Goal: Task Accomplishment & Management: Manage account settings

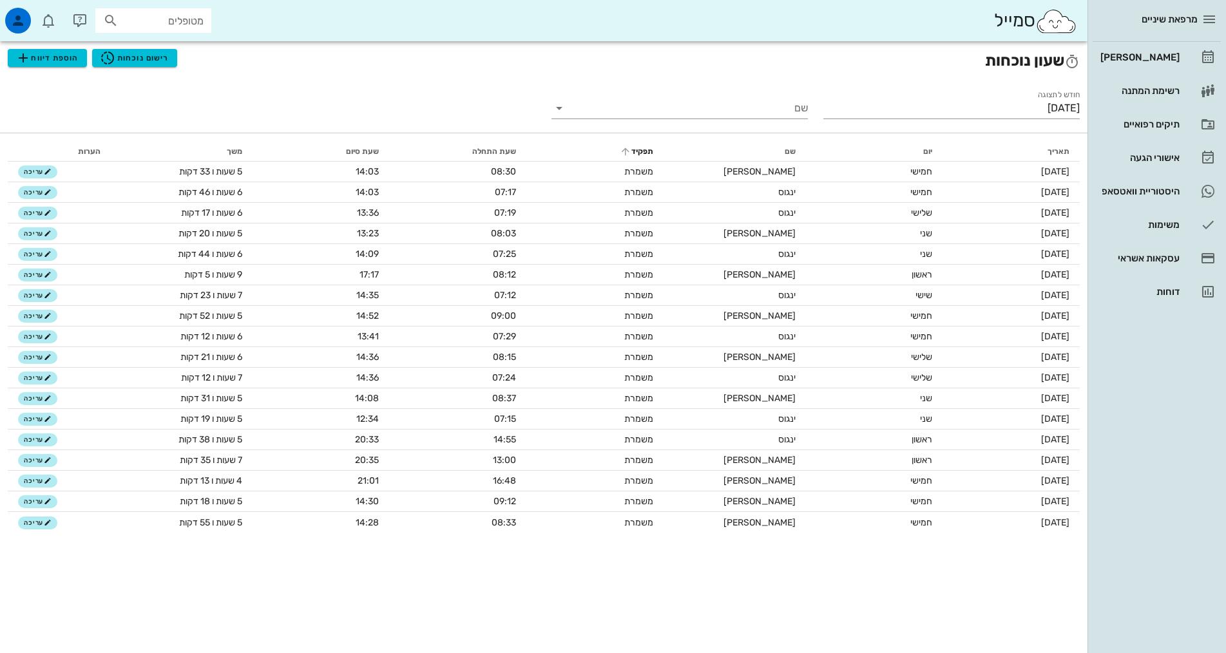
click at [539, 142] on th "תפקיד" at bounding box center [594, 151] width 137 height 21
click at [254, 76] on div "שעון נוכחות הוספת דיווח רישום נוכחות" at bounding box center [544, 60] width 1088 height 39
click at [222, 101] on div "חודש לתצוגה [DATE] שם" at bounding box center [544, 106] width 1088 height 53
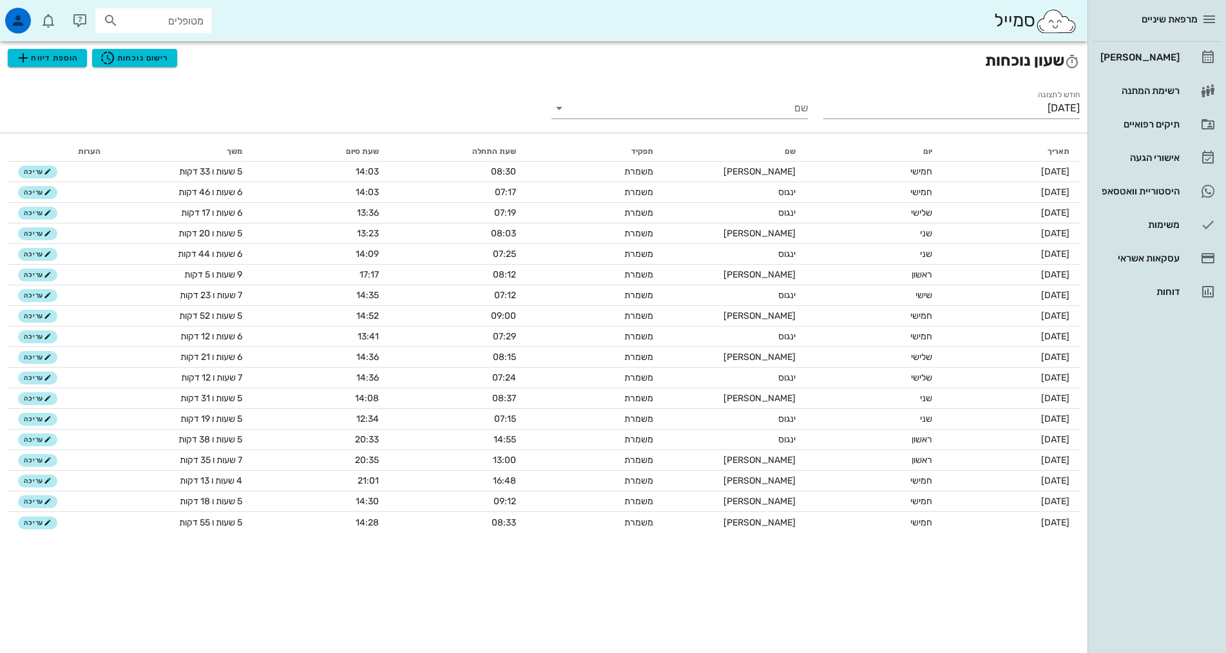
click at [222, 101] on div "חודש לתצוגה [DATE] שם" at bounding box center [544, 106] width 1088 height 53
click at [178, 57] on h2 "שעון נוכחות הוספת דיווח רישום נוכחות" at bounding box center [544, 60] width 1072 height 23
click at [136, 52] on span "רישום נוכחות" at bounding box center [134, 57] width 69 height 15
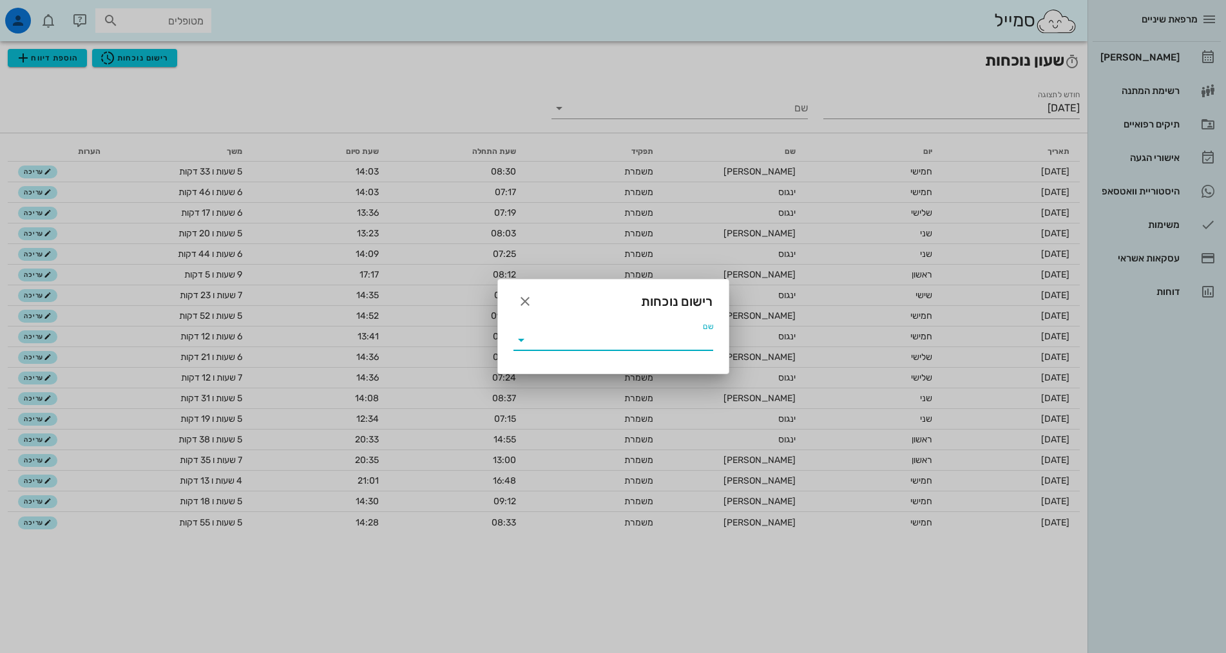
click at [632, 340] on input "שם" at bounding box center [623, 340] width 182 height 21
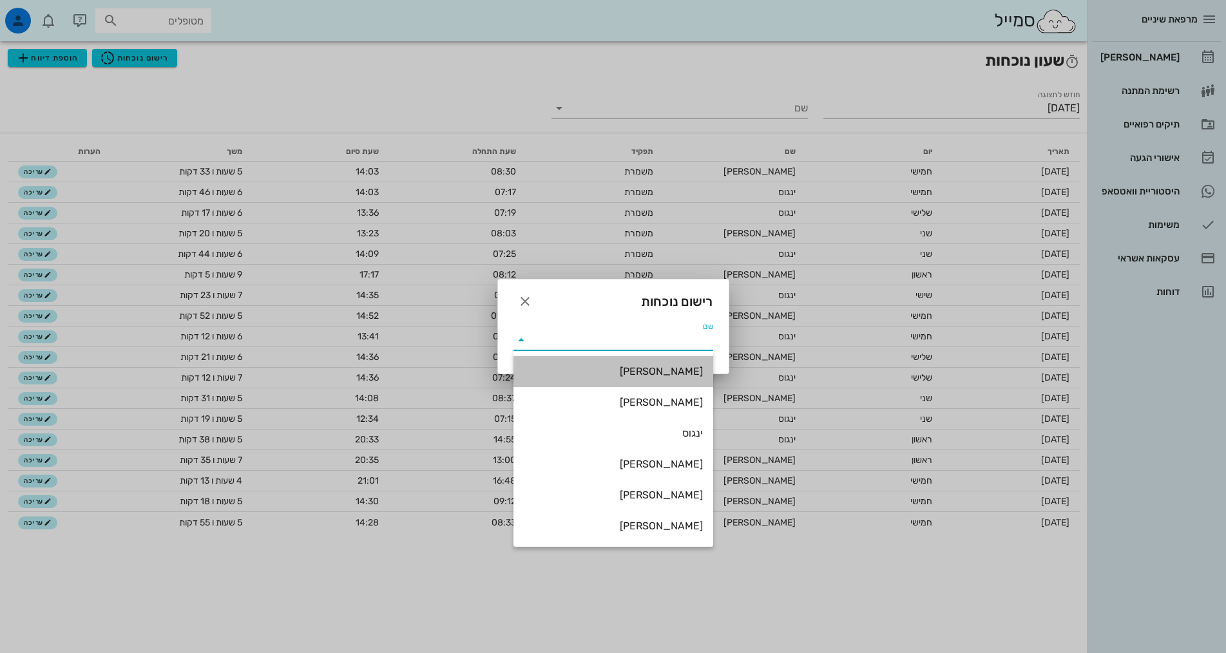
click at [651, 374] on div "[PERSON_NAME]" at bounding box center [613, 371] width 179 height 12
type input "[PERSON_NAME]"
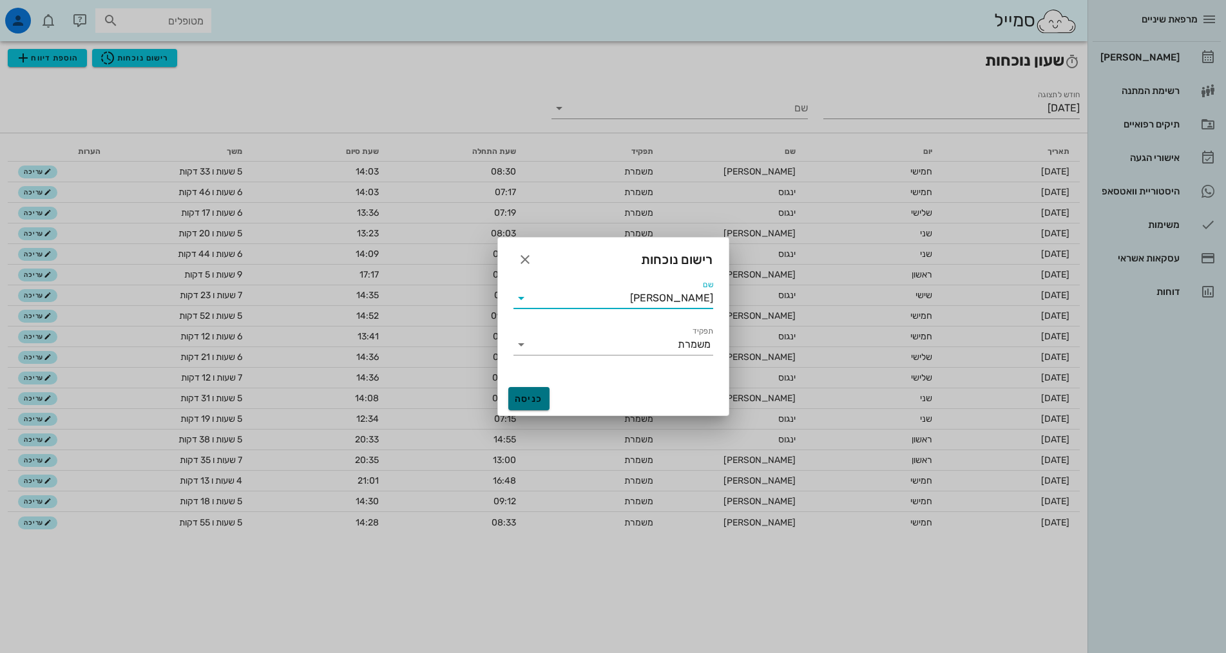
click at [535, 401] on span "כניסה" at bounding box center [528, 399] width 31 height 11
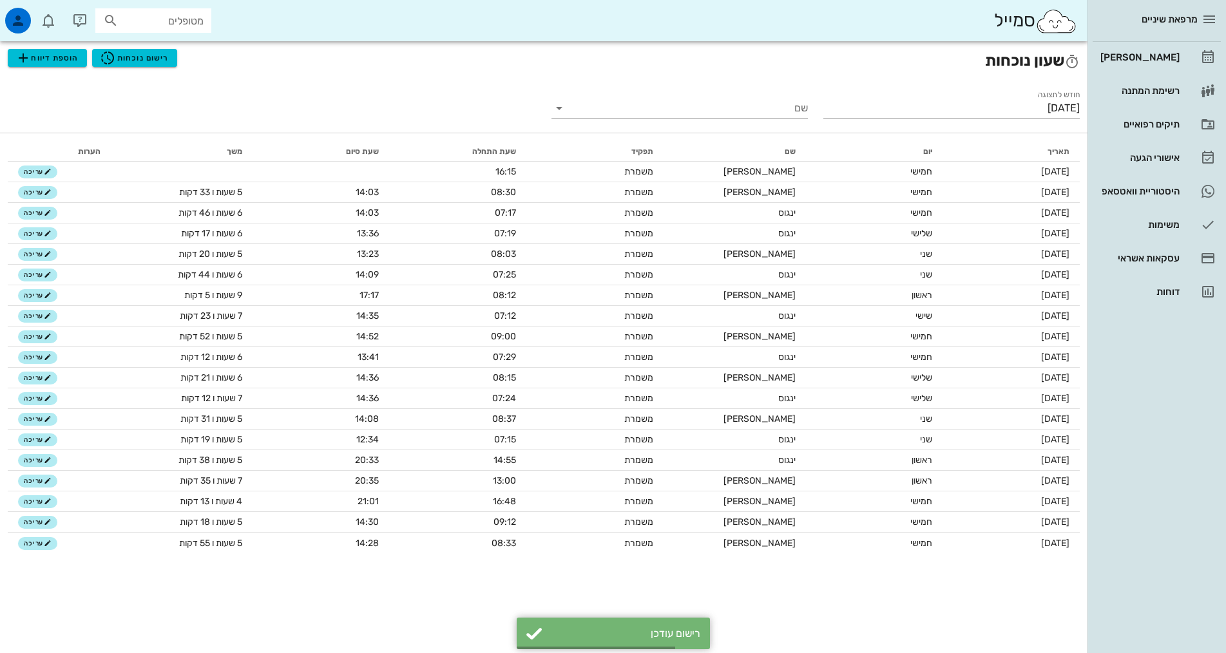
click at [944, 599] on div "שעון נוכחות הוספת דיווח רישום נוכחות חודש לתצוגה [DATE] שם תאריך יום שם תפקיד ש…" at bounding box center [544, 347] width 1088 height 612
click at [280, 600] on div "שעון נוכחות הוספת דיווח רישום נוכחות חודש לתצוגה [DATE] שם תאריך יום שם תפקיד ש…" at bounding box center [544, 347] width 1088 height 612
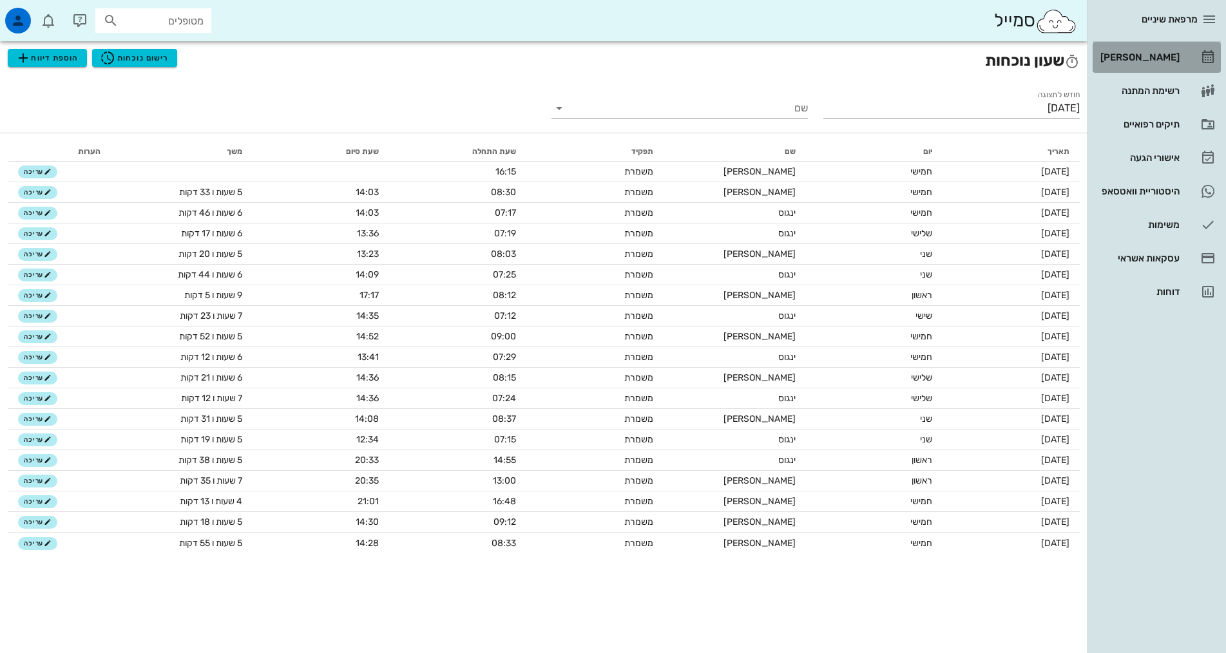
click at [1167, 65] on div "[PERSON_NAME]" at bounding box center [1139, 57] width 82 height 21
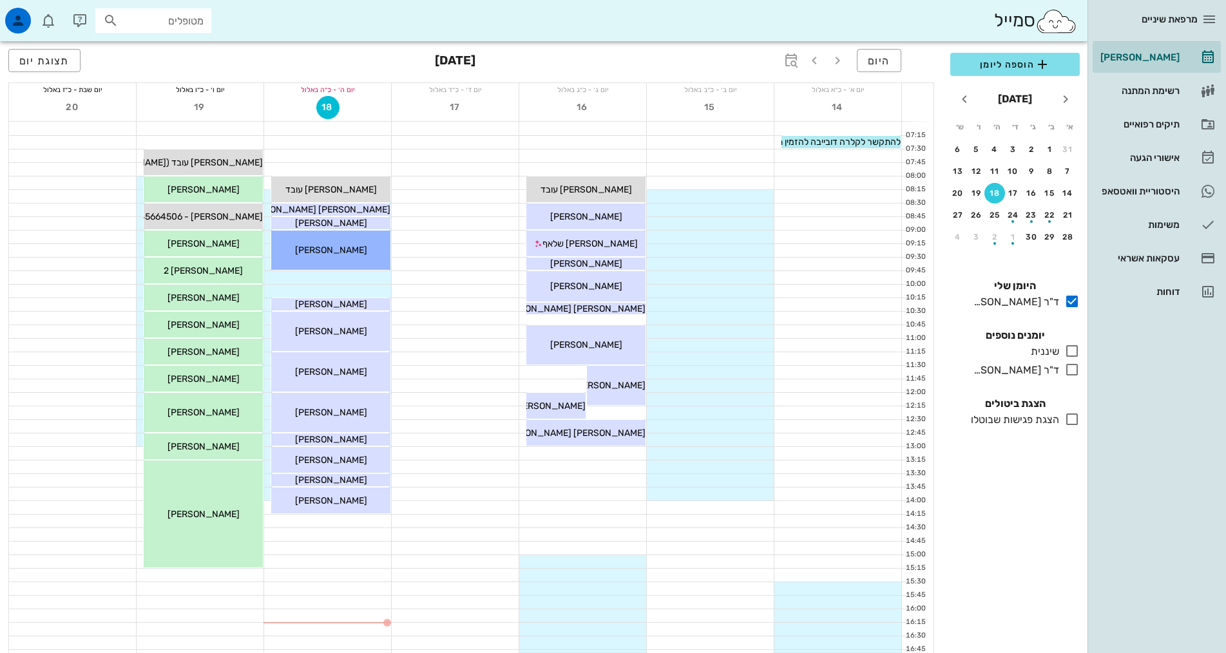
click at [1033, 470] on div "הוספה ליומן [DATE] א׳ ב׳ ג׳ ד׳ ה׳ ו׳ ש׳ 31 1 2 3 4 5 6 7 8 9 10 11 12 13 14 15 …" at bounding box center [1015, 349] width 145 height 608
click at [1033, 369] on div "ד"ר [PERSON_NAME]" at bounding box center [1013, 370] width 91 height 15
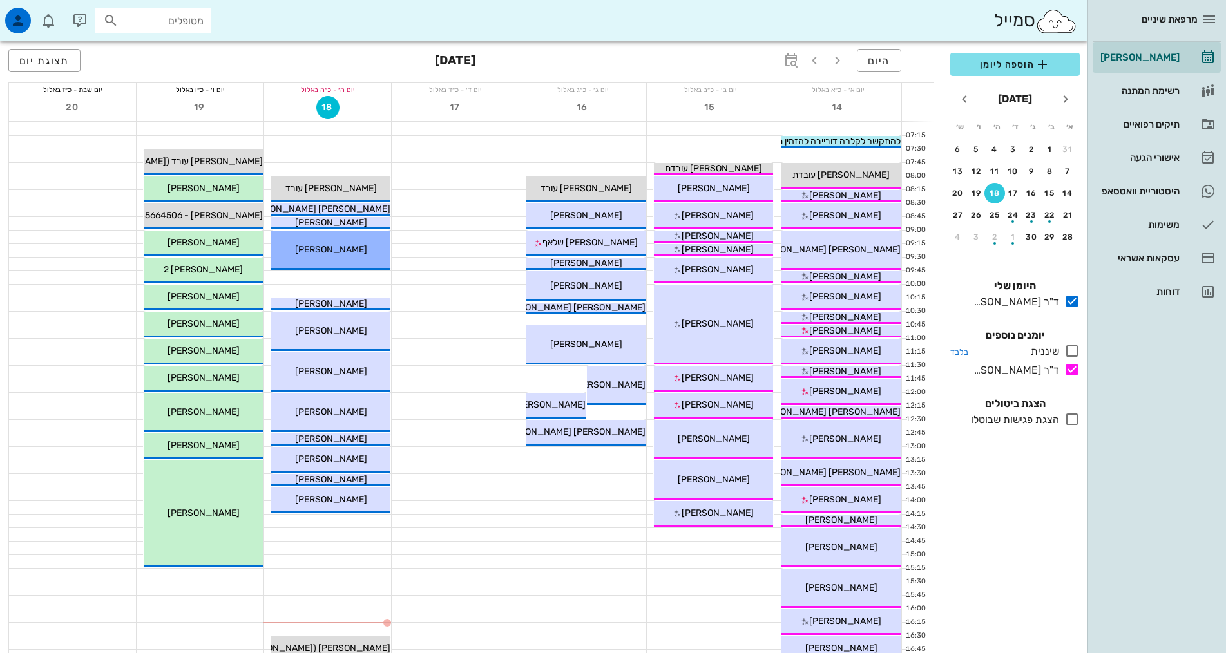
click at [1047, 352] on div "שיננית" at bounding box center [1043, 351] width 34 height 15
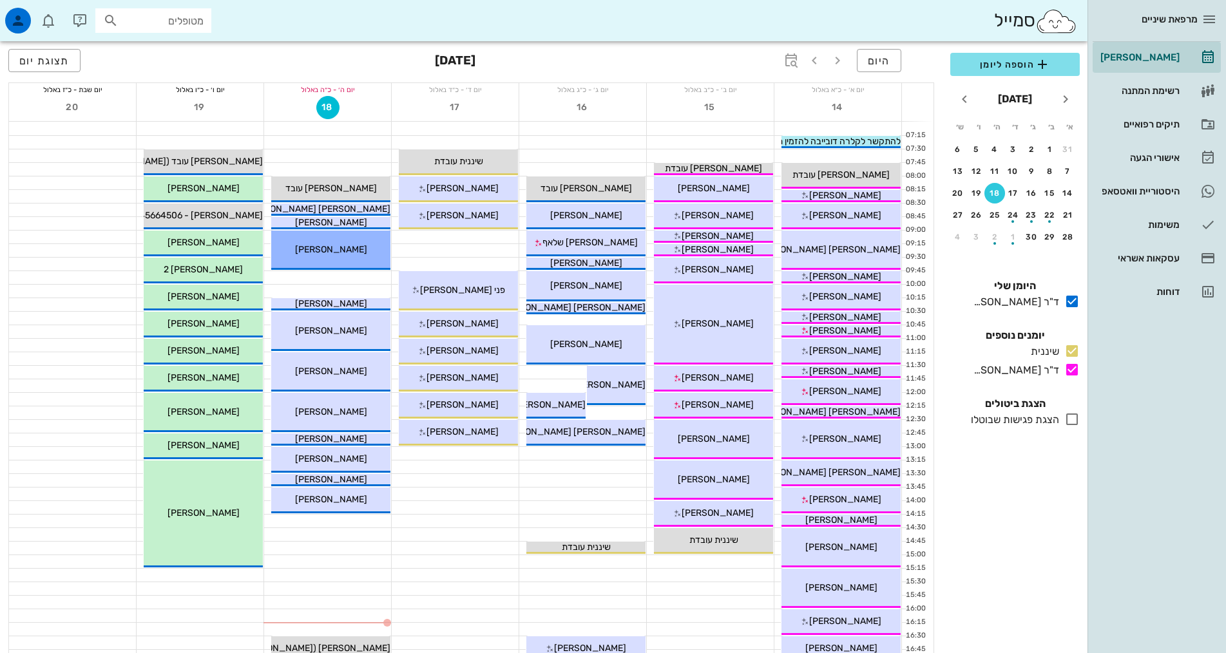
click at [1140, 387] on div "מרפאת שיניים [PERSON_NAME] רשימת המתנה תיקים רפואיים אישורי הגעה 3 היסטוריית וו…" at bounding box center [1157, 326] width 139 height 653
click at [1051, 528] on div "הוספה ליומן [DATE] א׳ ב׳ ג׳ ד׳ ה׳ ו׳ ש׳ 31 1 2 3 4 5 6 7 8 9 10 11 12 13 14 15 …" at bounding box center [1015, 349] width 145 height 608
click at [1016, 568] on div "הוספה ליומן [DATE] א׳ ב׳ ג׳ ד׳ ה׳ ו׳ ש׳ 31 1 2 3 4 5 6 7 8 9 10 11 12 13 14 15 …" at bounding box center [1015, 349] width 145 height 608
click at [1071, 211] on div "21" at bounding box center [1068, 215] width 21 height 9
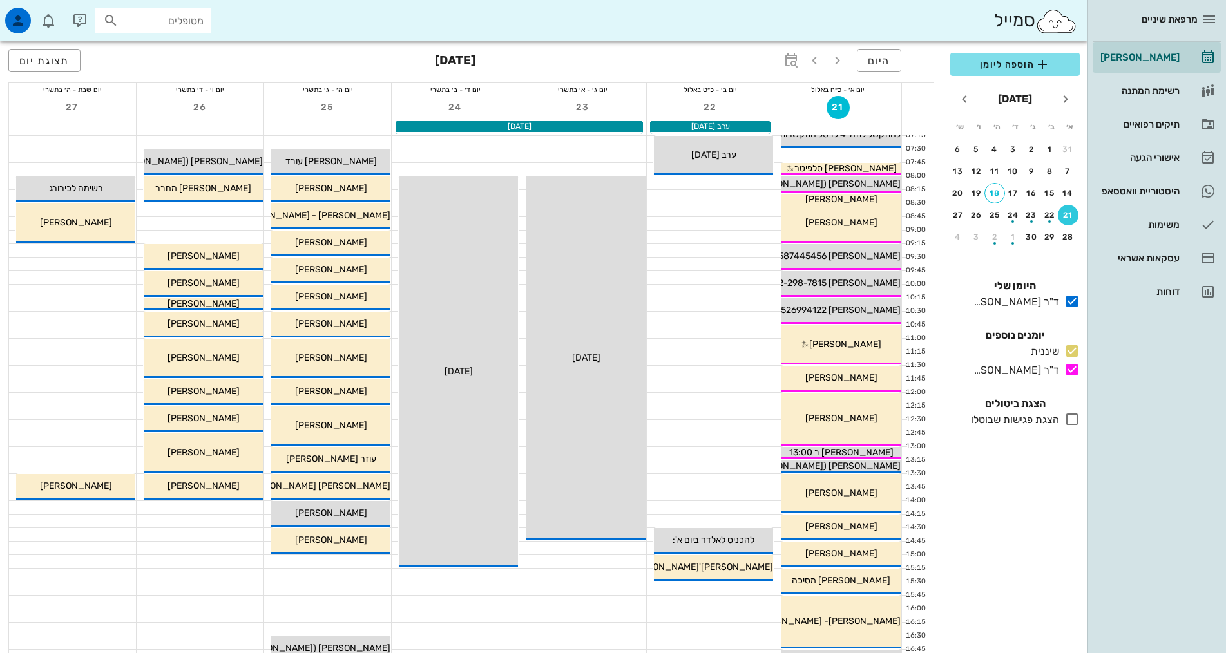
click at [1040, 550] on div "הוספה ליומן [DATE] א׳ ב׳ ג׳ ד׳ ה׳ ו׳ ש׳ 31 1 2 3 4 5 6 7 8 9 10 11 12 13 14 15 …" at bounding box center [1015, 349] width 145 height 608
click at [836, 200] on span "[PERSON_NAME]" at bounding box center [841, 199] width 72 height 11
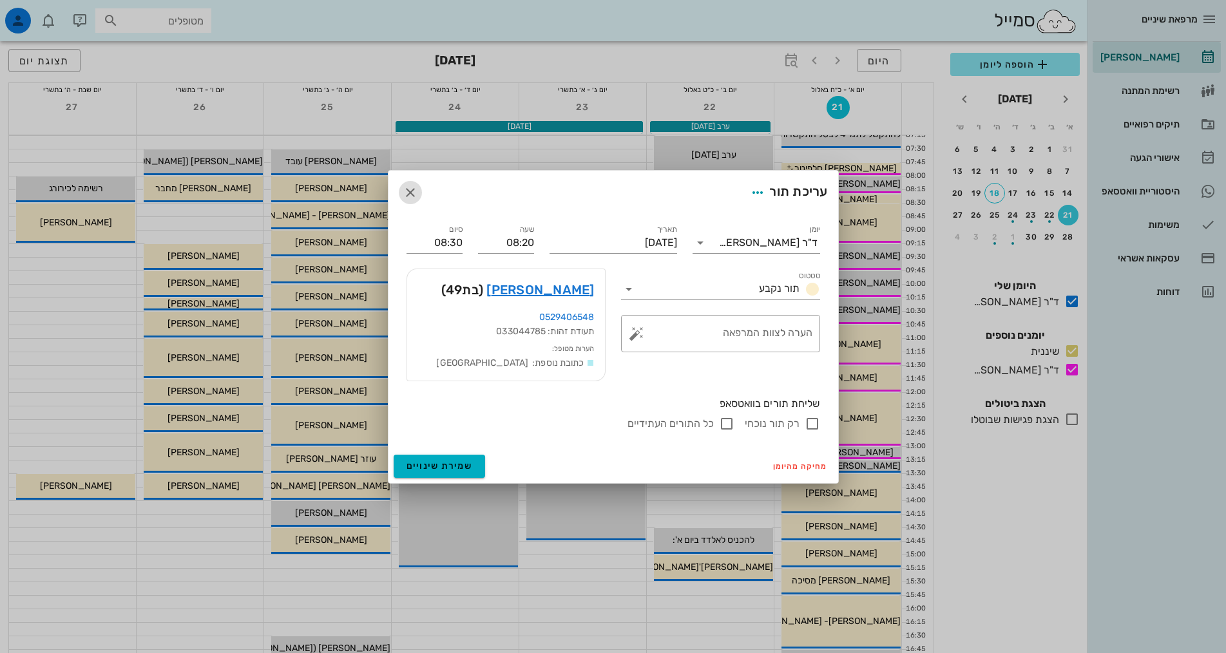
click at [416, 191] on icon "button" at bounding box center [410, 192] width 15 height 15
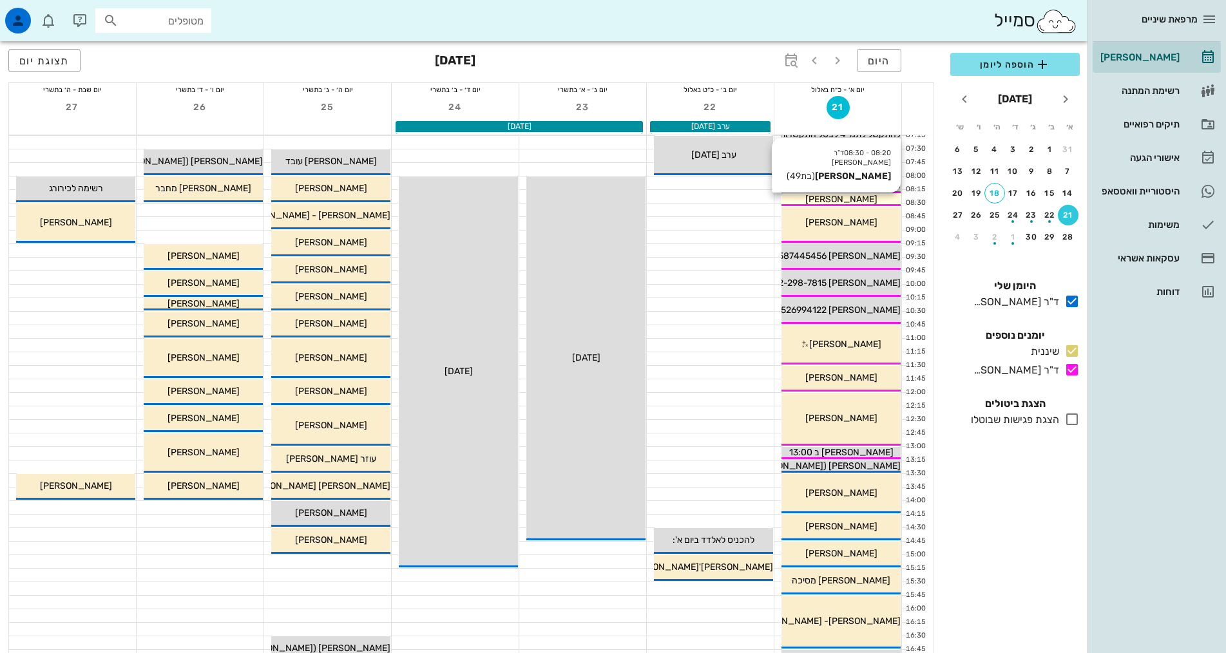
click at [841, 198] on span "[PERSON_NAME]" at bounding box center [841, 199] width 72 height 11
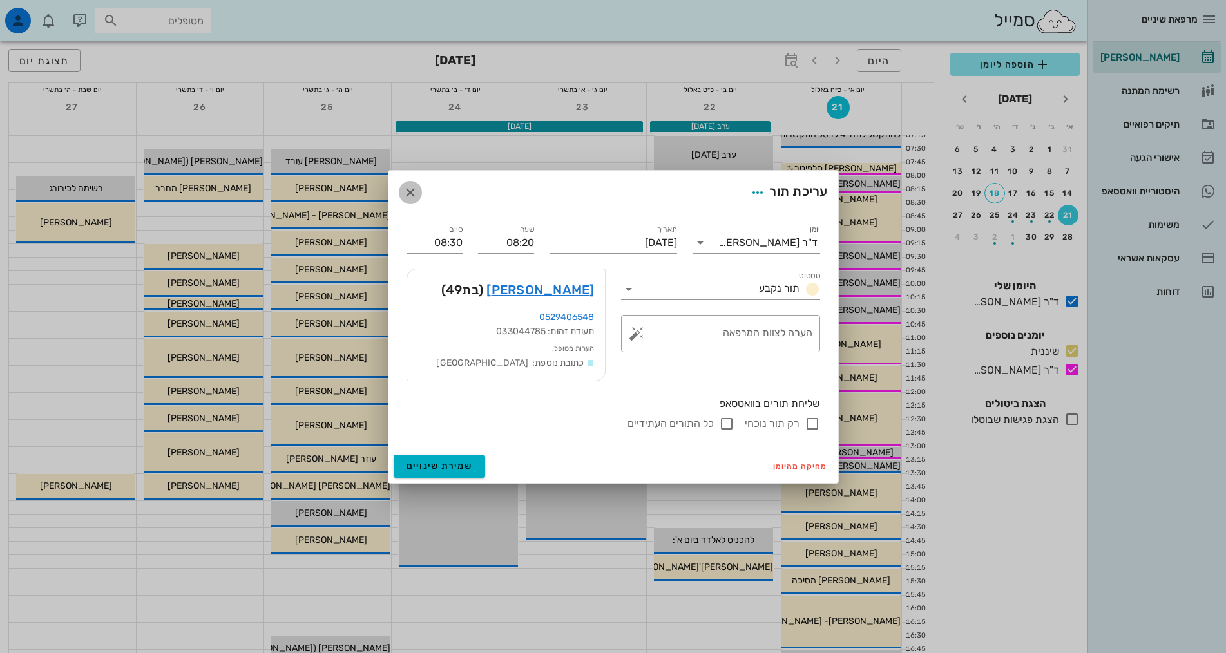
click at [413, 196] on icon "button" at bounding box center [410, 192] width 15 height 15
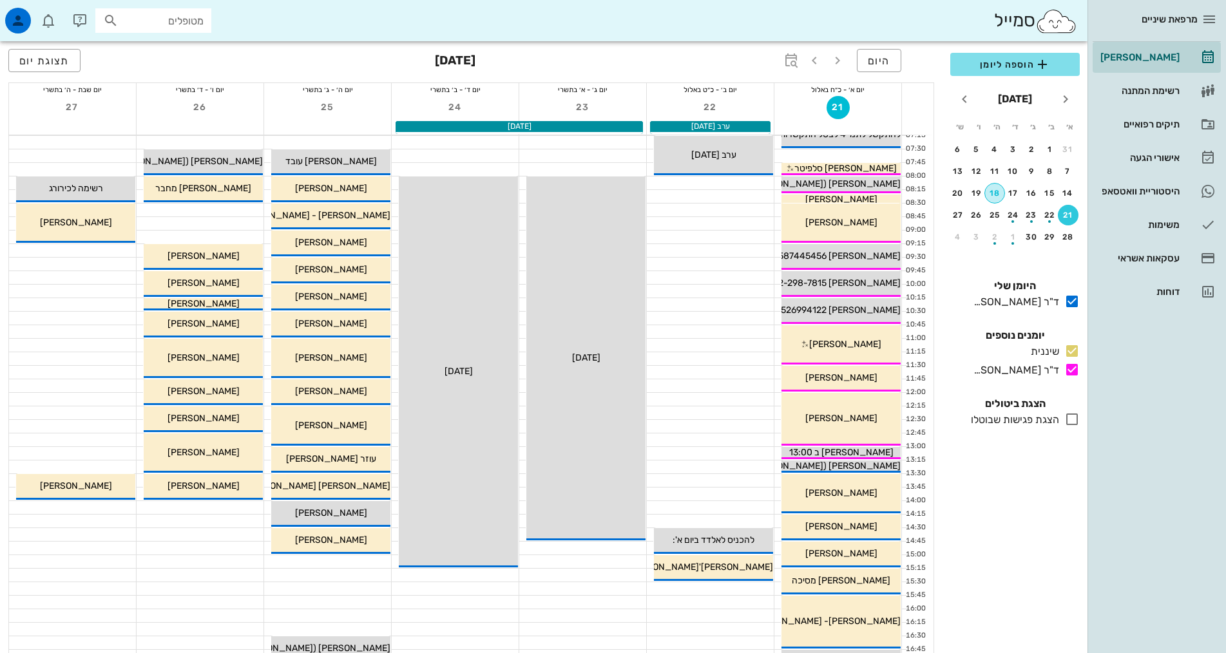
click at [994, 190] on div "18" at bounding box center [994, 193] width 19 height 9
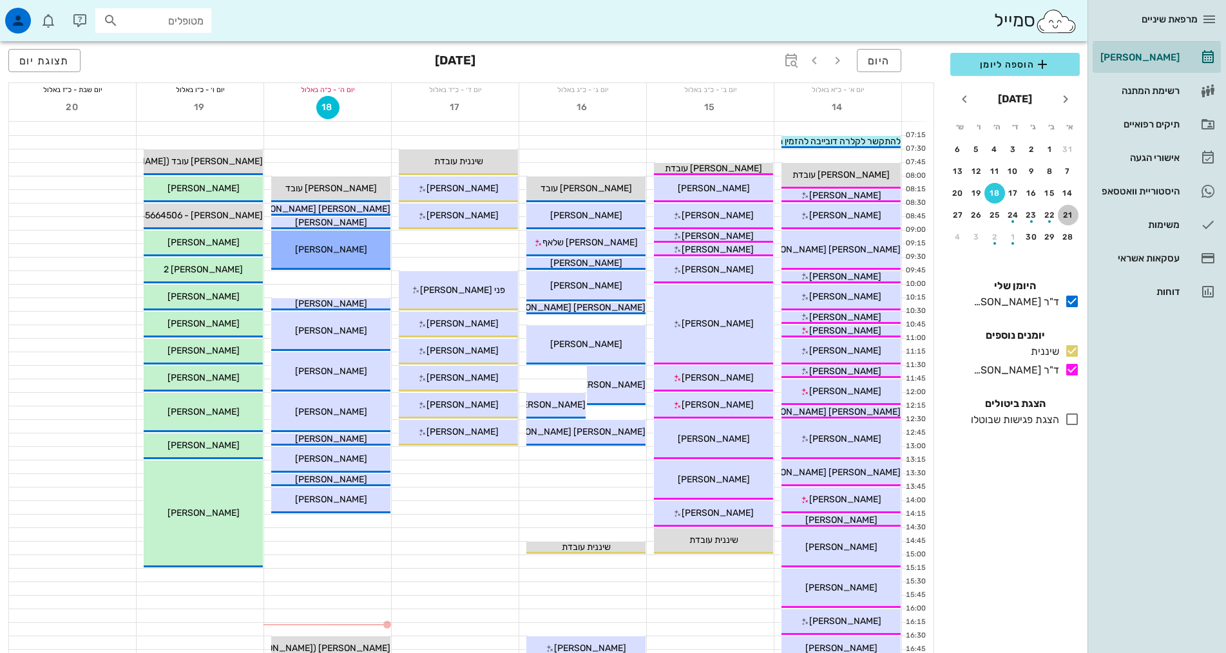
click at [1062, 213] on div "21" at bounding box center [1068, 215] width 21 height 9
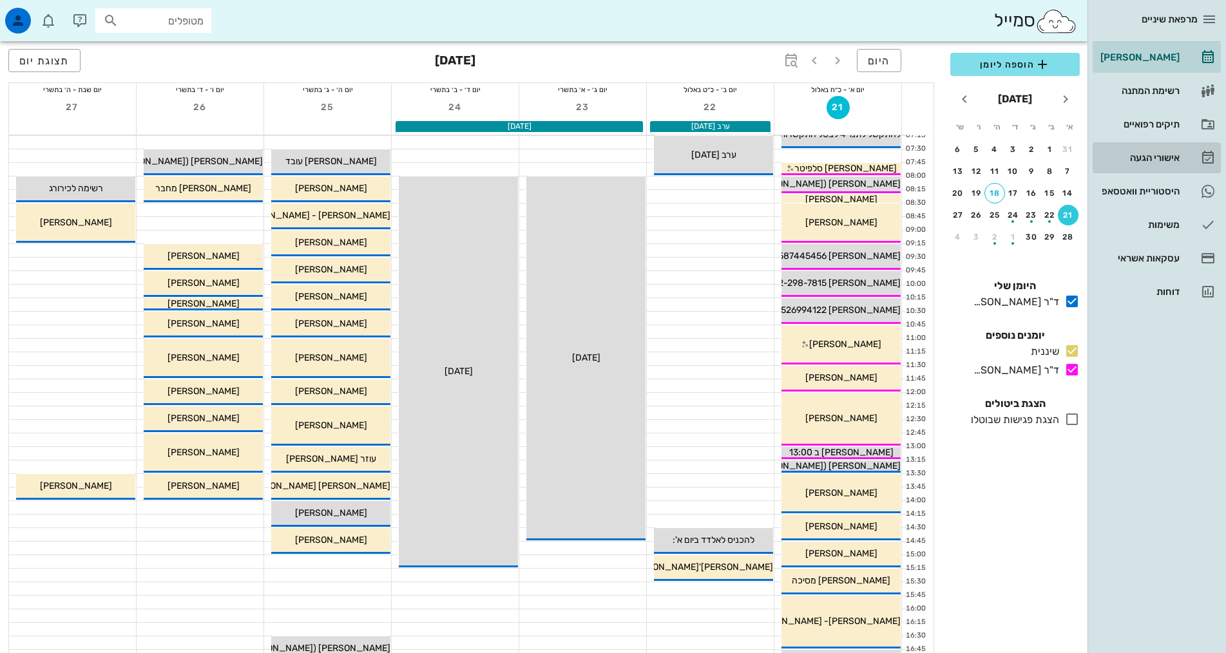
click at [1165, 152] on div "אישורי הגעה" at bounding box center [1139, 158] width 82 height 21
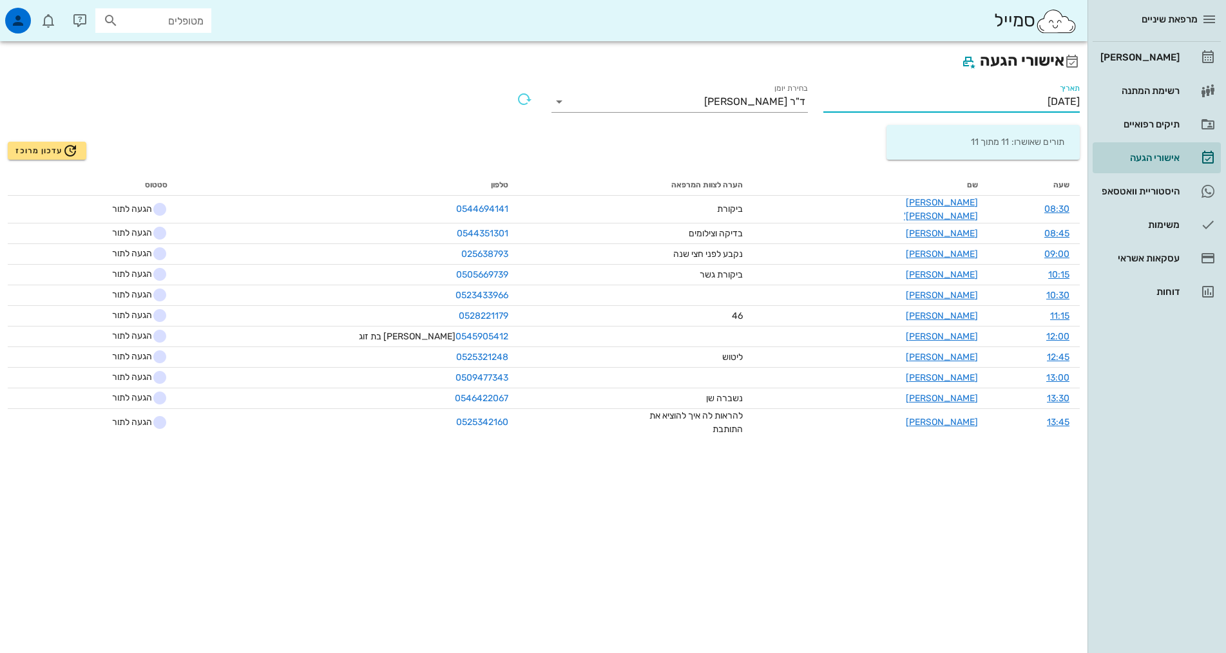
click at [913, 99] on input "[DATE]" at bounding box center [951, 101] width 256 height 21
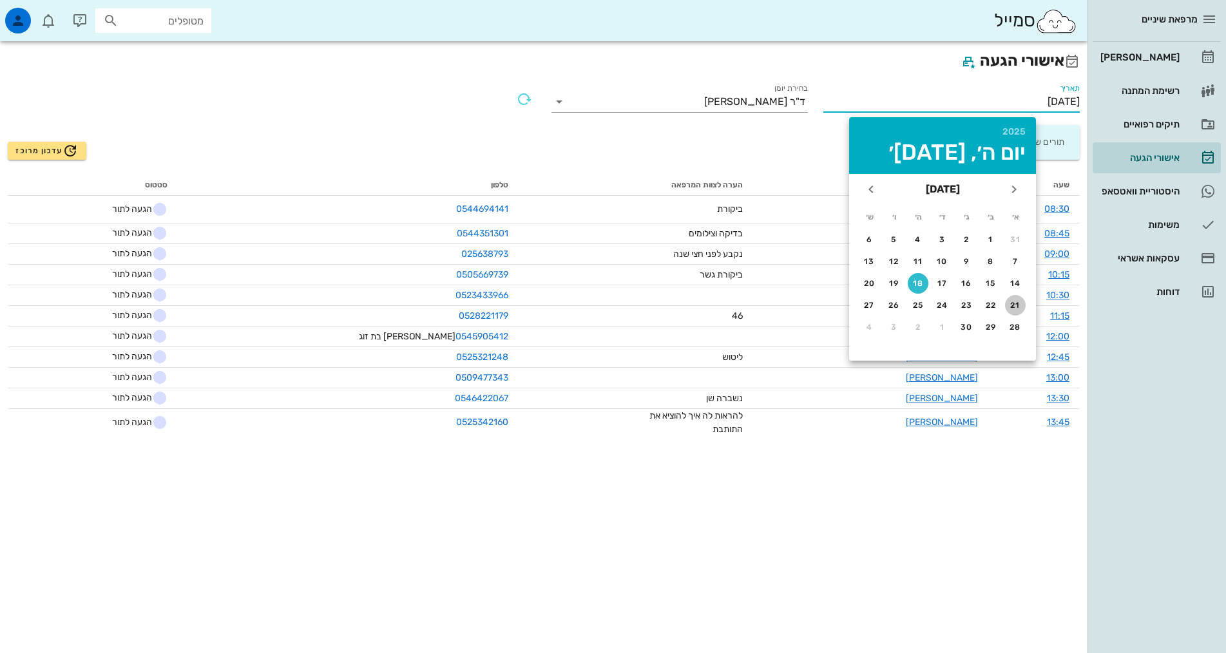
click at [1017, 308] on div "21" at bounding box center [1015, 305] width 21 height 9
type input "[DATE]"
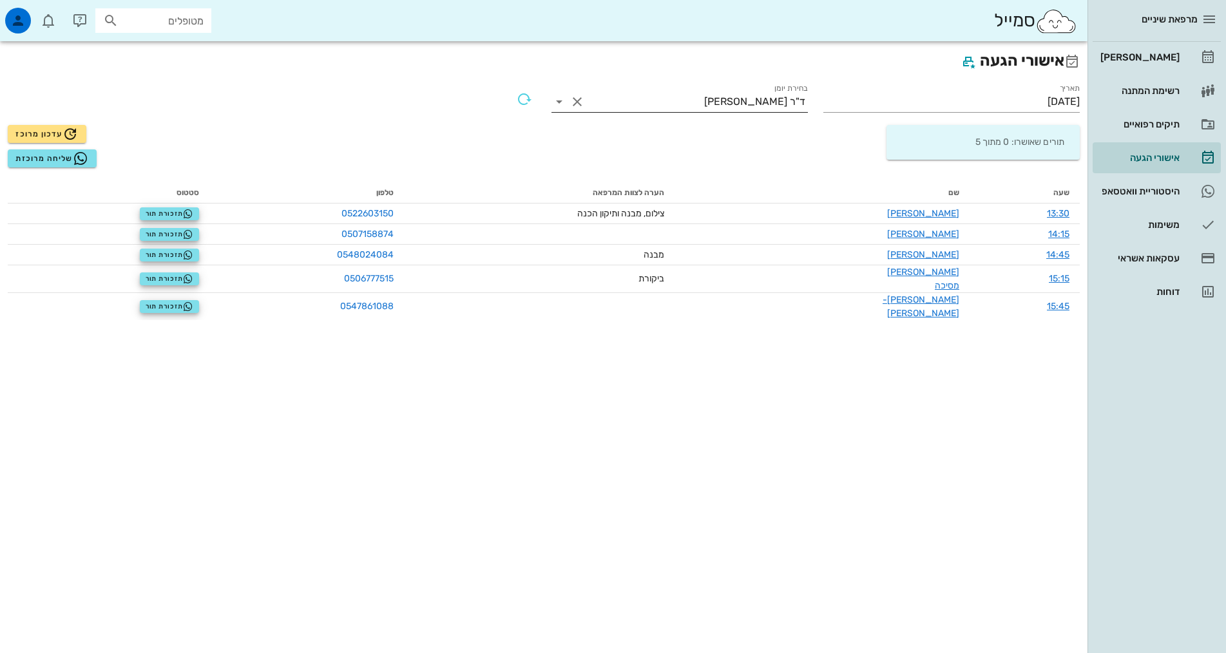
click at [749, 95] on div "ד"ר [PERSON_NAME]" at bounding box center [698, 101] width 220 height 21
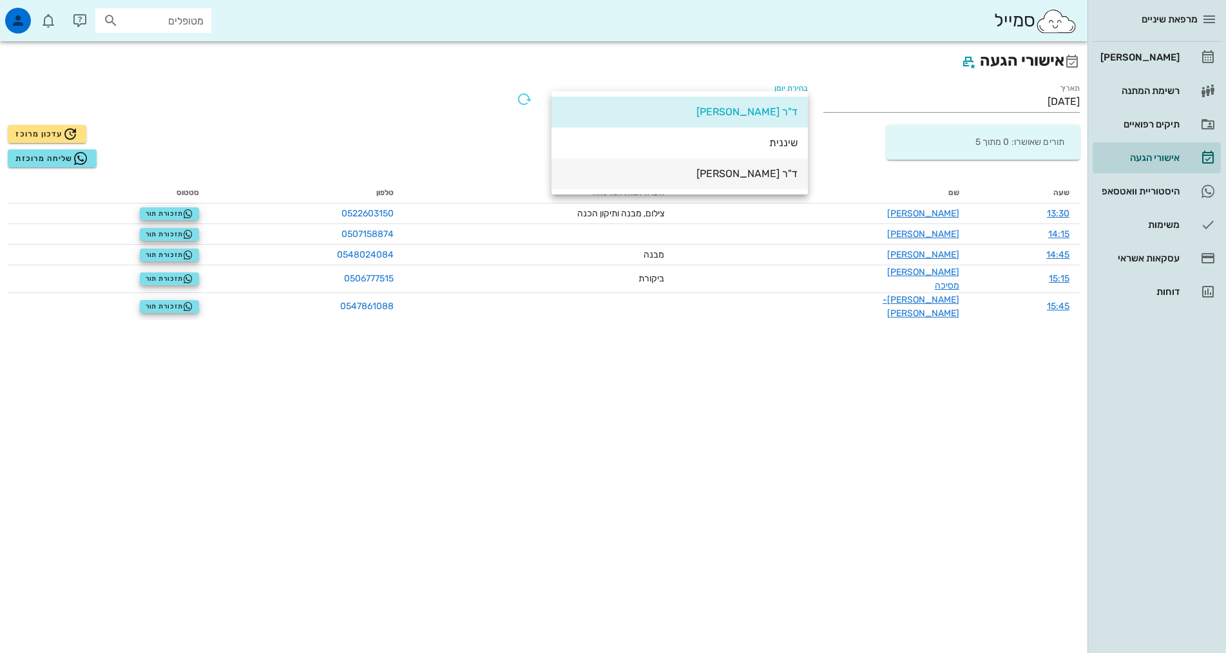
click at [765, 175] on div "ד"ר [PERSON_NAME]" at bounding box center [680, 174] width 236 height 12
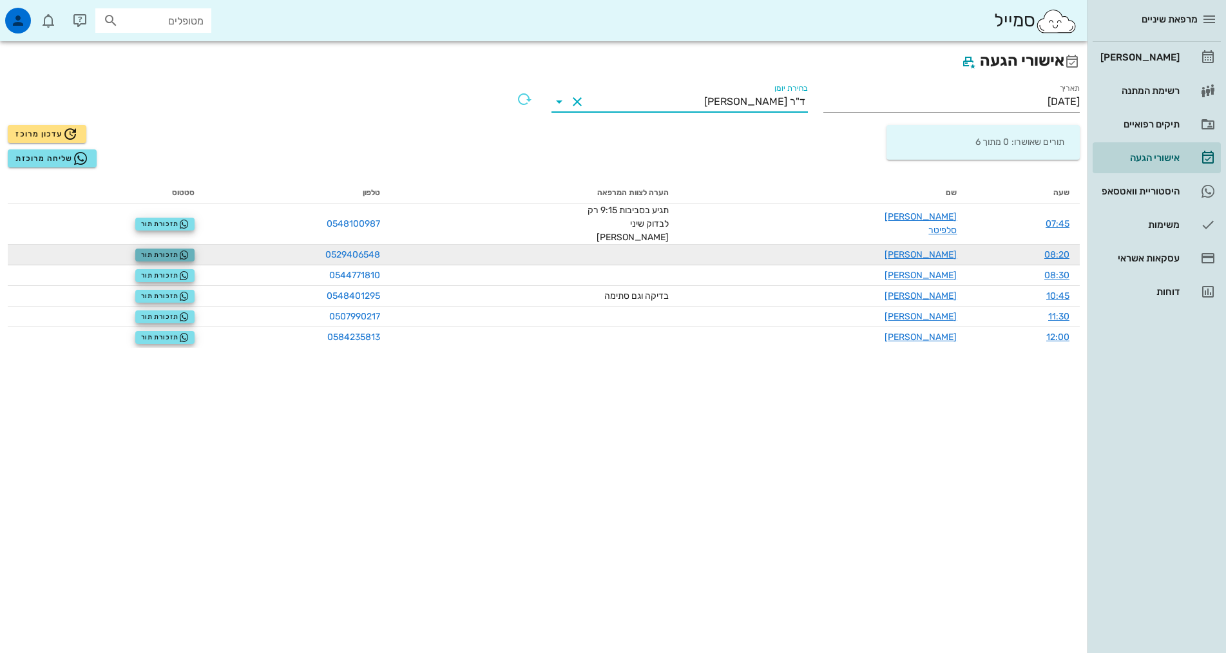
click at [165, 250] on span "תזכורת תור" at bounding box center [165, 255] width 48 height 10
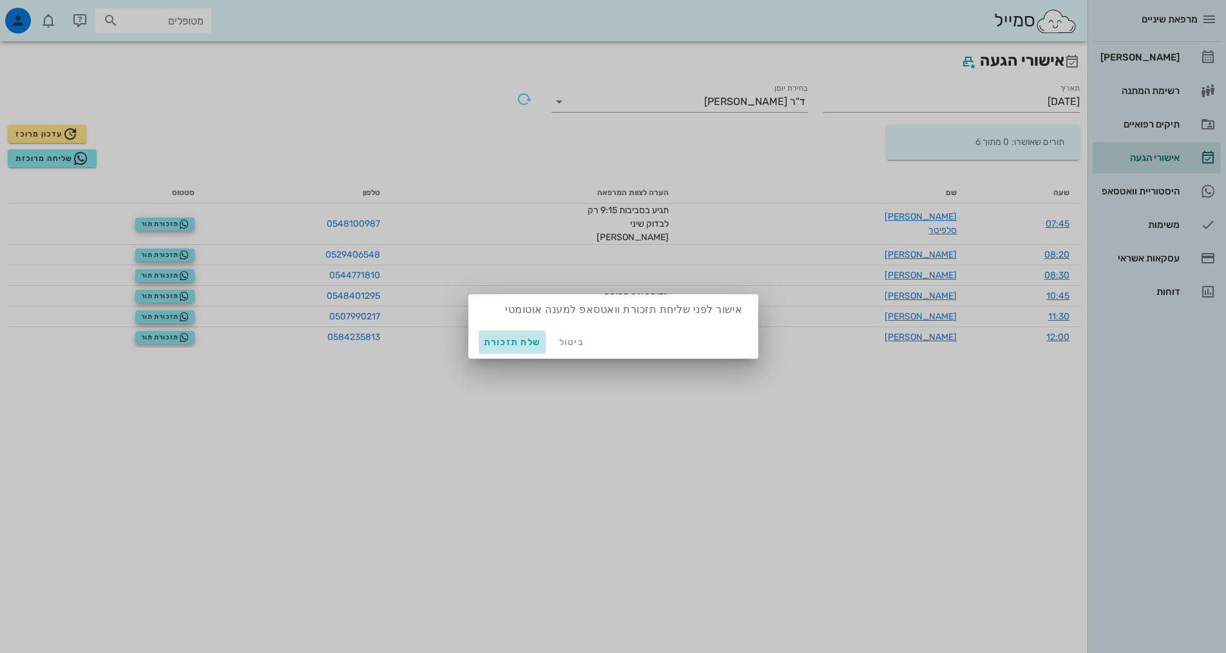
click at [523, 346] on span "שלח תזכורת" at bounding box center [512, 342] width 57 height 11
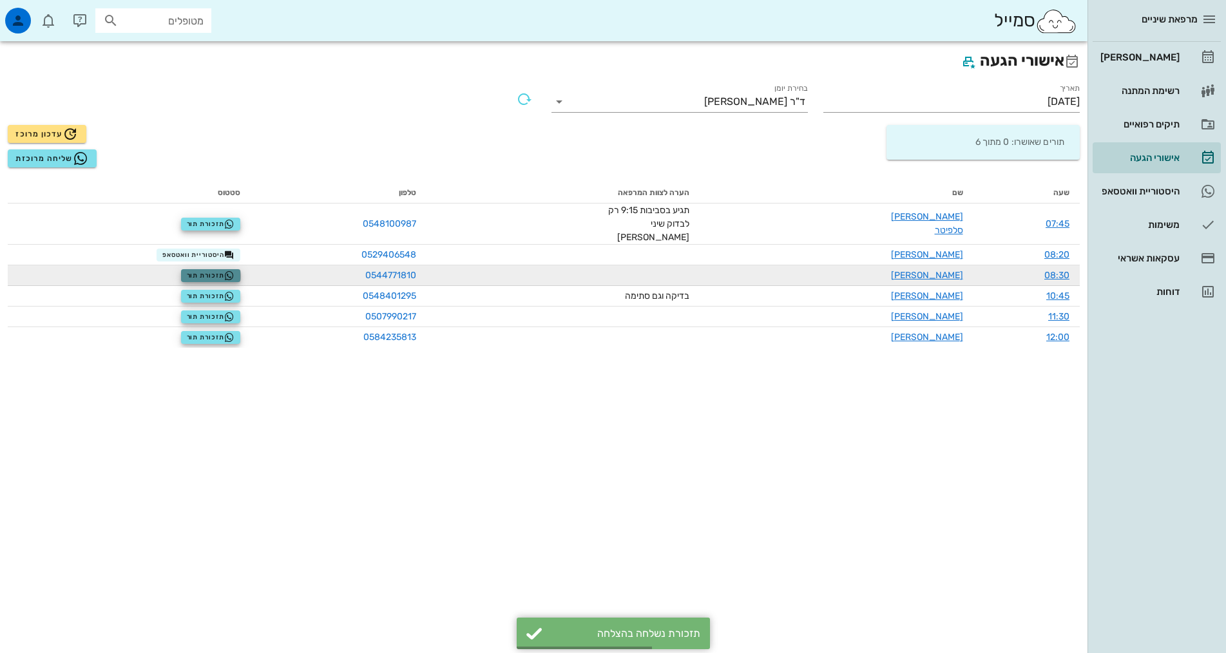
click at [231, 271] on span "תזכורת תור" at bounding box center [211, 276] width 48 height 10
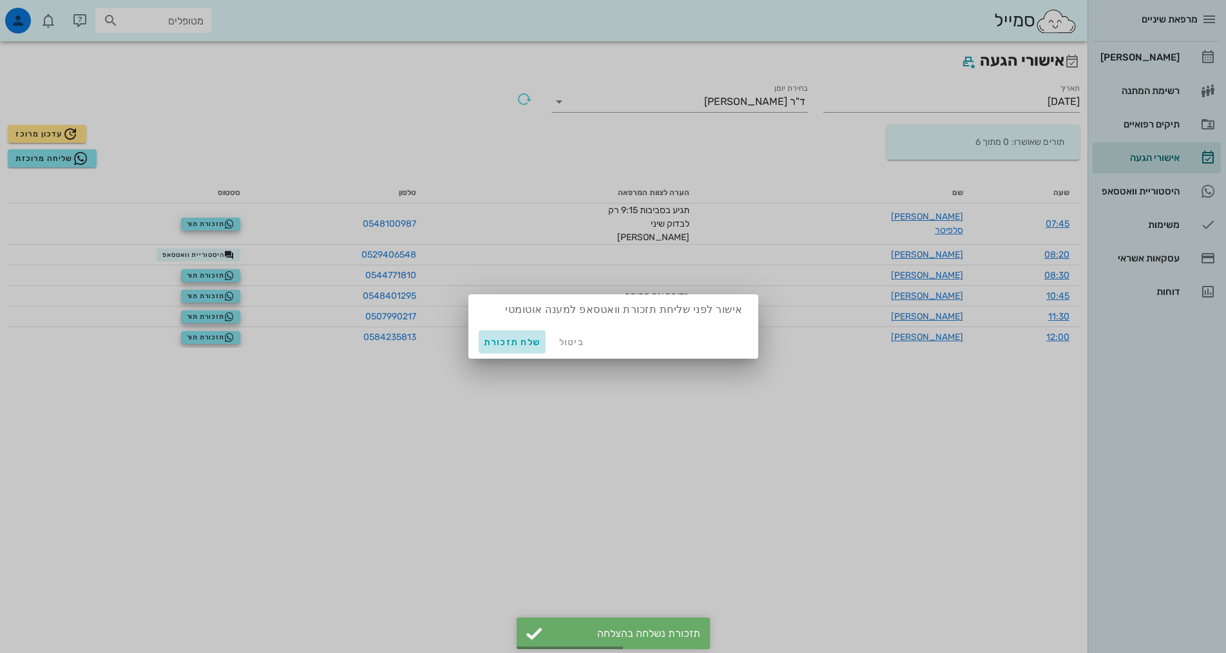
click at [499, 345] on span "שלח תזכורת" at bounding box center [512, 342] width 57 height 11
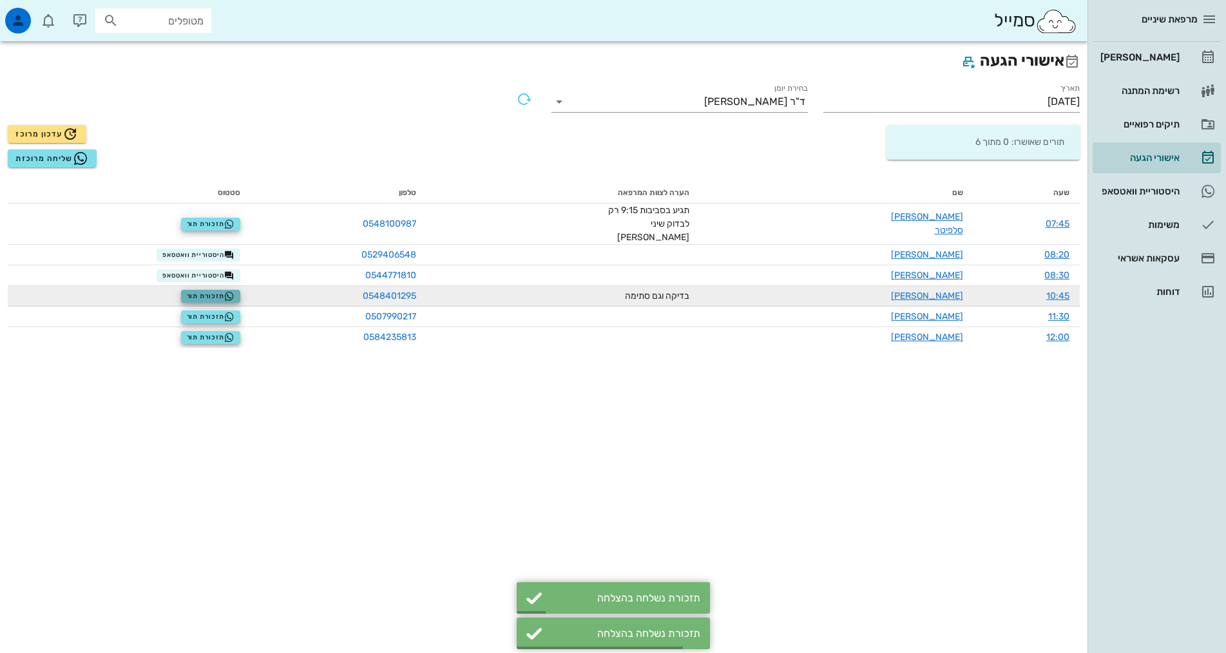
click at [235, 291] on span "תזכורת תור" at bounding box center [211, 296] width 48 height 10
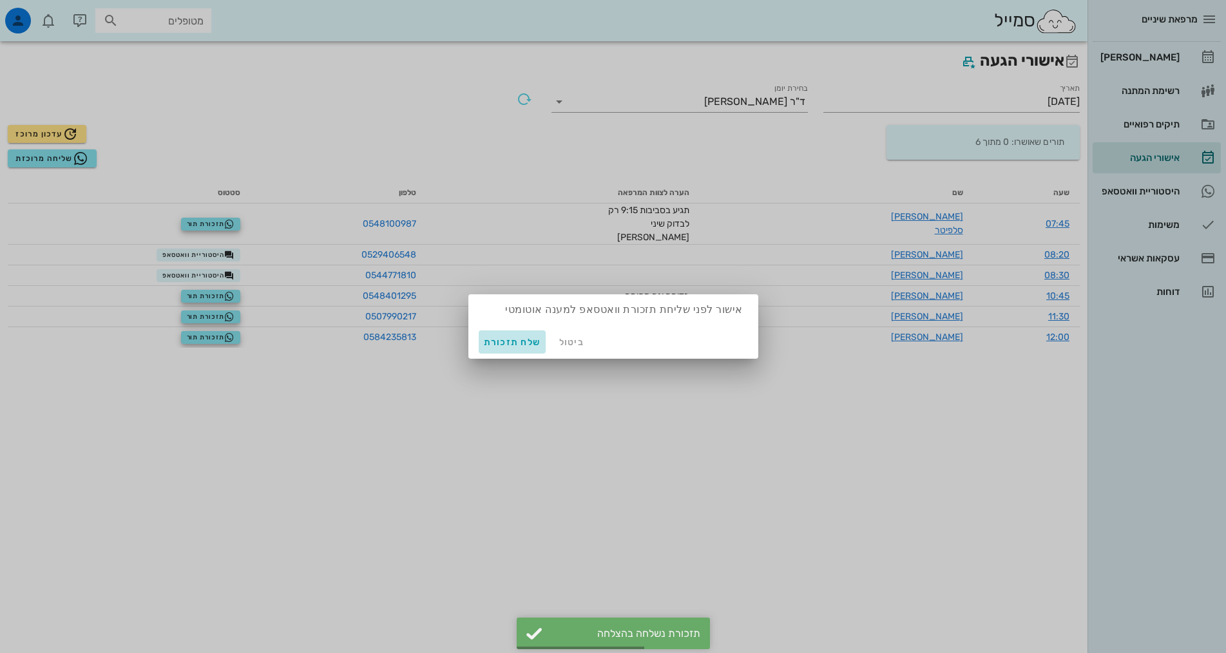
click at [523, 340] on span "שלח תזכורת" at bounding box center [512, 342] width 57 height 11
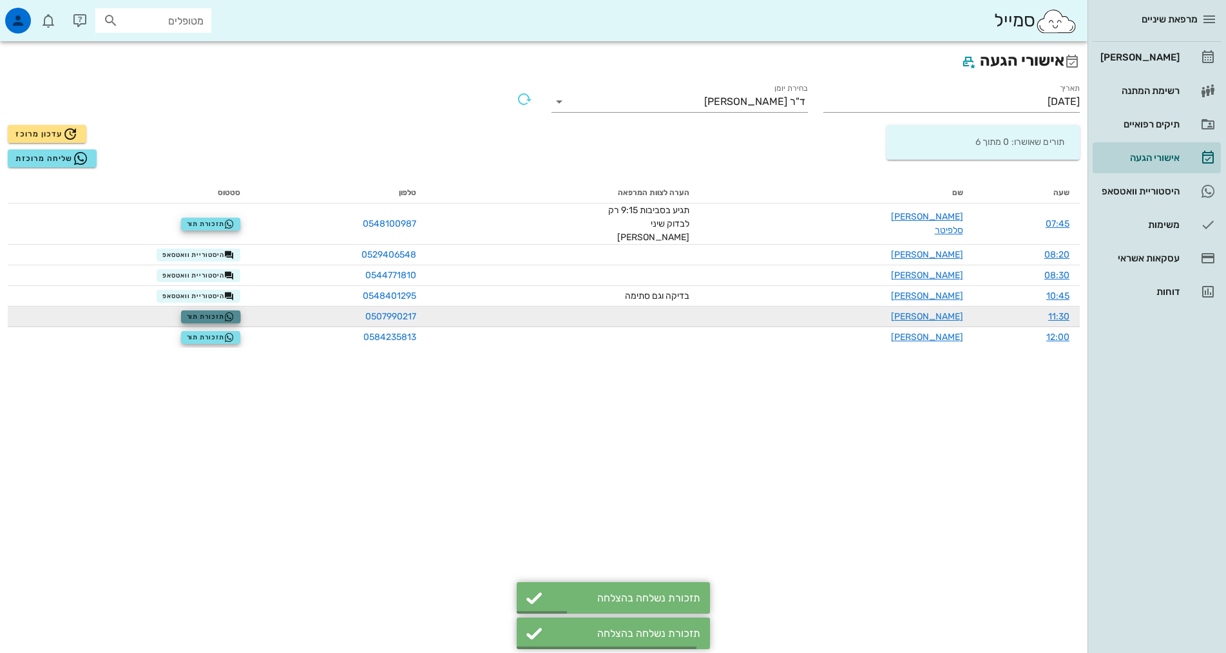
click at [225, 312] on span "תזכורת תור" at bounding box center [211, 317] width 48 height 10
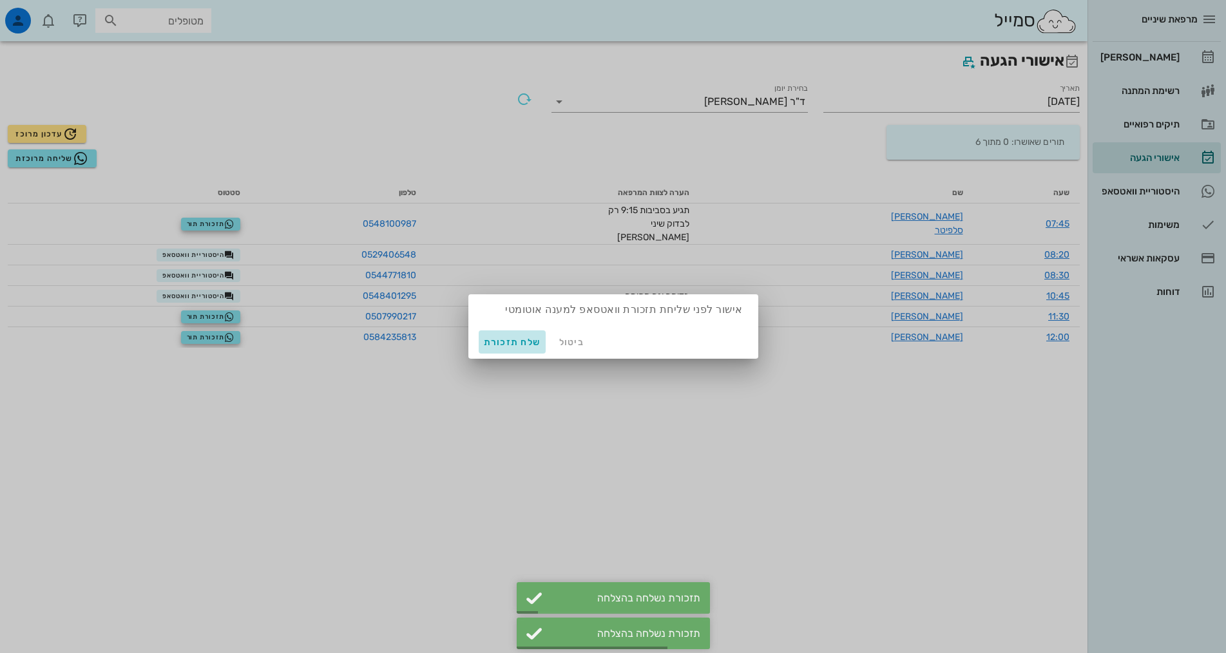
click at [520, 347] on span "שלח תזכורת" at bounding box center [512, 342] width 57 height 11
click at [520, 347] on div "שעה שם הערה לצוות המרפאה טלפון סטטוס 07:45 [PERSON_NAME] סלפיטר תגיע בסביבות 9:…" at bounding box center [544, 278] width 1088 height 206
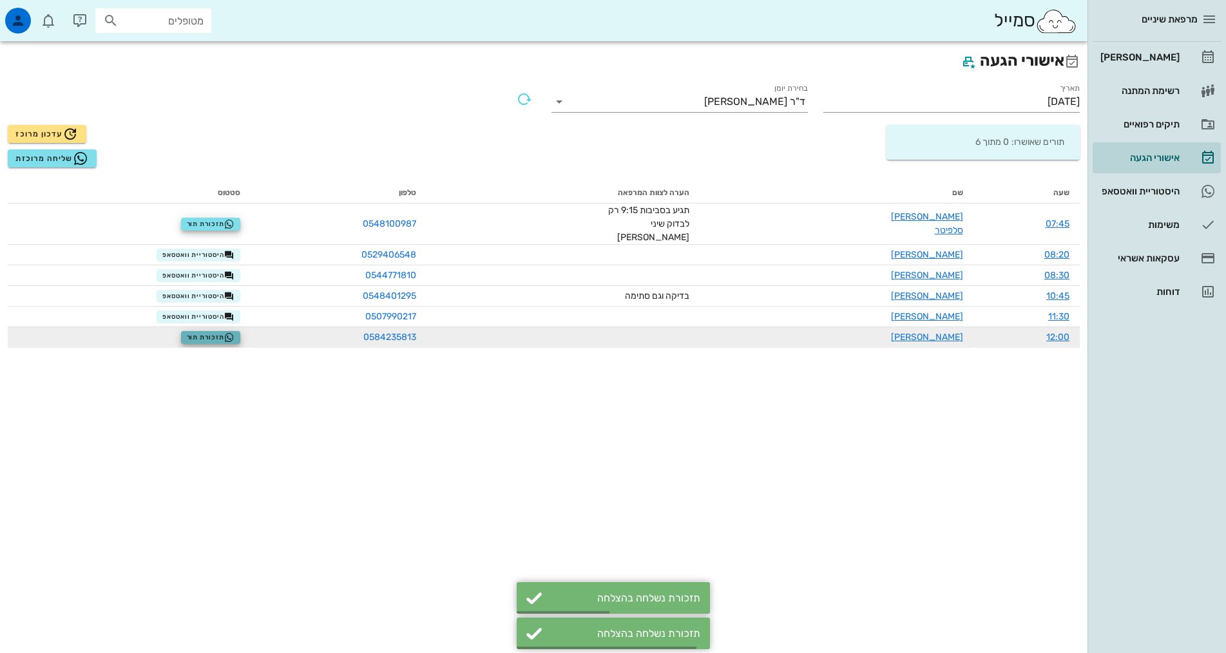
click at [216, 332] on span "תזכורת תור" at bounding box center [211, 337] width 48 height 10
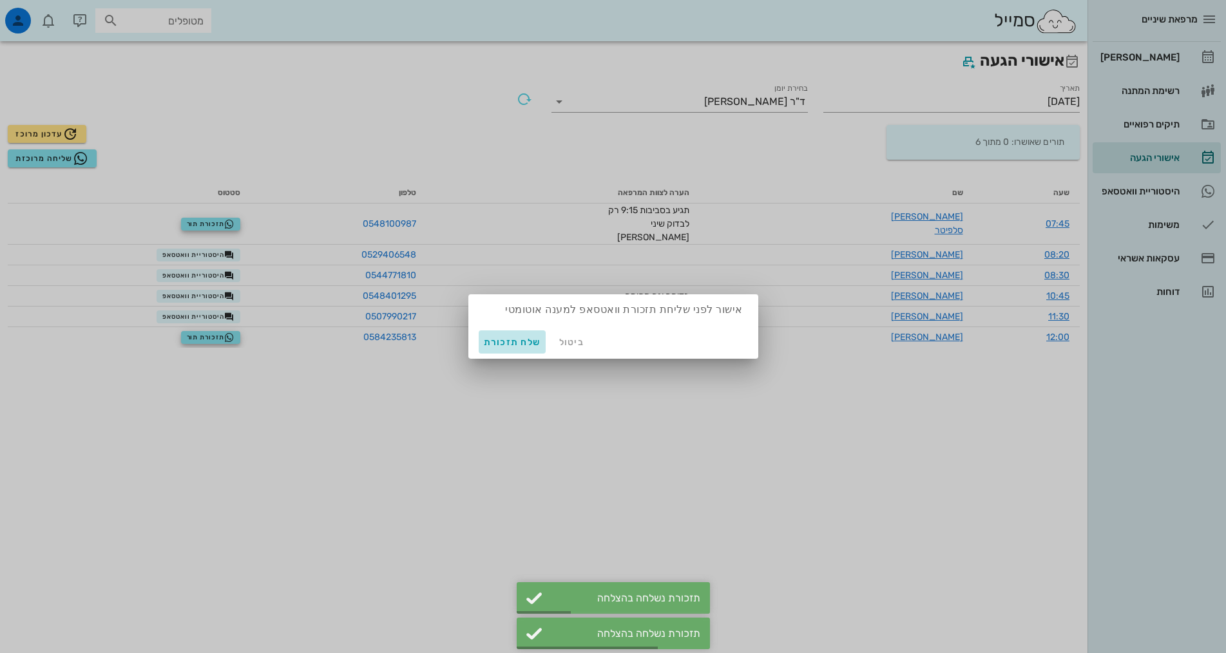
click at [515, 345] on span "שלח תזכורת" at bounding box center [512, 342] width 57 height 11
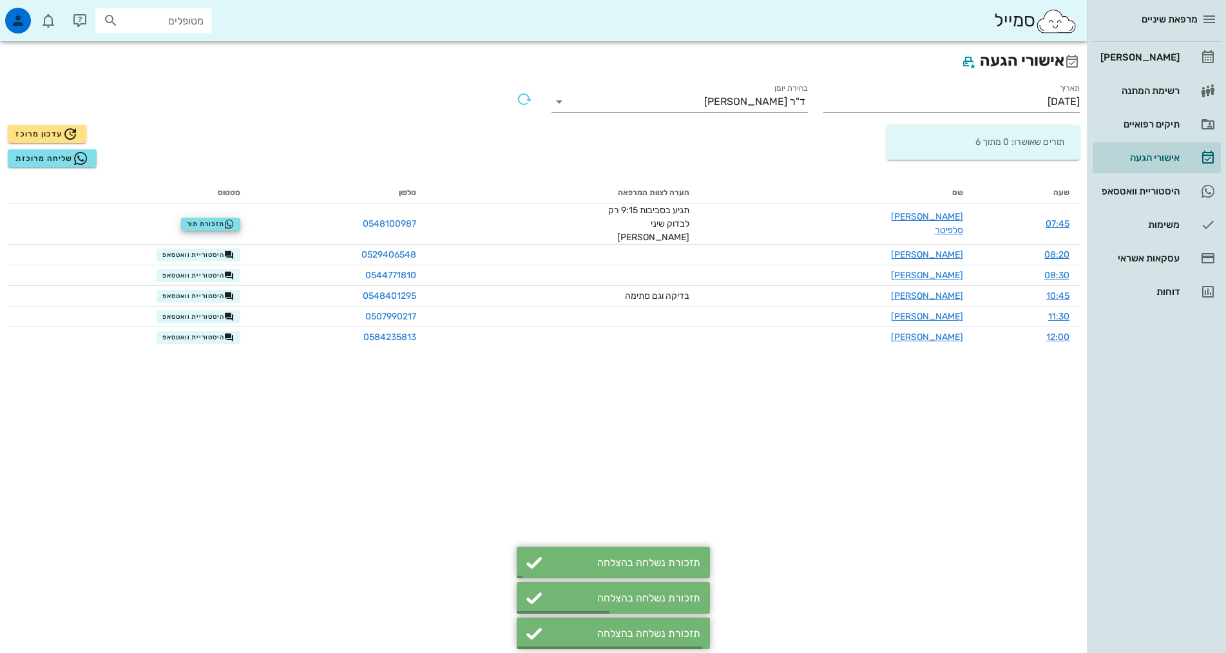
click at [938, 480] on div "אישורי הגעה תאריך [DATE] בחירת יומן ד"ר [PERSON_NAME] תורים שאושרו: 0 מתוך 6 עד…" at bounding box center [544, 347] width 1088 height 612
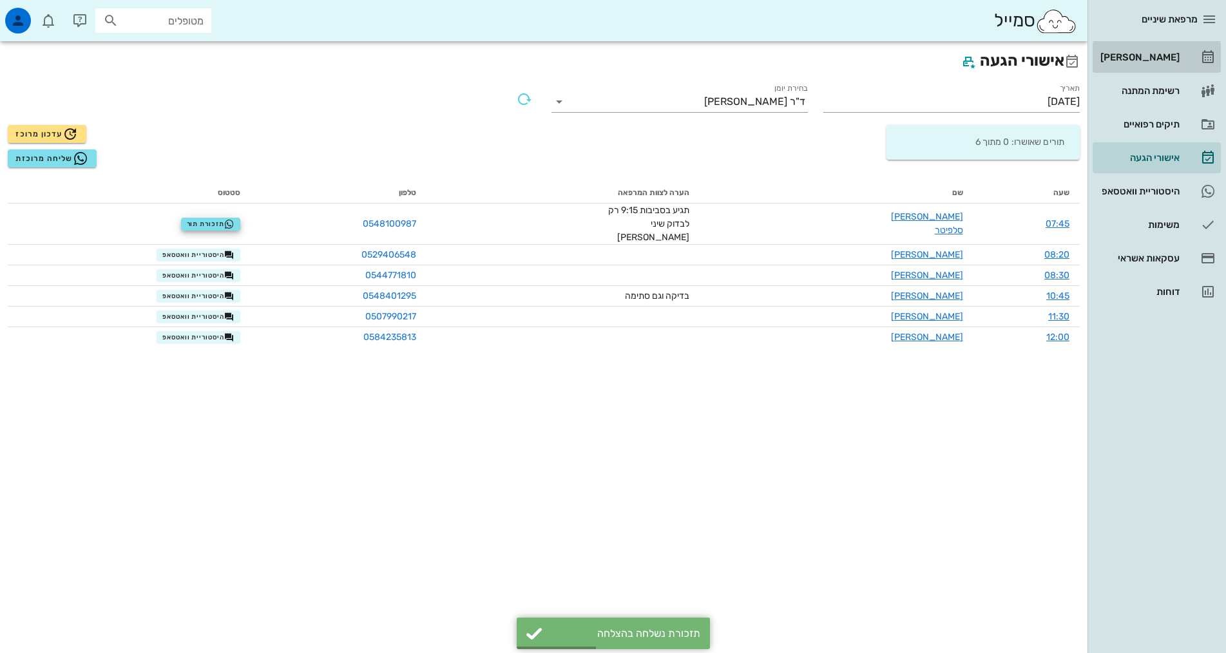
click at [1190, 61] on link "[PERSON_NAME]" at bounding box center [1157, 57] width 128 height 31
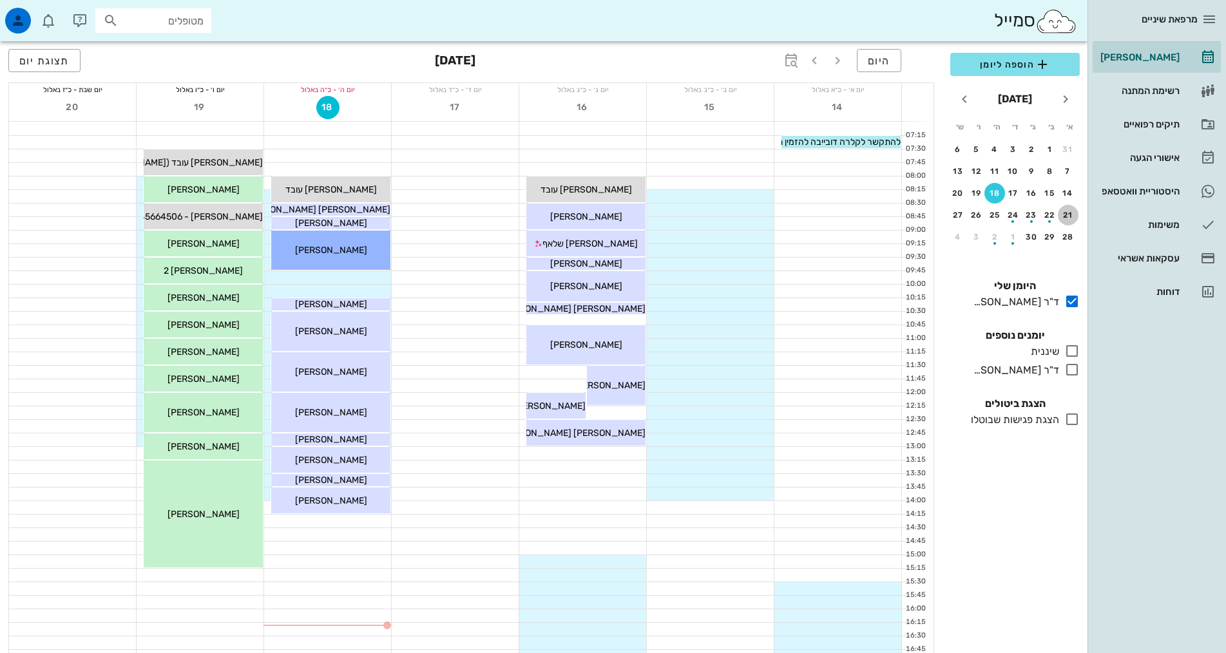
click at [1069, 217] on div "21" at bounding box center [1068, 215] width 21 height 9
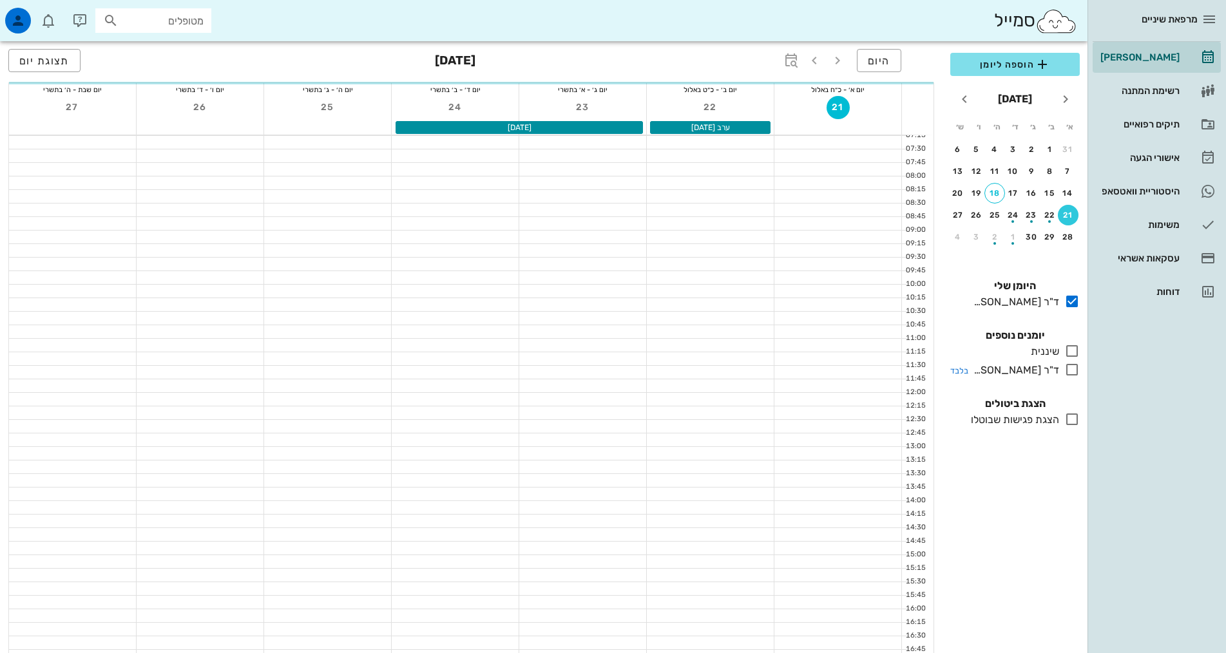
click at [1057, 376] on div "ד"ר [PERSON_NAME]" at bounding box center [1013, 370] width 91 height 15
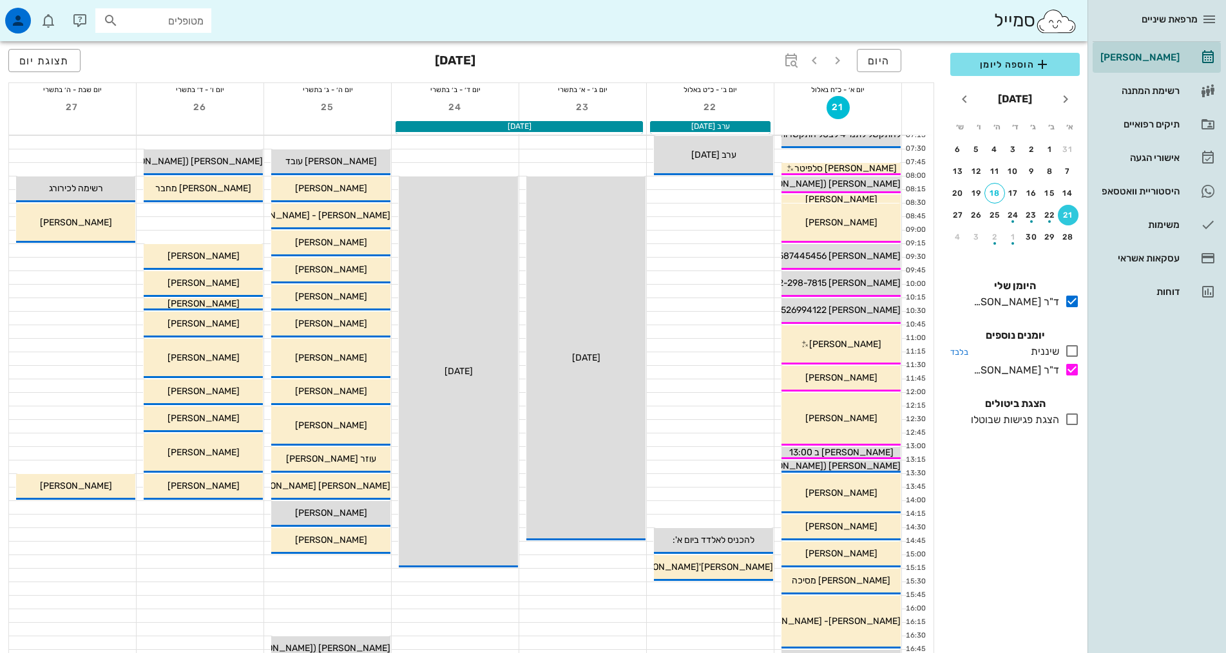
click at [1052, 350] on div "שיננית" at bounding box center [1043, 351] width 34 height 15
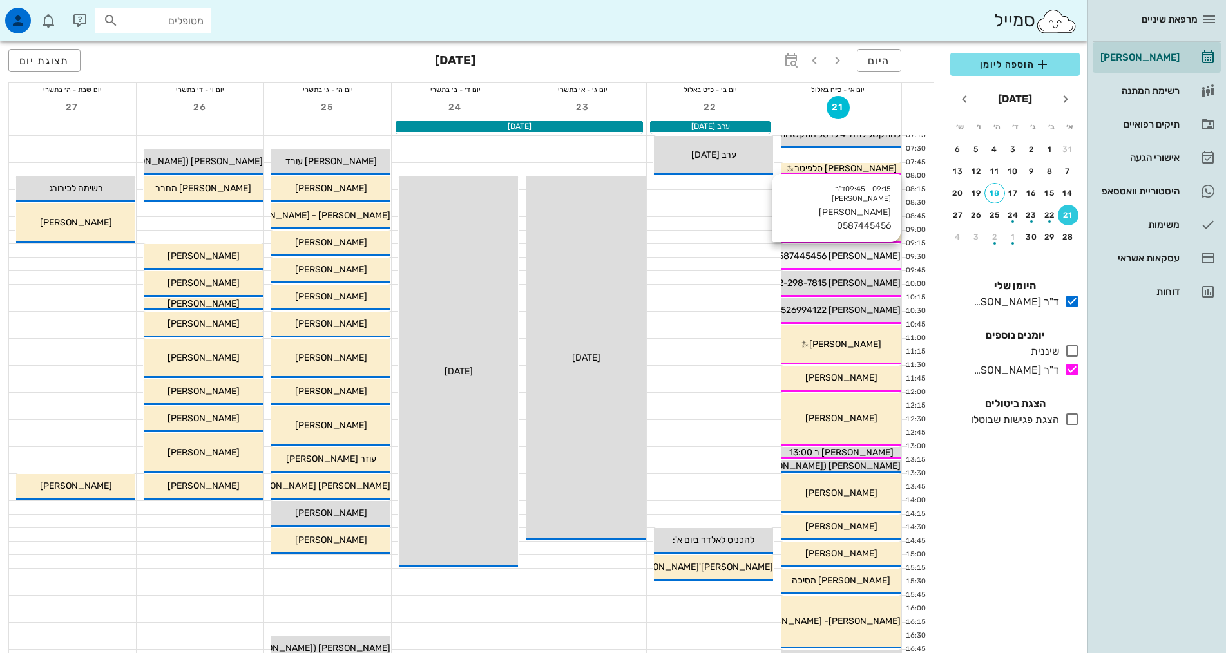
click at [866, 252] on span "[PERSON_NAME] 0587445456" at bounding box center [836, 256] width 128 height 11
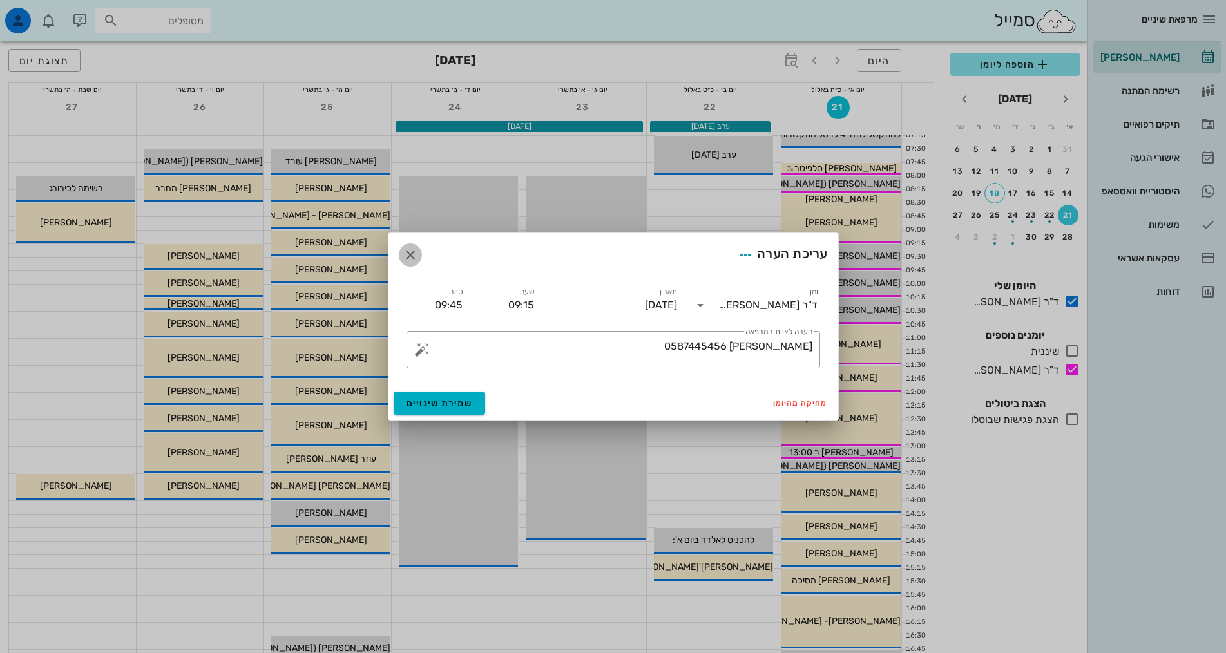
click at [413, 253] on icon "button" at bounding box center [410, 254] width 15 height 15
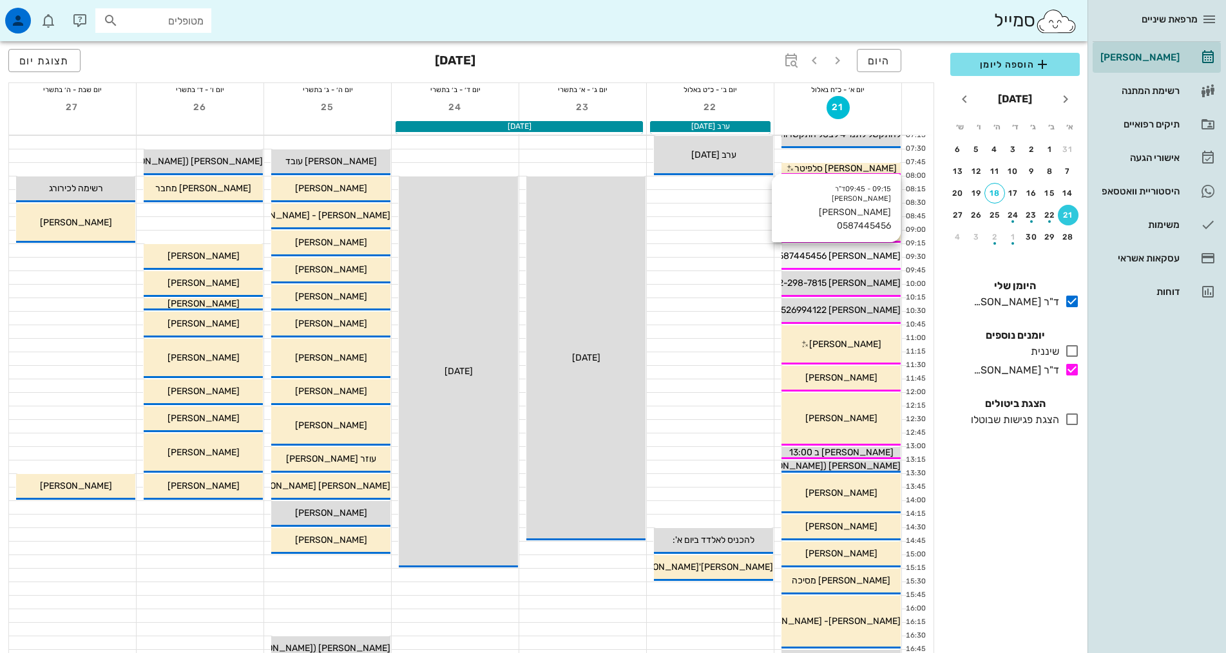
click at [872, 256] on span "[PERSON_NAME] 0587445456" at bounding box center [836, 256] width 128 height 11
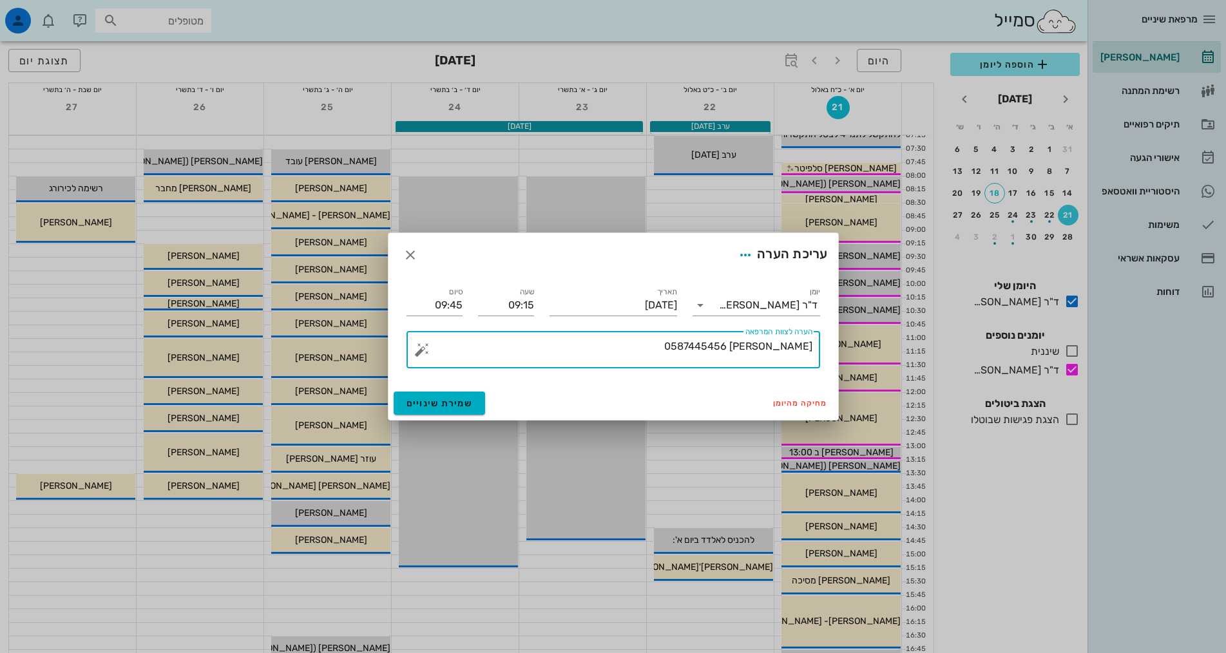
click at [680, 346] on textarea "[PERSON_NAME] 0587445456" at bounding box center [619, 353] width 388 height 31
type textarea "[PERSON_NAME] 0587445456-אישר הגעה"
click at [449, 399] on span "שמירת שינויים" at bounding box center [440, 403] width 66 height 11
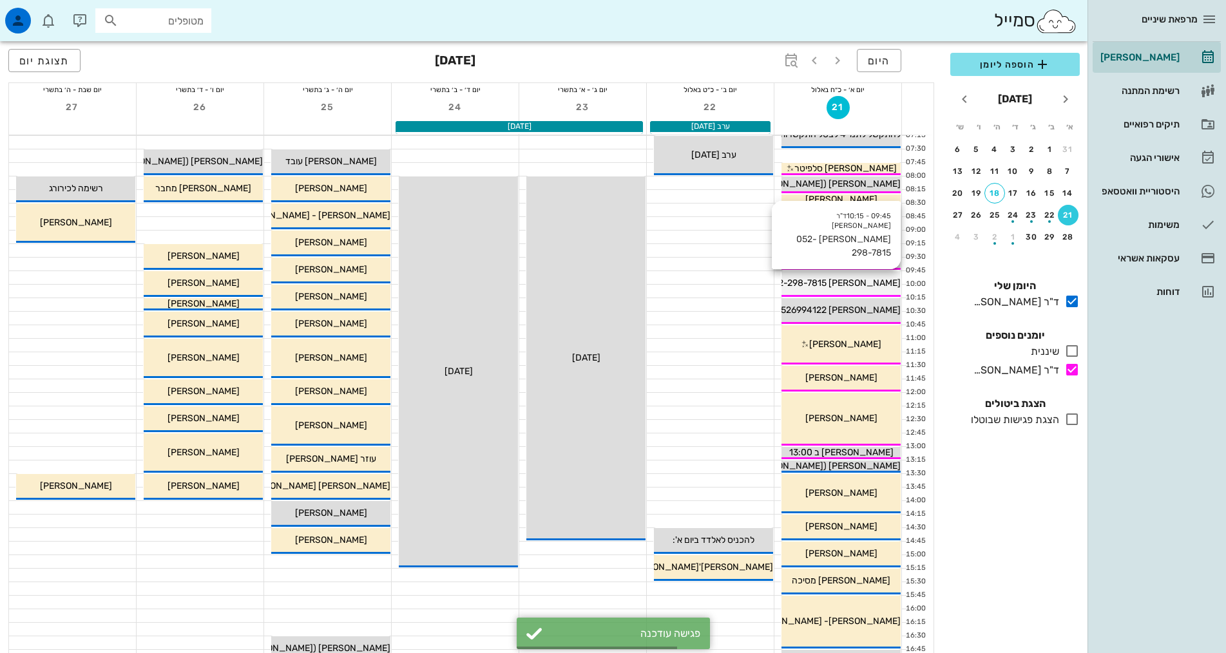
click at [848, 285] on span "[PERSON_NAME] 052-298-7815" at bounding box center [833, 283] width 133 height 11
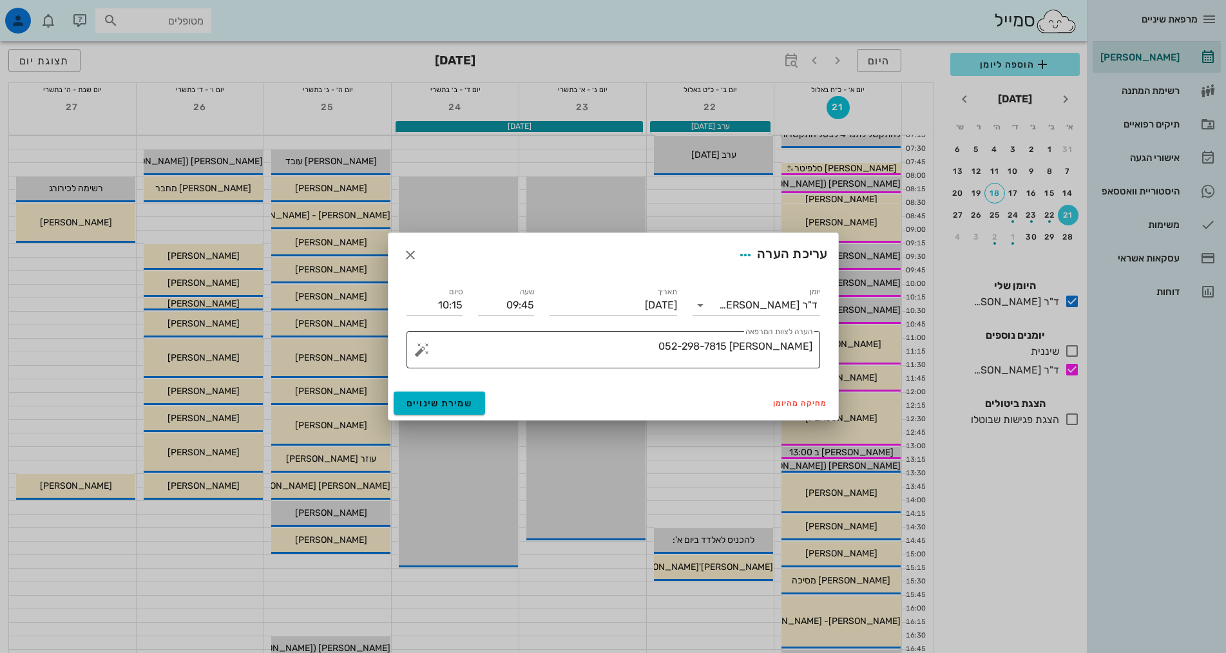
click at [633, 345] on textarea "[PERSON_NAME] 052-298-7815" at bounding box center [619, 353] width 388 height 31
type textarea "[PERSON_NAME] 052-298-7815- אישרה הגעה"
click at [446, 412] on button "שמירת שינויים" at bounding box center [440, 403] width 92 height 23
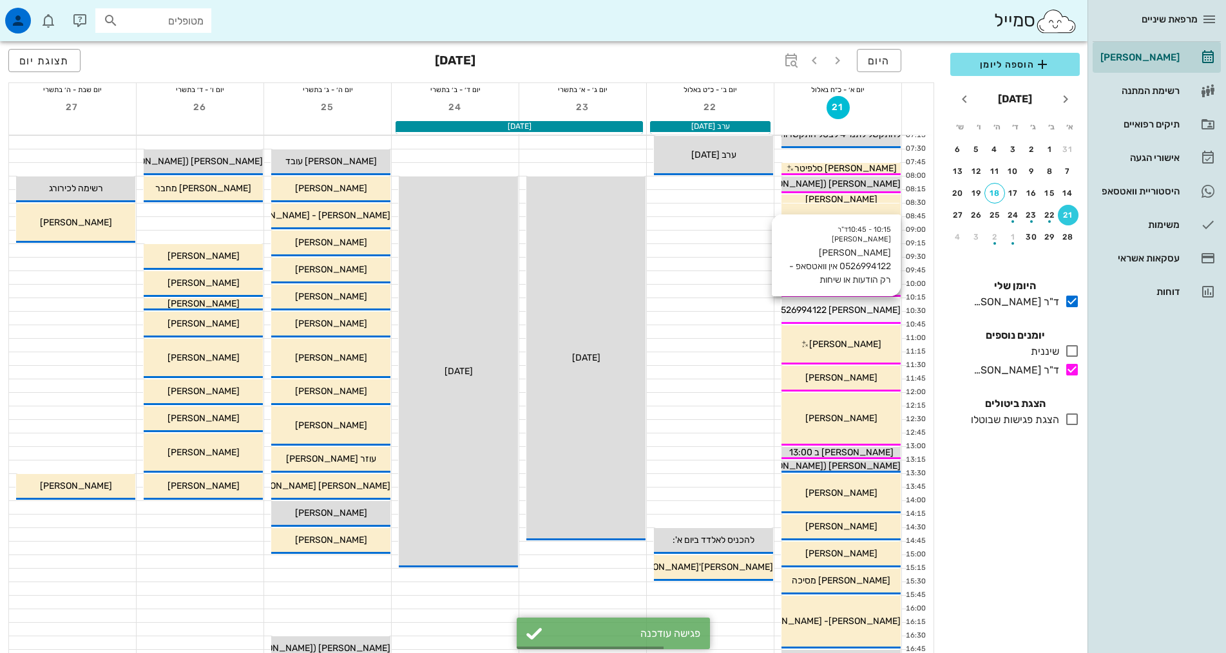
click at [862, 305] on span "[PERSON_NAME] 0526994122 אין וואטסאפ - רק הודעות או שיחות" at bounding box center [775, 310] width 249 height 11
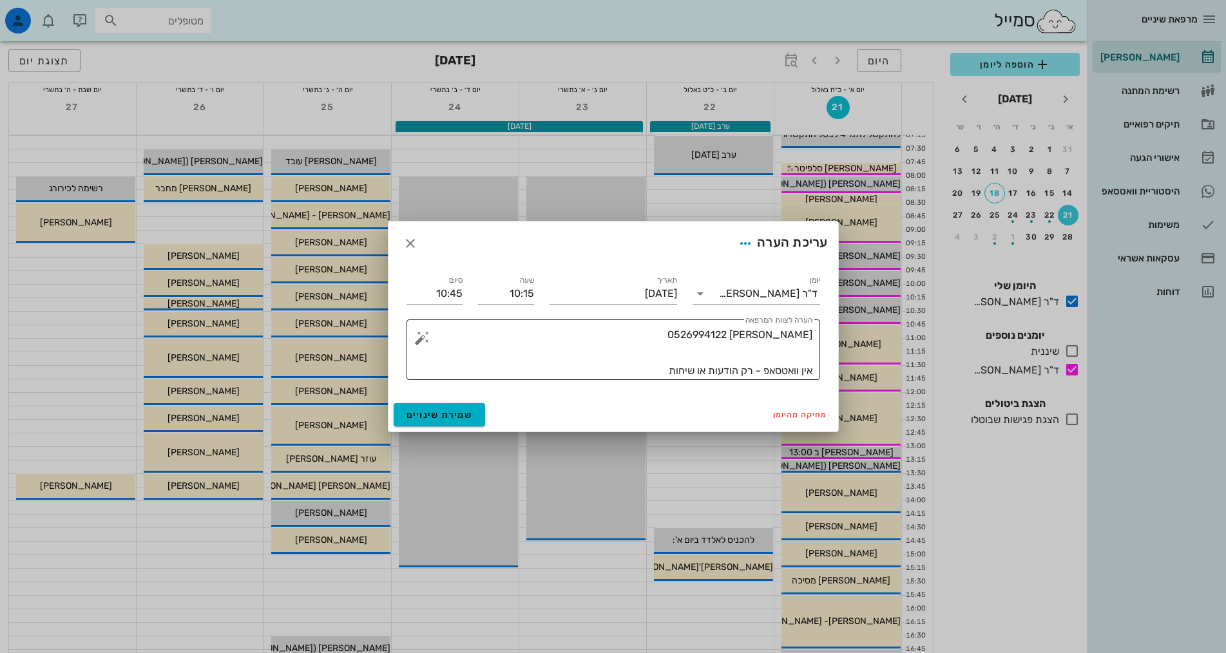
click at [635, 336] on textarea "[PERSON_NAME] 0526994122 אין וואטסאפ - רק הודעות או שיחות" at bounding box center [619, 353] width 388 height 54
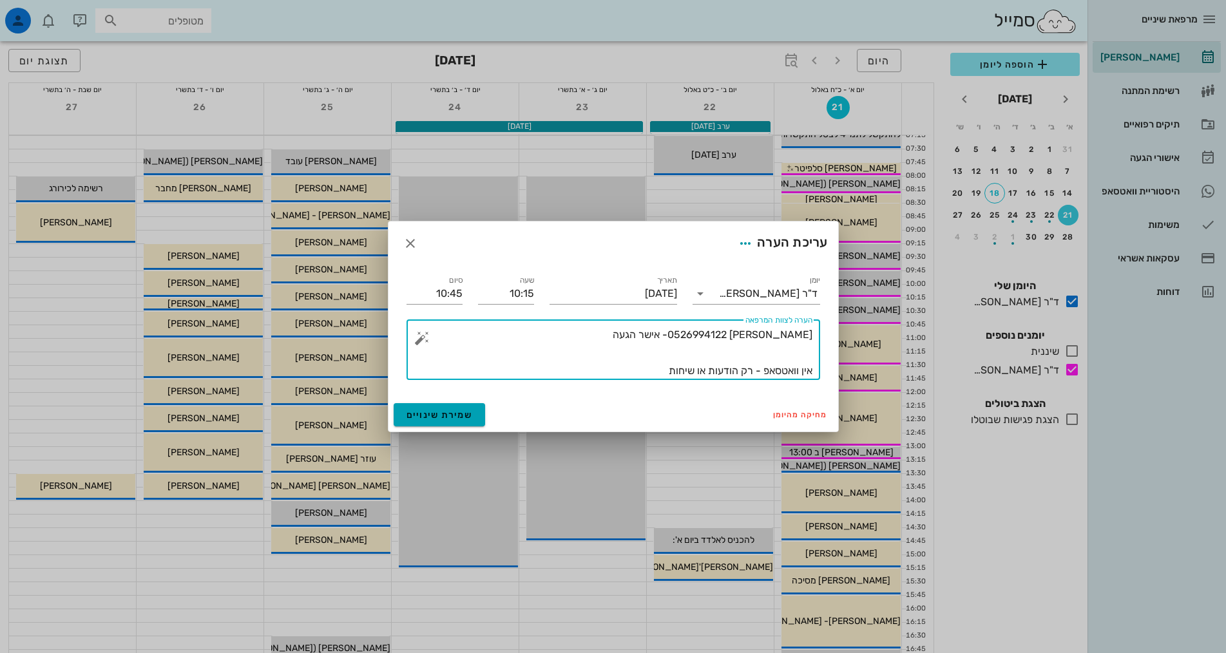
type textarea "[PERSON_NAME] 0526994122- אישר הגעה אין וואטסאפ - רק הודעות או שיחות"
click at [432, 410] on span "שמירת שינויים" at bounding box center [440, 415] width 66 height 11
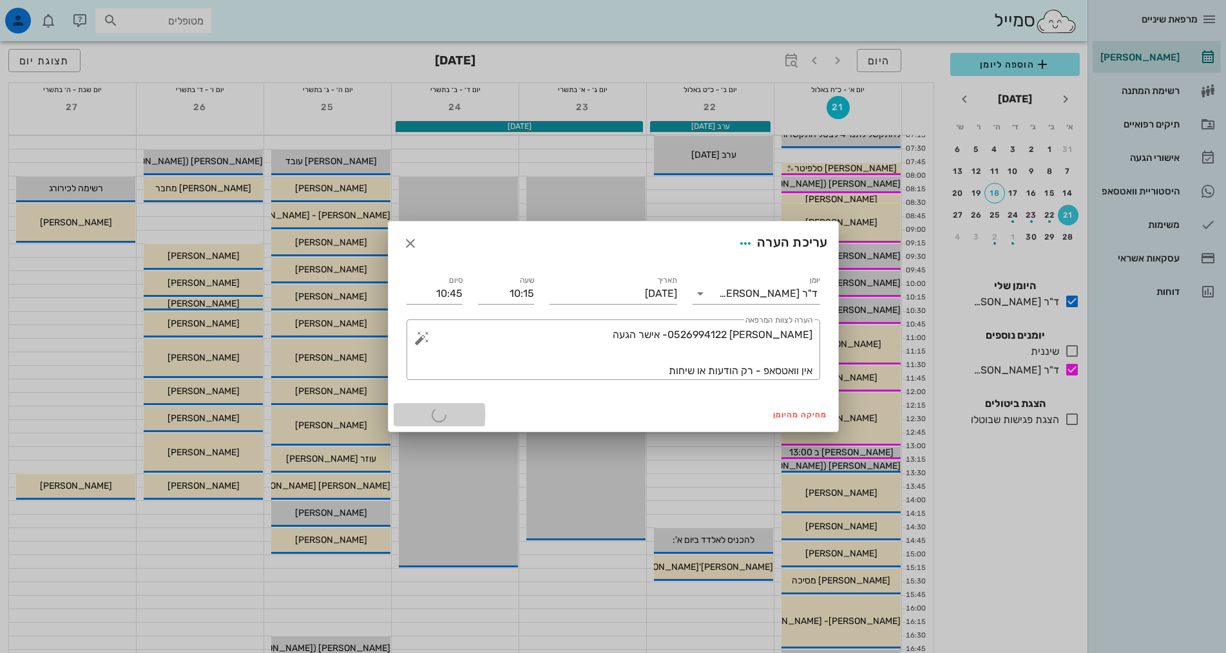
click at [432, 410] on div "מחיקה מהיומן שמירת שינויים" at bounding box center [613, 415] width 450 height 34
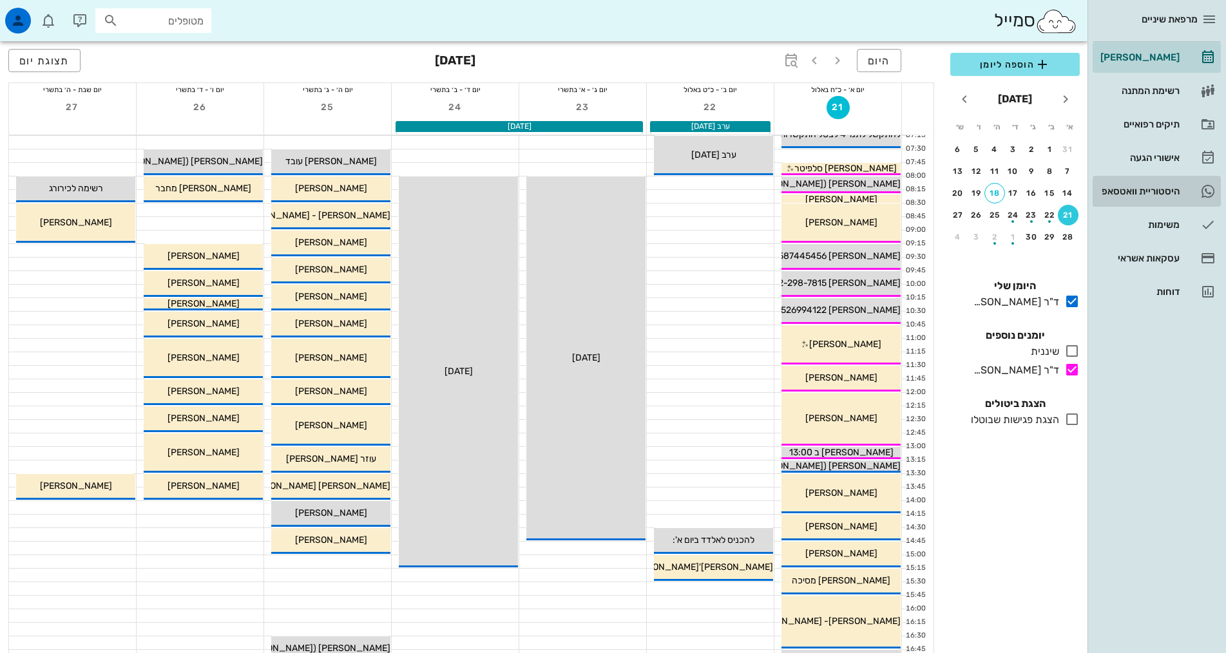
click at [1126, 195] on div "היסטוריית וואטסאפ" at bounding box center [1139, 191] width 82 height 10
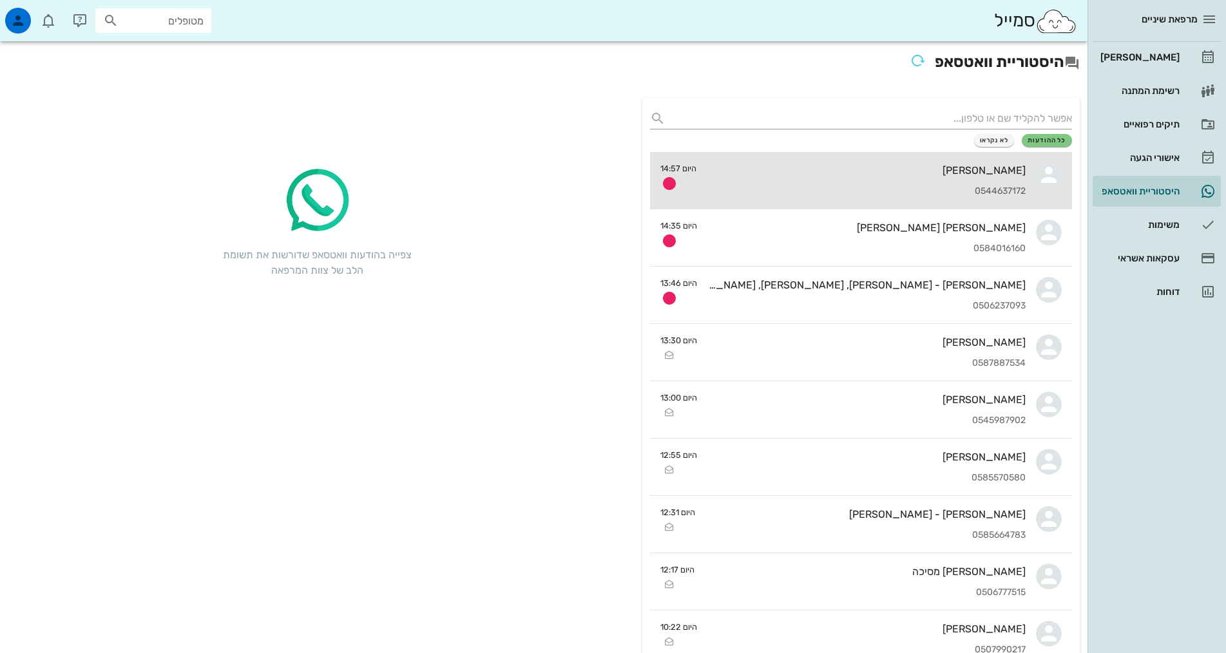
click at [917, 184] on div "[PERSON_NAME] 0544637172" at bounding box center [866, 180] width 319 height 57
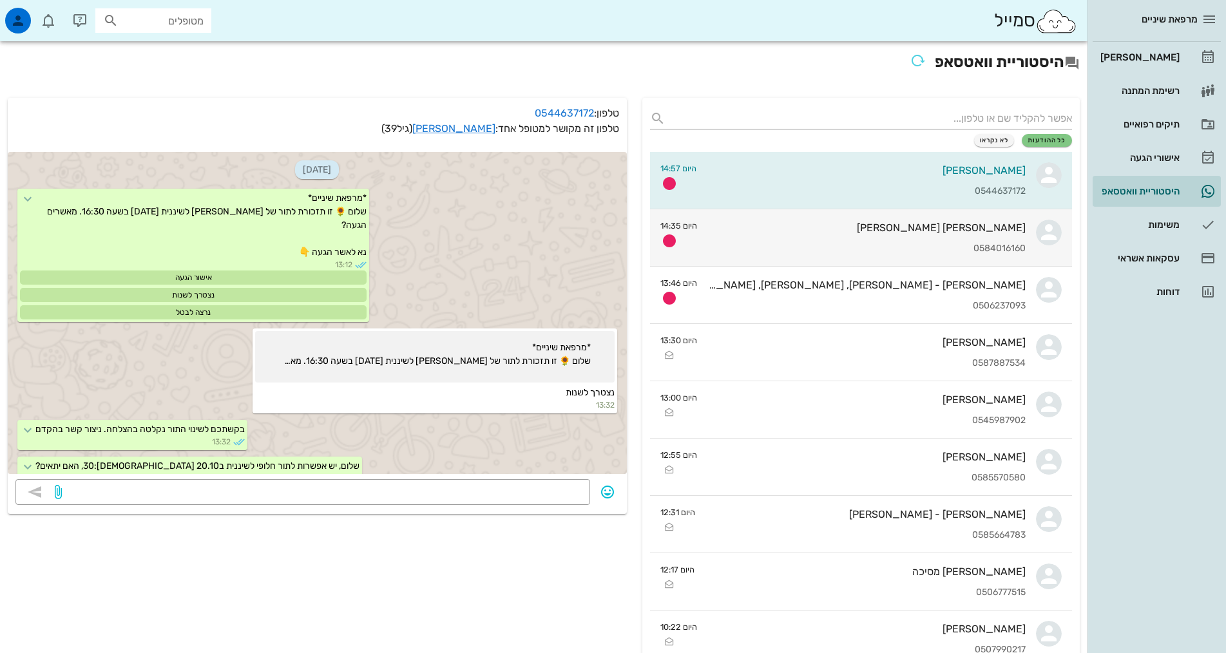
scroll to position [481, 0]
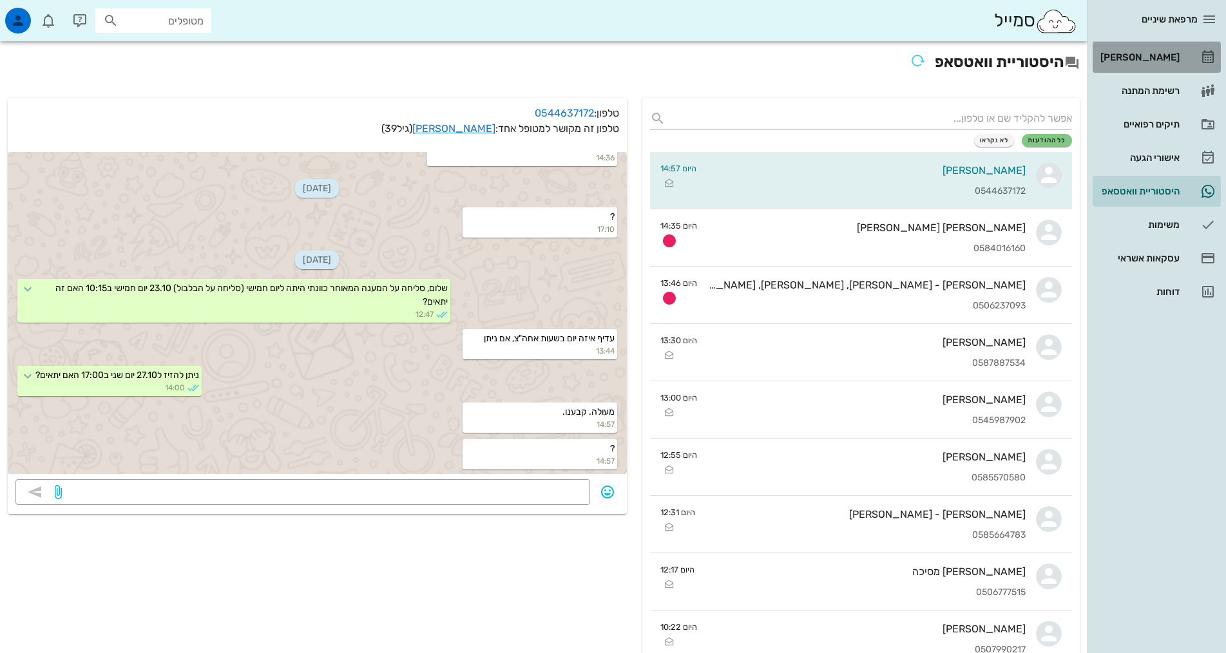
click at [1166, 52] on div "[PERSON_NAME]" at bounding box center [1139, 57] width 82 height 10
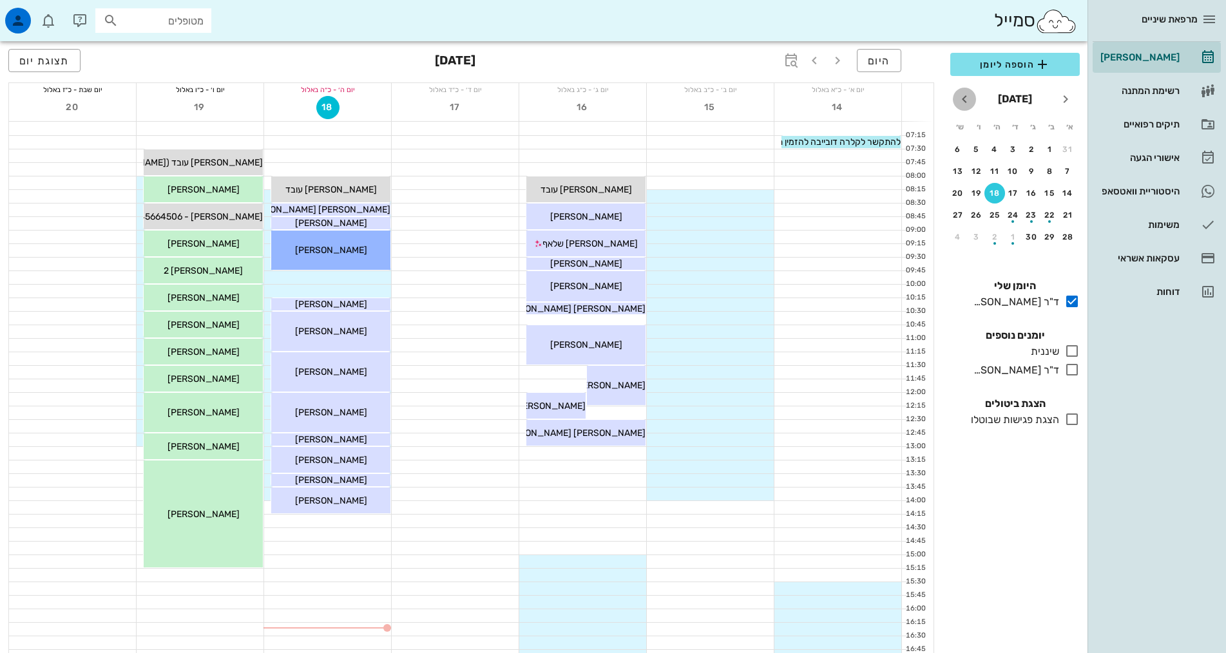
click at [964, 99] on icon "חודש הבא" at bounding box center [964, 98] width 15 height 15
click at [1050, 233] on div "27" at bounding box center [1050, 237] width 21 height 9
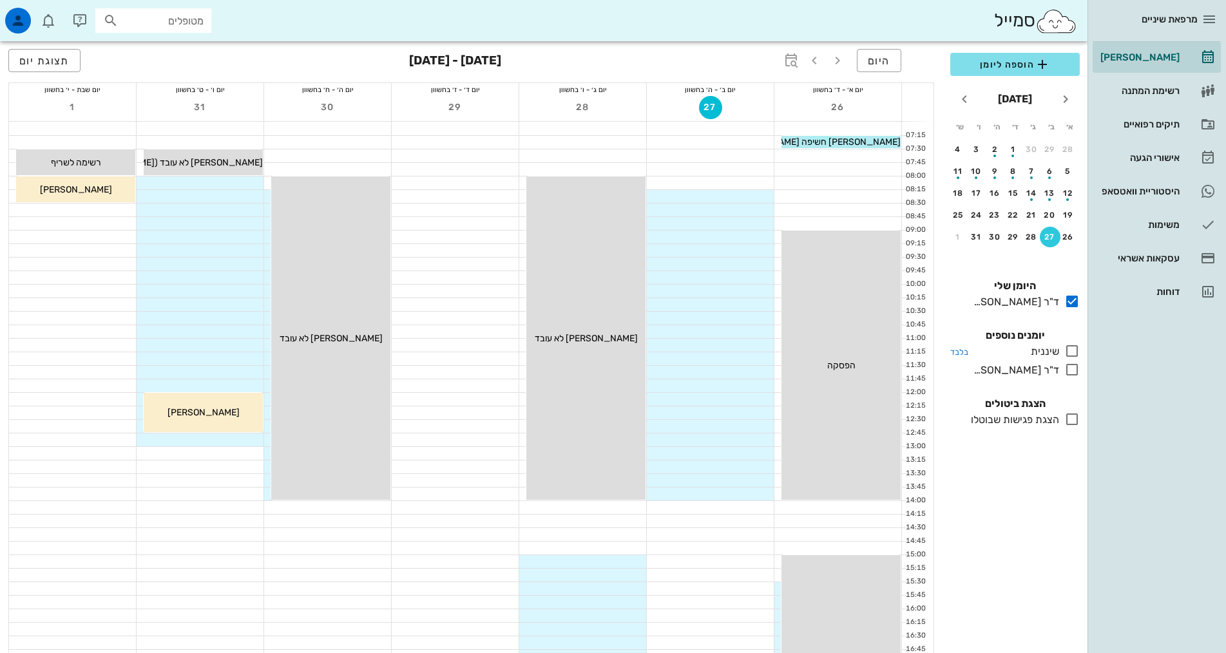
click at [1036, 349] on div "שיננית" at bounding box center [1043, 351] width 34 height 15
click at [1039, 367] on div "ד"ר [PERSON_NAME]" at bounding box center [1013, 370] width 91 height 15
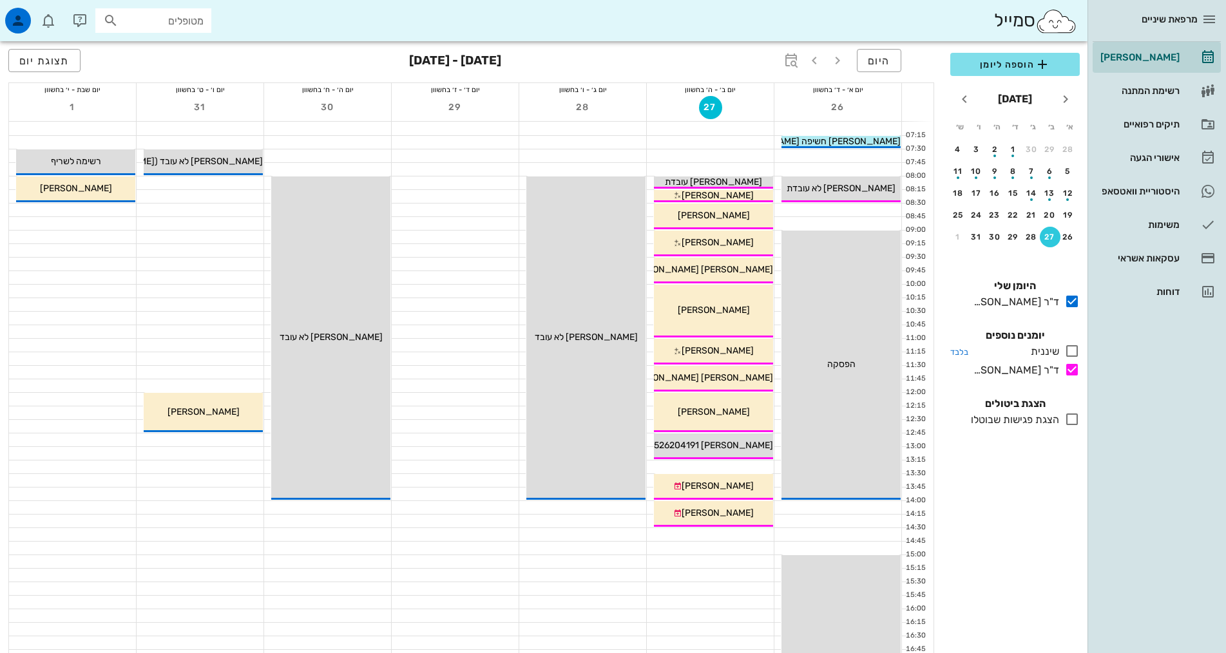
click at [1060, 349] on div at bounding box center [1069, 351] width 21 height 16
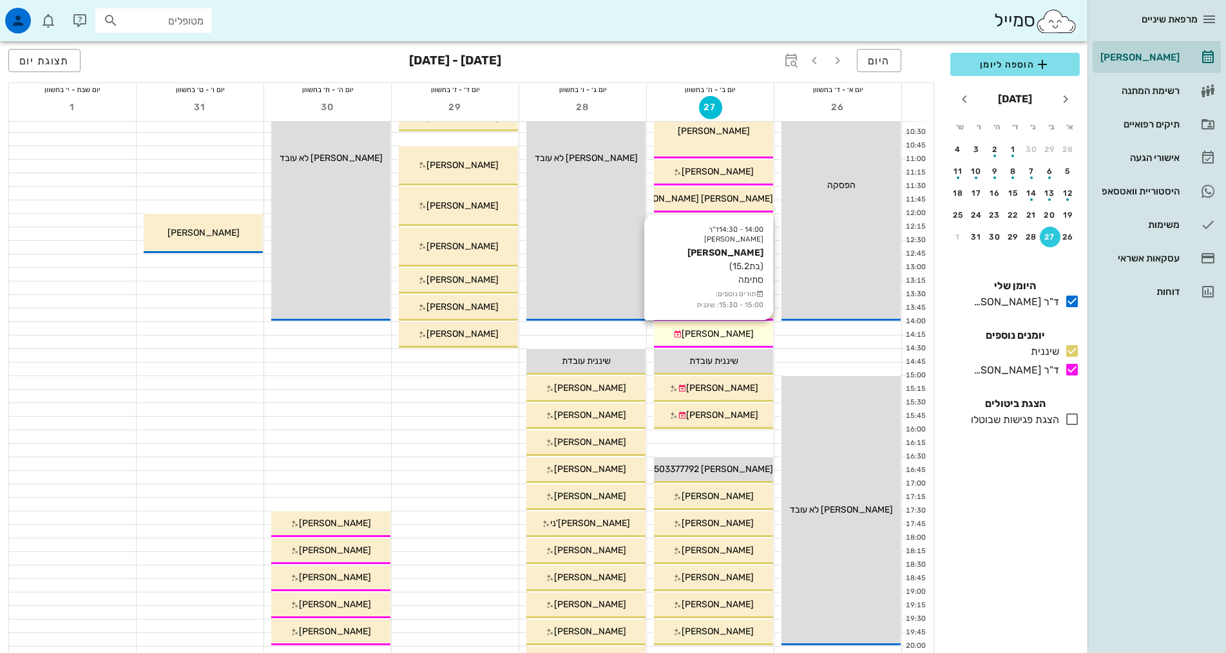
scroll to position [193, 0]
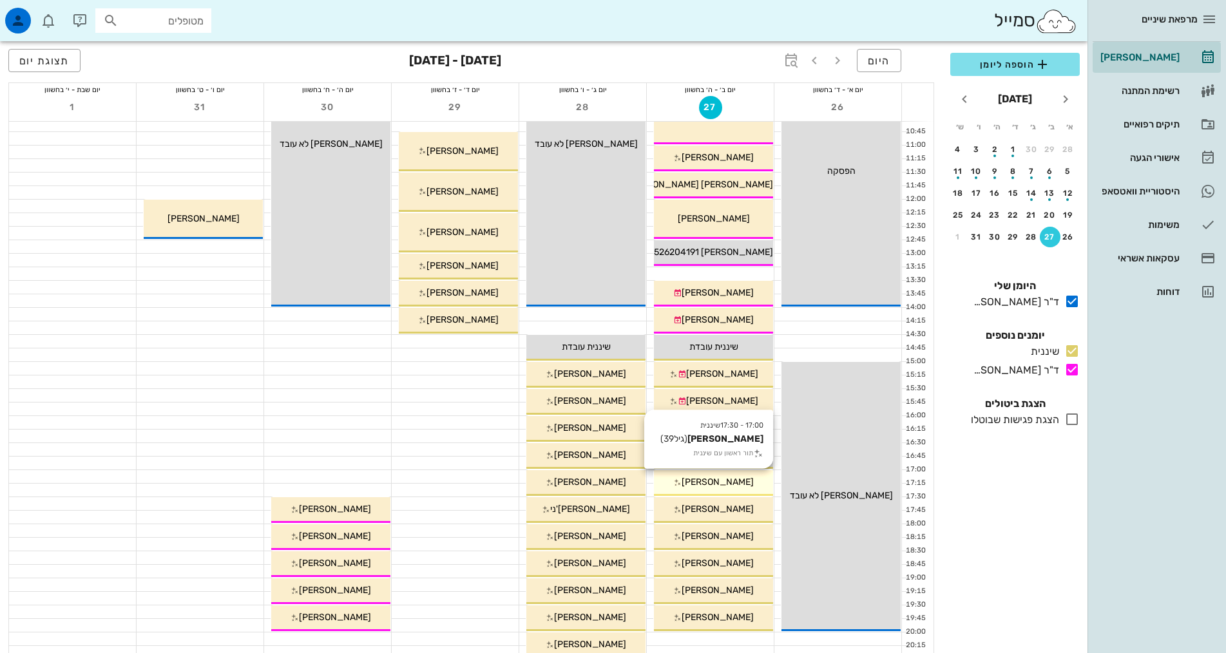
click at [682, 481] on icon at bounding box center [677, 483] width 8 height 8
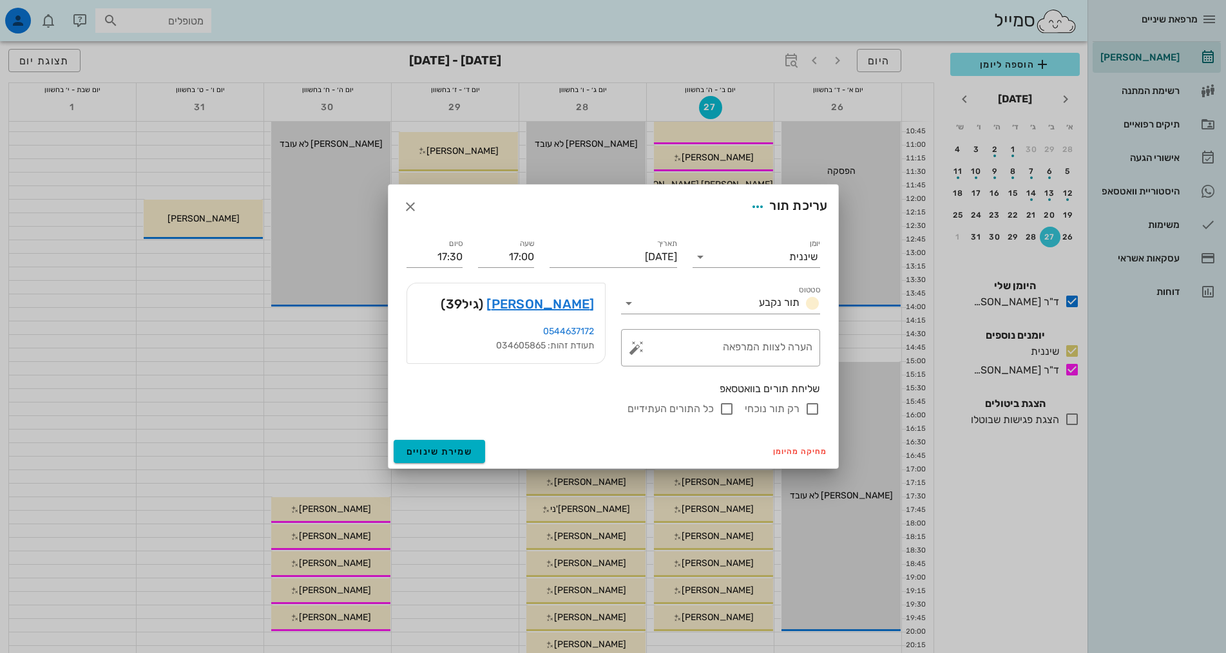
click at [816, 407] on input "רק תור נוכחי" at bounding box center [812, 408] width 15 height 15
checkbox input "false"
click at [776, 352] on textarea "הערה לצוות המרפאה" at bounding box center [725, 351] width 173 height 31
click at [603, 416] on div "רק תור נוכחי כל התורים העתידיים" at bounding box center [614, 408] width 414 height 15
click at [441, 452] on span "שמירת שינויים" at bounding box center [440, 451] width 66 height 11
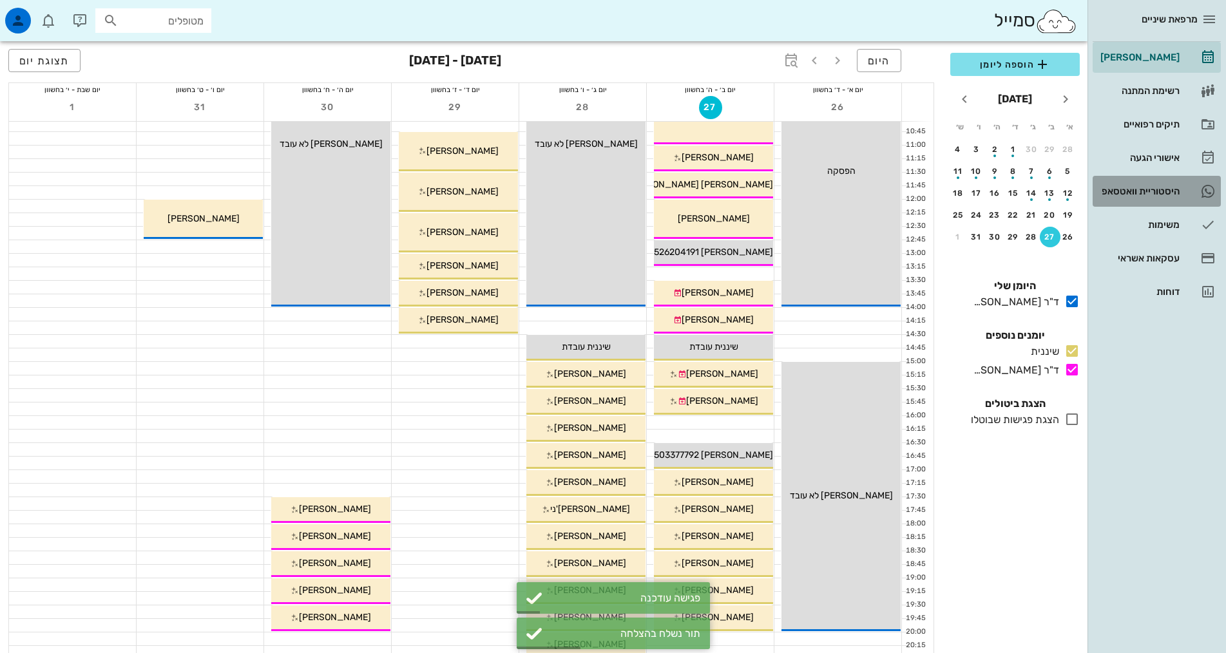
click at [1155, 189] on div "היסטוריית וואטסאפ" at bounding box center [1139, 191] width 82 height 10
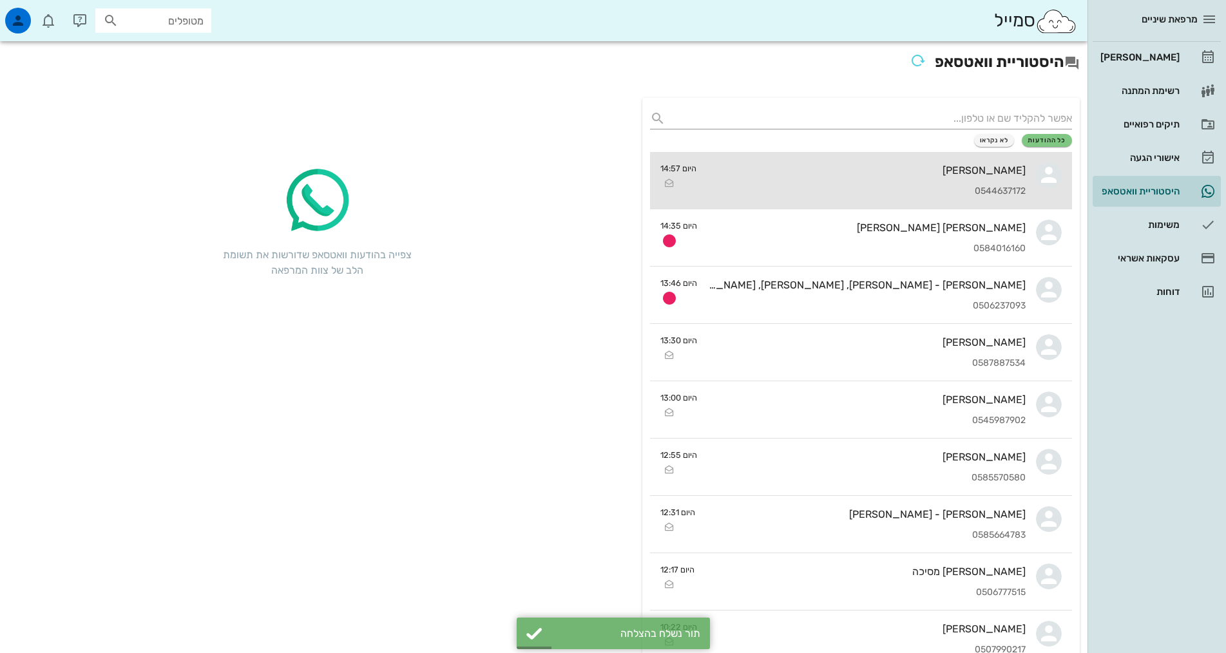
click at [789, 195] on div "0544637172" at bounding box center [866, 191] width 319 height 11
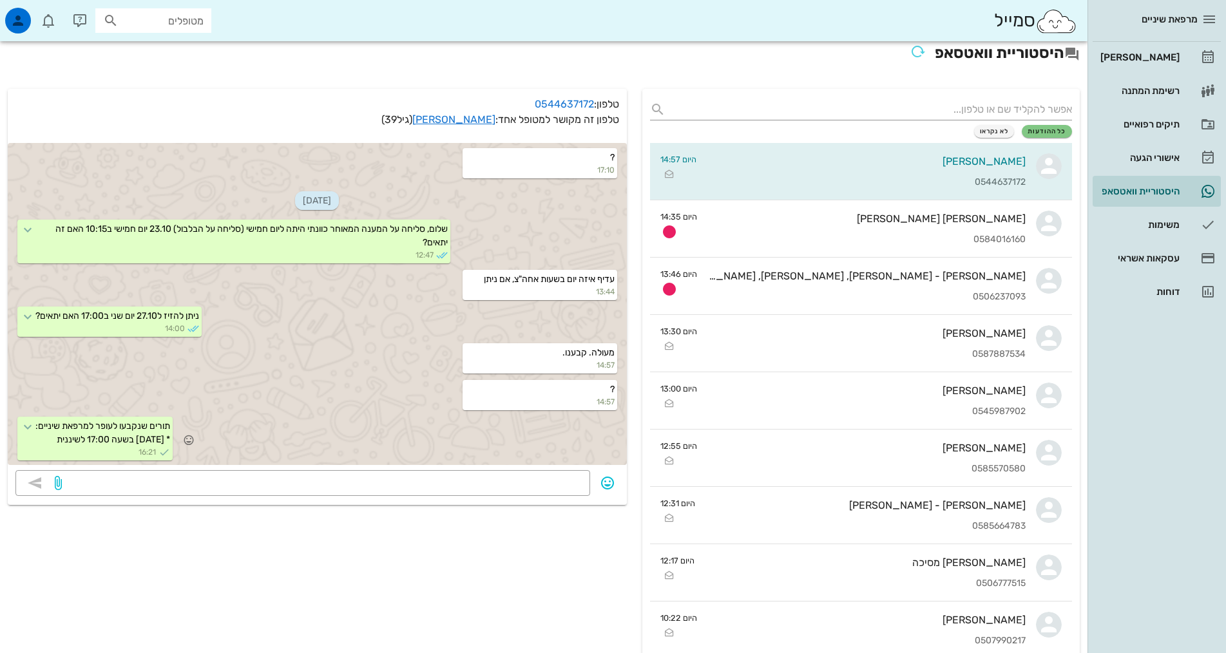
scroll to position [64, 0]
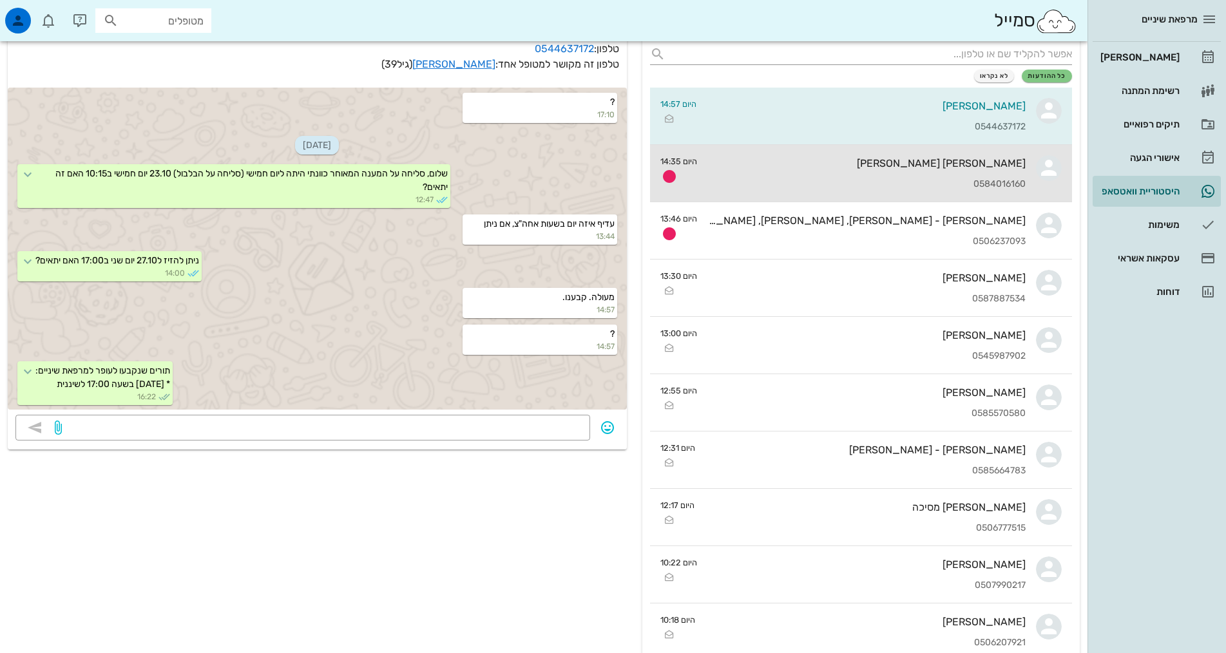
click at [874, 185] on div "0584016160" at bounding box center [866, 184] width 318 height 11
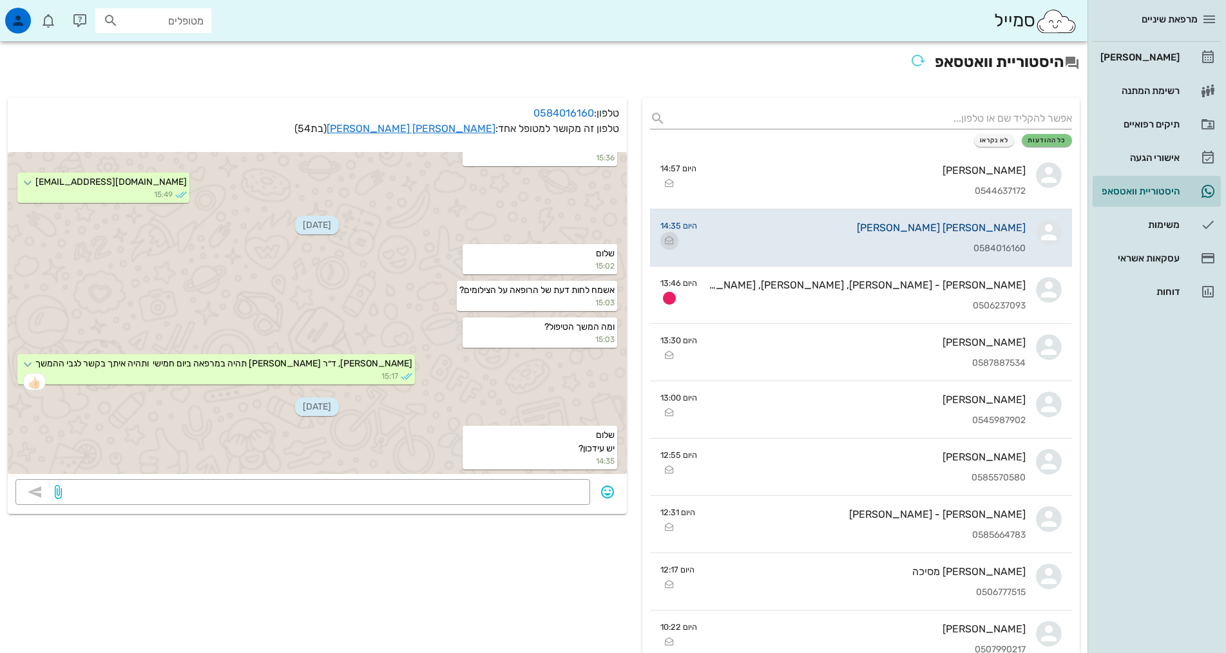
click at [666, 241] on icon "button" at bounding box center [669, 240] width 15 height 15
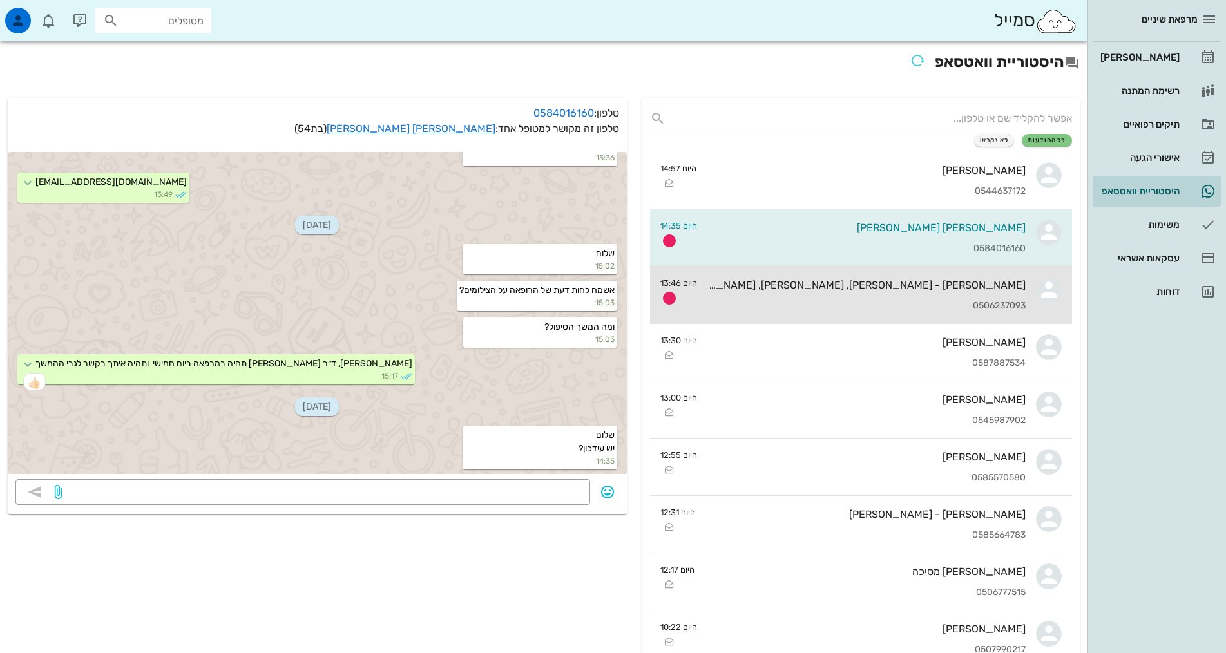
click at [751, 303] on div "0506237093" at bounding box center [866, 306] width 318 height 11
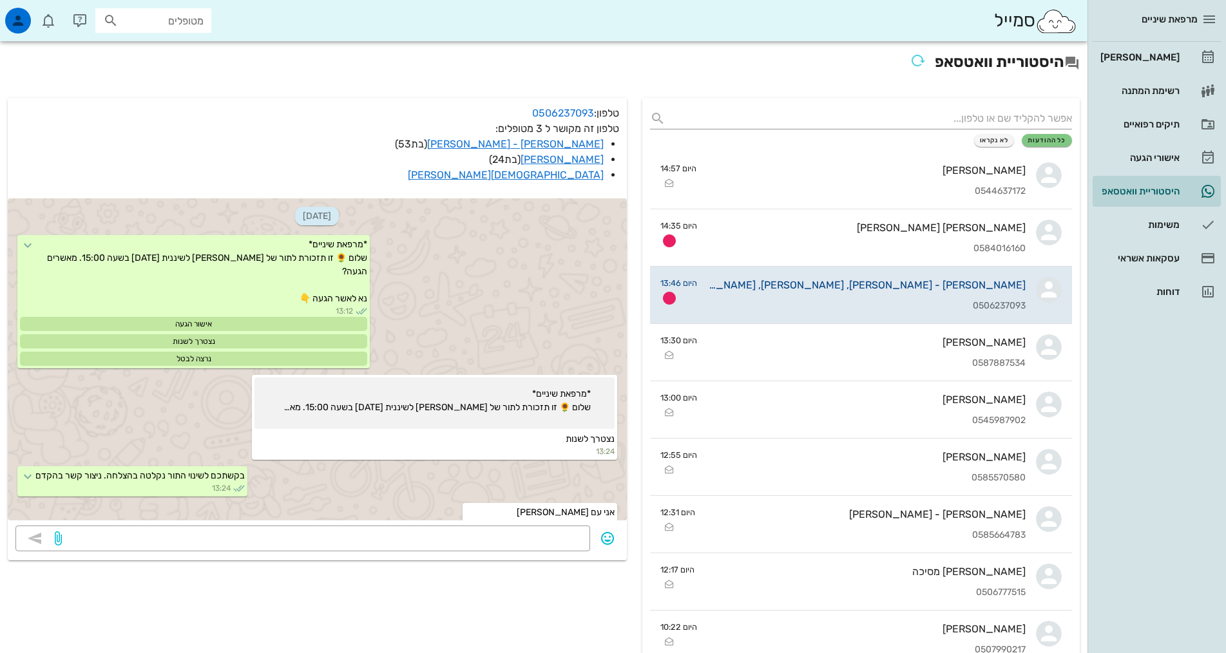
scroll to position [450, 0]
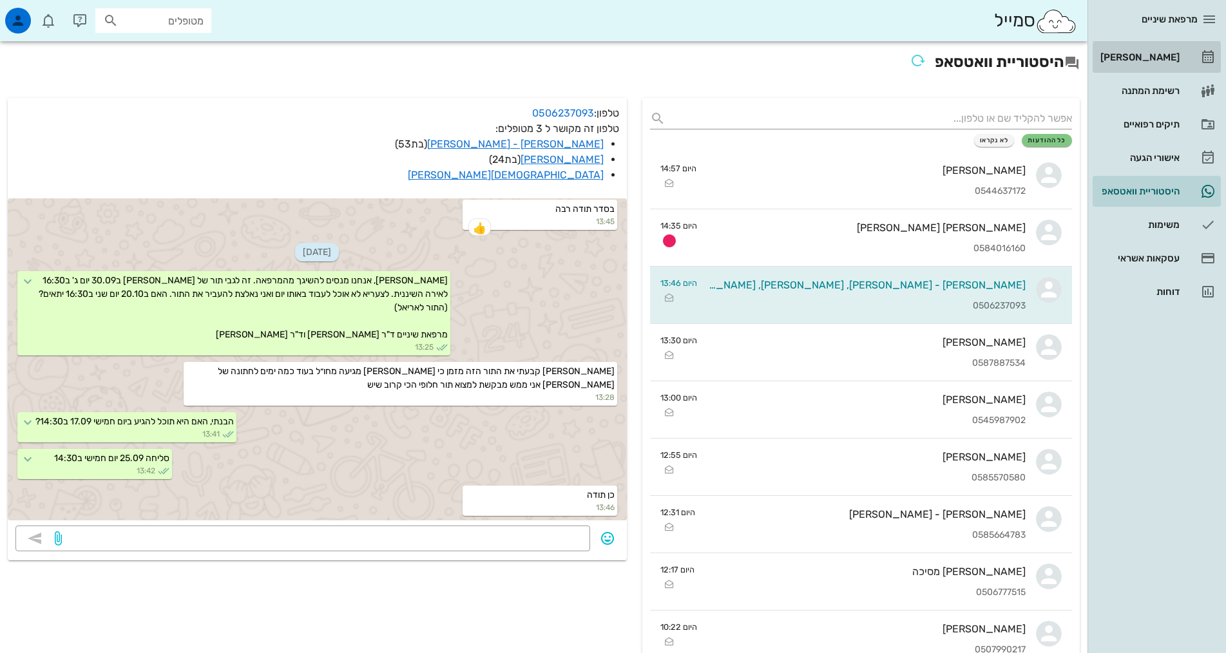
click at [1157, 52] on div "[PERSON_NAME]" at bounding box center [1139, 57] width 82 height 21
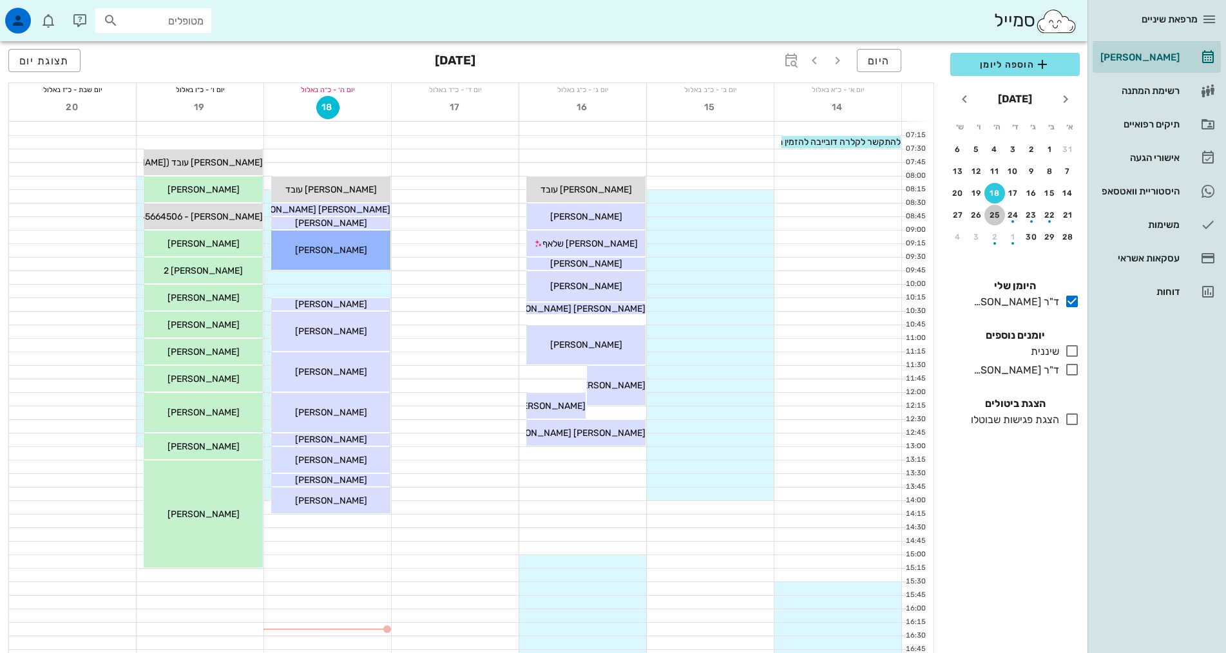
click at [993, 213] on div "25" at bounding box center [994, 215] width 21 height 9
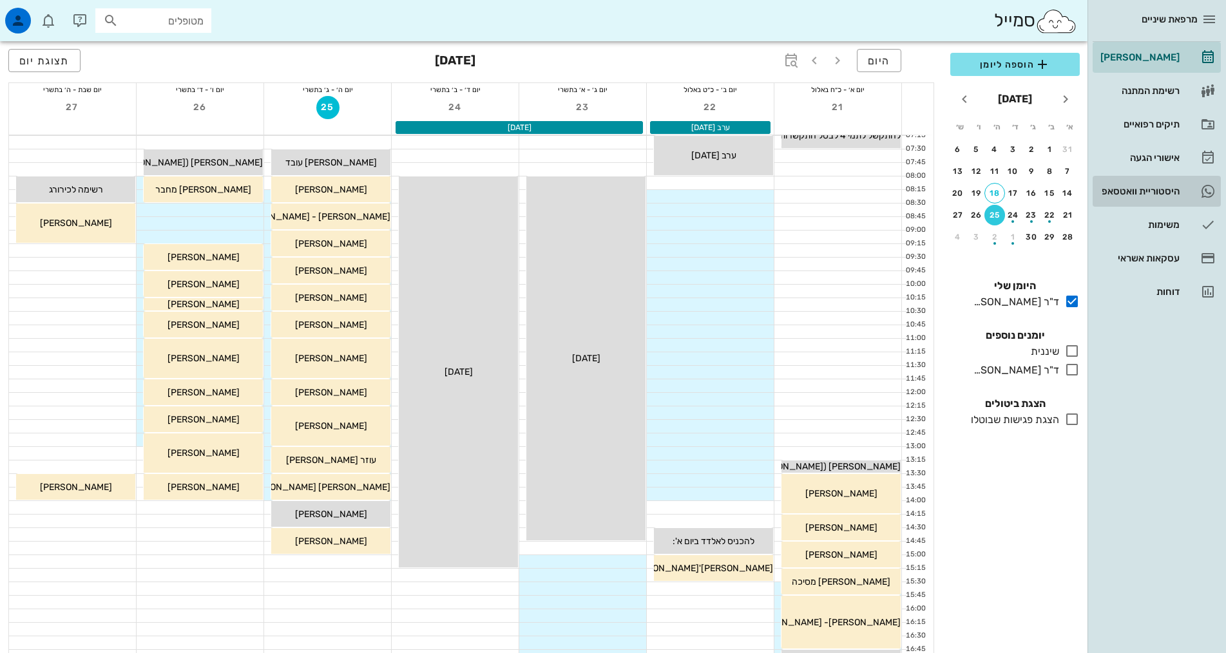
click at [1126, 183] on div "היסטוריית וואטסאפ" at bounding box center [1139, 191] width 82 height 21
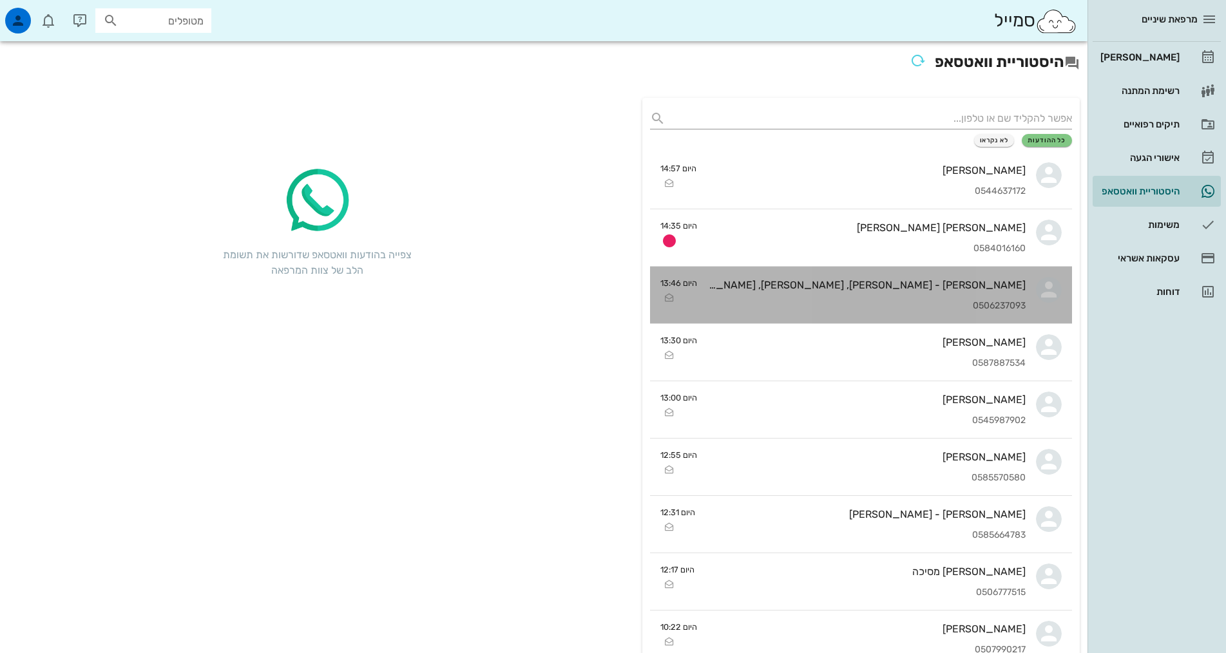
click at [769, 291] on div "[PERSON_NAME] - [PERSON_NAME], [PERSON_NAME], [PERSON_NAME]" at bounding box center [866, 285] width 318 height 12
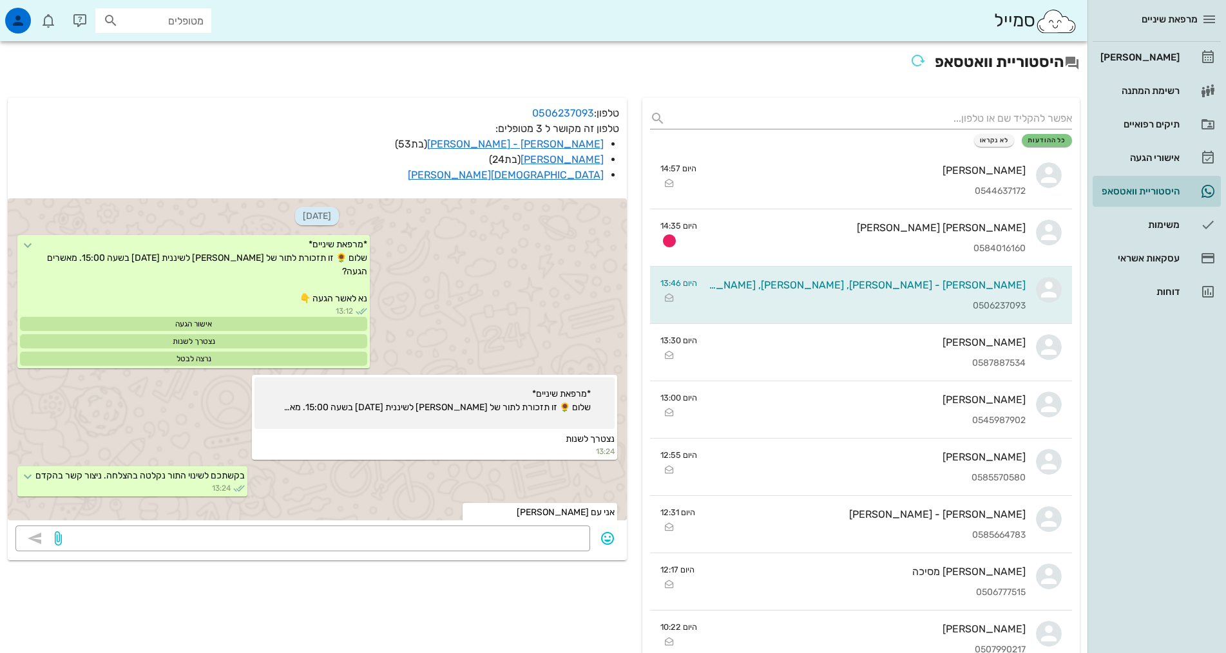
scroll to position [450, 0]
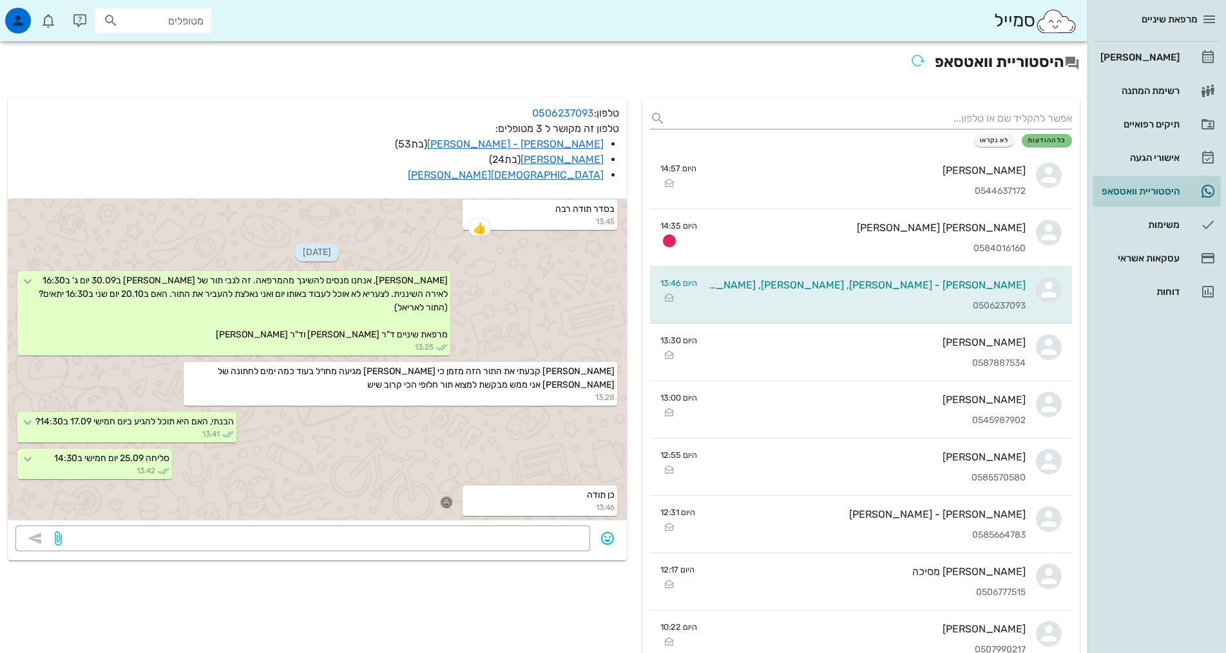
click at [449, 502] on icon "button" at bounding box center [447, 503] width 12 height 12
click at [444, 487] on div "👍" at bounding box center [437, 484] width 23 height 24
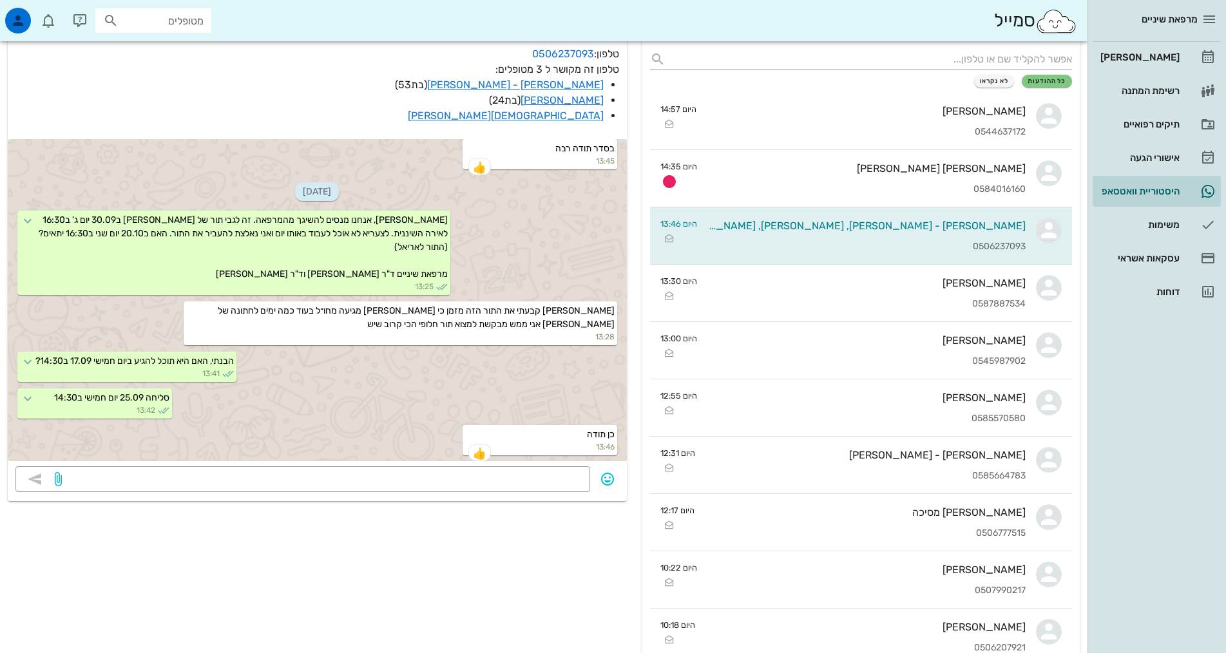
scroll to position [0, 0]
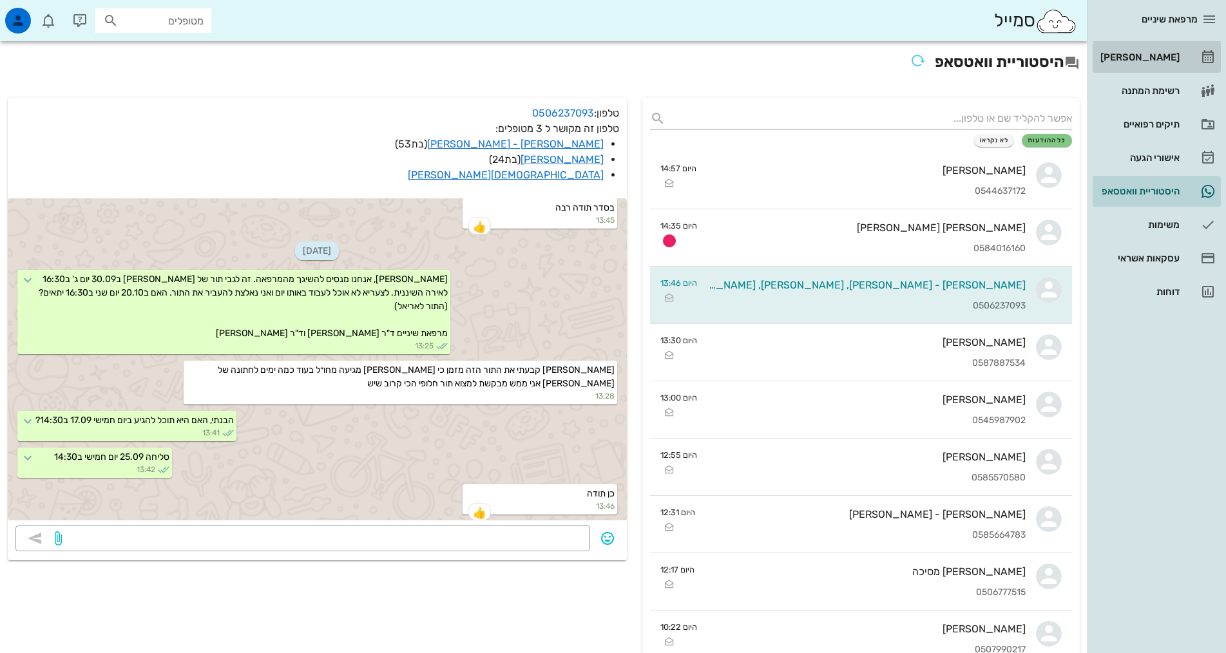
click at [1172, 62] on div "[PERSON_NAME]" at bounding box center [1139, 57] width 82 height 10
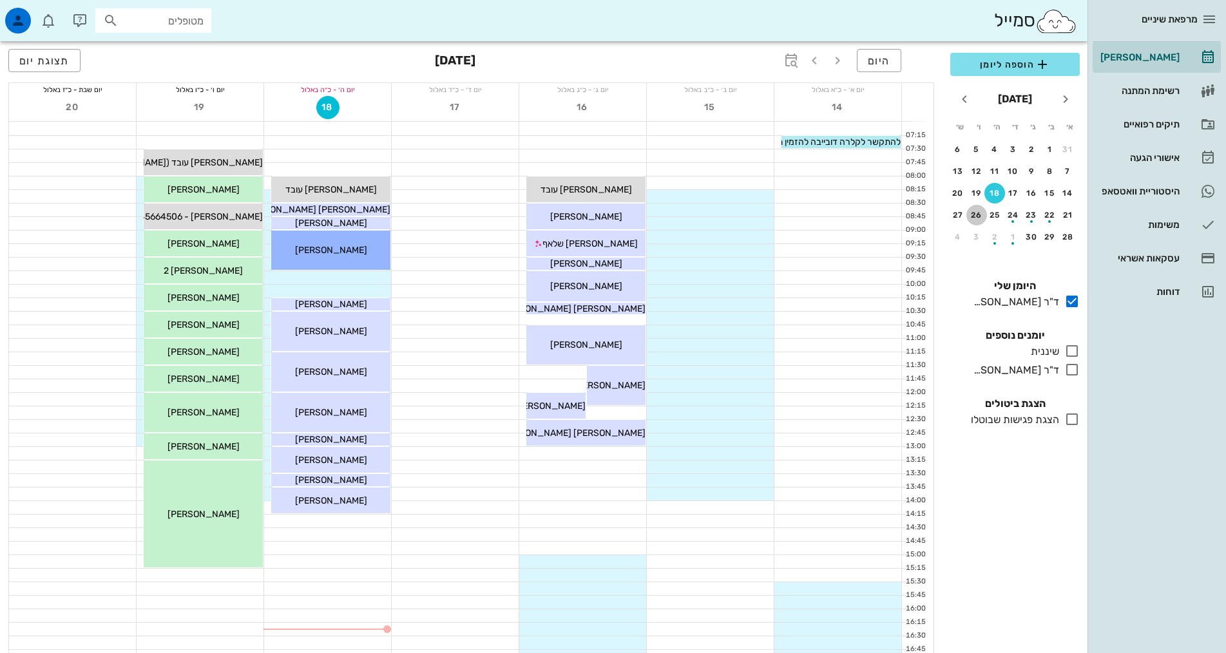
click at [984, 216] on div "26" at bounding box center [976, 215] width 21 height 9
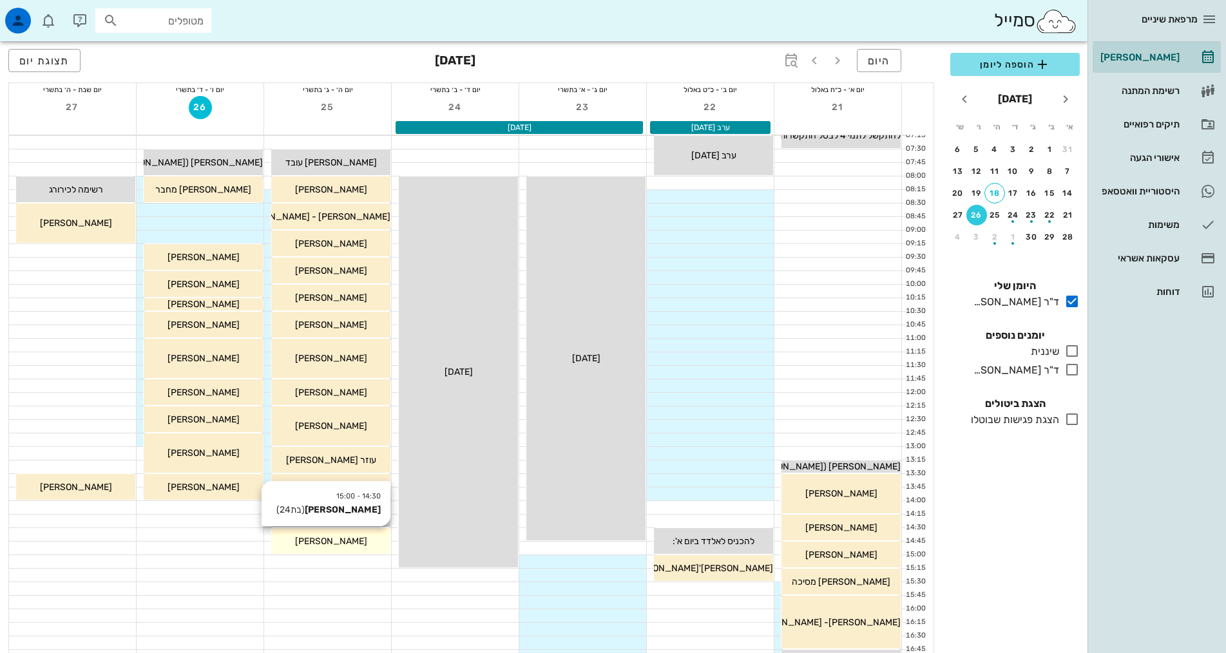
click at [334, 544] on span "[PERSON_NAME]" at bounding box center [331, 541] width 72 height 11
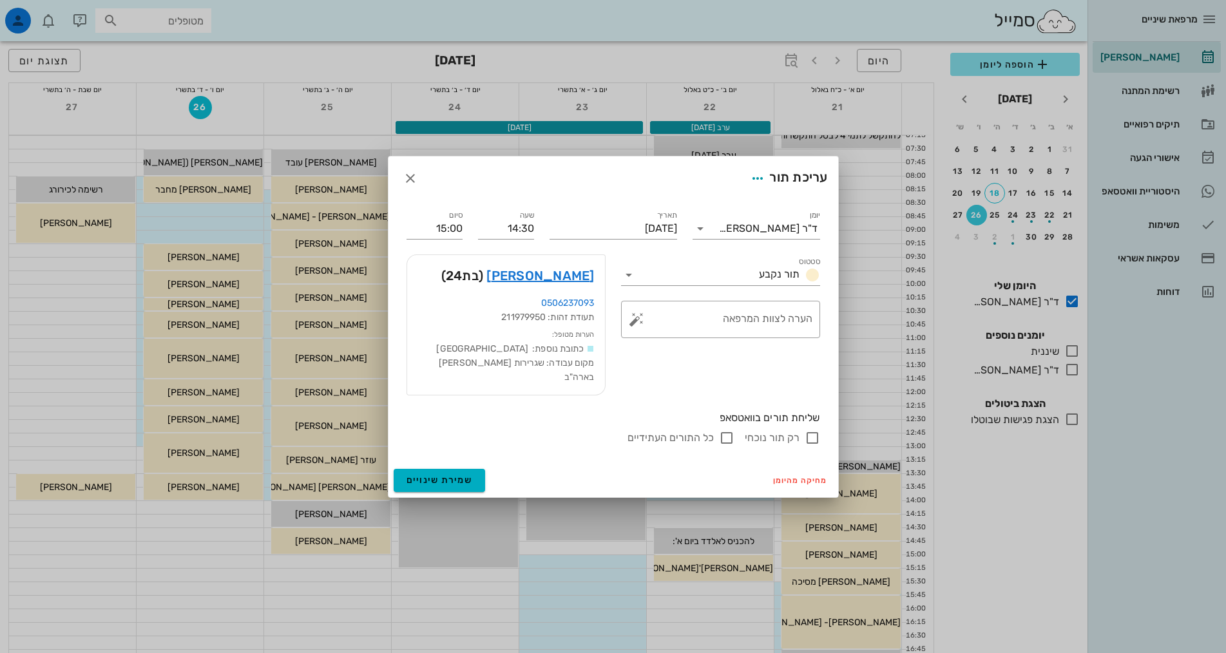
click at [800, 430] on div "רק תור נוכחי" at bounding box center [782, 437] width 75 height 15
checkbox input "true"
click at [429, 475] on span "שמירת שינויים" at bounding box center [440, 480] width 66 height 11
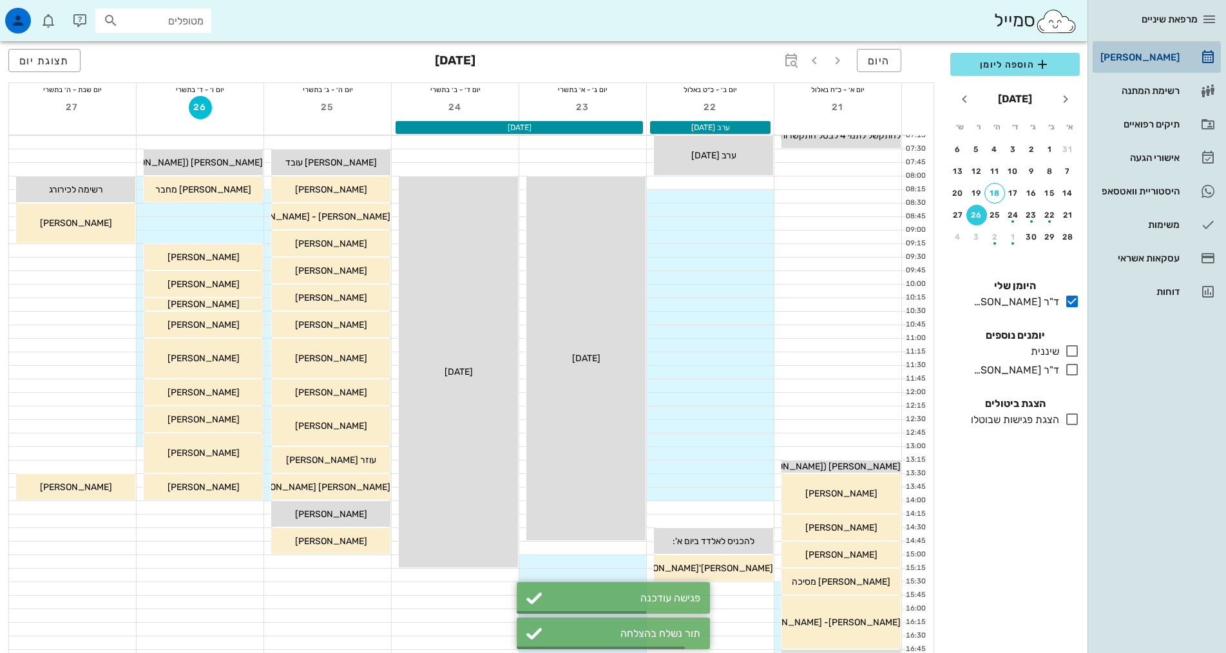
click at [1165, 57] on div "[PERSON_NAME]" at bounding box center [1139, 57] width 82 height 10
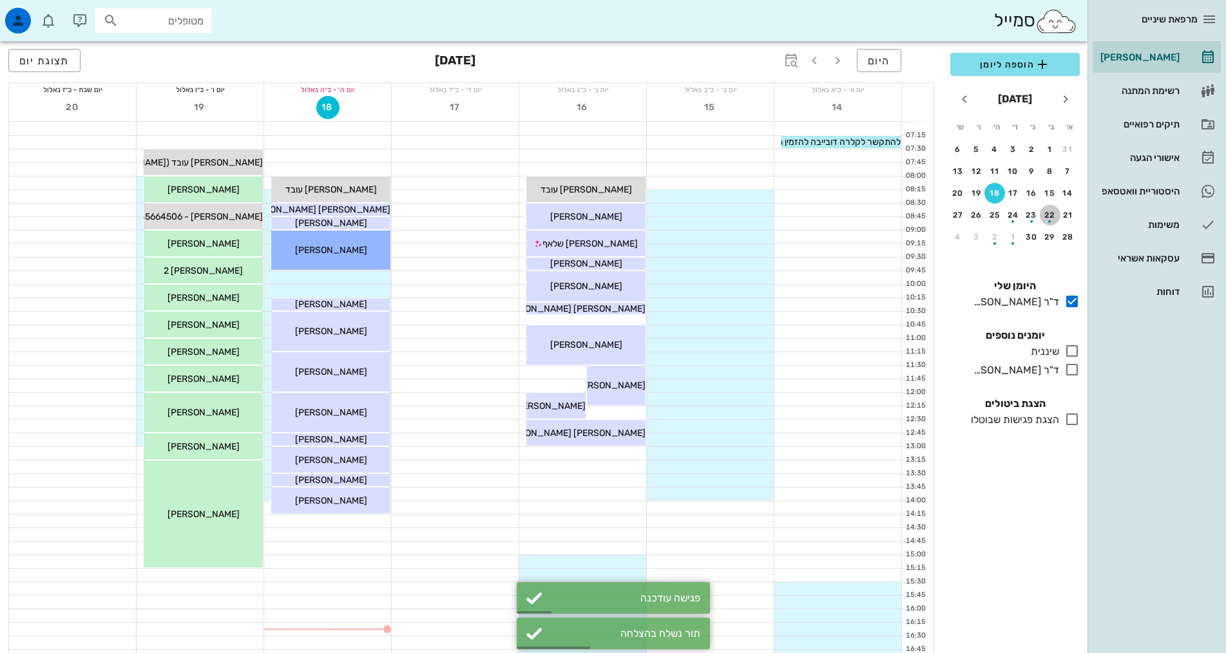
click at [1059, 213] on div "22" at bounding box center [1050, 215] width 21 height 9
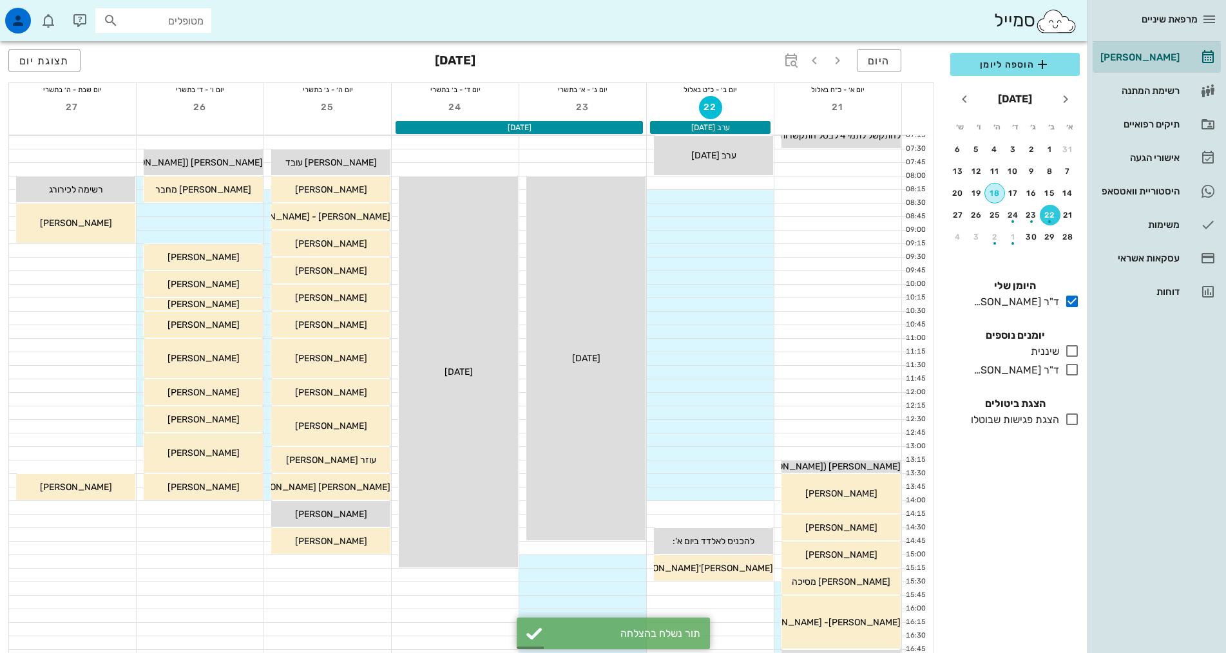
click at [999, 195] on div "18" at bounding box center [994, 193] width 19 height 9
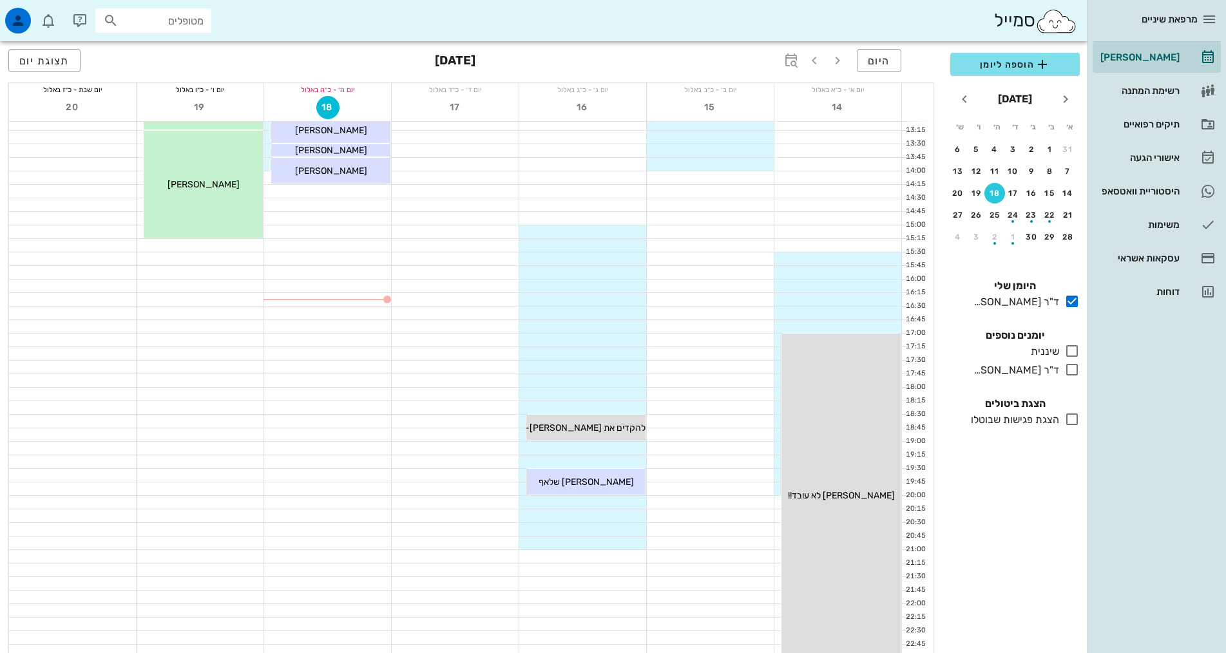
scroll to position [322, 0]
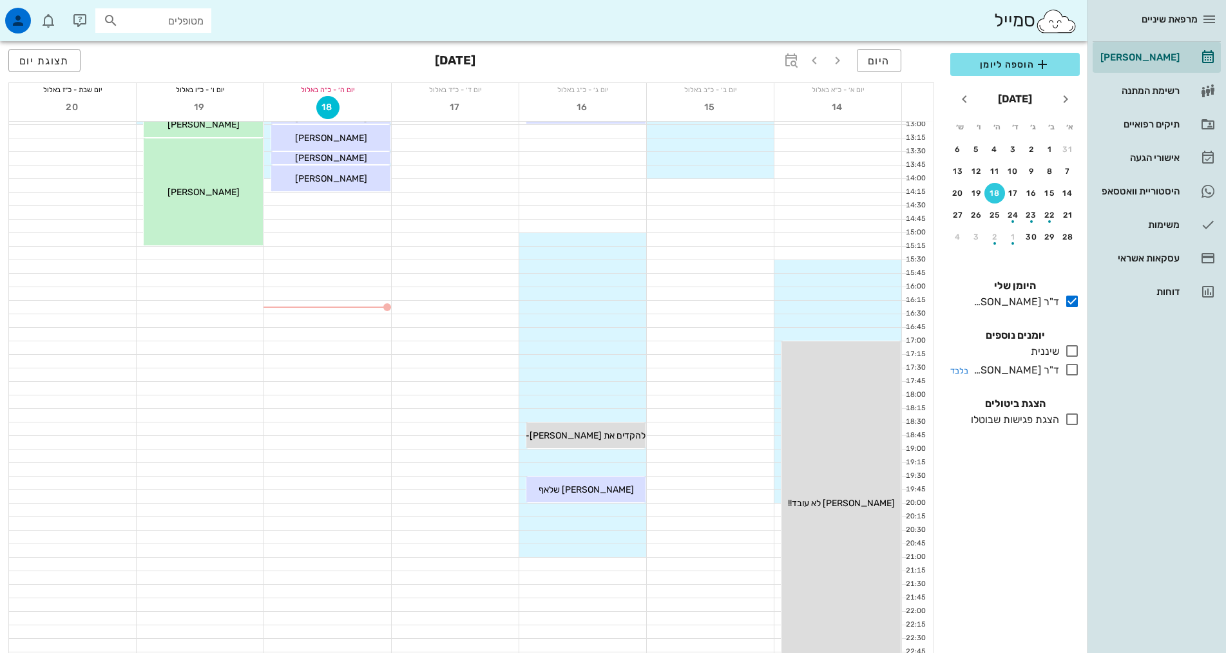
click at [1059, 368] on div at bounding box center [1069, 370] width 21 height 16
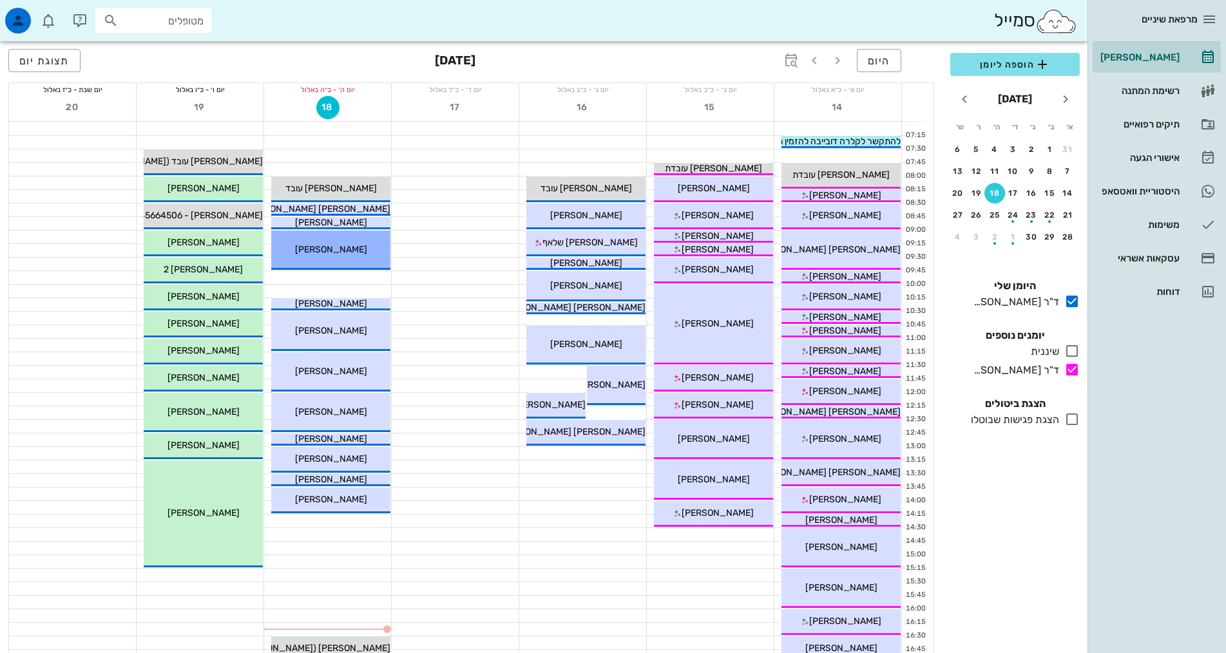
scroll to position [322, 0]
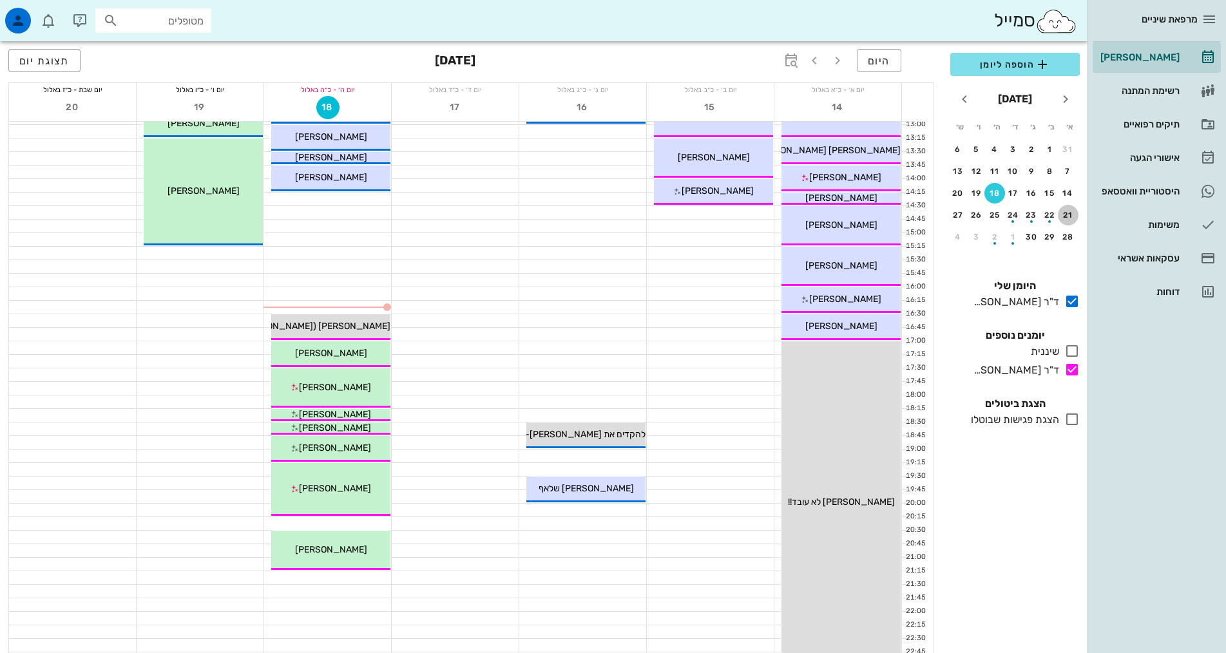
click at [1064, 213] on div "21" at bounding box center [1068, 215] width 21 height 9
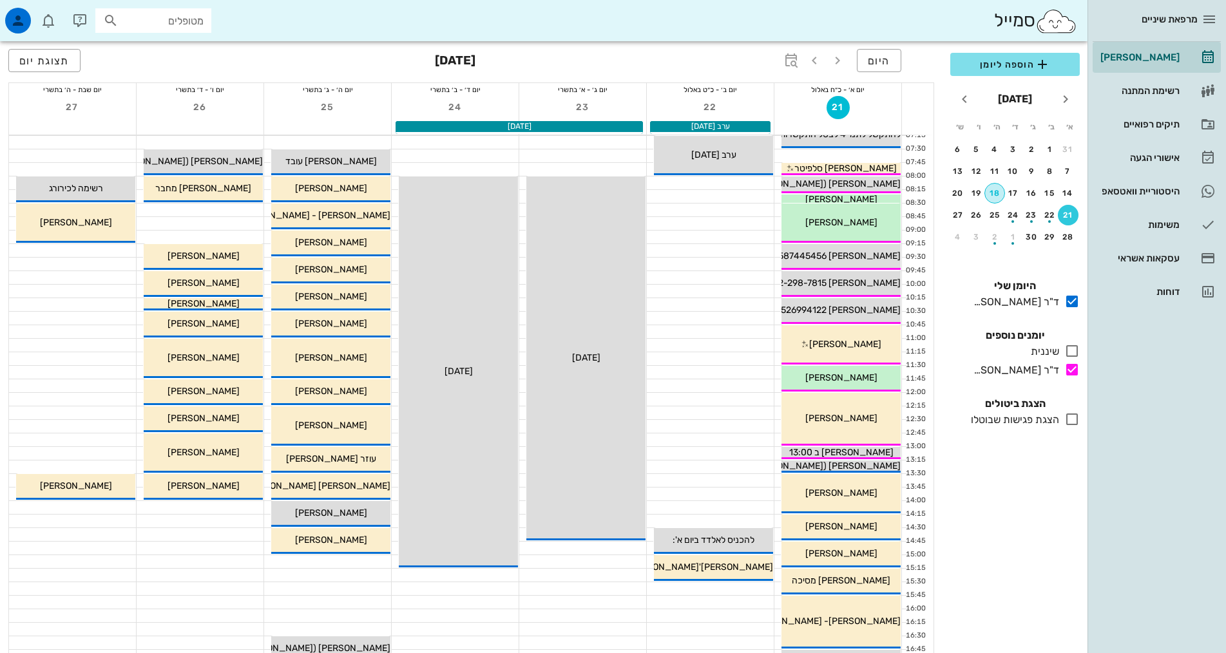
click at [994, 195] on div "18" at bounding box center [994, 193] width 19 height 9
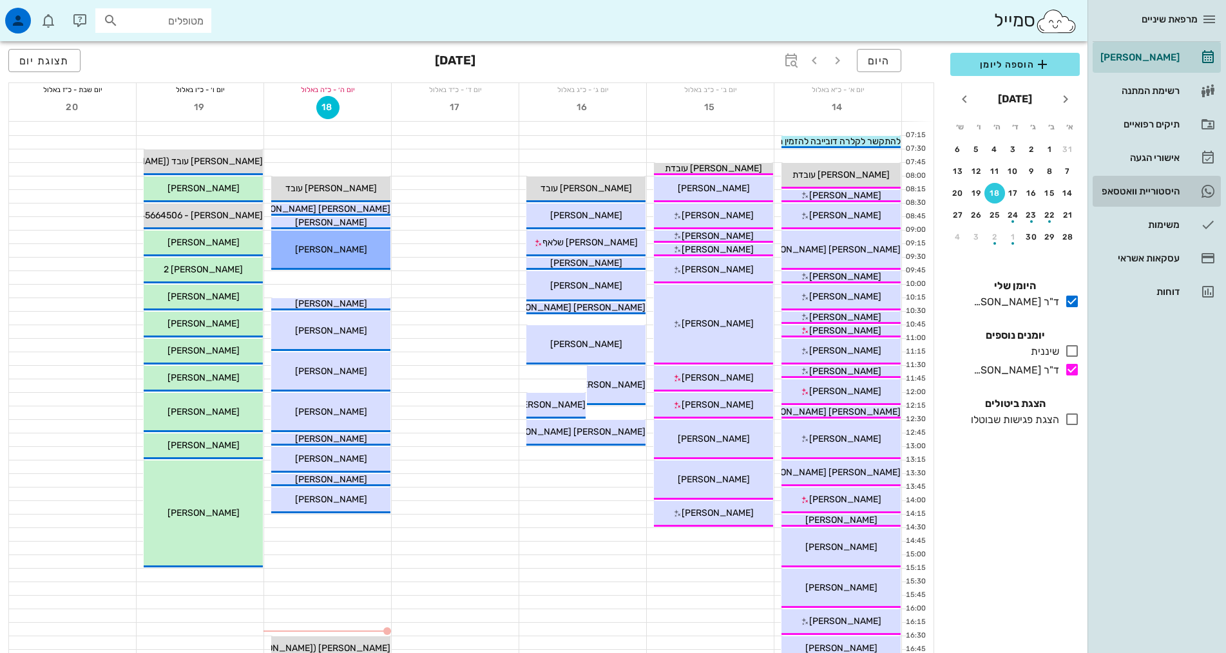
click at [1160, 188] on div "היסטוריית וואטסאפ" at bounding box center [1139, 191] width 82 height 10
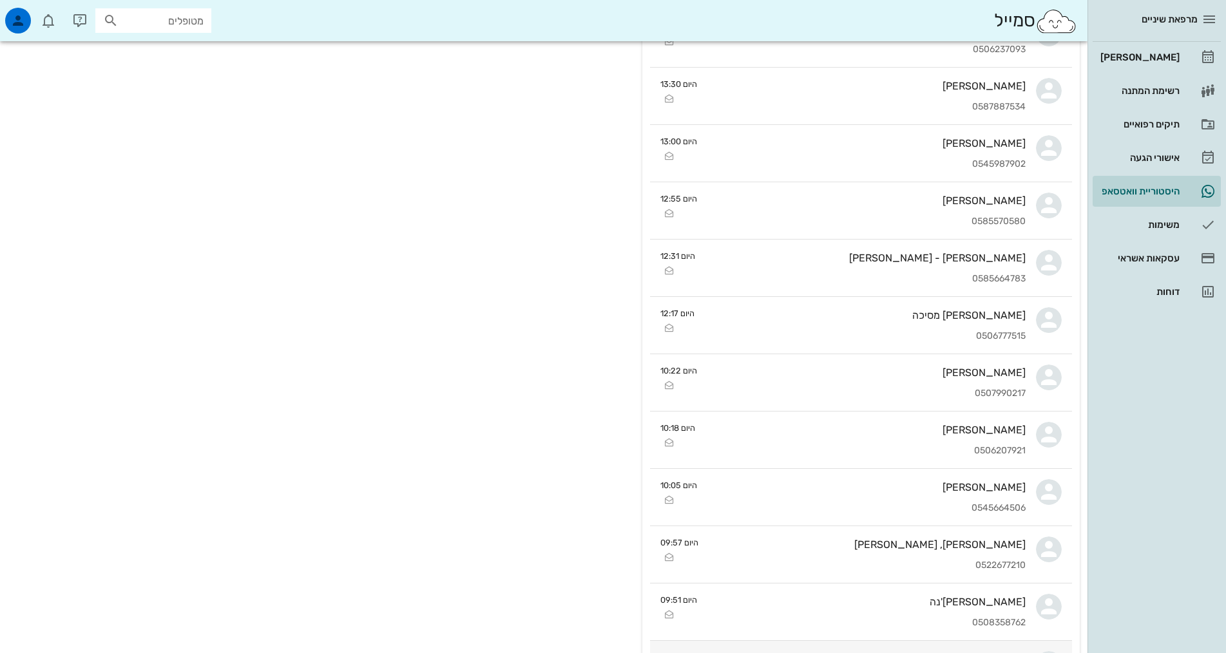
scroll to position [258, 0]
click at [1158, 59] on div "[PERSON_NAME]" at bounding box center [1139, 57] width 82 height 10
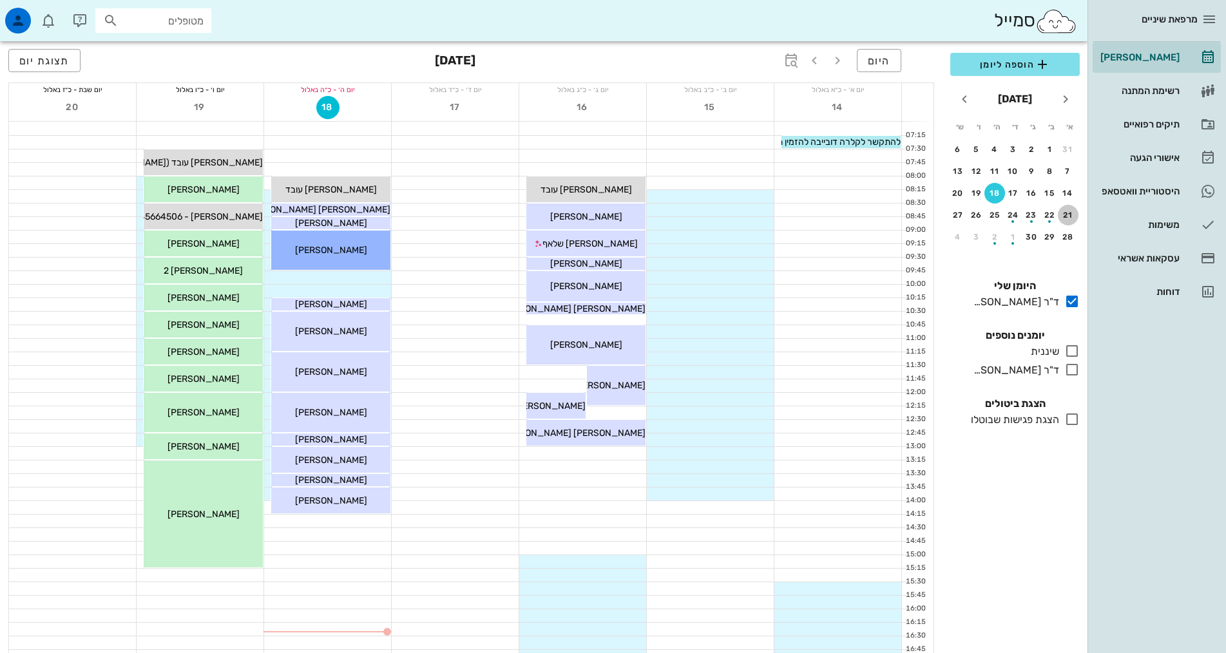
click at [1071, 216] on div "21" at bounding box center [1068, 215] width 21 height 9
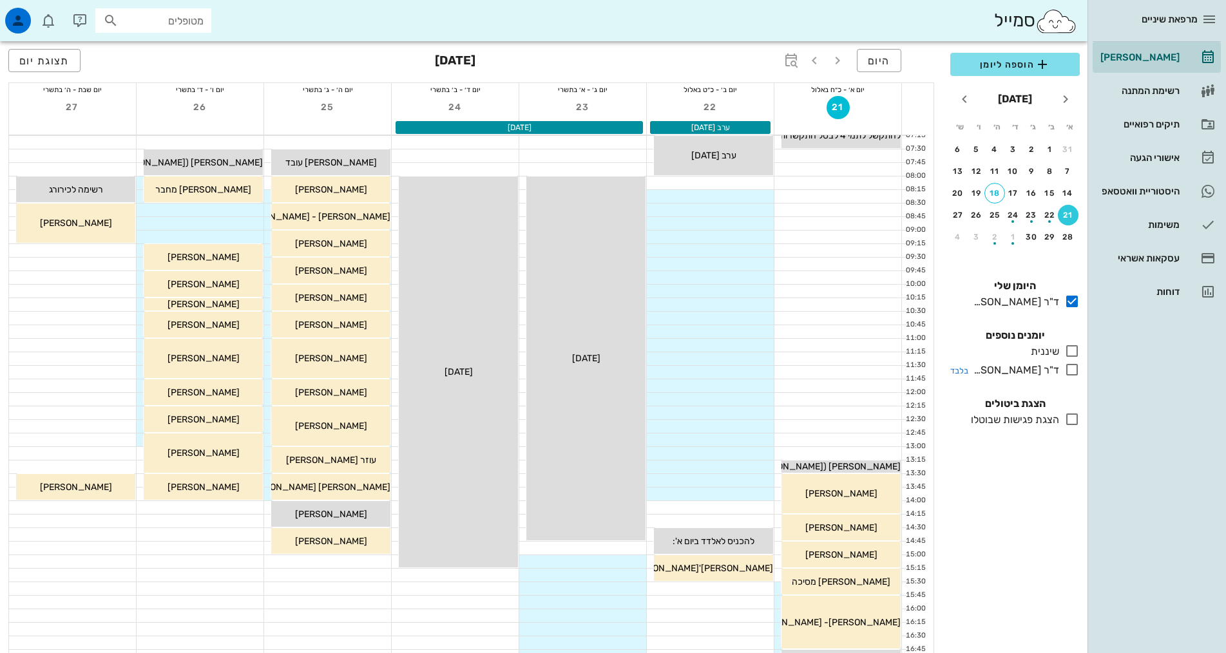
click at [1058, 370] on div "ד"ר [PERSON_NAME]" at bounding box center [1013, 370] width 91 height 15
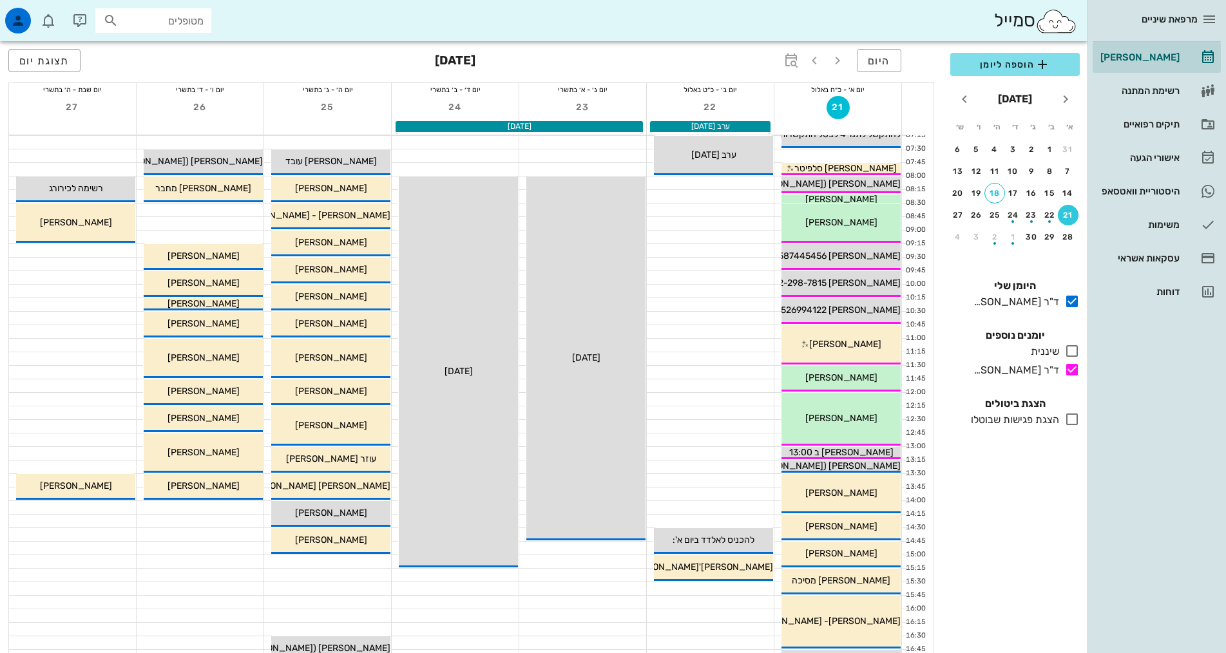
click at [1055, 512] on div "הוספה ליומן [DATE] א׳ ב׳ ג׳ ד׳ ה׳ ו׳ ש׳ 31 1 2 3 4 5 6 7 8 9 10 11 12 13 14 15 …" at bounding box center [1015, 349] width 145 height 608
click at [1086, 553] on div "הוספה ליומן [DATE] א׳ ב׳ ג׳ ד׳ ה׳ ו׳ ש׳ 31 1 2 3 4 5 6 7 8 9 10 11 12 13 14 15 …" at bounding box center [1015, 349] width 145 height 608
click at [972, 105] on icon "חודש הבא" at bounding box center [964, 98] width 15 height 15
click at [1026, 174] on div "button" at bounding box center [1031, 174] width 21 height 7
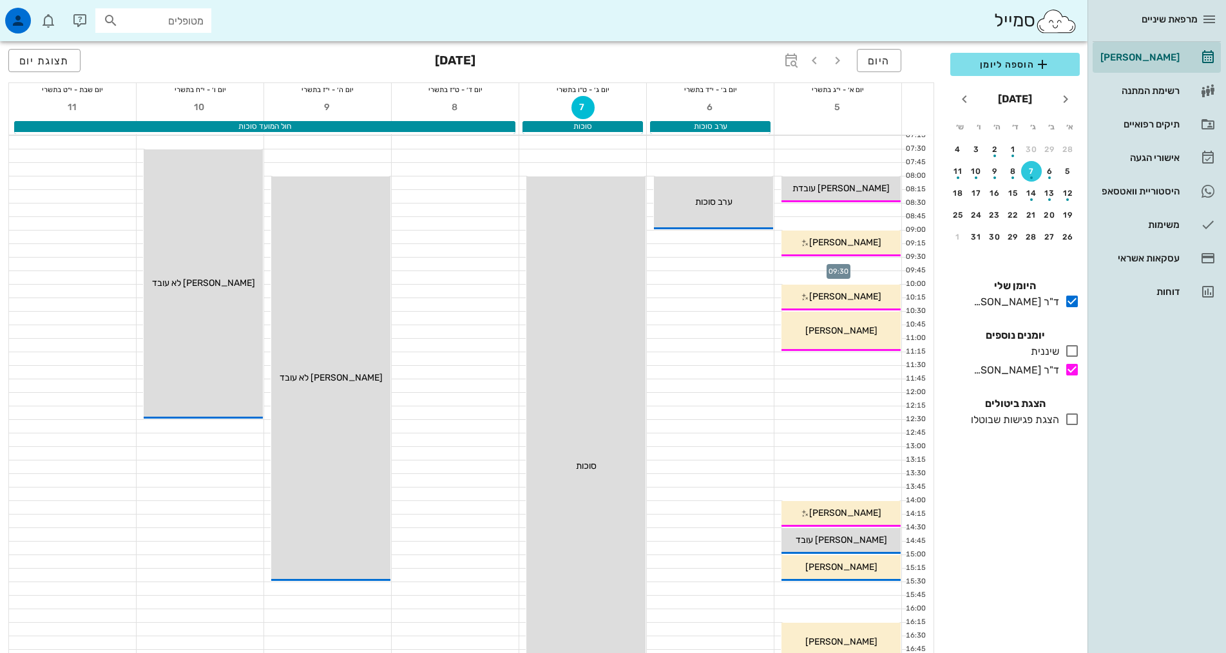
click at [868, 262] on div at bounding box center [837, 264] width 127 height 13
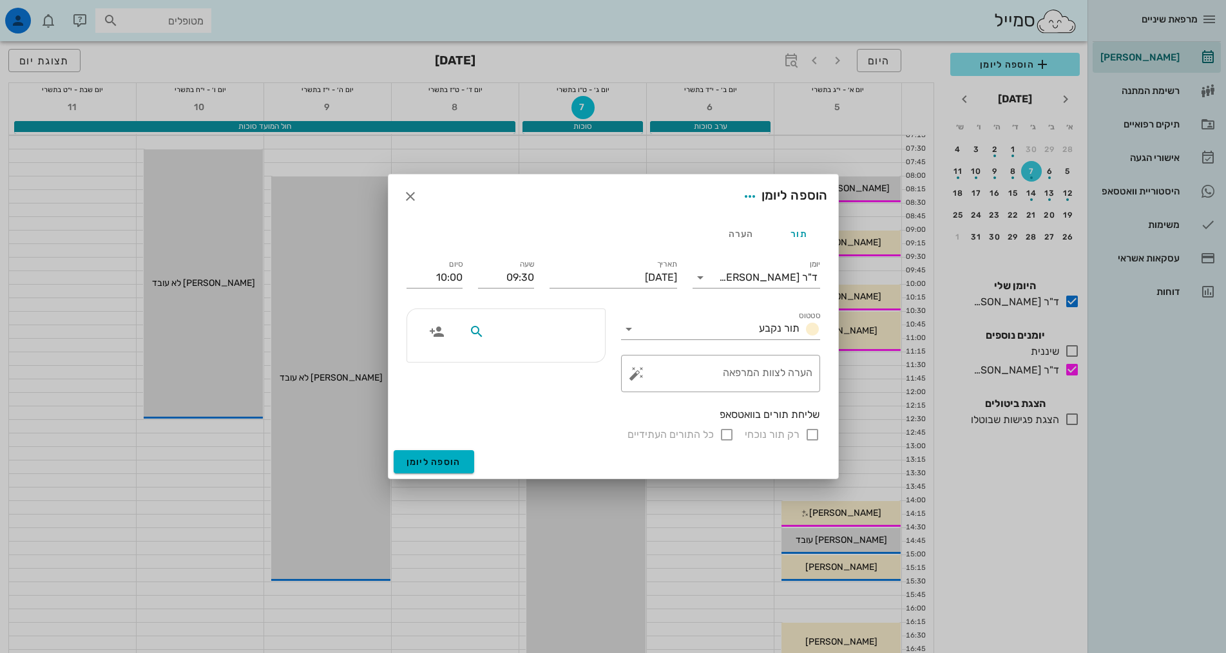
click at [505, 330] on input "text" at bounding box center [536, 331] width 99 height 17
click at [441, 334] on icon "button" at bounding box center [436, 331] width 15 height 15
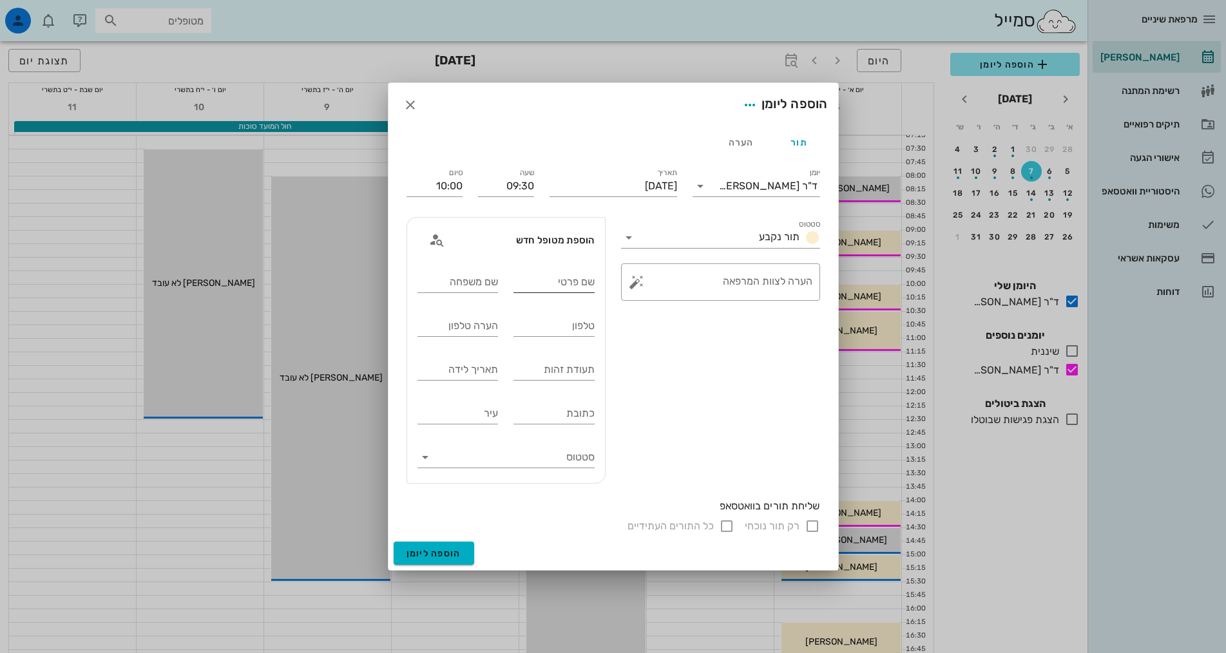
click at [570, 274] on div "שם פרטי" at bounding box center [553, 282] width 81 height 21
click at [493, 274] on div "שם משפחה" at bounding box center [457, 282] width 81 height 21
paste input "[PERSON_NAME]"
click at [494, 283] on input "[PERSON_NAME]" at bounding box center [457, 282] width 81 height 21
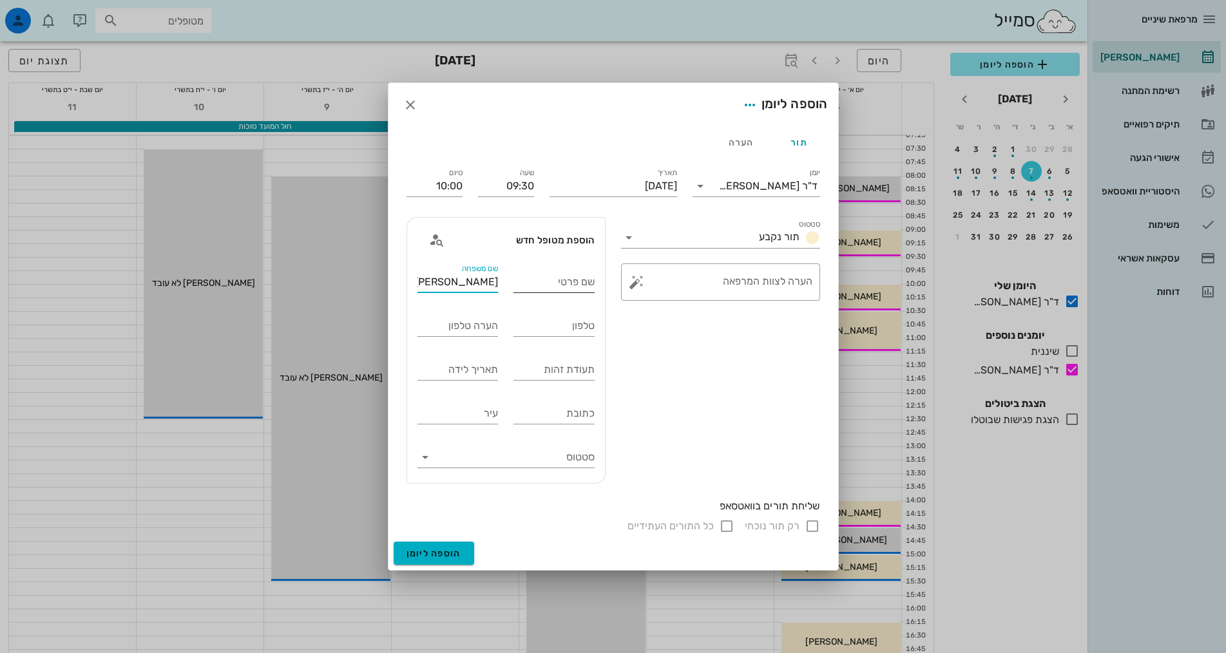
type input "[PERSON_NAME]"
click at [530, 282] on input "שם פרטי" at bounding box center [553, 282] width 81 height 21
type input "מתן"
click at [542, 340] on div "טלפון" at bounding box center [553, 329] width 81 height 26
click at [545, 323] on input "טלפון" at bounding box center [553, 326] width 81 height 21
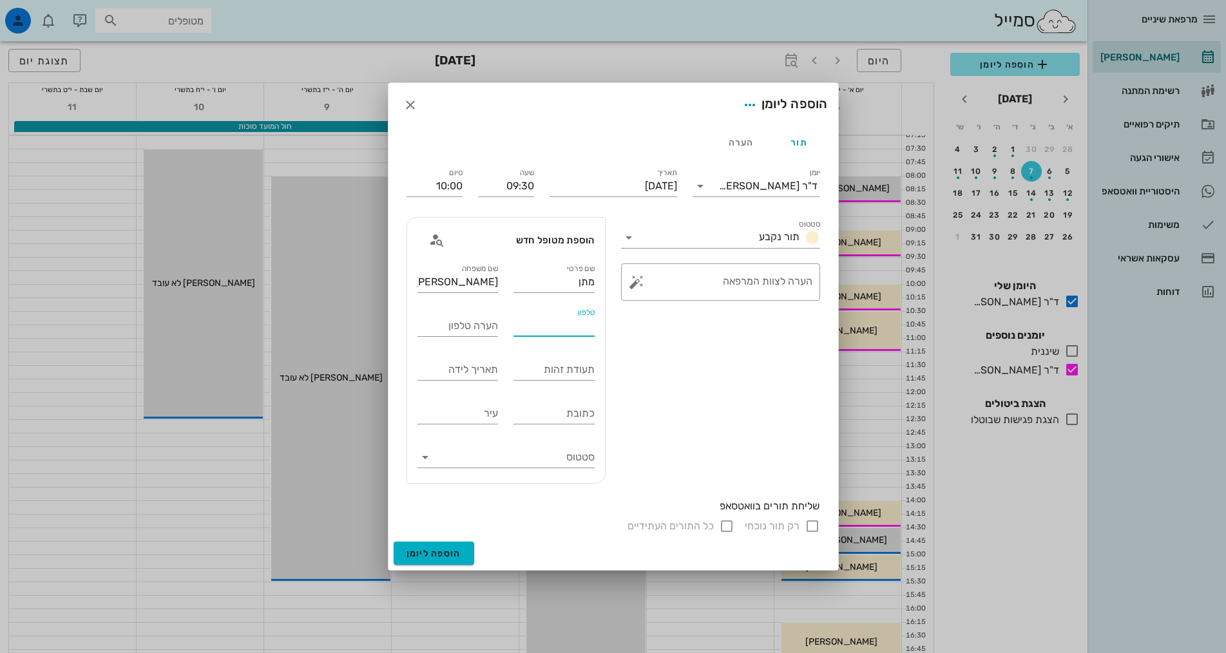
paste input "0584007172"
type input "0584007172"
click at [708, 347] on div "סטטוס תור נקבע ​ הערה לצוות המרפאה" at bounding box center [720, 350] width 215 height 282
click at [719, 195] on input "יומן" at bounding box center [715, 186] width 8 height 21
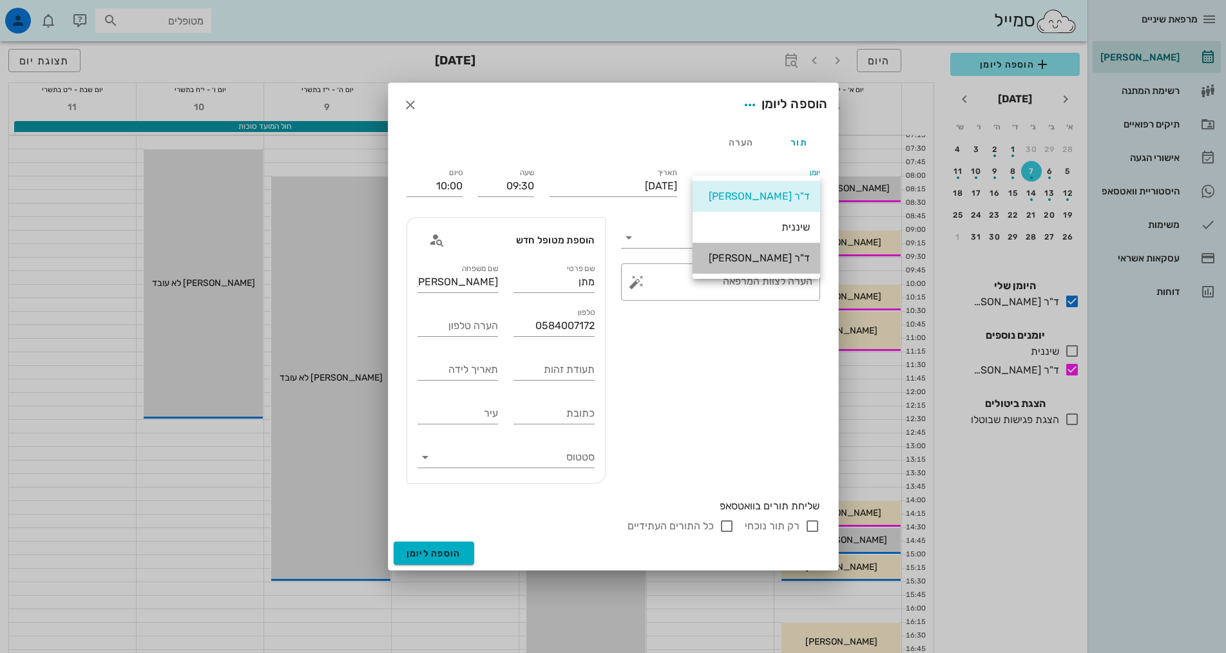
click at [758, 254] on div "ד"ר [PERSON_NAME]" at bounding box center [756, 258] width 107 height 12
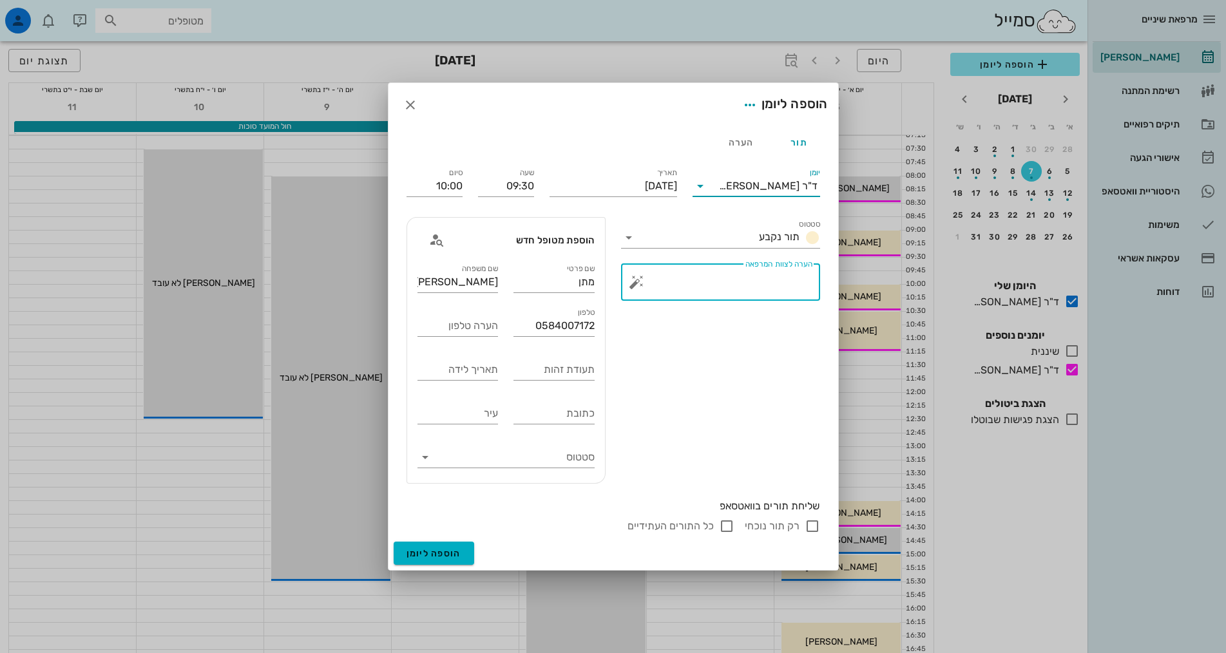
click at [702, 293] on textarea "הערה לצוות המרפאה" at bounding box center [725, 285] width 173 height 31
type textarea "חדש"
click at [807, 527] on input "רק תור נוכחי" at bounding box center [812, 526] width 15 height 15
checkbox input "false"
click at [433, 546] on button "הוספה ליומן" at bounding box center [434, 553] width 81 height 23
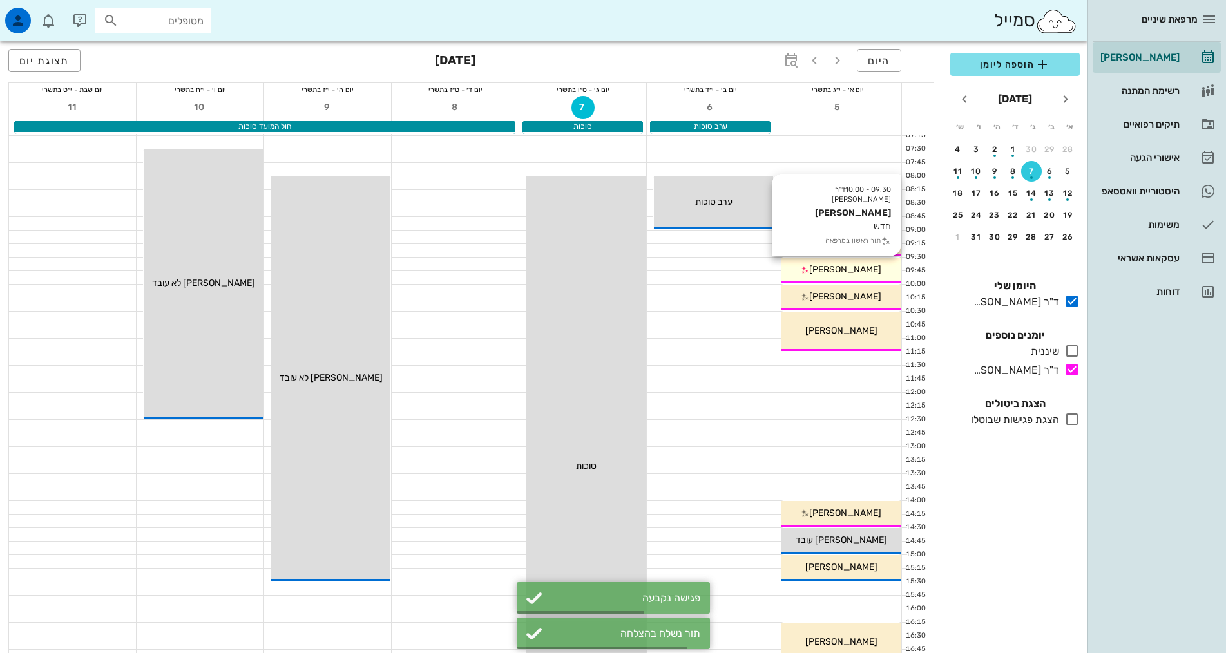
click at [861, 274] on span "[PERSON_NAME]" at bounding box center [845, 269] width 72 height 11
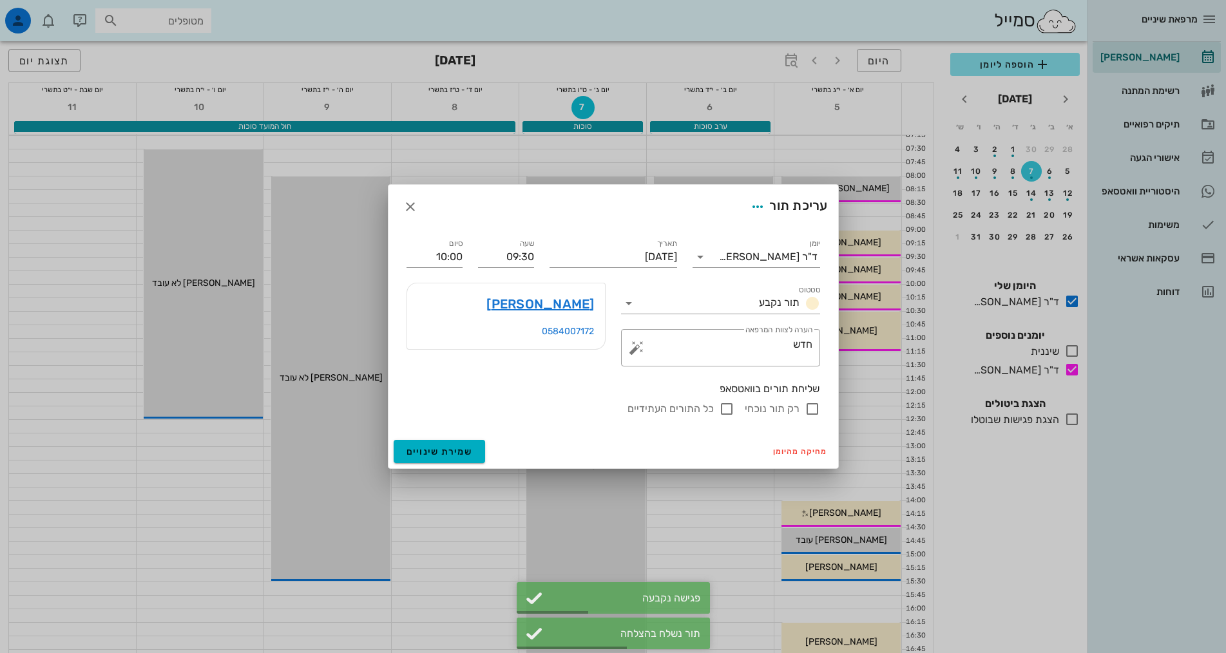
click at [1021, 578] on div at bounding box center [613, 326] width 1226 height 653
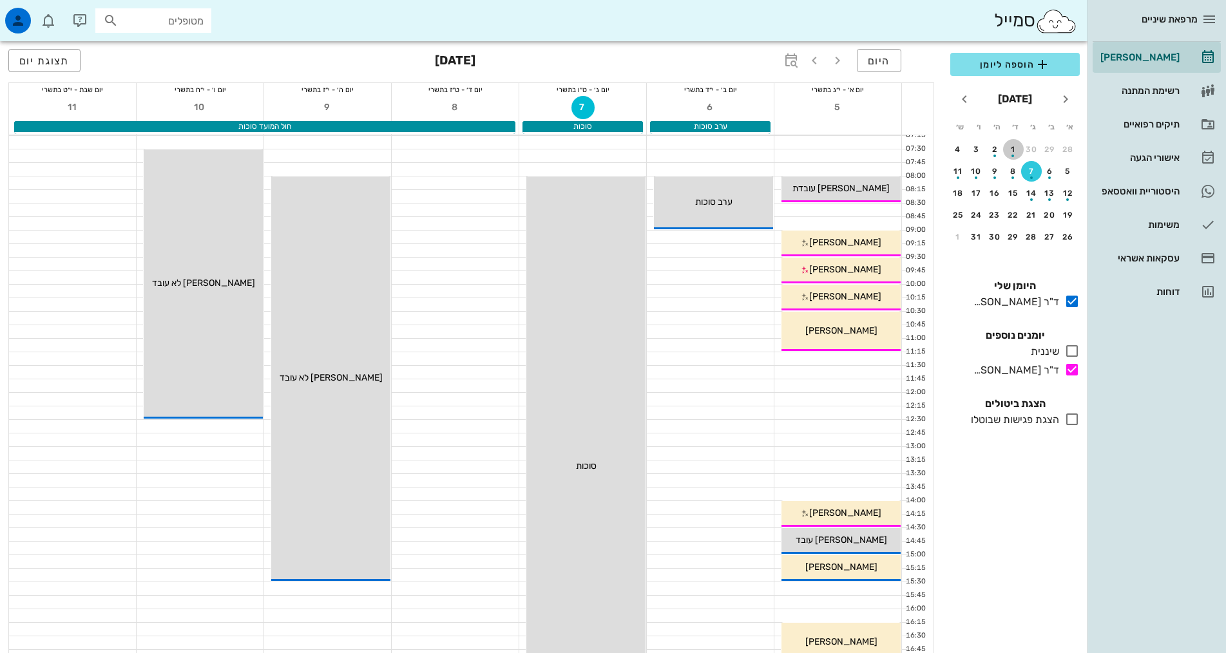
click at [1012, 142] on button "1" at bounding box center [1013, 149] width 21 height 21
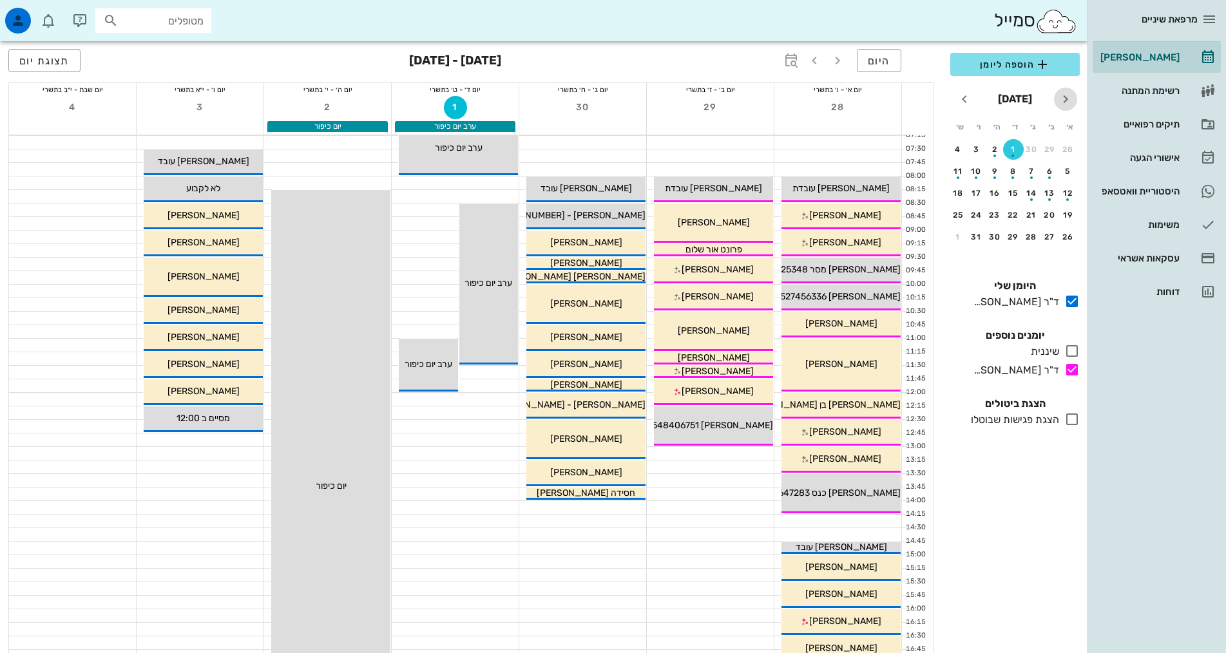
click at [1066, 96] on icon "חודש שעבר" at bounding box center [1065, 98] width 15 height 15
click at [1027, 235] on div "26" at bounding box center [1031, 237] width 21 height 9
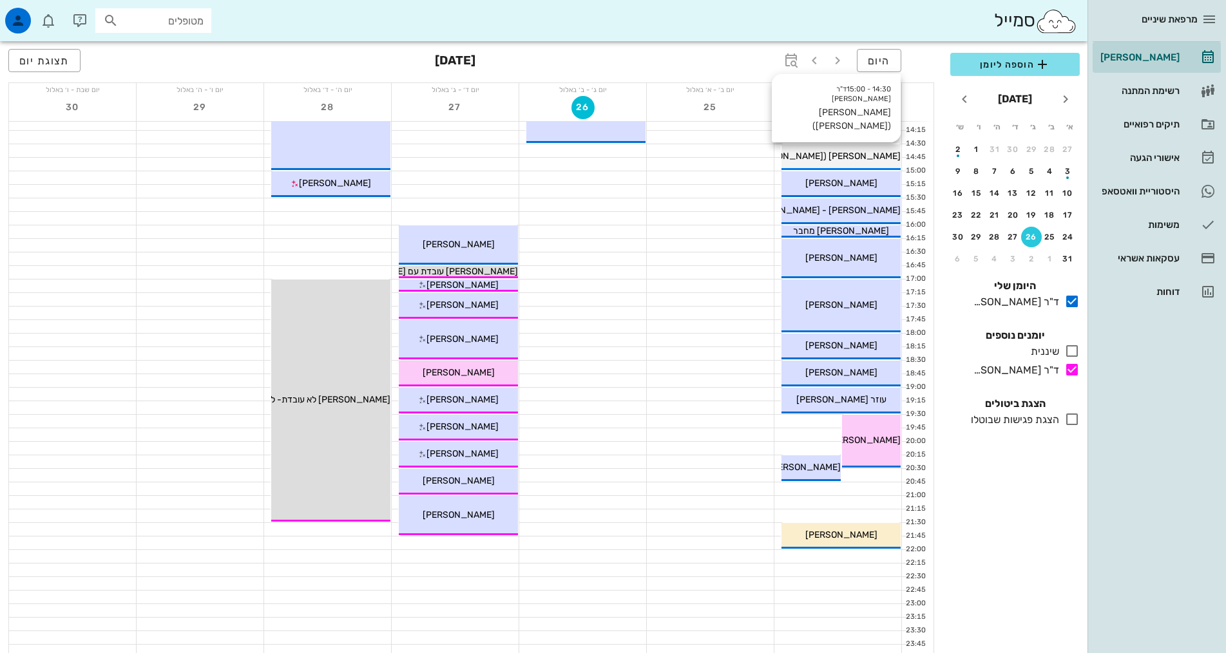
scroll to position [387, 0]
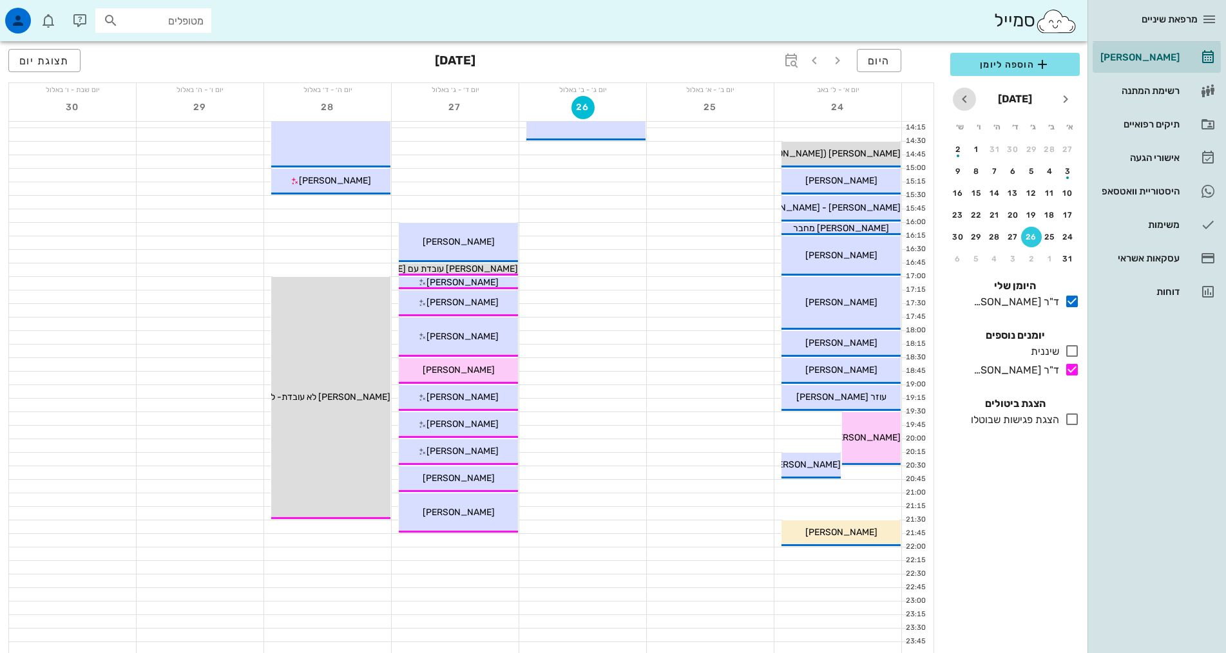
click at [965, 99] on icon "חודש הבא" at bounding box center [964, 98] width 15 height 15
click at [1049, 210] on button "22" at bounding box center [1050, 215] width 21 height 21
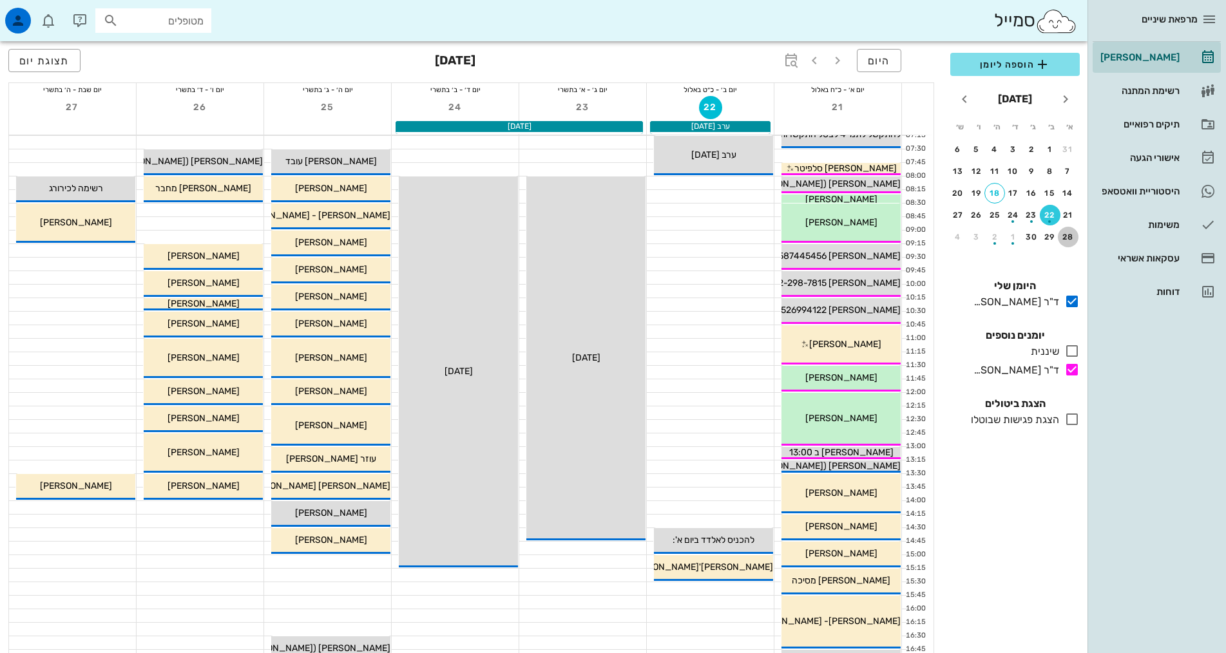
click at [1075, 233] on div "28" at bounding box center [1068, 237] width 21 height 9
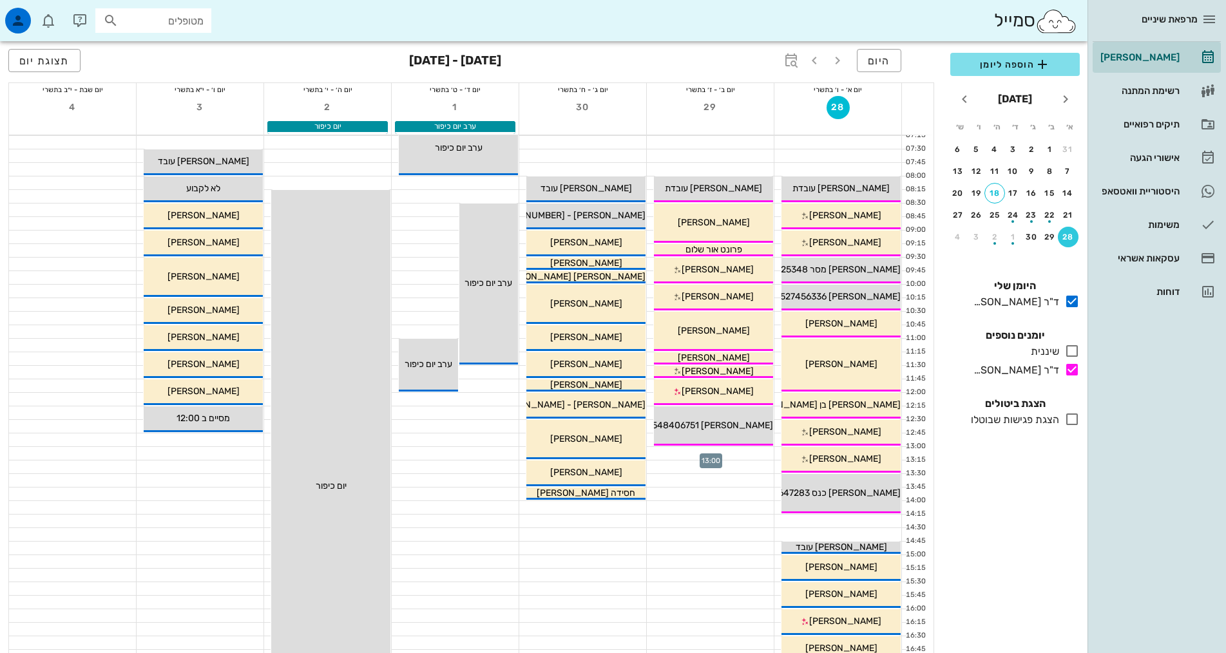
click at [724, 455] on div at bounding box center [710, 453] width 127 height 13
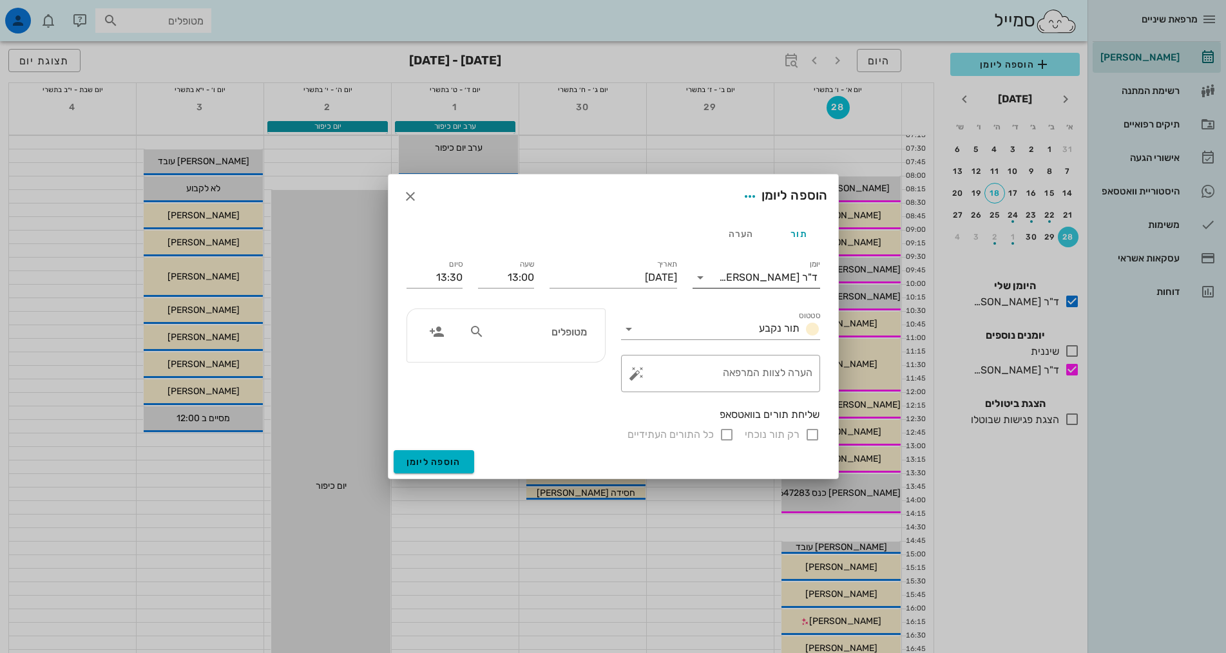
click at [782, 278] on div "ד"ר [PERSON_NAME]" at bounding box center [768, 278] width 99 height 12
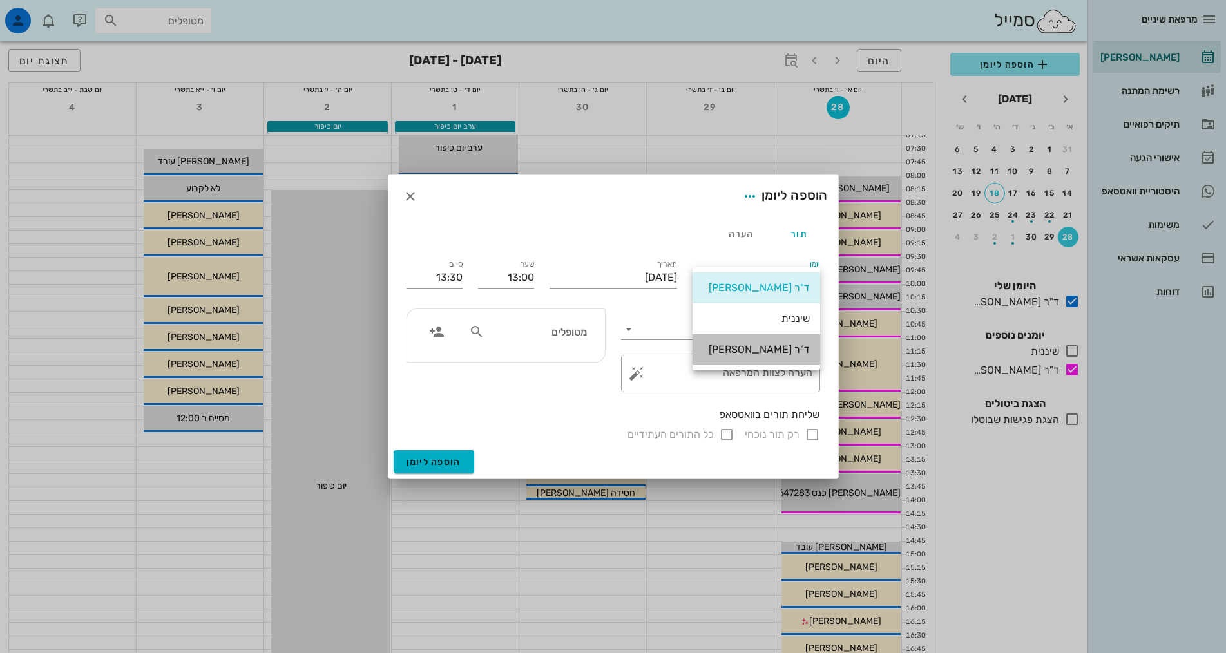
click at [785, 350] on div "ד"ר [PERSON_NAME]" at bounding box center [756, 349] width 107 height 12
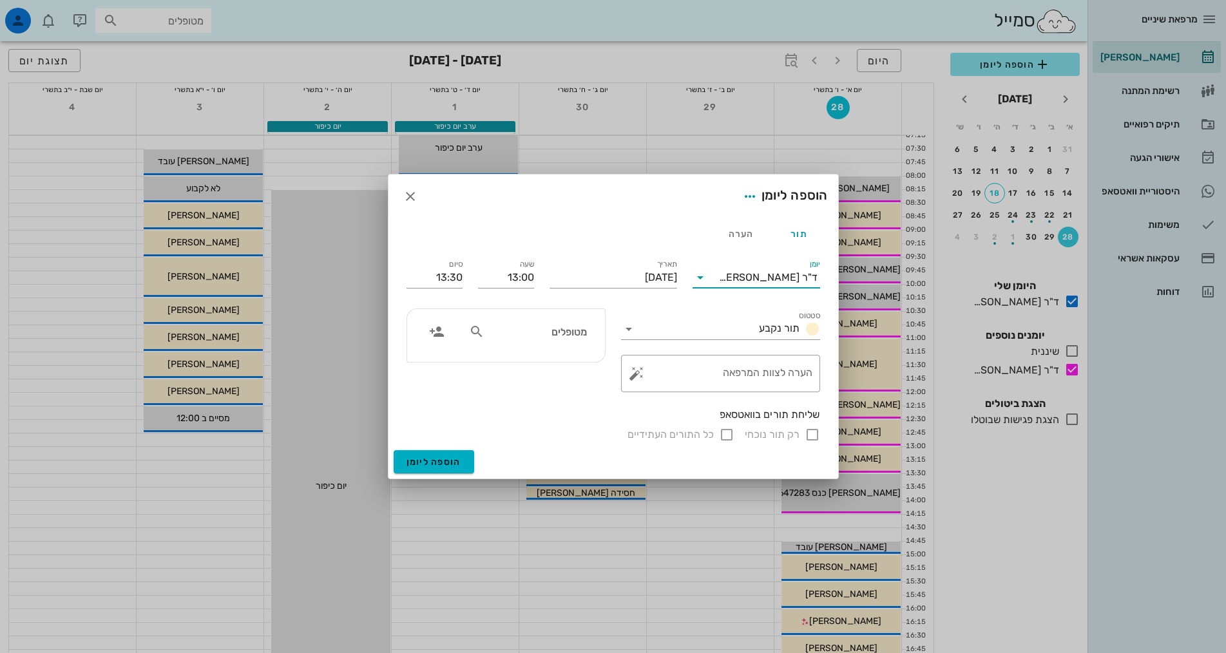
click at [559, 331] on input "מטופלים" at bounding box center [536, 331] width 99 height 17
click at [430, 334] on icon "button" at bounding box center [436, 331] width 15 height 15
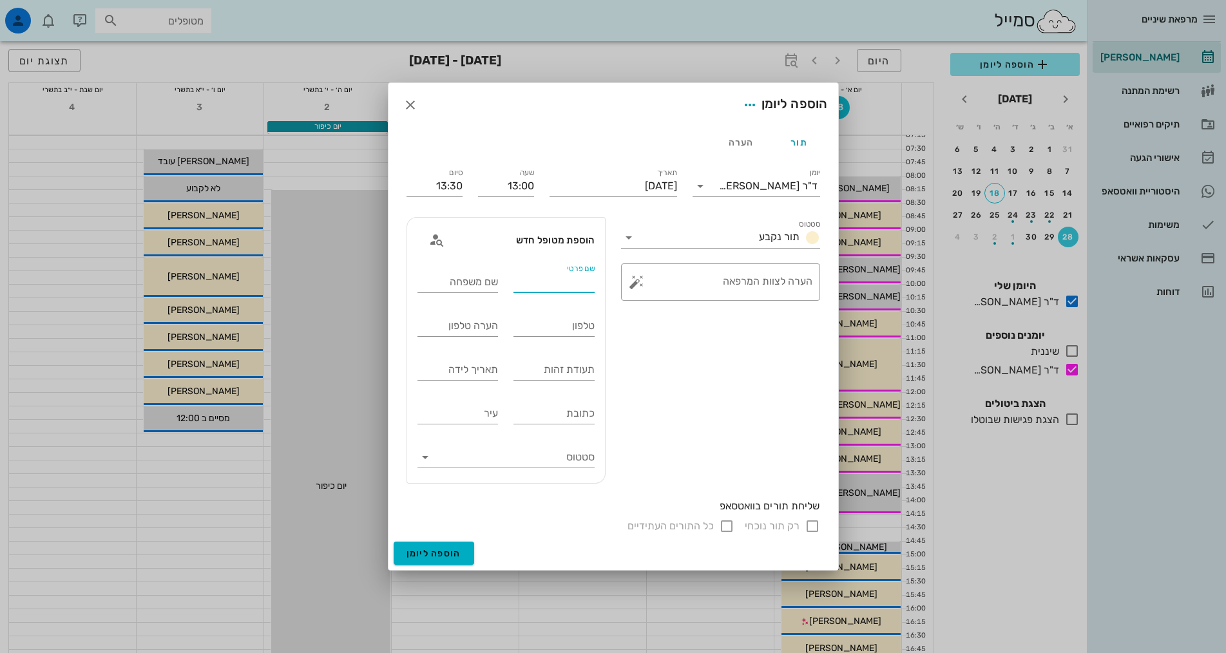
click at [573, 282] on input "שם פרטי" at bounding box center [553, 282] width 81 height 21
type input "[PERSON_NAME]"
click at [458, 289] on input "שם משפחה" at bounding box center [457, 282] width 81 height 21
type input "[PERSON_NAME]"
click at [582, 326] on input "טלפון" at bounding box center [553, 326] width 81 height 21
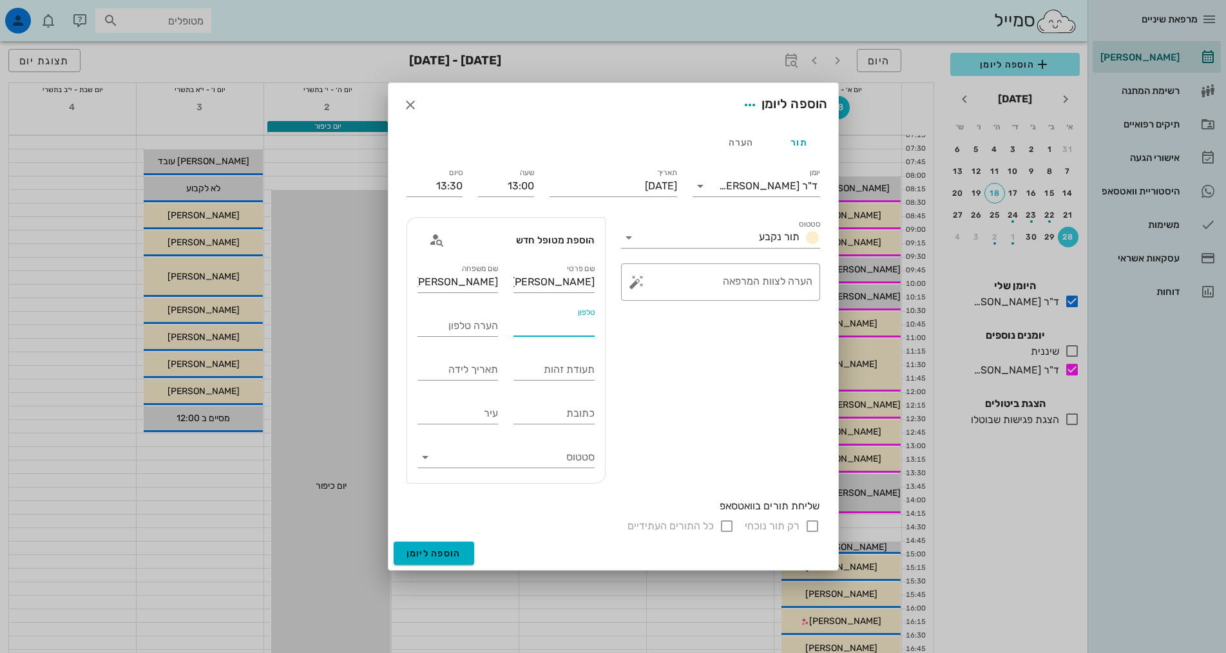
paste input "[PHONE_NUMBER]"
click at [590, 326] on input "[PHONE_NUMBER]" at bounding box center [553, 326] width 81 height 21
click at [509, 341] on div "טלפון 058-323-0008" at bounding box center [554, 327] width 97 height 44
drag, startPoint x: 535, startPoint y: 323, endPoint x: 542, endPoint y: 325, distance: 7.3
click at [542, 325] on input "058-323-0008" at bounding box center [553, 326] width 81 height 21
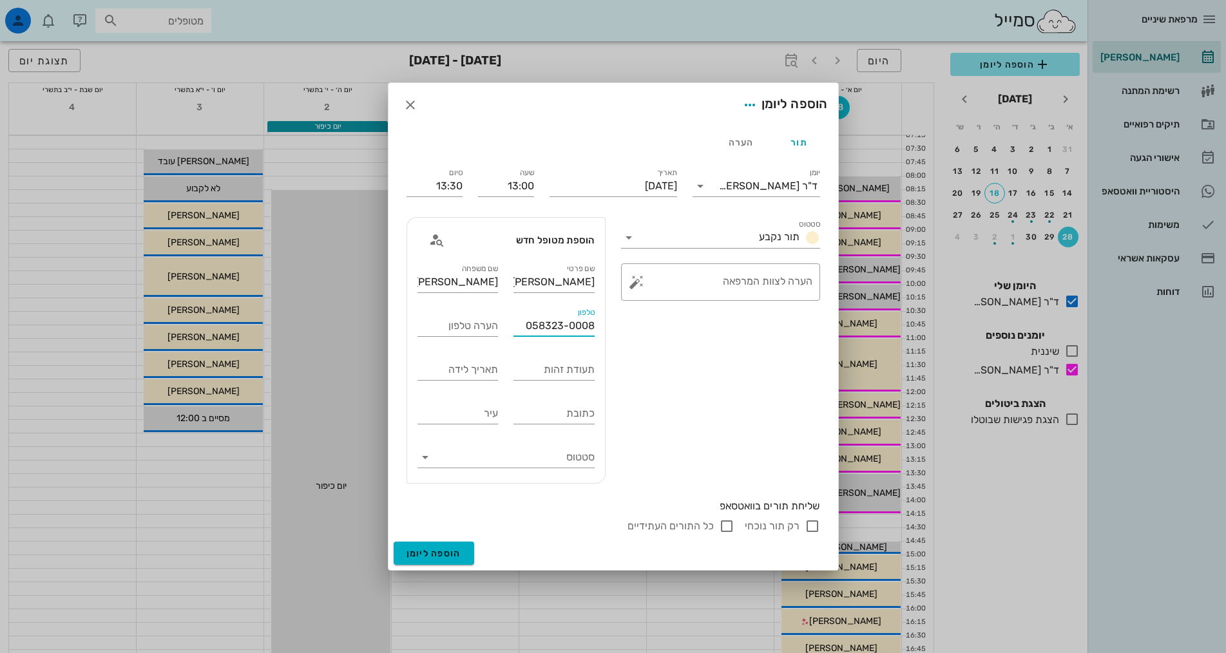
click at [568, 326] on input "058323-0008" at bounding box center [553, 326] width 81 height 21
type input "0583230008"
click at [720, 382] on div "סטטוס תור נקבע ​ הערה לצוות המרפאה" at bounding box center [720, 350] width 215 height 282
click at [812, 528] on input "רק תור נוכחי" at bounding box center [812, 526] width 15 height 15
checkbox input "false"
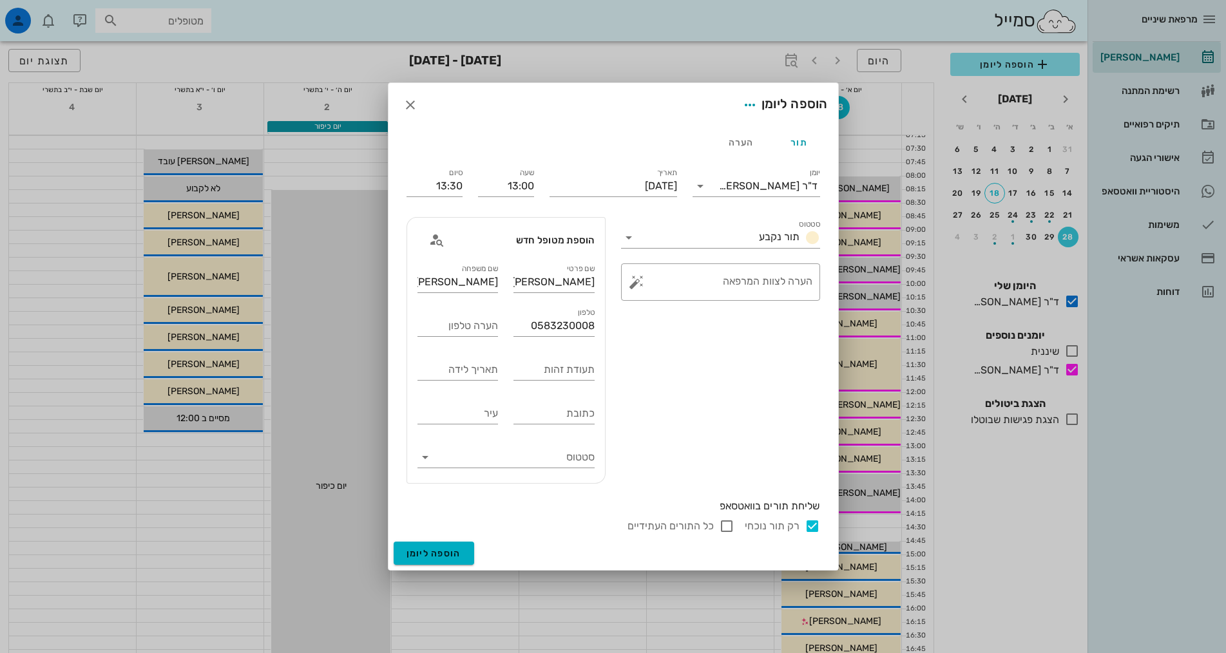
click at [813, 530] on input "רק תור נוכחי" at bounding box center [812, 526] width 15 height 15
click at [422, 557] on span "הוספה ליומן" at bounding box center [434, 553] width 55 height 11
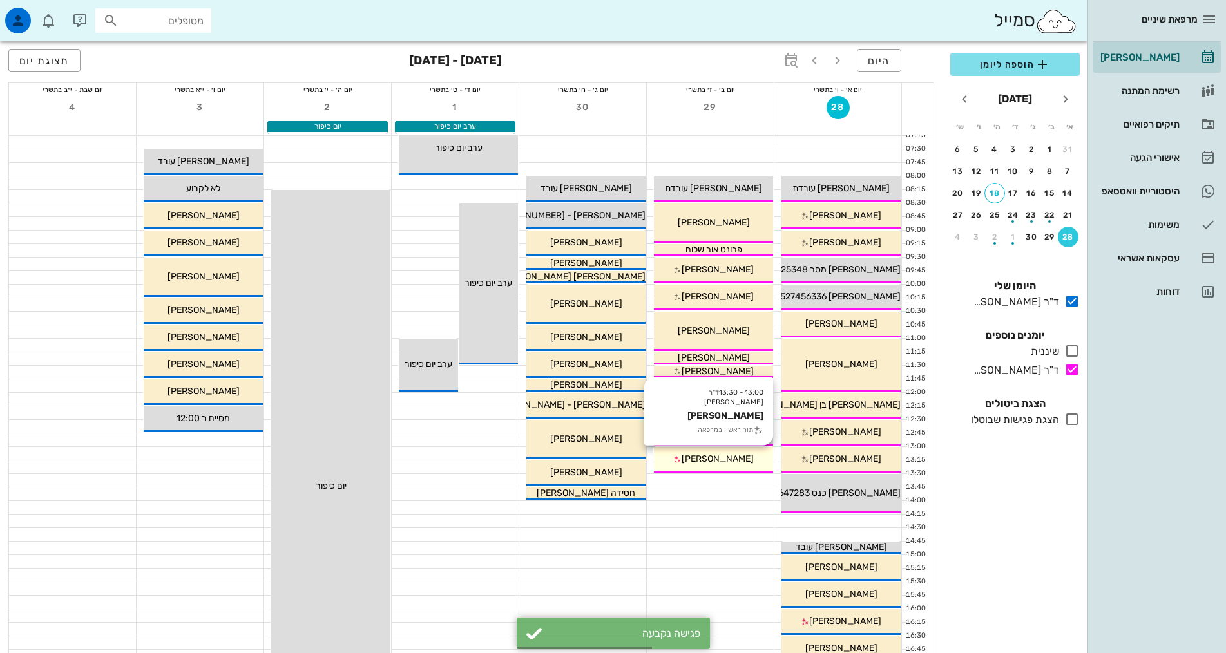
click at [680, 459] on div "[PERSON_NAME]" at bounding box center [713, 459] width 119 height 14
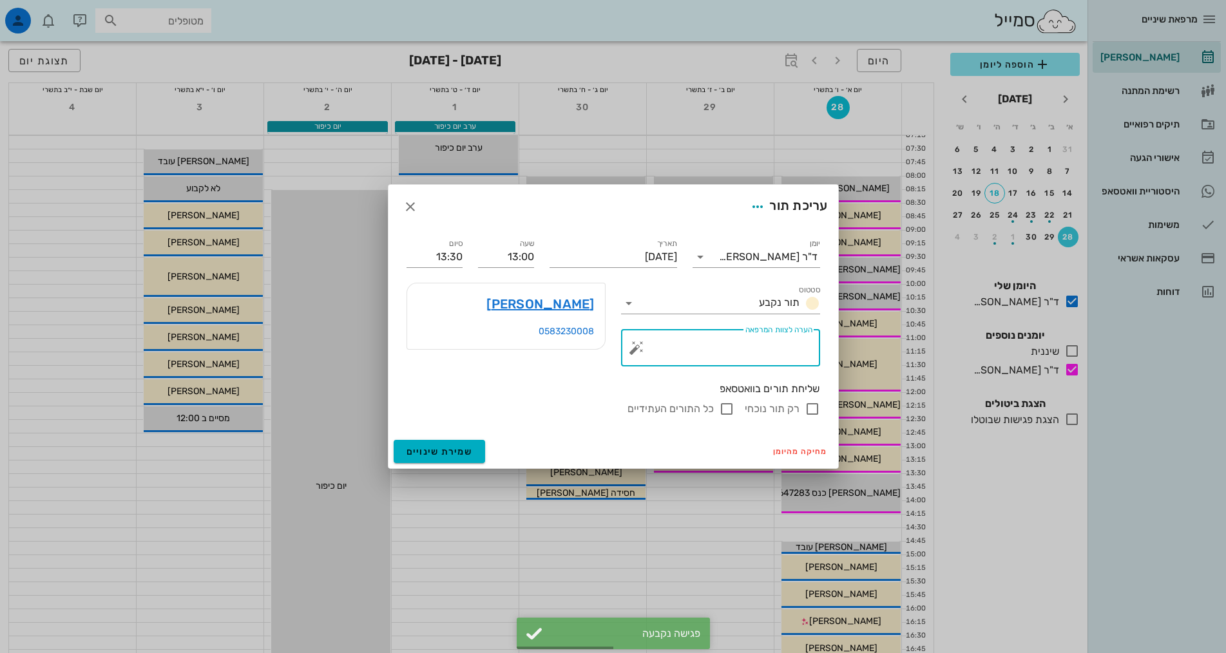
click at [746, 342] on textarea "הערה לצוות המרפאה" at bounding box center [725, 351] width 173 height 31
type textarea "חדש"
click at [453, 452] on span "שמירת שינויים" at bounding box center [440, 451] width 66 height 11
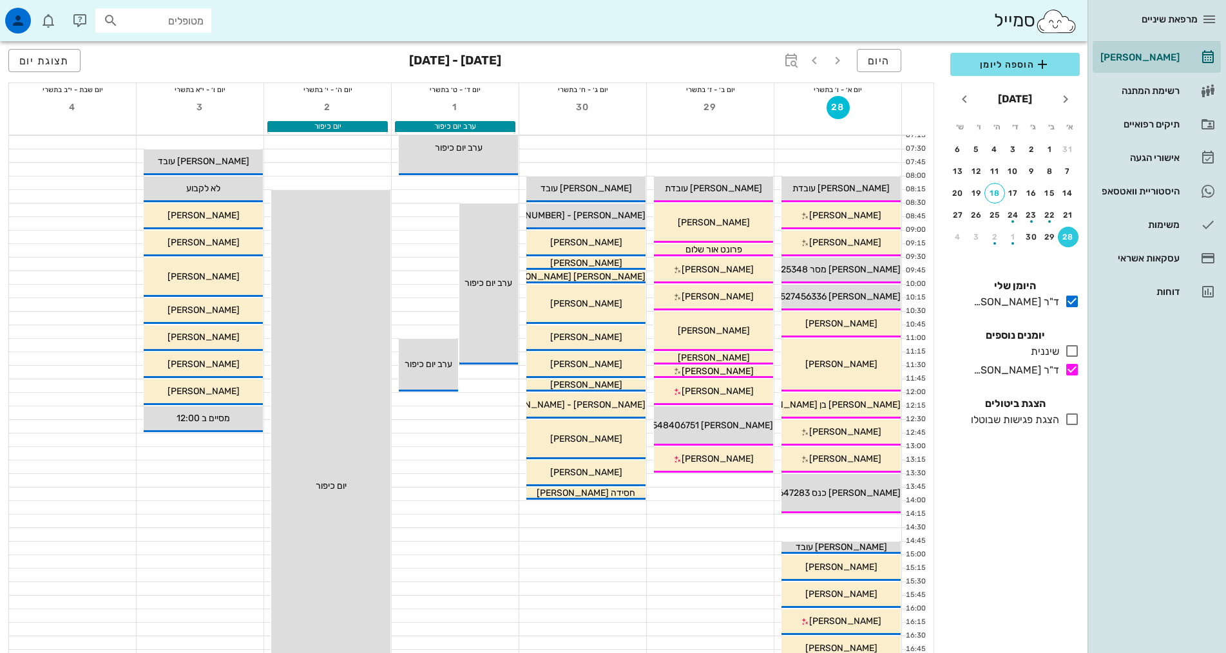
click at [1071, 541] on div "הוספה ליומן [DATE] א׳ ב׳ ג׳ ד׳ ה׳ ו׳ ש׳ 31 1 2 3 4 5 6 7 8 9 10 11 12 13 14 15 …" at bounding box center [1015, 349] width 145 height 608
click at [999, 197] on div "18" at bounding box center [994, 193] width 19 height 9
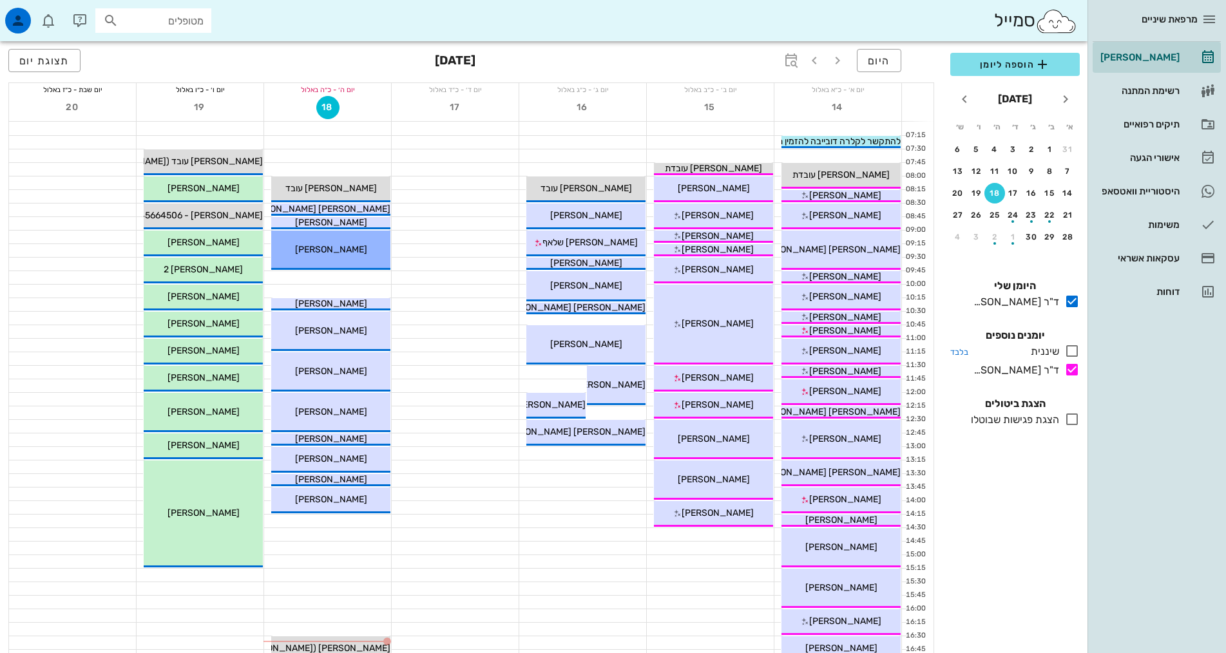
click at [1046, 349] on div "שיננית" at bounding box center [1043, 351] width 34 height 15
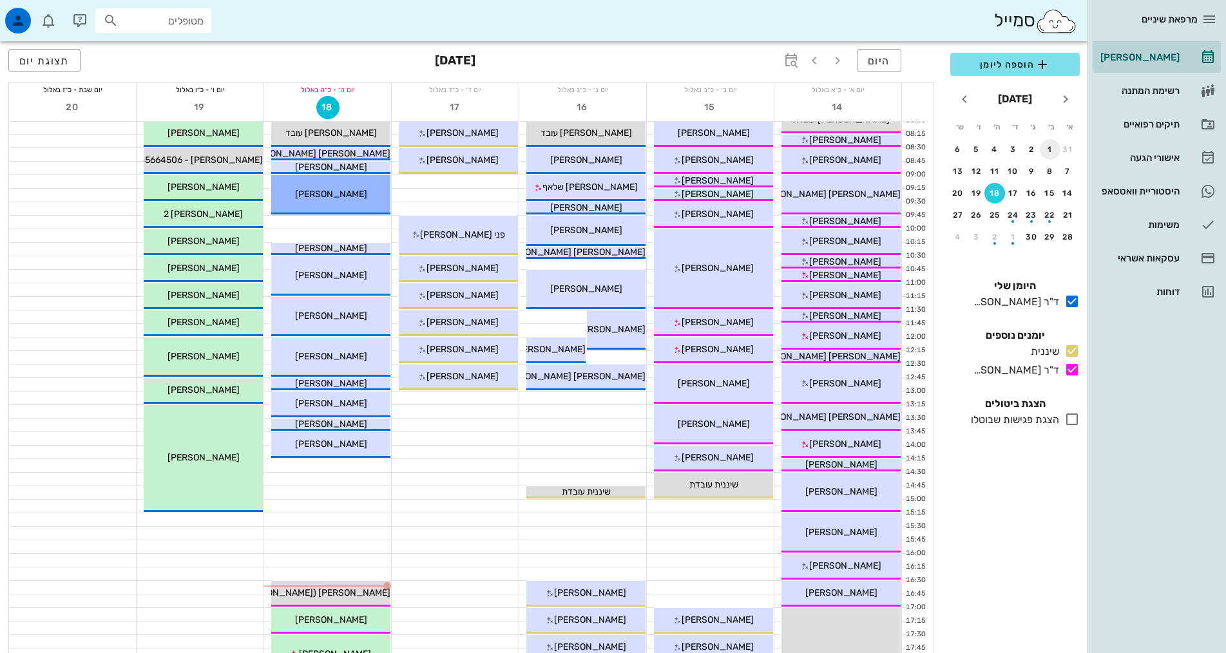
scroll to position [129, 0]
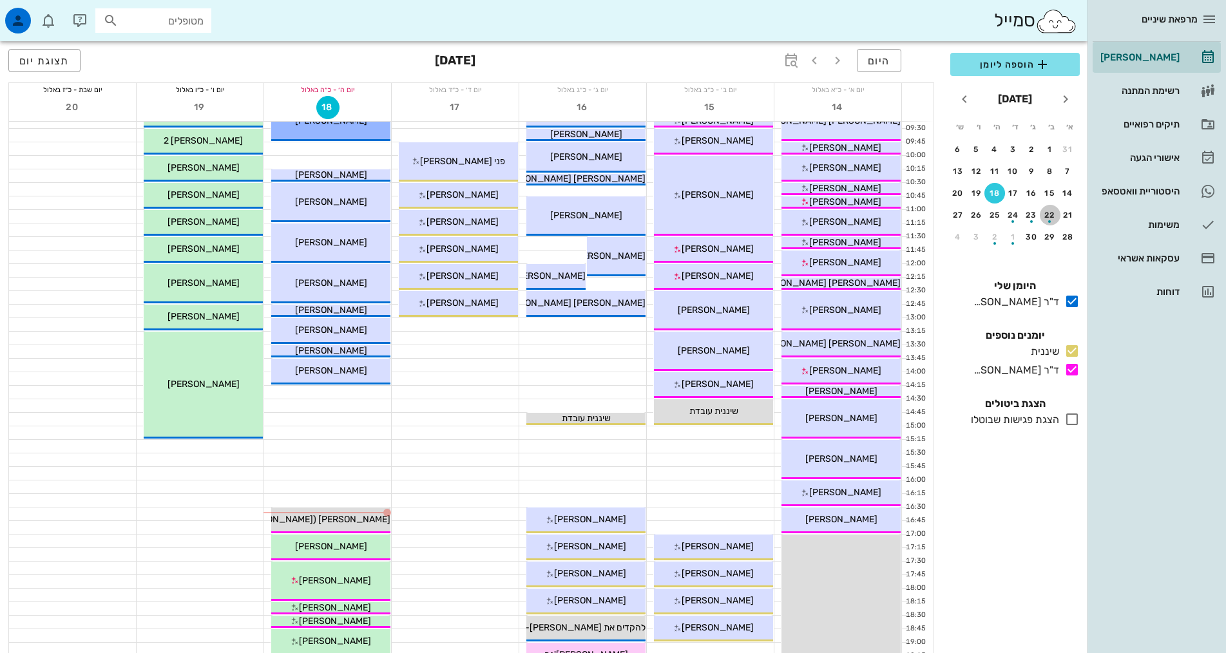
click at [1055, 211] on div "22" at bounding box center [1050, 215] width 21 height 9
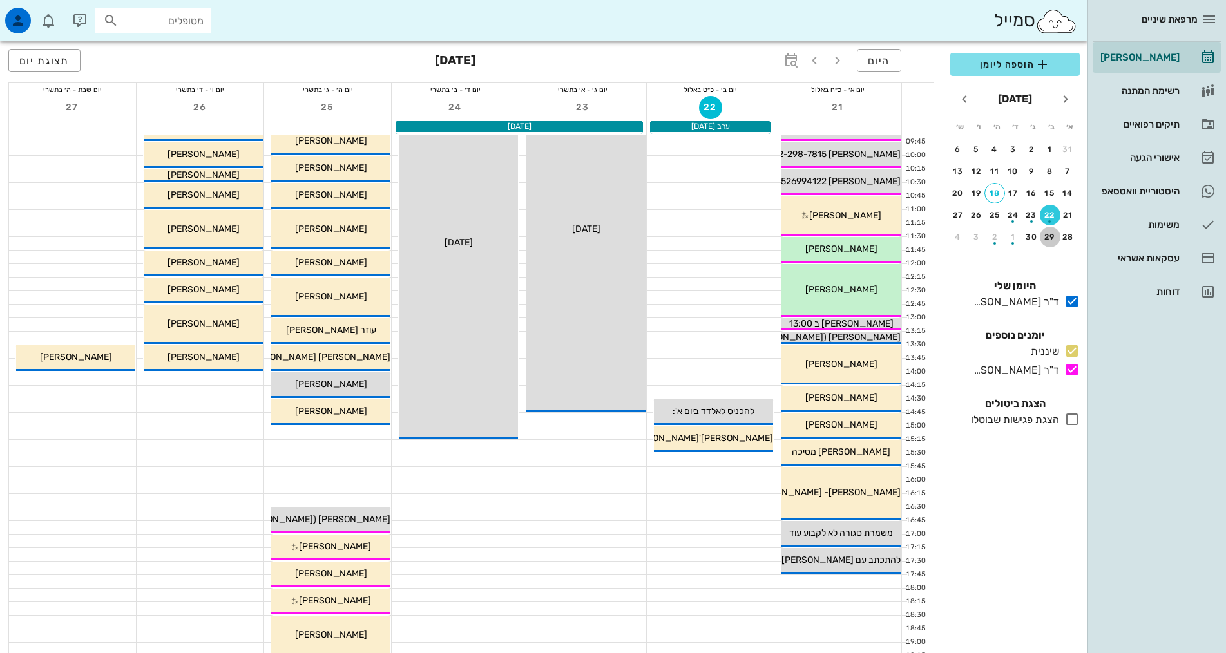
click at [1053, 240] on div "29" at bounding box center [1050, 237] width 21 height 9
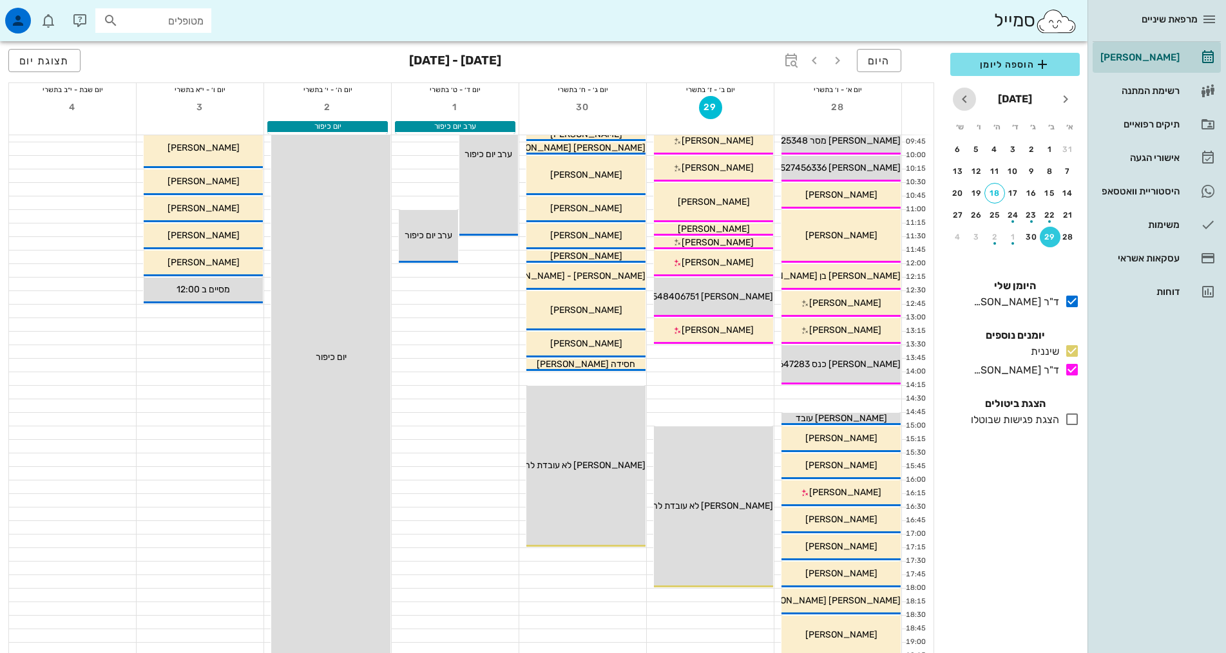
click at [963, 92] on icon "חודש הבא" at bounding box center [964, 98] width 15 height 15
click at [1031, 173] on div "button" at bounding box center [1031, 174] width 21 height 7
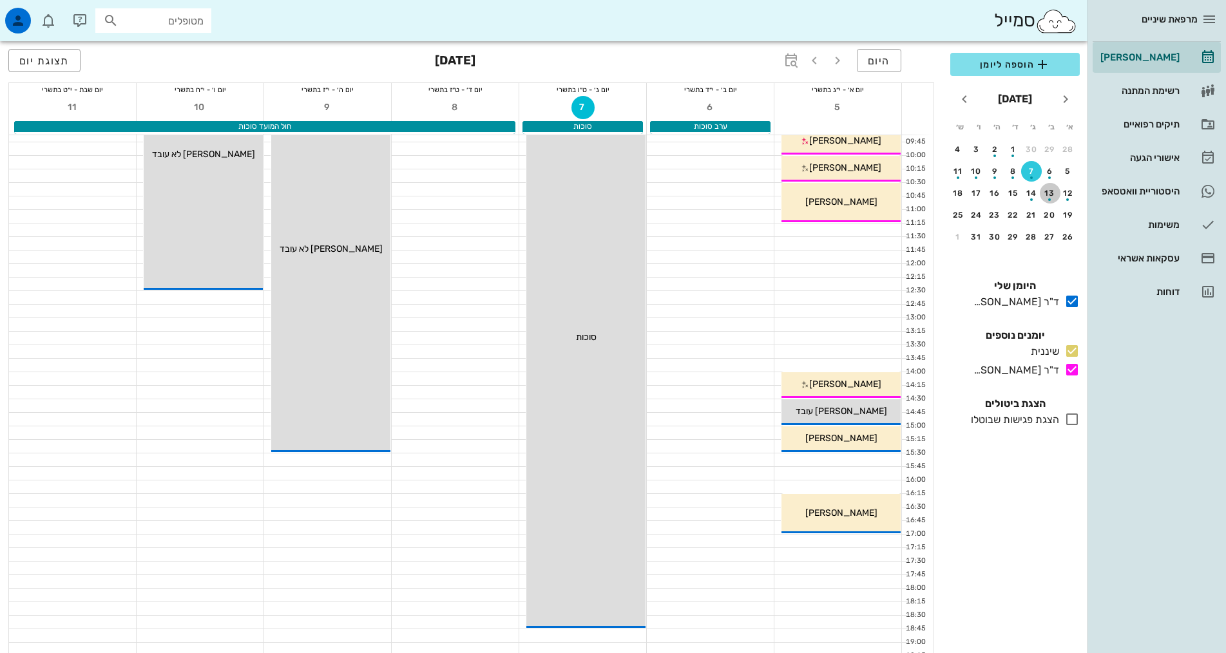
click at [1044, 194] on div "button" at bounding box center [1050, 196] width 21 height 7
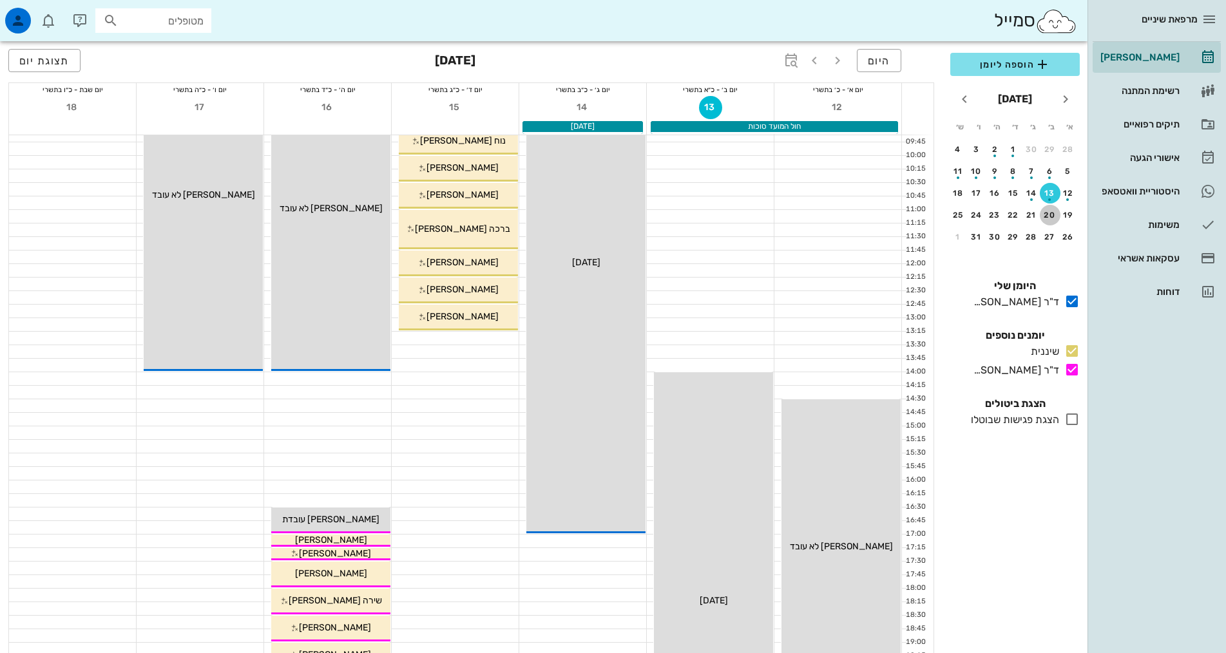
click at [1045, 214] on div "20" at bounding box center [1050, 215] width 21 height 9
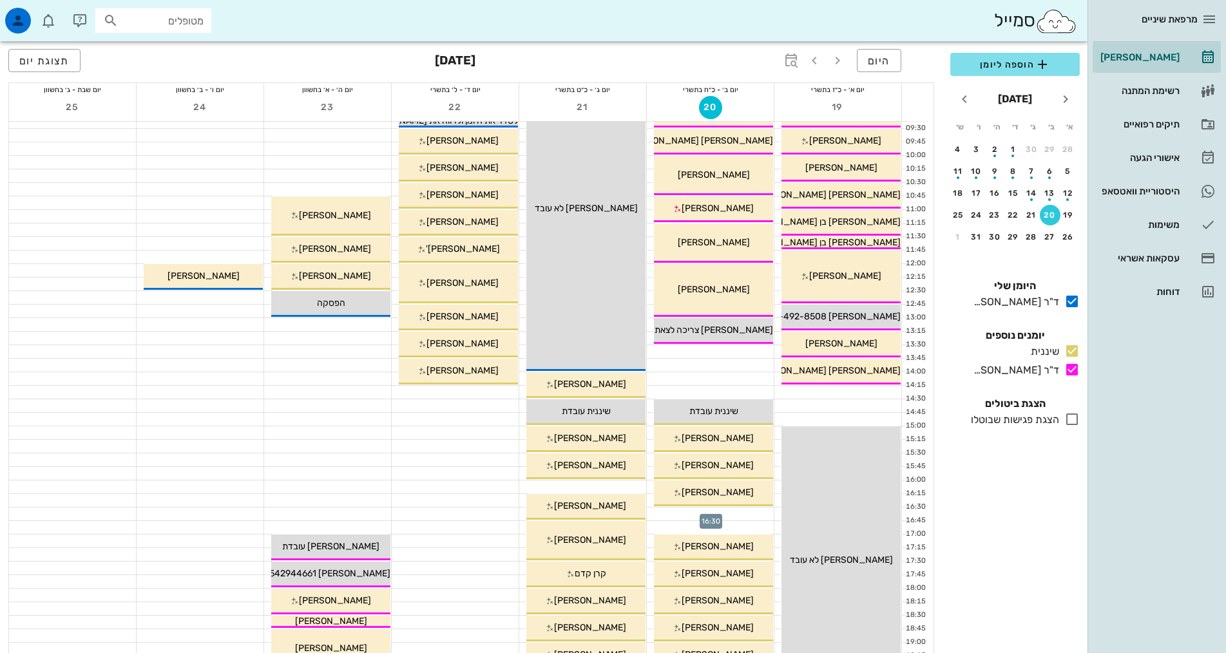
click at [720, 512] on div at bounding box center [710, 514] width 127 height 13
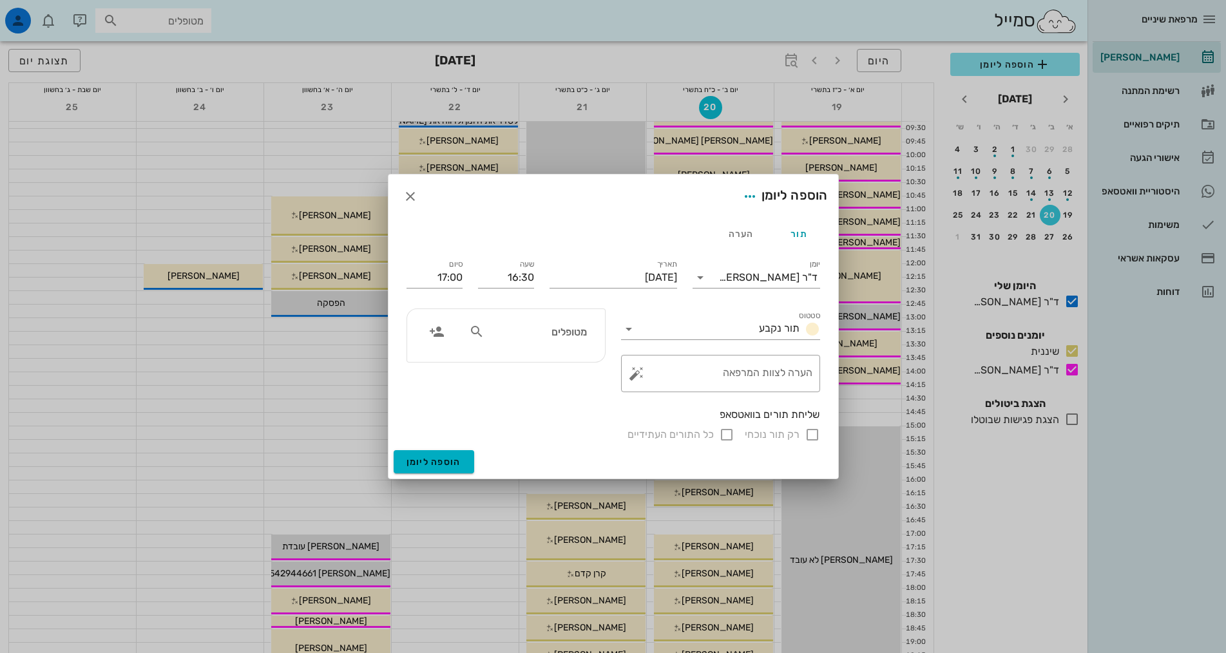
click at [556, 336] on input "מטופלים" at bounding box center [536, 331] width 99 height 17
type input "גרמי"
click at [553, 360] on div "[PERSON_NAME] 011996261" at bounding box center [513, 360] width 142 height 10
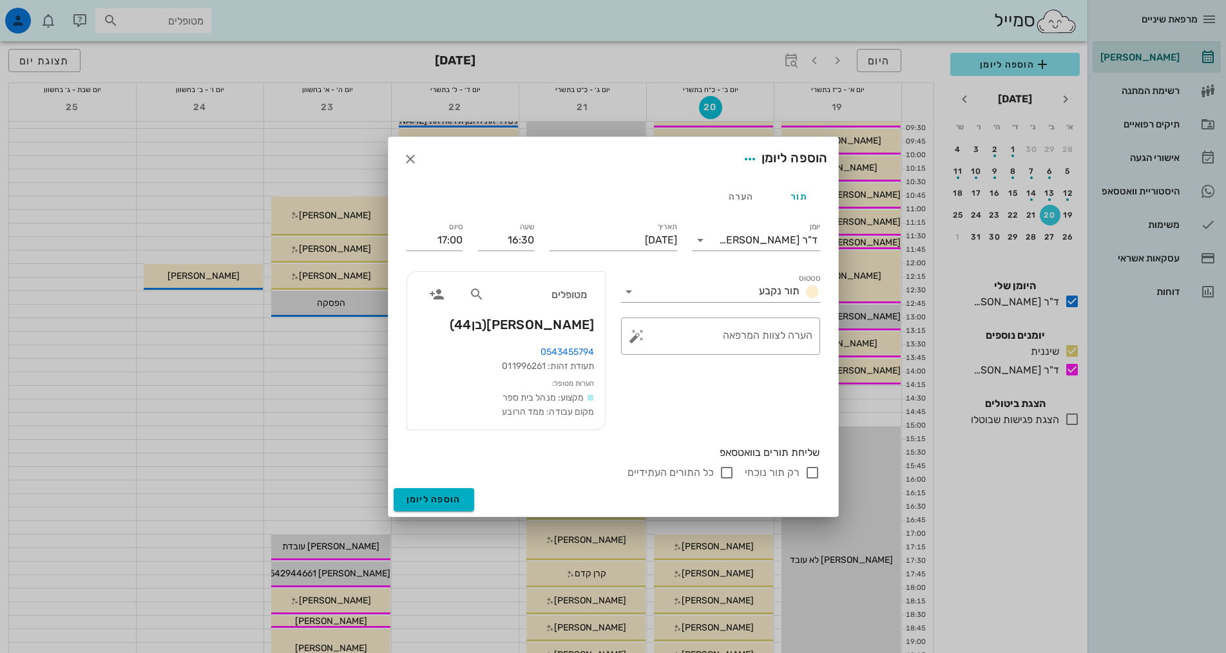
click at [687, 388] on div "סטטוס תור נקבע ​ הערה לצוות המרפאה" at bounding box center [720, 351] width 215 height 175
click at [767, 474] on label "רק תור נוכחי" at bounding box center [772, 472] width 55 height 13
click at [782, 475] on label "רק תור נוכחי" at bounding box center [772, 472] width 55 height 13
checkbox input "false"
click at [436, 507] on button "הוספה ליומן" at bounding box center [434, 499] width 81 height 23
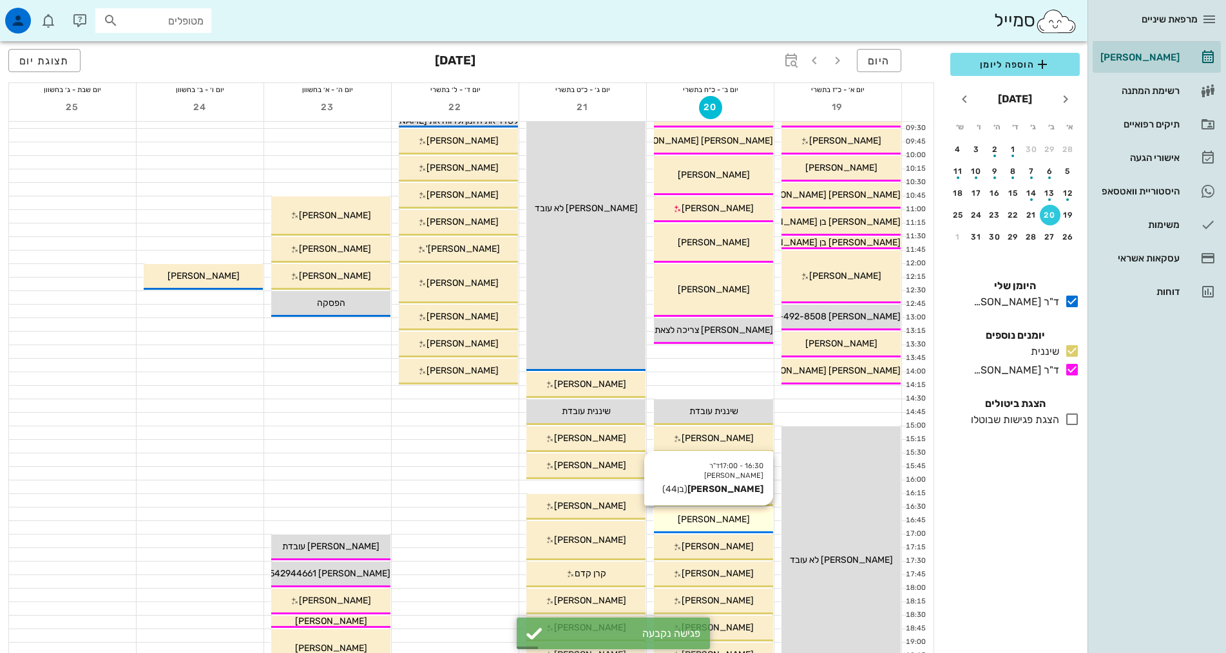
click at [681, 529] on div "16:30 - 17:00 ד"ר [PERSON_NAME] ג'[PERSON_NAME] (בן 44 ) [PERSON_NAME]" at bounding box center [713, 521] width 119 height 26
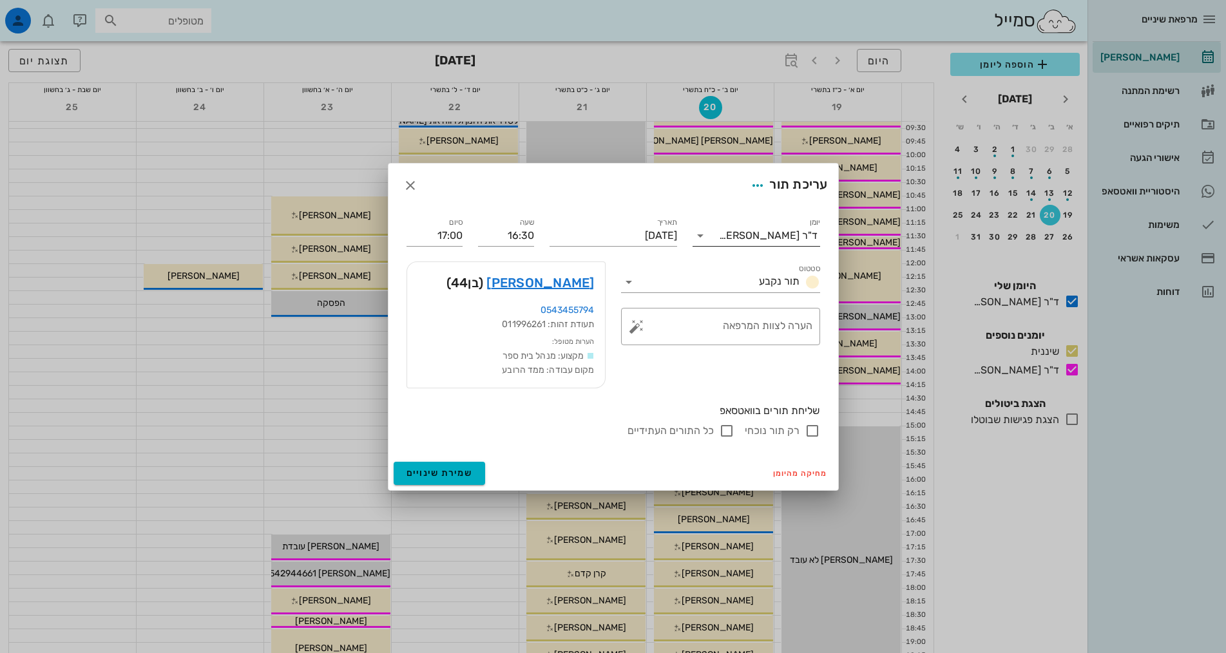
click at [766, 238] on div "ד"ר [PERSON_NAME]" at bounding box center [768, 236] width 99 height 12
click at [775, 280] on div "שיננית" at bounding box center [756, 277] width 107 height 12
click at [424, 473] on span "שמירת שינויים" at bounding box center [440, 473] width 66 height 11
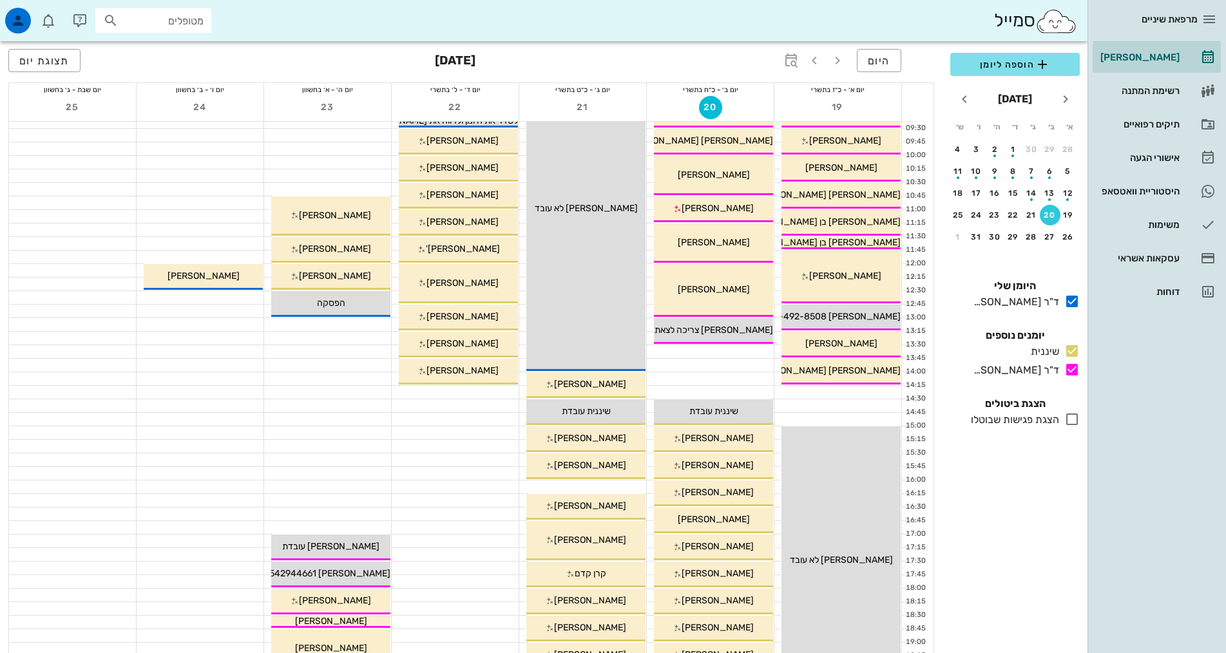
click at [1033, 513] on div "הוספה ליומן [DATE] א׳ ב׳ ג׳ ד׳ ה׳ ו׳ ש׳ 28 29 30 1 2 3 4 5 6 7 8 9 10 11 12 13 …" at bounding box center [1015, 349] width 145 height 608
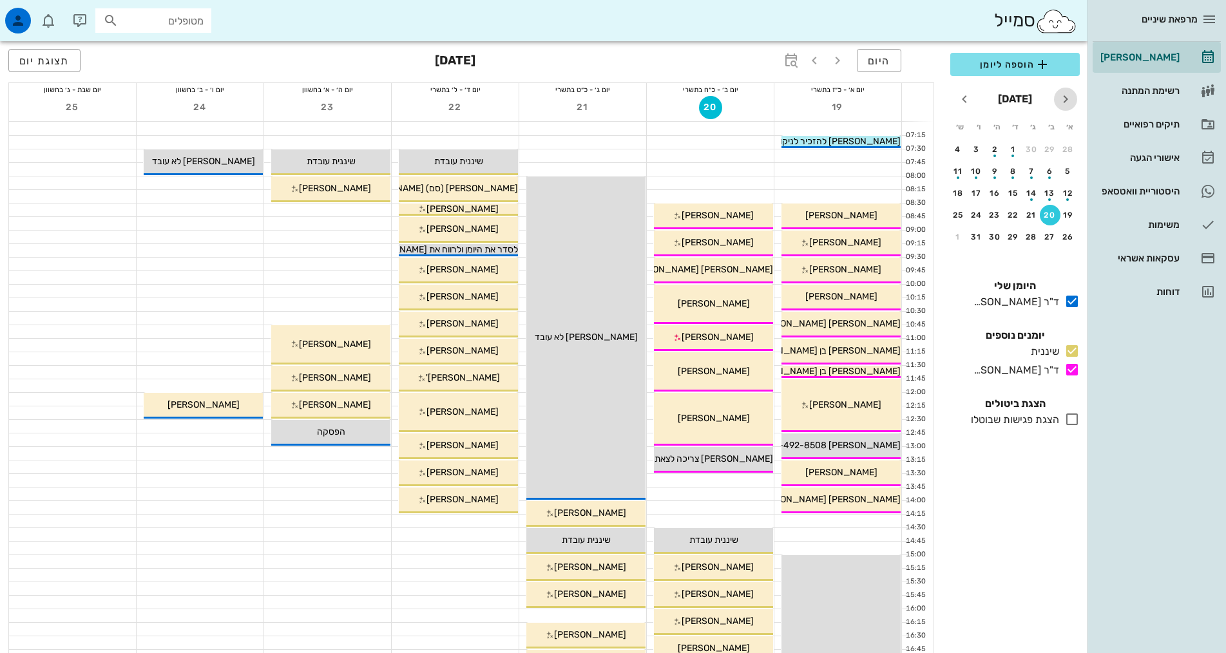
click at [1060, 98] on icon "חודש שעבר" at bounding box center [1065, 98] width 15 height 15
click at [1073, 211] on div "21" at bounding box center [1068, 215] width 21 height 9
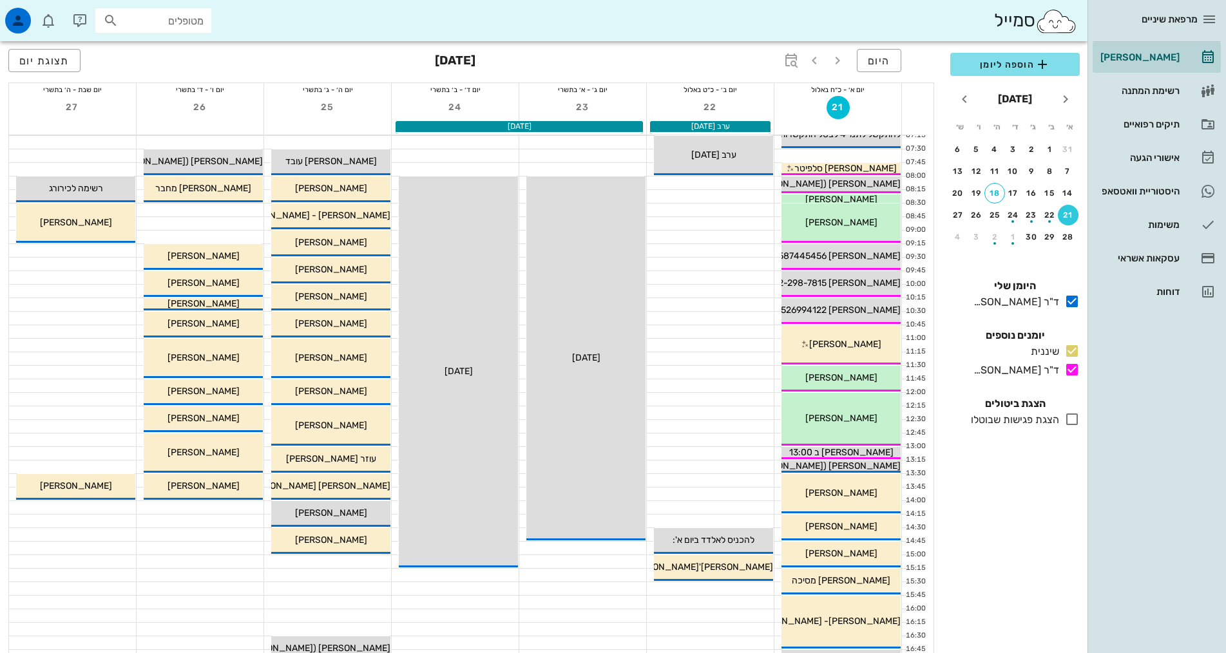
click at [157, 17] on input "מטופלים" at bounding box center [162, 20] width 82 height 17
type input "קרלנש"
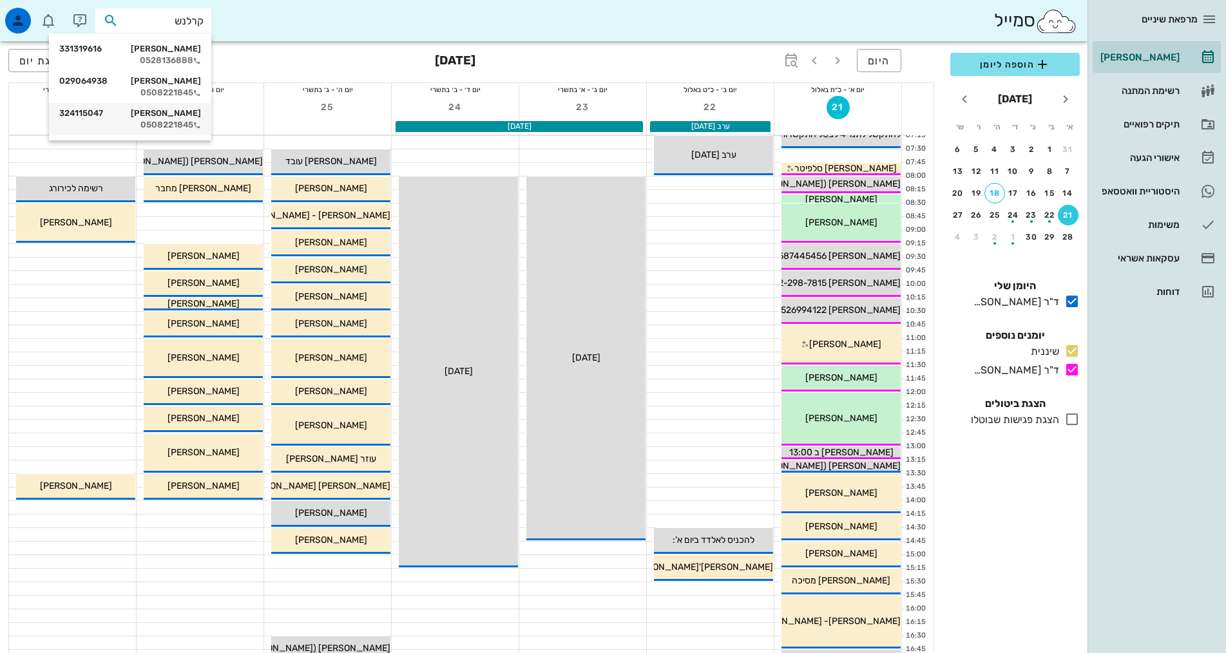
click at [159, 119] on div "[PERSON_NAME] 324115047 0508221845" at bounding box center [130, 119] width 142 height 32
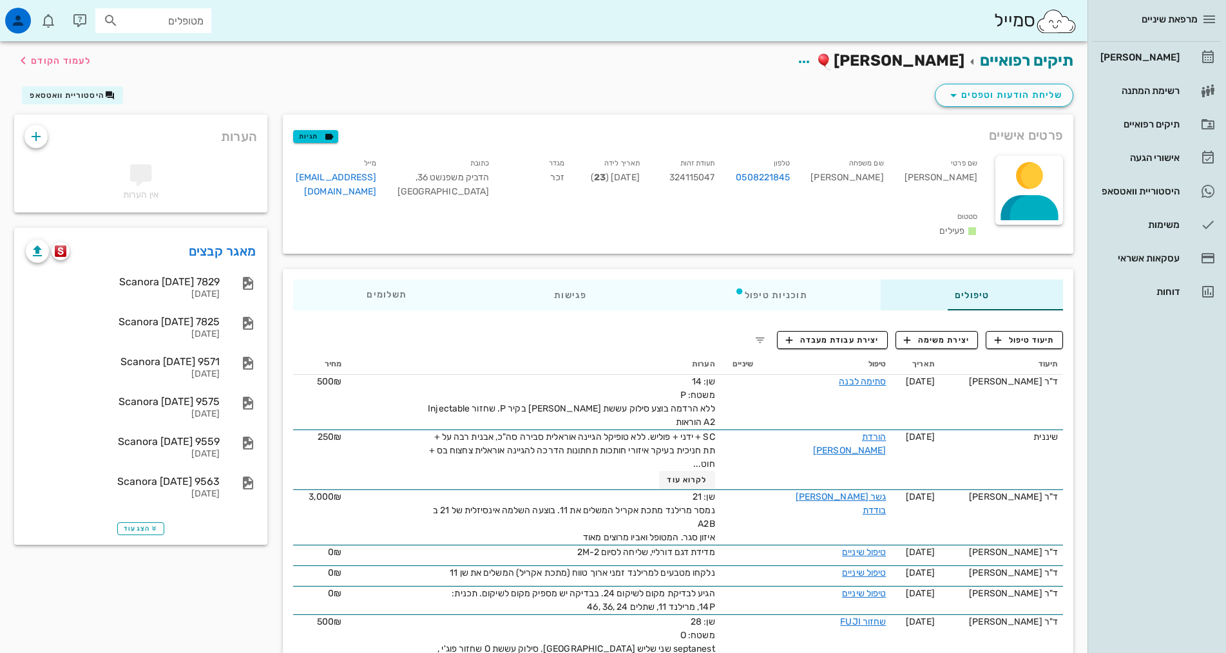
click at [142, 19] on input "מטופלים" at bounding box center [162, 20] width 82 height 17
drag, startPoint x: 158, startPoint y: 27, endPoint x: 374, endPoint y: -17, distance: 220.9
click at [374, 0] on html "מרפאת שיניים [PERSON_NAME] רשימת המתנה תיקים רפואיים אישורי הגעה 1 היסטוריית וו…" at bounding box center [613, 482] width 1226 height 964
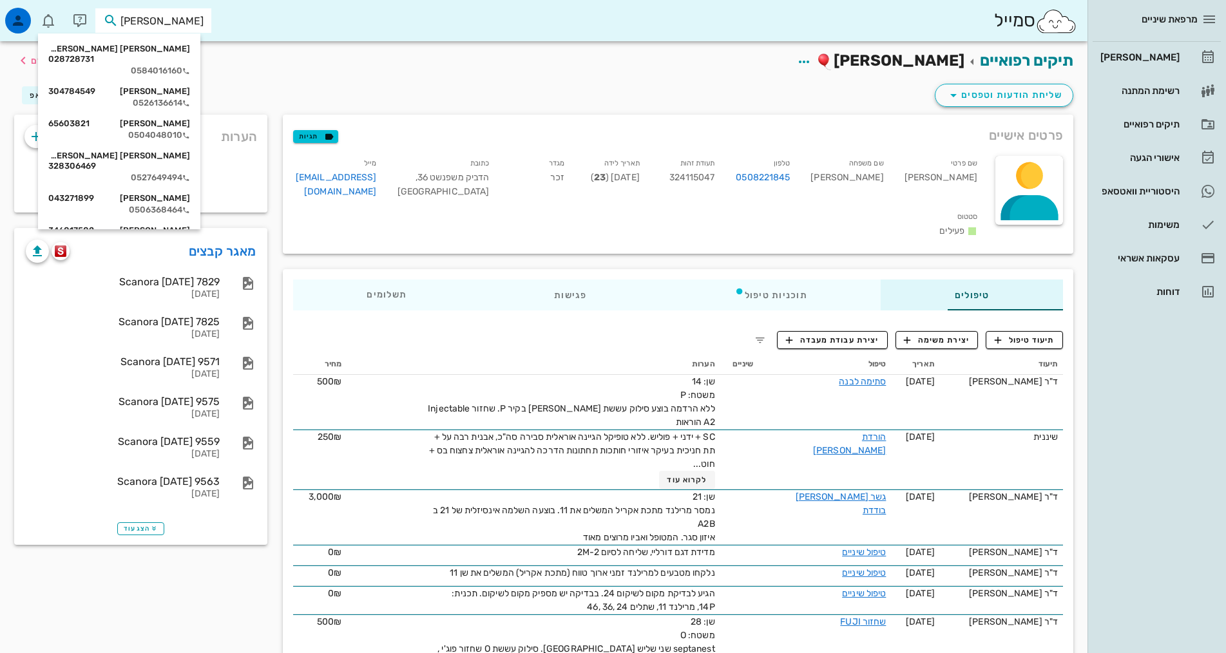
type input "[PERSON_NAME]"
click at [155, 66] on div "0584016160" at bounding box center [119, 71] width 142 height 10
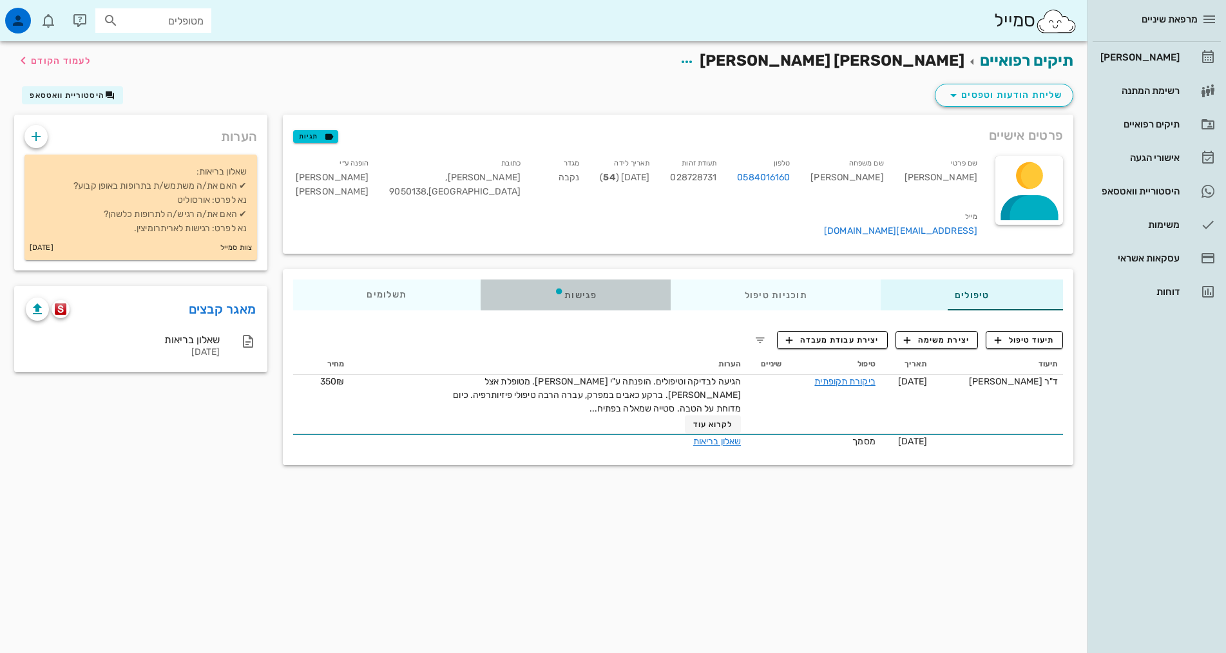
click at [494, 280] on div "פגישות" at bounding box center [576, 295] width 190 height 31
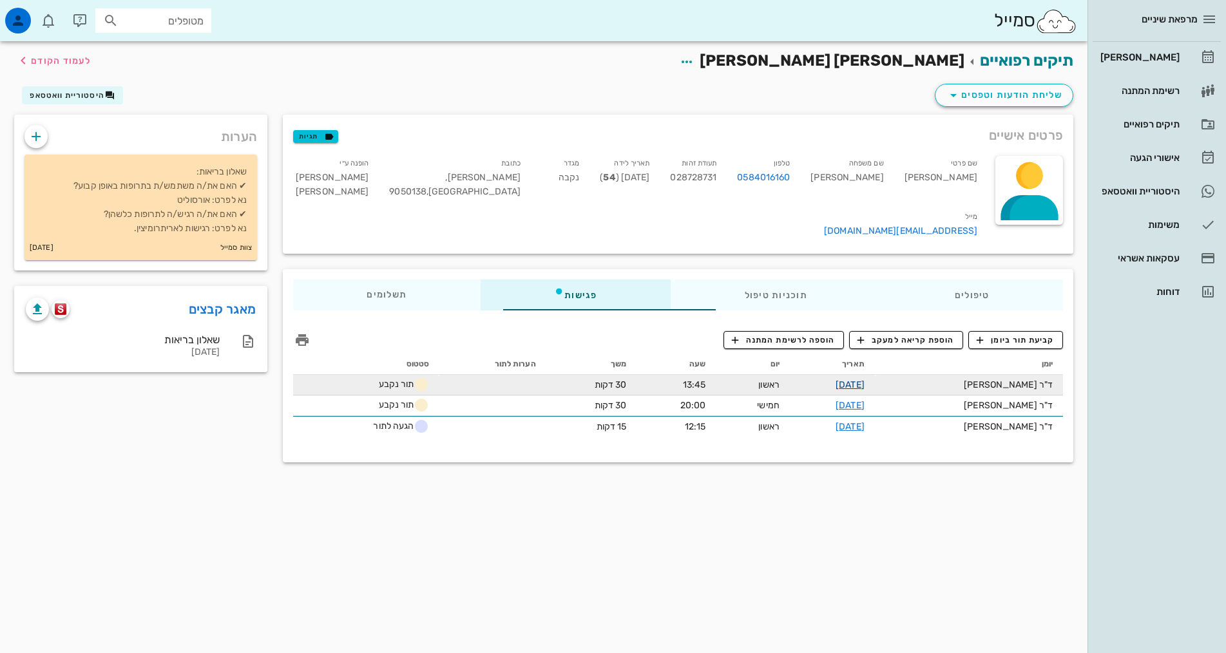
click at [854, 379] on link "[DATE]" at bounding box center [850, 384] width 29 height 11
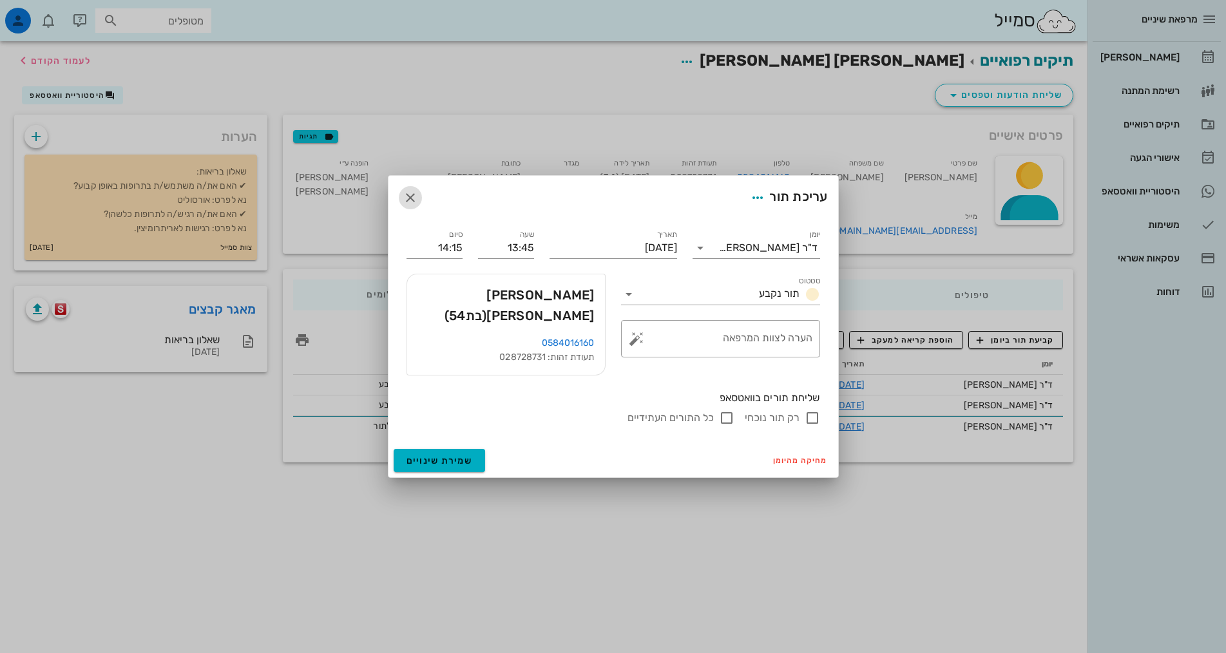
click at [410, 206] on icon "button" at bounding box center [410, 197] width 15 height 15
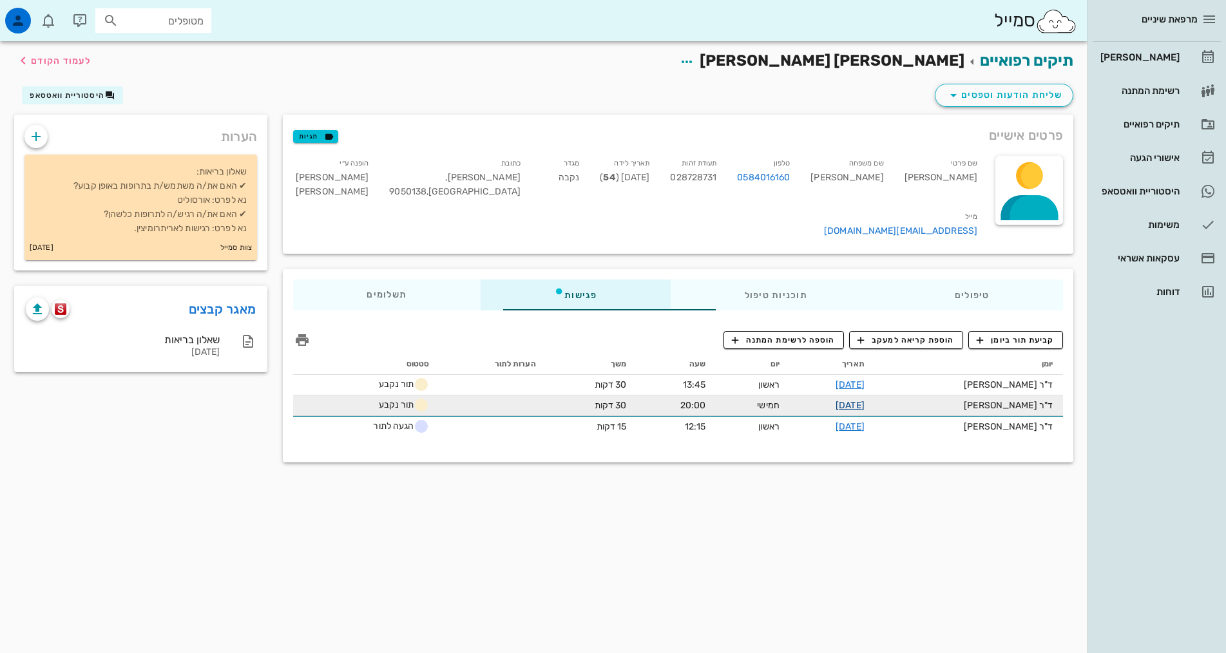
click at [865, 400] on link "[DATE]" at bounding box center [850, 405] width 29 height 11
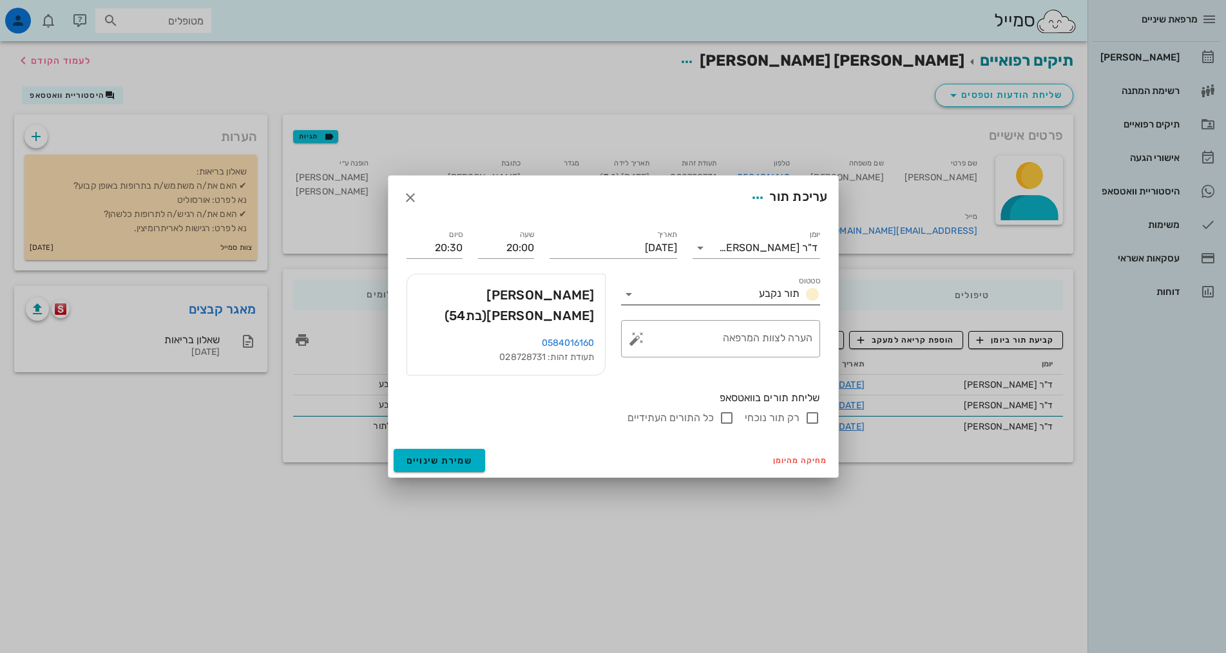
click at [724, 305] on input "סטטוס" at bounding box center [696, 294] width 115 height 21
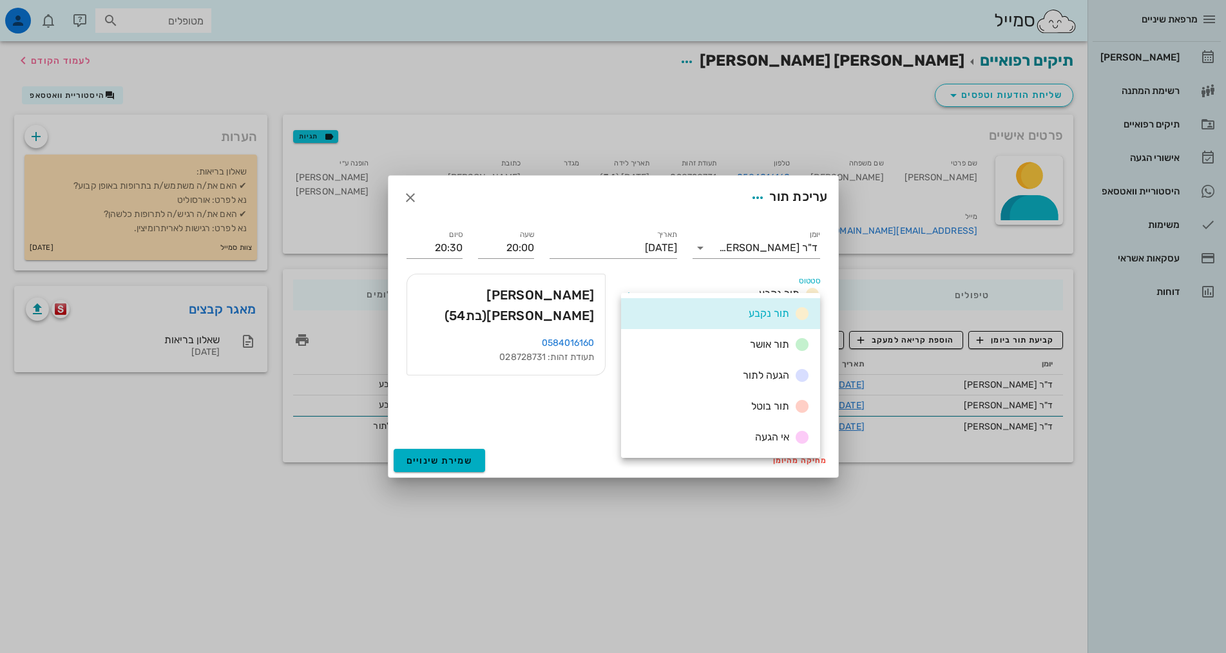
drag, startPoint x: 745, startPoint y: 409, endPoint x: 553, endPoint y: 454, distance: 197.2
click at [740, 410] on div "תור בוטל" at bounding box center [720, 406] width 199 height 31
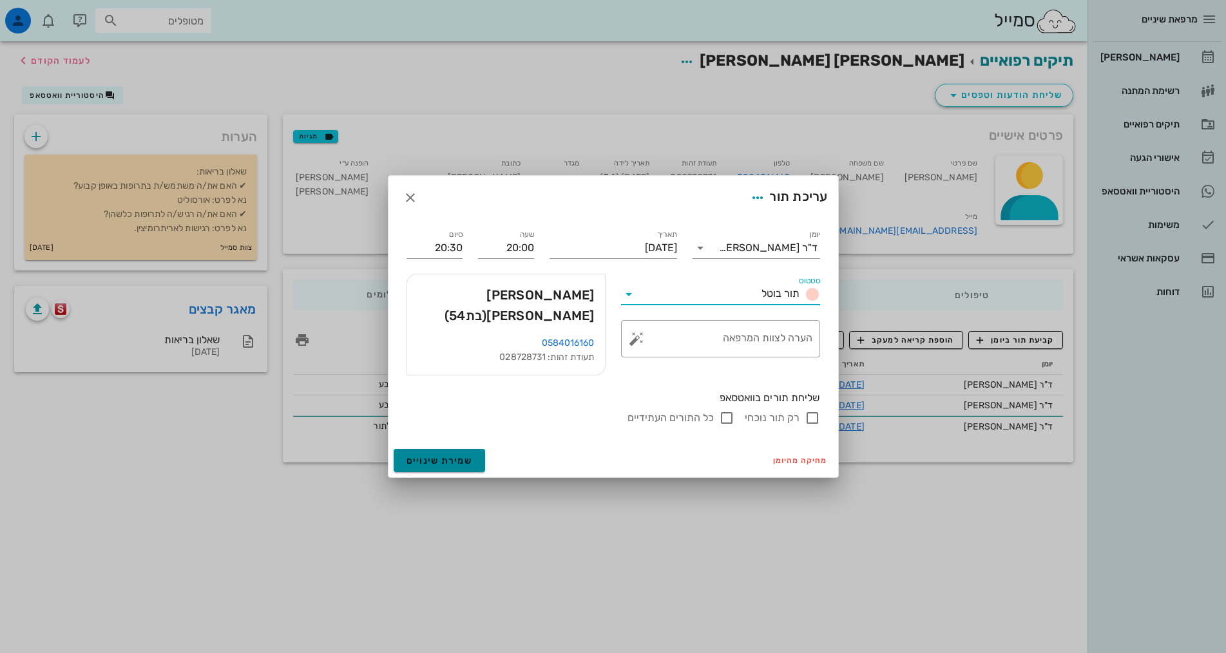
click at [457, 458] on button "שמירת שינויים" at bounding box center [440, 460] width 92 height 23
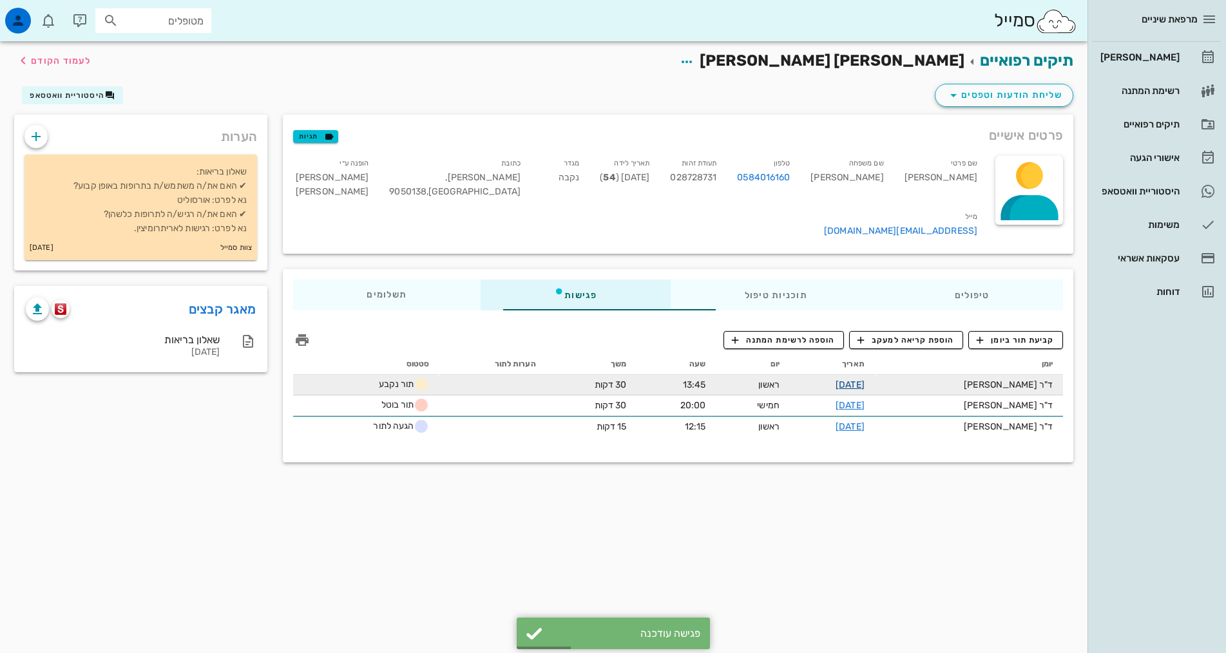
click at [865, 379] on link "[DATE]" at bounding box center [850, 384] width 29 height 11
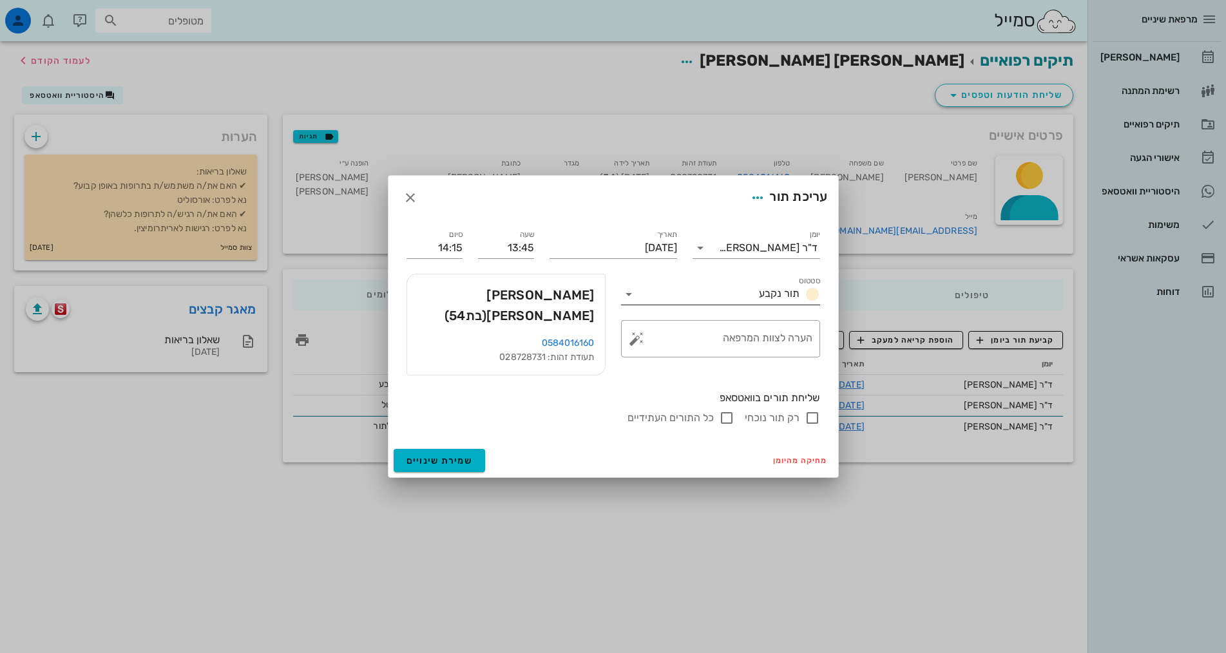
click at [721, 305] on input "סטטוס" at bounding box center [696, 294] width 115 height 21
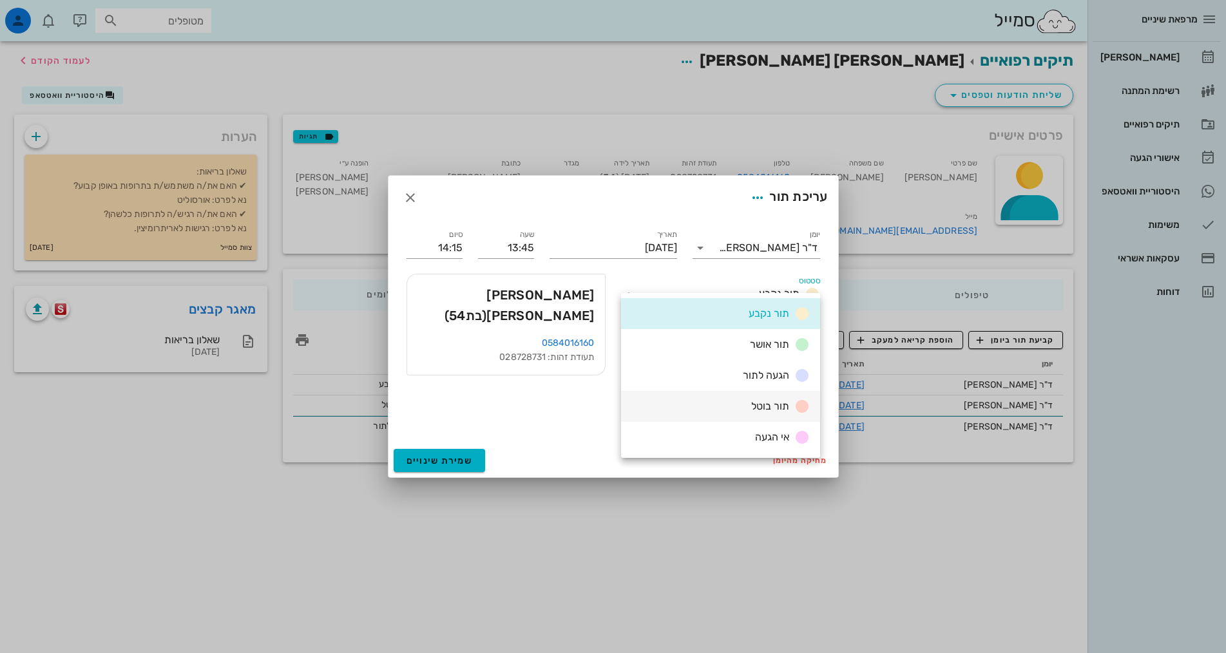
click at [742, 400] on div "תור בוטל" at bounding box center [720, 406] width 199 height 31
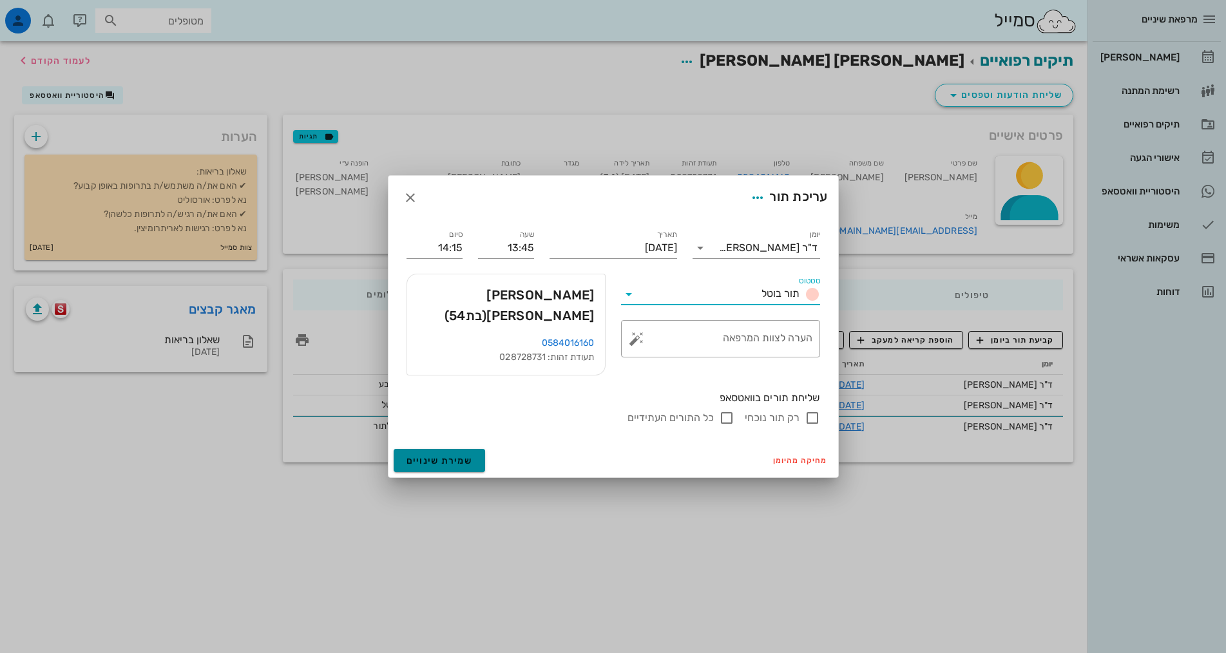
click at [434, 456] on span "שמירת שינויים" at bounding box center [440, 461] width 66 height 11
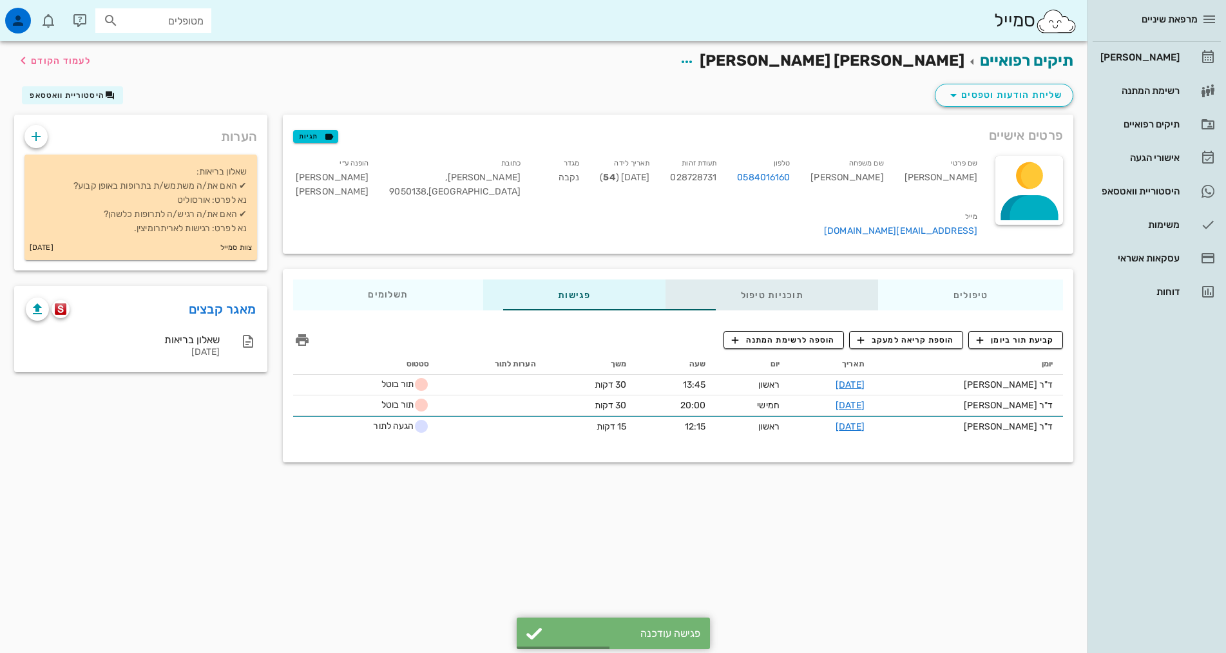
click at [784, 280] on div "תוכניות טיפול" at bounding box center [772, 295] width 213 height 31
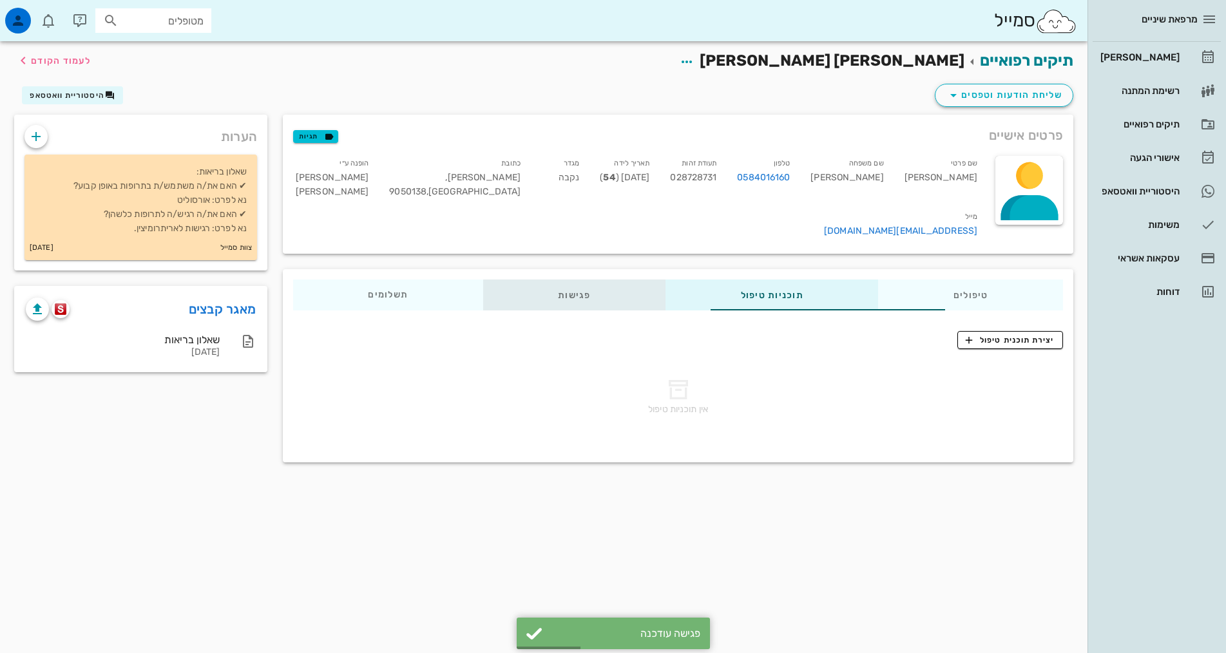
drag, startPoint x: 544, startPoint y: 279, endPoint x: 536, endPoint y: 281, distance: 8.0
click at [543, 280] on div "פגישות" at bounding box center [574, 295] width 182 height 31
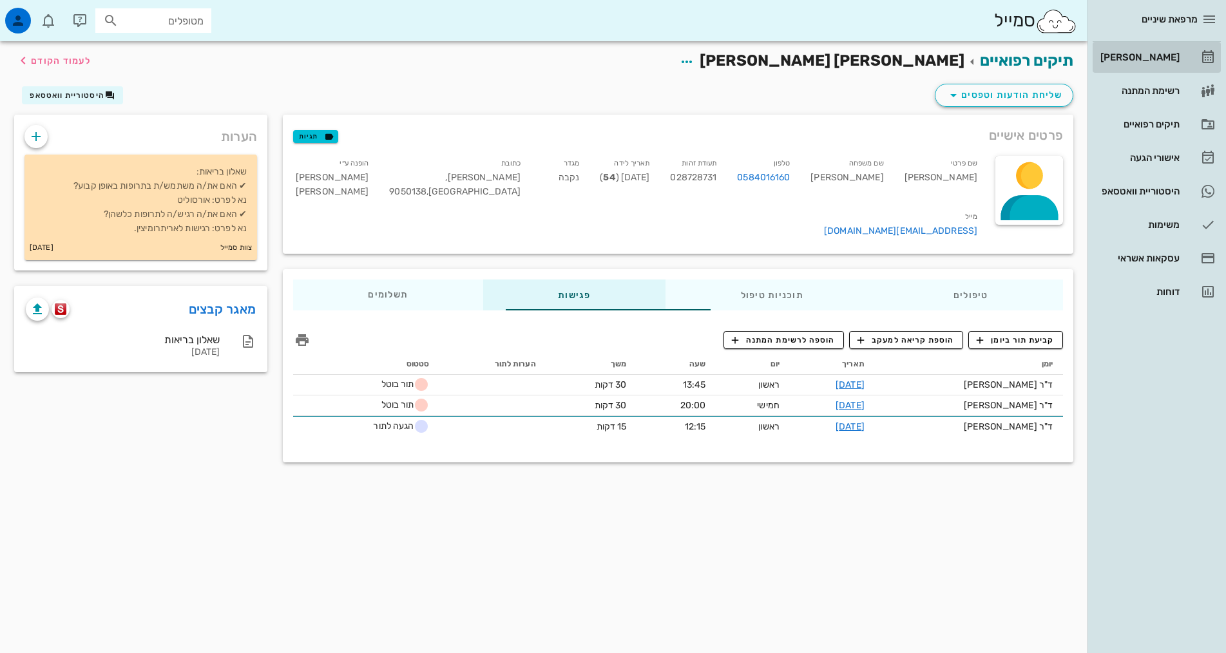
click at [1184, 56] on link "[PERSON_NAME]" at bounding box center [1157, 57] width 128 height 31
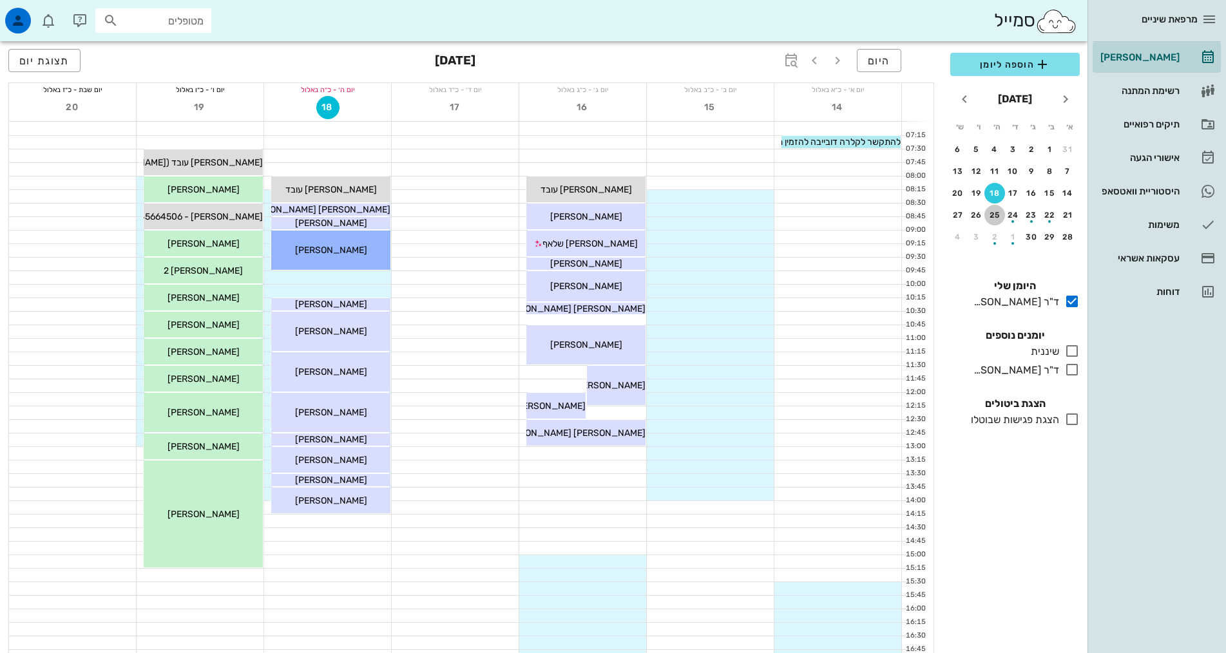
click at [992, 209] on button "25" at bounding box center [994, 215] width 21 height 21
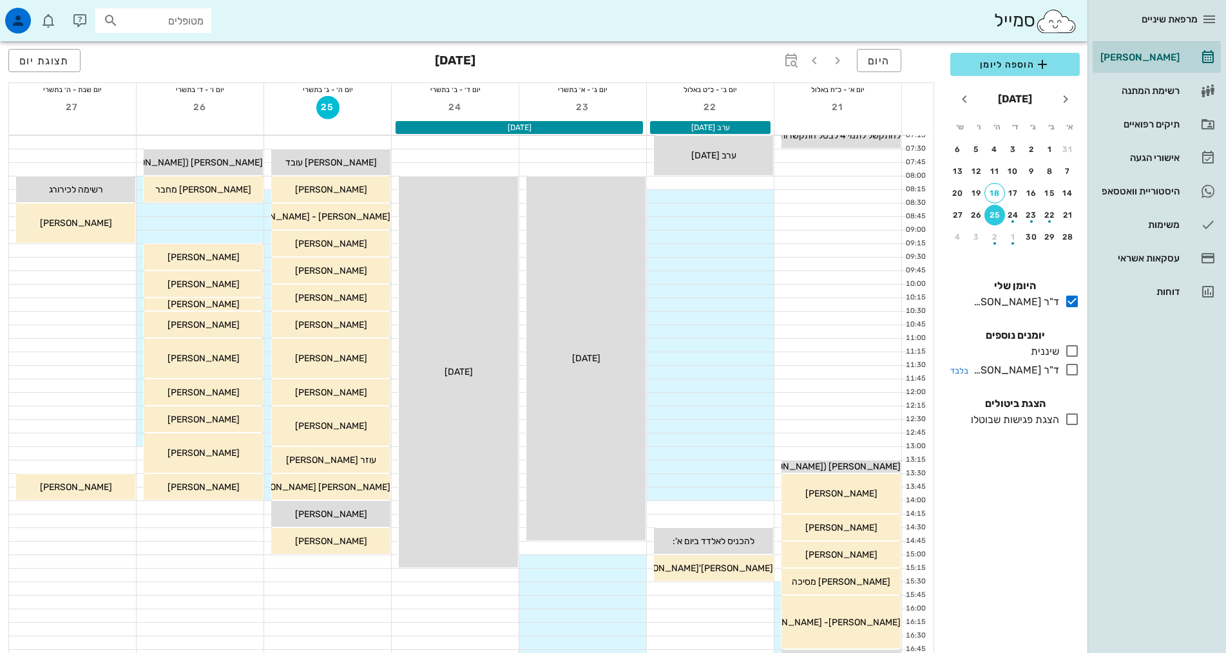
click at [1071, 368] on icon at bounding box center [1071, 369] width 15 height 15
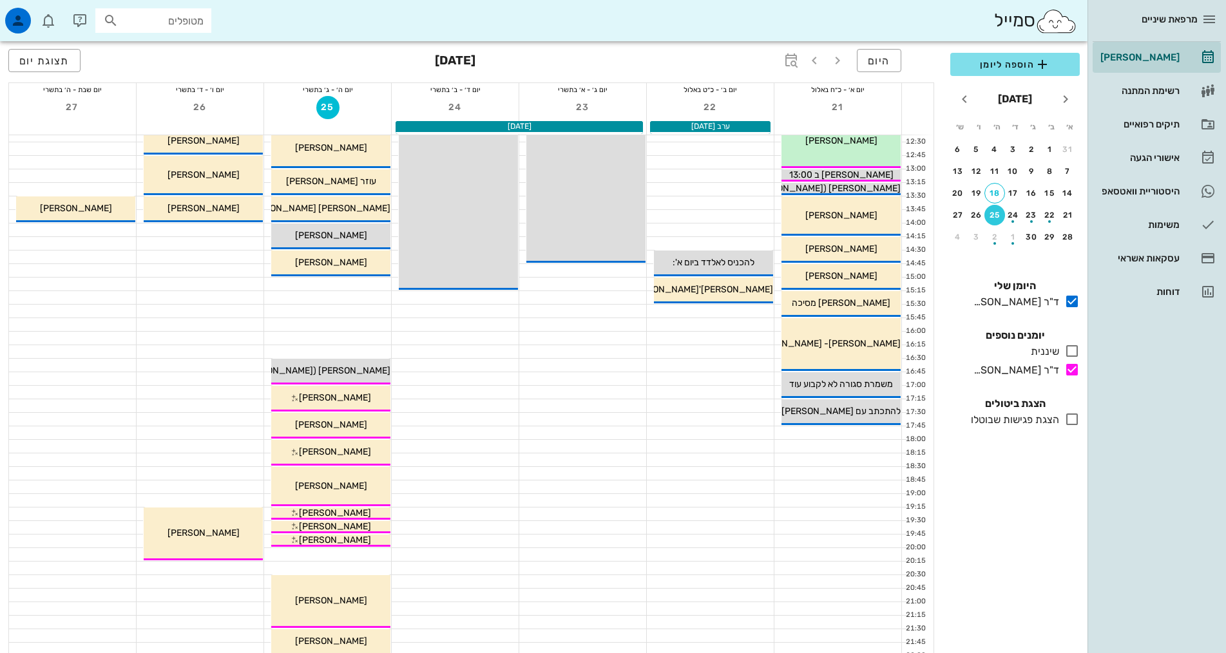
scroll to position [66, 0]
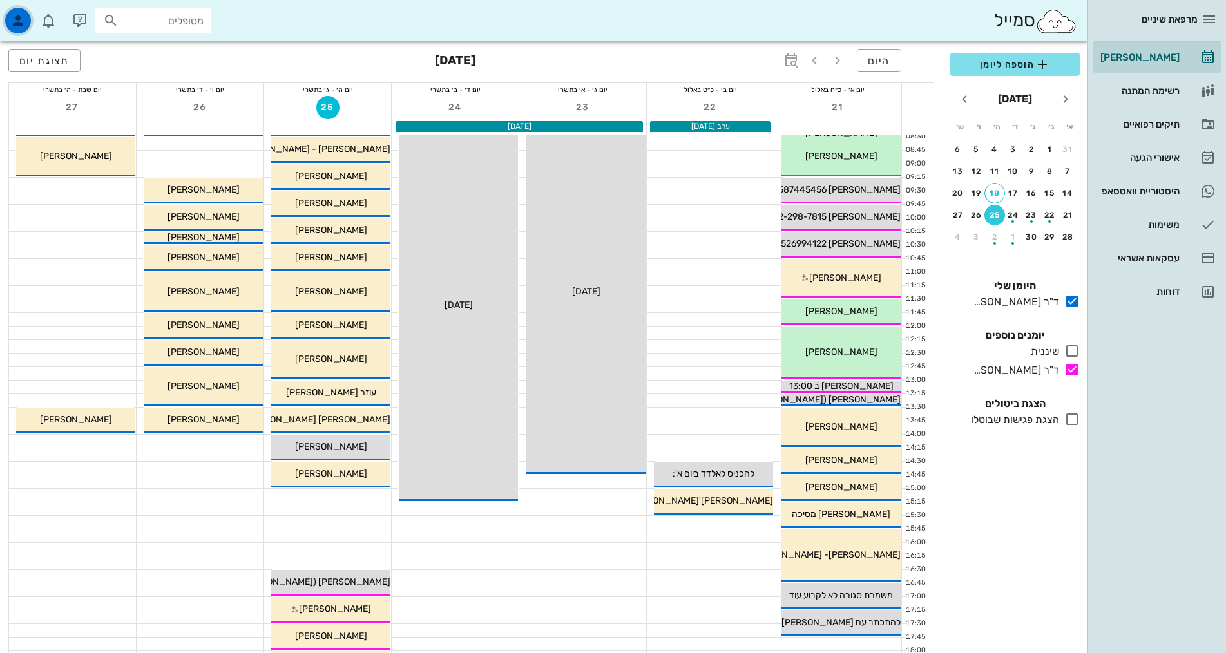
click at [24, 15] on icon "button" at bounding box center [17, 20] width 15 height 15
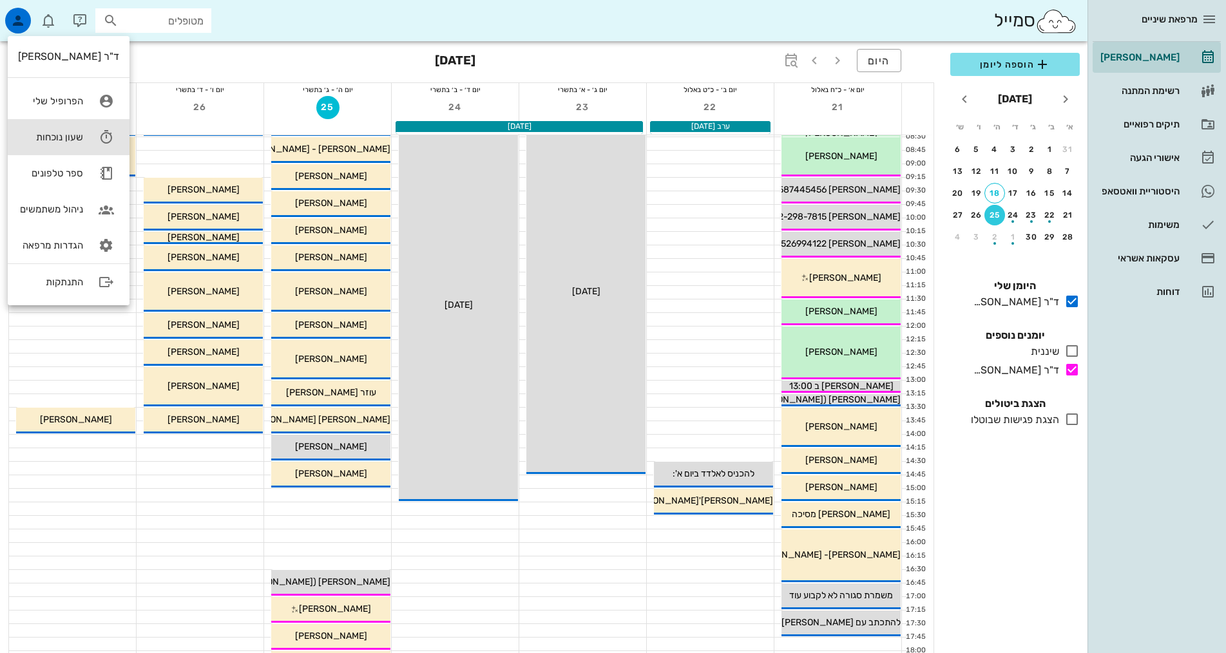
click at [78, 139] on div "שעון נוכחות" at bounding box center [50, 137] width 65 height 12
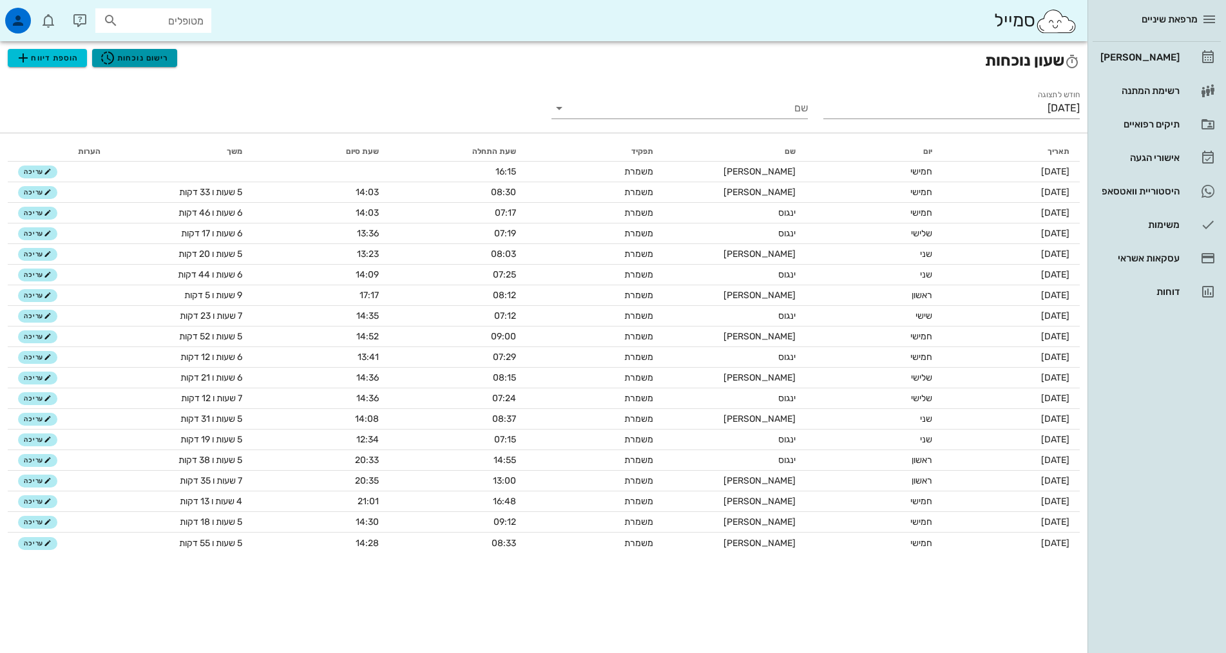
click at [146, 59] on span "רישום נוכחות" at bounding box center [134, 57] width 69 height 15
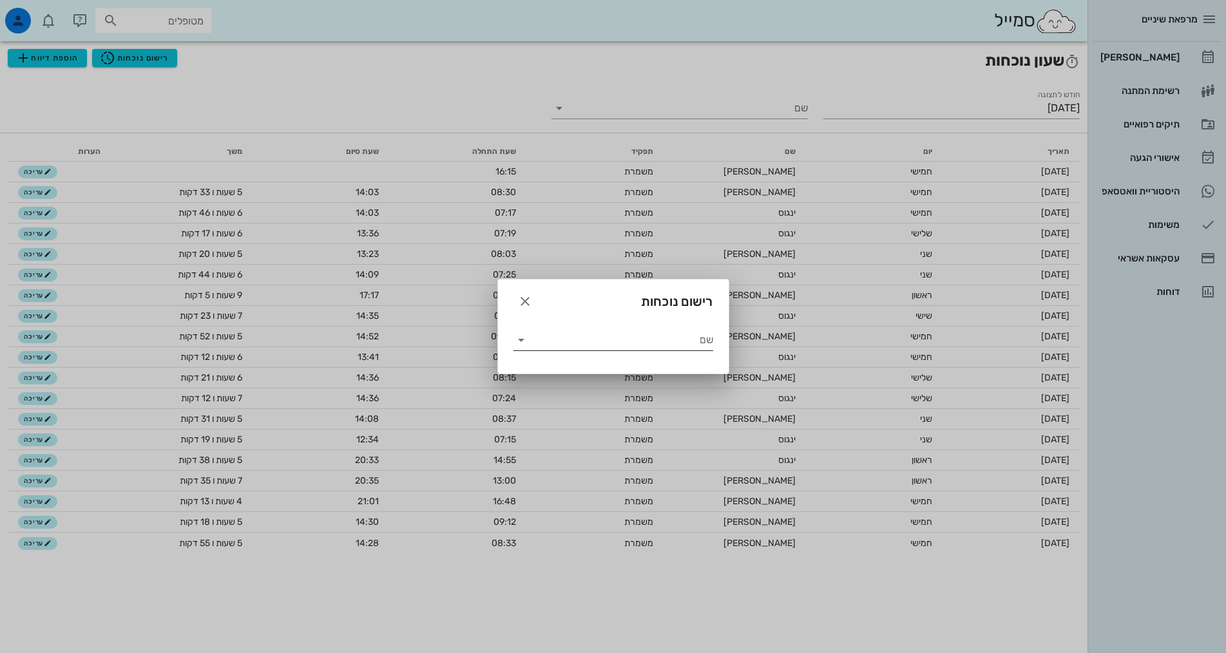
click at [692, 343] on input "שם" at bounding box center [623, 340] width 182 height 21
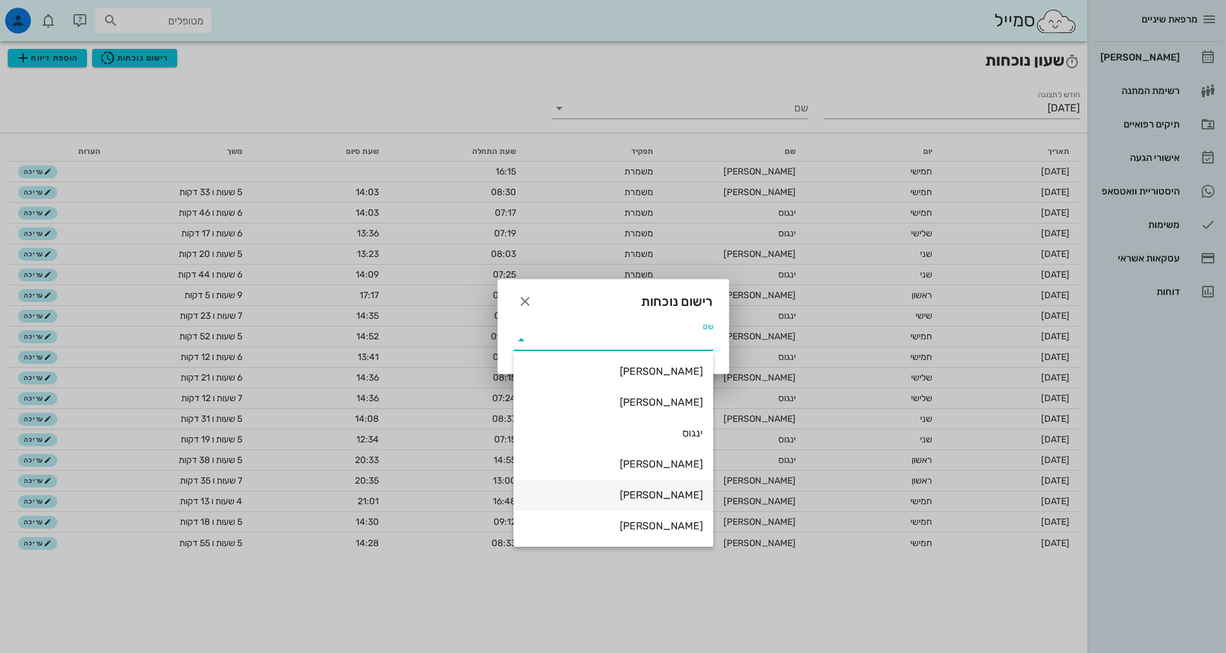
click at [685, 499] on div "[PERSON_NAME]" at bounding box center [613, 495] width 179 height 12
type input "[PERSON_NAME]"
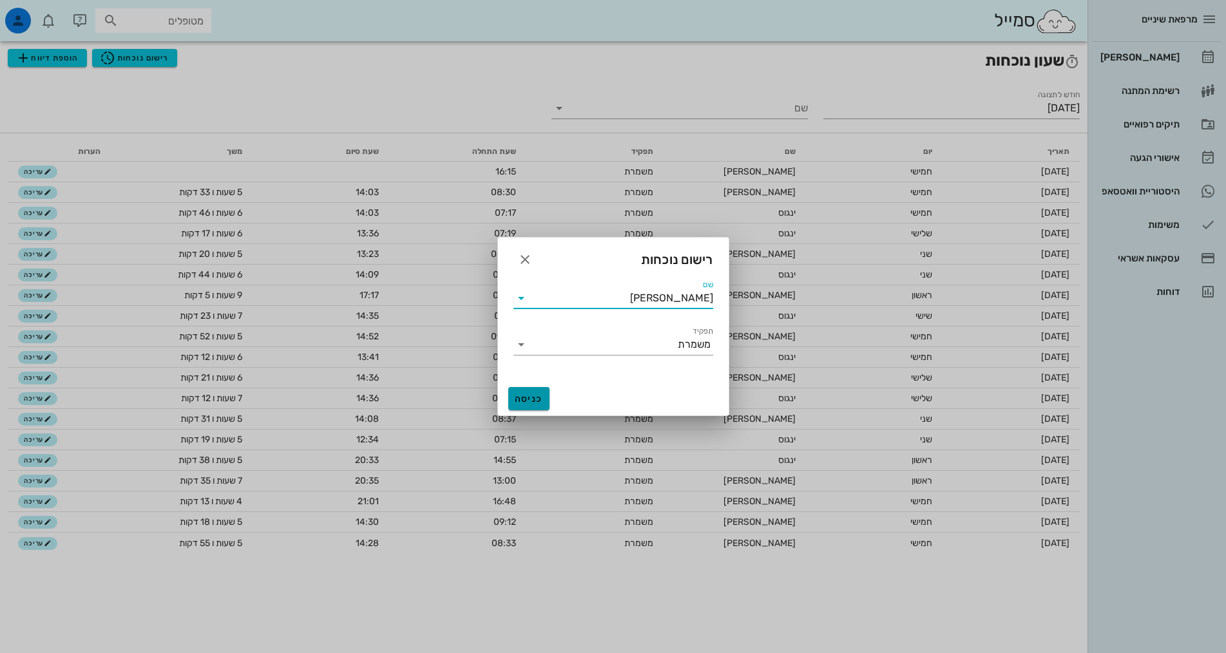
click at [534, 394] on span "כניסה" at bounding box center [528, 399] width 31 height 11
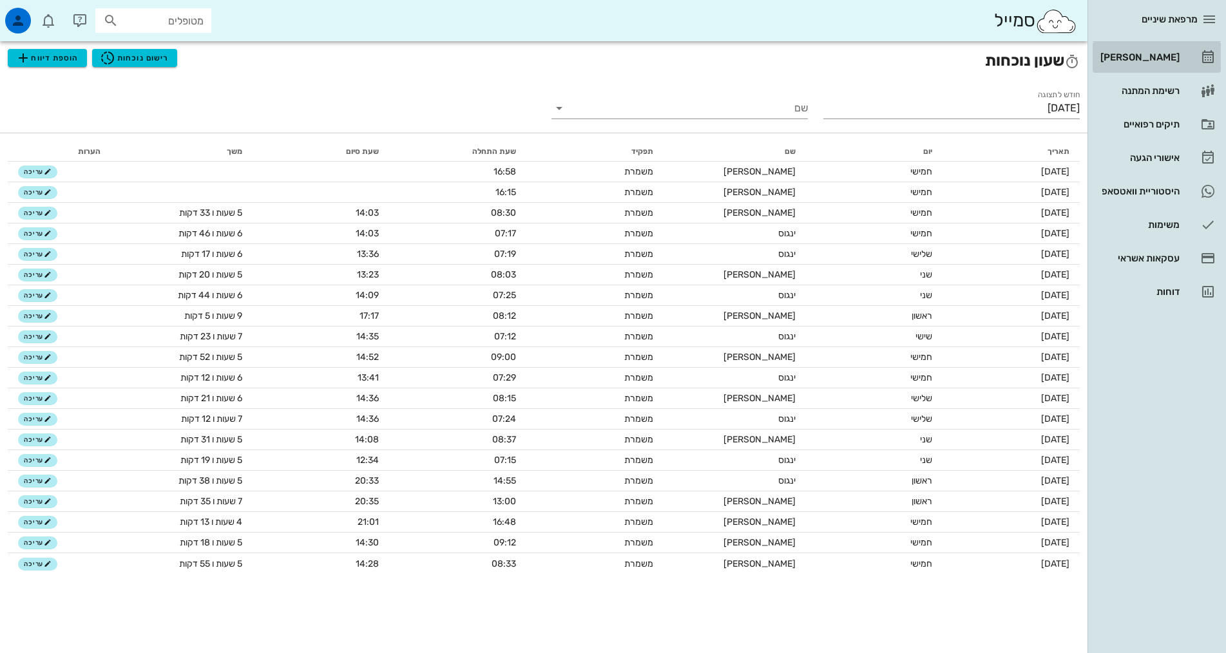
click at [1183, 51] on link "[PERSON_NAME]" at bounding box center [1157, 57] width 128 height 31
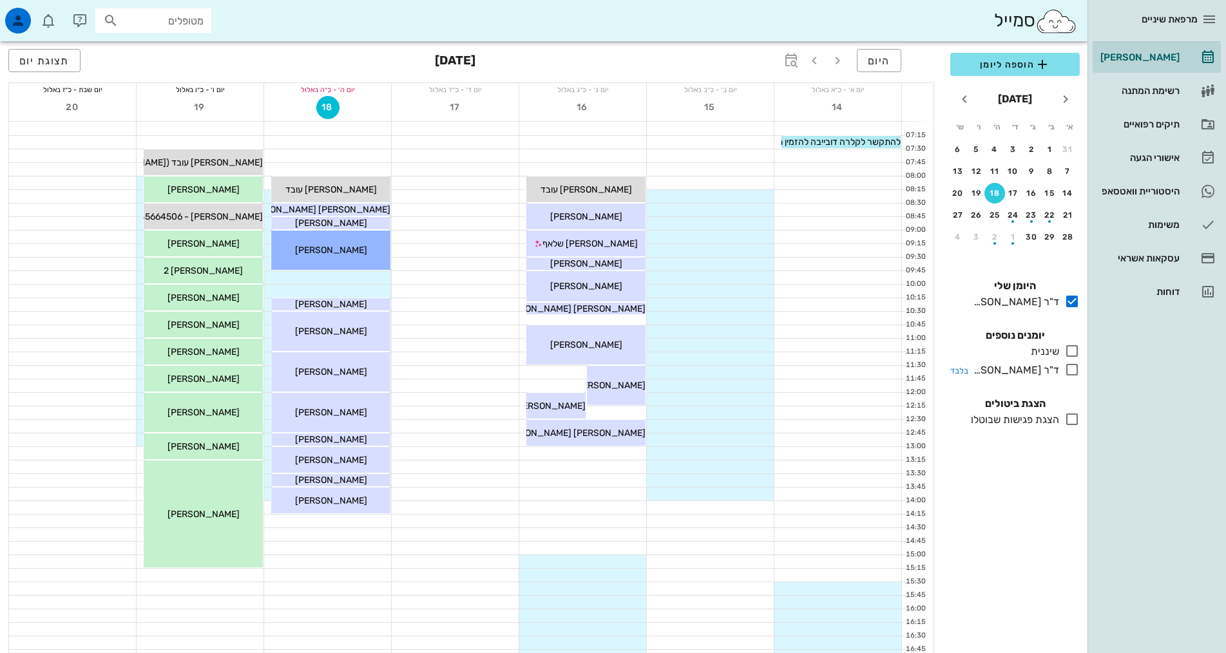
click at [1075, 369] on icon at bounding box center [1071, 369] width 15 height 15
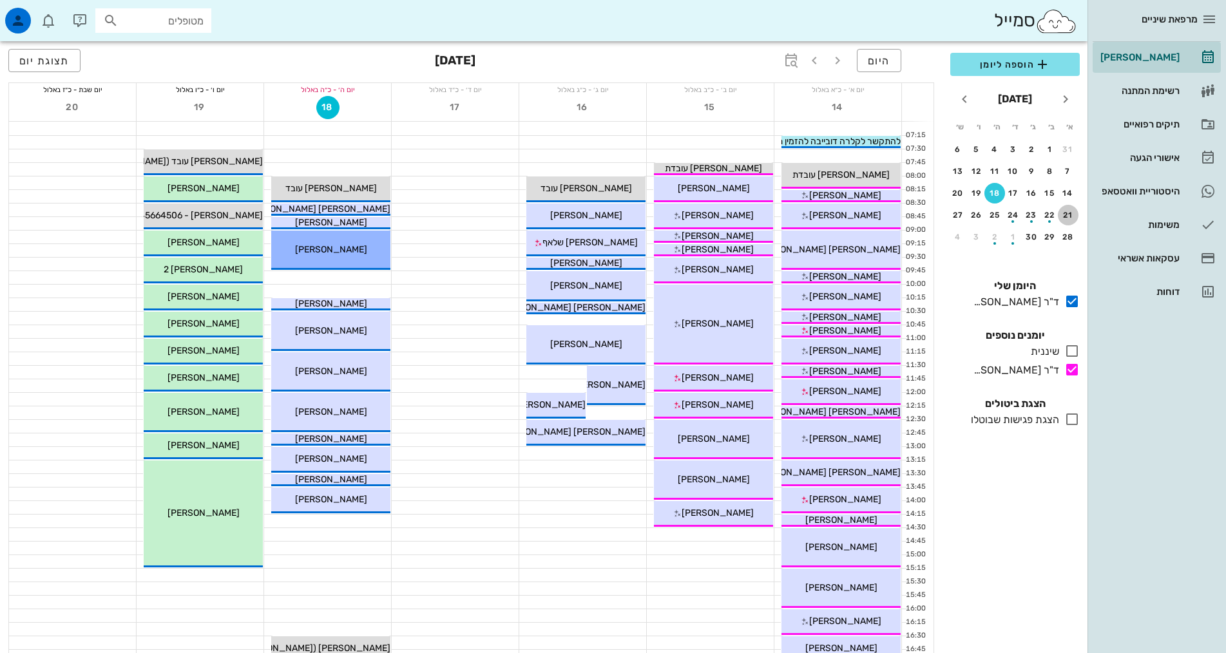
click at [1074, 214] on div "21" at bounding box center [1068, 215] width 21 height 9
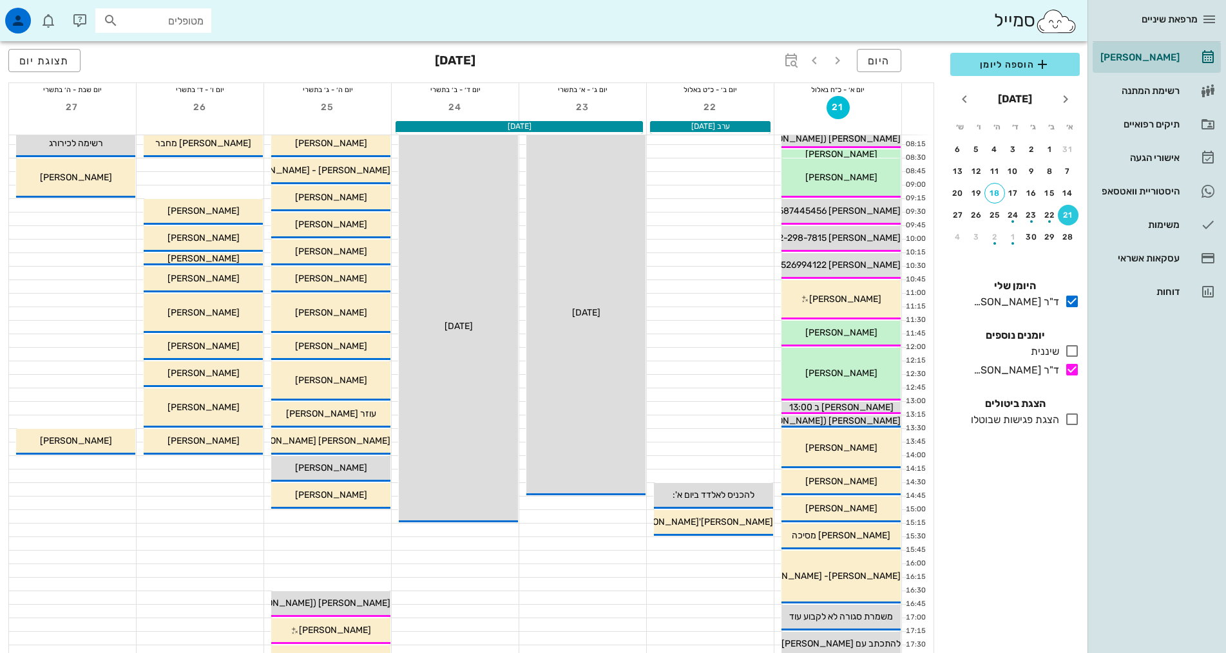
scroll to position [129, 0]
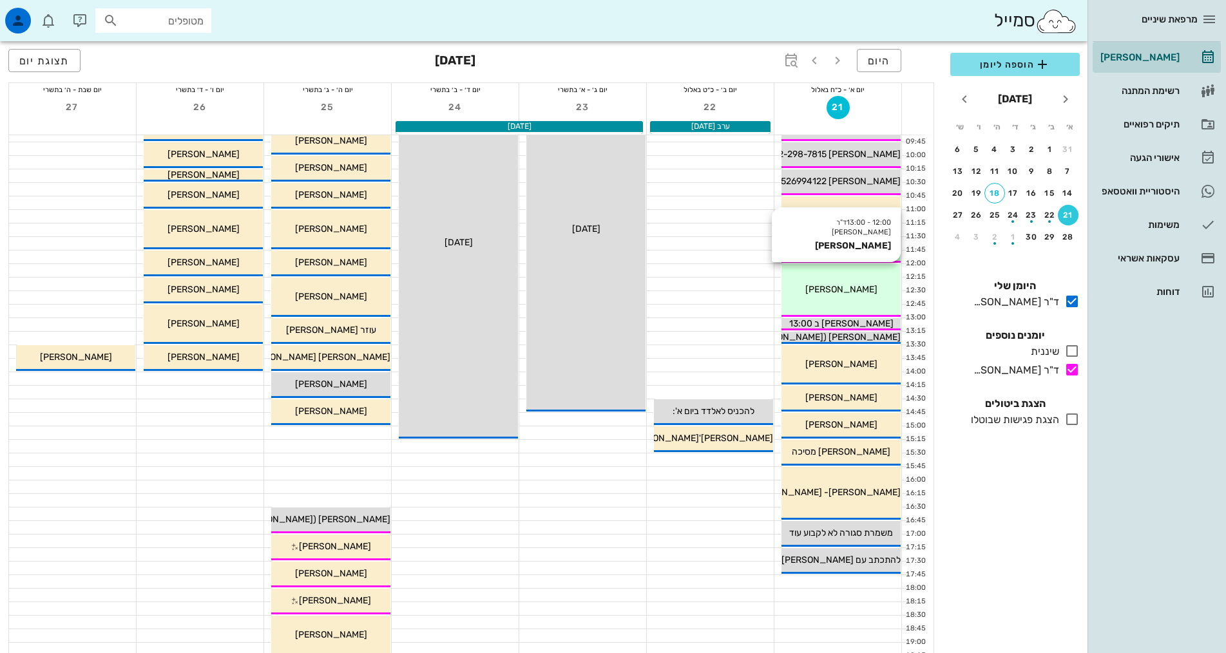
click at [839, 279] on div "12:00 - 13:00 ד"ר [PERSON_NAME] [PERSON_NAME] [PERSON_NAME]" at bounding box center [841, 290] width 119 height 53
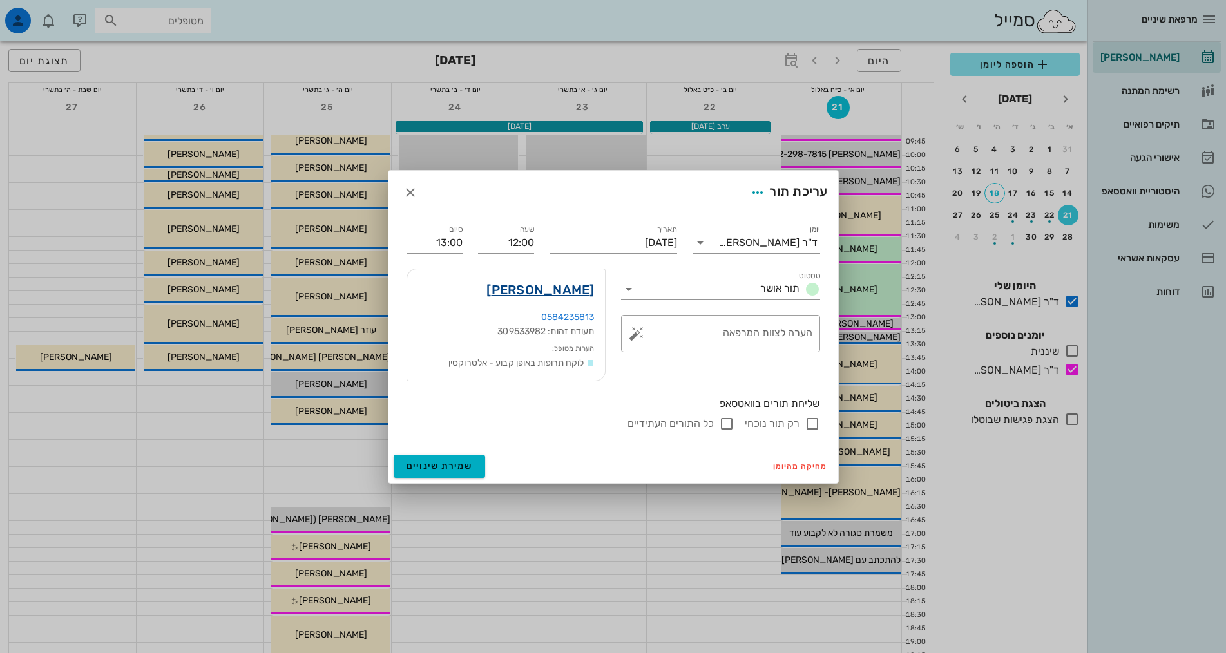
click at [569, 287] on link "[PERSON_NAME]" at bounding box center [540, 290] width 108 height 21
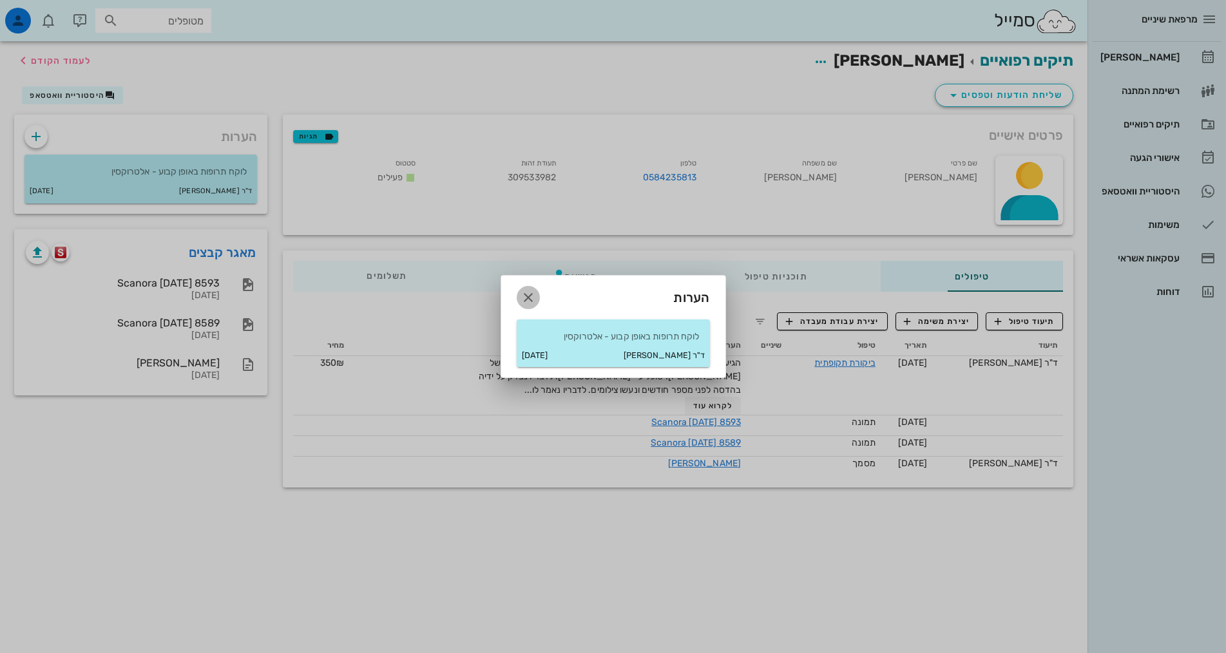
click at [531, 301] on icon "button" at bounding box center [528, 297] width 15 height 15
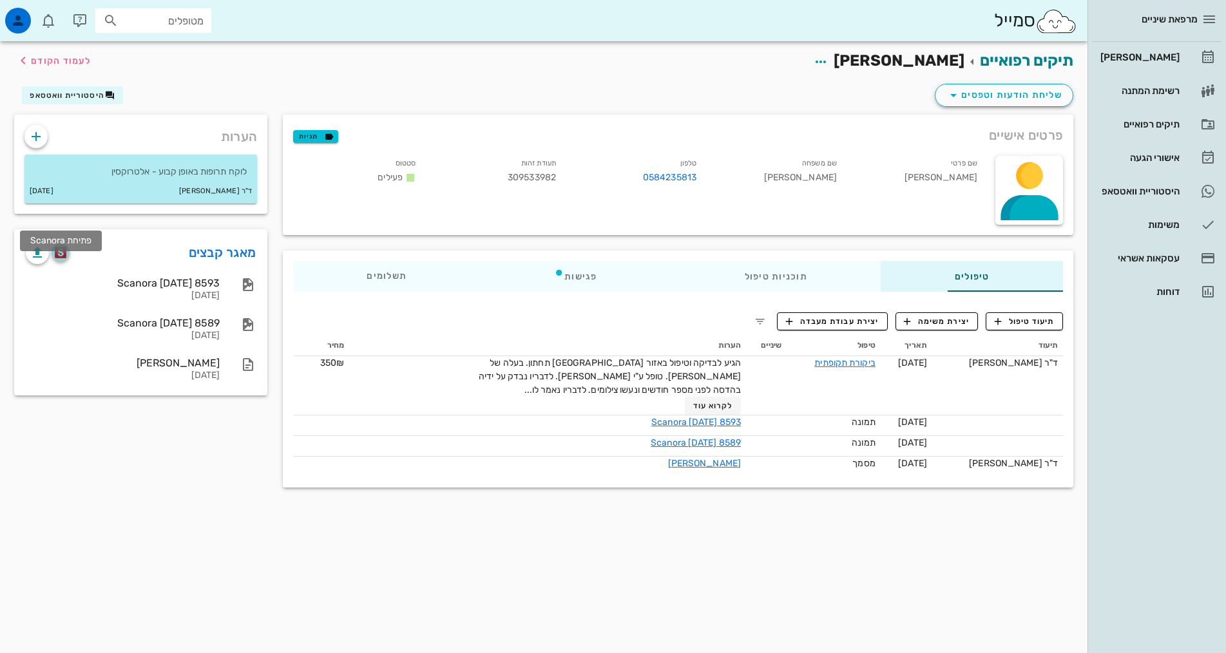
click at [64, 258] on img "button" at bounding box center [61, 253] width 12 height 12
click at [17, 32] on div "button" at bounding box center [18, 21] width 26 height 26
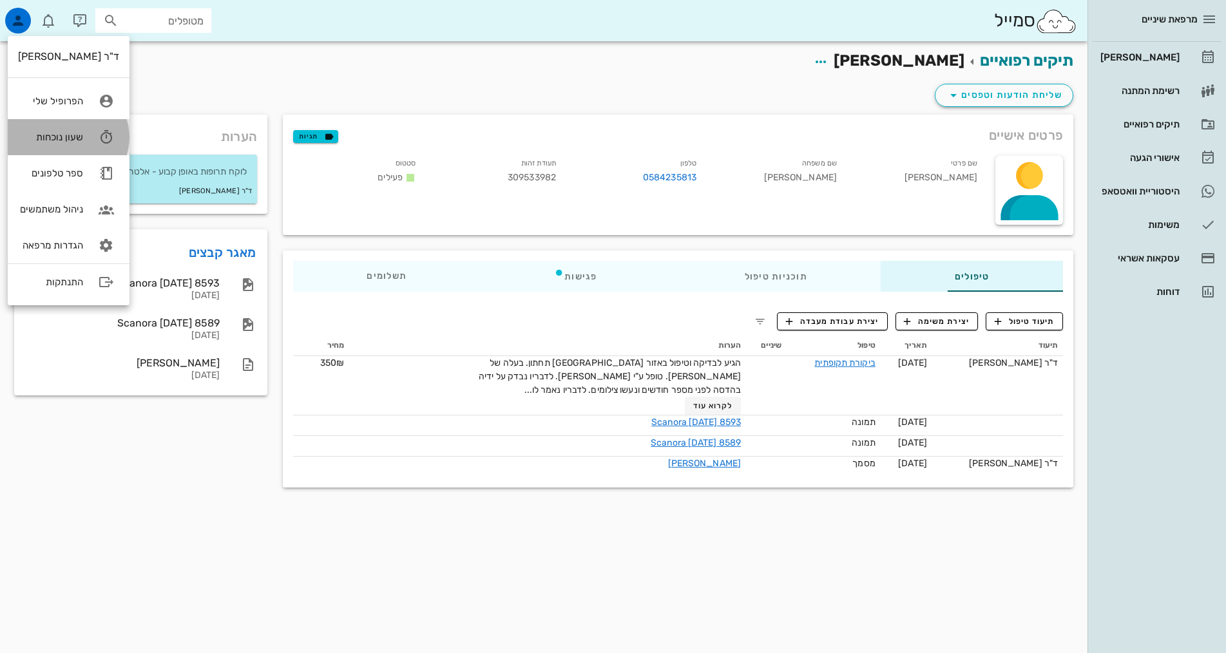
click at [43, 136] on div "שעון נוכחות" at bounding box center [50, 137] width 65 height 12
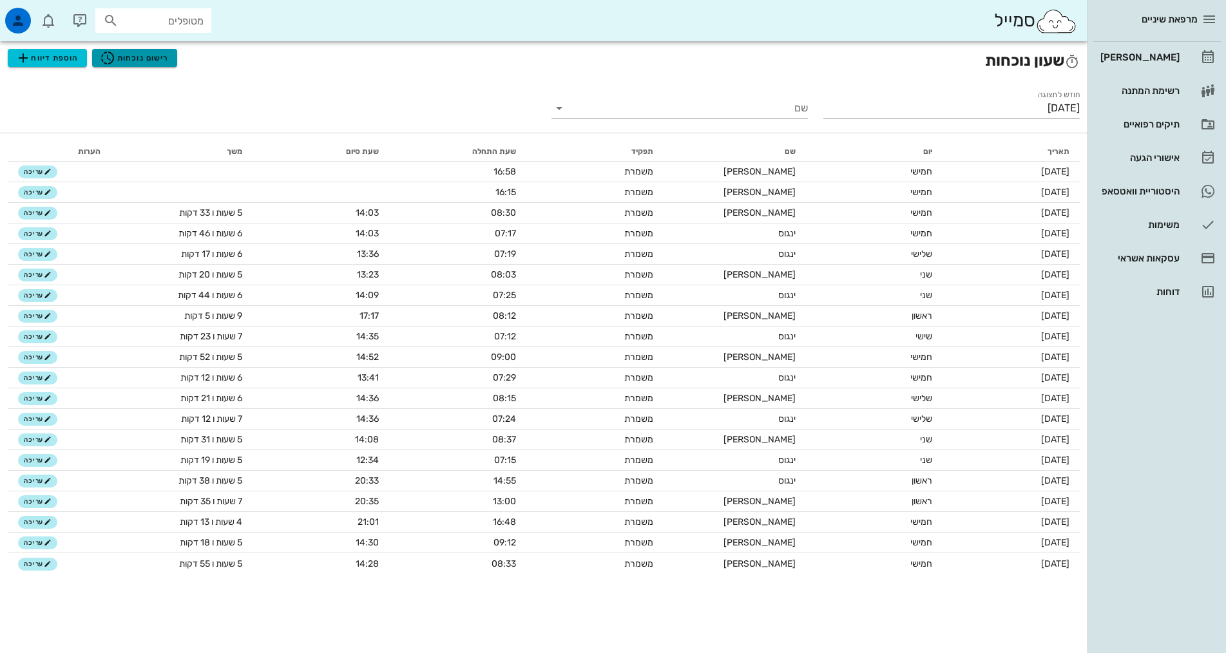
click at [136, 61] on span "רישום נוכחות" at bounding box center [134, 57] width 69 height 15
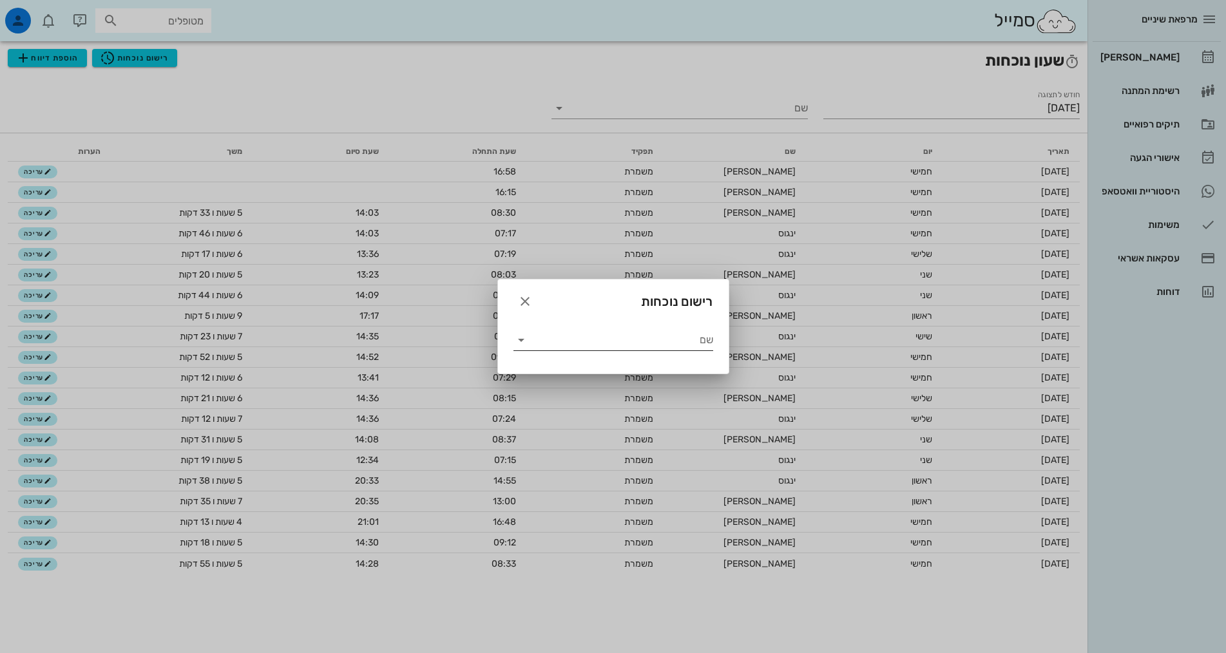
click at [700, 336] on input "שם" at bounding box center [623, 340] width 182 height 21
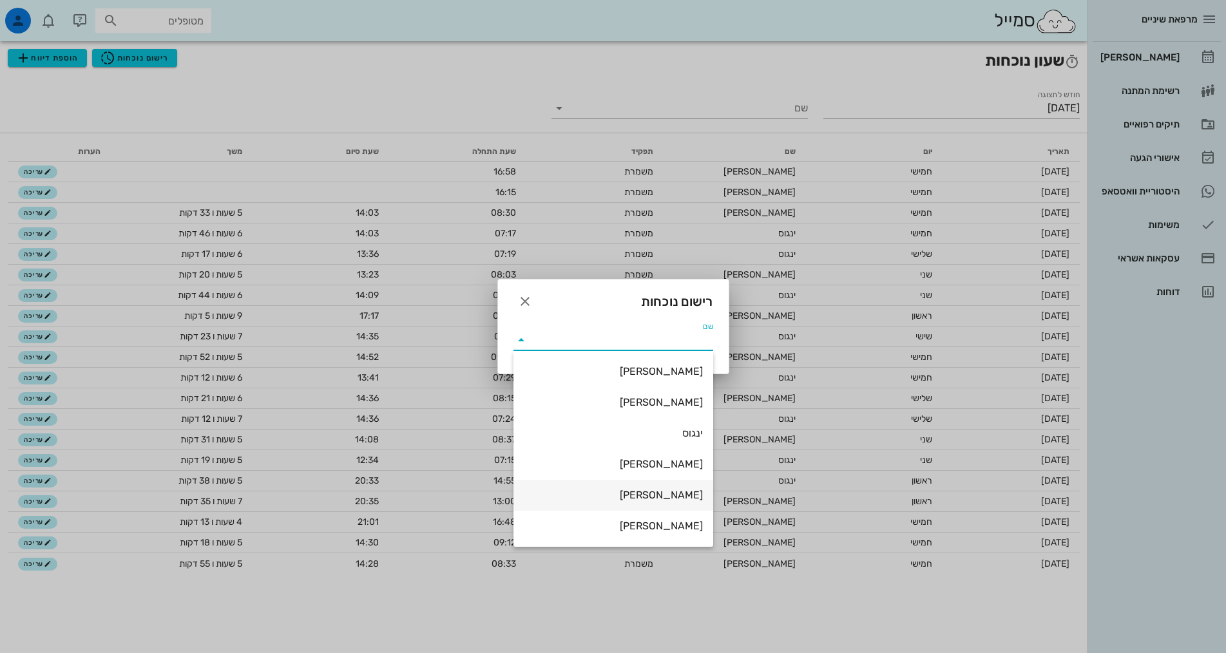
click at [679, 492] on div "[PERSON_NAME]" at bounding box center [613, 495] width 179 height 12
type input "[PERSON_NAME]"
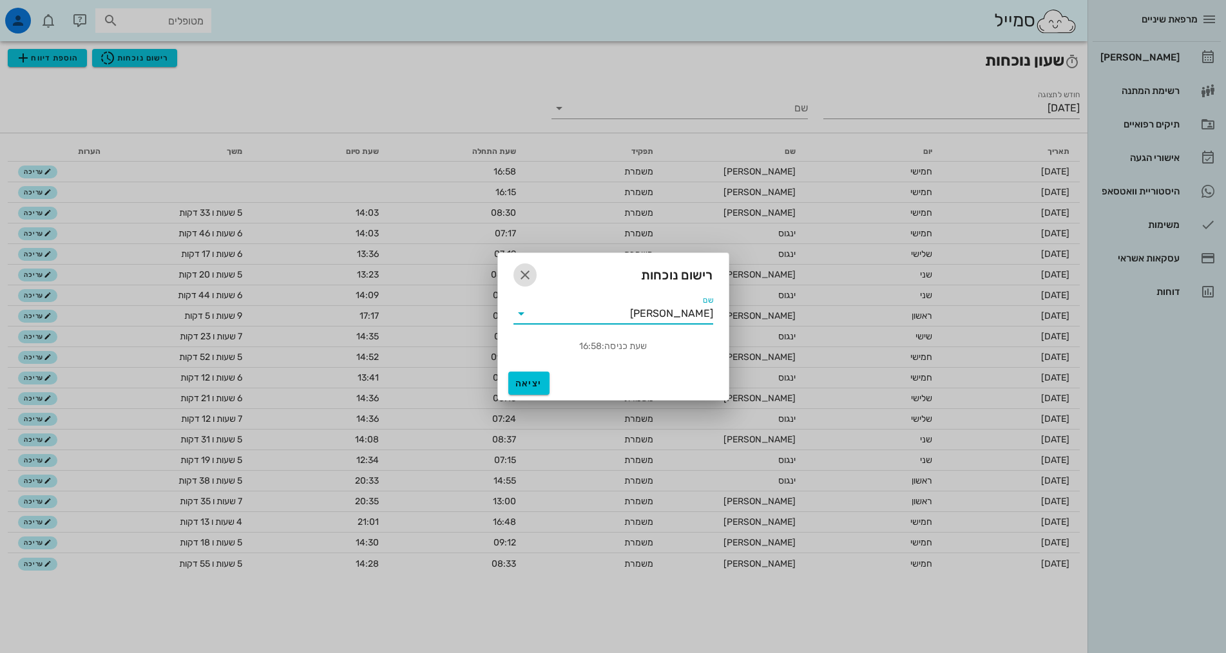
click at [525, 283] on button "button" at bounding box center [524, 275] width 23 height 23
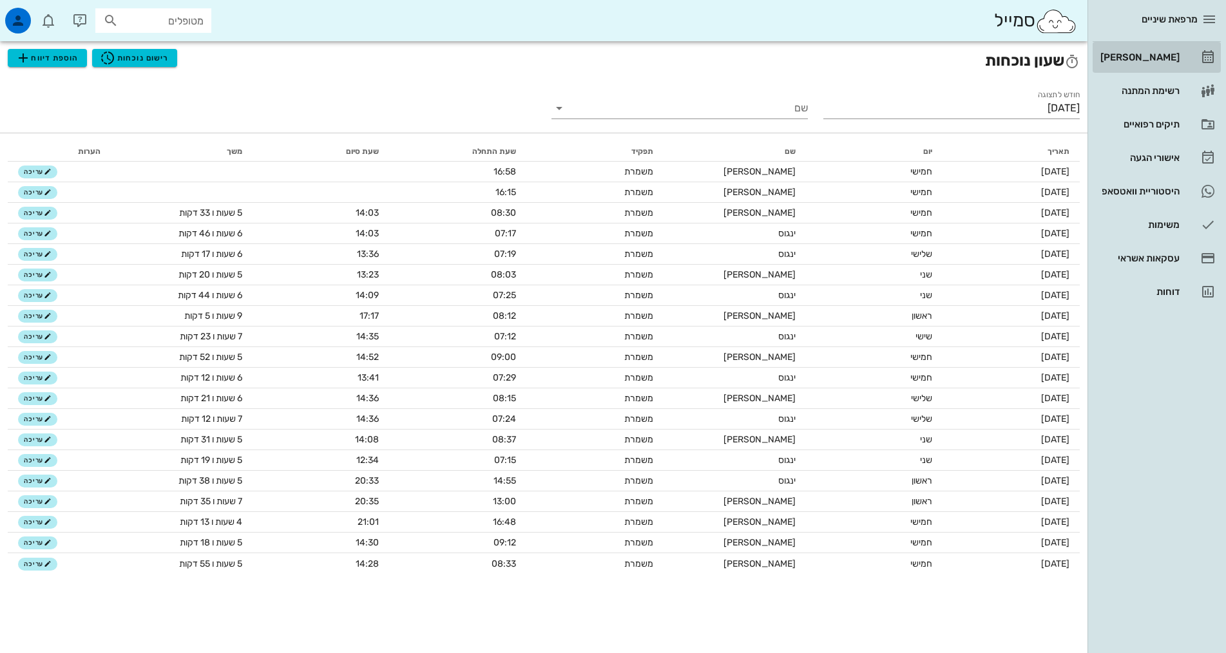
click at [1185, 59] on link "[PERSON_NAME]" at bounding box center [1157, 57] width 128 height 31
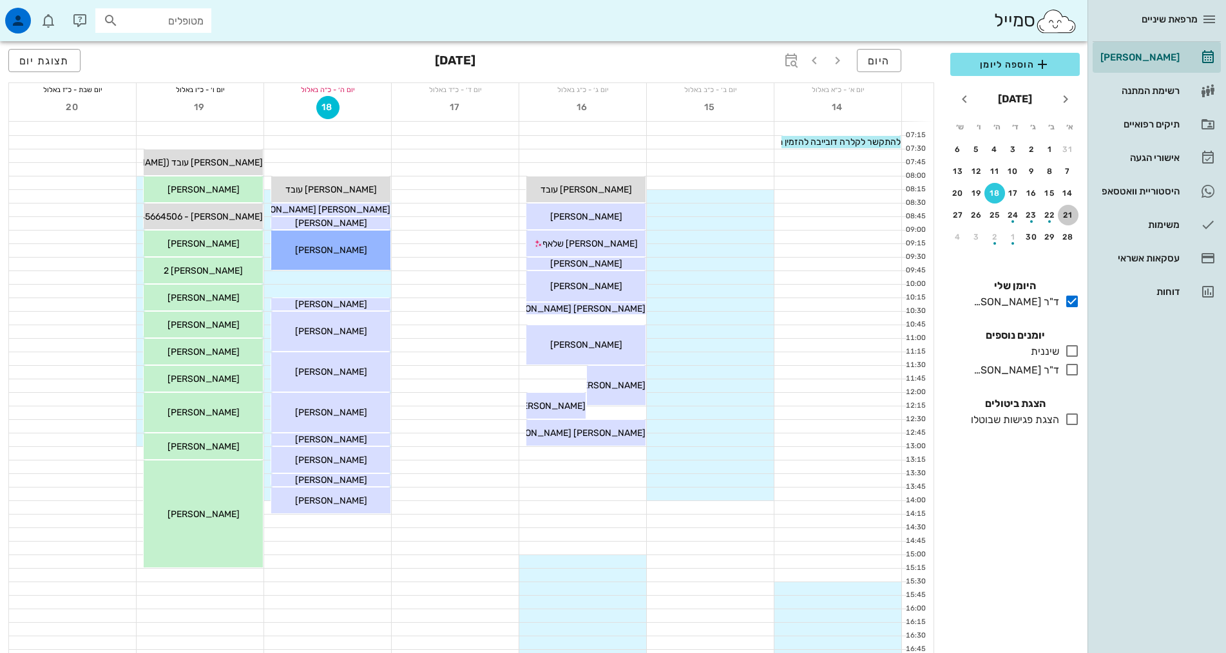
click at [1063, 213] on div "21" at bounding box center [1068, 215] width 21 height 9
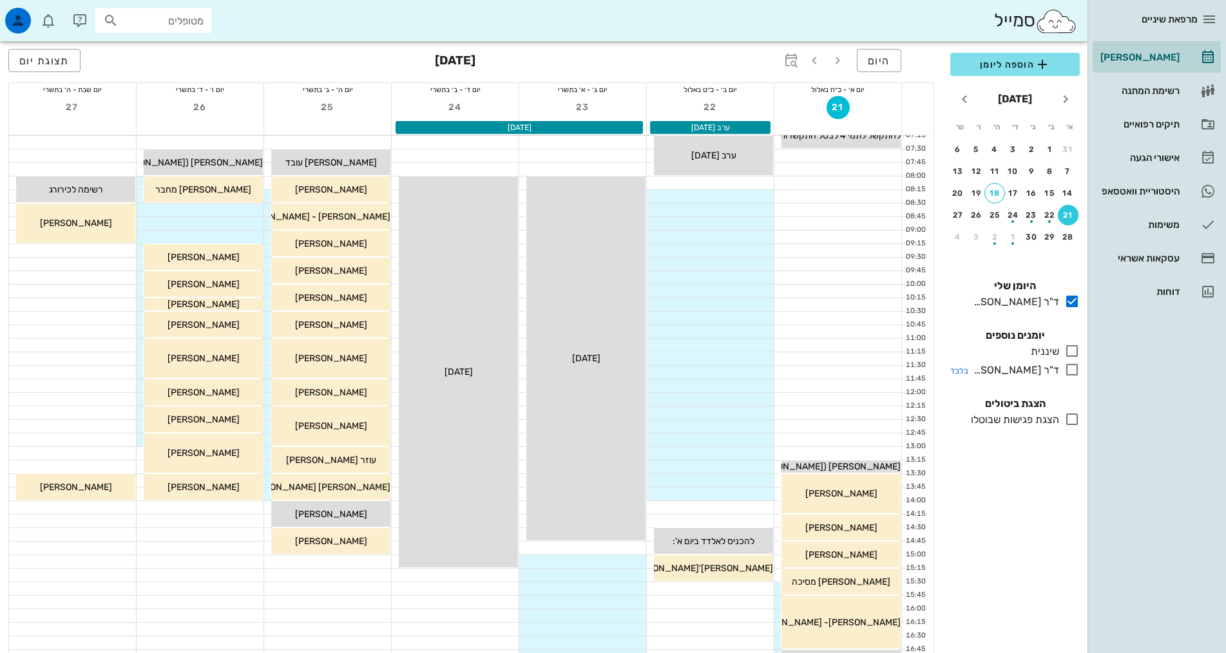
click at [1033, 372] on div "ד"ר [PERSON_NAME]" at bounding box center [1013, 370] width 91 height 15
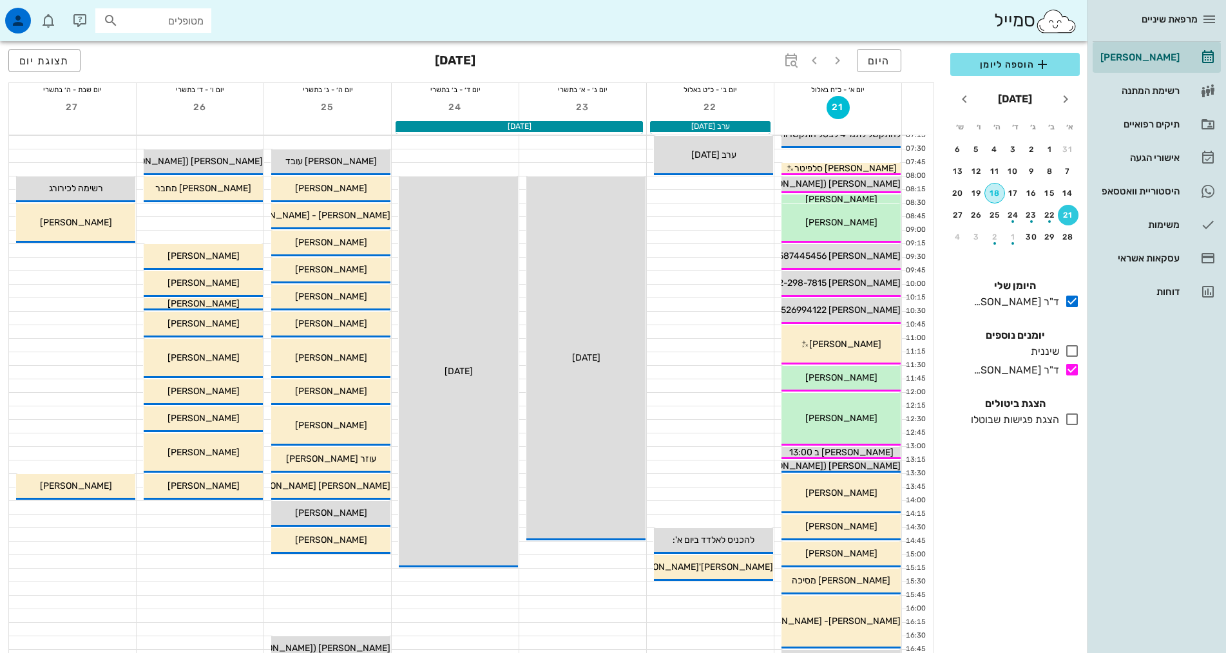
click at [1000, 197] on div "18" at bounding box center [994, 193] width 19 height 9
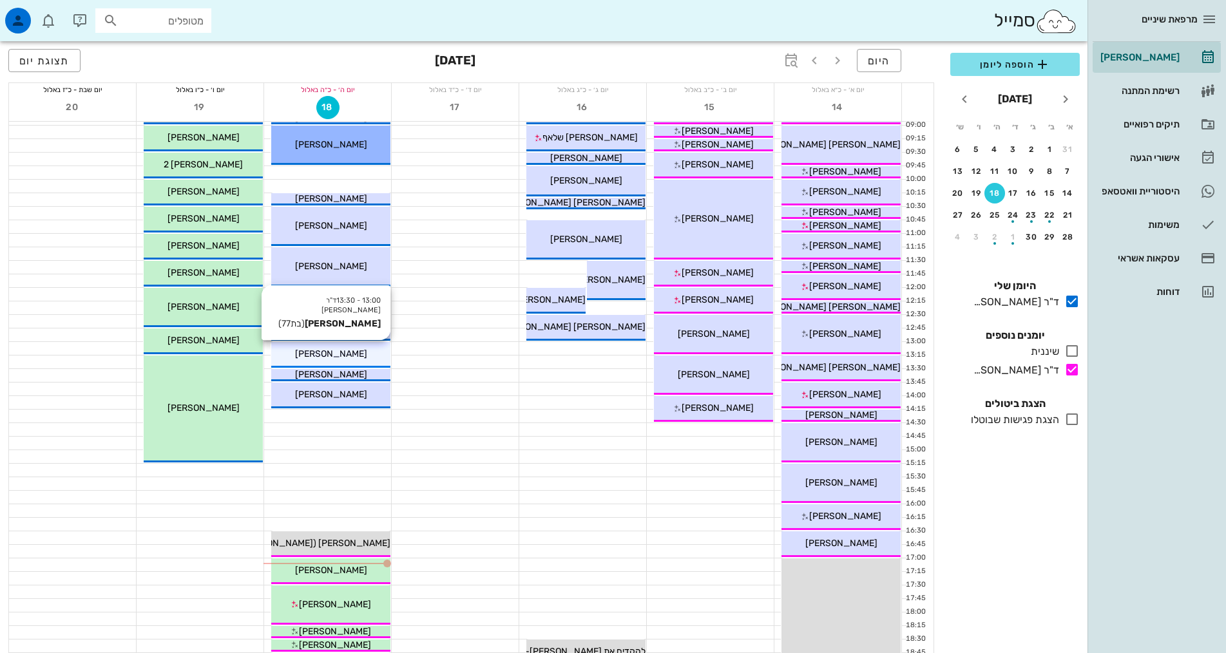
scroll to position [258, 0]
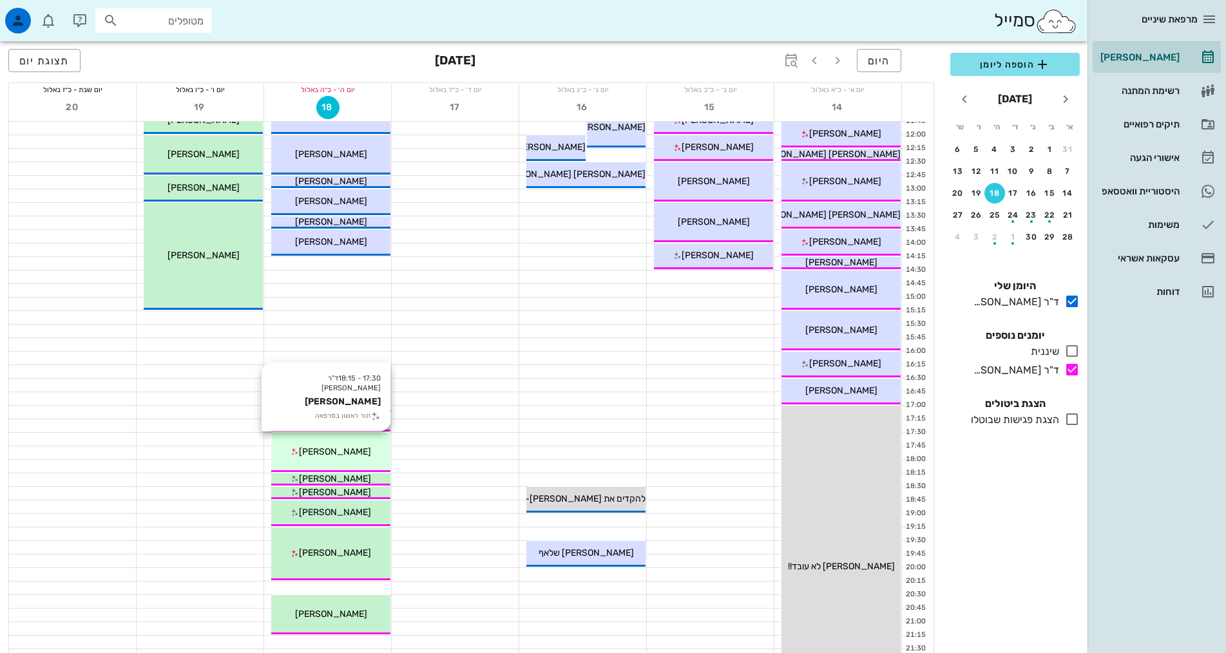
click at [333, 452] on span "[PERSON_NAME]" at bounding box center [335, 451] width 72 height 11
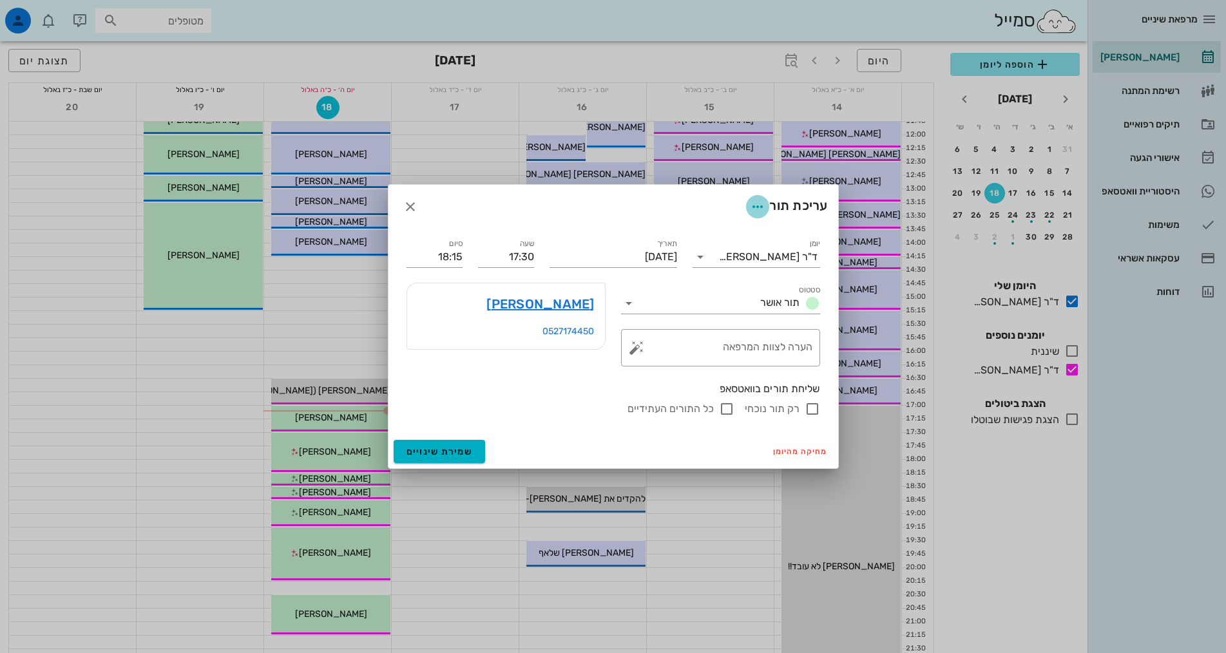
click at [757, 206] on icon "button" at bounding box center [757, 206] width 15 height 15
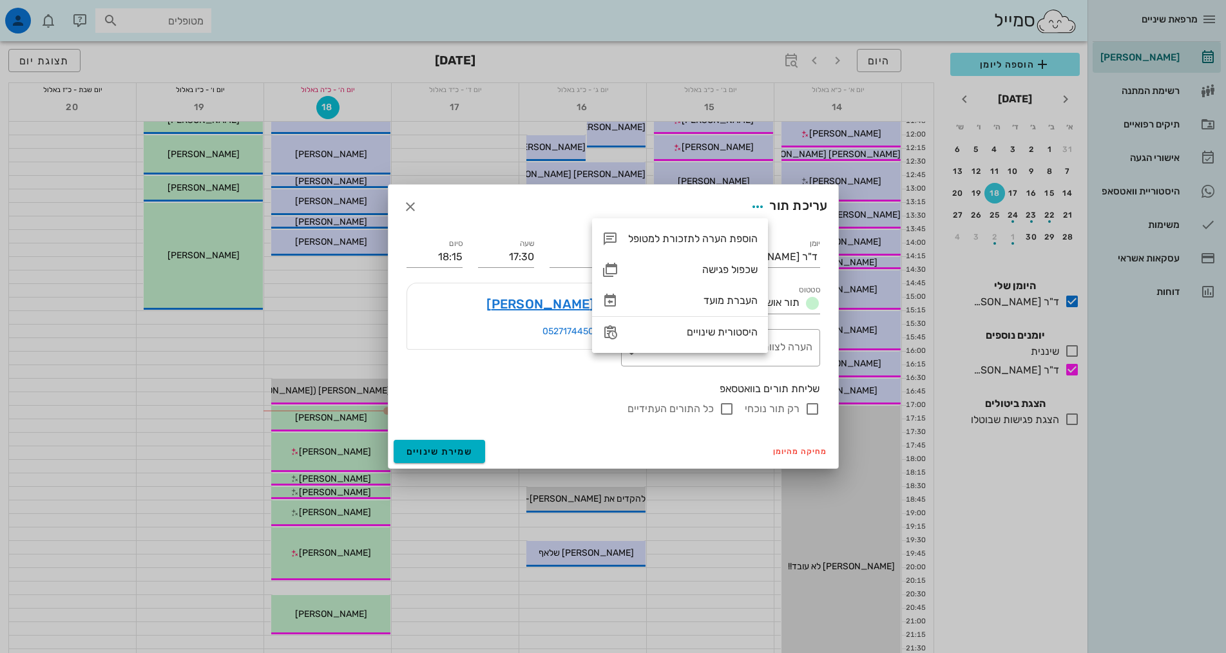
click at [512, 370] on div "[PERSON_NAME] 0527174450" at bounding box center [506, 324] width 215 height 99
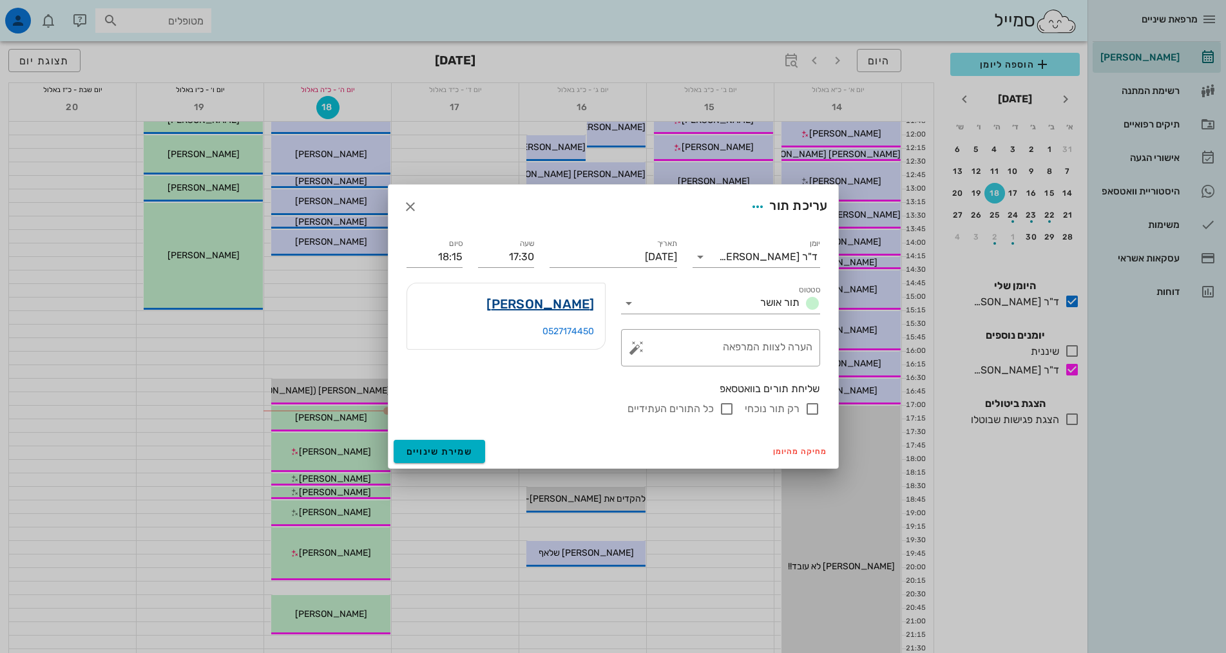
click at [559, 300] on link "[PERSON_NAME]" at bounding box center [540, 304] width 108 height 21
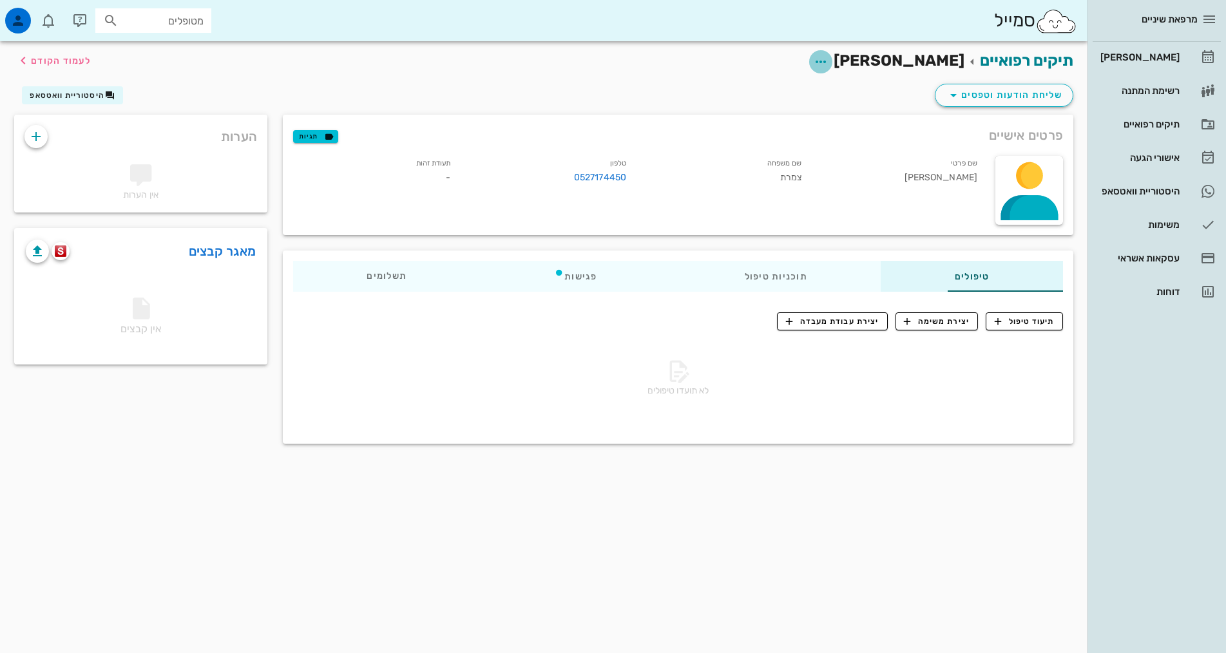
click at [829, 61] on icon "button" at bounding box center [820, 61] width 15 height 15
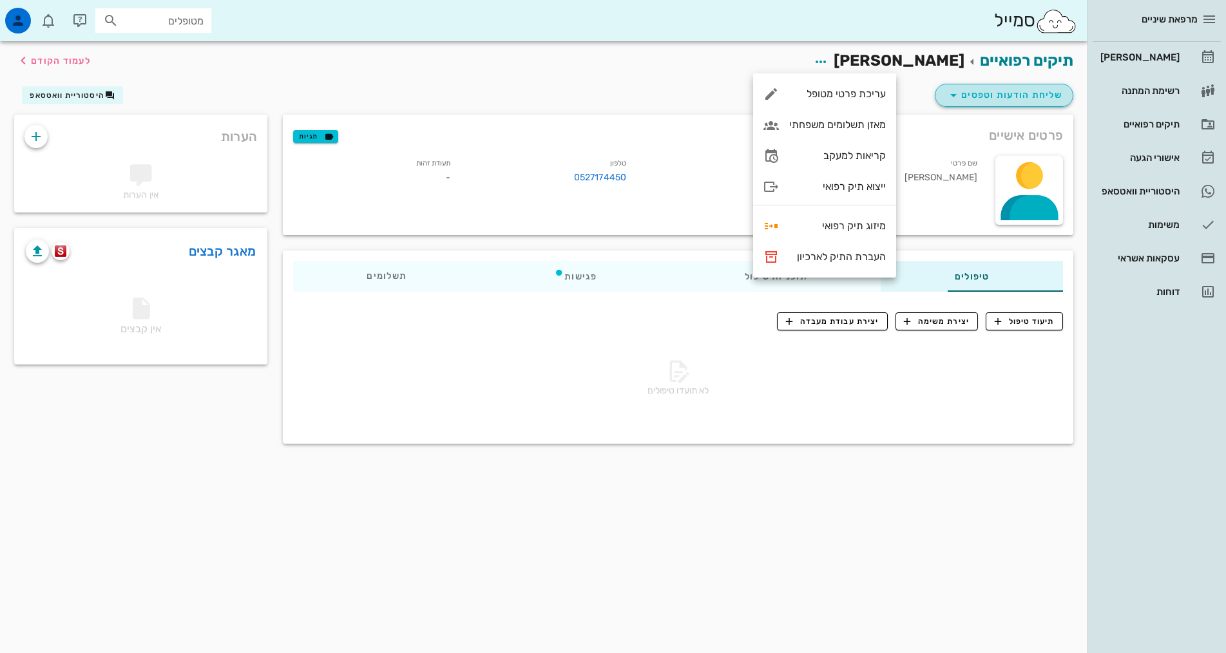
click at [975, 95] on span "שליחת הודעות וטפסים" at bounding box center [1004, 95] width 117 height 15
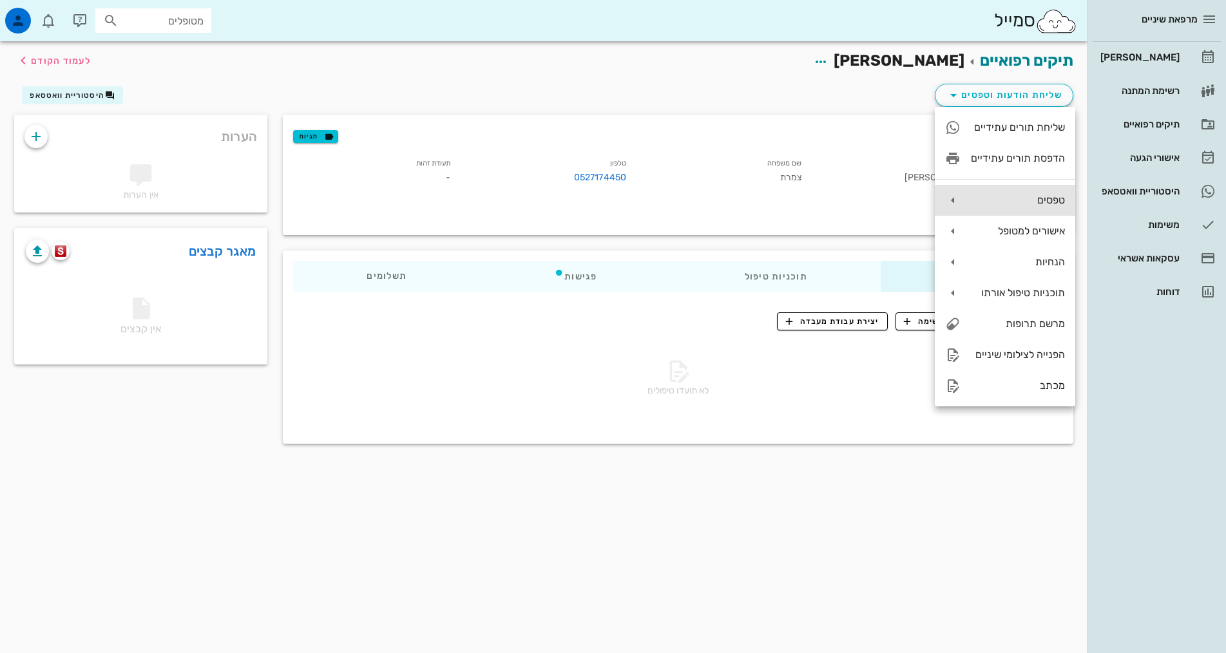
click at [956, 193] on icon at bounding box center [952, 200] width 15 height 15
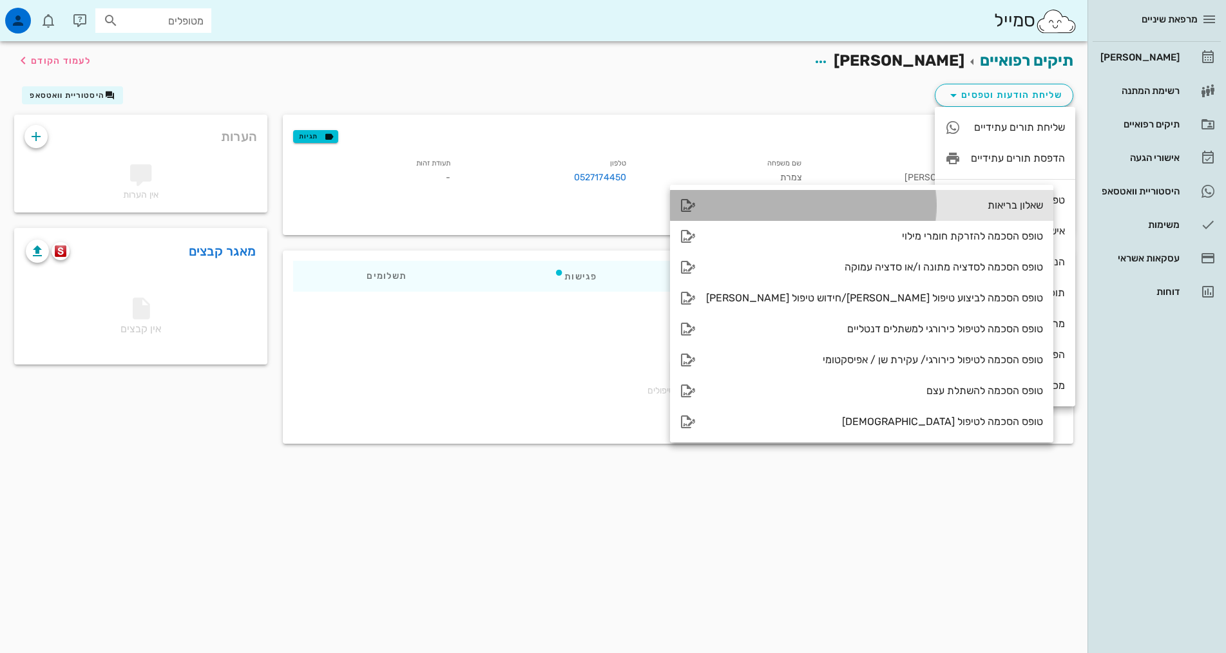
click at [691, 209] on icon at bounding box center [687, 205] width 15 height 15
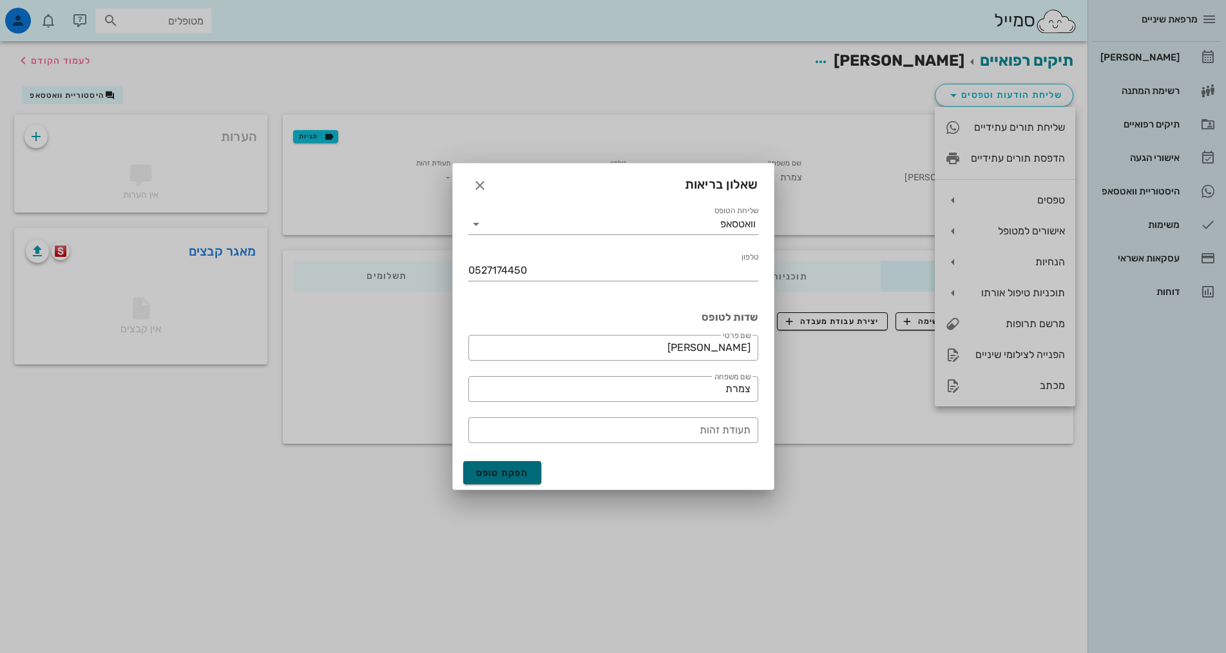
click at [517, 475] on span "הפקת טופס" at bounding box center [502, 473] width 53 height 11
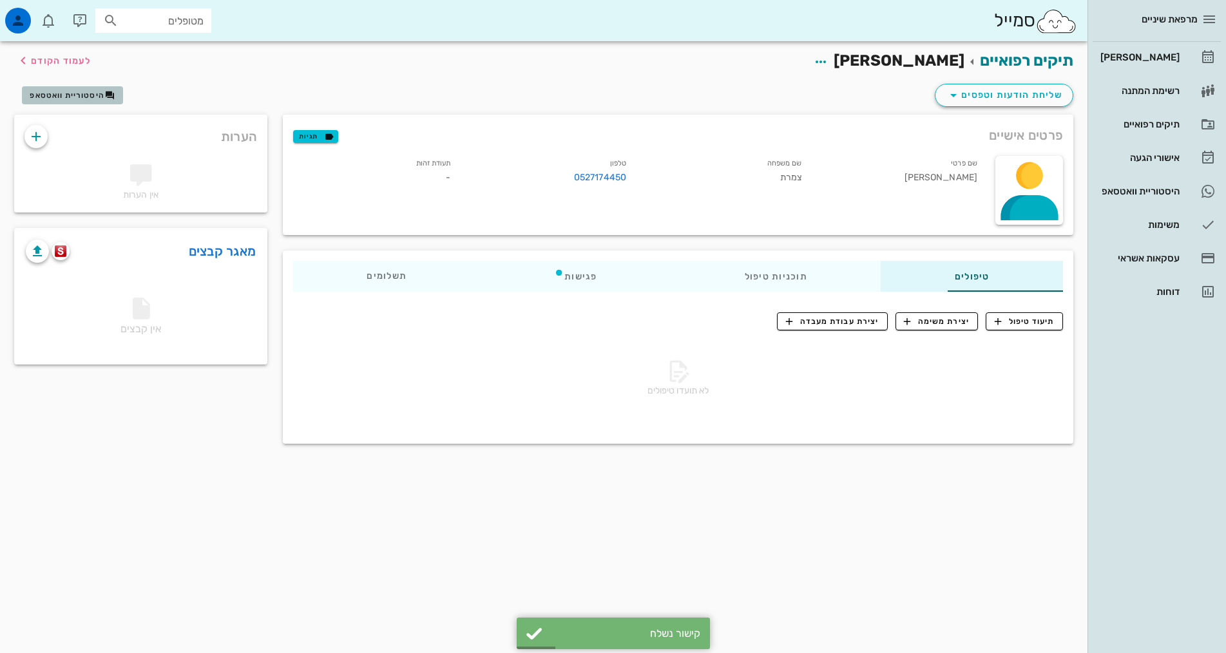
click at [79, 99] on span "היסטוריית וואטסאפ" at bounding box center [67, 95] width 75 height 9
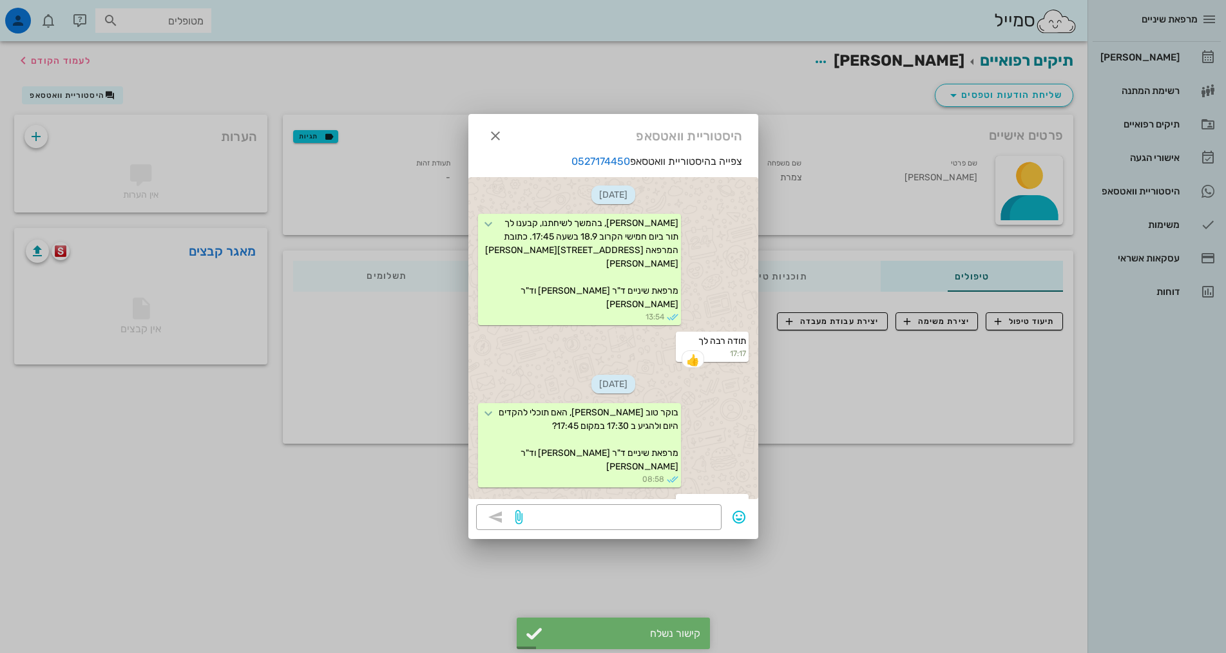
scroll to position [268, 0]
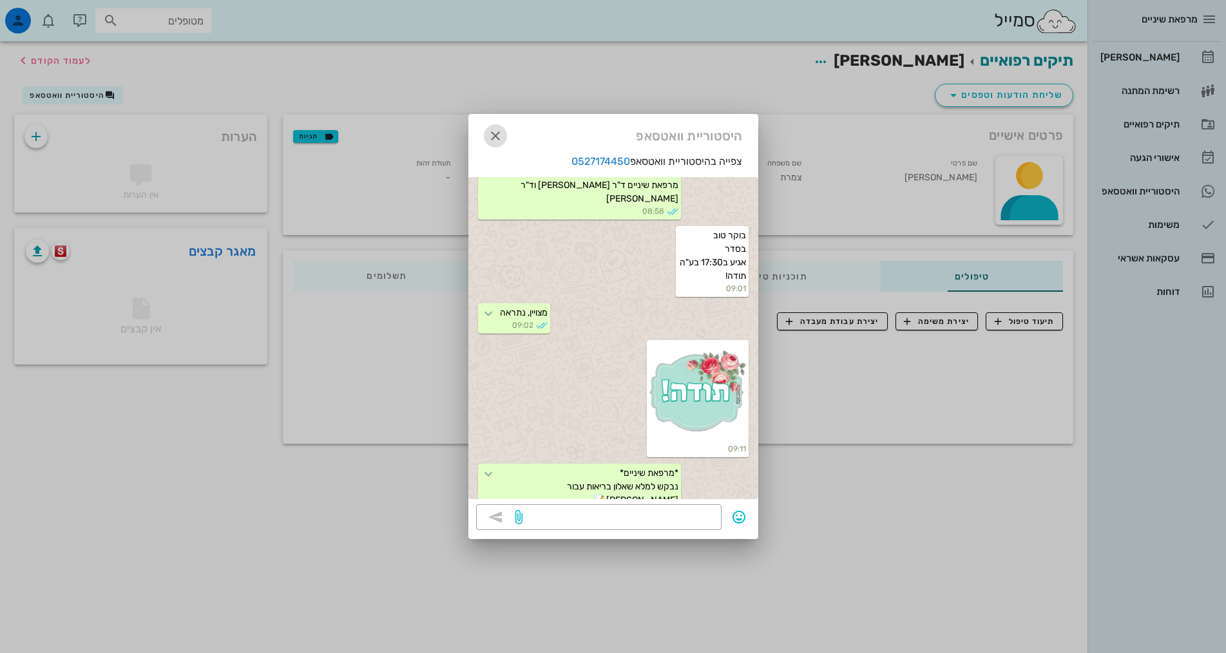
click at [502, 135] on icon "button" at bounding box center [495, 135] width 15 height 15
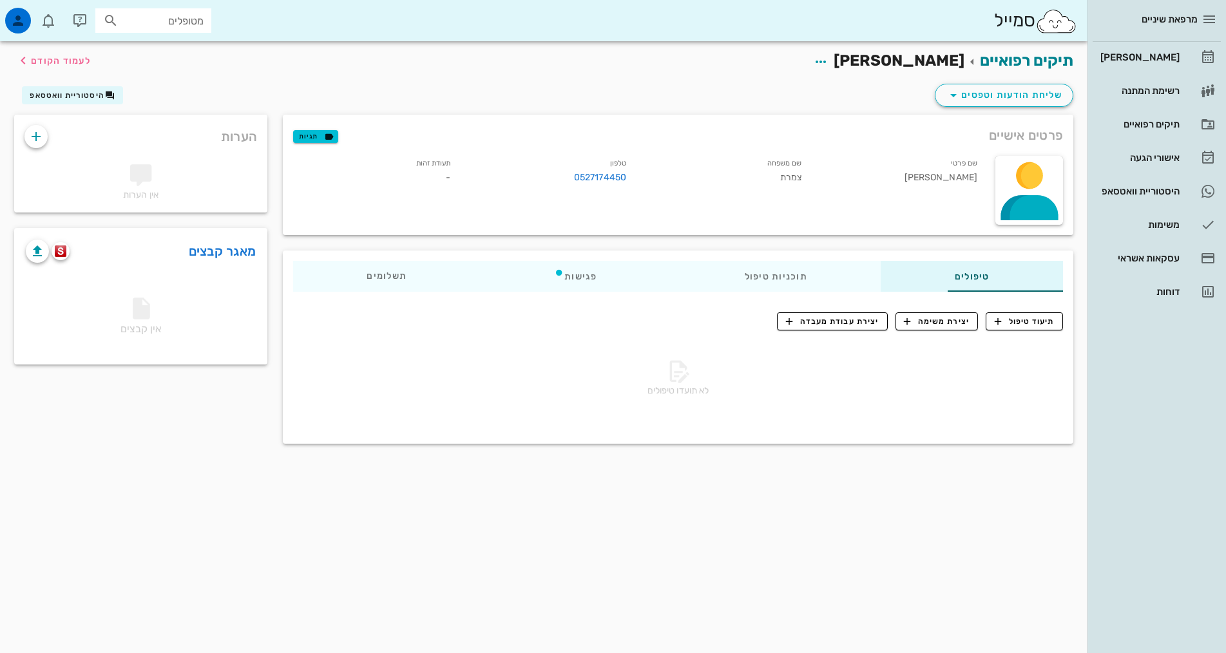
click at [580, 94] on div "שליחת הודעות וטפסים היסטוריית וואטסאפ" at bounding box center [543, 98] width 1075 height 34
click at [1167, 62] on div "[PERSON_NAME]" at bounding box center [1139, 57] width 82 height 10
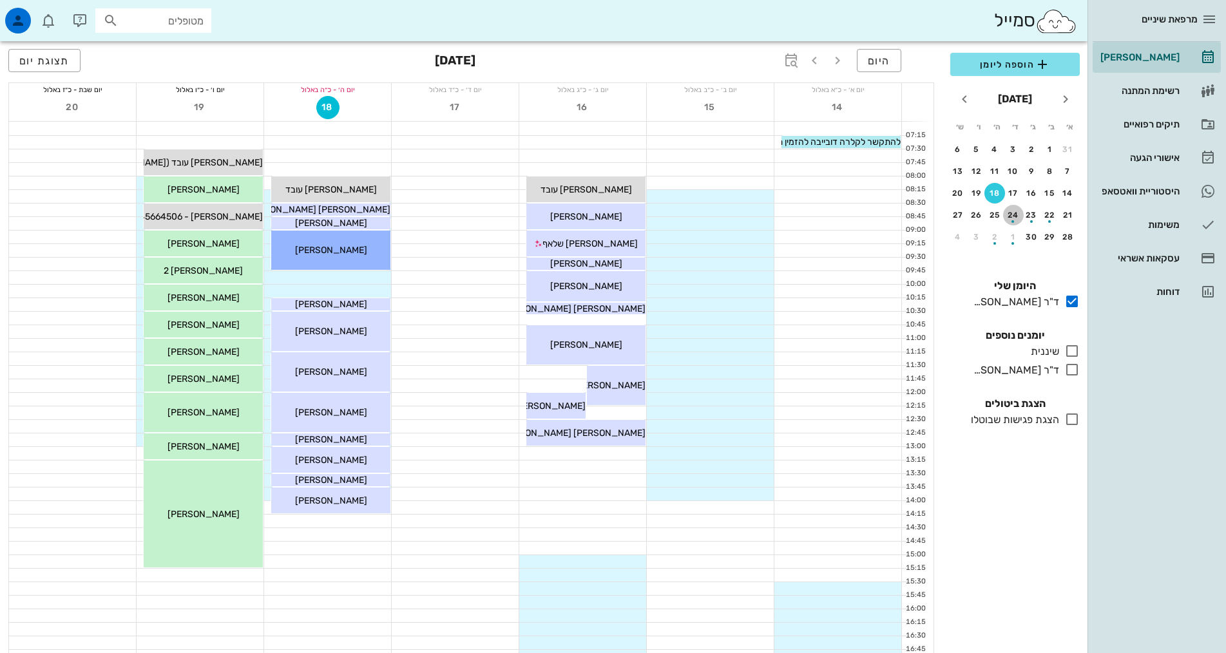
click at [1011, 216] on div "button" at bounding box center [1013, 218] width 21 height 7
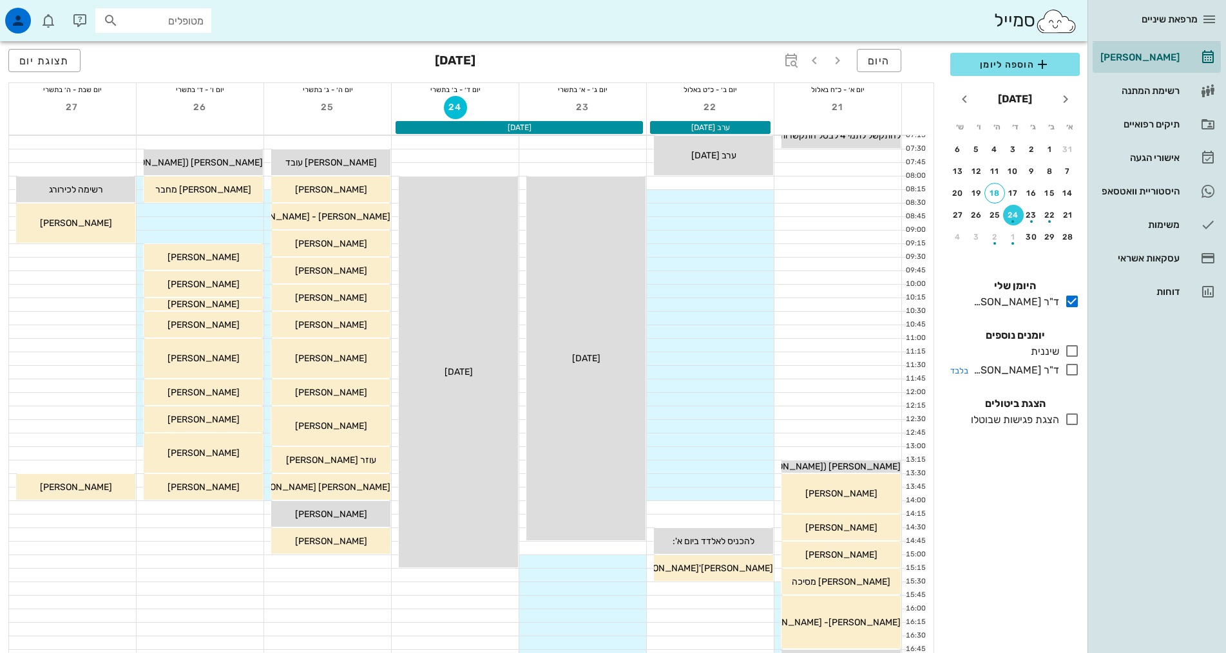
click at [1024, 367] on div "ד"ר [PERSON_NAME]" at bounding box center [1013, 370] width 91 height 15
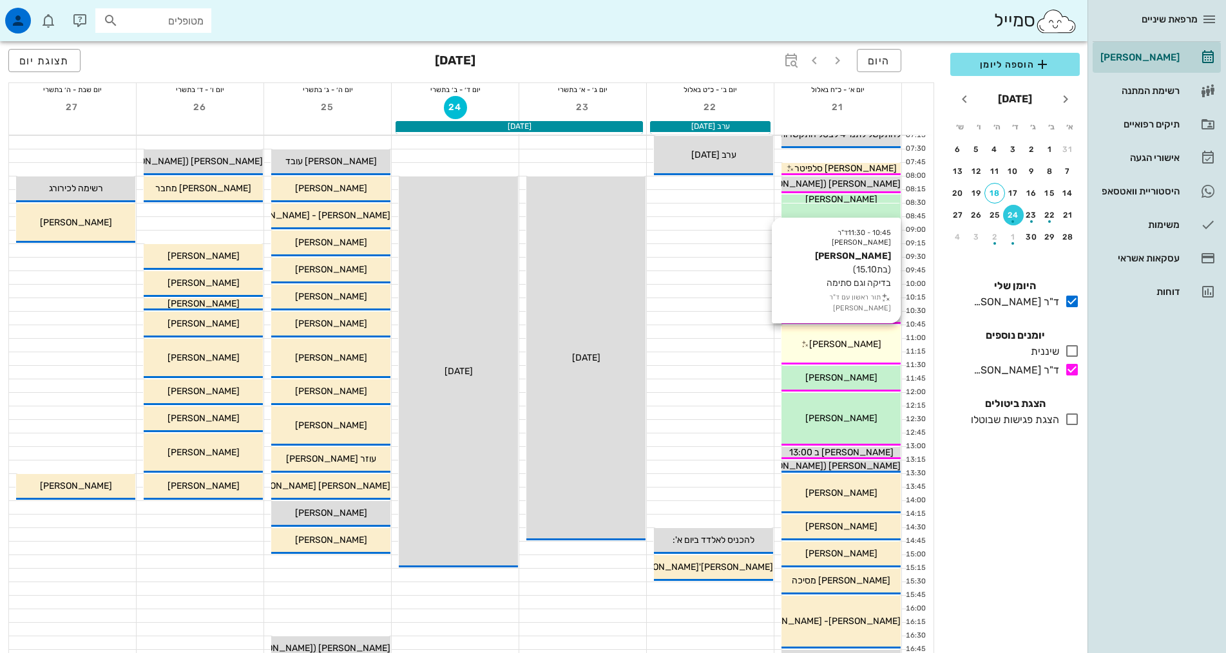
click at [873, 338] on div "[PERSON_NAME]" at bounding box center [841, 345] width 119 height 14
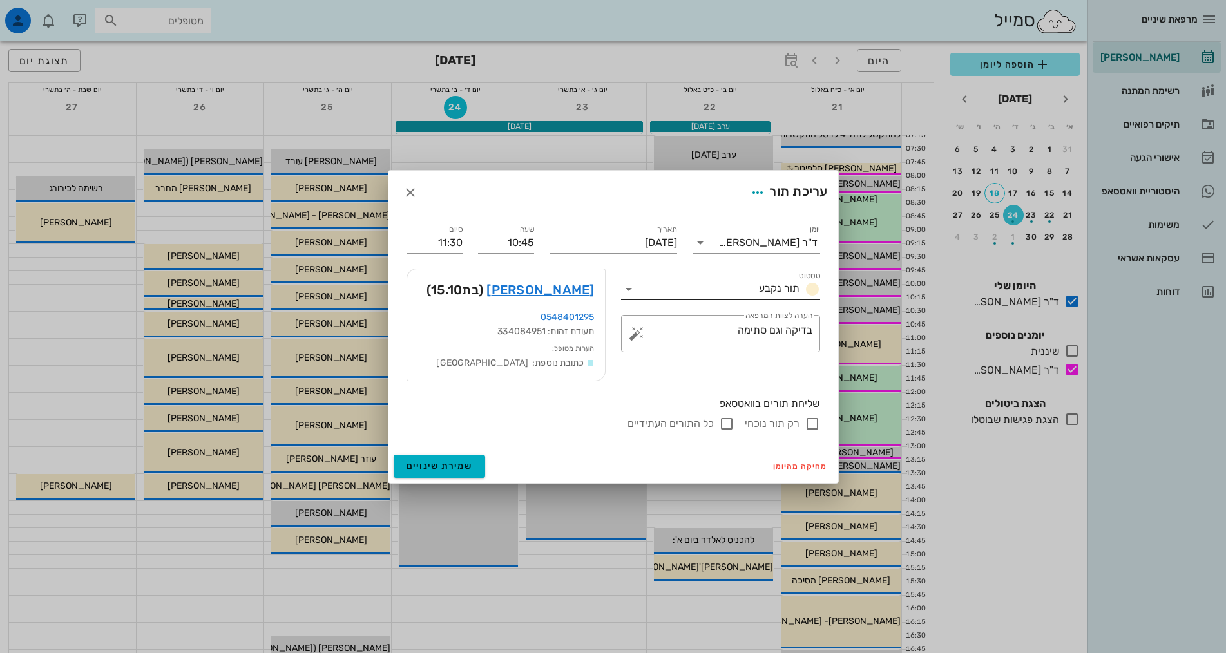
click at [773, 290] on span "תור נקבע" at bounding box center [779, 288] width 41 height 12
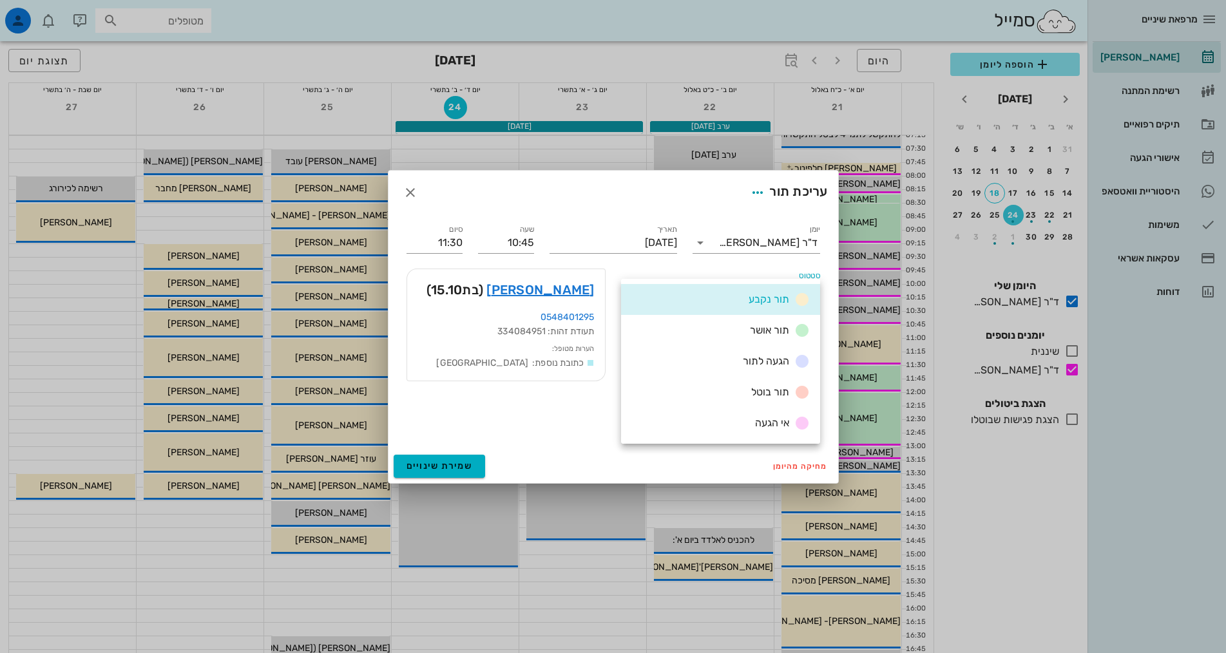
click at [773, 290] on div "תור נקבע" at bounding box center [720, 299] width 199 height 31
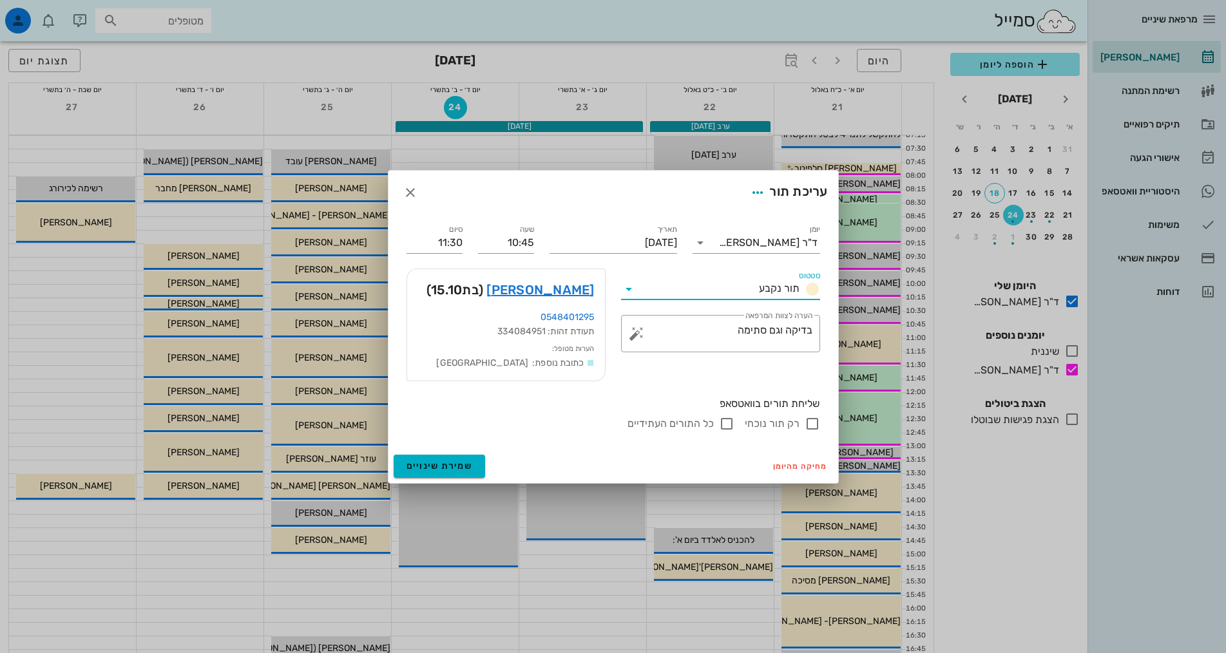
click at [562, 435] on div "שליחת תורים בוואטסאפ רק תור נוכחי כל התורים העתידיים" at bounding box center [613, 414] width 429 height 50
click at [419, 194] on span "button" at bounding box center [410, 192] width 23 height 15
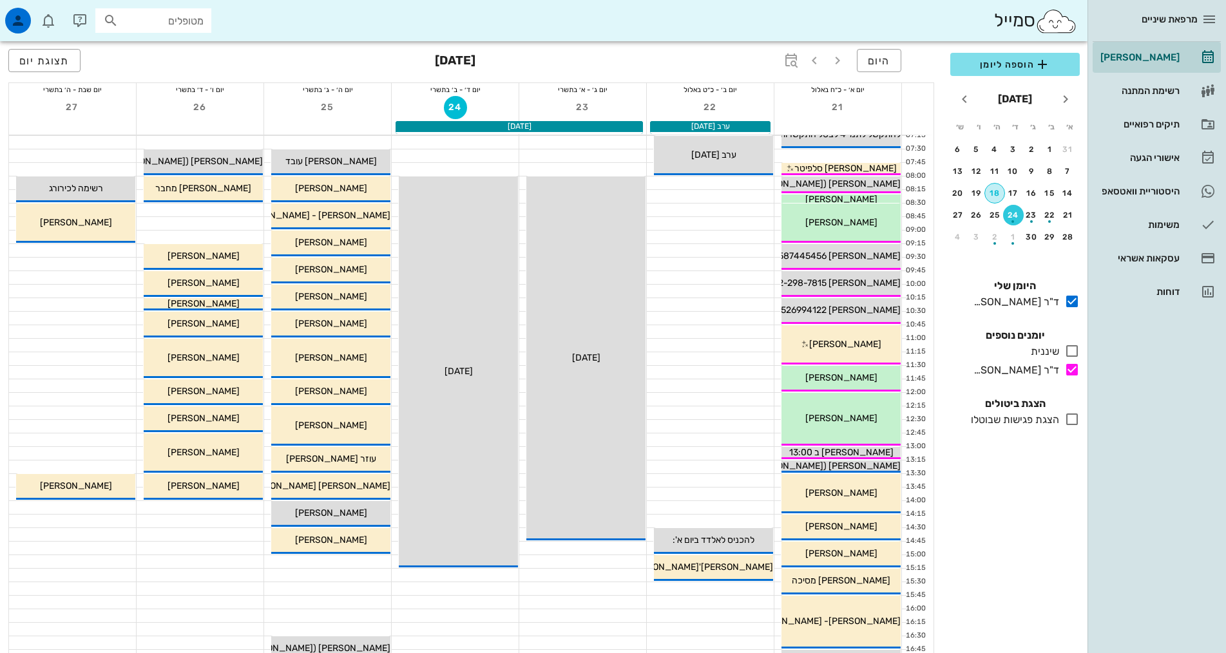
click at [994, 188] on button "18" at bounding box center [994, 193] width 21 height 21
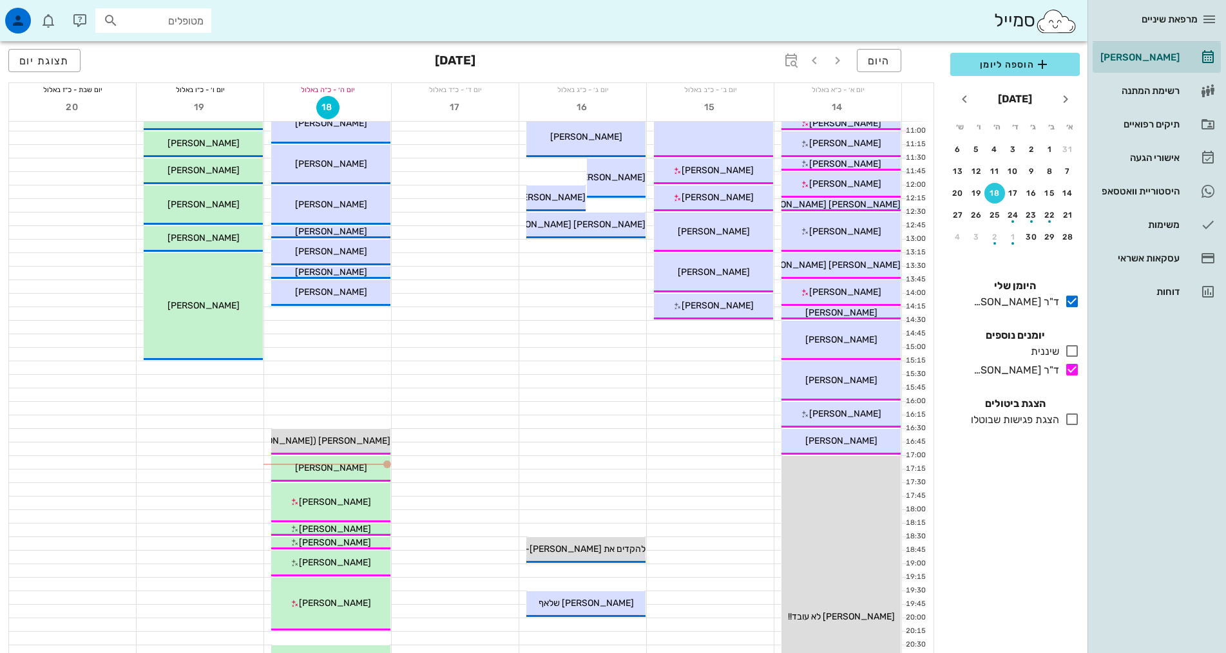
scroll to position [258, 0]
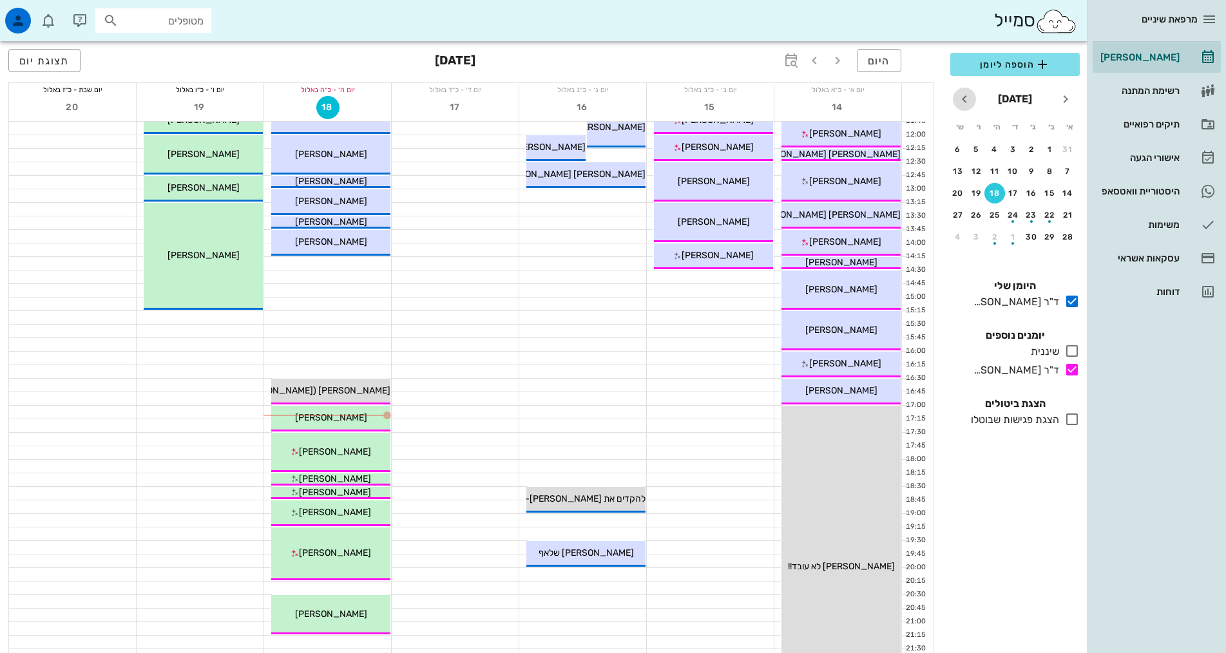
click at [964, 97] on icon "חודש הבא" at bounding box center [964, 98] width 15 height 15
click at [1039, 195] on div "11" at bounding box center [1031, 193] width 21 height 9
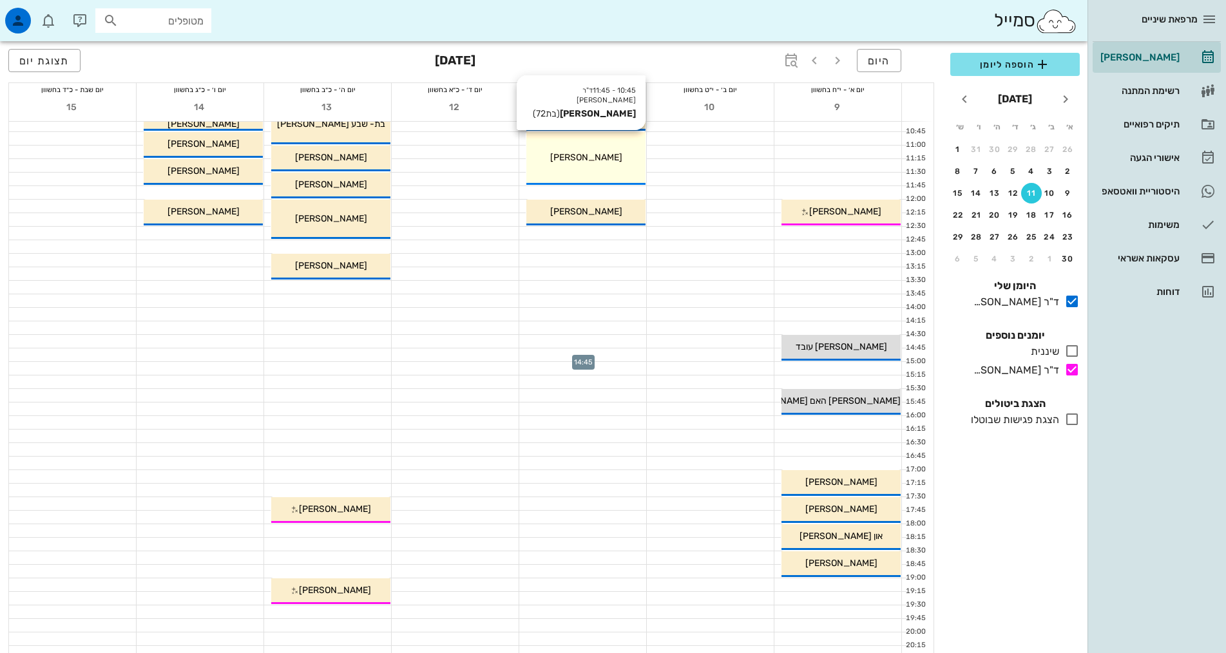
scroll to position [129, 0]
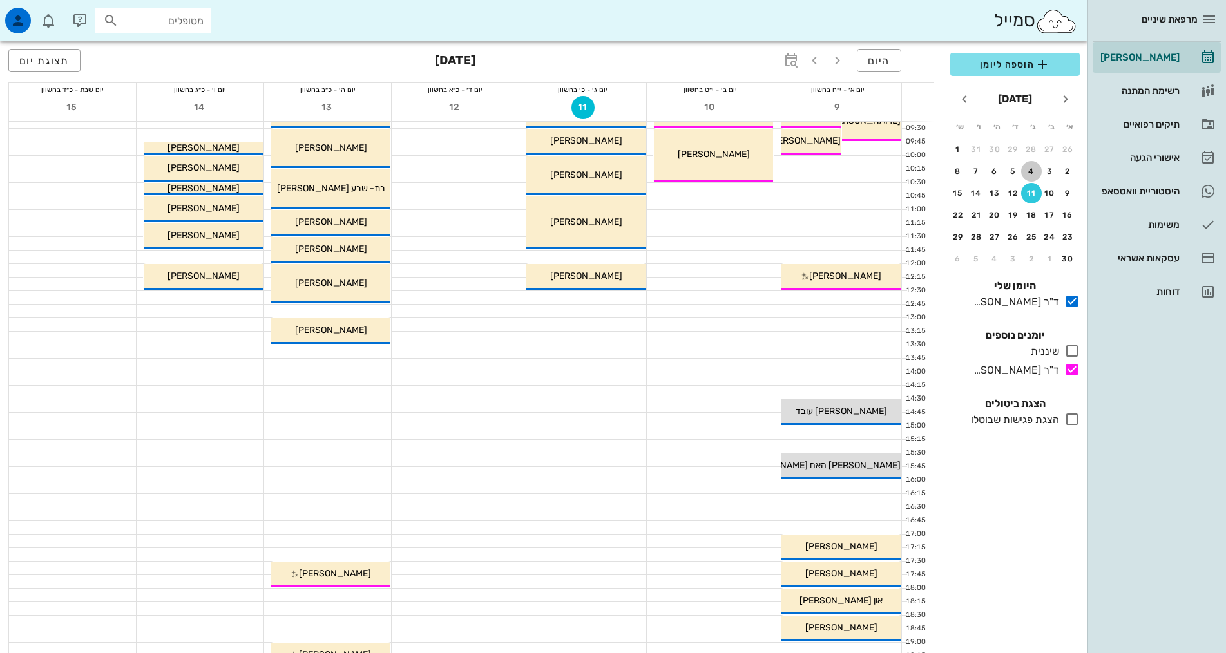
click at [1030, 168] on div "4" at bounding box center [1031, 171] width 21 height 9
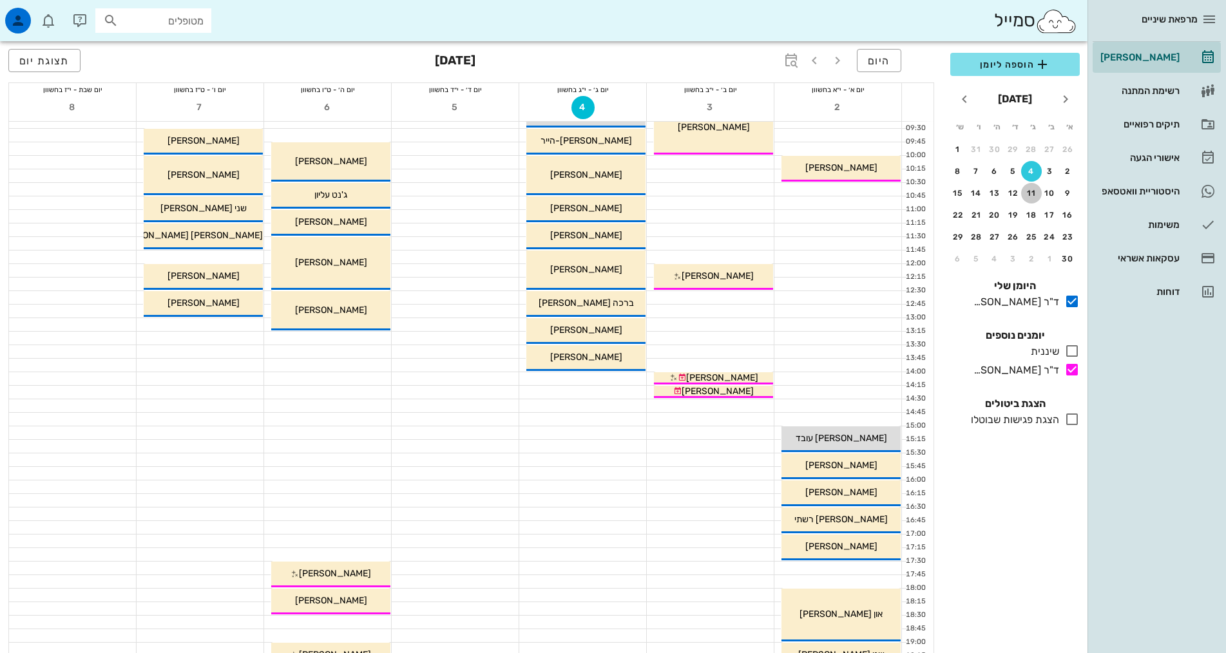
click at [1030, 189] on div "11" at bounding box center [1031, 193] width 21 height 9
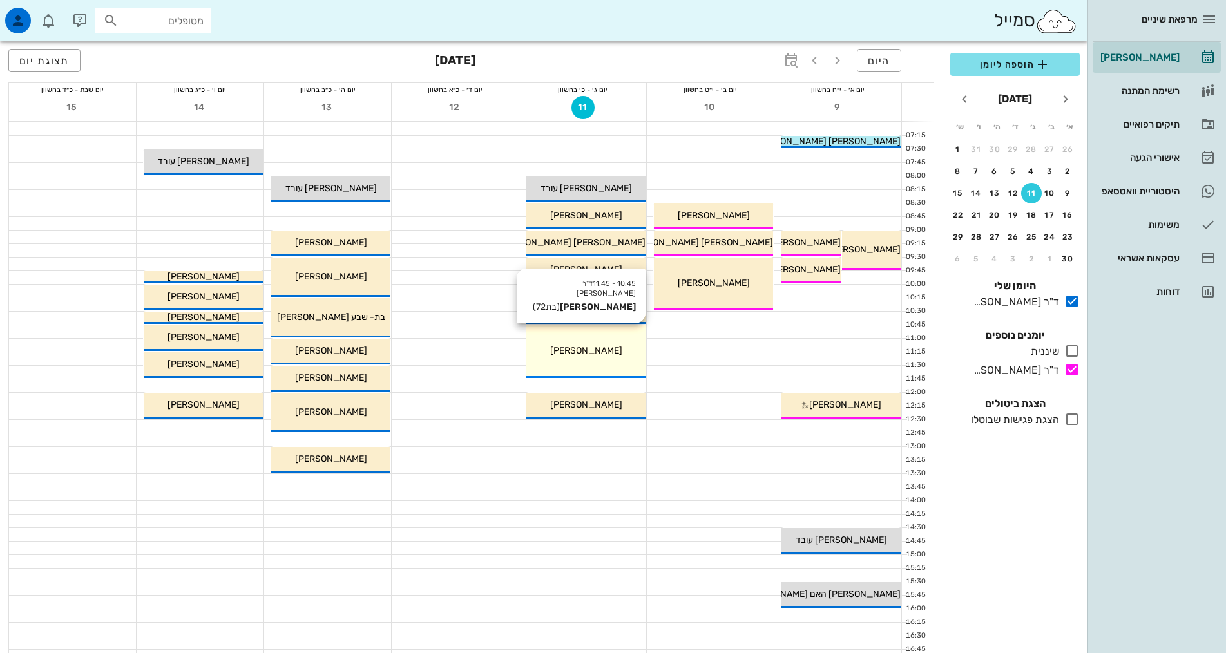
click at [593, 358] on div "10:45 - 11:45 ד"ר [PERSON_NAME] [PERSON_NAME] (בת 72 ) [PERSON_NAME]" at bounding box center [585, 351] width 119 height 53
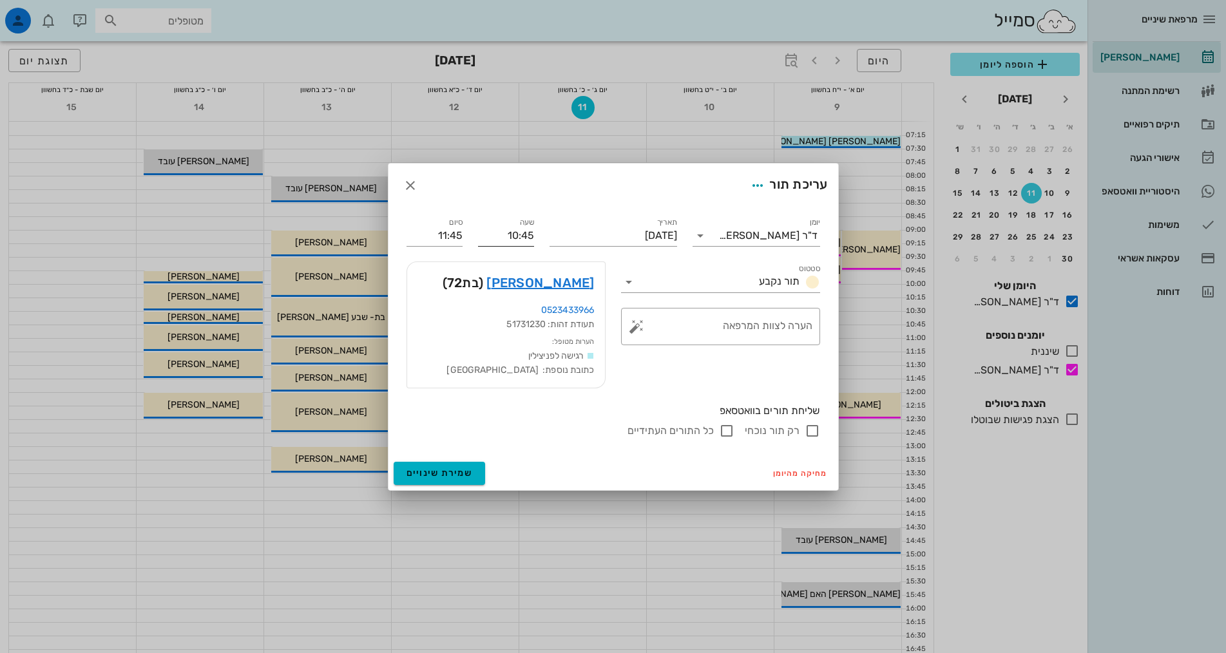
click at [495, 233] on input "10:45" at bounding box center [506, 235] width 56 height 21
click at [468, 189] on div "עריכת תור" at bounding box center [613, 186] width 450 height 44
click at [407, 186] on icon "button" at bounding box center [410, 185] width 15 height 15
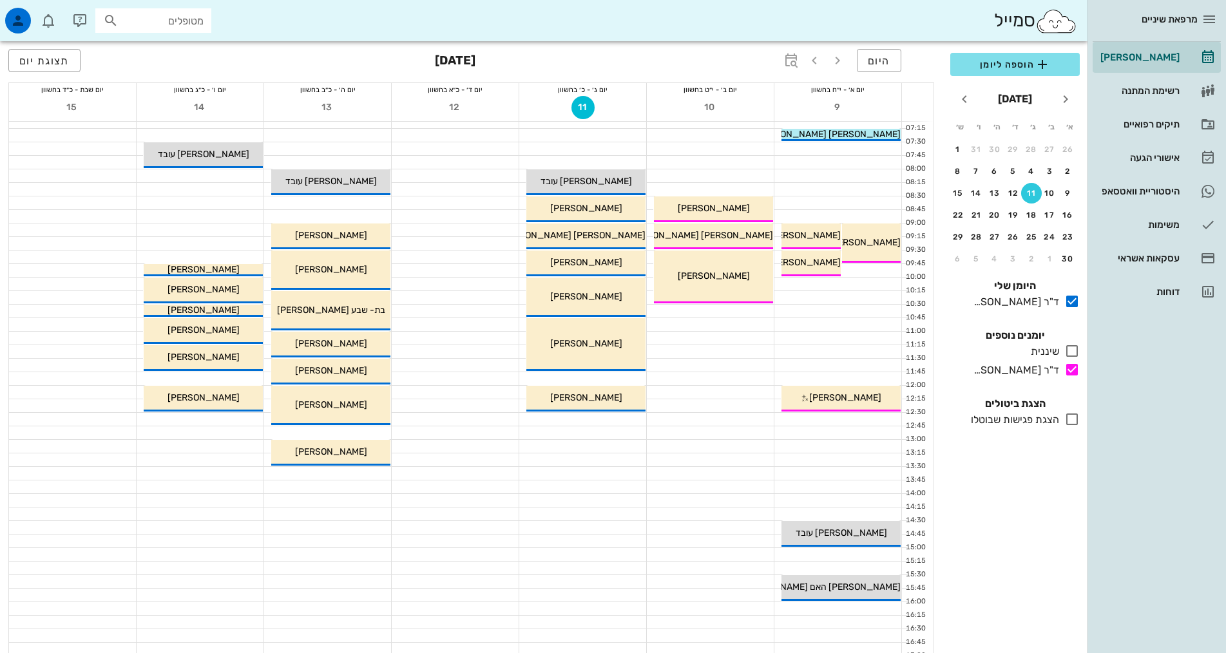
scroll to position [0, 0]
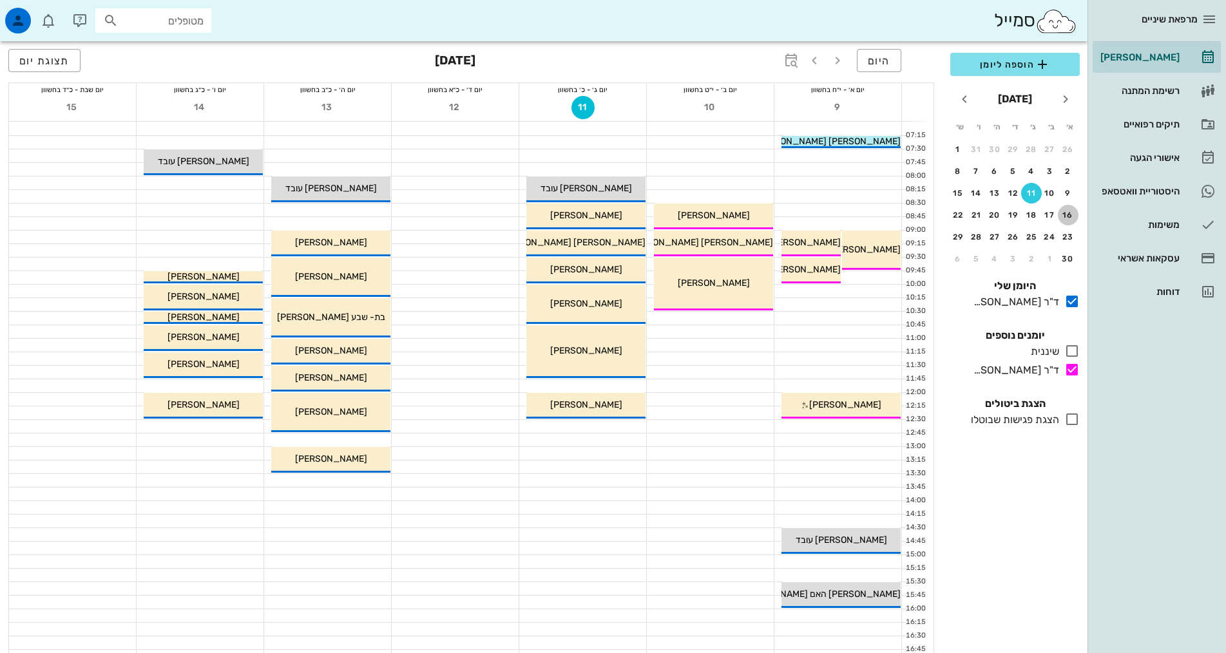
click at [1062, 215] on div "16" at bounding box center [1068, 215] width 21 height 9
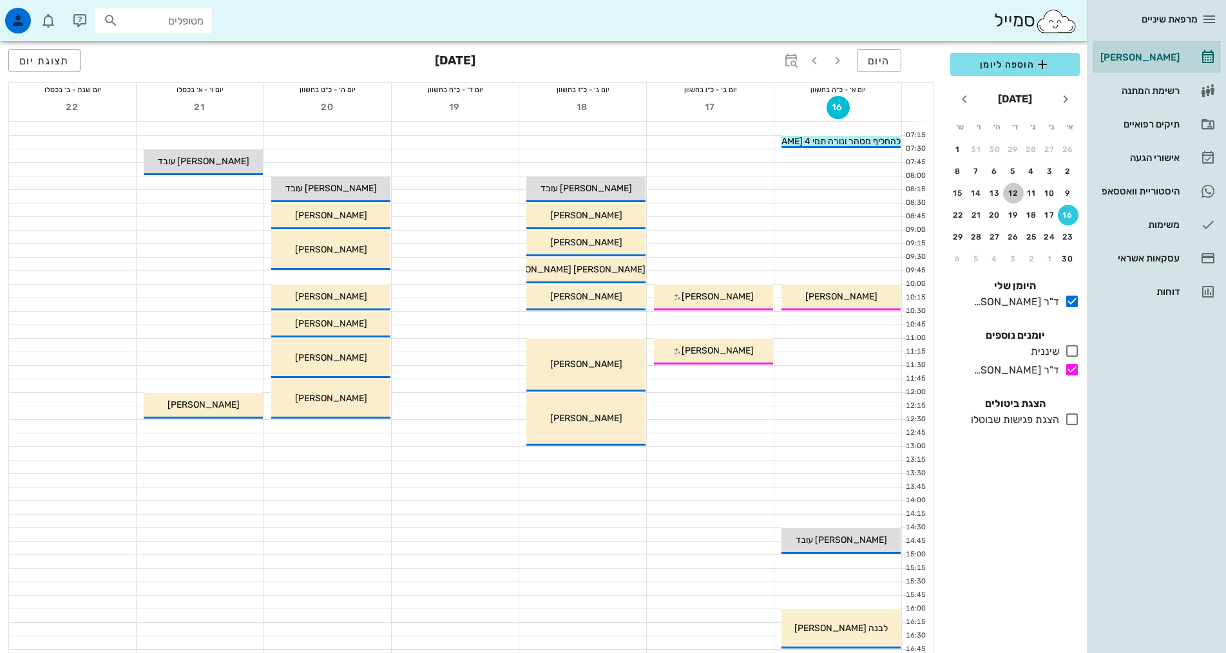
click at [1022, 190] on div "12" at bounding box center [1013, 193] width 21 height 9
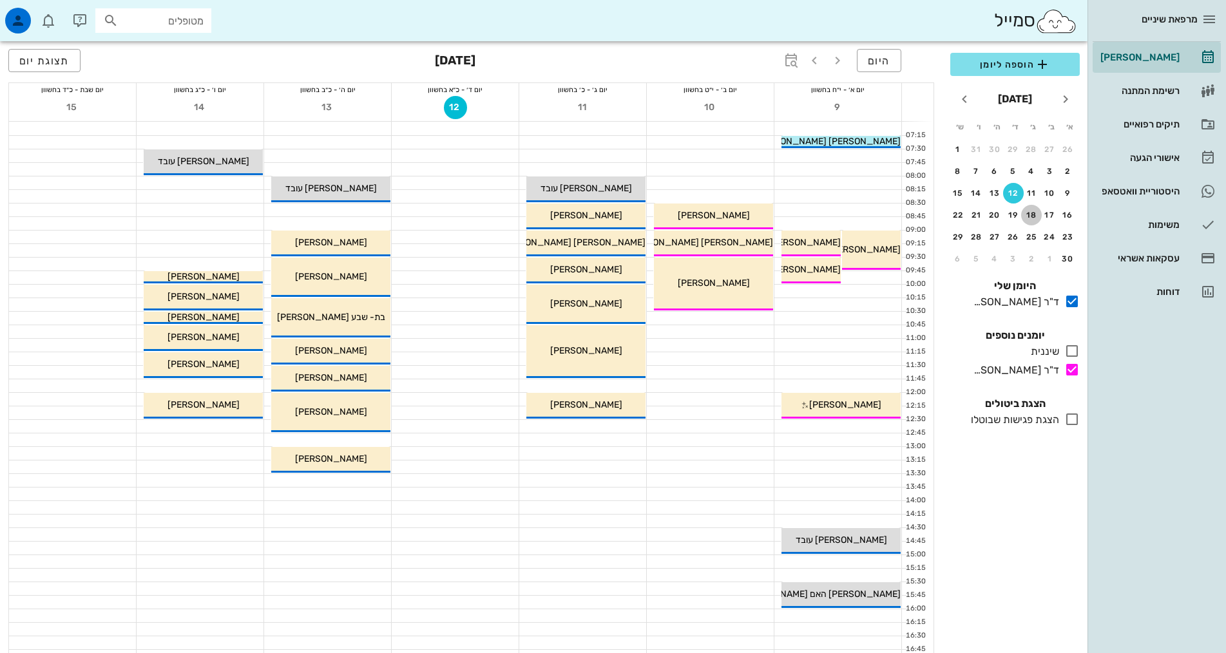
click at [1032, 216] on div "18" at bounding box center [1031, 215] width 21 height 9
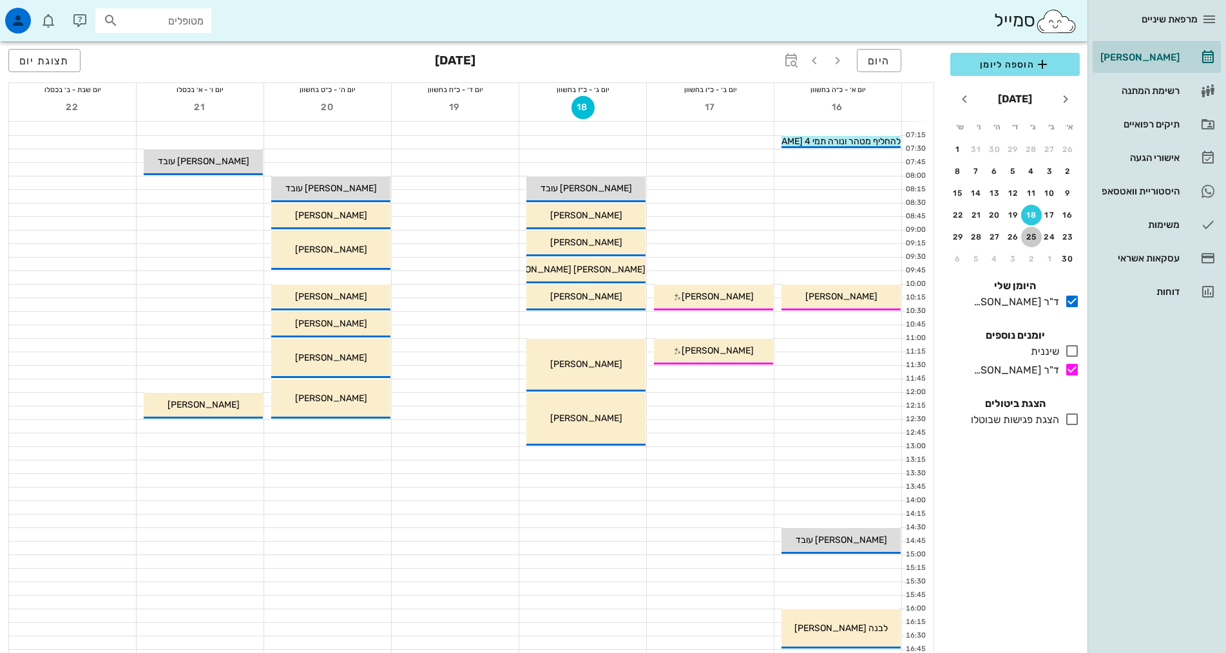
click at [1032, 235] on div "25" at bounding box center [1031, 237] width 21 height 9
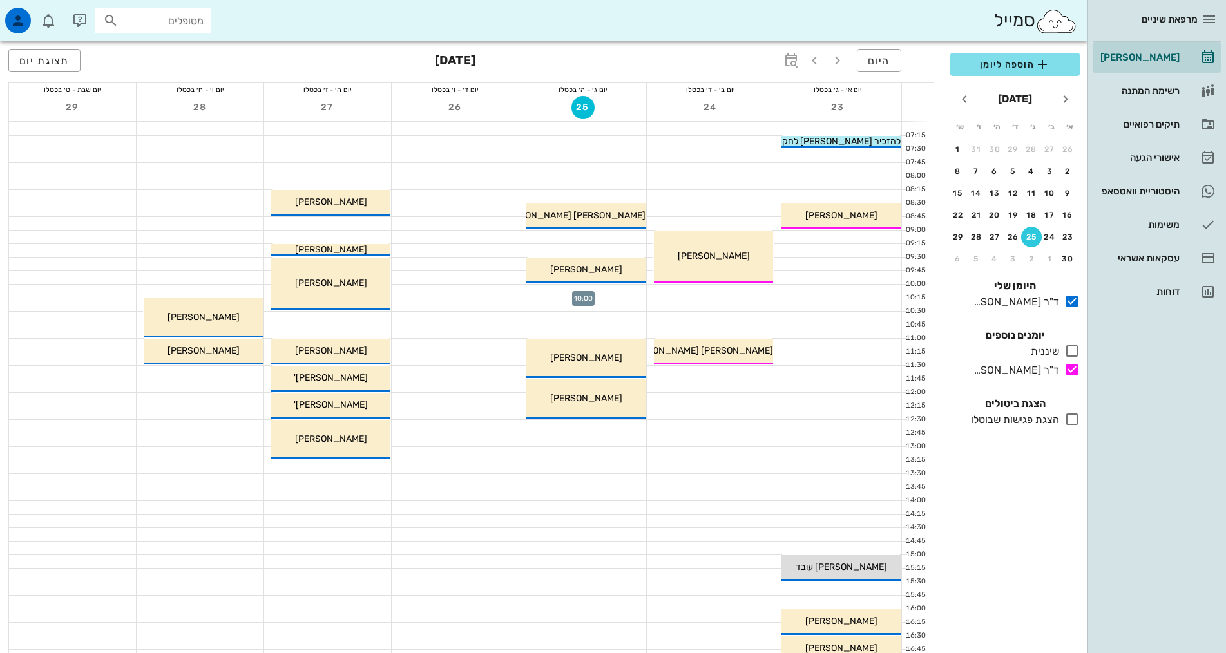
click at [581, 294] on div at bounding box center [582, 291] width 127 height 13
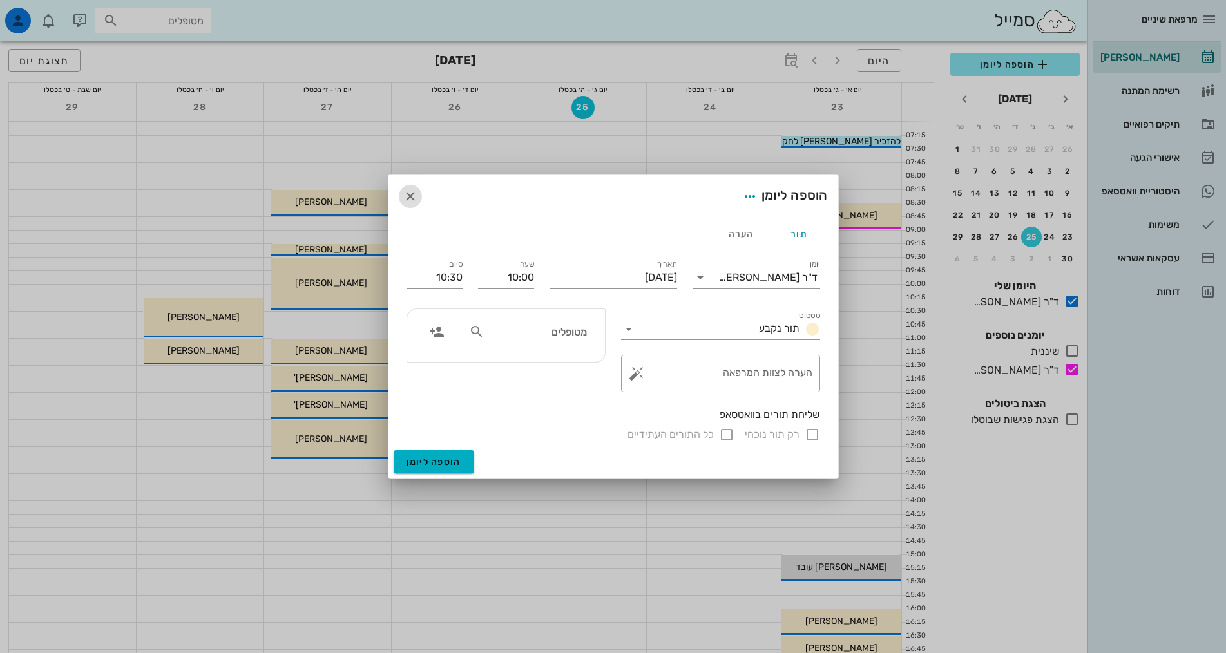
click at [411, 194] on icon "button" at bounding box center [410, 196] width 15 height 15
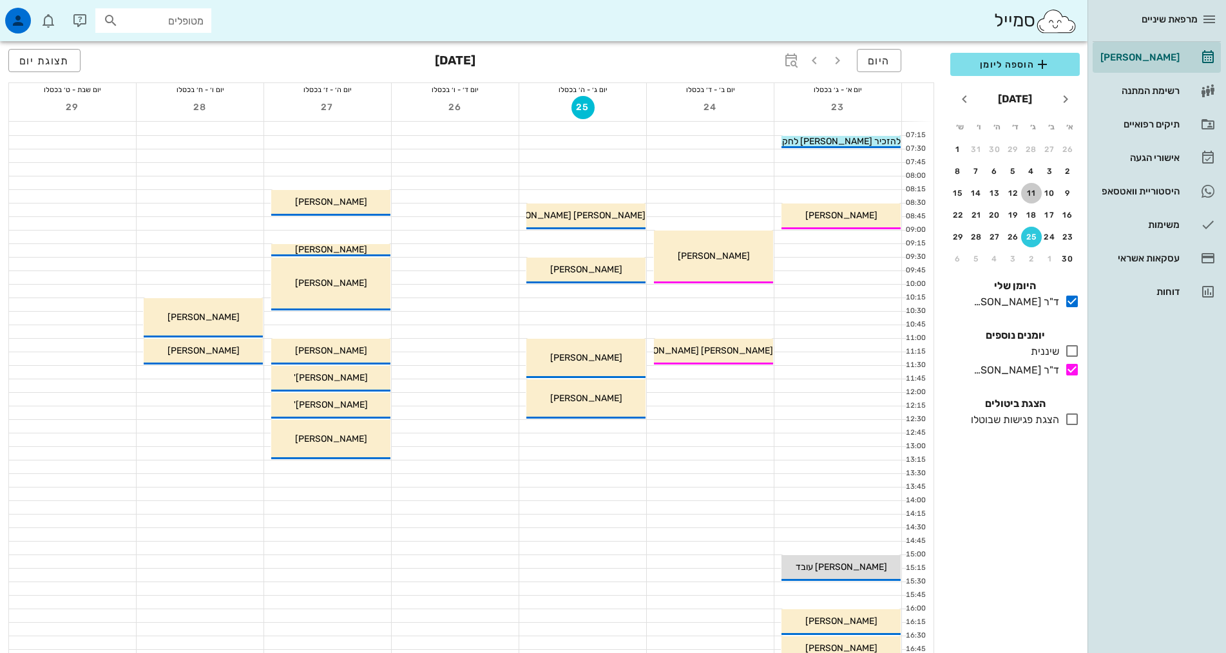
click at [1024, 195] on div "11" at bounding box center [1031, 193] width 21 height 9
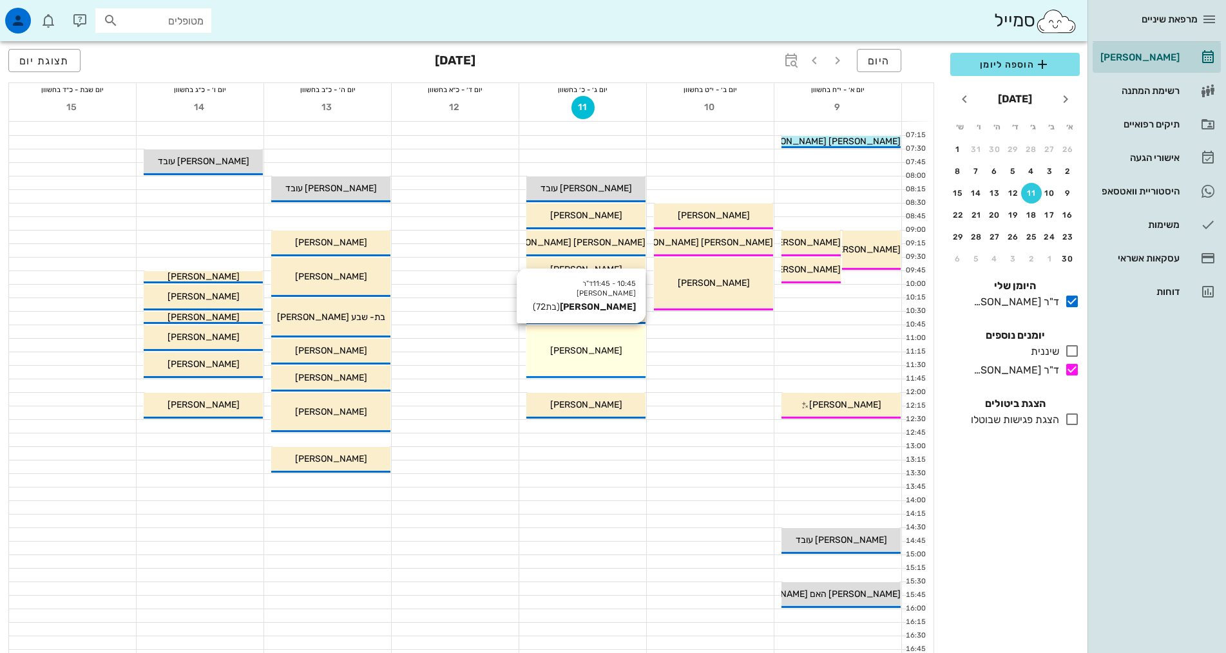
click at [613, 334] on div "10:45 - 11:45 ד"ר [PERSON_NAME] [PERSON_NAME] (בת 72 ) [PERSON_NAME]" at bounding box center [585, 351] width 119 height 53
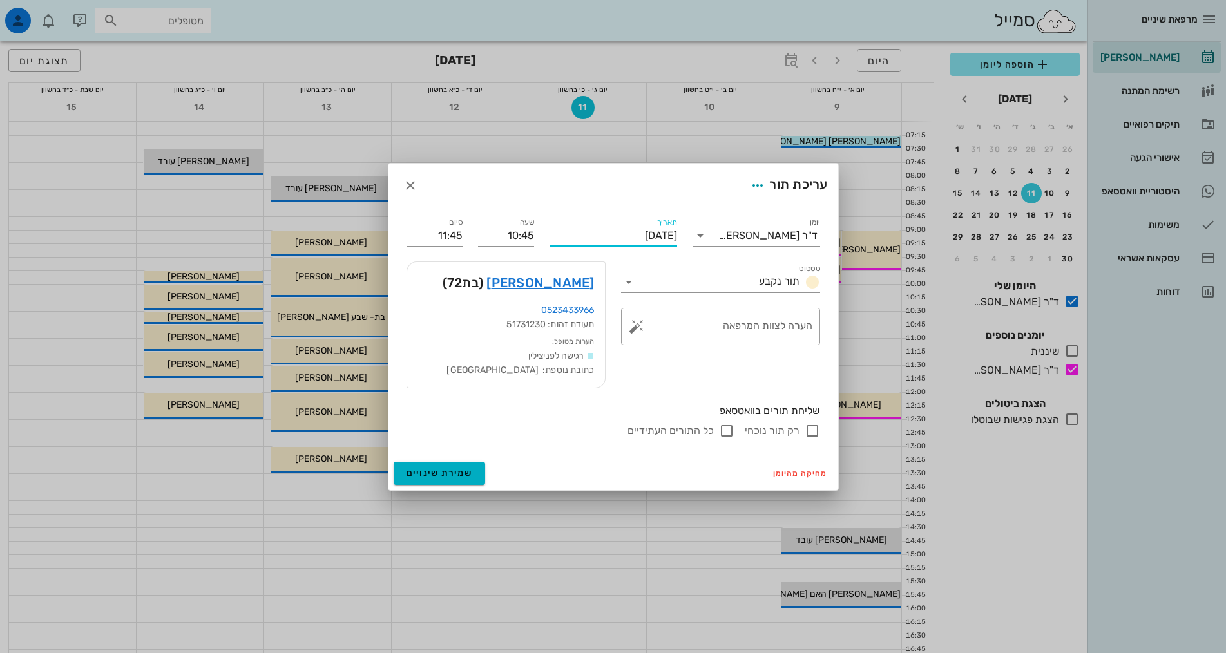
click at [612, 238] on input "[DATE]" at bounding box center [614, 235] width 128 height 21
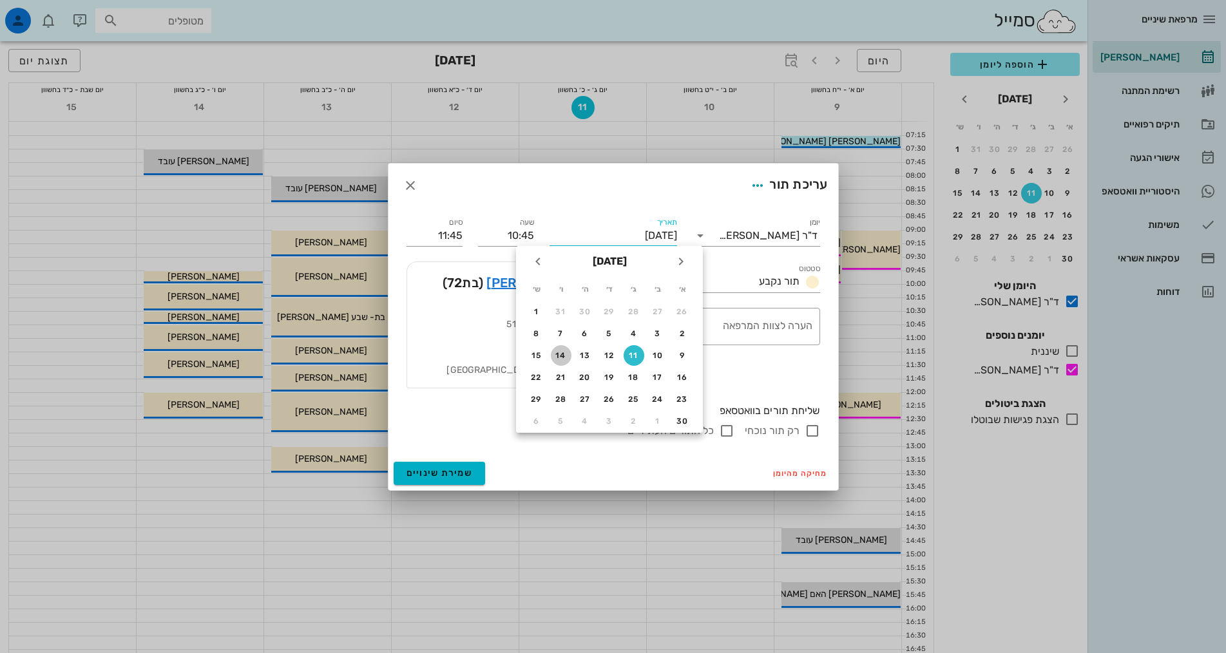
click at [554, 356] on div "14" at bounding box center [561, 355] width 21 height 9
type input "[DATE]"
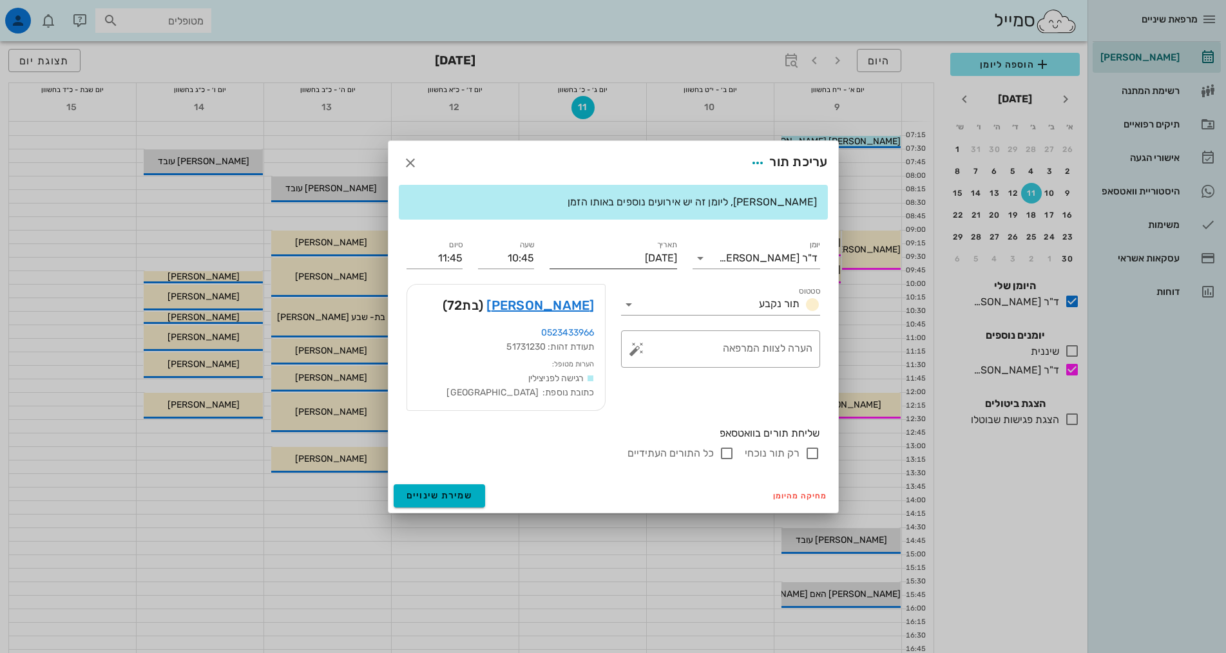
click at [600, 260] on input "[DATE]" at bounding box center [614, 258] width 128 height 21
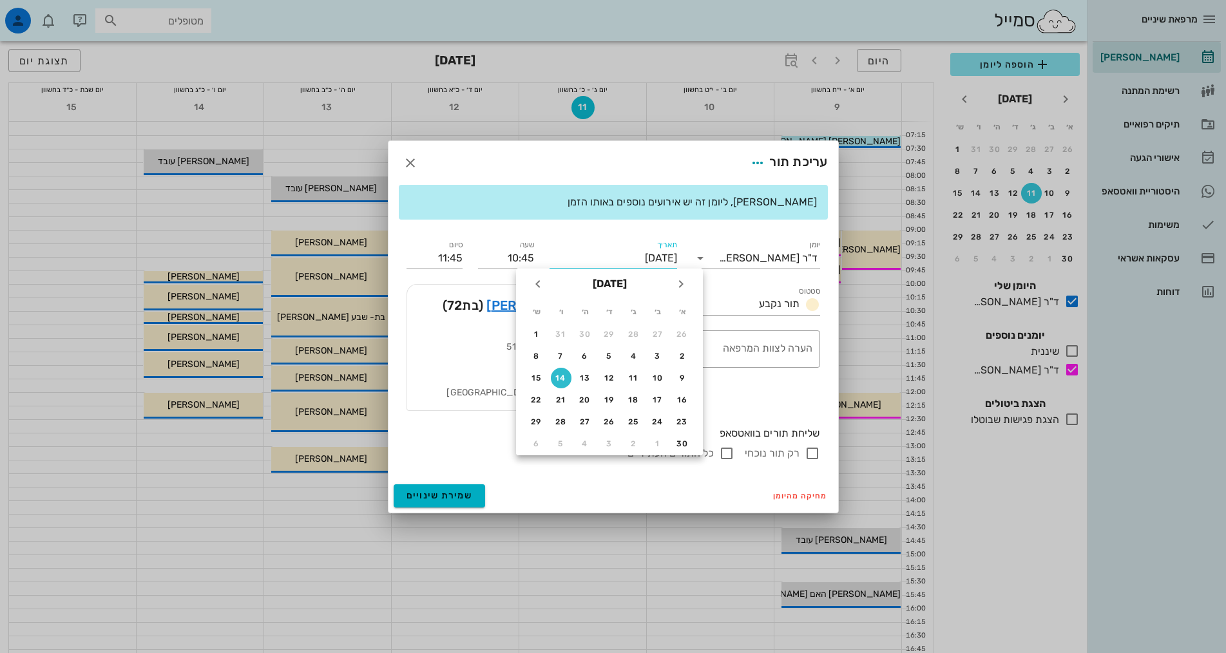
click at [600, 260] on input "[DATE]" at bounding box center [614, 258] width 128 height 21
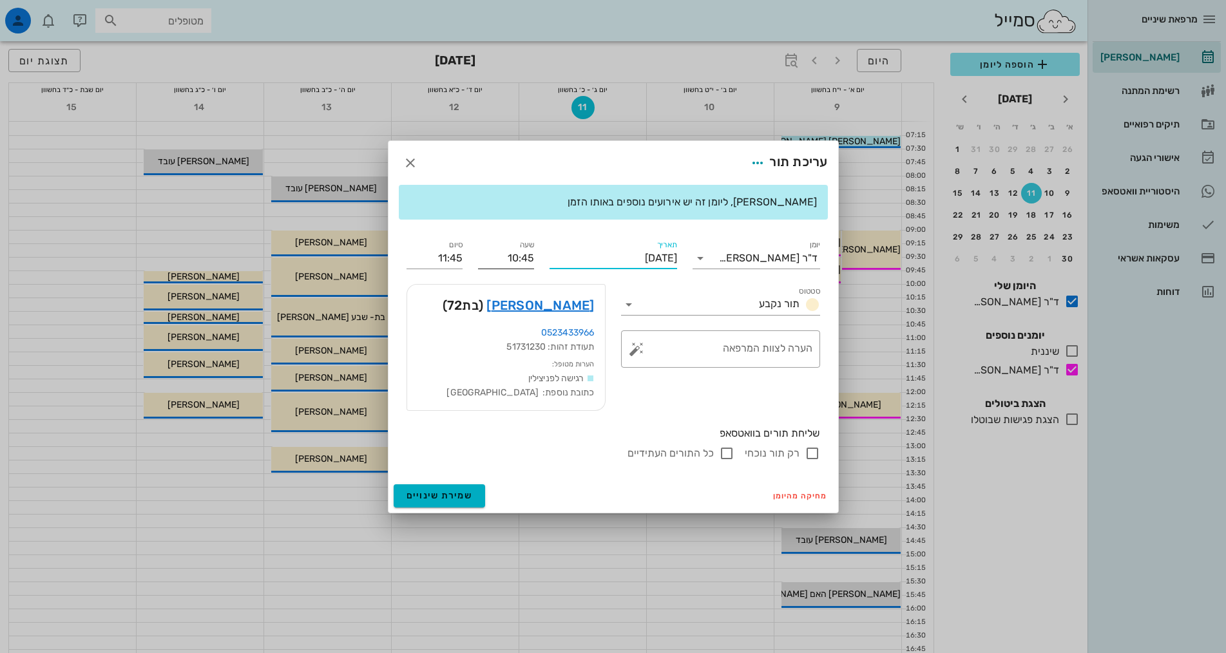
click at [508, 259] on input "10:45" at bounding box center [506, 258] width 56 height 21
click at [511, 254] on input "10:45" at bounding box center [506, 258] width 56 height 21
drag, startPoint x: 503, startPoint y: 253, endPoint x: 547, endPoint y: 264, distance: 45.0
click at [547, 264] on div "יומן ד"ר [PERSON_NAME] סטטוס תור נקבע תאריך [DATE] שעה 10:45 סיום 11:45 סטטוס ת…" at bounding box center [613, 349] width 429 height 239
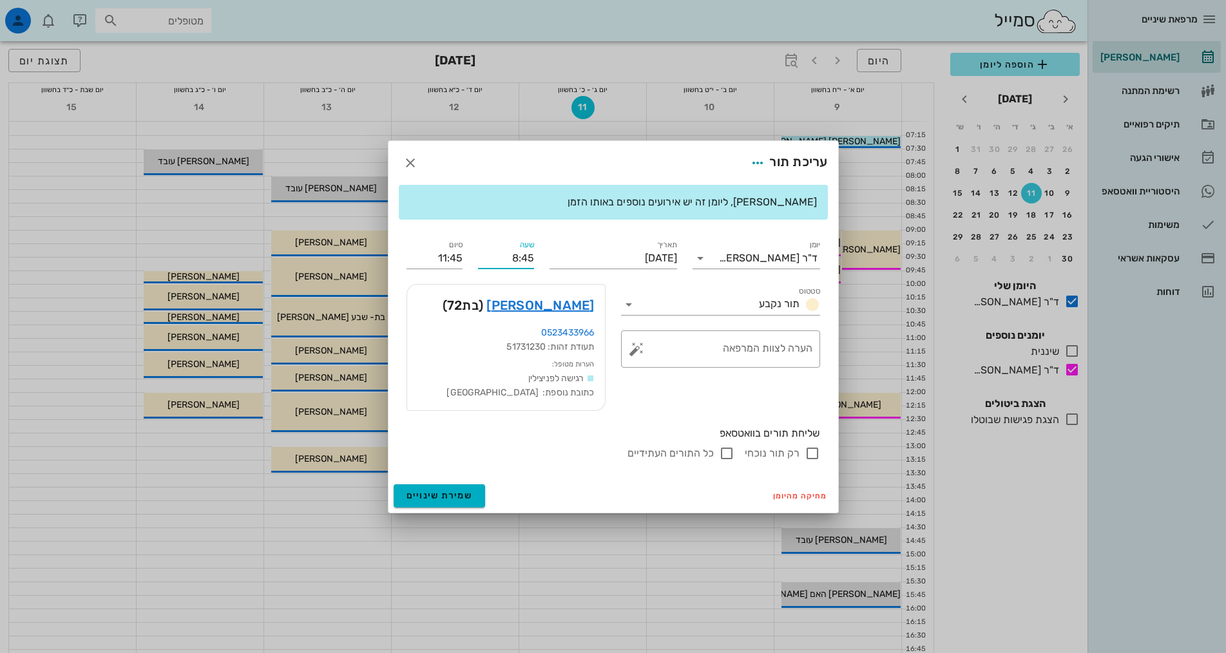
type input "08:45"
type input "09:45"
click at [552, 427] on div "שליחת תורים בוואטסאפ רק תור נוכחי כל התורים העתידיים" at bounding box center [613, 444] width 429 height 50
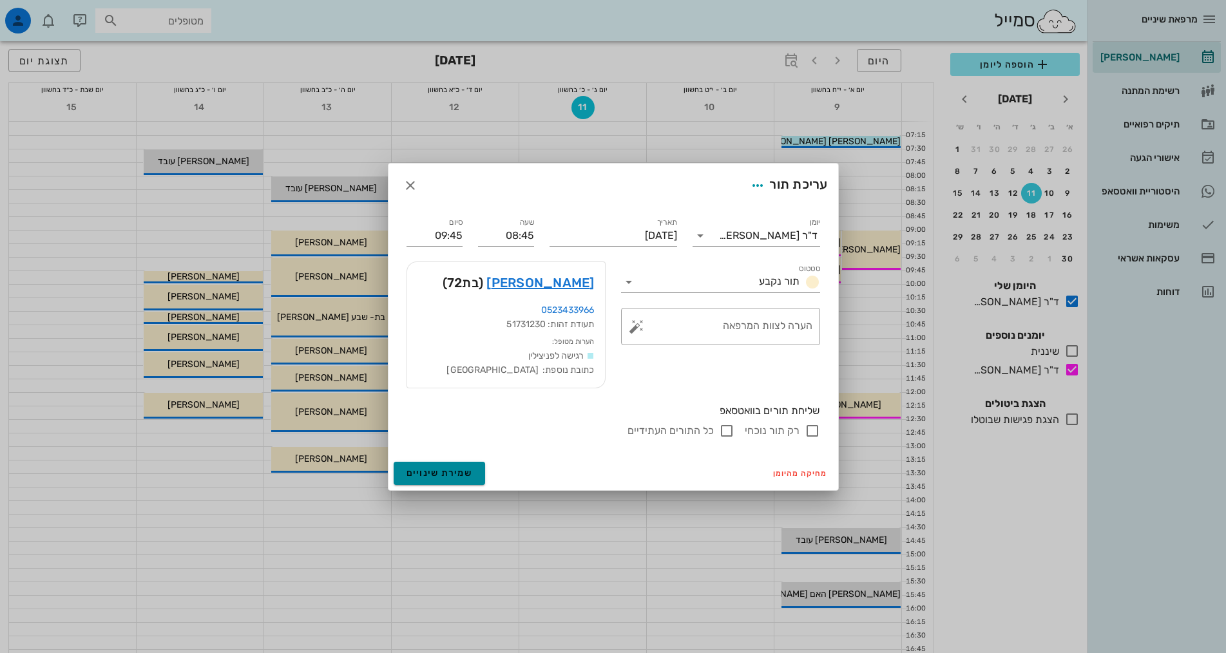
click at [441, 469] on span "שמירת שינויים" at bounding box center [440, 473] width 66 height 11
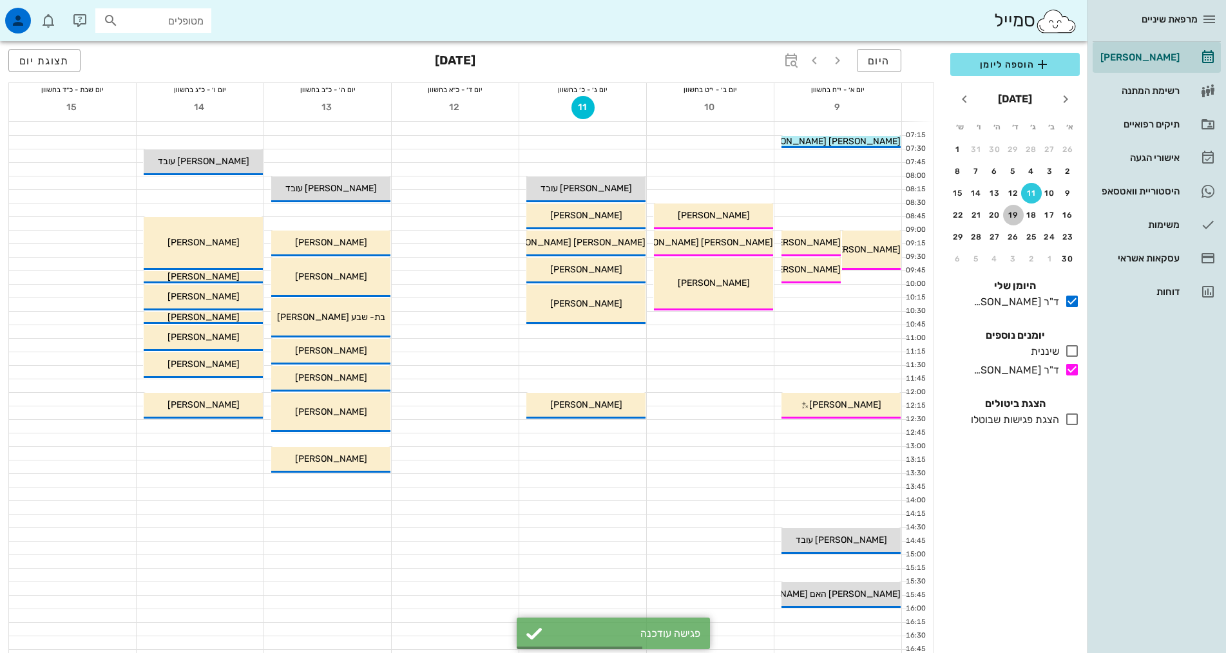
click at [1022, 215] on div "19" at bounding box center [1013, 215] width 21 height 9
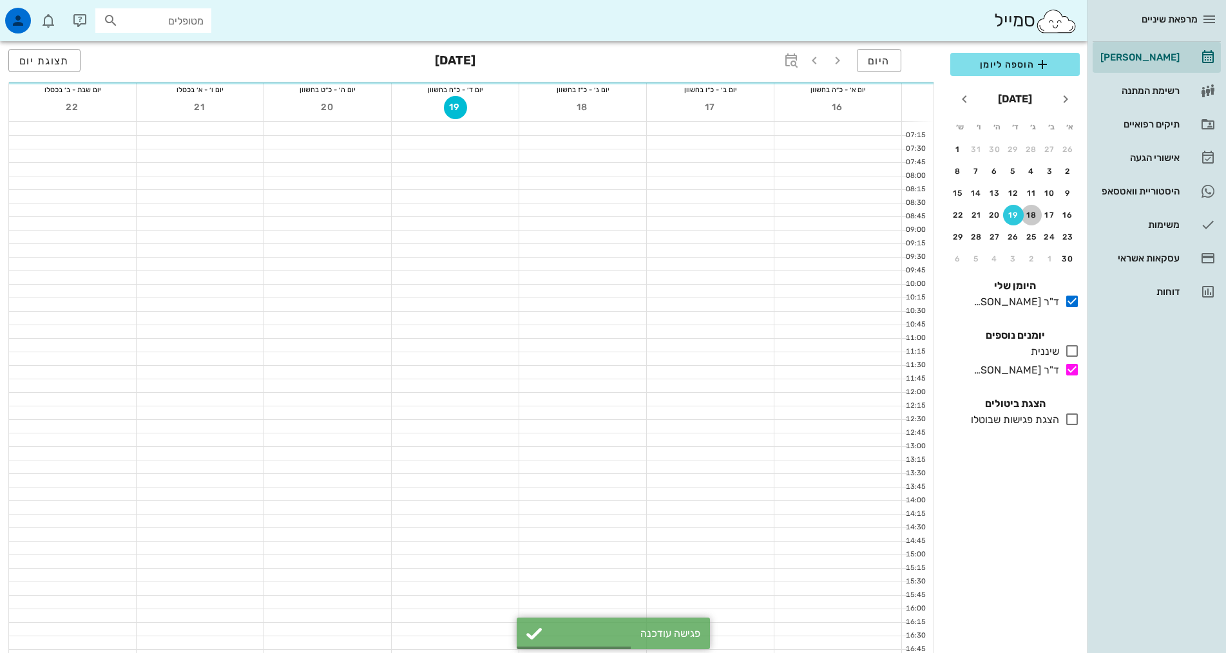
click at [1032, 219] on div "18" at bounding box center [1031, 215] width 21 height 9
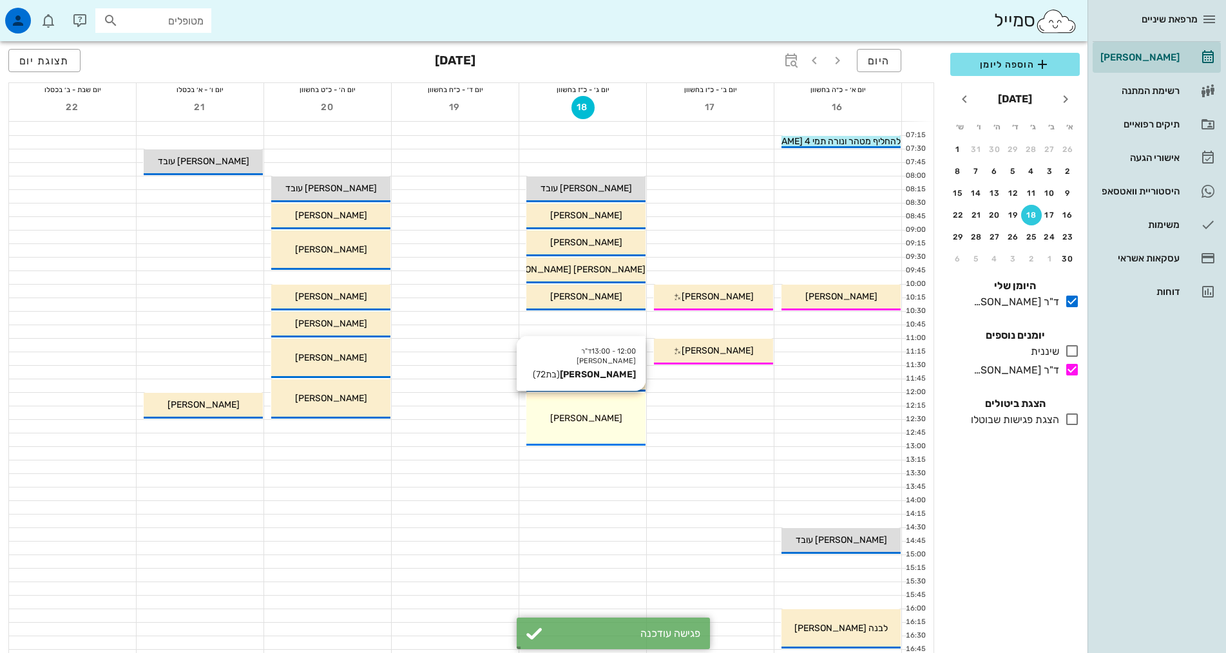
click at [590, 424] on div "[PERSON_NAME]" at bounding box center [585, 419] width 119 height 14
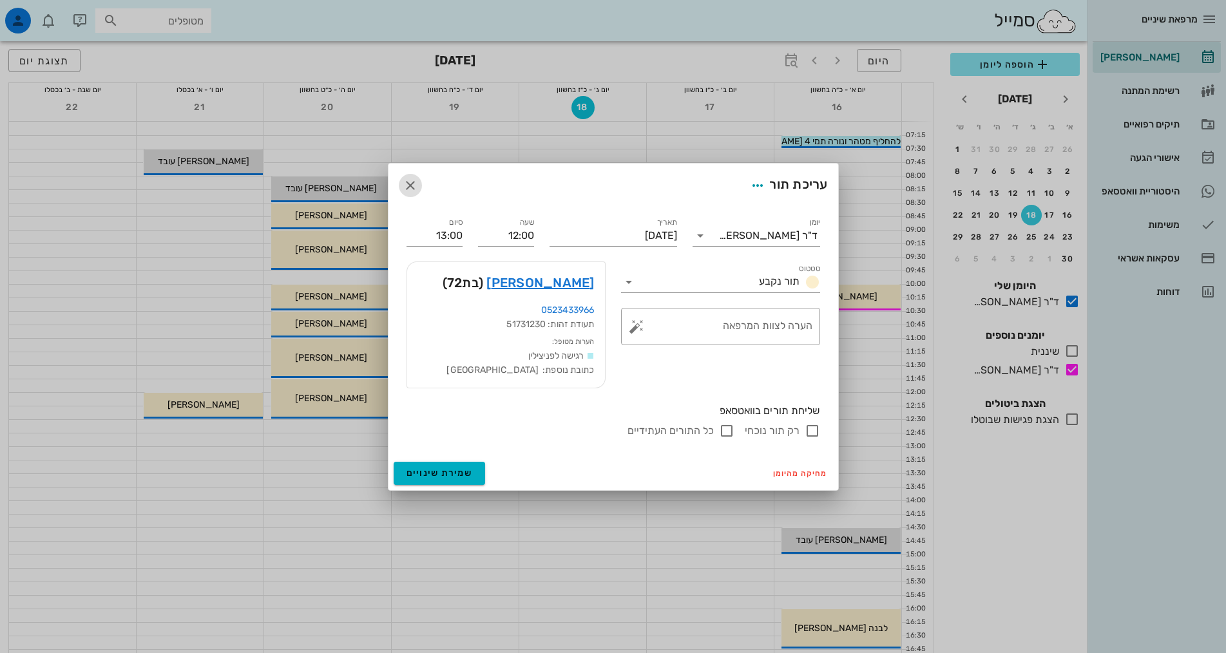
click at [410, 181] on icon "button" at bounding box center [410, 185] width 15 height 15
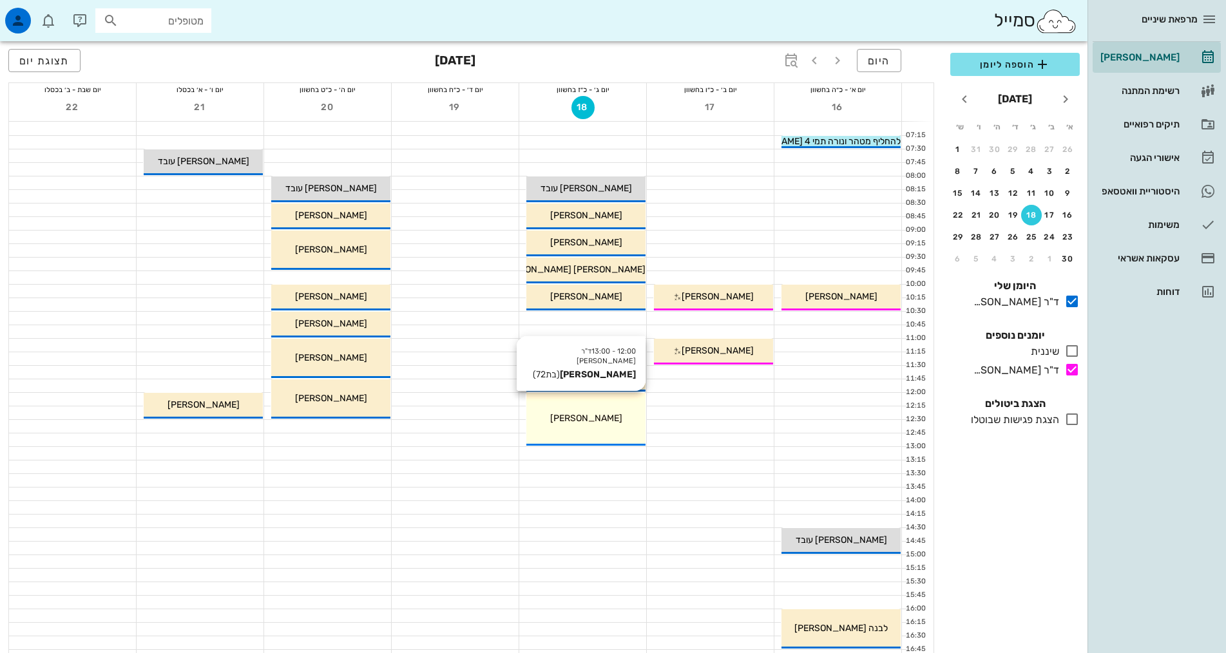
click at [593, 424] on div "[PERSON_NAME]" at bounding box center [585, 419] width 119 height 14
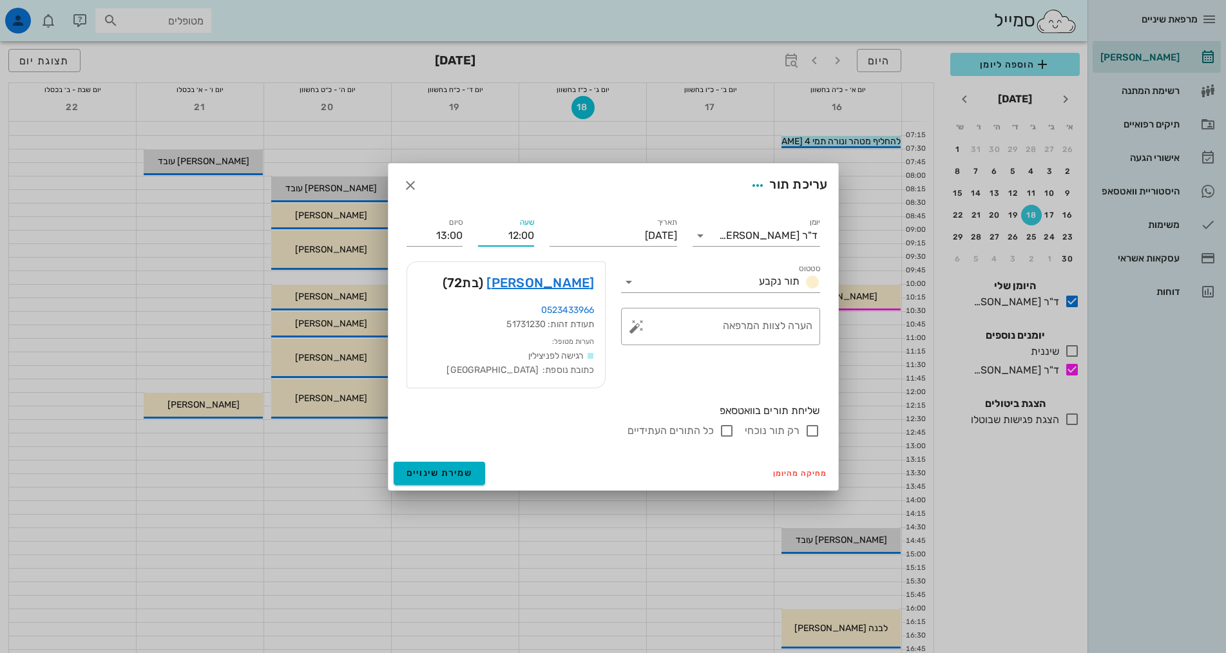
click at [520, 238] on input "12:00" at bounding box center [506, 235] width 56 height 21
drag, startPoint x: 510, startPoint y: 235, endPoint x: 519, endPoint y: 237, distance: 10.0
click at [519, 237] on input "12:00" at bounding box center [506, 235] width 56 height 21
type input "10:00"
type input "11:00"
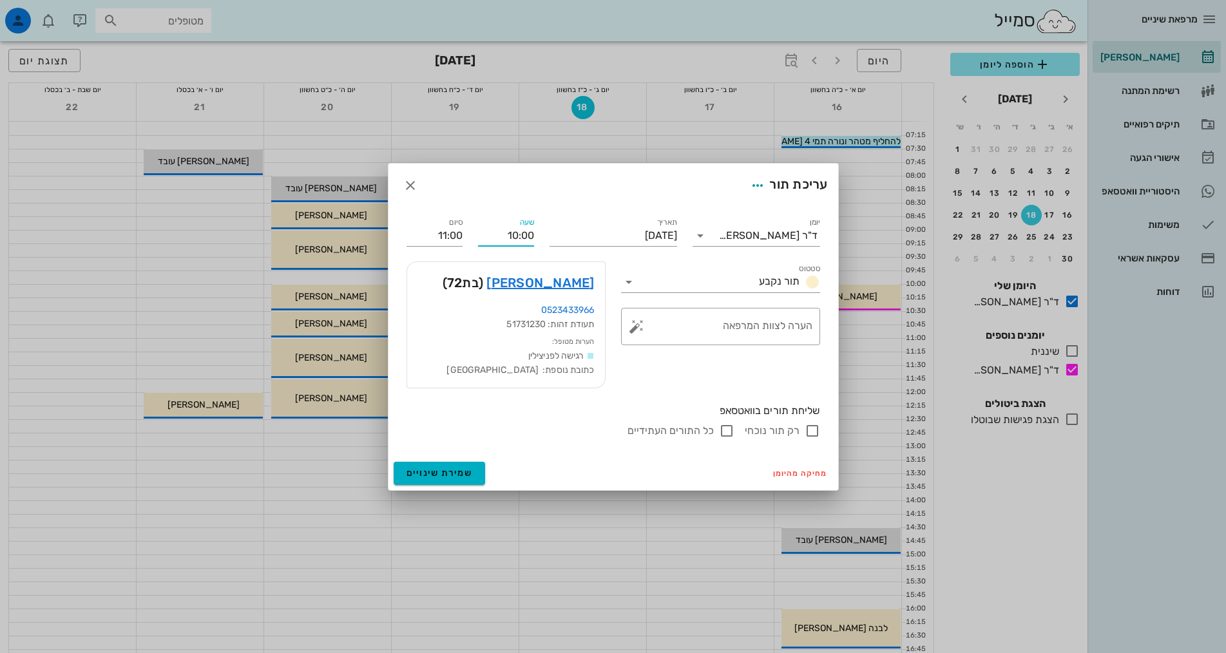
click at [537, 195] on form "עריכת תור יומן ד"ר [PERSON_NAME] סטטוס תור נקבע תאריך [DATE] שעה 10:00 סיום 11:…" at bounding box center [613, 327] width 450 height 327
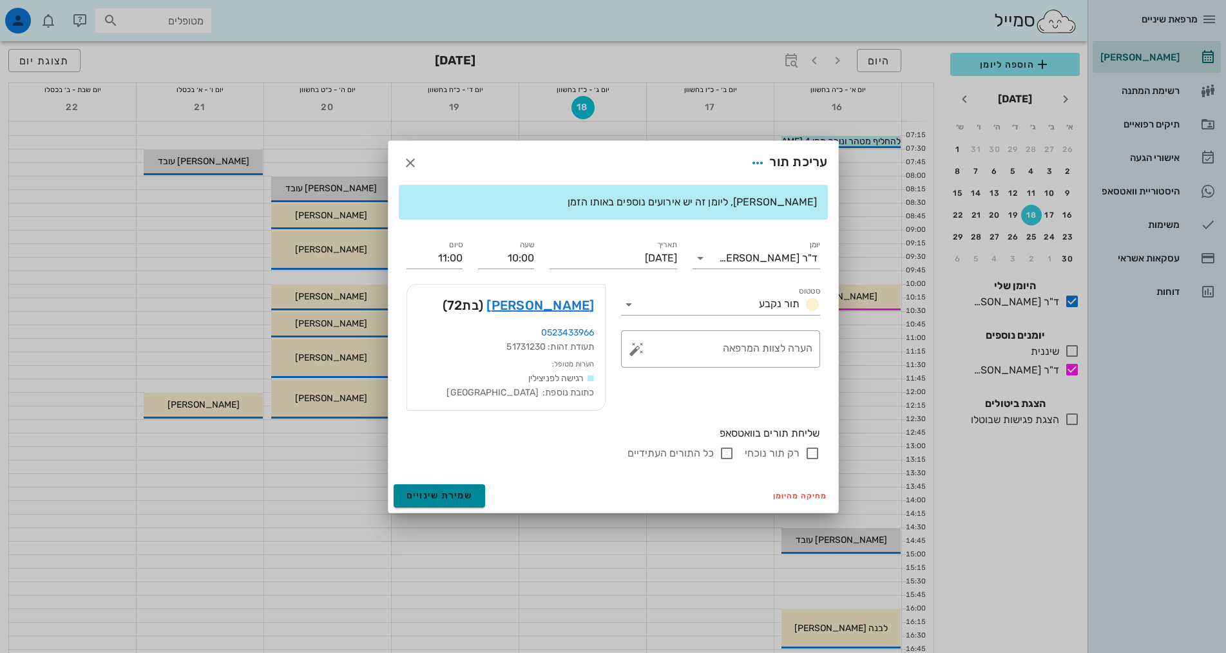
click at [456, 493] on span "שמירת שינויים" at bounding box center [440, 495] width 66 height 11
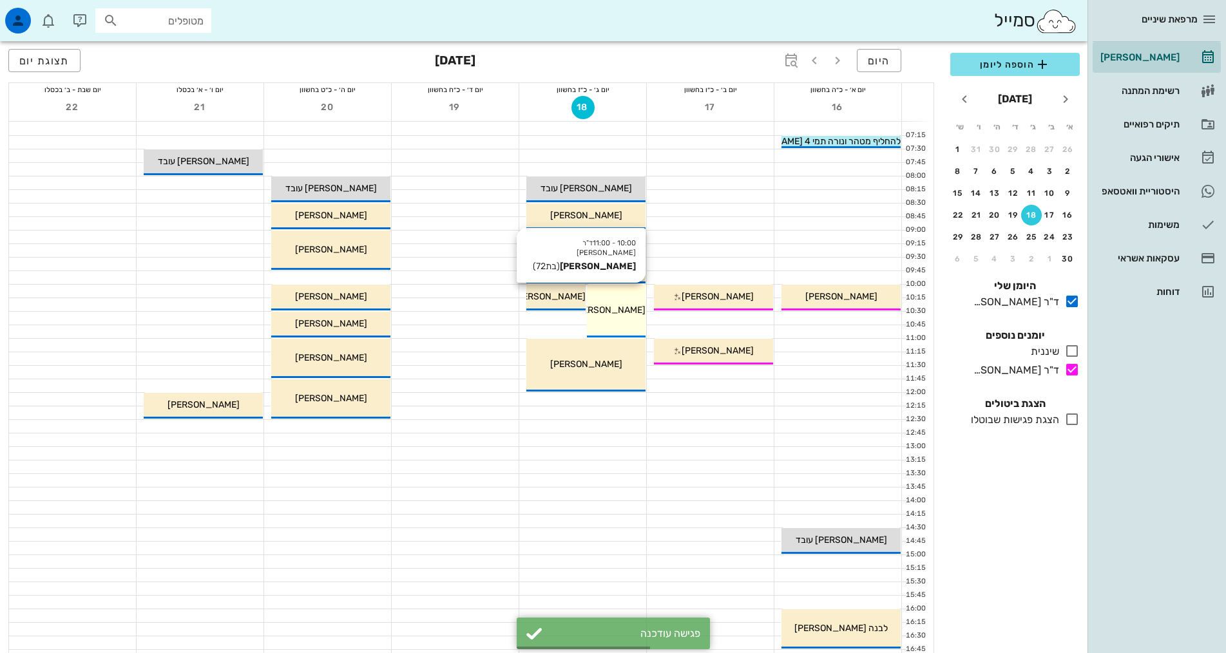
click at [619, 314] on span "[PERSON_NAME]" at bounding box center [609, 310] width 72 height 11
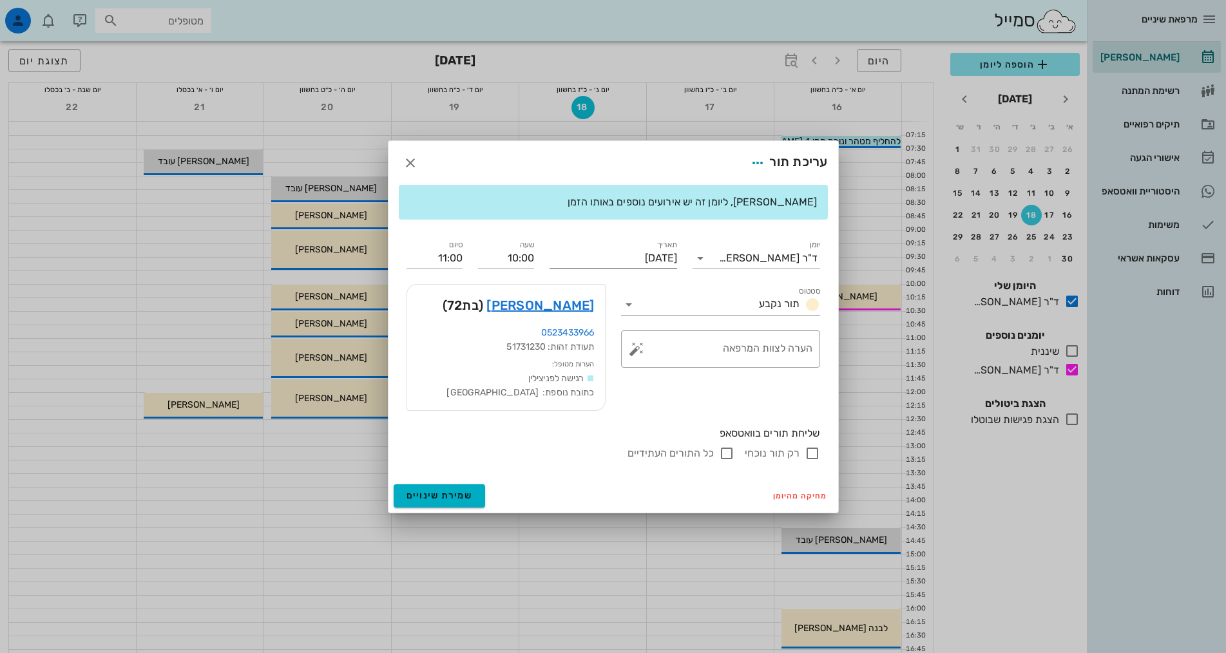
click at [656, 259] on input "[DATE]" at bounding box center [614, 258] width 128 height 21
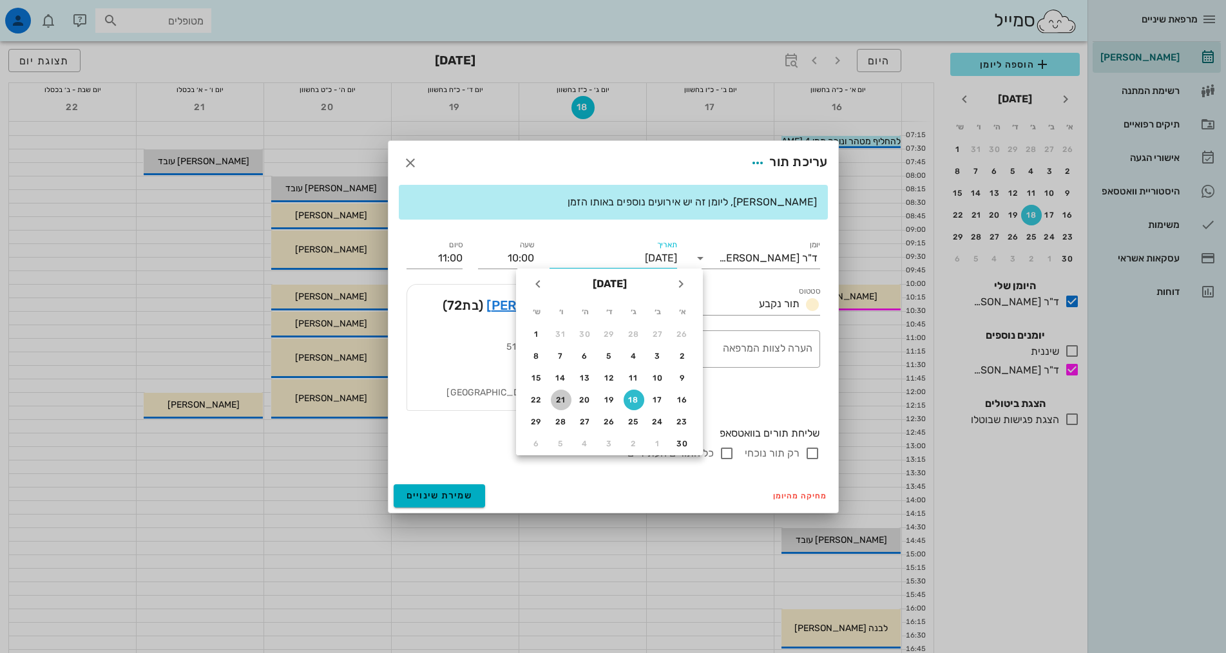
click at [561, 396] on div "21" at bounding box center [561, 400] width 21 height 9
type input "[DATE]"
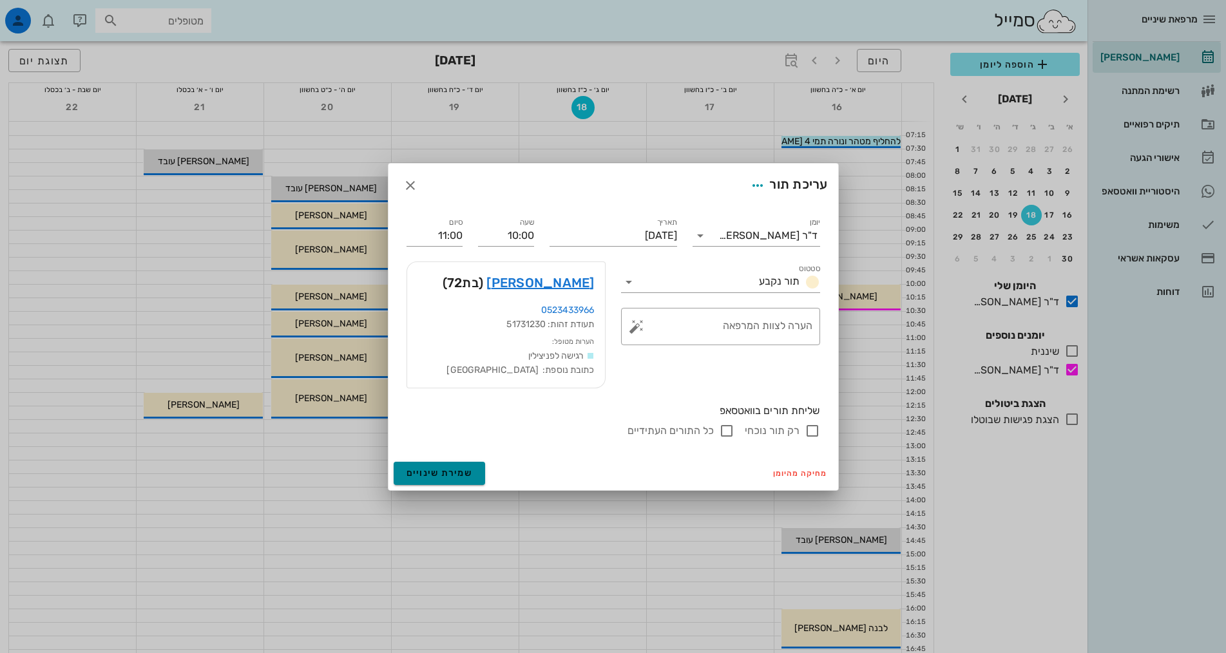
click at [443, 473] on span "שמירת שינויים" at bounding box center [440, 473] width 66 height 11
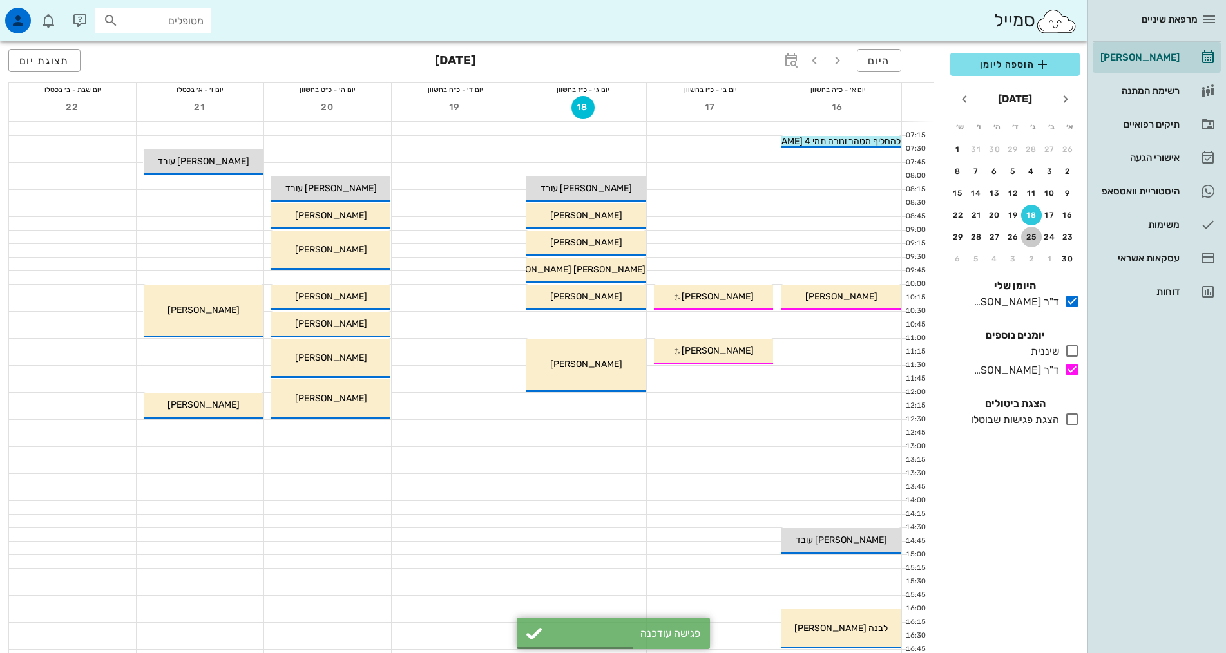
click at [1033, 235] on div "25" at bounding box center [1031, 237] width 21 height 9
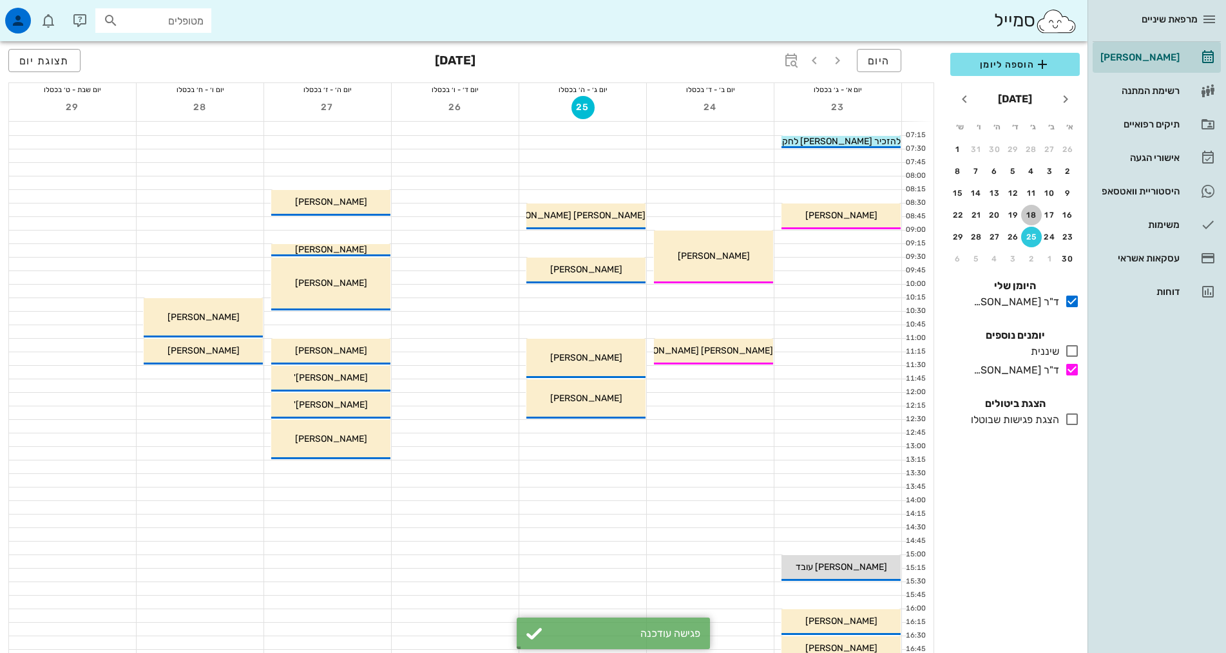
click at [1031, 211] on div "18" at bounding box center [1031, 215] width 21 height 9
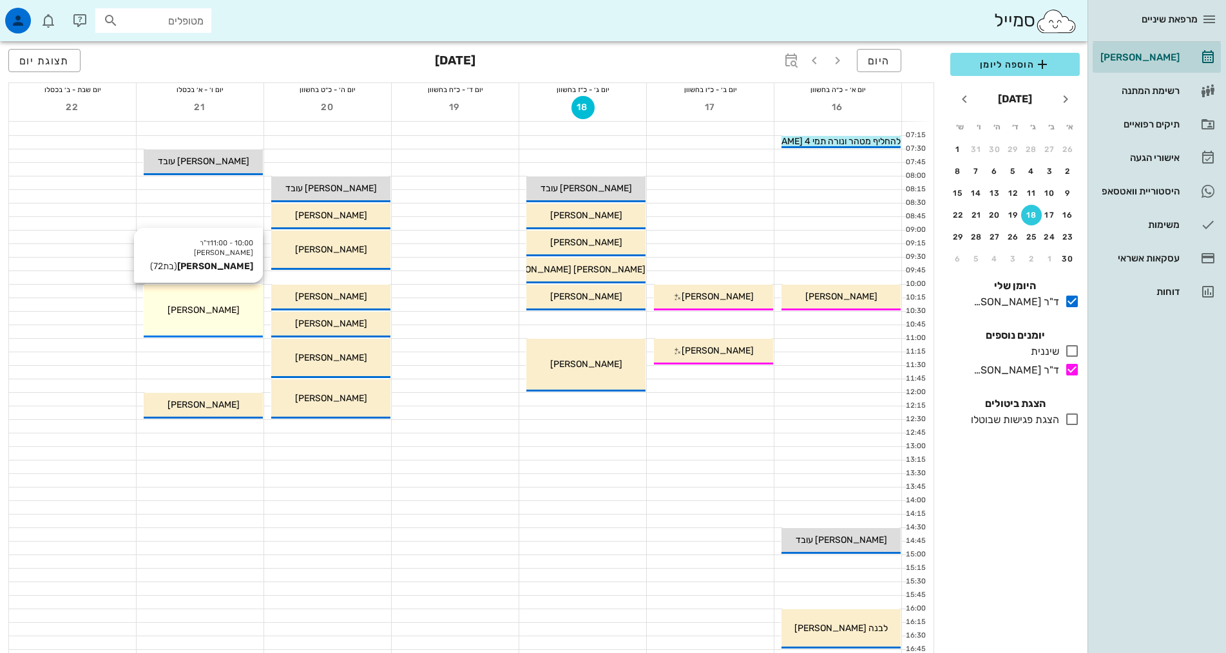
click at [177, 307] on div "[PERSON_NAME]" at bounding box center [203, 310] width 119 height 14
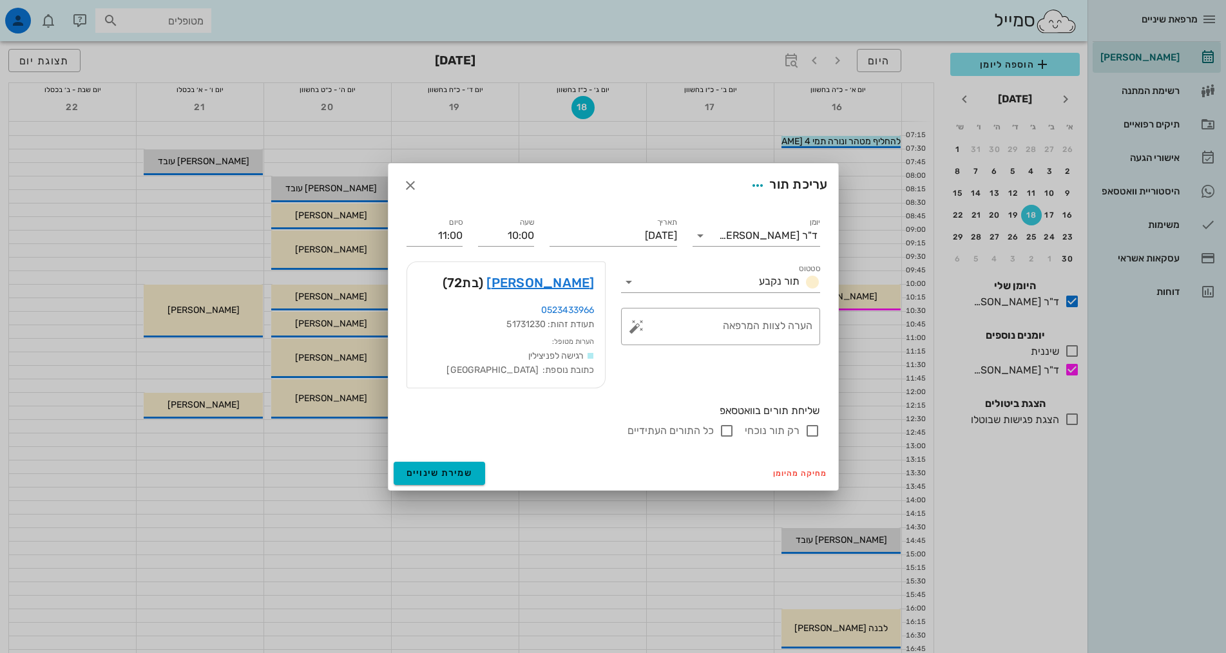
click at [543, 283] on div "[PERSON_NAME] (בת 72 )" at bounding box center [506, 282] width 198 height 41
click at [564, 282] on link "[PERSON_NAME]" at bounding box center [540, 283] width 108 height 21
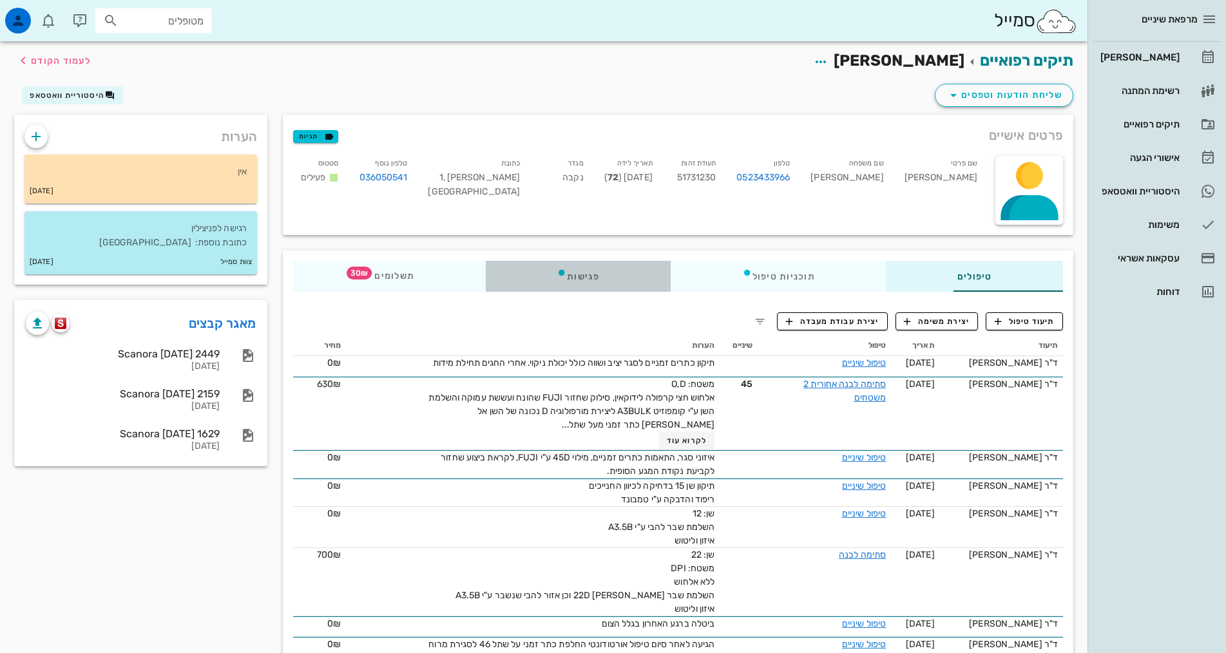
click at [492, 270] on div "פגישות" at bounding box center [578, 276] width 185 height 31
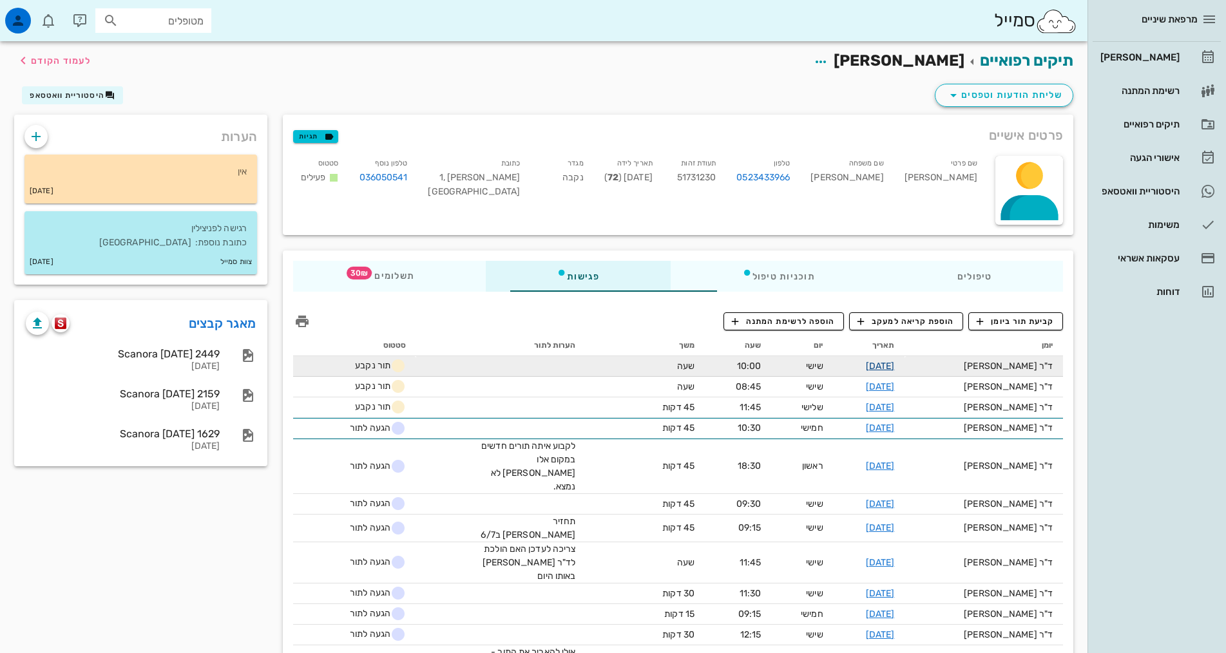
click at [895, 364] on link "[DATE]" at bounding box center [880, 366] width 29 height 11
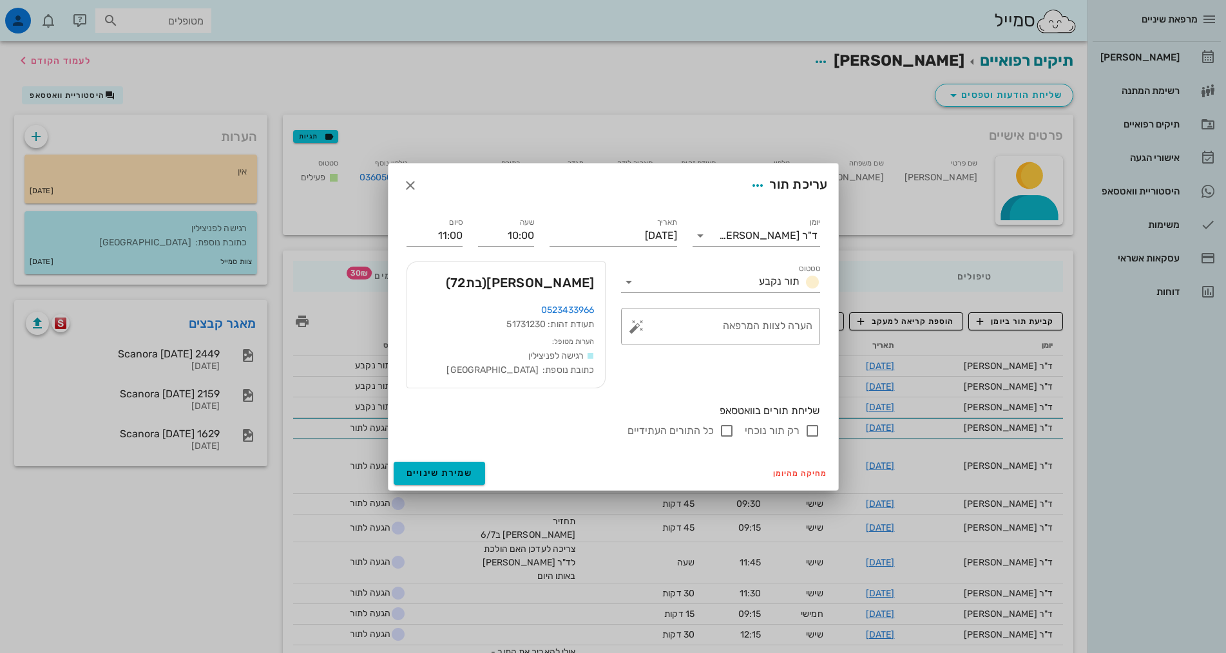
click at [807, 434] on input "רק תור נוכחי" at bounding box center [812, 430] width 15 height 15
checkbox input "false"
click at [807, 434] on input "רק תור נוכחי" at bounding box center [812, 430] width 15 height 15
click at [726, 433] on input "כל התורים העתידיים" at bounding box center [726, 430] width 15 height 15
checkbox input "false"
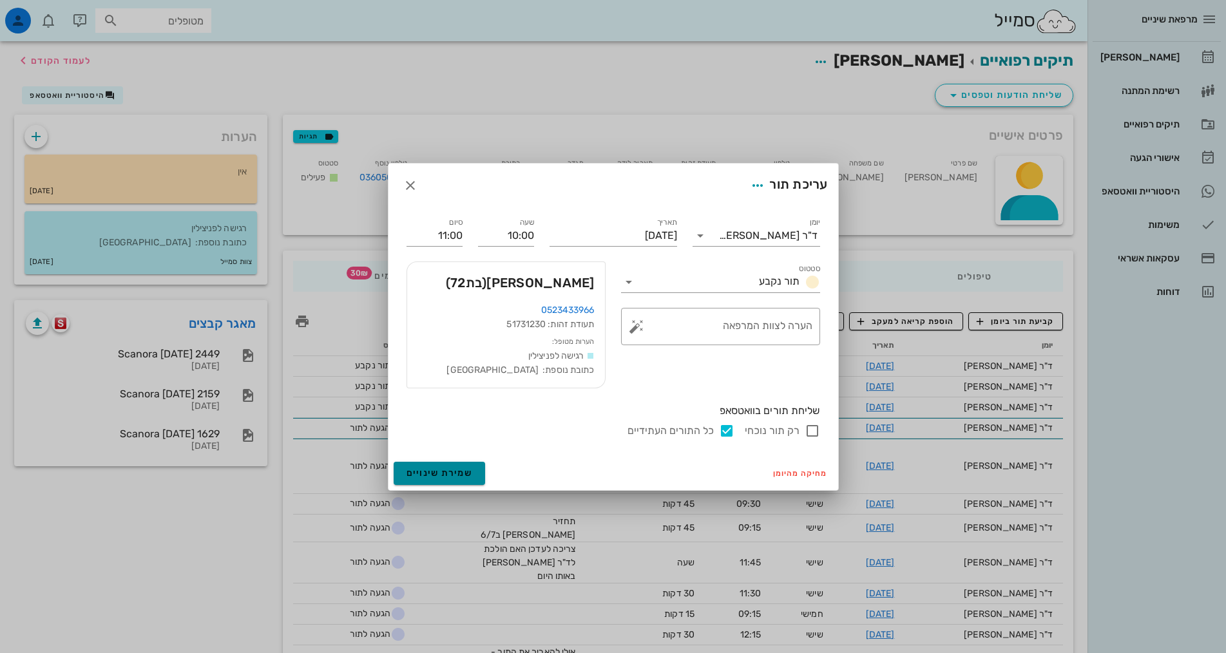
click at [434, 474] on span "שמירת שינויים" at bounding box center [440, 473] width 66 height 11
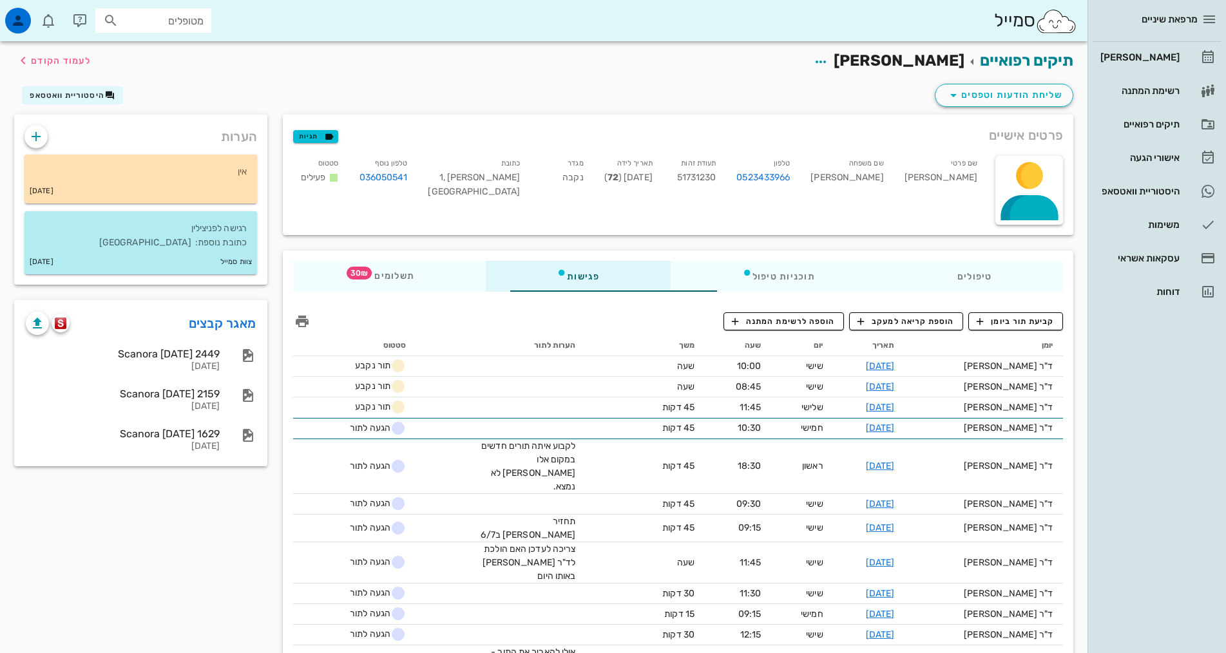
click at [149, 30] on div "מטופלים" at bounding box center [153, 20] width 116 height 24
type input "[PERSON_NAME]"
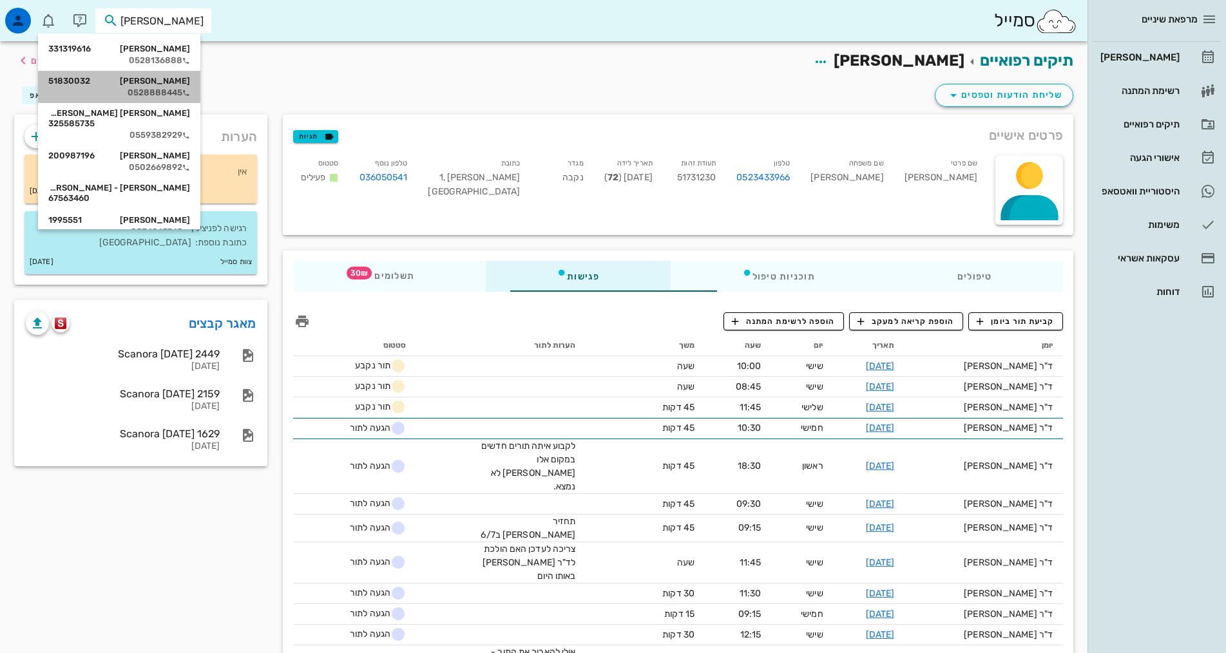
click at [168, 86] on div "[PERSON_NAME] 51830032" at bounding box center [119, 81] width 142 height 10
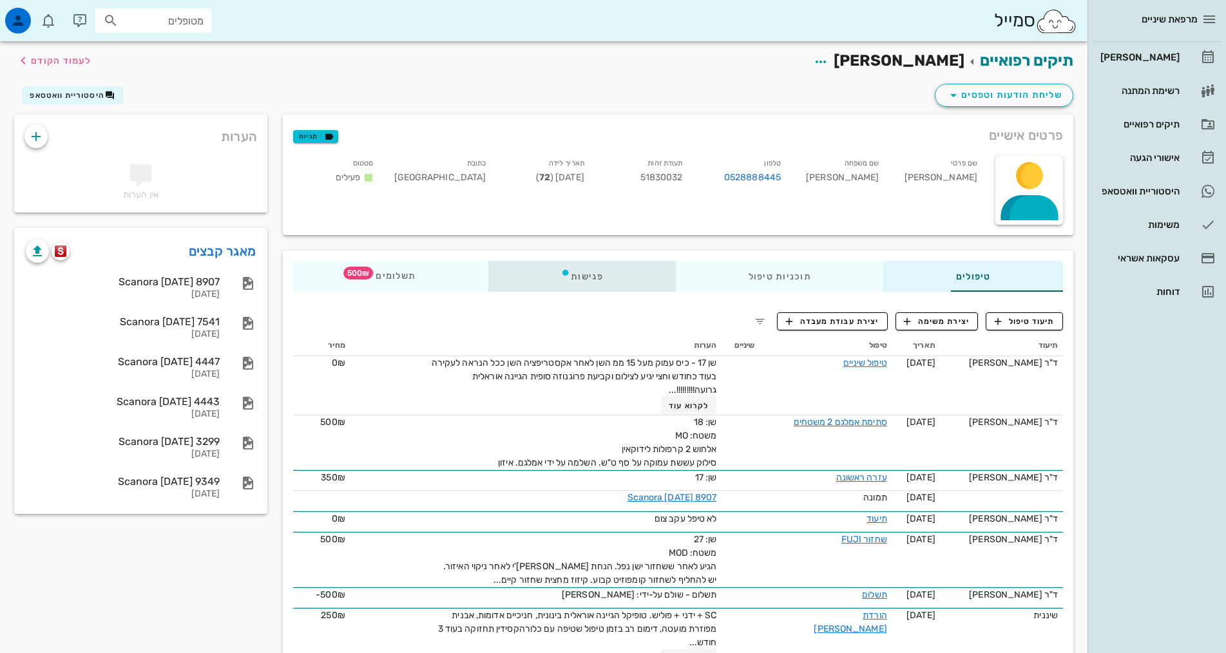
click at [553, 278] on div "פגישות" at bounding box center [581, 276] width 187 height 31
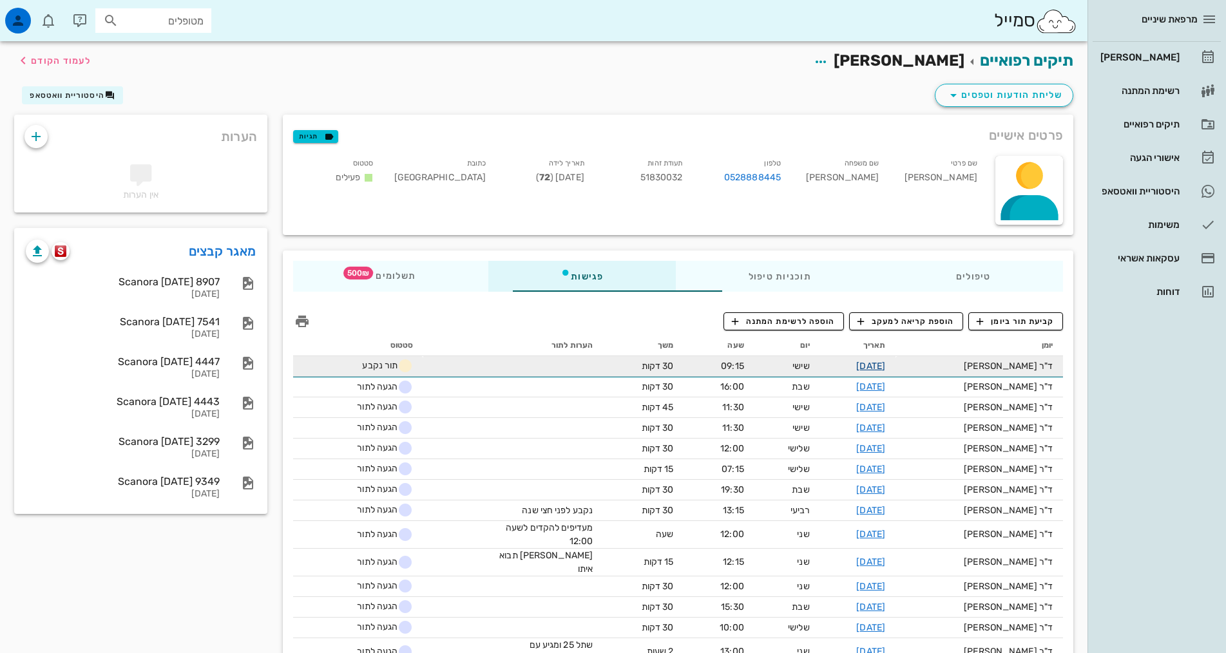
click at [885, 367] on link "[DATE]" at bounding box center [870, 366] width 29 height 11
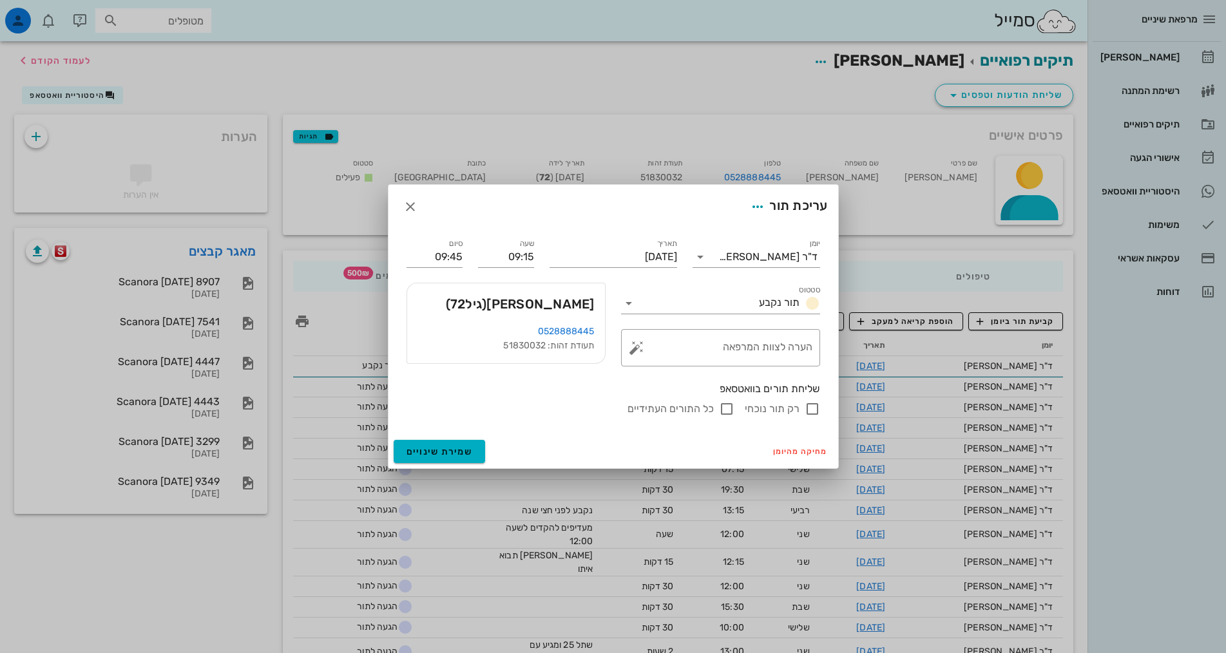
click at [780, 410] on label "רק תור נוכחי" at bounding box center [772, 409] width 55 height 13
checkbox input "true"
click at [465, 451] on span "שמירת שינויים" at bounding box center [440, 451] width 66 height 11
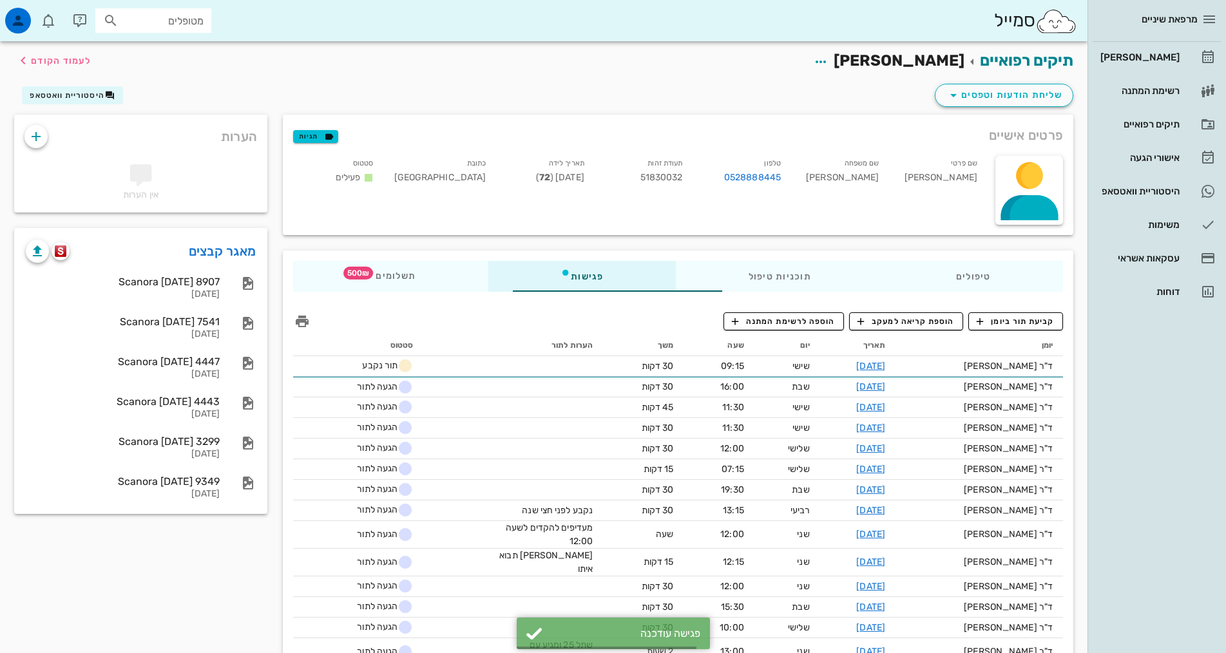
click at [1167, 498] on div "מרפאת שיניים [PERSON_NAME] רשימת המתנה תיקים רפואיים אישורי הגעה 1 היסטוריית וו…" at bounding box center [1157, 326] width 139 height 653
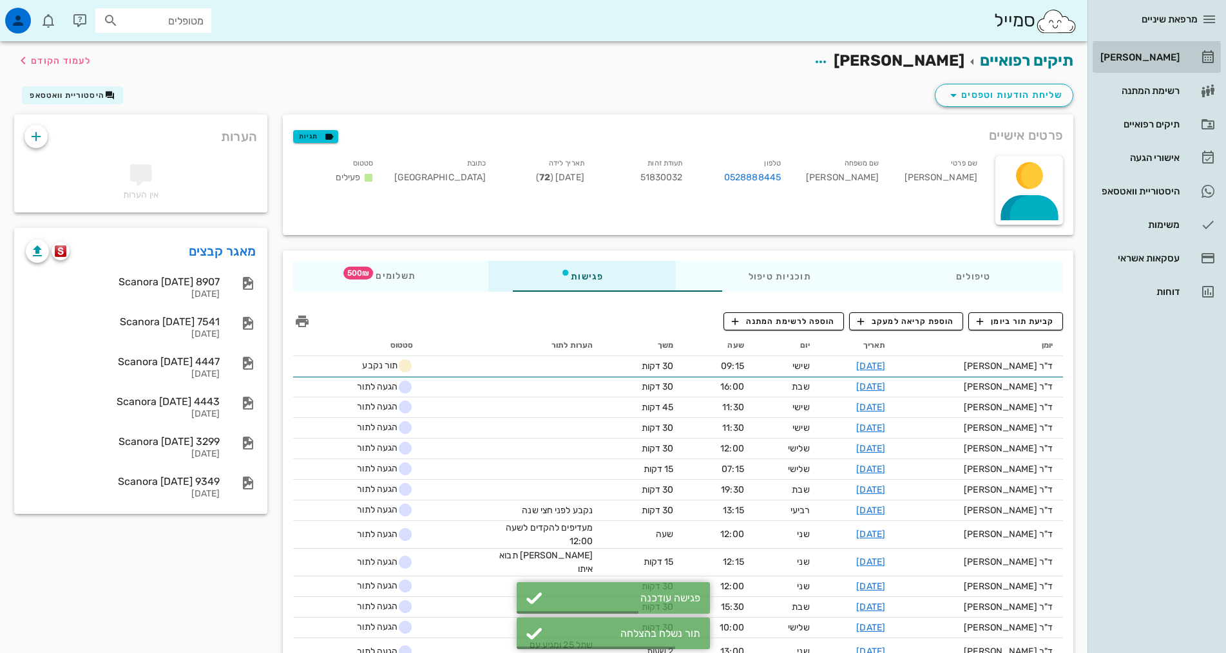
click at [1146, 62] on div "[PERSON_NAME]" at bounding box center [1139, 57] width 82 height 10
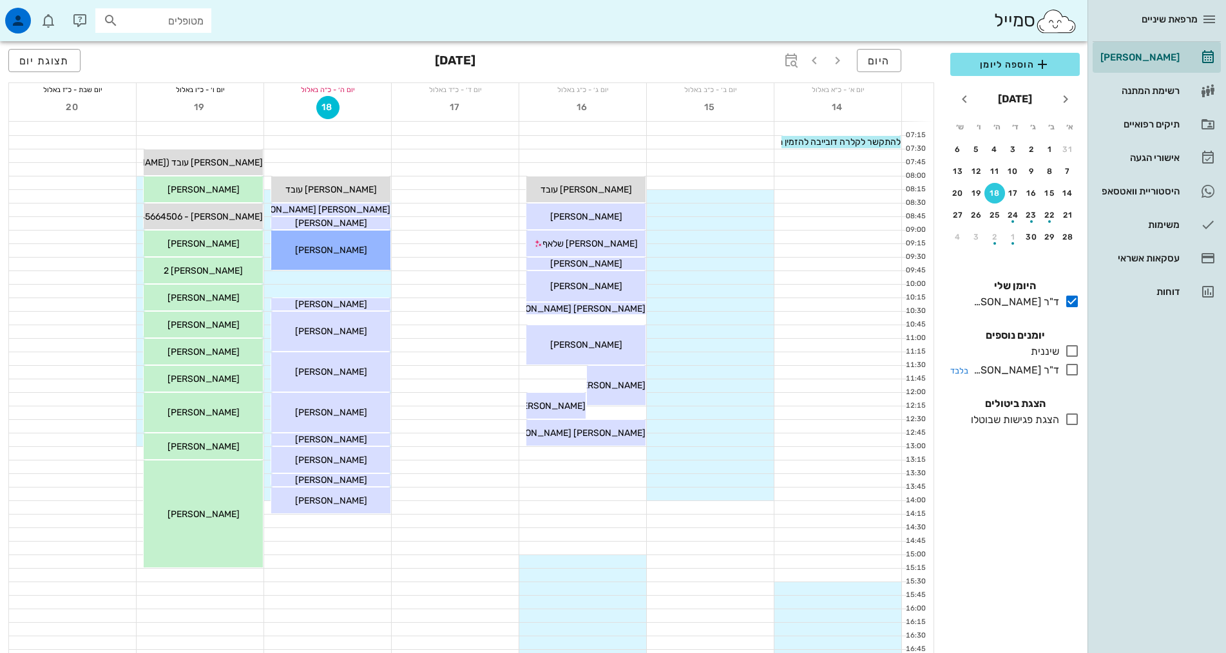
click at [1057, 372] on div "ד"ר [PERSON_NAME]" at bounding box center [1013, 370] width 91 height 15
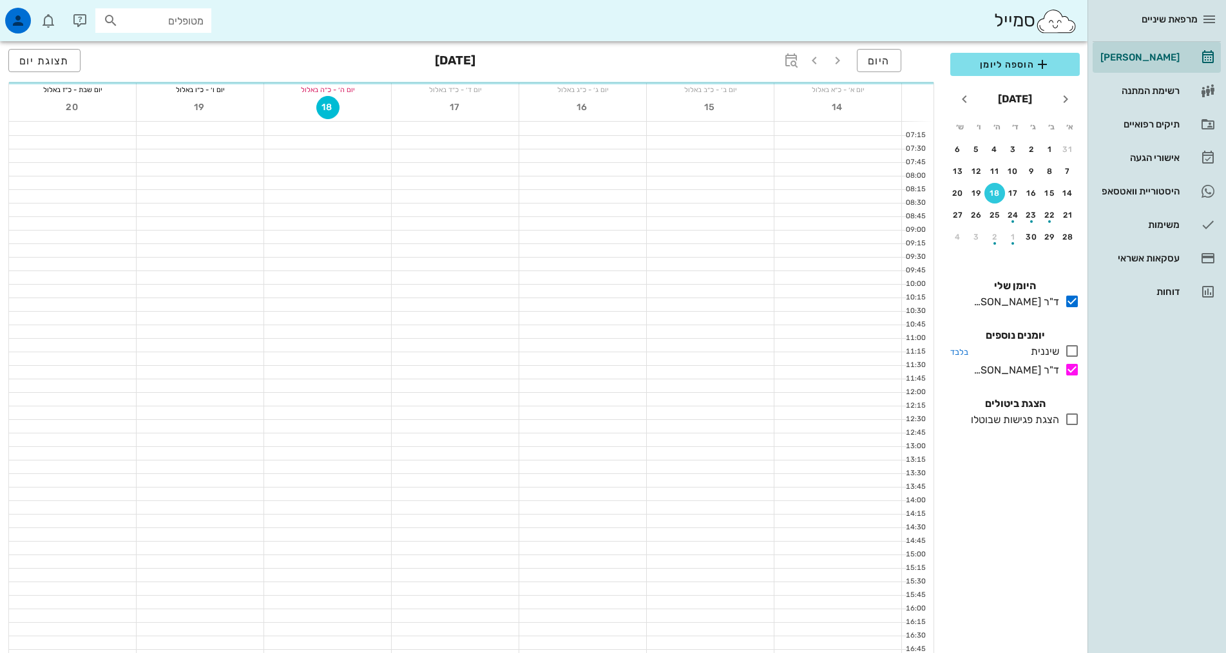
click at [1057, 354] on div "שיננית" at bounding box center [1043, 351] width 34 height 15
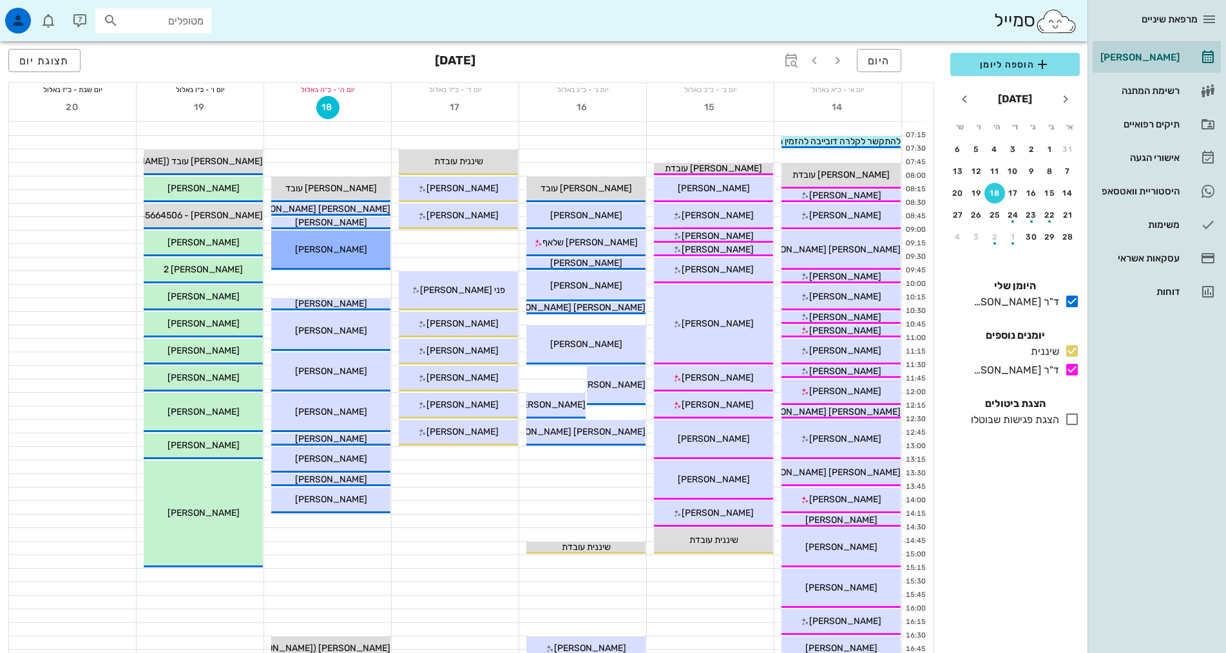
click at [1058, 546] on div "הוספה ליומן [DATE] א׳ ב׳ ג׳ ד׳ ה׳ ו׳ ש׳ 31 1 2 3 4 5 6 7 8 9 10 11 12 13 14 15 …" at bounding box center [1015, 349] width 145 height 608
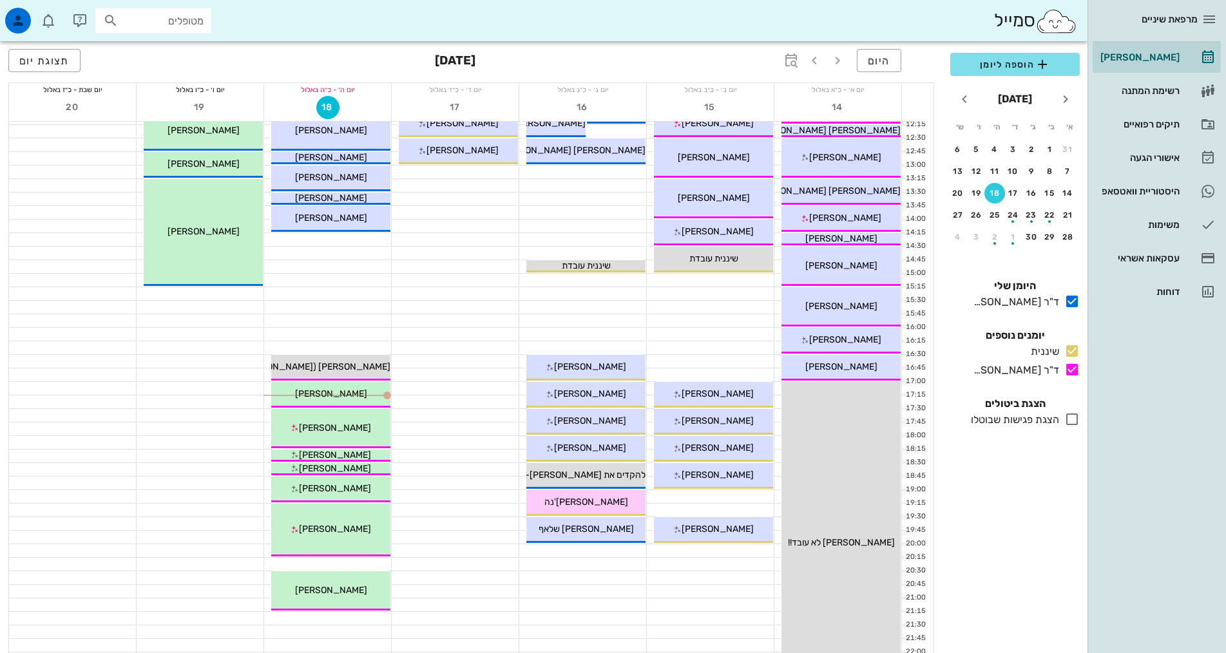
scroll to position [322, 0]
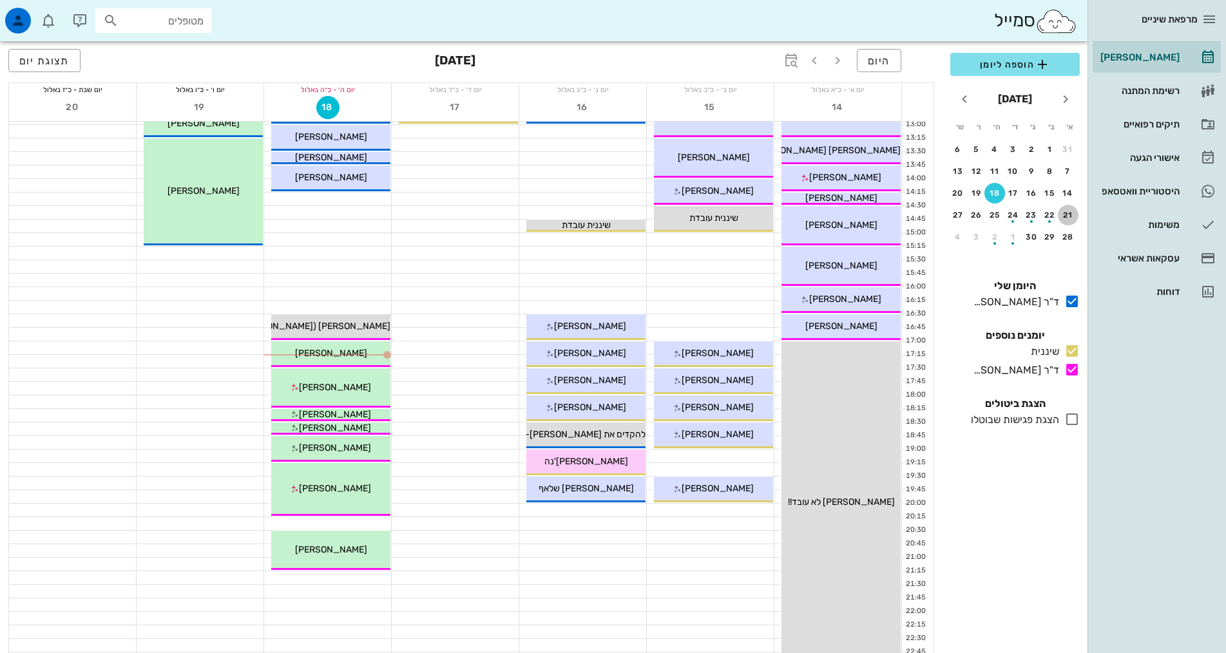
click at [1074, 213] on div "21" at bounding box center [1068, 215] width 21 height 9
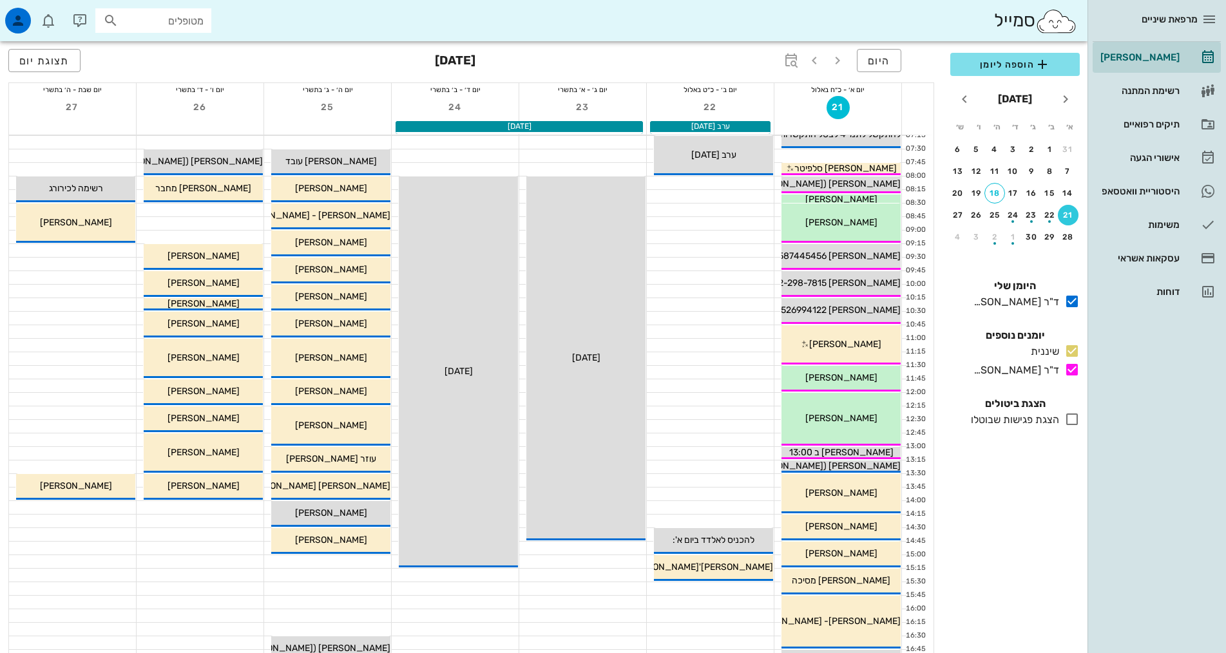
click at [1026, 586] on div "הוספה ליומן [DATE] א׳ ב׳ ג׳ ד׳ ה׳ ו׳ ש׳ 31 1 2 3 4 5 6 7 8 9 10 11 12 13 14 15 …" at bounding box center [1015, 349] width 145 height 608
click at [1016, 568] on div "הוספה ליומן [DATE] א׳ ב׳ ג׳ ד׳ ה׳ ו׳ ש׳ 31 1 2 3 4 5 6 7 8 9 10 11 12 13 14 15 …" at bounding box center [1015, 349] width 145 height 608
click at [1019, 566] on div "הוספה ליומן [DATE] א׳ ב׳ ג׳ ד׳ ה׳ ו׳ ש׳ 31 1 2 3 4 5 6 7 8 9 10 11 12 13 14 15 …" at bounding box center [1015, 349] width 145 height 608
click at [143, 28] on input "מטופלים" at bounding box center [162, 20] width 82 height 17
type input "[PERSON_NAME]"
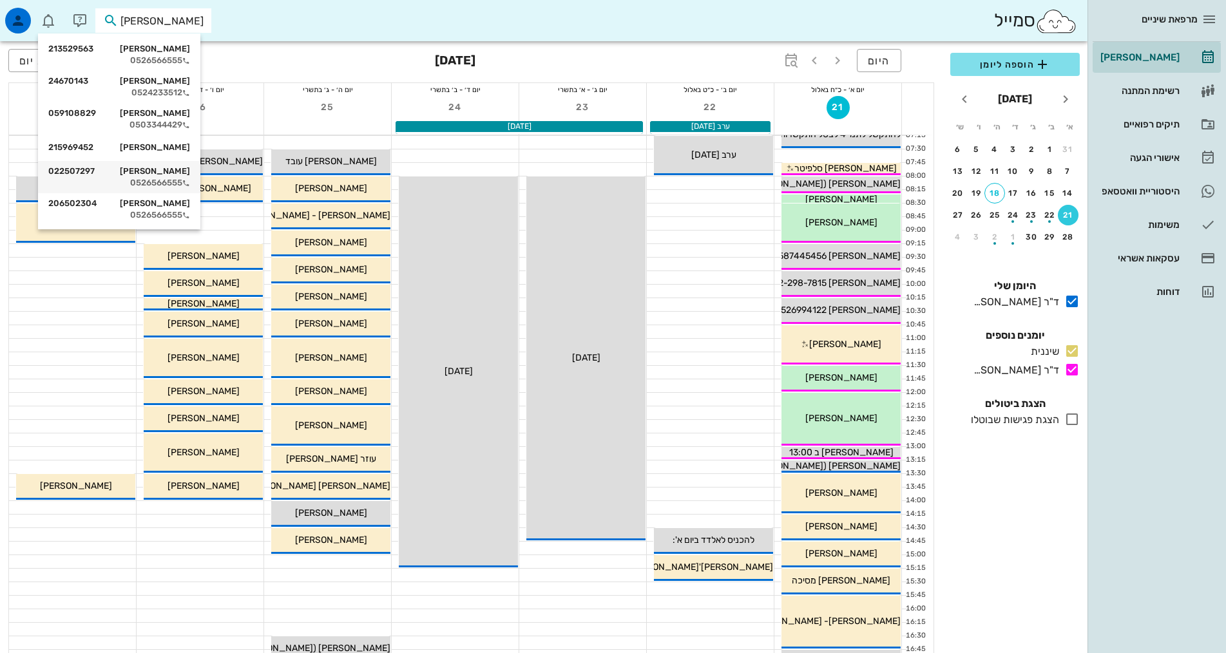
click at [177, 173] on div "[PERSON_NAME] 022507297" at bounding box center [119, 171] width 142 height 10
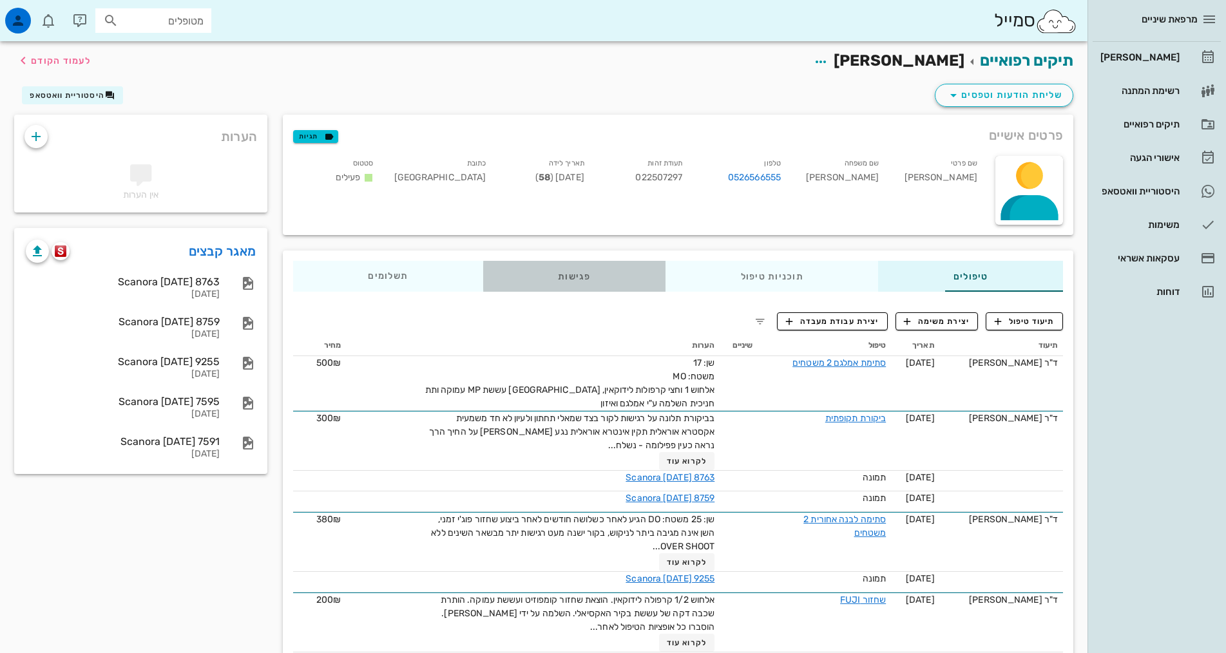
click at [518, 280] on div "פגישות" at bounding box center [574, 276] width 182 height 31
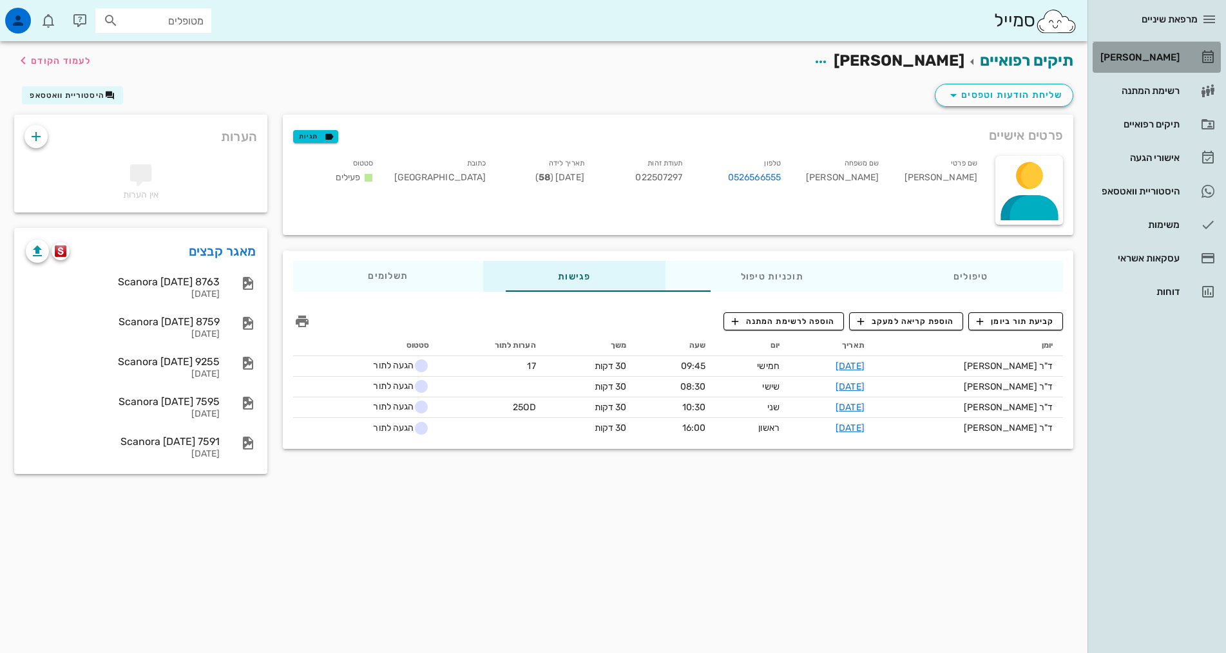
click at [1167, 62] on div "[PERSON_NAME]" at bounding box center [1139, 57] width 82 height 10
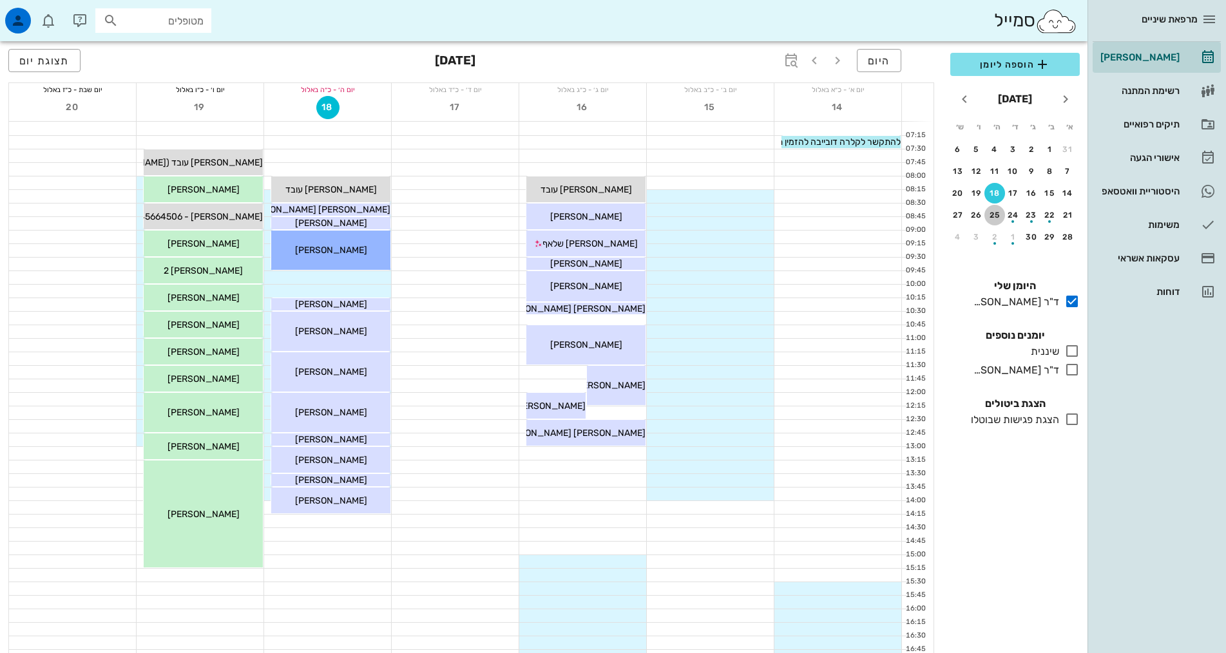
click at [993, 211] on div "25" at bounding box center [994, 215] width 21 height 9
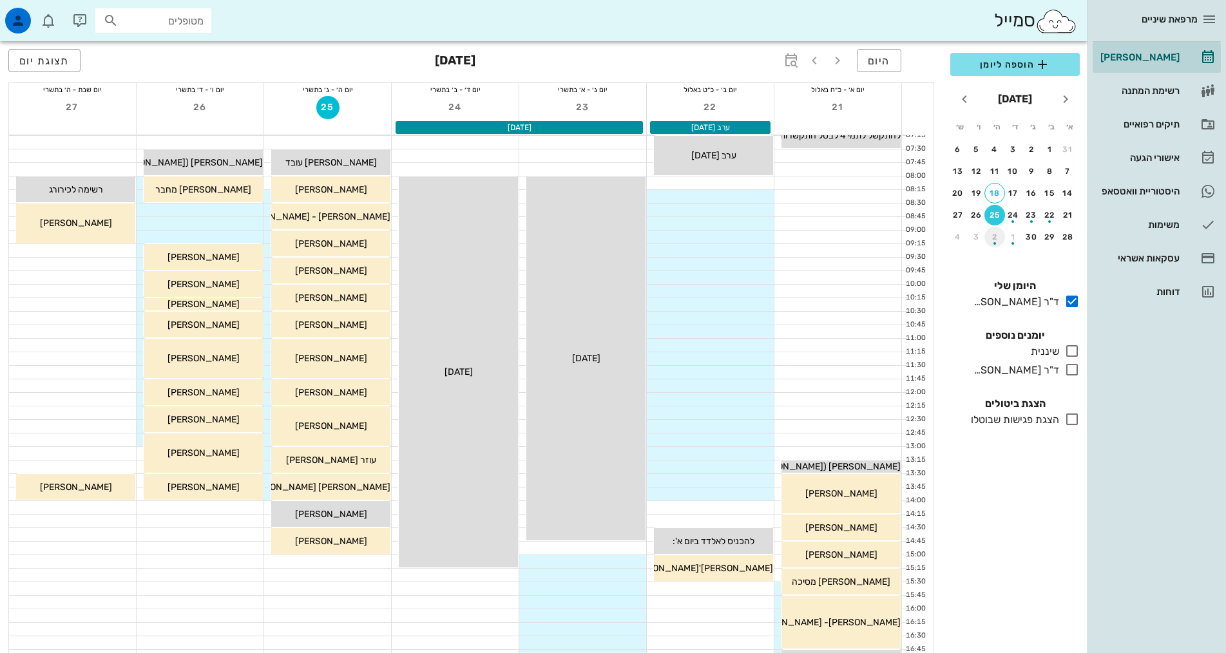
click at [999, 236] on div "button" at bounding box center [994, 239] width 21 height 7
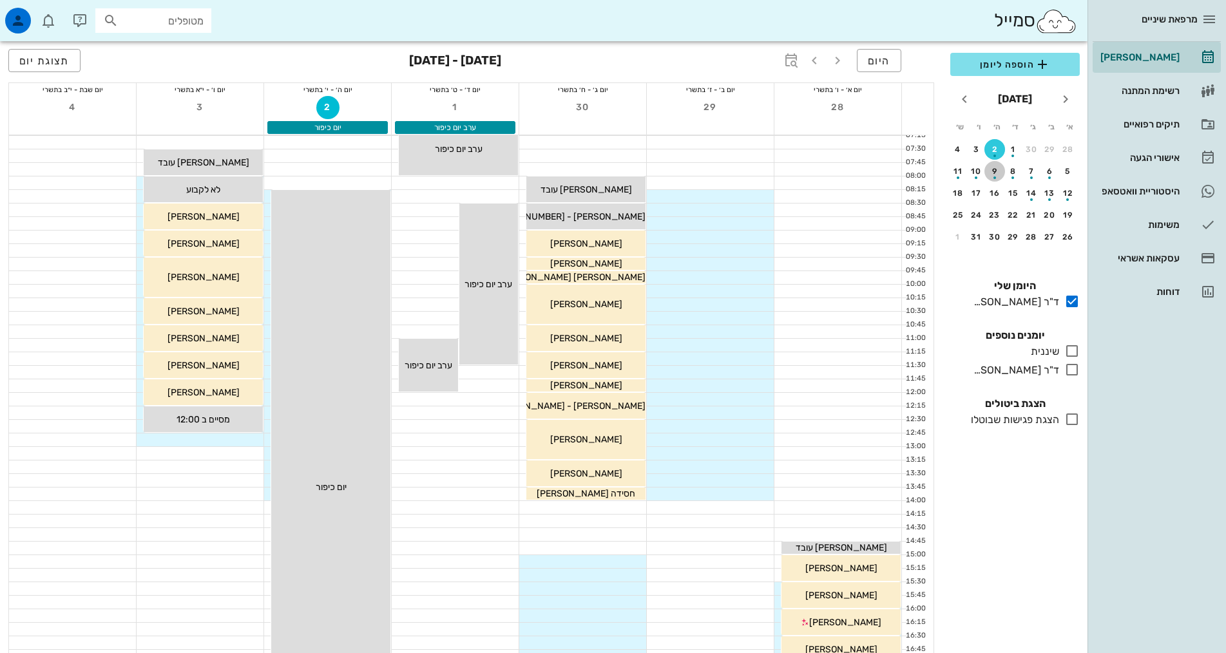
click at [992, 171] on div "button" at bounding box center [994, 174] width 21 height 7
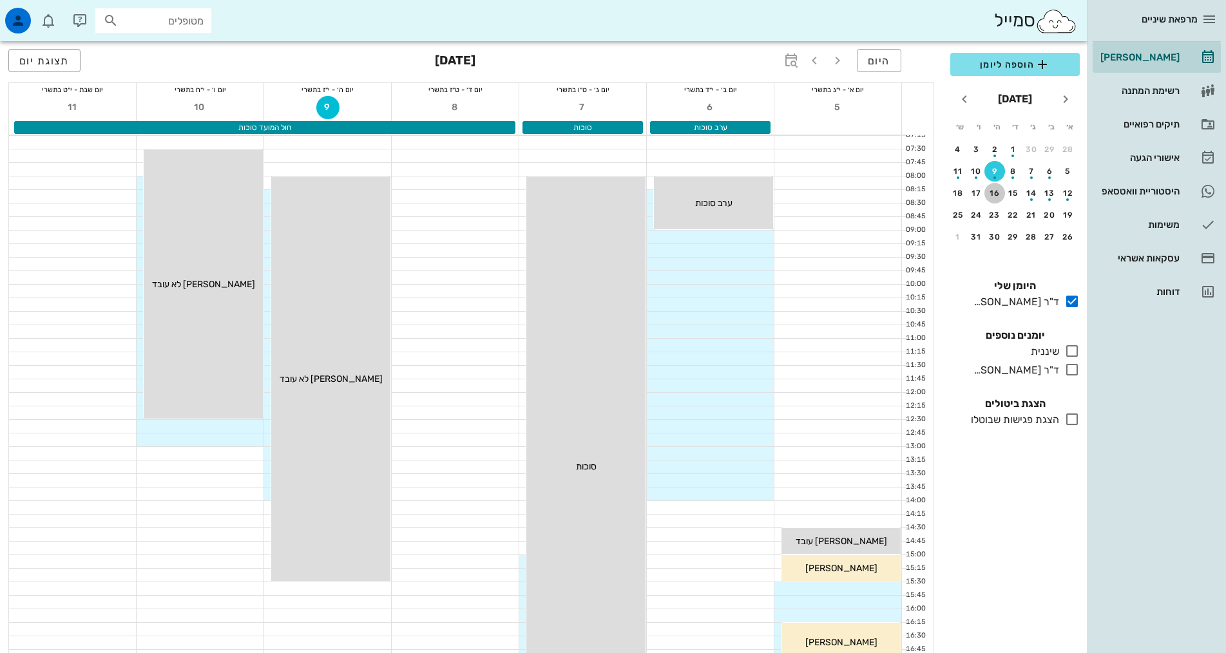
click at [999, 193] on div "16" at bounding box center [994, 193] width 21 height 9
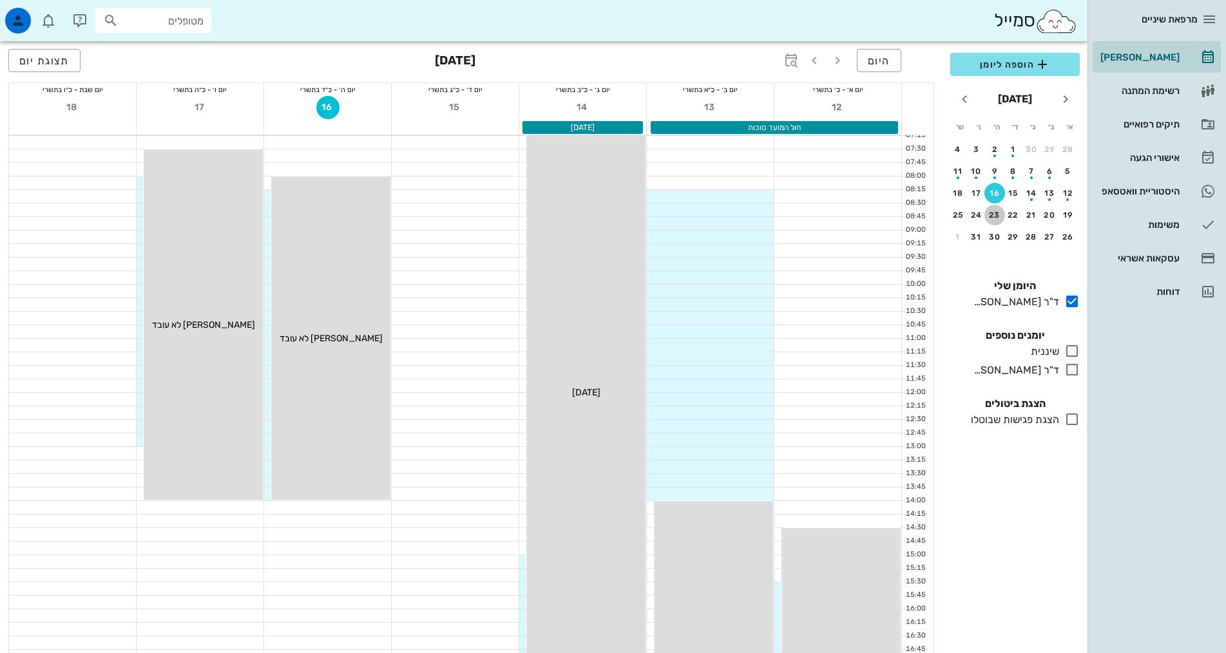
click at [992, 212] on div "23" at bounding box center [994, 215] width 21 height 9
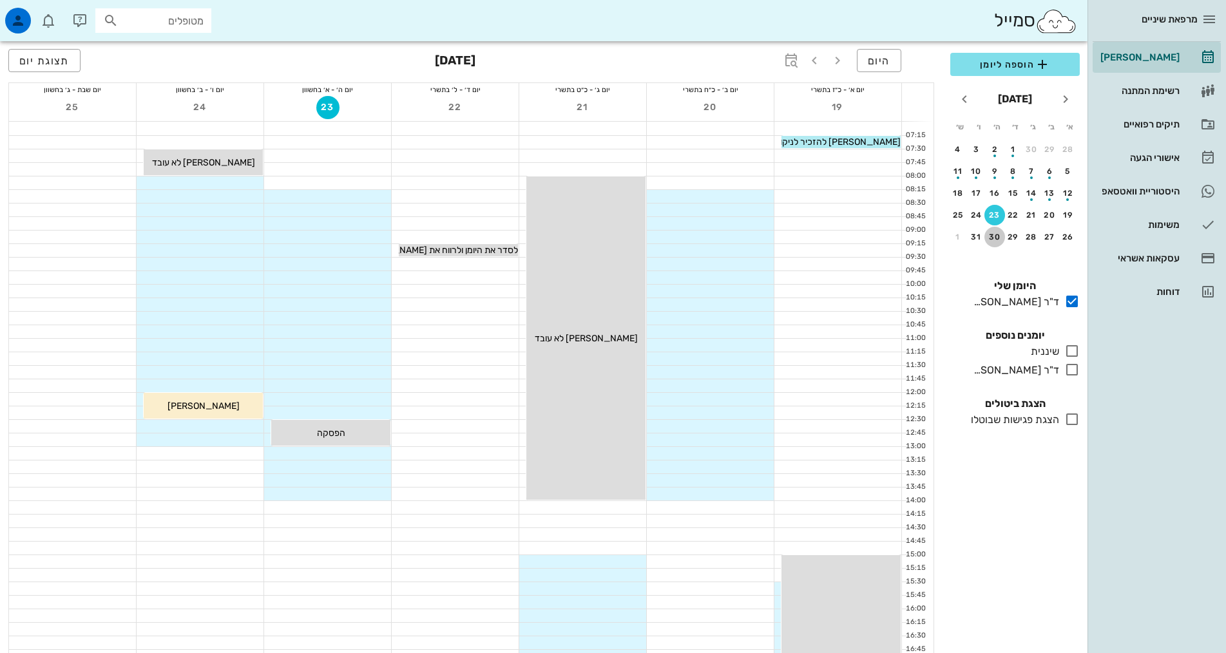
click at [992, 233] on div "30" at bounding box center [994, 237] width 21 height 9
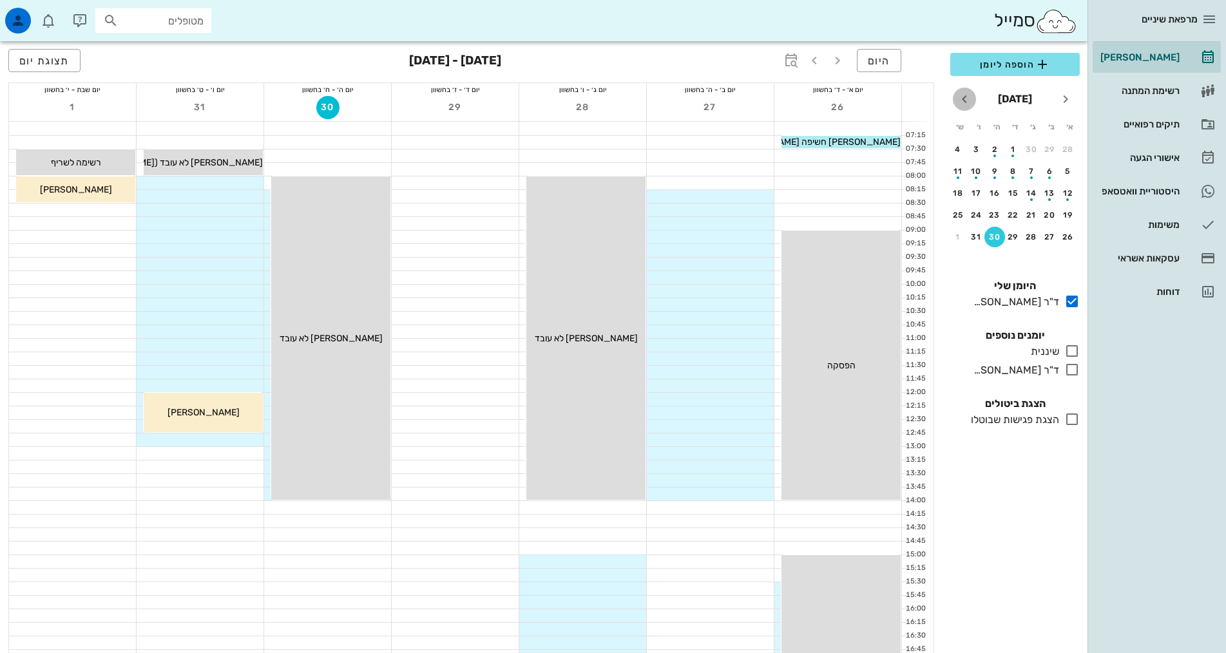
click at [961, 102] on icon "חודש הבא" at bounding box center [964, 98] width 15 height 15
click at [998, 175] on div "6" at bounding box center [994, 171] width 21 height 9
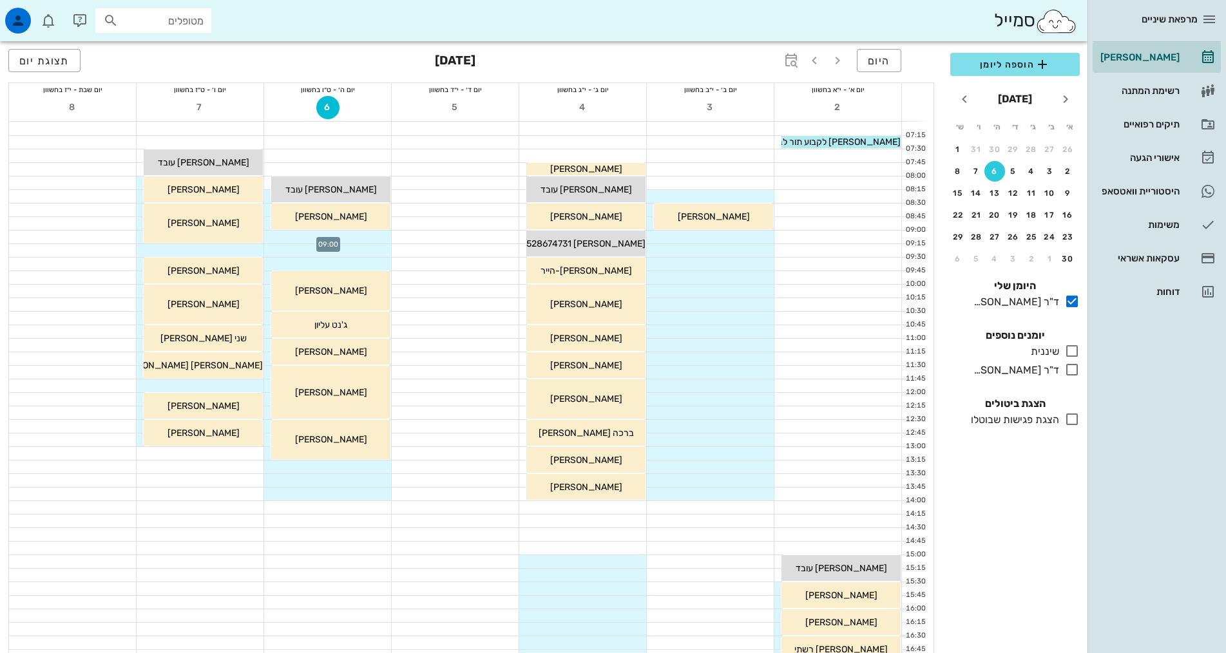
click at [314, 236] on div at bounding box center [327, 237] width 127 height 13
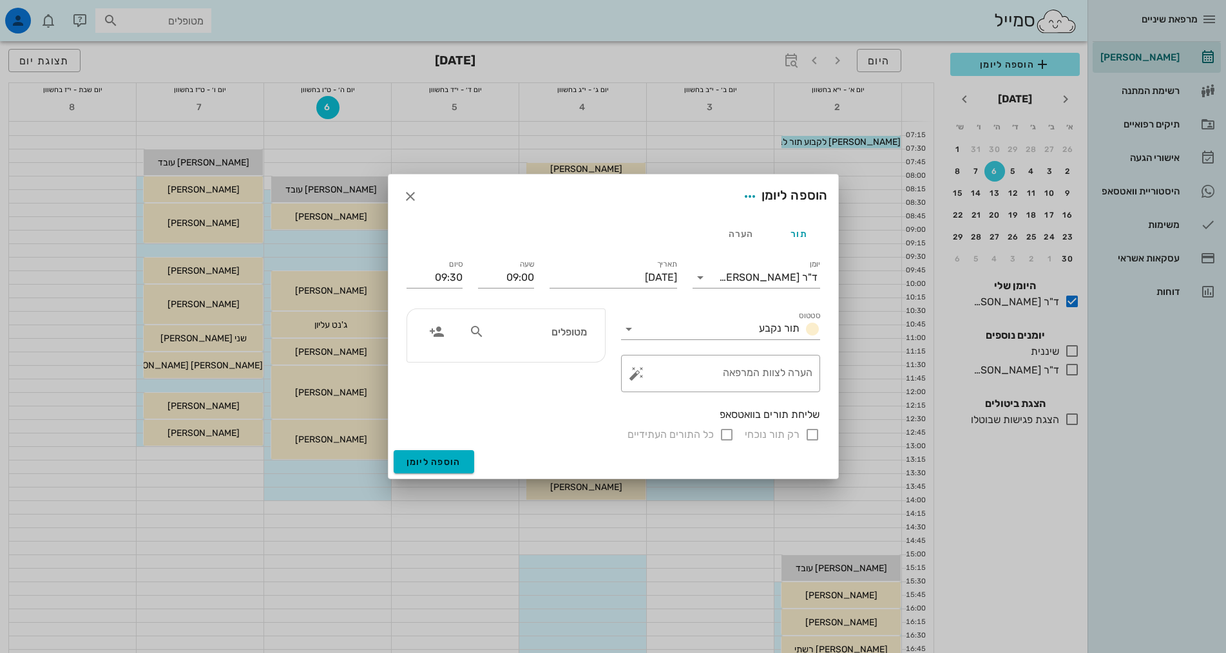
click at [532, 336] on input "מטופלים" at bounding box center [536, 331] width 99 height 17
type input "ה"
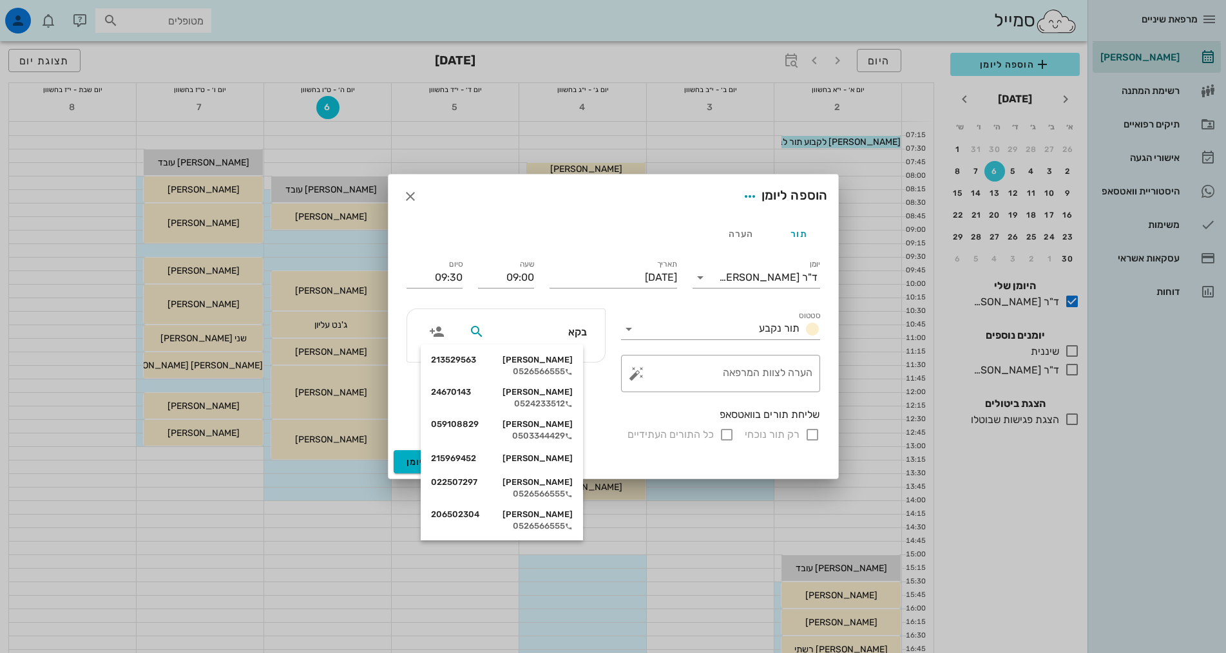
type input "[PERSON_NAME]"
click at [555, 483] on div "[PERSON_NAME] 022507297" at bounding box center [502, 482] width 142 height 10
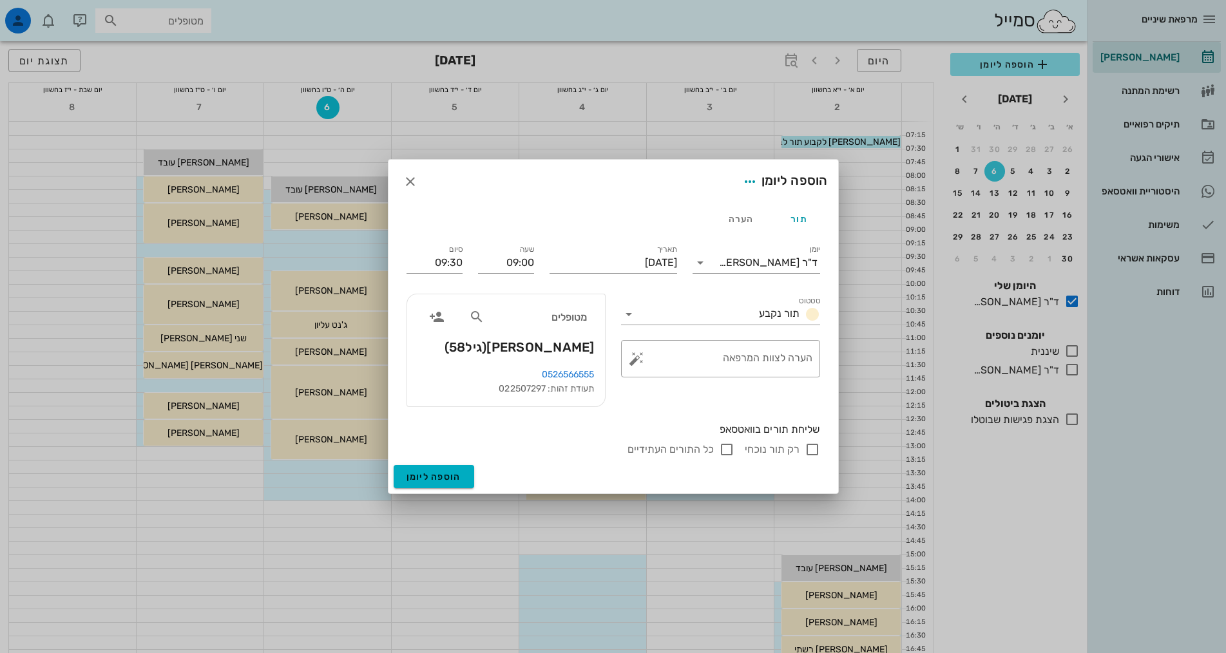
click at [555, 421] on div "שליחת תורים בוואטסאפ רק תור נוכחי כל התורים העתידיים" at bounding box center [613, 440] width 429 height 50
click at [625, 390] on div "סטטוס תור נקבע ​ הערה לצוות המרפאה" at bounding box center [720, 350] width 215 height 129
click at [756, 187] on span "button" at bounding box center [749, 181] width 23 height 15
click at [634, 407] on div "סטטוס תור נקבע ​ הערה לצוות המרפאה" at bounding box center [720, 350] width 215 height 129
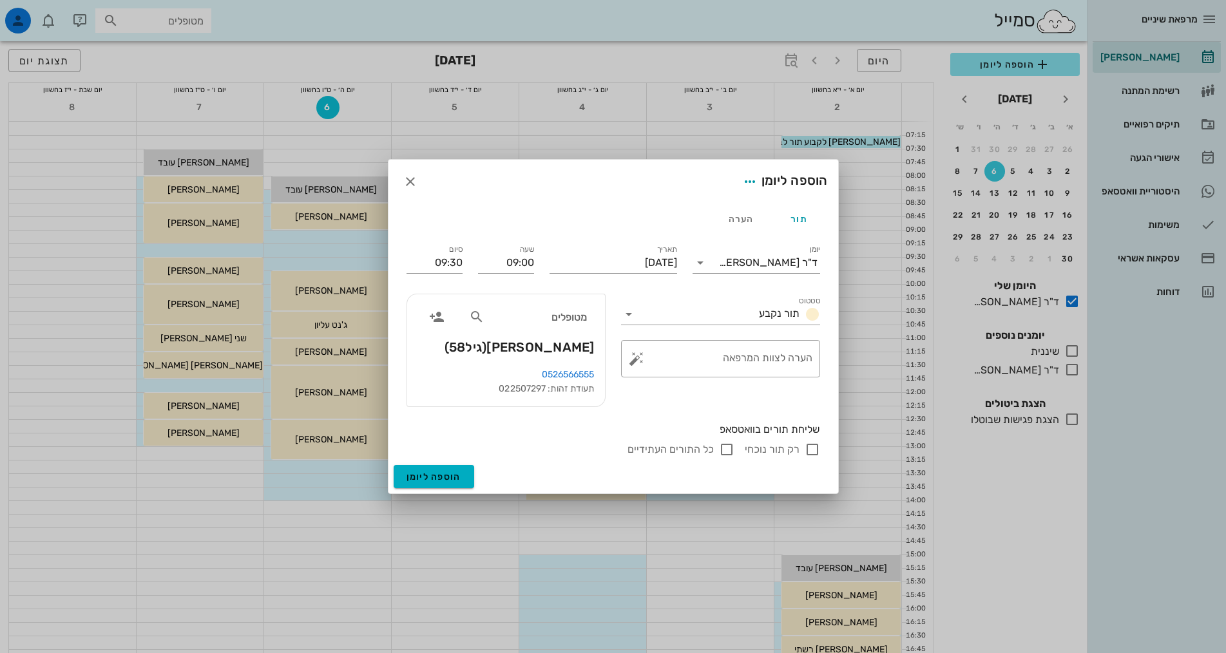
click at [659, 389] on div "סטטוס תור נקבע ​ הערה לצוות המרפאה" at bounding box center [720, 350] width 215 height 129
click at [743, 356] on textarea "הערה לצוות המרפאה" at bounding box center [725, 362] width 173 height 31
click at [430, 474] on span "הוספה ליומן" at bounding box center [434, 477] width 55 height 11
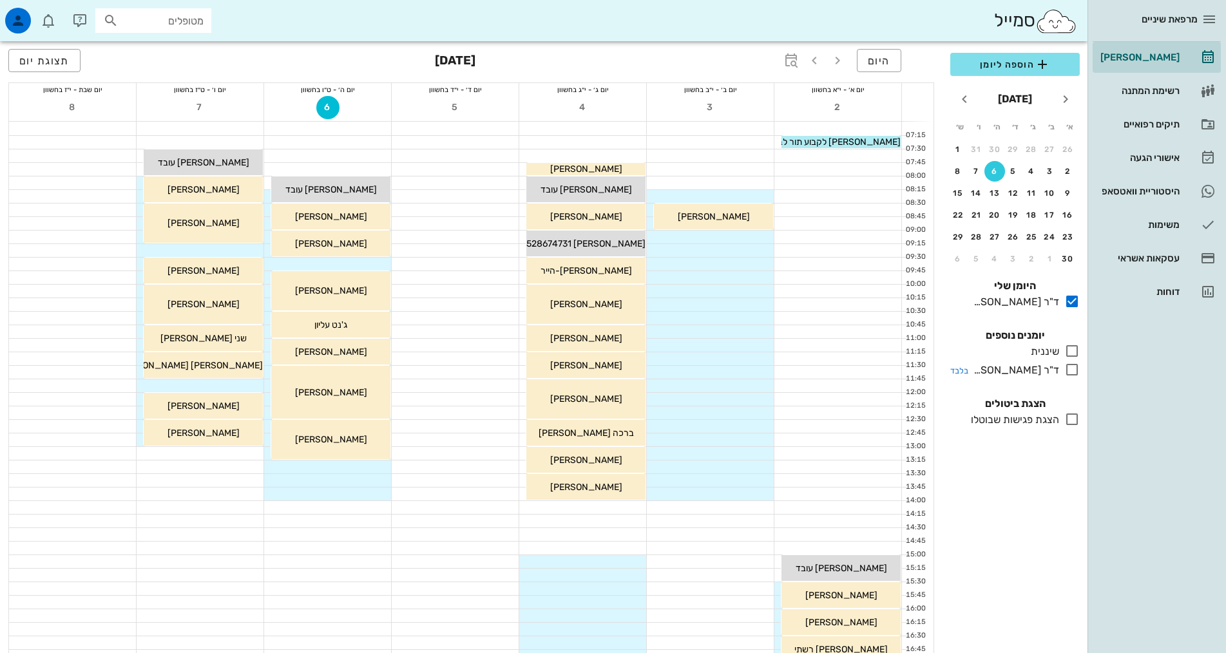
click at [1030, 376] on div "ד"ר [PERSON_NAME]" at bounding box center [1013, 370] width 91 height 15
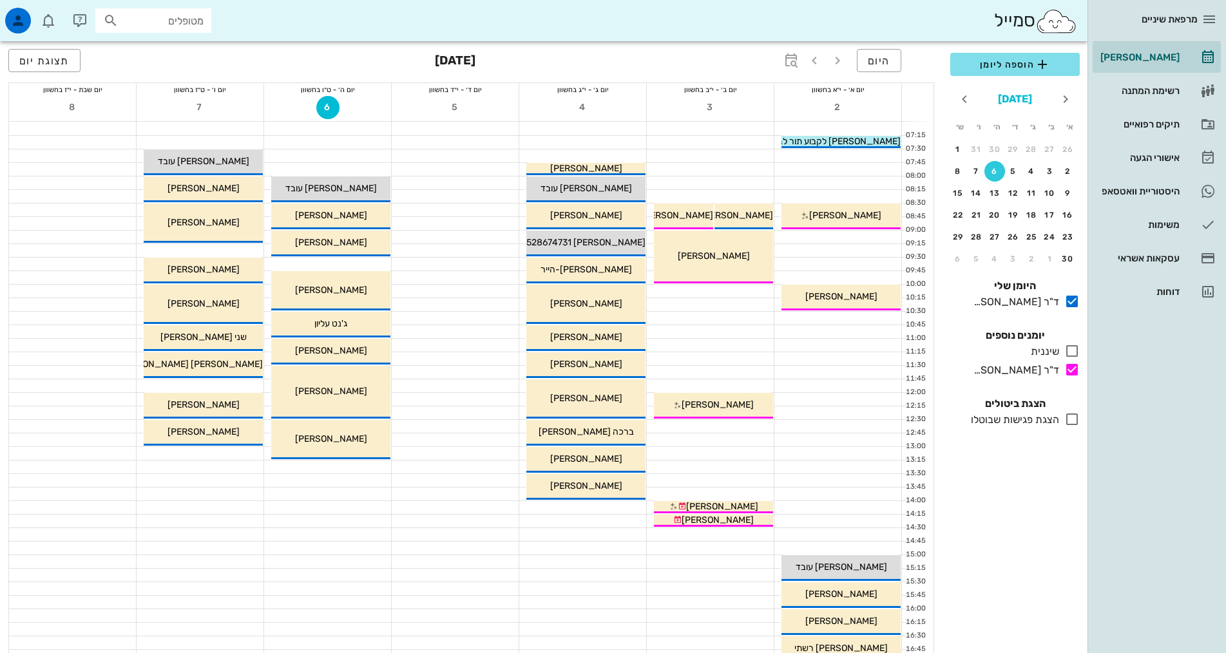
click at [1022, 97] on button "[DATE]" at bounding box center [1015, 99] width 44 height 26
click at [1064, 97] on icon "שנה שעברה" at bounding box center [1065, 98] width 15 height 15
click at [1158, 60] on div "[PERSON_NAME]" at bounding box center [1139, 57] width 82 height 10
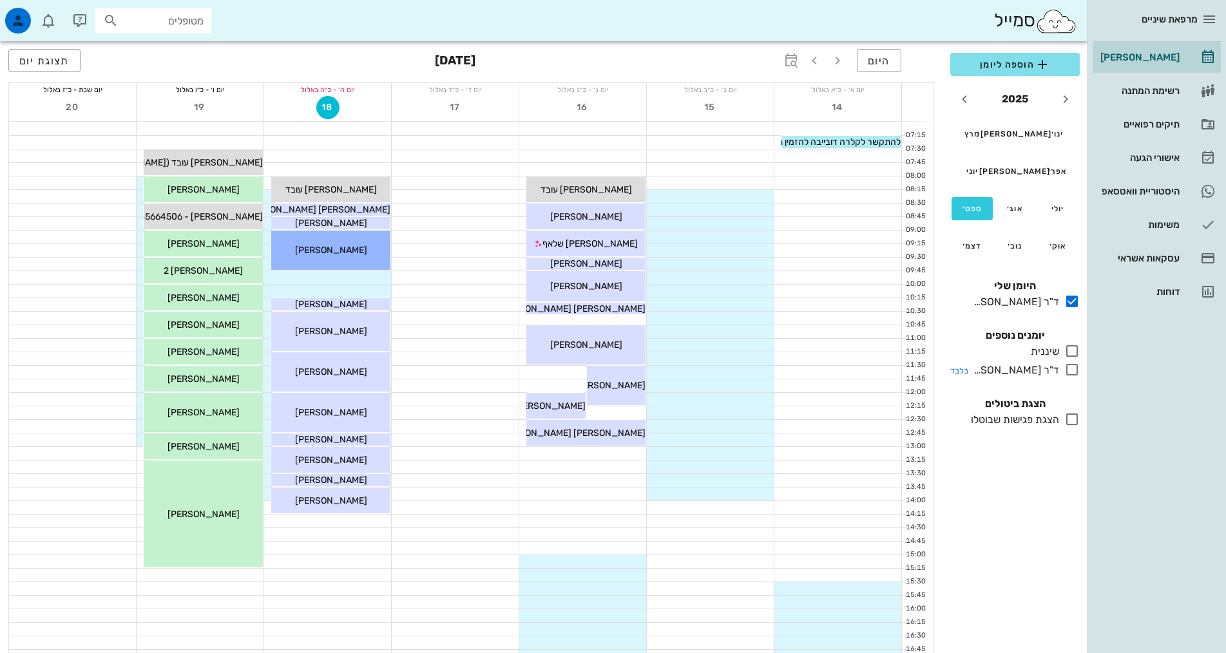
click at [1045, 366] on div "ד"ר [PERSON_NAME]" at bounding box center [1013, 370] width 91 height 15
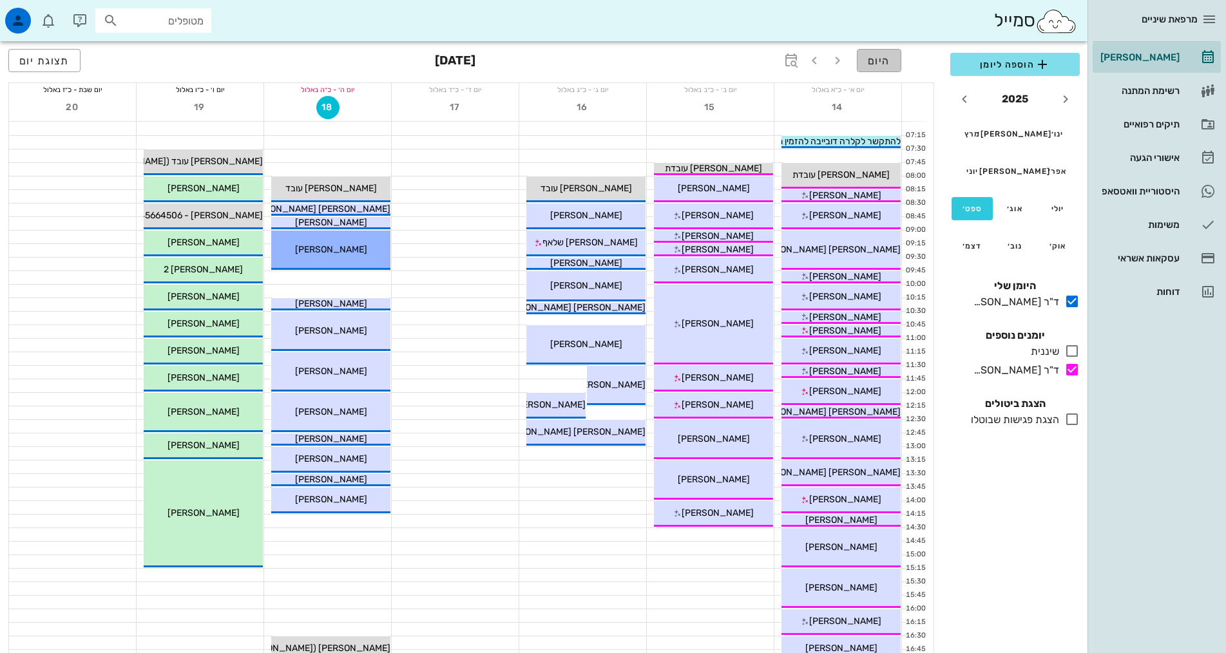
click at [890, 67] on button "היום" at bounding box center [879, 60] width 44 height 23
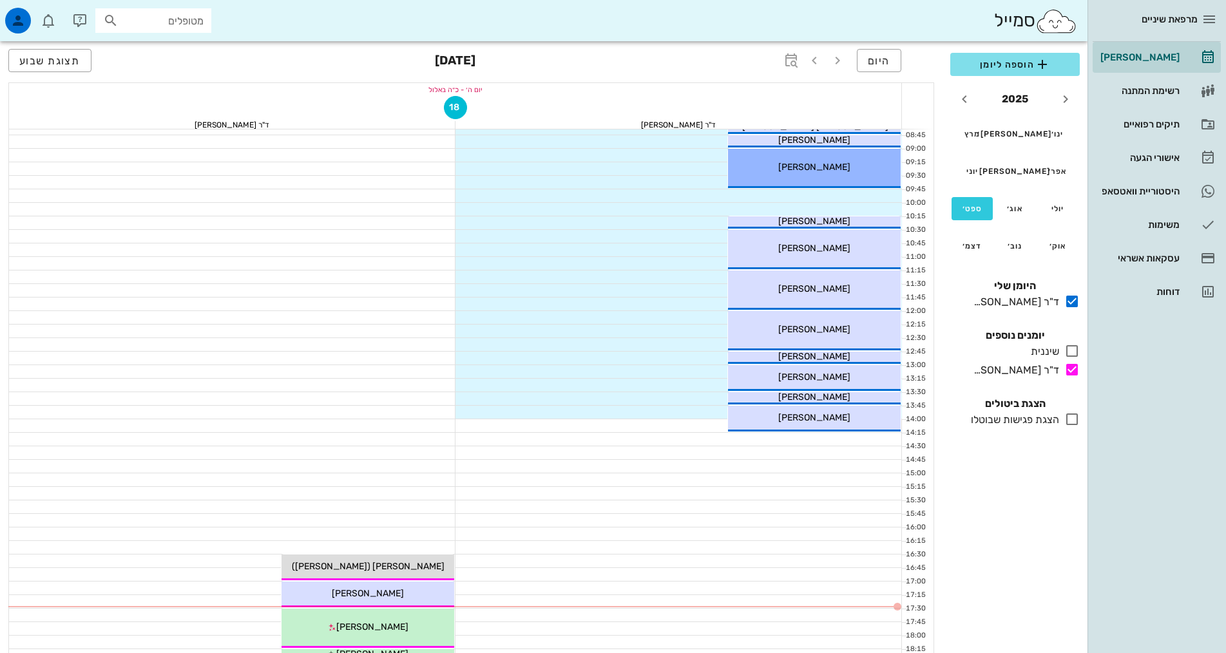
scroll to position [397, 0]
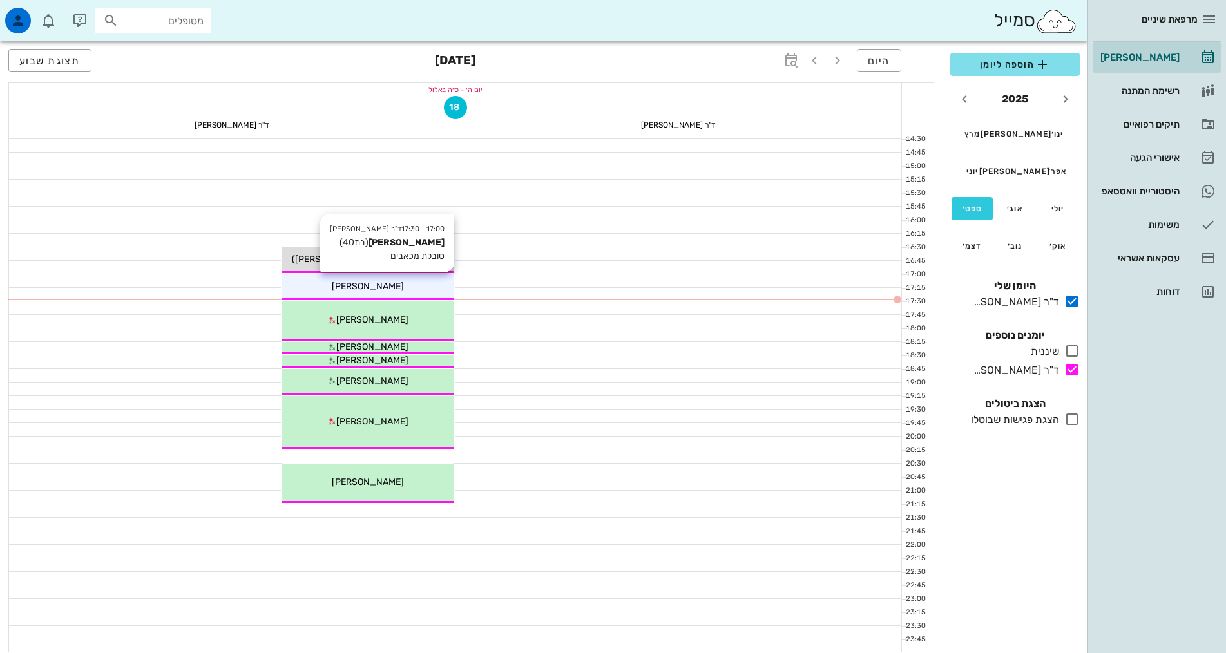
click at [417, 285] on div "[PERSON_NAME]" at bounding box center [368, 287] width 173 height 14
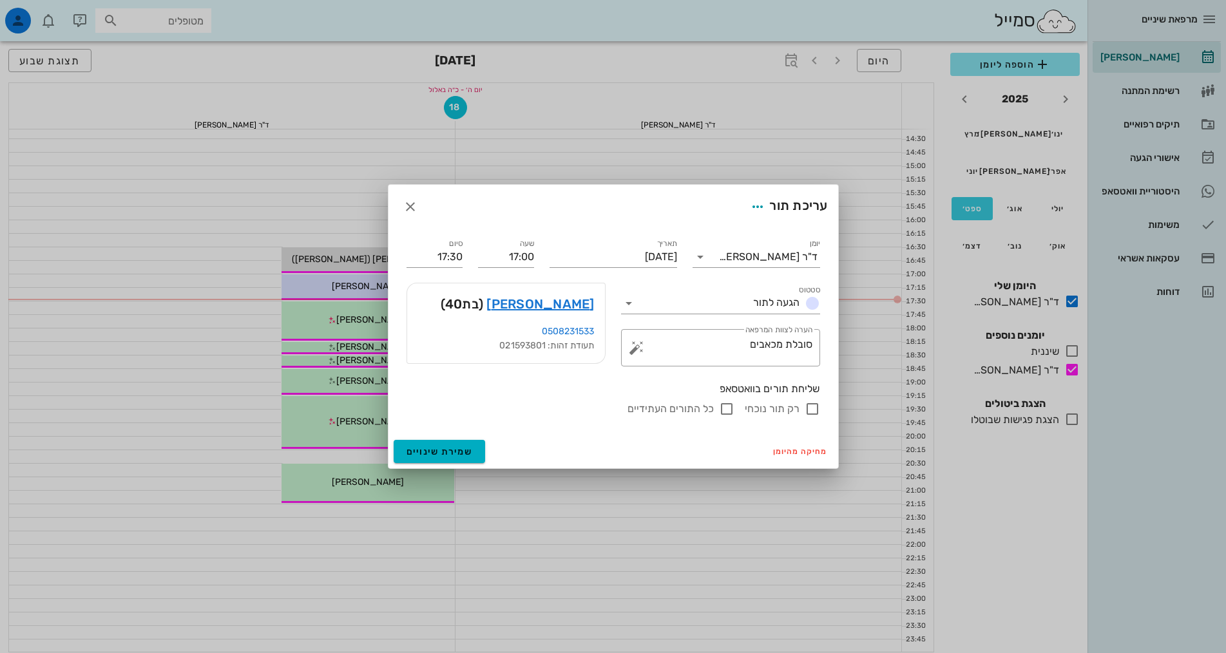
click at [557, 388] on div "שליחת תורים בוואטסאפ" at bounding box center [614, 389] width 414 height 14
click at [535, 303] on link "[PERSON_NAME]" at bounding box center [540, 304] width 108 height 21
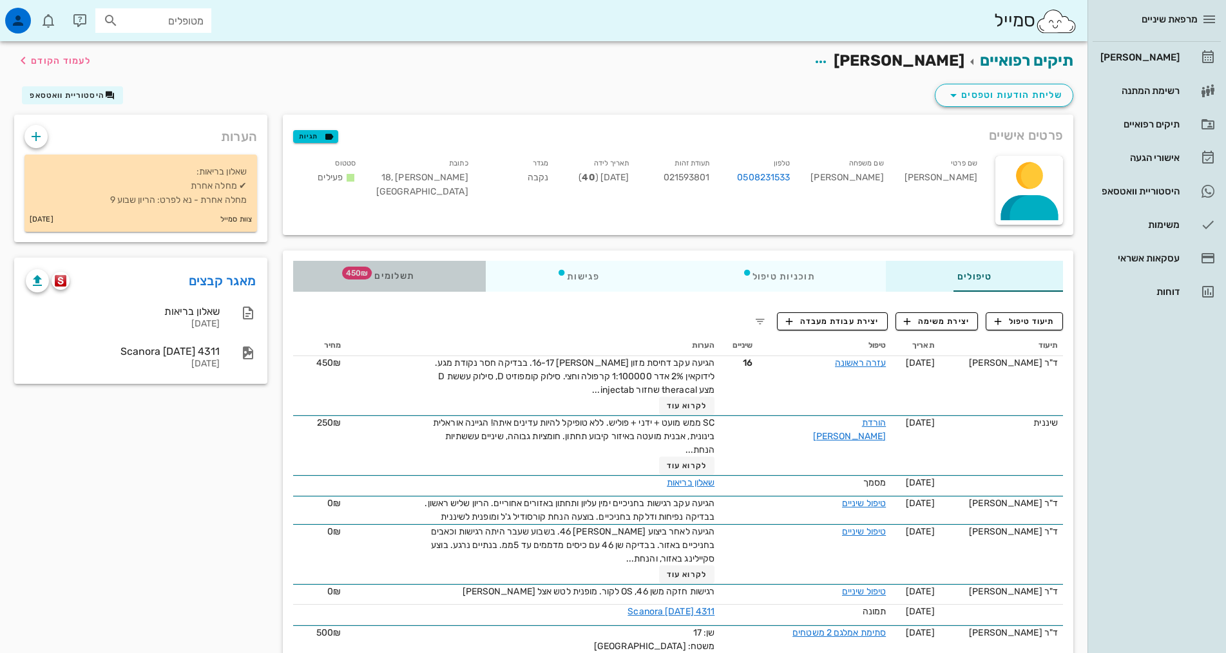
click at [364, 276] on span "תשלומים 450₪" at bounding box center [389, 276] width 50 height 9
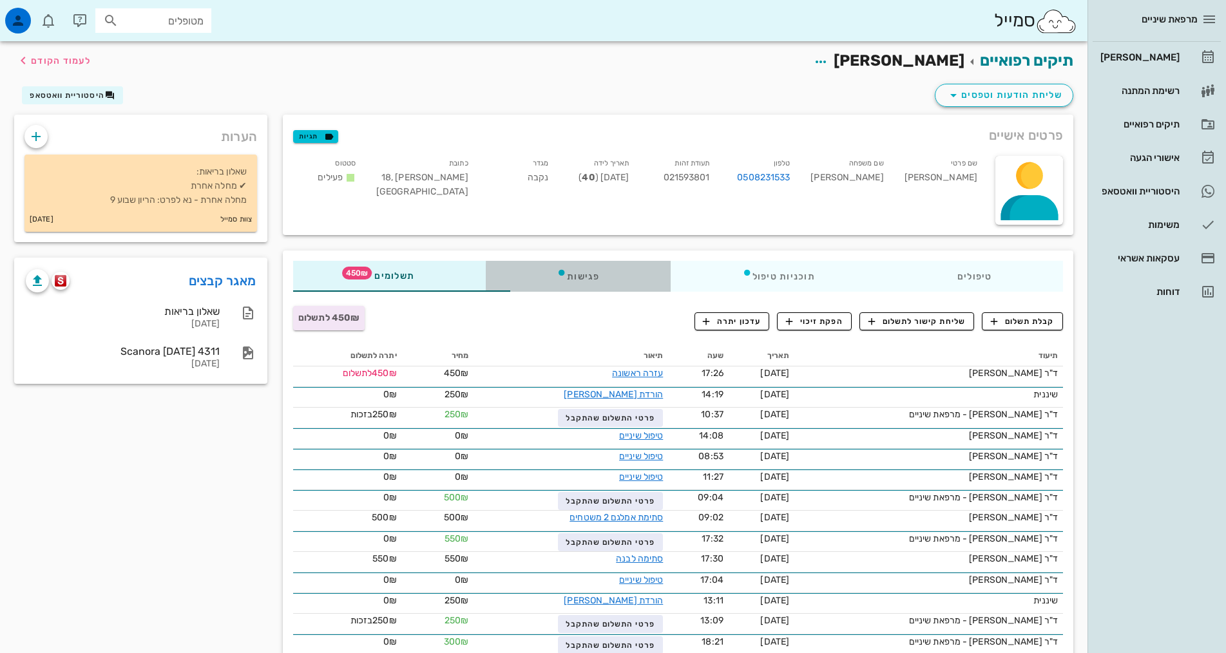
click at [539, 274] on div "פגישות" at bounding box center [578, 276] width 185 height 31
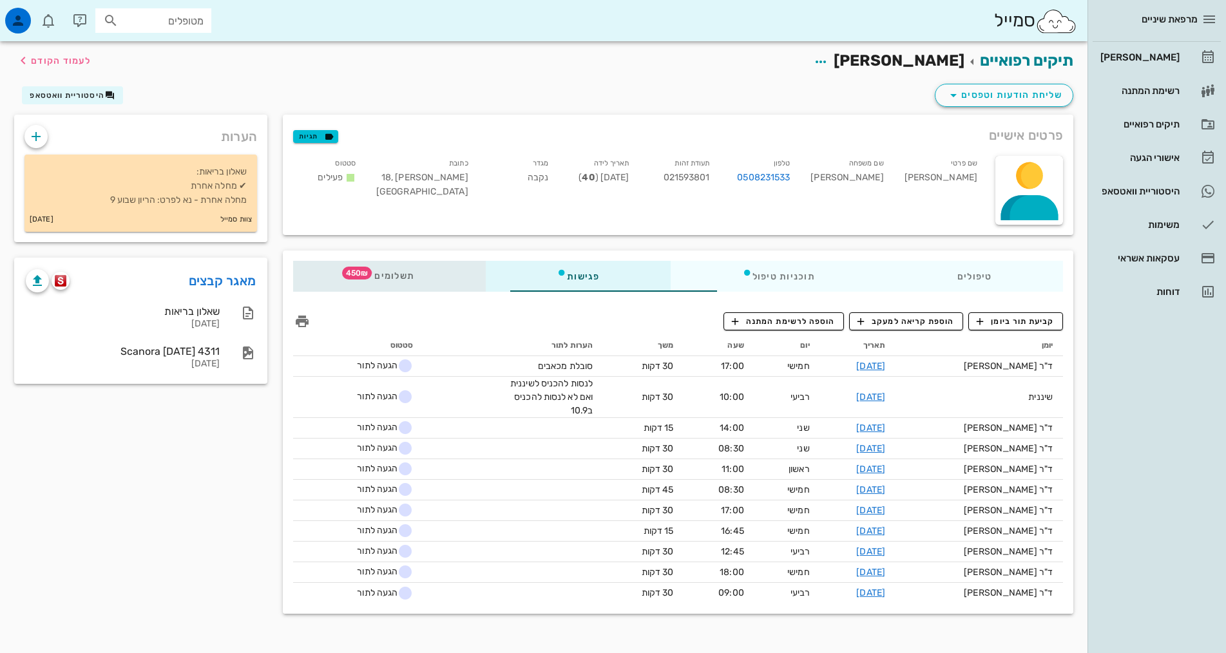
click at [364, 273] on span "תשלומים 450₪" at bounding box center [389, 276] width 50 height 9
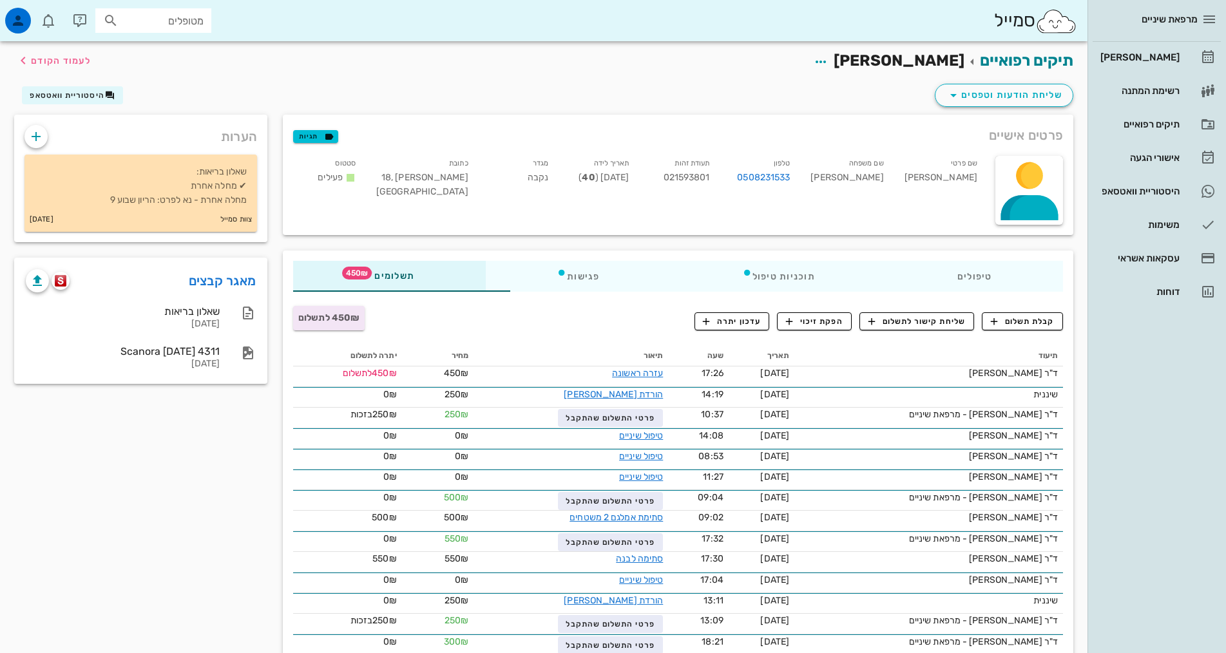
click at [111, 465] on div "הערות שאלון בריאות: ✔ מחלה אחרת מחלה אחרת - נא לפרט: הריון שבוע 9 צוות סמייל [D…" at bounding box center [140, 425] width 269 height 620
click at [403, 320] on div "450₪ לתשלום" at bounding box center [416, 322] width 262 height 34
click at [311, 375] on div "450₪ לתשלום" at bounding box center [347, 374] width 99 height 14
click at [612, 378] on link "עזרה ראשונה" at bounding box center [637, 373] width 51 height 11
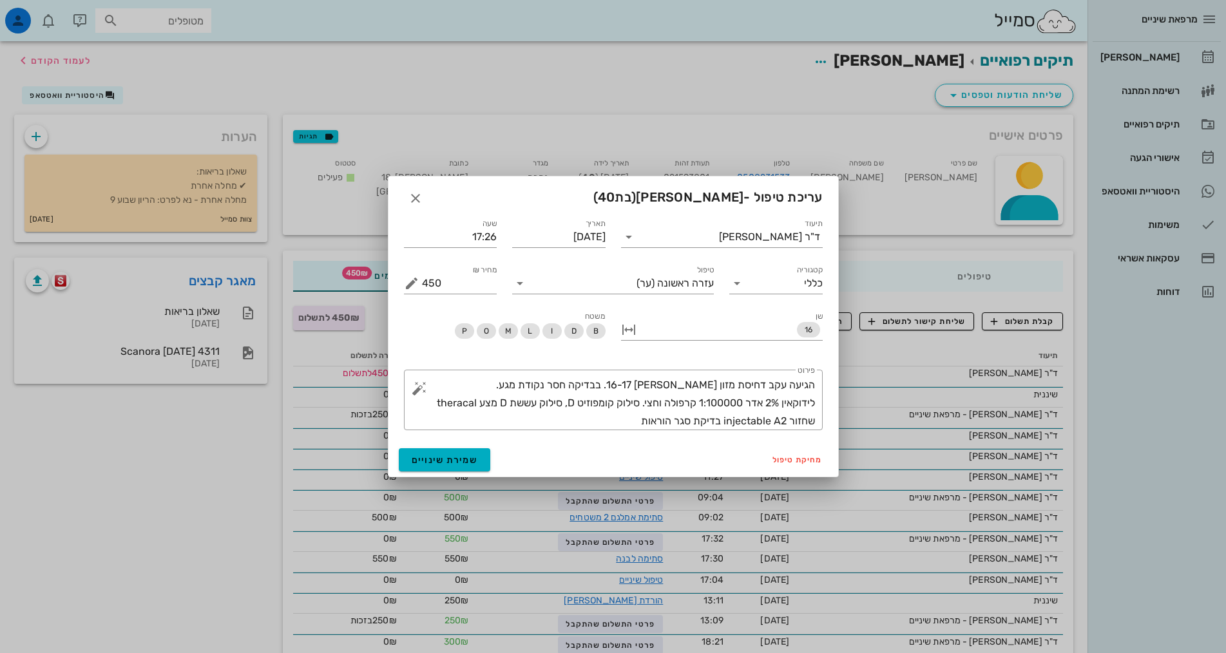
click at [521, 185] on div "עריכת טיפול - [PERSON_NAME] (בת 40 )" at bounding box center [613, 197] width 450 height 40
click at [414, 194] on icon "button" at bounding box center [415, 198] width 15 height 15
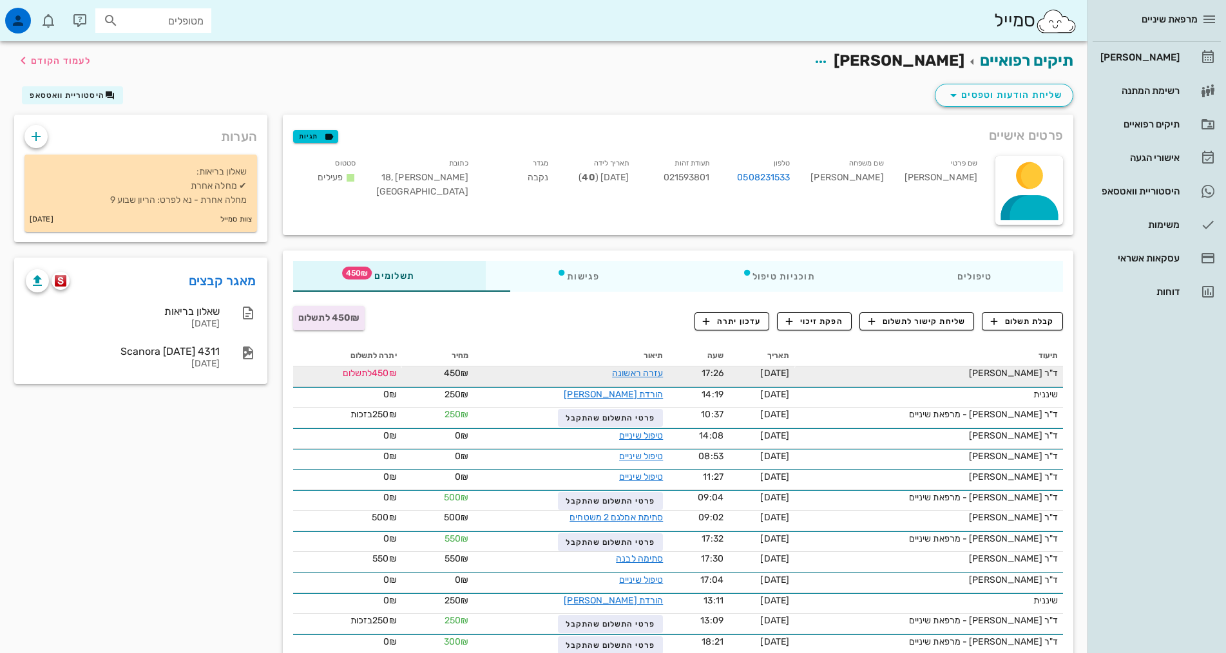
click at [593, 382] on td "עזרה ראשונה" at bounding box center [571, 377] width 195 height 21
click at [612, 377] on link "עזרה ראשונה" at bounding box center [637, 373] width 51 height 11
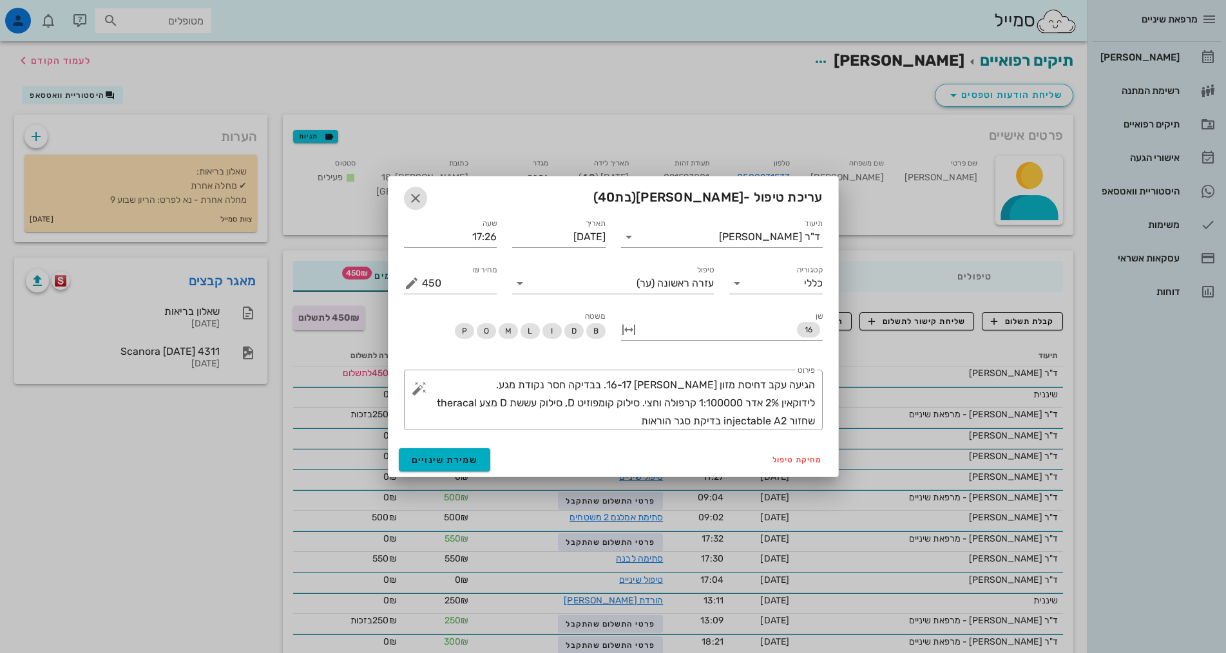
click at [415, 198] on icon "button" at bounding box center [415, 198] width 15 height 15
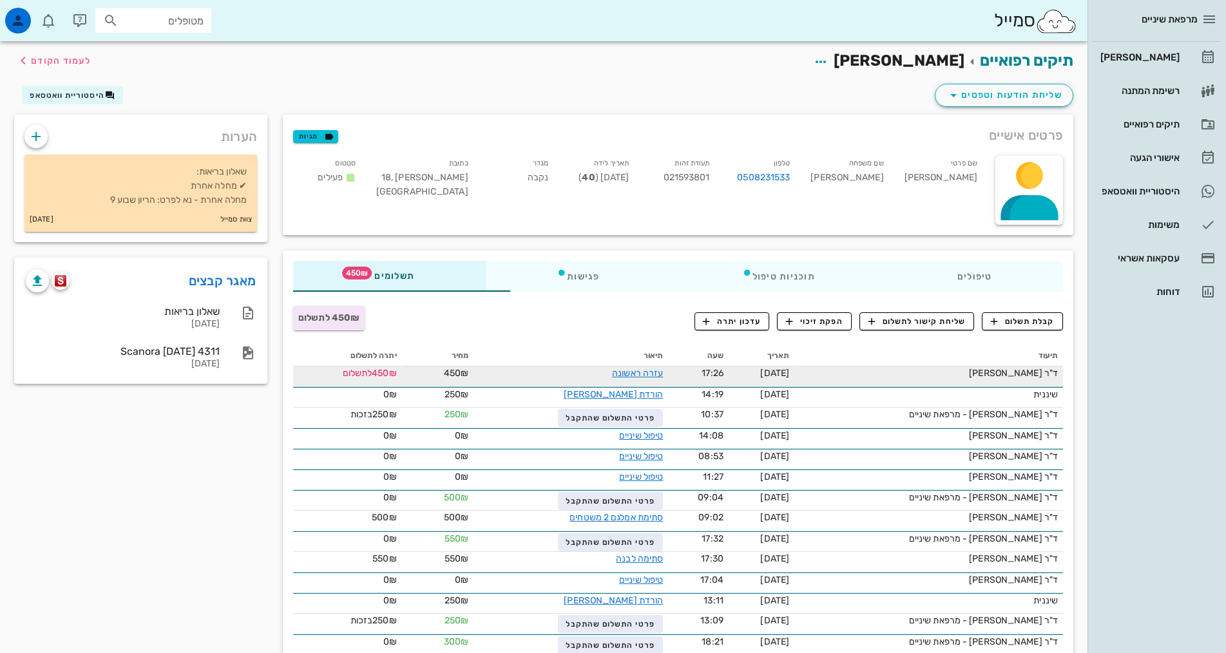
click at [300, 371] on div "450₪ לתשלום" at bounding box center [347, 374] width 99 height 14
click at [298, 319] on span "450₪ לתשלום" at bounding box center [328, 317] width 61 height 11
click at [1043, 320] on span "קבלת תשלום" at bounding box center [1023, 322] width 64 height 12
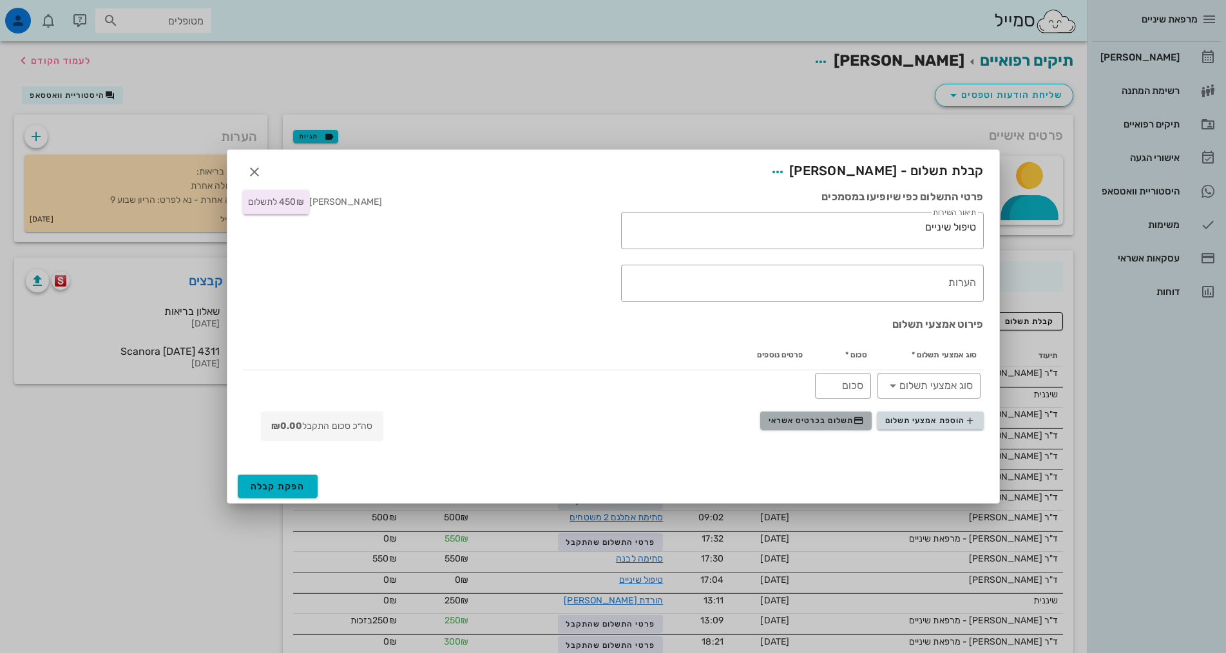
click at [824, 423] on span "תשלום בכרטיס אשראי" at bounding box center [816, 421] width 95 height 10
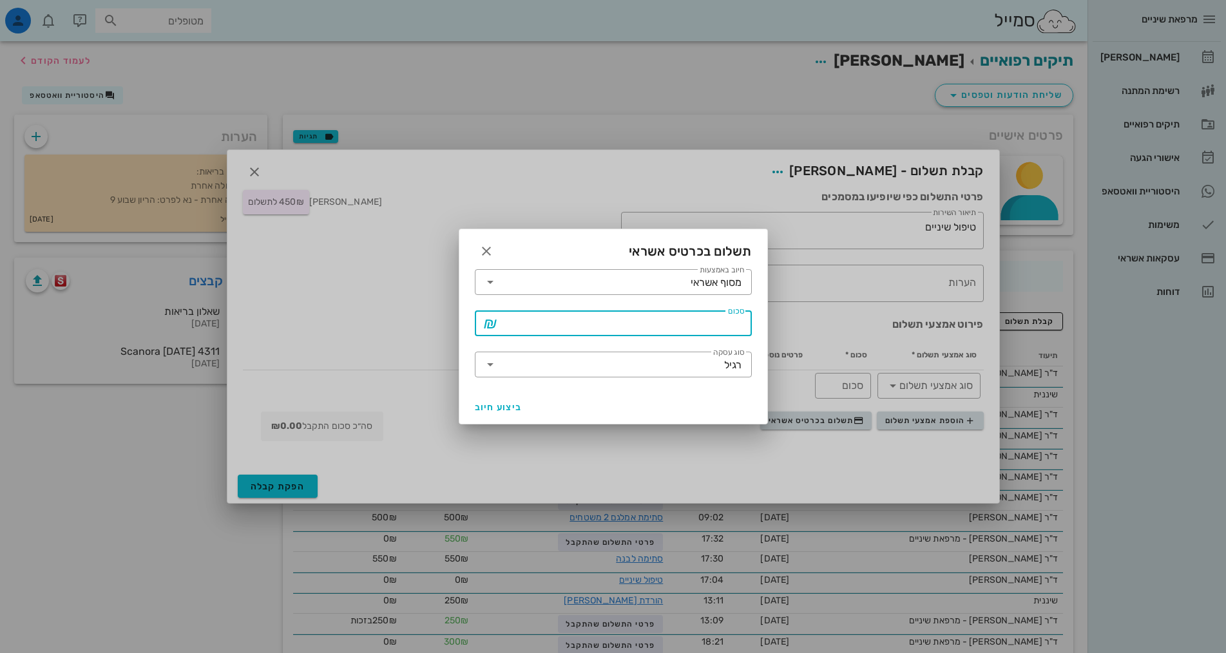
click at [604, 315] on input "סכום" at bounding box center [623, 323] width 244 height 21
type input "450"
click at [483, 249] on icon "button" at bounding box center [486, 251] width 15 height 15
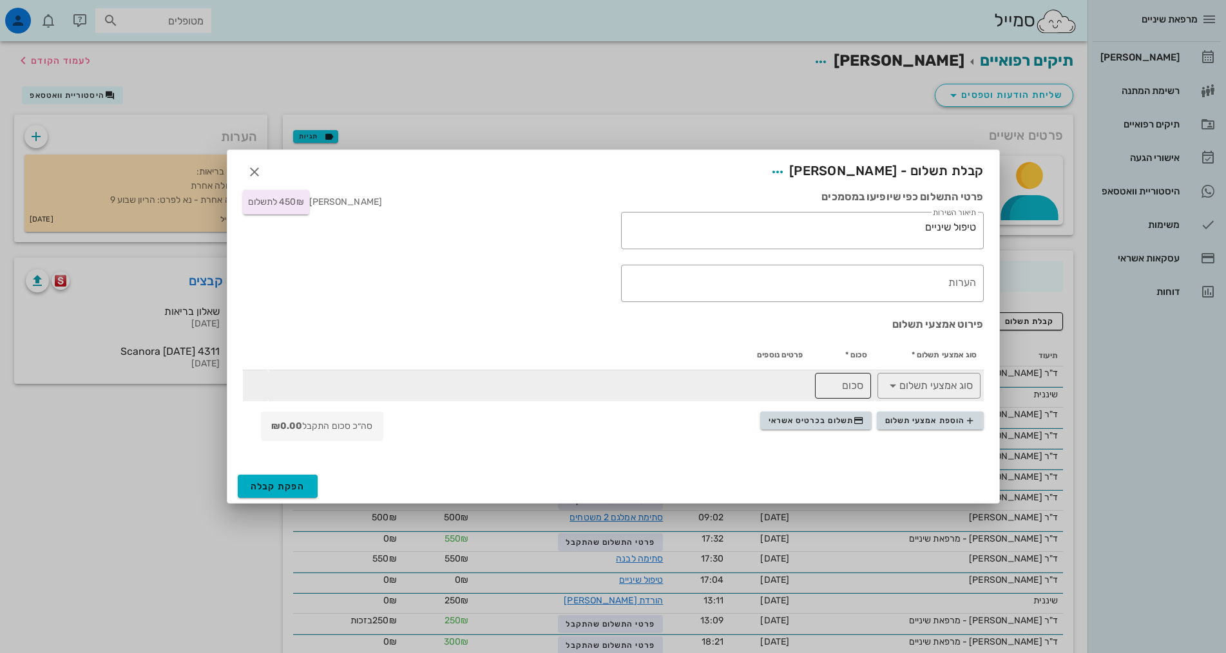
click at [868, 380] on div "​ סכום" at bounding box center [843, 386] width 56 height 26
click at [905, 387] on input "סוג אמצעי תשלום" at bounding box center [938, 386] width 70 height 21
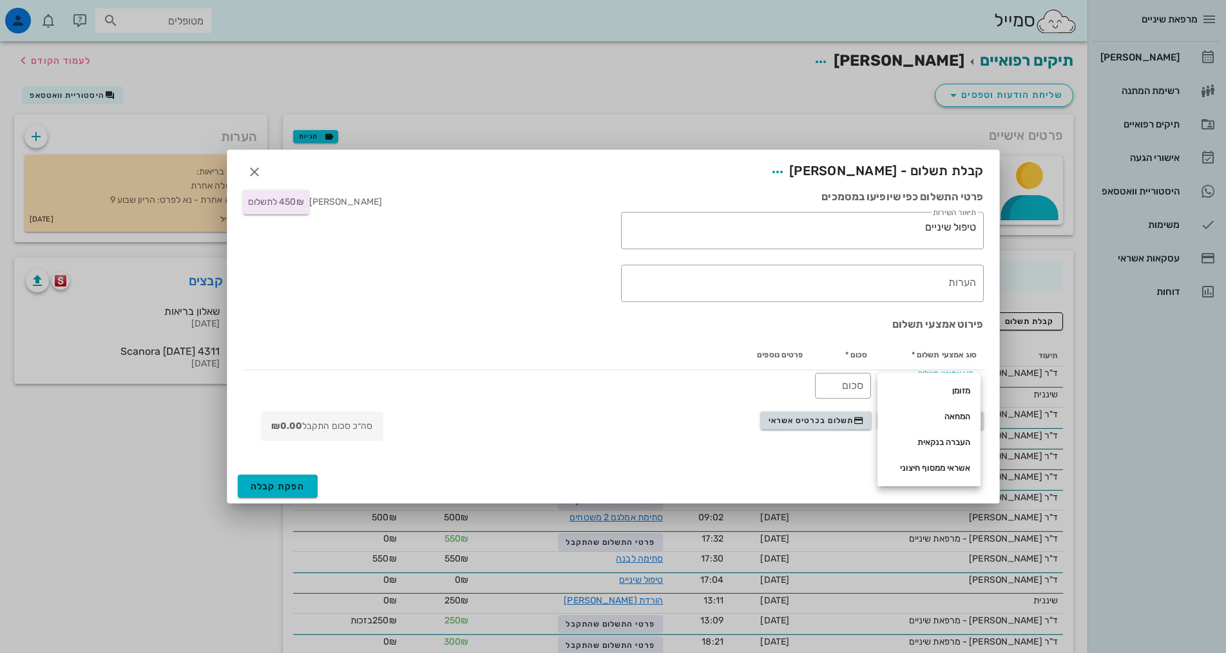
click at [720, 362] on th "פרטים נוספים" at bounding box center [539, 355] width 541 height 31
click at [802, 477] on div "הפקת קבלה" at bounding box center [613, 487] width 772 height 34
click at [819, 420] on span "תשלום בכרטיס אשראי" at bounding box center [816, 421] width 95 height 10
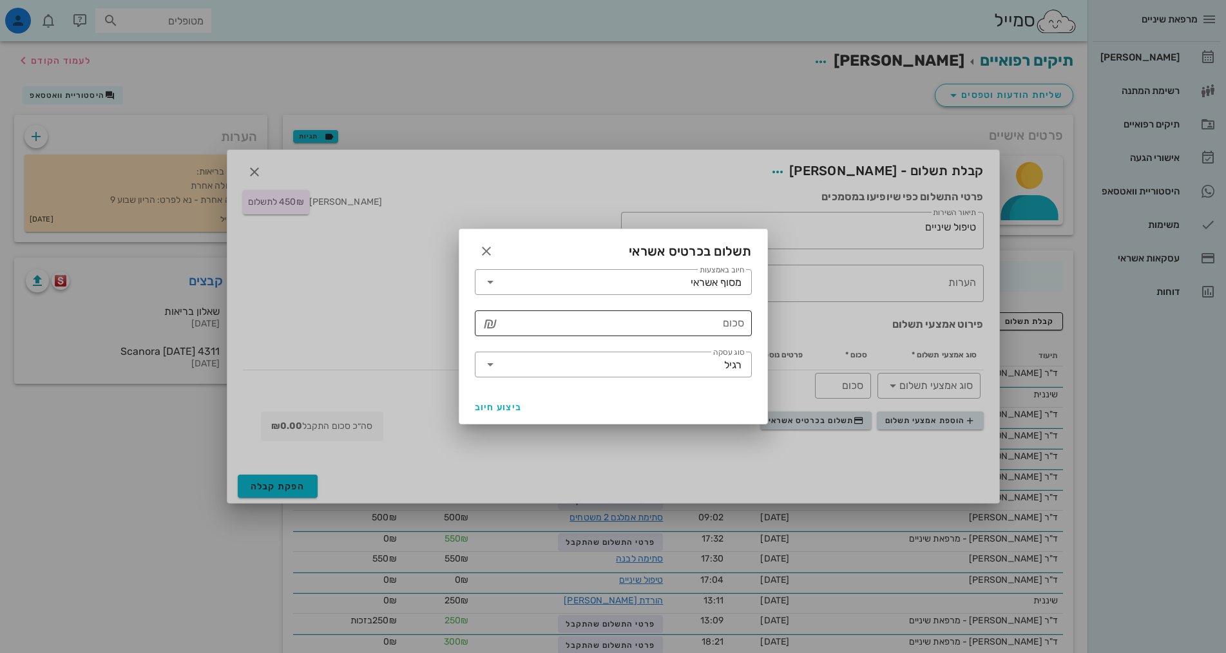
click at [639, 325] on input "סכום" at bounding box center [623, 323] width 244 height 21
type input "450"
click at [485, 406] on span "ביצוע חיוב" at bounding box center [499, 407] width 48 height 11
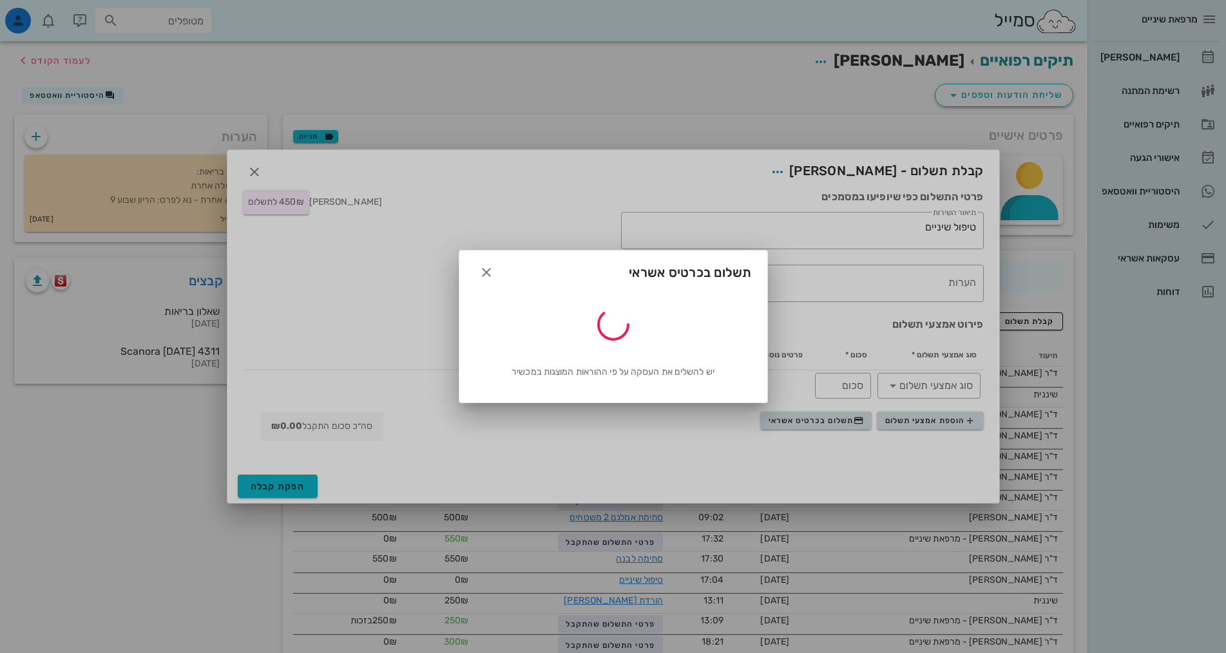
type input "450"
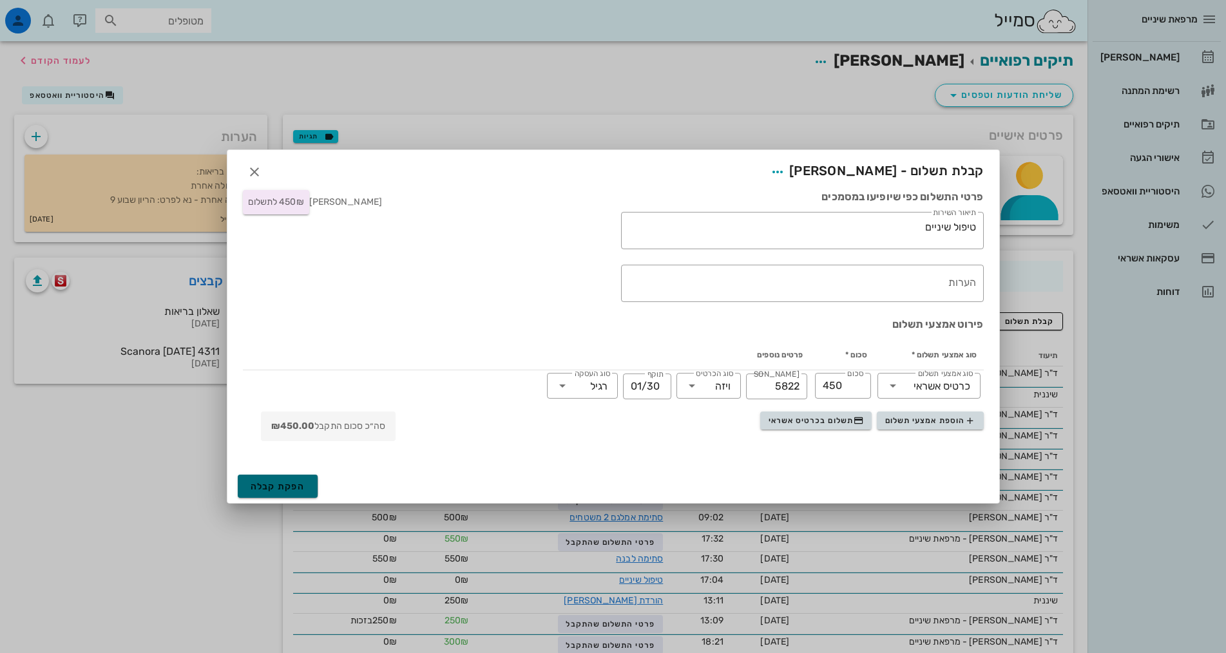
click at [300, 489] on span "הפקת קבלה" at bounding box center [278, 486] width 55 height 11
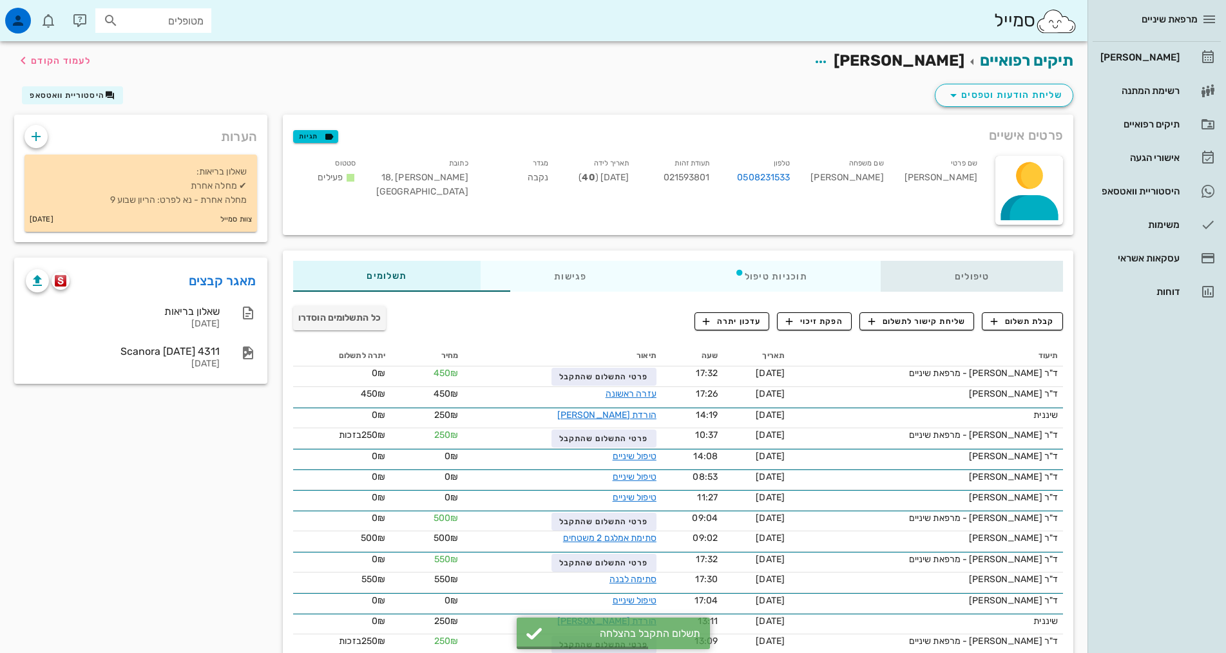
click at [953, 281] on div "טיפולים" at bounding box center [972, 276] width 182 height 31
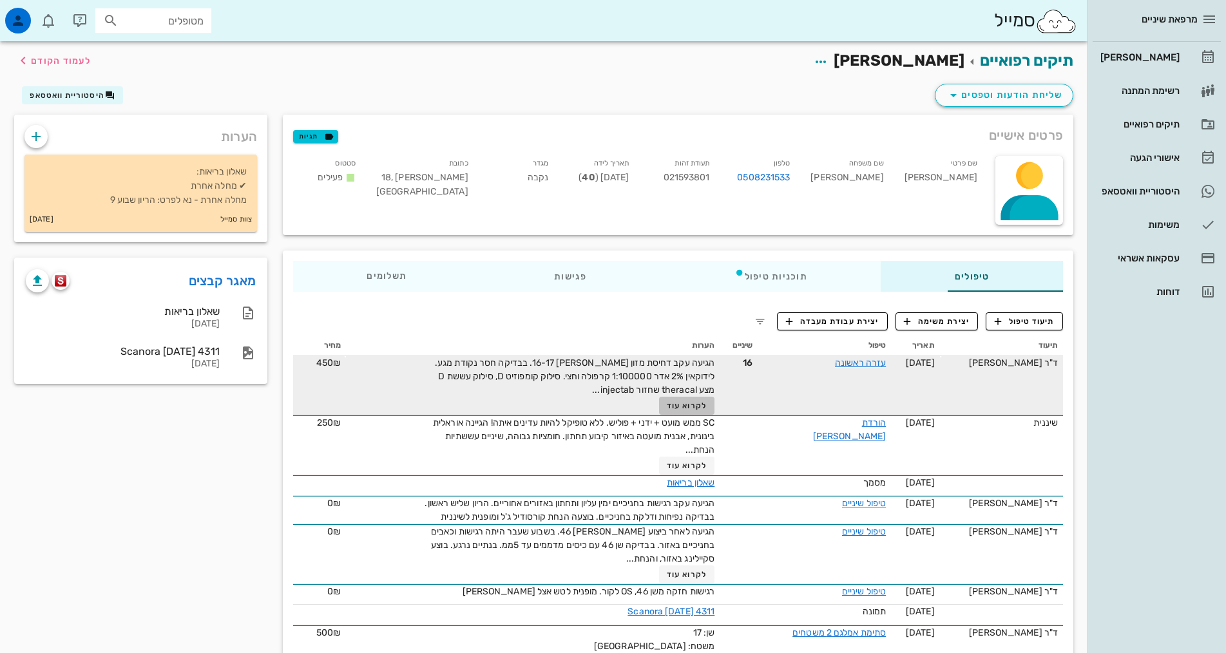
click at [667, 408] on span "לקרוא עוד" at bounding box center [687, 405] width 40 height 9
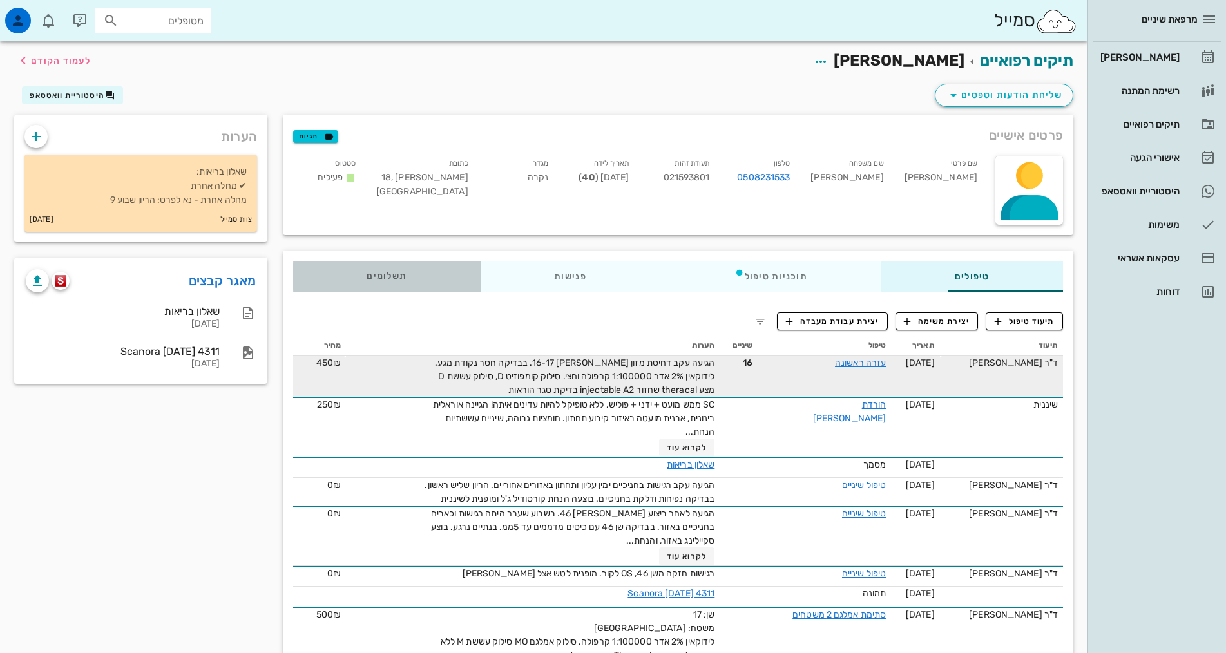
click at [320, 286] on div "תשלומים 0₪" at bounding box center [386, 276] width 187 height 31
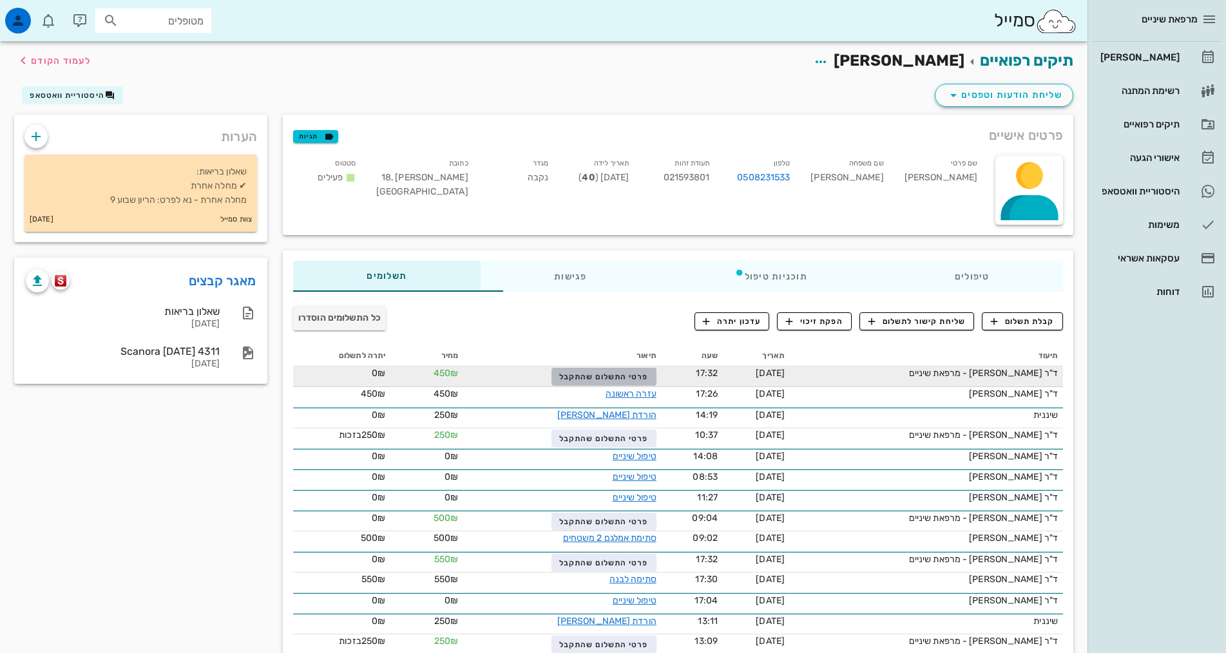
click at [567, 374] on span "פרטי התשלום שהתקבל" at bounding box center [603, 376] width 89 height 9
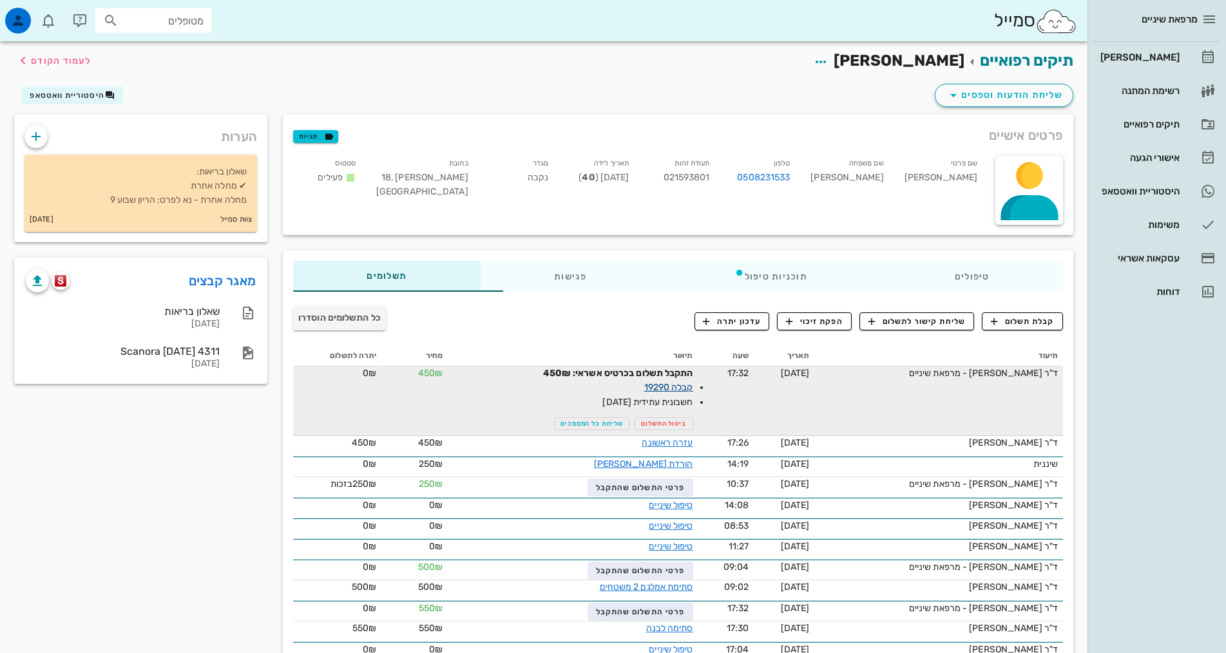
click at [644, 385] on link "קבלה 19290" at bounding box center [668, 387] width 49 height 11
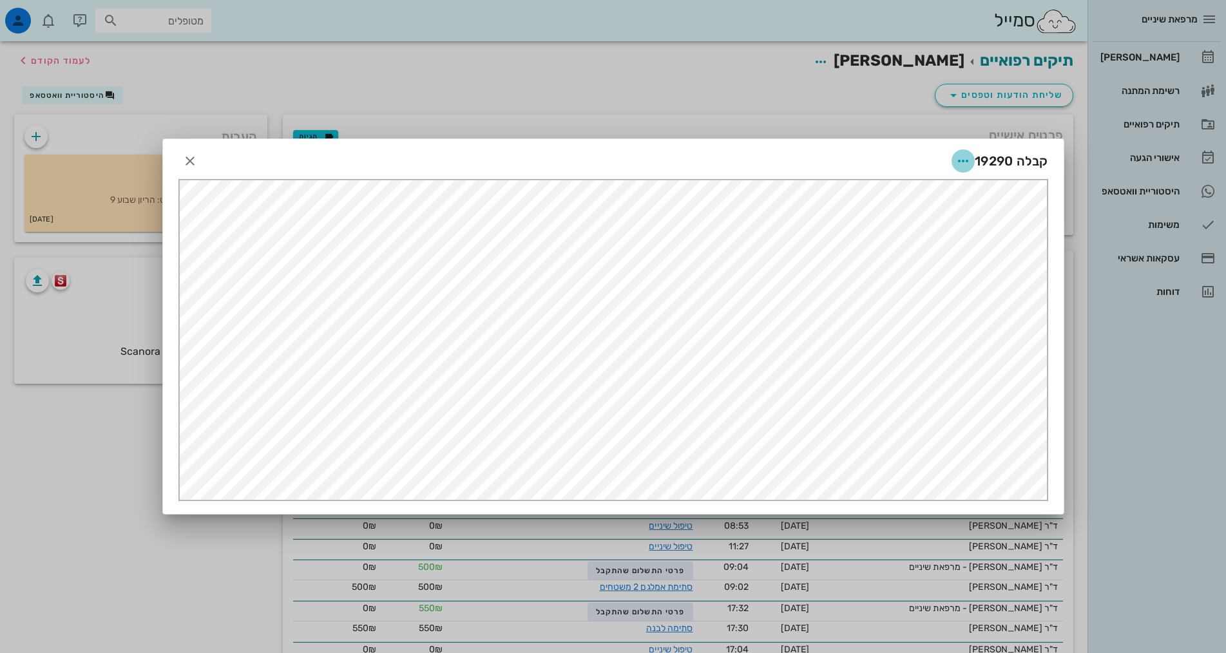
click at [962, 162] on icon "button" at bounding box center [962, 160] width 15 height 15
click at [937, 254] on div "שליחה בוואטסאפ" at bounding box center [928, 255] width 72 height 12
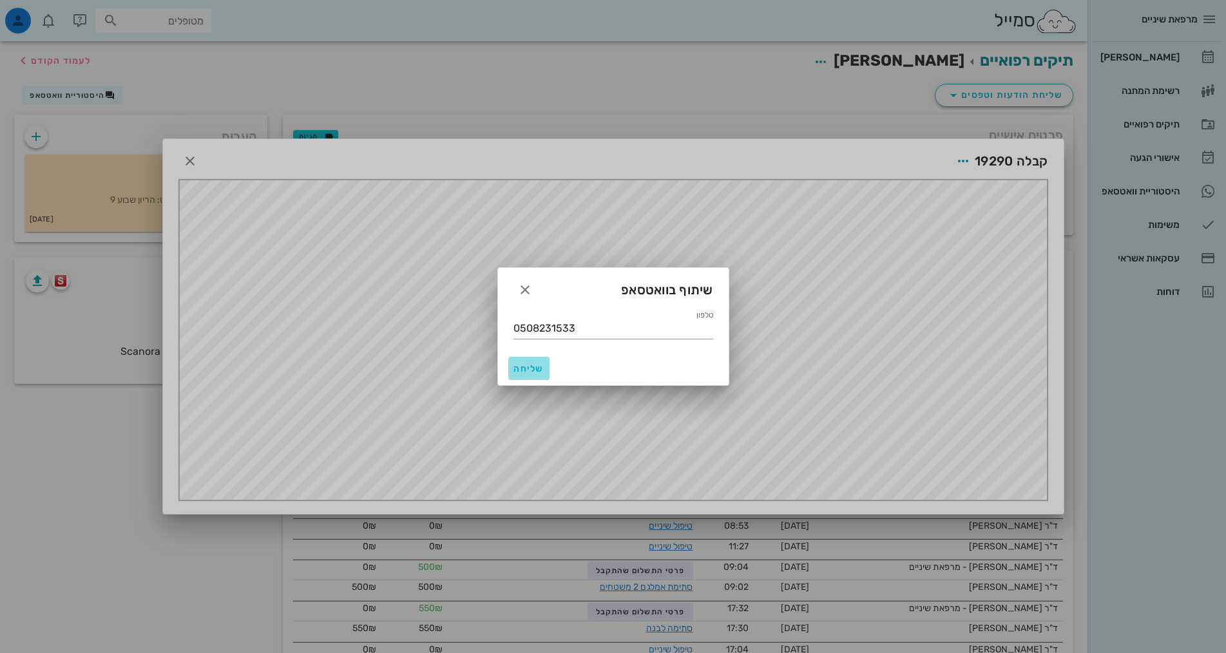
click at [533, 365] on span "שליחה" at bounding box center [528, 368] width 31 height 11
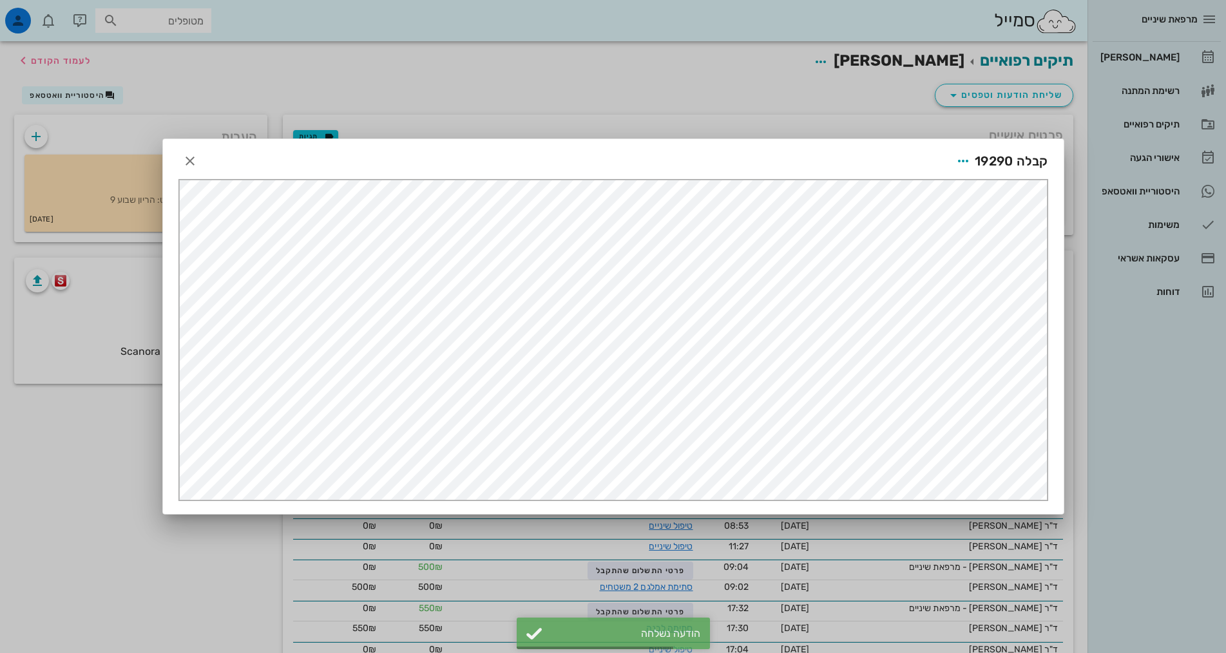
click at [1166, 484] on div at bounding box center [613, 326] width 1226 height 653
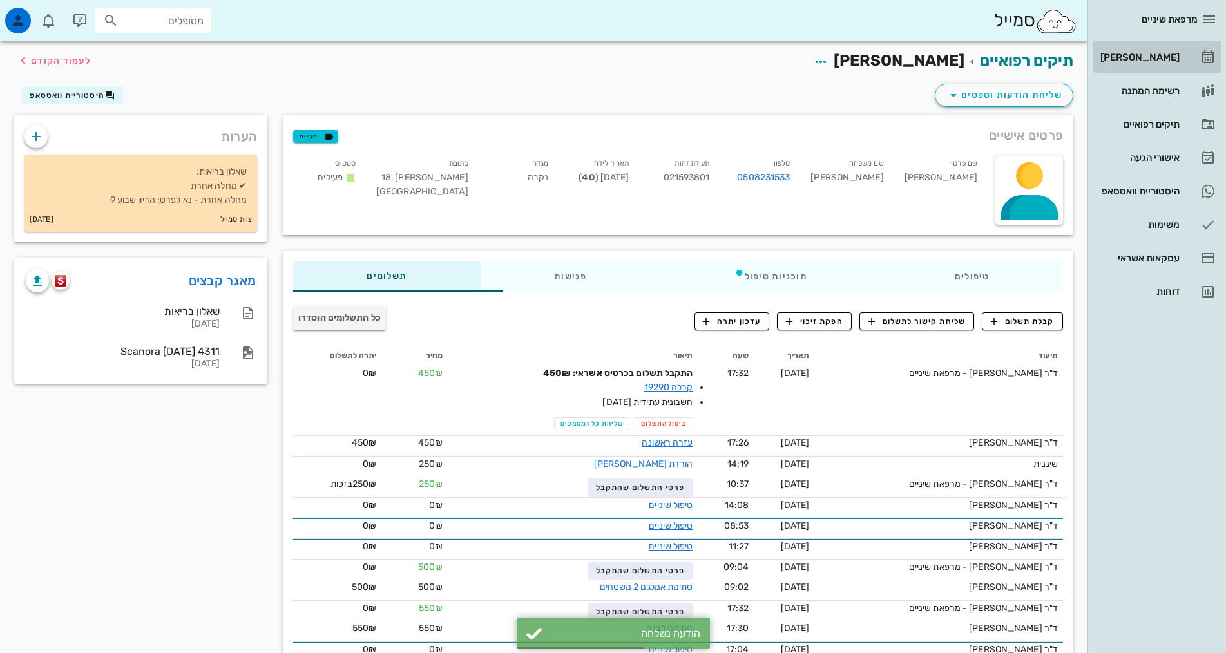
click at [1165, 46] on link "[PERSON_NAME]" at bounding box center [1157, 57] width 128 height 31
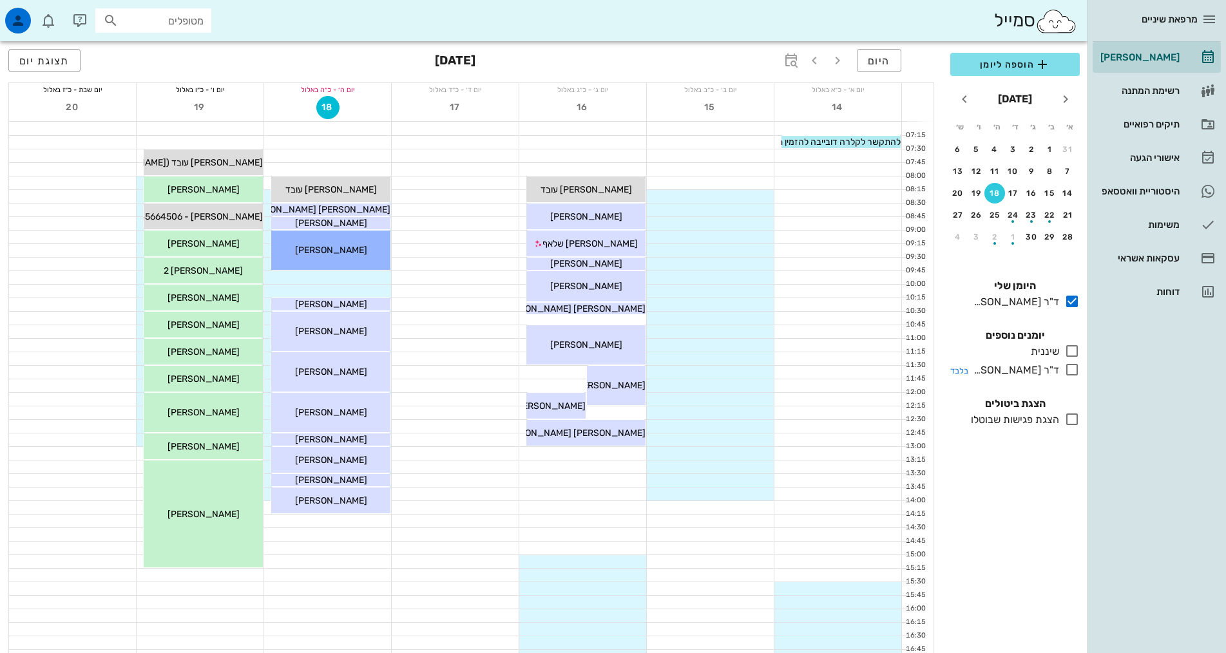
click at [1068, 365] on icon at bounding box center [1071, 369] width 15 height 15
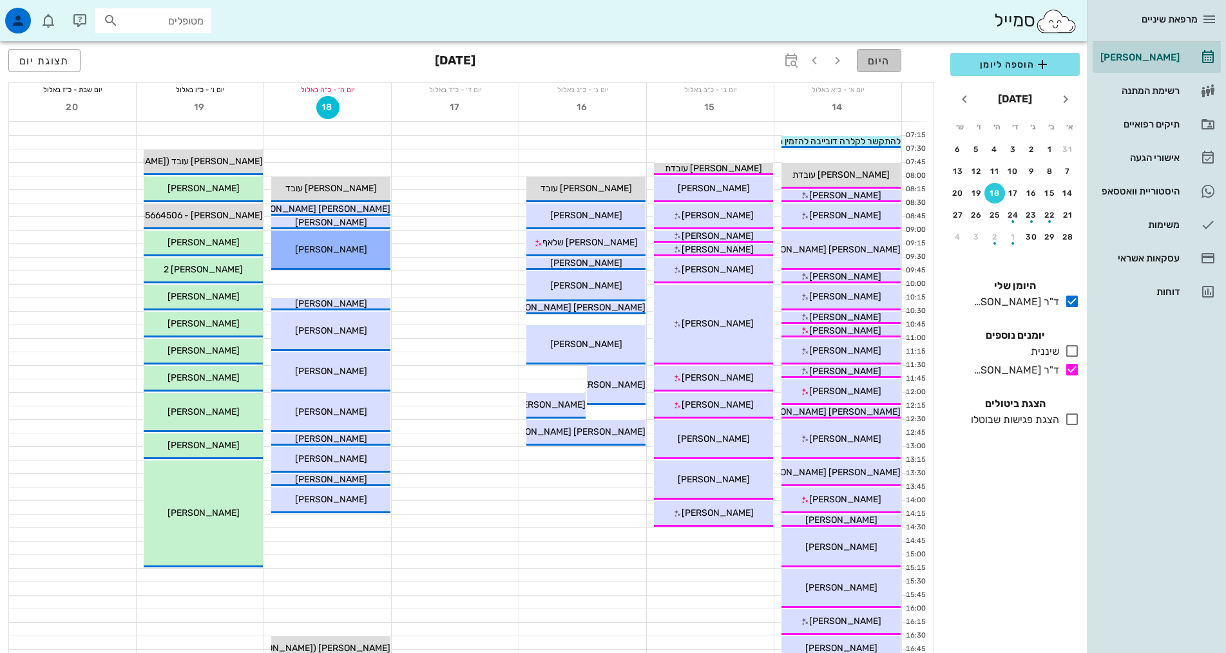
click at [870, 56] on span "היום" at bounding box center [879, 61] width 23 height 12
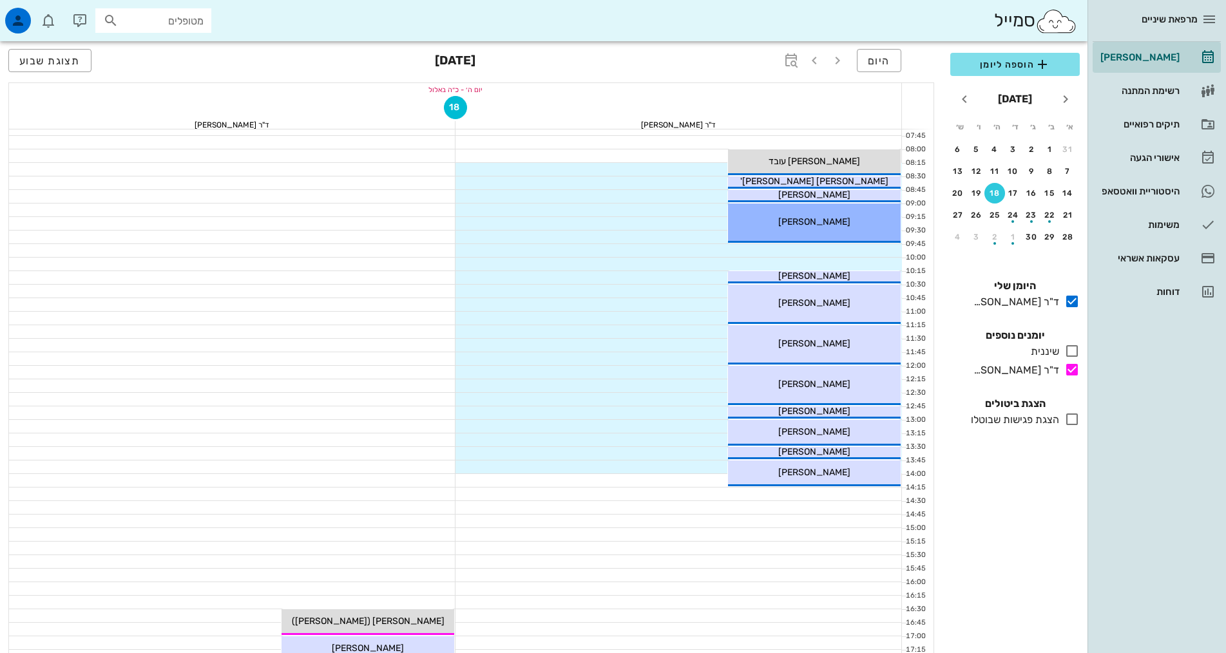
scroll to position [258, 0]
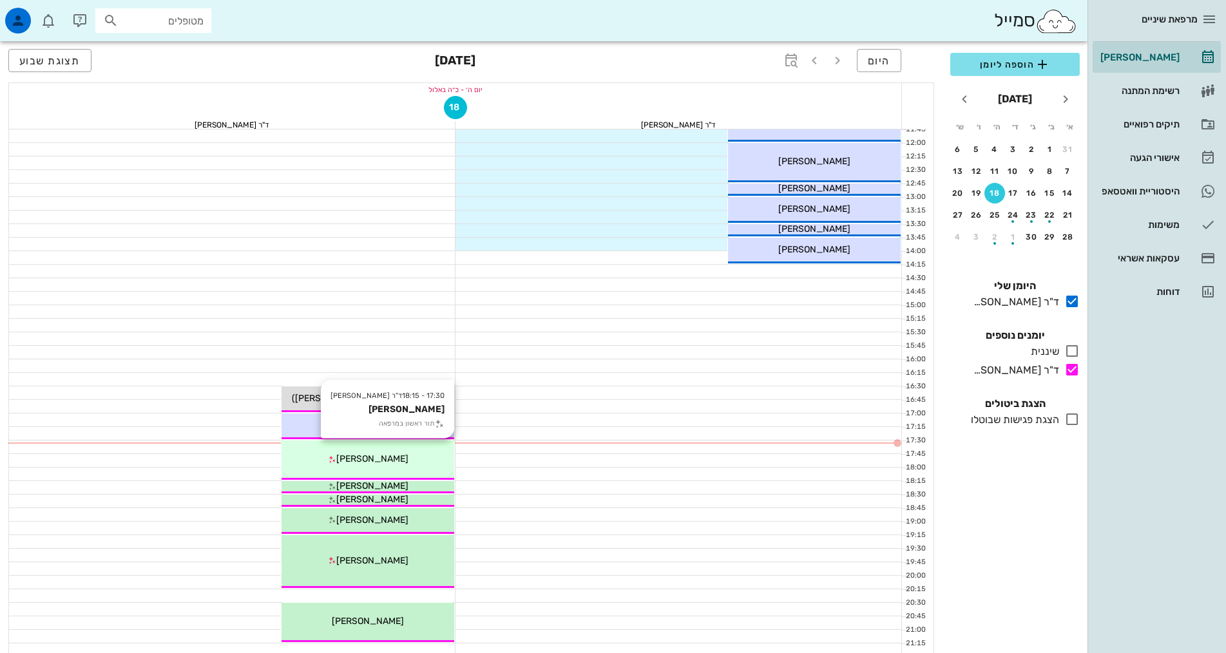
click at [346, 466] on div "17:30 - 18:15 ד"ר [PERSON_NAME] [PERSON_NAME] תור ראשון במרפאה [PERSON_NAME]" at bounding box center [368, 460] width 173 height 39
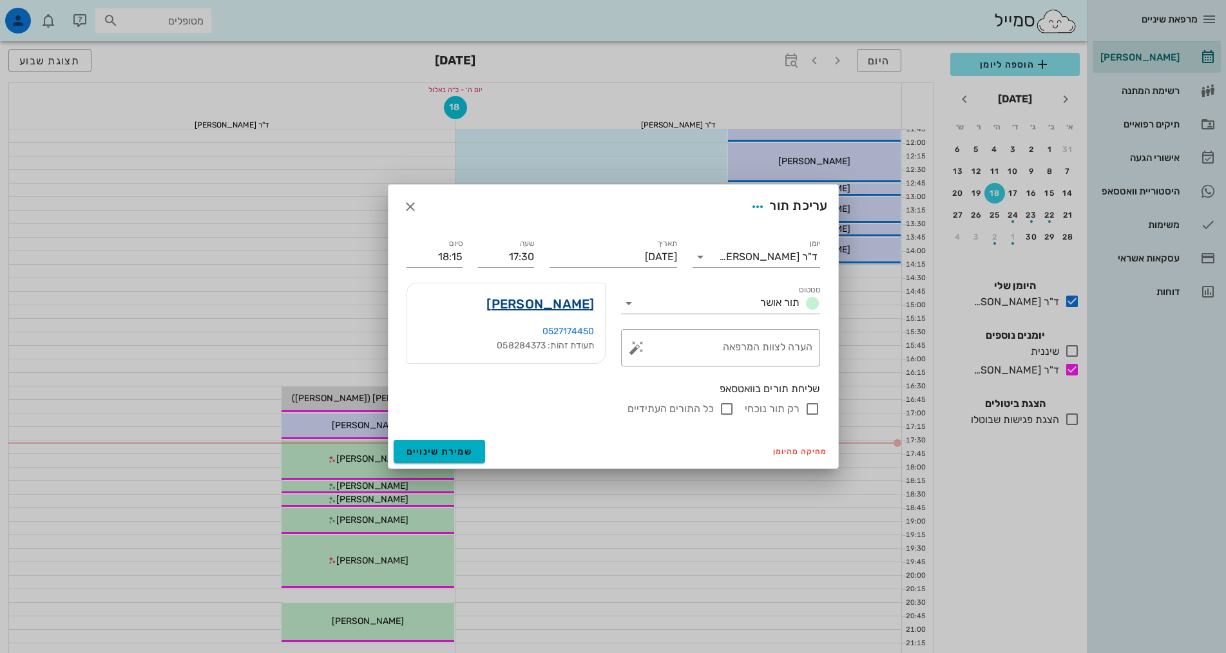
click at [573, 300] on link "[PERSON_NAME]" at bounding box center [540, 304] width 108 height 21
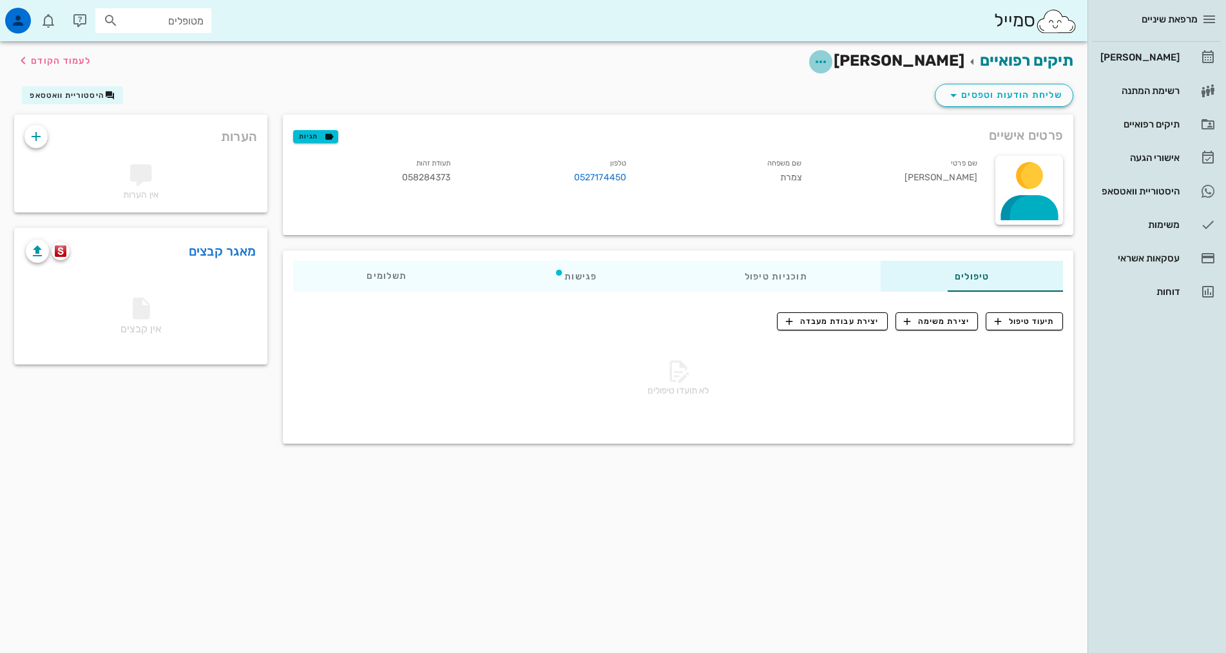
click at [829, 59] on icon "button" at bounding box center [820, 61] width 15 height 15
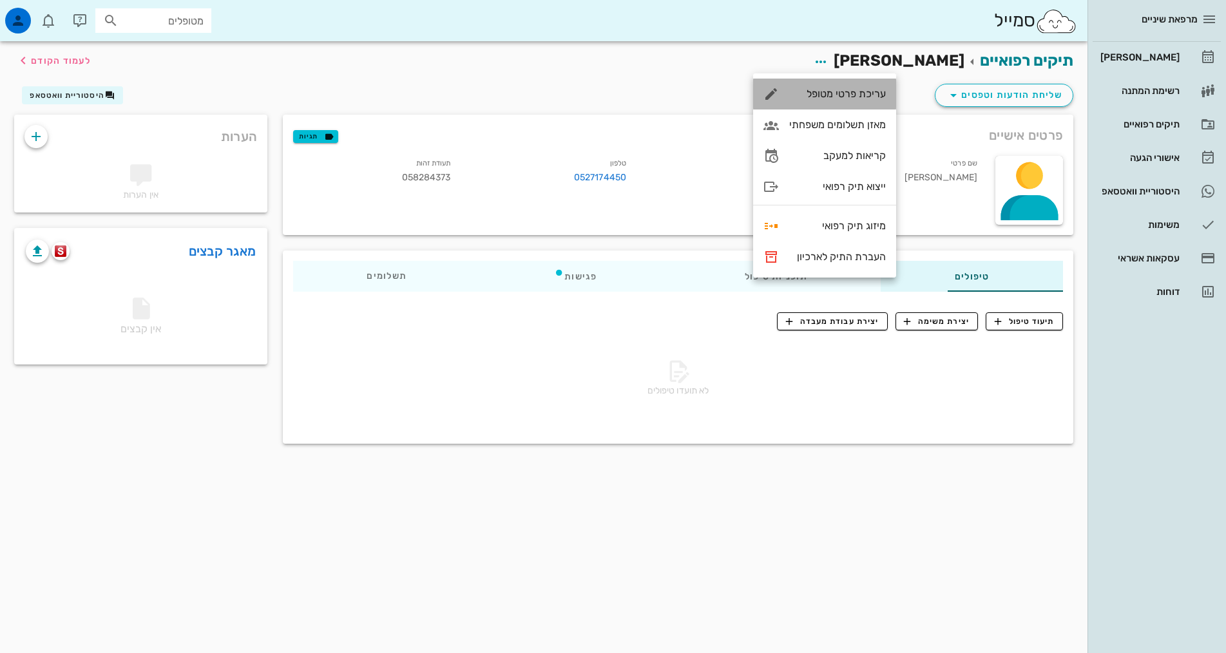
click at [843, 91] on div "עריכת פרטי מטופל" at bounding box center [837, 94] width 97 height 12
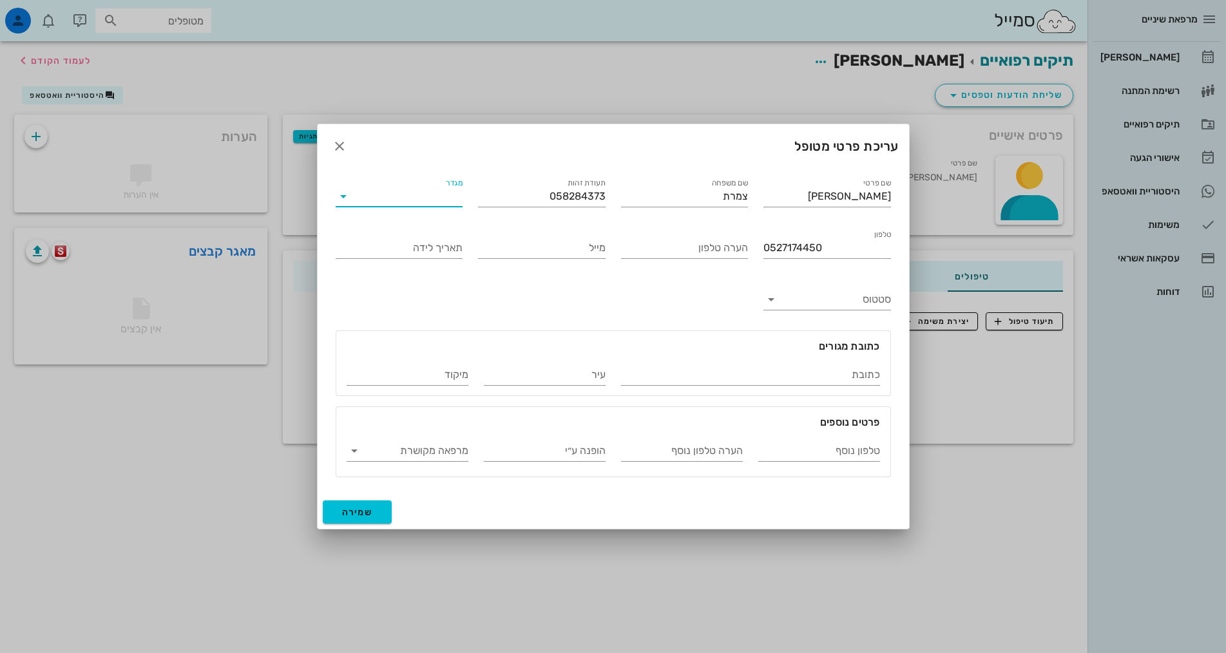
click at [421, 197] on input "מגדר" at bounding box center [409, 196] width 107 height 21
click at [436, 236] on div "נקבה" at bounding box center [399, 237] width 107 height 12
click at [678, 283] on div "שם פרטי [PERSON_NAME] שם משפחה צמרת תעודת זהות 058284373 מגדר נקבה טלפון 052717…" at bounding box center [613, 326] width 571 height 317
click at [825, 307] on input "סטטוס" at bounding box center [837, 299] width 107 height 21
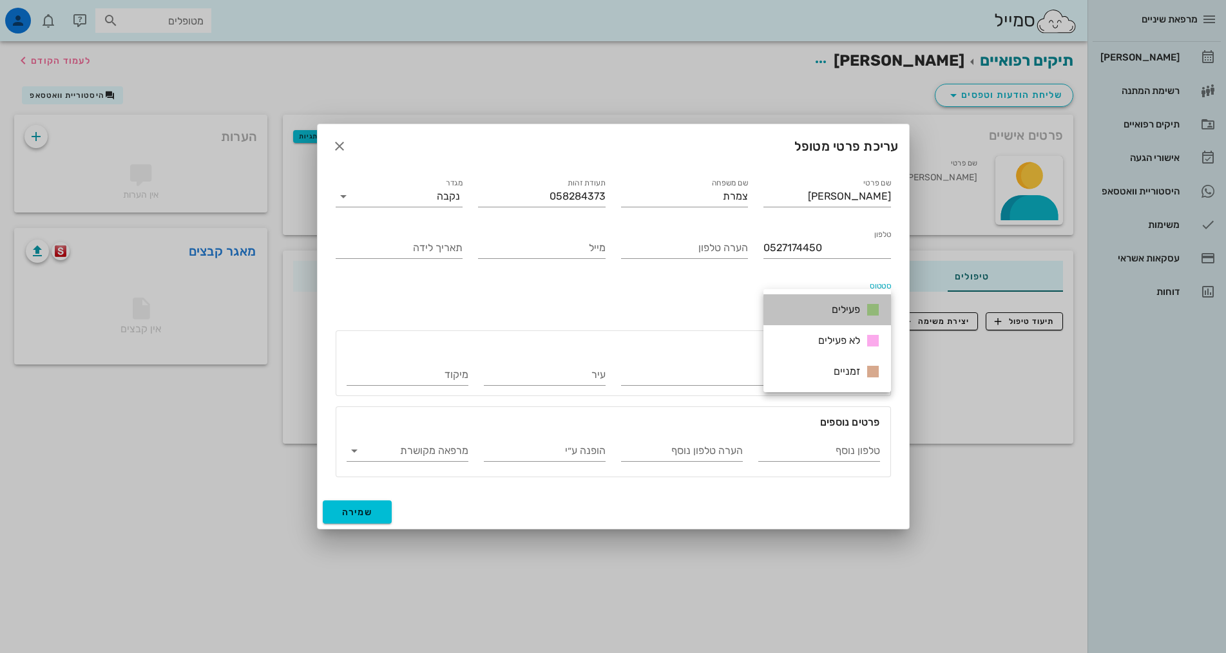
click at [827, 318] on div "פעילים" at bounding box center [854, 310] width 54 height 16
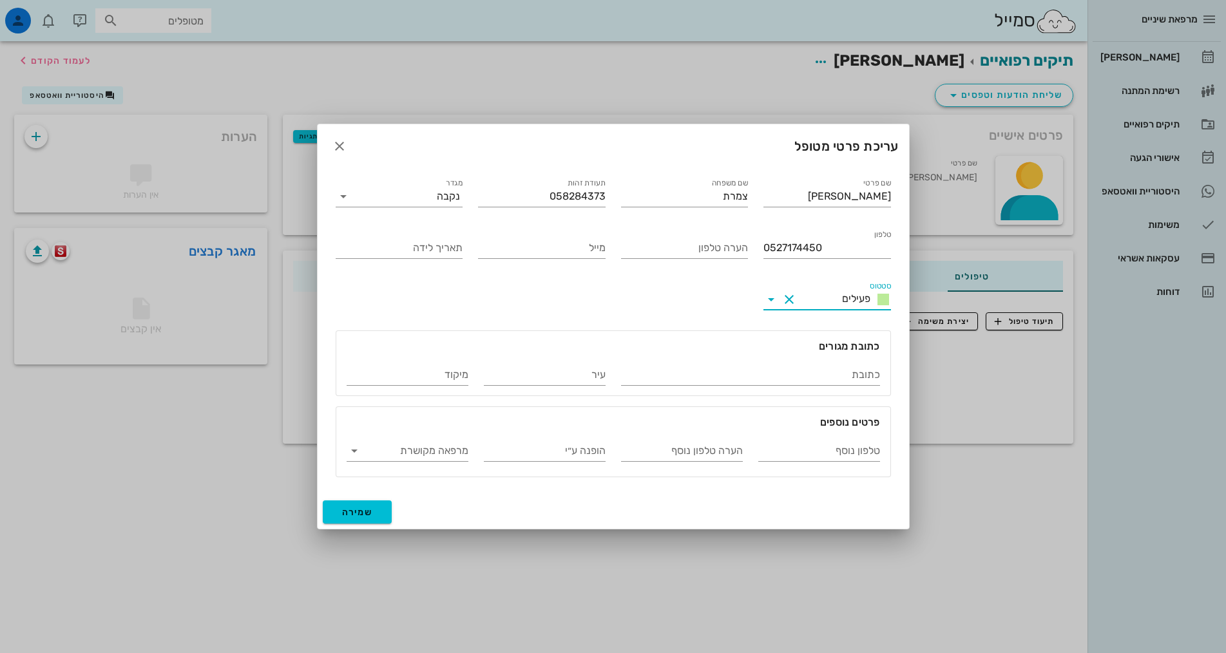
click at [616, 303] on div "שם פרטי [PERSON_NAME] שם משפחה צמרת תעודת זהות 058284373 מגדר נקבה טלפון 052717…" at bounding box center [613, 326] width 571 height 317
click at [541, 241] on input "מייל" at bounding box center [542, 248] width 128 height 21
click at [409, 243] on input "תאריך לידה" at bounding box center [400, 248] width 128 height 21
type input "[DATE]"
click at [590, 254] on input "מייל" at bounding box center [542, 248] width 128 height 21
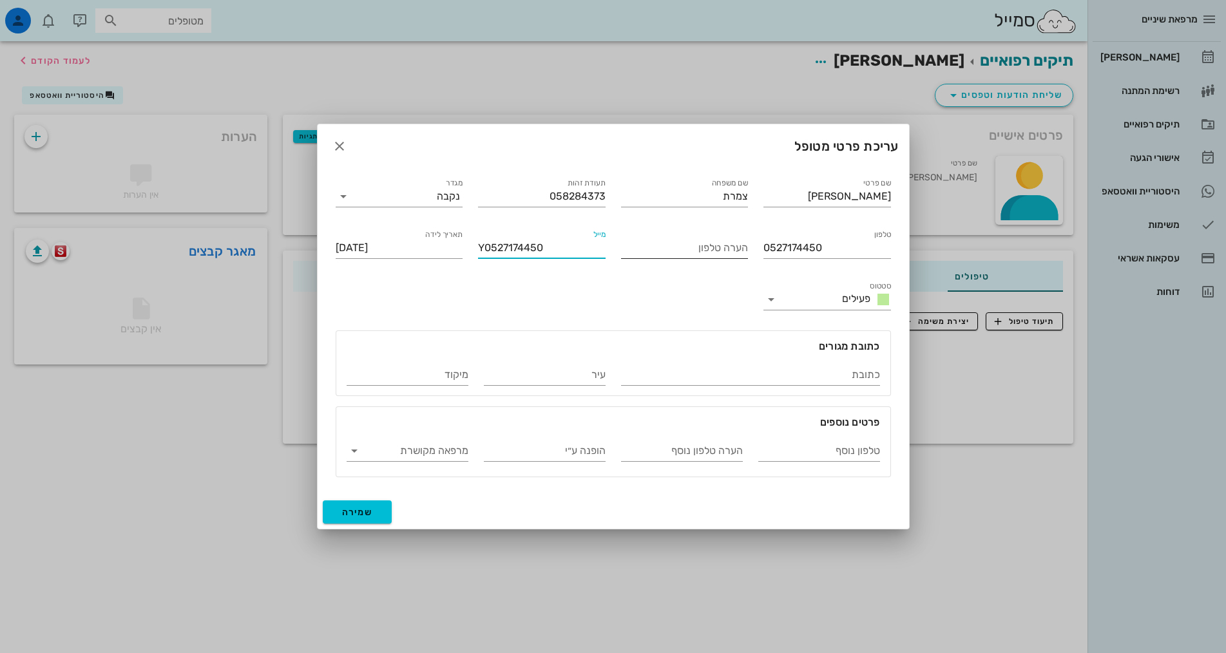
type input "Y0527174450"
click at [675, 251] on input "הערה טלפון" at bounding box center [685, 248] width 128 height 21
click at [706, 283] on div "שם פרטי [PERSON_NAME] שם משפחה צמרת תעודת זהות 058284373 מגדר נקבה טלפון 052717…" at bounding box center [613, 326] width 571 height 317
click at [372, 507] on span "שמירה" at bounding box center [357, 512] width 31 height 11
type input "[DATE]"
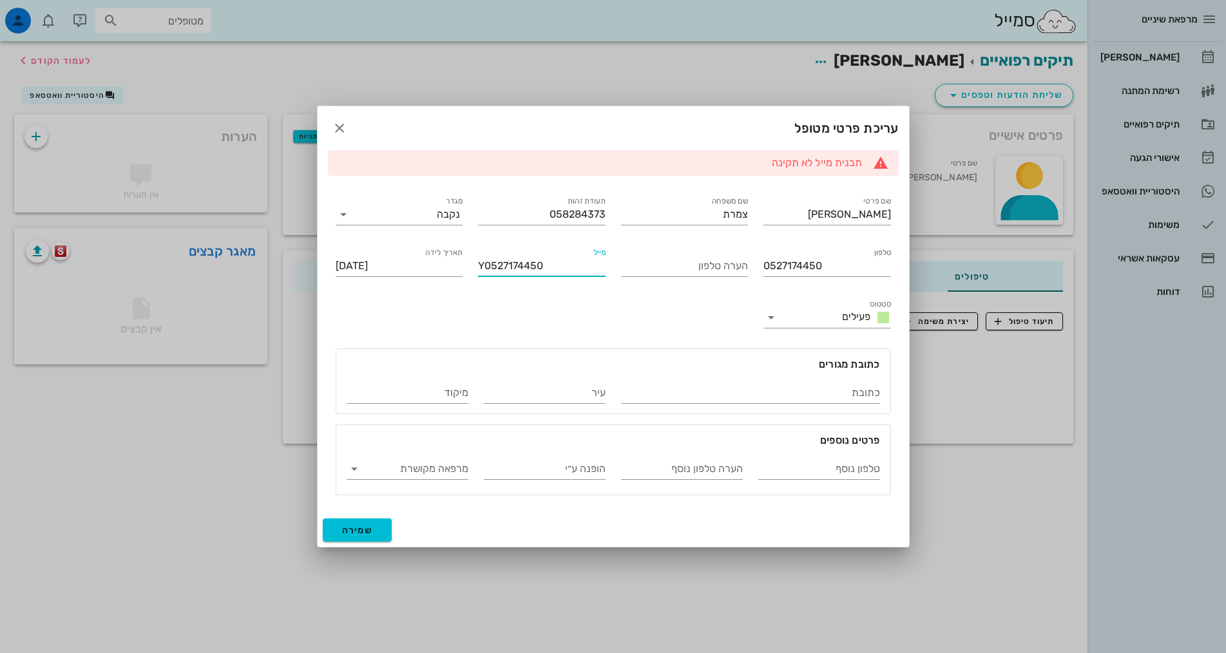
click at [581, 267] on input "Y0527174450" at bounding box center [542, 266] width 128 height 21
drag, startPoint x: 598, startPoint y: 271, endPoint x: 555, endPoint y: 265, distance: 42.9
click at [555, 265] on input "Y0527174450@xn--5dbrkfouefv" at bounding box center [542, 266] width 128 height 21
drag, startPoint x: 551, startPoint y: 265, endPoint x: 624, endPoint y: 267, distance: 72.8
click at [624, 267] on div "שם פרטי [PERSON_NAME] שם משפחה צמרת תעודת זהות 058284373 מגדר נקבה טלפון 052717…" at bounding box center [613, 344] width 571 height 317
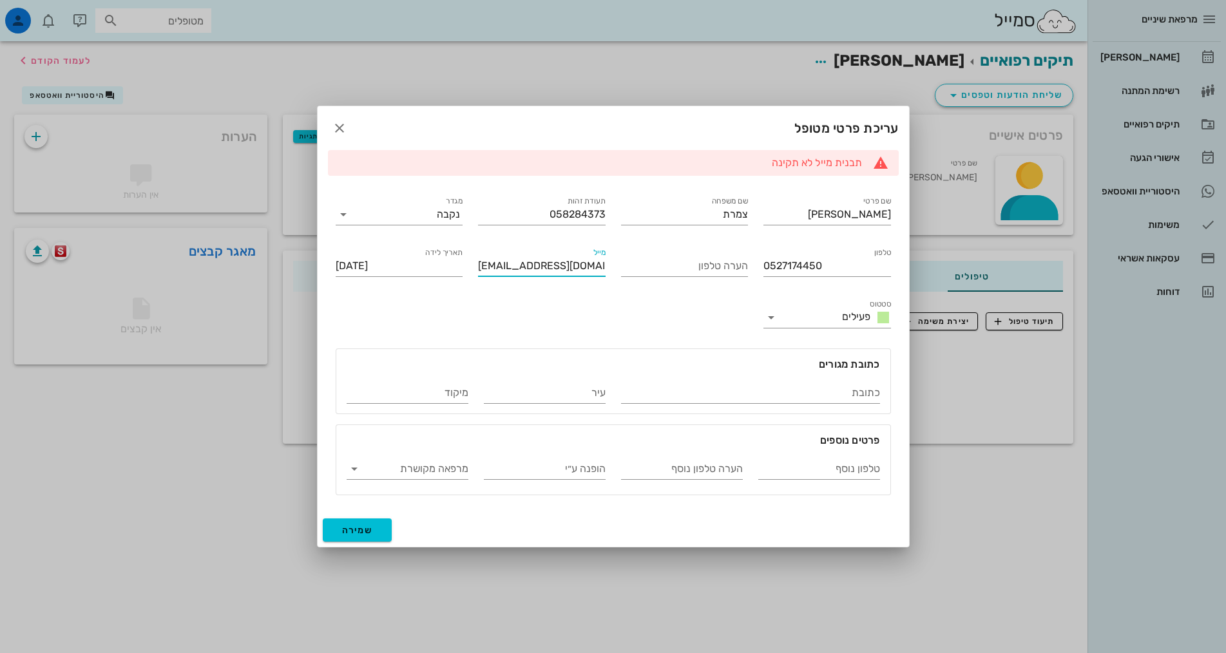
type input "[EMAIL_ADDRESS][DOMAIN_NAME]"
click at [514, 301] on div "שם פרטי [PERSON_NAME] שם משפחה צמרת תעודת זהות 058284373 מגדר נקבה טלפון 052717…" at bounding box center [613, 344] width 571 height 317
click at [365, 534] on span "שמירה" at bounding box center [357, 530] width 31 height 11
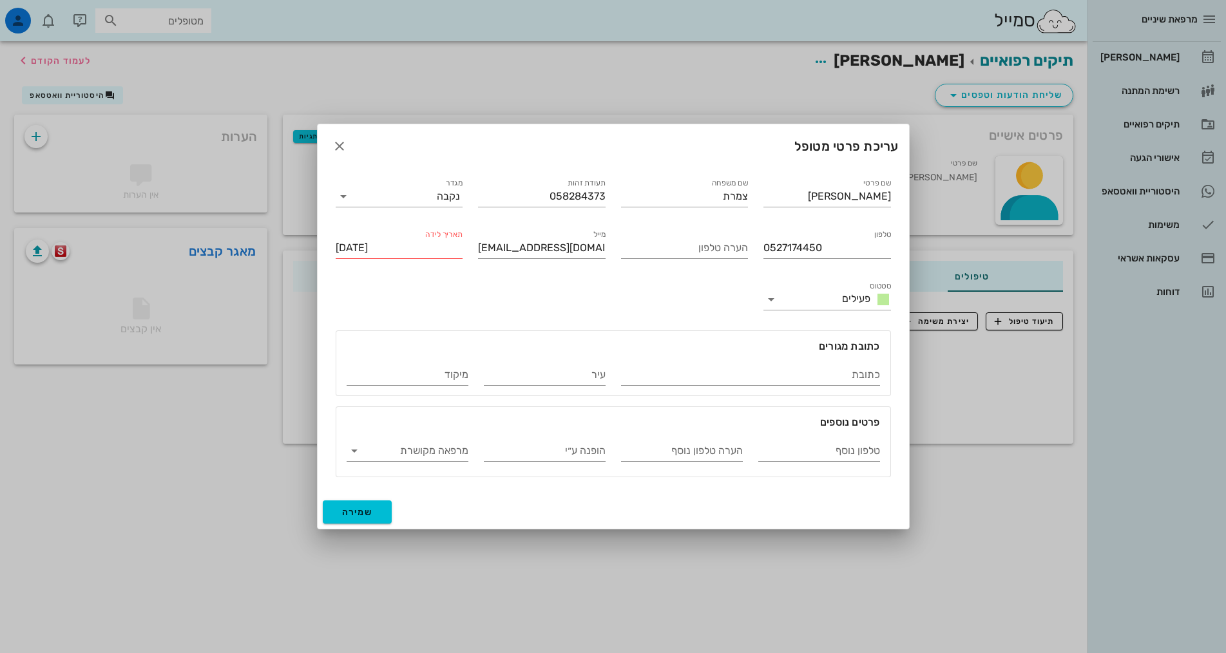
click at [419, 253] on input "[DATE]" at bounding box center [400, 248] width 128 height 21
drag, startPoint x: 406, startPoint y: 247, endPoint x: 312, endPoint y: 255, distance: 94.4
click at [312, 255] on div "מרפאת שיניים יומן מרפאה רשימת המתנה תיקים רפואיים אישורי הגעה 1 היסטוריית וואטס…" at bounding box center [613, 326] width 1226 height 653
drag, startPoint x: 360, startPoint y: 285, endPoint x: 360, endPoint y: 269, distance: 16.1
click at [365, 269] on div "שם פרטי [PERSON_NAME] שם משפחה צמרת תעודת זהות 058284373 מגדר נקבה טלפון 052717…" at bounding box center [613, 326] width 571 height 317
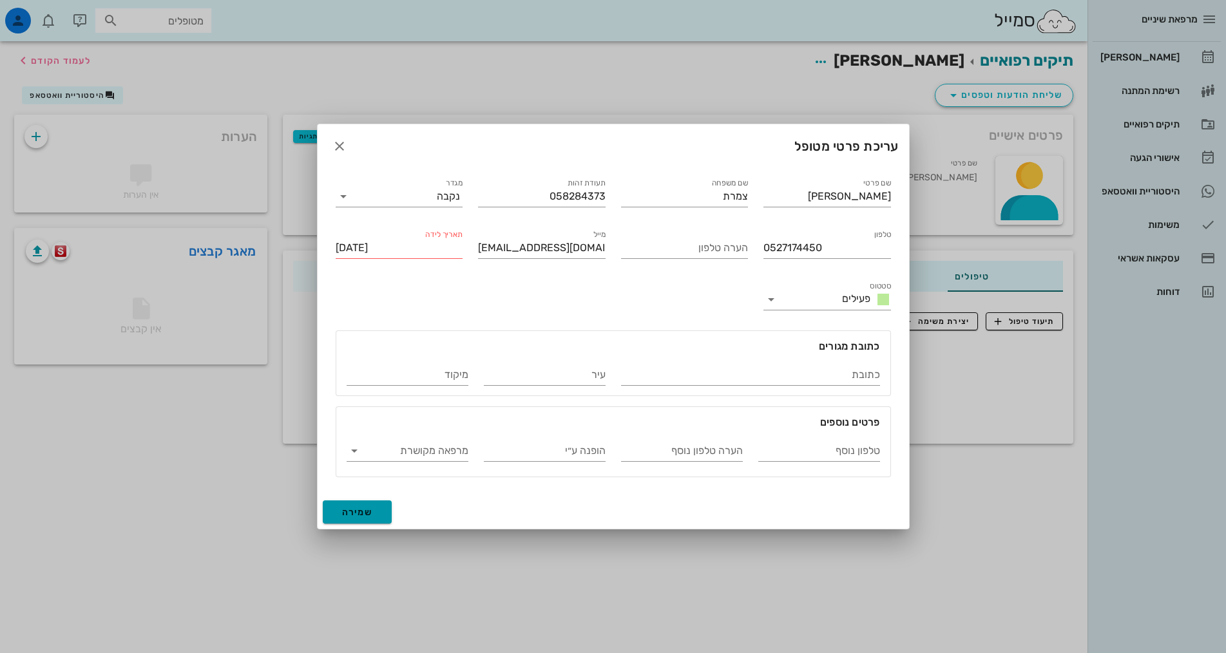
click at [356, 515] on span "שמירה" at bounding box center [357, 512] width 31 height 11
type input "[DATE]"
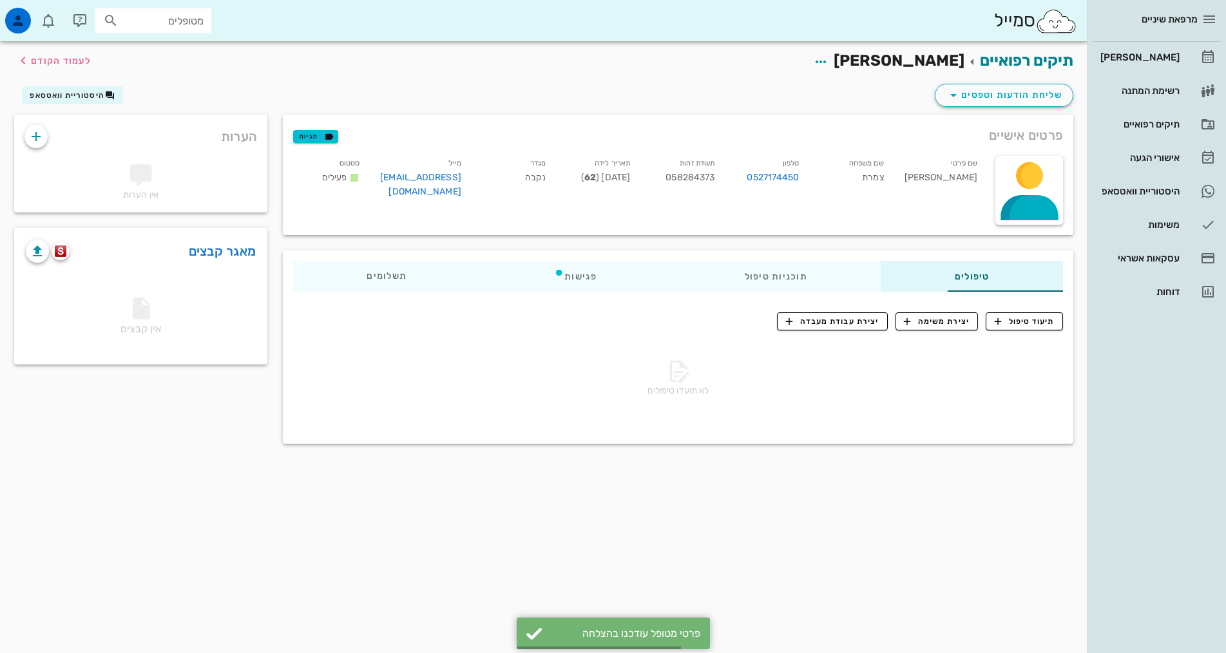
click at [338, 526] on div "תיקים רפואיים [PERSON_NAME] לעמוד הקודם שליחת הודעות וטפסים היסטוריית וואטסאפ פ…" at bounding box center [544, 347] width 1088 height 612
click at [35, 138] on icon "button" at bounding box center [35, 136] width 15 height 15
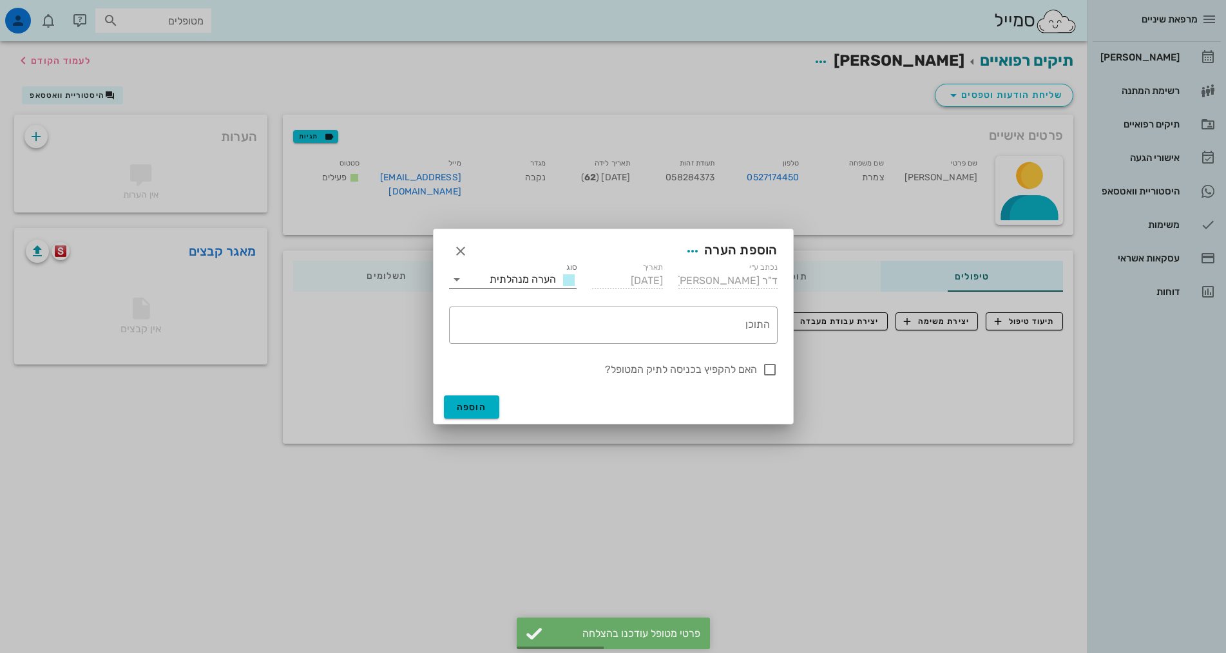
click at [524, 282] on span "הערה מנהלתית" at bounding box center [523, 279] width 66 height 12
click at [546, 315] on div "הערה רפואית" at bounding box center [525, 316] width 82 height 16
click at [687, 331] on textarea "התוכן" at bounding box center [611, 328] width 318 height 31
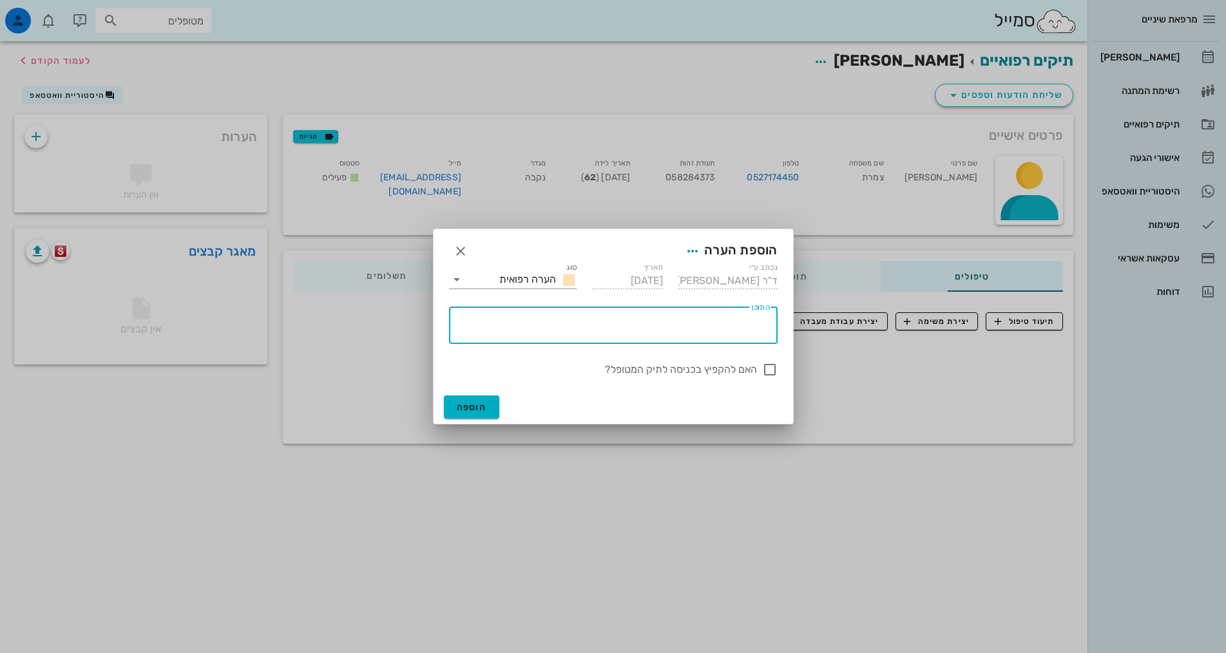
click at [690, 267] on div "נכתב ע״י ד"ר [PERSON_NAME]" at bounding box center [728, 280] width 115 height 37
click at [694, 321] on textarea "התוכן" at bounding box center [611, 328] width 318 height 31
click at [692, 242] on button "button" at bounding box center [692, 251] width 23 height 23
click at [718, 312] on div "התוכן" at bounding box center [611, 325] width 318 height 37
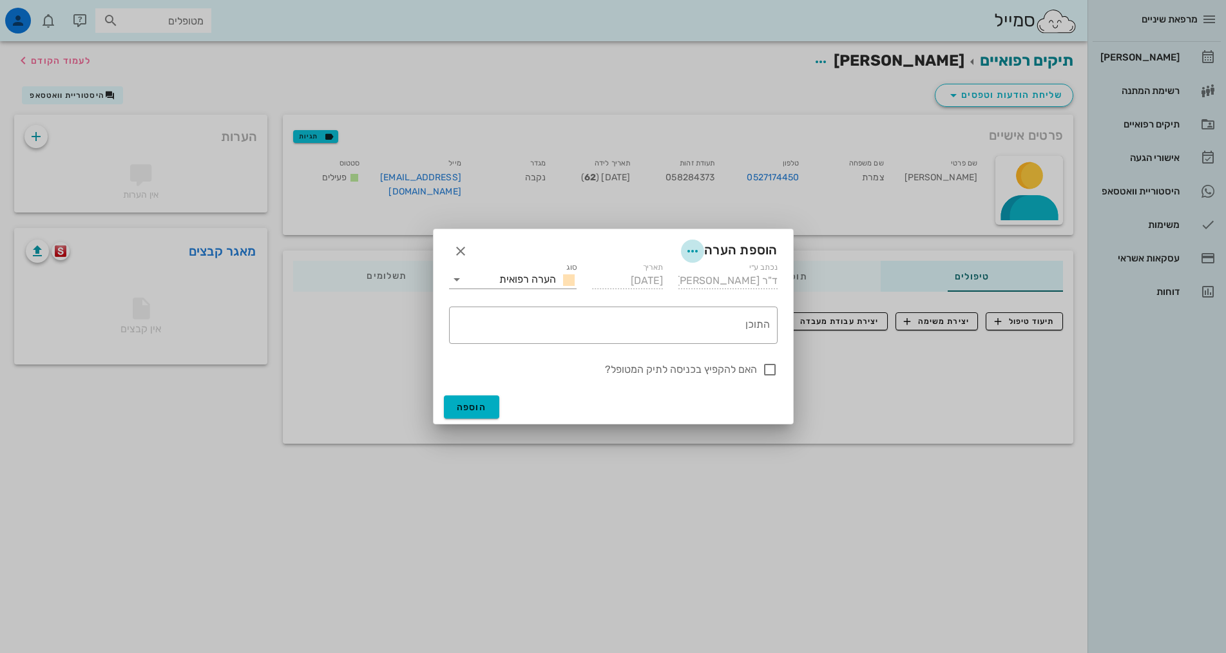
click at [689, 253] on icon "button" at bounding box center [692, 251] width 15 height 15
click at [689, 284] on div "צבע ההערה" at bounding box center [666, 284] width 53 height 12
click at [551, 292] on div at bounding box center [547, 295] width 29 height 12
click at [623, 332] on textarea "התוכן" at bounding box center [611, 328] width 318 height 31
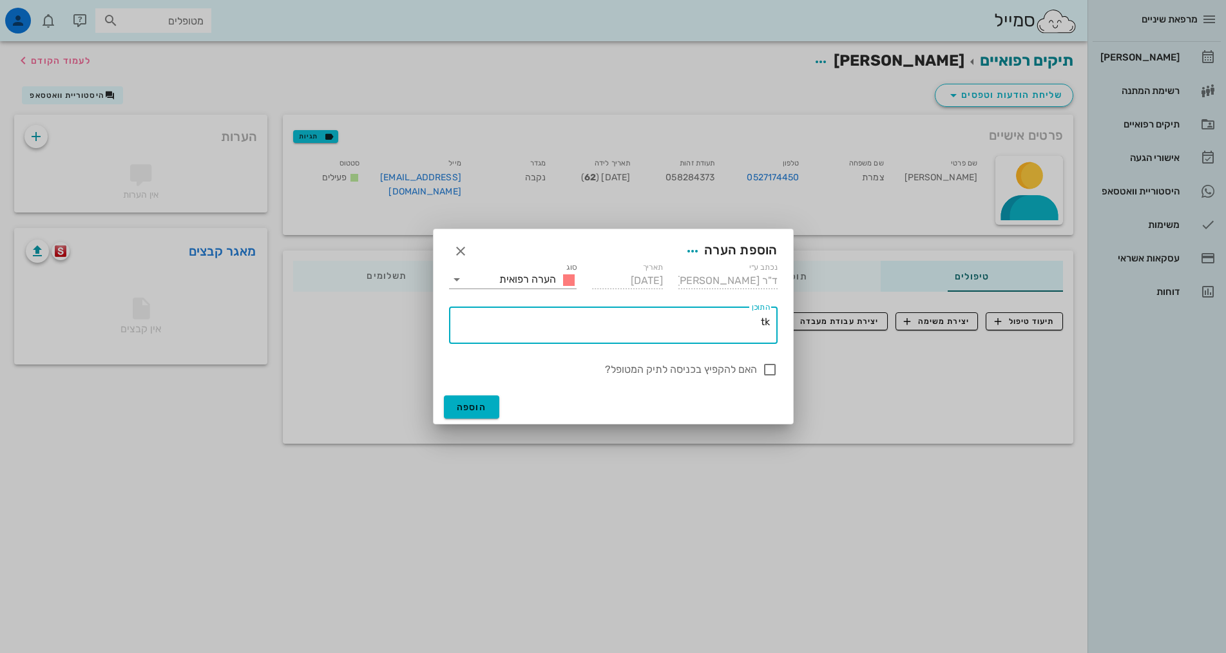
type textarea "t"
type textarea "אלרגילת ללידוקאין (אדרנלין) ולמוקסיפן"
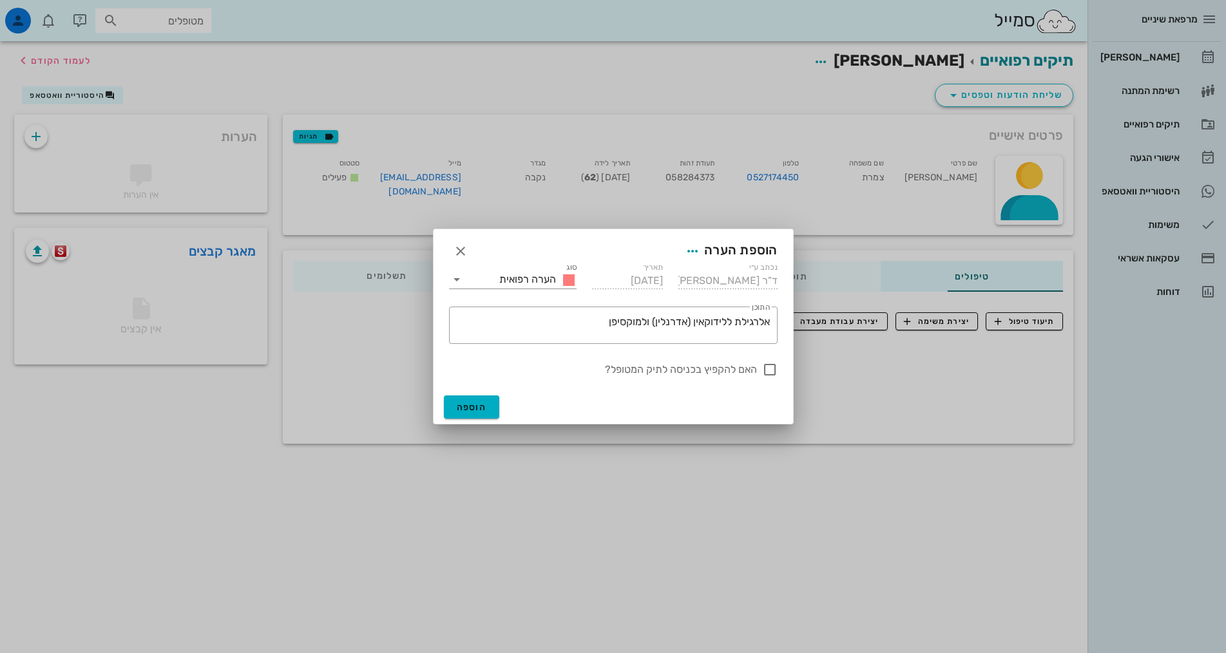
click at [705, 371] on label "האם להקפיץ בכניסה לתיק המטופל?" at bounding box center [603, 369] width 308 height 13
checkbox input "true"
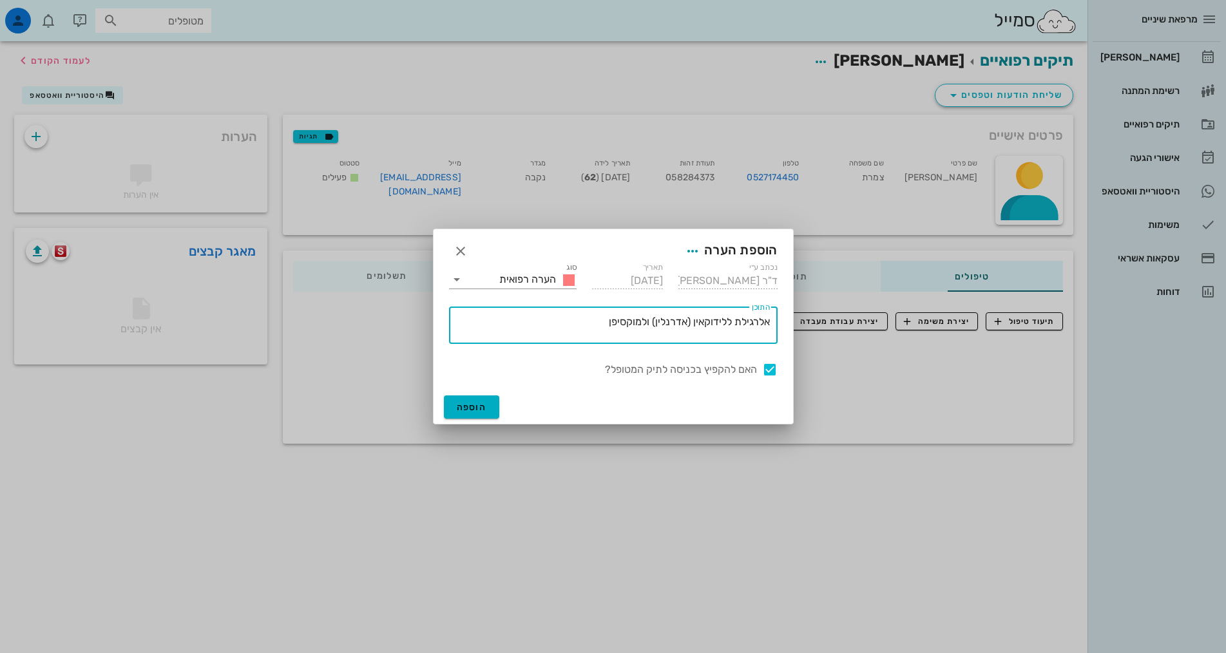
click at [754, 320] on textarea "אלרגילת ללידוקאין (אדרנלין) ולמוקסיפן" at bounding box center [611, 328] width 318 height 31
click at [740, 321] on textarea "אלרגילת ללידוקאין (אדרנלין) ולמוקסיפן" at bounding box center [611, 328] width 318 height 31
click at [609, 322] on textarea "אלרגית ללידוקאין ([PERSON_NAME]" at bounding box center [611, 328] width 318 height 31
type textarea "אלרגית ללידוקאין ([PERSON_NAME]"
click at [473, 403] on span "הוספה" at bounding box center [472, 407] width 30 height 11
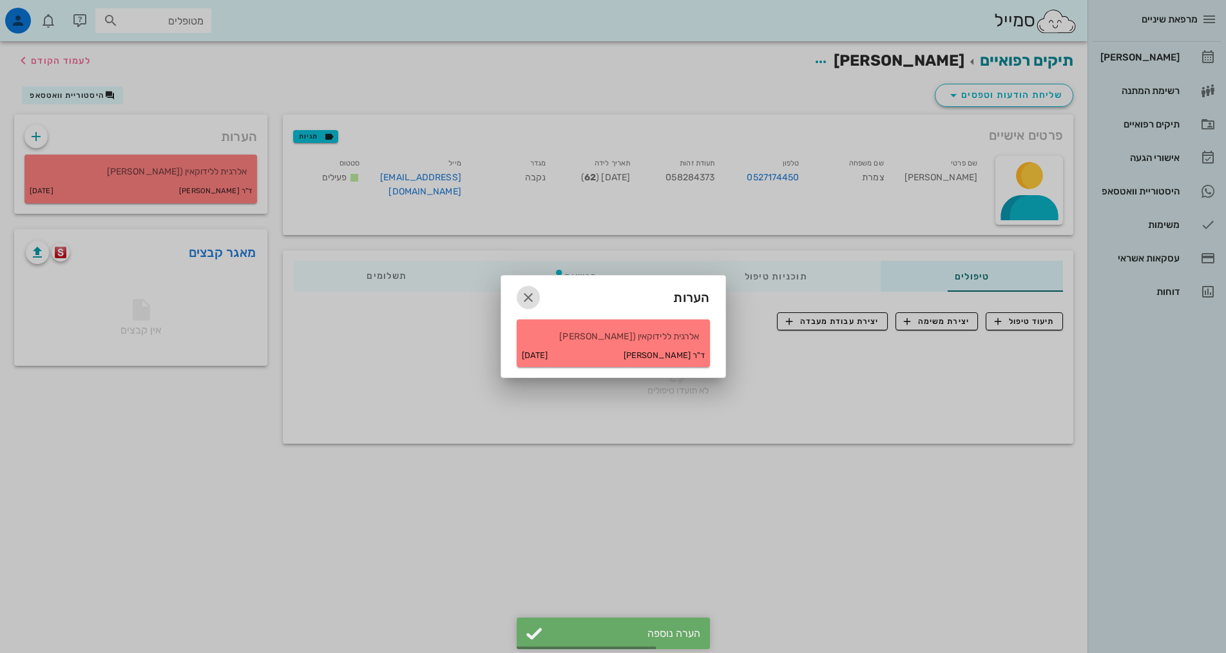
click at [527, 288] on button "button" at bounding box center [528, 297] width 23 height 23
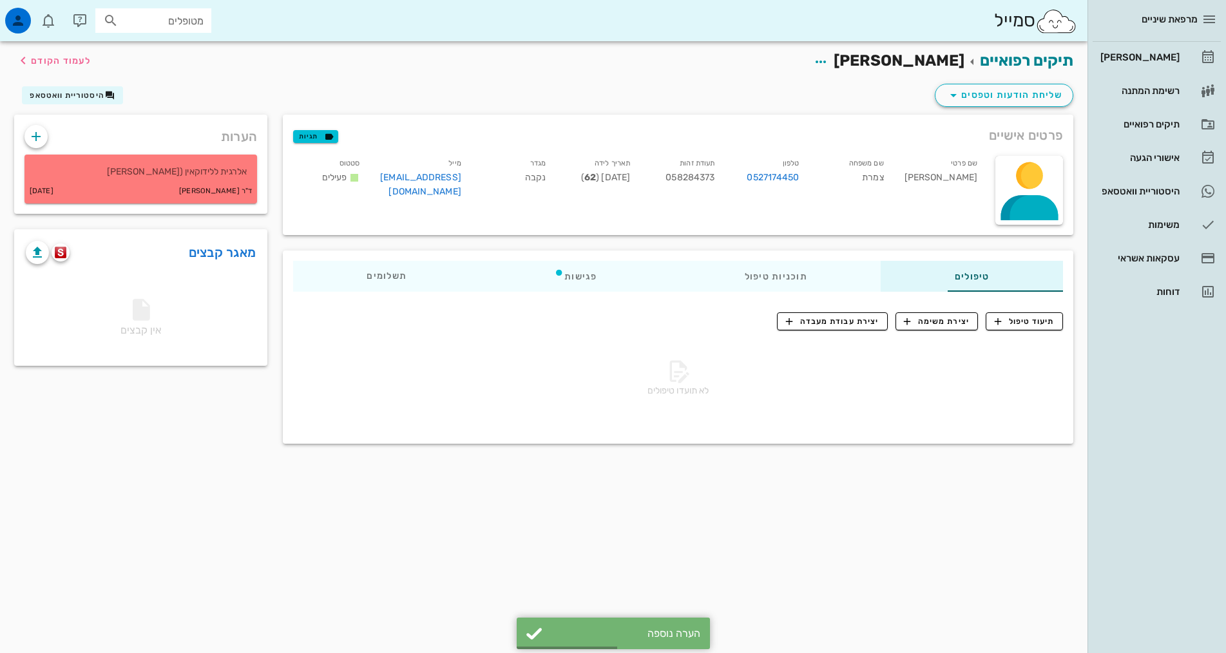
click at [684, 521] on div "תיקים רפואיים [PERSON_NAME] לעמוד הקודם שליחת הודעות וטפסים היסטוריית וואטסאפ פ…" at bounding box center [544, 347] width 1088 height 612
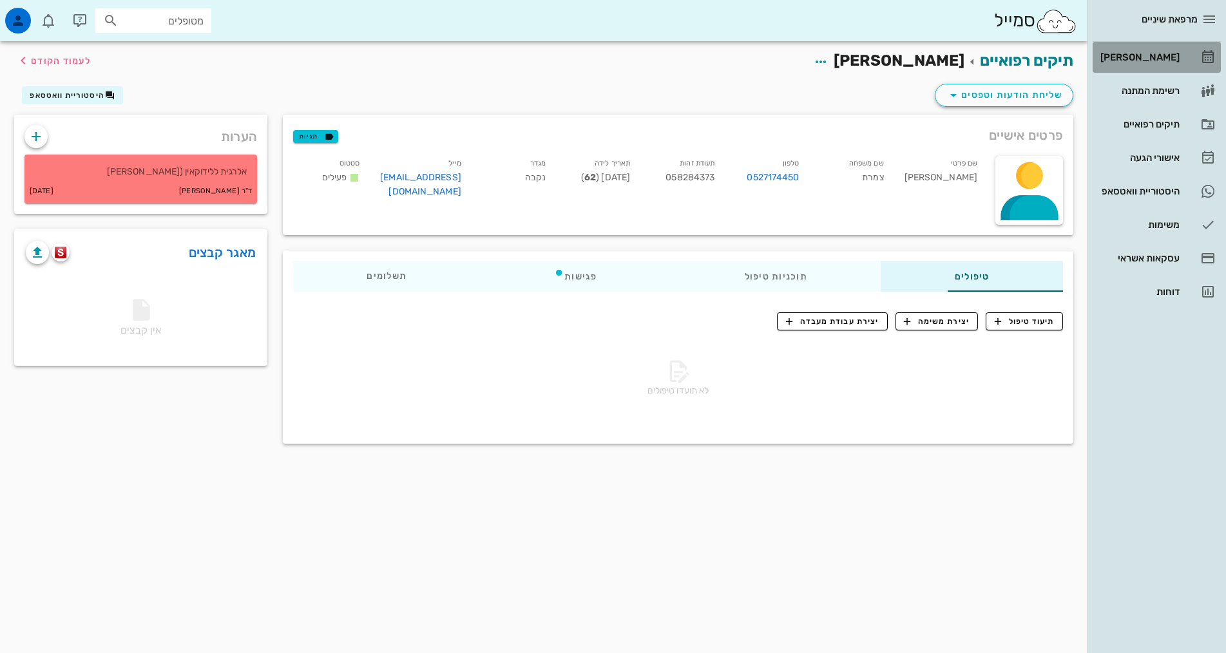
click at [1167, 44] on link "[PERSON_NAME]" at bounding box center [1157, 57] width 128 height 31
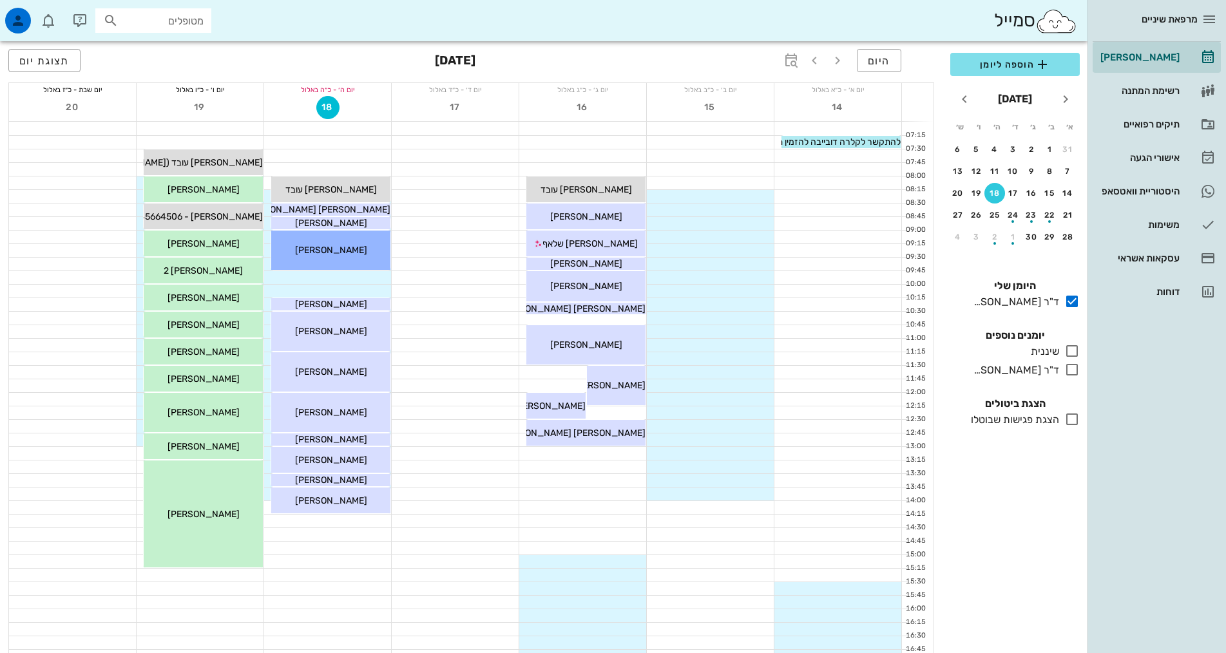
click at [1036, 574] on div "הוספה ליומן [DATE] א׳ ב׳ ג׳ ד׳ ה׳ ו׳ ש׳ 31 1 2 3 4 5 6 7 8 9 10 11 12 13 14 15 …" at bounding box center [1015, 349] width 145 height 608
click at [885, 65] on span "היום" at bounding box center [879, 61] width 23 height 12
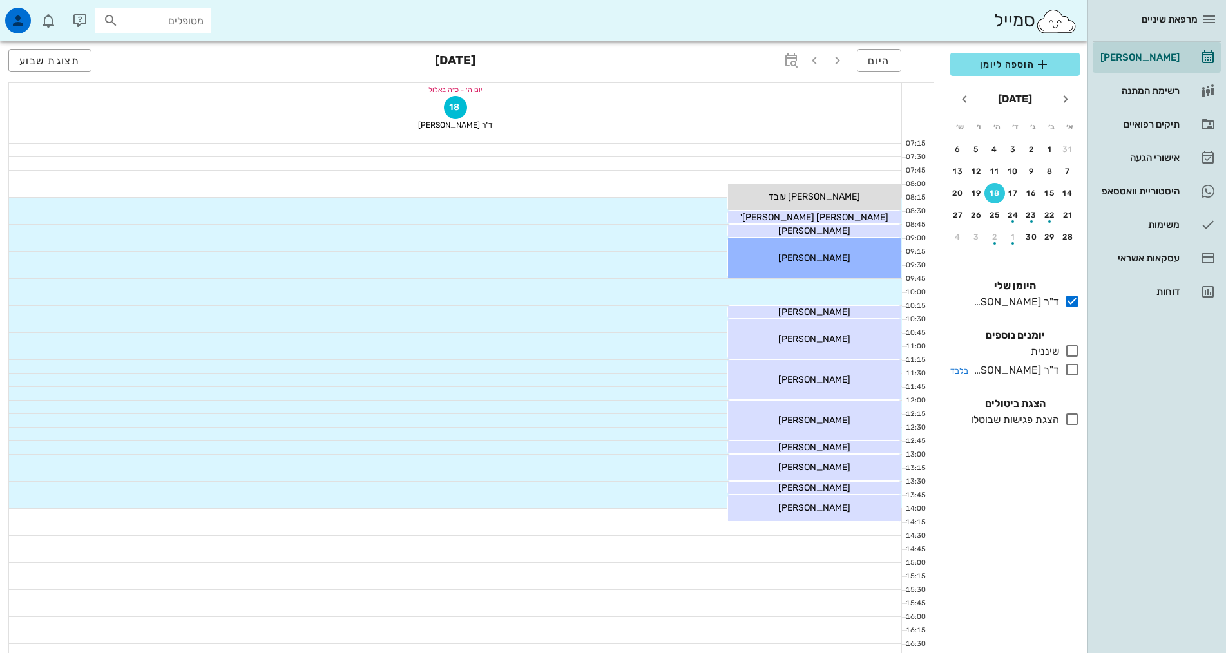
click at [1062, 375] on div at bounding box center [1069, 370] width 21 height 16
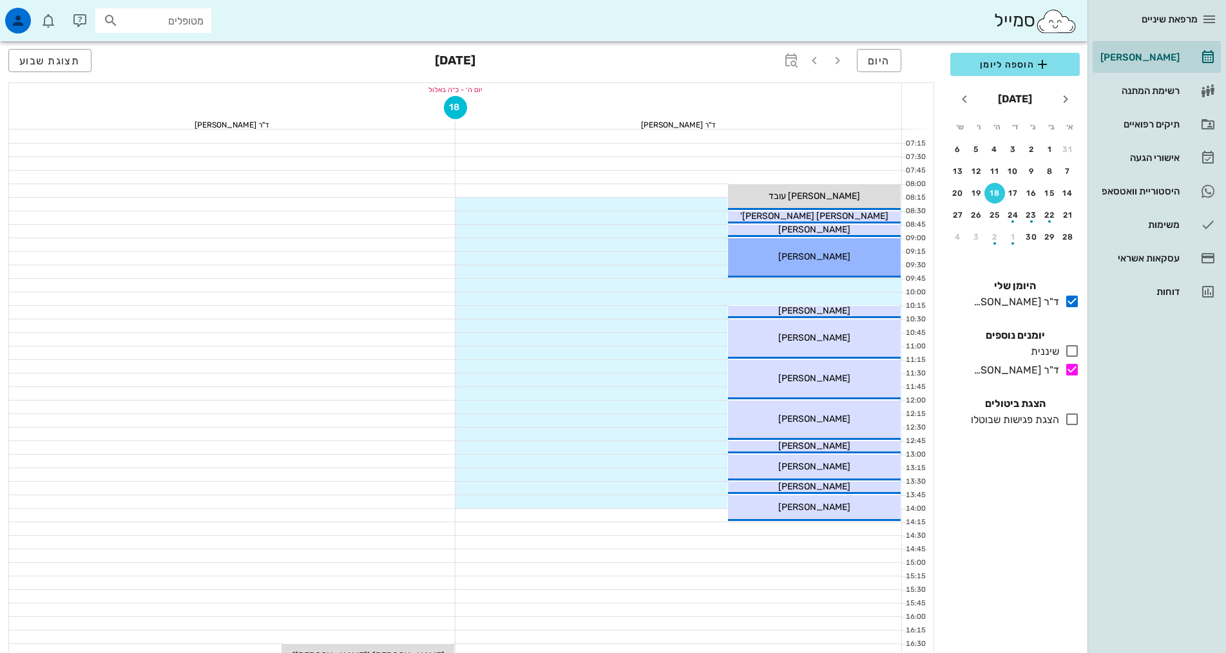
click at [1076, 521] on div "הוספה ליומן [DATE] א׳ ב׳ ג׳ ד׳ ה׳ ו׳ ש׳ 31 1 2 3 4 5 6 7 8 9 10 11 12 13 14 15 …" at bounding box center [1015, 349] width 145 height 608
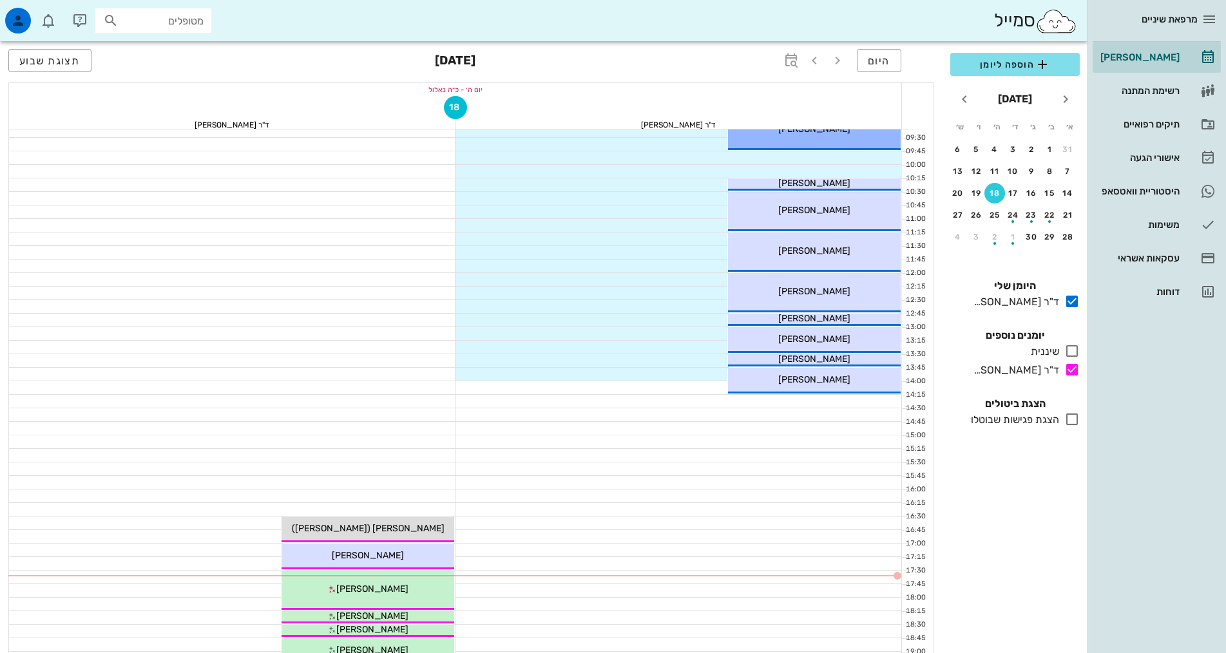
scroll to position [397, 0]
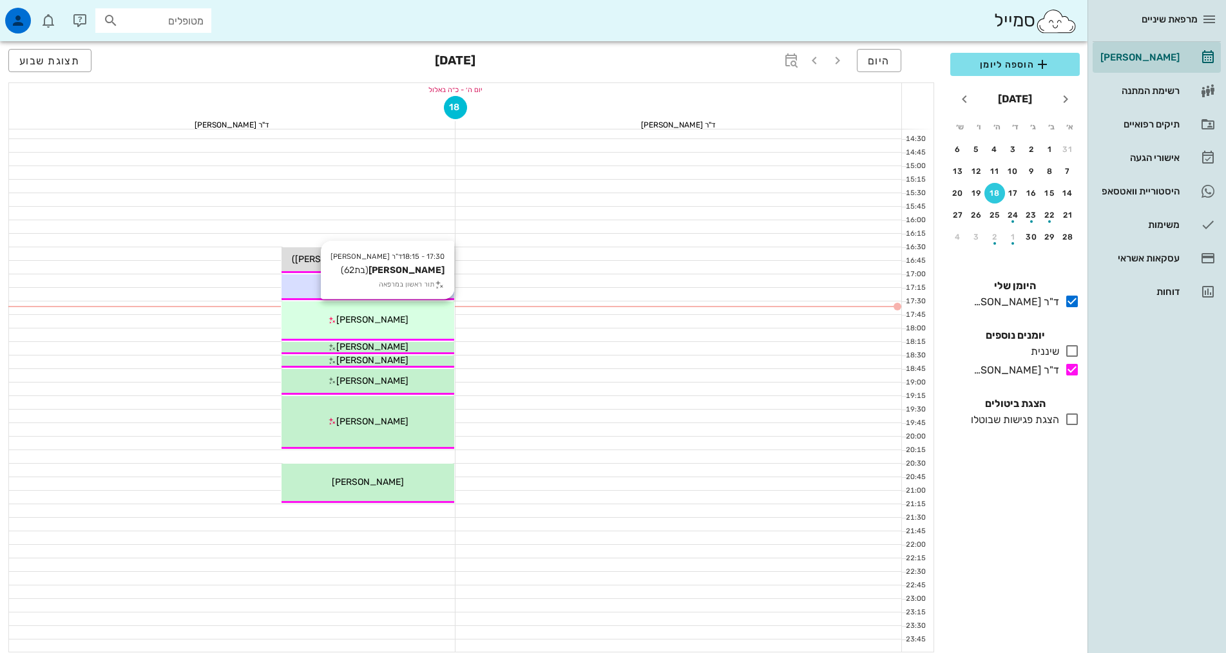
click at [407, 323] on div "[PERSON_NAME]" at bounding box center [368, 320] width 173 height 14
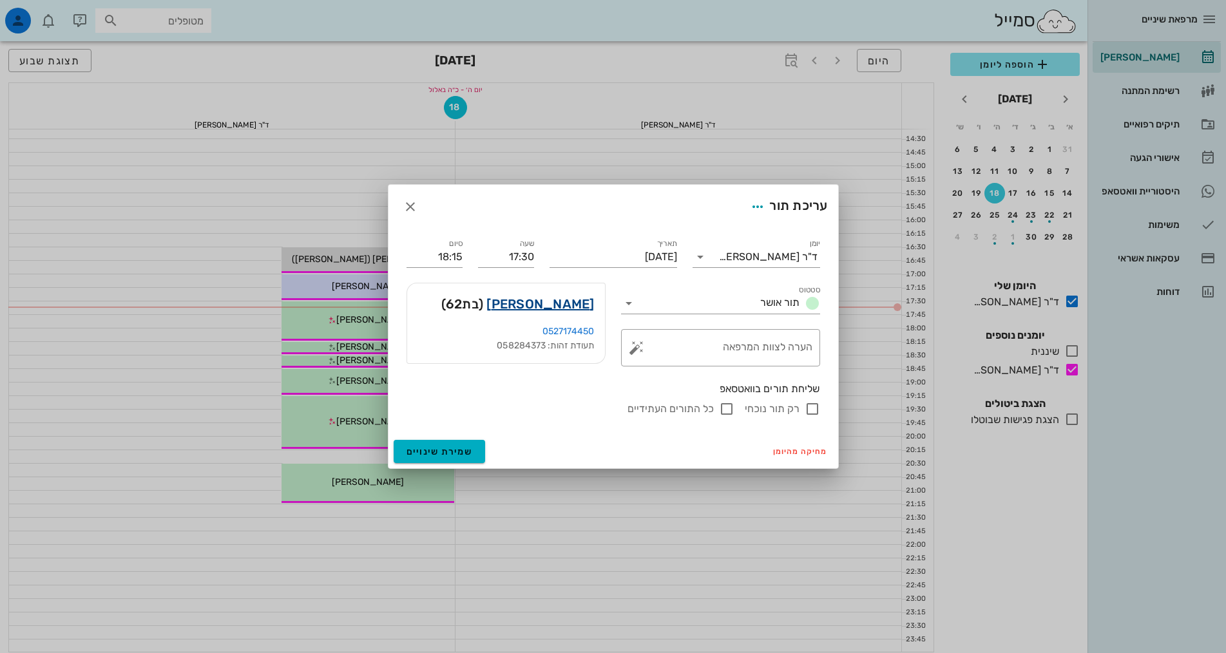
click at [571, 302] on link "[PERSON_NAME]" at bounding box center [540, 304] width 108 height 21
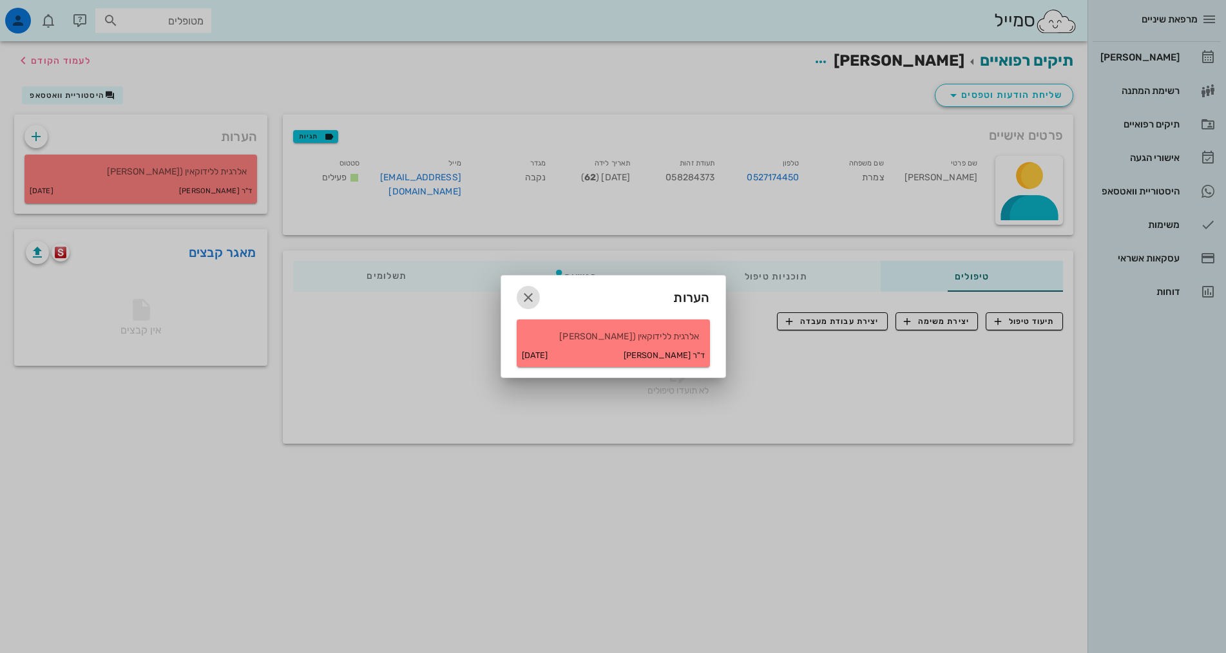
click at [525, 295] on icon "button" at bounding box center [528, 297] width 15 height 15
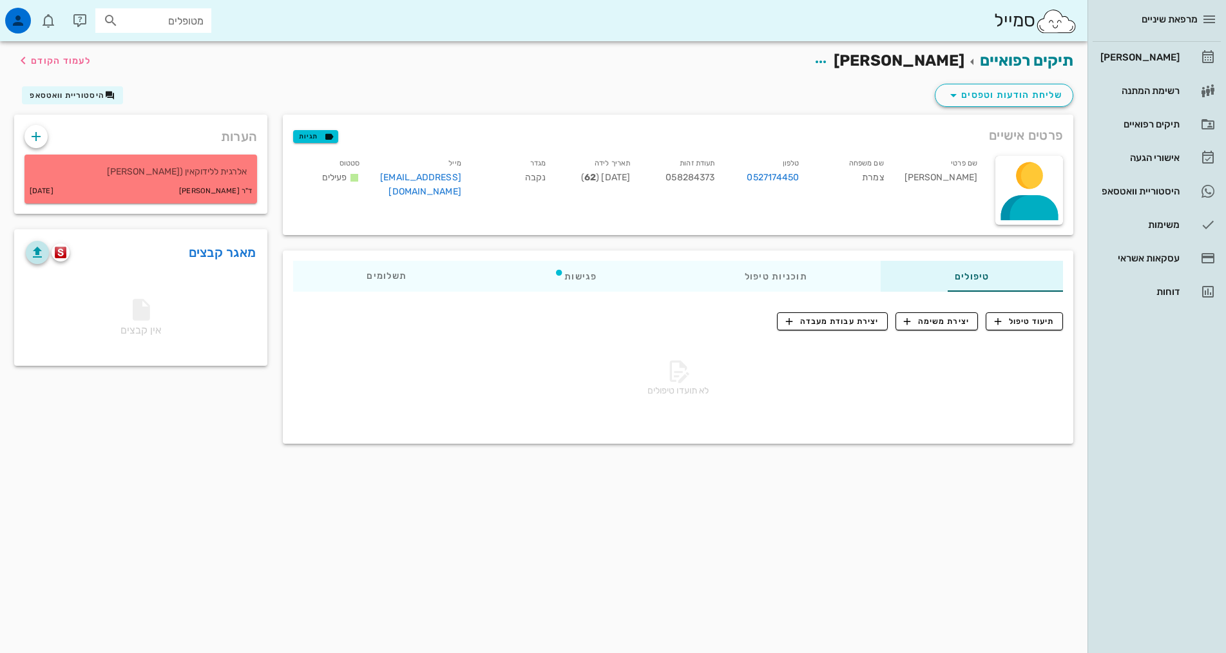
click at [34, 260] on icon "button" at bounding box center [37, 252] width 15 height 15
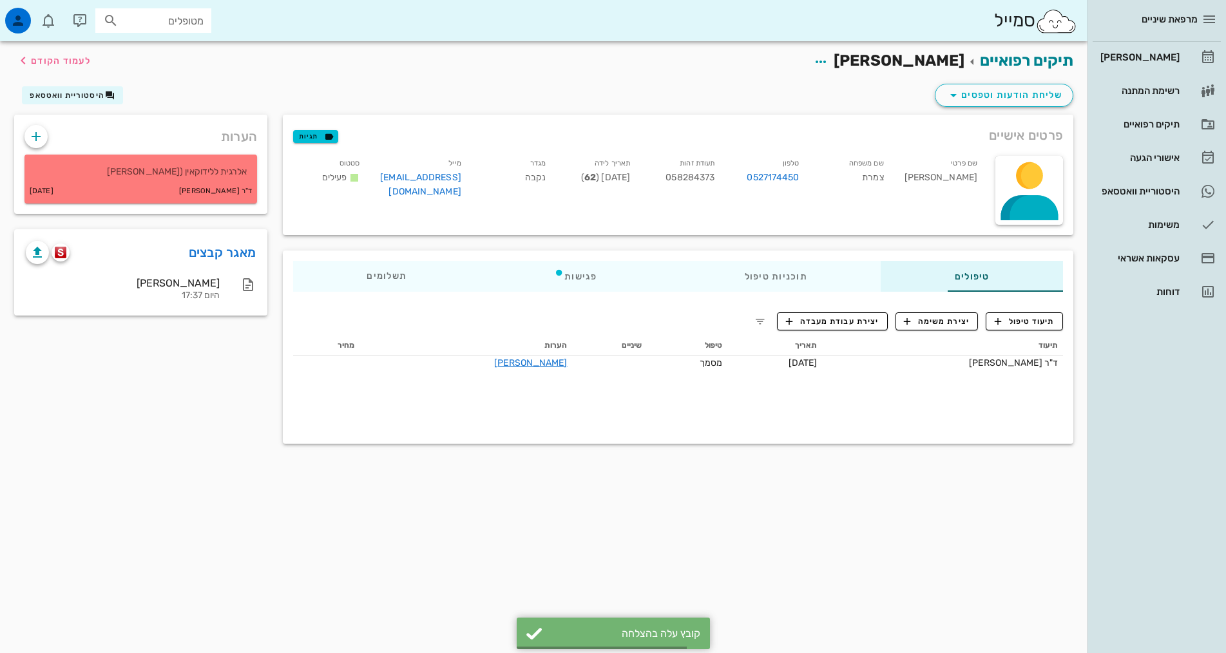
click at [656, 523] on div "תיקים רפואיים [PERSON_NAME] לעמוד הקודם שליחת הודעות וטפסים היסטוריית וואטסאפ פ…" at bounding box center [544, 347] width 1088 height 612
click at [132, 22] on input "text" at bounding box center [162, 20] width 82 height 17
type input "[PERSON_NAME]"
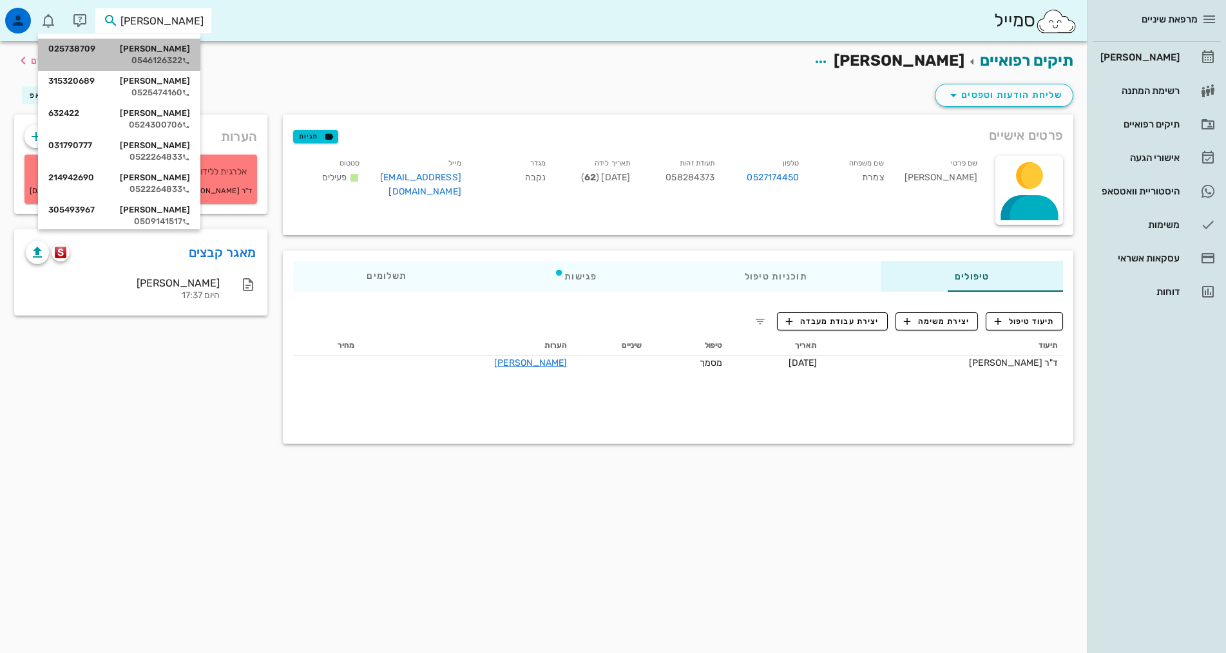
click at [190, 46] on div "[PERSON_NAME] 025738709" at bounding box center [119, 49] width 142 height 10
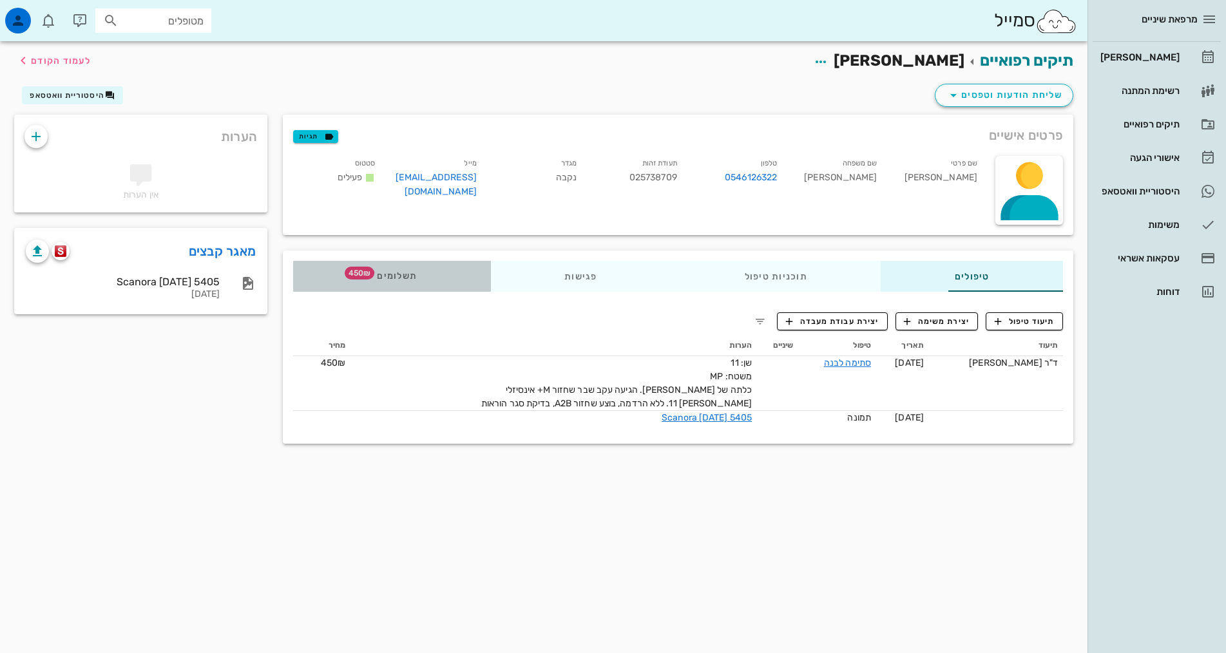
click at [329, 285] on div "תשלומים 450₪" at bounding box center [392, 276] width 198 height 31
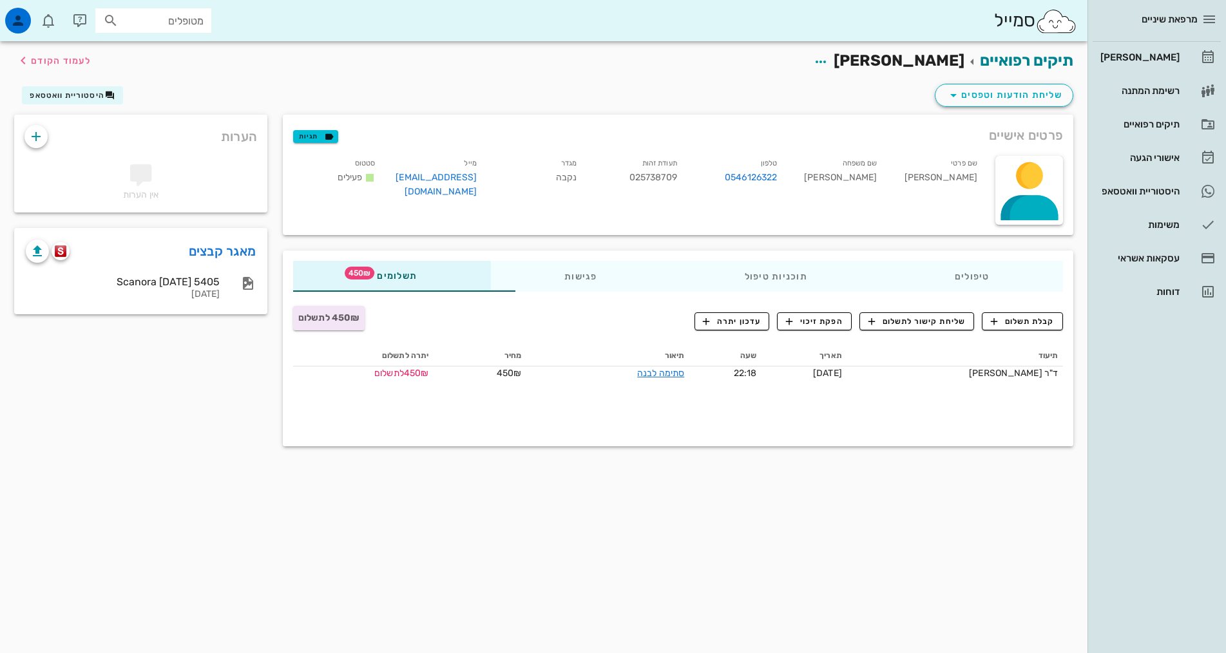
click at [266, 486] on div "תיקים רפואיים [PERSON_NAME] לעמוד הקודם שליחת הודעות וטפסים היסטוריית וואטסאפ פ…" at bounding box center [544, 347] width 1088 height 612
click at [1006, 321] on span "קבלת תשלום" at bounding box center [1023, 322] width 64 height 12
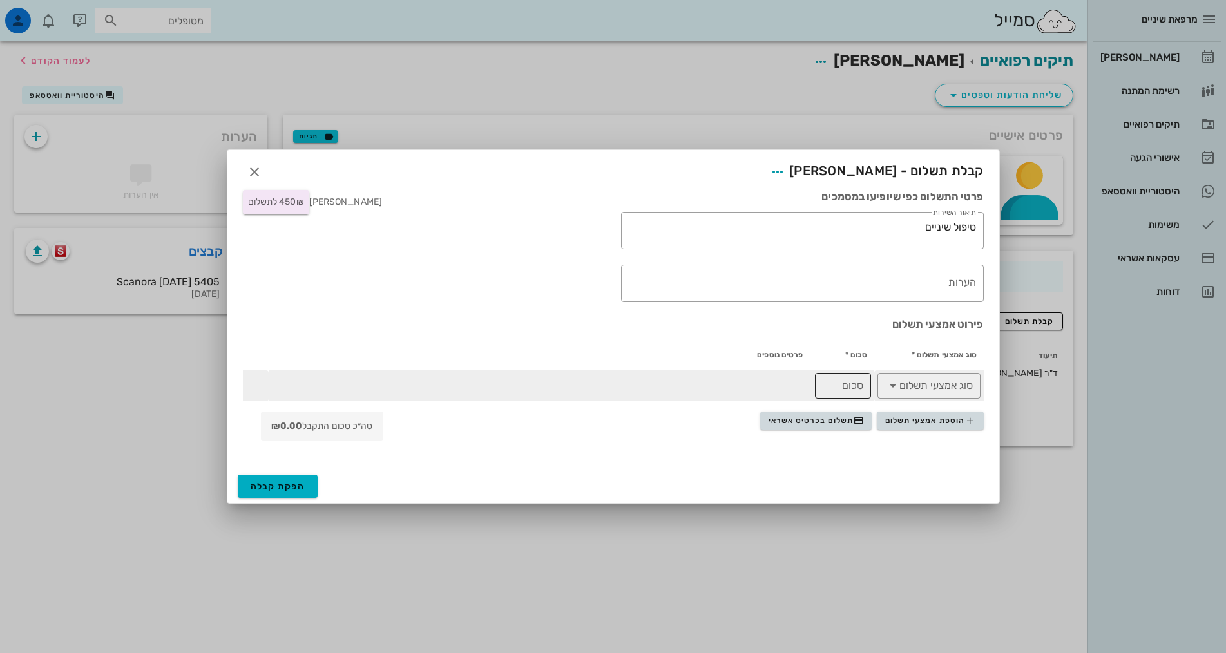
click at [847, 387] on input "סכום" at bounding box center [843, 386] width 41 height 21
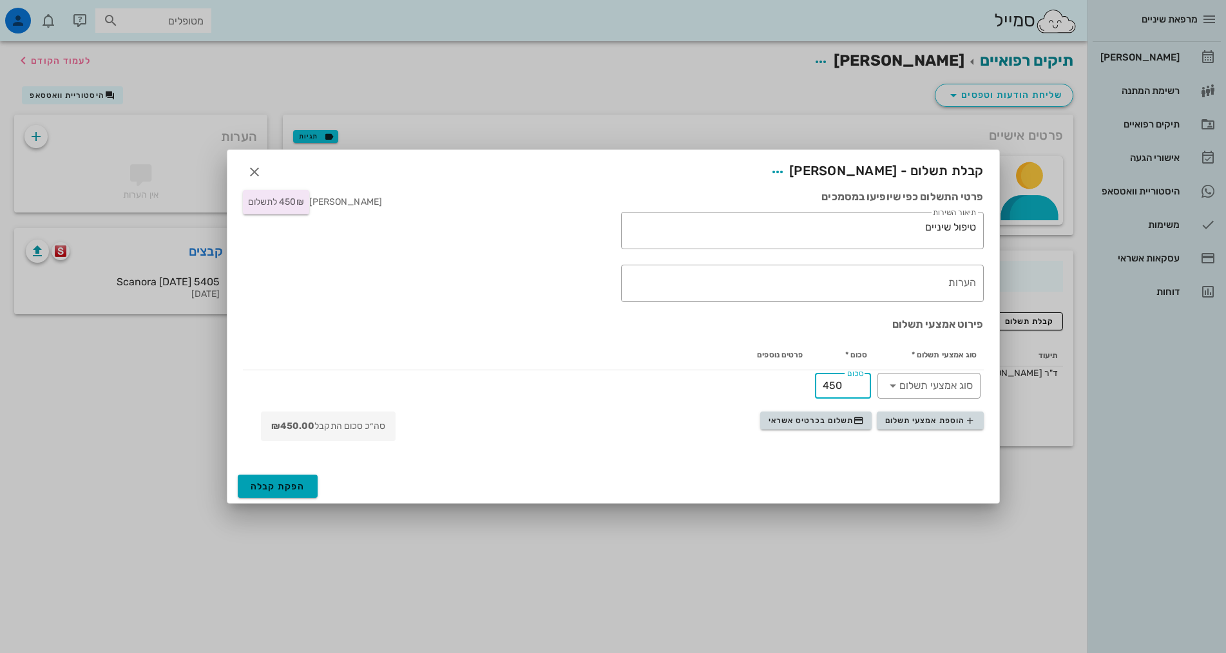
type input "450"
click at [276, 490] on span "הפקת קבלה" at bounding box center [278, 486] width 55 height 11
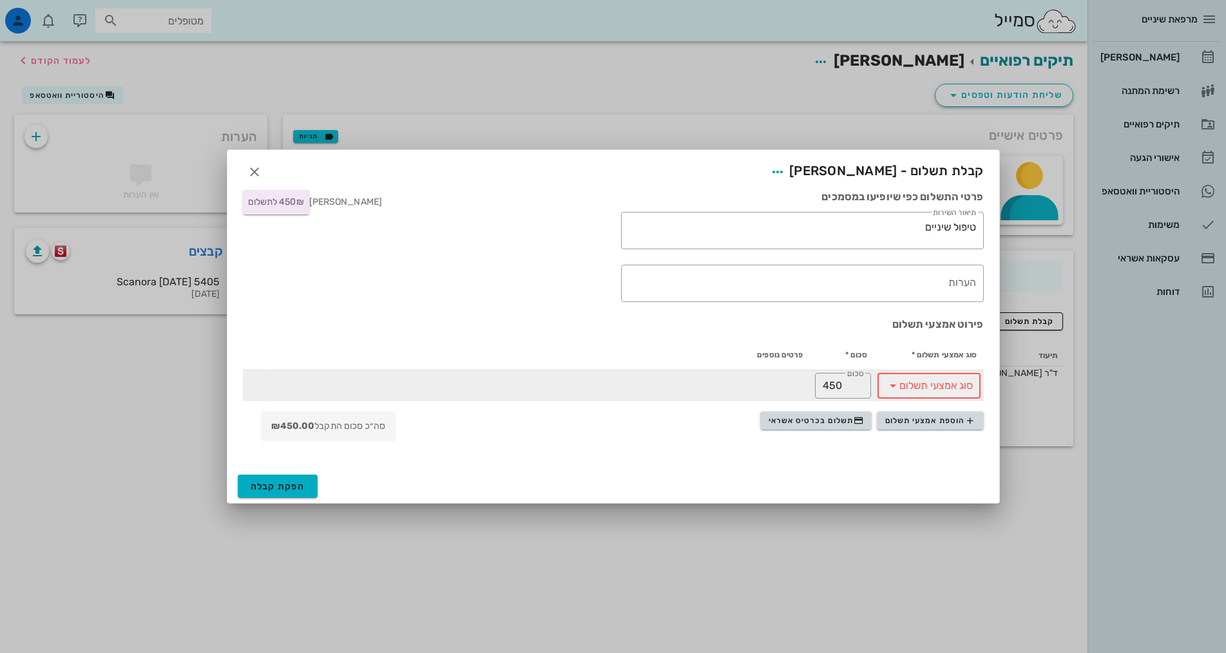
click at [948, 389] on input "סוג אמצעי תשלום" at bounding box center [938, 386] width 70 height 21
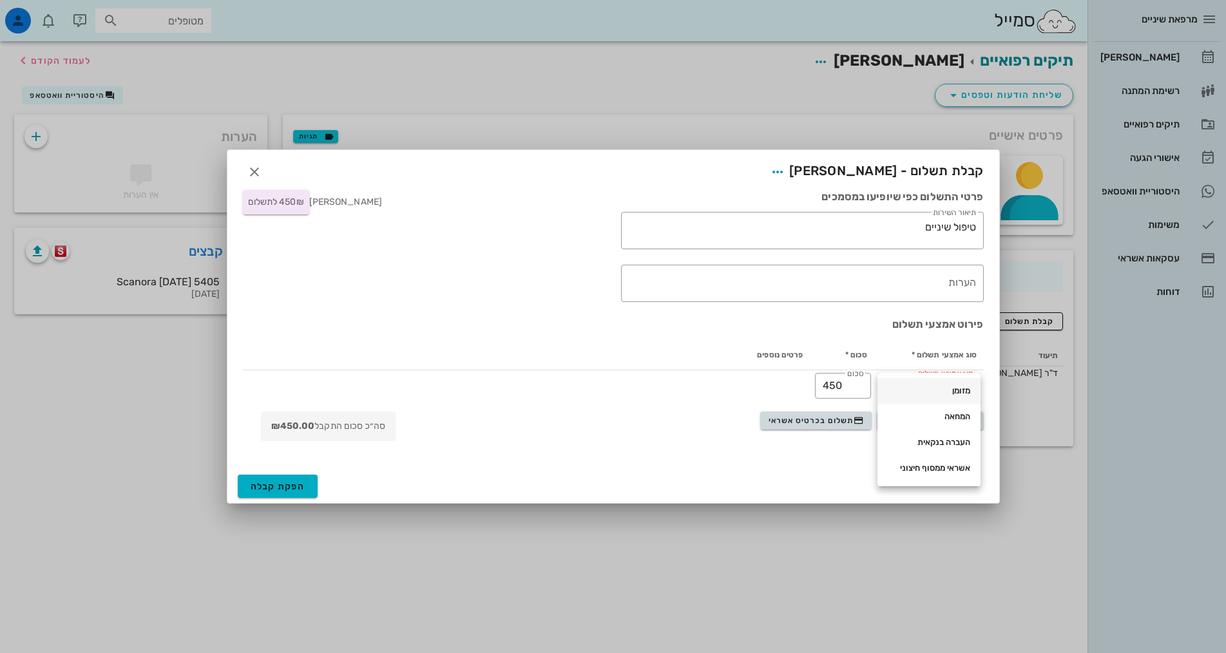
click at [937, 390] on div "מזומן" at bounding box center [929, 391] width 82 height 10
click at [631, 453] on div at bounding box center [770, 456] width 441 height 15
click at [276, 488] on span "הפקת קבלה" at bounding box center [278, 486] width 55 height 11
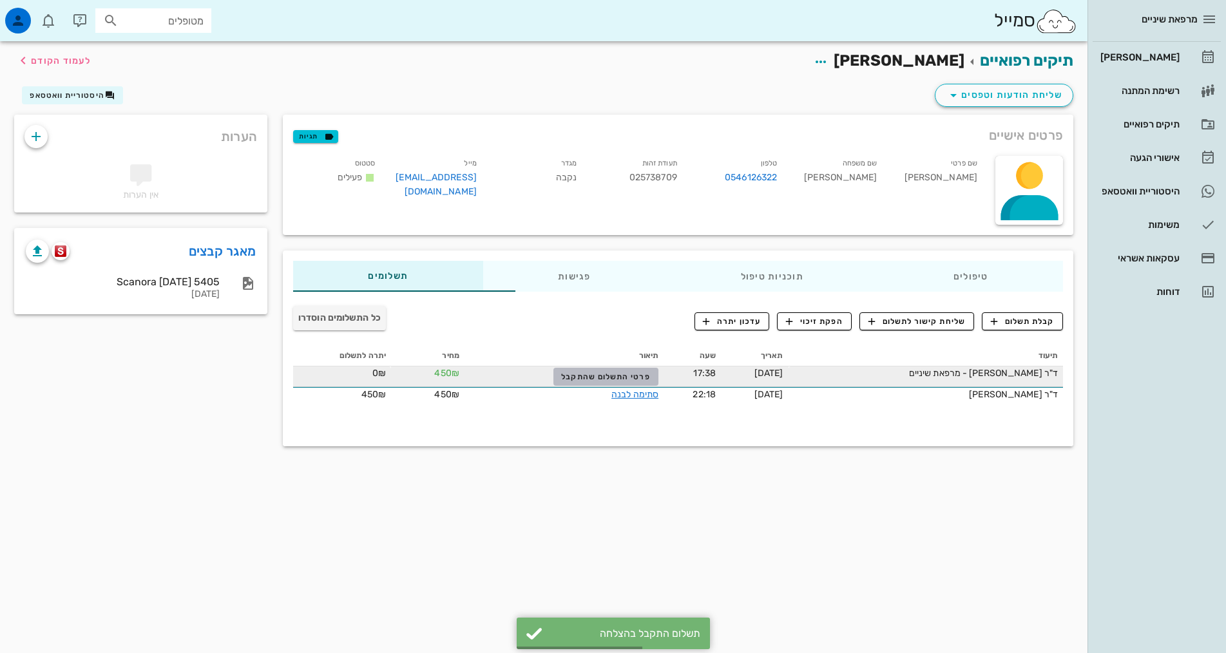
click at [567, 375] on span "פרטי התשלום שהתקבל" at bounding box center [605, 376] width 89 height 9
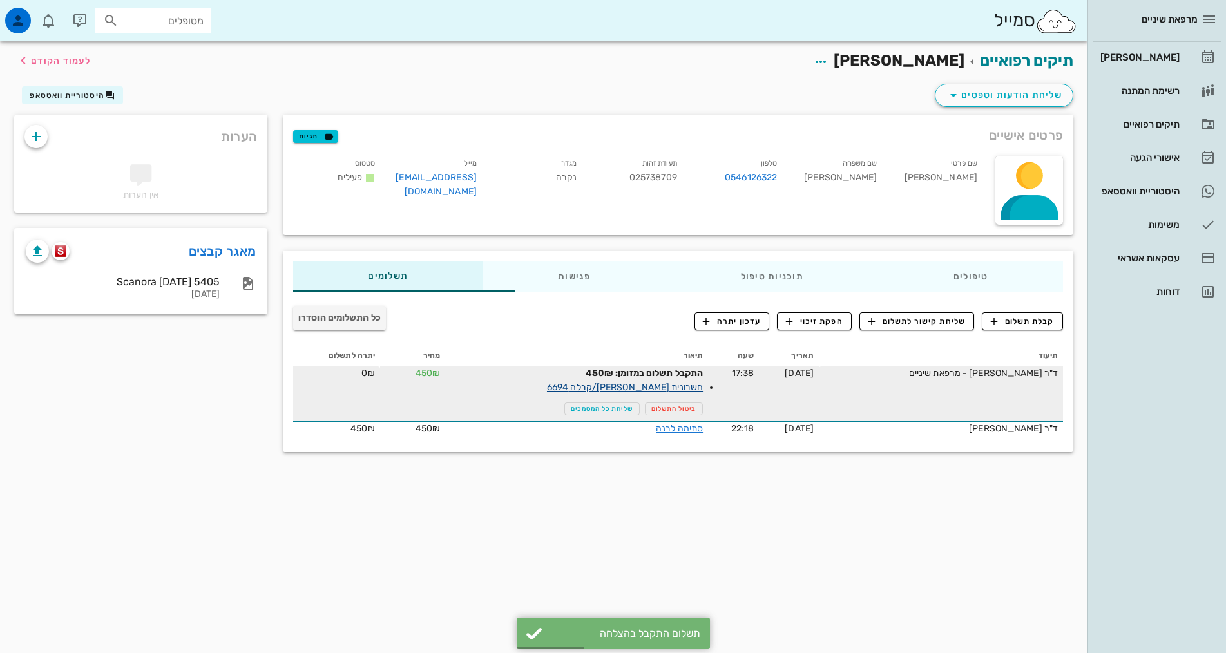
click at [612, 387] on link "חשבונית [PERSON_NAME]/קבלה 6694" at bounding box center [625, 387] width 156 height 11
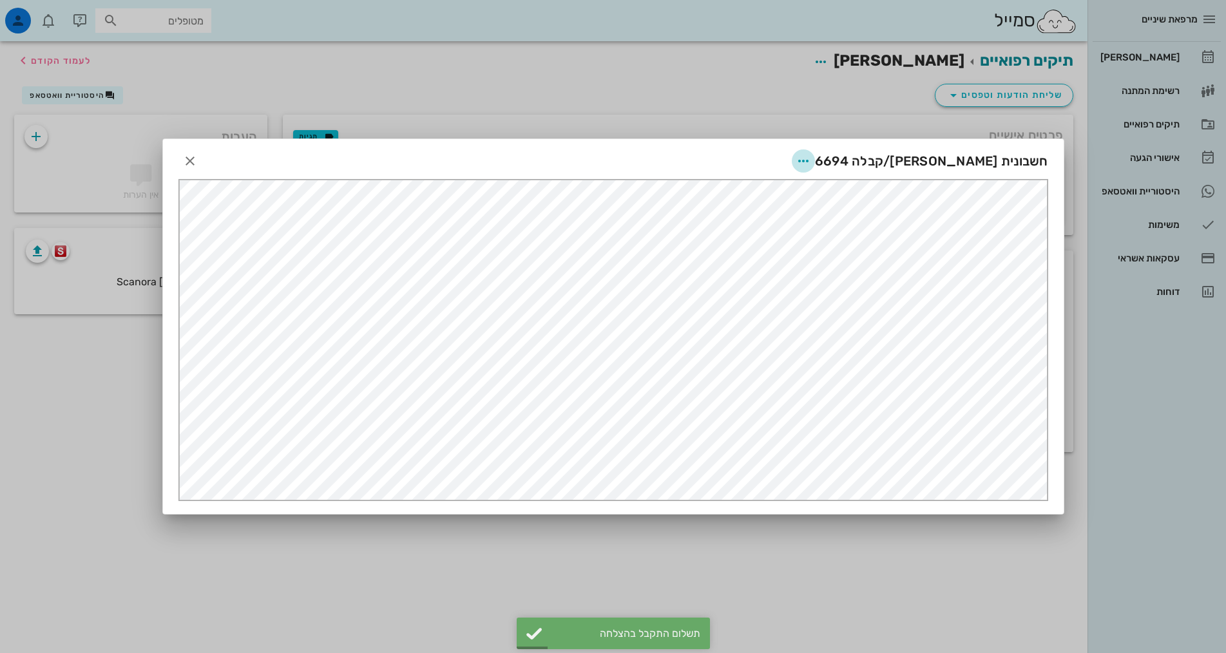
click at [811, 166] on icon "button" at bounding box center [803, 160] width 15 height 15
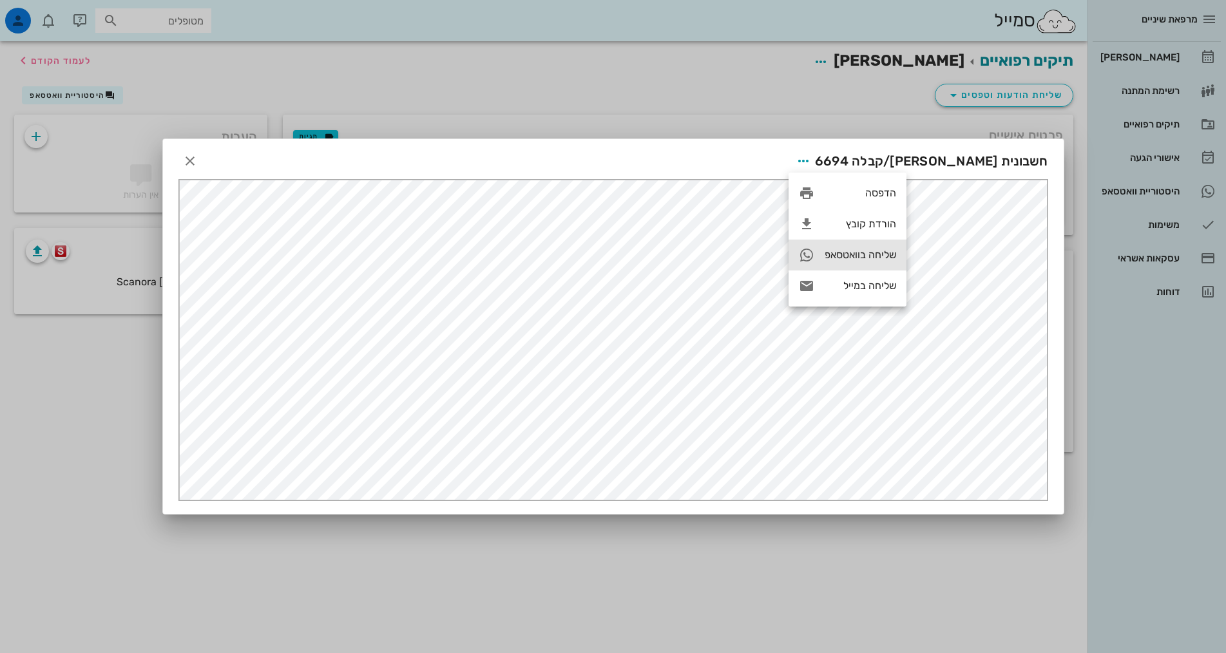
click at [843, 258] on div "שליחה בוואטסאפ" at bounding box center [861, 255] width 72 height 12
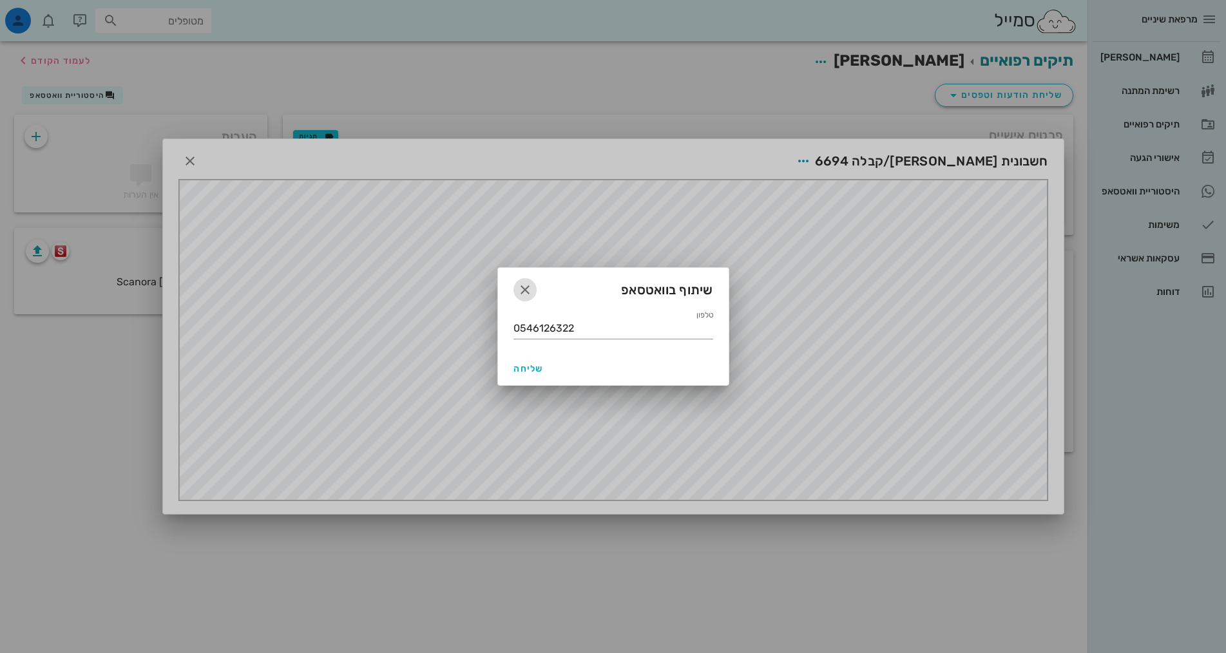
click at [521, 293] on icon "button" at bounding box center [524, 289] width 15 height 15
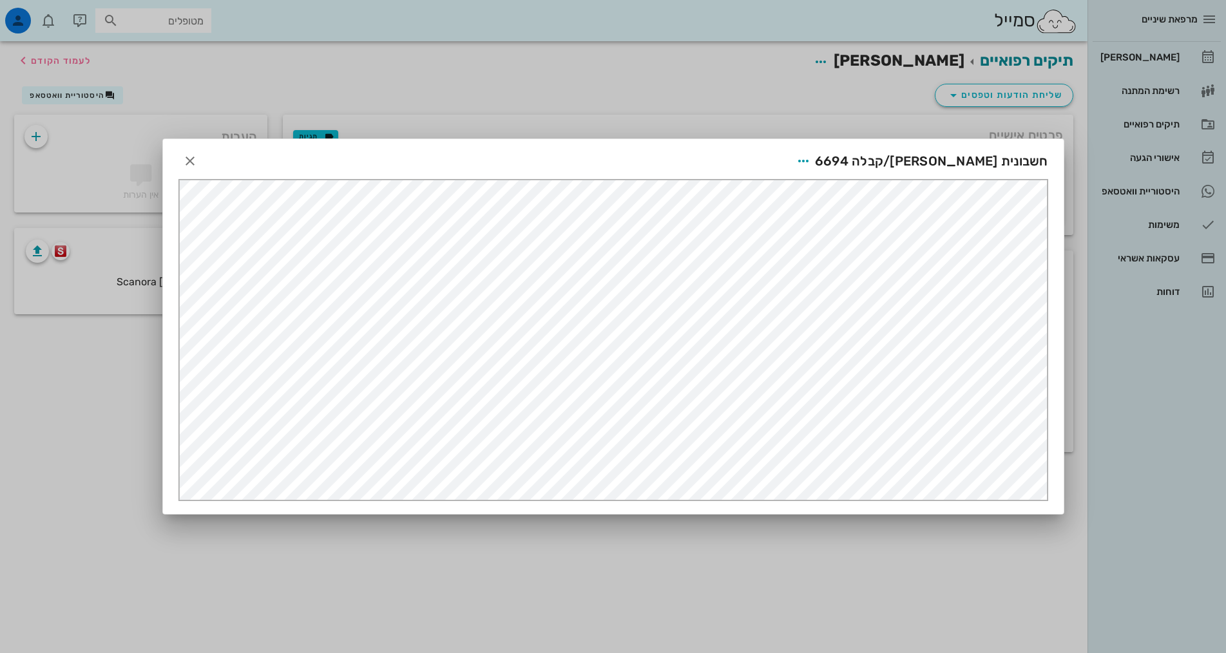
click at [881, 175] on div "חשבונית [PERSON_NAME]/קבלה 6694" at bounding box center [613, 159] width 901 height 40
click at [811, 162] on icon "button" at bounding box center [803, 160] width 15 height 15
click at [871, 227] on div "הורדת קובץ" at bounding box center [861, 224] width 72 height 12
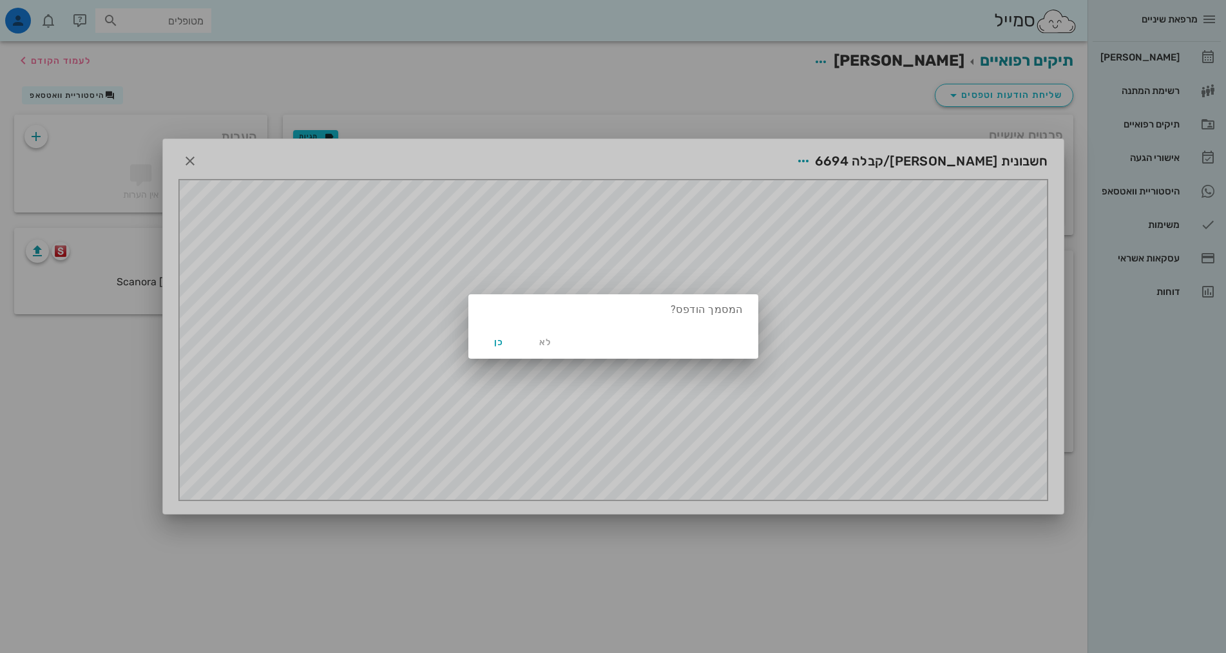
click at [591, 555] on div at bounding box center [613, 326] width 1226 height 653
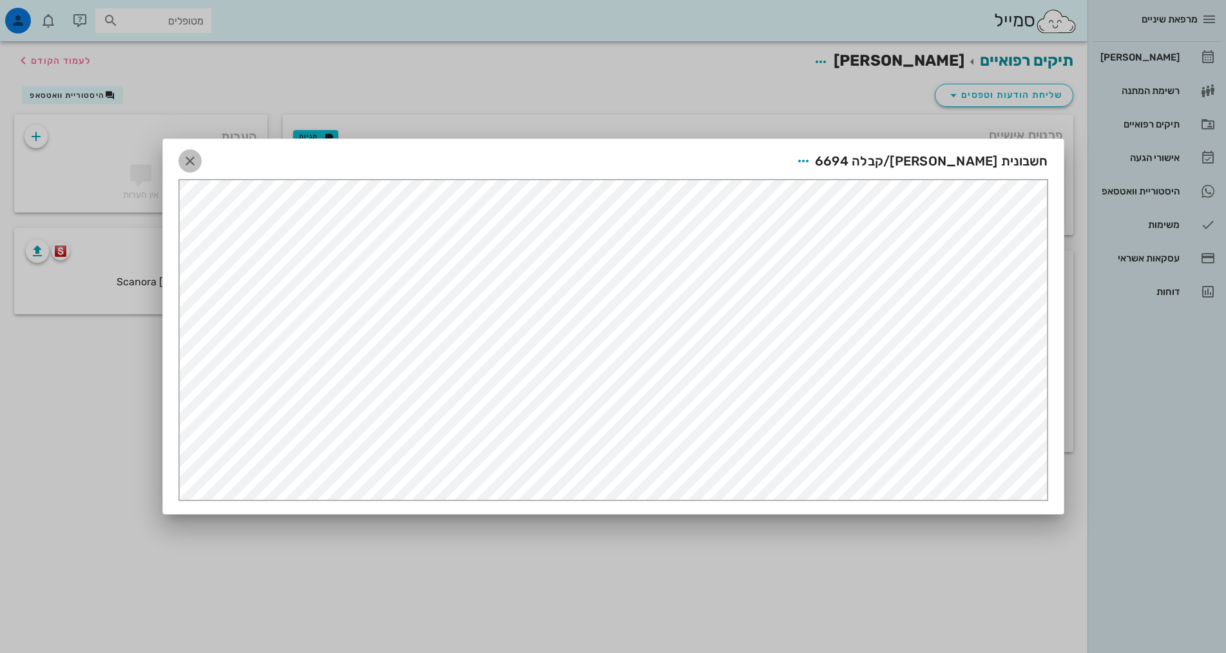
click at [190, 160] on icon "button" at bounding box center [189, 160] width 15 height 15
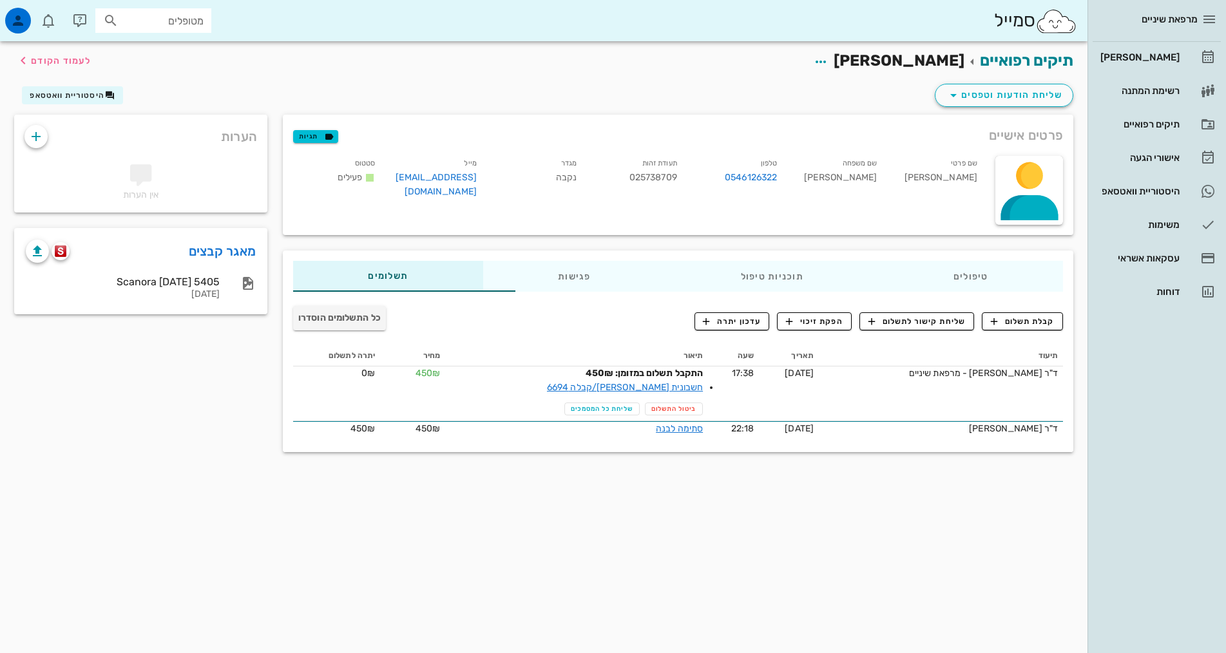
click at [582, 602] on div "תיקים רפואיים [PERSON_NAME] לעמוד הקודם שליחת הודעות וטפסים היסטוריית וואטסאפ פ…" at bounding box center [544, 347] width 1088 height 612
click at [829, 62] on icon "button" at bounding box center [820, 61] width 15 height 15
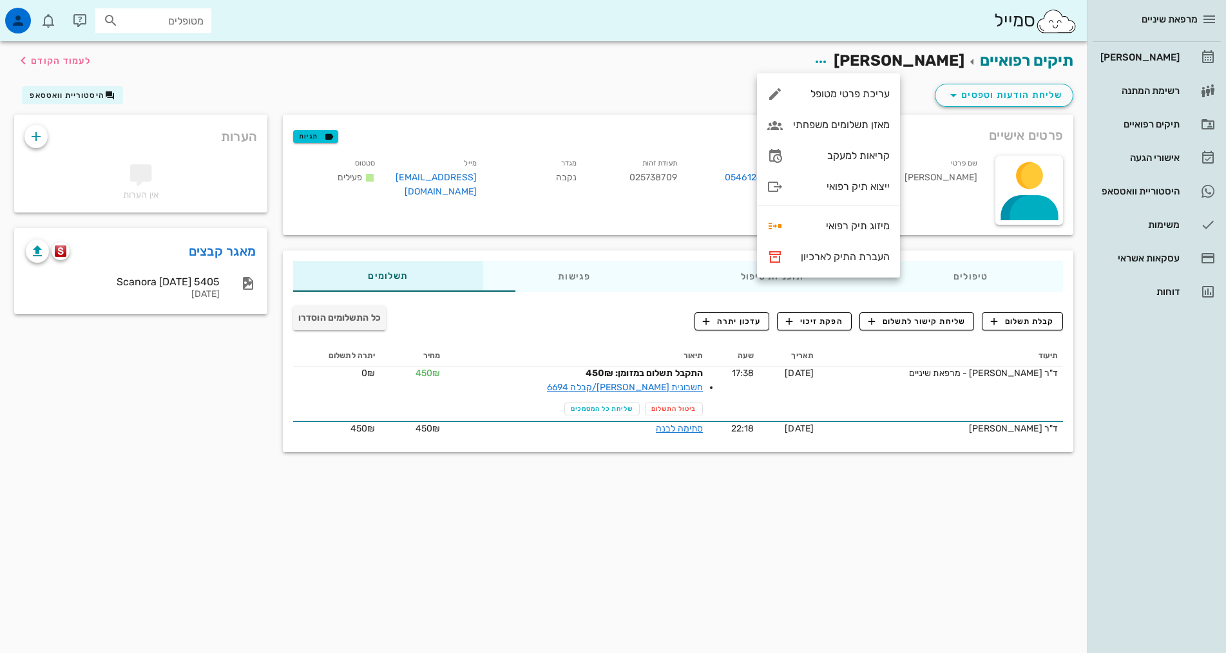
click at [839, 537] on div "תיקים רפואיים [PERSON_NAME] לעמוד הקודם שליחת הודעות וטפסים היסטוריית וואטסאפ פ…" at bounding box center [544, 347] width 1088 height 612
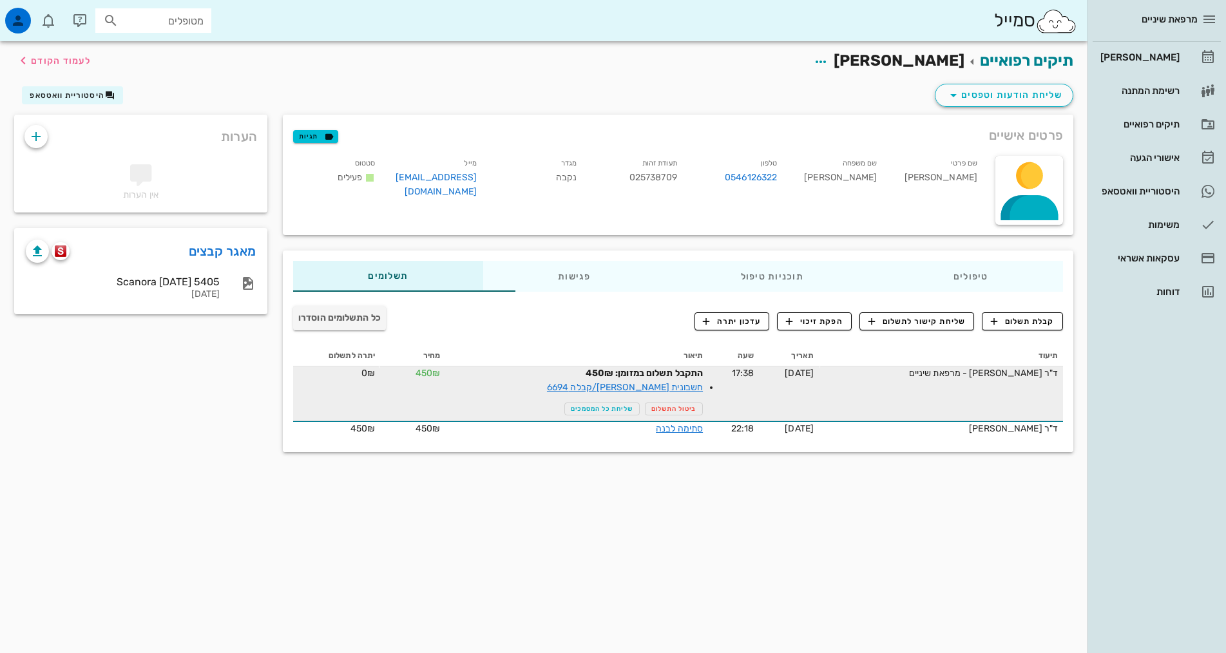
click at [1038, 388] on td "ד"ר [PERSON_NAME] - מרפאת שיניים" at bounding box center [941, 394] width 244 height 55
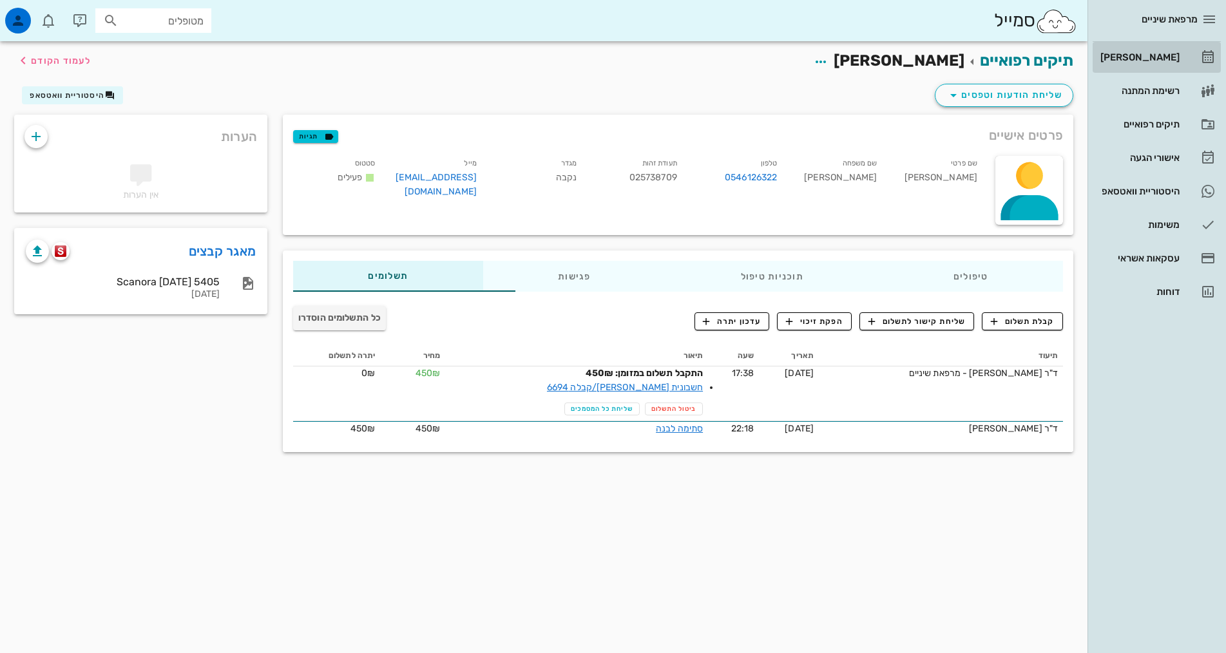
click at [1183, 62] on link "[PERSON_NAME]" at bounding box center [1157, 57] width 128 height 31
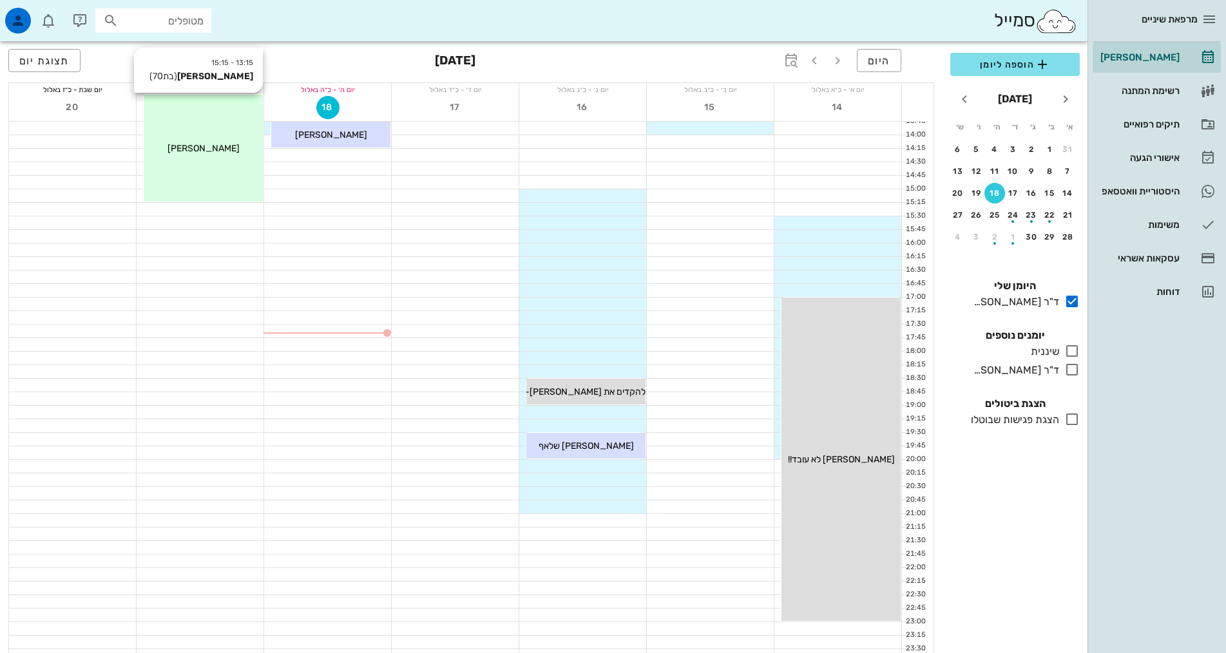
scroll to position [388, 0]
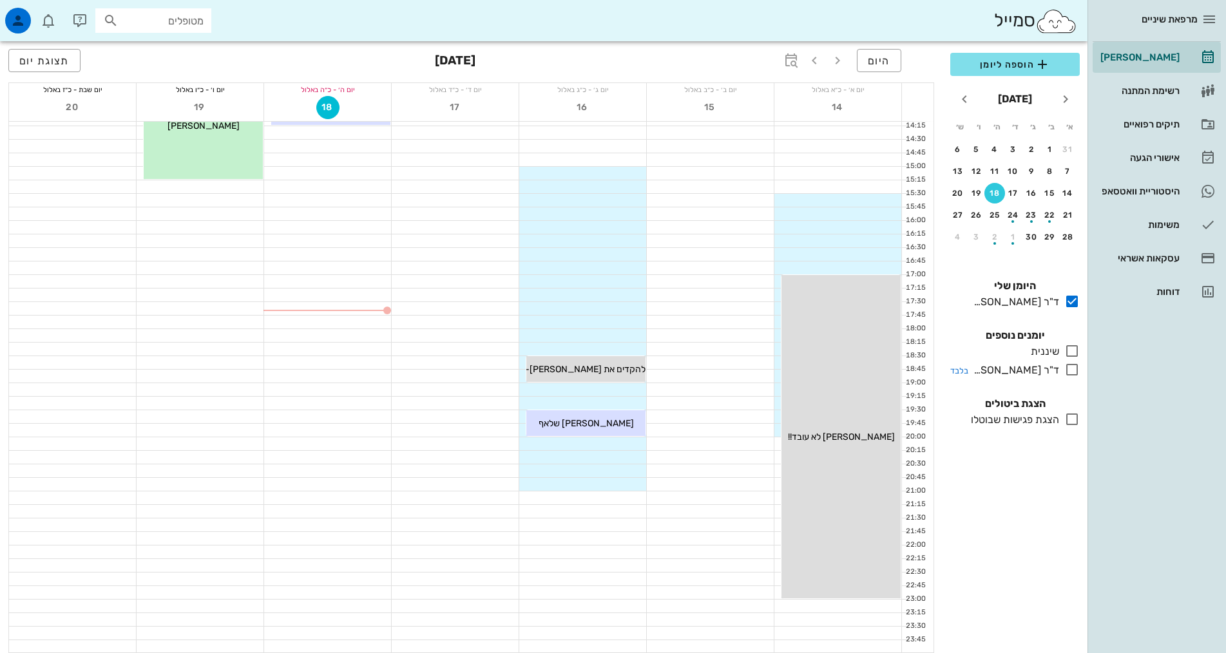
click at [994, 365] on div "ד"ר [PERSON_NAME]" at bounding box center [1013, 370] width 91 height 15
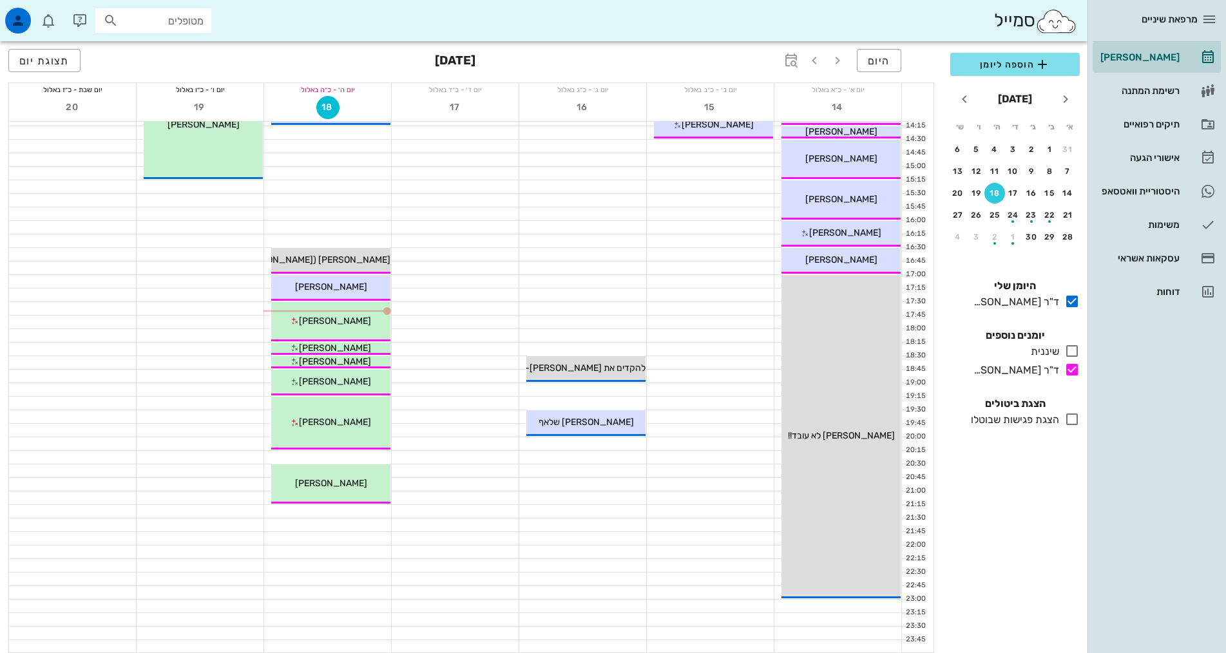
click at [146, 16] on input "מטופלים" at bounding box center [162, 20] width 82 height 17
click at [146, 16] on input "text" at bounding box center [162, 20] width 82 height 17
type input "ש"
type input "336265327"
click at [171, 62] on div "0544646918" at bounding box center [130, 60] width 142 height 10
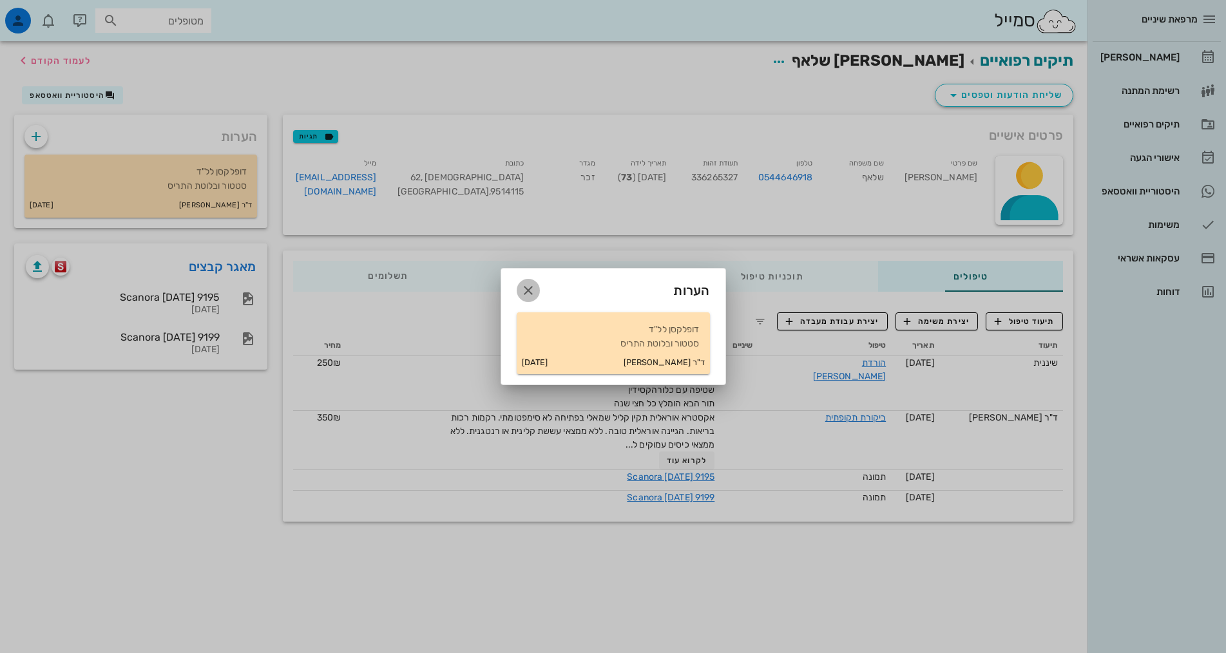
click at [529, 287] on icon "button" at bounding box center [528, 290] width 15 height 15
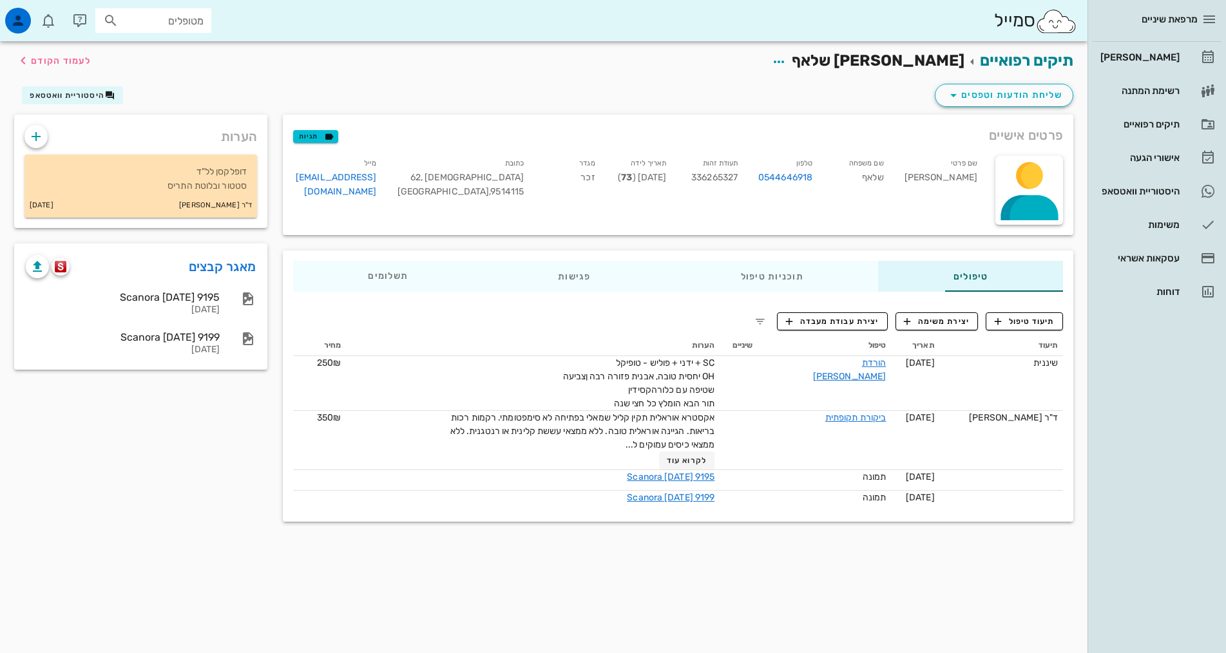
click at [899, 51] on h2 "תיקים רפואיים [PERSON_NAME] שלאף לעמוד הקודם" at bounding box center [901, 61] width 345 height 24
click at [905, 53] on span "[PERSON_NAME] שלאף" at bounding box center [878, 61] width 173 height 18
copy span "[PERSON_NAME] שלאף"
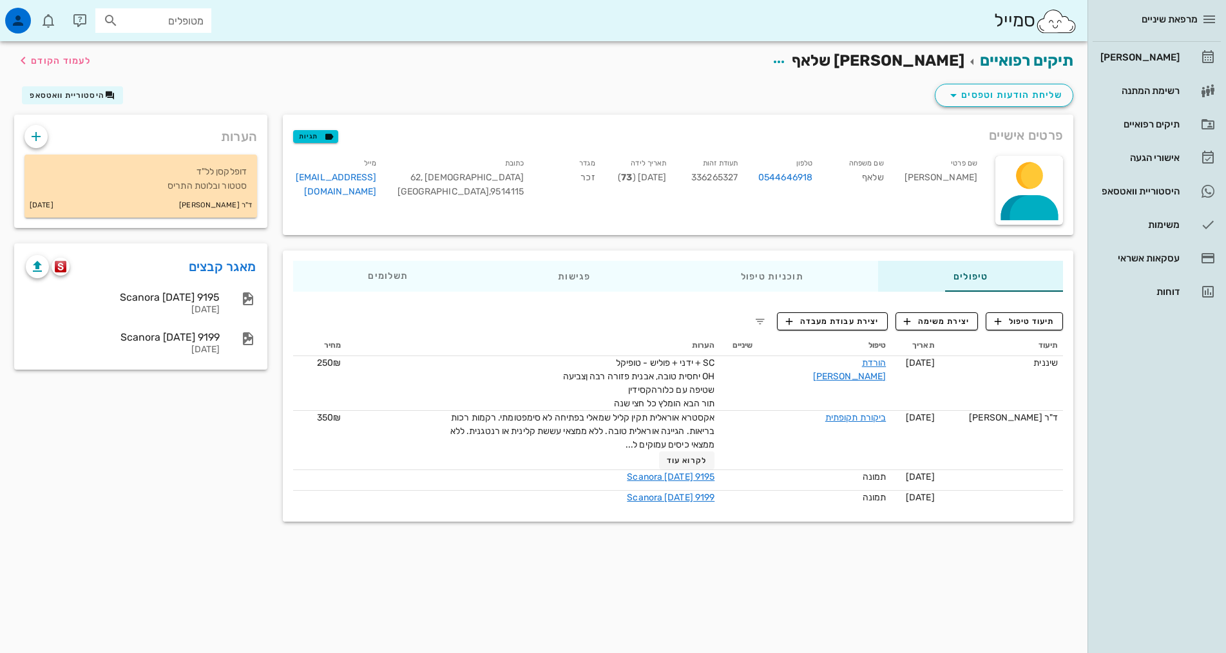
drag, startPoint x: 813, startPoint y: 604, endPoint x: 802, endPoint y: 600, distance: 11.4
click at [813, 604] on div "תיקים רפואיים [PERSON_NAME] שלאף לעמוד הקודם שליחת הודעות וטפסים היסטוריית וואט…" at bounding box center [544, 347] width 1088 height 612
click at [43, 269] on icon "button" at bounding box center [37, 266] width 15 height 15
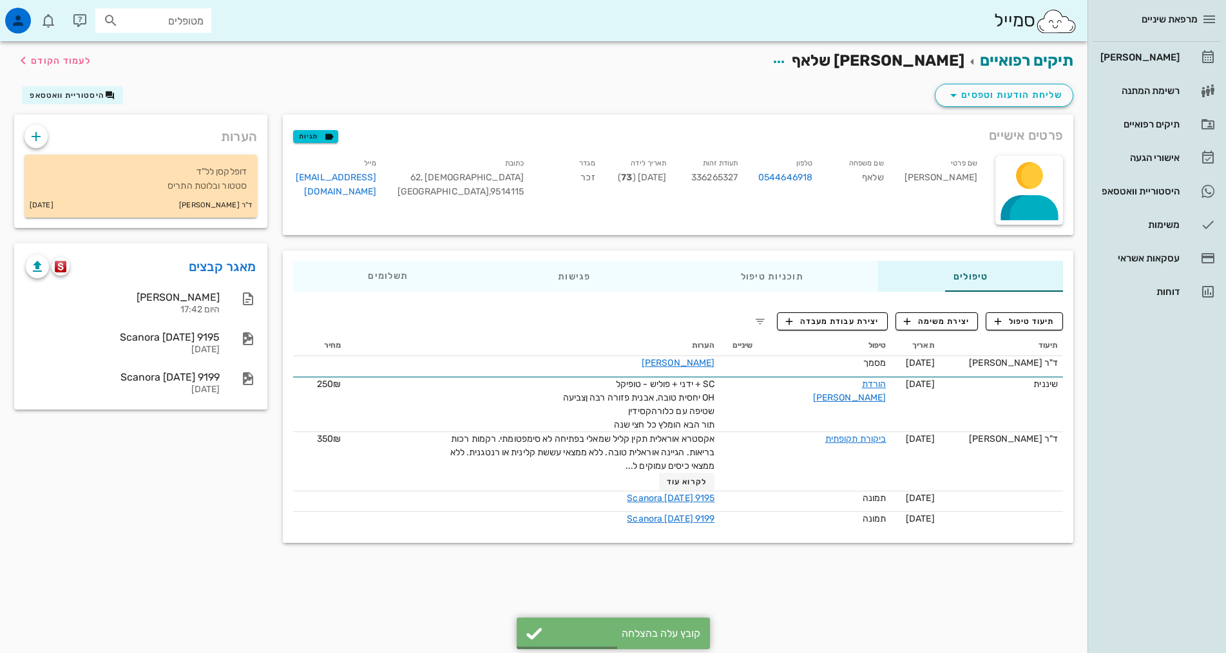
click at [351, 599] on div "תיקים רפואיים [PERSON_NAME] שלאף לעמוד הקודם שליחת הודעות וטפסים היסטוריית וואט…" at bounding box center [544, 347] width 1088 height 612
click at [711, 591] on div "תיקים רפואיים [PERSON_NAME] שלאף לעמוד הקודם שליחת הודעות וטפסים היסטוריית וואט…" at bounding box center [544, 347] width 1088 height 612
click at [168, 26] on input "text" at bounding box center [162, 20] width 82 height 17
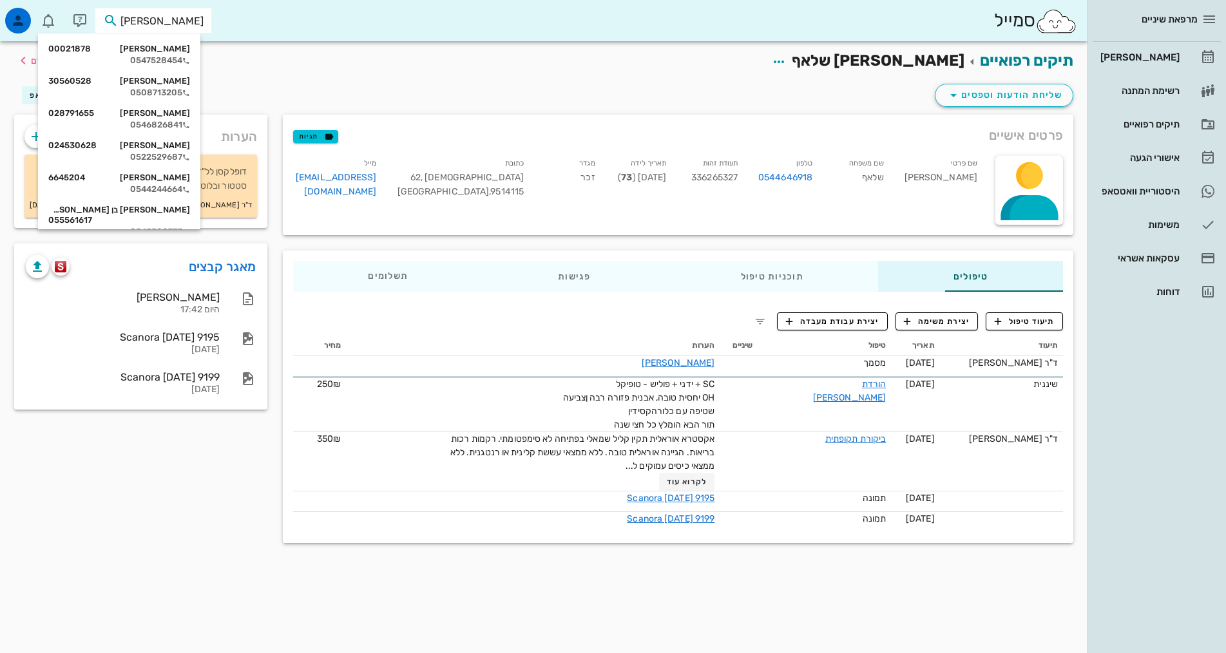
type input "[PERSON_NAME]"
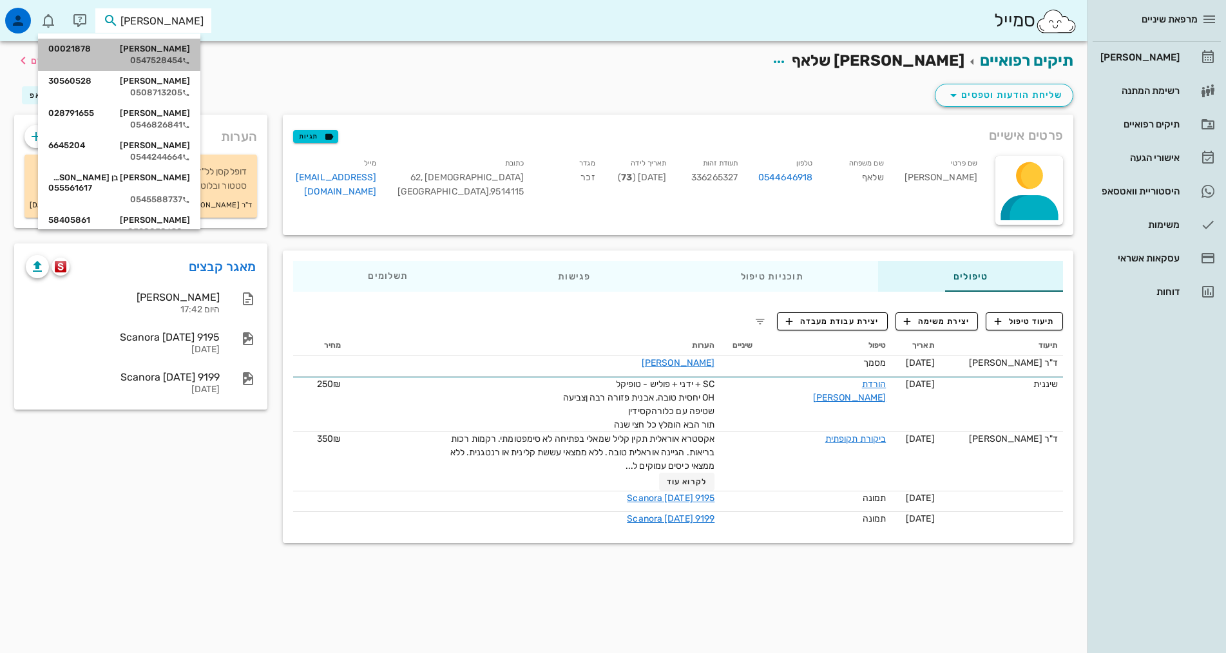
click at [155, 56] on div "0547528454" at bounding box center [119, 60] width 142 height 10
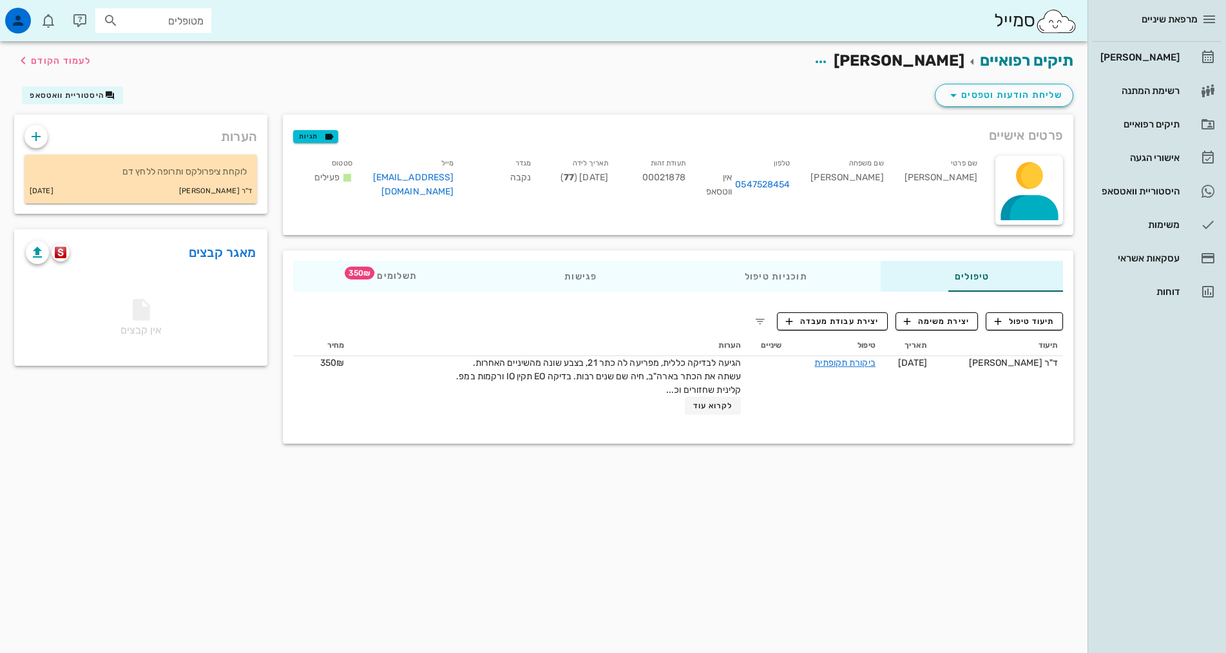
click at [628, 542] on div "תיקים רפואיים [PERSON_NAME] לעמוד הקודם שליחת הודעות וטפסים היסטוריית וואטסאפ פ…" at bounding box center [544, 347] width 1088 height 612
click at [39, 264] on button "button" at bounding box center [37, 252] width 23 height 23
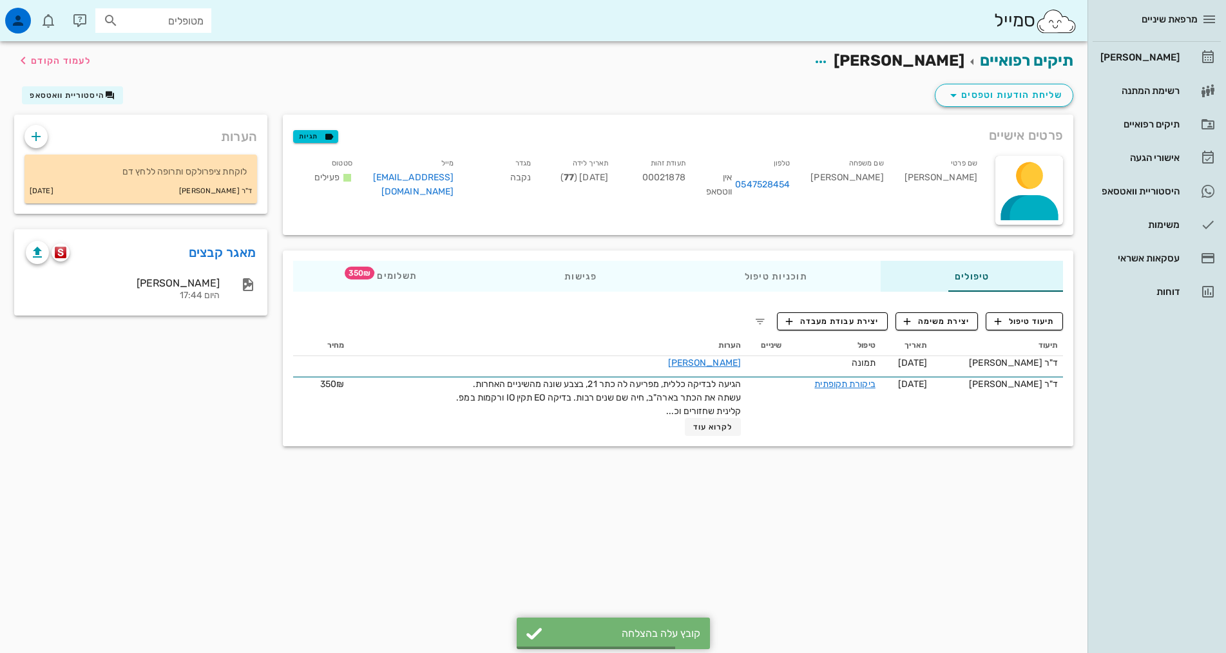
click at [459, 546] on div "תיקים רפואיים [PERSON_NAME] לעמוד הקודם שליחת הודעות וטפסים היסטוריית וואטסאפ פ…" at bounding box center [544, 347] width 1088 height 612
click at [119, 435] on div "הערות לוקחת ציפרולקס ותרופה ללחץ דם ד"ר [PERSON_NAME] [DATE] מאגר קבצים [PERSON…" at bounding box center [140, 285] width 269 height 340
click at [176, 15] on input "text" at bounding box center [162, 20] width 82 height 17
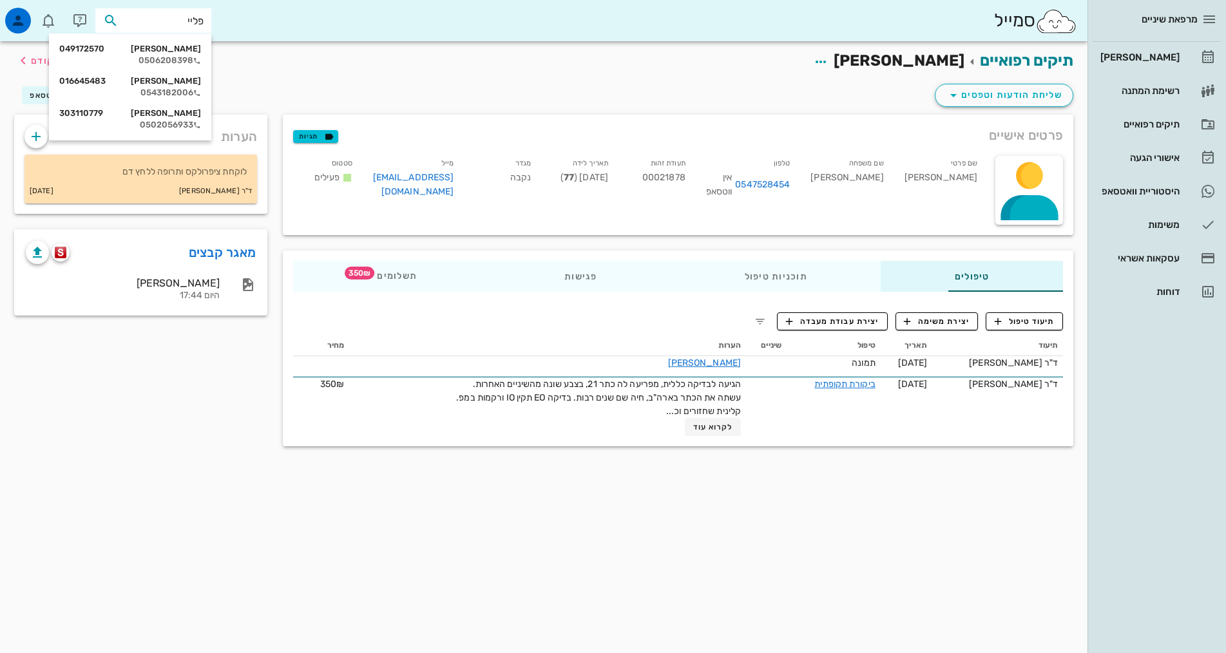
type input "פלייש"
click at [188, 65] on div "0506208398" at bounding box center [130, 60] width 142 height 10
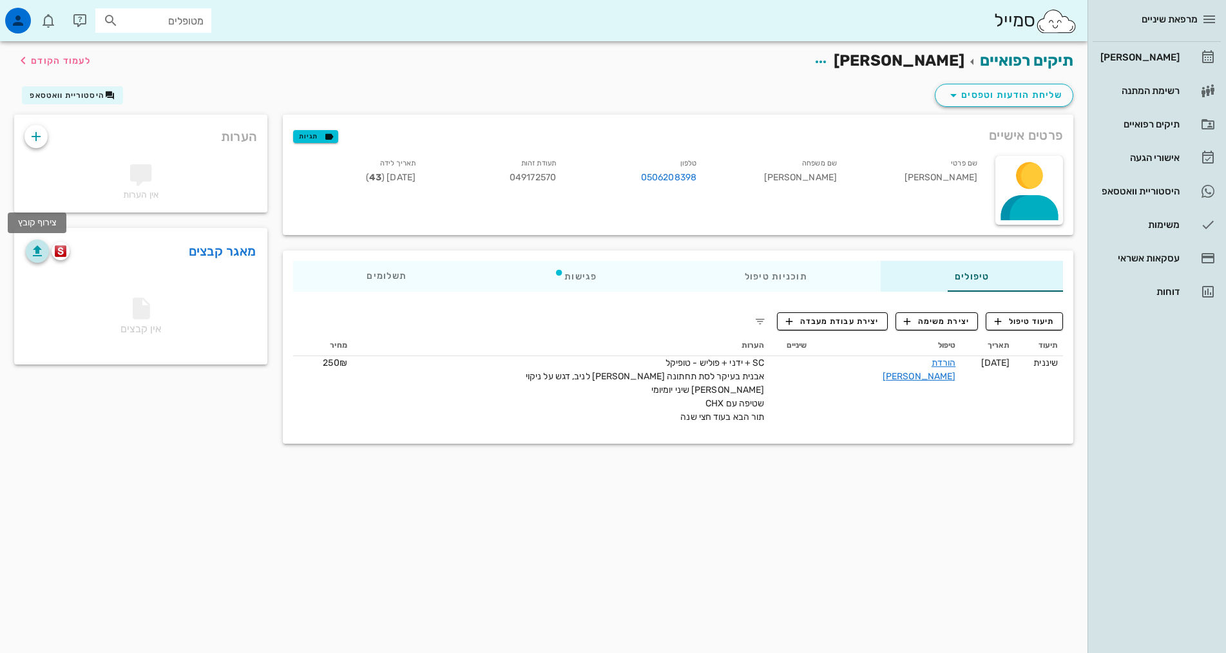
click at [38, 252] on icon "button" at bounding box center [37, 251] width 15 height 15
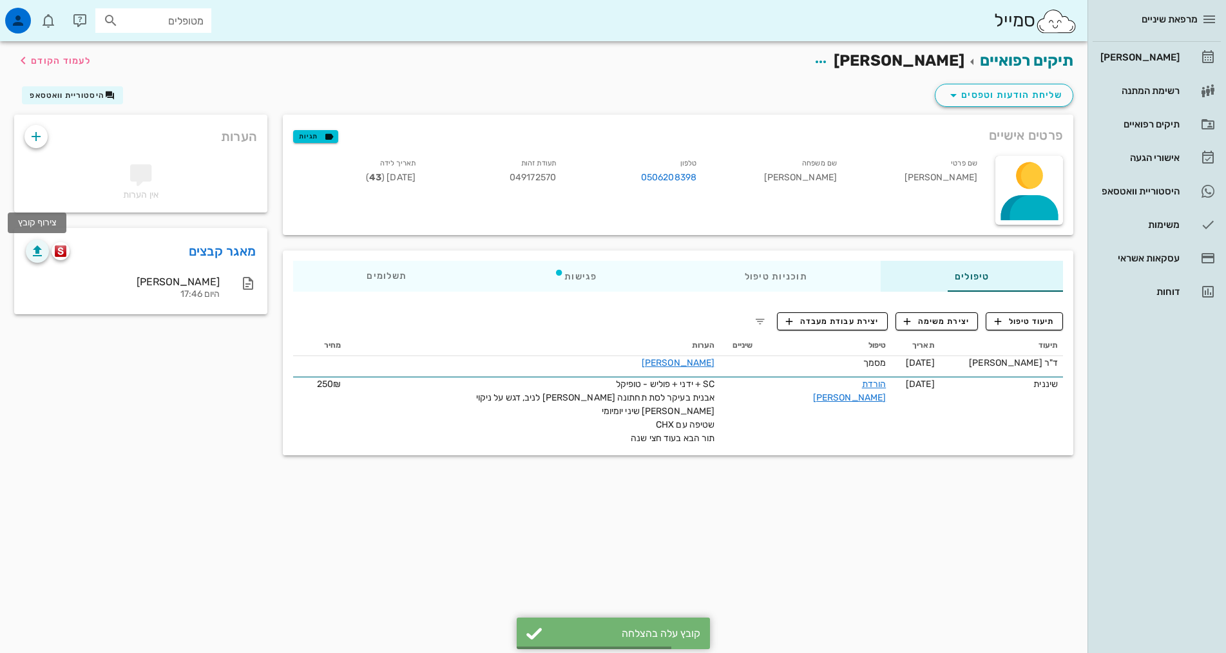
click at [541, 483] on div "תיקים רפואיים [PERSON_NAME] לעמוד הקודם שליחת הודעות וטפסים היסטוריית וואטסאפ פ…" at bounding box center [544, 347] width 1088 height 612
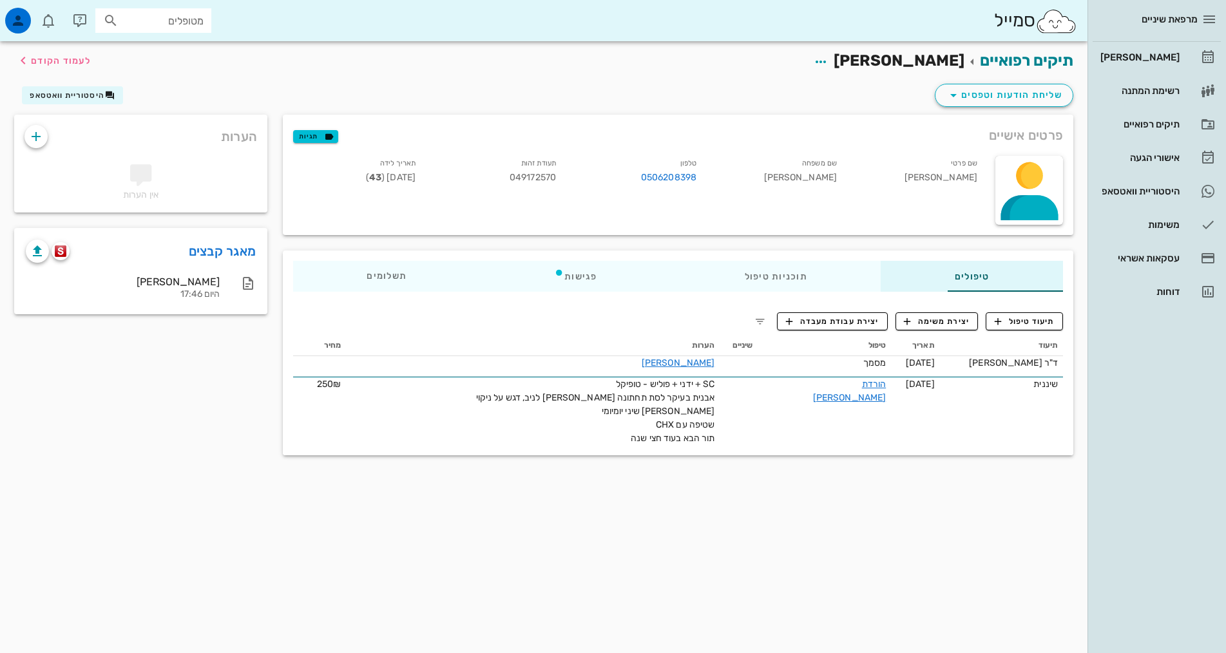
click at [527, 503] on div "תיקים רפואיים [PERSON_NAME] לעמוד הקודם שליחת הודעות וטפסים היסטוריית וואטסאפ פ…" at bounding box center [544, 347] width 1088 height 612
click at [522, 550] on div "תיקים רפואיים [PERSON_NAME] לעמוד הקודם שליחת הודעות וטפסים היסטוריית וואטסאפ פ…" at bounding box center [544, 347] width 1088 height 612
click at [162, 21] on input "מטופלים" at bounding box center [162, 20] width 82 height 17
type input "[PERSON_NAME]"
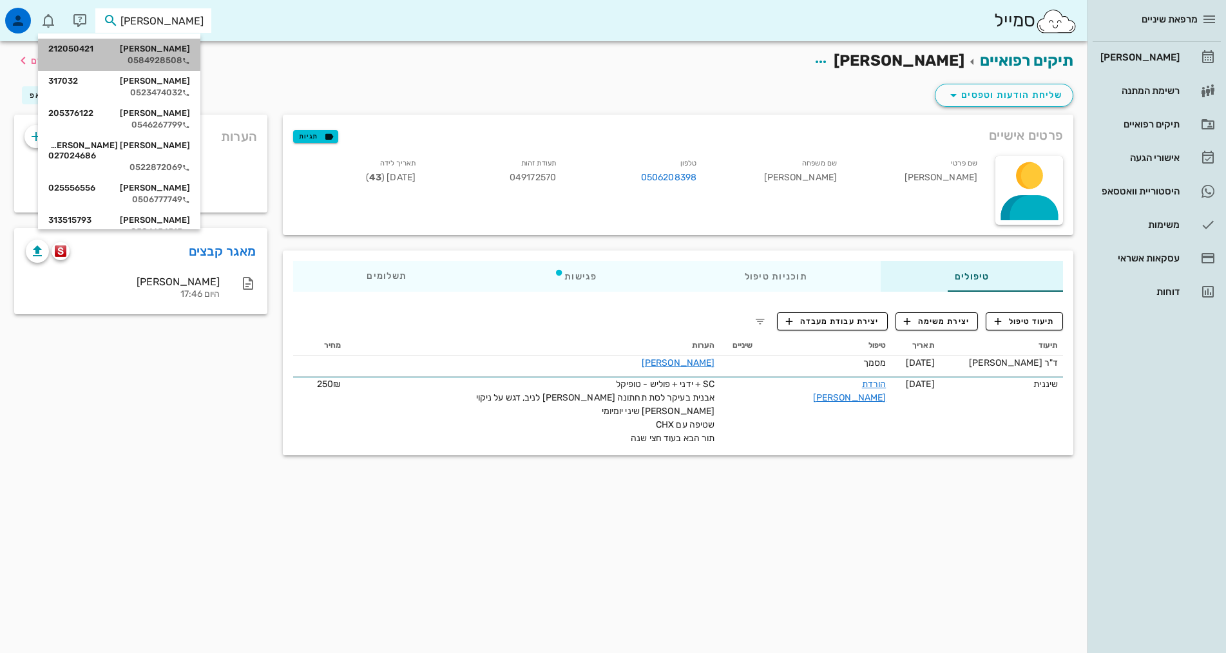
click at [184, 50] on div "[PERSON_NAME] 212050421" at bounding box center [119, 49] width 142 height 10
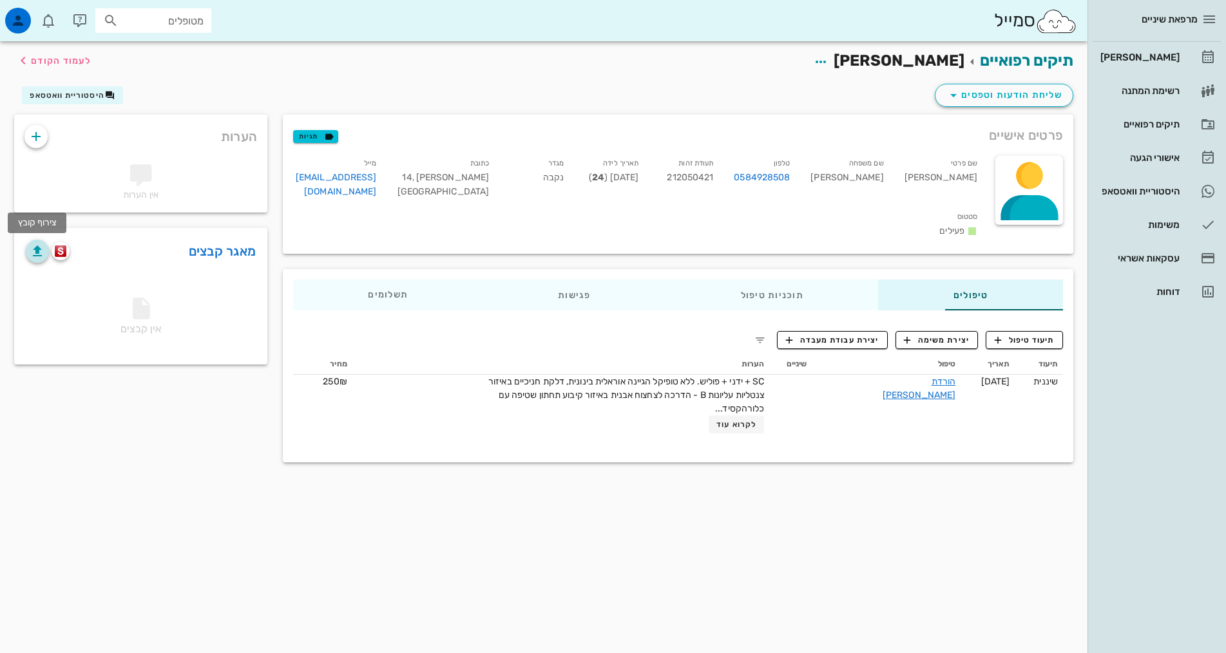
click at [37, 254] on icon "button" at bounding box center [37, 251] width 15 height 15
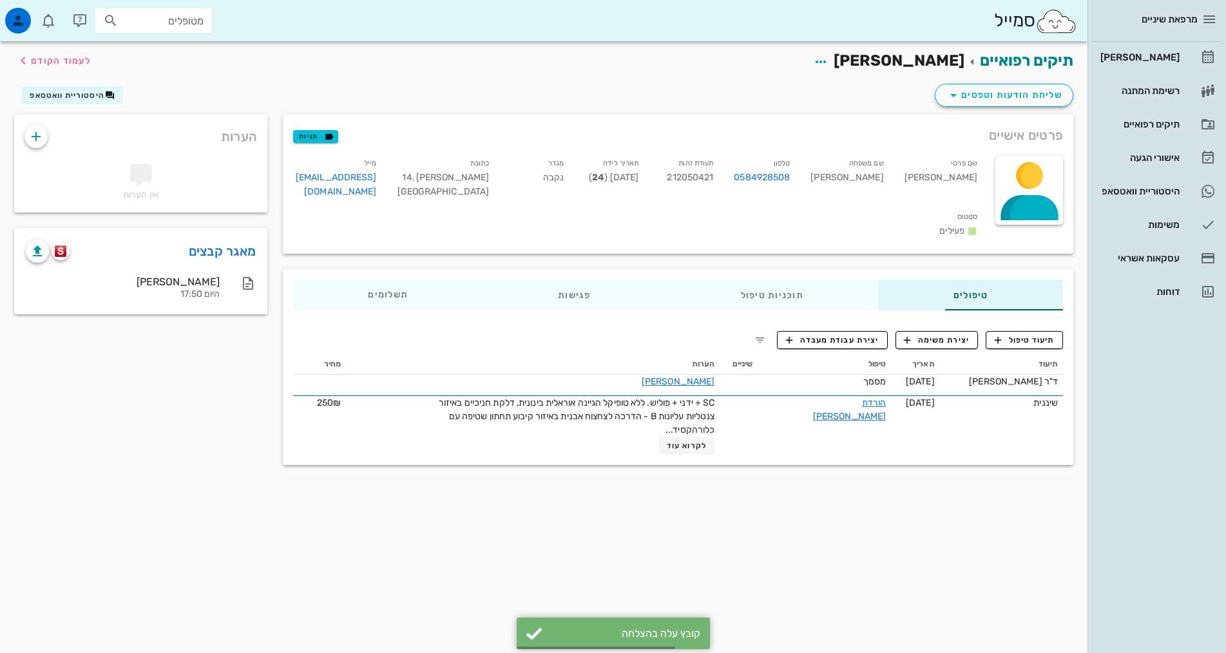
click at [565, 550] on div "תיקים רפואיים [PERSON_NAME] לעמוד הקודם שליחת הודעות וטפסים היסטוריית וואטסאפ פ…" at bounding box center [544, 347] width 1088 height 612
click at [1158, 59] on div "[PERSON_NAME]" at bounding box center [1139, 57] width 82 height 10
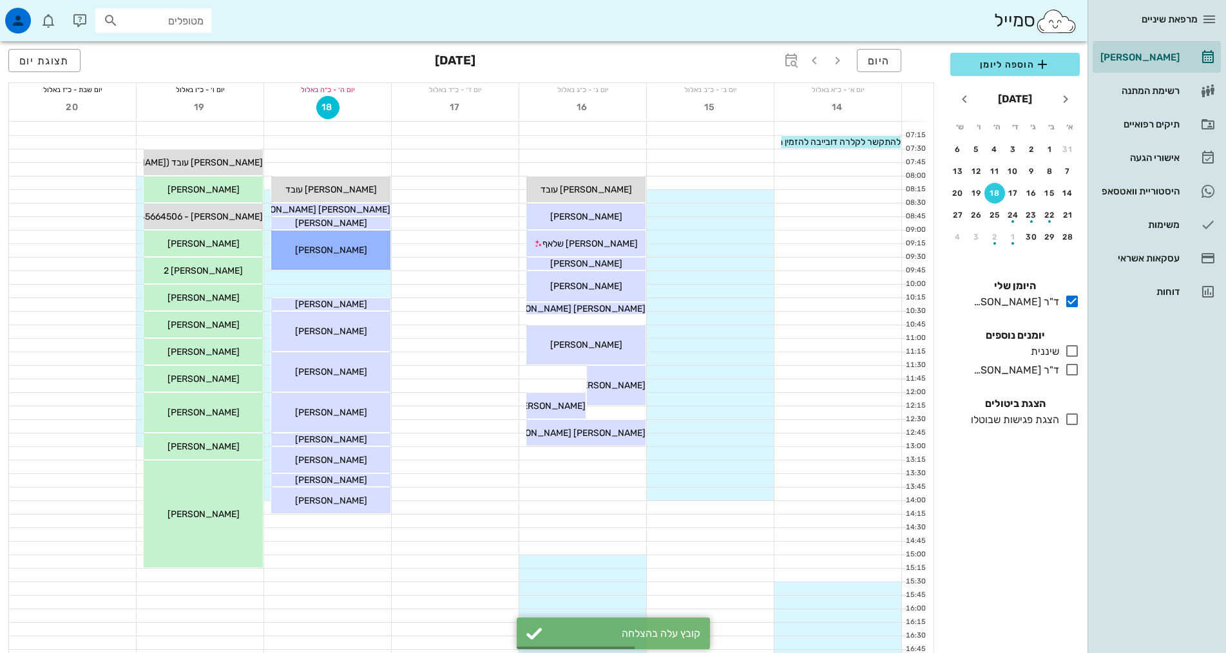
click at [1008, 510] on div "הוספה ליומן [DATE] א׳ ב׳ ג׳ ד׳ ה׳ ו׳ ש׳ 31 1 2 3 4 5 6 7 8 9 10 11 12 13 14 15 …" at bounding box center [1015, 349] width 145 height 608
click at [1074, 487] on div "הוספה ליומן [DATE] א׳ ב׳ ג׳ ד׳ ה׳ ו׳ ש׳ 31 1 2 3 4 5 6 7 8 9 10 11 12 13 14 15 …" at bounding box center [1015, 349] width 145 height 608
click at [1039, 372] on div "ד"ר [PERSON_NAME]" at bounding box center [1013, 370] width 91 height 15
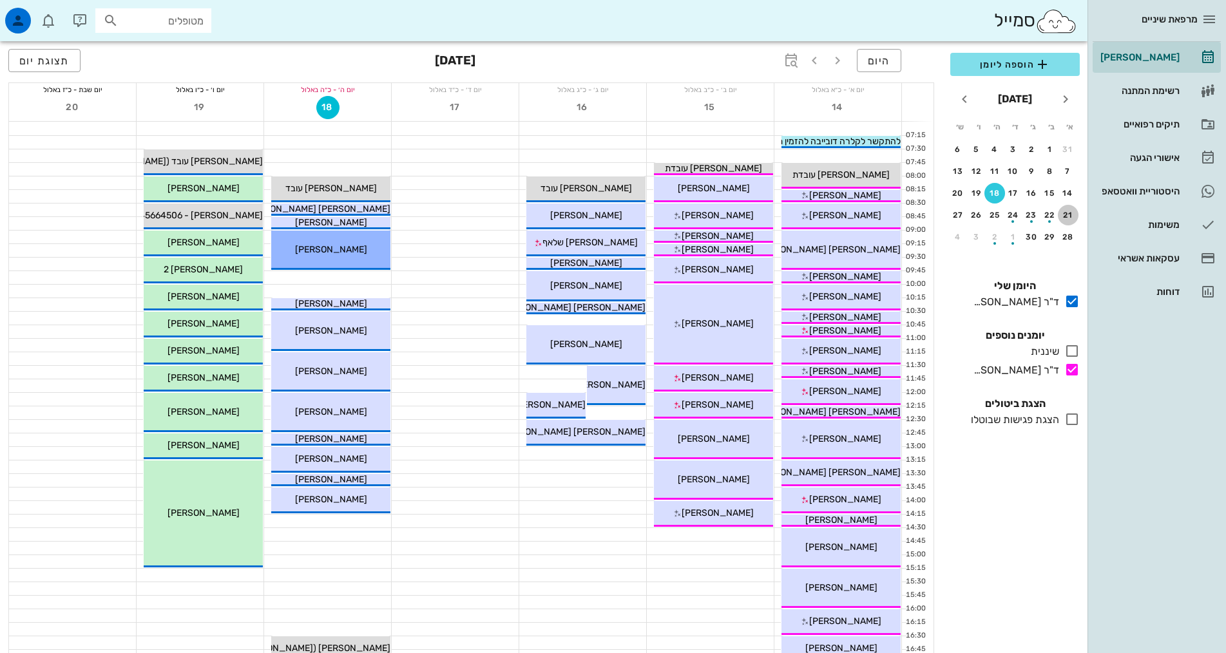
click at [1075, 216] on div "21" at bounding box center [1068, 215] width 21 height 9
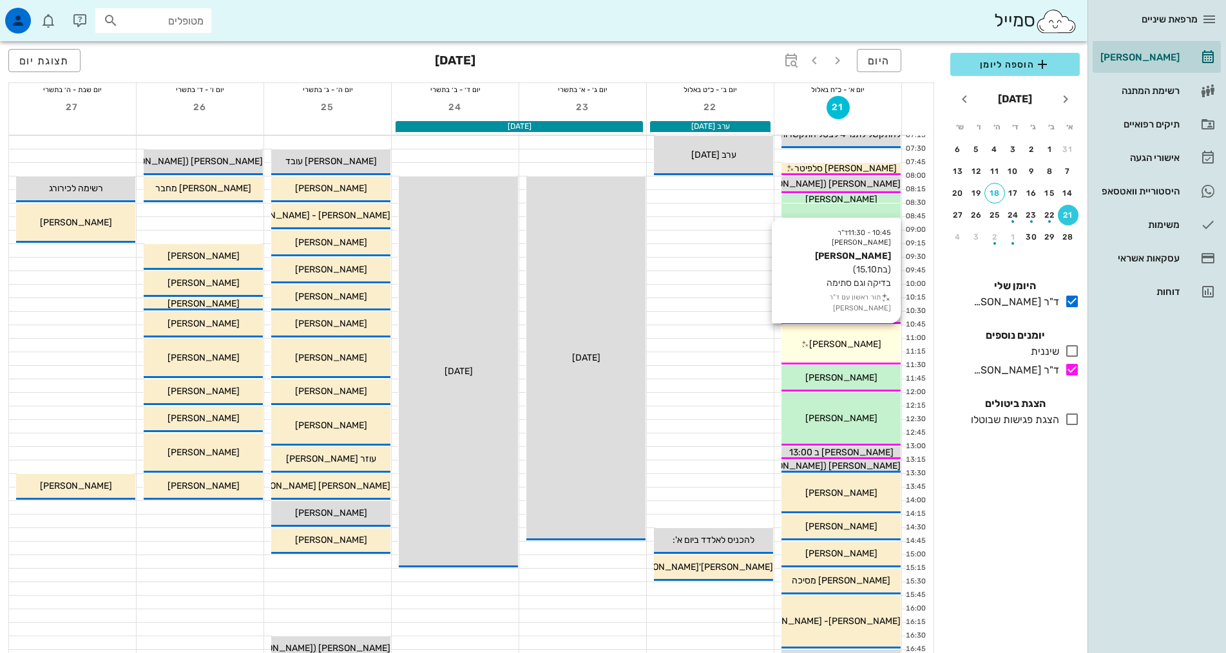
click at [872, 345] on div "[PERSON_NAME]" at bounding box center [841, 345] width 119 height 14
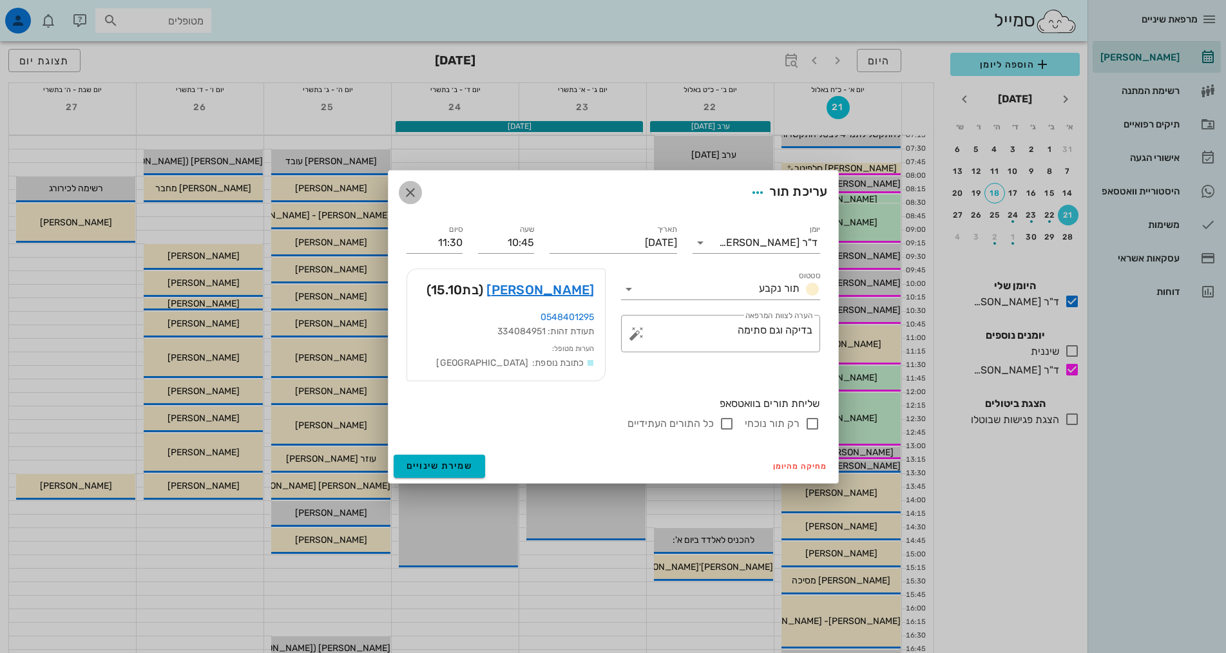
click at [401, 186] on span "button" at bounding box center [410, 192] width 23 height 15
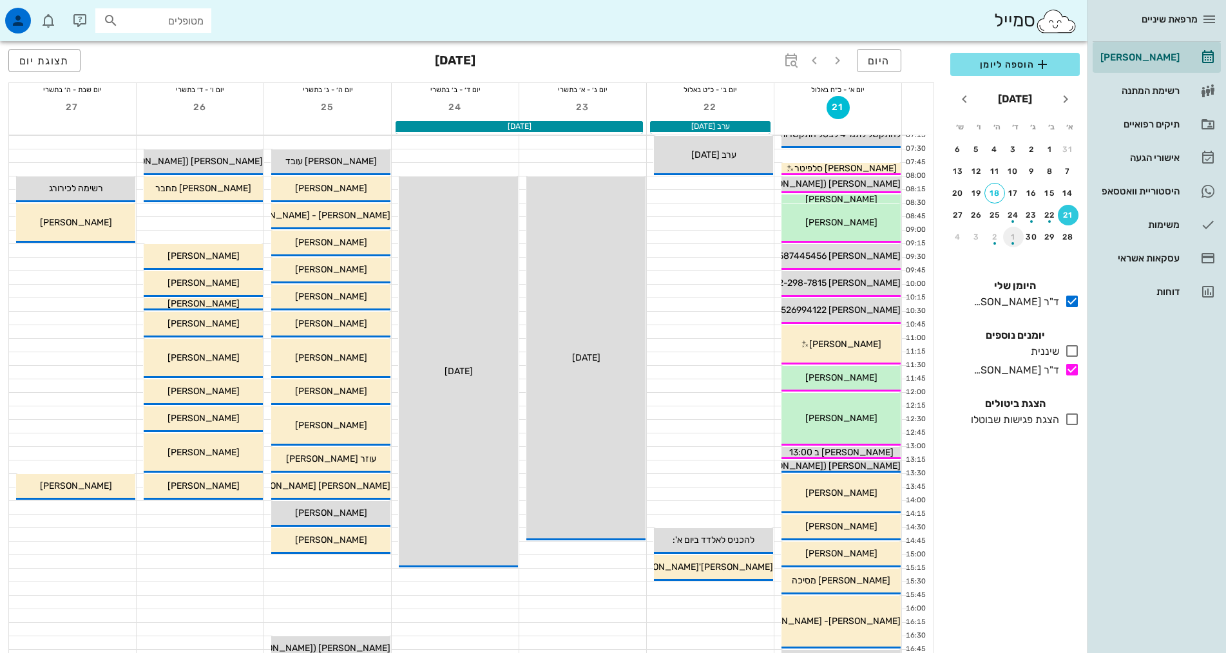
click at [1017, 233] on div "1" at bounding box center [1013, 237] width 21 height 9
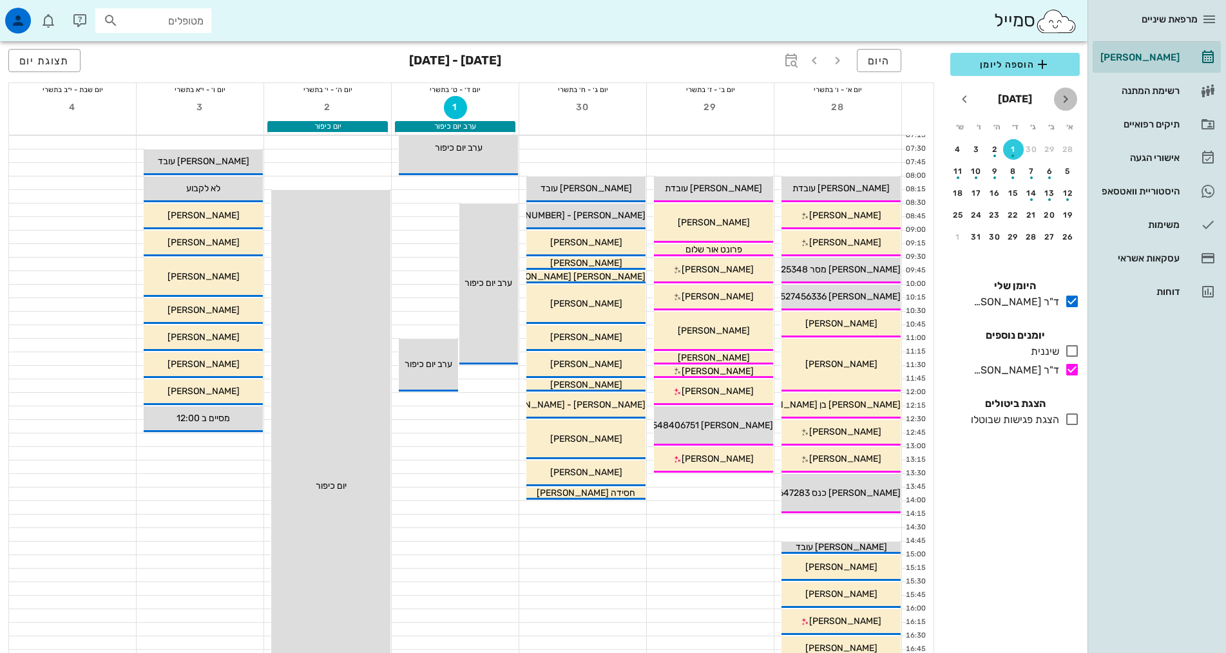
click at [1062, 102] on icon "חודש שעבר" at bounding box center [1065, 98] width 15 height 15
click at [1011, 215] on div "button" at bounding box center [1013, 218] width 21 height 7
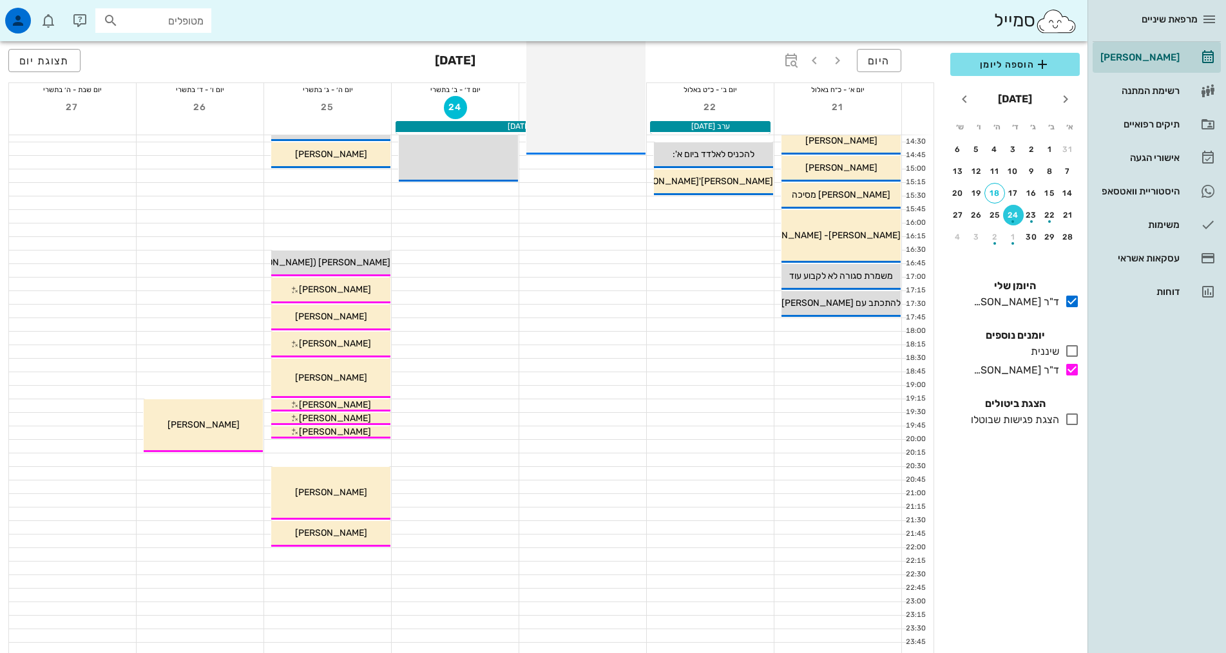
scroll to position [387, 0]
click at [1012, 238] on div "button" at bounding box center [1013, 239] width 21 height 7
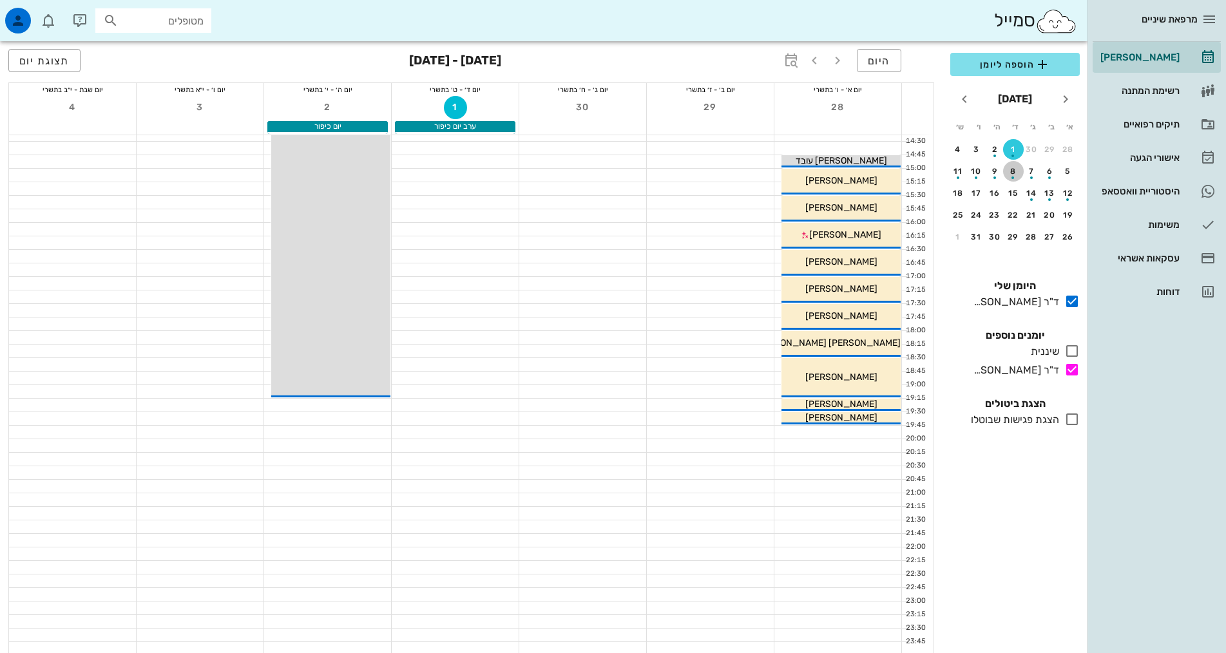
click at [1015, 168] on div "8" at bounding box center [1013, 171] width 21 height 9
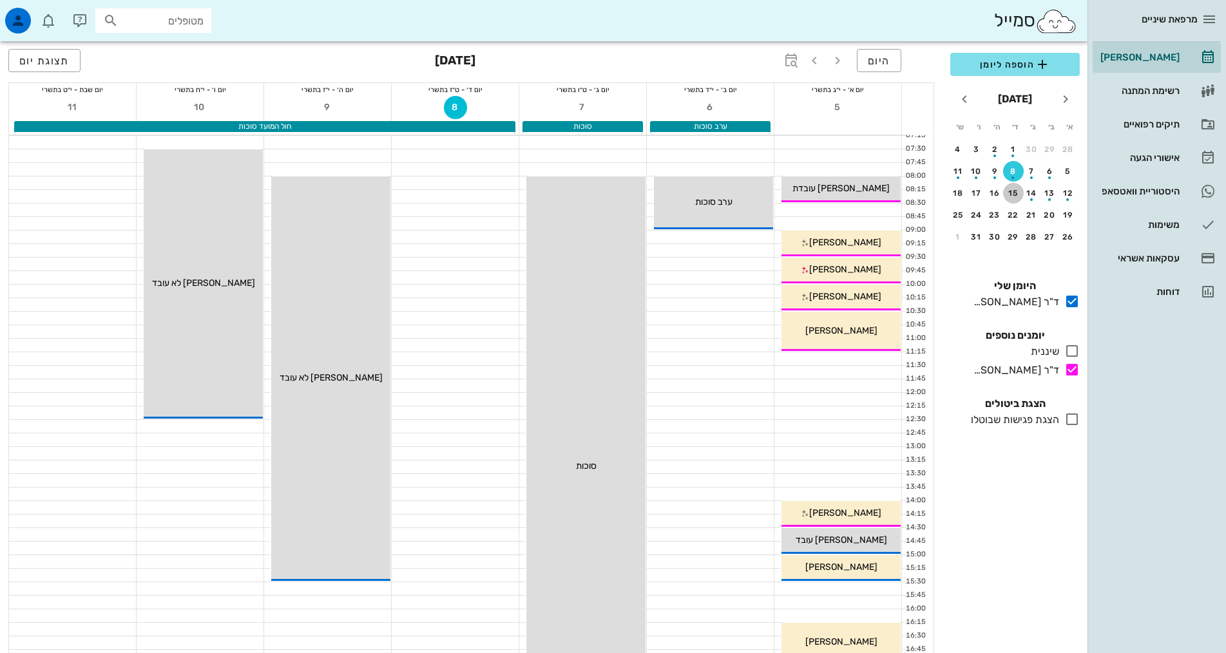
click at [1015, 189] on div "15" at bounding box center [1013, 193] width 21 height 9
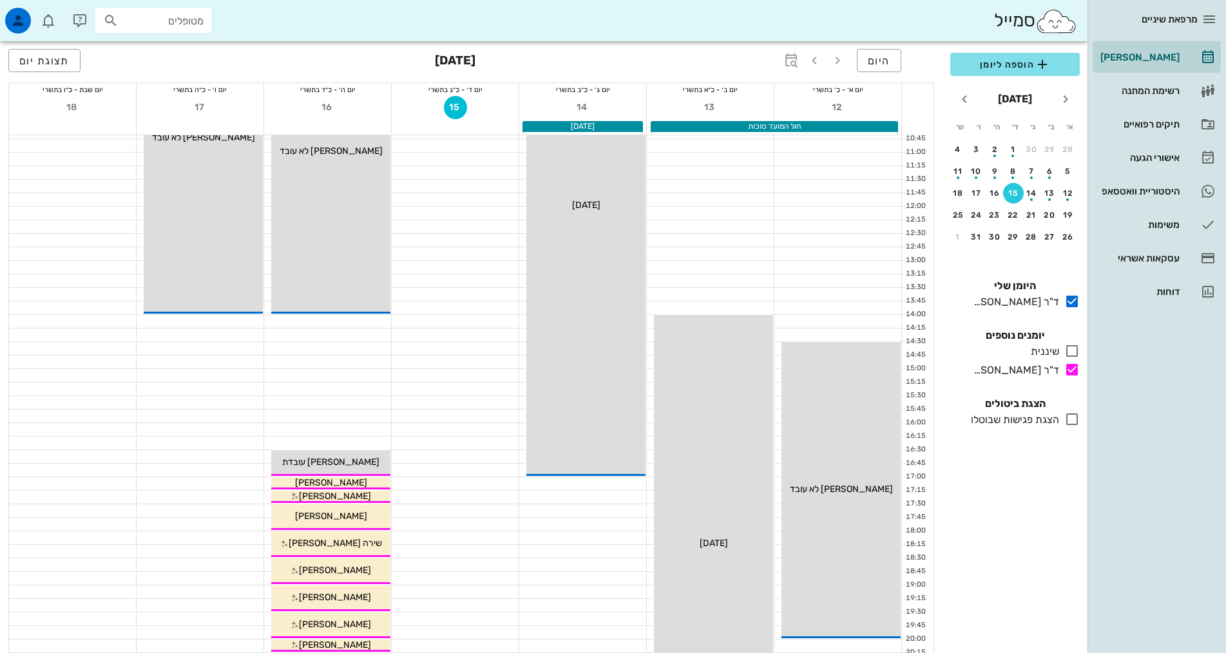
scroll to position [387, 0]
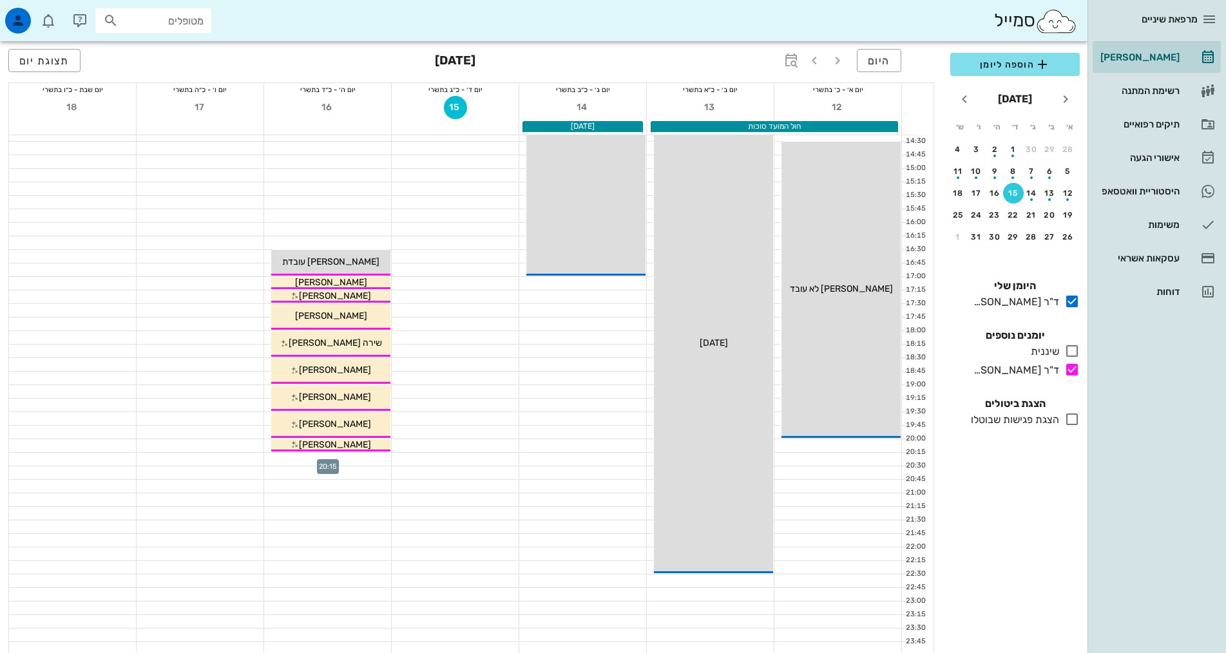
click at [336, 459] on div at bounding box center [327, 459] width 127 height 13
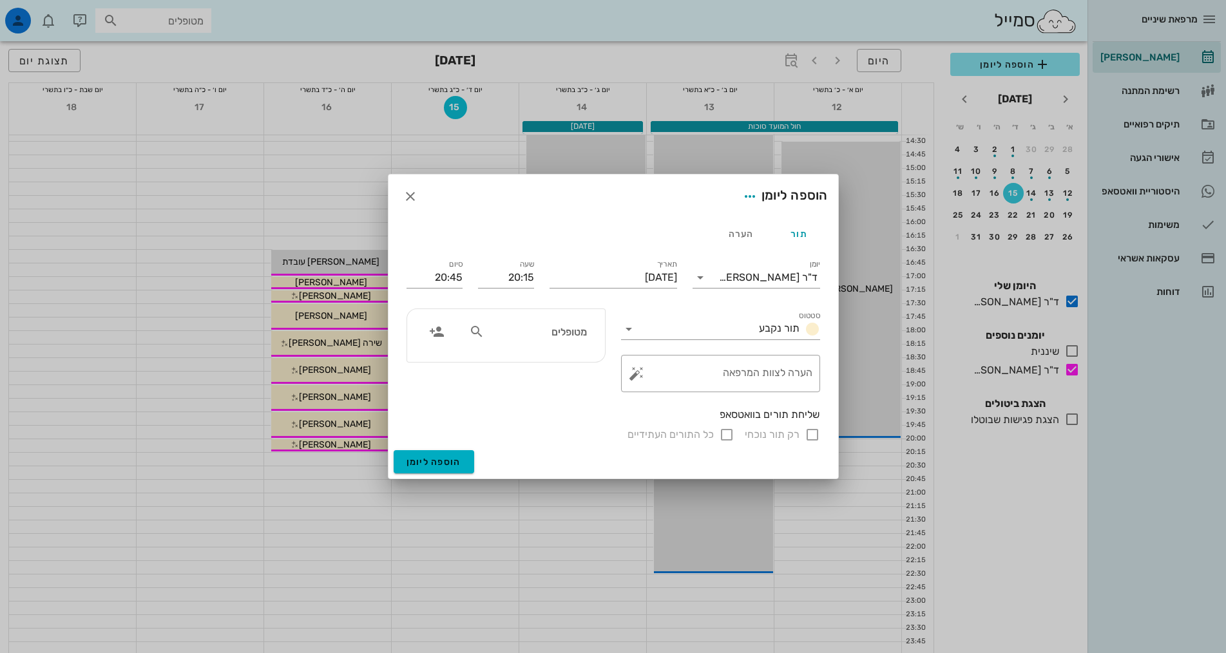
click at [553, 338] on input "מטופלים" at bounding box center [536, 331] width 99 height 17
click at [437, 335] on icon "button" at bounding box center [436, 331] width 15 height 15
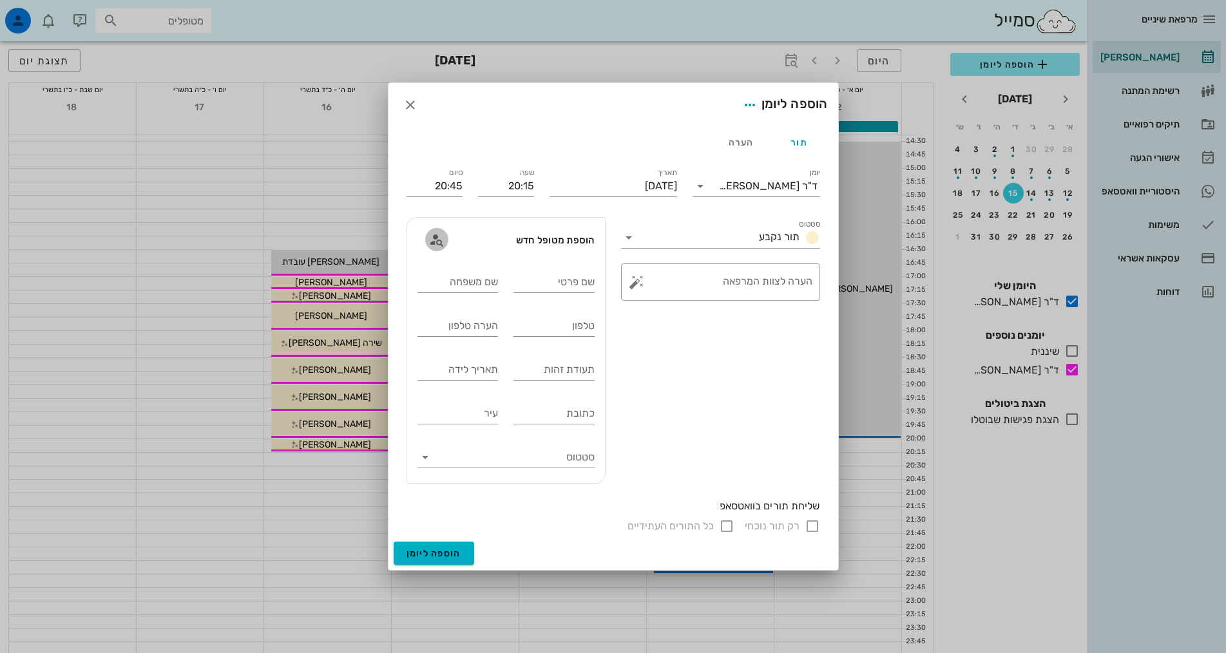
click at [432, 241] on icon "button" at bounding box center [436, 239] width 15 height 15
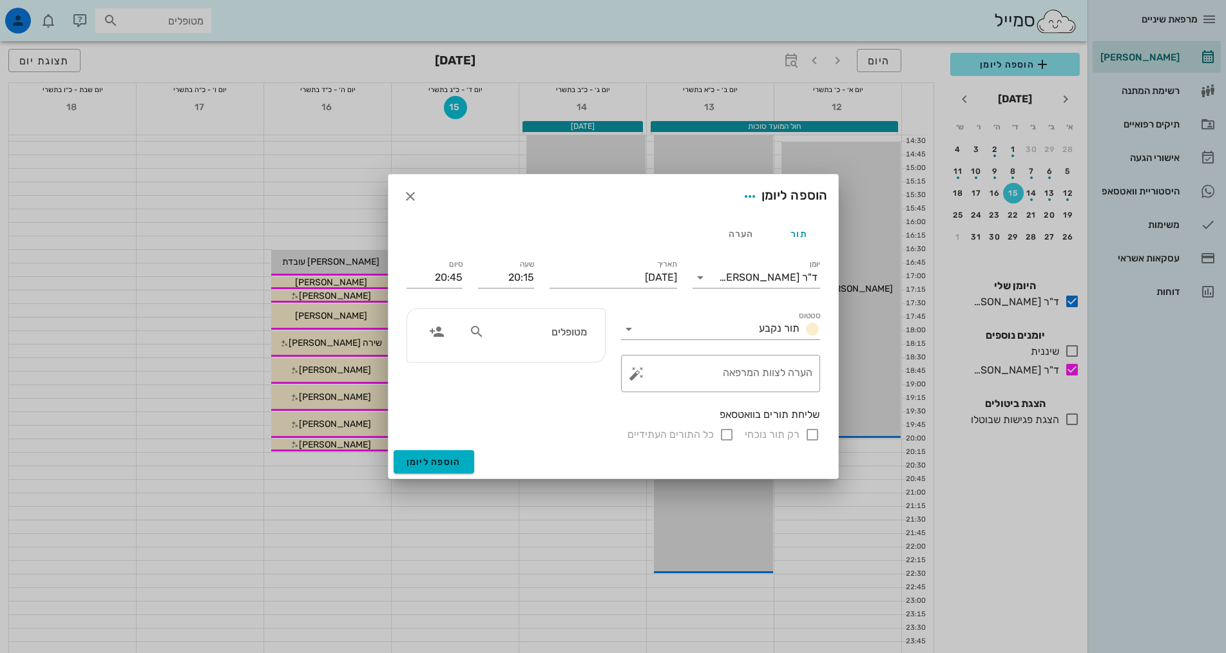
click at [570, 329] on input "מטופלים" at bounding box center [536, 331] width 99 height 17
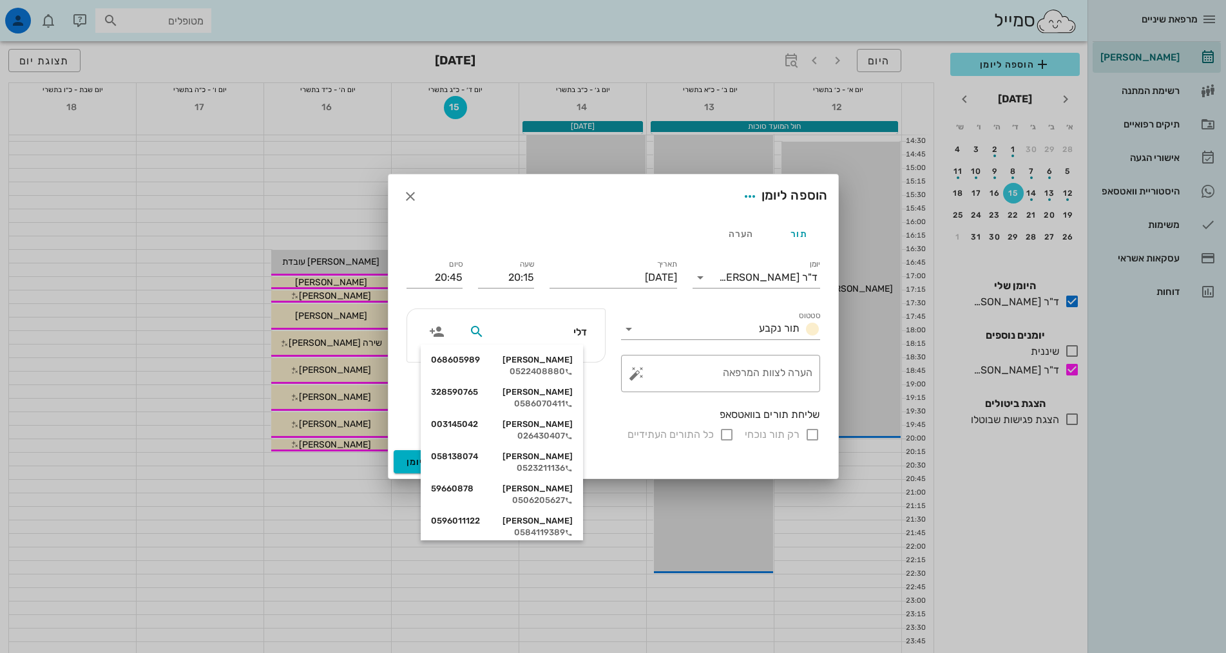
type input "[PERSON_NAME]"
click at [562, 363] on div "[PERSON_NAME] 068605989" at bounding box center [502, 360] width 142 height 10
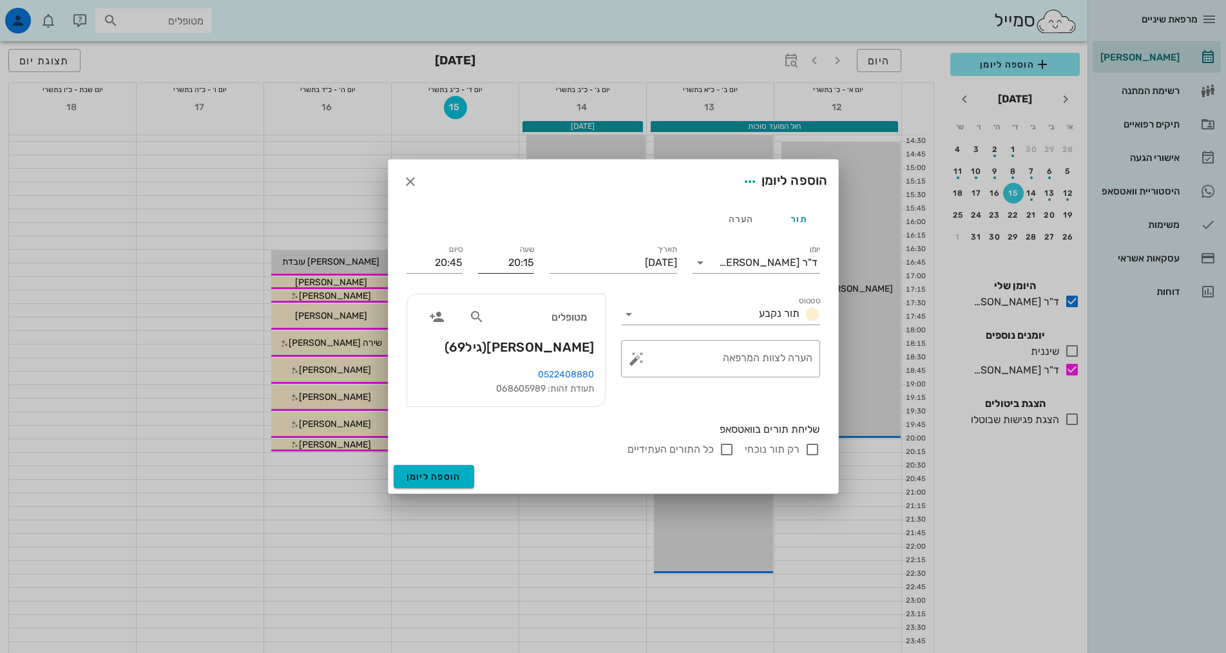
click at [518, 262] on input "20:15" at bounding box center [506, 263] width 56 height 21
click at [456, 258] on input "20:45" at bounding box center [435, 263] width 56 height 21
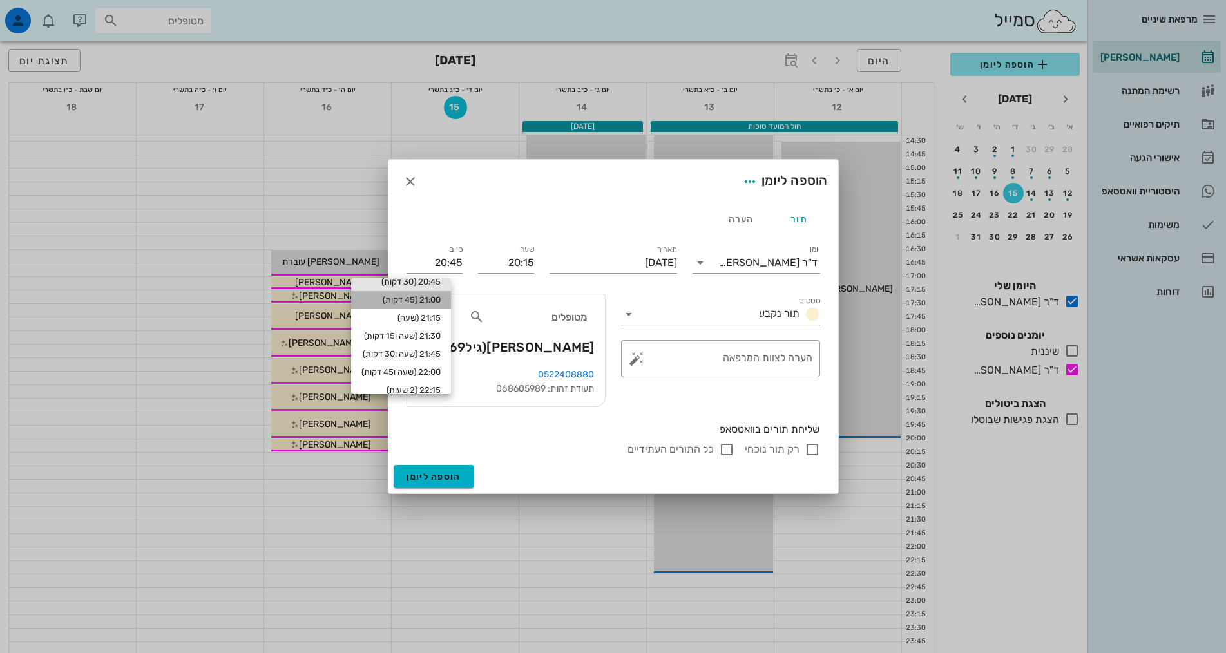
click at [441, 298] on div "21:00 (45 דקות)" at bounding box center [400, 300] width 79 height 10
type input "21:00"
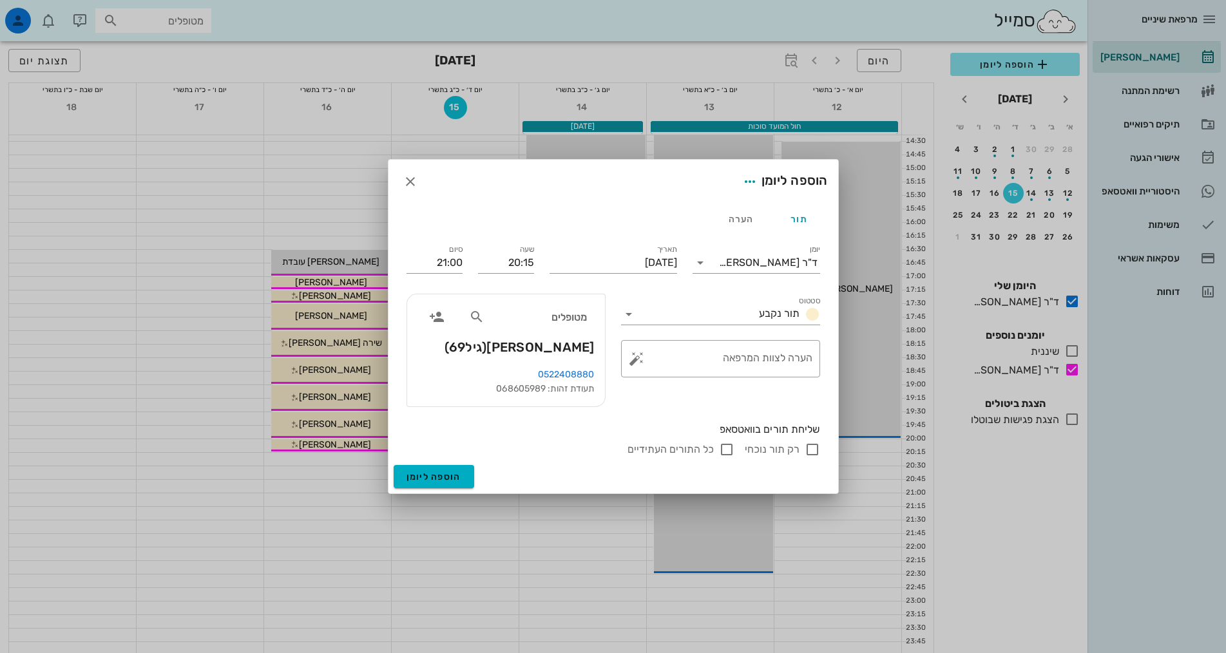
click at [499, 425] on div "שליחת תורים בוואטסאפ" at bounding box center [614, 430] width 414 height 14
click at [449, 474] on span "הוספה ליומן" at bounding box center [434, 477] width 55 height 11
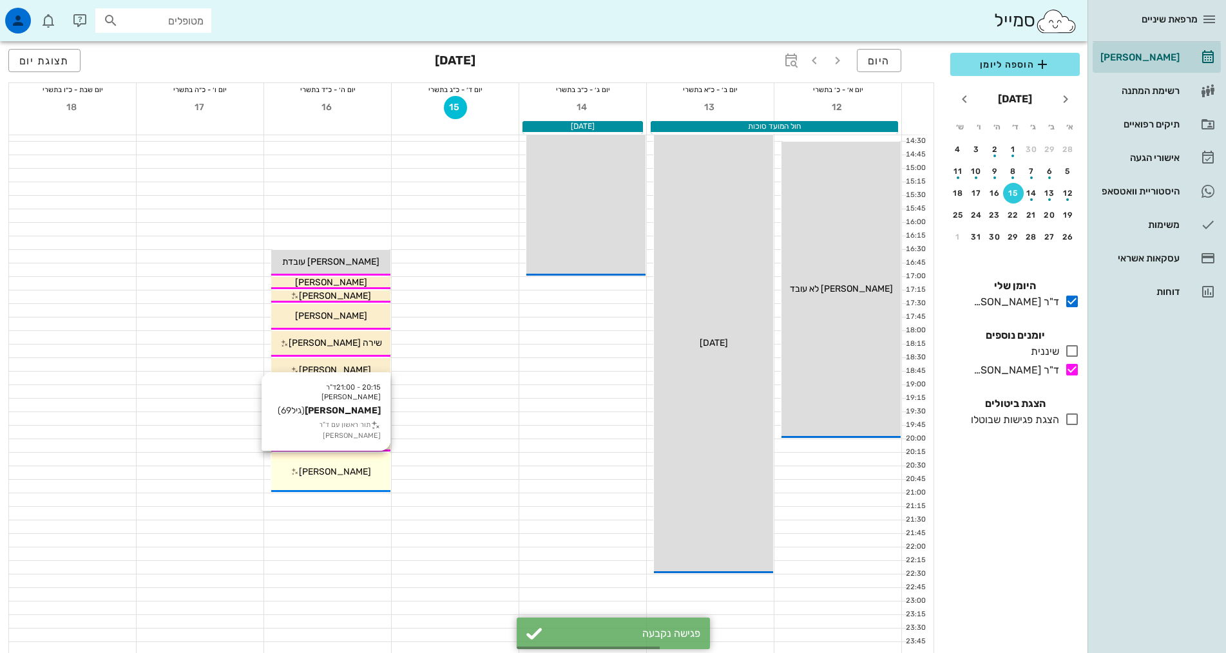
click at [348, 467] on span "[PERSON_NAME]" at bounding box center [335, 471] width 72 height 11
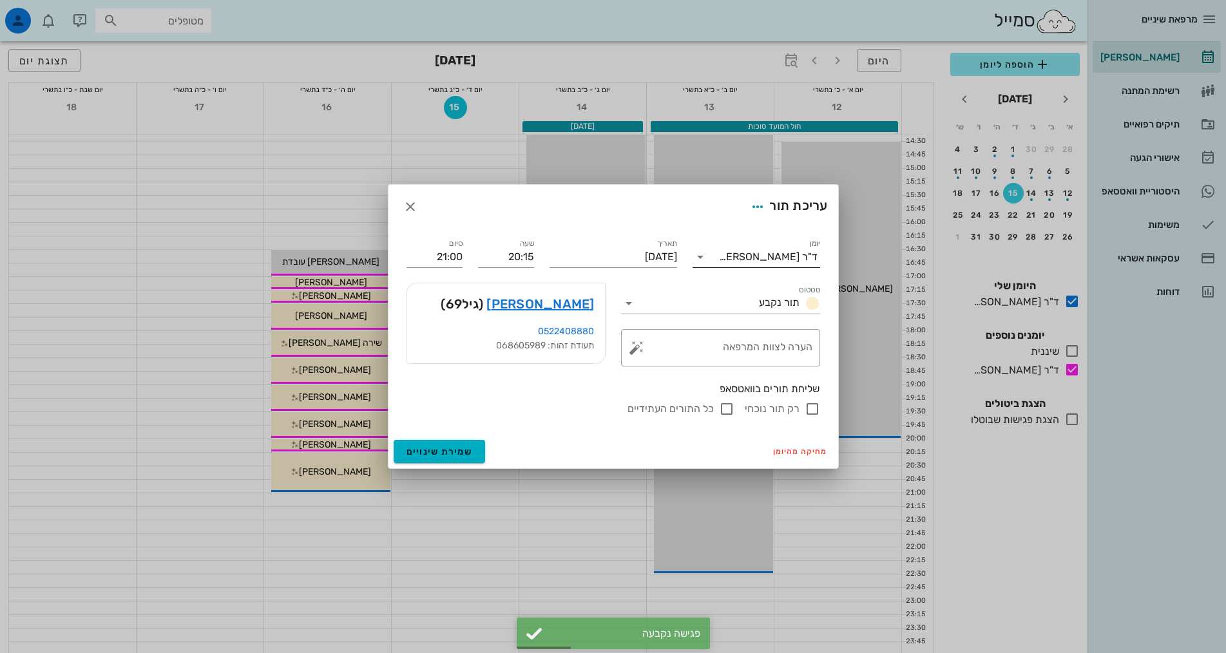
click at [765, 263] on div "ד"ר [PERSON_NAME]" at bounding box center [766, 257] width 110 height 21
click at [755, 336] on div "ד"ר [PERSON_NAME]" at bounding box center [756, 329] width 107 height 28
click at [521, 437] on div "מחיקה מהיומן שמירת שינויים" at bounding box center [613, 452] width 450 height 34
click at [465, 452] on span "שמירת שינויים" at bounding box center [440, 451] width 66 height 11
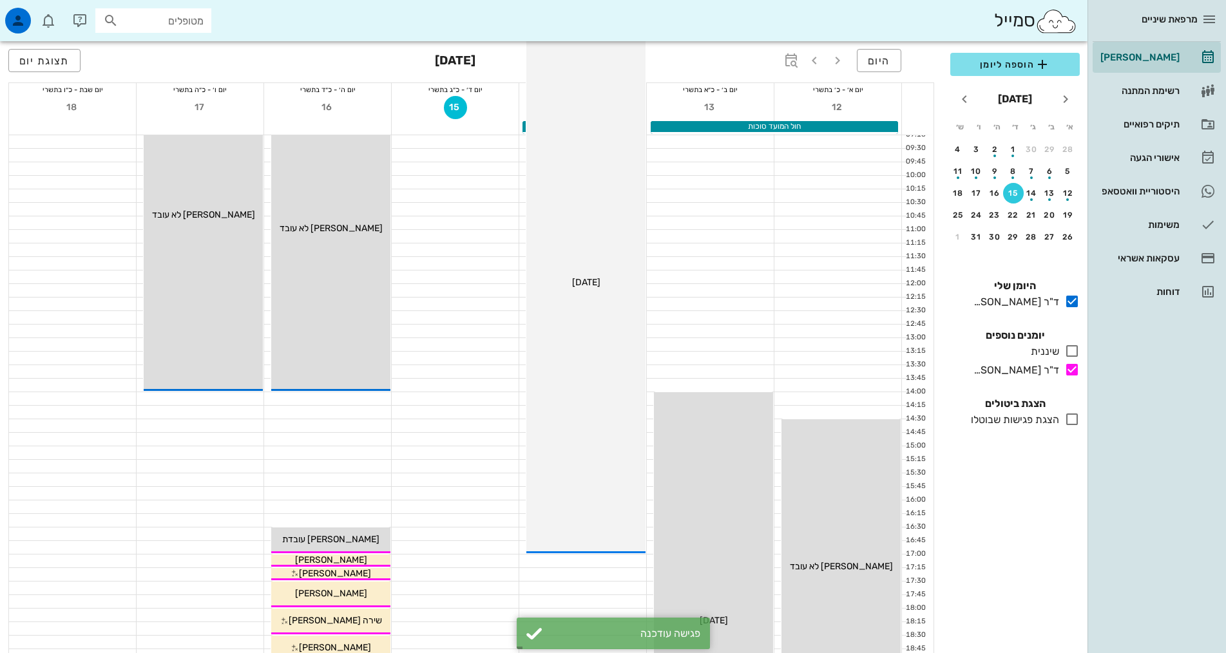
scroll to position [322, 0]
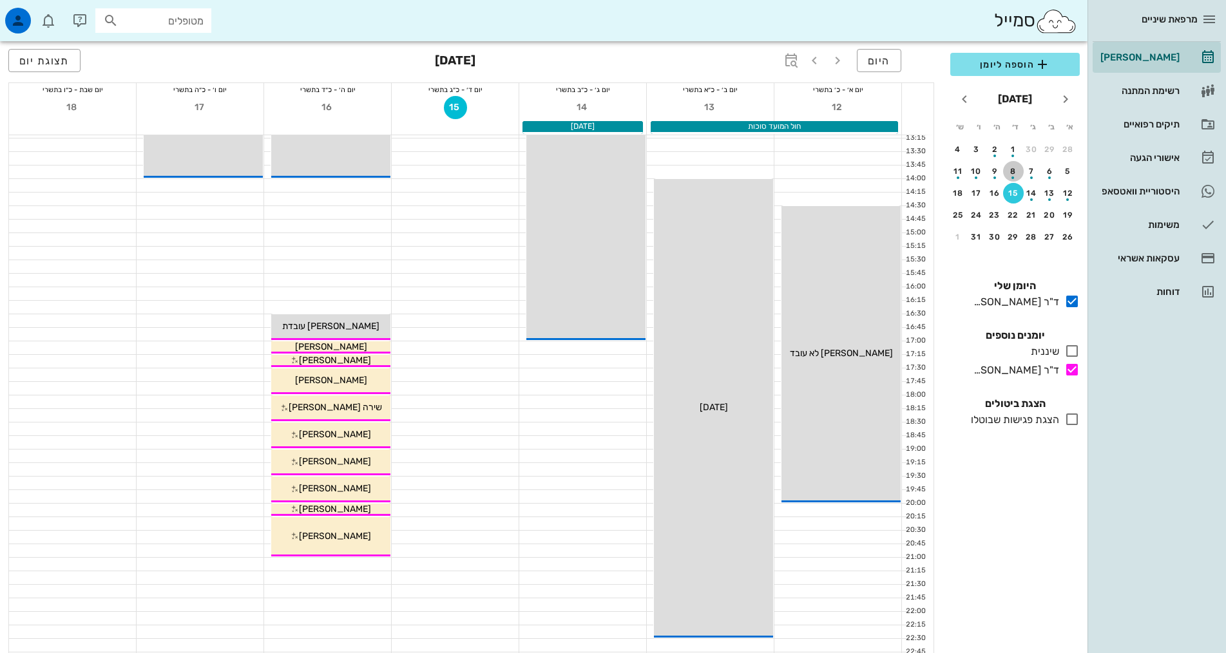
click at [1019, 169] on div "8" at bounding box center [1013, 171] width 21 height 9
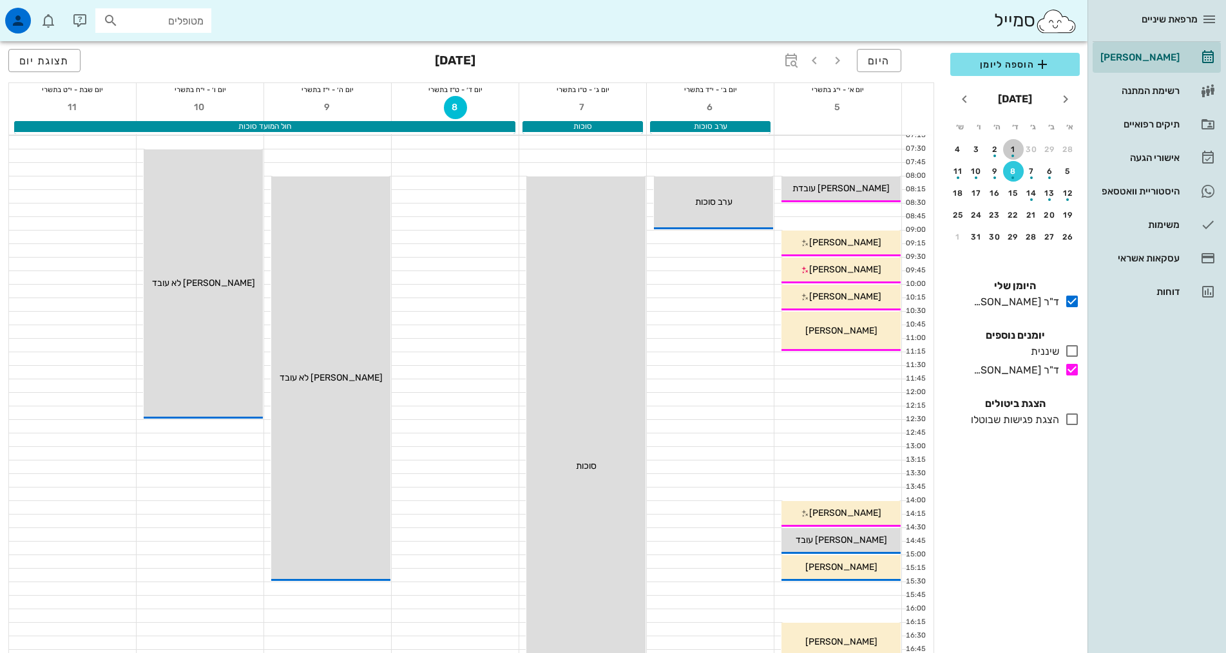
click at [1013, 153] on div "button" at bounding box center [1013, 152] width 21 height 7
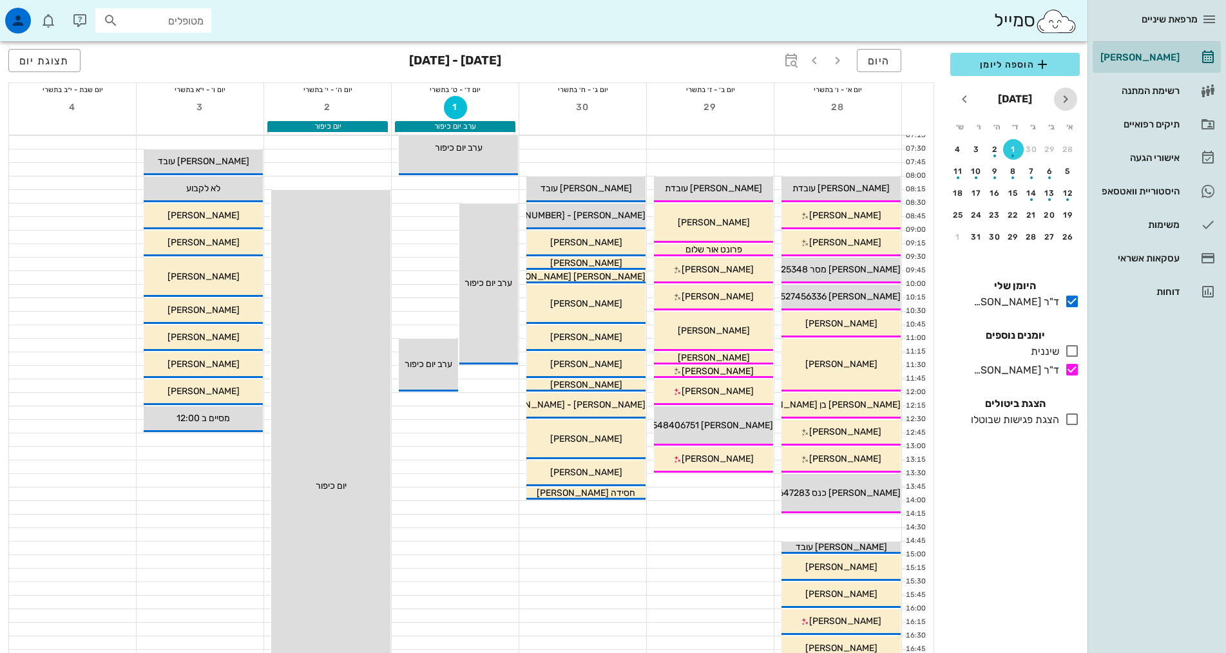
click at [1060, 97] on icon "חודש שעבר" at bounding box center [1065, 98] width 15 height 15
click at [1012, 209] on button "24" at bounding box center [1013, 215] width 21 height 21
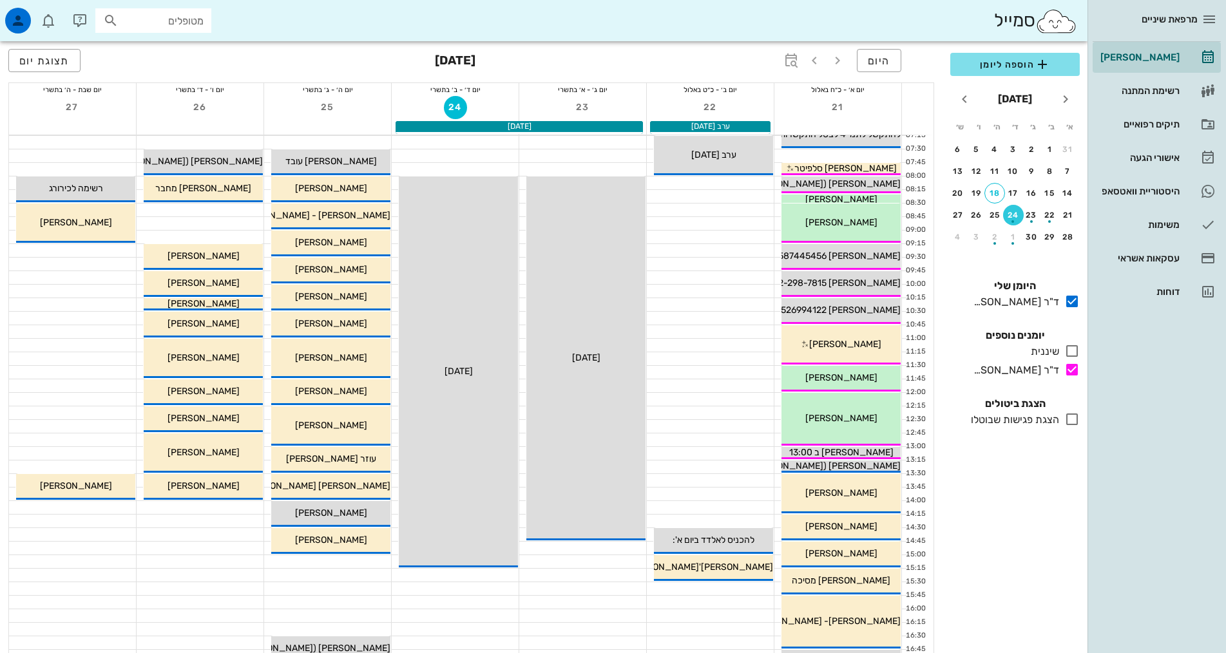
click at [1028, 540] on div "הוספה ליומן [DATE] א׳ ב׳ ג׳ ד׳ ה׳ ו׳ ש׳ 31 1 2 3 4 5 6 7 8 9 10 11 12 13 14 15 …" at bounding box center [1015, 349] width 145 height 608
click at [143, 17] on input "מטופלים" at bounding box center [162, 20] width 82 height 17
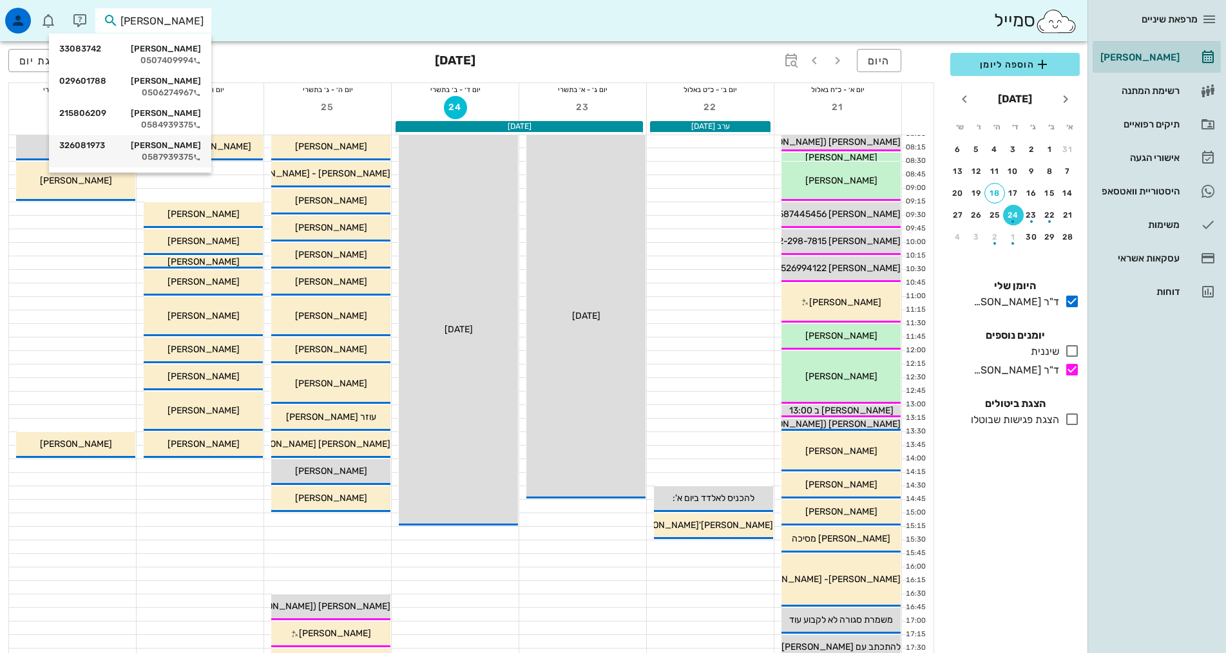
scroll to position [64, 0]
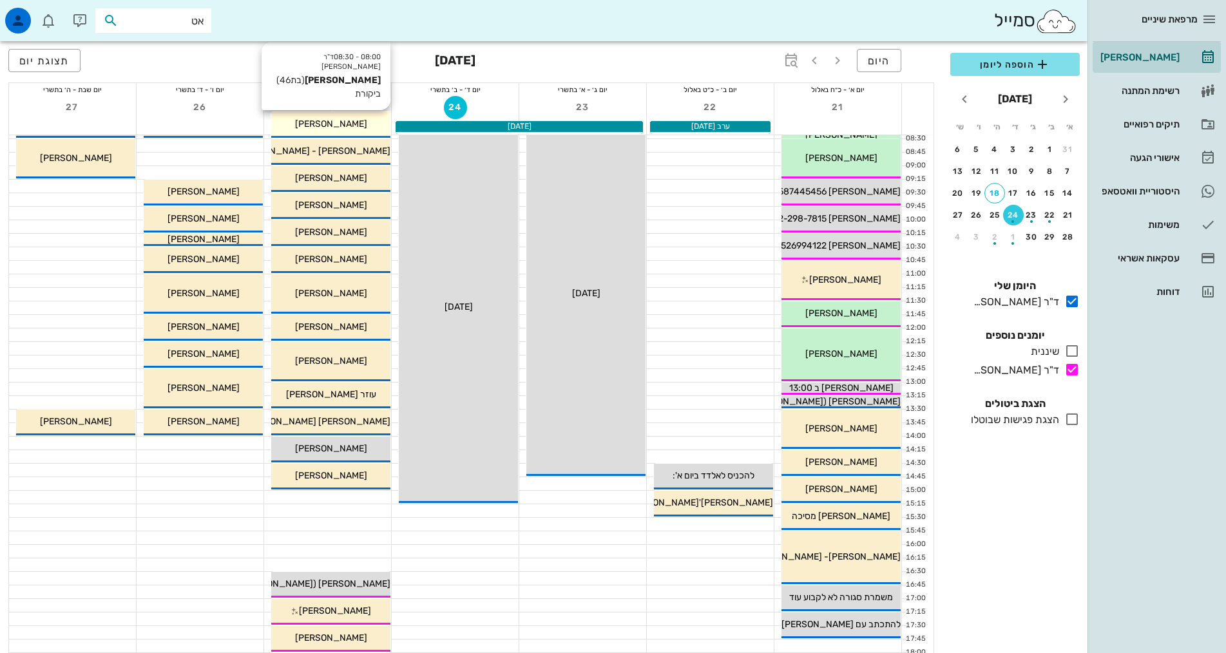
type input "א"
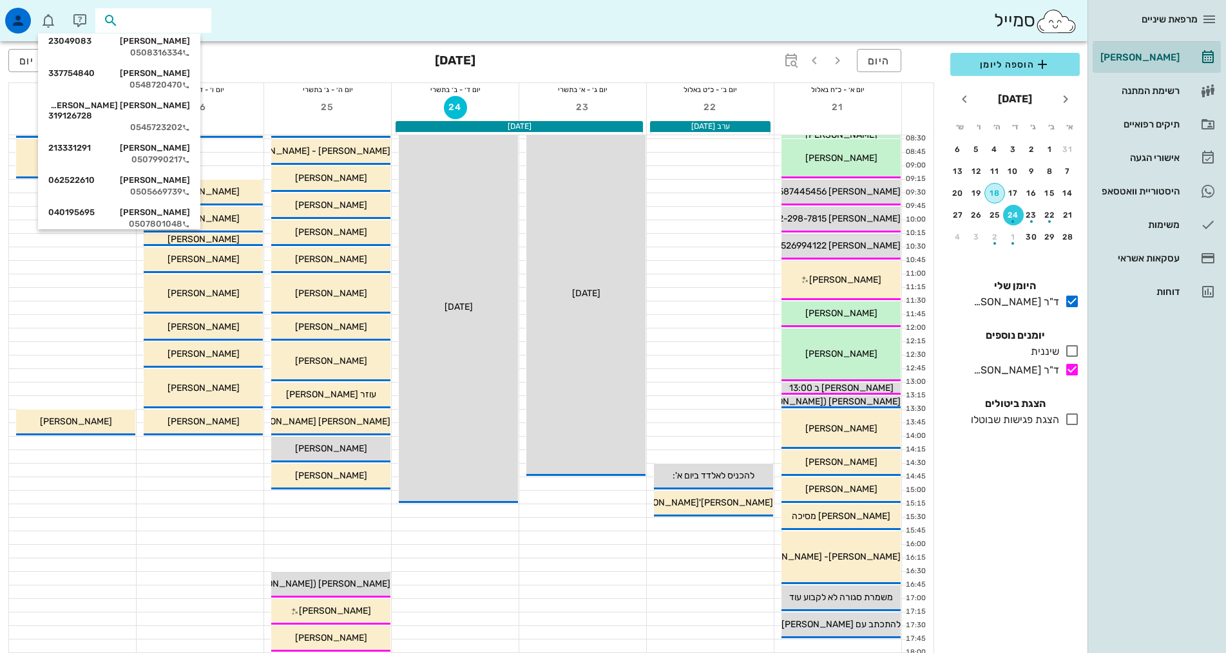
click at [997, 189] on div "18" at bounding box center [994, 193] width 19 height 9
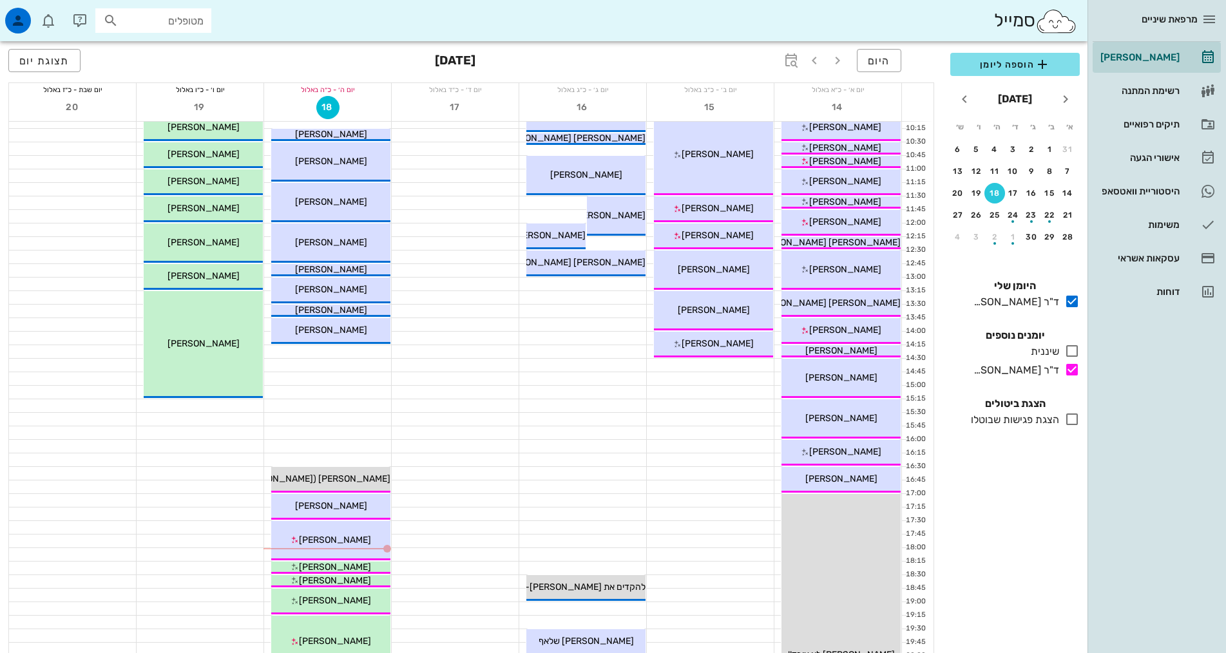
scroll to position [388, 0]
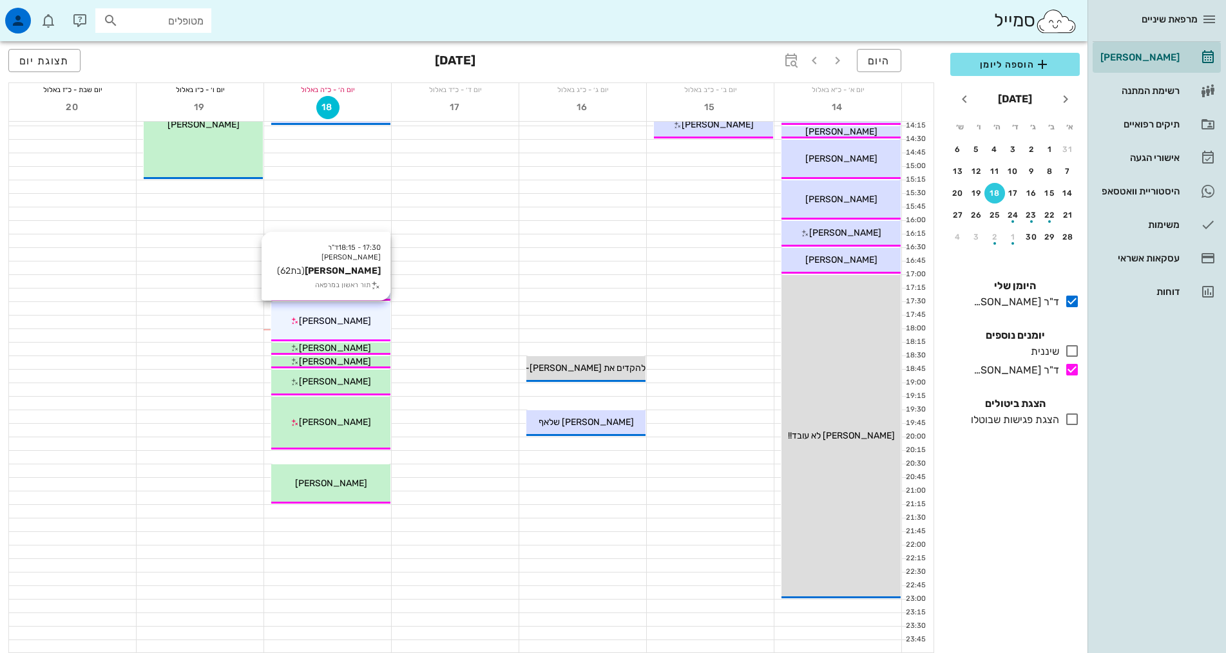
click at [331, 320] on span "[PERSON_NAME]" at bounding box center [335, 321] width 72 height 11
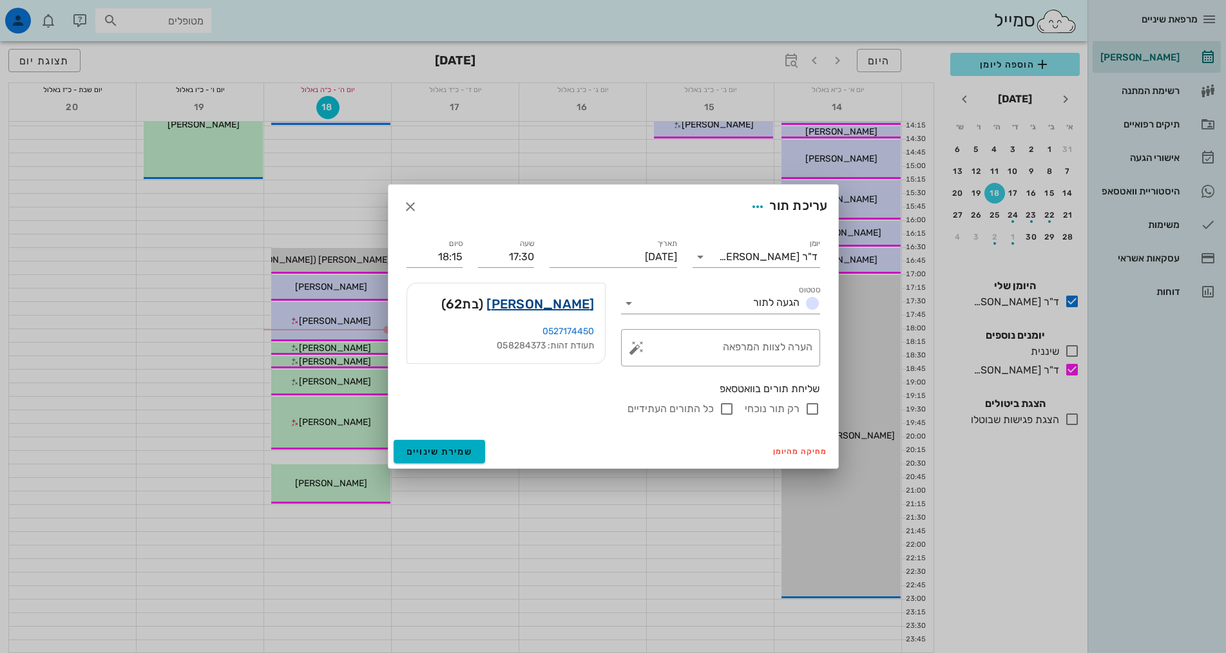
click at [551, 305] on link "[PERSON_NAME]" at bounding box center [540, 304] width 108 height 21
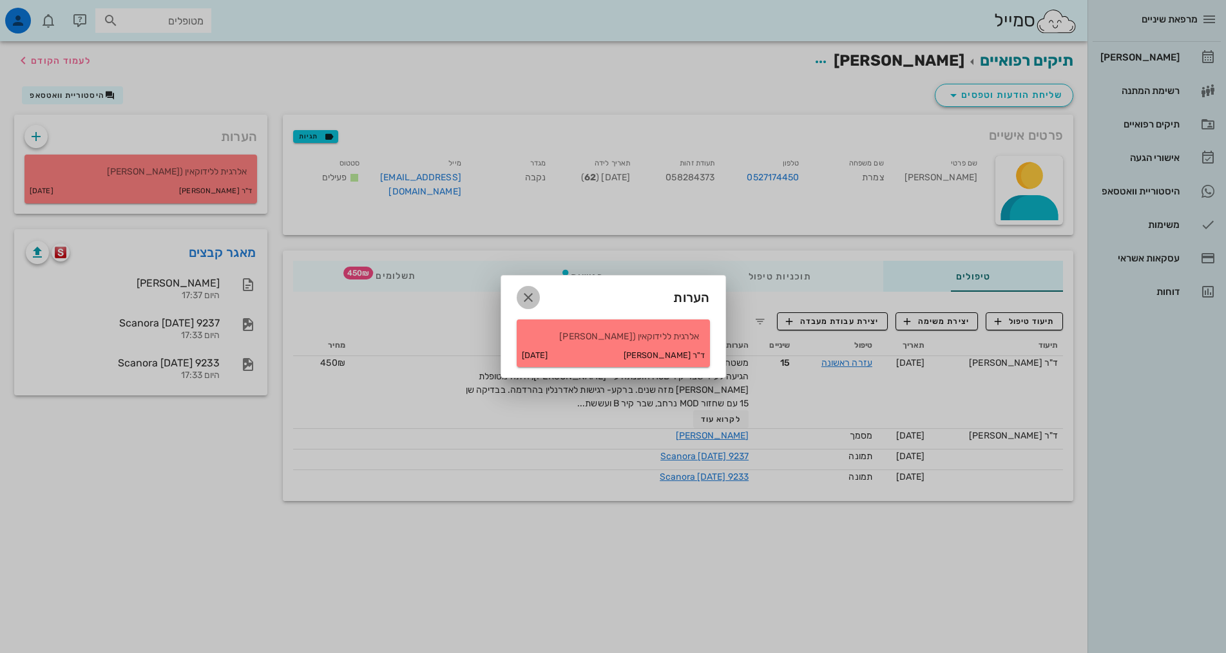
click at [535, 289] on button "button" at bounding box center [528, 297] width 23 height 23
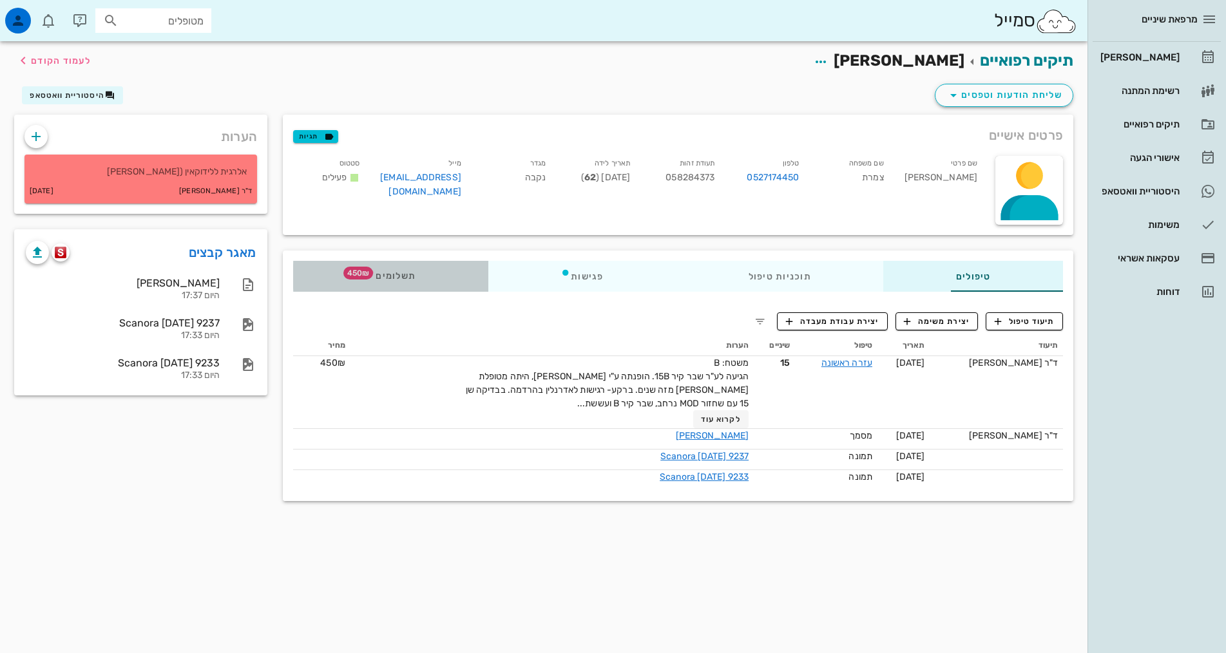
click at [365, 272] on span "תשלומים 450₪" at bounding box center [390, 276] width 50 height 9
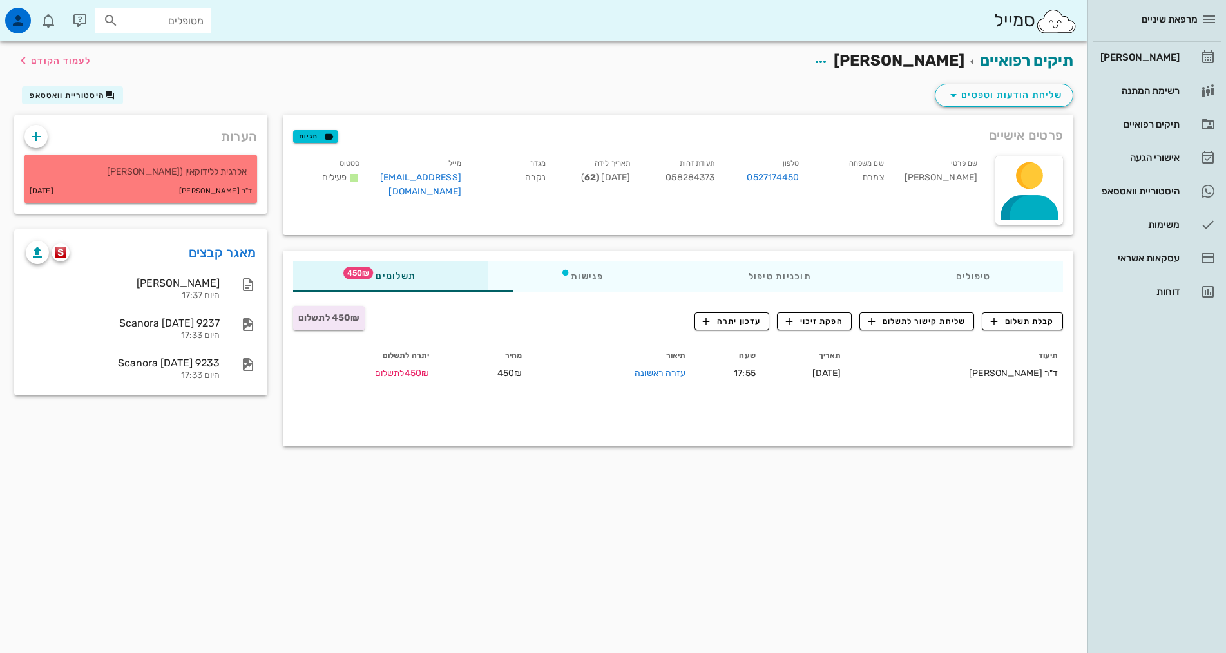
click at [497, 546] on div "תיקים רפואיים [PERSON_NAME] לעמוד הקודם שליחת הודעות וטפסים היסטוריית וואטסאפ פ…" at bounding box center [544, 347] width 1088 height 612
click at [1010, 319] on span "קבלת תשלום" at bounding box center [1023, 322] width 64 height 12
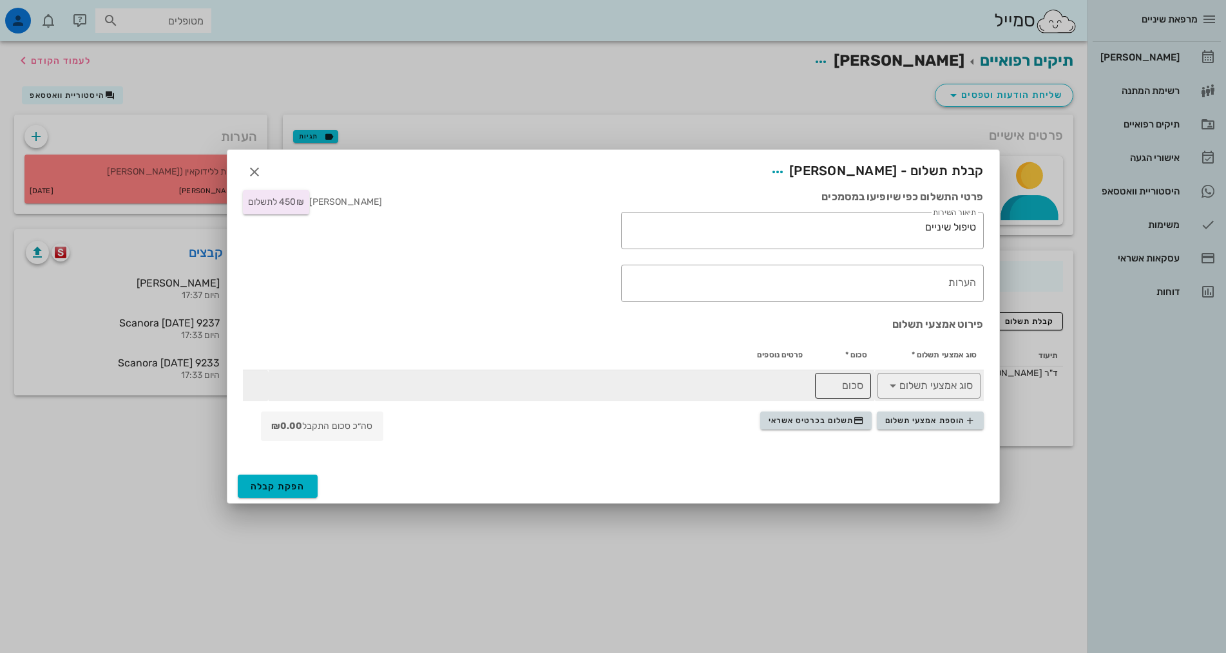
click at [850, 388] on input "סכום" at bounding box center [843, 386] width 41 height 21
type input "450"
click at [924, 398] on div at bounding box center [938, 386] width 70 height 26
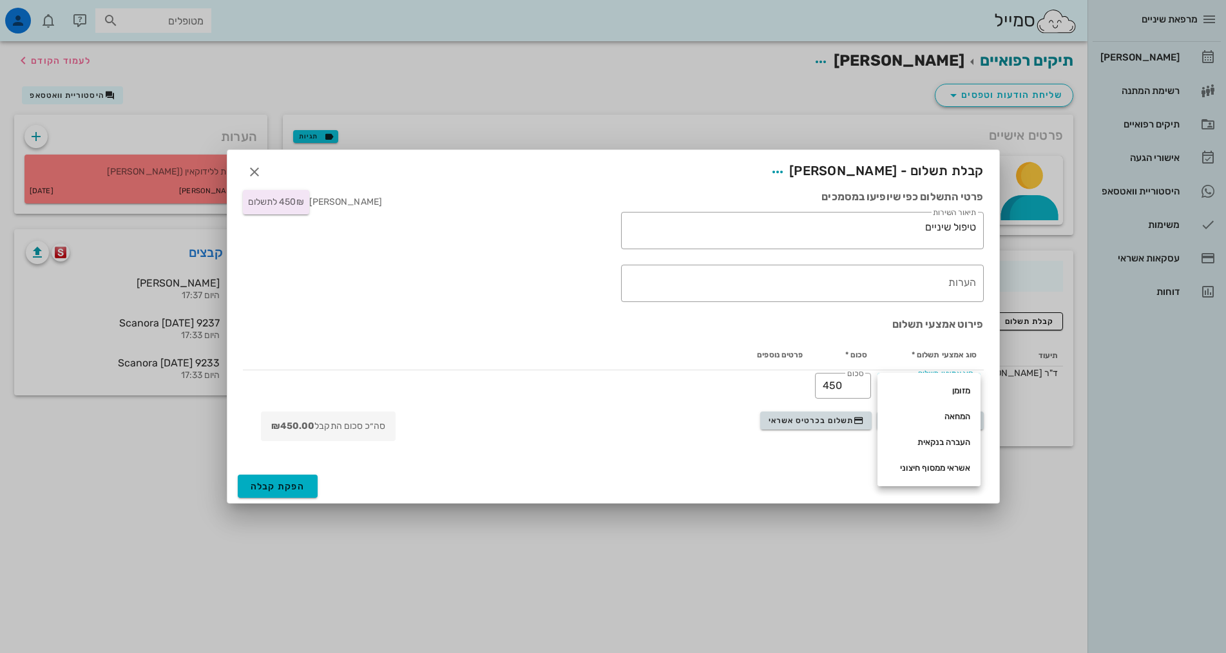
click at [756, 478] on div "הפקת קבלה" at bounding box center [613, 487] width 772 height 34
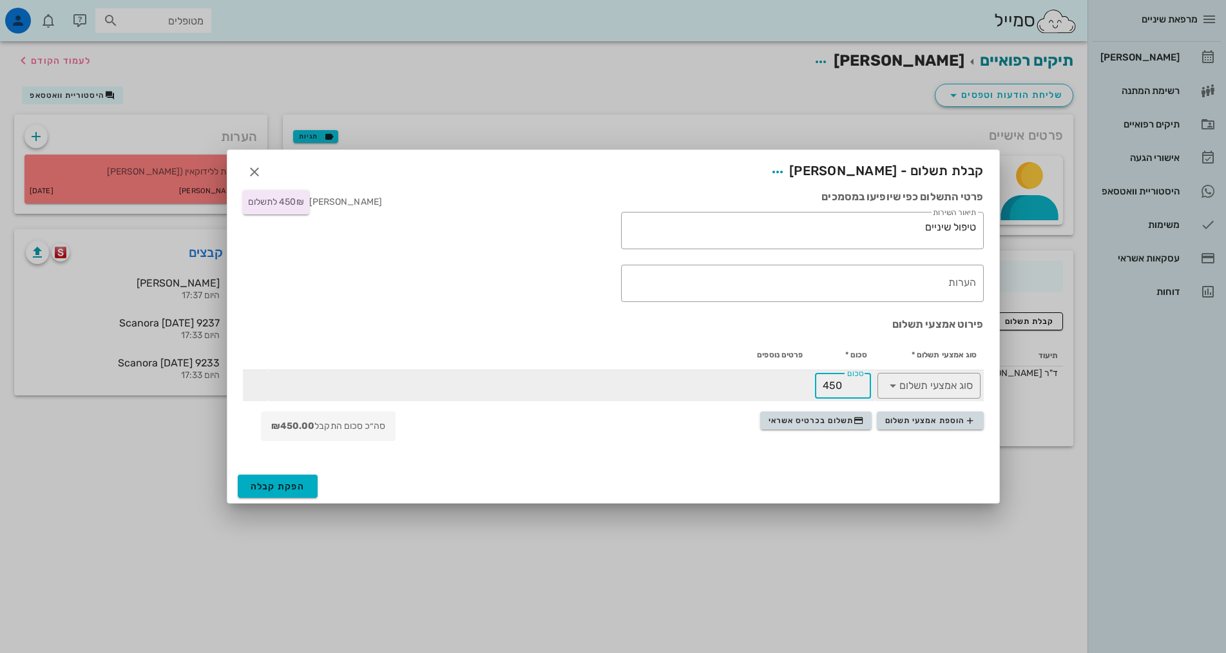
drag, startPoint x: 861, startPoint y: 379, endPoint x: 776, endPoint y: 385, distance: 84.6
click at [776, 385] on tr "​ סוג אמצעי תשלום ​ סכום 450" at bounding box center [613, 385] width 741 height 31
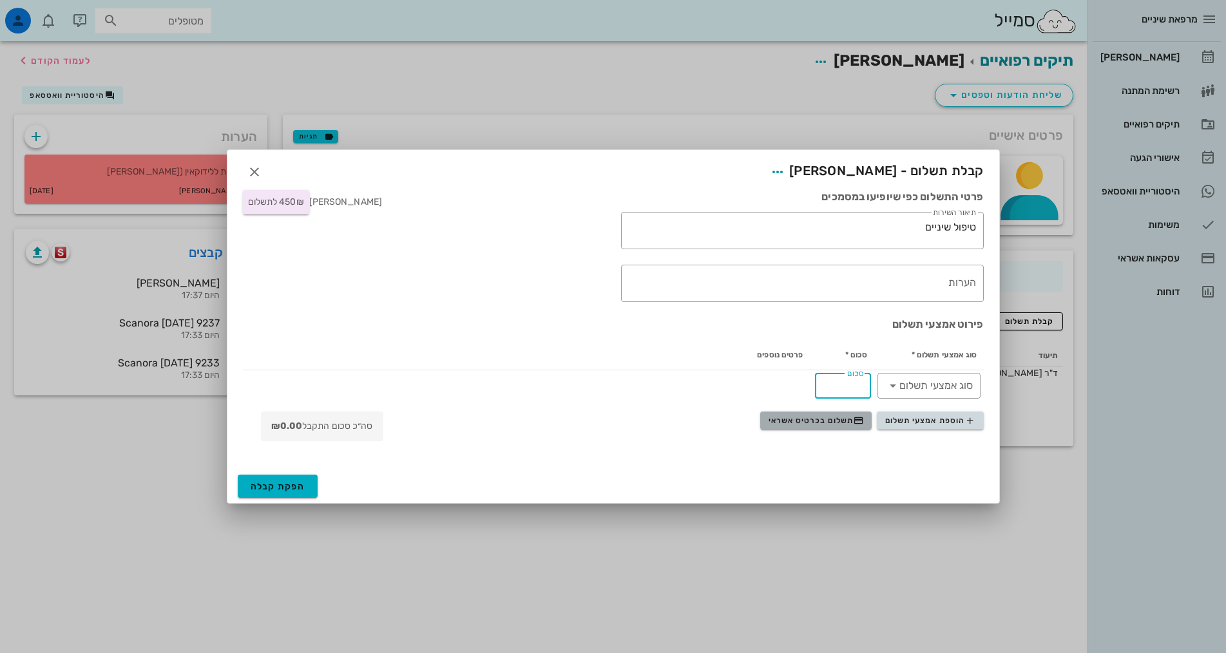
click at [787, 416] on span "תשלום בכרטיס אשראי" at bounding box center [816, 421] width 95 height 10
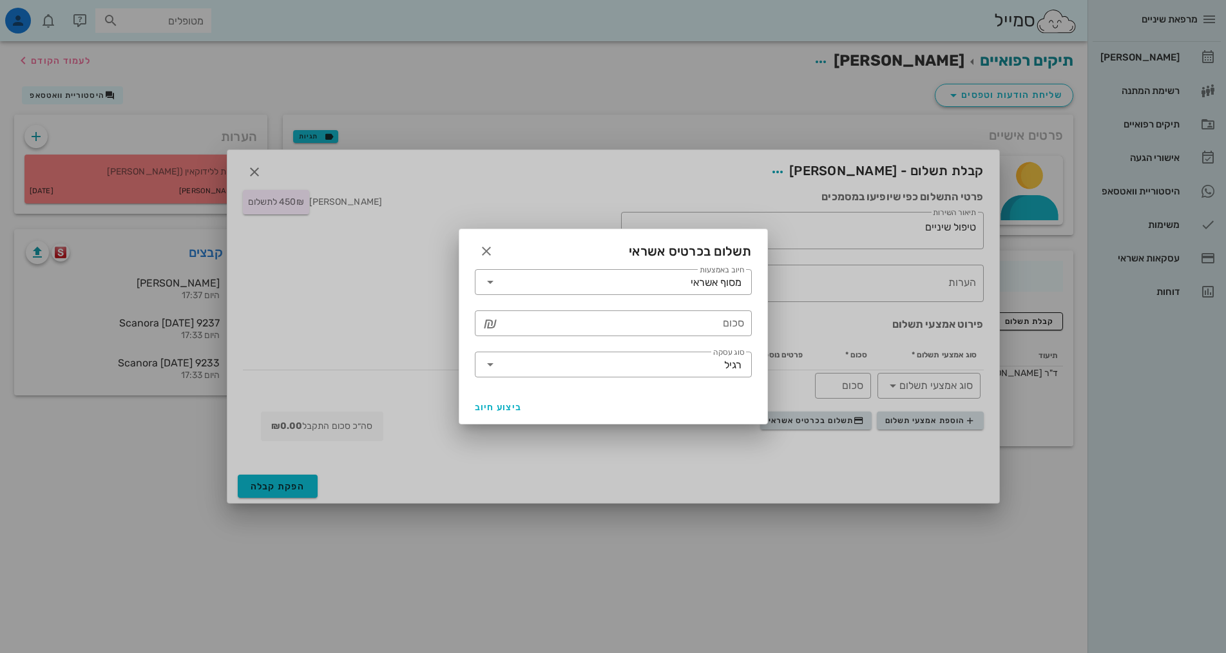
click at [655, 306] on div "​ סכום ₪" at bounding box center [613, 323] width 293 height 41
click at [655, 315] on input "סכום" at bounding box center [623, 323] width 244 height 21
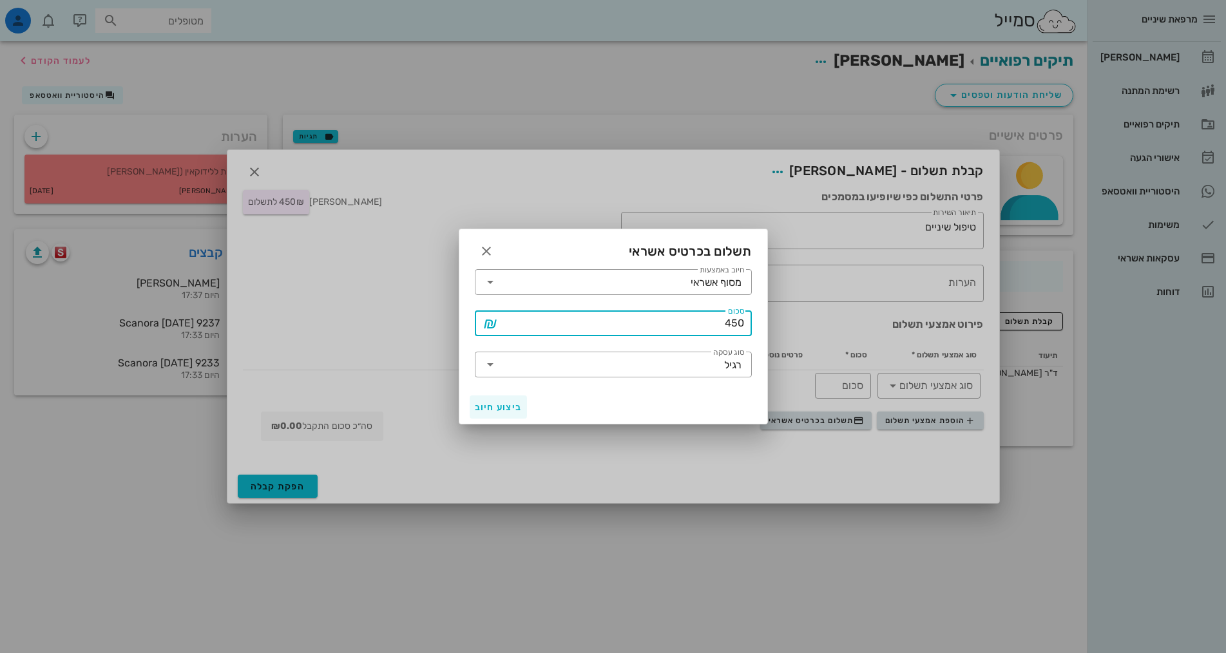
type input "450"
click at [501, 407] on span "ביצוע חיוב" at bounding box center [499, 407] width 48 height 11
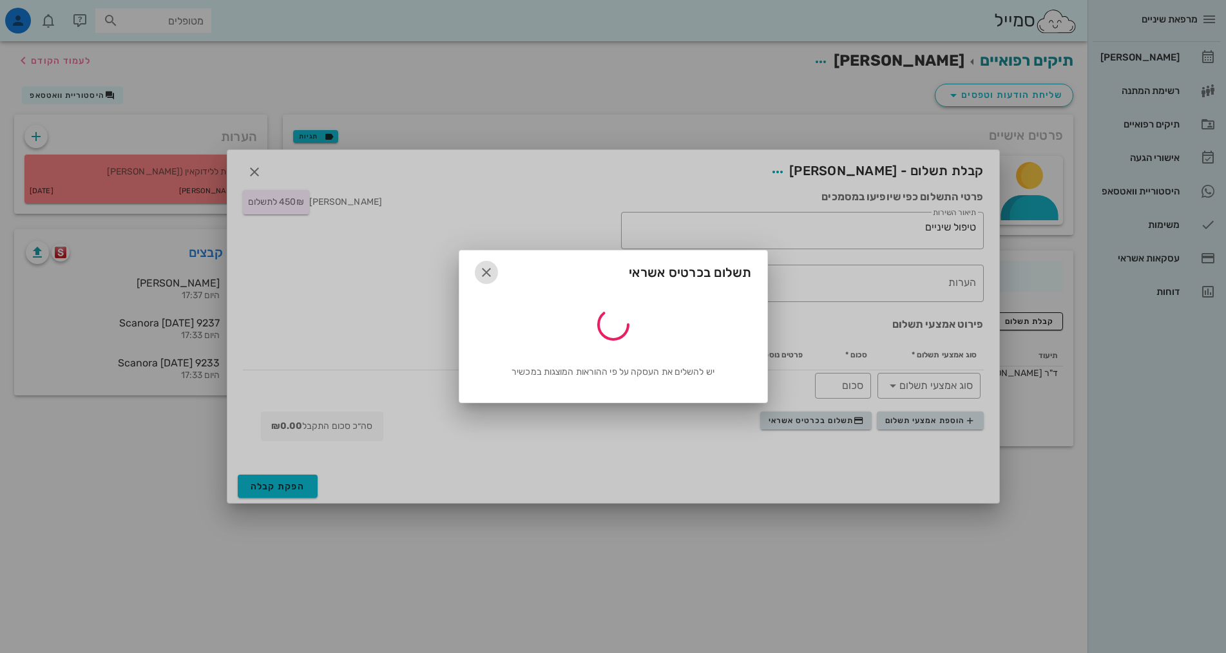
click at [487, 271] on icon "button" at bounding box center [486, 272] width 15 height 15
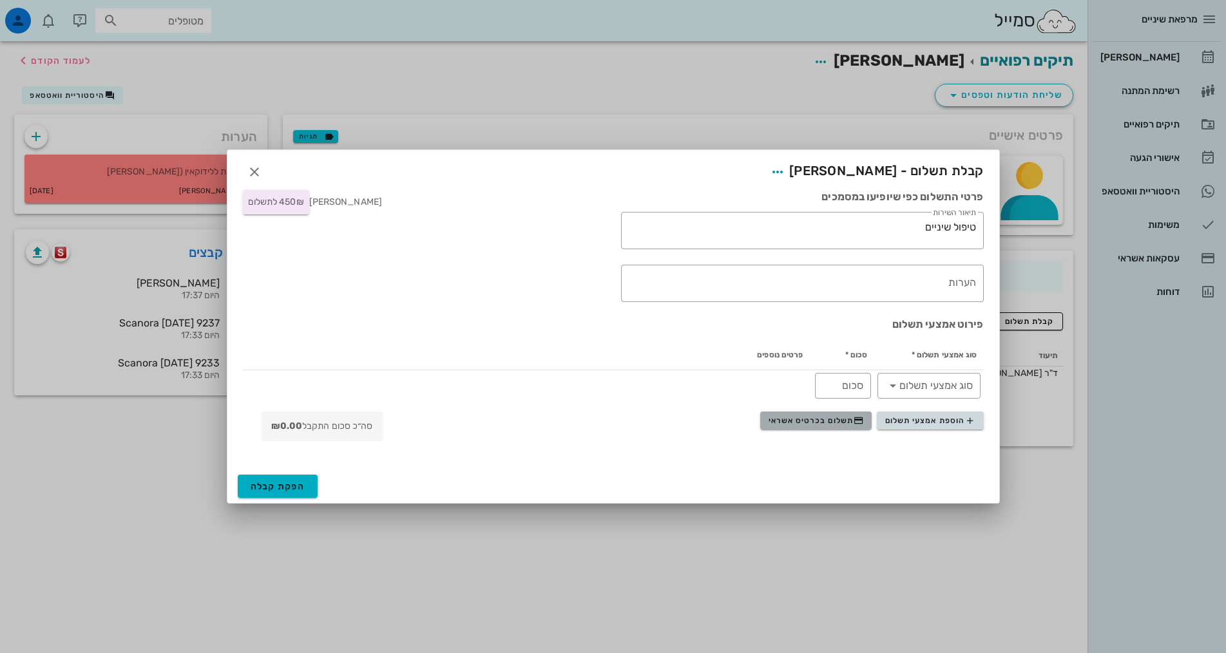
click at [809, 426] on button "תשלום בכרטיס אשראי" at bounding box center [815, 421] width 111 height 18
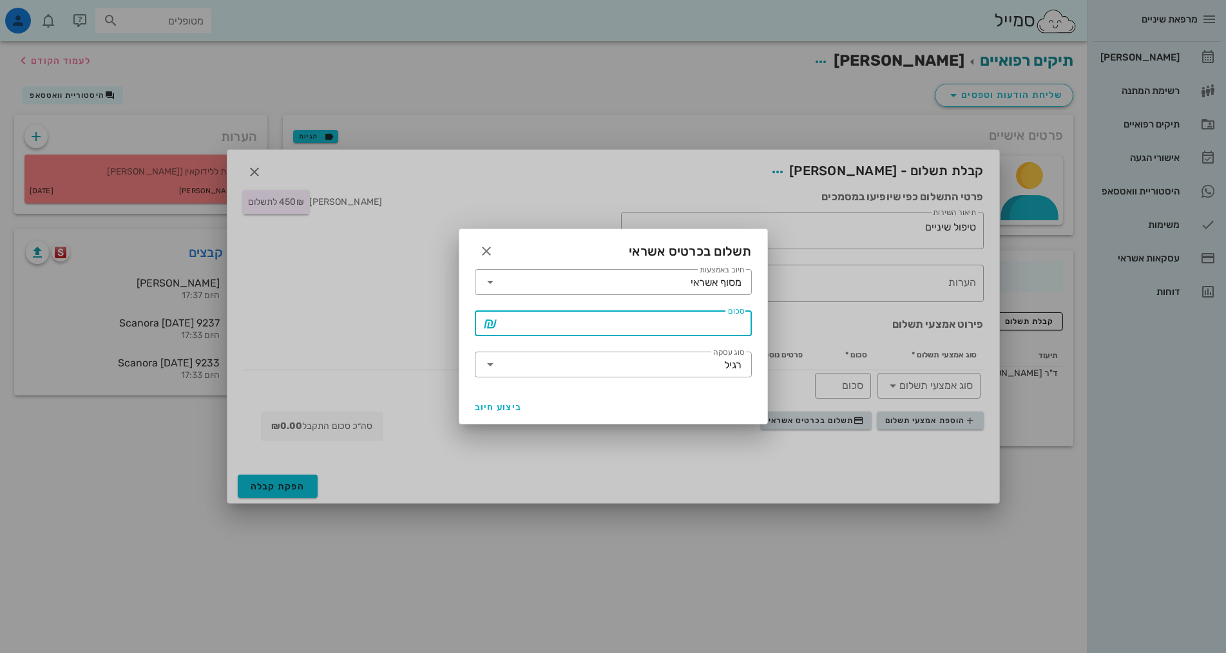
click at [667, 326] on input "סכום" at bounding box center [623, 323] width 244 height 21
type input "450"
click at [665, 354] on div "רגיל" at bounding box center [623, 365] width 244 height 26
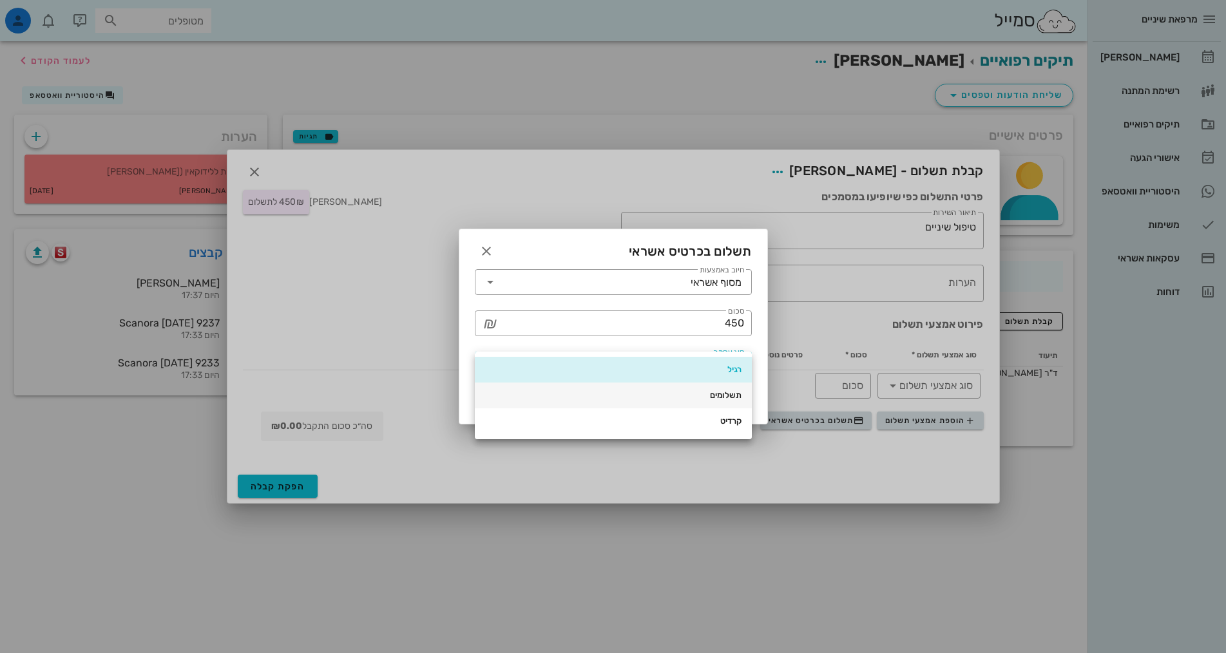
click at [673, 395] on div "תשלומים" at bounding box center [613, 395] width 256 height 10
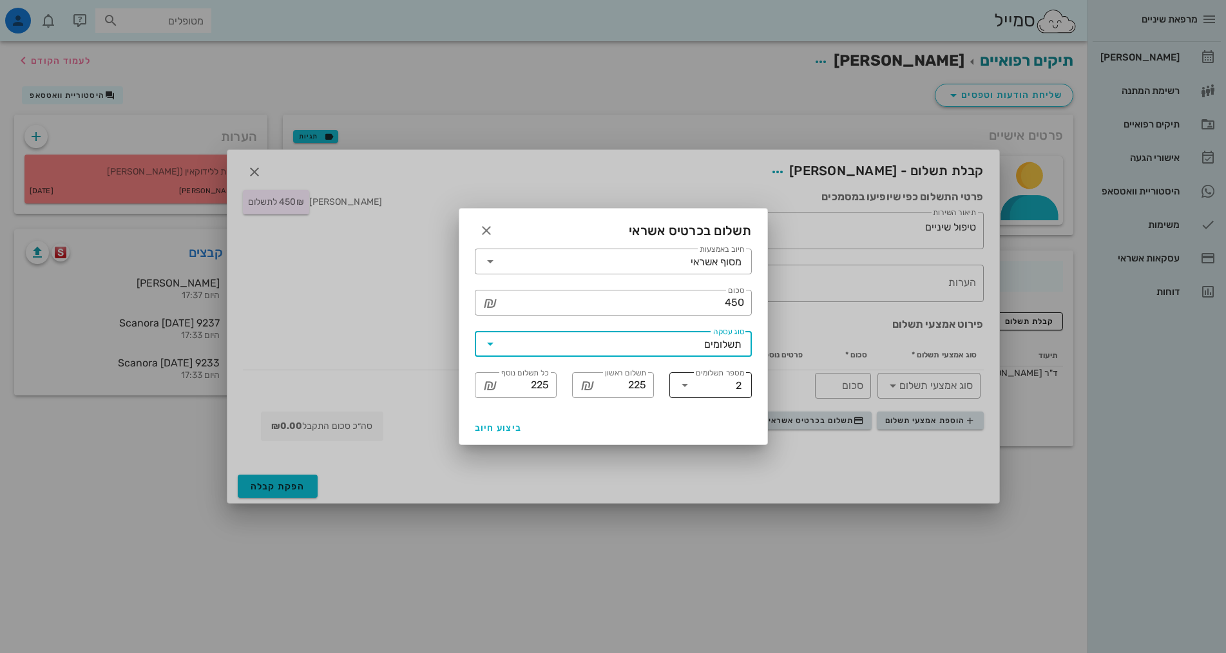
click at [701, 385] on input "מספר תשלומים" at bounding box center [715, 385] width 40 height 21
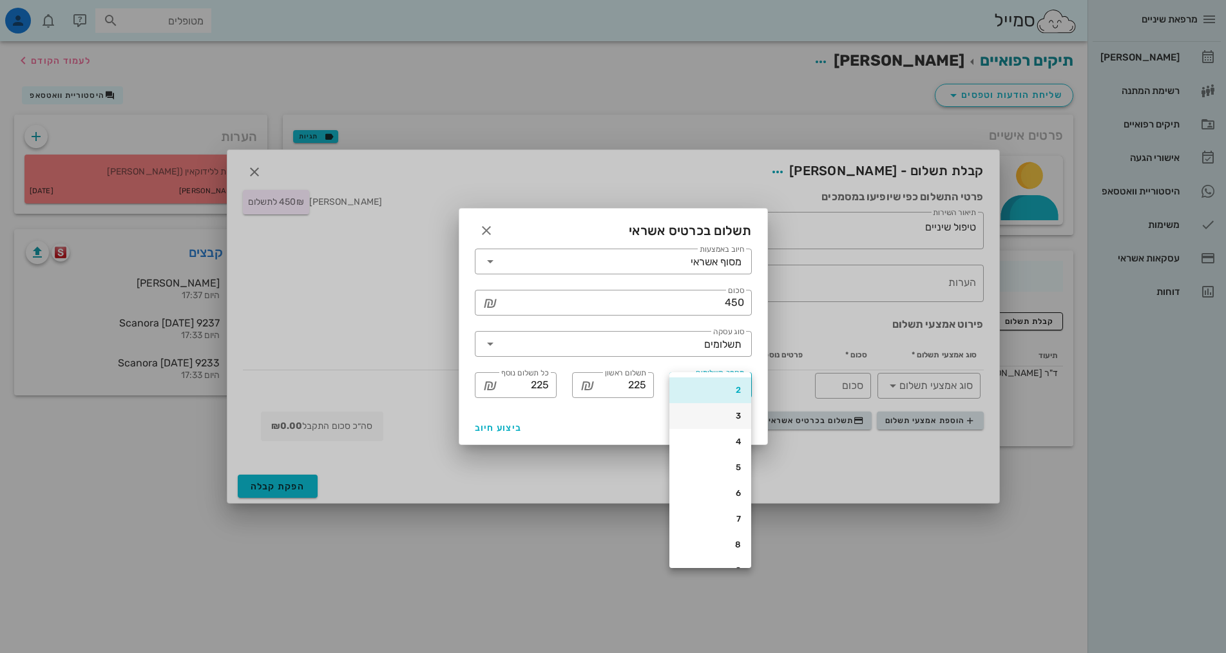
click at [696, 417] on div "3" at bounding box center [710, 416] width 61 height 10
type input "150"
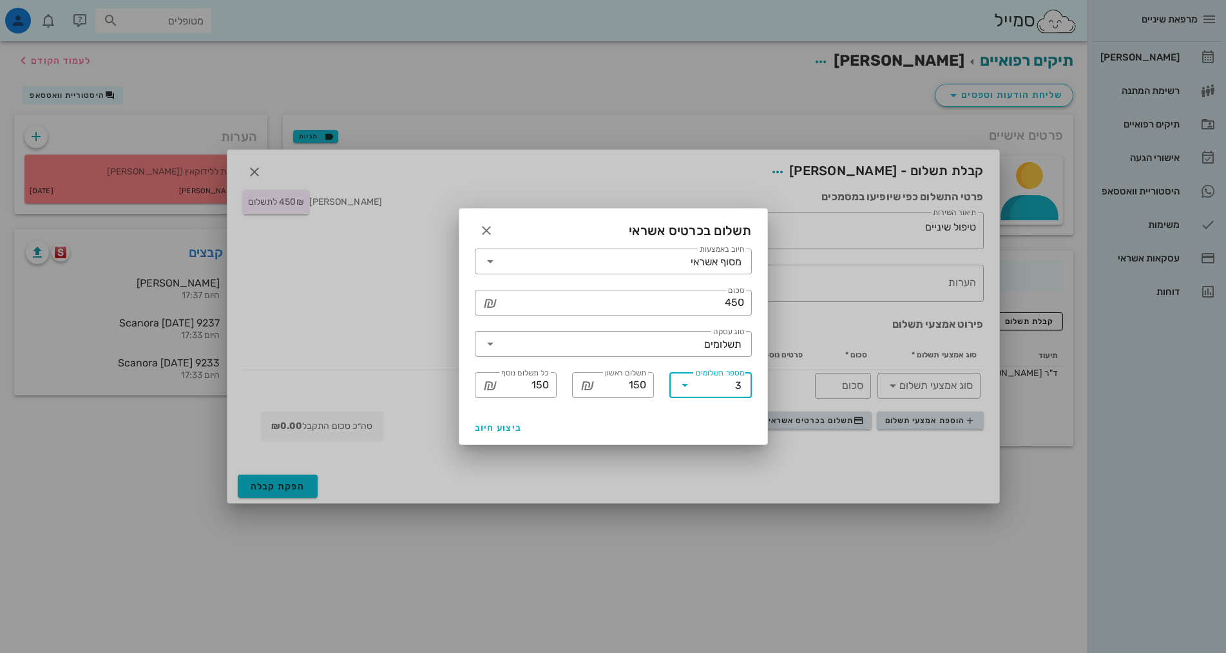
click at [628, 414] on div "ביצוע חיוב" at bounding box center [613, 428] width 308 height 34
click at [498, 420] on button "ביצוע חיוב" at bounding box center [499, 427] width 58 height 23
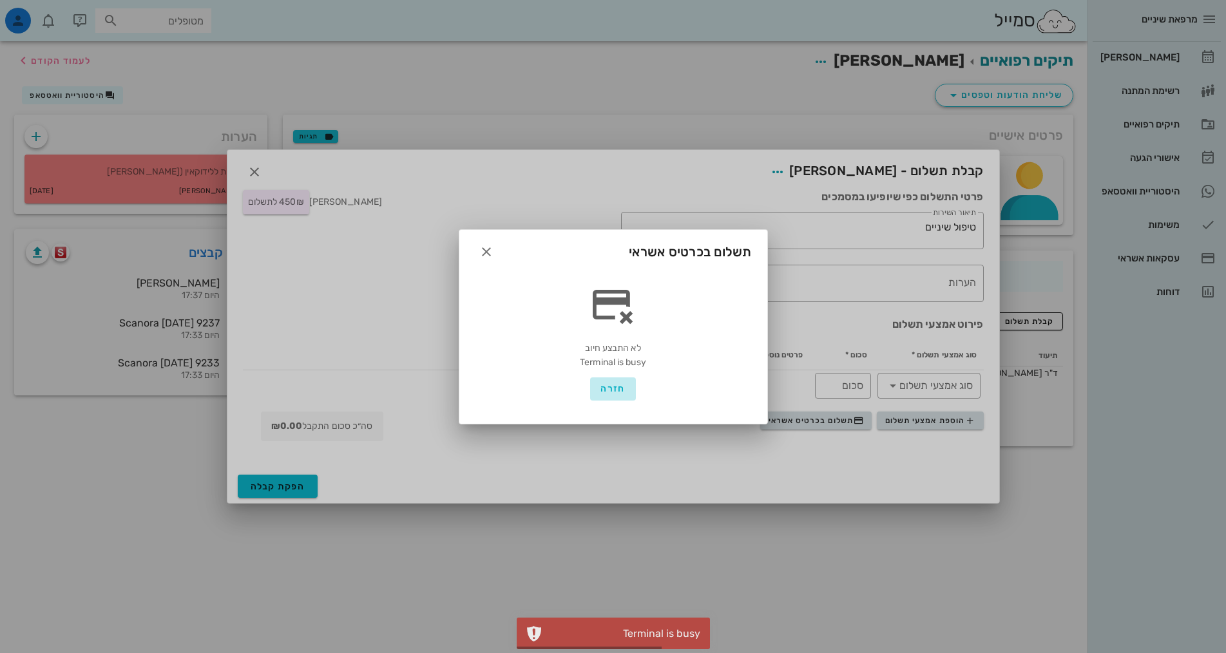
click at [613, 386] on span "חזרה" at bounding box center [612, 388] width 24 height 11
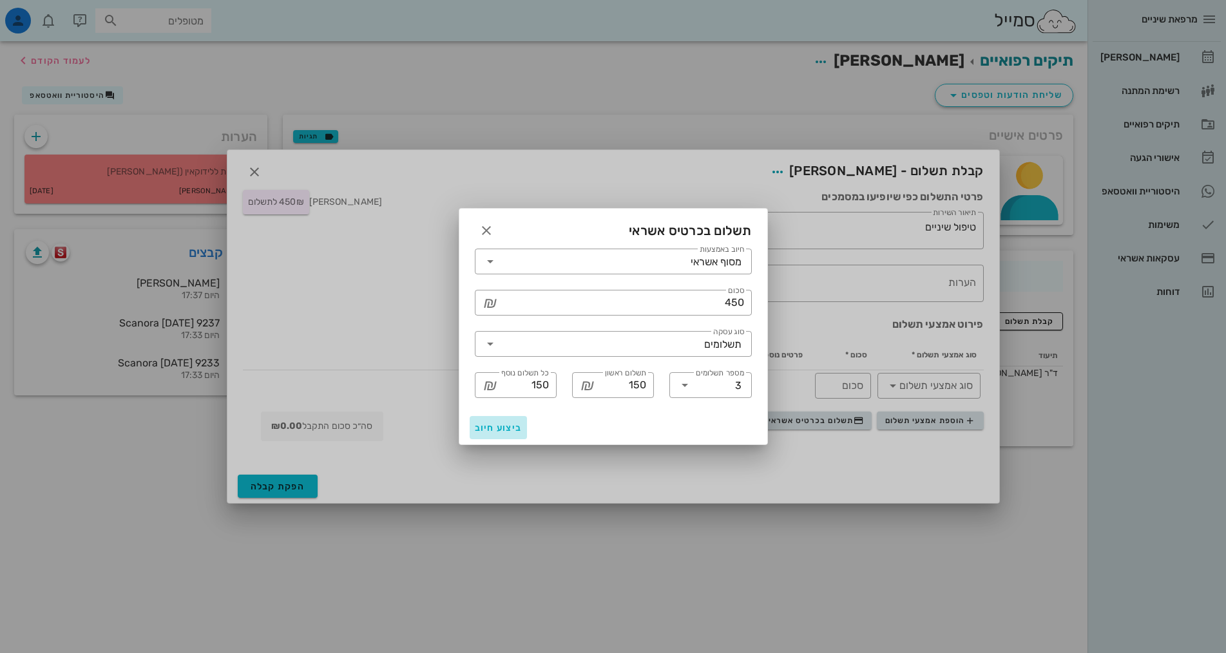
click at [503, 425] on span "ביצוע חיוב" at bounding box center [499, 428] width 48 height 11
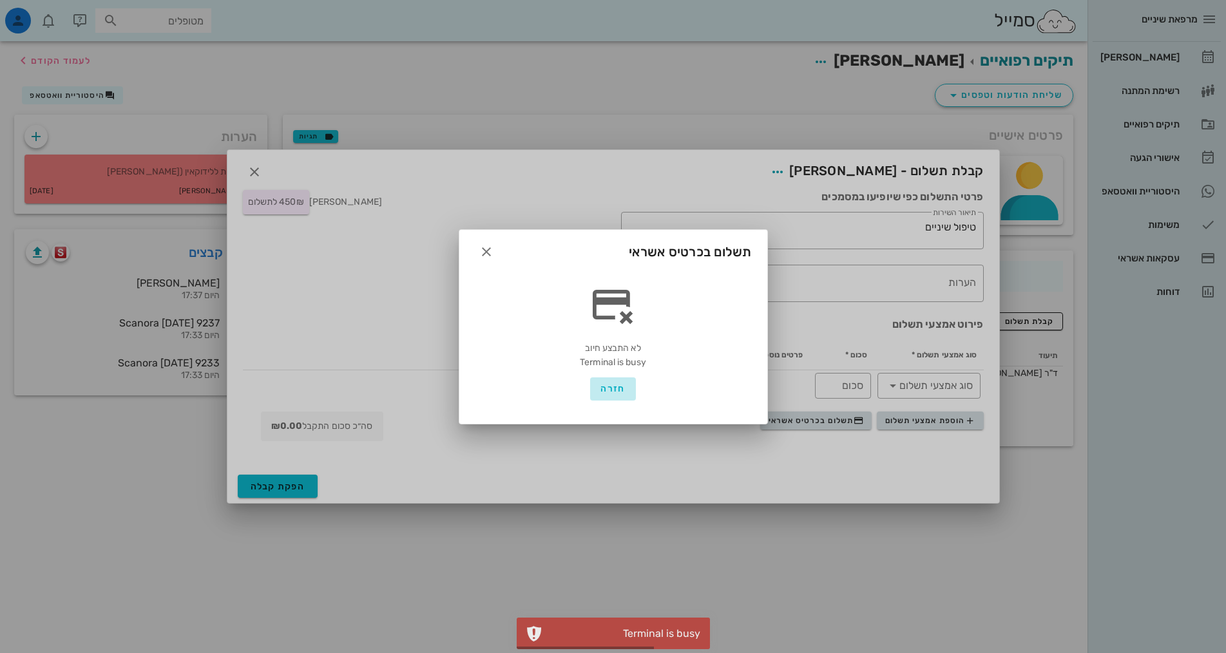
click at [622, 385] on span "חזרה" at bounding box center [612, 388] width 24 height 11
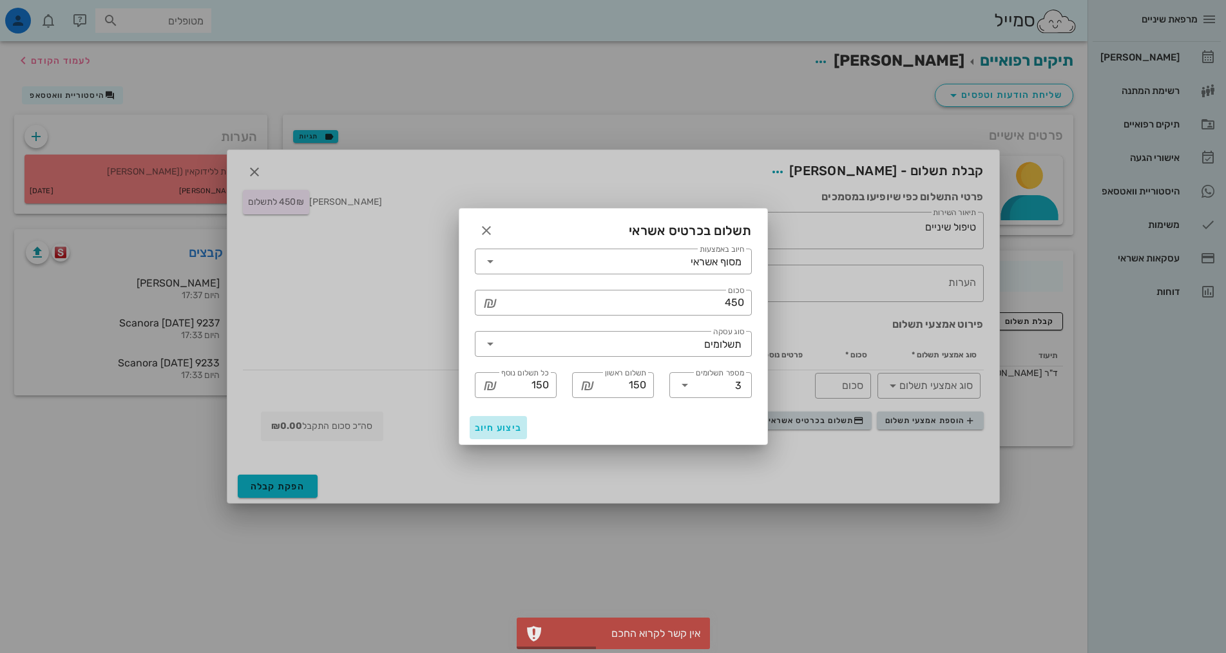
click at [510, 432] on span "ביצוע חיוב" at bounding box center [499, 428] width 48 height 11
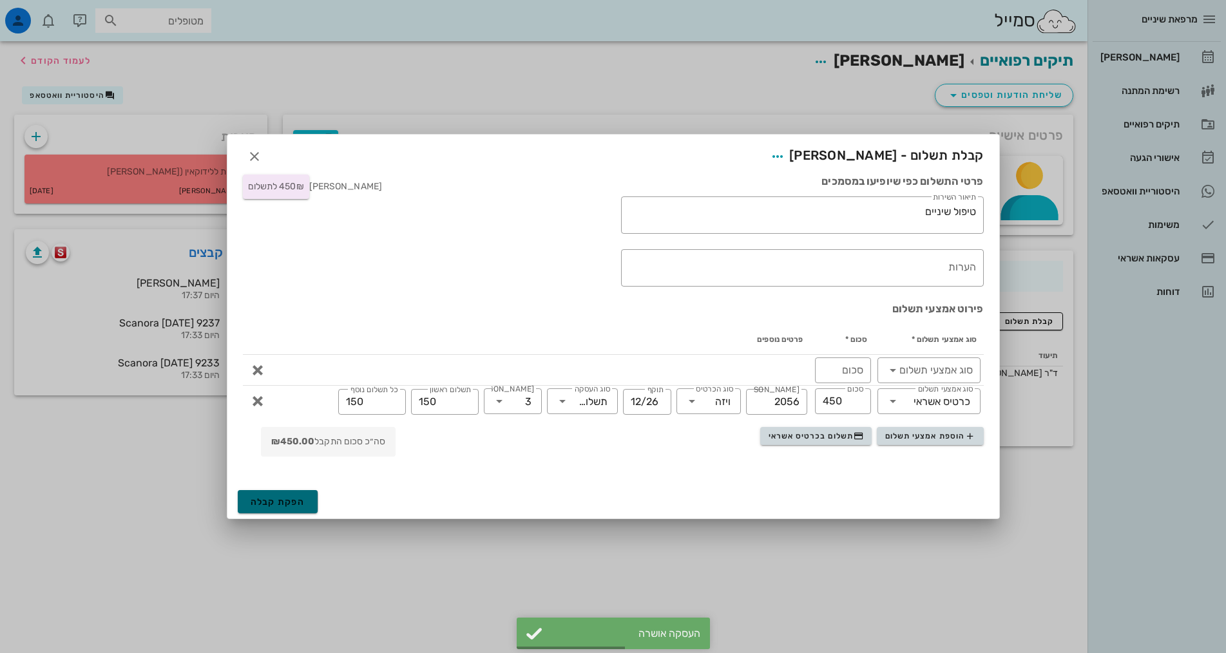
click at [303, 506] on span "הפקת קבלה" at bounding box center [278, 502] width 55 height 11
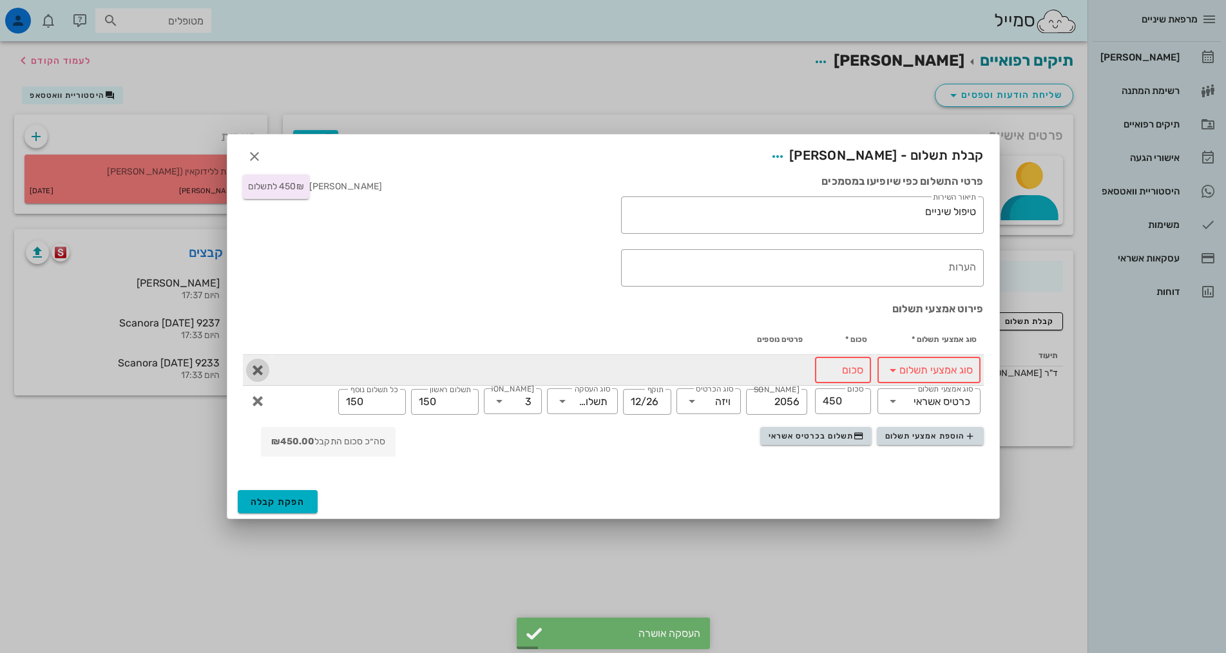
click at [260, 368] on icon "button" at bounding box center [257, 370] width 15 height 15
type input "450"
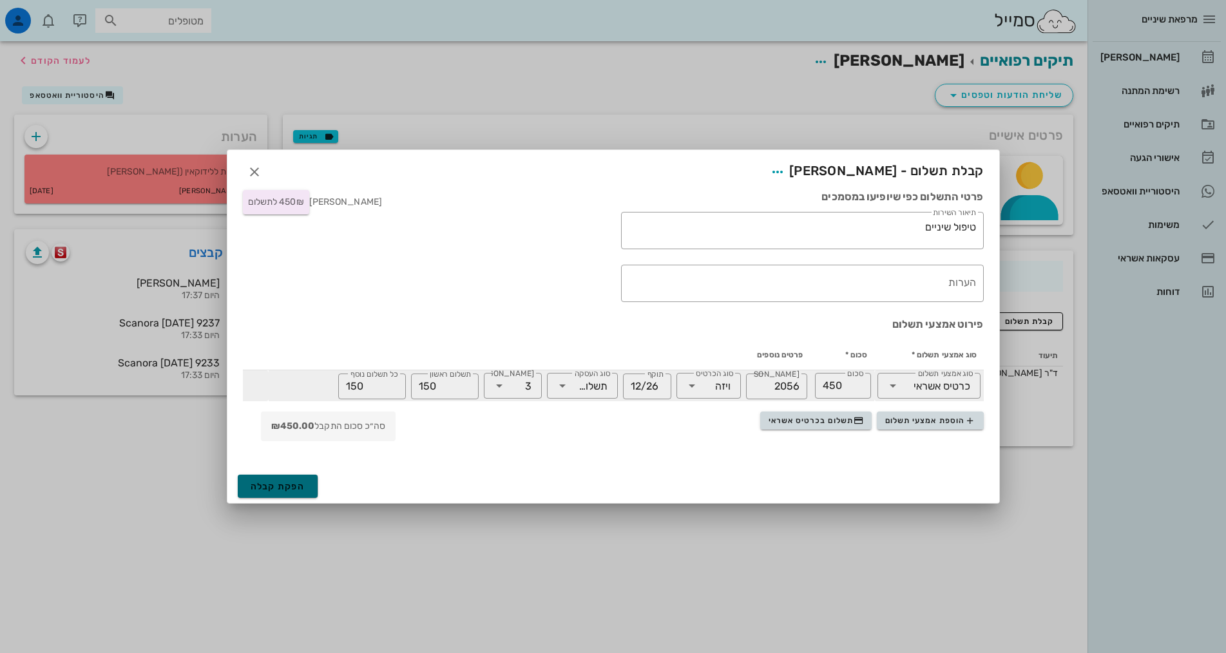
click at [293, 485] on span "הפקת קבלה" at bounding box center [278, 486] width 55 height 11
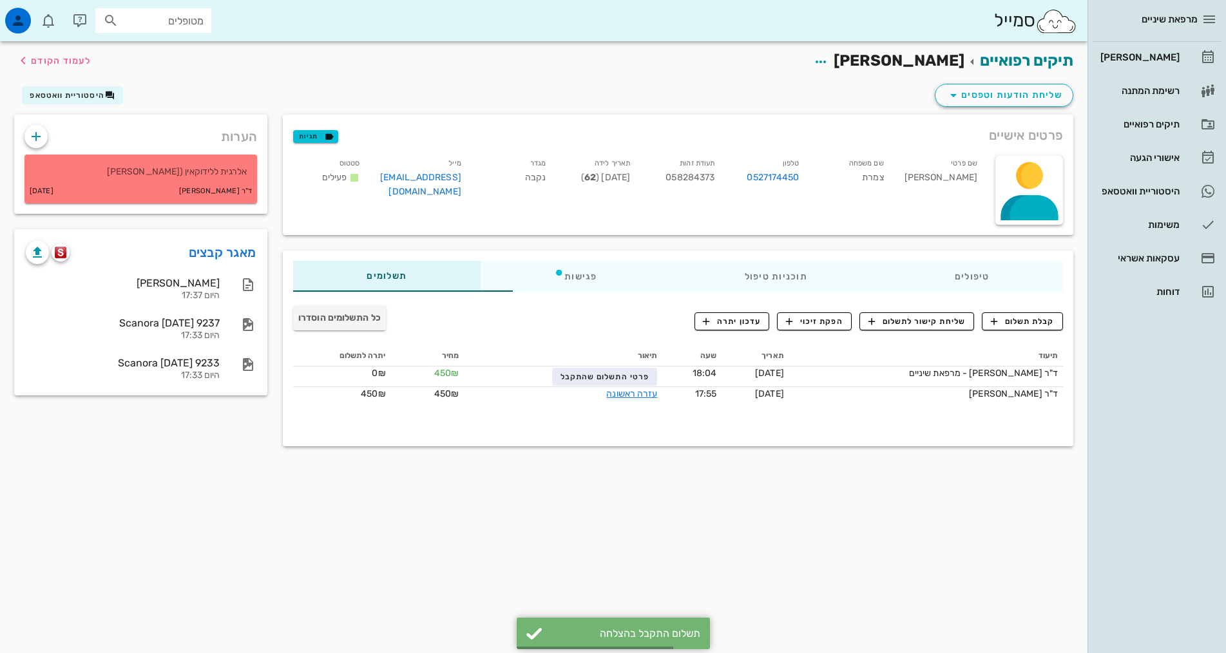
click at [932, 532] on div "תיקים רפואיים [PERSON_NAME] לעמוד הקודם שליחת הודעות וטפסים היסטוריית וואטסאפ פ…" at bounding box center [544, 347] width 1088 height 612
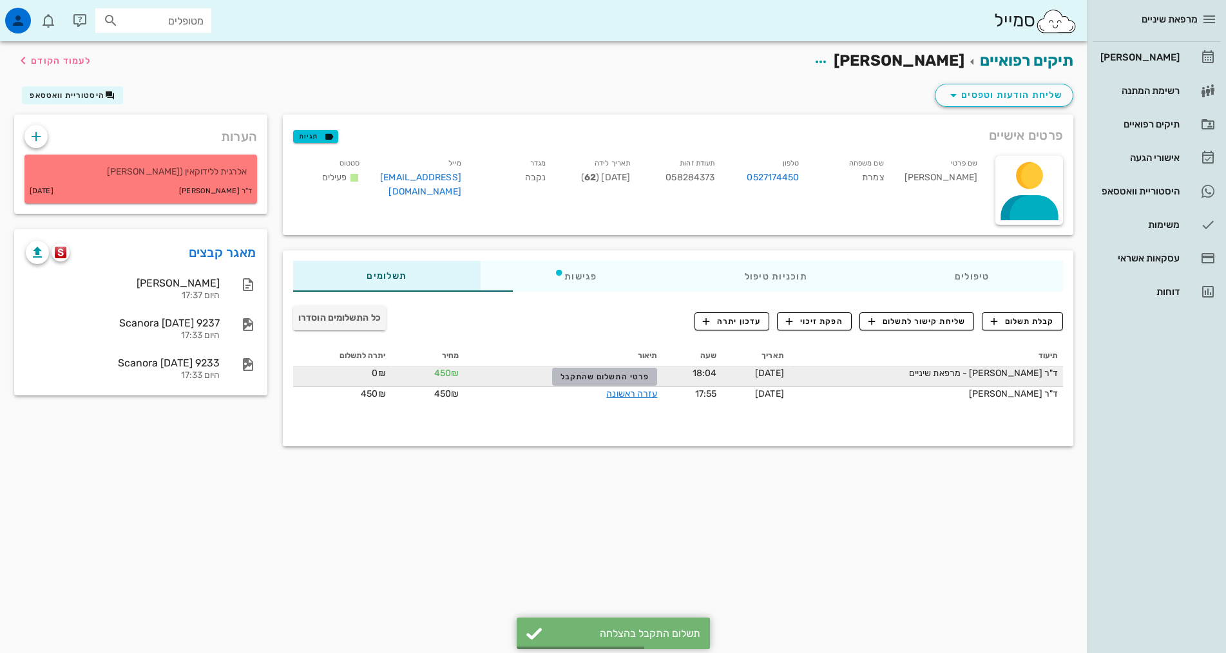
click at [564, 378] on span "פרטי התשלום שהתקבל" at bounding box center [605, 376] width 89 height 9
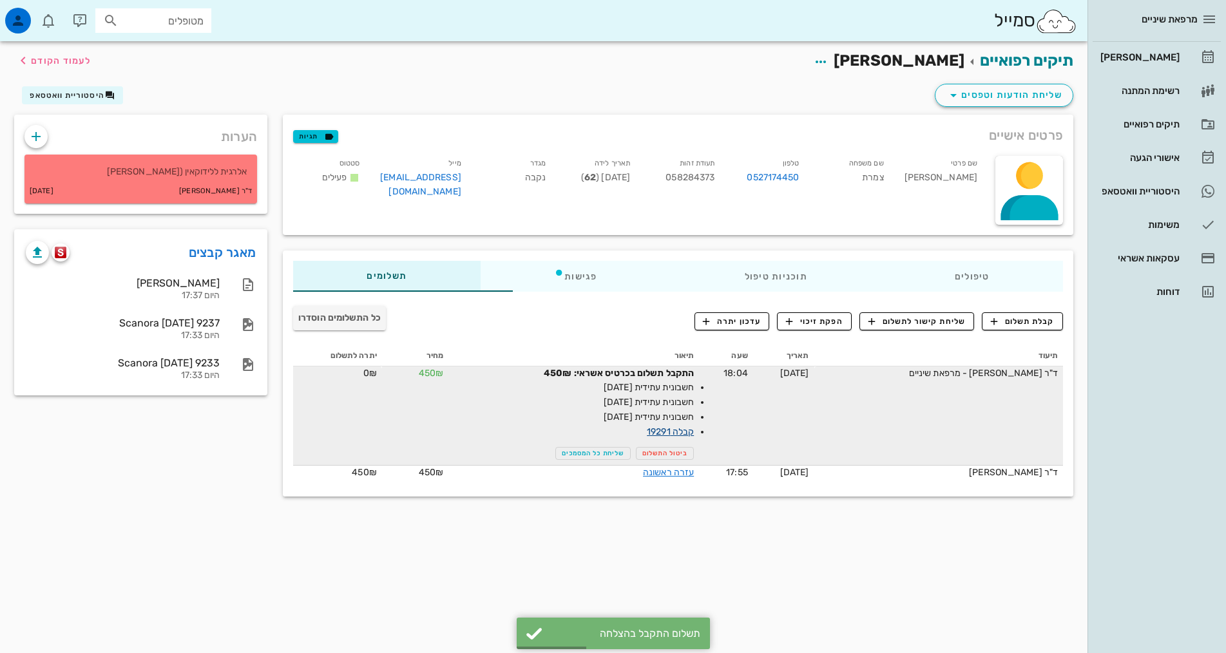
click at [647, 432] on link "קבלה 19291" at bounding box center [670, 432] width 47 height 11
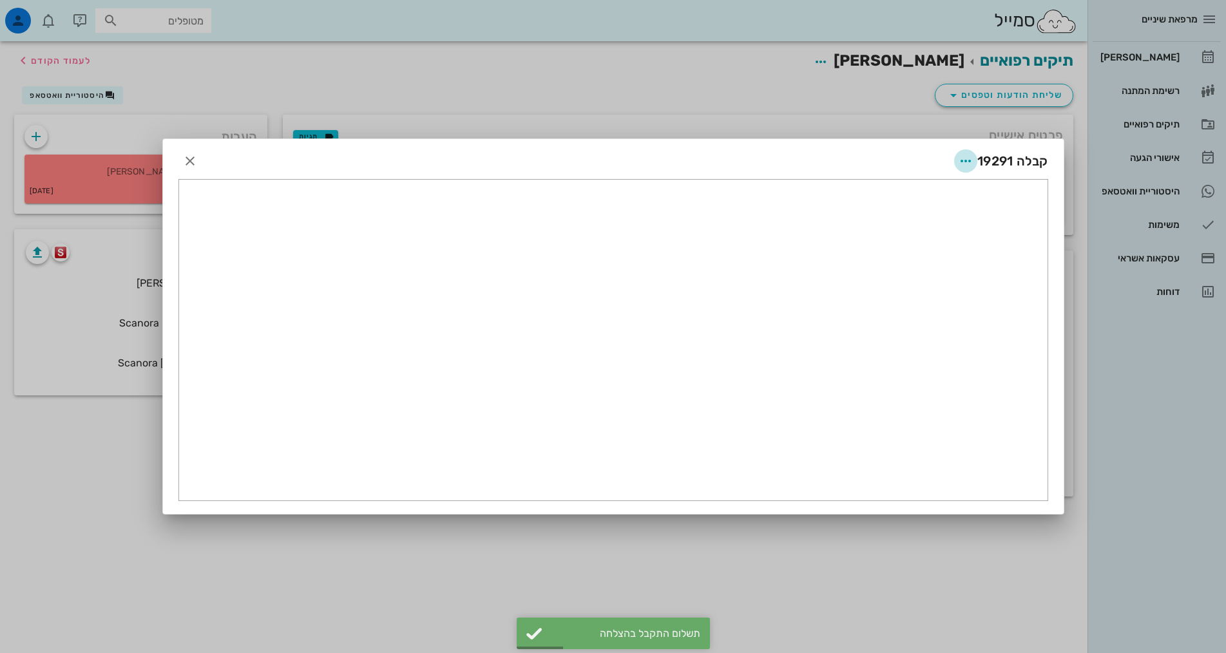
click at [964, 162] on icon "button" at bounding box center [965, 160] width 15 height 15
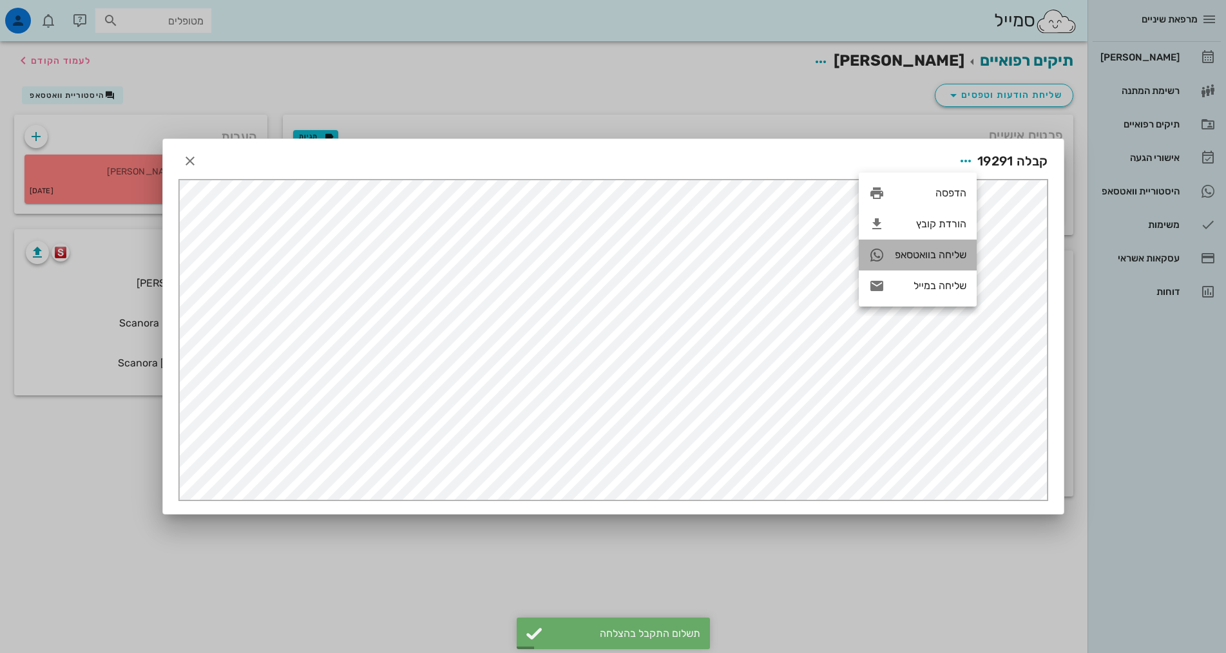
click at [934, 262] on div "שליחה בוואטסאפ" at bounding box center [918, 255] width 118 height 31
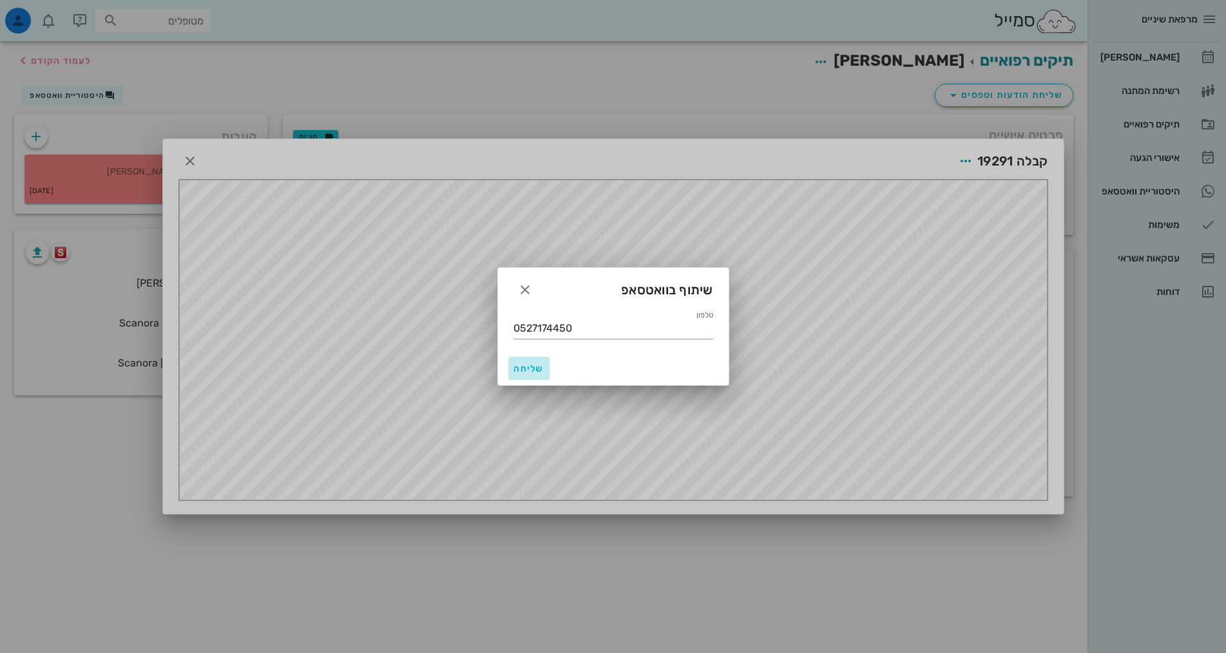
click at [532, 367] on span "שליחה" at bounding box center [528, 368] width 31 height 11
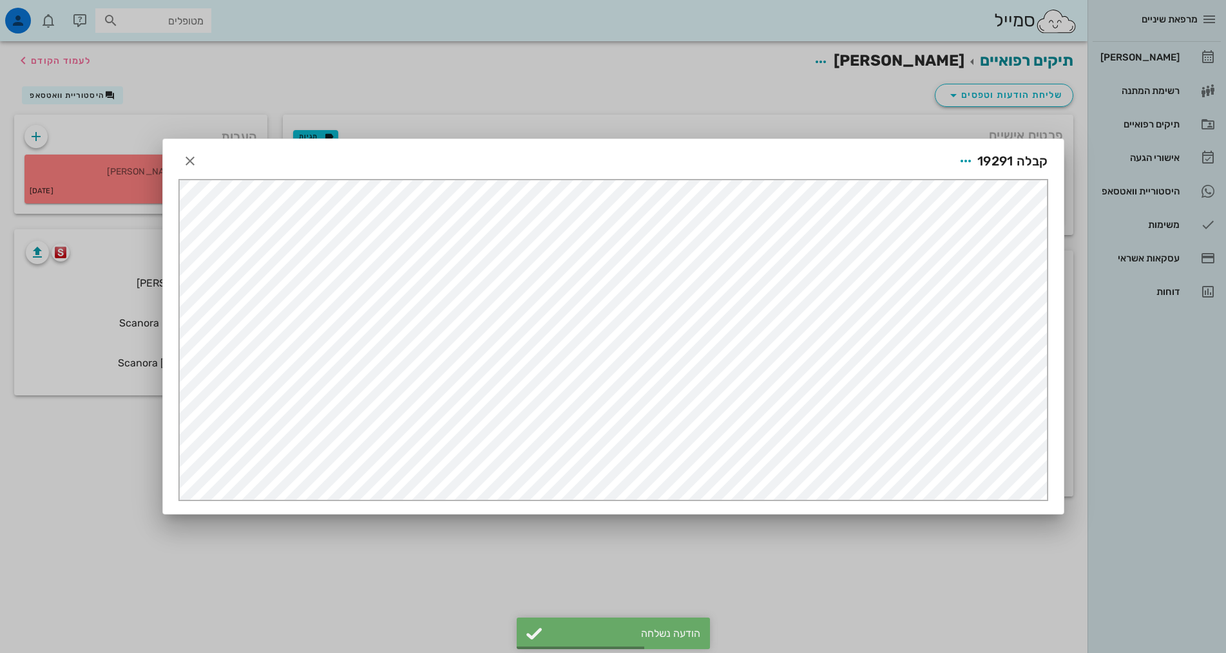
click at [684, 542] on div at bounding box center [613, 326] width 1226 height 653
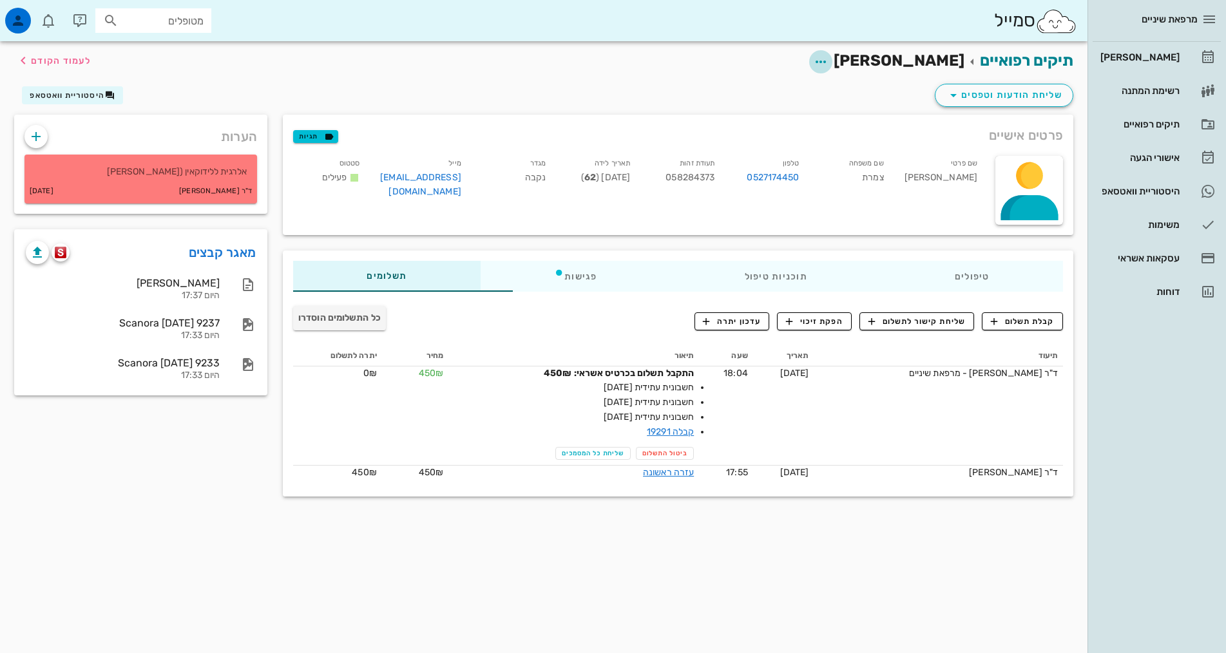
click at [829, 64] on icon "button" at bounding box center [820, 61] width 15 height 15
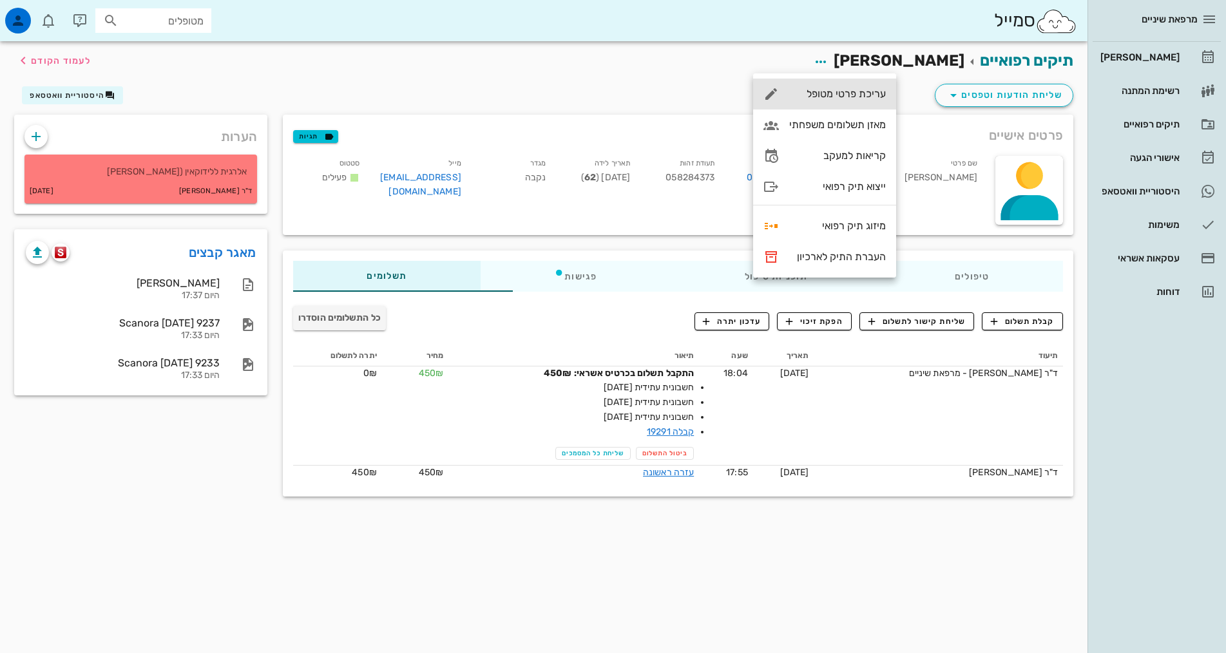
click at [832, 93] on div "עריכת פרטי מטופל" at bounding box center [837, 94] width 97 height 12
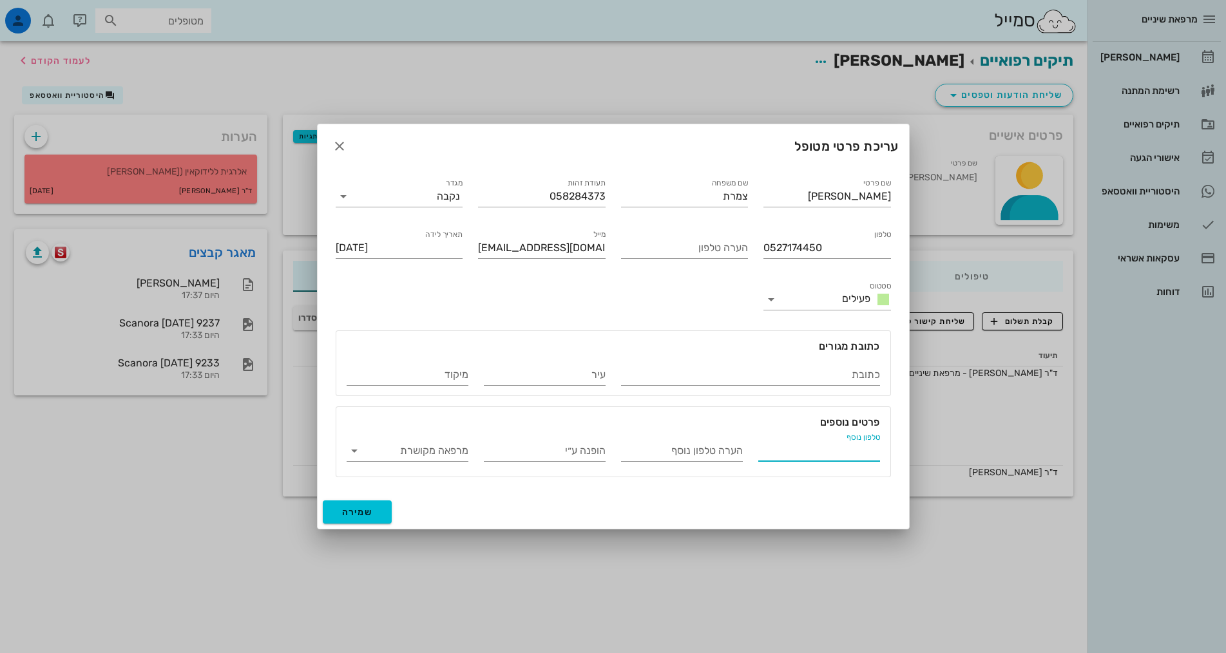
click at [822, 448] on input "טלפון נוסף" at bounding box center [819, 451] width 122 height 21
click at [669, 446] on input "הערה טלפון נוסף" at bounding box center [682, 451] width 122 height 21
type input "טלפון לסמס"
click at [790, 452] on input "טלפון נוסף" at bounding box center [819, 451] width 122 height 21
click at [443, 464] on div "מרפאה מקושרת" at bounding box center [408, 454] width 122 height 26
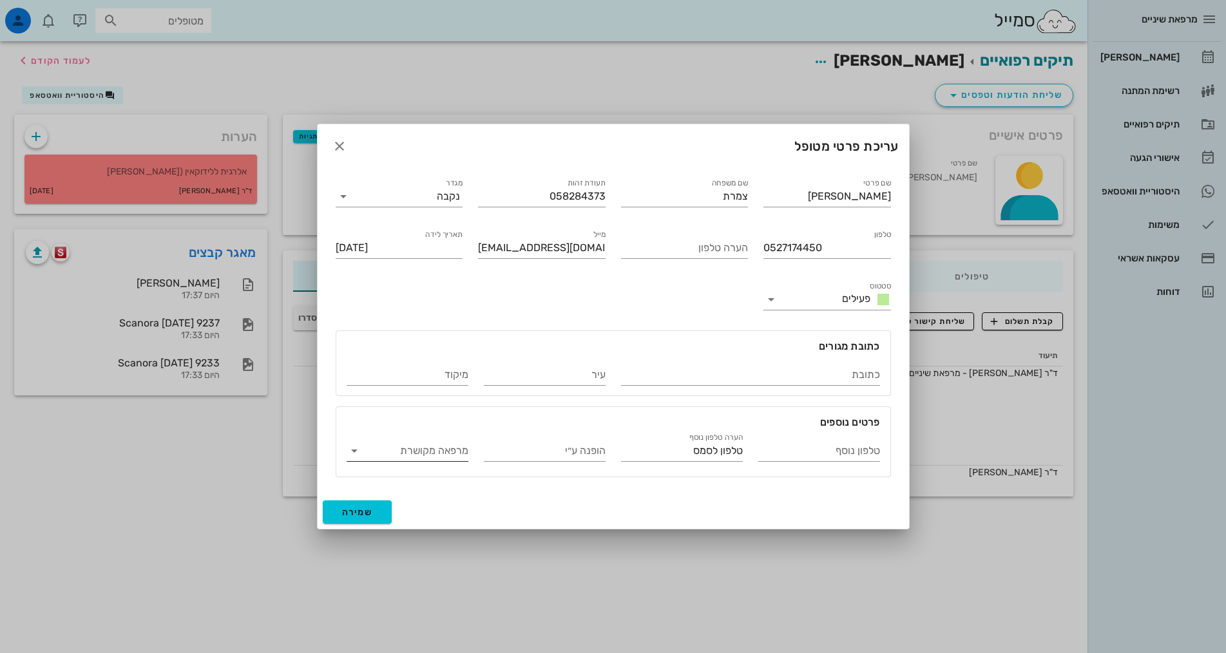
click at [443, 458] on input "מרפאה מקושרת" at bounding box center [417, 451] width 101 height 21
click at [568, 458] on input "הופנה ע״י" at bounding box center [545, 451] width 122 height 21
click at [858, 449] on input "טלפון נוסף" at bounding box center [819, 451] width 122 height 21
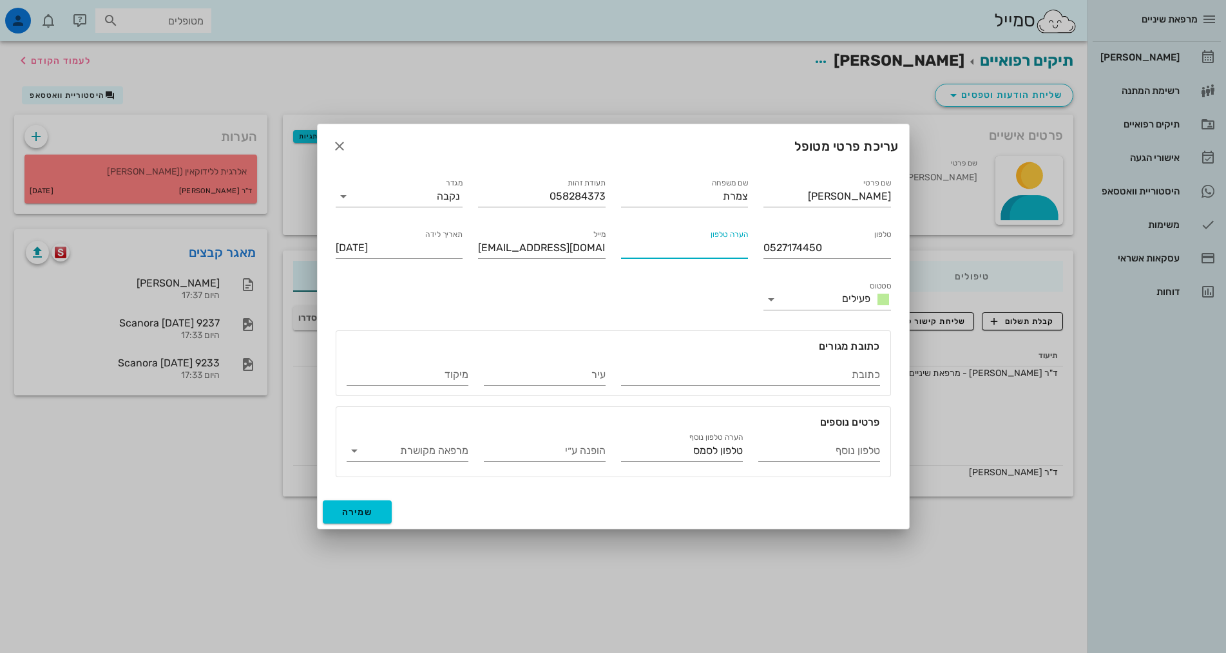
click at [725, 245] on div "הערה טלפון" at bounding box center [685, 248] width 128 height 21
type input "וואטסאפ ושיחות"
click at [797, 446] on input "טלפון נוסף" at bounding box center [819, 451] width 122 height 21
click at [865, 457] on input "0548908799" at bounding box center [819, 451] width 122 height 21
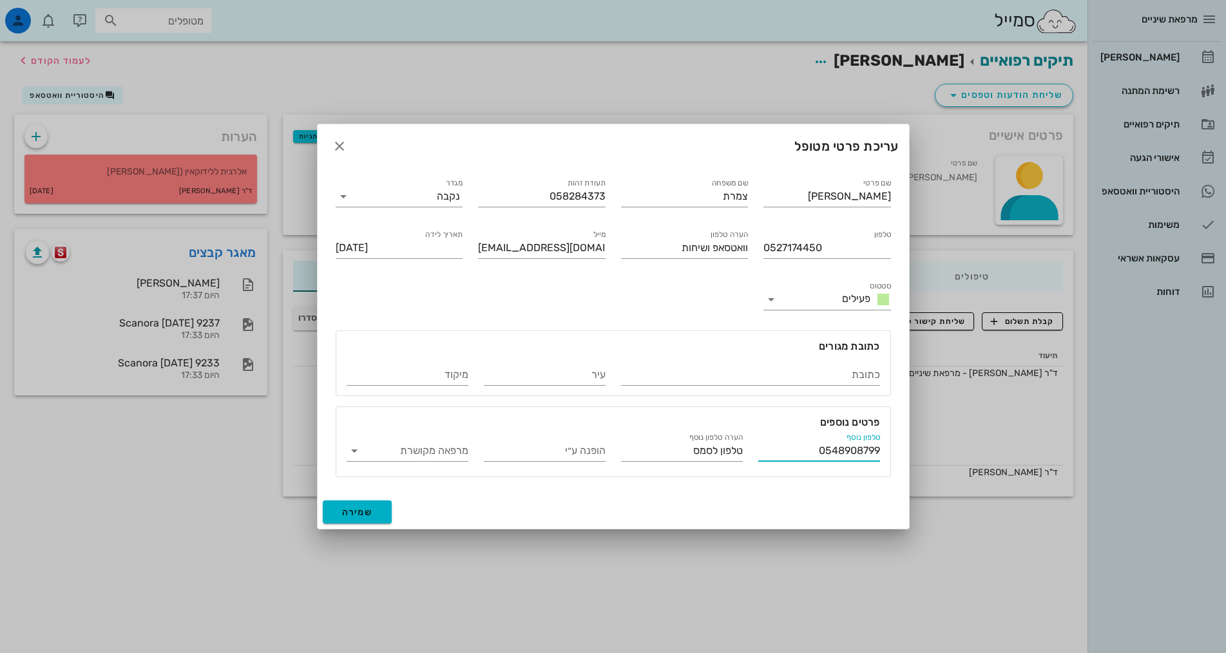
type input "0548908799"
click at [372, 520] on button "שמירה" at bounding box center [358, 512] width 70 height 23
type input "[DATE]"
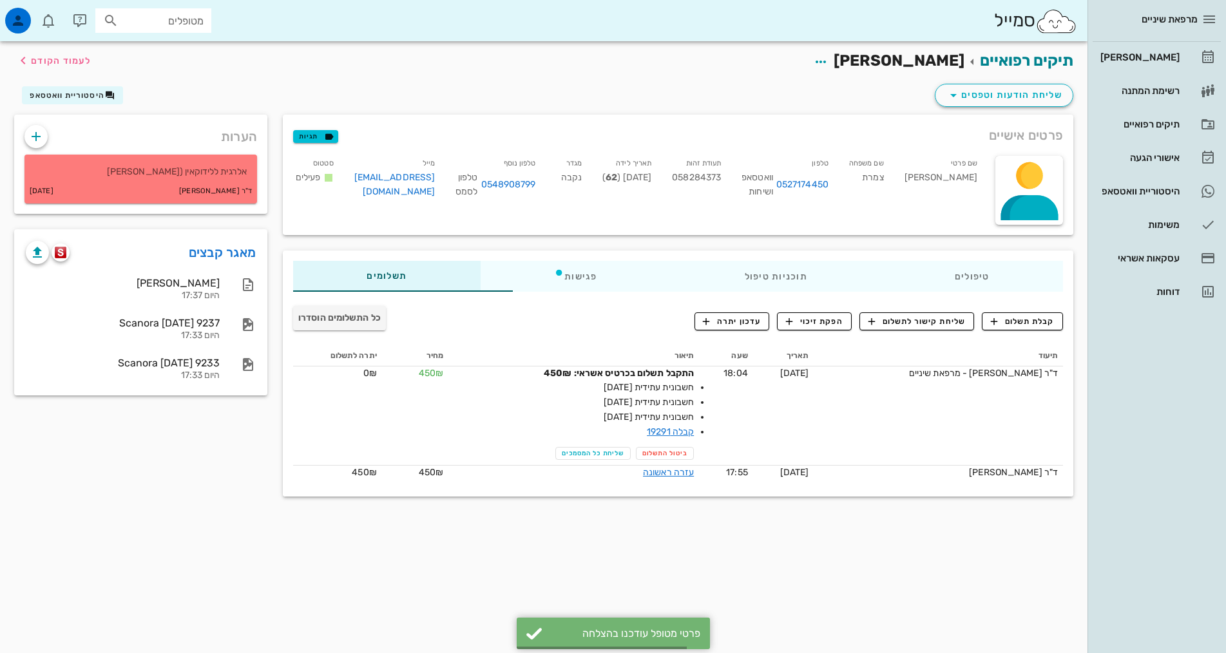
click at [688, 592] on div "תיקים רפואיים [PERSON_NAME] לעמוד הקודם שליחת הודעות וטפסים היסטוריית וואטסאפ פ…" at bounding box center [544, 347] width 1088 height 612
click at [707, 174] on span "058284373" at bounding box center [696, 177] width 49 height 11
click at [706, 174] on span "058284373" at bounding box center [696, 177] width 49 height 11
copy span "058284373"
click at [557, 557] on div "תיקים רפואיים [PERSON_NAME] לעמוד הקודם שליחת הודעות וטפסים היסטוריית וואטסאפ פ…" at bounding box center [544, 347] width 1088 height 612
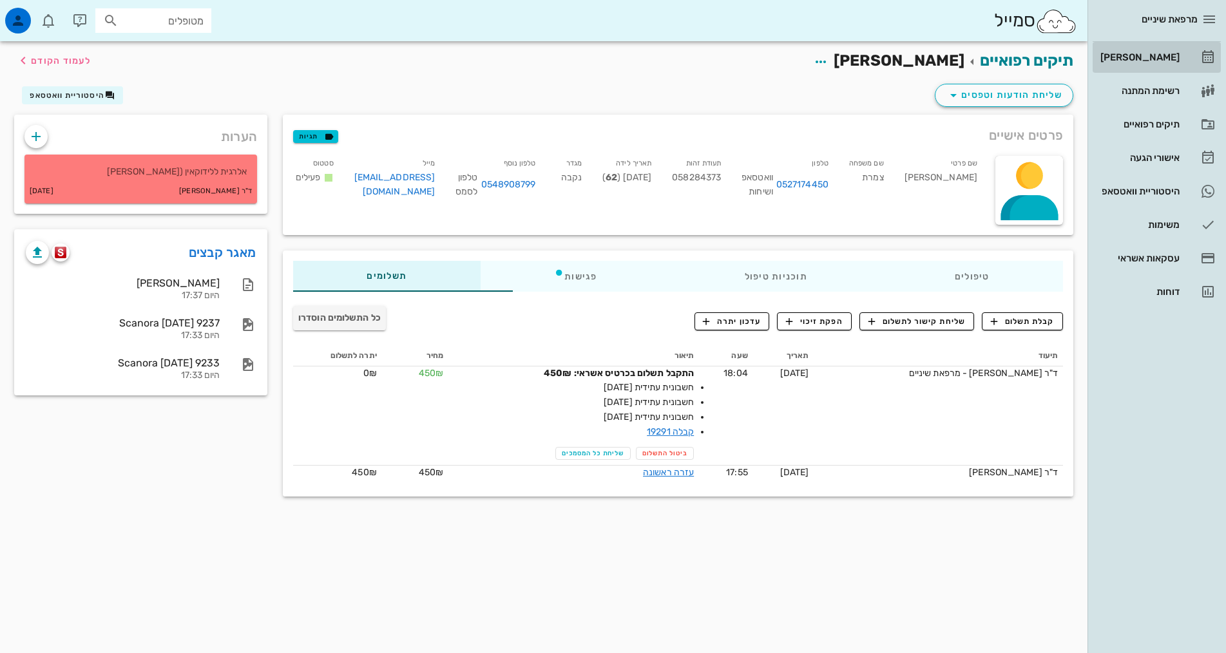
click at [1171, 61] on div "[PERSON_NAME]" at bounding box center [1139, 57] width 82 height 10
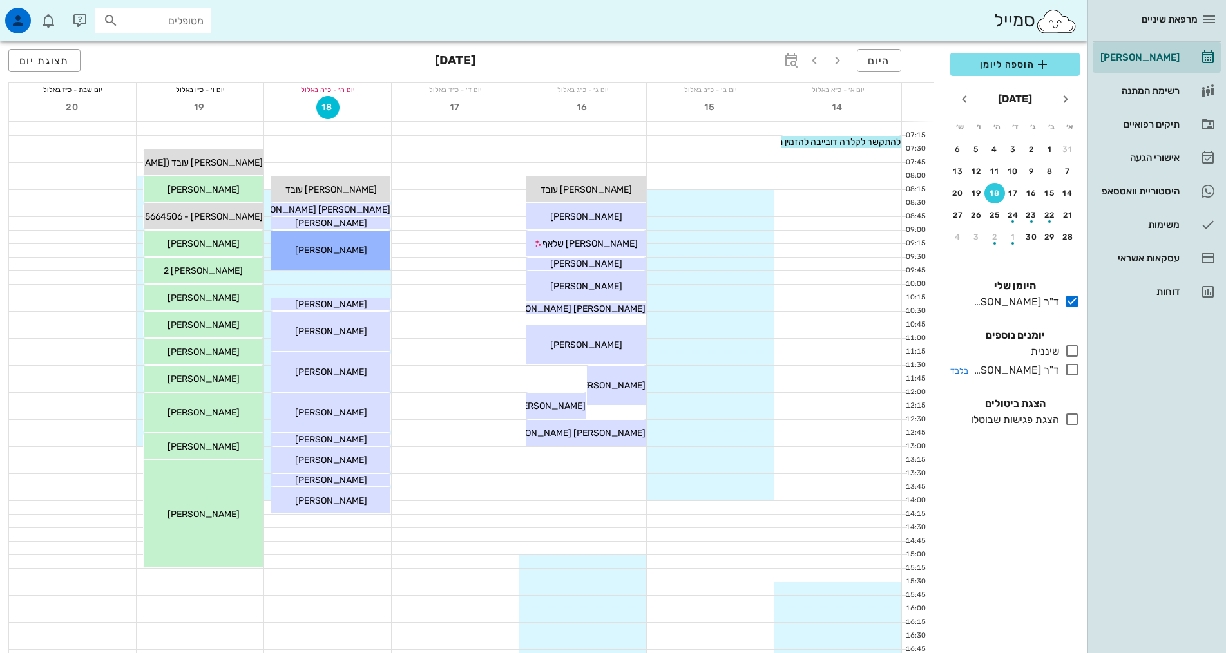
click at [1041, 370] on div "ד"ר [PERSON_NAME]" at bounding box center [1013, 370] width 91 height 15
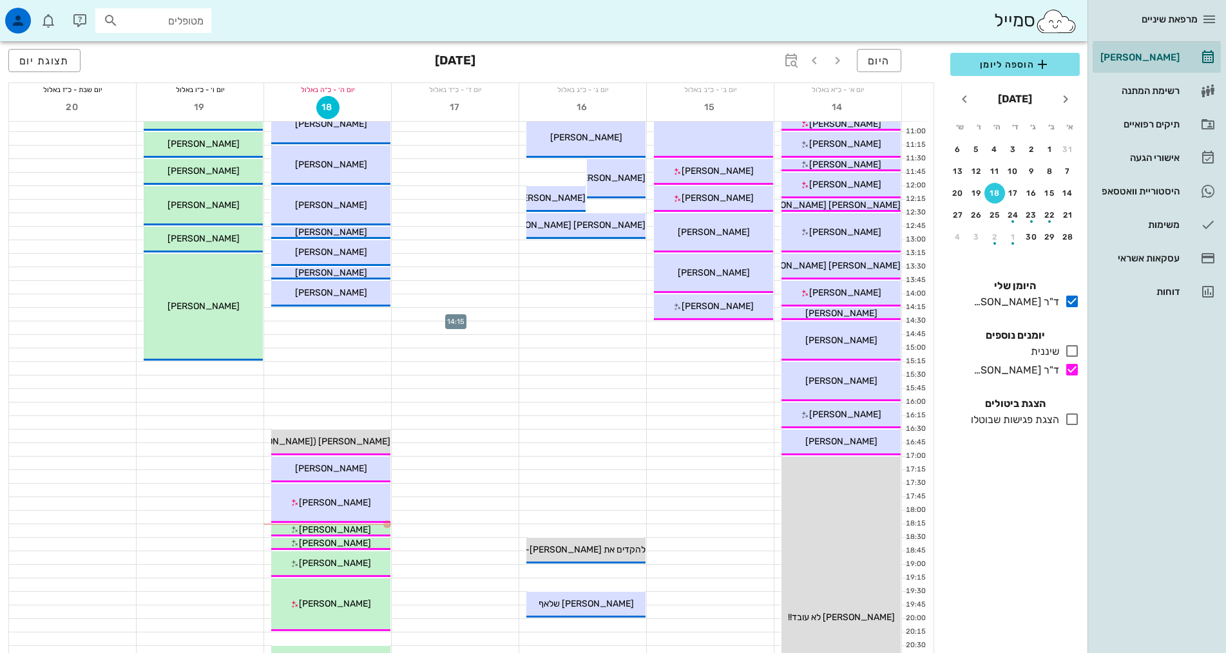
scroll to position [258, 0]
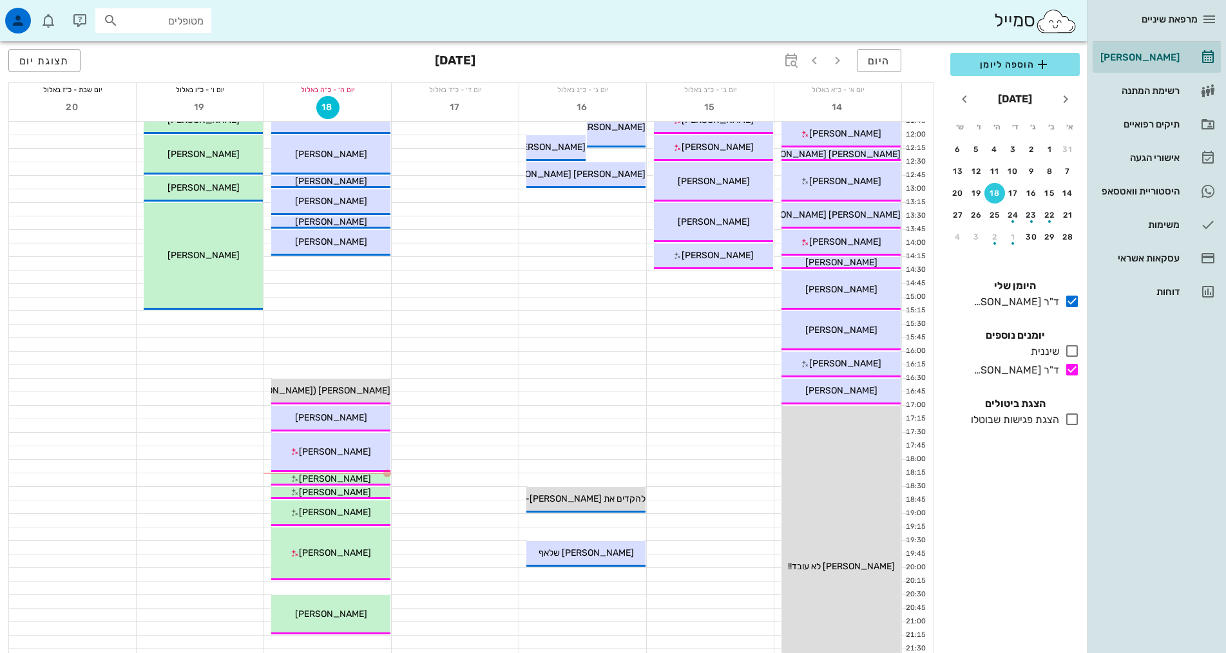
click at [153, 14] on input "מטופלים" at bounding box center [162, 20] width 82 height 17
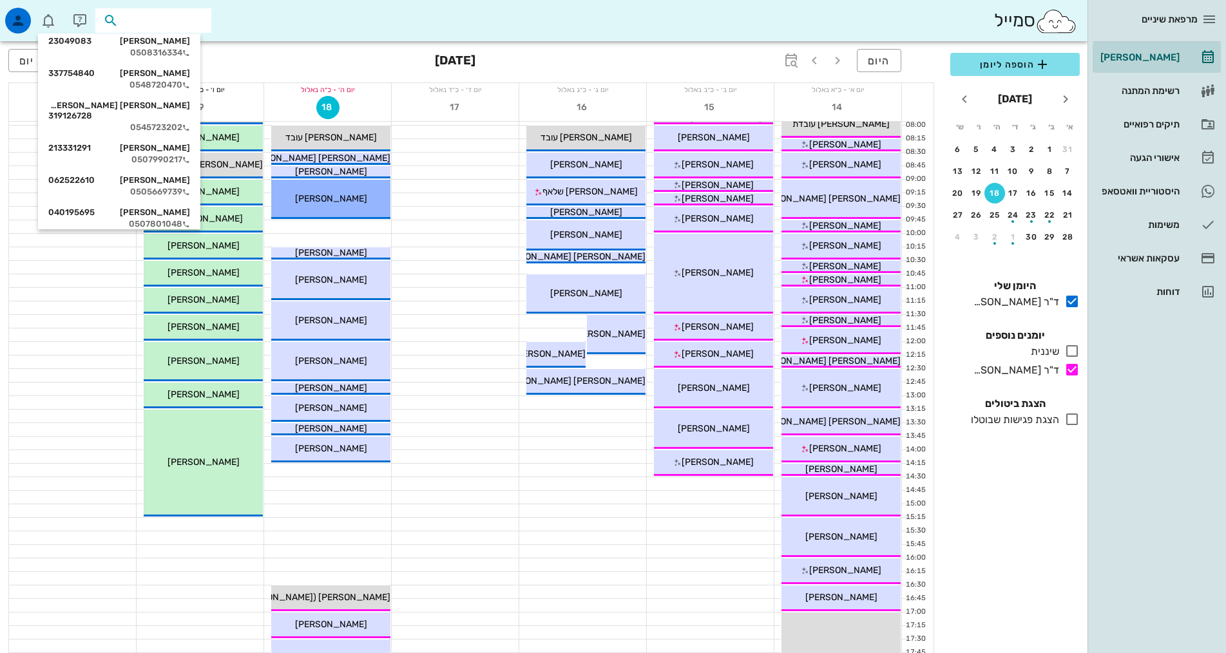
scroll to position [0, 0]
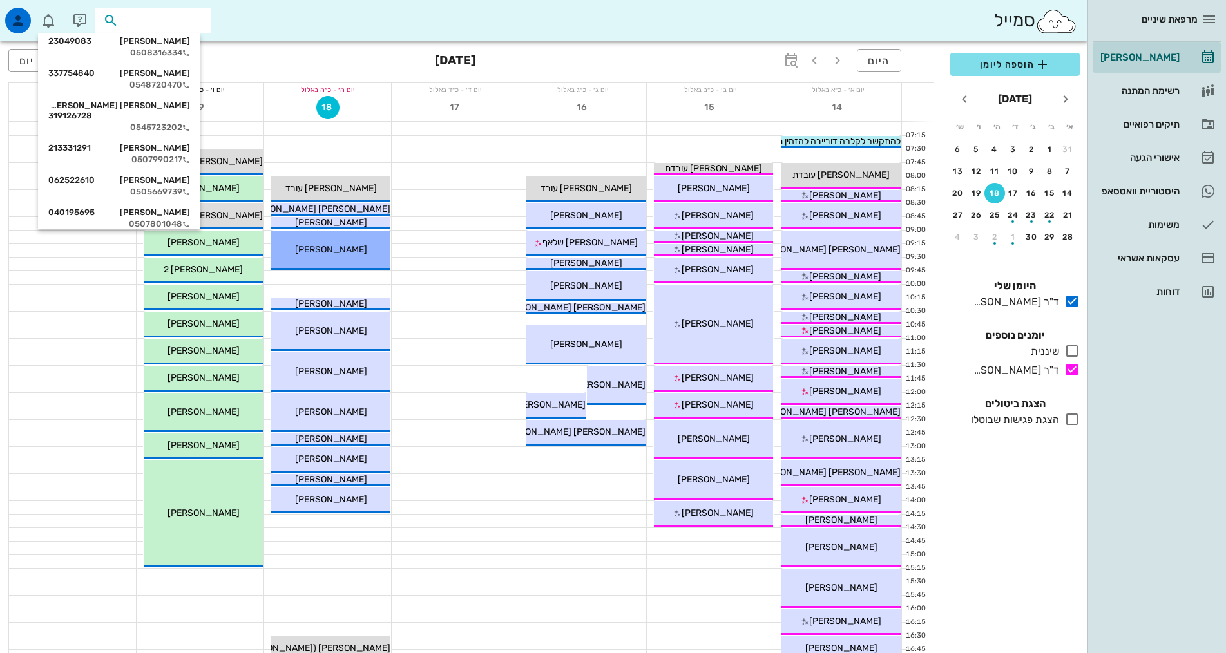
click at [153, 25] on input "text" at bounding box center [162, 20] width 82 height 17
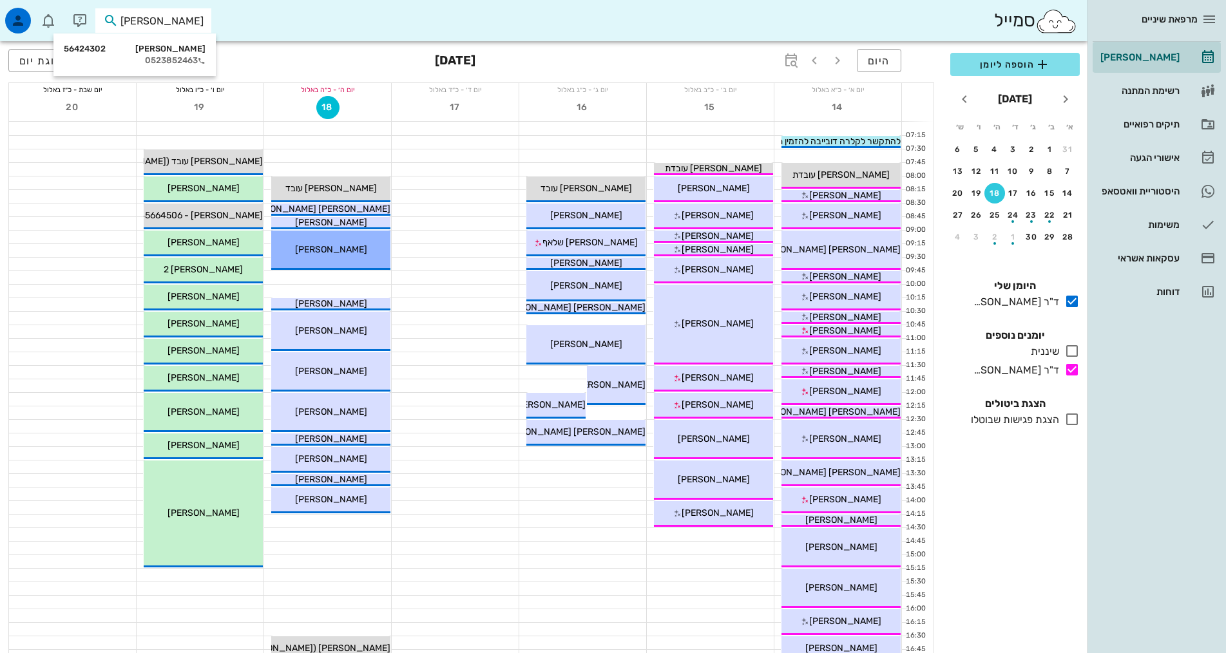
type input "[PERSON_NAME]"
click at [177, 64] on div "0523852463" at bounding box center [135, 60] width 142 height 10
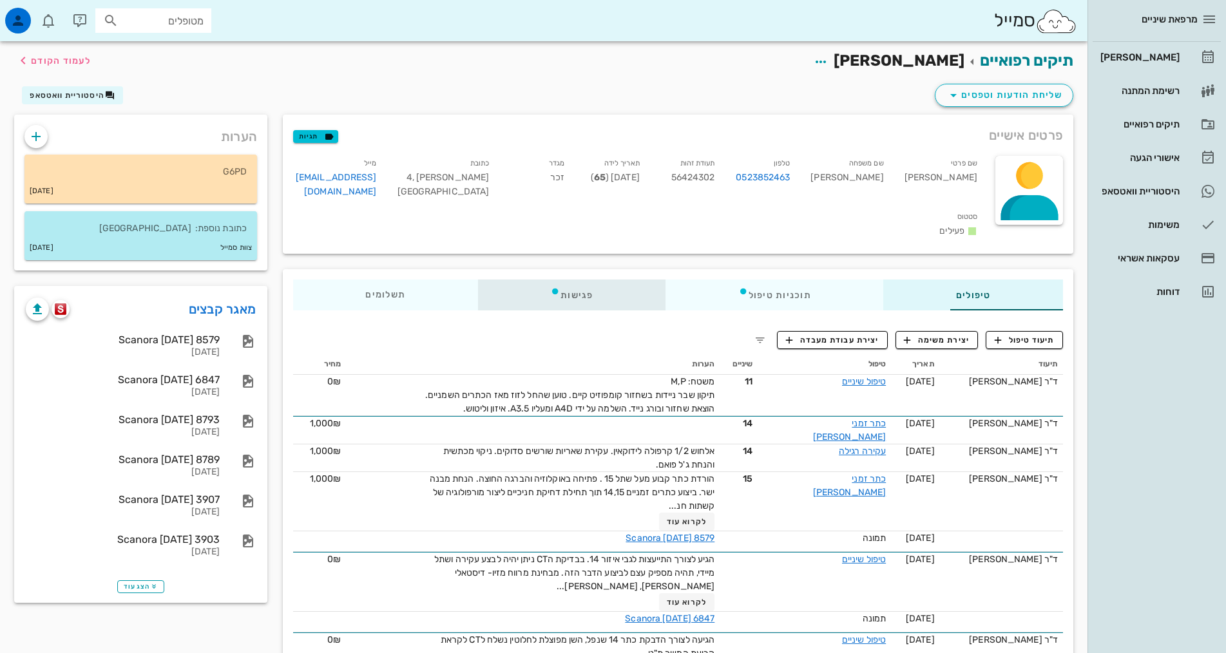
click at [551, 280] on div "פגישות" at bounding box center [571, 295] width 187 height 31
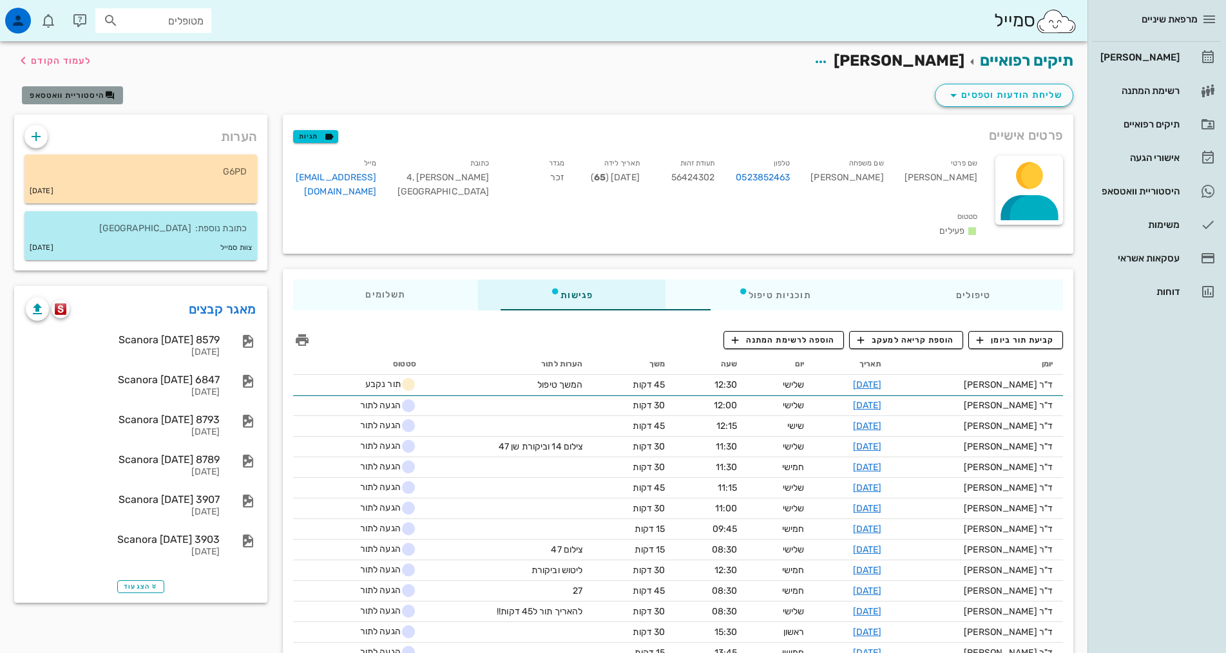
click at [68, 97] on span "היסטוריית וואטסאפ" at bounding box center [67, 95] width 75 height 9
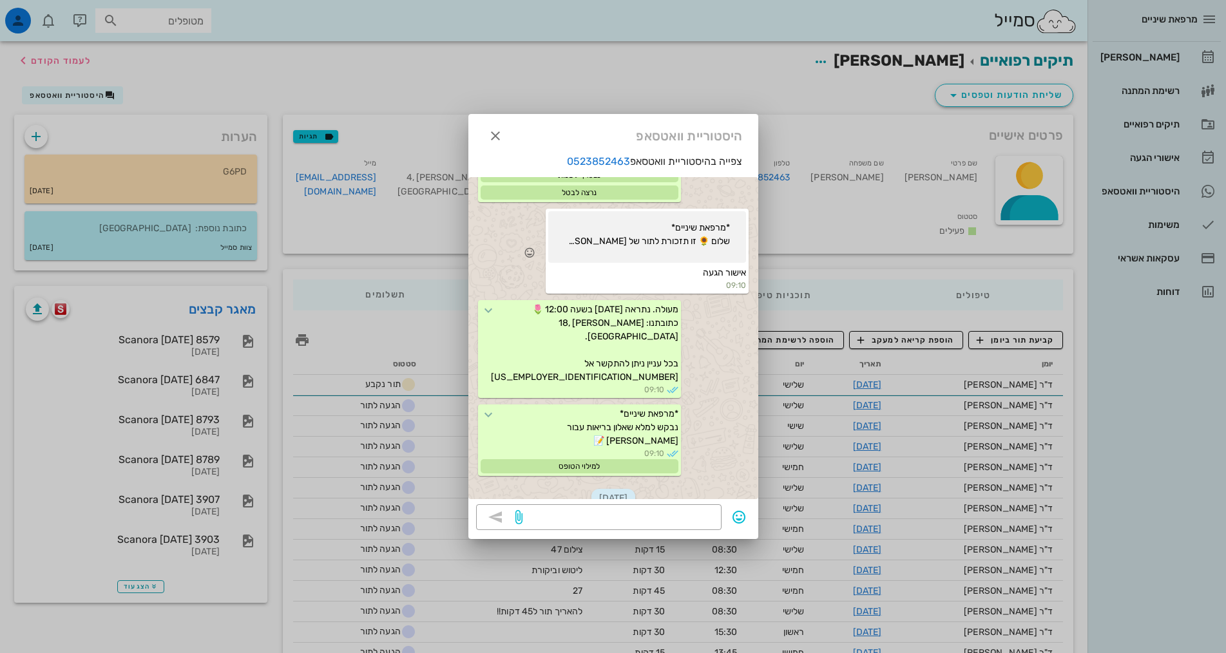
scroll to position [338, 0]
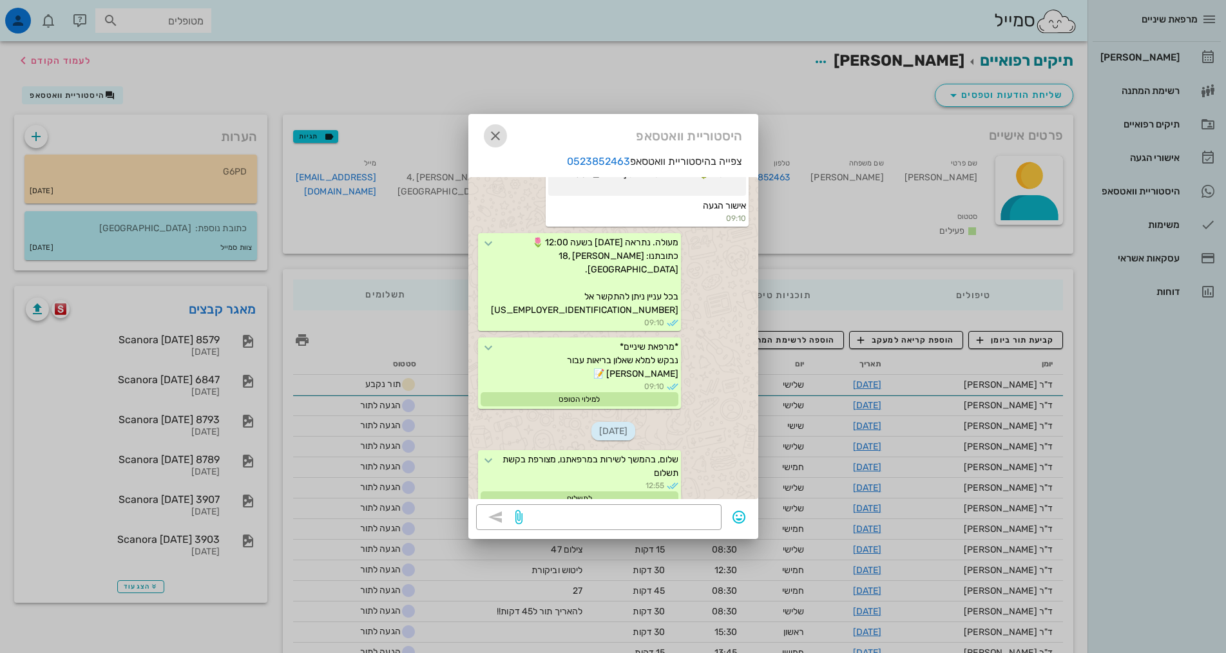
click at [495, 128] on button "button" at bounding box center [495, 135] width 23 height 23
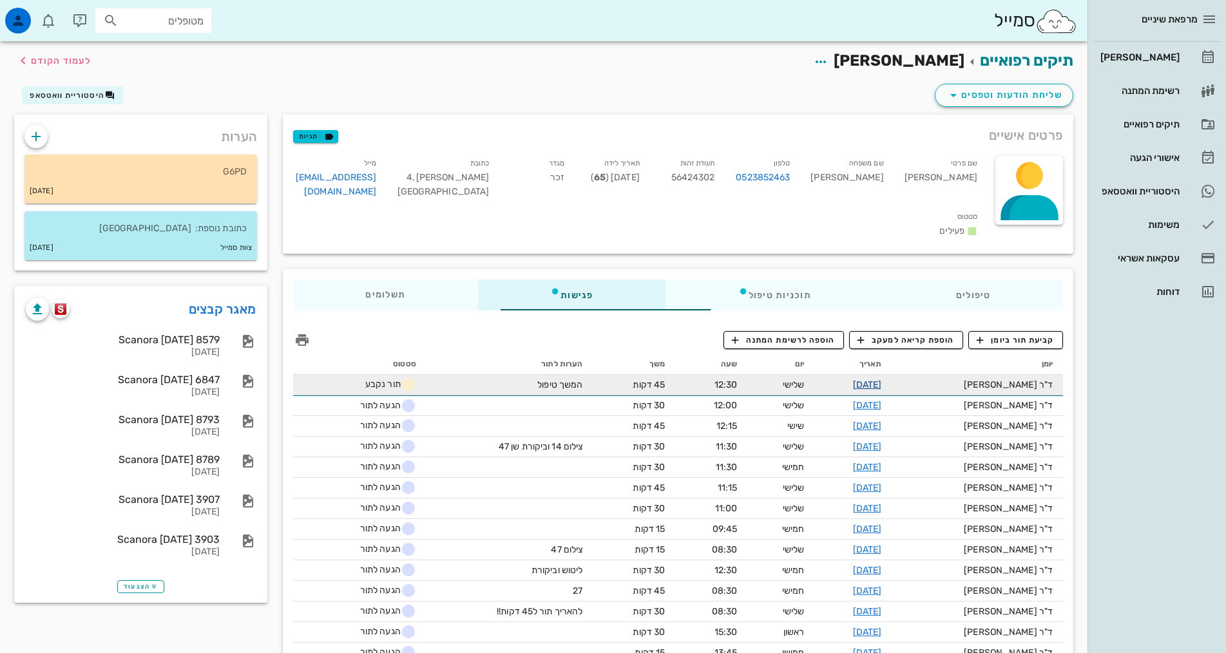
click at [882, 379] on link "[DATE]" at bounding box center [867, 384] width 29 height 11
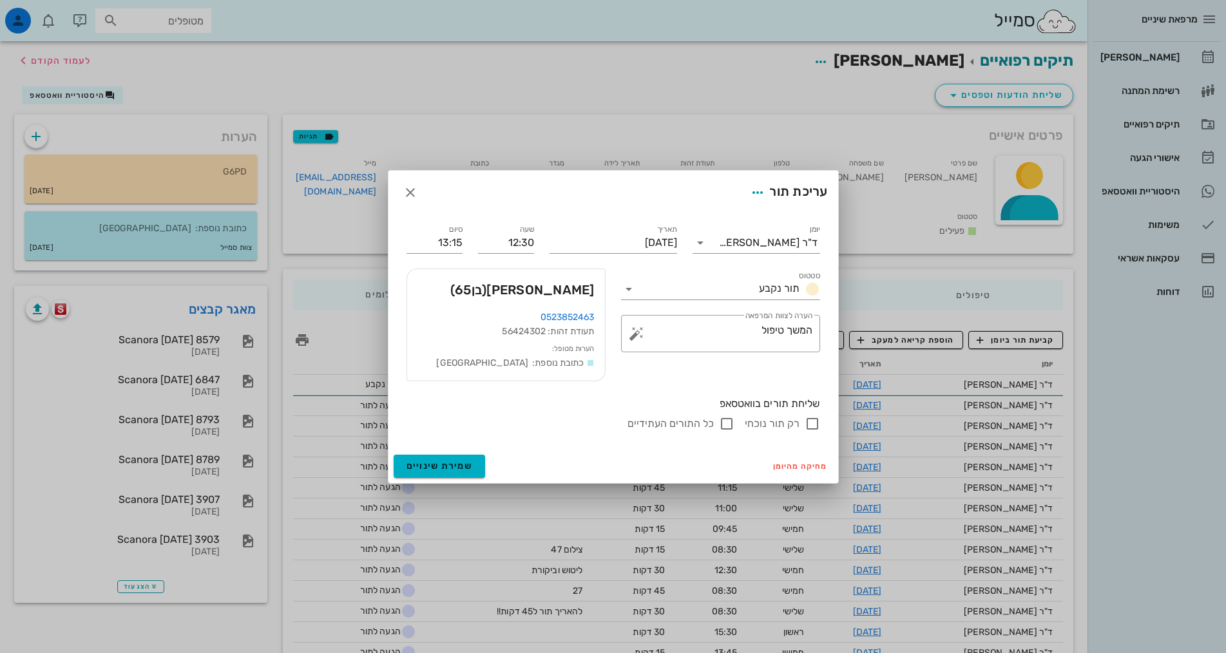
click at [809, 422] on input "רק תור נוכחי" at bounding box center [812, 423] width 15 height 15
checkbox input "false"
click at [412, 180] on div "עריכת תור" at bounding box center [613, 193] width 450 height 44
click at [413, 186] on icon "button" at bounding box center [410, 192] width 15 height 15
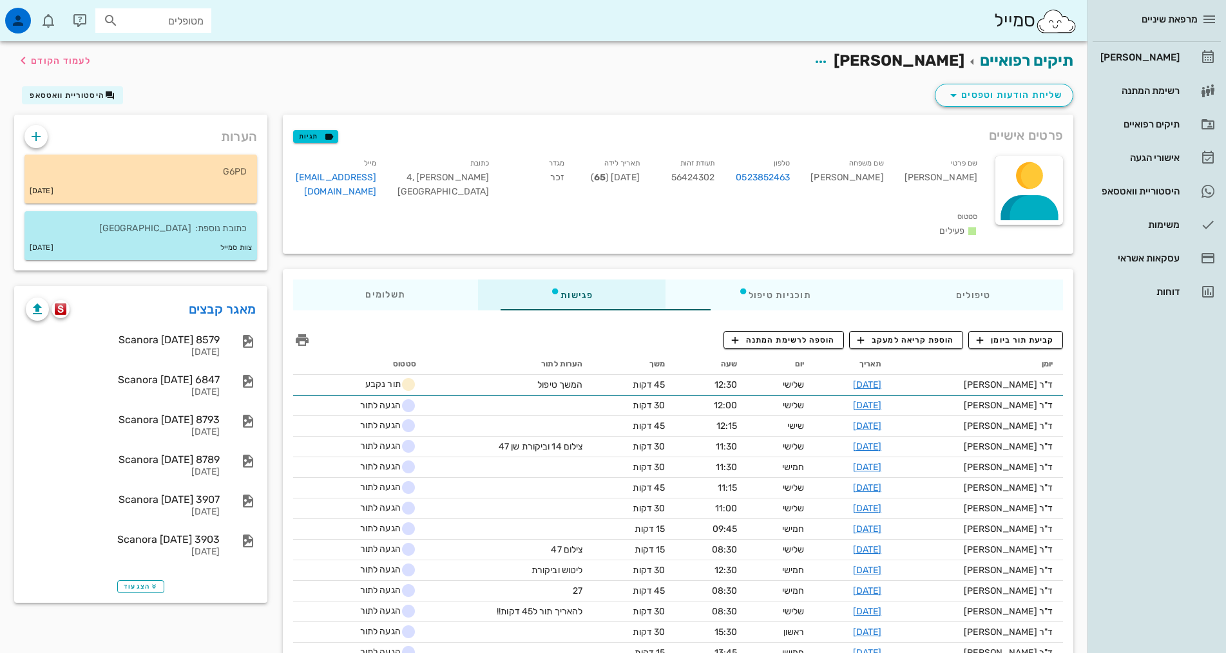
click at [268, 59] on div "תיקים רפואיים [PERSON_NAME] לעמוד הקודם" at bounding box center [543, 61] width 1075 height 40
click at [168, 28] on input "מטופלים" at bounding box center [162, 20] width 82 height 17
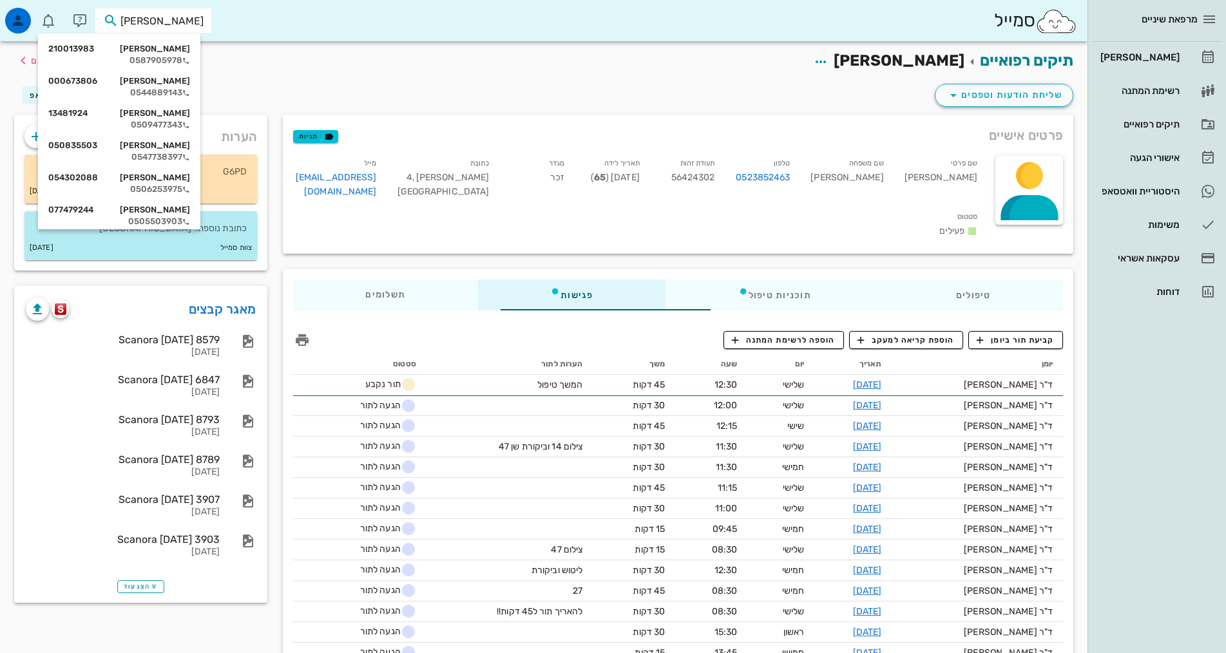
type input "שוי"
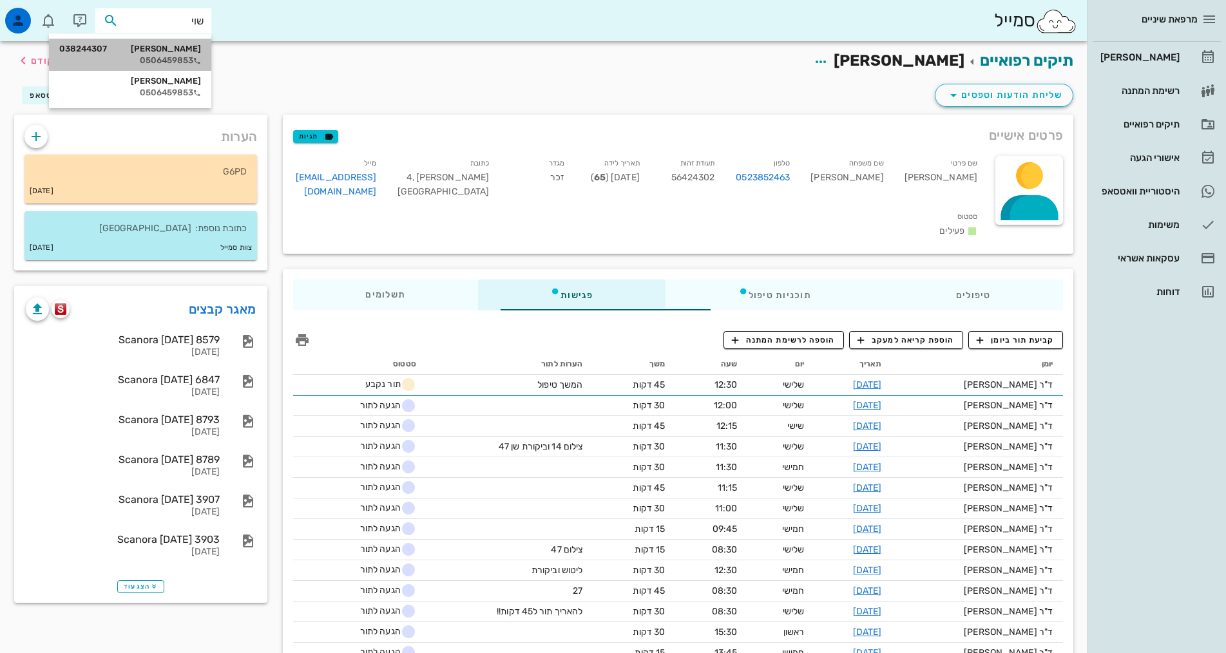
click at [188, 50] on div "[PERSON_NAME] 038244307" at bounding box center [130, 49] width 142 height 10
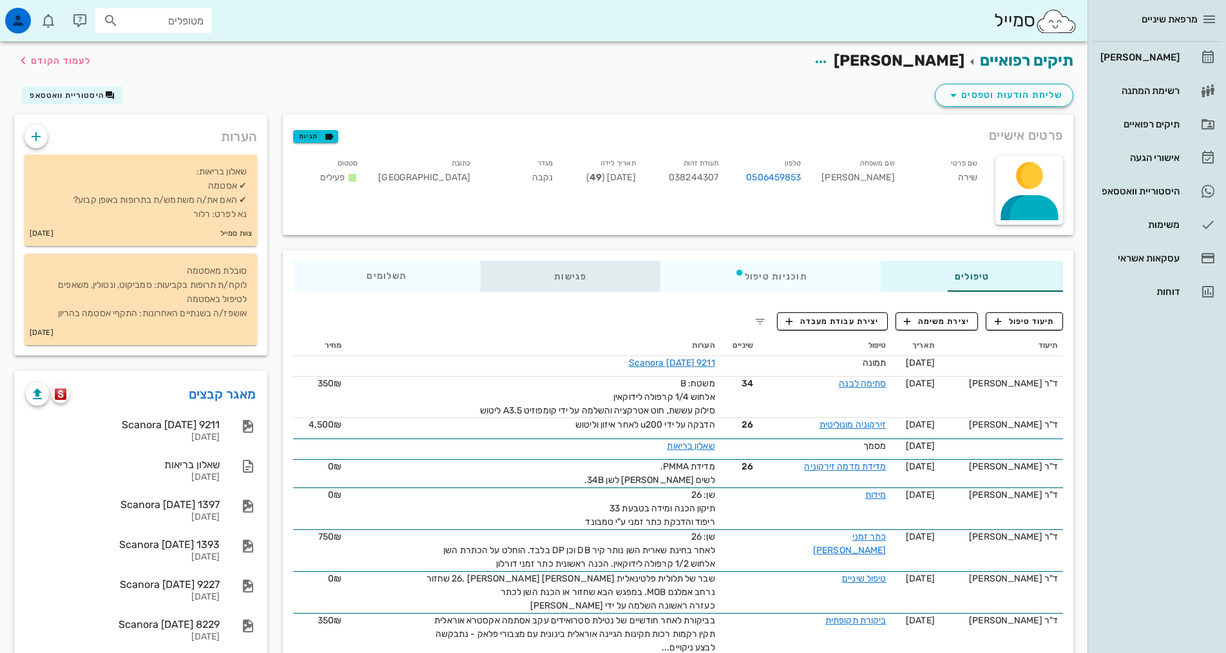
click at [521, 282] on div "פגישות" at bounding box center [571, 276] width 180 height 31
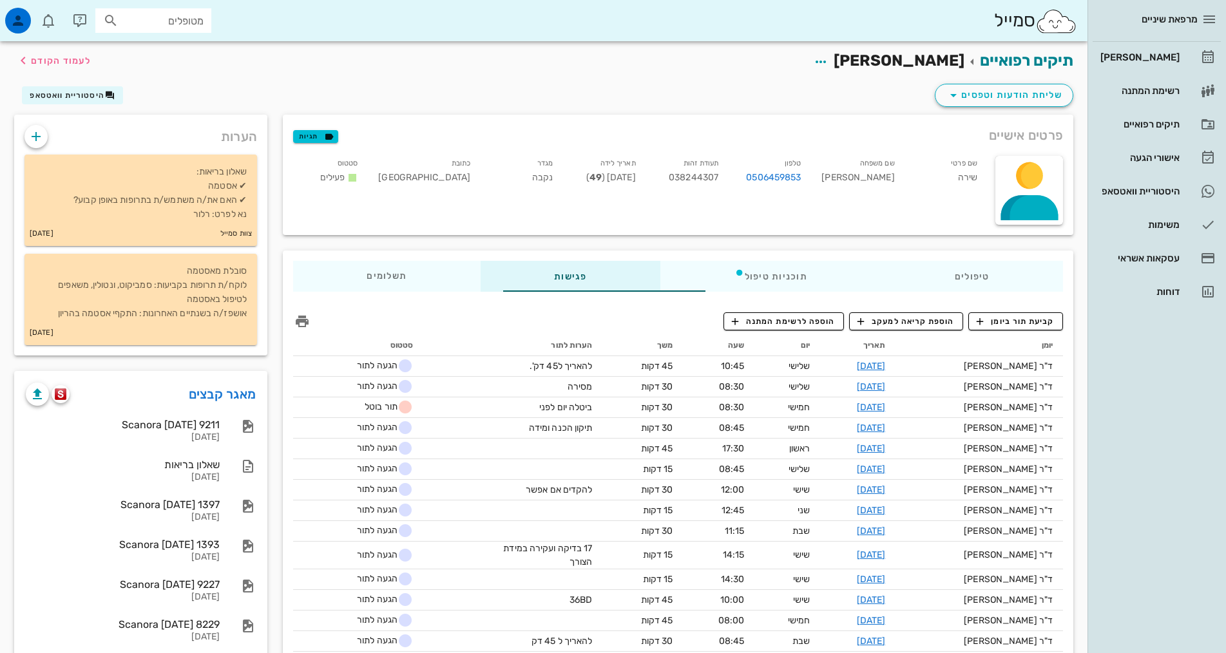
click at [1164, 433] on div "מרפאת שיניים [PERSON_NAME] רשימת המתנה תיקים רפואיים אישורי הגעה 1 היסטוריית וו…" at bounding box center [1157, 326] width 139 height 653
click at [1129, 499] on div "מרפאת שיניים [PERSON_NAME] רשימת המתנה תיקים רפואיים אישורי הגעה 1 היסטוריית וו…" at bounding box center [1157, 326] width 139 height 653
click at [1006, 318] on span "קביעת תור ביומן" at bounding box center [1015, 322] width 77 height 12
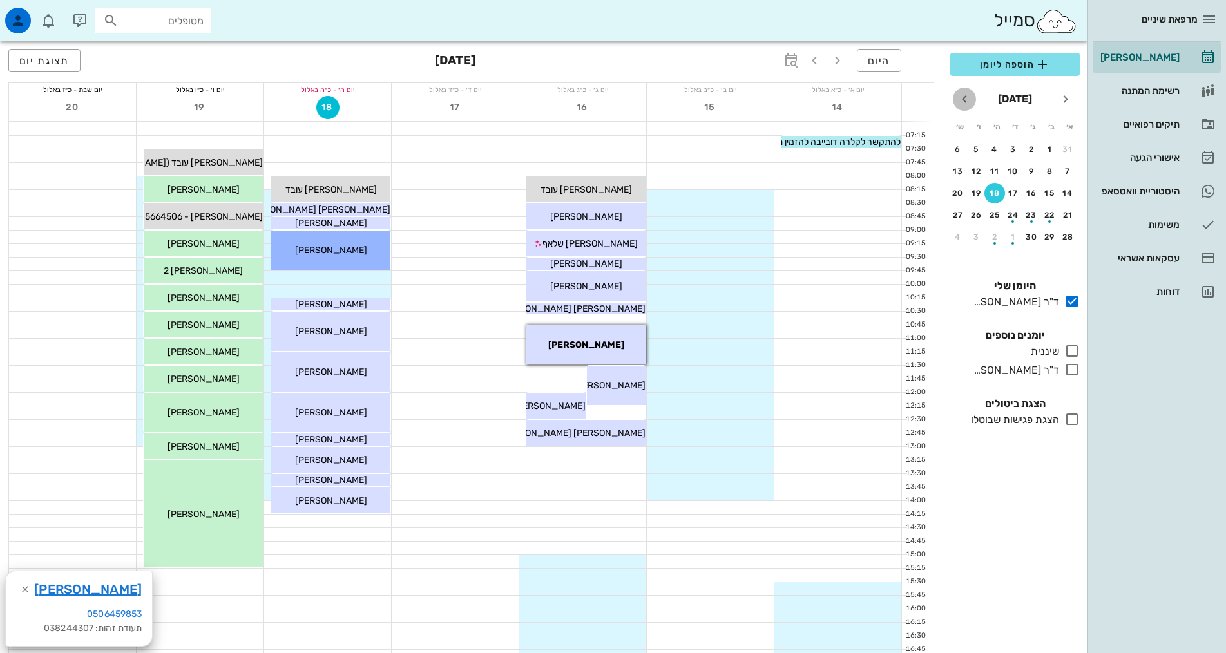
click at [966, 97] on icon "חודש הבא" at bounding box center [964, 98] width 15 height 15
click at [967, 97] on icon "חודש הבא" at bounding box center [964, 98] width 15 height 15
click at [968, 94] on icon "חודש הבא" at bounding box center [964, 98] width 15 height 15
click at [955, 144] on button "6" at bounding box center [958, 149] width 21 height 21
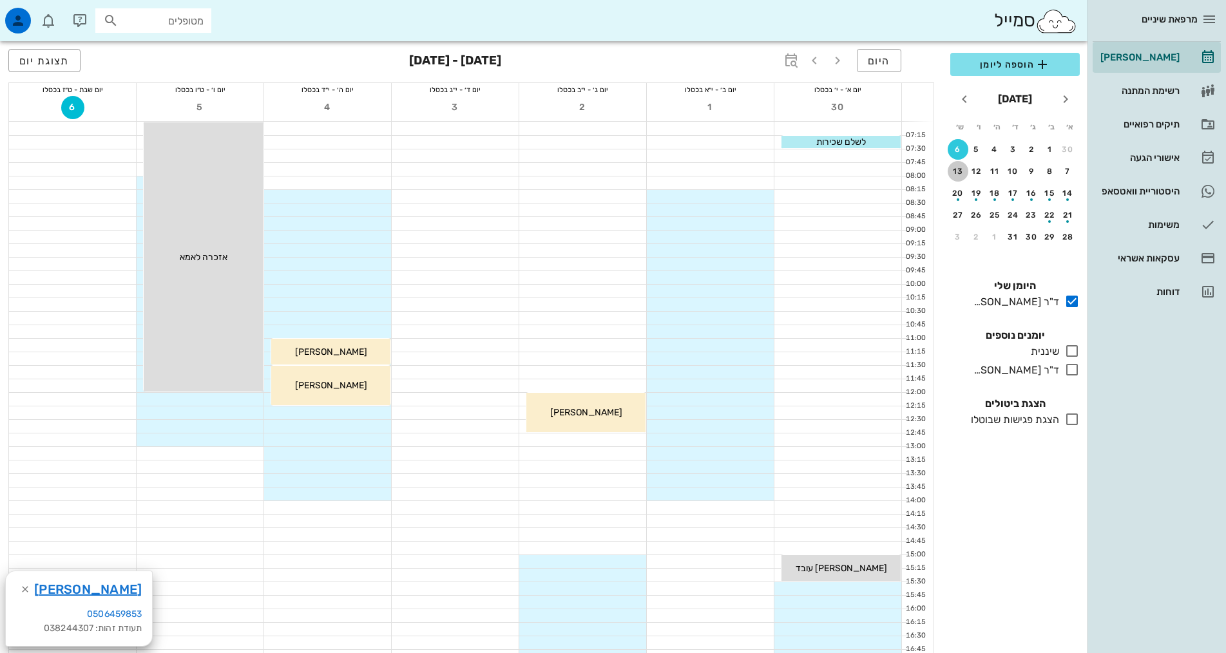
click at [963, 173] on div "13" at bounding box center [958, 171] width 21 height 9
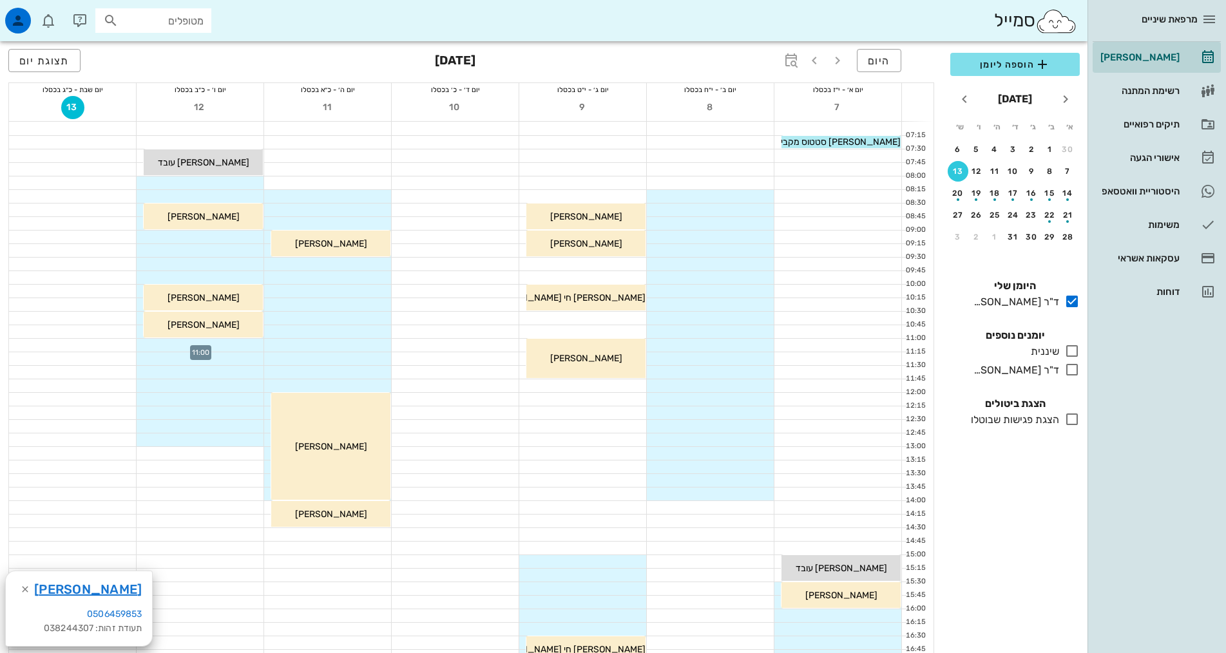
click at [228, 344] on div at bounding box center [200, 345] width 127 height 13
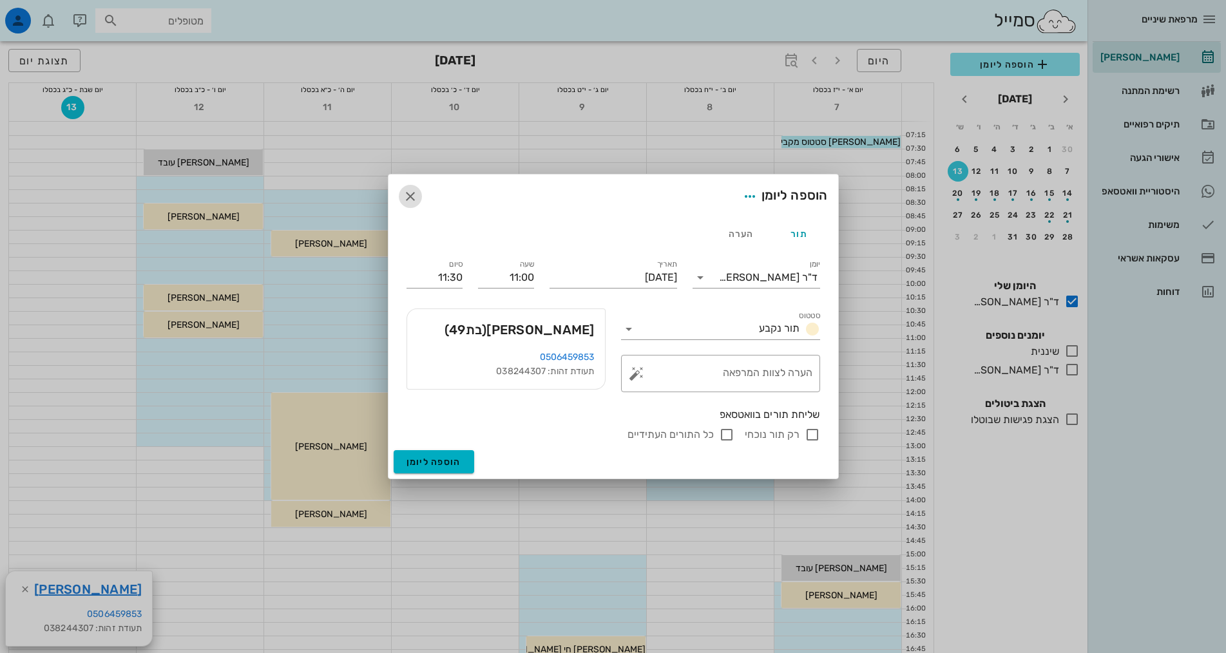
click at [410, 193] on icon "button" at bounding box center [410, 196] width 15 height 15
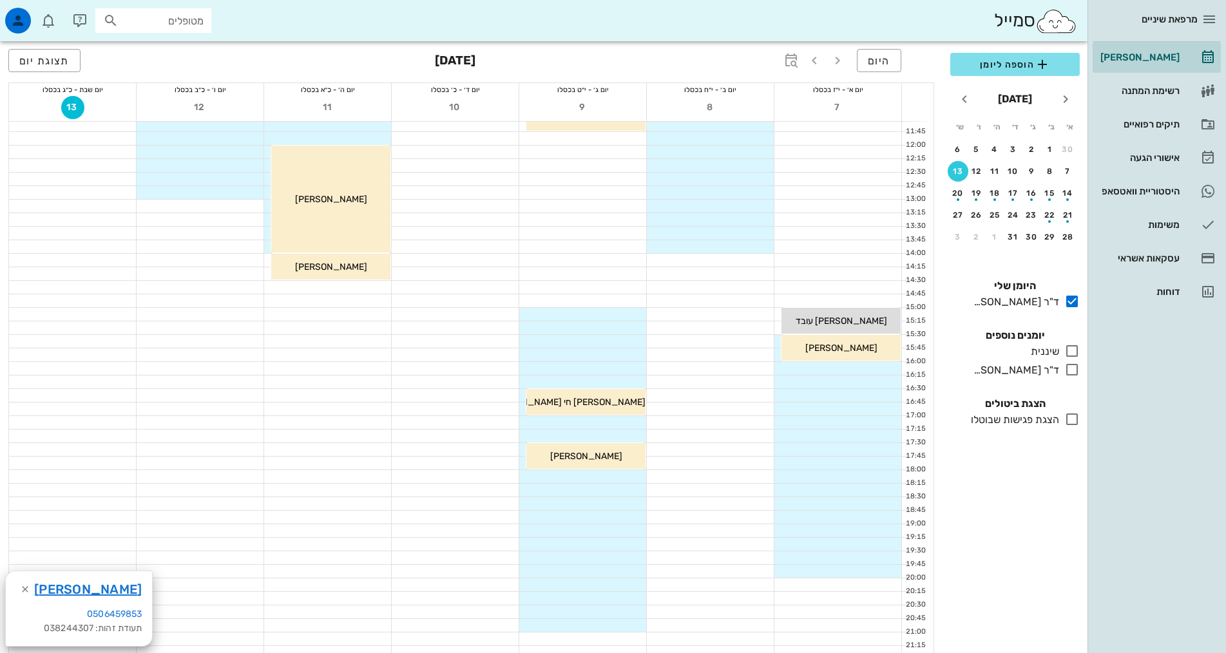
scroll to position [322, 0]
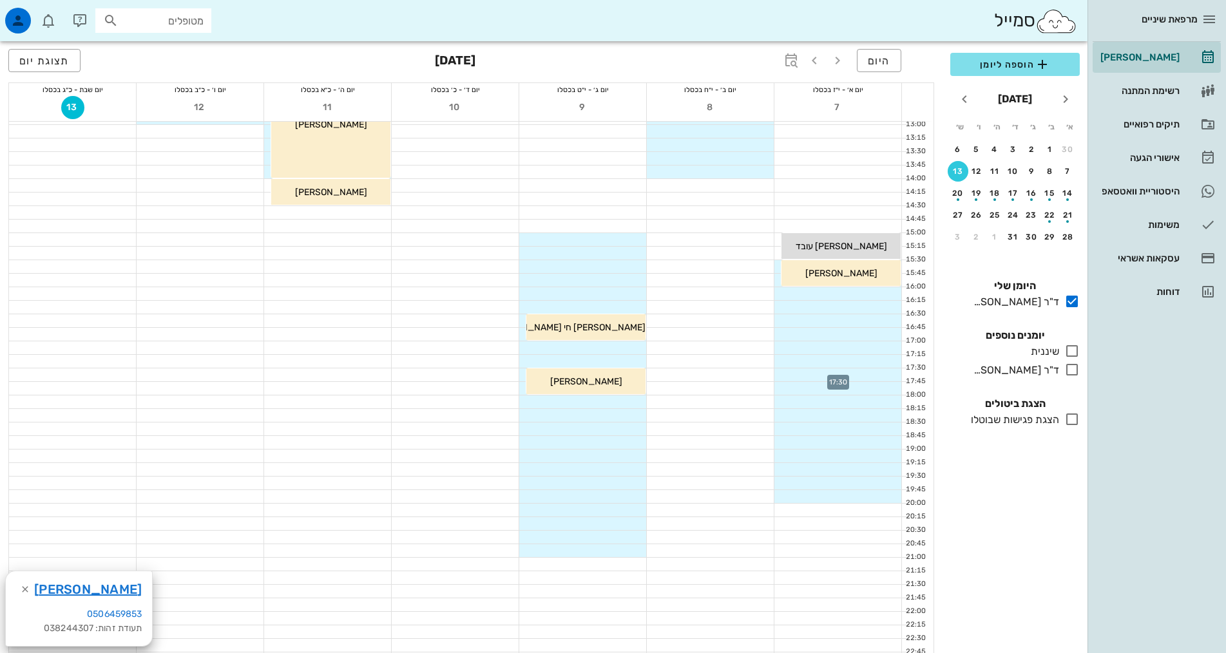
click at [868, 378] on div at bounding box center [837, 375] width 127 height 13
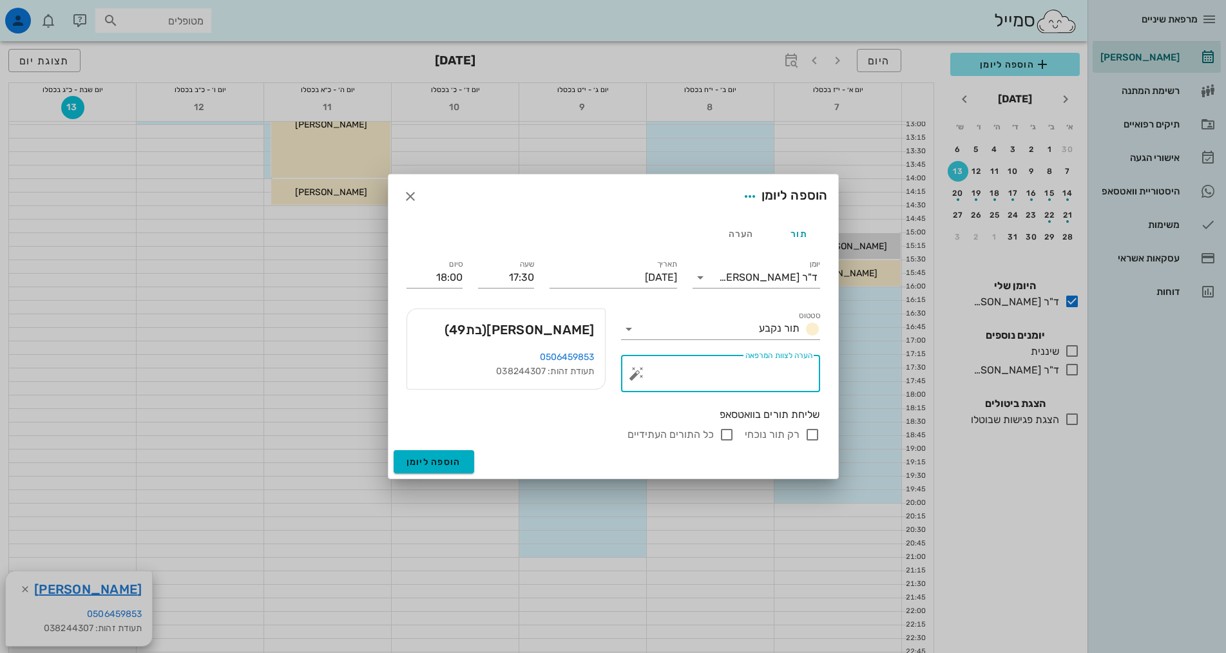
click at [695, 376] on textarea "הערה לצוות המרפאה" at bounding box center [725, 376] width 173 height 31
type textarea "ביקורת וצילומים"
click at [776, 429] on label "רק תור נוכחי" at bounding box center [772, 434] width 55 height 13
checkbox input "true"
click at [446, 464] on span "הוספה ליומן" at bounding box center [434, 462] width 55 height 11
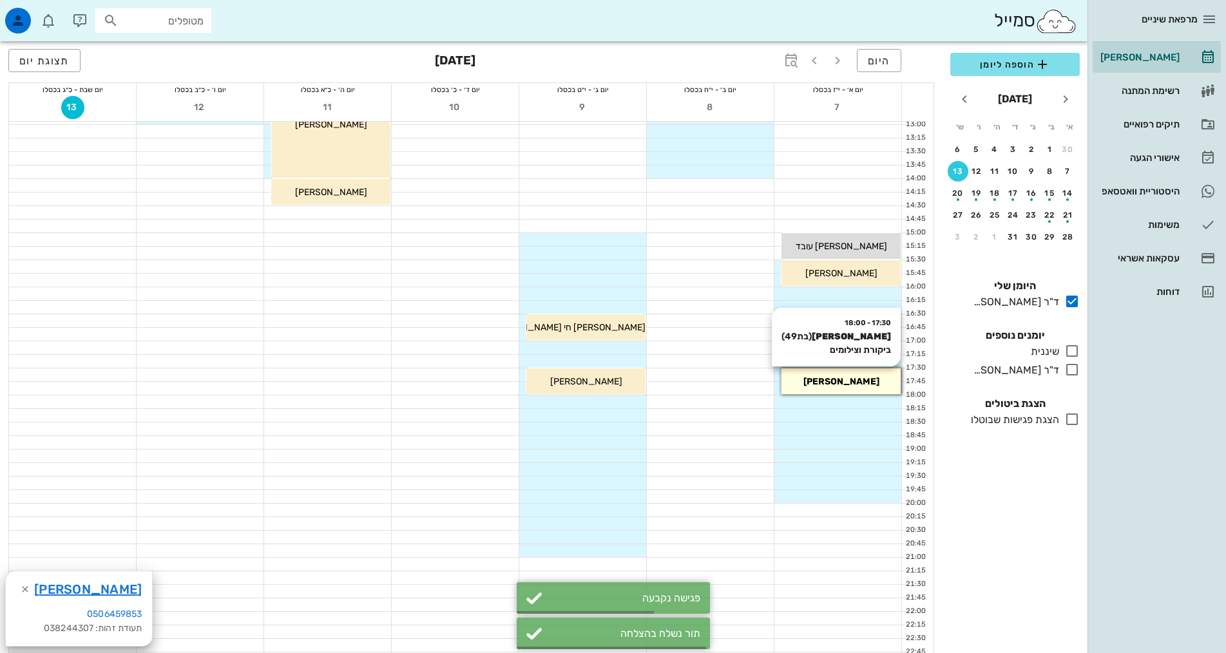
click at [860, 388] on div "17:30 - 18:00 [PERSON_NAME] (בת 49 ) ביקורת וצילומים [PERSON_NAME]" at bounding box center [841, 382] width 119 height 26
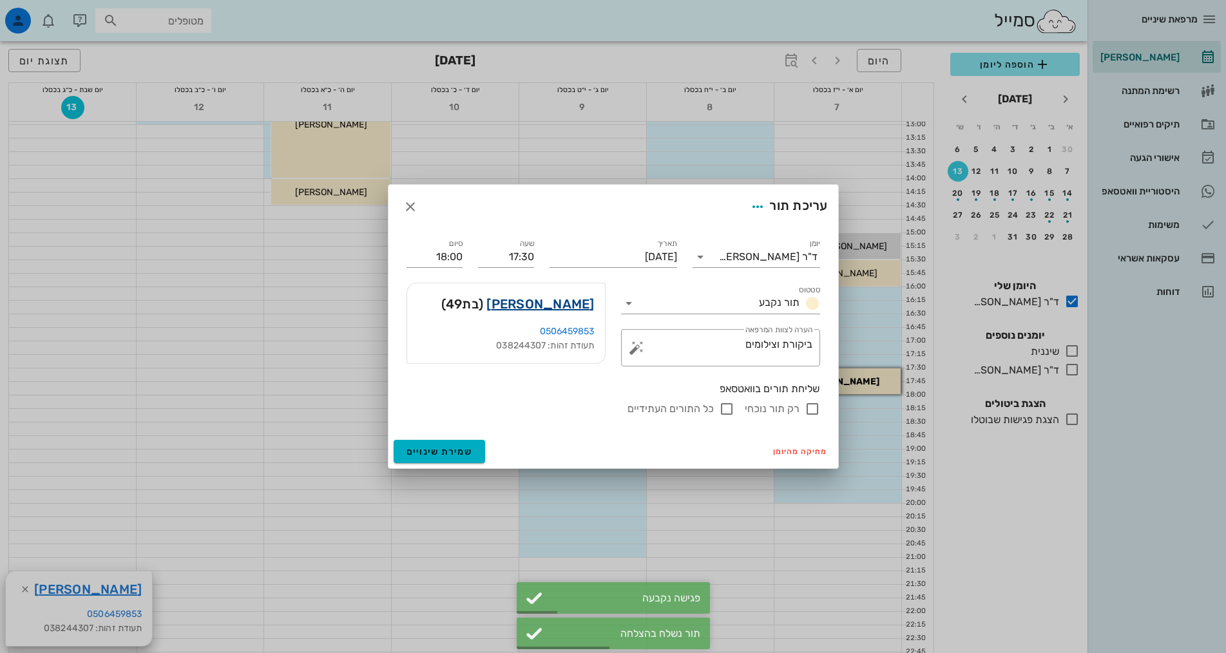
click at [576, 305] on link "[PERSON_NAME]" at bounding box center [540, 304] width 108 height 21
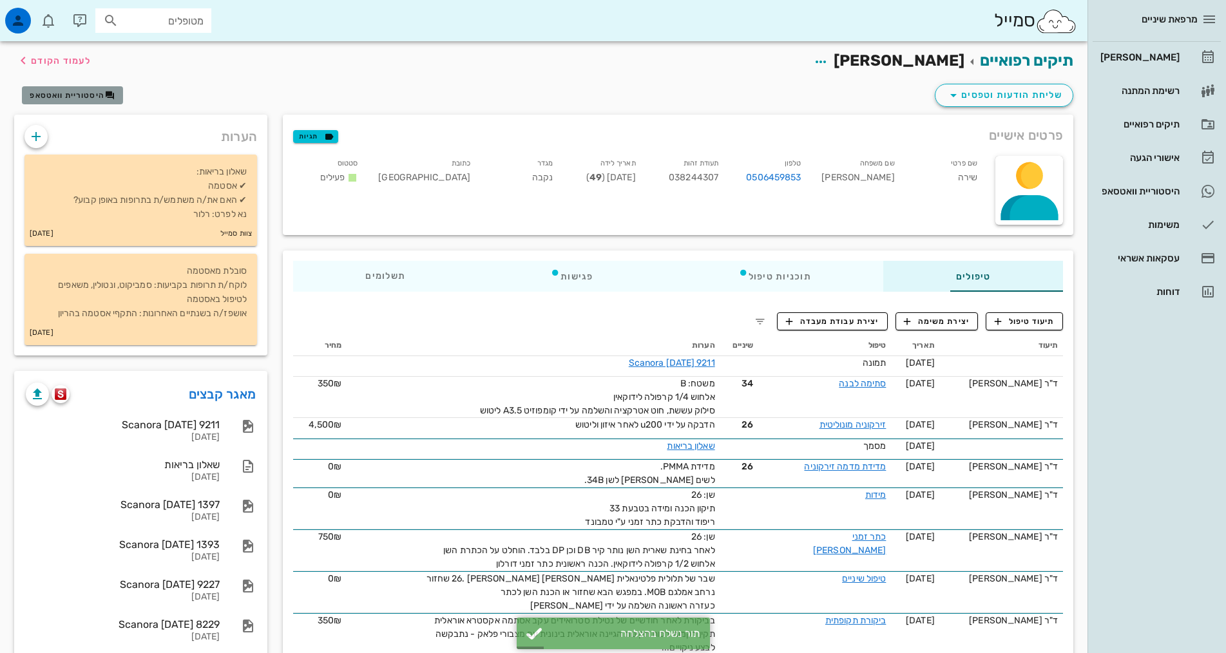
click at [93, 91] on span "היסטוריית וואטסאפ" at bounding box center [67, 95] width 75 height 9
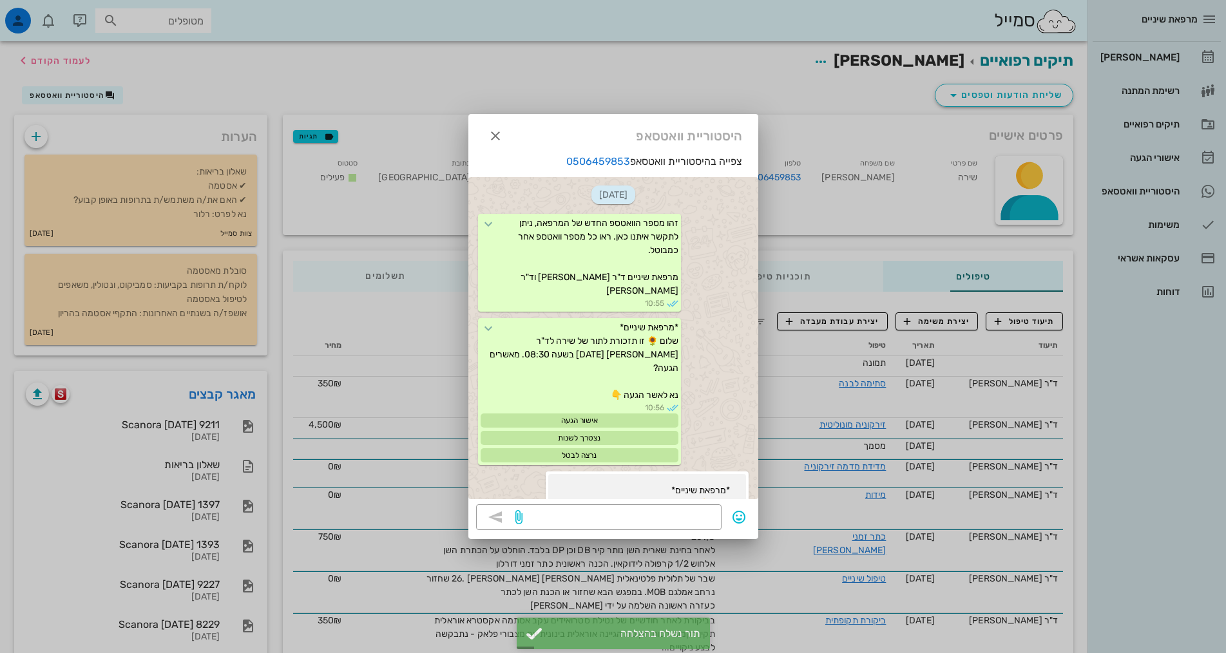
scroll to position [1190, 0]
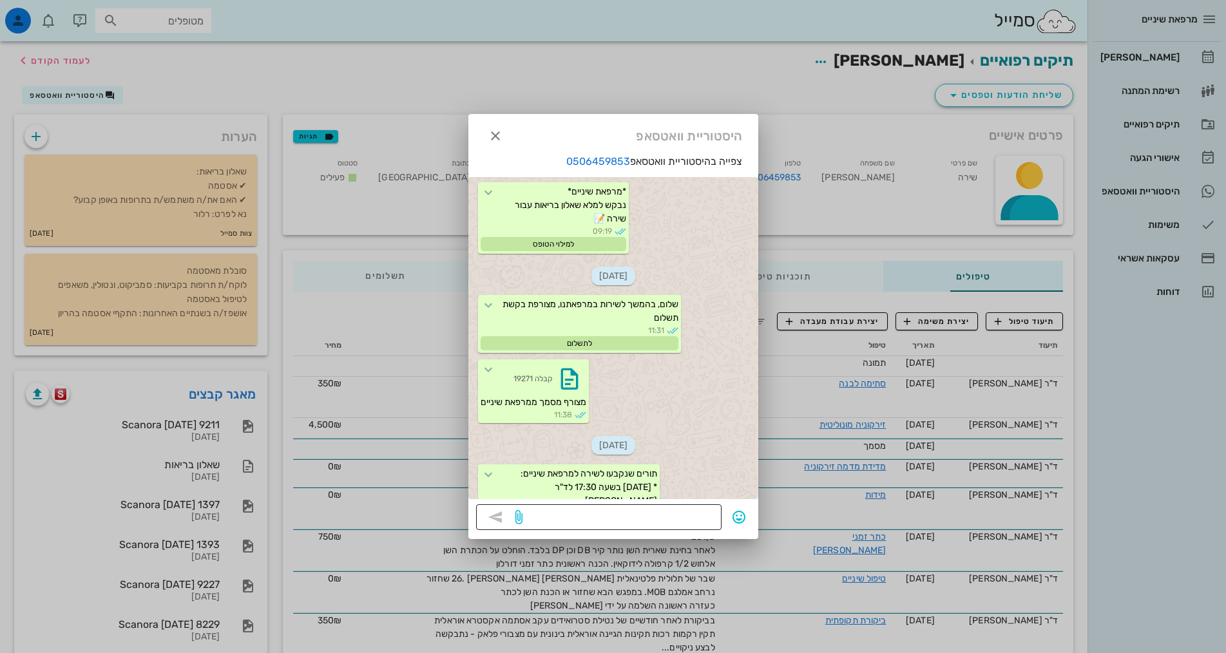
click at [658, 513] on textarea at bounding box center [619, 518] width 189 height 21
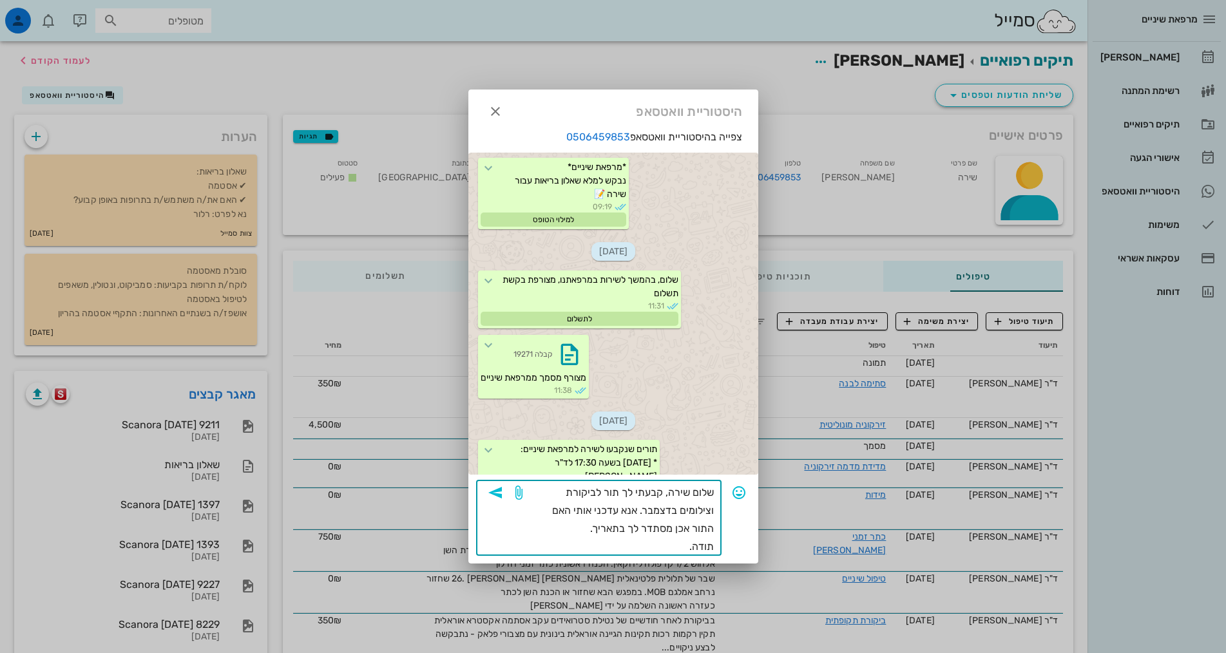
type textarea "שלום שירה, קבעתי לך תור לביקורת וצילומים בדצמבר. אנא עדכני אותי האם התור אכן מס…"
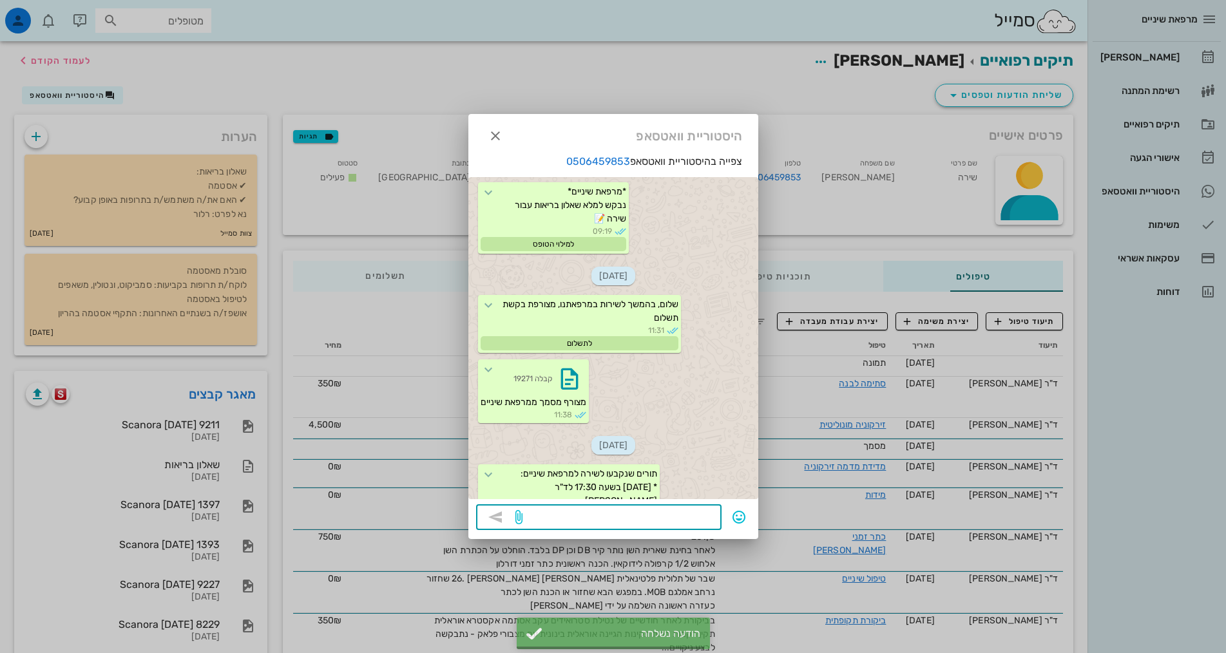
scroll to position [1281, 0]
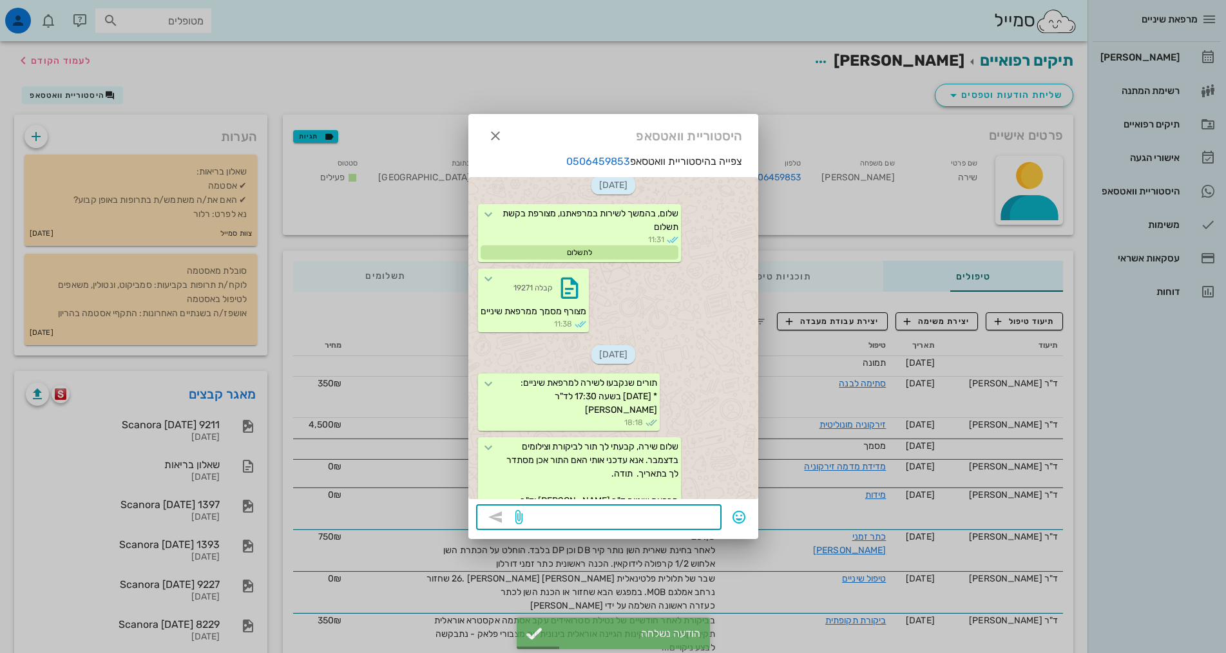
click at [841, 430] on div at bounding box center [613, 326] width 1226 height 653
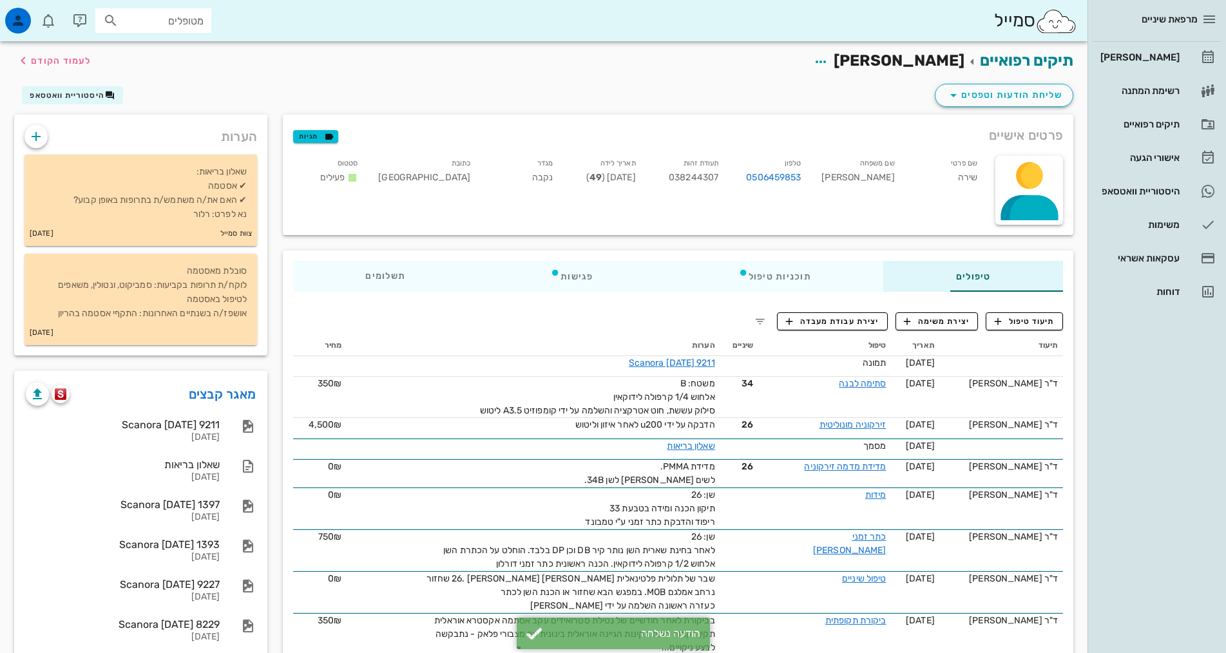
click at [1156, 414] on div "מרפאת שיניים [PERSON_NAME] רשימת המתנה תיקים רפואיים אישורי הגעה 1 היסטוריית וו…" at bounding box center [1157, 326] width 139 height 653
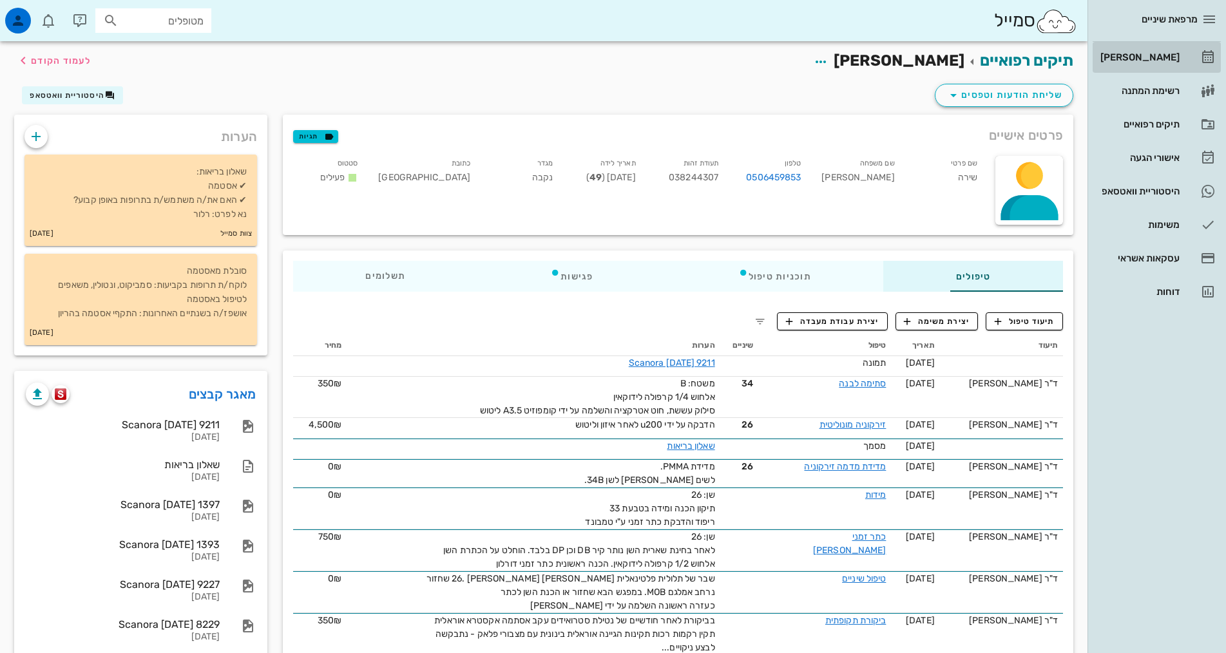
click at [1184, 62] on link "[PERSON_NAME]" at bounding box center [1157, 57] width 128 height 31
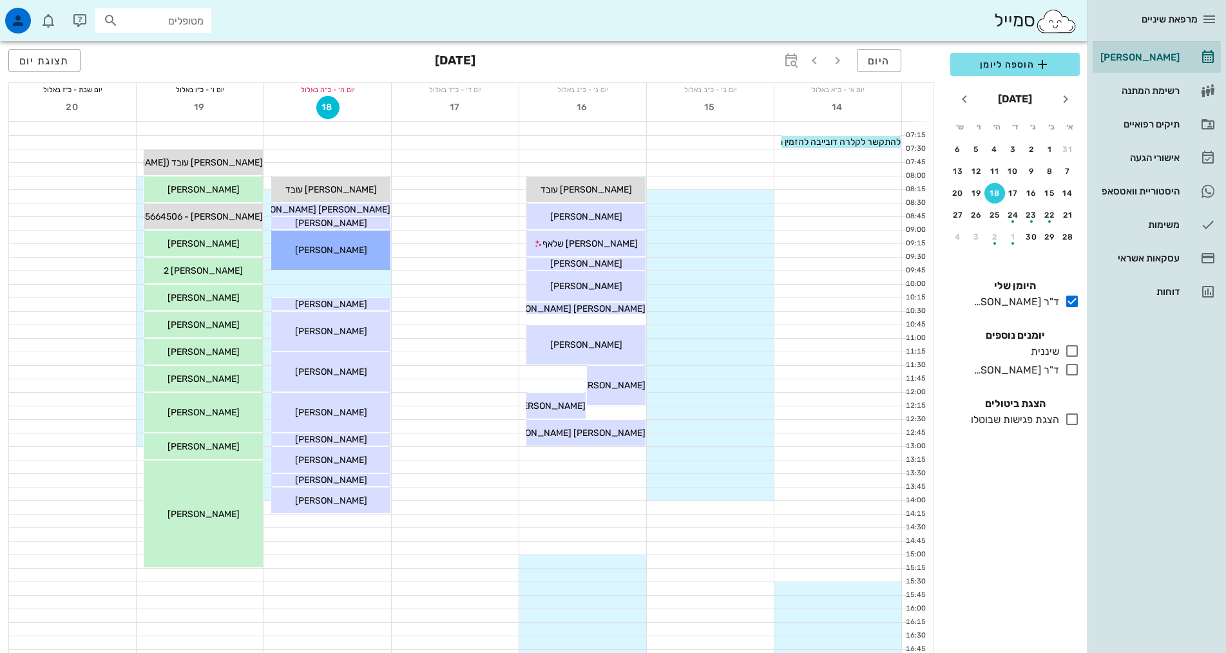
click at [182, 15] on input "מטופלים" at bounding box center [162, 20] width 82 height 17
type input "[PERSON_NAME] יע"
click at [175, 52] on div "[PERSON_NAME] 54092580" at bounding box center [144, 49] width 142 height 10
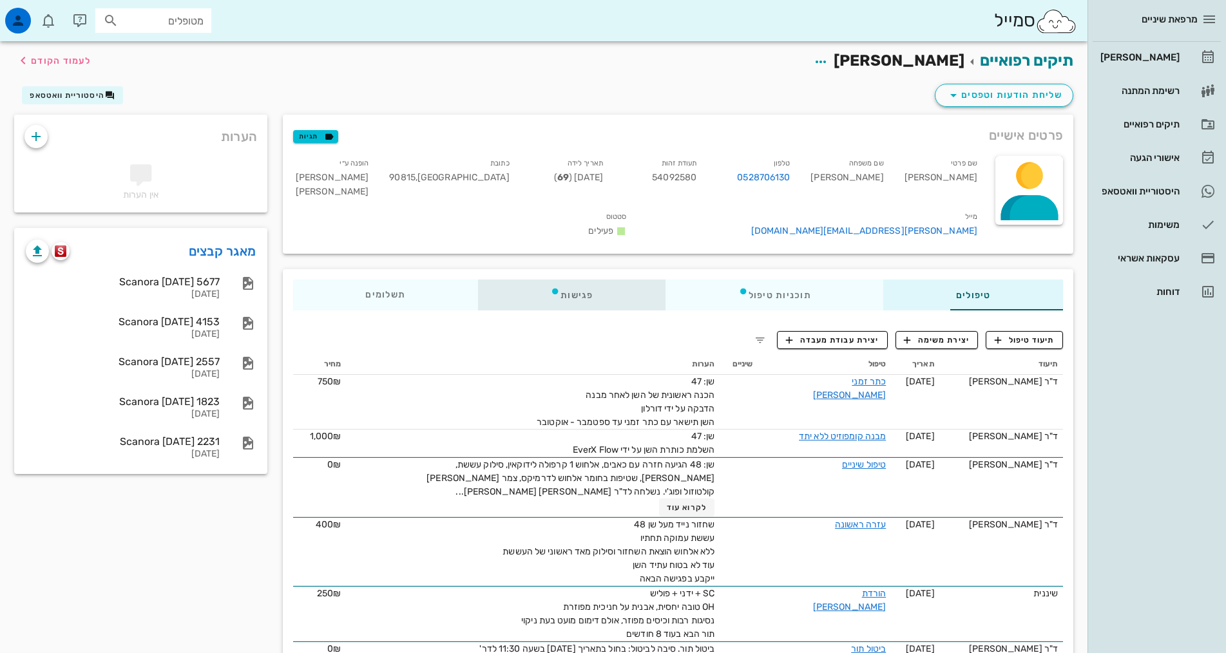
click at [550, 286] on icon at bounding box center [555, 291] width 10 height 10
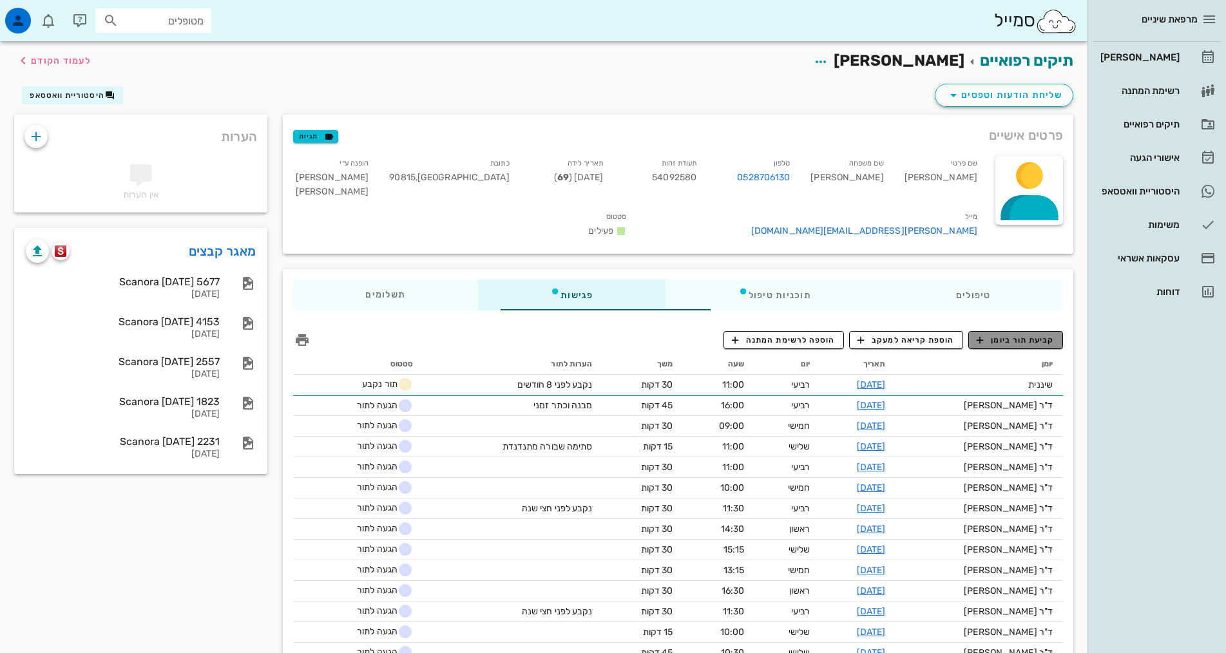
click at [1041, 334] on span "קביעת תור ביומן" at bounding box center [1015, 340] width 77 height 12
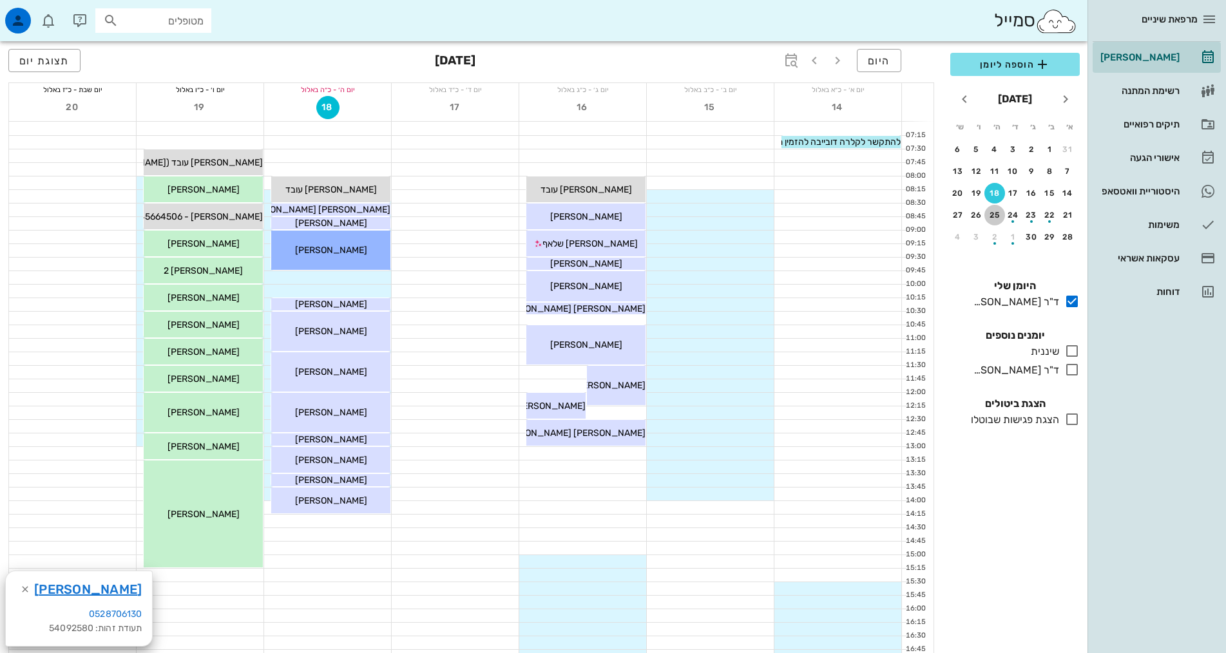
click at [996, 217] on div "25" at bounding box center [994, 215] width 21 height 9
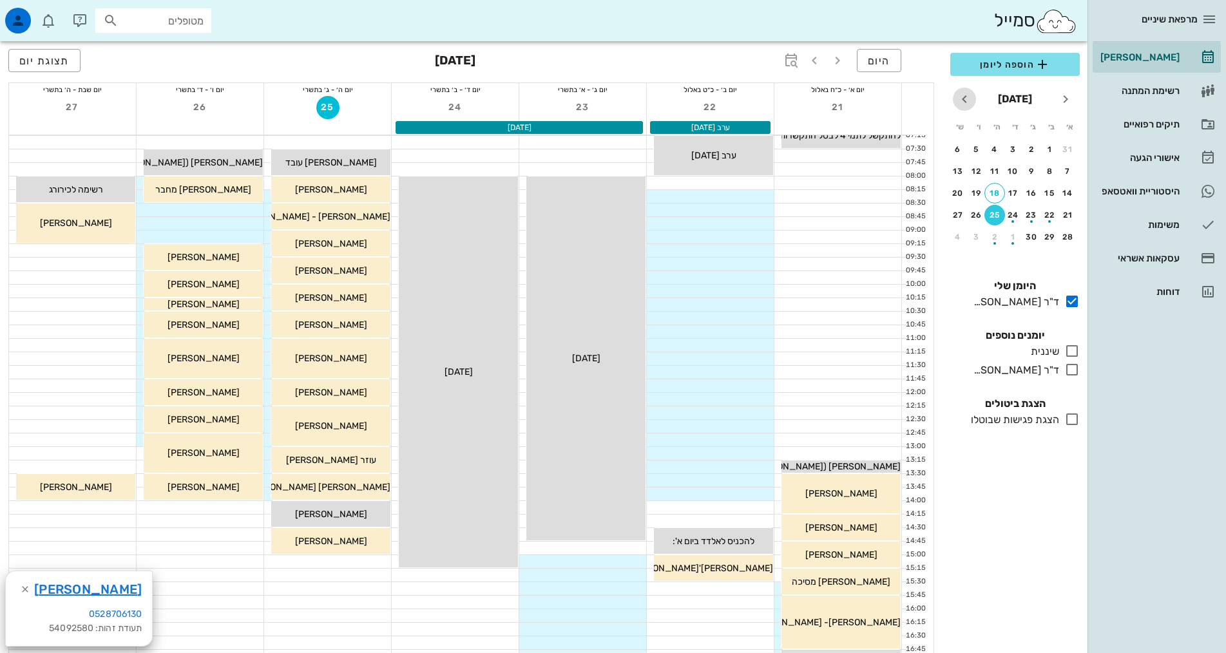
click at [966, 99] on icon "חודש הבא" at bounding box center [964, 98] width 15 height 15
click at [1010, 216] on div "22" at bounding box center [1013, 215] width 21 height 9
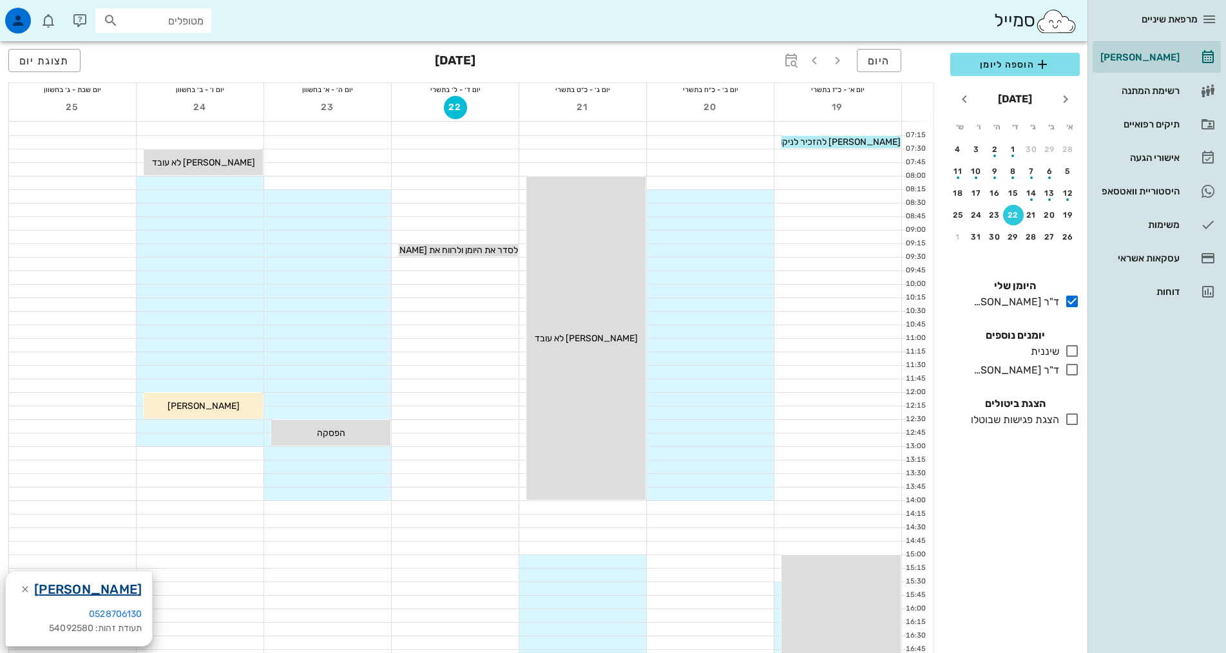
click at [92, 589] on link "[PERSON_NAME]" at bounding box center [88, 589] width 108 height 21
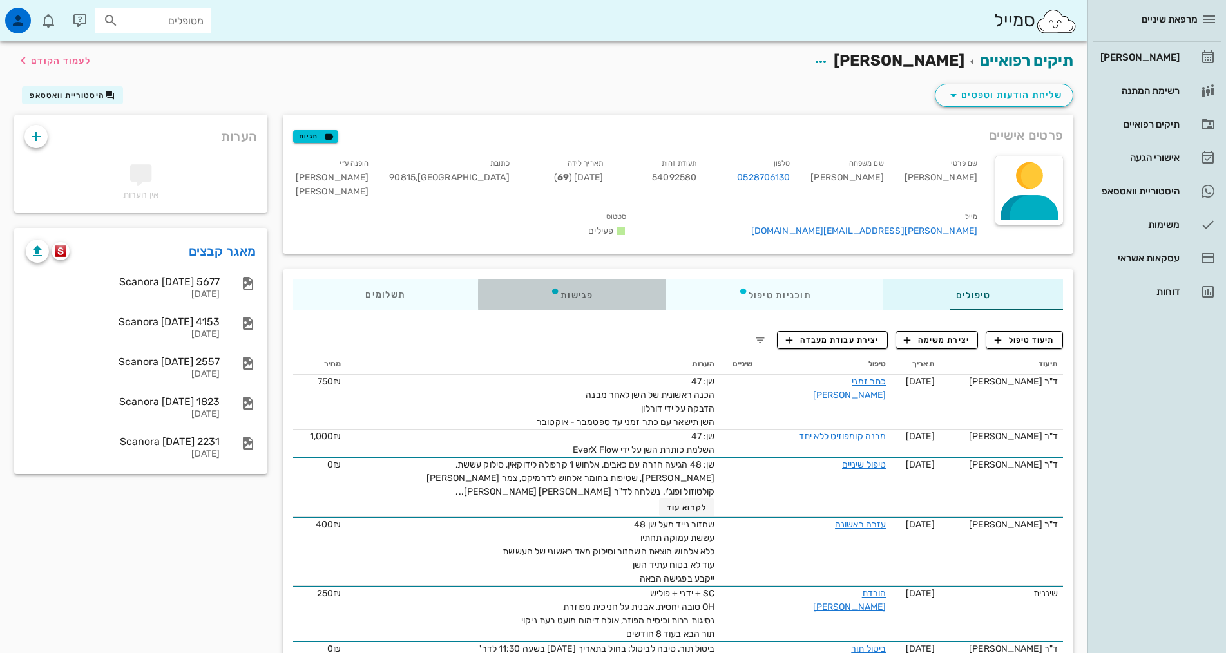
click at [482, 291] on div "פגישות" at bounding box center [571, 295] width 187 height 31
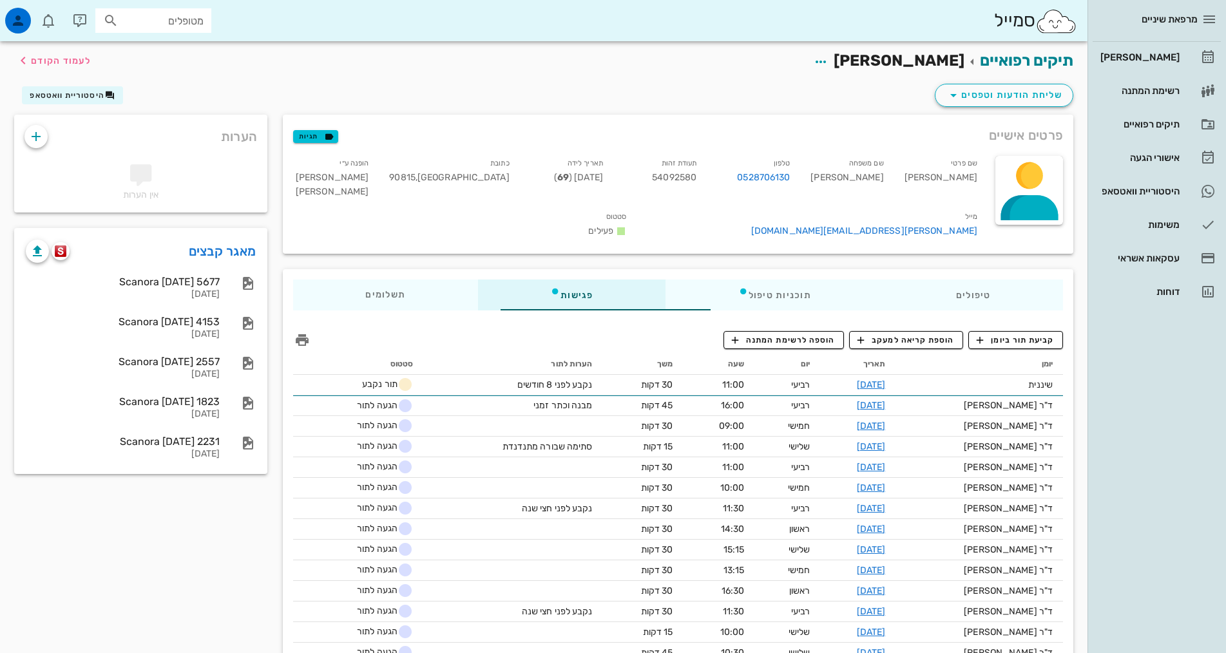
click at [309, 88] on div "שליחת הודעות וטפסים היסטוריית וואטסאפ" at bounding box center [543, 98] width 1075 height 34
click at [1039, 334] on span "קביעת תור ביומן" at bounding box center [1015, 340] width 77 height 12
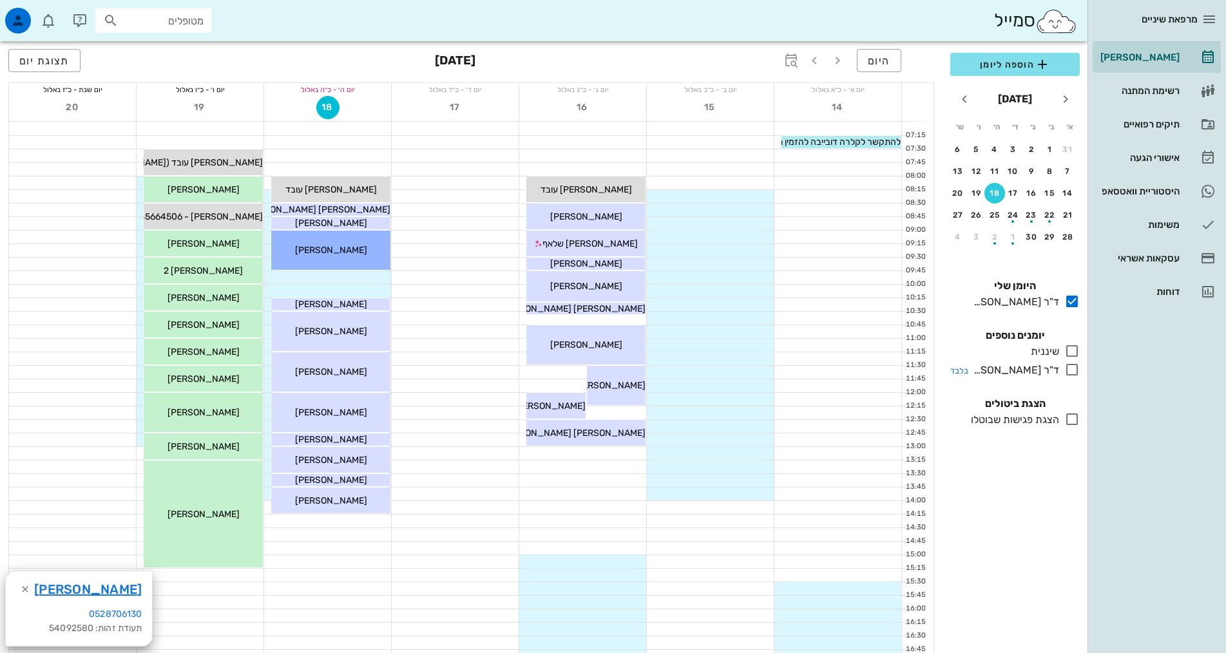
click at [1056, 366] on div "ד"ר [PERSON_NAME]" at bounding box center [1013, 370] width 91 height 15
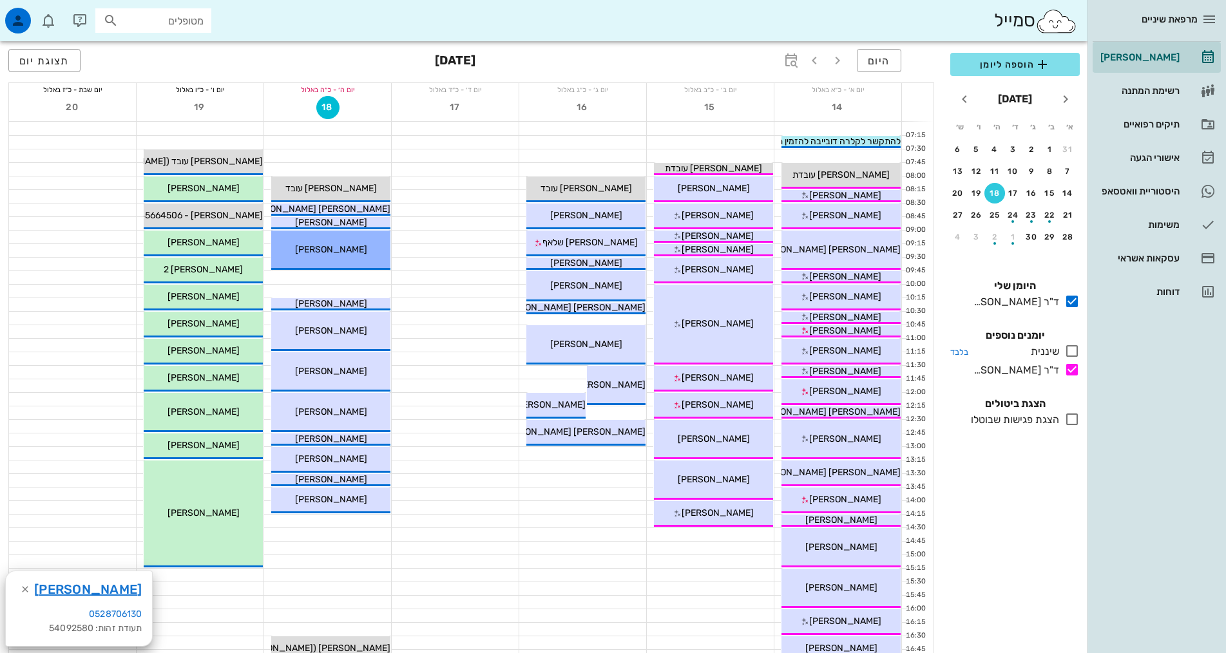
click at [1051, 348] on div "שיננית" at bounding box center [1043, 351] width 34 height 15
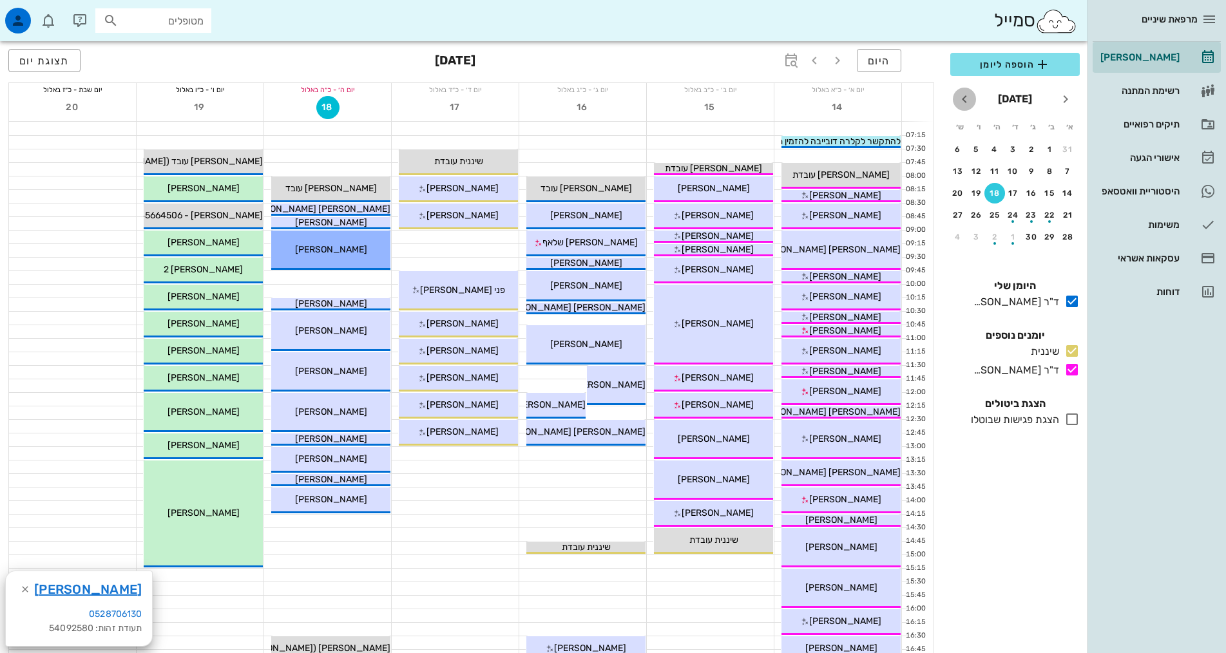
click at [966, 99] on icon "חודש הבא" at bounding box center [964, 98] width 15 height 15
click at [1011, 215] on div "22" at bounding box center [1013, 215] width 21 height 9
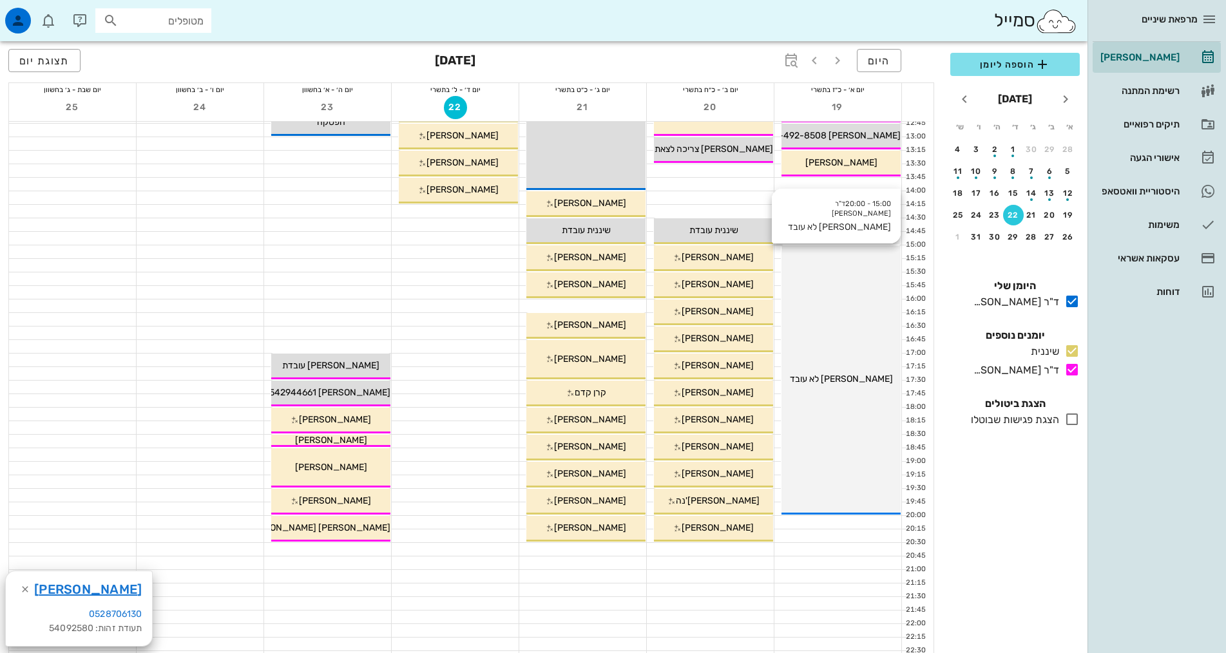
scroll to position [322, 0]
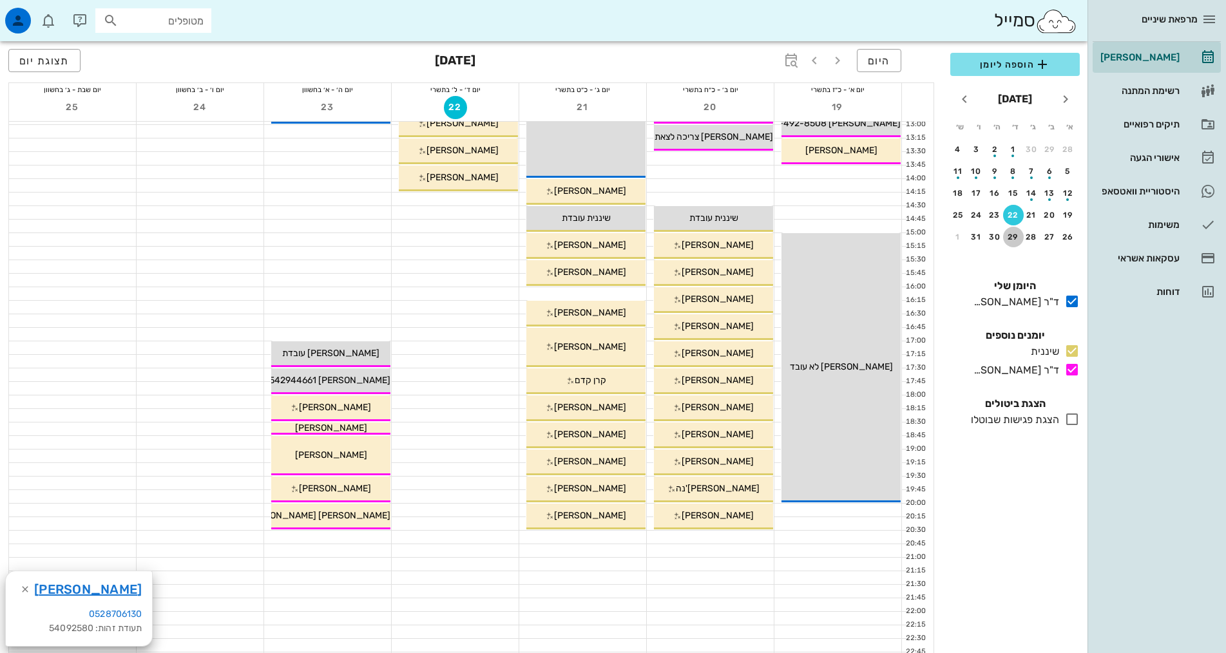
click at [1010, 236] on div "29" at bounding box center [1013, 237] width 21 height 9
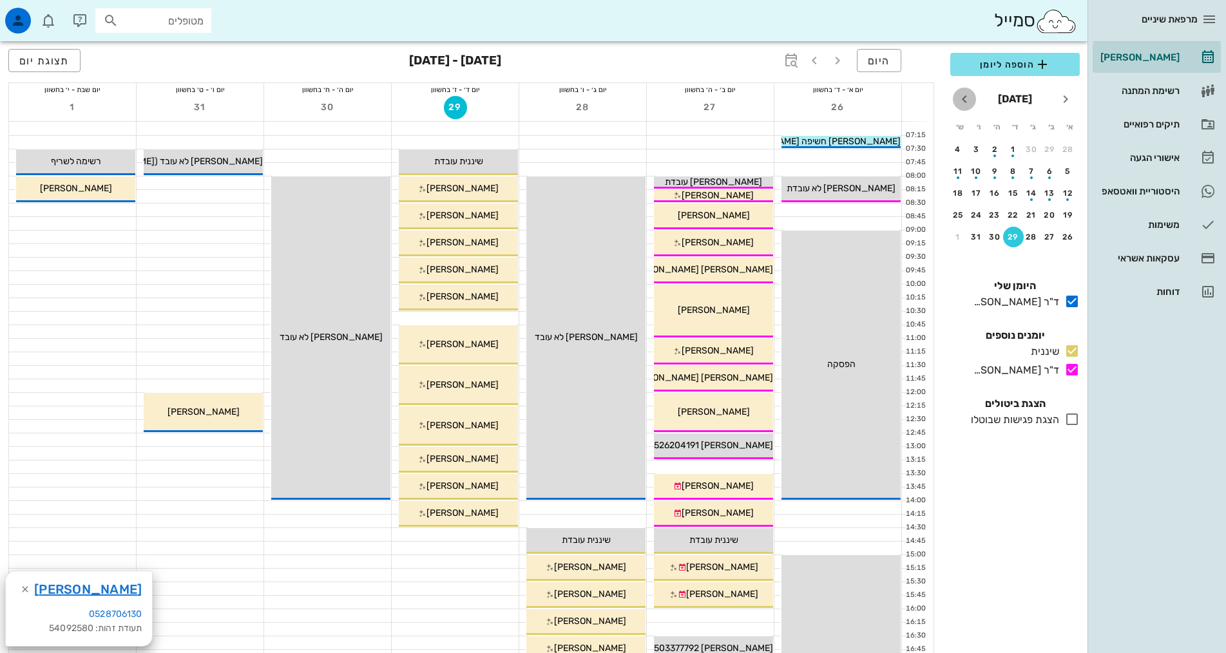
click at [960, 106] on icon "חודש הבא" at bounding box center [964, 98] width 15 height 15
click at [1015, 168] on div "5" at bounding box center [1013, 171] width 21 height 9
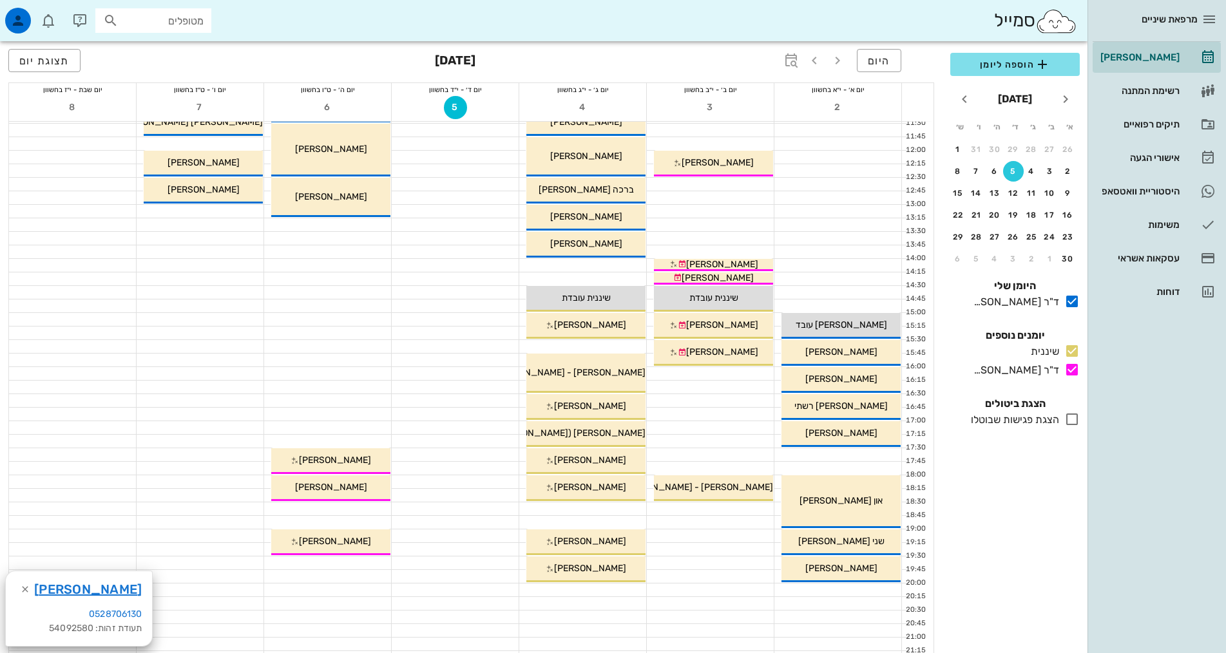
scroll to position [193, 0]
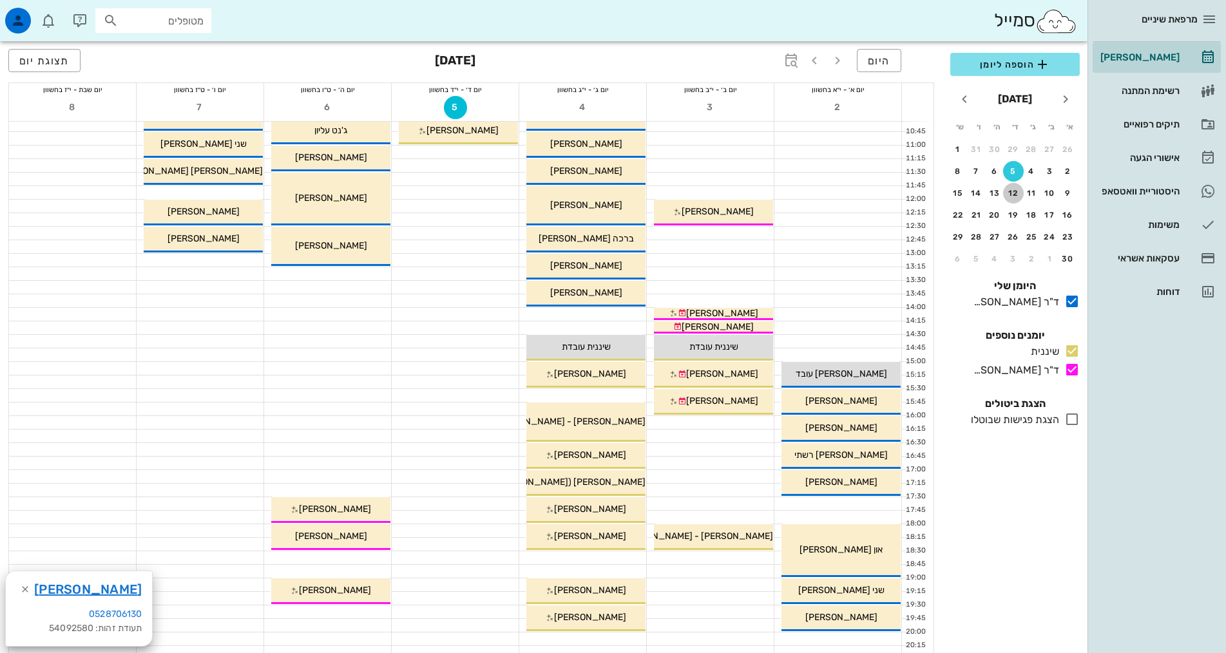
click at [1016, 189] on div "12" at bounding box center [1013, 193] width 21 height 9
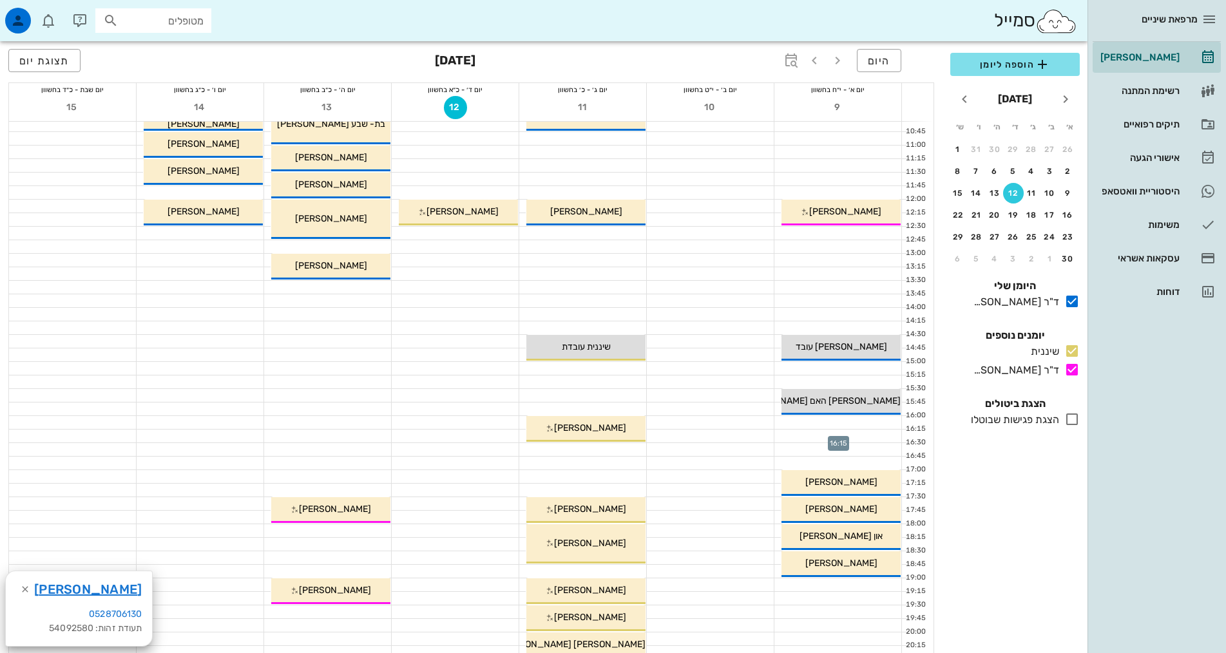
click at [859, 435] on div at bounding box center [837, 436] width 127 height 13
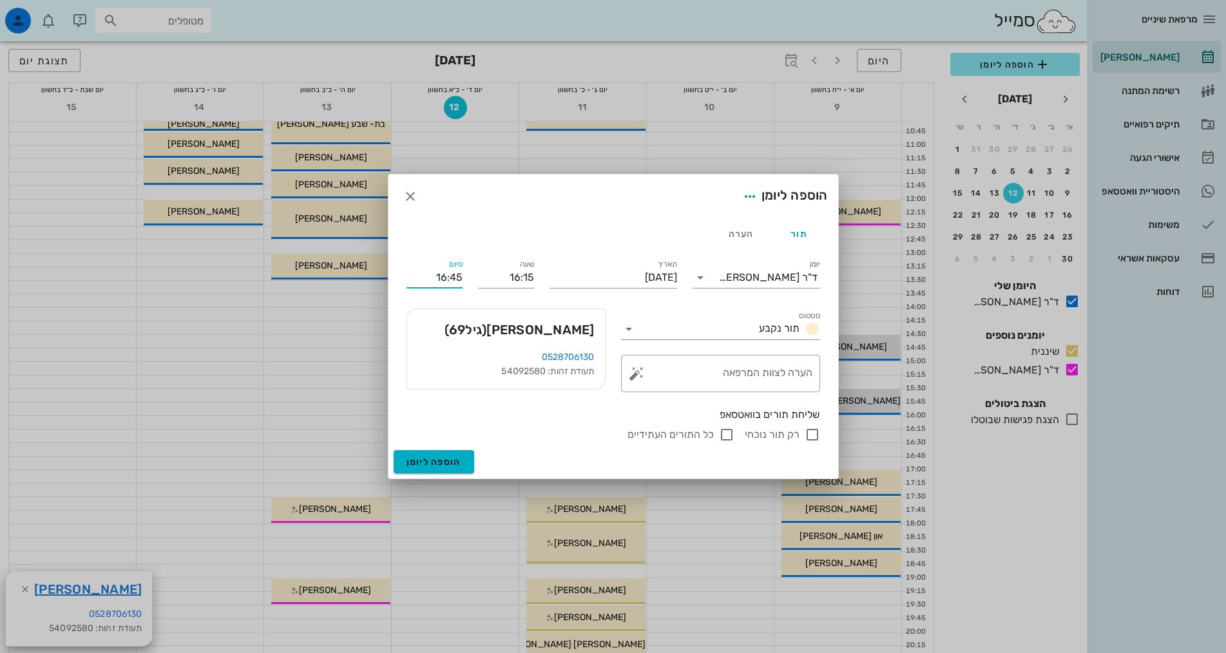
click at [433, 277] on input "16:45" at bounding box center [435, 277] width 56 height 21
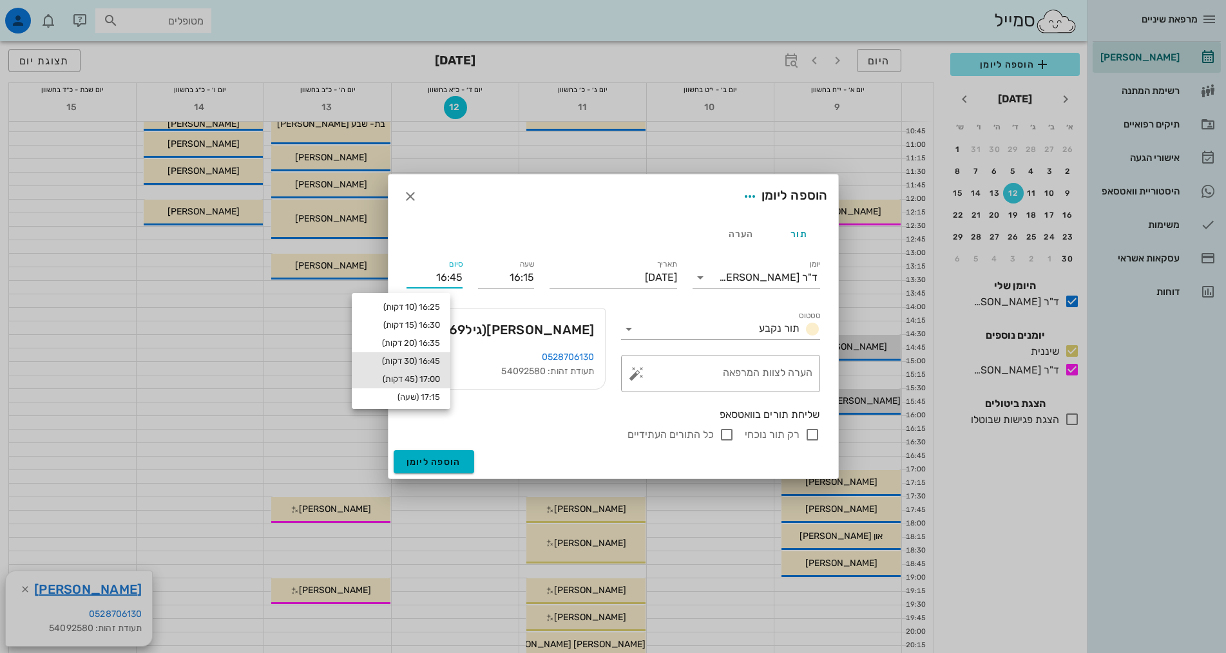
click at [421, 377] on div "17:00 (45 דקות)" at bounding box center [401, 379] width 78 height 10
type input "17:00"
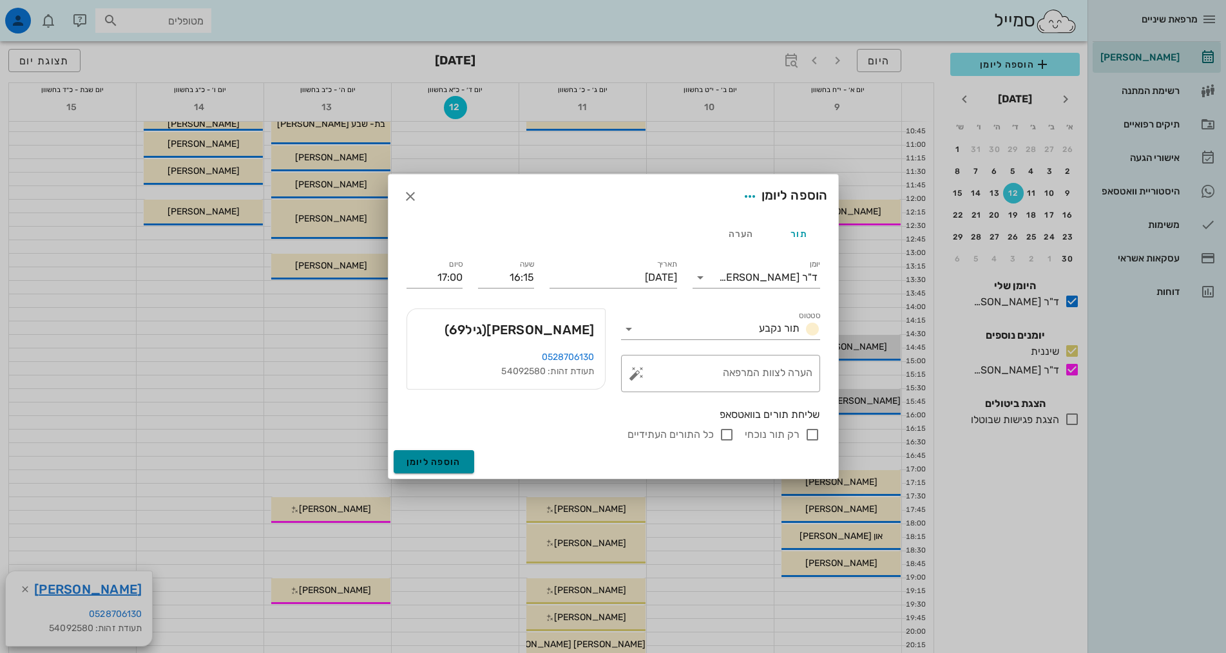
click at [443, 462] on span "הוספה ליומן" at bounding box center [434, 462] width 55 height 11
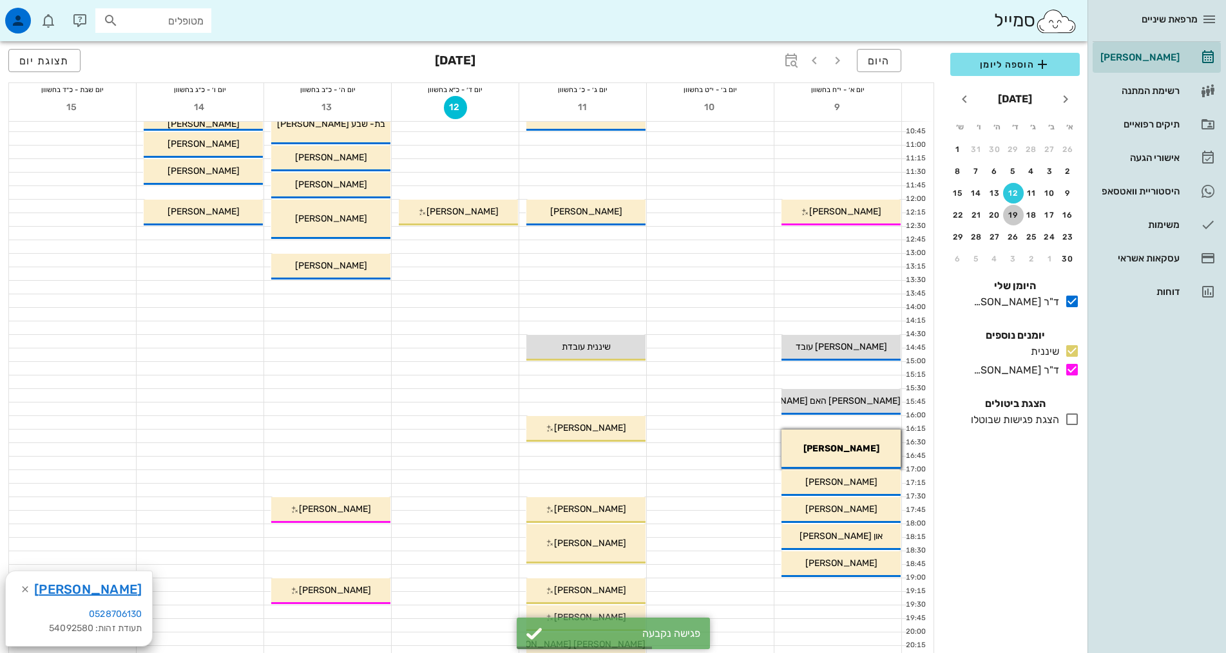
click at [1011, 216] on div "19" at bounding box center [1013, 215] width 21 height 9
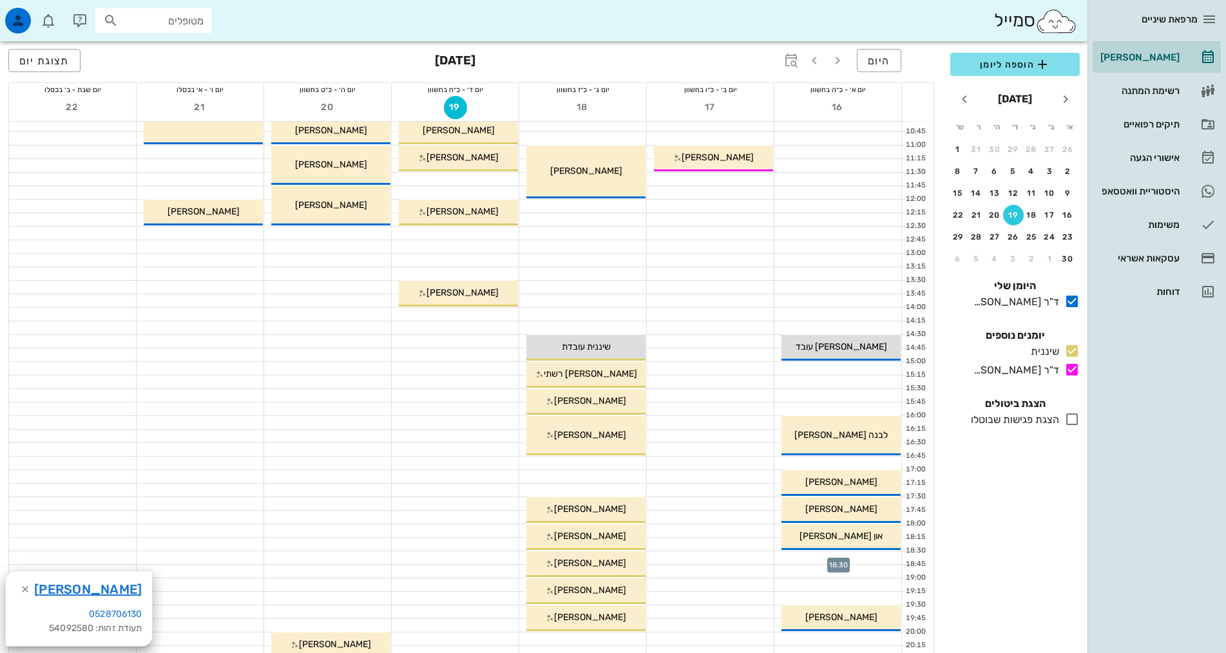
click at [874, 555] on div at bounding box center [837, 557] width 127 height 13
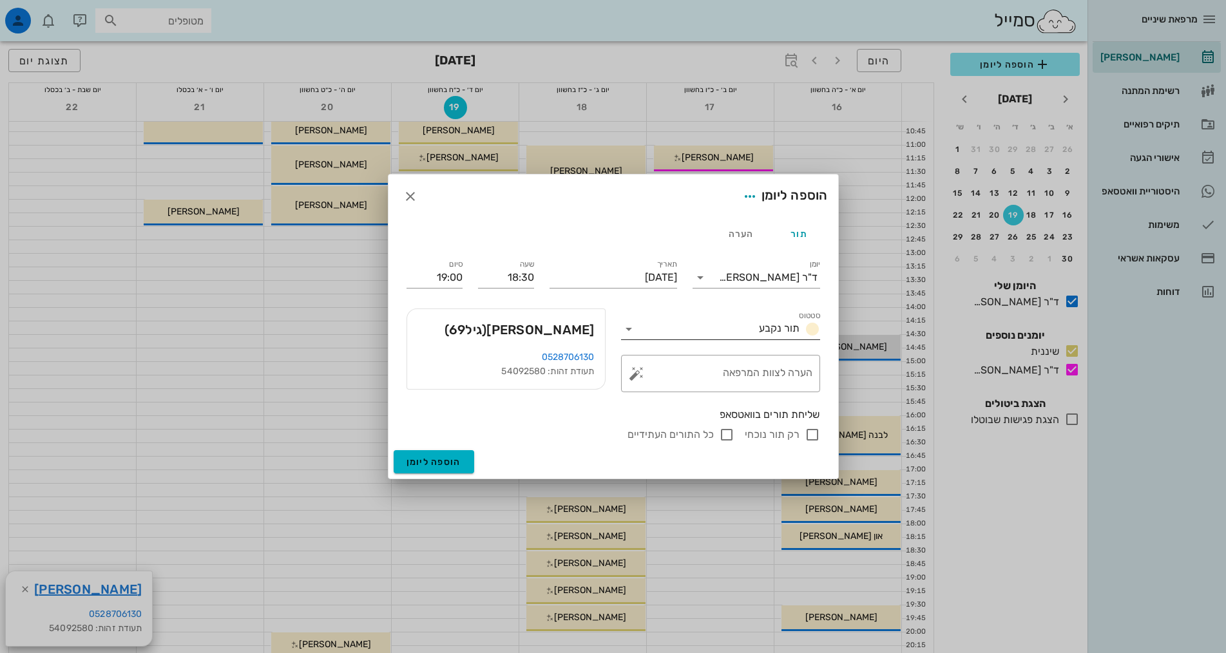
click at [680, 327] on input "סטטוס" at bounding box center [696, 329] width 115 height 21
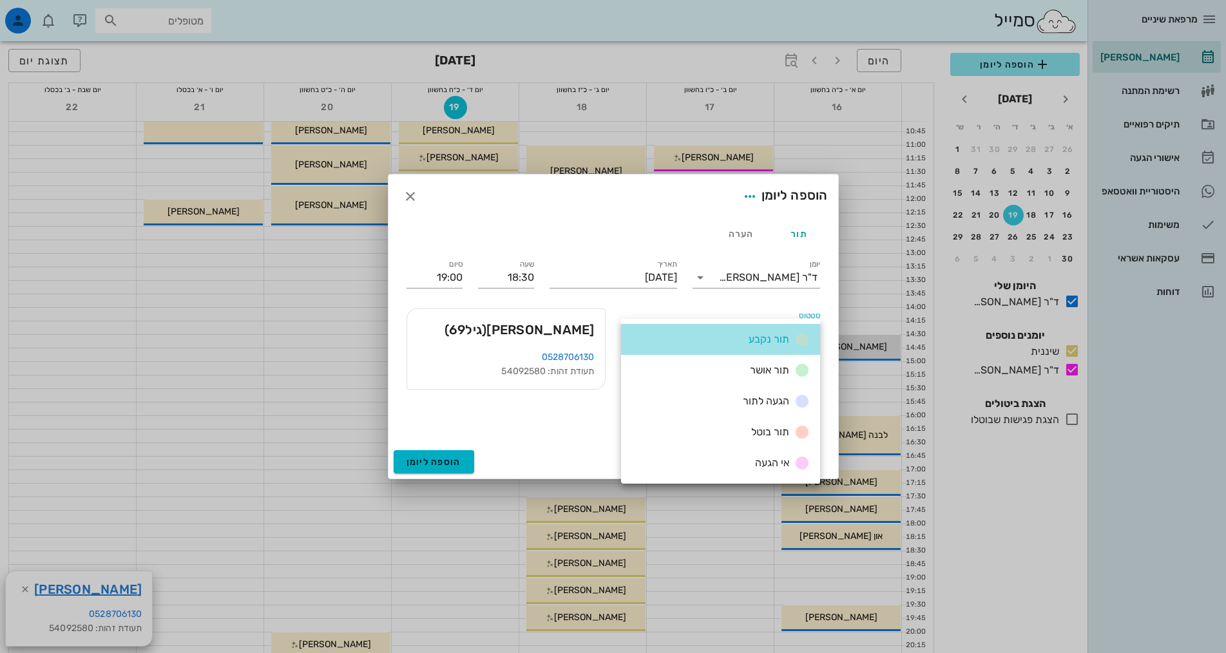
click at [680, 327] on div "תור נקבע" at bounding box center [720, 339] width 199 height 31
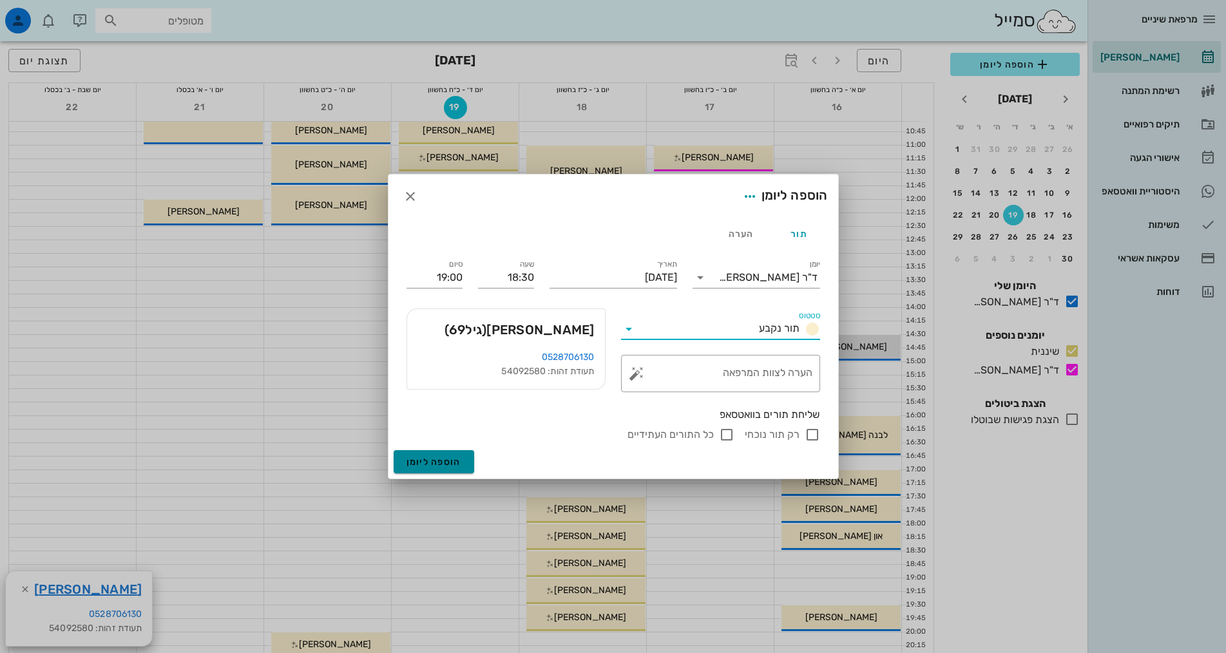
click at [457, 461] on span "הוספה ליומן" at bounding box center [434, 462] width 55 height 11
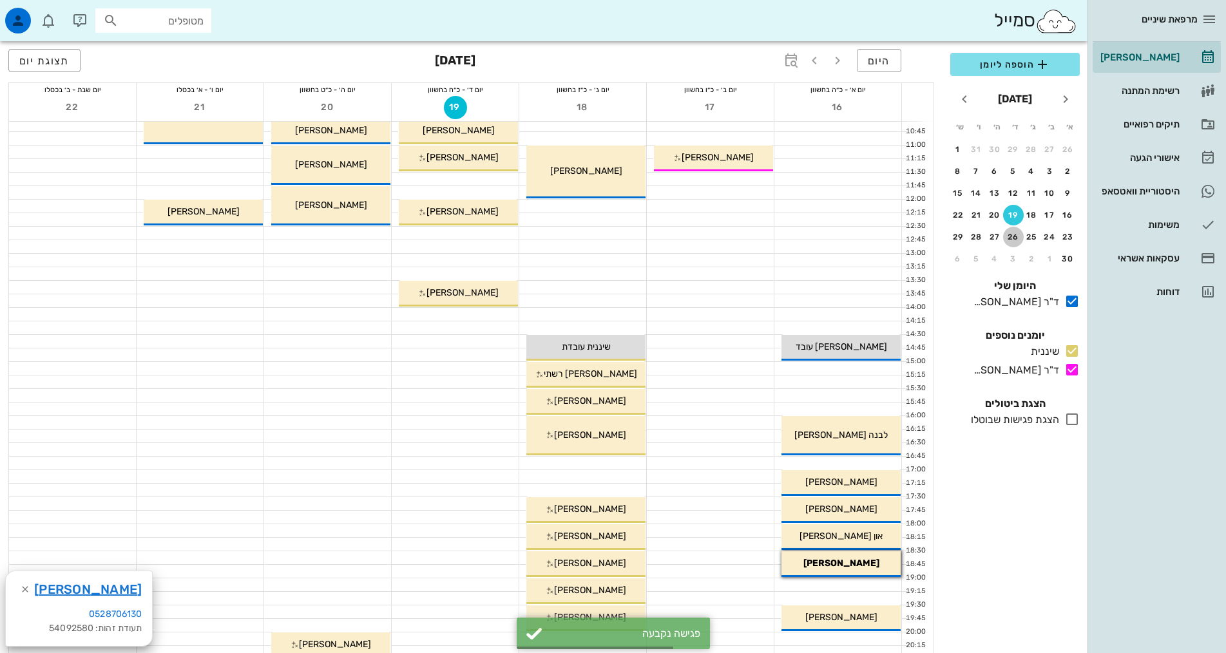
click at [1015, 236] on div "26" at bounding box center [1013, 237] width 21 height 9
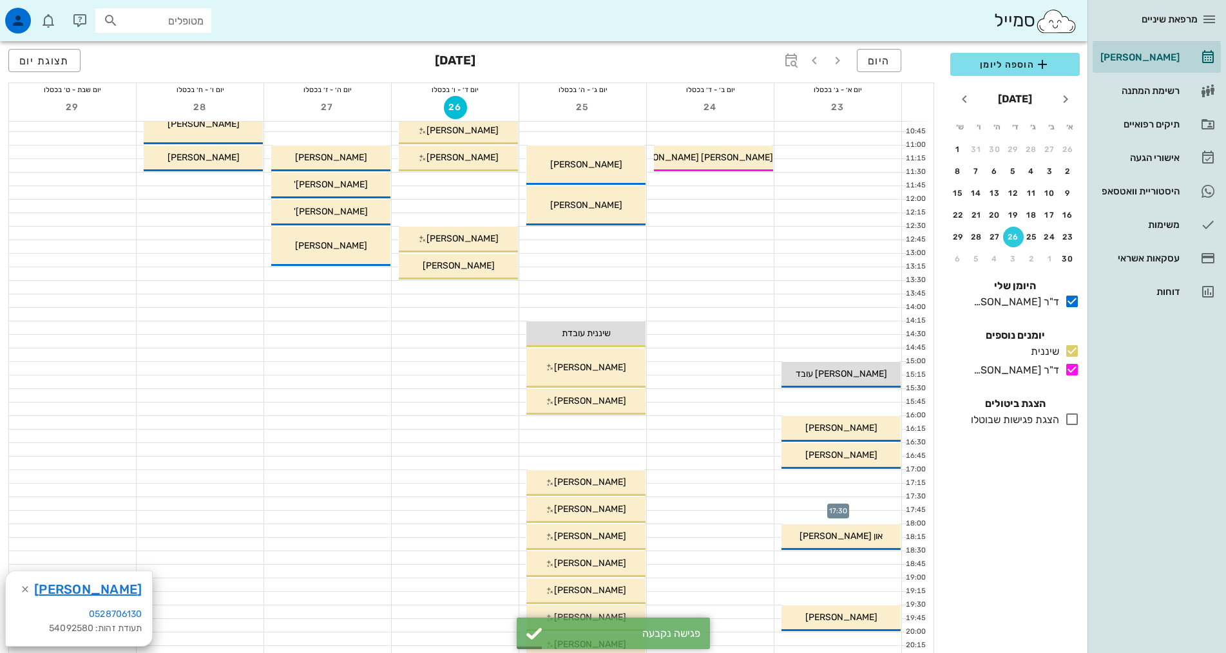
click at [859, 504] on div at bounding box center [837, 503] width 127 height 13
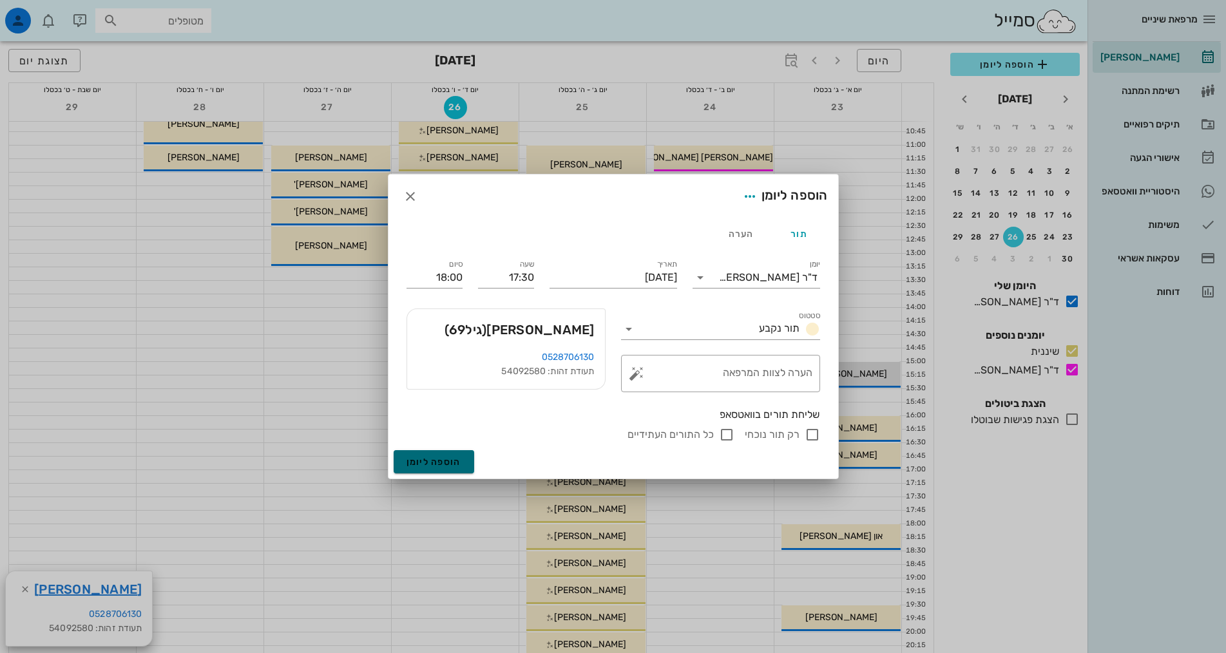
click at [436, 459] on span "הוספה ליומן" at bounding box center [434, 462] width 55 height 11
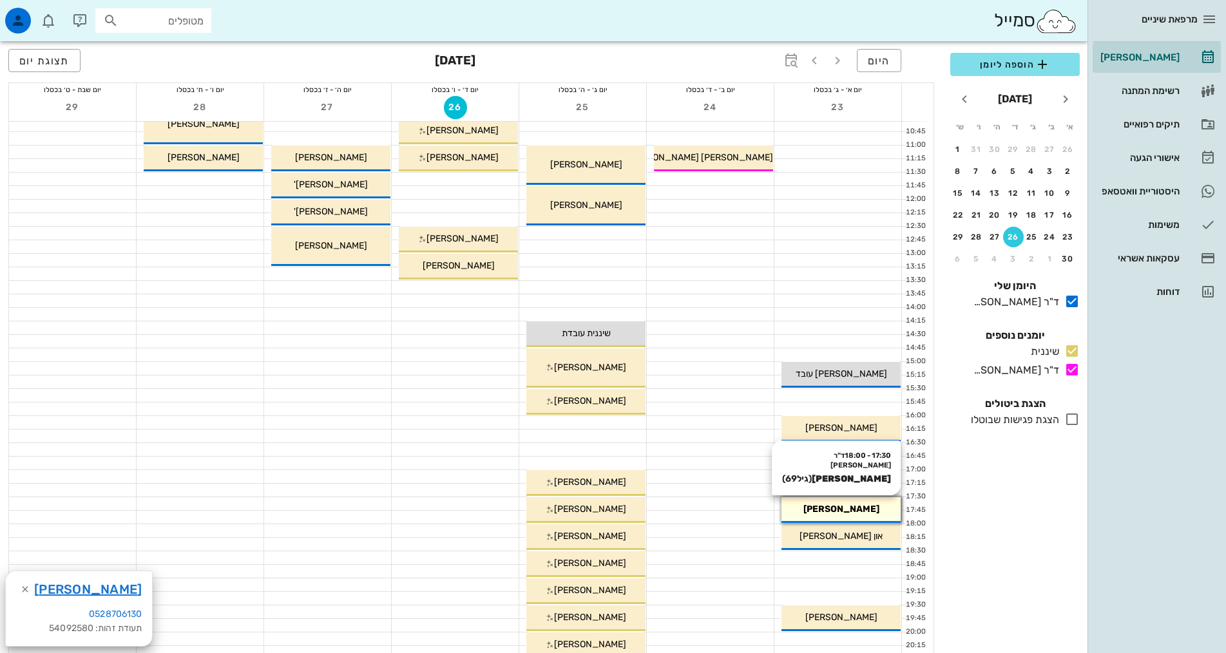
click at [879, 506] on div "[PERSON_NAME]" at bounding box center [841, 510] width 119 height 14
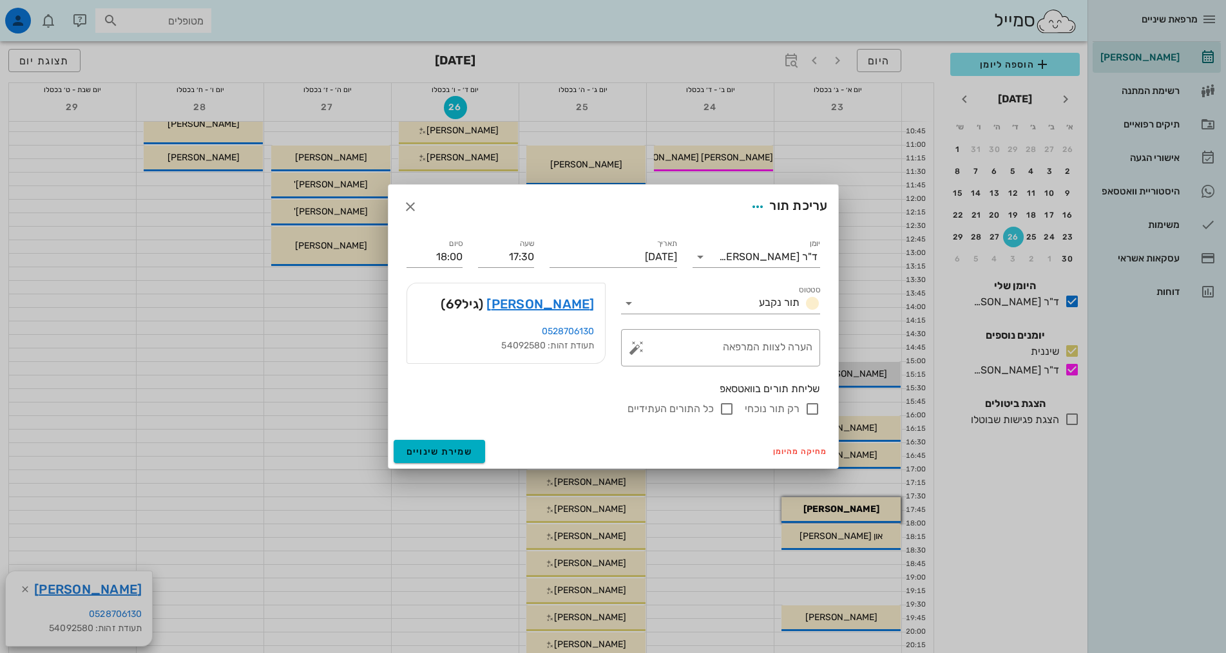
click at [704, 409] on label "כל התורים העתידיים" at bounding box center [671, 409] width 86 height 13
checkbox input "true"
click at [580, 306] on link "[PERSON_NAME]" at bounding box center [540, 304] width 108 height 21
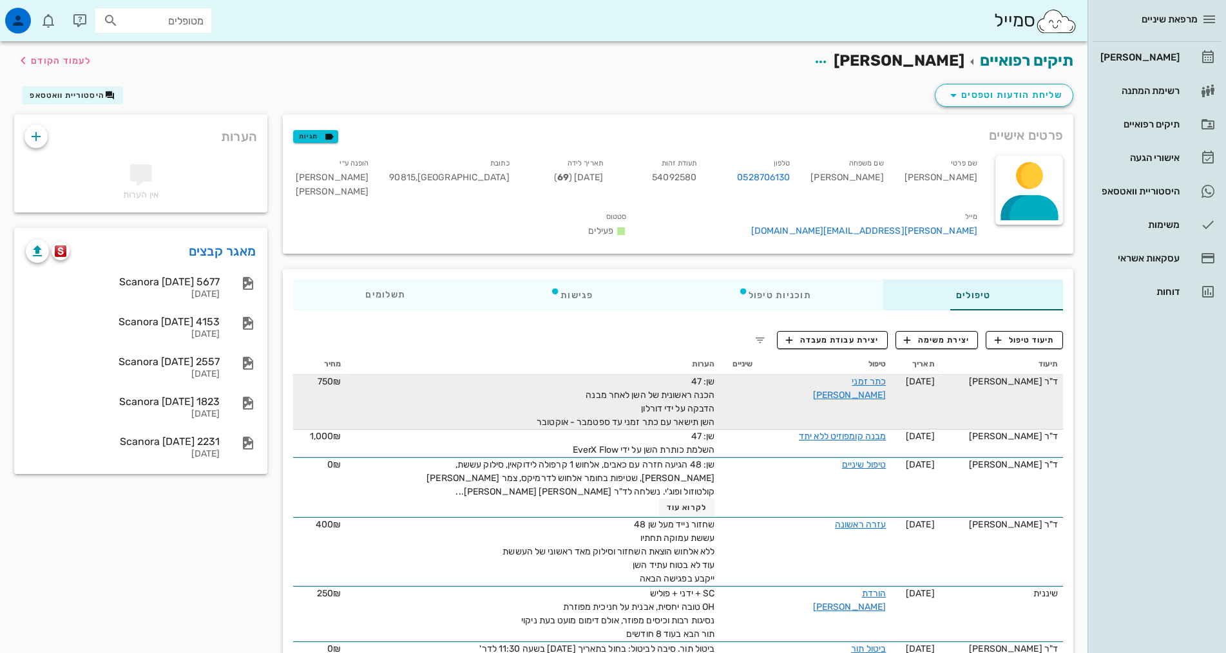
click at [651, 395] on span "שן: 47 הכנה ראשונית של השן לאחר מבנה הדבקה על ידי דורלון השן תישאר עם כתר זמני …" at bounding box center [626, 402] width 178 height 52
click at [656, 397] on div "שן: 47 הכנה ראשונית של השן לאחר מבנה הדבקה על ידי דורלון השן תישאר עם כתר זמני …" at bounding box center [570, 402] width 290 height 54
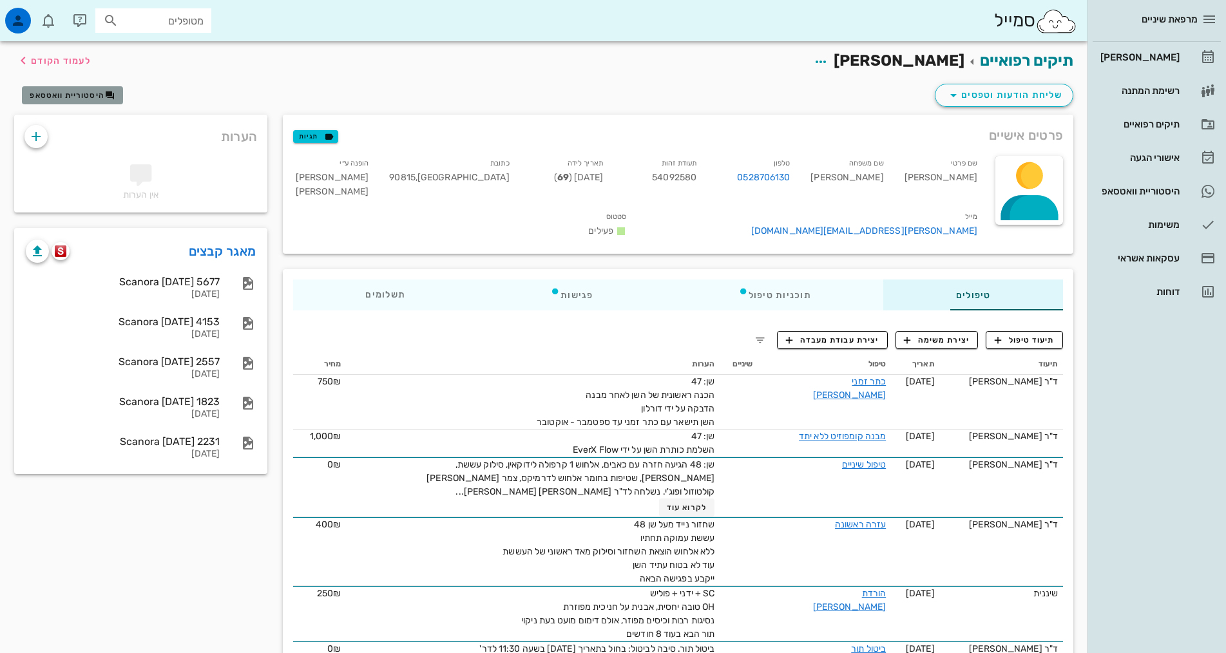
click at [84, 91] on span "היסטוריית וואטסאפ" at bounding box center [67, 95] width 75 height 9
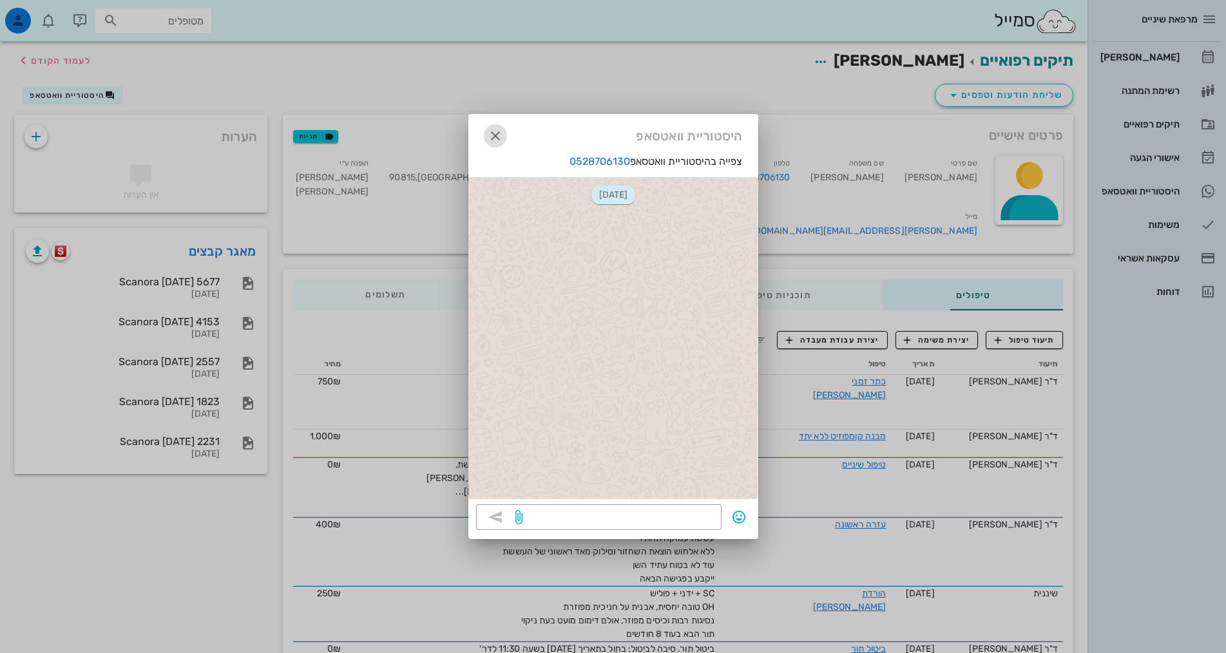
click at [501, 135] on icon "button" at bounding box center [495, 135] width 15 height 15
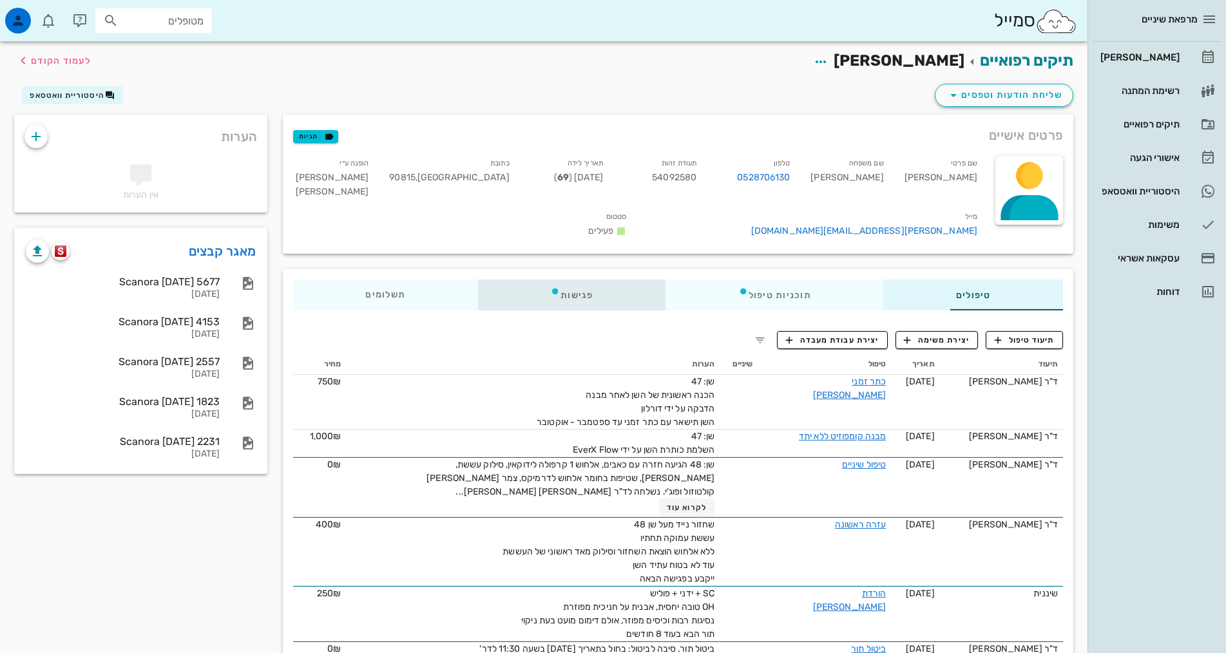
click at [512, 287] on div "פגישות" at bounding box center [571, 295] width 187 height 31
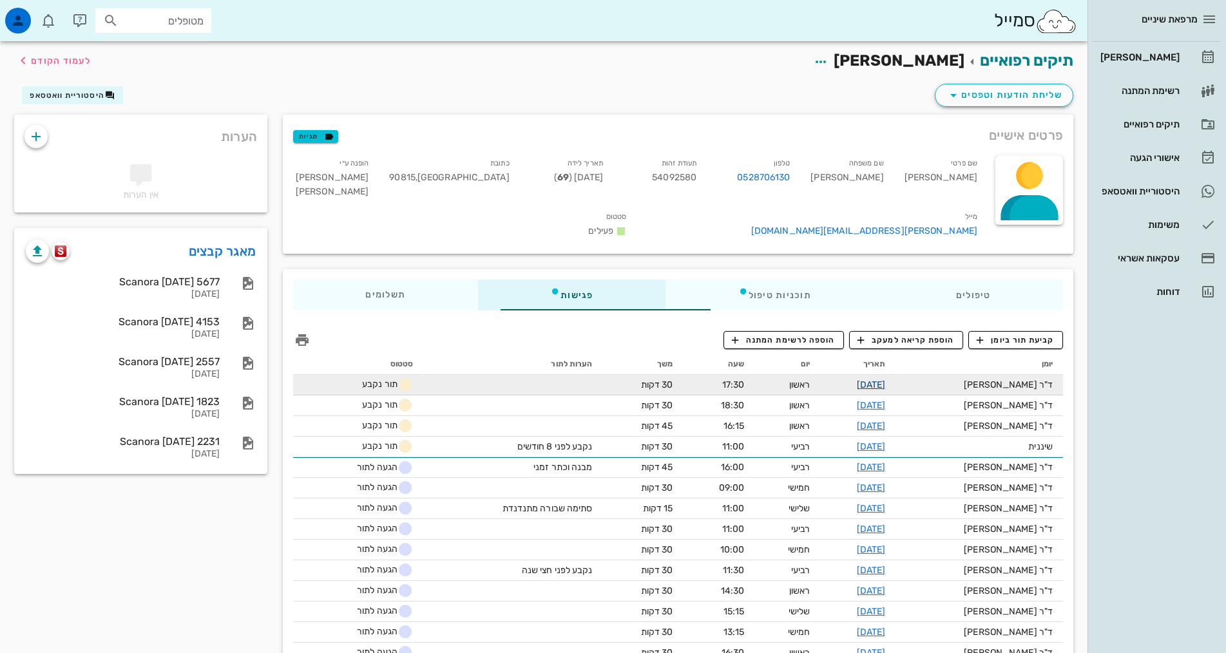
click at [879, 379] on link "[DATE]" at bounding box center [871, 384] width 29 height 11
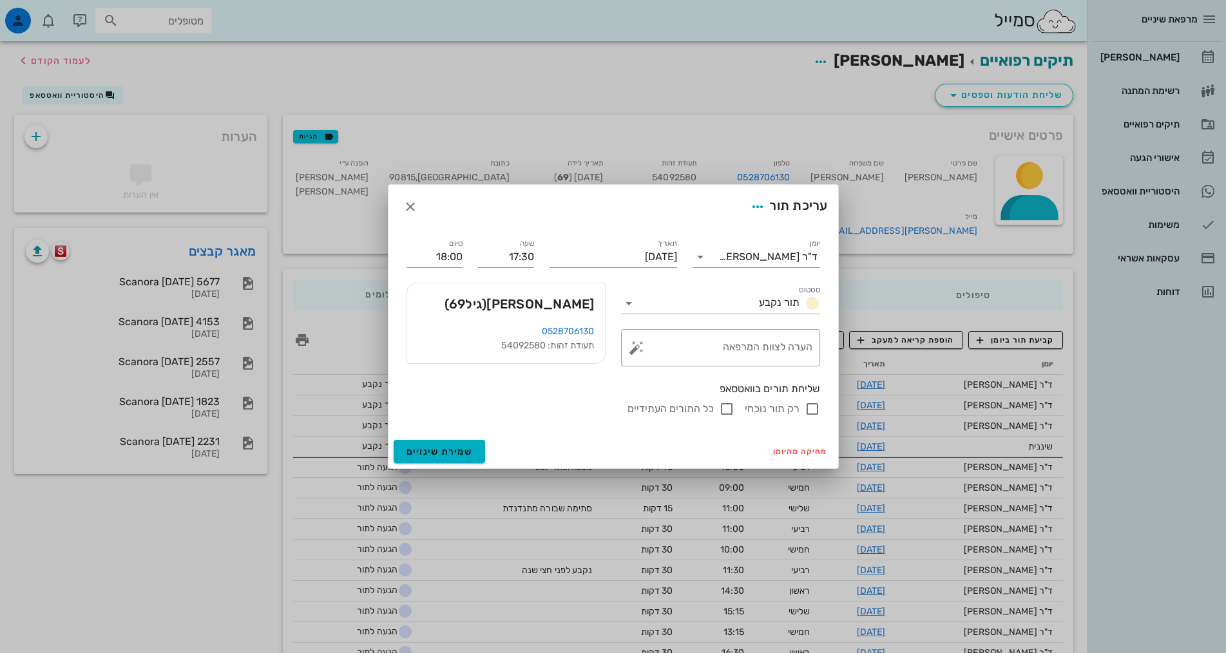
click at [698, 407] on label "כל התורים העתידיים" at bounding box center [671, 409] width 86 height 13
checkbox input "true"
drag, startPoint x: 580, startPoint y: 215, endPoint x: 607, endPoint y: 300, distance: 89.1
click at [624, 317] on form "עריכת תור יומן ד"ר [PERSON_NAME] סטטוס תור נקבע תאריך [DATE] שעה 17:30 סיום 18:…" at bounding box center [613, 326] width 450 height 283
click at [414, 206] on icon "button" at bounding box center [410, 206] width 15 height 15
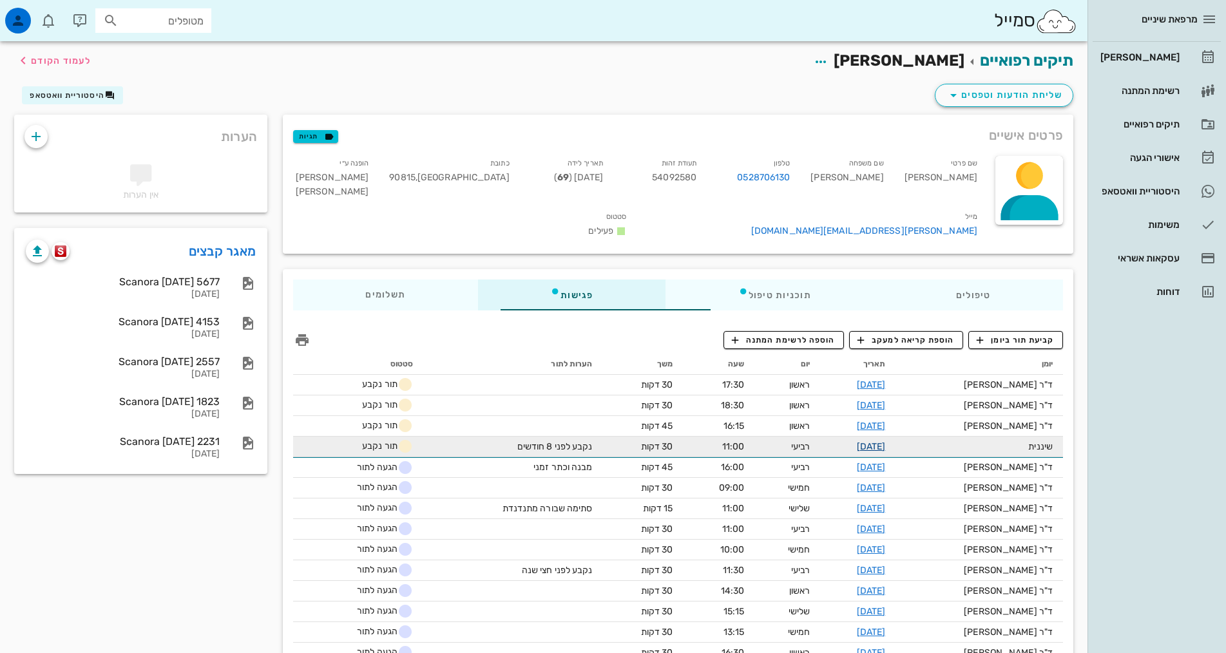
click at [886, 441] on link "[DATE]" at bounding box center [871, 446] width 29 height 11
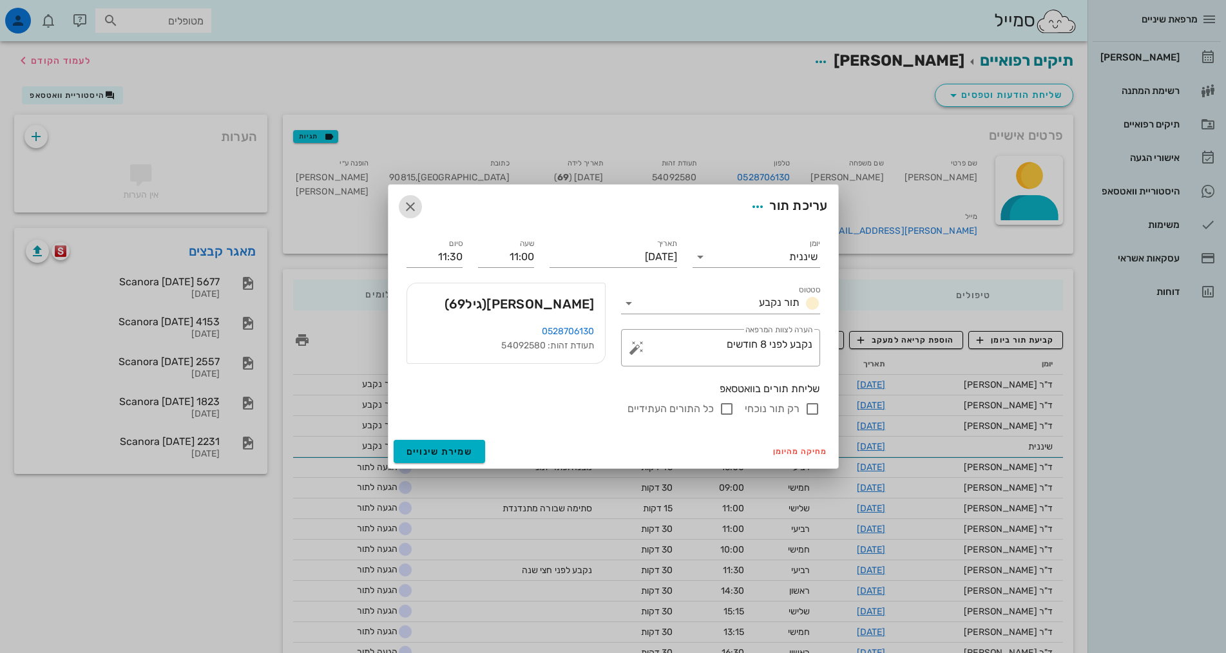
click at [412, 203] on icon "button" at bounding box center [410, 206] width 15 height 15
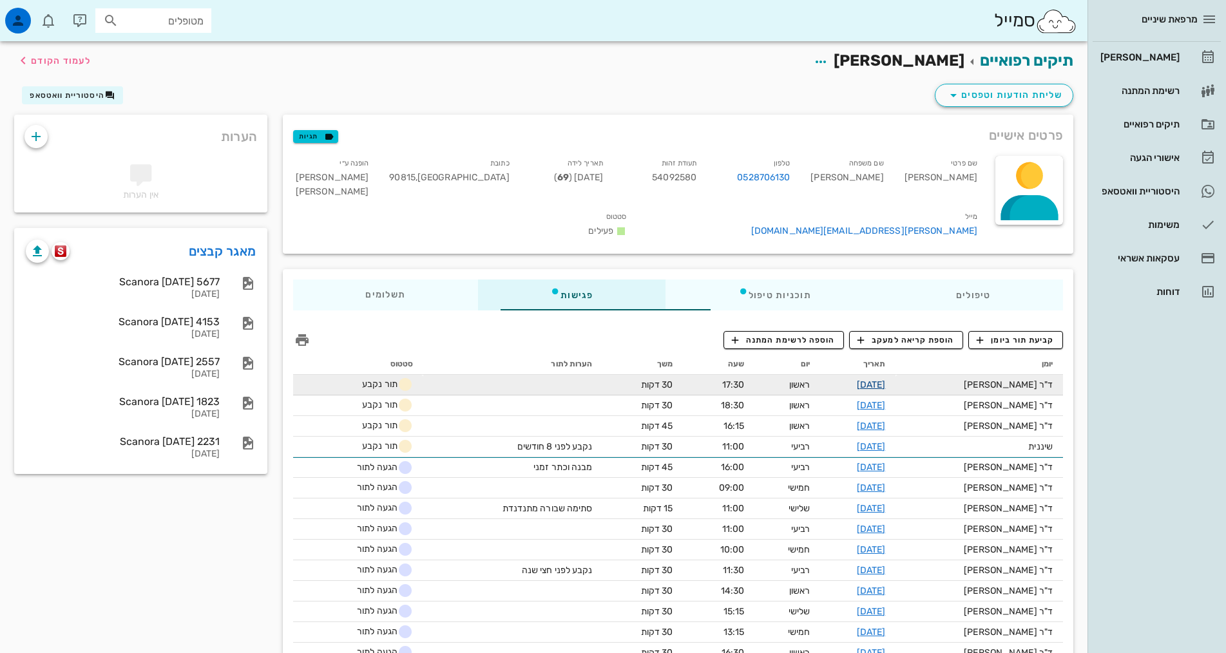
click at [886, 379] on link "[DATE]" at bounding box center [871, 384] width 29 height 11
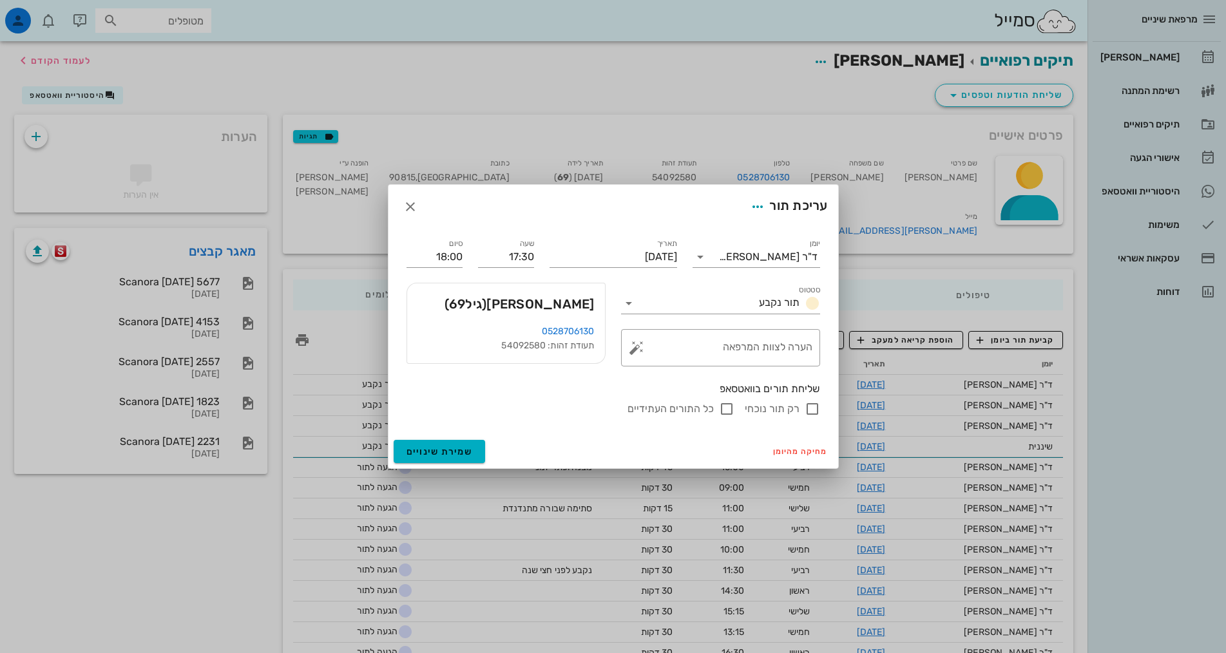
click at [674, 415] on label "כל התורים העתידיים" at bounding box center [671, 409] width 86 height 13
checkbox input "true"
click at [462, 452] on span "שמירת שינויים" at bounding box center [440, 451] width 66 height 11
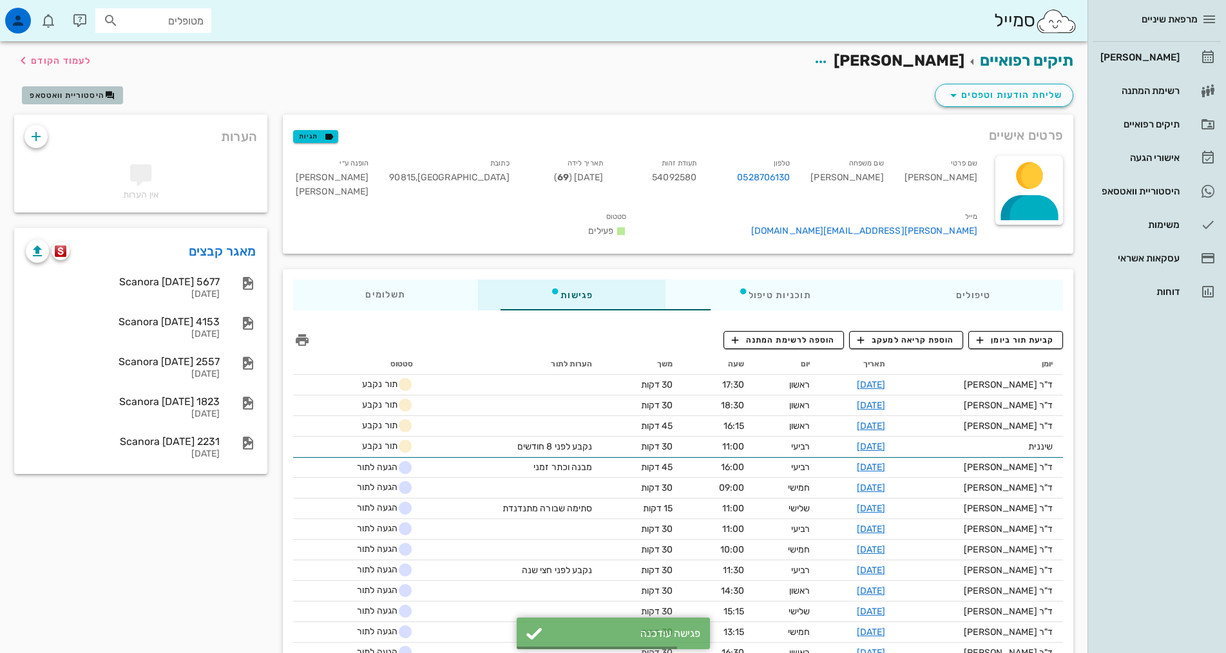
click at [64, 97] on span "היסטוריית וואטסאפ" at bounding box center [67, 95] width 75 height 9
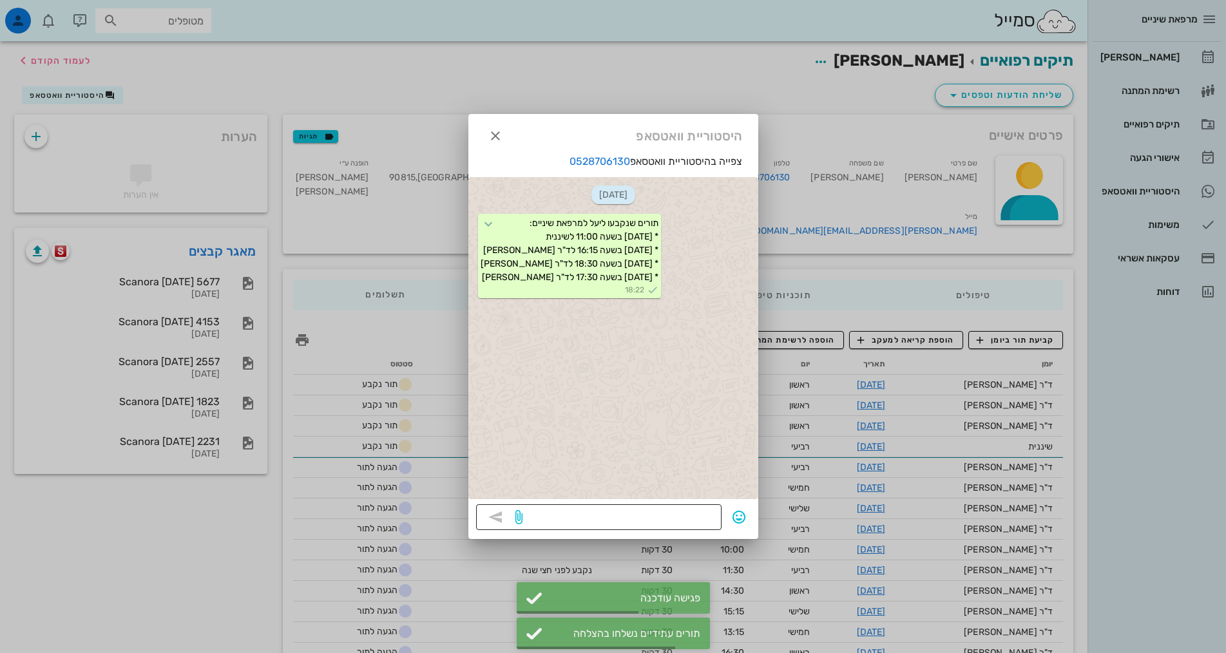
click at [667, 515] on textarea at bounding box center [619, 518] width 189 height 21
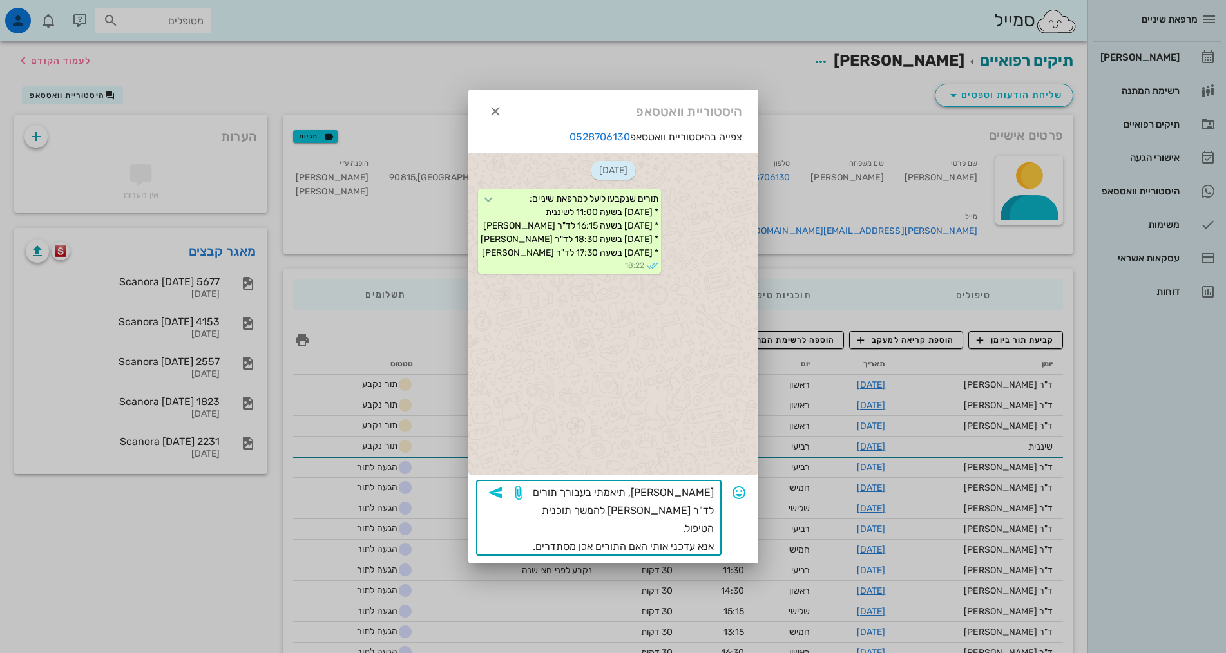
type textarea "[PERSON_NAME], תיאמתי בעבורך תורים לד"ר [PERSON_NAME] להמשך תוכנית הטיפול. אנא …"
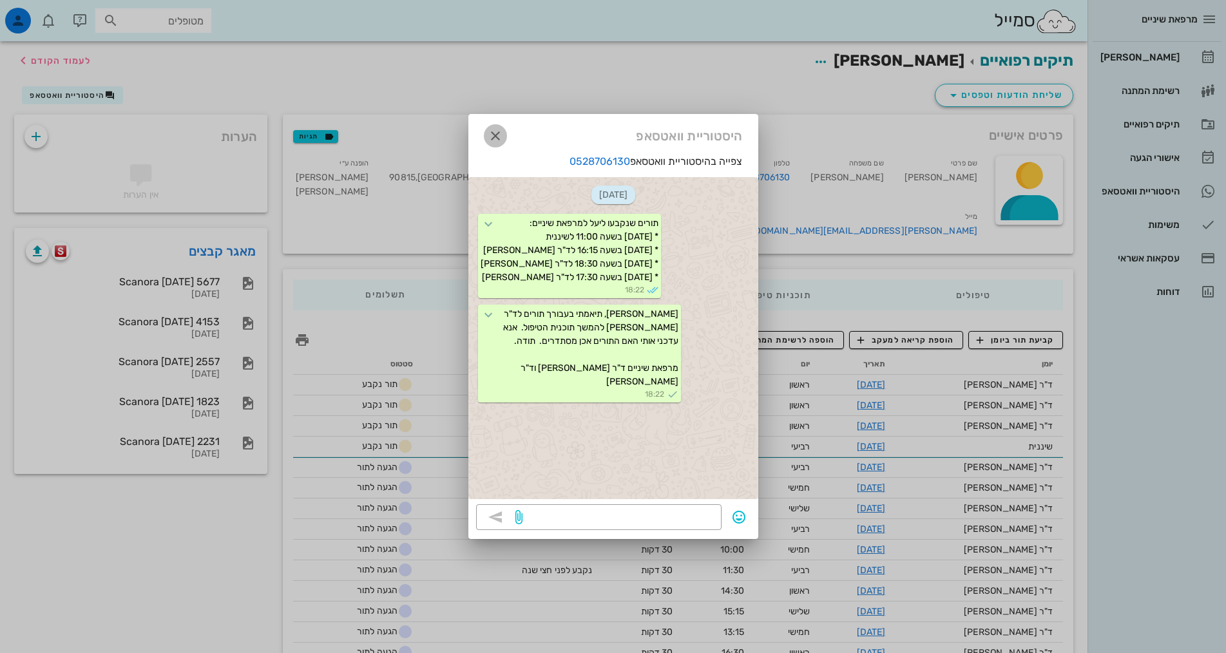
click at [500, 135] on icon "button" at bounding box center [495, 135] width 15 height 15
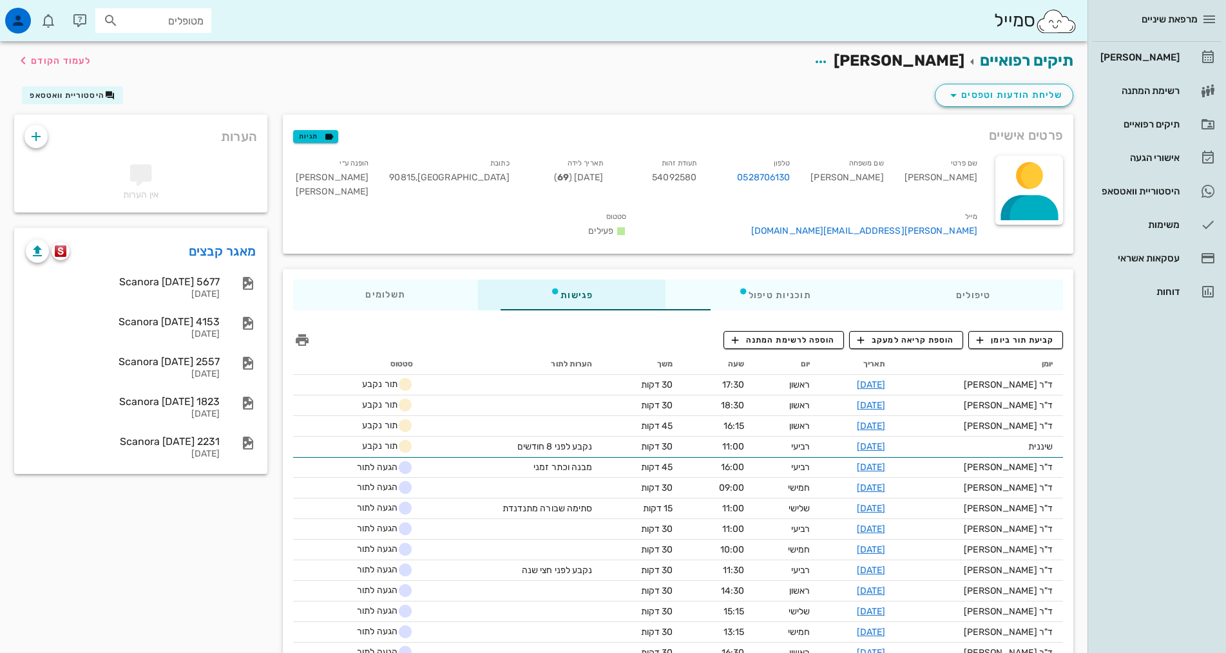
click at [1204, 532] on div "מרפאת שיניים [PERSON_NAME] רשימת המתנה תיקים רפואיים אישורי הגעה 1 היסטוריית וו…" at bounding box center [1157, 326] width 139 height 653
click at [1138, 53] on div "[PERSON_NAME]" at bounding box center [1139, 57] width 82 height 10
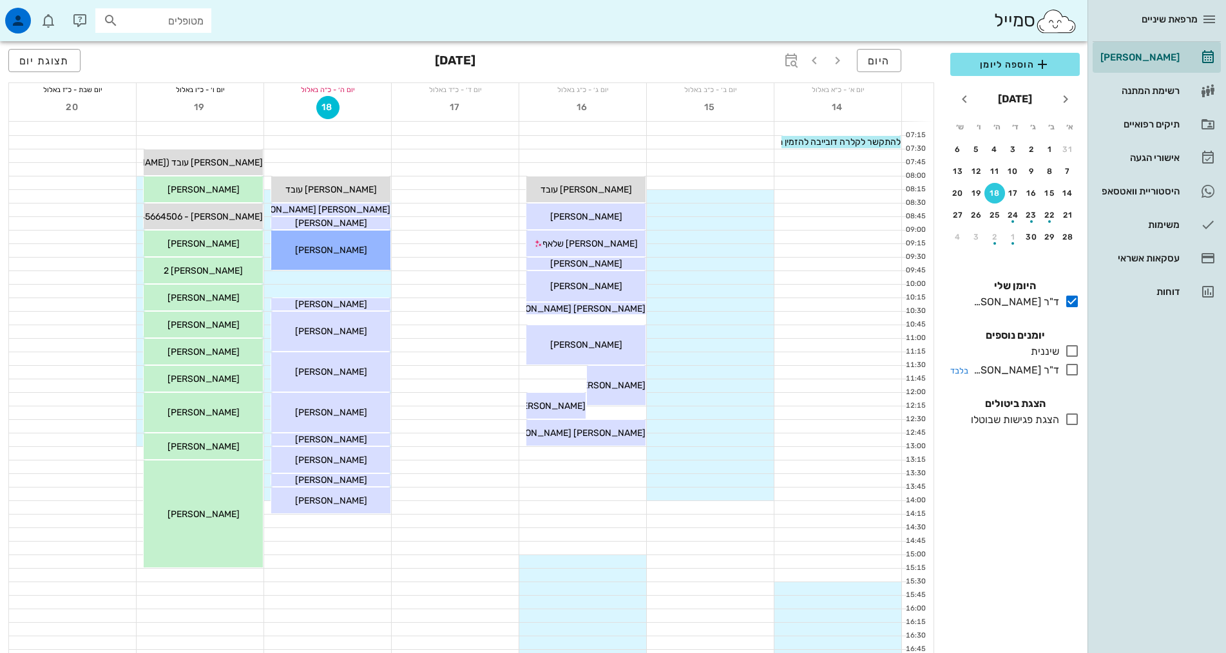
click at [1051, 370] on div "ד"ר [PERSON_NAME]" at bounding box center [1013, 370] width 91 height 15
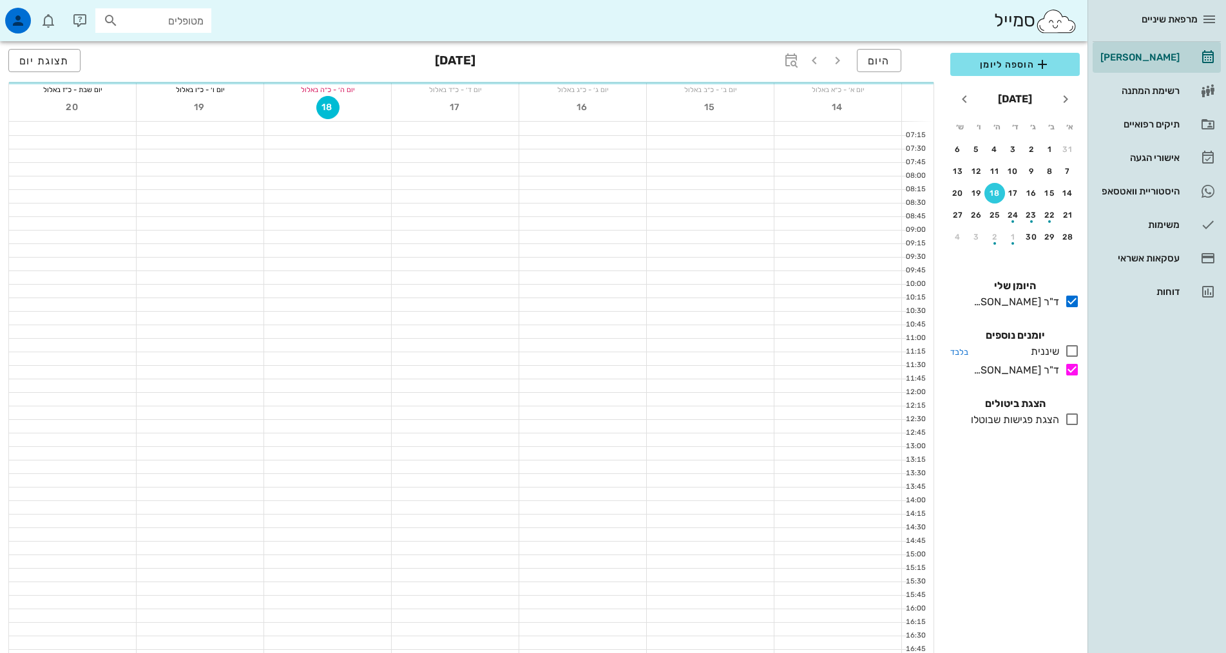
click at [1051, 350] on div "שיננית" at bounding box center [1043, 351] width 34 height 15
click at [1104, 472] on div "מרפאת שיניים [PERSON_NAME] רשימת המתנה תיקים רפואיים אישורי הגעה 1 היסטוריית וו…" at bounding box center [1157, 326] width 139 height 653
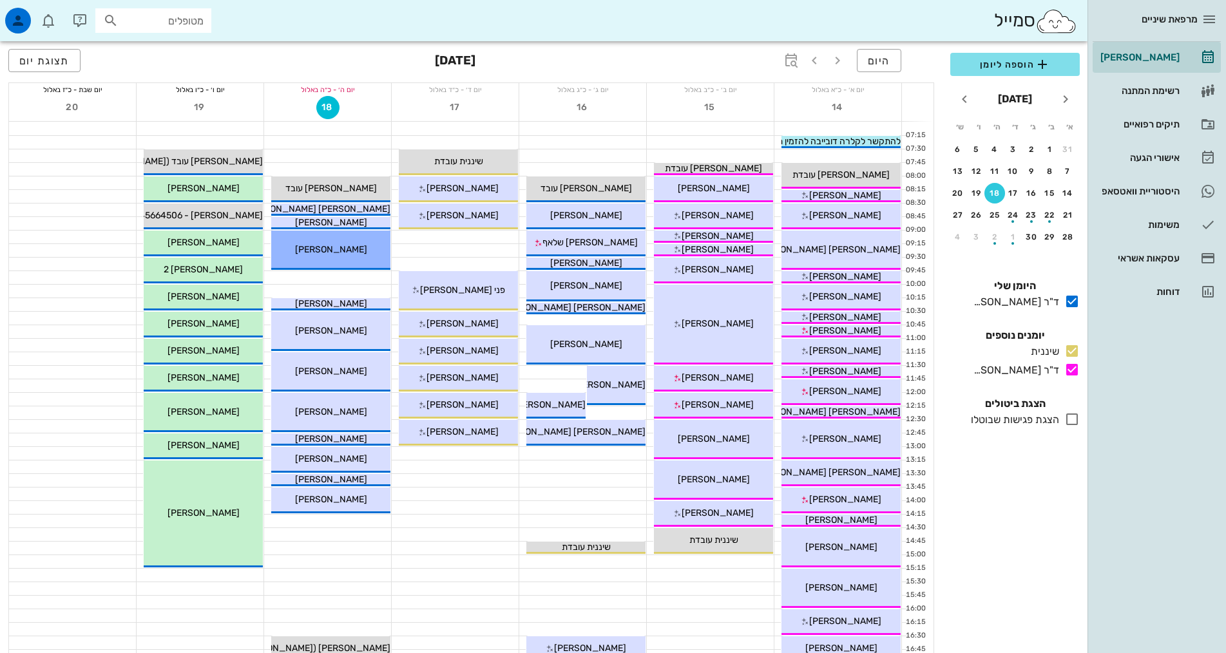
click at [1008, 539] on div "הוספה ליומן [DATE] א׳ ב׳ ג׳ ד׳ ה׳ ו׳ ש׳ 31 1 2 3 4 5 6 7 8 9 10 11 12 13 14 15 …" at bounding box center [1015, 349] width 145 height 608
click at [1064, 562] on div "הוספה ליומן [DATE] א׳ ב׳ ג׳ ד׳ ה׳ ו׳ ש׳ 31 1 2 3 4 5 6 7 8 9 10 11 12 13 14 15 …" at bounding box center [1015, 349] width 145 height 608
click at [158, 16] on input "text" at bounding box center [162, 20] width 82 height 17
click at [158, 22] on input "text" at bounding box center [162, 20] width 82 height 17
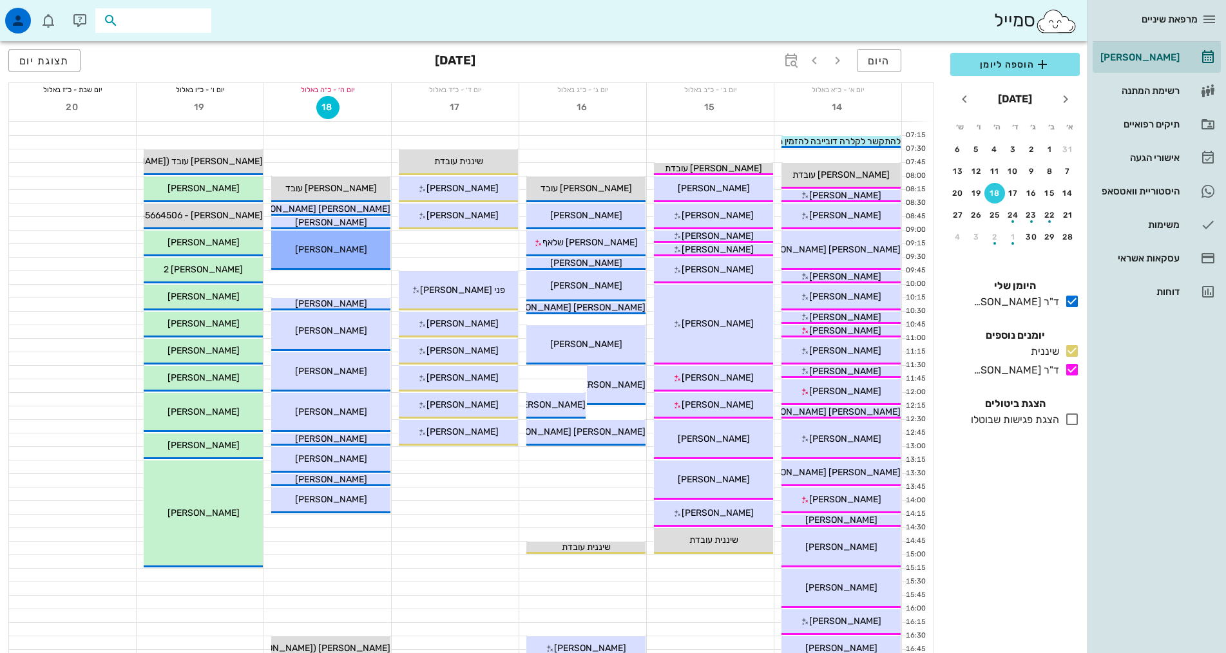
click at [1210, 527] on div "מרפאת שיניים [PERSON_NAME] רשימת המתנה תיקים רפואיים אישורי הגעה 1 היסטוריית וו…" at bounding box center [1157, 326] width 139 height 653
click at [201, 20] on input "text" at bounding box center [162, 20] width 82 height 17
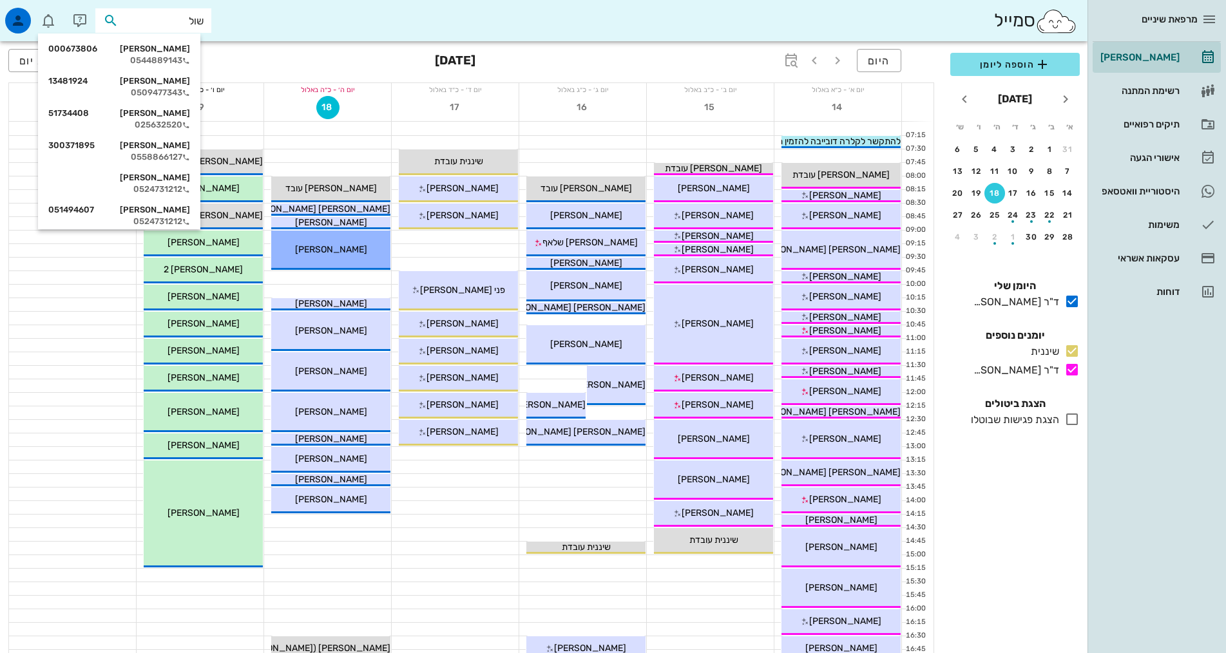
type input "[PERSON_NAME]"
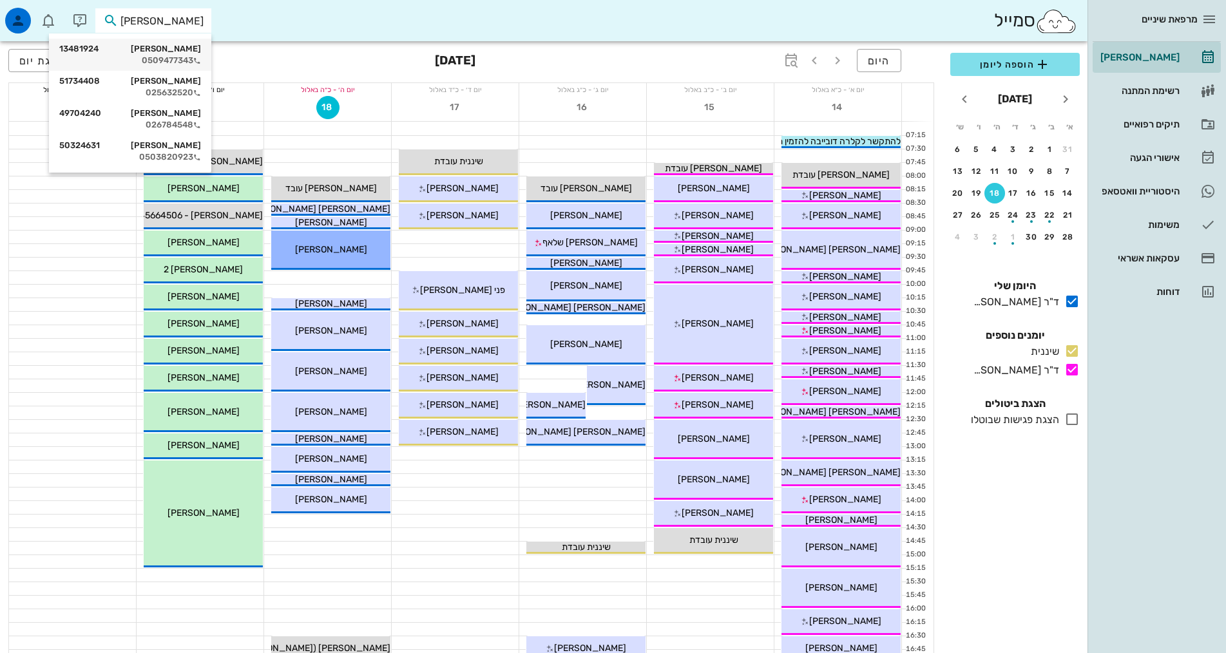
click at [181, 55] on div "0509477343" at bounding box center [130, 60] width 142 height 10
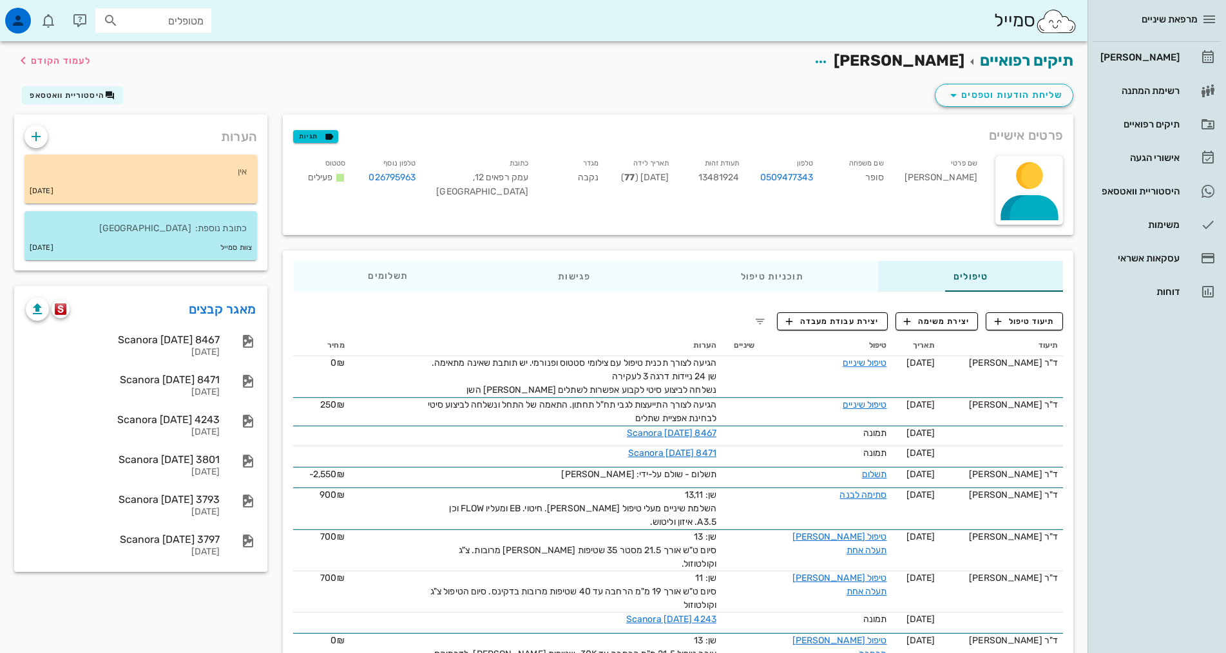
click at [1118, 502] on div "מרפאת שיניים [PERSON_NAME] רשימת המתנה תיקים רפואיים אישורי הגעה 1 היסטוריית וו…" at bounding box center [1157, 326] width 139 height 653
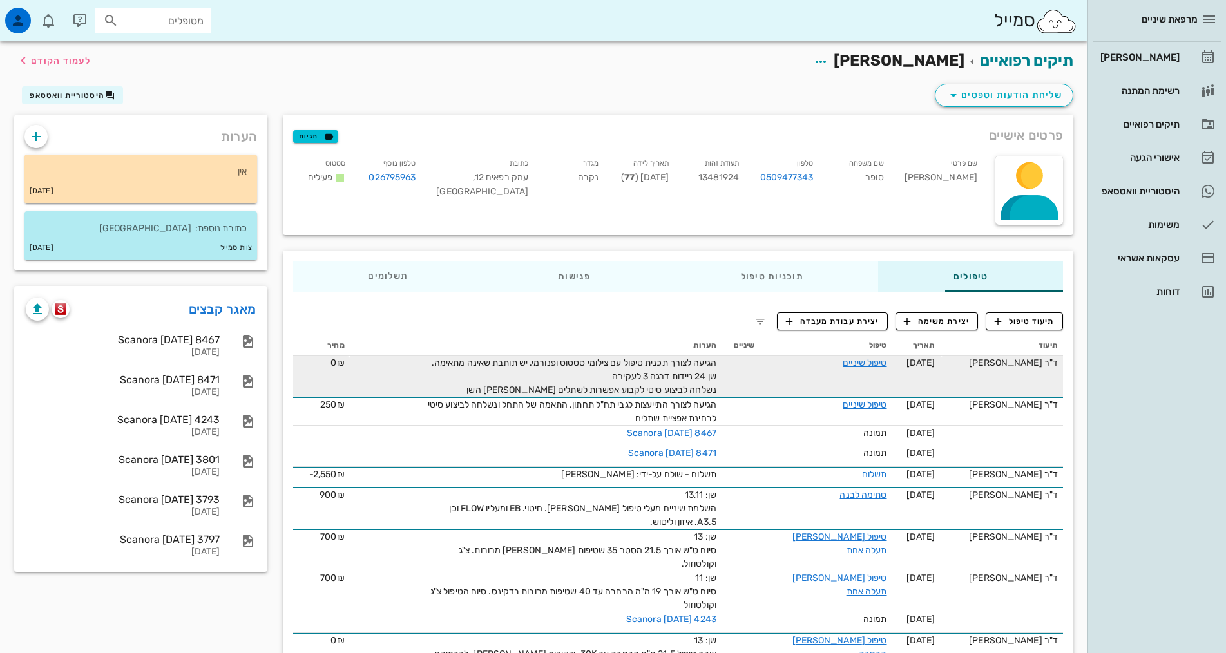
click at [617, 373] on span "הגיעה לצורך תכנית טיפול עם צילומי סטטוס ופנורמי. יש תותבת שאינה מתאימה. שן 24 נ…" at bounding box center [574, 377] width 285 height 38
click at [483, 363] on span "הגיעה לצורך תכנית טיפול עם צילומי סטטוס ופנורמי. יש תותבת שאינה מתאימה. שן 24 נ…" at bounding box center [574, 377] width 285 height 38
drag, startPoint x: 659, startPoint y: 390, endPoint x: 501, endPoint y: 392, distance: 157.9
click at [501, 392] on span "הגיעה לצורך תכנית טיפול עם צילומי סטטוס ופנורמי. יש תותבת שאינה מתאימה. שן 24 נ…" at bounding box center [574, 377] width 285 height 38
click at [552, 390] on span "הגיעה לצורך תכנית טיפול עם צילומי סטטוס ופנורמי. יש תותבת שאינה מתאימה. שן 24 נ…" at bounding box center [574, 377] width 285 height 38
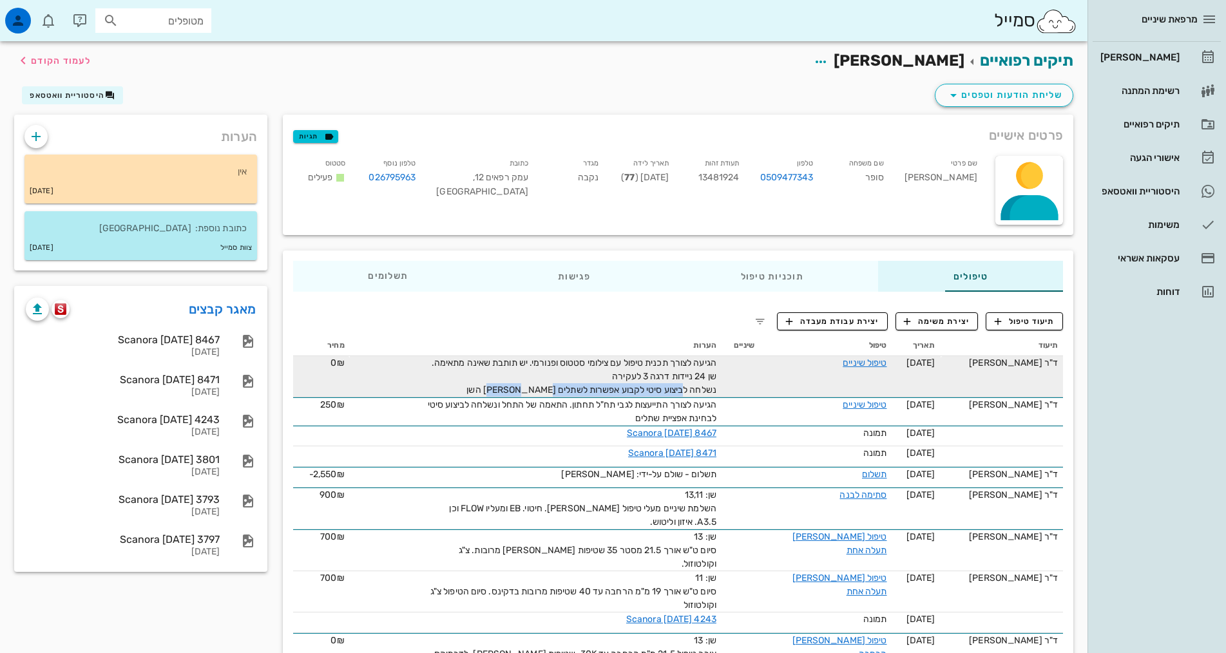
click at [598, 390] on span "הגיעה לצורך תכנית טיפול עם צילומי סטטוס ופנורמי. יש תותבת שאינה מתאימה. שן 24 נ…" at bounding box center [574, 377] width 285 height 38
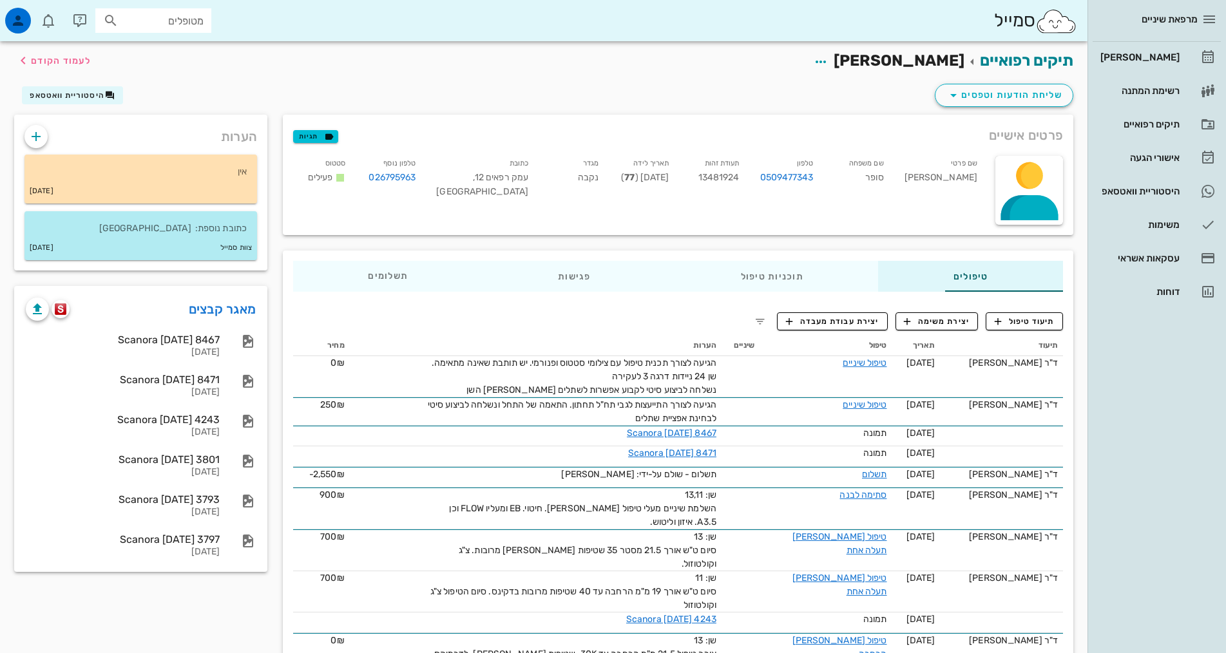
click at [584, 329] on div "תיעוד תאריך טיפול שיניים הערות מחיר ד"ר [PERSON_NAME] [DATE] טיפול שיניים הגיעה…" at bounding box center [677, 610] width 785 height 564
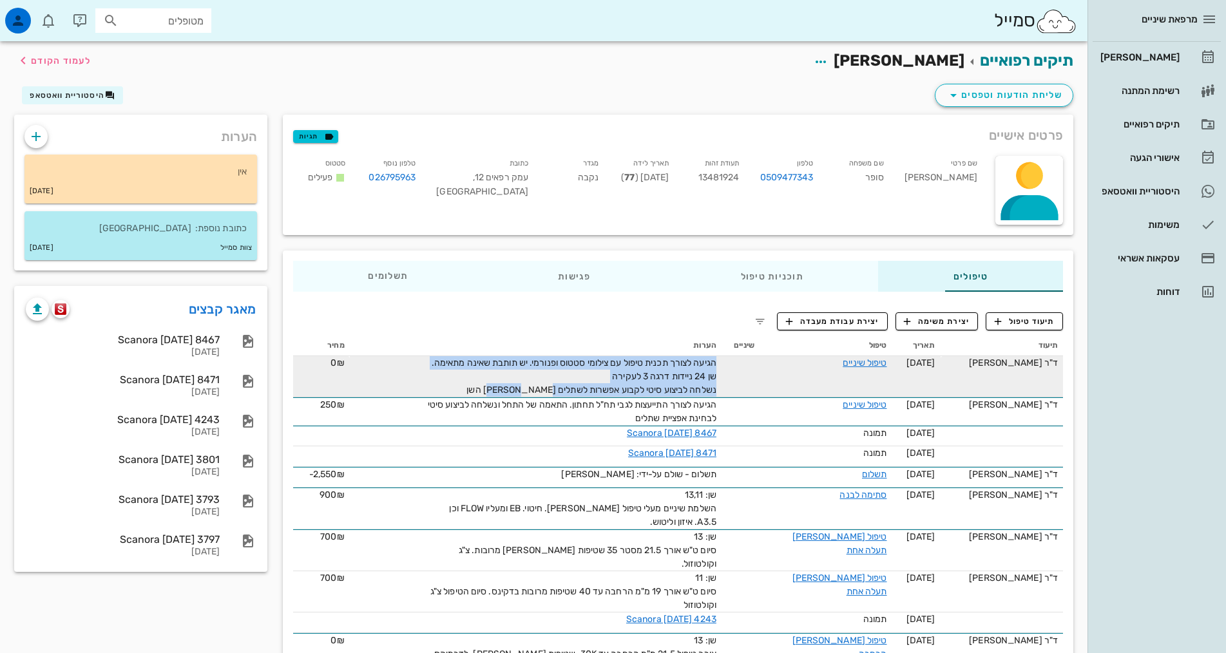
drag, startPoint x: 496, startPoint y: 390, endPoint x: 713, endPoint y: 373, distance: 217.2
click at [713, 373] on tr "ד"ר [PERSON_NAME] [DATE] טיפול שיניים הגיעה לצורך תכנית טיפול עם צילומי סטטוס ו…" at bounding box center [678, 376] width 770 height 41
click at [591, 388] on span "הגיעה לצורך תכנית טיפול עם צילומי סטטוס ופנורמי. יש תותבת שאינה מתאימה. שן 24 נ…" at bounding box center [574, 377] width 285 height 38
drag, startPoint x: 526, startPoint y: 388, endPoint x: 700, endPoint y: 389, distance: 174.6
click at [700, 389] on tr "ד"ר [PERSON_NAME] [DATE] טיפול שיניים הגיעה לצורך תכנית טיפול עם צילומי סטטוס ו…" at bounding box center [678, 376] width 770 height 41
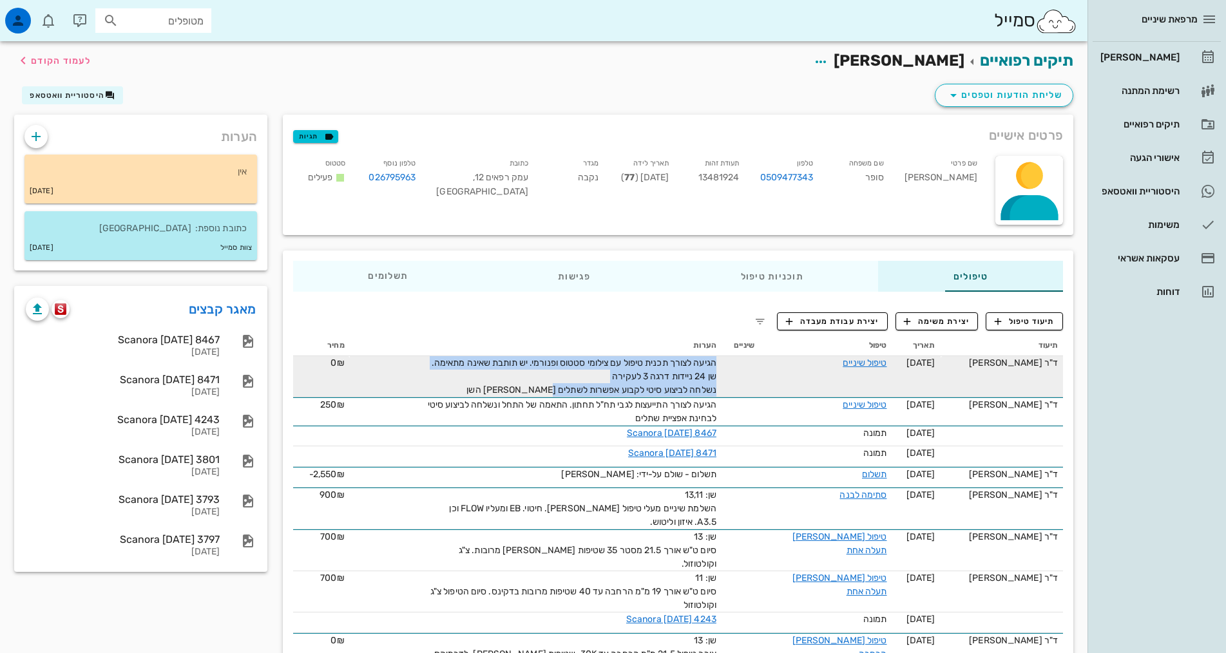
click at [564, 388] on span "הגיעה לצורך תכנית טיפול עם צילומי סטטוס ופנורמי. יש תותבת שאינה מתאימה. שן 24 נ…" at bounding box center [574, 377] width 285 height 38
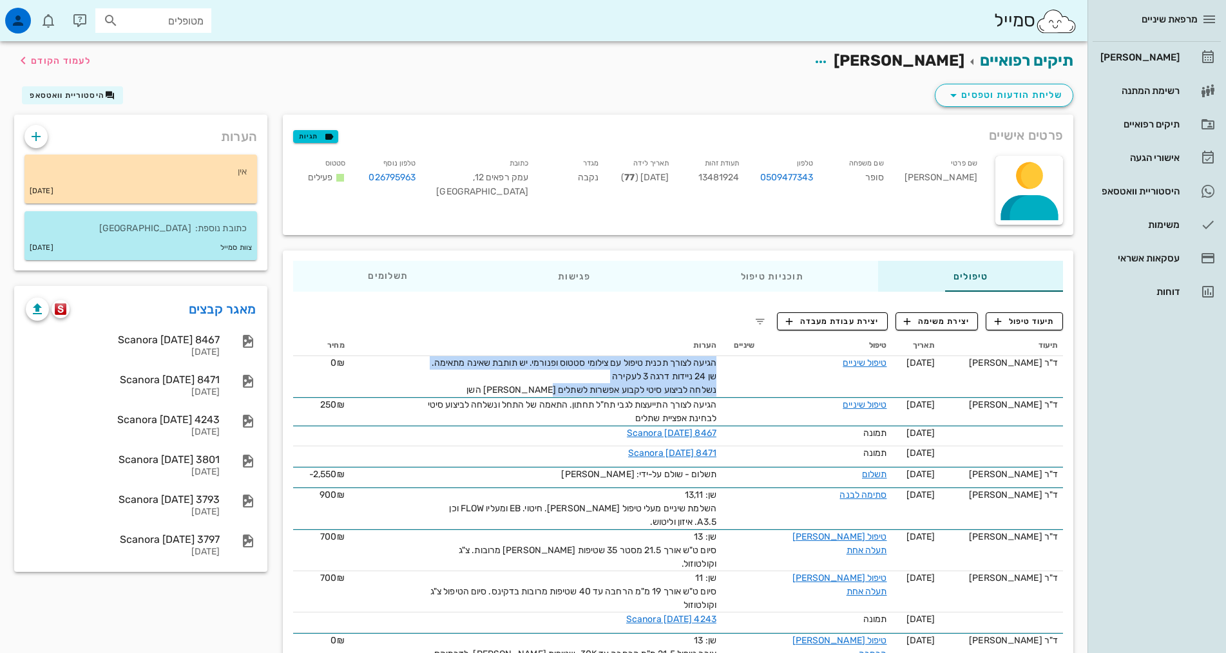
drag, startPoint x: 486, startPoint y: 391, endPoint x: 710, endPoint y: 347, distance: 227.8
click at [710, 347] on table "תיעוד תאריך טיפול שיניים הערות מחיר ד"ר [PERSON_NAME] [DATE] טיפול שיניים הגיעה…" at bounding box center [678, 610] width 770 height 548
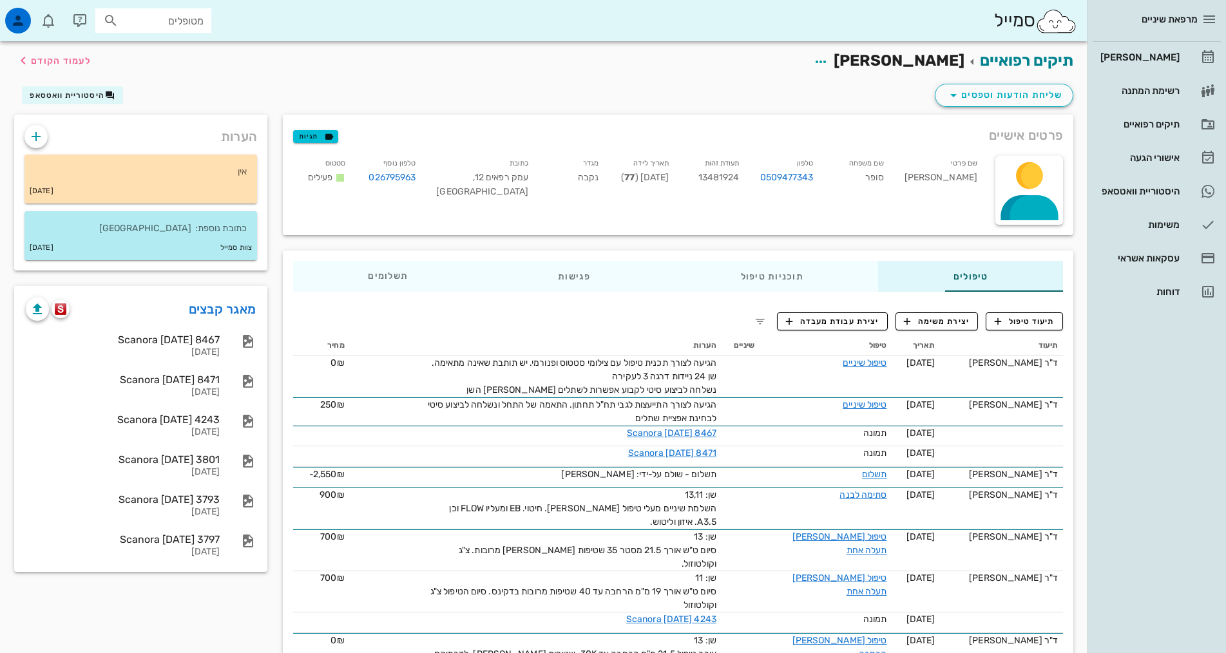
click at [680, 326] on div "תיעוד טיפול יצירת משימה יצירת עבודת מעבדה תיעוד תאריך טיפול שיניים הערות מחיר ד…" at bounding box center [678, 598] width 791 height 592
click at [1160, 457] on div "מרפאת שיניים [PERSON_NAME] רשימת המתנה תיקים רפואיים אישורי הגעה 1 היסטוריית וו…" at bounding box center [1157, 326] width 139 height 653
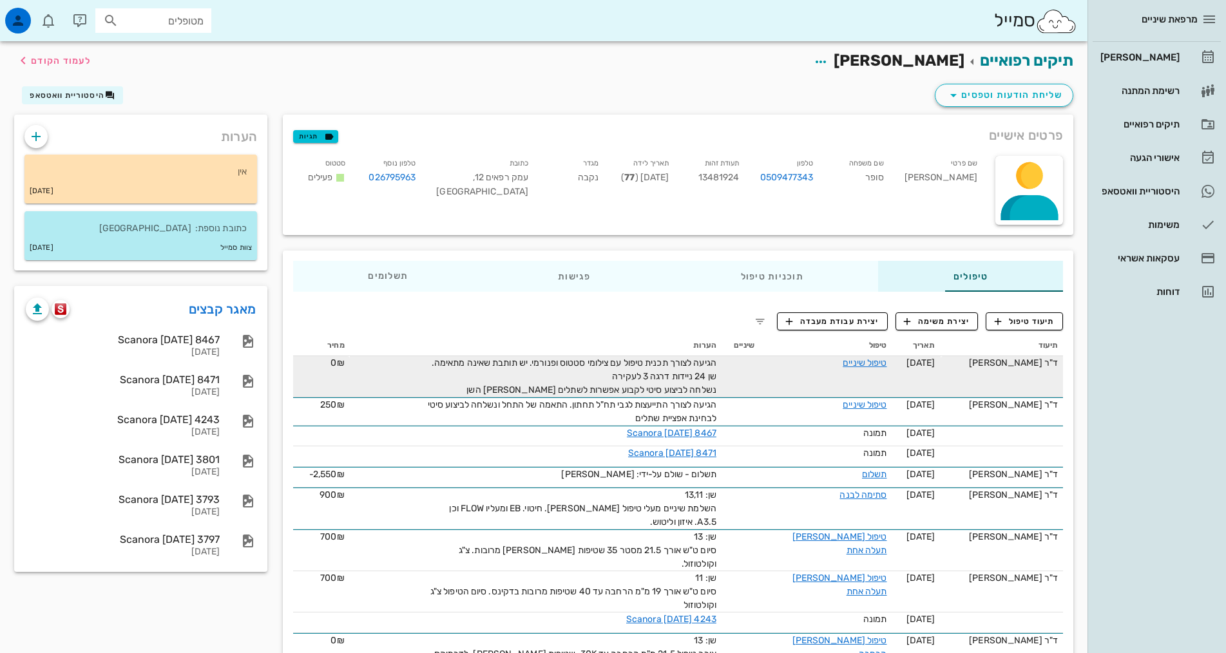
click at [527, 387] on span "הגיעה לצורך תכנית טיפול עם צילומי סטטוס ופנורמי. יש תותבת שאינה מתאימה. שן 24 נ…" at bounding box center [574, 377] width 285 height 38
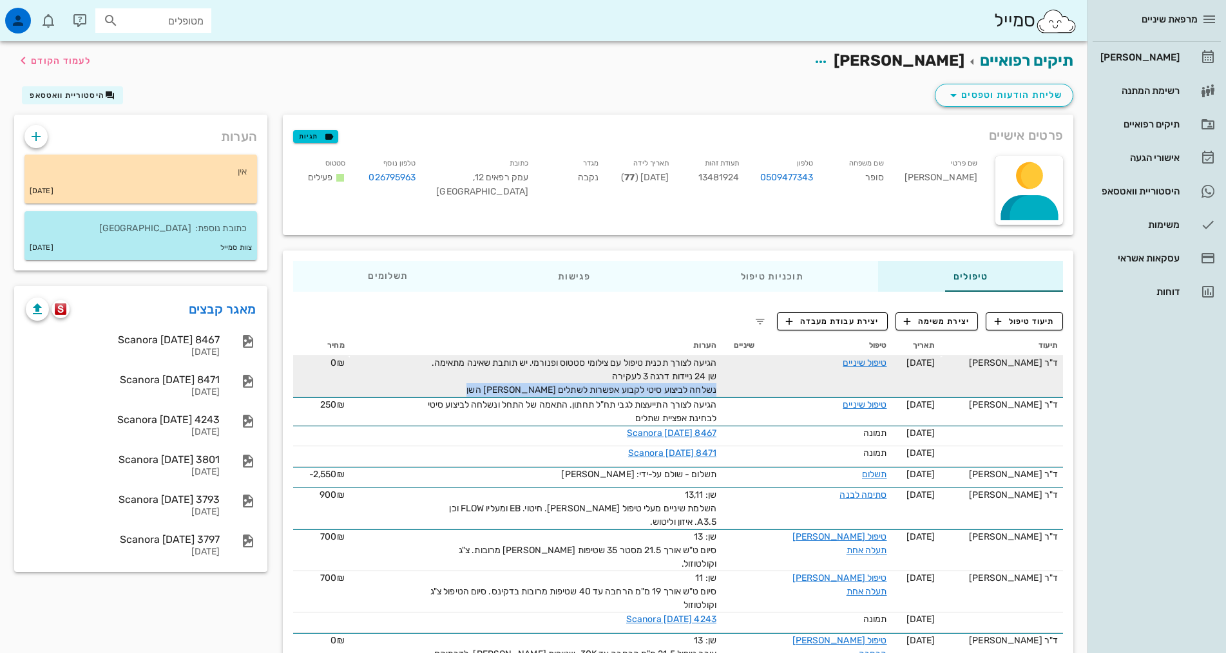
click at [527, 387] on span "הגיעה לצורך תכנית טיפול עם צילומי סטטוס ופנורמי. יש תותבת שאינה מתאימה. שן 24 נ…" at bounding box center [574, 377] width 285 height 38
drag, startPoint x: 663, startPoint y: 388, endPoint x: 584, endPoint y: 387, distance: 79.3
click at [584, 387] on span "הגיעה לצורך תכנית טיפול עם צילומי סטטוס ופנורמי. יש תותבת שאינה מתאימה. שן 24 נ…" at bounding box center [574, 377] width 285 height 38
drag, startPoint x: 691, startPoint y: 388, endPoint x: 462, endPoint y: 389, distance: 229.4
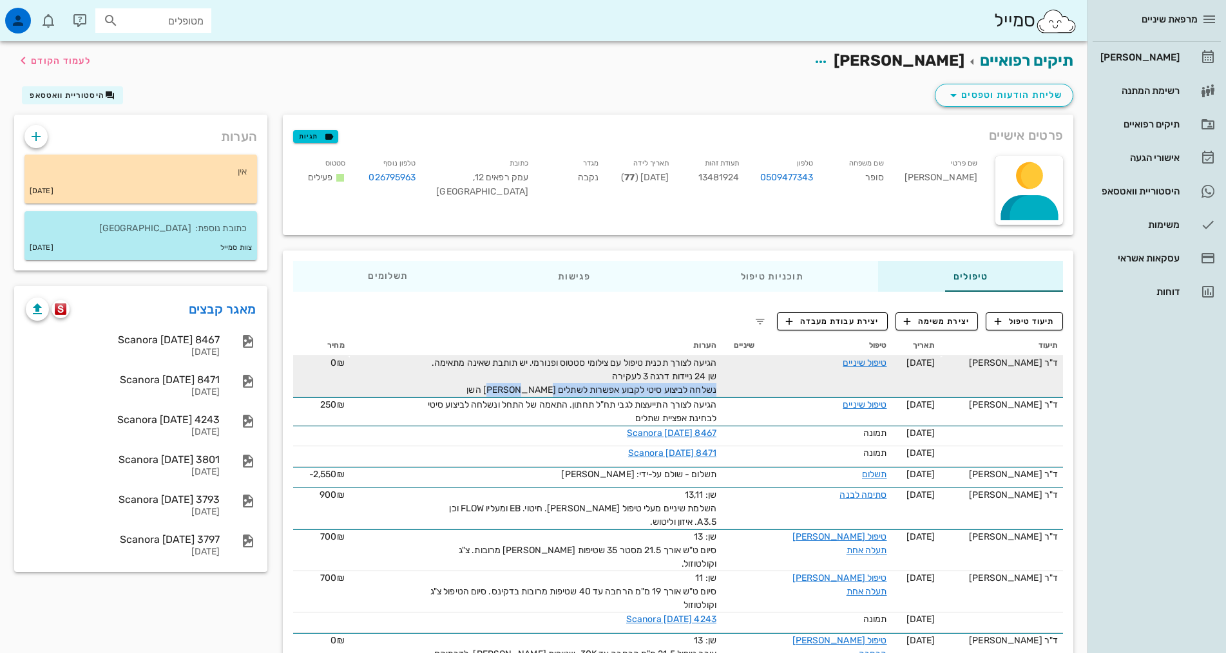
click at [462, 389] on div "הגיעה לצורך תכנית טיפול עם צילומי סטטוס ופנורמי. יש תותבת שאינה מתאימה. שן 24 נ…" at bounding box center [572, 376] width 290 height 41
click at [646, 388] on span "הגיעה לצורך תכנית טיפול עם צילומי סטטוס ופנורמי. יש תותבת שאינה מתאימה. שן 24 נ…" at bounding box center [574, 377] width 285 height 38
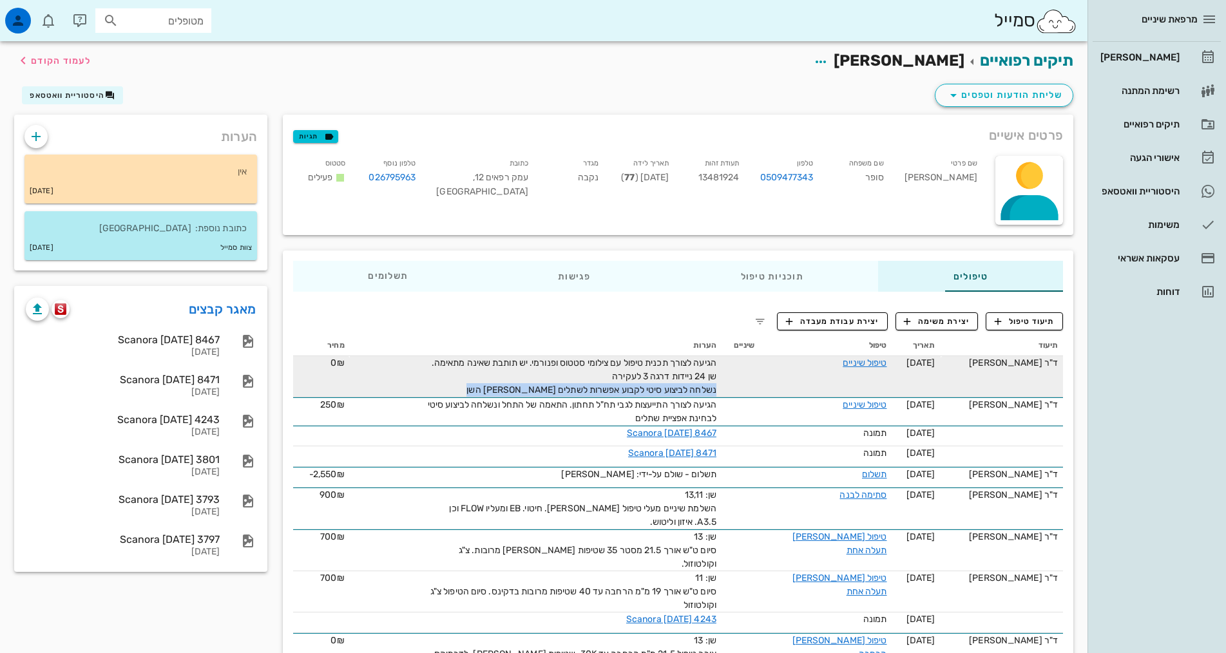
click at [484, 386] on div "הגיעה לצורך תכנית טיפול עם צילומי סטטוס ופנורמי. יש תותבת שאינה מתאימה. שן 24 נ…" at bounding box center [572, 376] width 290 height 41
drag, startPoint x: 499, startPoint y: 392, endPoint x: 694, endPoint y: 388, distance: 195.2
click at [694, 388] on td "הגיעה לצורך תכנית טיפול עם צילומי סטטוס ופנורמי. יש תותבת שאינה מתאימה. שן 24 נ…" at bounding box center [536, 376] width 372 height 41
click at [514, 388] on span "הגיעה לצורך תכנית טיפול עם צילומי סטטוס ופנורמי. יש תותבת שאינה מתאימה. שן 24 נ…" at bounding box center [574, 377] width 285 height 38
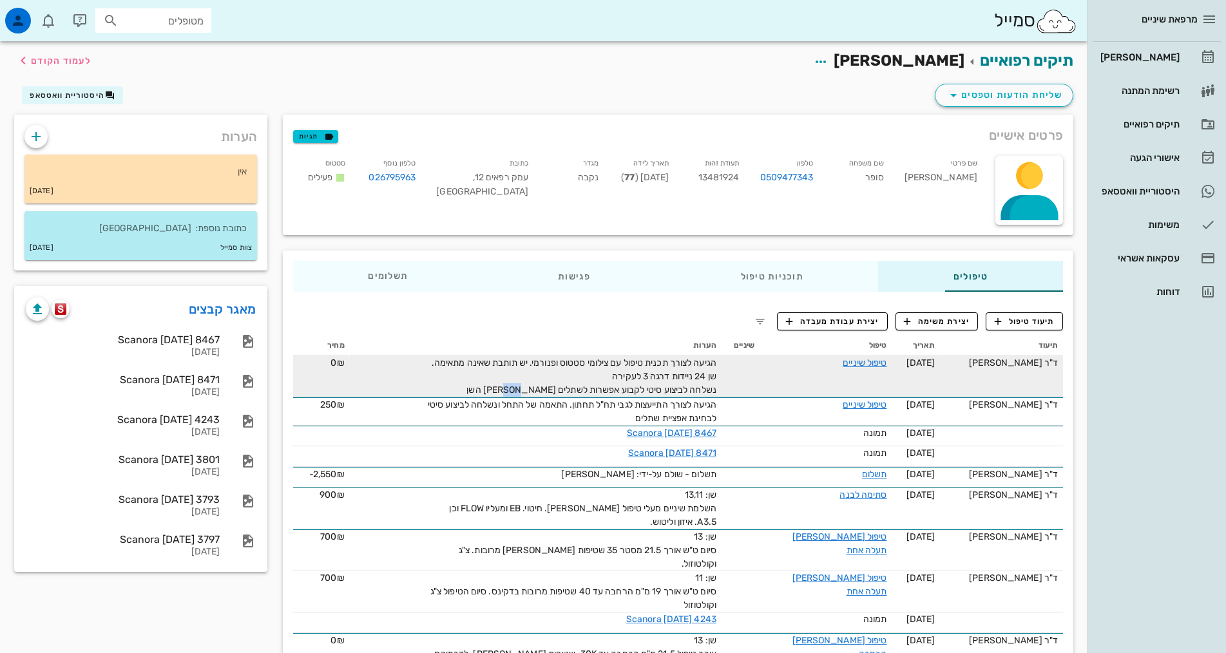
click at [514, 388] on span "הגיעה לצורך תכנית טיפול עם צילומי סטטוס ופנורמי. יש תותבת שאינה מתאימה. שן 24 נ…" at bounding box center [574, 377] width 285 height 38
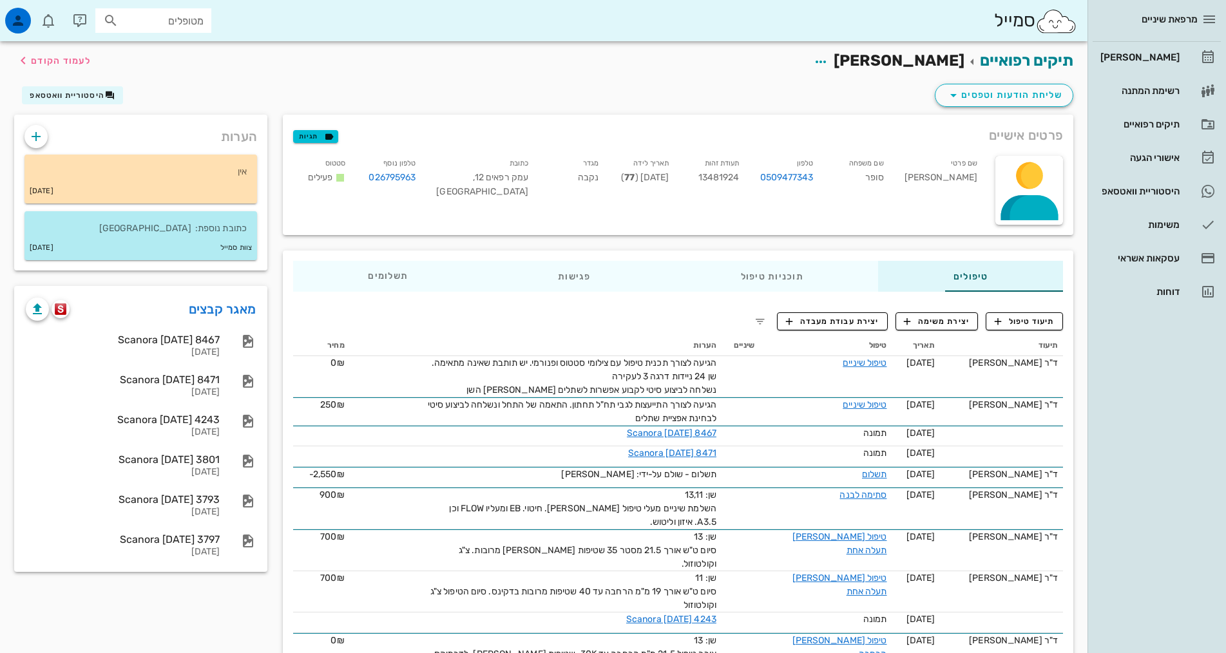
click at [524, 317] on div "תיעוד טיפול יצירת משימה יצירת עבודת מעבדה תיעוד תאריך טיפול שיניים הערות מחיר ד…" at bounding box center [678, 598] width 791 height 592
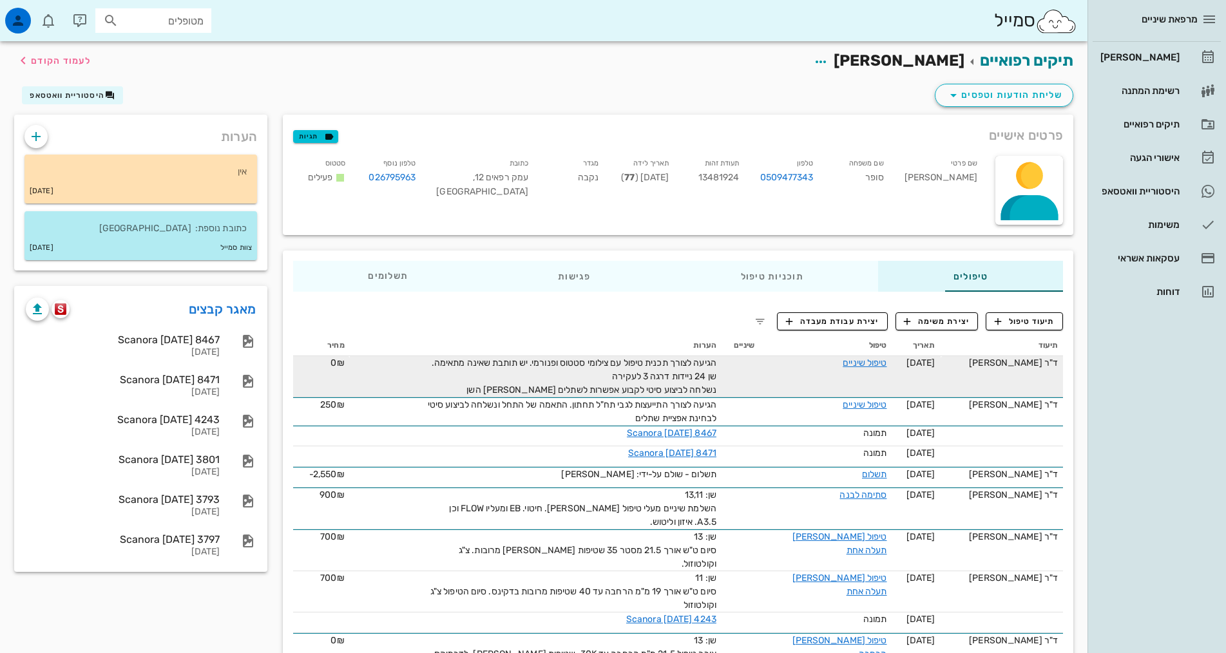
click at [523, 393] on span "הגיעה לצורך תכנית טיפול עם צילומי סטטוס ופנורמי. יש תותבת שאינה מתאימה. שן 24 נ…" at bounding box center [574, 377] width 285 height 38
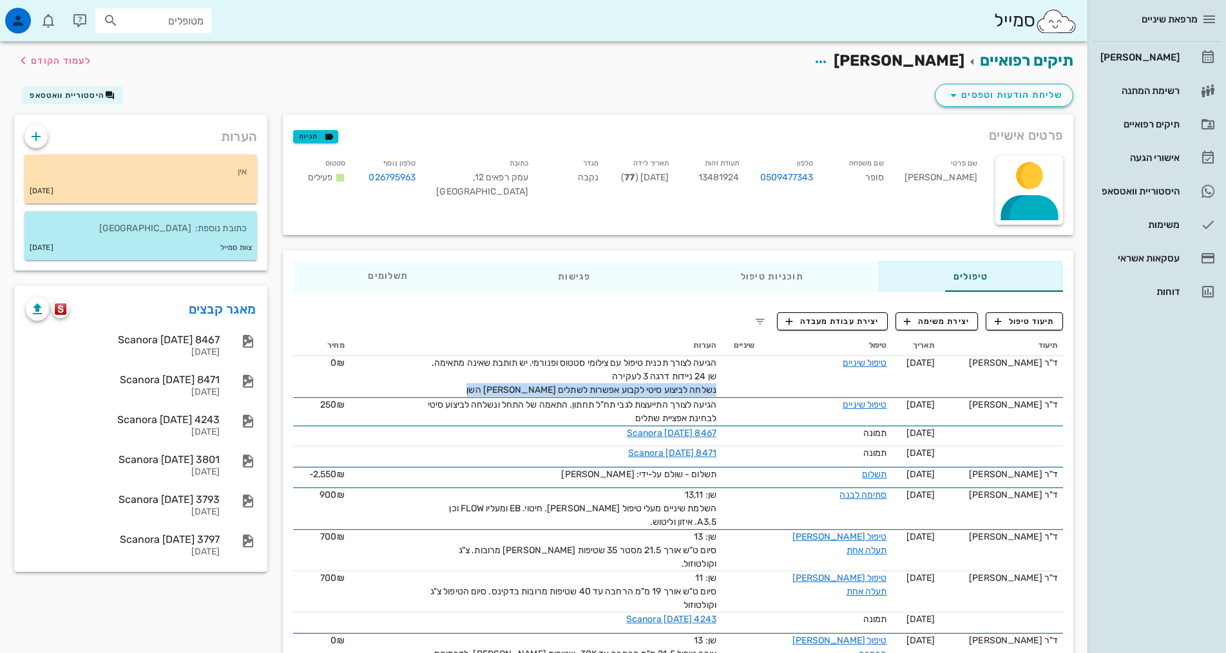
click at [515, 336] on th "הערות" at bounding box center [536, 346] width 372 height 21
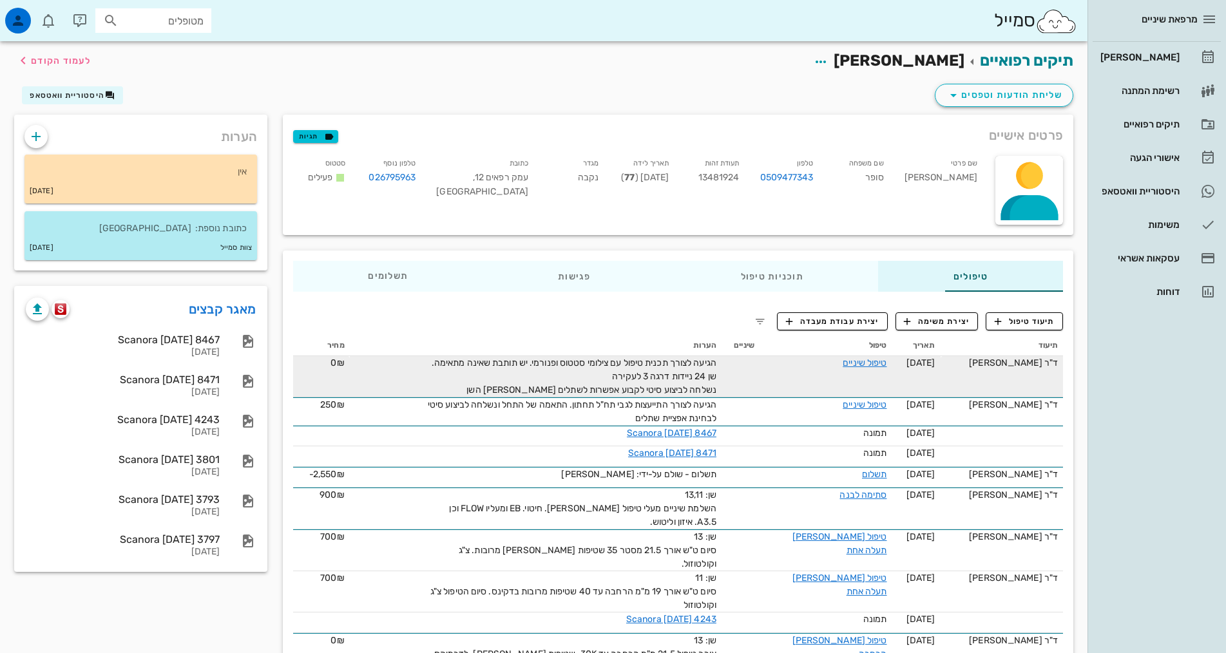
click at [575, 376] on span "הגיעה לצורך תכנית טיפול עם צילומי סטטוס ופנורמי. יש תותבת שאינה מתאימה. שן 24 נ…" at bounding box center [574, 377] width 285 height 38
click at [573, 392] on span "הגיעה לצורך תכנית טיפול עם צילומי סטטוס ופנורמי. יש תותבת שאינה מתאימה. שן 24 נ…" at bounding box center [574, 377] width 285 height 38
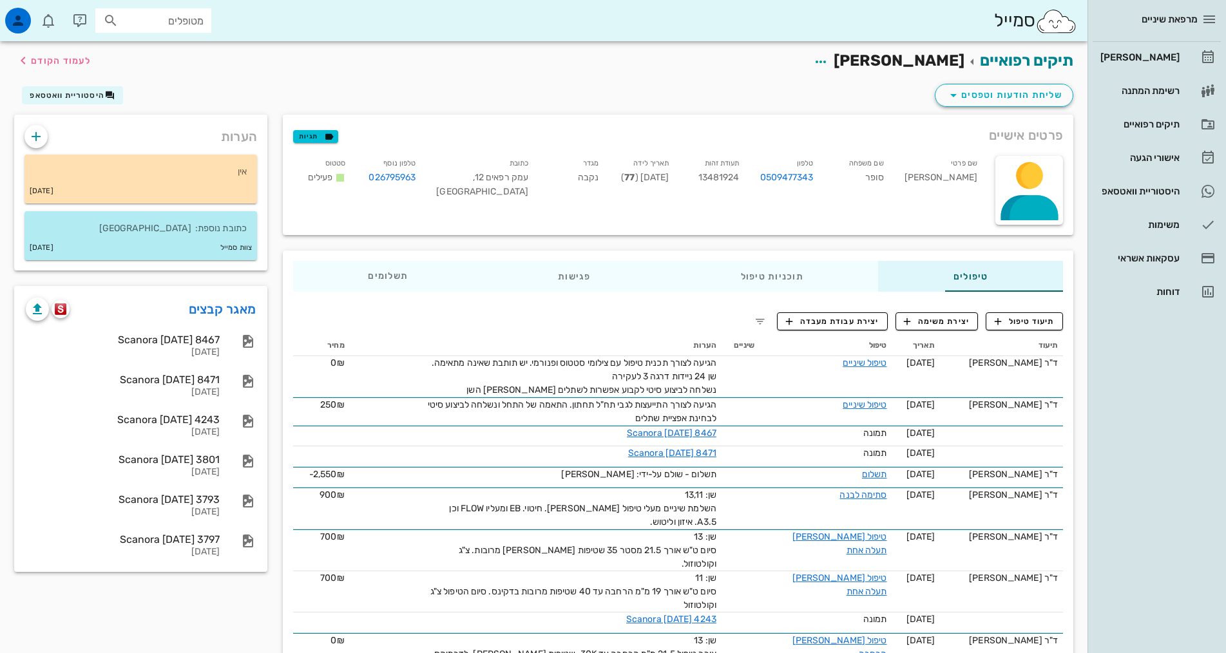
click at [1160, 454] on div "מרפאת שיניים [PERSON_NAME] רשימת המתנה תיקים רפואיים אישורי הגעה 1 היסטוריית וו…" at bounding box center [1157, 326] width 139 height 653
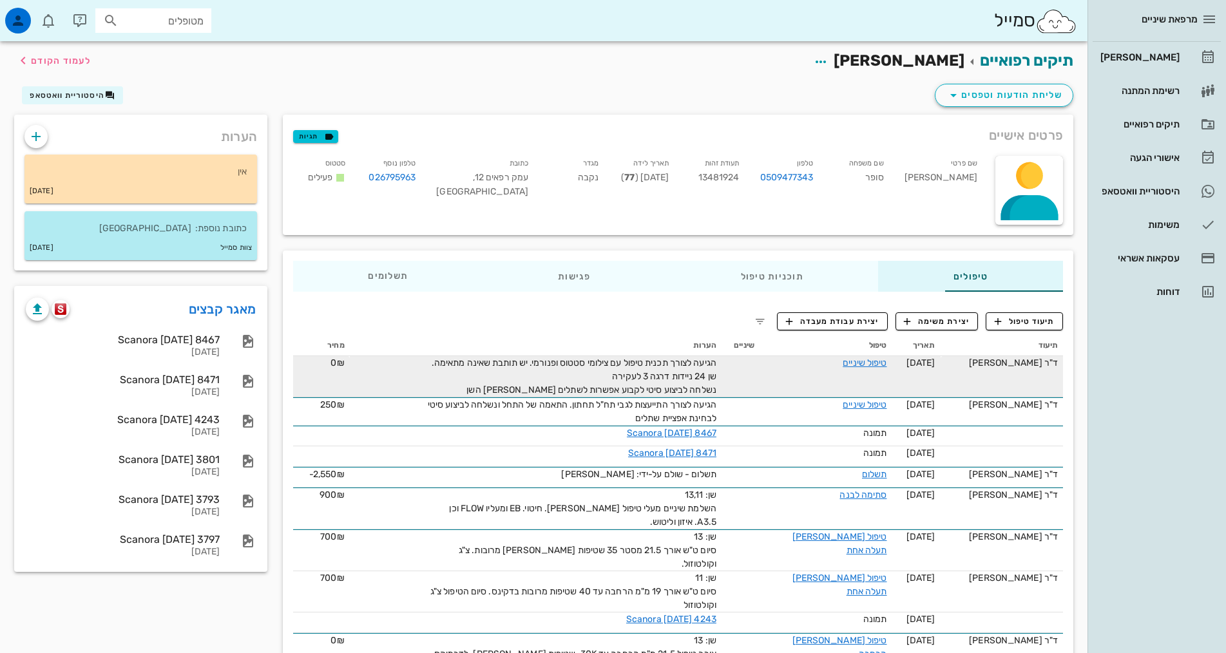
click at [535, 380] on div "הגיעה לצורך תכנית טיפול עם צילומי סטטוס ופנורמי. יש תותבת שאינה מתאימה. שן 24 נ…" at bounding box center [572, 376] width 290 height 41
click at [539, 387] on span "הגיעה לצורך תכנית טיפול עם צילומי סטטוס ופנורמי. יש תותבת שאינה מתאימה. שן 24 נ…" at bounding box center [574, 377] width 285 height 38
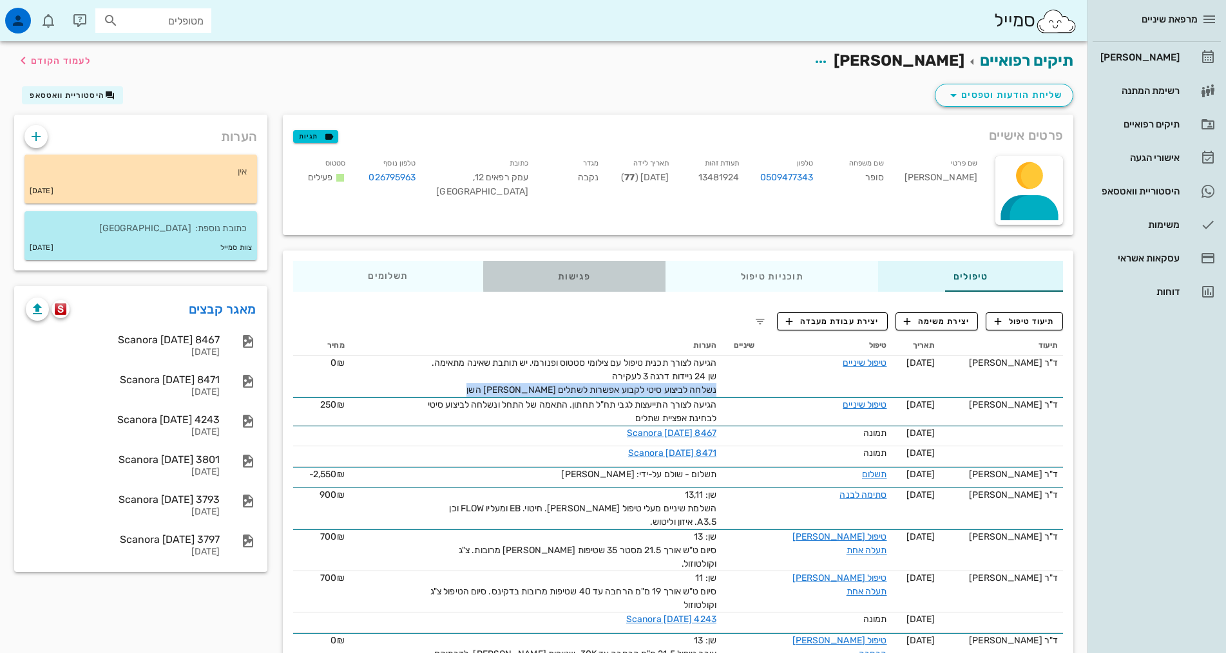
click at [539, 274] on div "פגישות" at bounding box center [574, 276] width 182 height 31
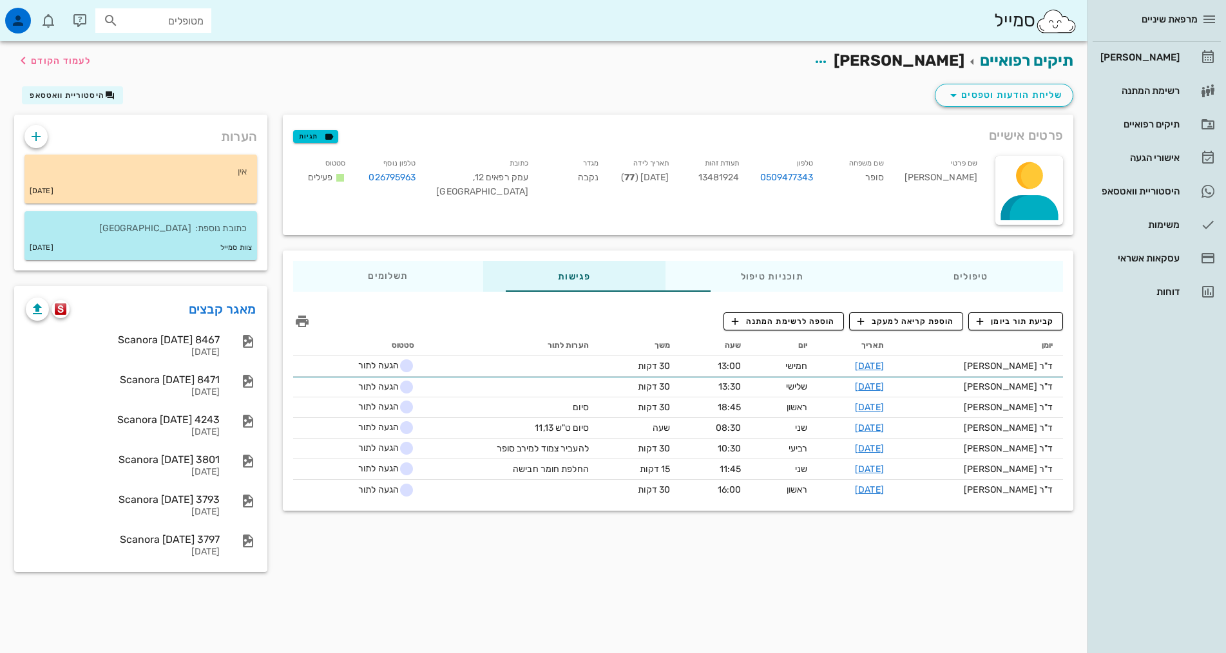
click at [1176, 425] on div "מרפאת שיניים [PERSON_NAME] רשימת המתנה תיקים רפואיים אישורי הגעה 1 היסטוריית וו…" at bounding box center [1157, 326] width 139 height 653
click at [1173, 429] on div "מרפאת שיניים [PERSON_NAME] רשימת המתנה תיקים רפואיים אישורי הגעה 1 היסטוריית וו…" at bounding box center [1157, 326] width 139 height 653
click at [977, 287] on div "טיפולים" at bounding box center [970, 276] width 185 height 31
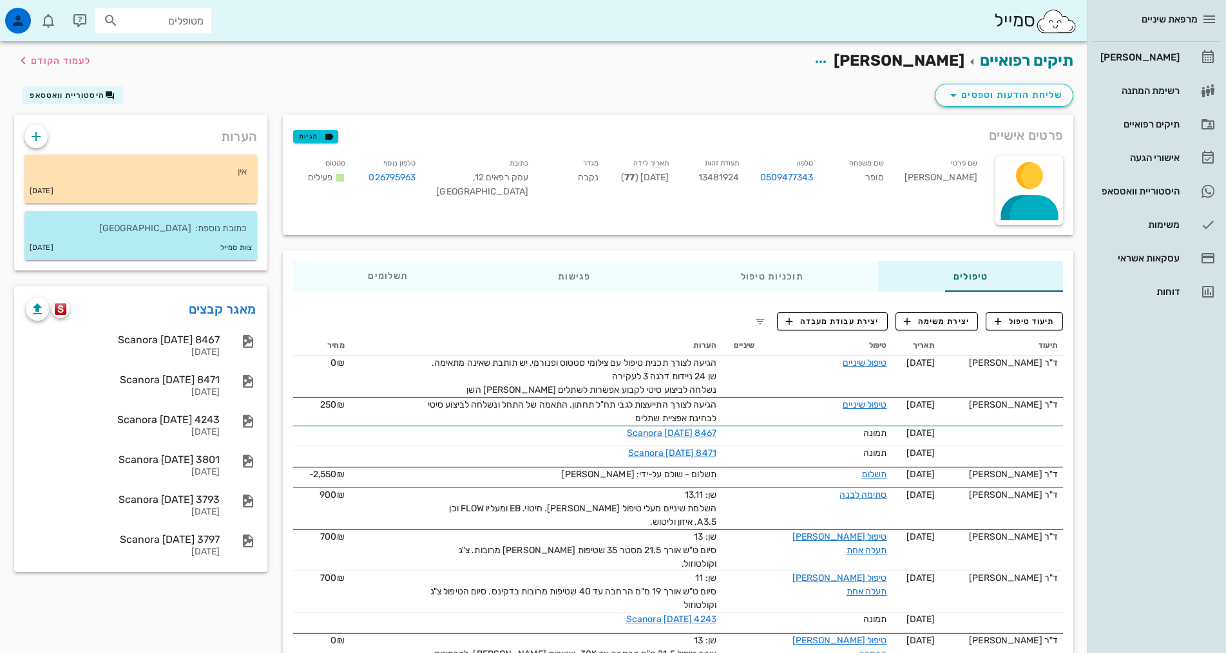
click at [1109, 439] on div "מרפאת שיניים [PERSON_NAME] רשימת המתנה תיקים רפואיים אישורי הגעה 1 היסטוריית וו…" at bounding box center [1157, 326] width 139 height 653
click at [1160, 401] on div "מרפאת שיניים [PERSON_NAME] רשימת המתנה תיקים רפואיים אישורי הגעה 1 היסטוריית וו…" at bounding box center [1157, 326] width 139 height 653
click at [1133, 50] on div "[PERSON_NAME]" at bounding box center [1139, 57] width 82 height 21
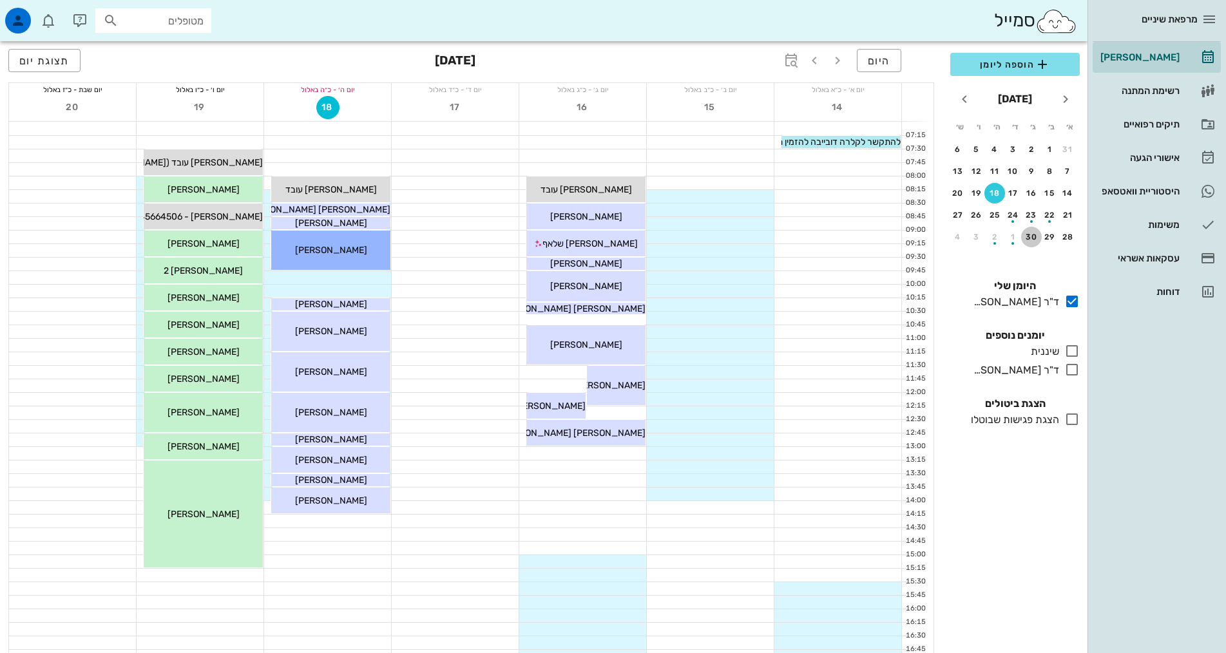
click at [1031, 238] on div "30" at bounding box center [1031, 237] width 21 height 9
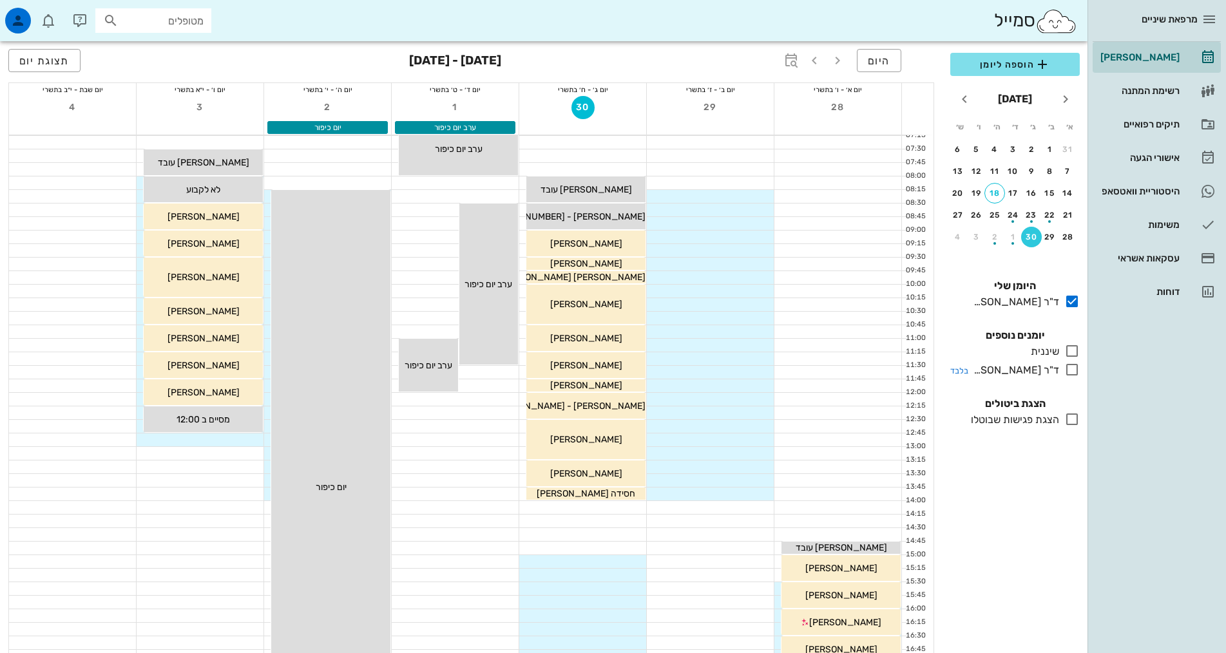
click at [1029, 364] on div "ד"ר [PERSON_NAME]" at bounding box center [1013, 370] width 91 height 15
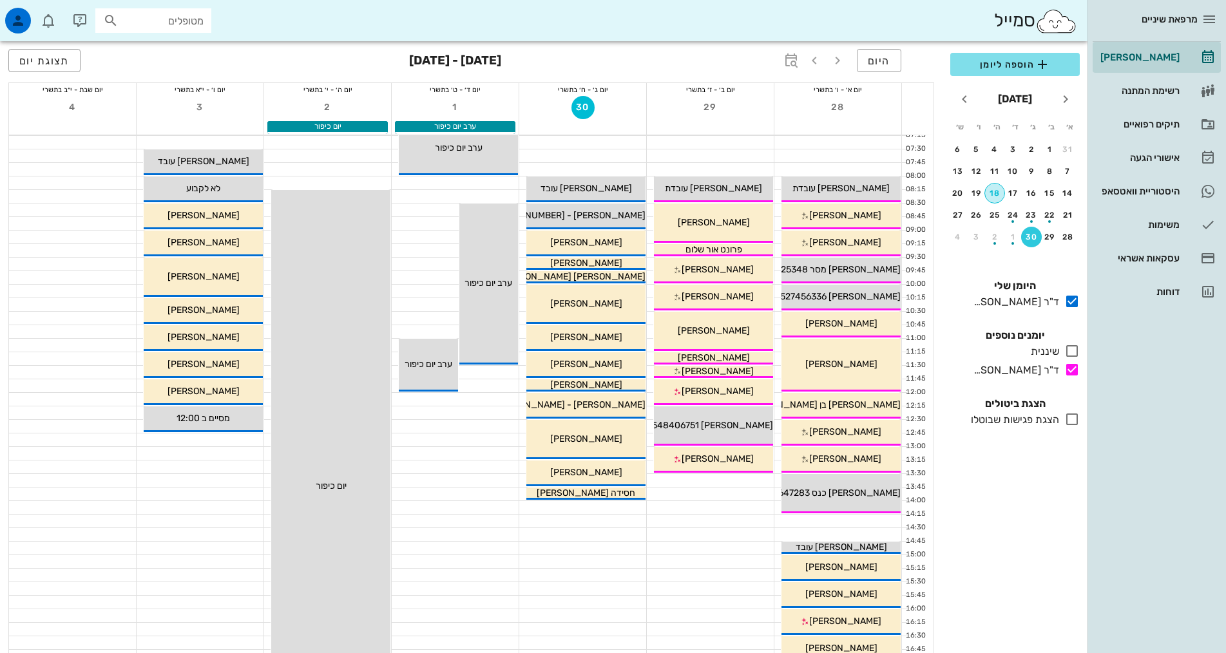
click at [997, 195] on div "18" at bounding box center [994, 193] width 19 height 9
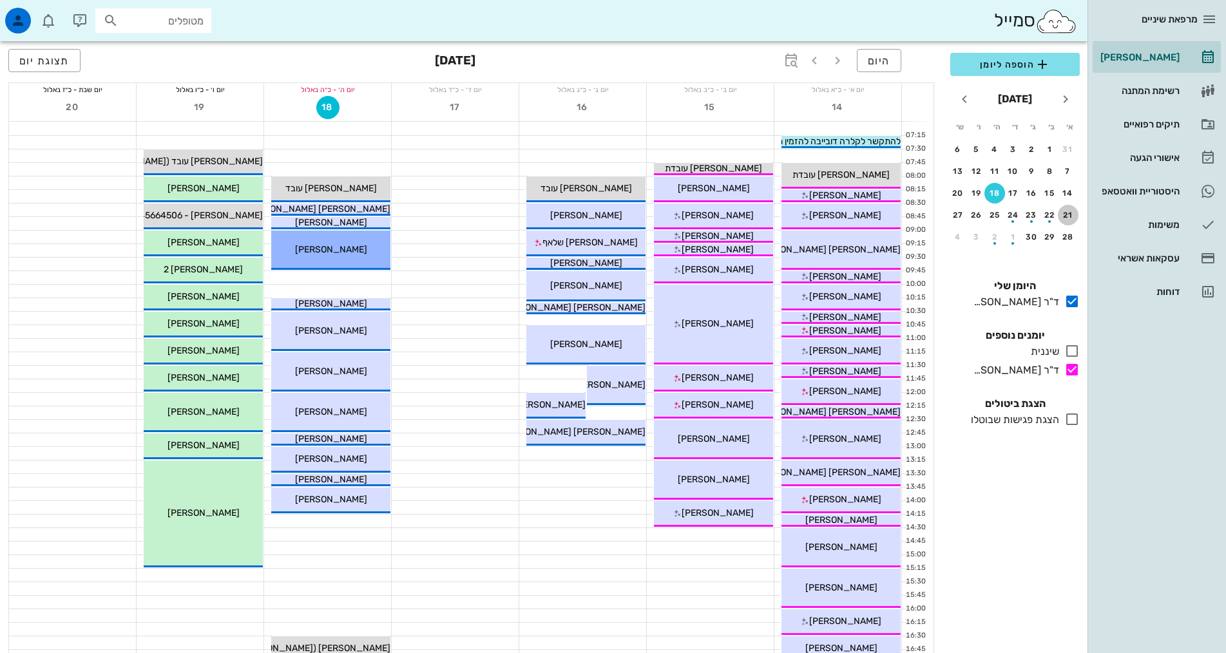
click at [1068, 218] on div "21" at bounding box center [1068, 215] width 21 height 9
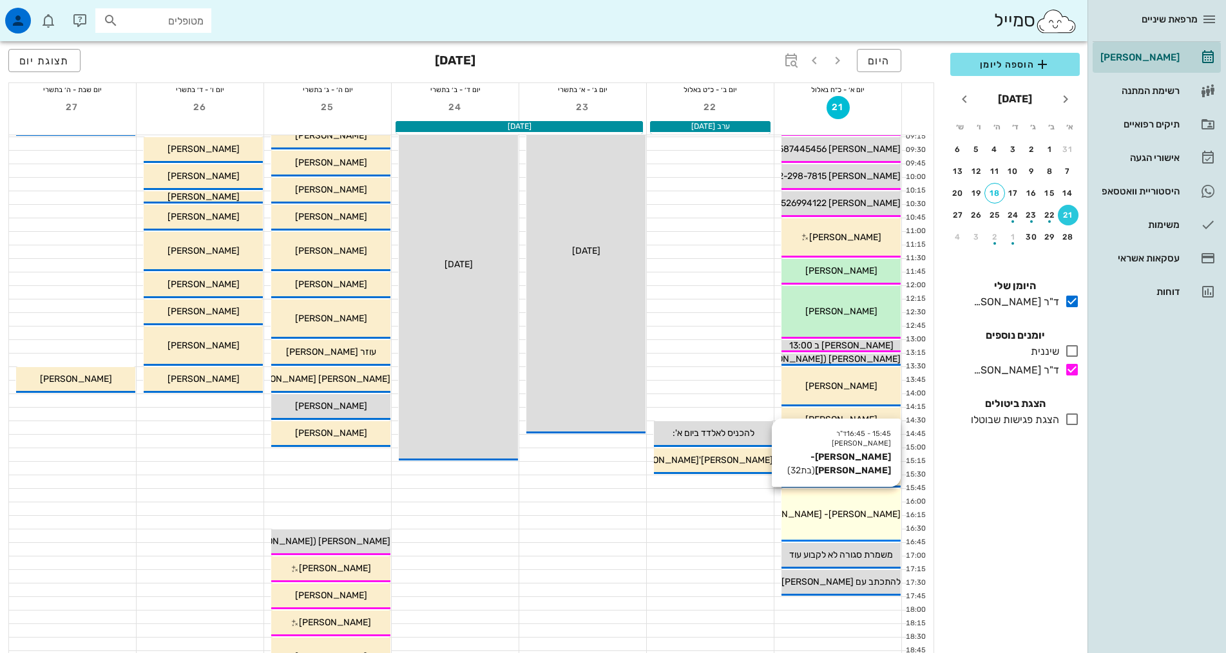
scroll to position [129, 0]
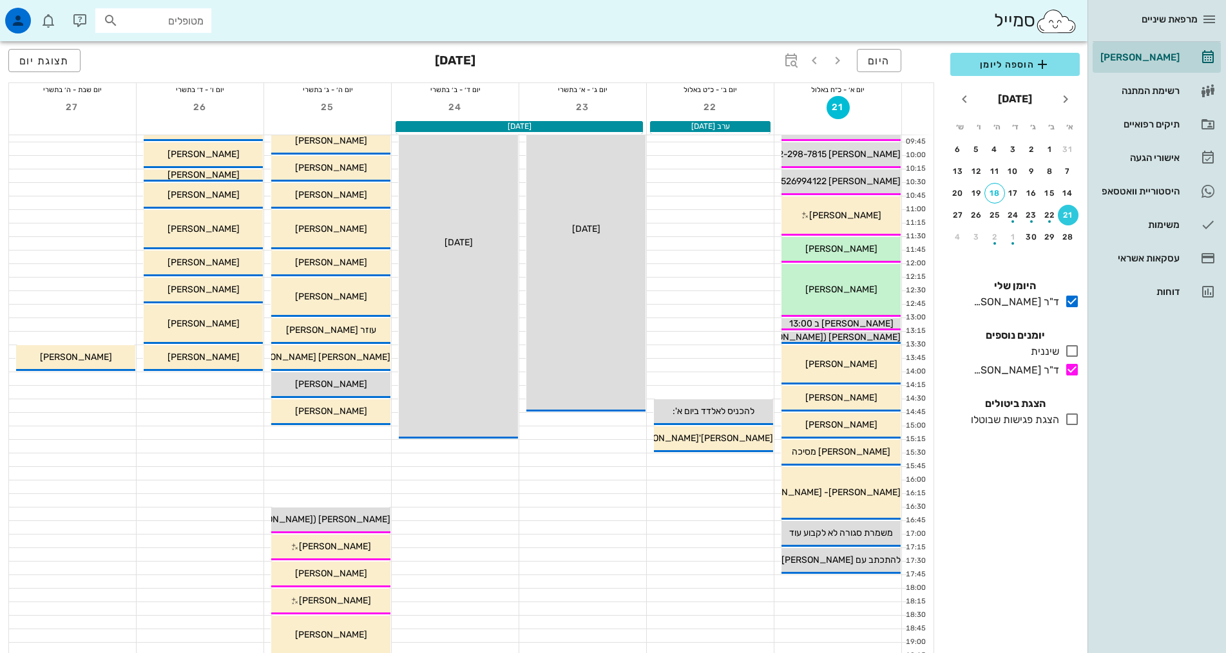
click at [749, 459] on div at bounding box center [710, 460] width 127 height 13
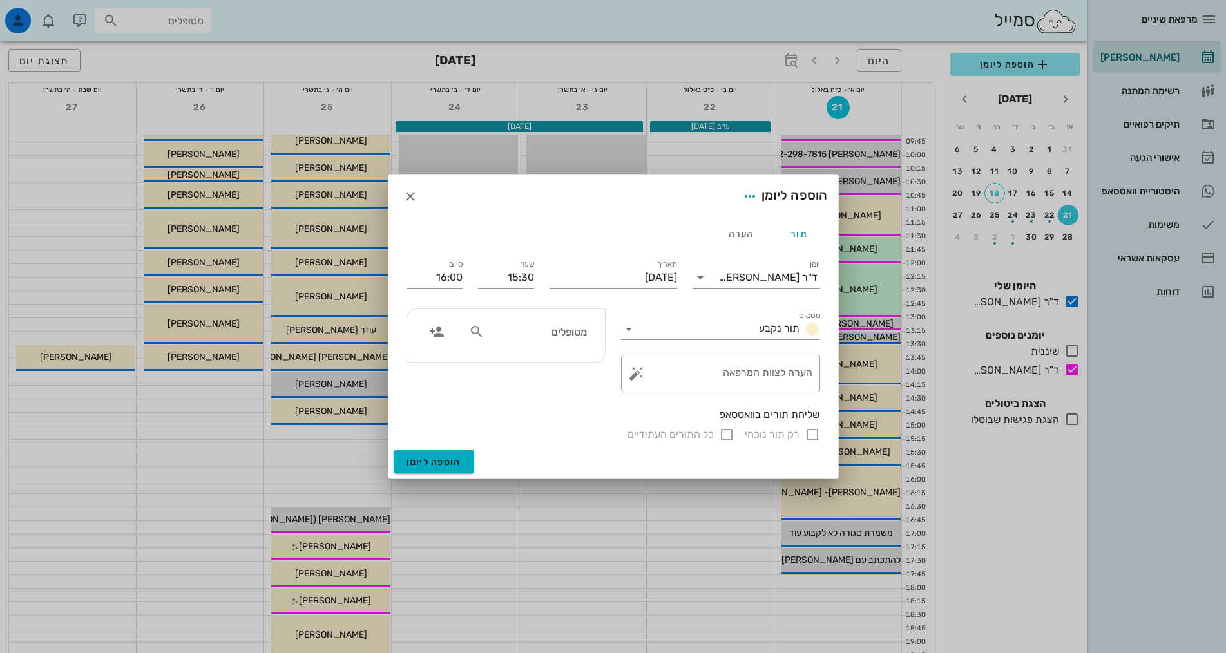
click at [565, 334] on input "מטופלים" at bounding box center [536, 331] width 99 height 17
click at [565, 334] on input "text" at bounding box center [536, 331] width 99 height 17
type input "[PERSON_NAME]"
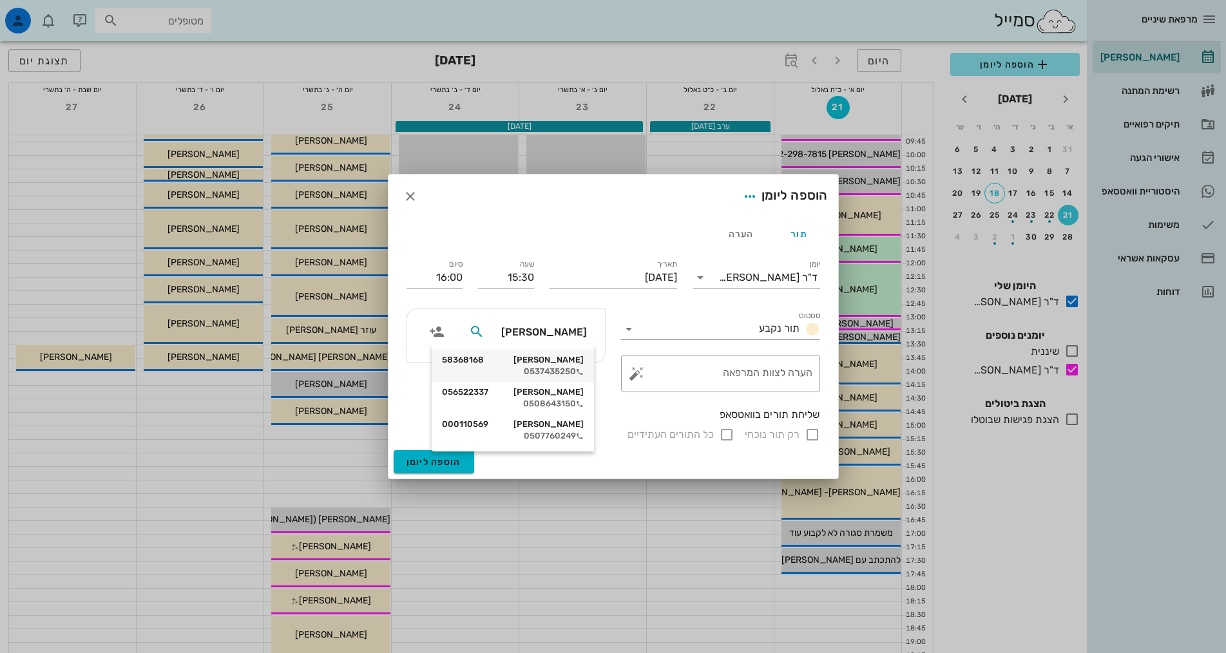
click at [557, 364] on div "[PERSON_NAME] 58368168" at bounding box center [513, 360] width 142 height 10
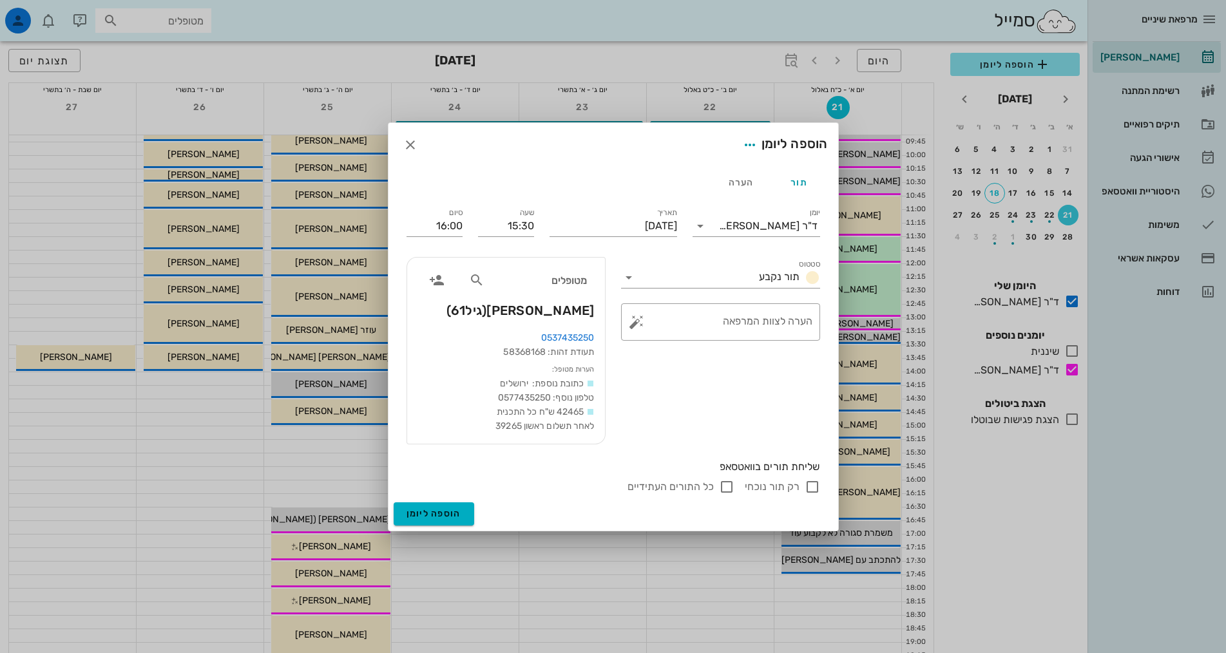
click at [559, 313] on span "[PERSON_NAME] (גיל 61 )" at bounding box center [520, 310] width 148 height 21
click at [677, 378] on div "סטטוס תור נקבע ​ הערה לצוות המרפאה" at bounding box center [720, 350] width 215 height 203
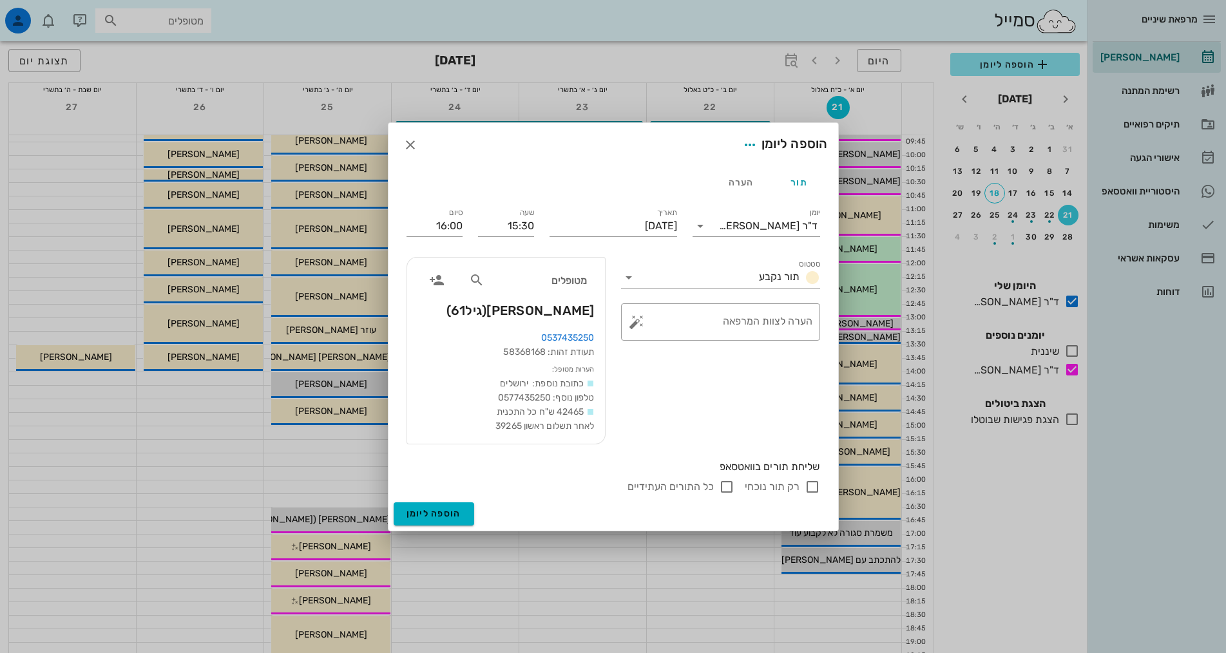
click at [709, 383] on div "סטטוס תור נקבע ​ הערה לצוות המרפאה" at bounding box center [720, 350] width 215 height 203
click at [743, 332] on textarea "הערה לצוות המרפאה" at bounding box center [725, 325] width 173 height 31
click at [746, 314] on textarea "כתרים על שתלים ניידים" at bounding box center [725, 325] width 173 height 31
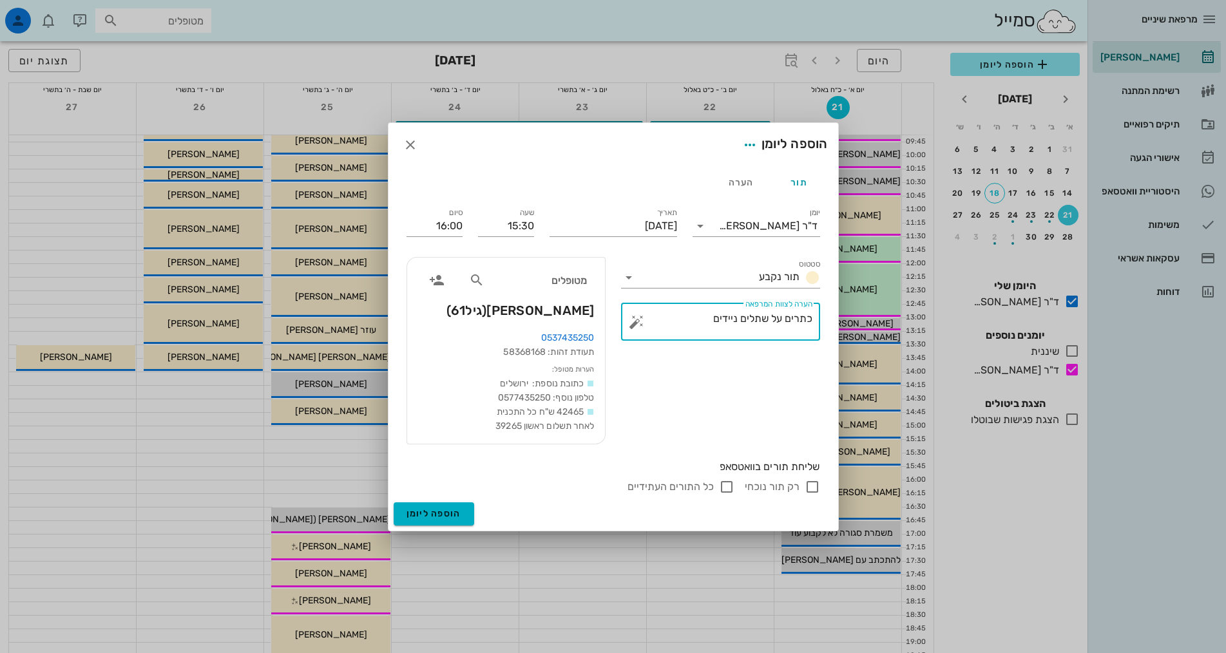
type textarea "כתרים על שתלים ניידים"
click at [669, 403] on div "סטטוס תור נקבע ​ הערה לצוות המרפאה כתרים על שתלים ניידים" at bounding box center [720, 350] width 215 height 203
click at [450, 513] on span "הוספה ליומן" at bounding box center [434, 513] width 55 height 11
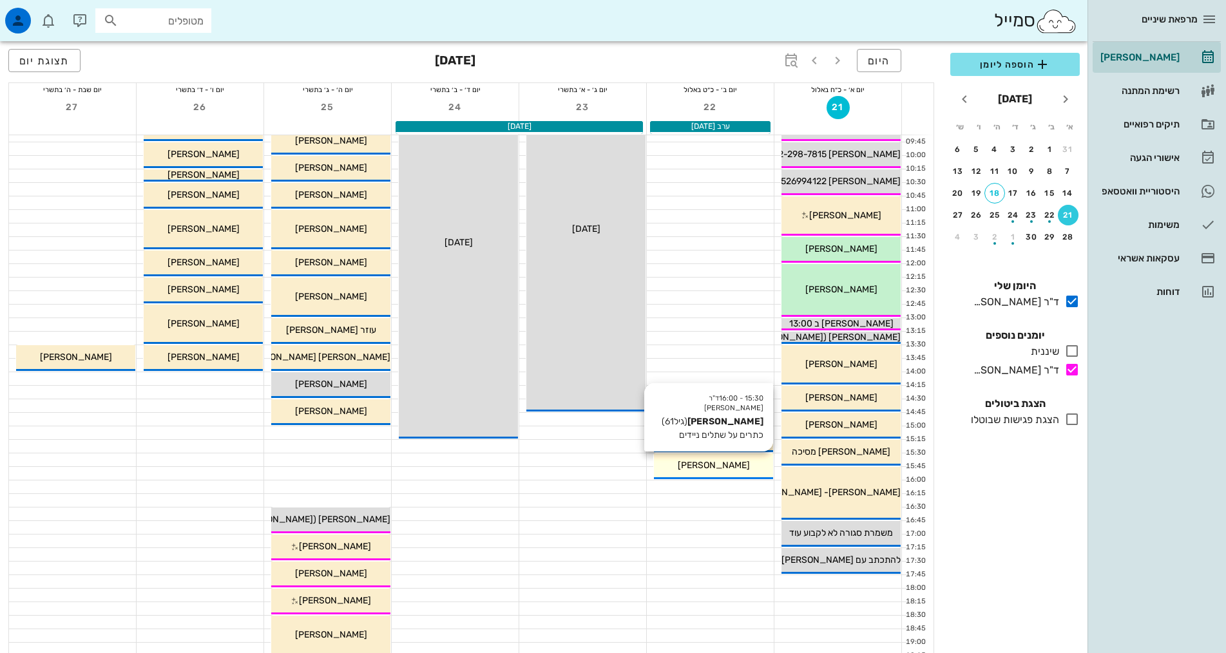
click at [732, 459] on div "[PERSON_NAME]" at bounding box center [713, 466] width 119 height 14
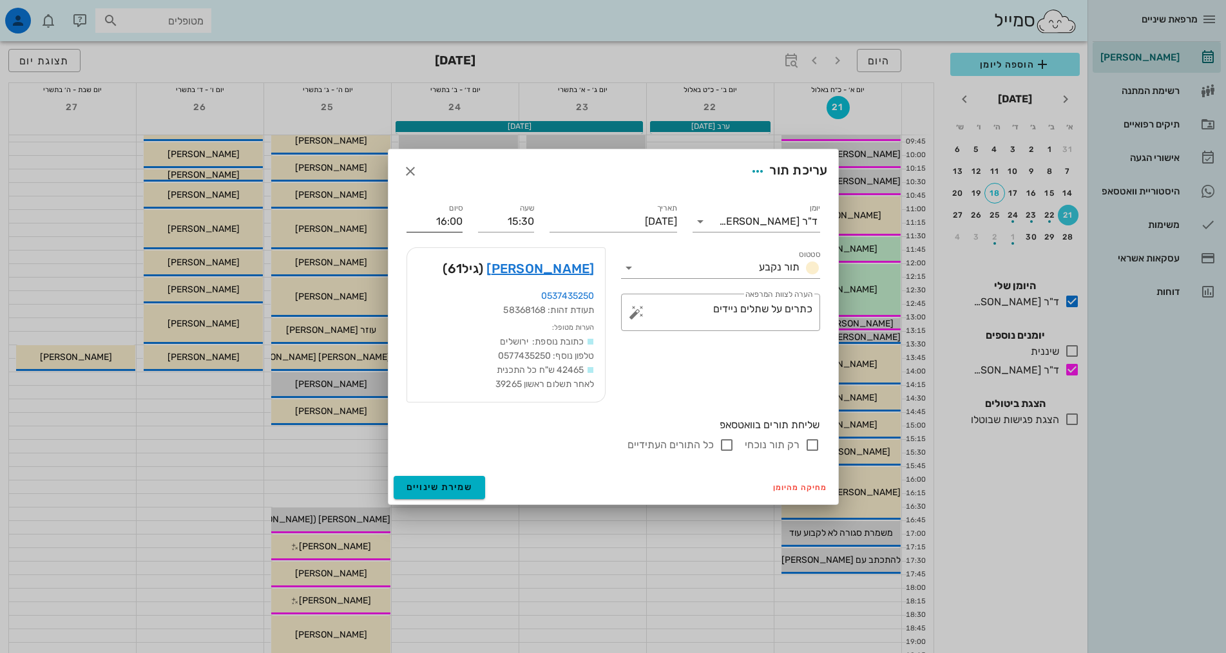
click at [442, 221] on input "16:00" at bounding box center [435, 221] width 56 height 21
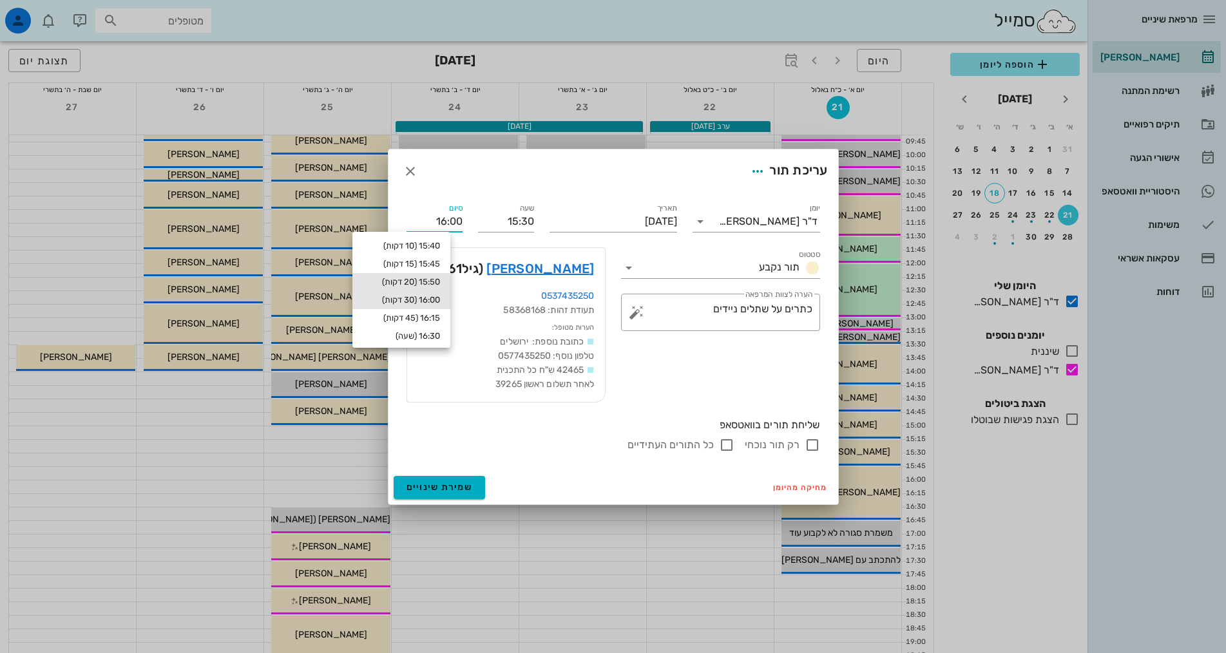
click at [440, 283] on div "15:50 (20 דקות)" at bounding box center [401, 282] width 77 height 10
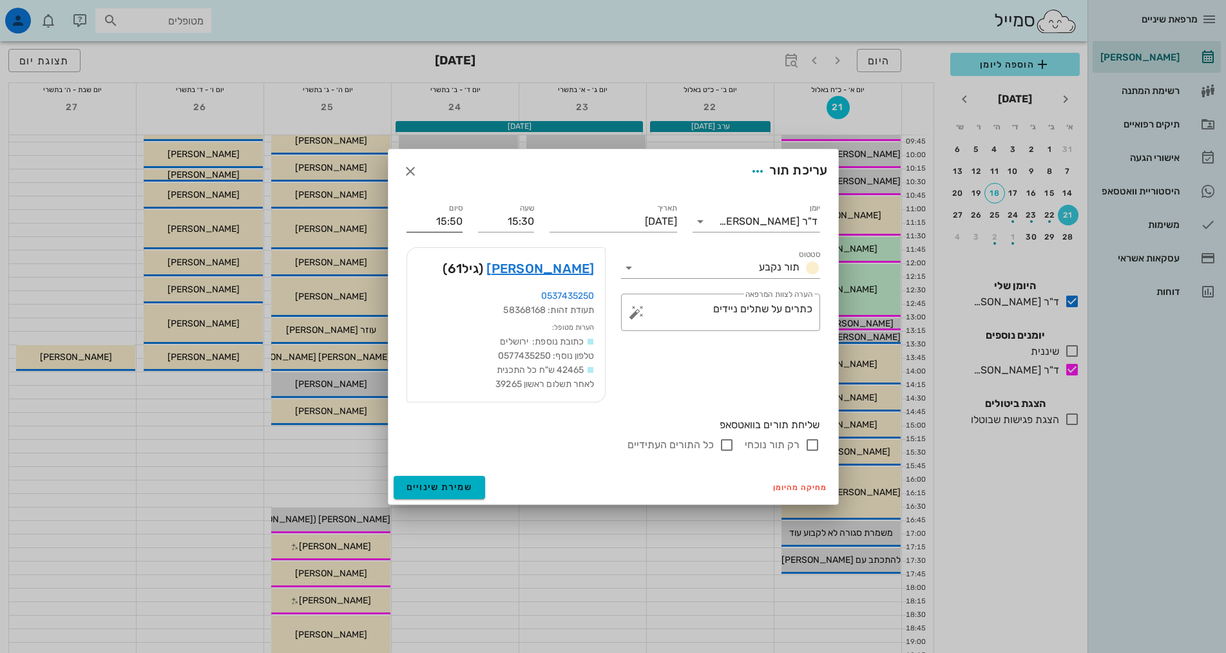
click at [451, 205] on label "סיום" at bounding box center [456, 209] width 14 height 10
click at [451, 211] on input "15:50" at bounding box center [435, 221] width 56 height 21
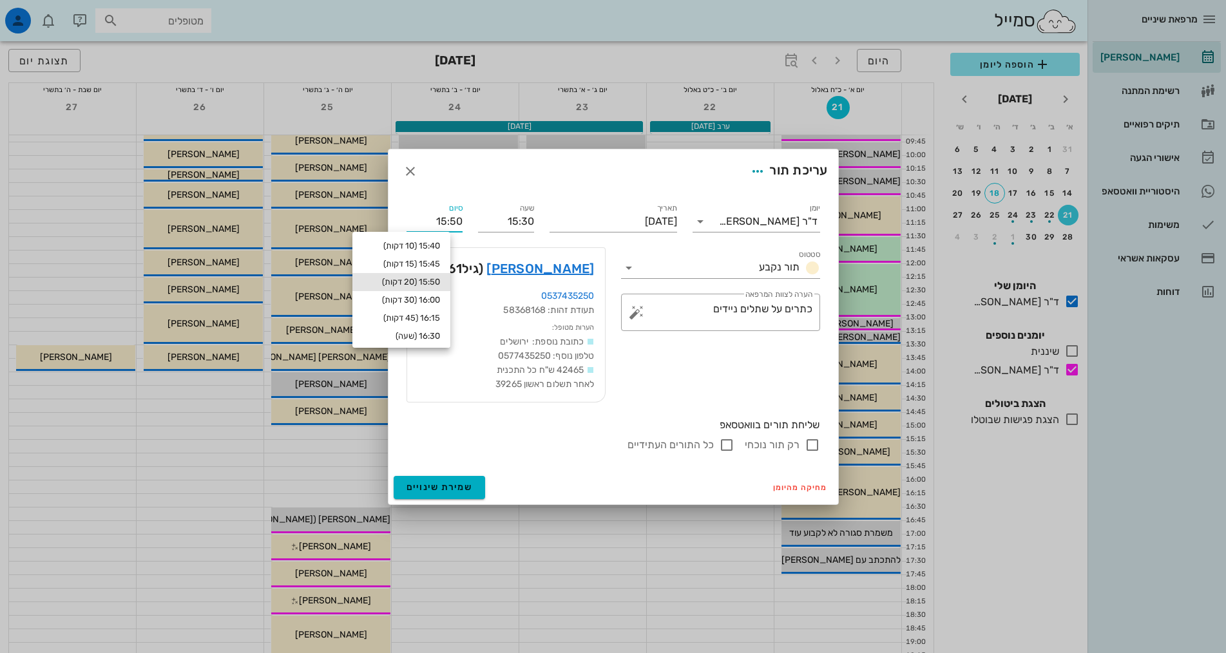
click at [452, 218] on input "15:50" at bounding box center [435, 221] width 56 height 21
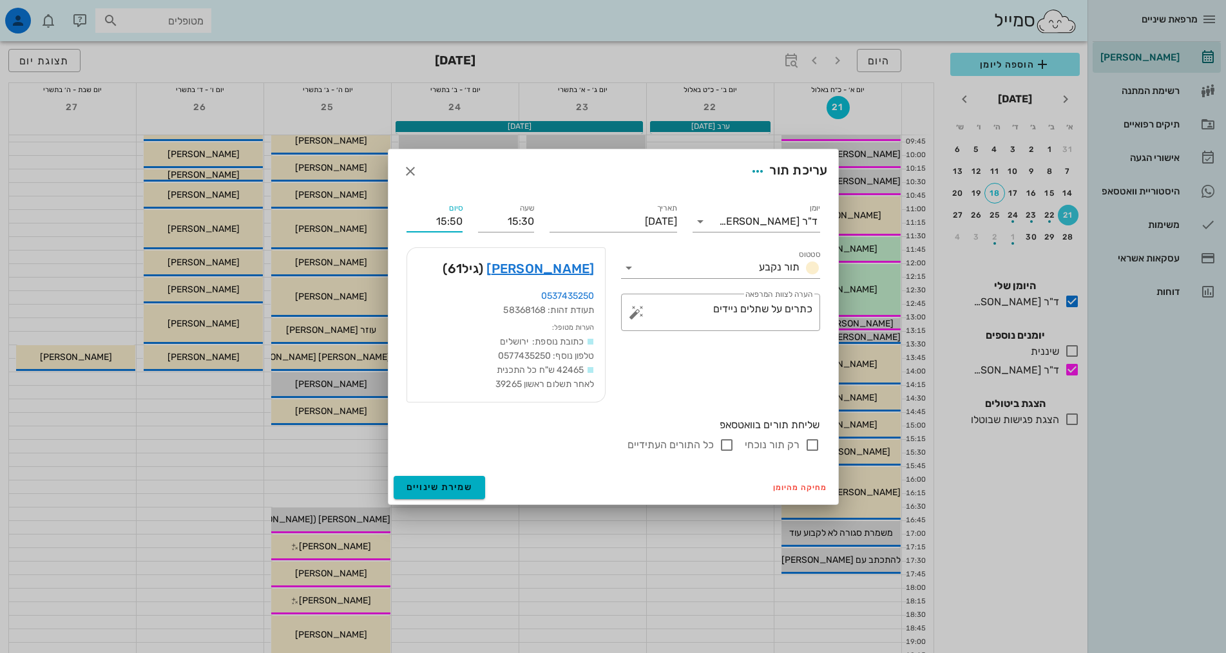
click at [452, 218] on input "15:50" at bounding box center [435, 221] width 56 height 21
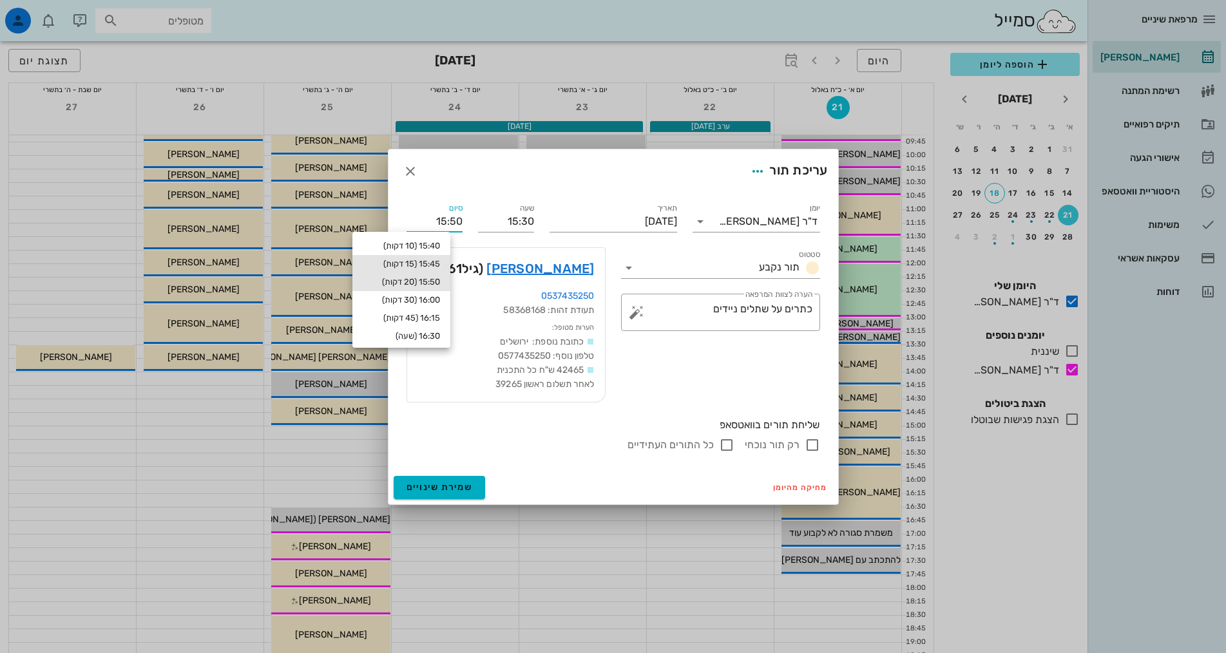
click at [437, 258] on div "15:45 (15 דקות)" at bounding box center [401, 264] width 98 height 18
type input "15:45"
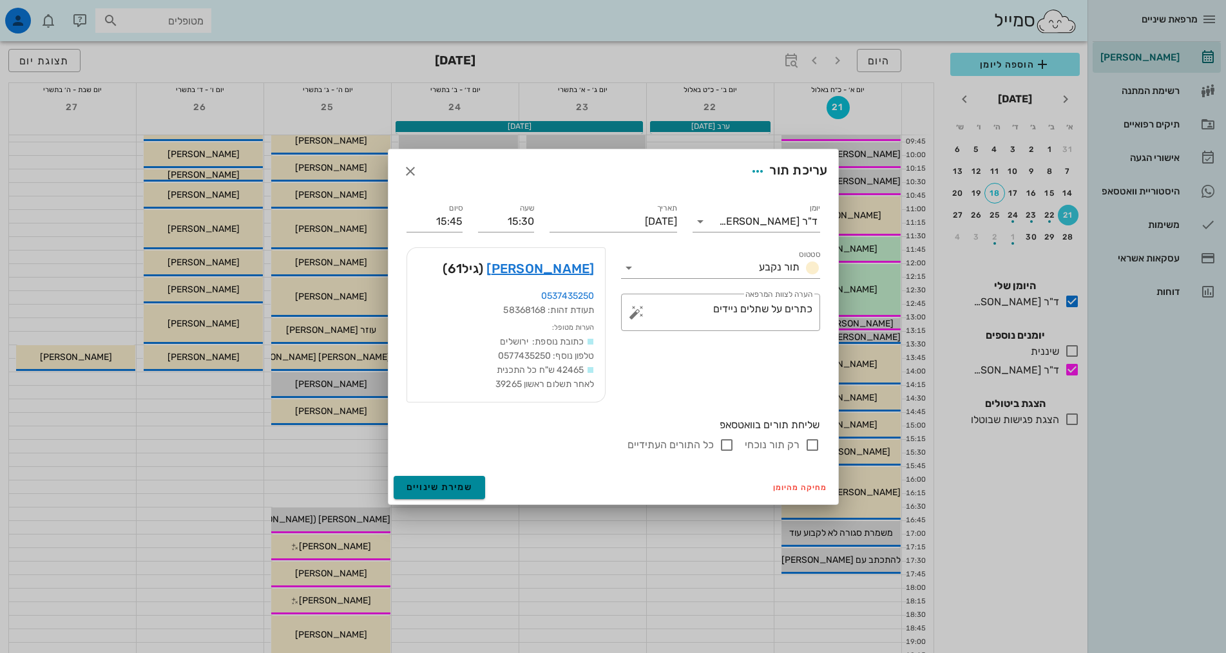
click at [438, 492] on span "שמירת שינויים" at bounding box center [440, 487] width 66 height 11
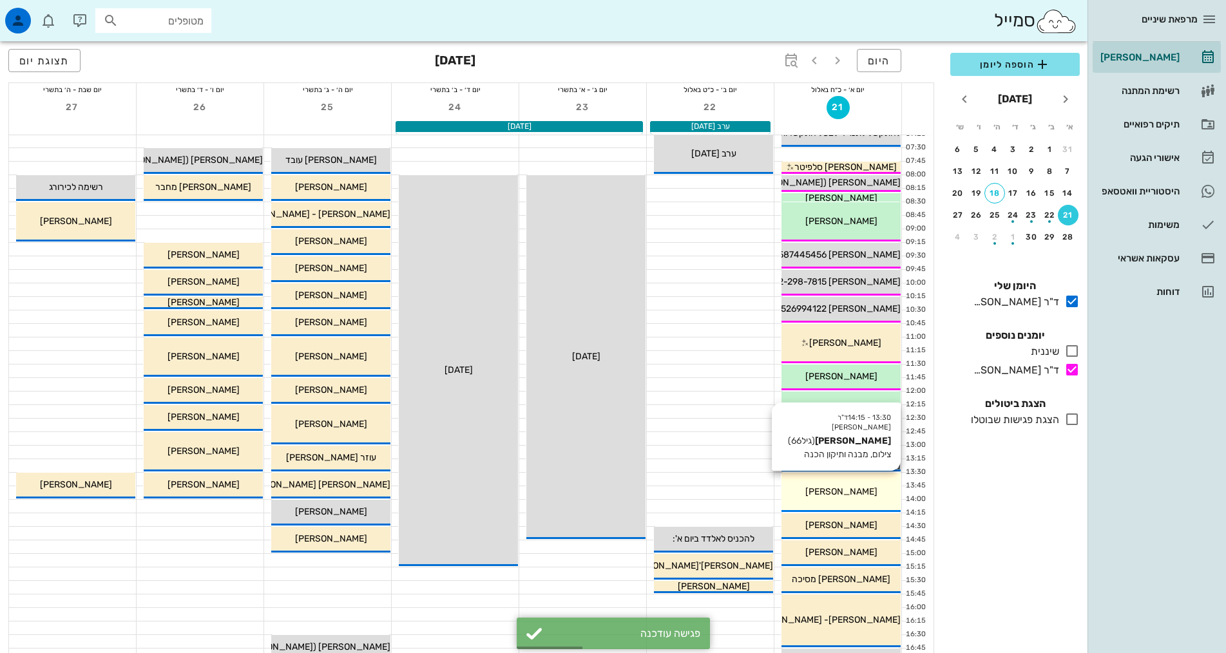
scroll to position [0, 0]
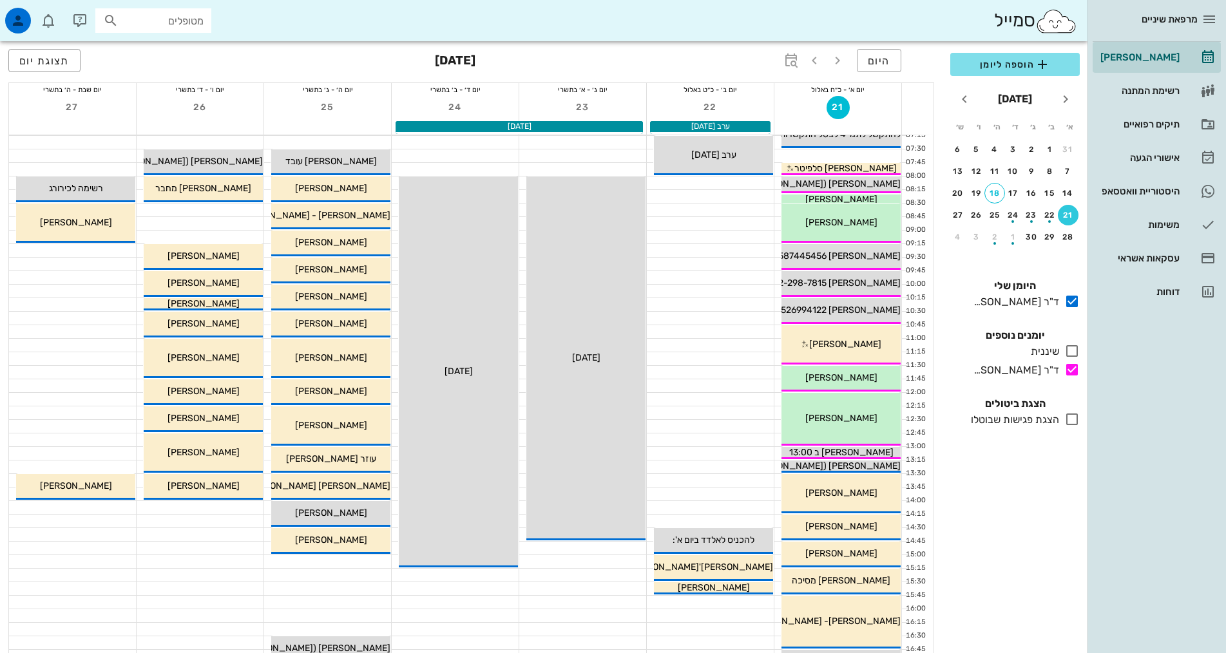
click at [325, 140] on div at bounding box center [327, 142] width 127 height 13
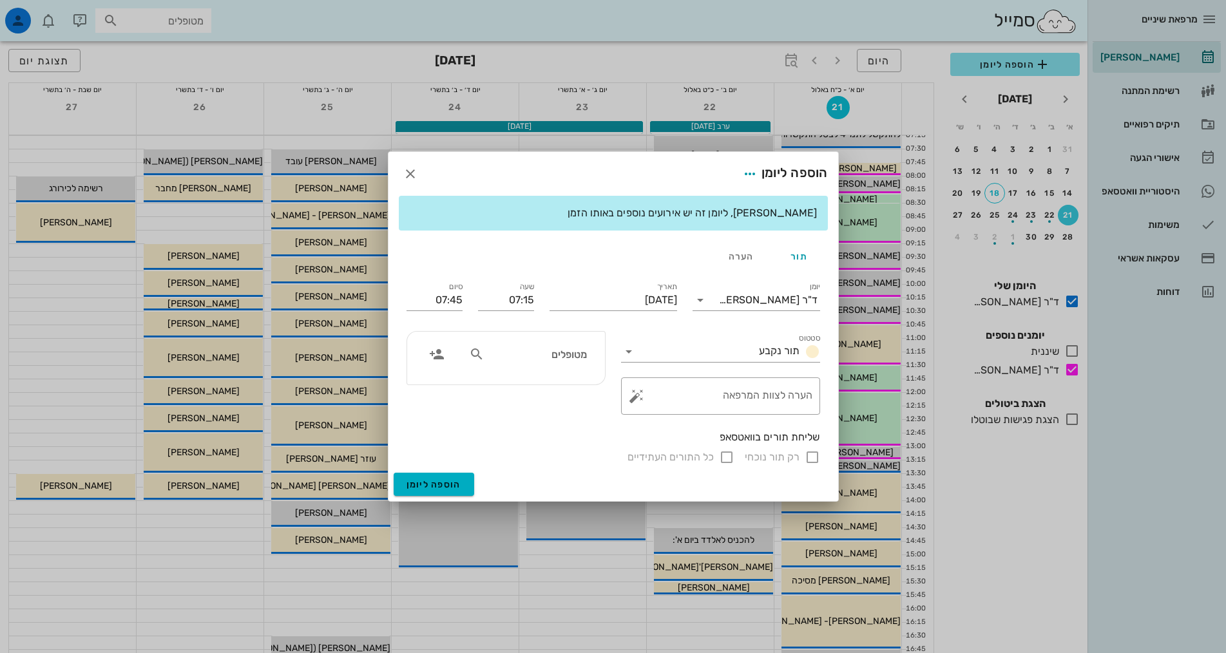
click at [574, 351] on input "מטופלים" at bounding box center [536, 354] width 99 height 17
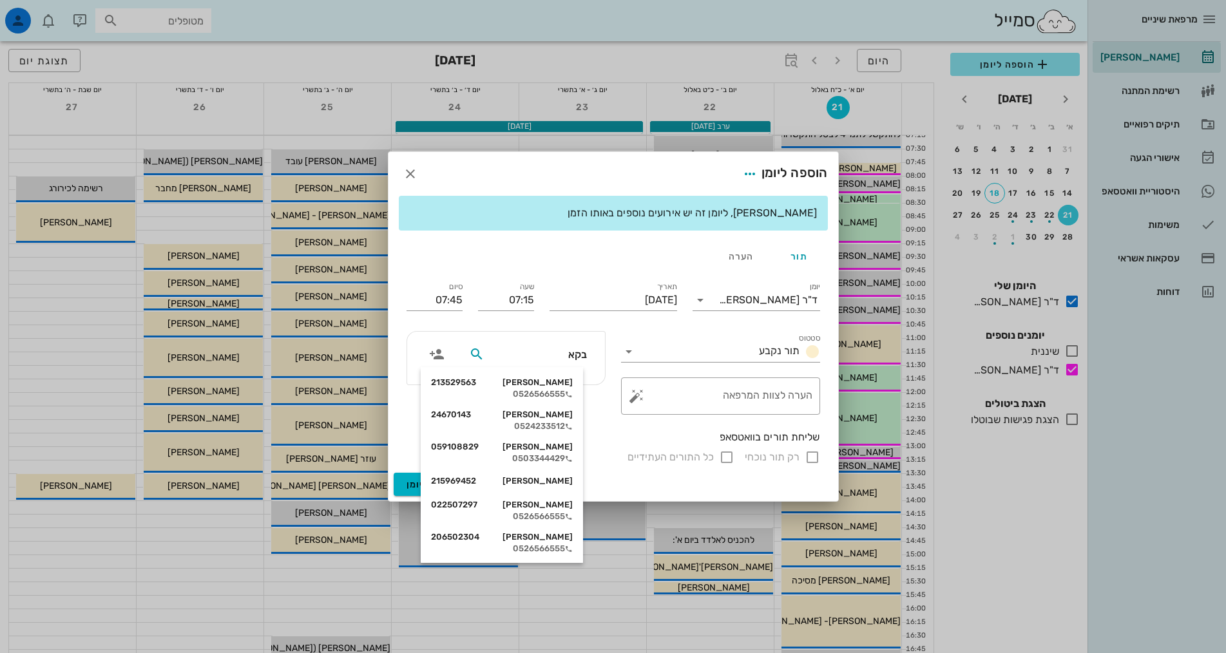
type input "[PERSON_NAME]"
click at [570, 511] on div "[PERSON_NAME] 022507297 0526566555" at bounding box center [502, 511] width 142 height 32
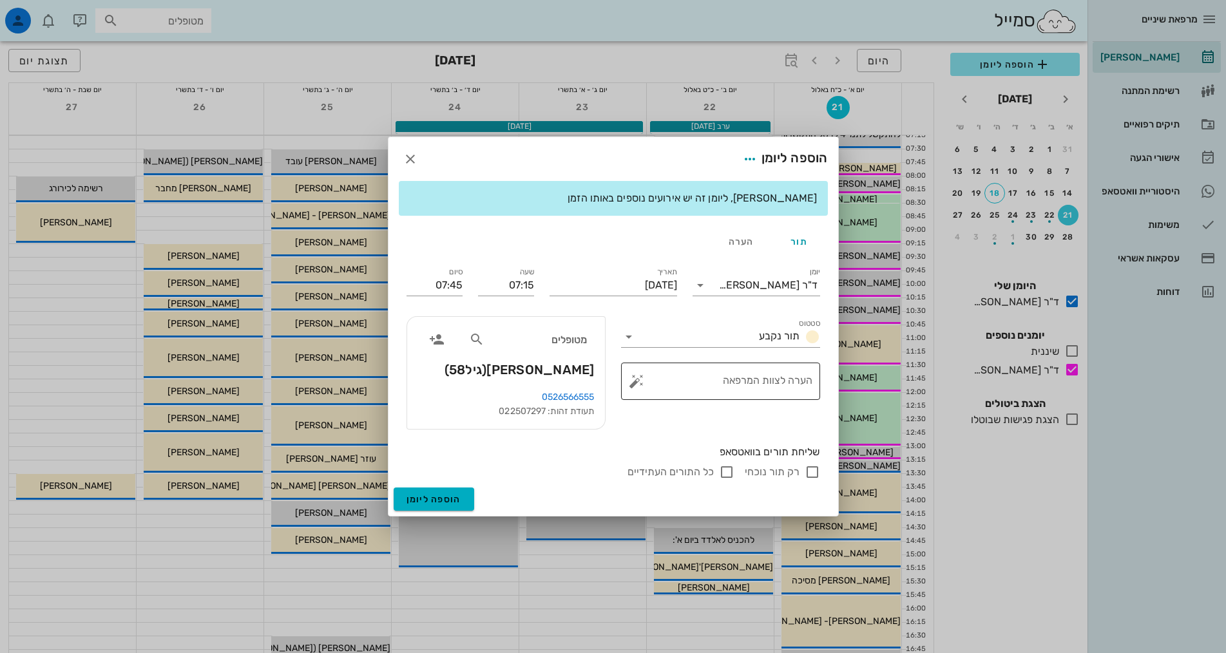
click at [736, 392] on textarea "הערה לצוות המרפאה" at bounding box center [725, 384] width 173 height 31
type textarea "כאבים"
click at [445, 497] on span "הוספה ליומן" at bounding box center [434, 499] width 55 height 11
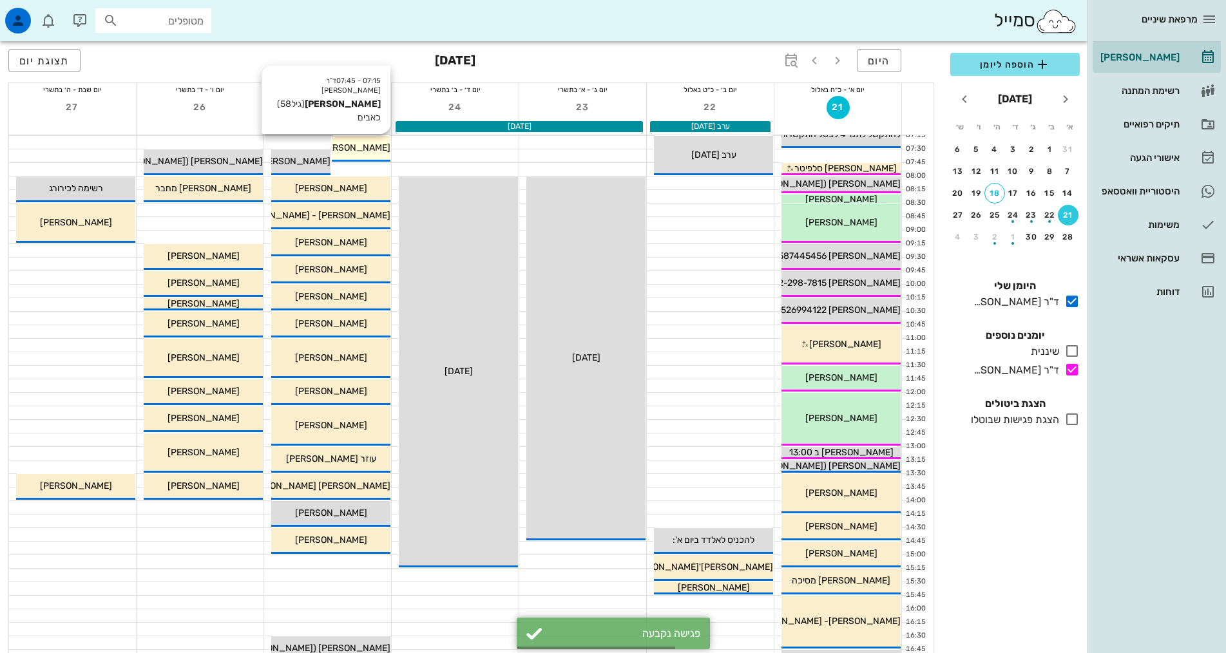
click at [367, 148] on span "[PERSON_NAME]" at bounding box center [354, 147] width 72 height 11
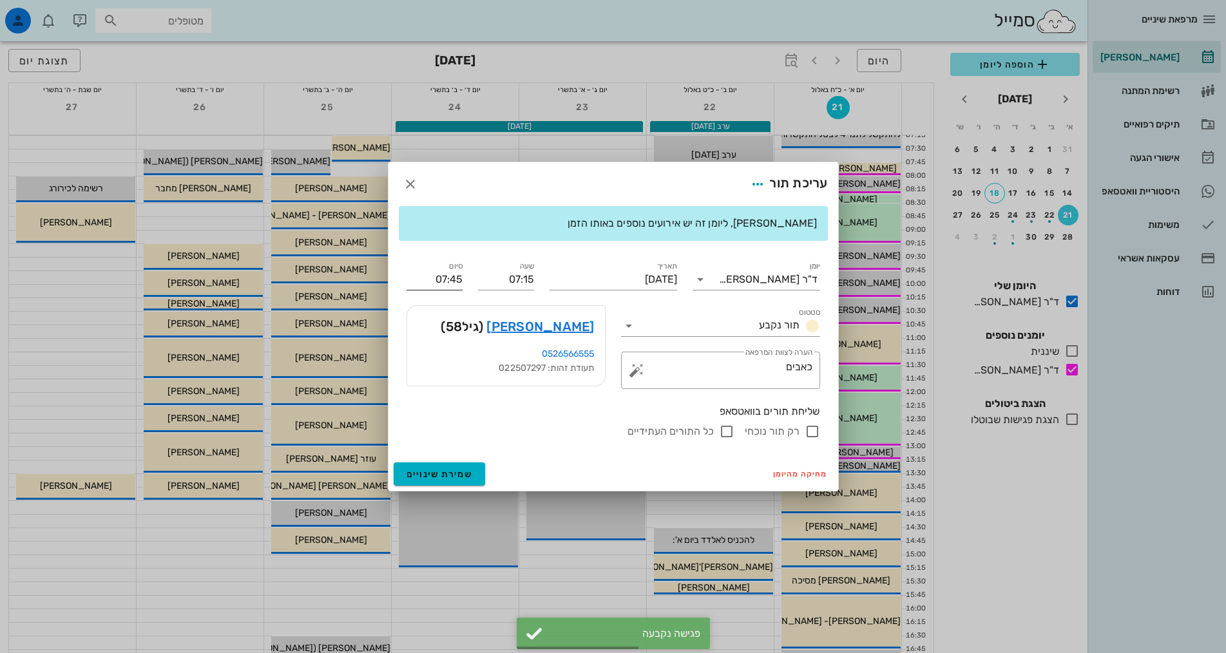
click at [450, 283] on input "07:45" at bounding box center [435, 279] width 56 height 21
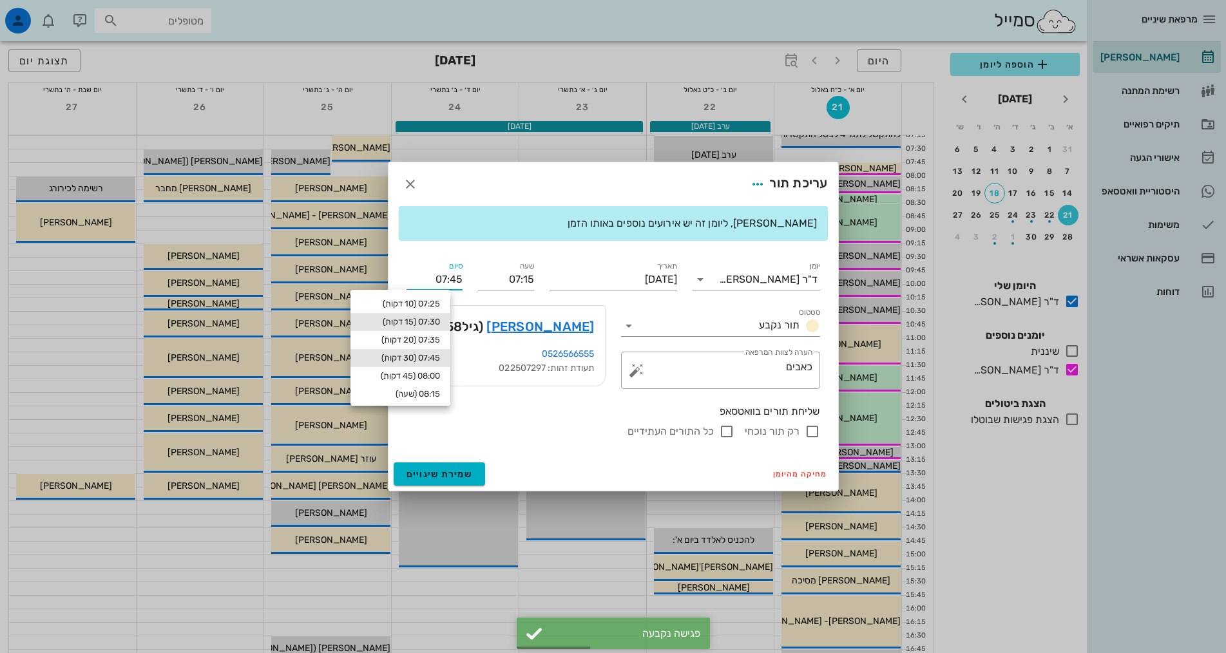
click at [437, 323] on div "07:30 (15 דקות)" at bounding box center [400, 322] width 79 height 10
type input "07:30"
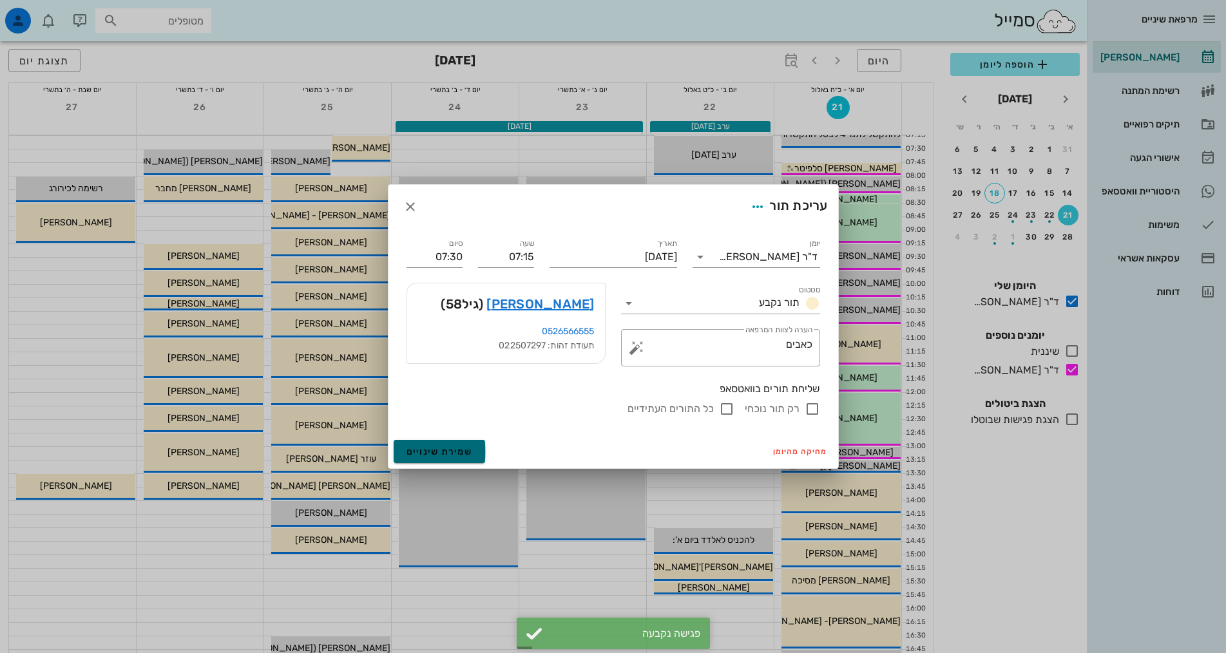
click at [452, 452] on span "שמירת שינויים" at bounding box center [440, 451] width 66 height 11
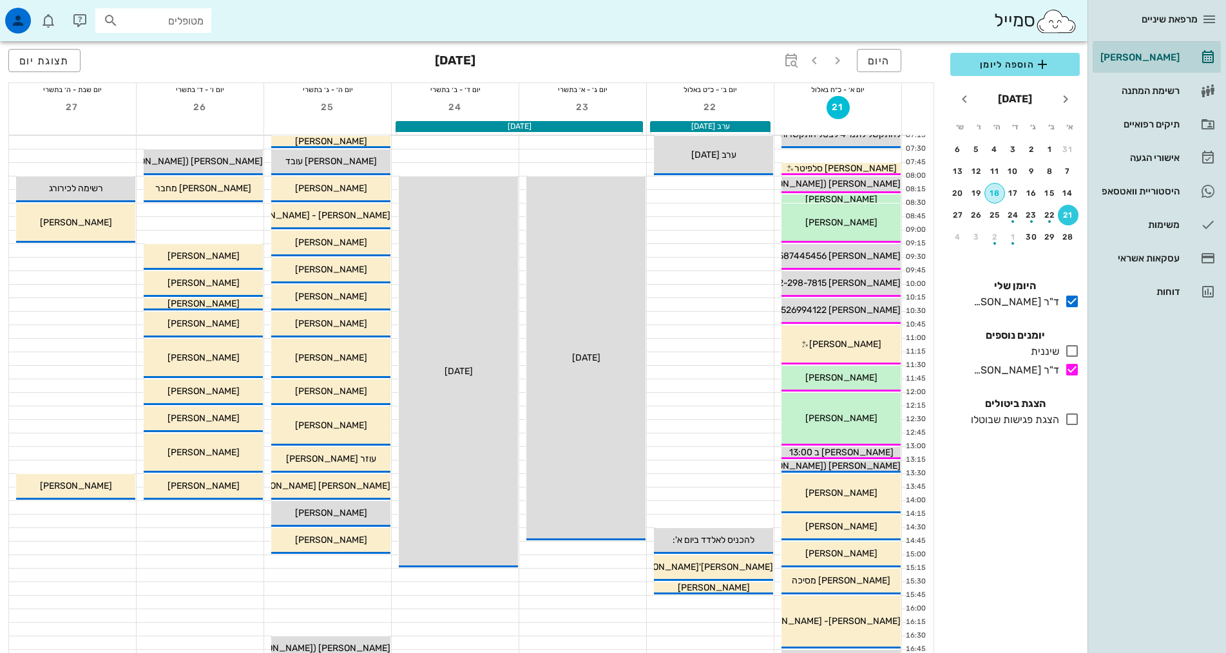
click at [993, 197] on div "18" at bounding box center [994, 193] width 19 height 9
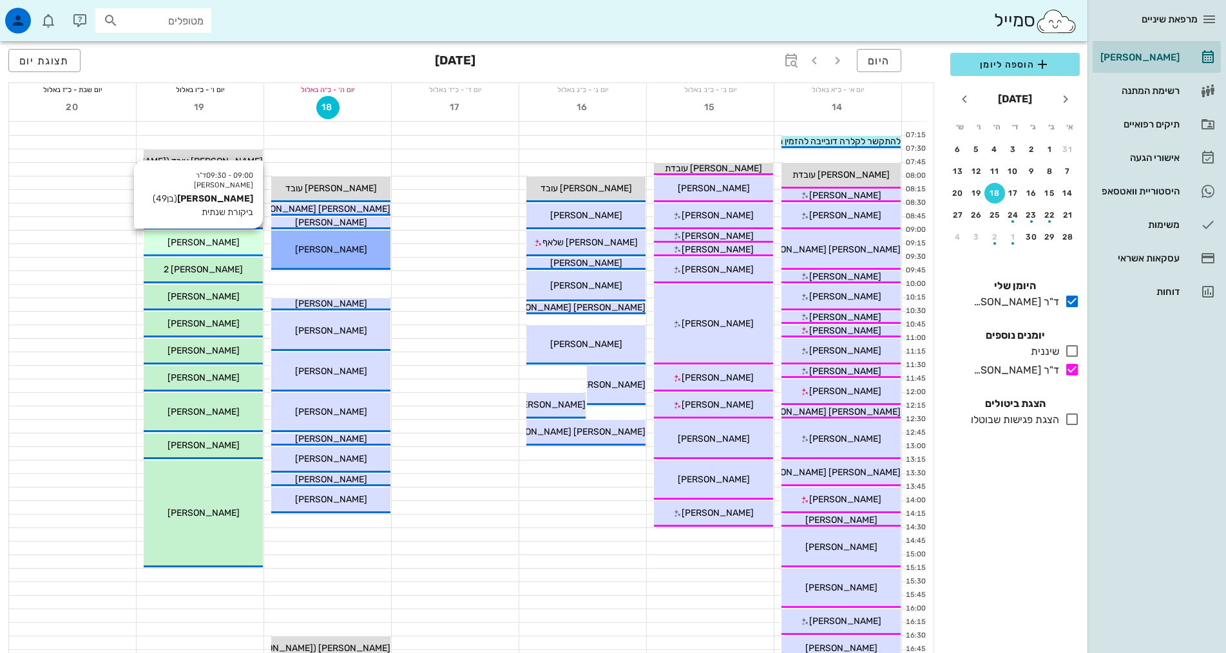
click at [197, 232] on div "09:00 - 09:30 ד"ר [PERSON_NAME] [PERSON_NAME] (בן 49 ) ביקורת שנתית [PERSON_NAM…" at bounding box center [203, 244] width 119 height 26
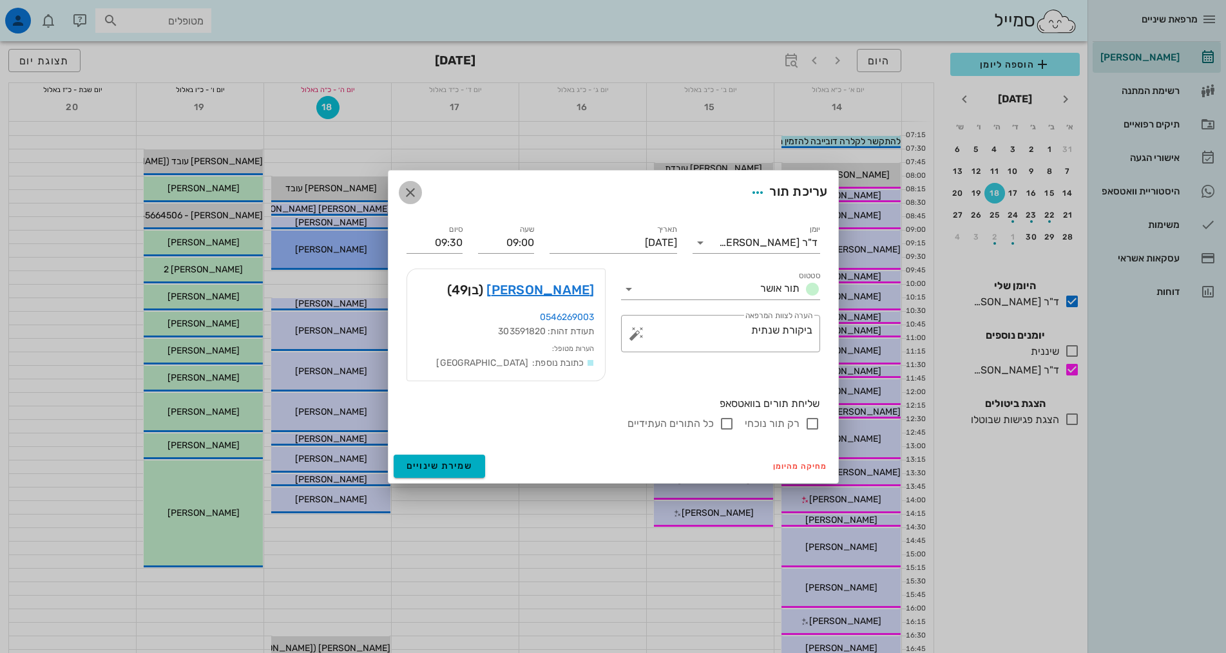
click at [401, 195] on span "button" at bounding box center [410, 192] width 23 height 15
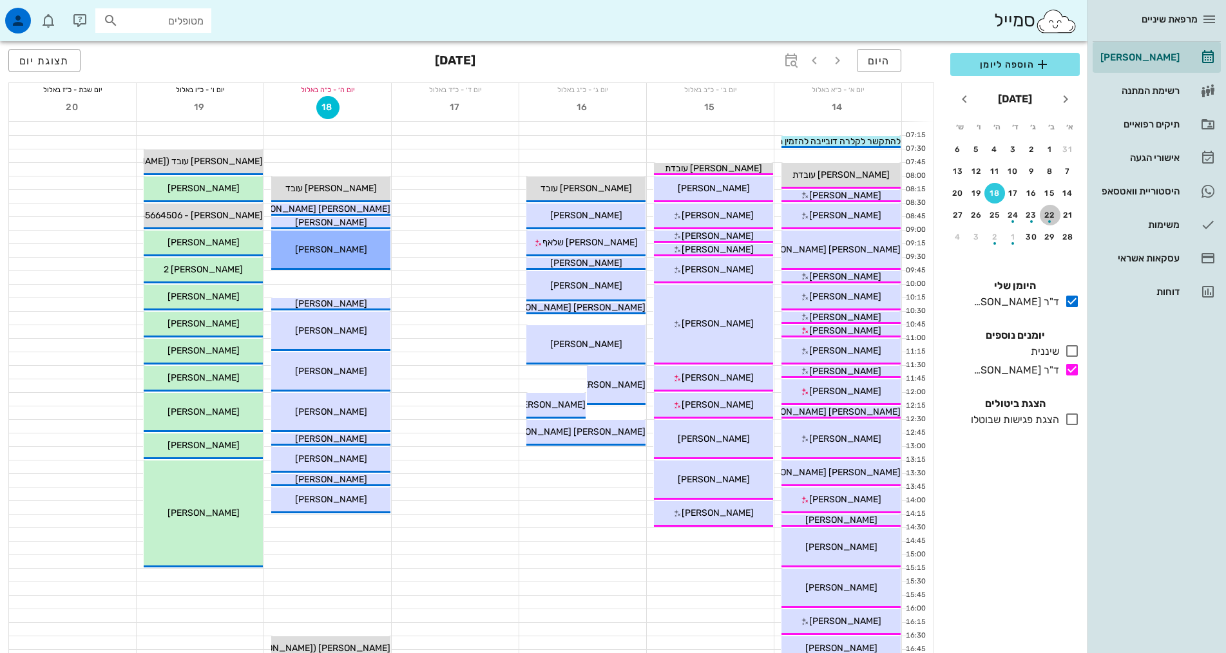
click at [1059, 218] on div "button" at bounding box center [1050, 218] width 21 height 7
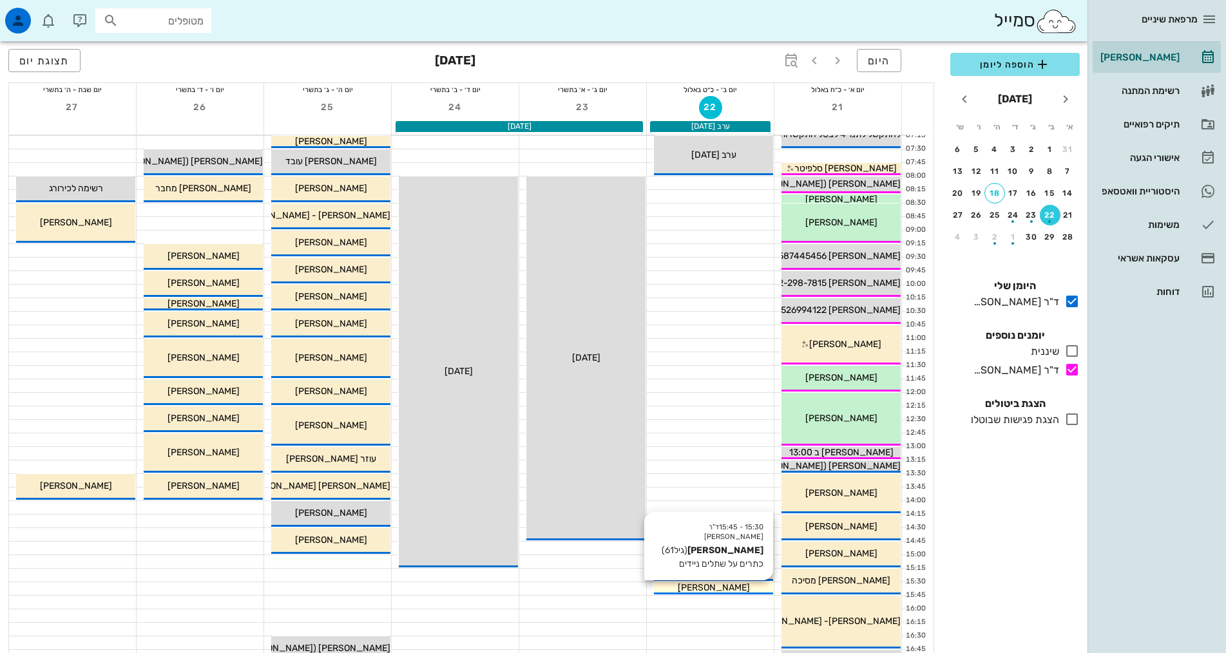
click at [749, 589] on div "[PERSON_NAME]" at bounding box center [713, 588] width 119 height 14
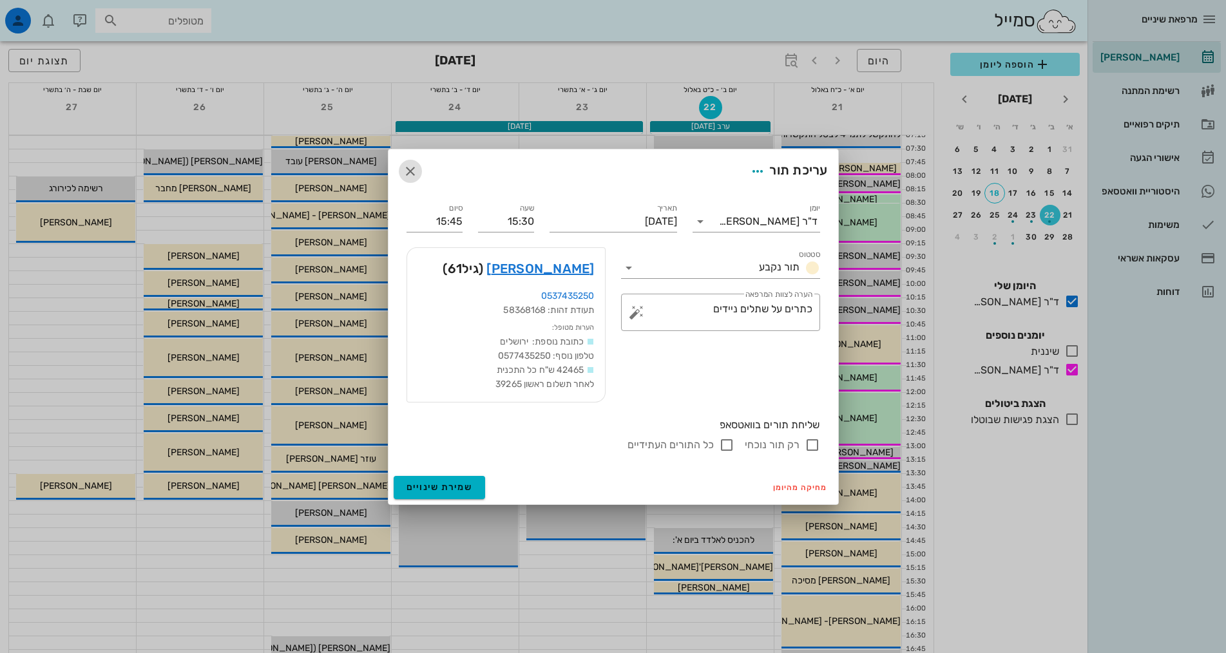
click at [405, 174] on icon "button" at bounding box center [410, 171] width 15 height 15
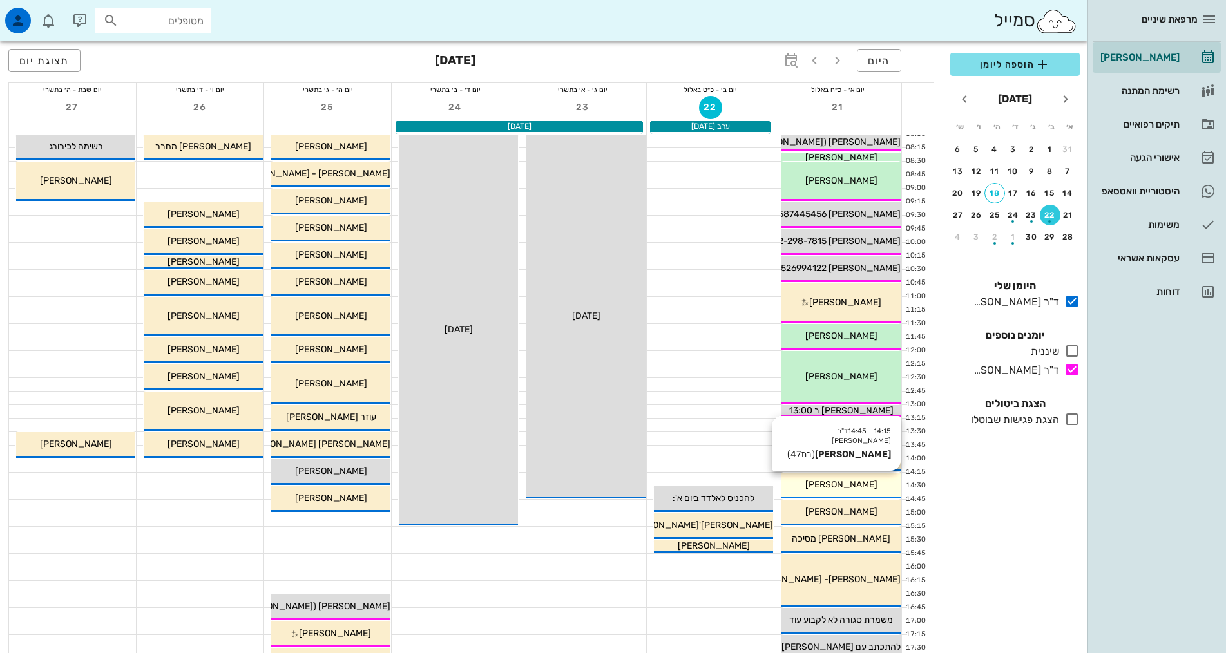
scroll to position [64, 0]
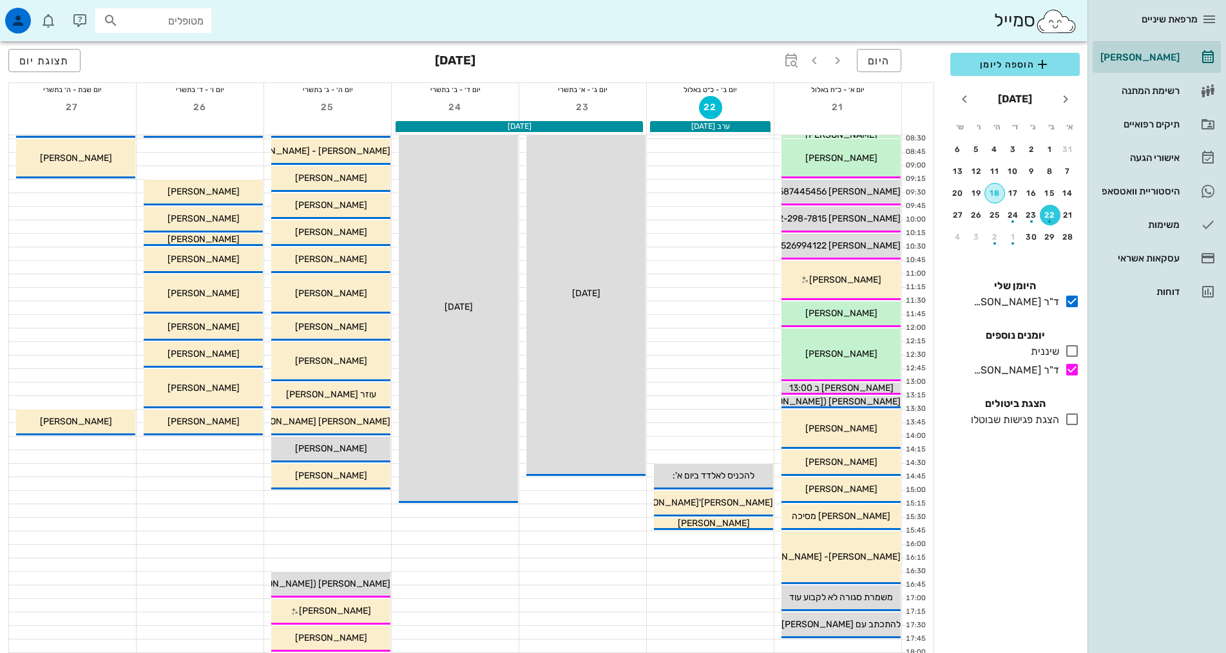
click at [1000, 195] on div "18" at bounding box center [994, 193] width 19 height 9
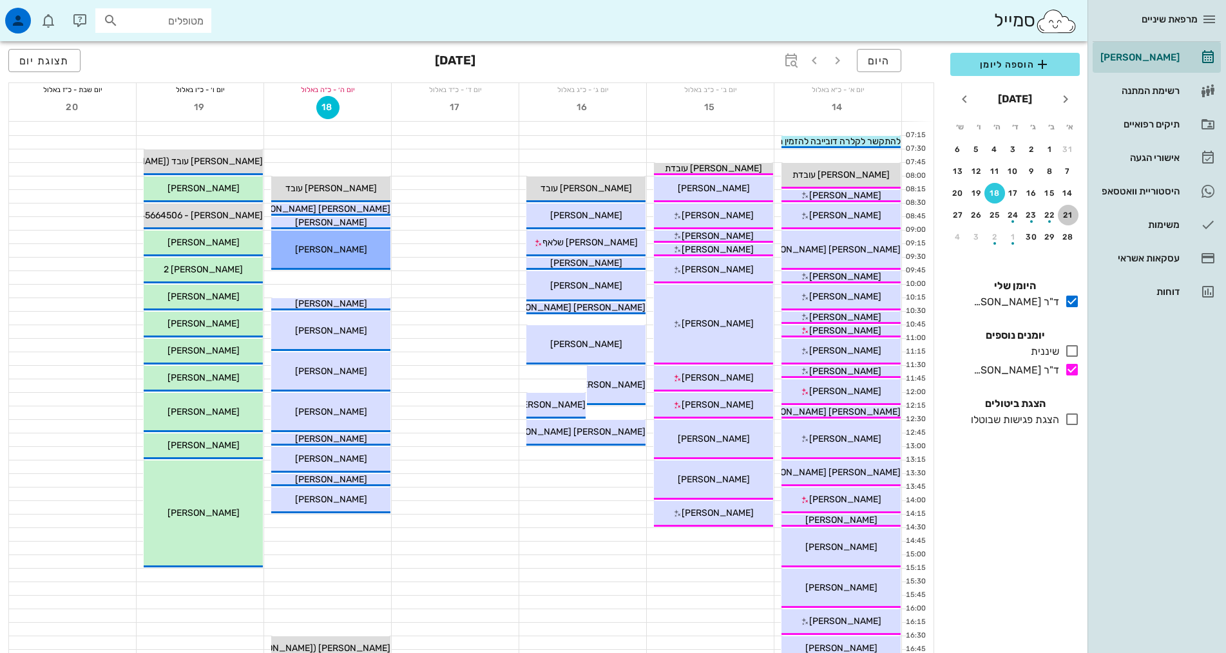
click at [1068, 213] on div "21" at bounding box center [1068, 215] width 21 height 9
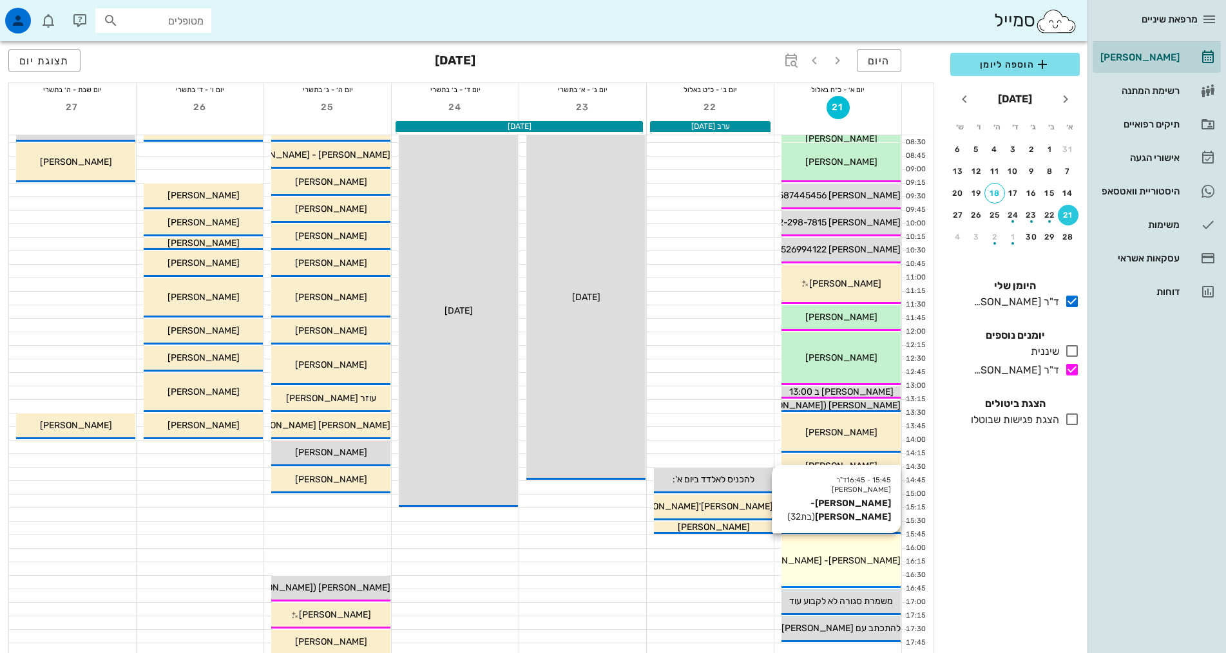
scroll to position [129, 0]
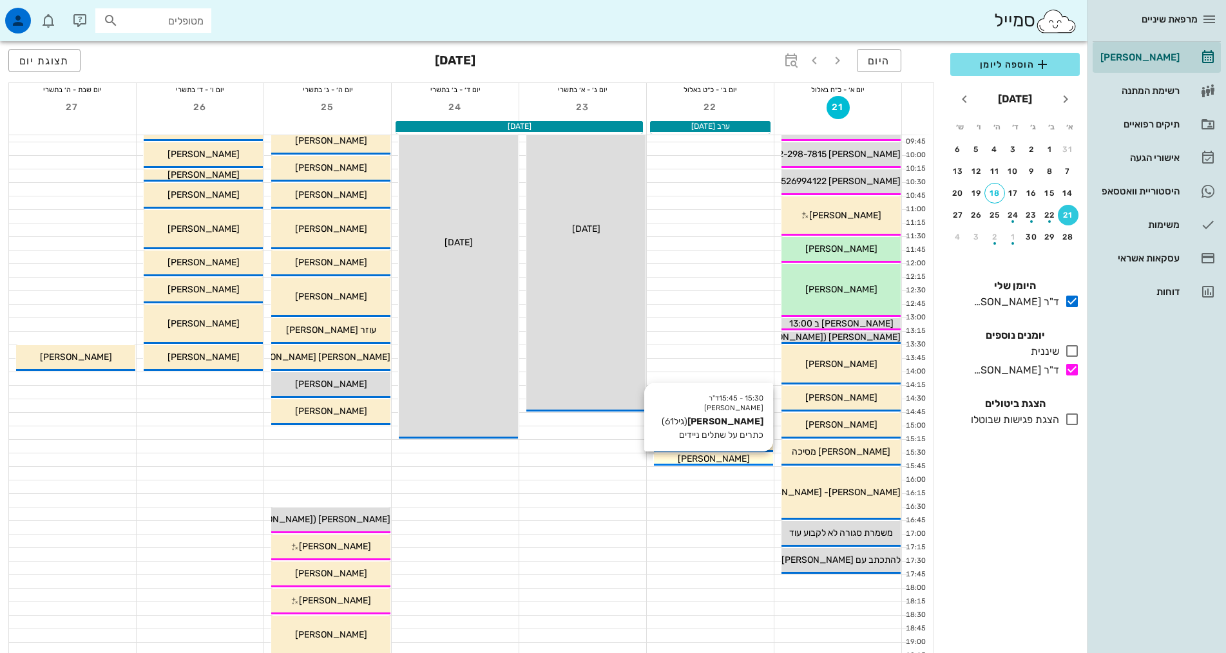
click at [734, 461] on span "[PERSON_NAME]" at bounding box center [714, 459] width 72 height 11
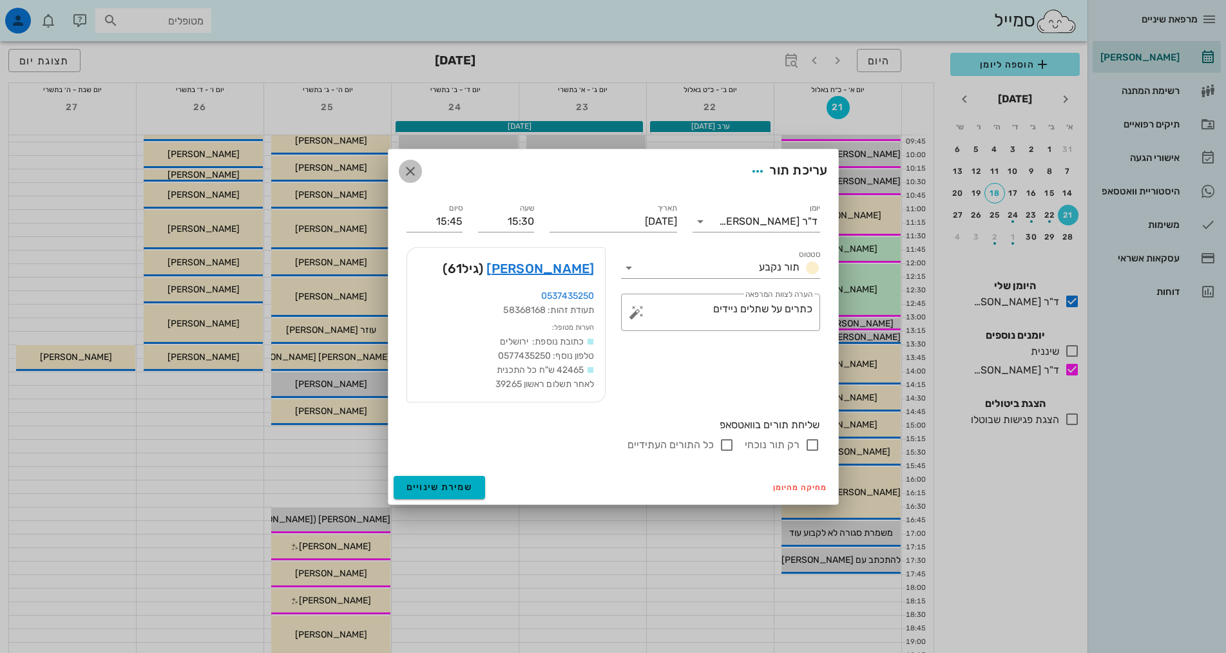
click at [408, 167] on icon "button" at bounding box center [410, 171] width 15 height 15
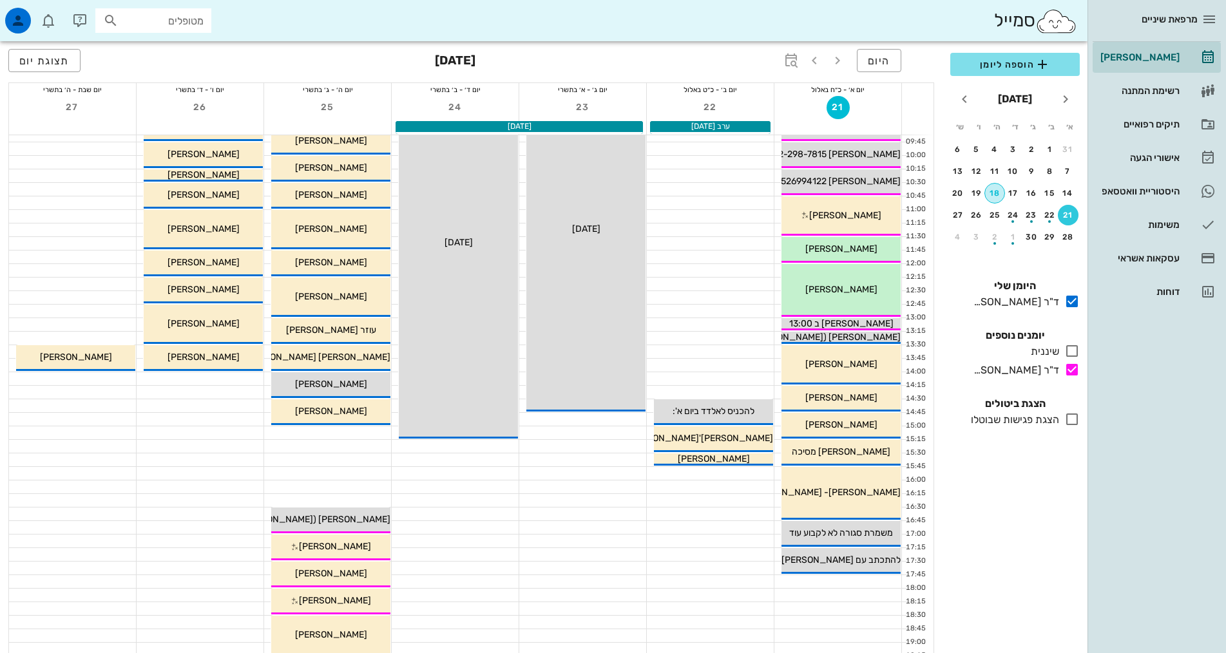
click at [994, 186] on button "18" at bounding box center [994, 193] width 21 height 21
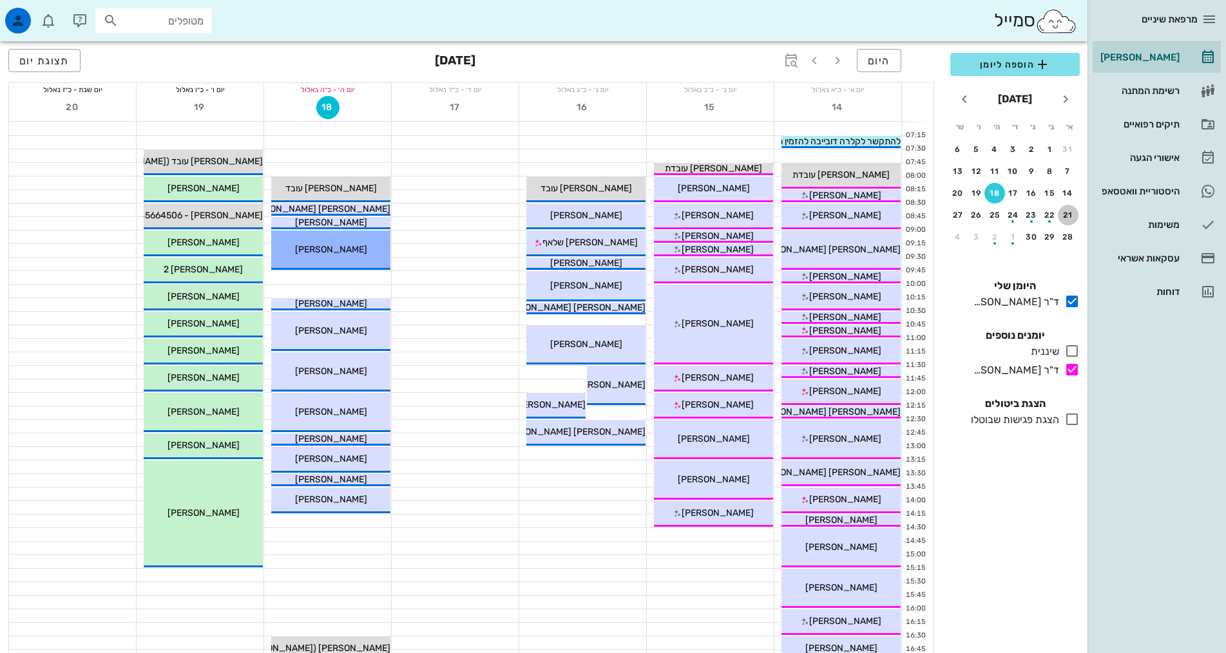
click at [1071, 216] on div "21" at bounding box center [1068, 215] width 21 height 9
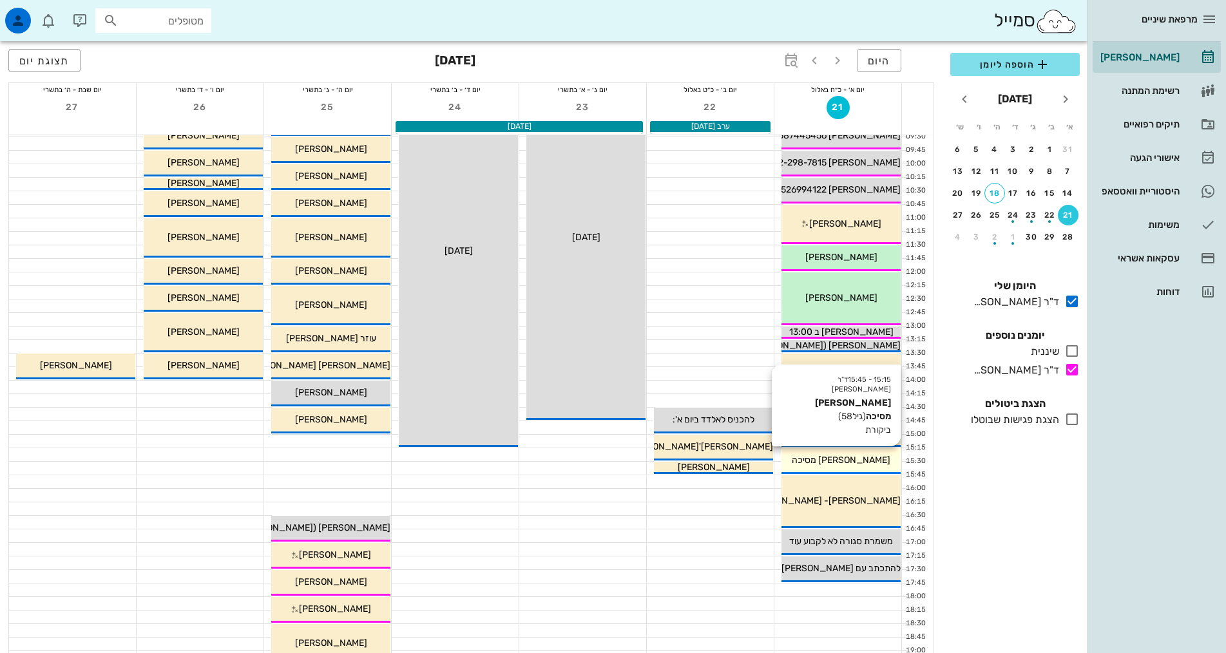
scroll to position [129, 0]
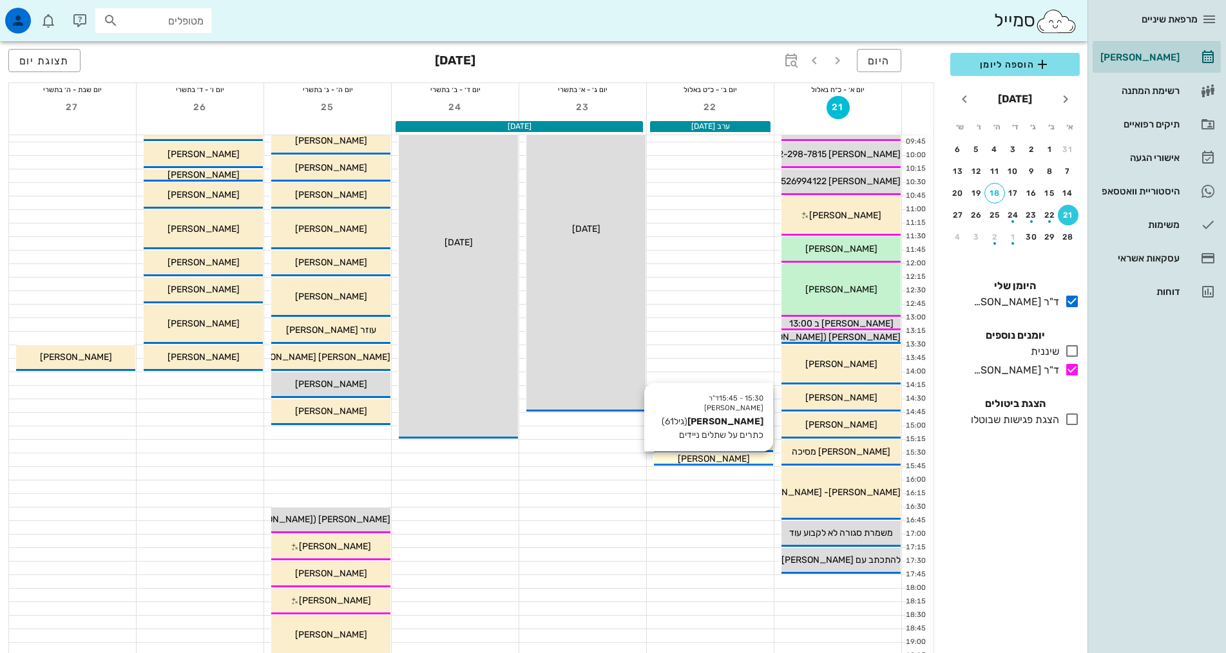
click at [714, 459] on span "[PERSON_NAME]" at bounding box center [714, 459] width 72 height 11
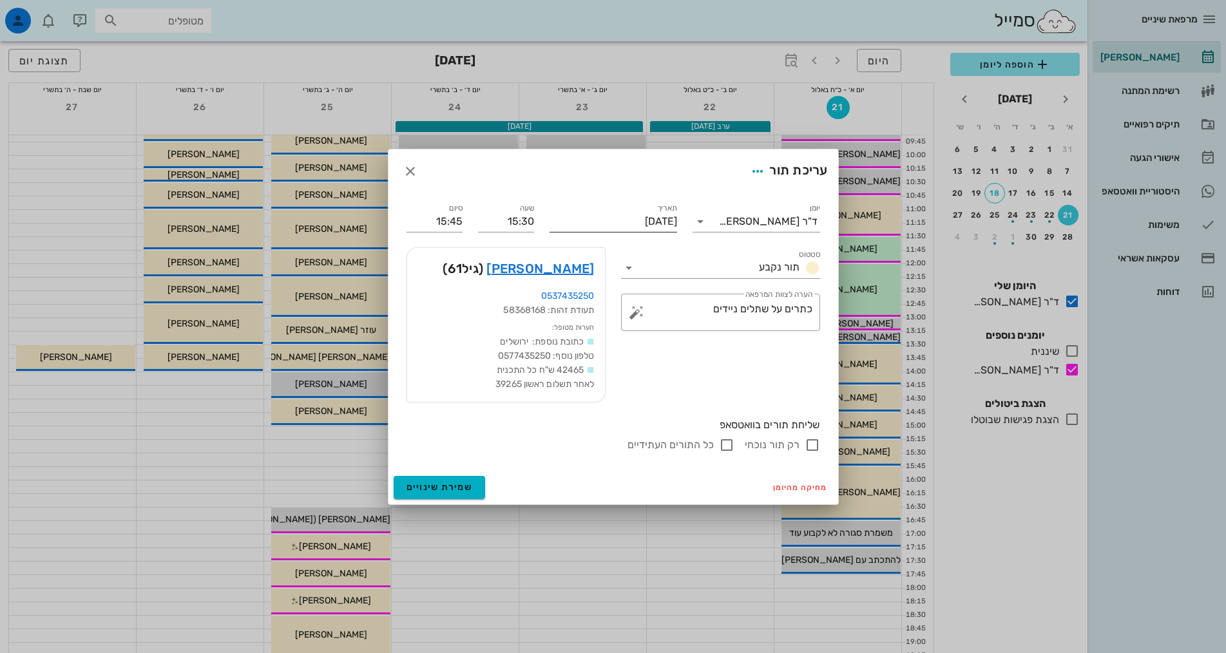
click at [619, 216] on input "[DATE]" at bounding box center [614, 221] width 128 height 21
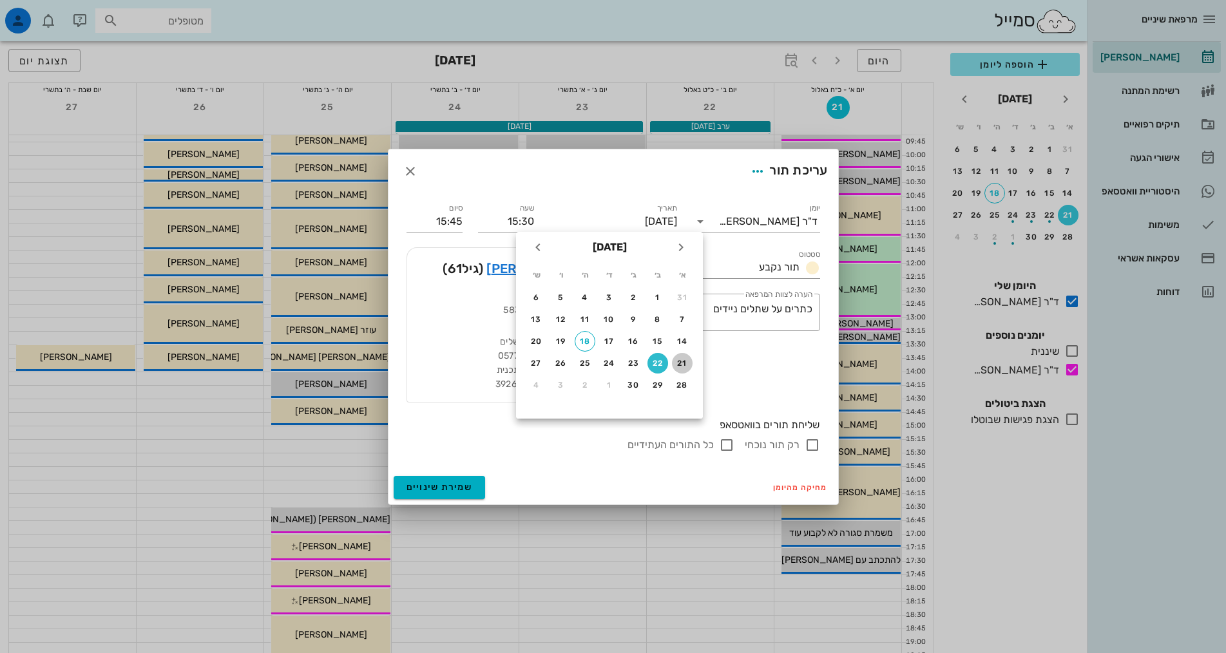
click at [680, 364] on div "21" at bounding box center [682, 363] width 21 height 9
type input "[DATE]"
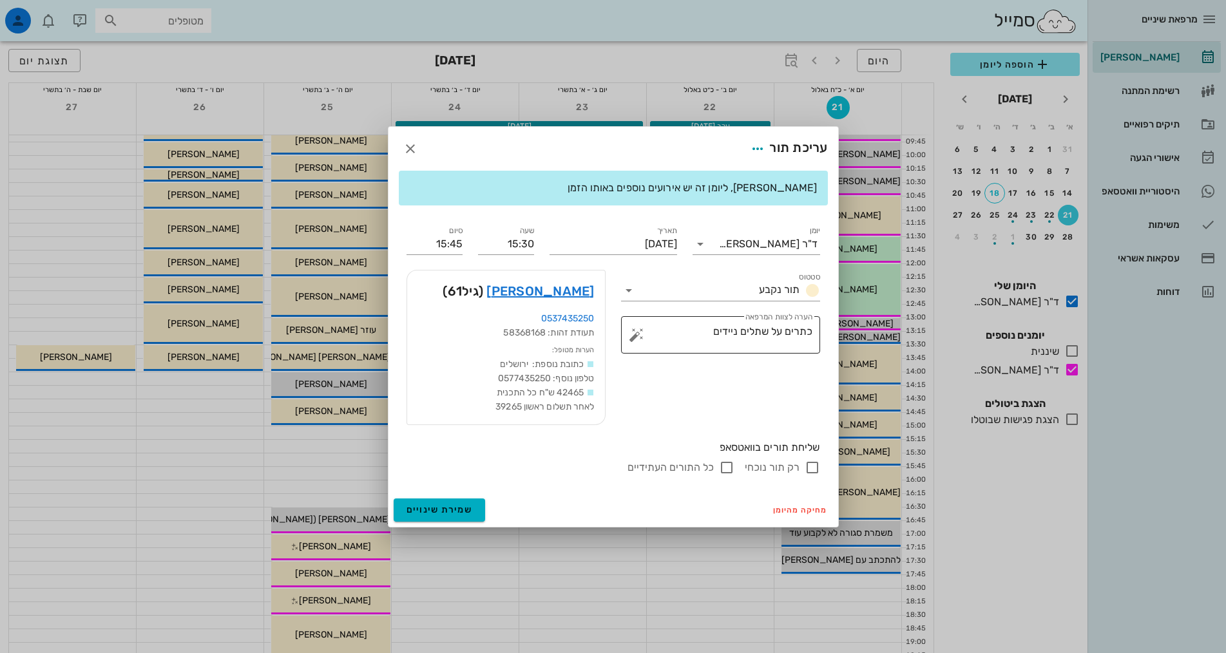
click at [698, 345] on textarea "כתרים על שתלים ניידים" at bounding box center [725, 338] width 173 height 31
type textarea "כתרים על שתלים ניידים- תגיע [PERSON_NAME] מטופלים"
click at [505, 254] on div "שעה 15:30" at bounding box center [506, 244] width 56 height 21
click at [508, 239] on input "15:30" at bounding box center [506, 244] width 56 height 21
drag, startPoint x: 507, startPoint y: 244, endPoint x: 547, endPoint y: 249, distance: 40.2
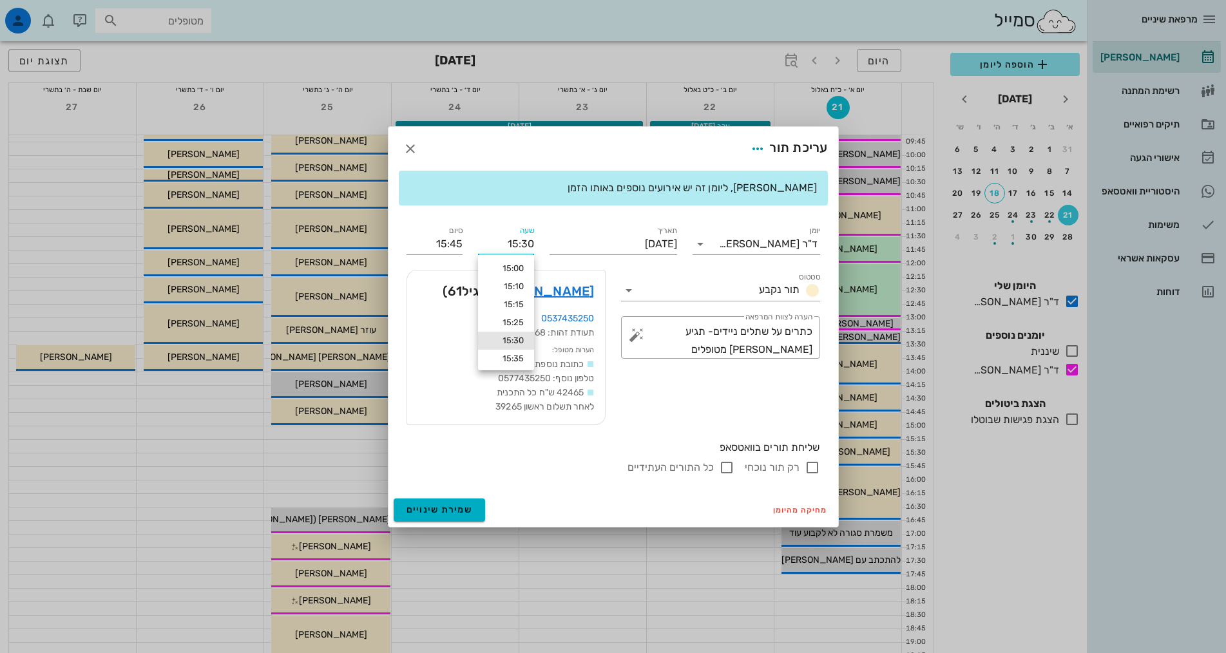
click at [547, 249] on div "יומן ד"ר [PERSON_NAME] סטטוס תור נקבע תאריך [DATE] שעה 15:30 סיום 15:45 סטטוס ת…" at bounding box center [613, 349] width 429 height 267
drag, startPoint x: 502, startPoint y: 240, endPoint x: 559, endPoint y: 239, distance: 57.3
click at [559, 239] on div "יומן ד"ר [PERSON_NAME] סטטוס תור נקבע תאריך [DATE] שעה 13:00 סיום 15:45 סטטוס ת…" at bounding box center [613, 349] width 429 height 267
type input "17:45"
type input "18:00"
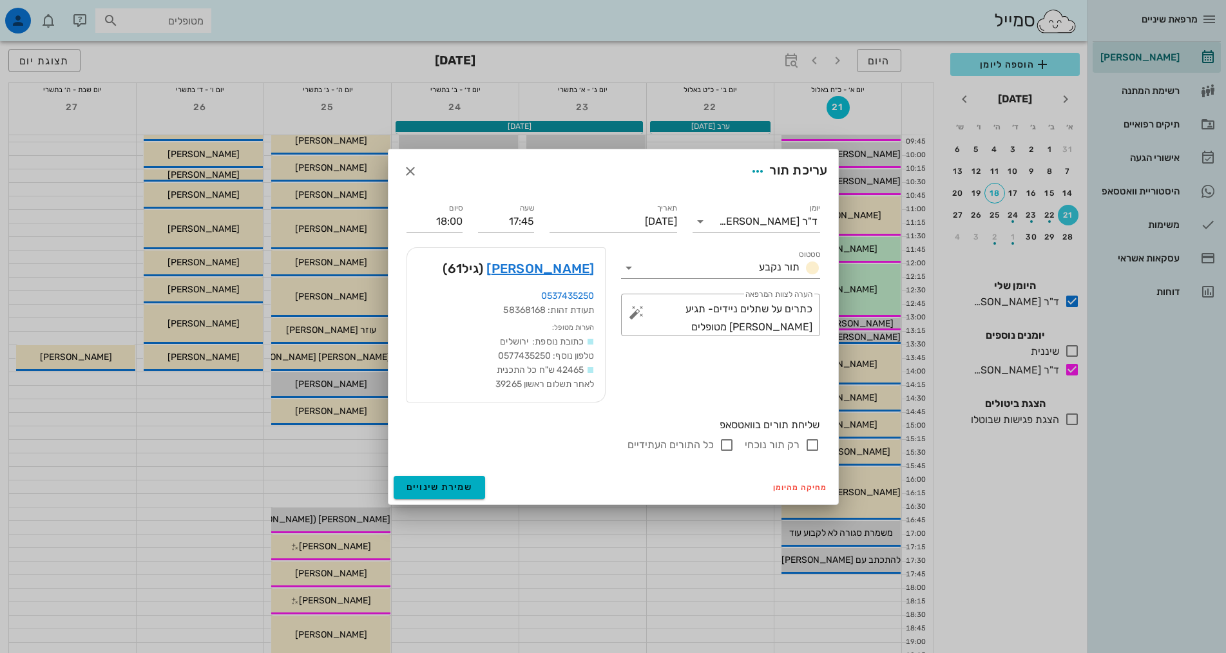
click at [514, 441] on div "שליחת תורים בוואטסאפ רק תור נוכחי כל התורים העתידיים" at bounding box center [613, 435] width 429 height 50
click at [463, 484] on span "שמירת שינויים" at bounding box center [440, 487] width 66 height 11
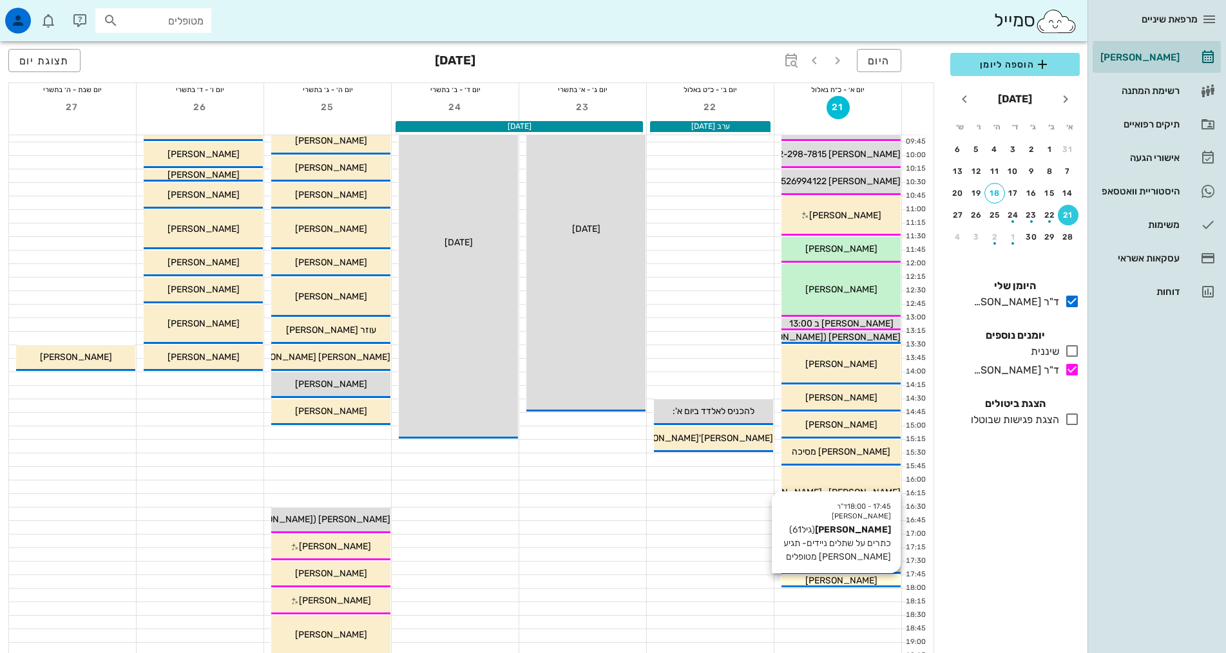
click at [854, 580] on span "[PERSON_NAME]" at bounding box center [841, 580] width 72 height 11
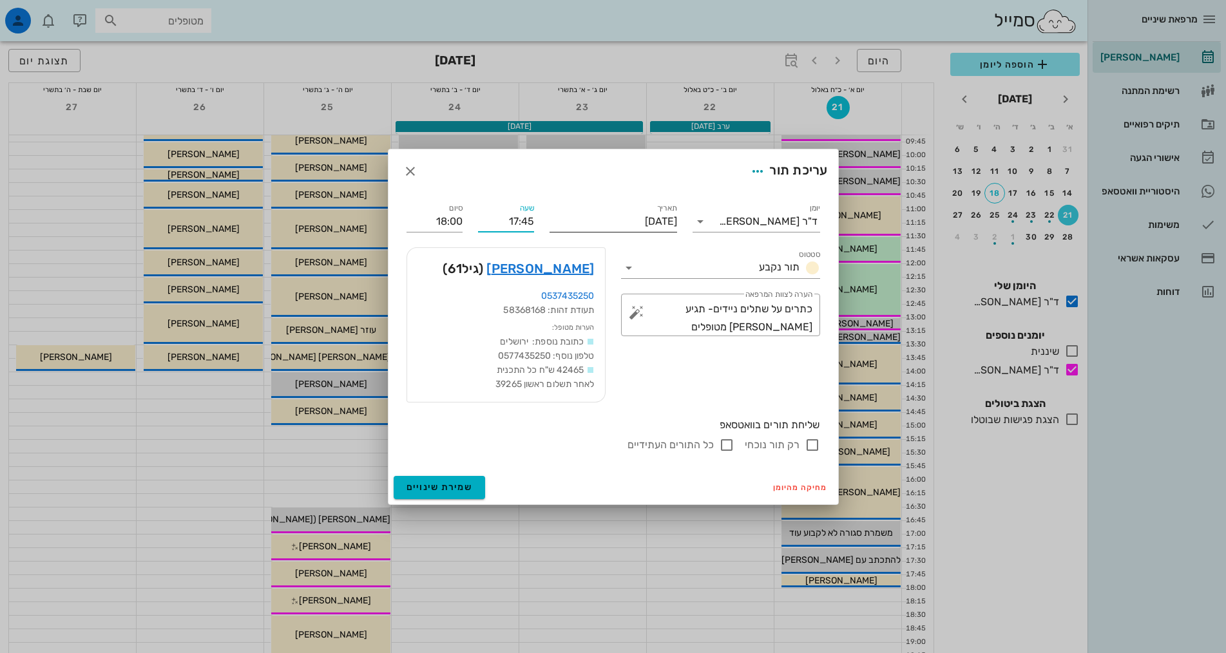
drag, startPoint x: 503, startPoint y: 214, endPoint x: 552, endPoint y: 215, distance: 49.6
click at [552, 215] on div "יומן ד"ר [PERSON_NAME] סטטוס תור נקבע תאריך [DATE] שעה 17:45 סיום 18:00 סטטוס ת…" at bounding box center [613, 326] width 429 height 267
type input "13:15"
click at [497, 481] on form "עריכת תור יומן ד"ר [PERSON_NAME] סטטוס תור נקבע תאריך [DATE] שעה 13:15 סיום 18:…" at bounding box center [613, 326] width 450 height 355
type input "13:30"
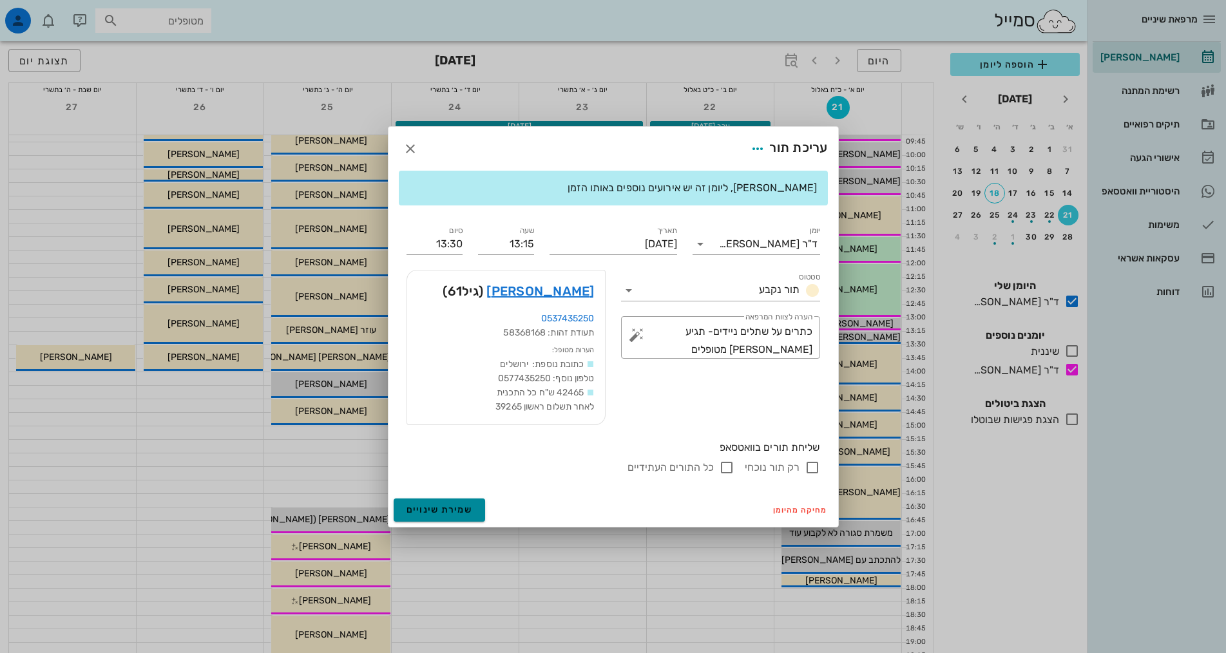
click at [441, 511] on span "שמירת שינויים" at bounding box center [440, 509] width 66 height 11
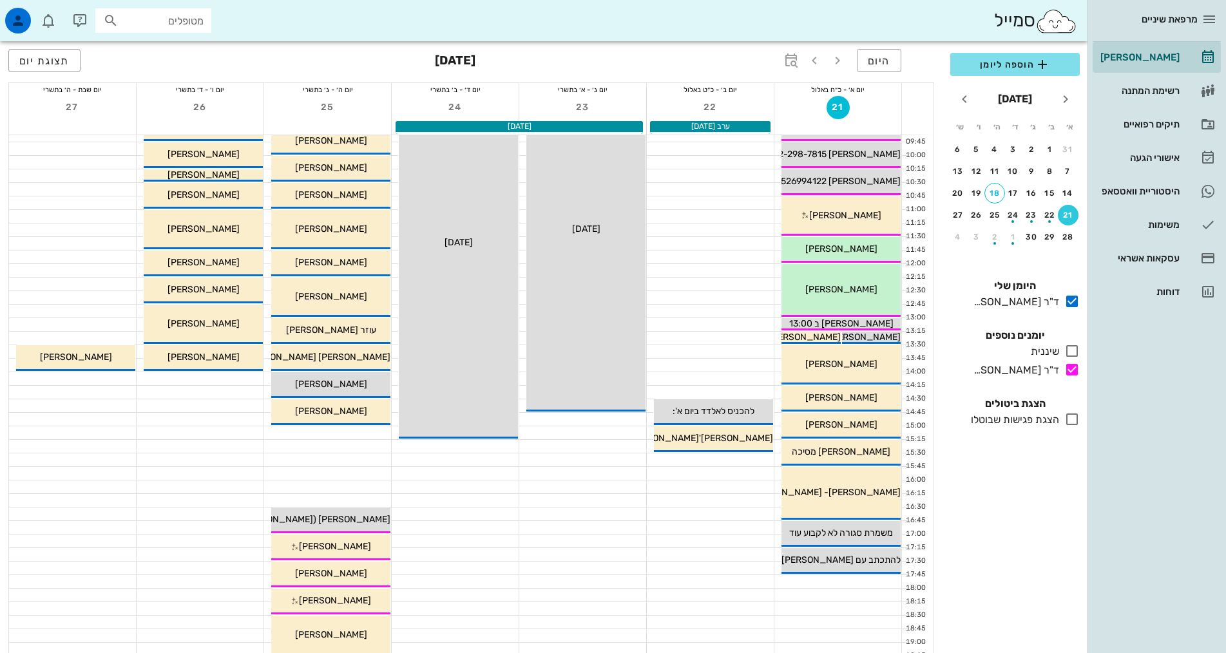
click at [984, 503] on div "הוספה ליומן [DATE] א׳ ב׳ ג׳ ד׳ ה׳ ו׳ ש׳ 31 1 2 3 4 5 6 7 8 9 10 11 12 13 14 15 …" at bounding box center [1015, 349] width 145 height 608
click at [989, 196] on div "18" at bounding box center [994, 193] width 19 height 9
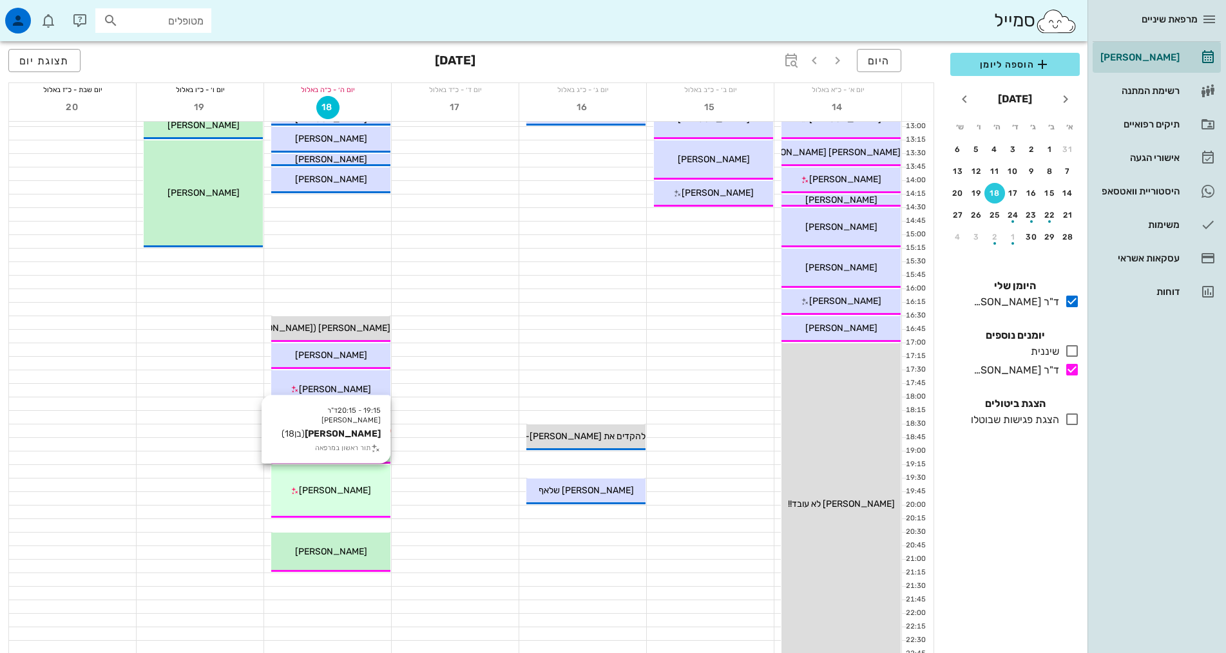
scroll to position [322, 0]
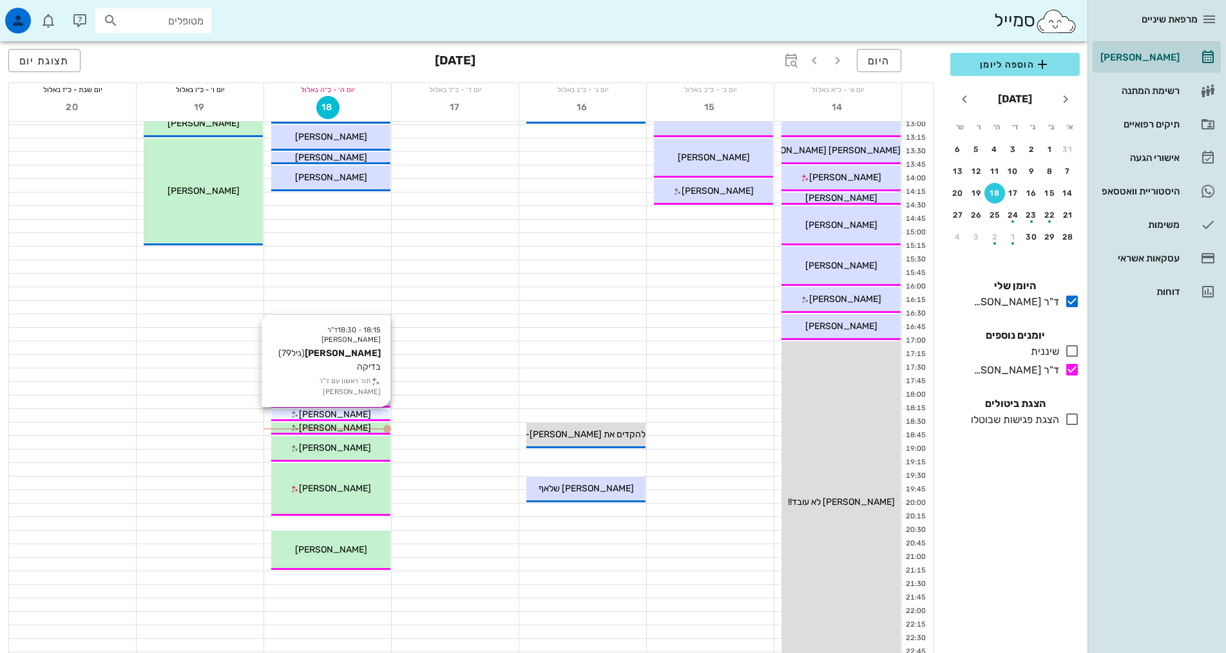
click at [360, 414] on div "[PERSON_NAME]" at bounding box center [330, 415] width 119 height 14
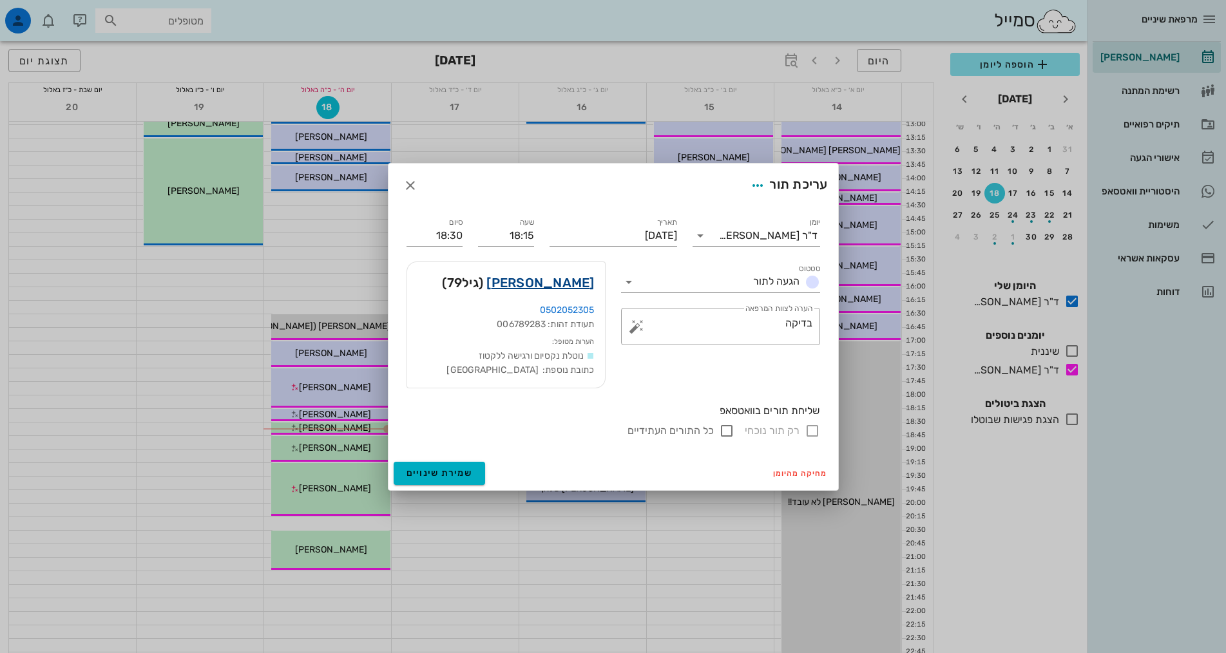
click at [549, 287] on link "[PERSON_NAME]" at bounding box center [540, 283] width 108 height 21
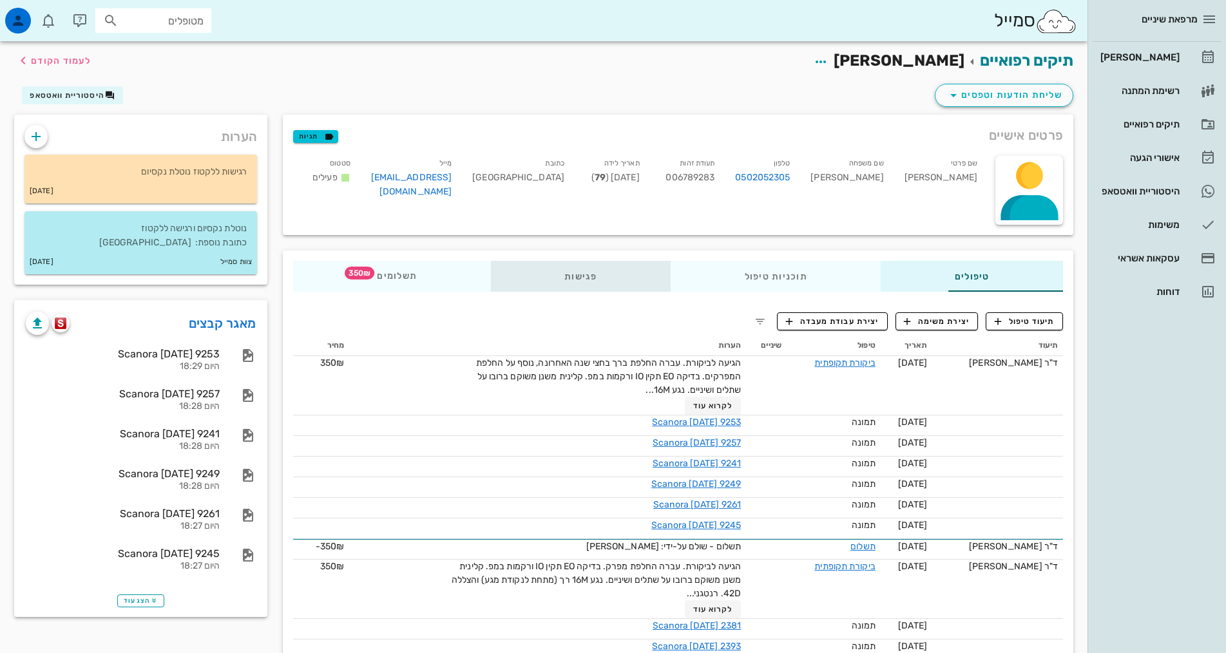
click at [576, 270] on div "פגישות" at bounding box center [581, 276] width 180 height 31
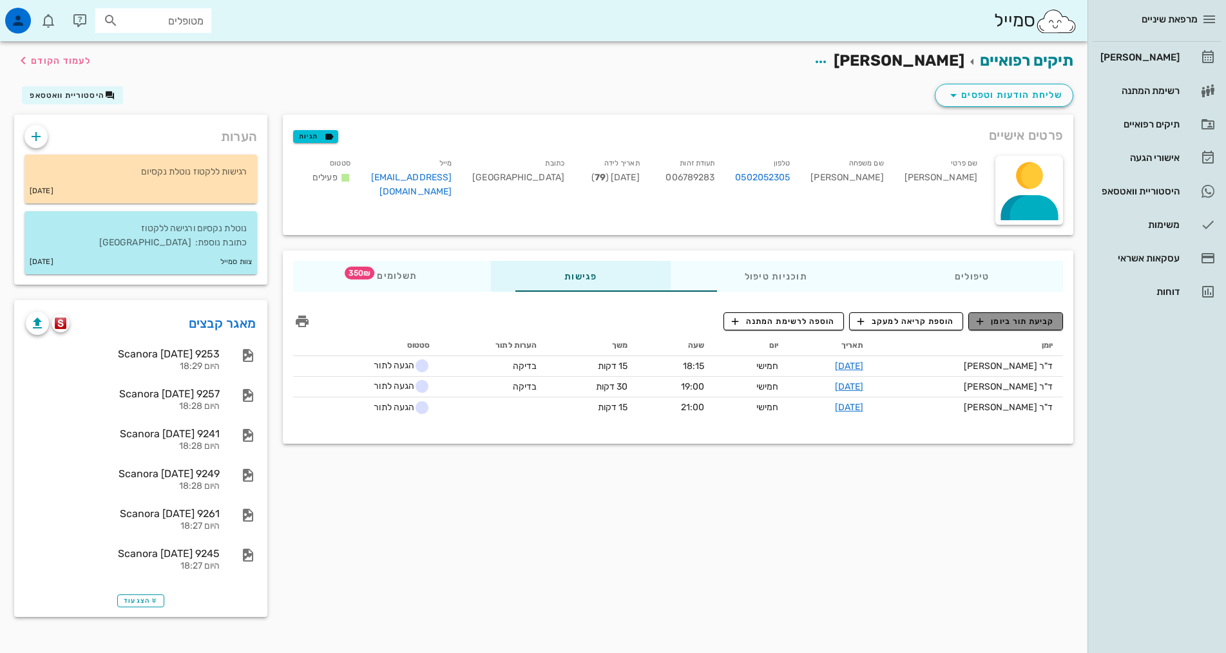
click at [1006, 325] on span "קביעת תור ביומן" at bounding box center [1015, 322] width 77 height 12
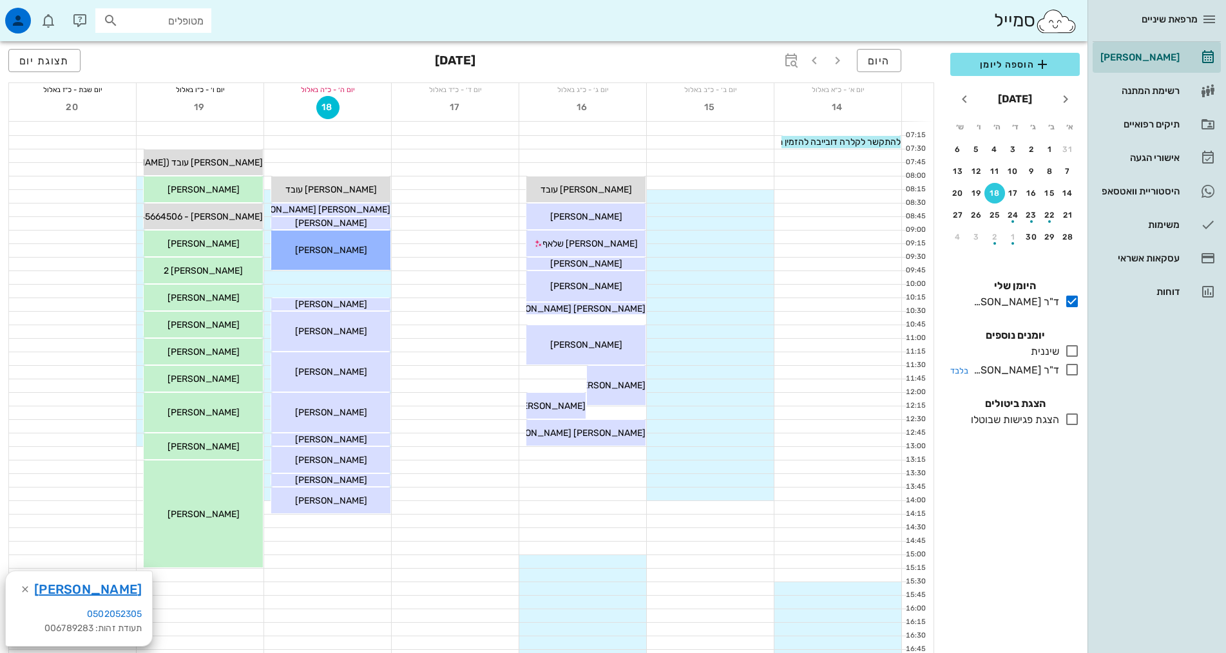
click at [1041, 372] on div "ד"ר [PERSON_NAME]" at bounding box center [1013, 370] width 91 height 15
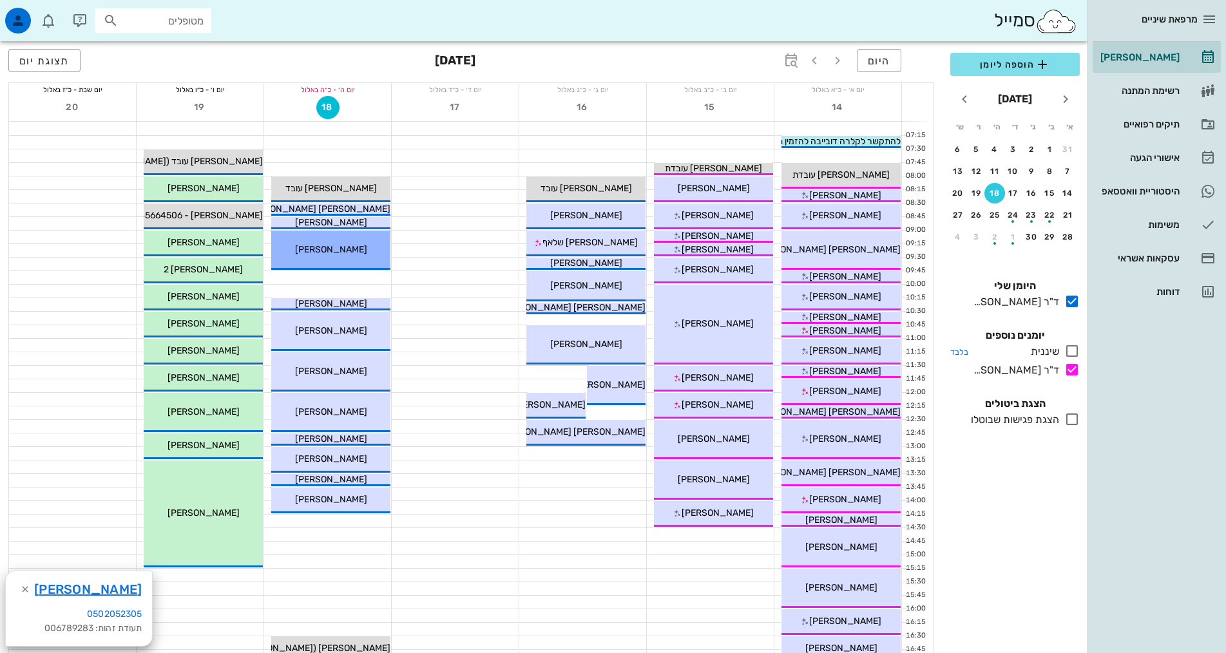
click at [1043, 349] on div "שיננית" at bounding box center [1043, 351] width 34 height 15
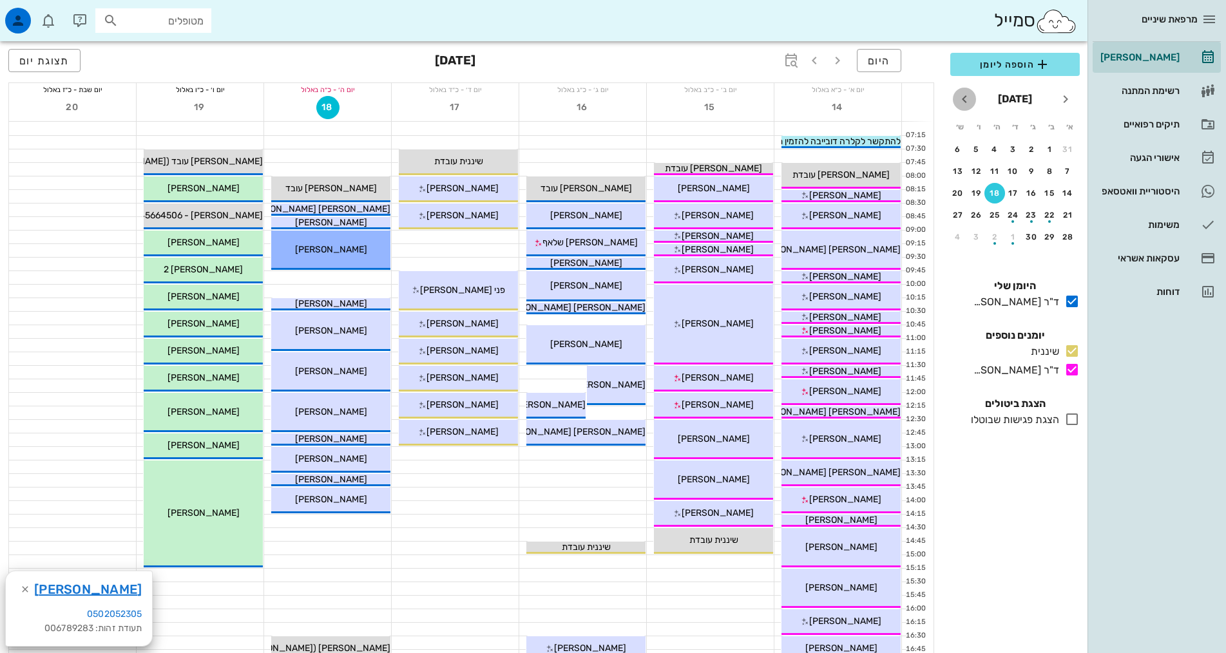
click at [969, 97] on icon "חודש הבא" at bounding box center [964, 98] width 15 height 15
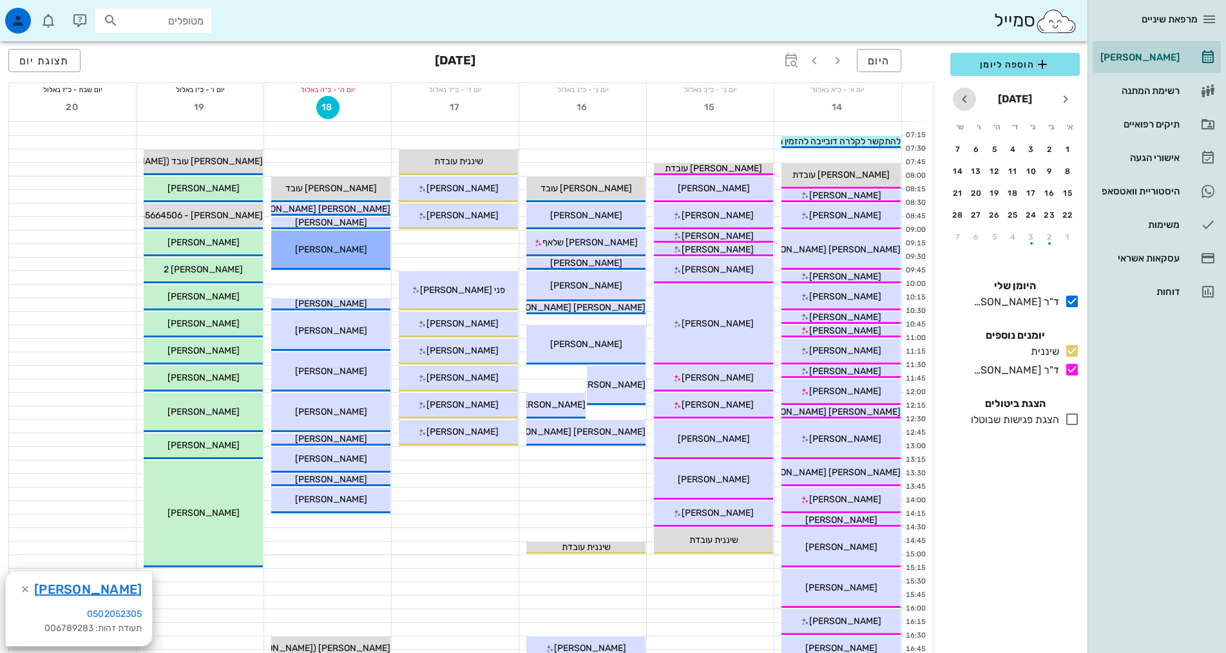
click at [969, 97] on icon "חודש הבא" at bounding box center [964, 98] width 15 height 15
click at [997, 197] on div "19" at bounding box center [994, 193] width 21 height 9
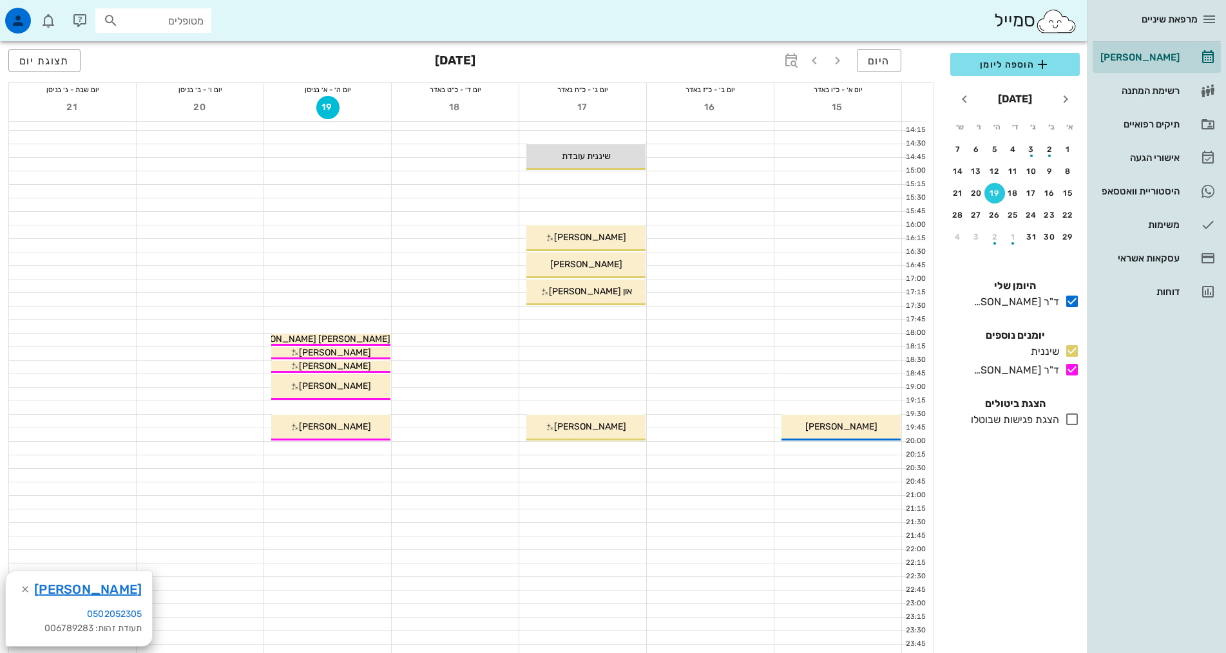
scroll to position [387, 0]
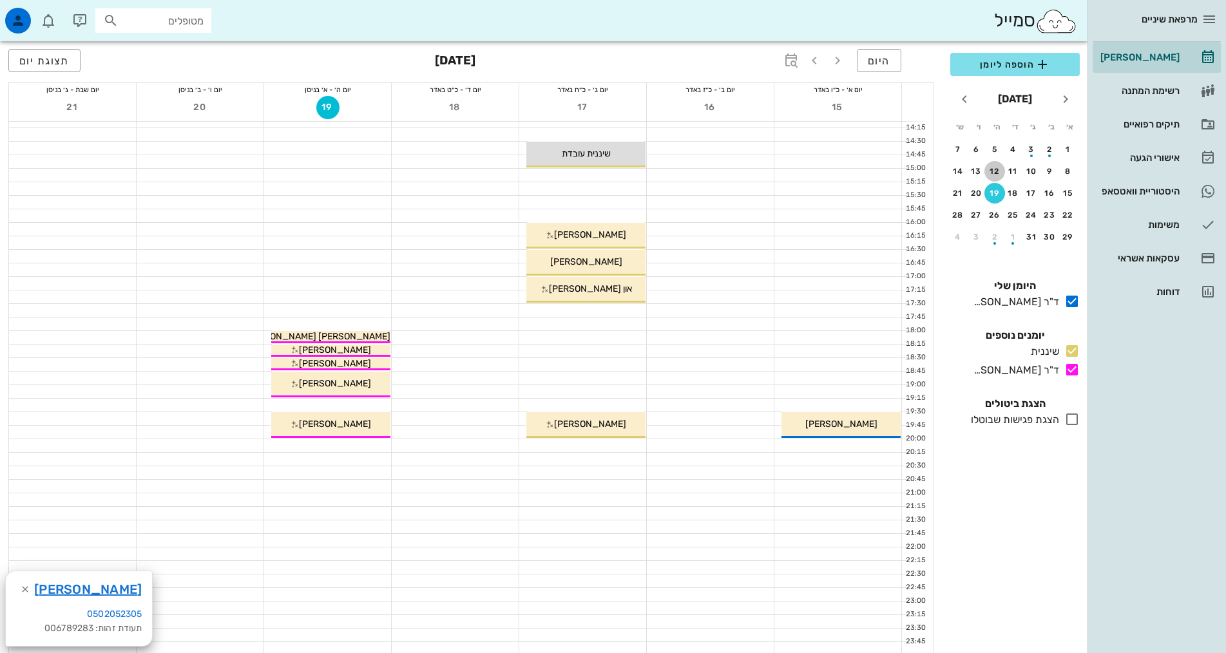
click at [997, 164] on button "12" at bounding box center [994, 171] width 21 height 21
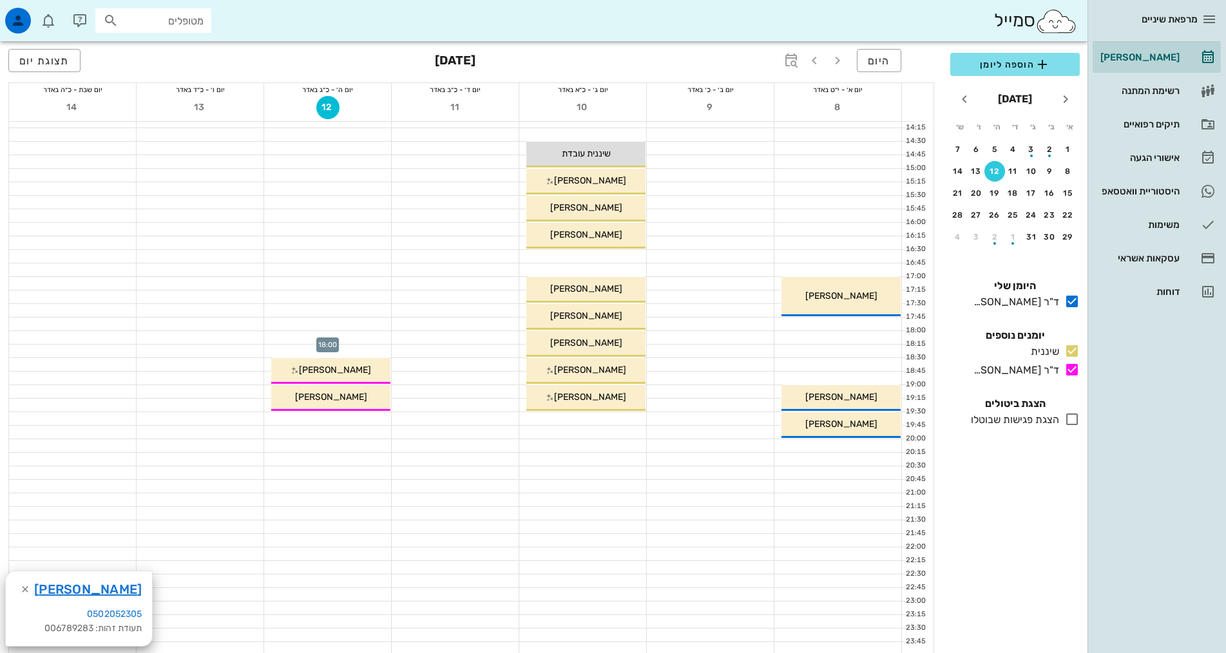
click at [354, 341] on div at bounding box center [327, 337] width 127 height 13
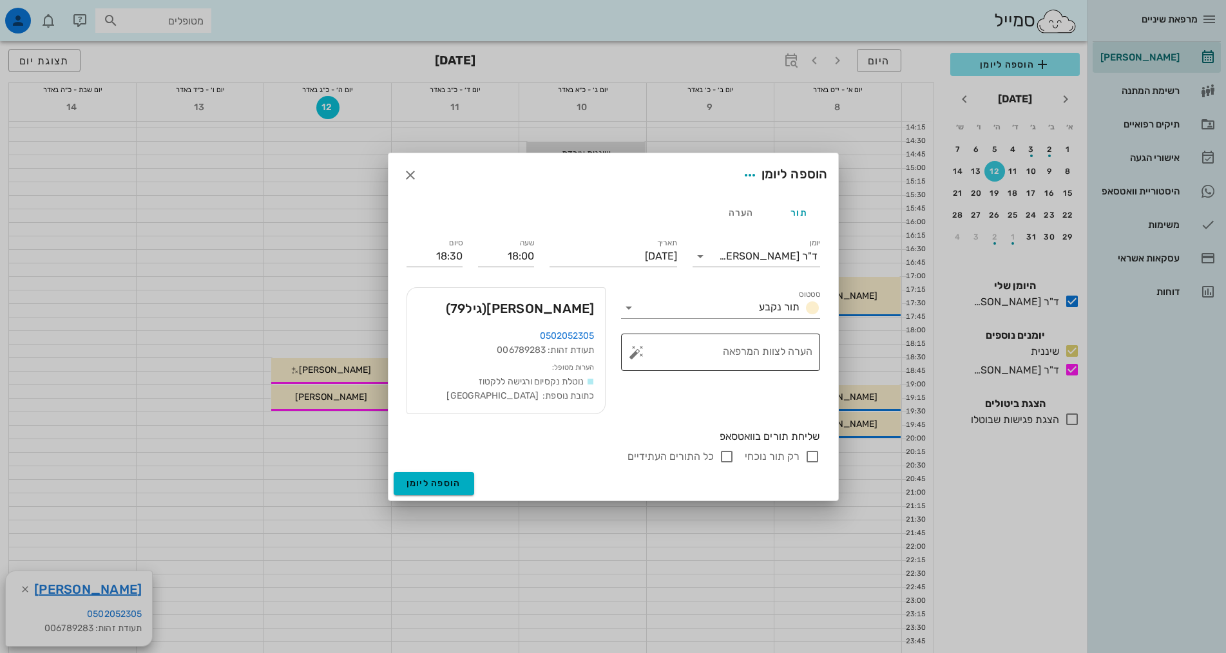
click at [691, 367] on textarea "הערה לצוות המרפאה" at bounding box center [725, 355] width 173 height 31
type textarea "בדיקה חצי שנתית"
click at [809, 458] on input "רק תור נוכחי" at bounding box center [812, 456] width 15 height 15
checkbox input "false"
click at [760, 264] on div "ד"ר [PERSON_NAME]" at bounding box center [766, 256] width 110 height 21
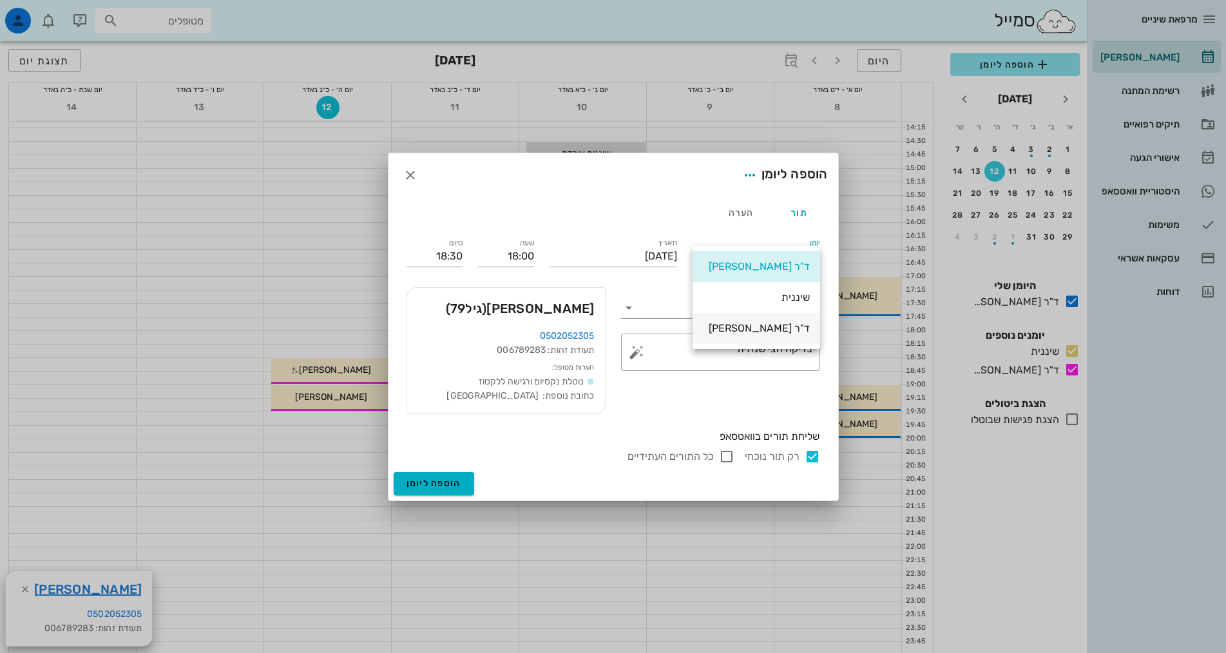
click at [767, 320] on div "ד"ר [PERSON_NAME]" at bounding box center [756, 328] width 107 height 28
click at [722, 411] on div "סטטוס תור נקבע ​ הערה לצוות המרפאה בדיקה חצי שנתית" at bounding box center [720, 351] width 215 height 142
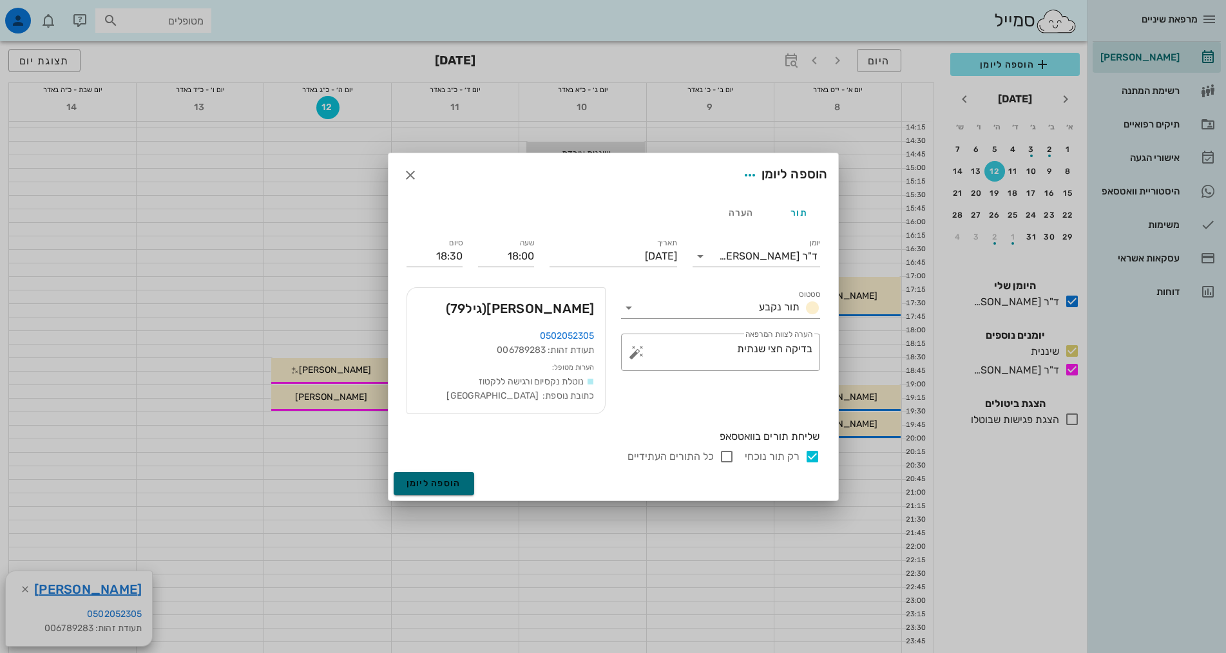
click at [452, 479] on span "הוספה ליומן" at bounding box center [434, 483] width 55 height 11
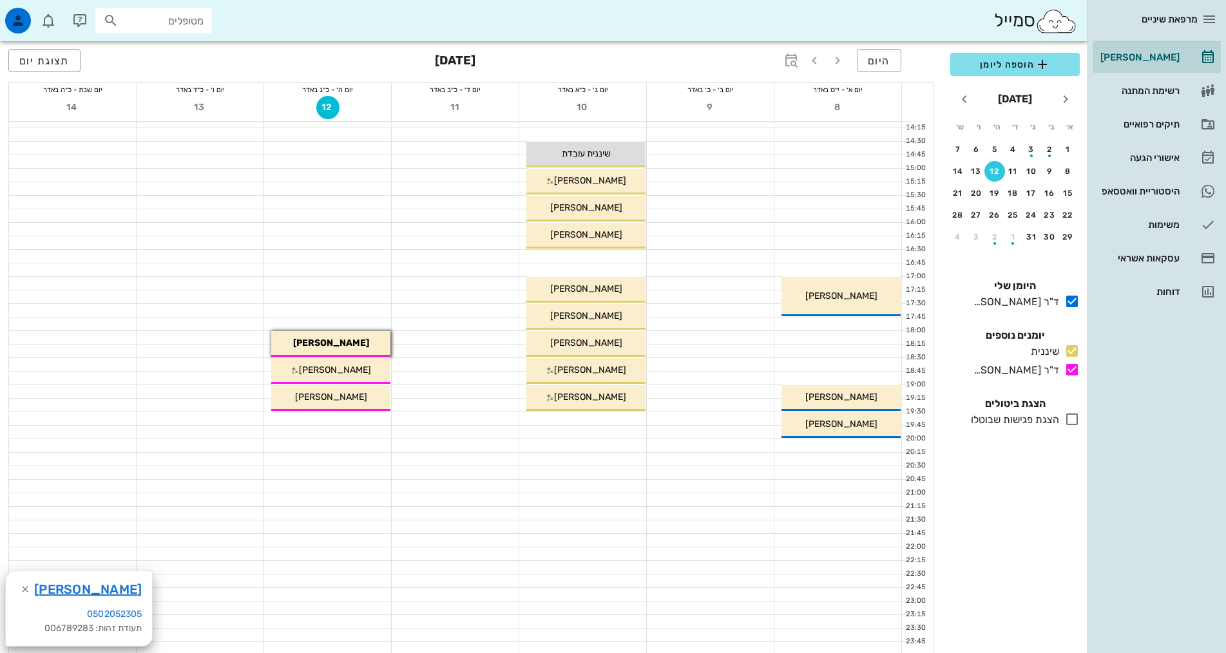
click at [1099, 480] on div "מרפאת שיניים [PERSON_NAME] רשימת המתנה תיקים רפואיים אישורי הגעה 1 היסטוריית וו…" at bounding box center [1157, 326] width 139 height 653
click at [1170, 59] on div "[PERSON_NAME]" at bounding box center [1139, 57] width 82 height 10
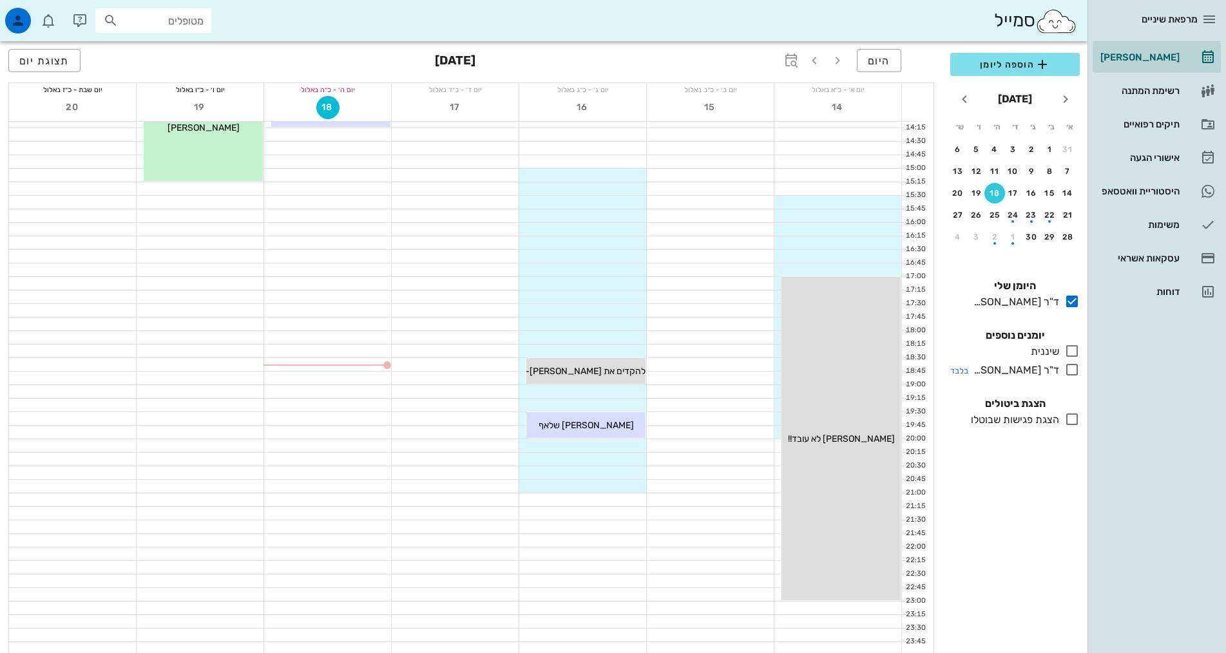
click at [1050, 366] on div "ד"ר [PERSON_NAME]" at bounding box center [1013, 370] width 91 height 15
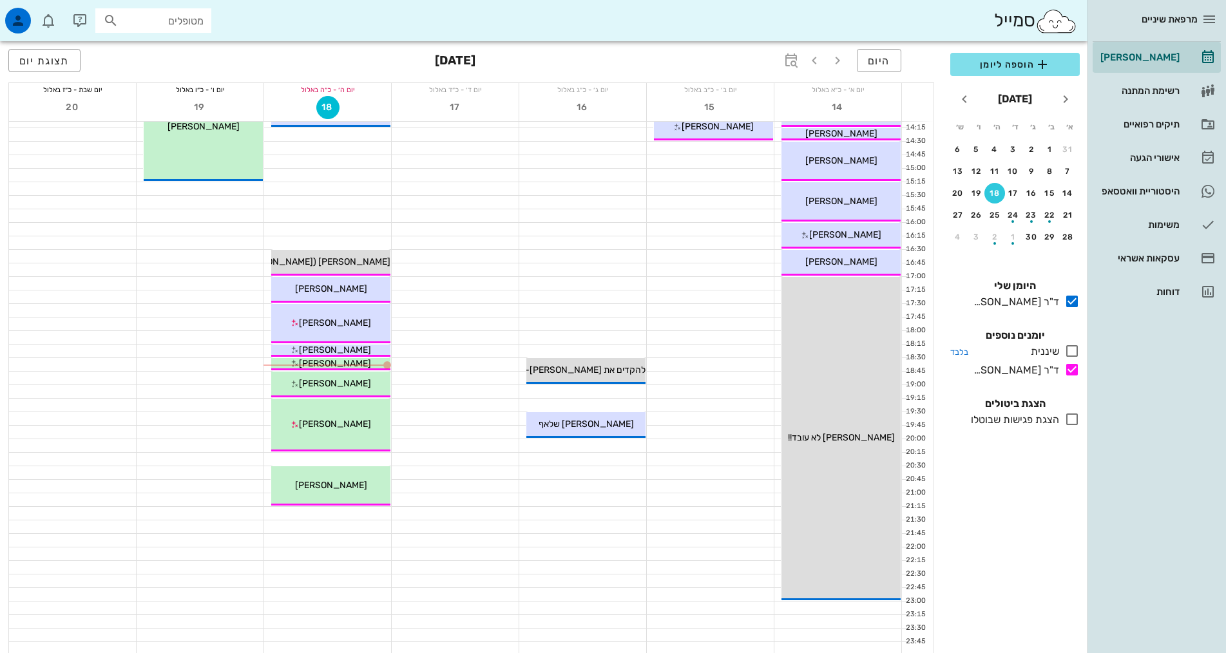
click at [1042, 354] on div "שיננית" at bounding box center [1043, 351] width 34 height 15
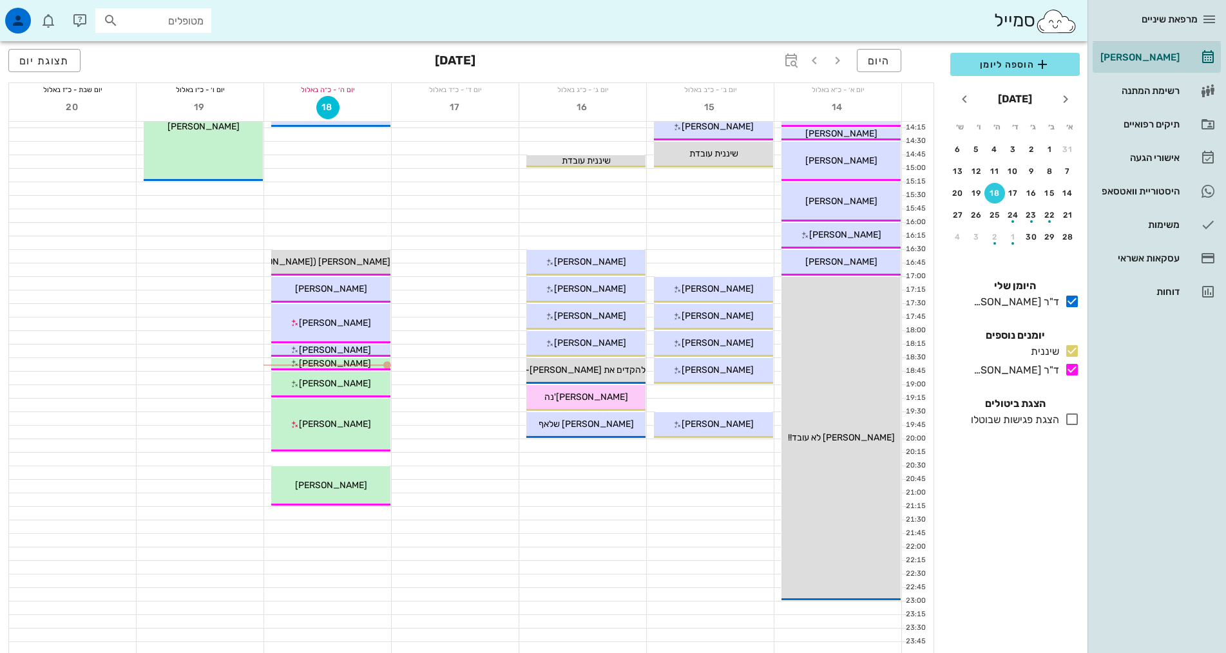
click at [1089, 577] on div "מרפאת שיניים [PERSON_NAME] רשימת המתנה תיקים רפואיים אישורי הגעה 1 היסטוריית וו…" at bounding box center [1157, 326] width 139 height 653
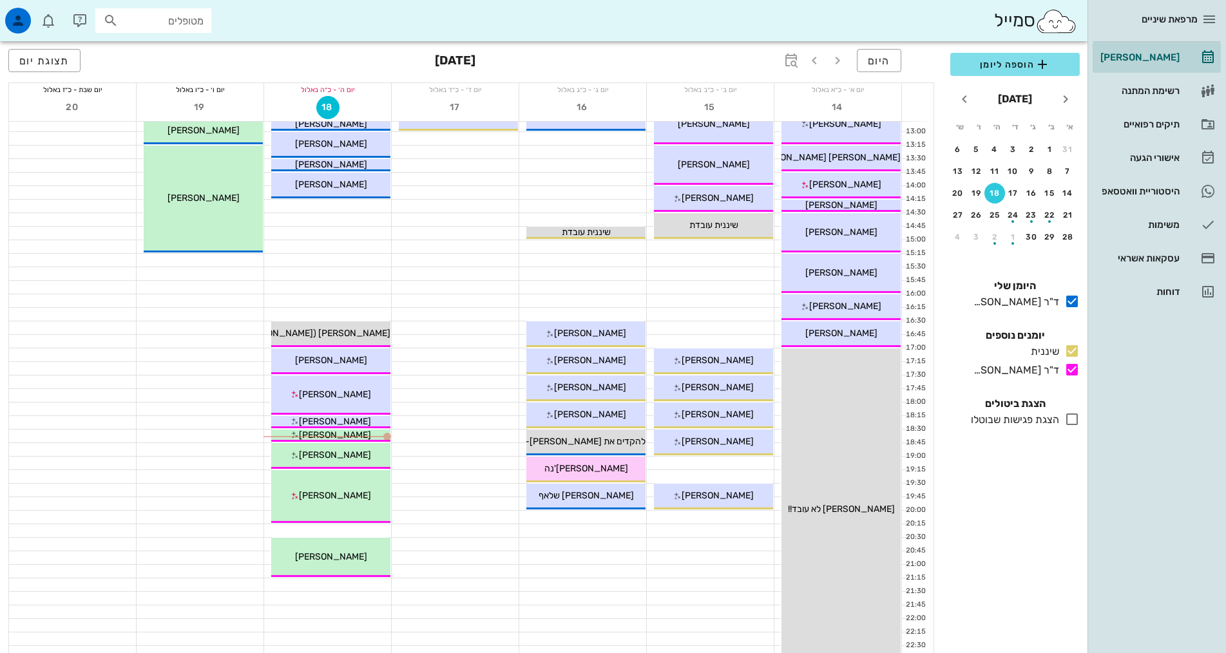
scroll to position [322, 0]
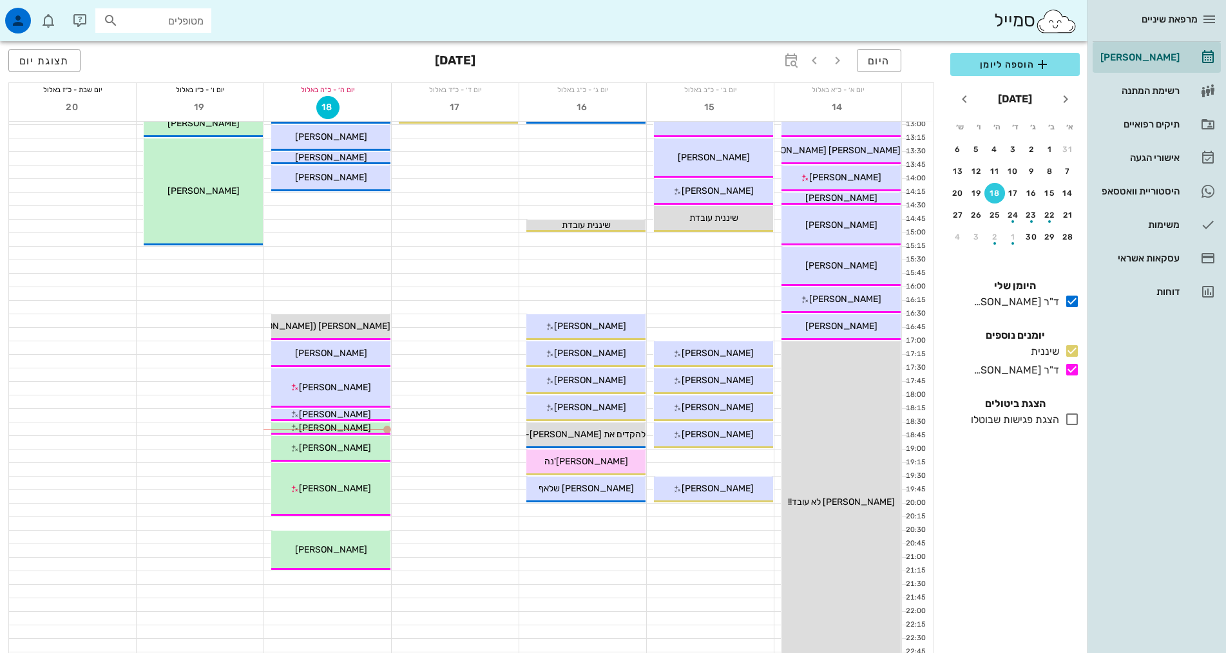
click at [1027, 533] on div "הוספה ליומן [DATE] א׳ ב׳ ג׳ ד׳ ה׳ ו׳ ש׳ 31 1 2 3 4 5 6 7 8 9 10 11 12 13 14 15 …" at bounding box center [1015, 349] width 145 height 608
click at [166, 18] on input "מטופלים" at bounding box center [162, 20] width 82 height 17
type input "[PERSON_NAME]"
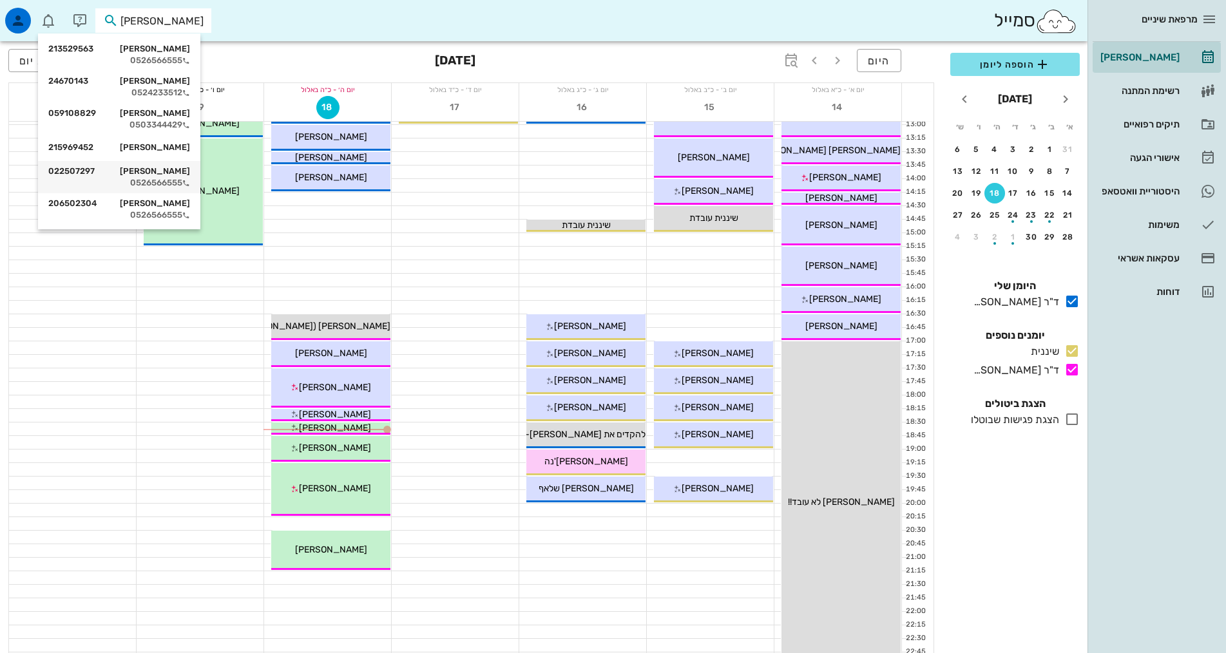
click at [178, 174] on div "[PERSON_NAME] 022507297" at bounding box center [119, 171] width 142 height 10
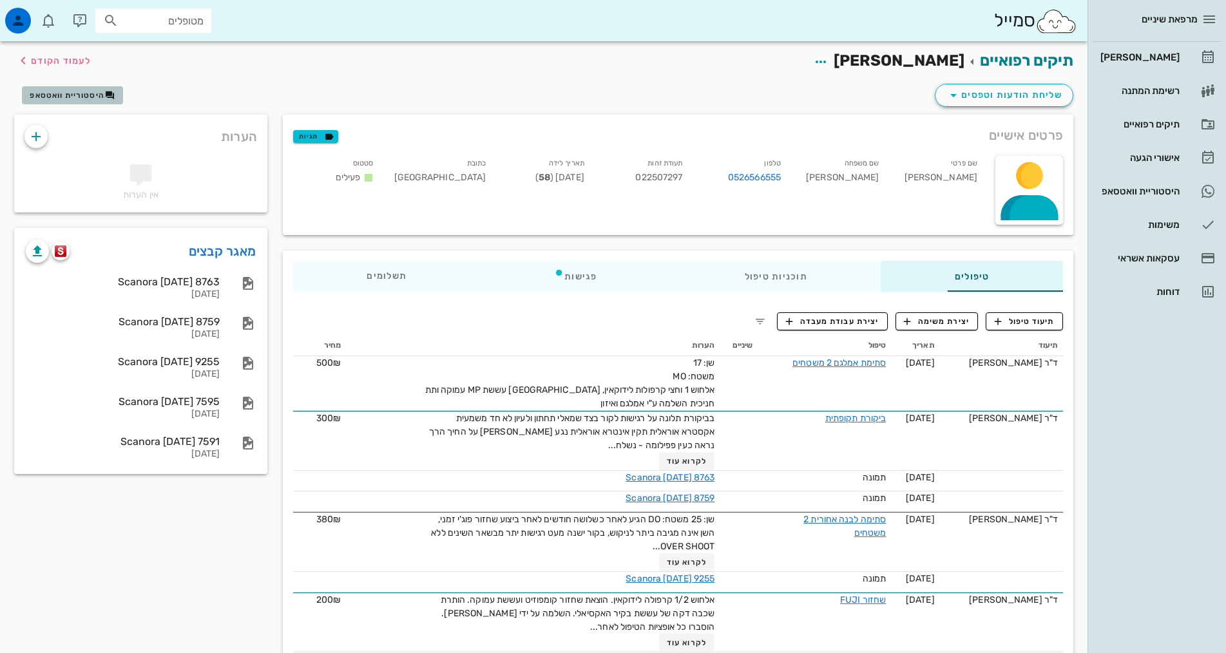
click at [86, 97] on span "היסטוריית וואטסאפ" at bounding box center [67, 95] width 75 height 9
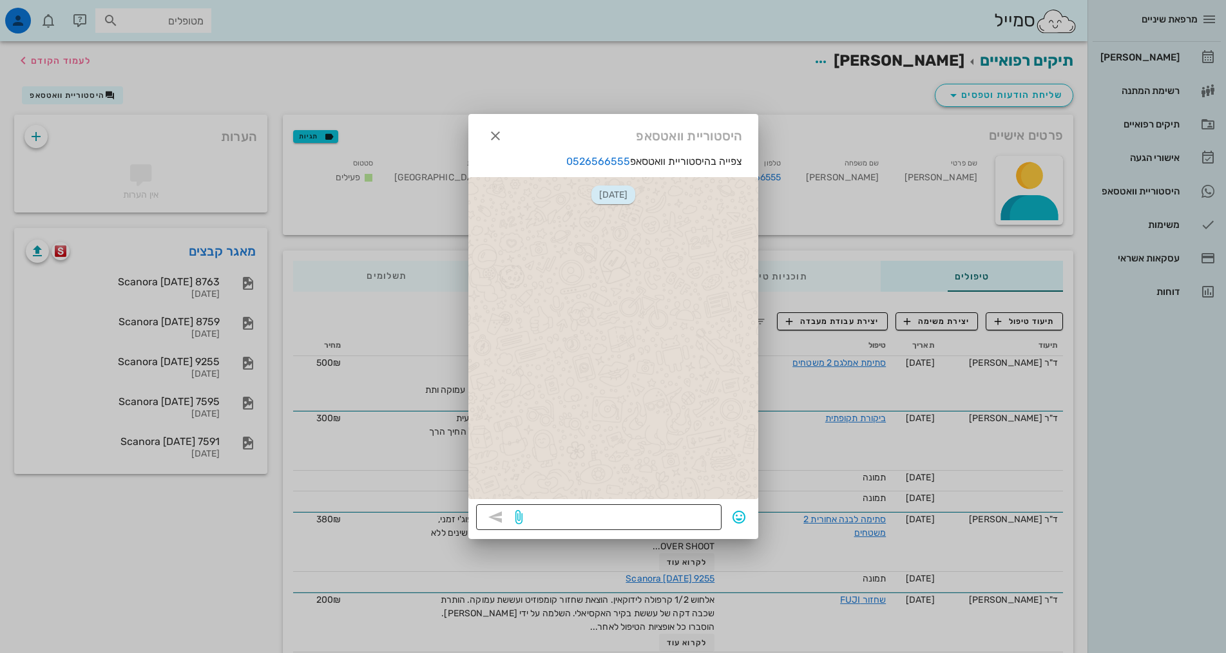
click at [686, 524] on textarea at bounding box center [619, 518] width 189 height 21
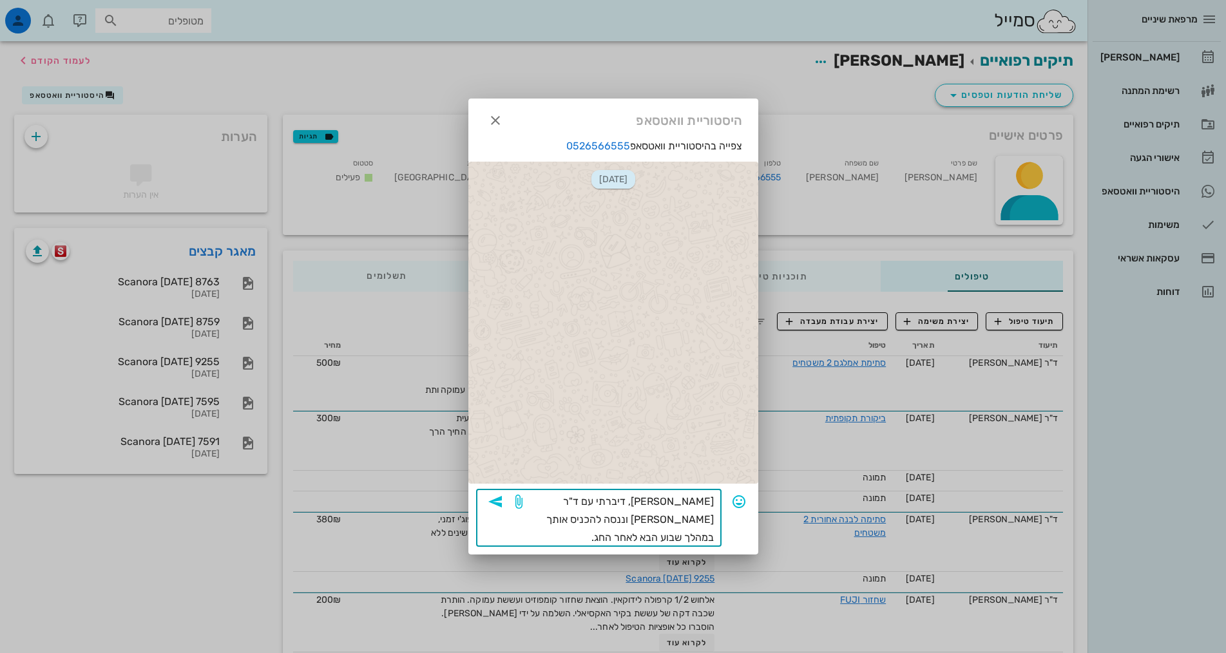
type textarea "[PERSON_NAME], דיברתי עם ד"ר [PERSON_NAME] וננסה להכניס אותך במהלך שבוע הבא לאח…"
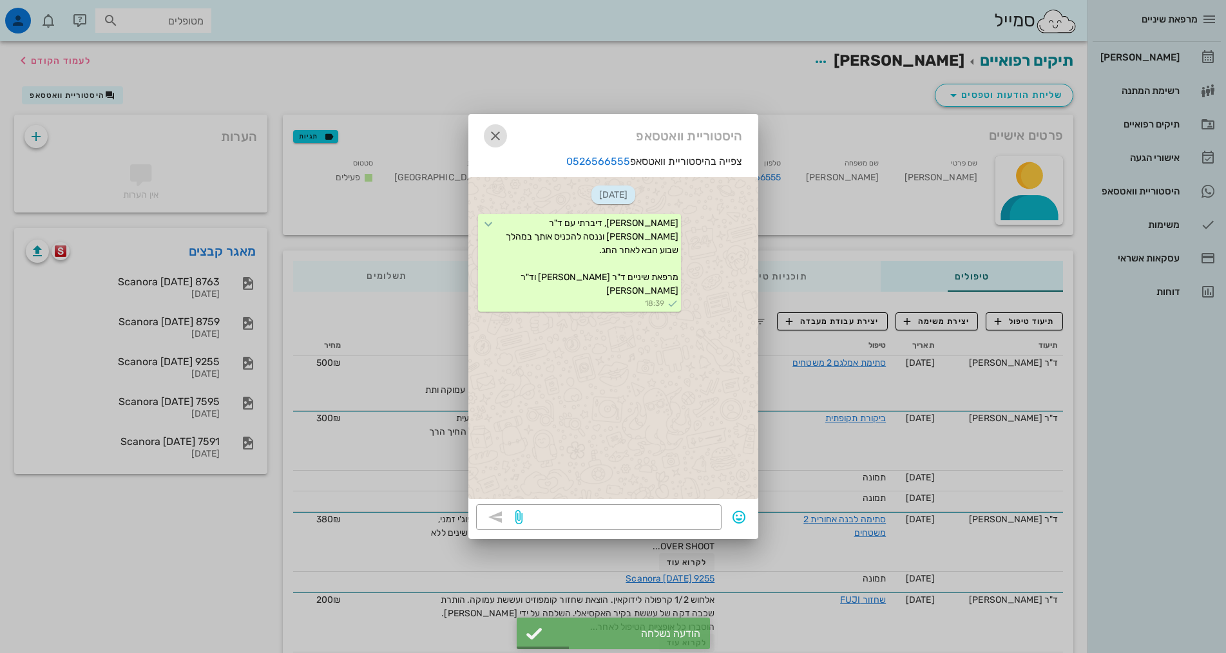
click at [499, 135] on icon "button" at bounding box center [495, 135] width 15 height 15
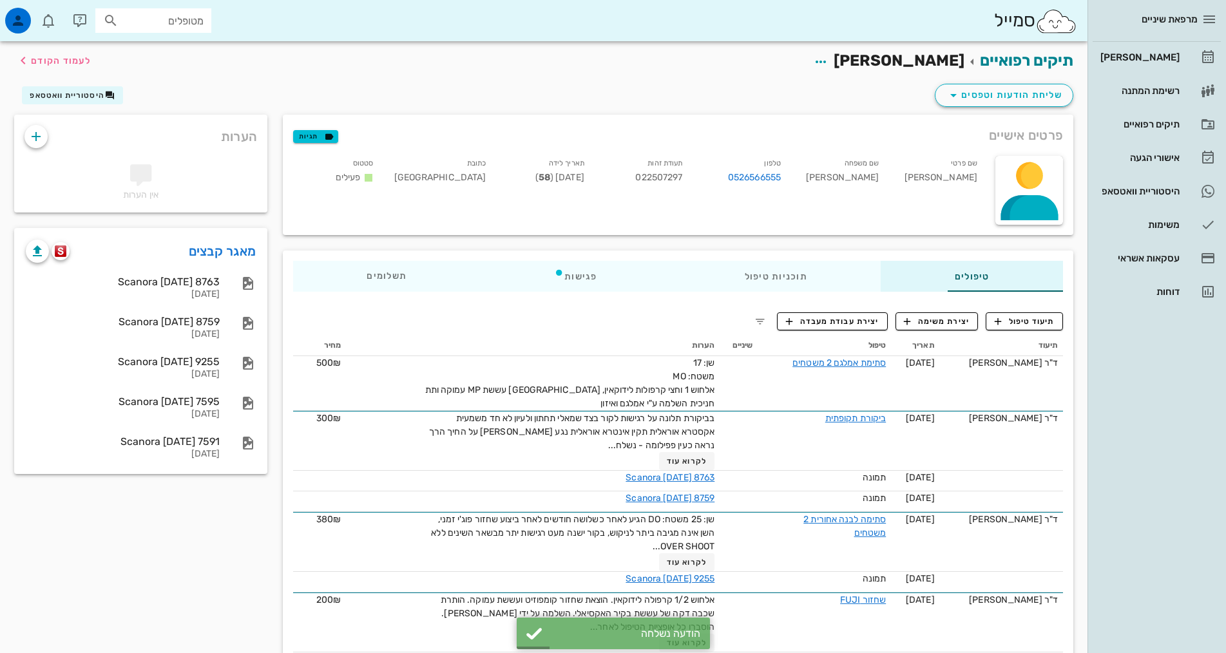
click at [631, 54] on div "תיקים רפואיים [PERSON_NAME] לעמוד הקודם" at bounding box center [543, 61] width 1075 height 40
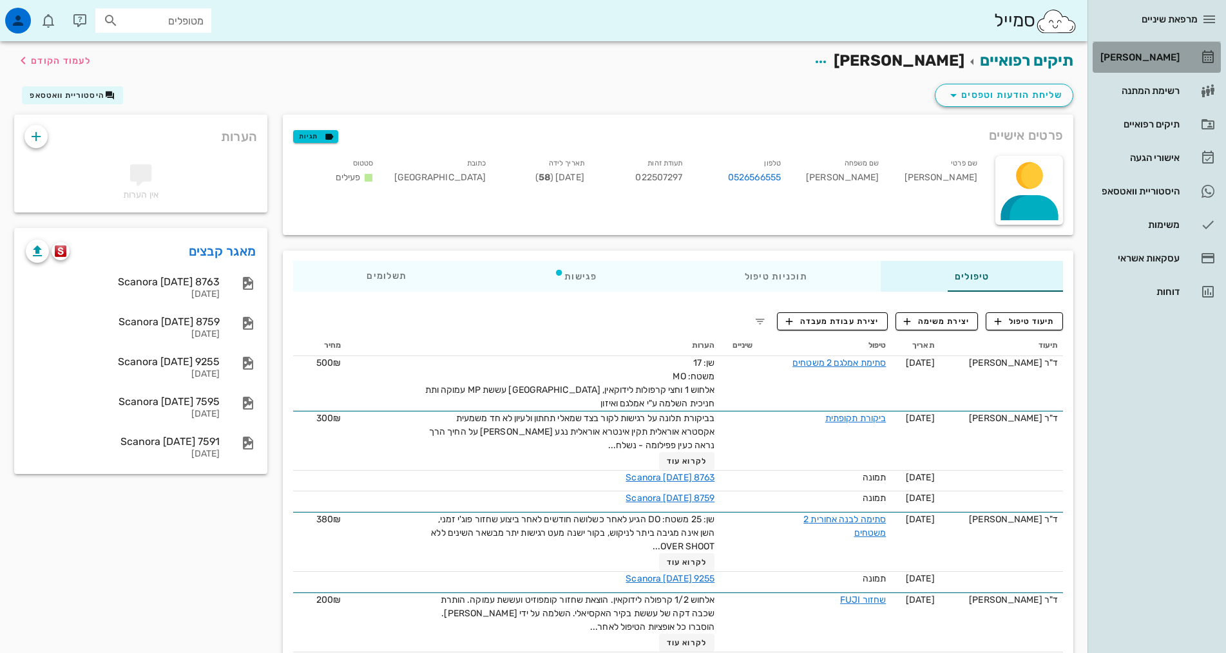
click at [1160, 60] on div "[PERSON_NAME]" at bounding box center [1139, 57] width 82 height 10
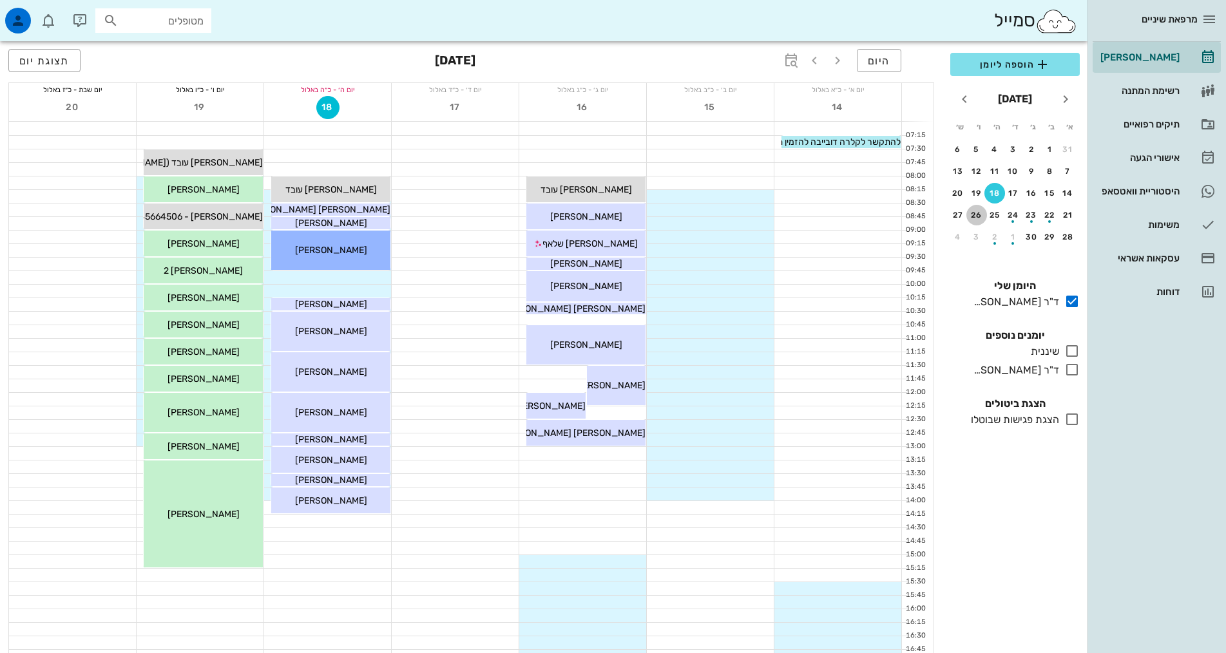
click at [984, 215] on div "26" at bounding box center [976, 215] width 21 height 9
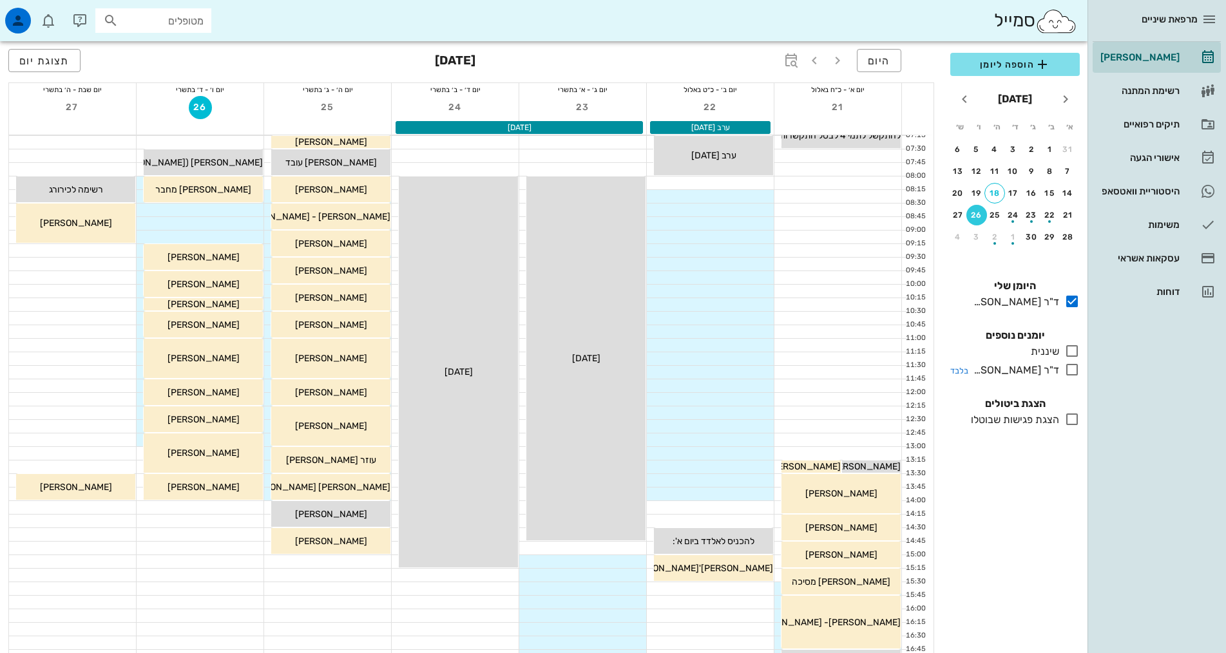
click at [1004, 374] on div "ד"ר [PERSON_NAME]" at bounding box center [1013, 370] width 91 height 15
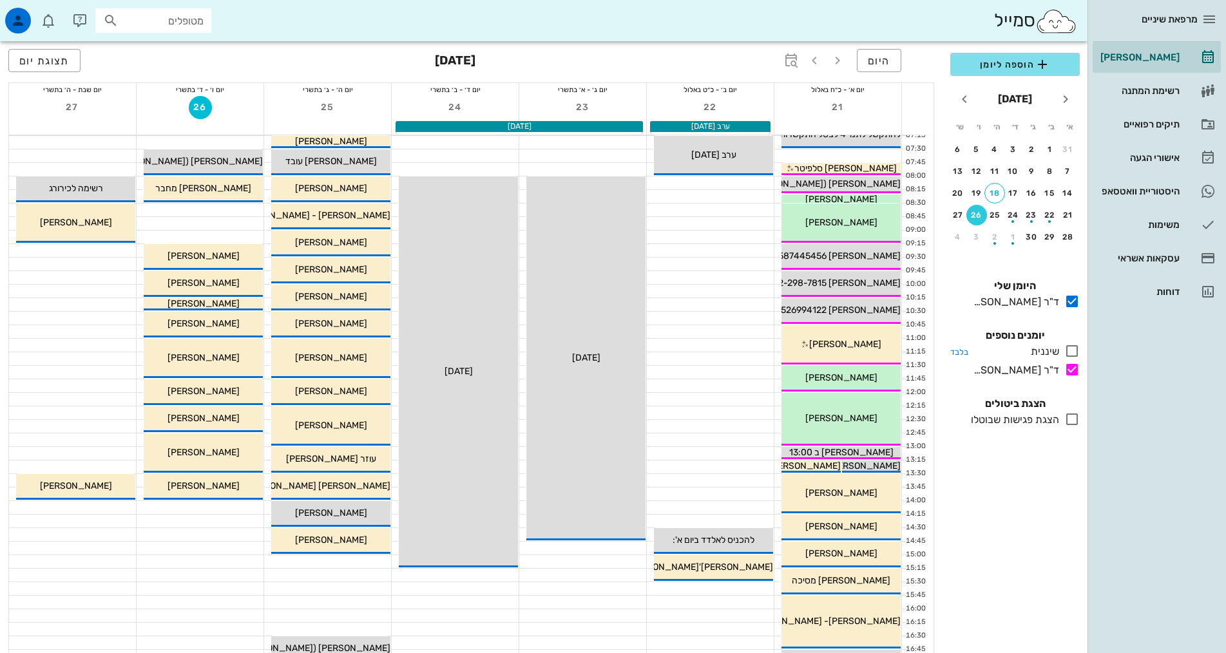
click at [1048, 352] on div "שיננית" at bounding box center [1043, 351] width 34 height 15
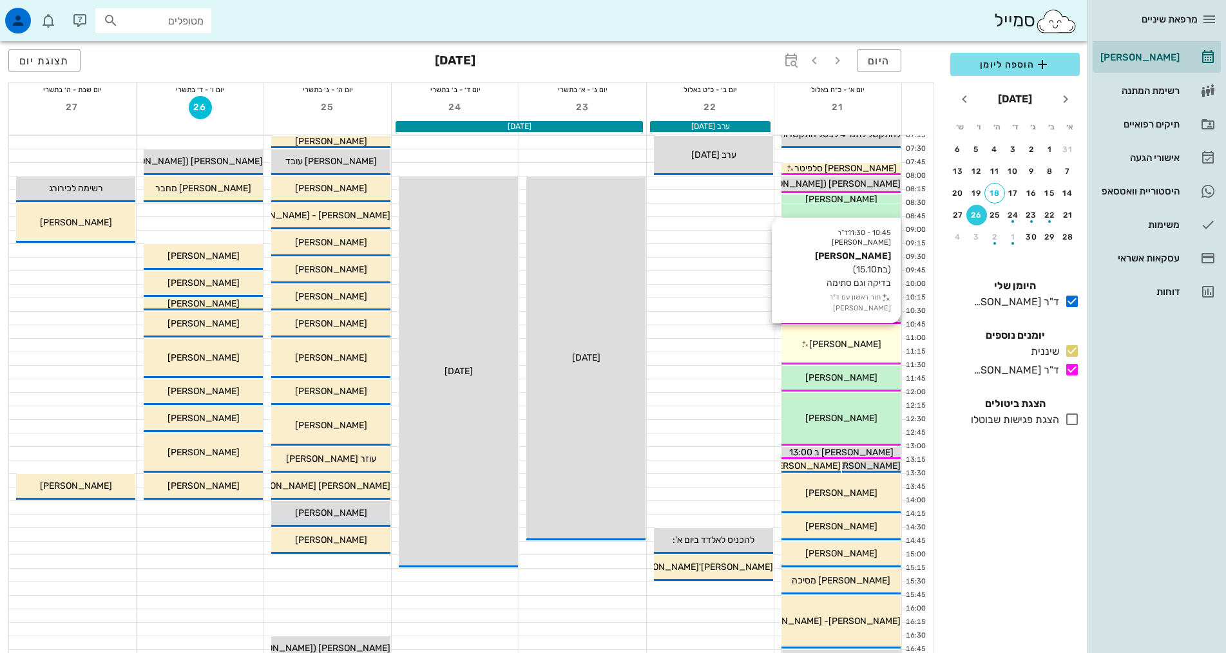
click at [792, 343] on div "[PERSON_NAME]" at bounding box center [841, 345] width 119 height 14
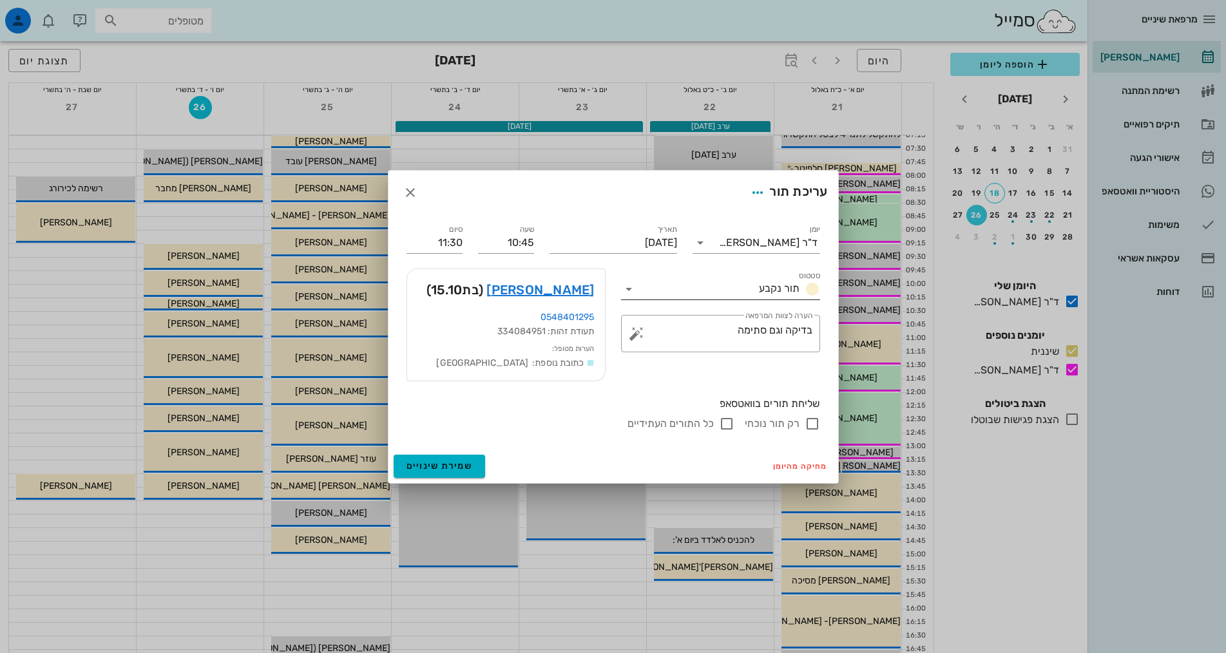
click at [704, 276] on div "סטטוס תור נקבע" at bounding box center [720, 285] width 199 height 28
click at [716, 291] on input "סטטוס" at bounding box center [696, 289] width 115 height 21
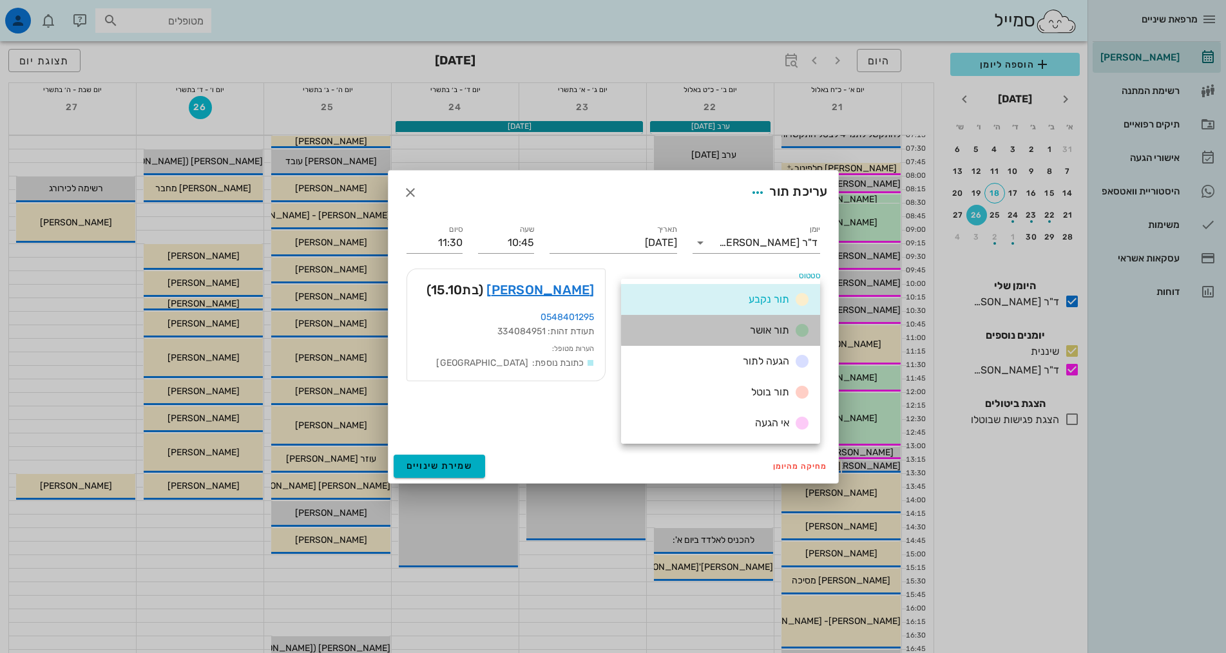
click at [740, 330] on div "תור אושר" at bounding box center [720, 330] width 199 height 31
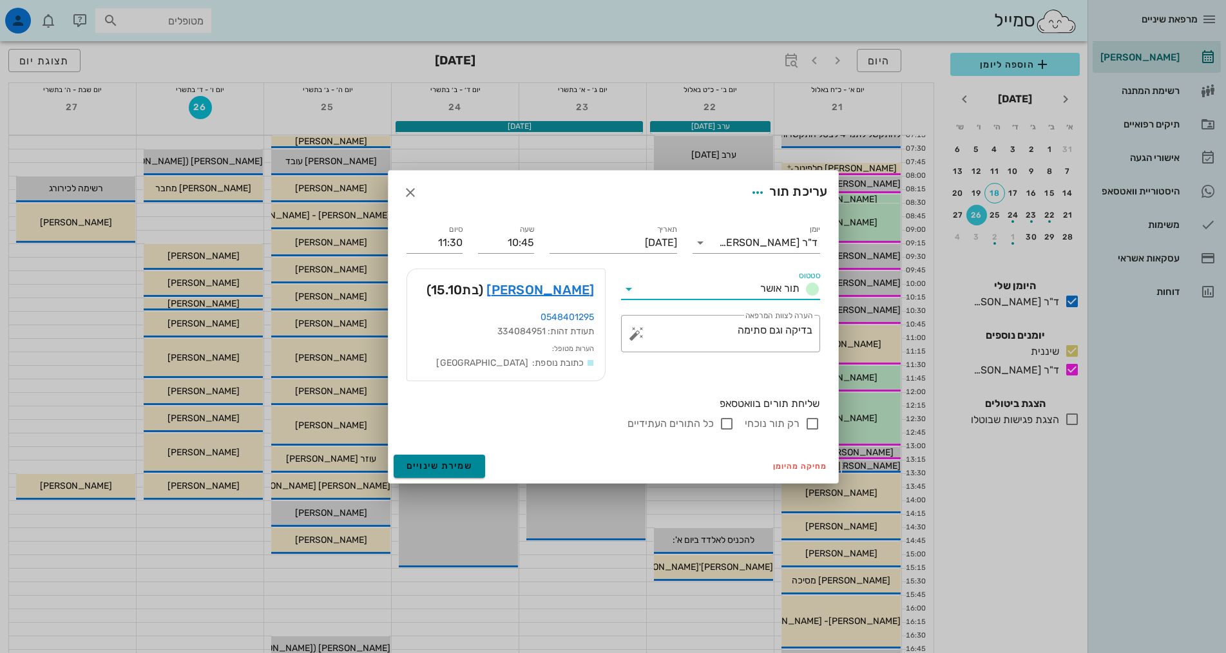
click at [477, 471] on button "שמירת שינויים" at bounding box center [440, 466] width 92 height 23
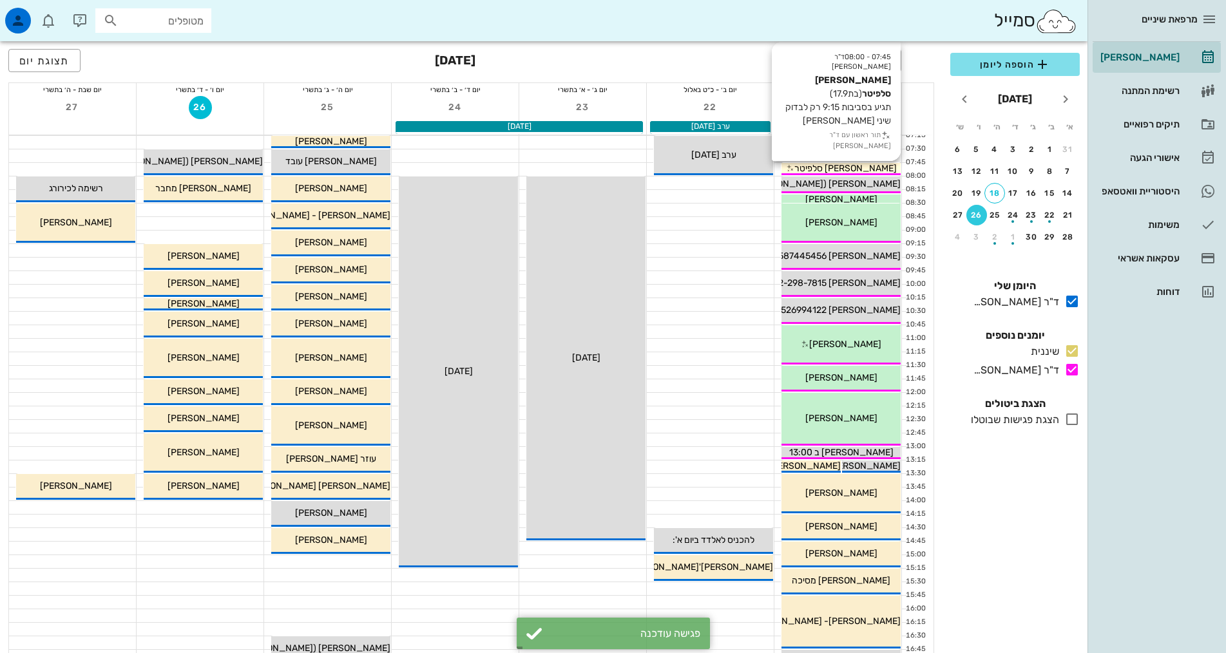
click at [862, 162] on div "07:45 - 08:00 ד"ר [PERSON_NAME] [PERSON_NAME] סלפיטר (בת 17.9 ) תגיע בסביבות 9:…" at bounding box center [841, 169] width 120 height 14
click at [832, 168] on span "[PERSON_NAME] סלפיטר" at bounding box center [845, 168] width 102 height 11
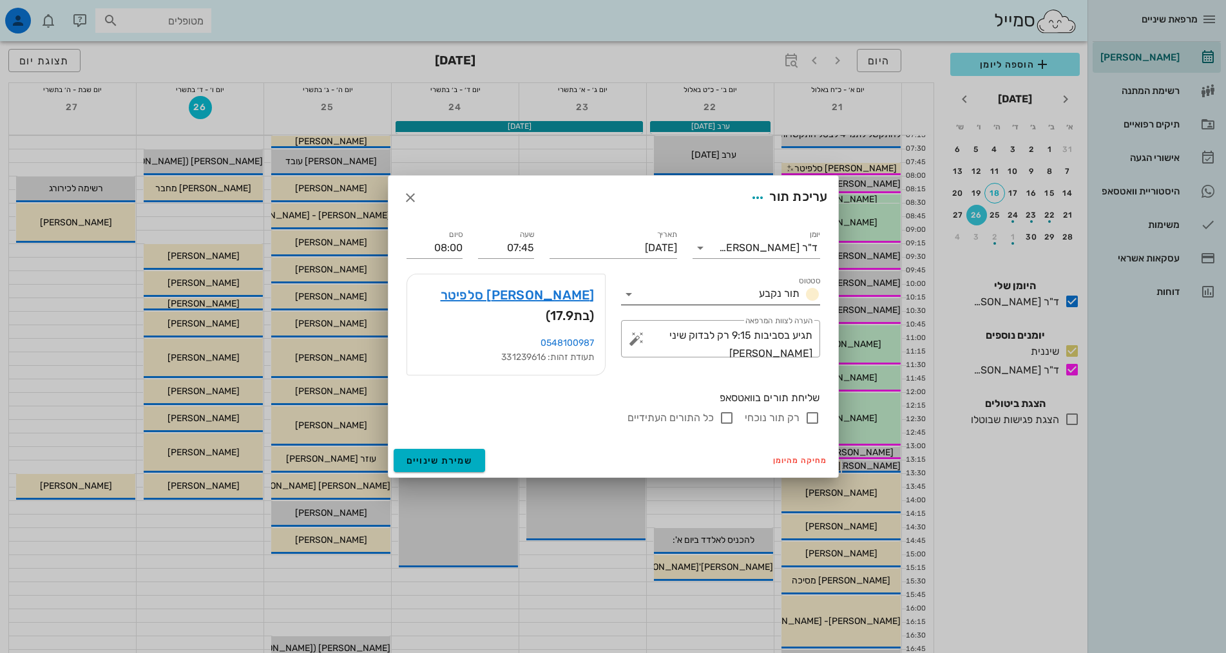
click at [757, 302] on div "תור נקבע" at bounding box center [787, 294] width 66 height 15
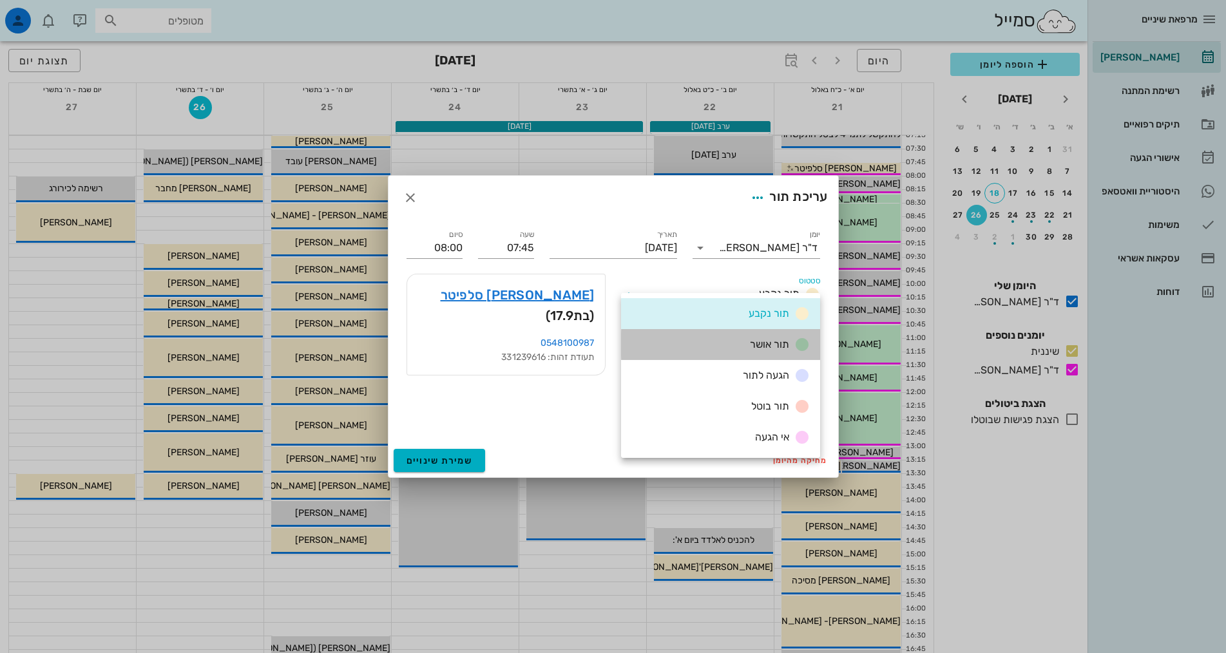
click at [758, 343] on span "תור אושר" at bounding box center [769, 344] width 39 height 12
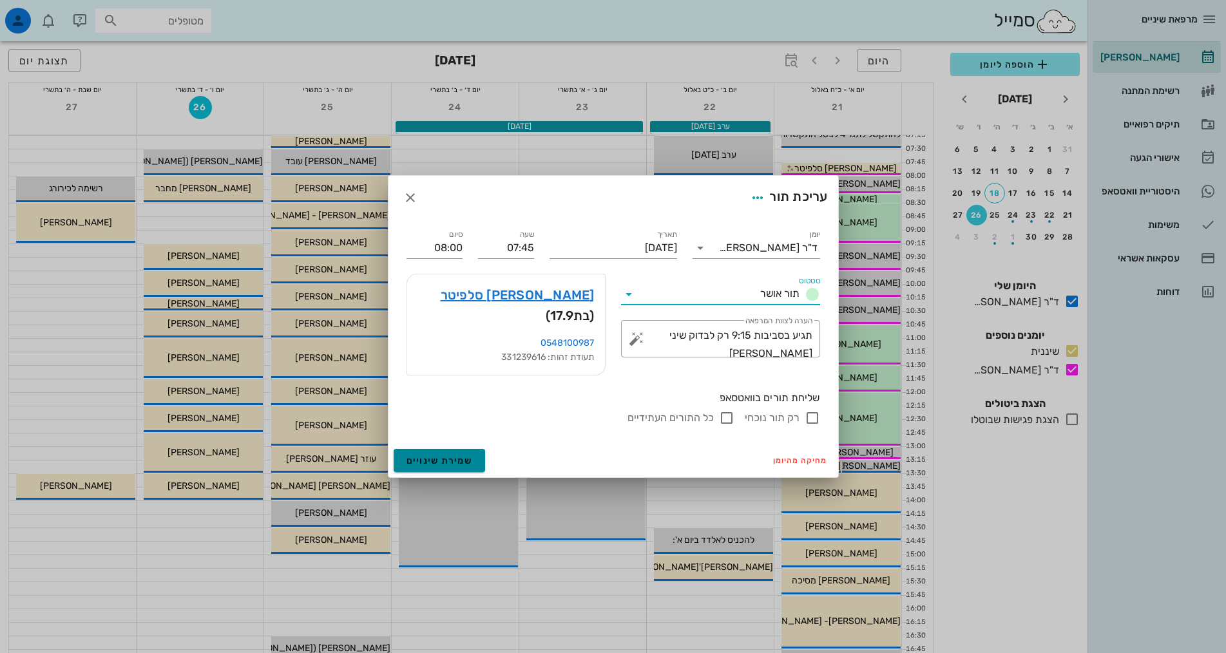
click at [448, 449] on button "שמירת שינויים" at bounding box center [440, 460] width 92 height 23
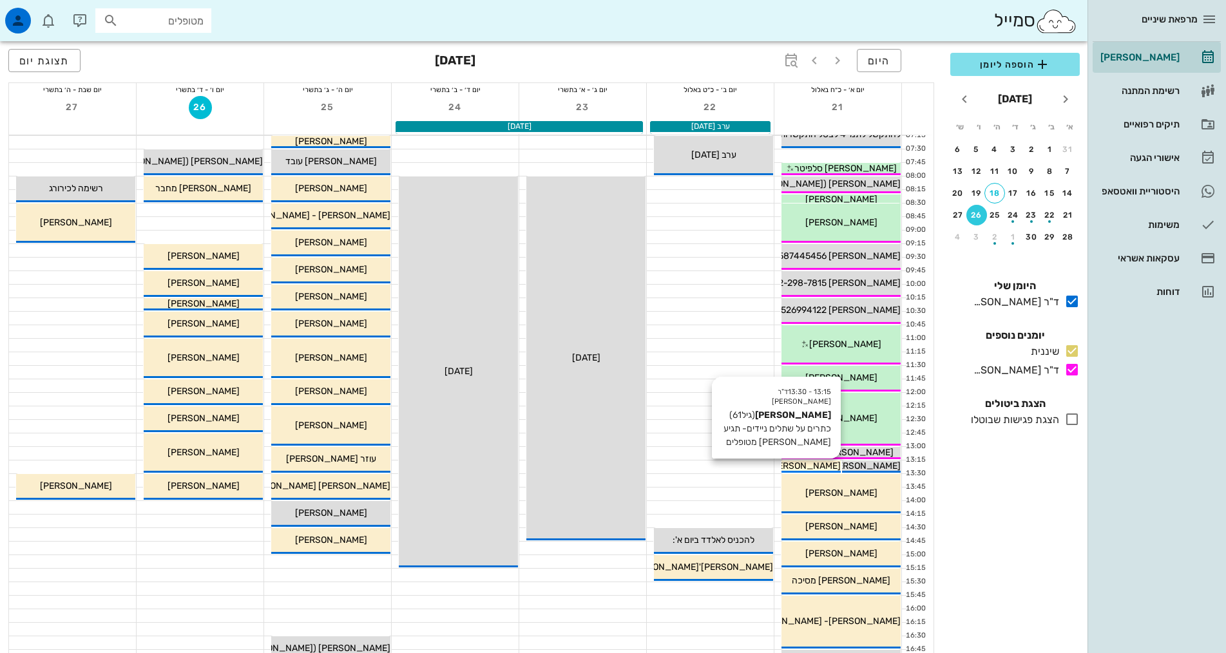
click at [821, 466] on span "[PERSON_NAME]" at bounding box center [805, 466] width 72 height 11
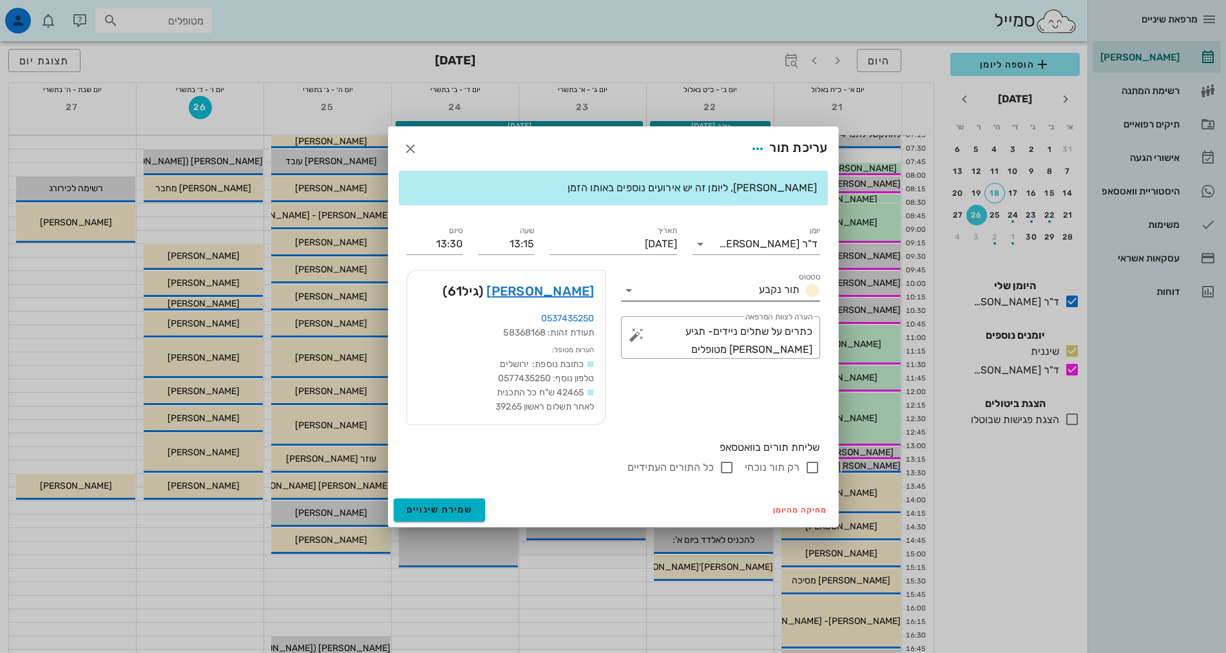
click at [777, 293] on span "תור נקבע" at bounding box center [779, 289] width 41 height 12
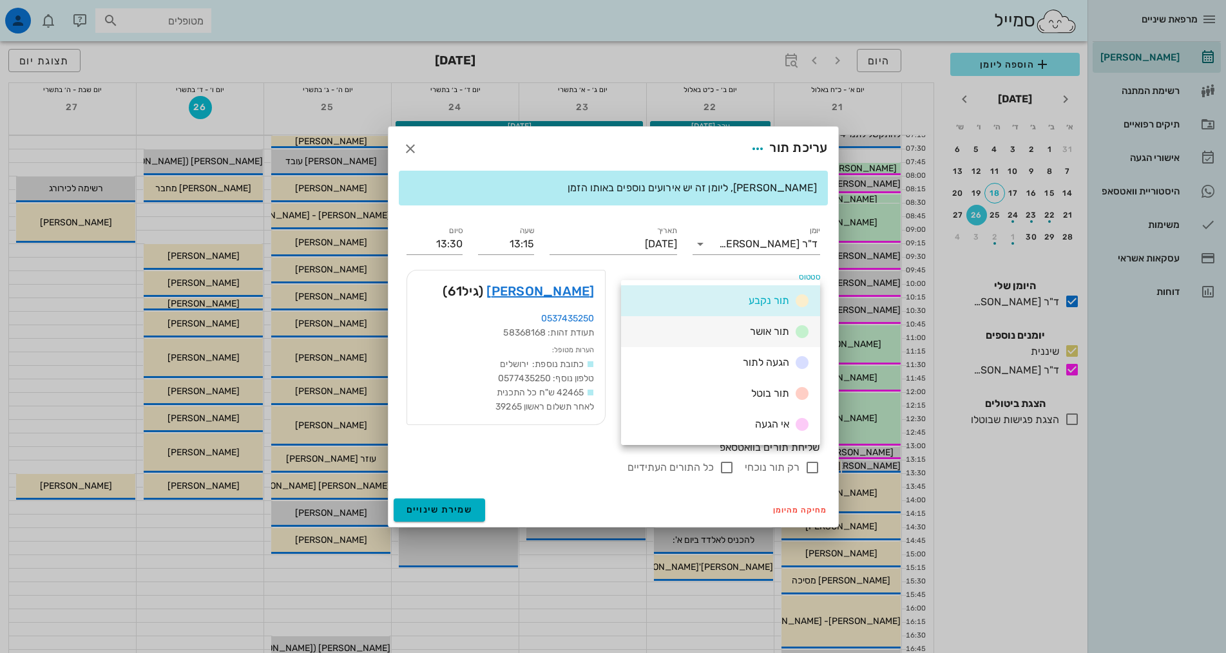
click at [768, 332] on span "תור אושר" at bounding box center [769, 331] width 39 height 12
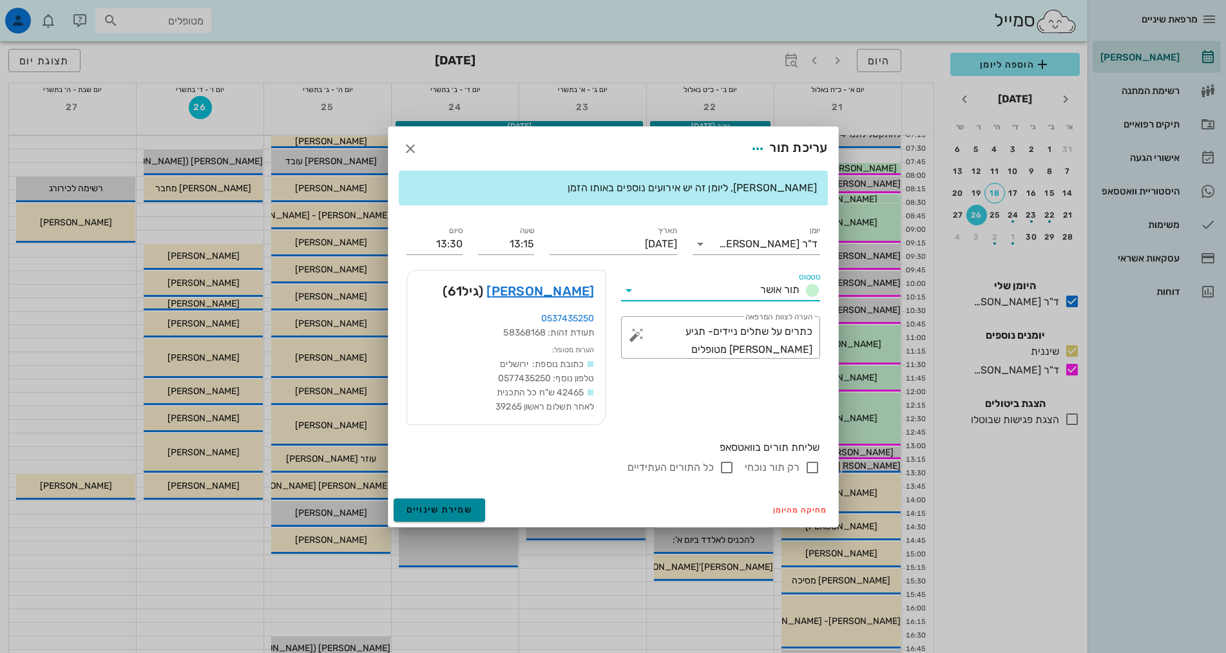
click at [423, 499] on button "שמירת שינויים" at bounding box center [440, 510] width 92 height 23
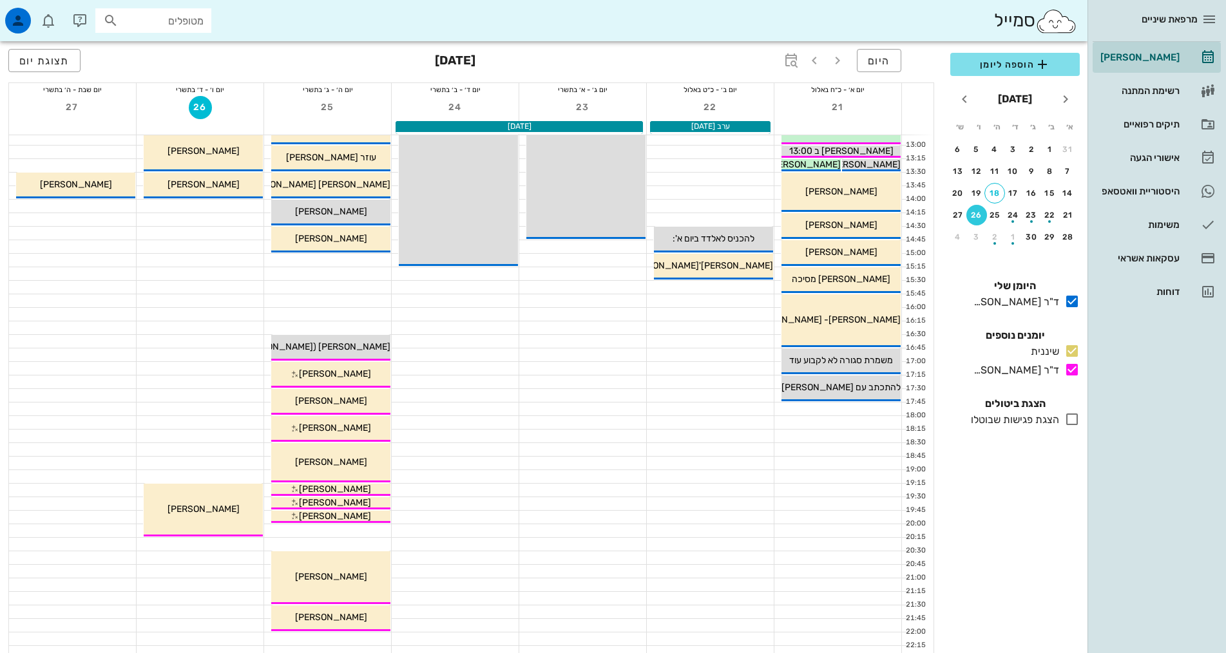
scroll to position [322, 0]
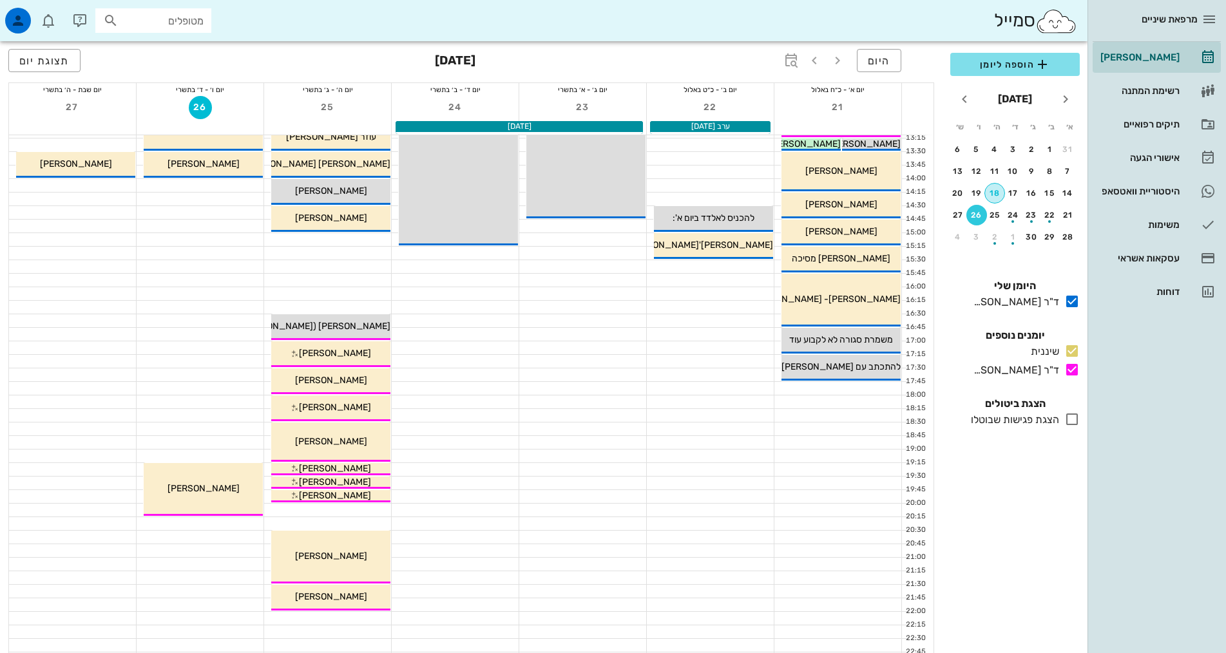
click at [999, 193] on div "18" at bounding box center [994, 193] width 19 height 9
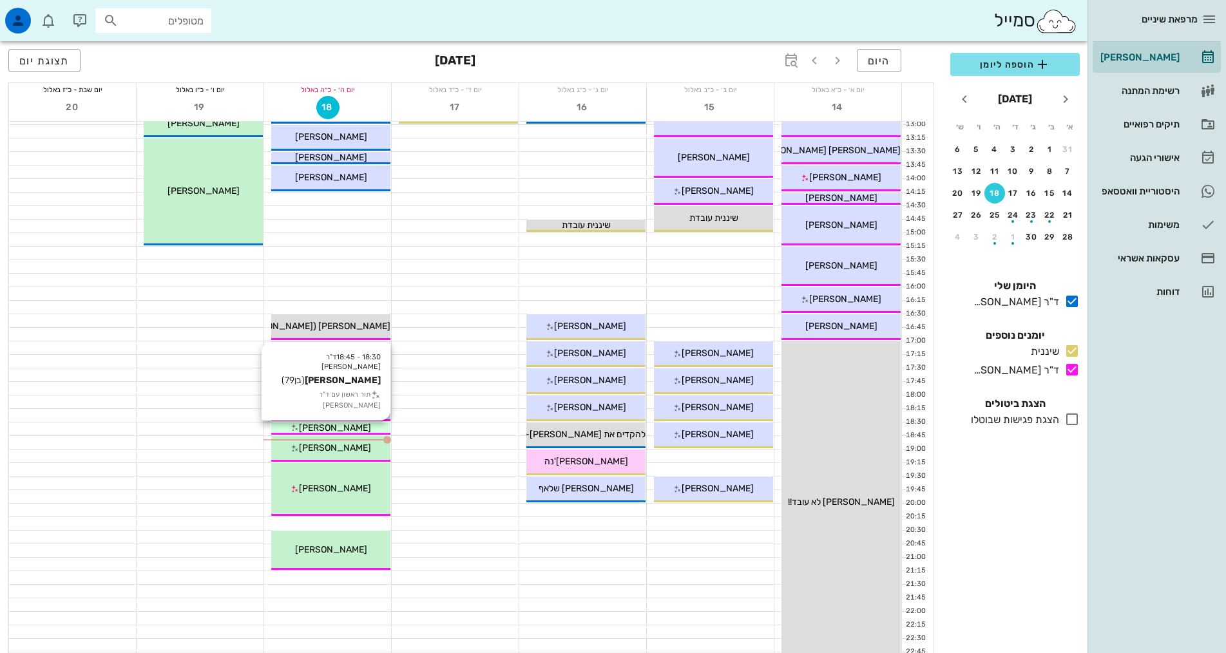
click at [379, 428] on div "[PERSON_NAME]" at bounding box center [330, 428] width 119 height 14
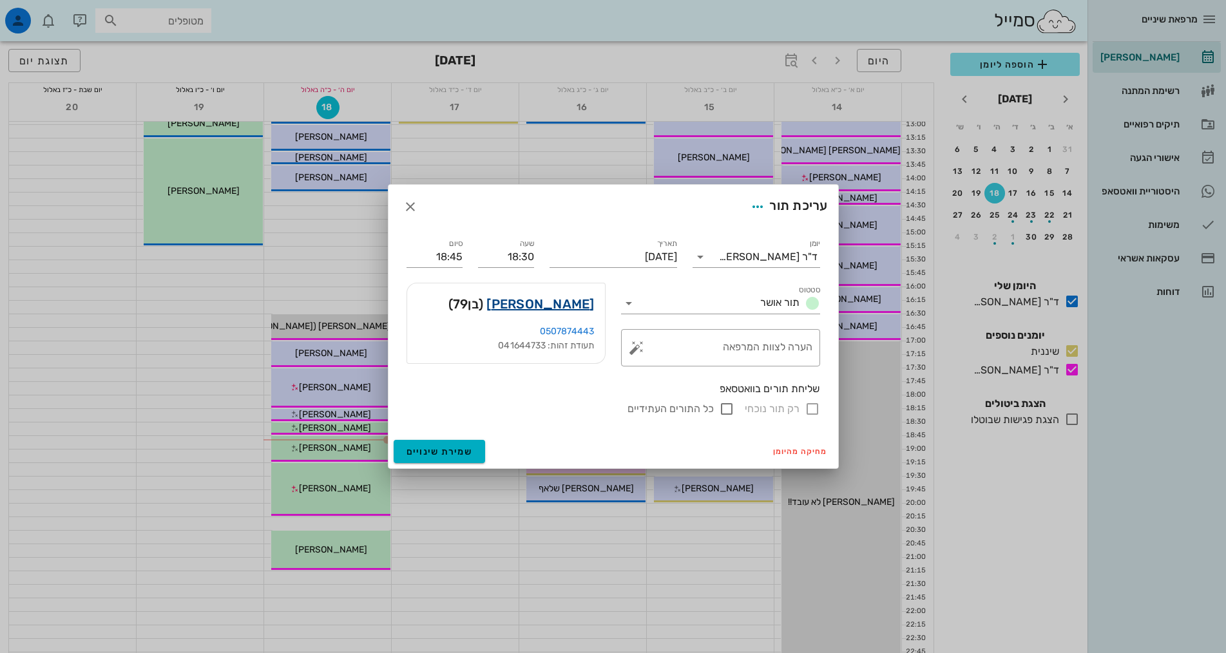
click at [571, 301] on link "[PERSON_NAME]" at bounding box center [540, 304] width 108 height 21
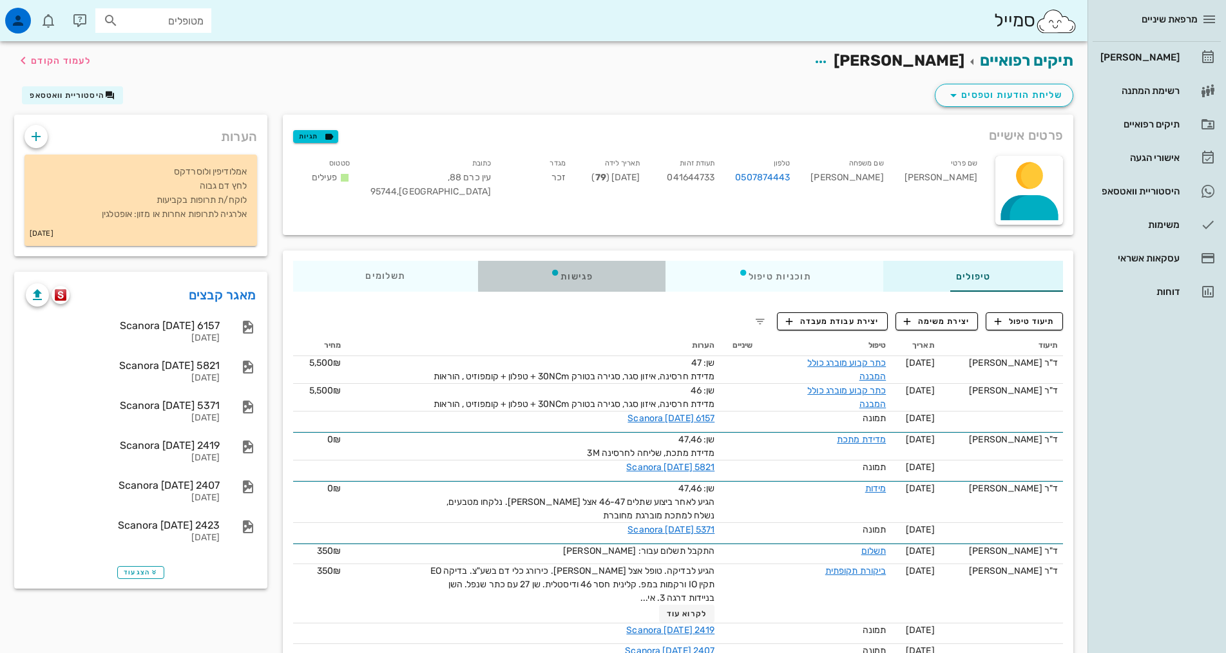
click at [577, 283] on div "פגישות" at bounding box center [571, 276] width 187 height 31
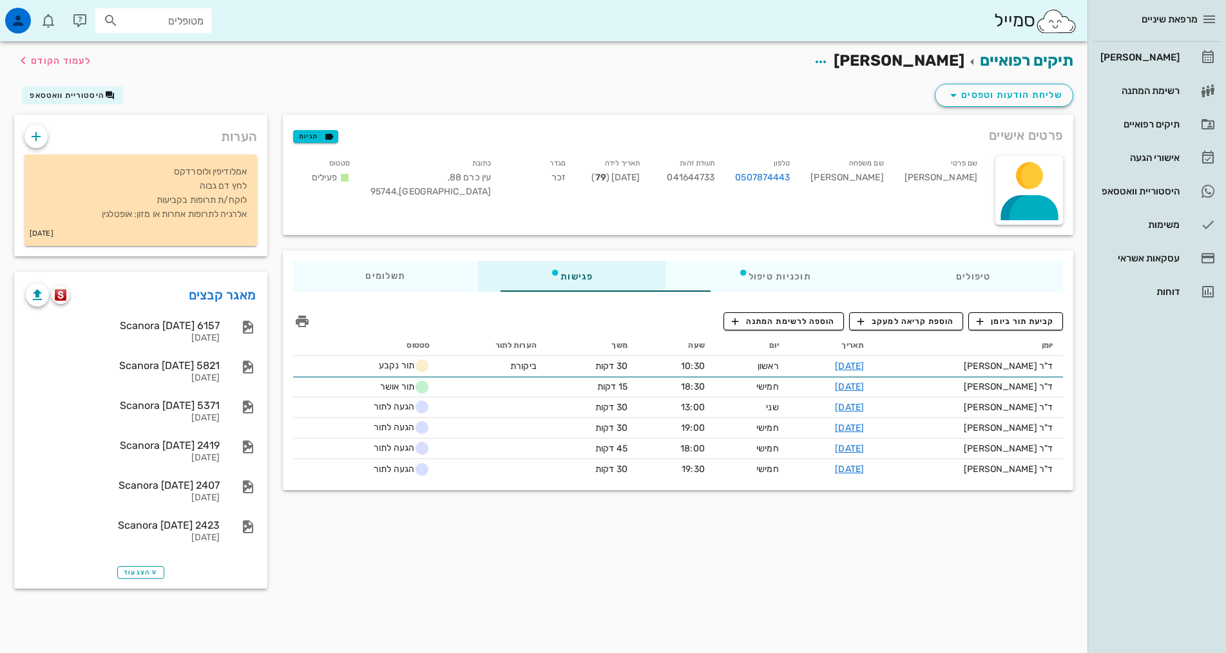
click at [632, 562] on div "פרטים אישיים תגיות שם פרטי [PERSON_NAME] שם משפחה [PERSON_NAME] טלפון 050787444…" at bounding box center [678, 356] width 806 height 482
click at [1099, 346] on div "מרפאת שיניים [PERSON_NAME] רשימת המתנה תיקים רפואיים אישורי הגעה 1 היסטוריית וו…" at bounding box center [1157, 326] width 139 height 653
click at [1134, 63] on div "[PERSON_NAME]" at bounding box center [1139, 57] width 82 height 21
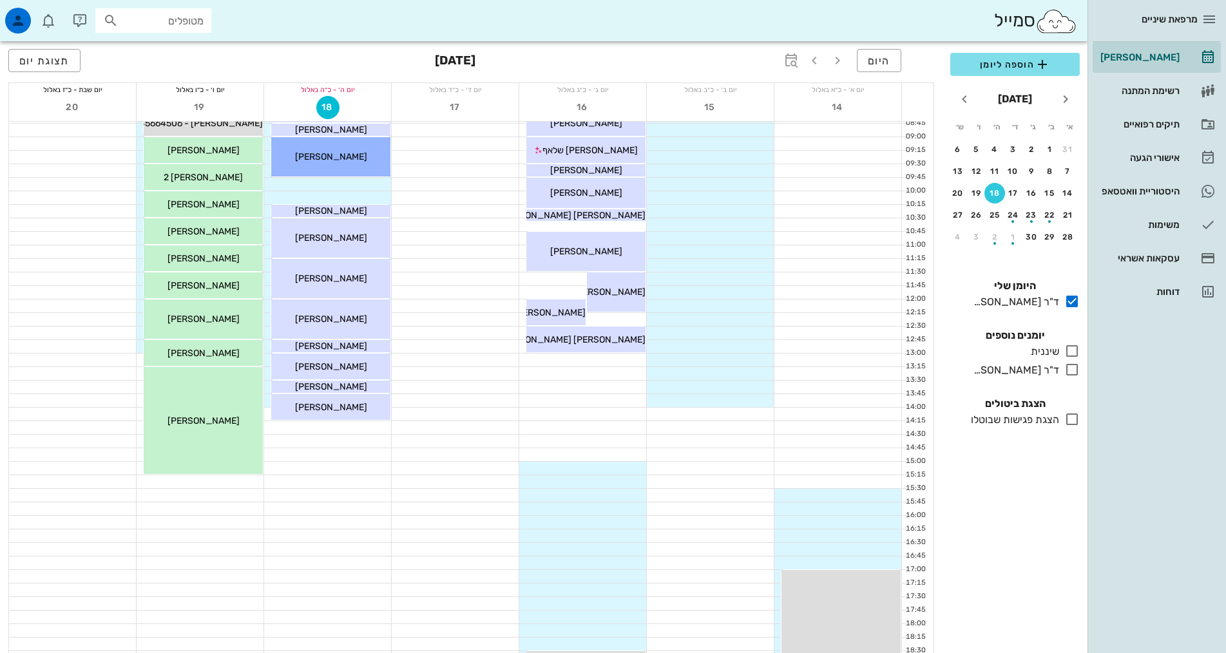
scroll to position [258, 0]
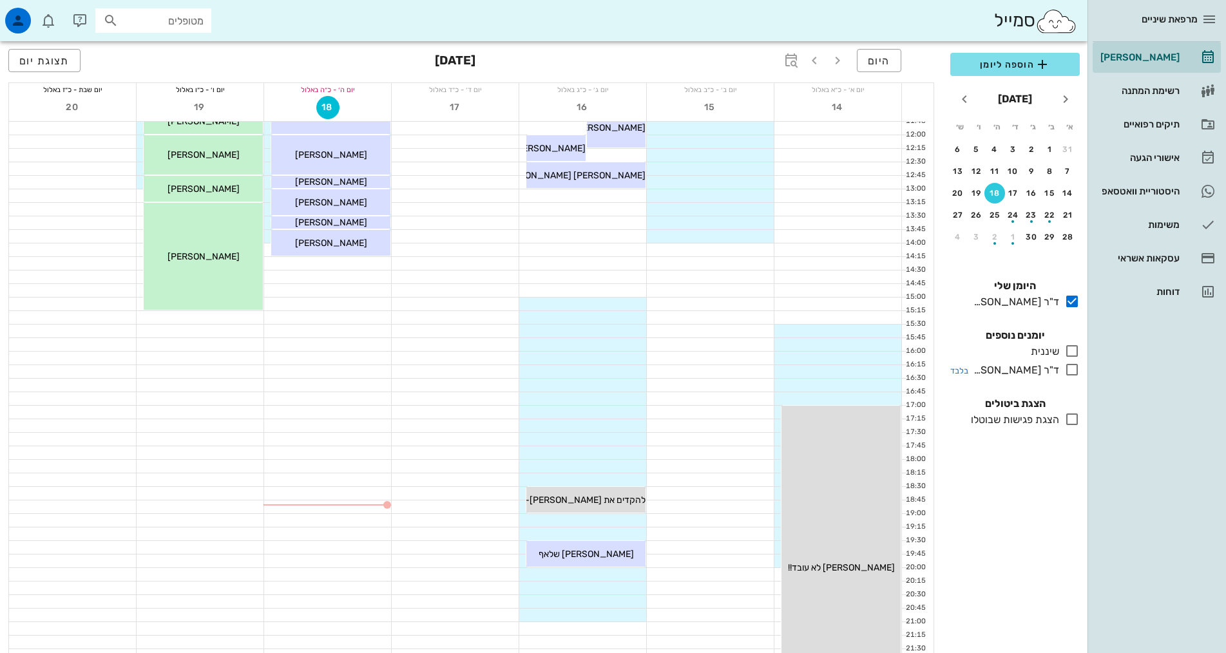
click at [1020, 375] on div "ד"ר [PERSON_NAME]" at bounding box center [1013, 370] width 91 height 15
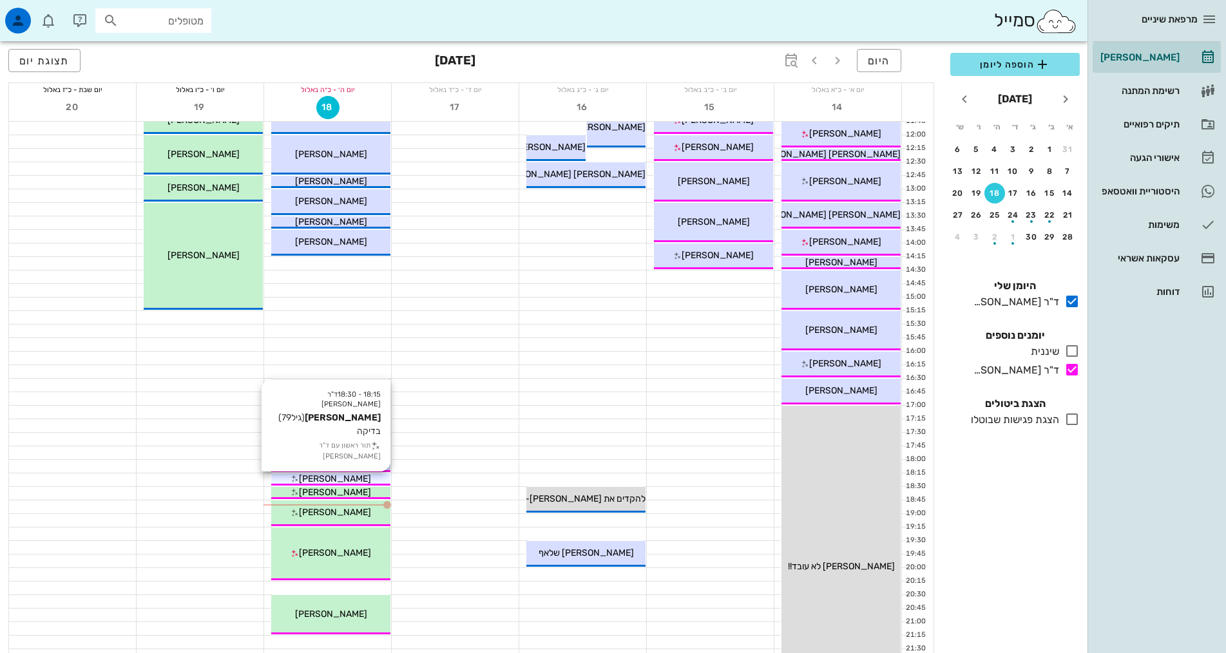
click at [299, 475] on icon at bounding box center [295, 479] width 8 height 8
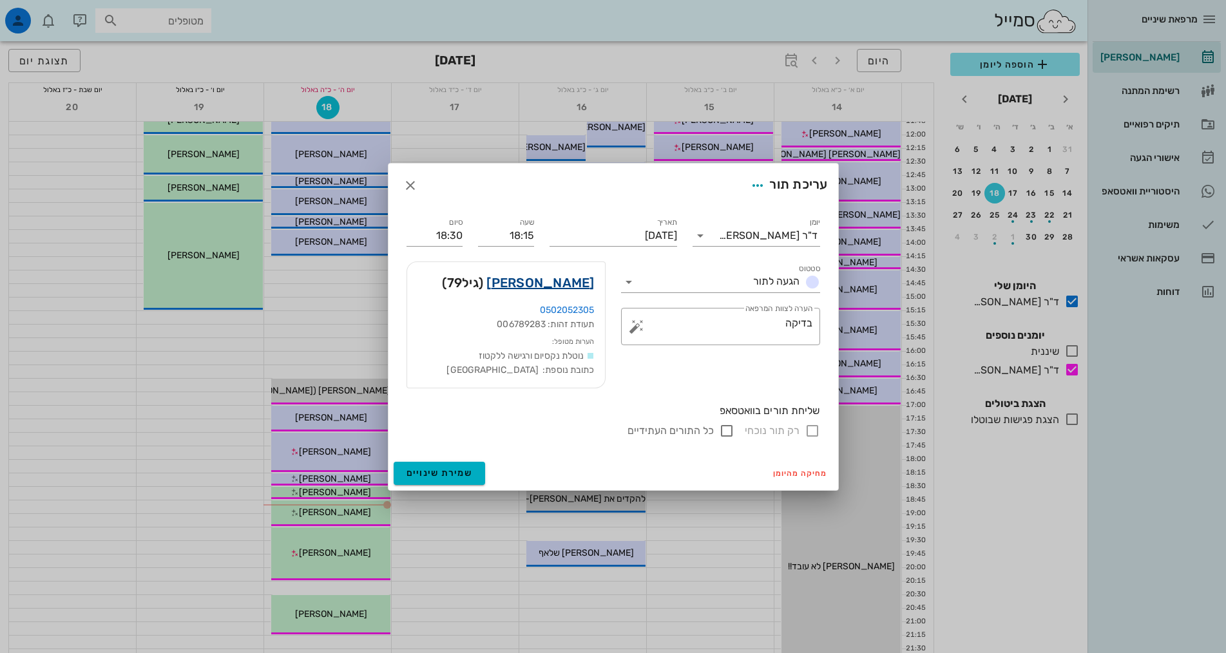
click at [579, 283] on link "[PERSON_NAME]" at bounding box center [540, 283] width 108 height 21
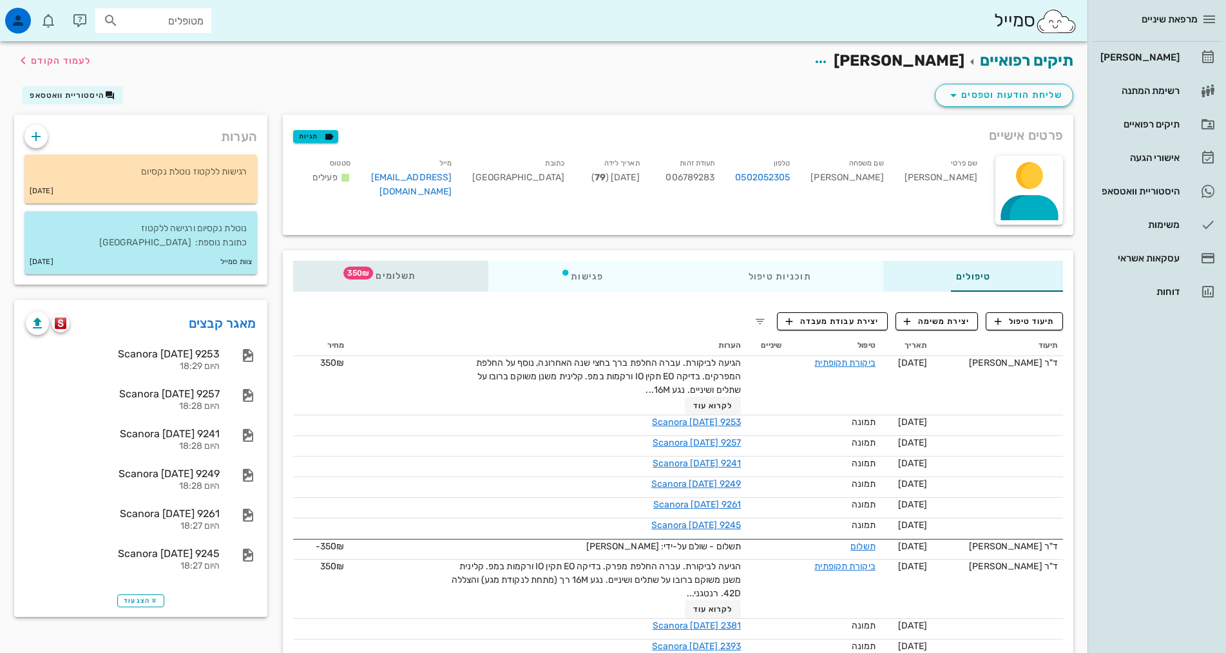
click at [310, 262] on div "תשלומים 350₪" at bounding box center [390, 276] width 195 height 31
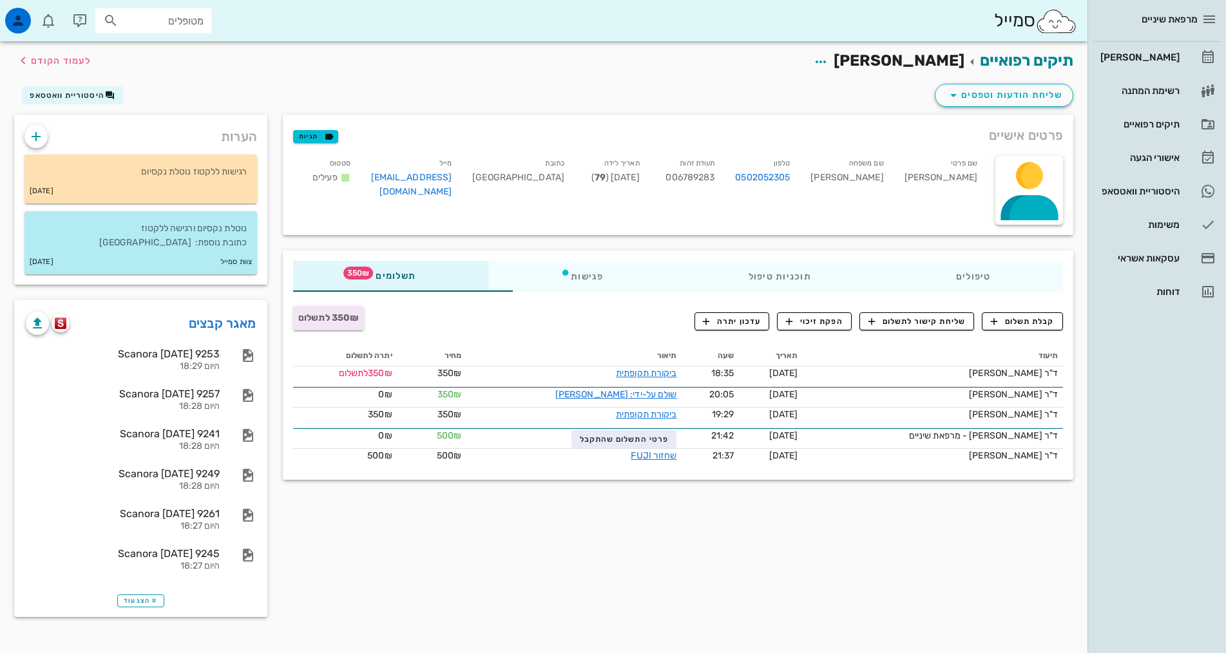
click at [741, 562] on div "פרטים אישיים תגיות שם פרטי [PERSON_NAME] שם משפחה [PERSON_NAME] טלפון 050205230…" at bounding box center [678, 370] width 806 height 510
click at [1019, 320] on span "קבלת תשלום" at bounding box center [1023, 322] width 64 height 12
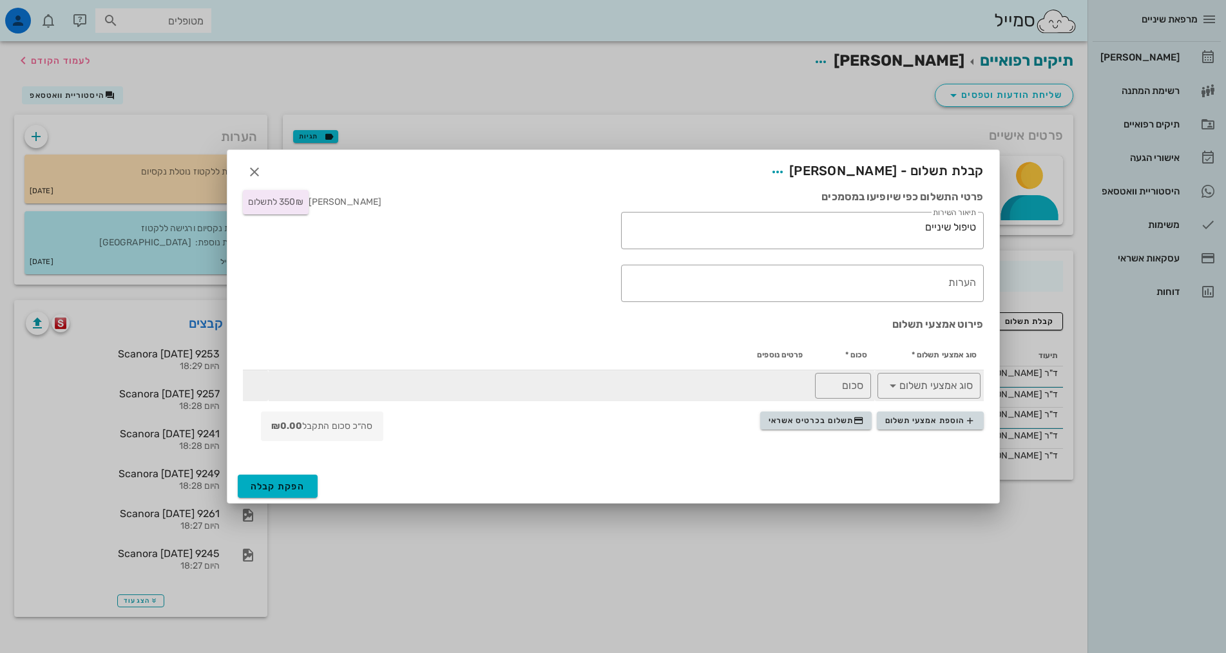
click at [389, 383] on td at bounding box center [539, 385] width 541 height 31
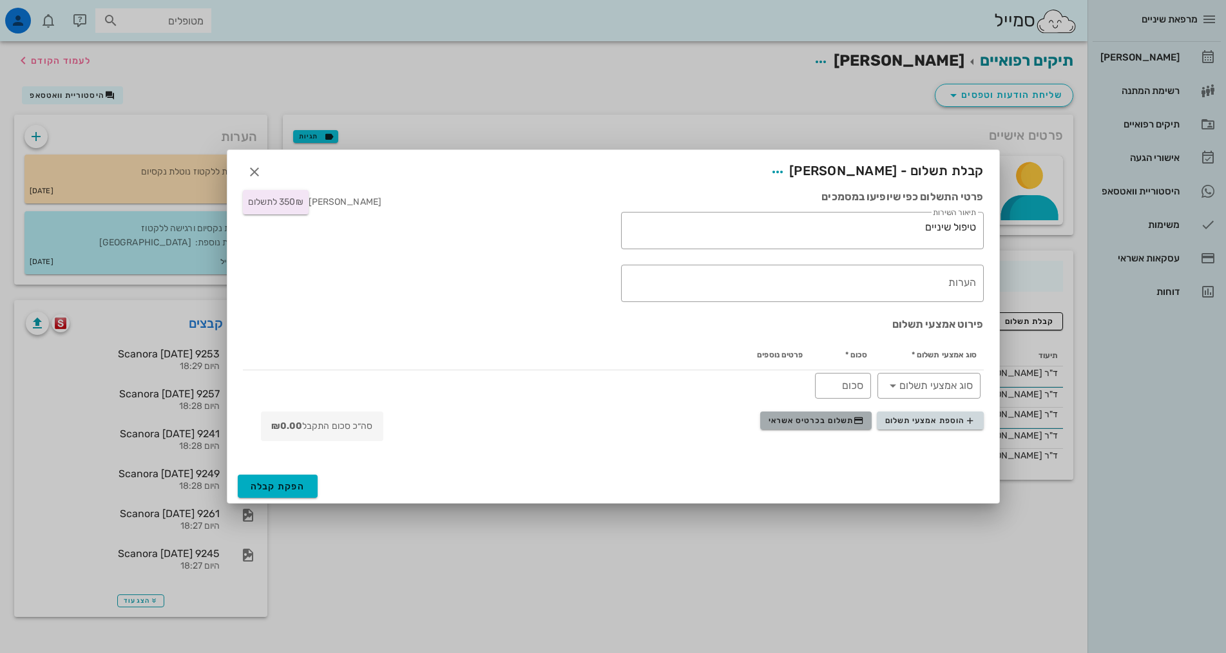
click at [774, 417] on span "תשלום בכרטיס אשראי" at bounding box center [816, 421] width 95 height 10
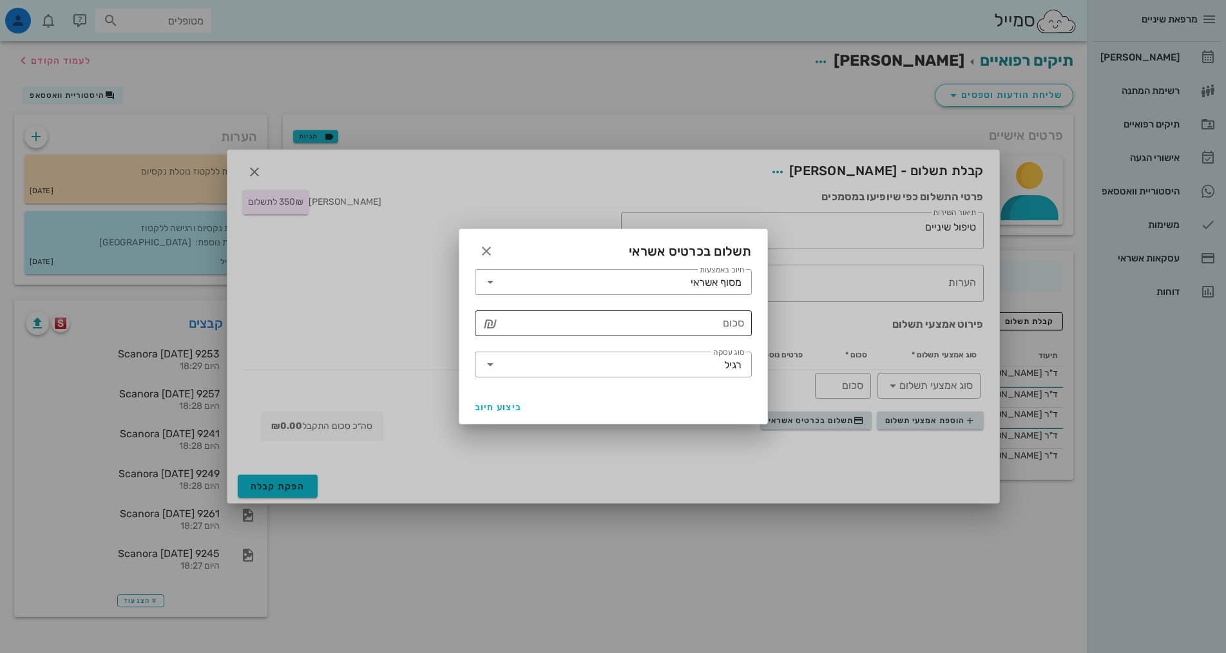
click at [646, 329] on input "סכום" at bounding box center [623, 323] width 244 height 21
type input "350"
click at [472, 403] on button "ביצוע חיוב" at bounding box center [499, 407] width 58 height 23
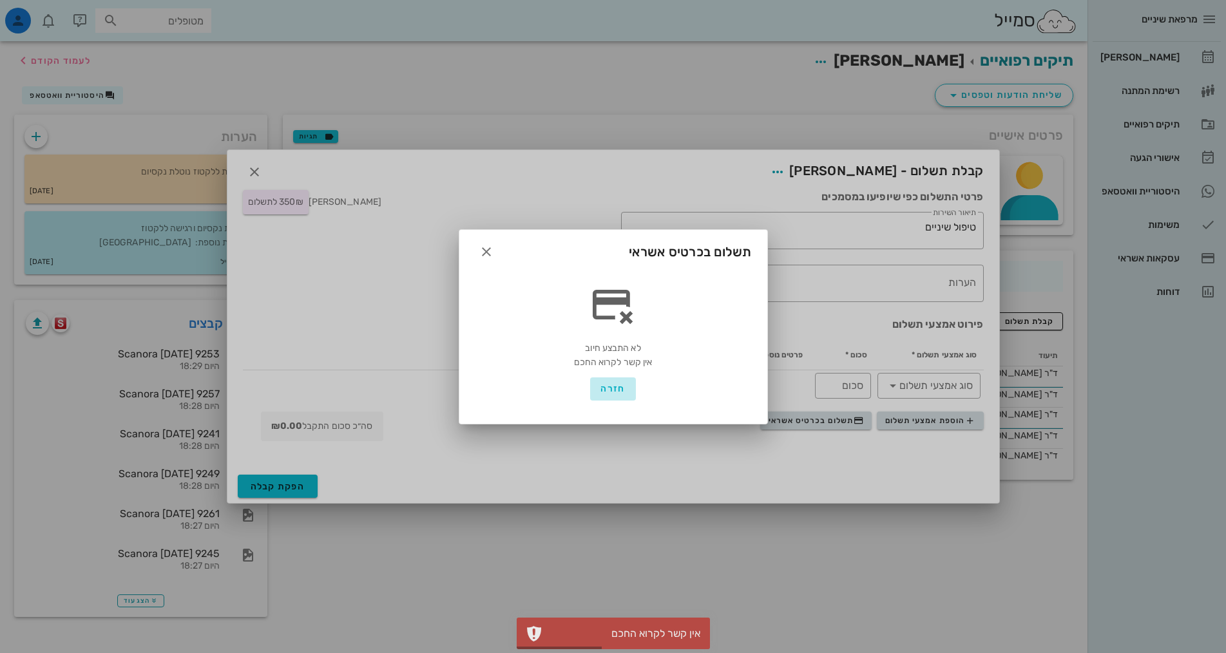
click at [613, 395] on button "חזרה" at bounding box center [612, 389] width 45 height 23
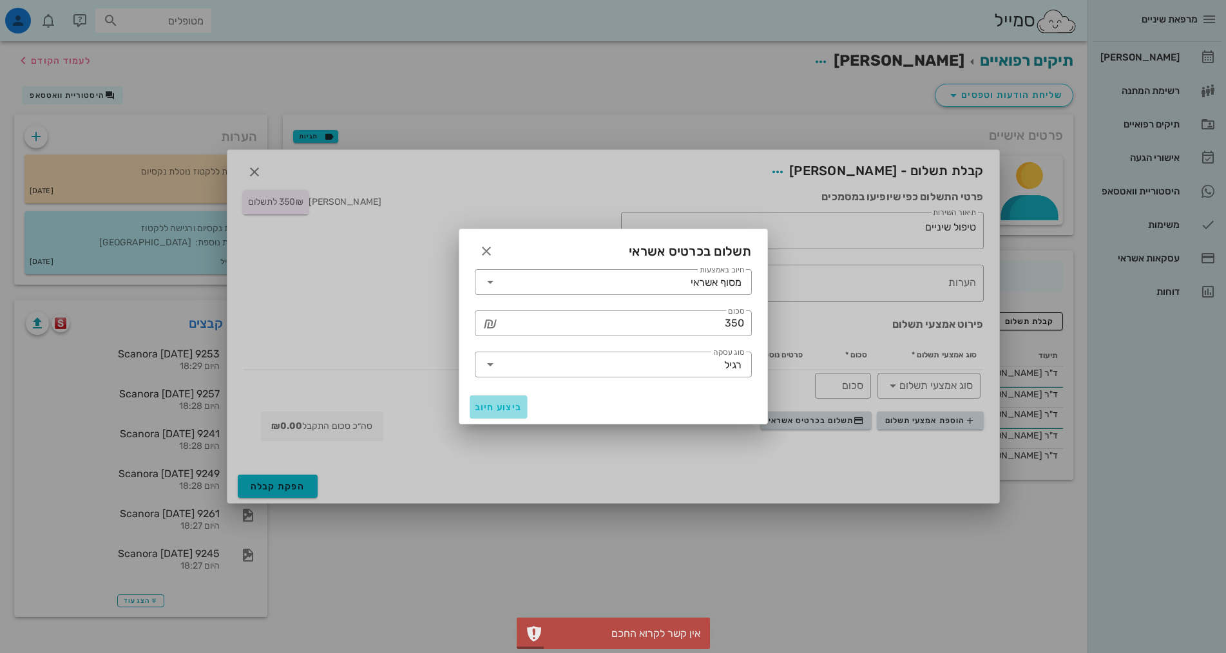
click at [484, 405] on span "ביצוע חיוב" at bounding box center [499, 407] width 48 height 11
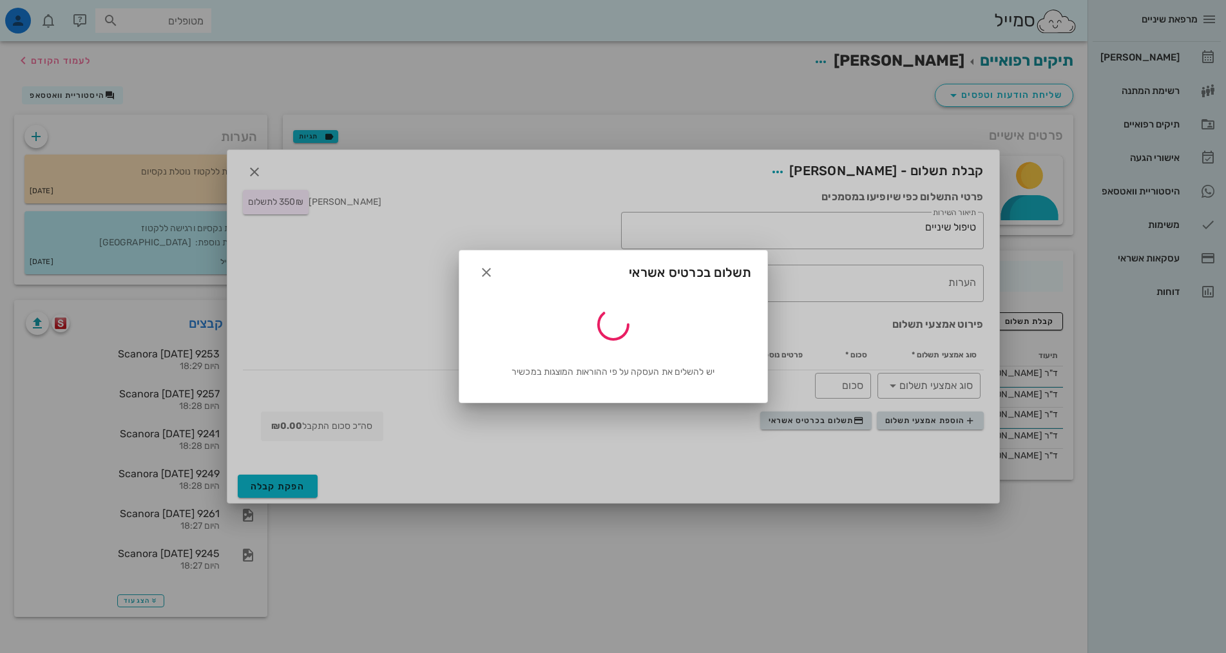
type input "350"
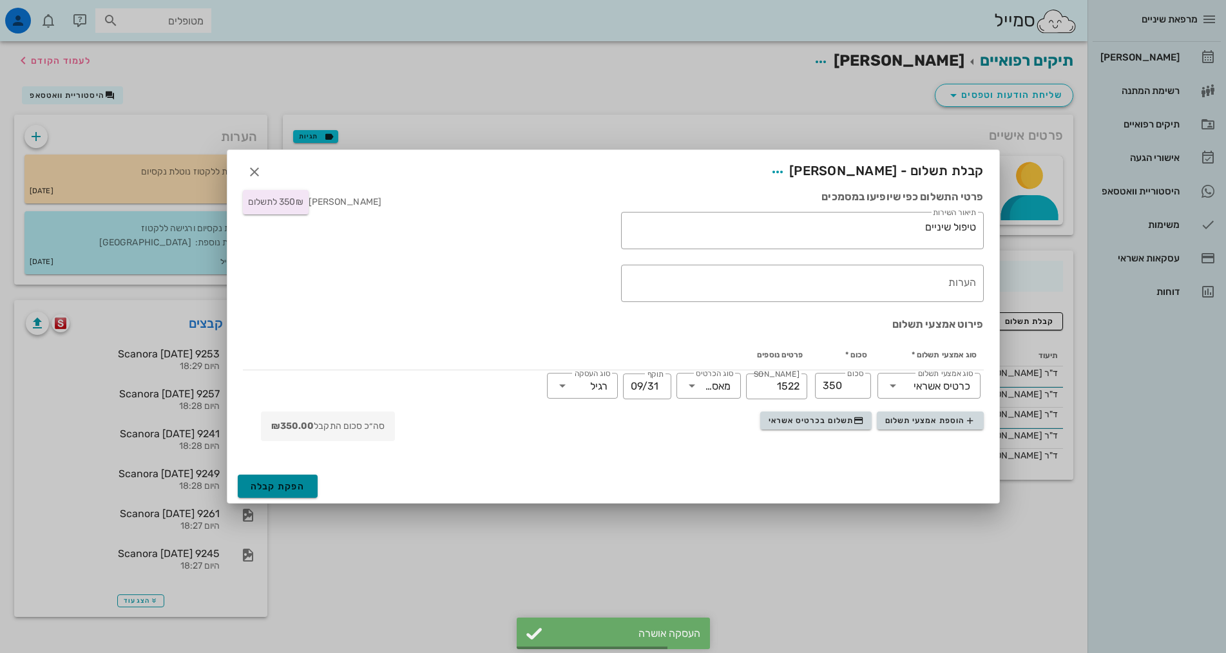
click at [287, 484] on span "הפקת קבלה" at bounding box center [278, 486] width 55 height 11
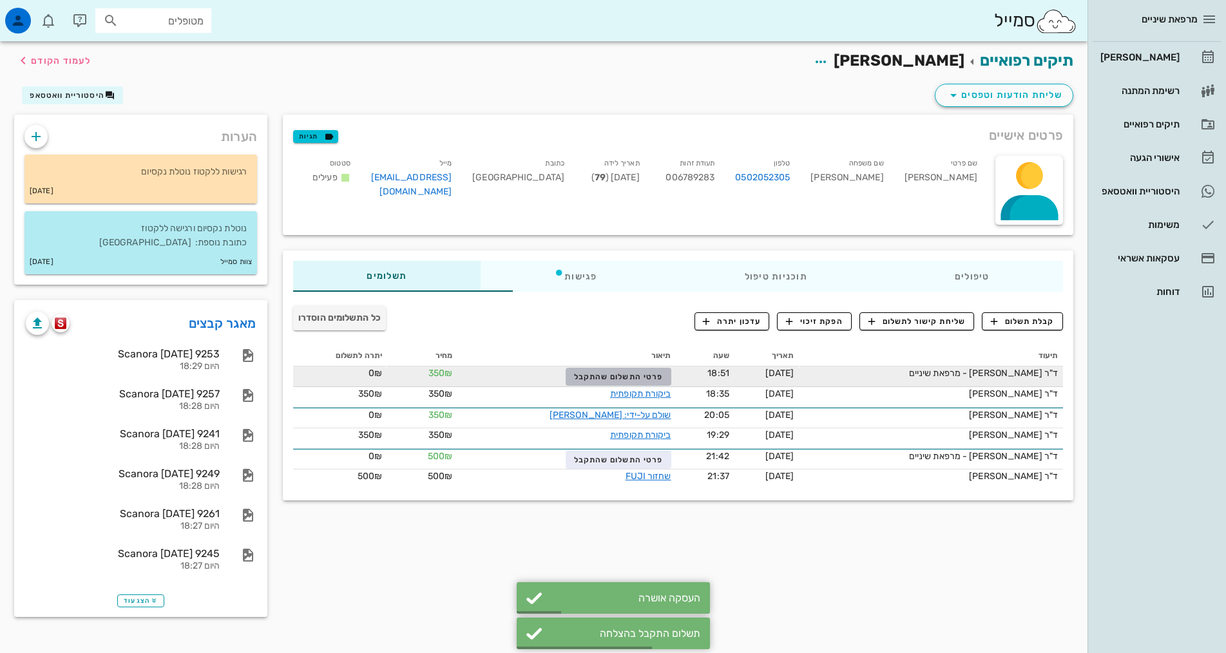
click at [574, 378] on span "פרטי התשלום שהתקבל" at bounding box center [618, 376] width 89 height 9
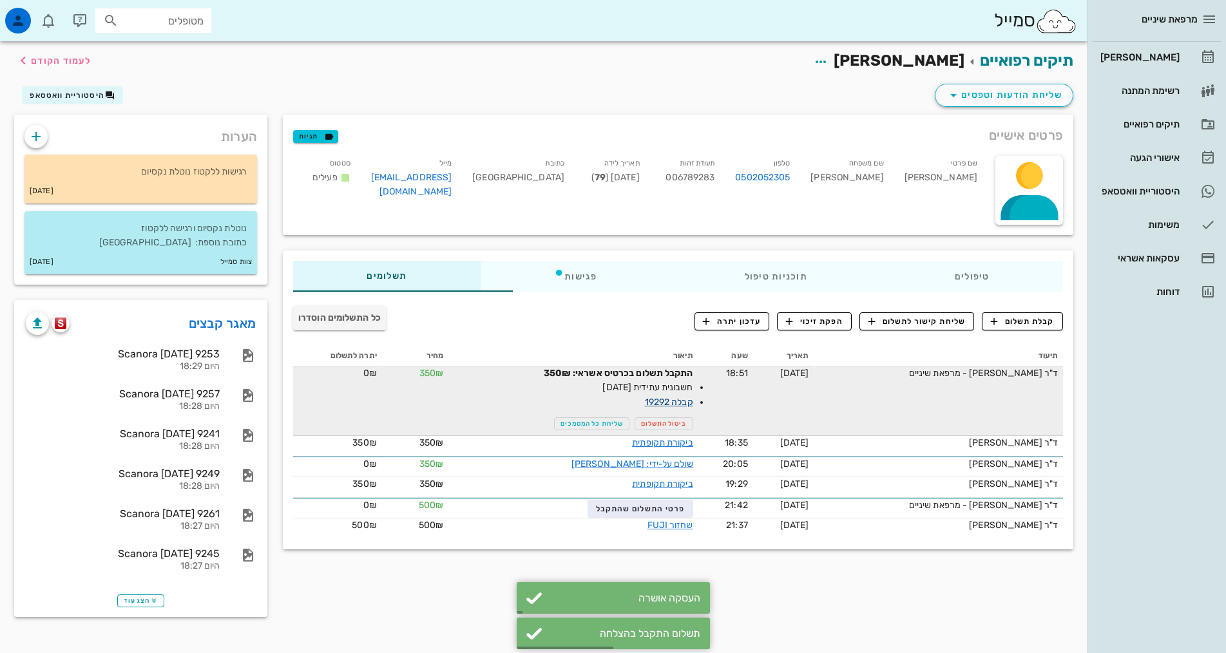
click at [645, 406] on link "קבלה 19292" at bounding box center [669, 402] width 48 height 11
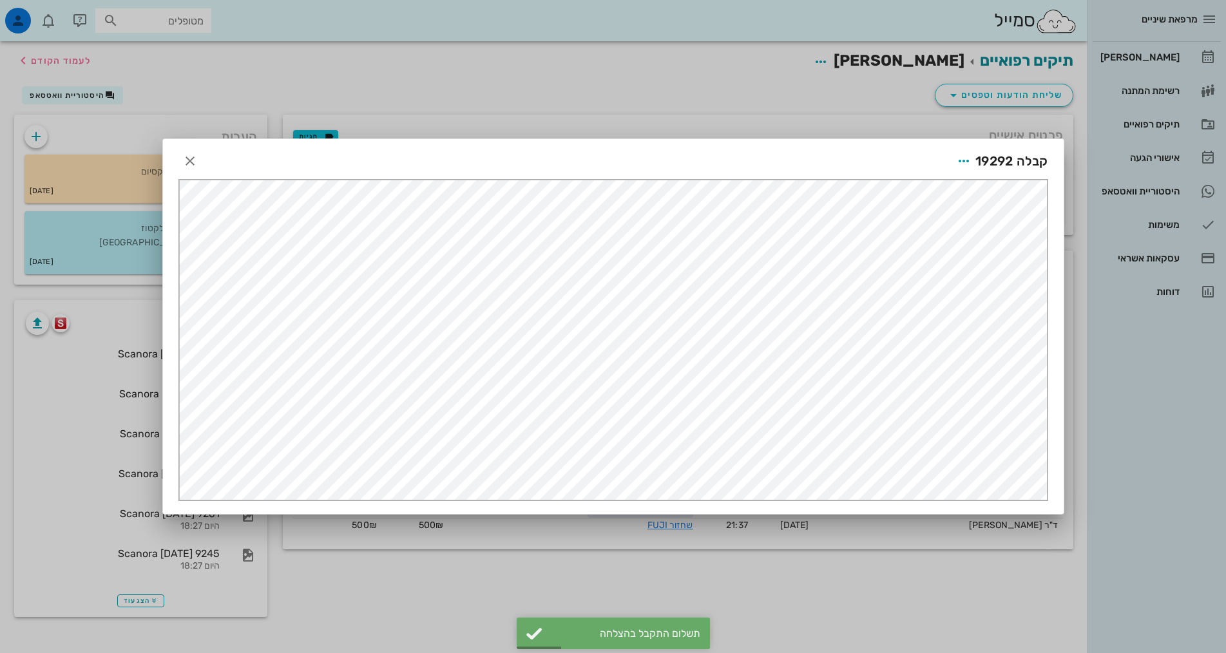
click at [976, 164] on span "קבלה 19292" at bounding box center [1011, 161] width 73 height 21
click at [969, 162] on icon "button" at bounding box center [963, 160] width 15 height 15
click at [947, 256] on div "שליחה בוואטסאפ" at bounding box center [929, 255] width 72 height 12
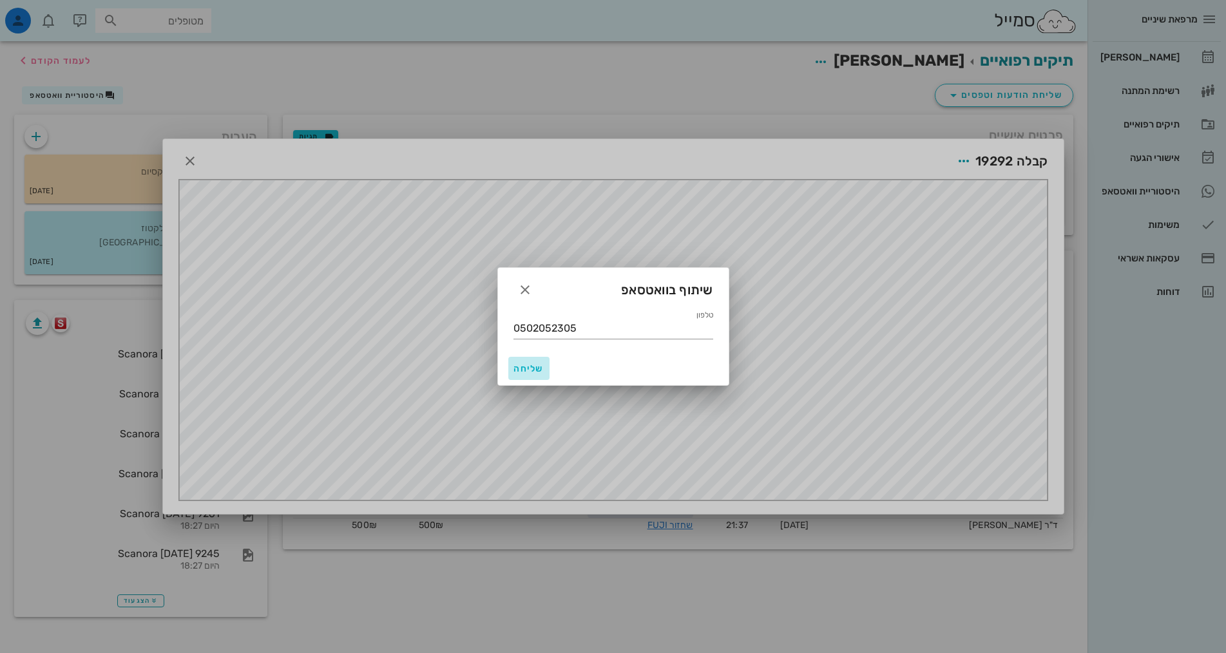
click at [539, 372] on span "שליחה" at bounding box center [528, 368] width 31 height 11
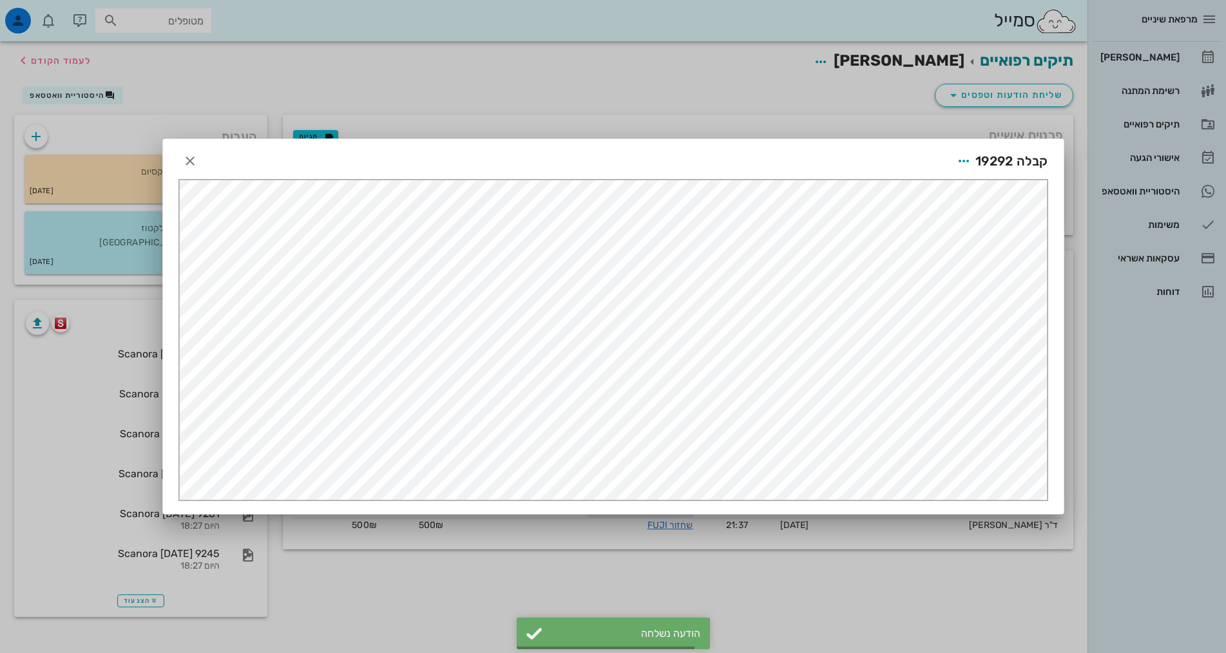
click at [1095, 568] on div at bounding box center [613, 326] width 1226 height 653
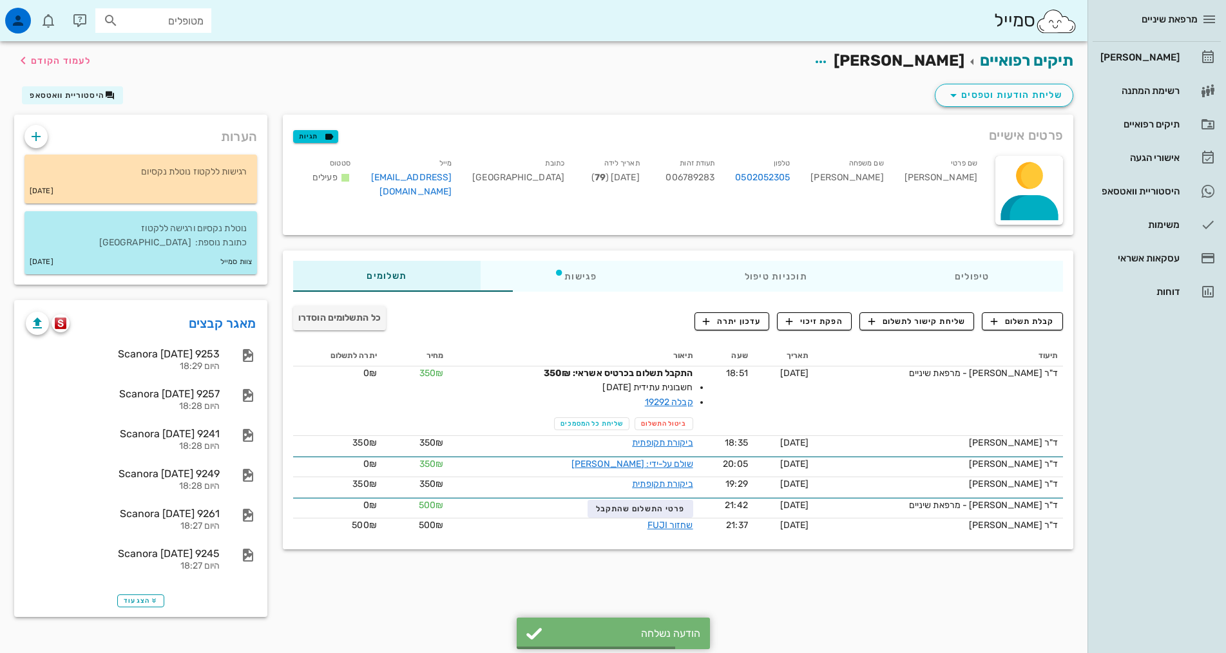
click at [623, 593] on div "פרטים אישיים תגיות שם פרטי [PERSON_NAME] שם משפחה [PERSON_NAME] טלפון 050205230…" at bounding box center [678, 370] width 806 height 510
click at [910, 634] on div "תיקים רפואיים [PERSON_NAME] לעמוד הקודם שליחת הודעות וטפסים היסטוריית וואטסאפ פ…" at bounding box center [544, 339] width 1088 height 597
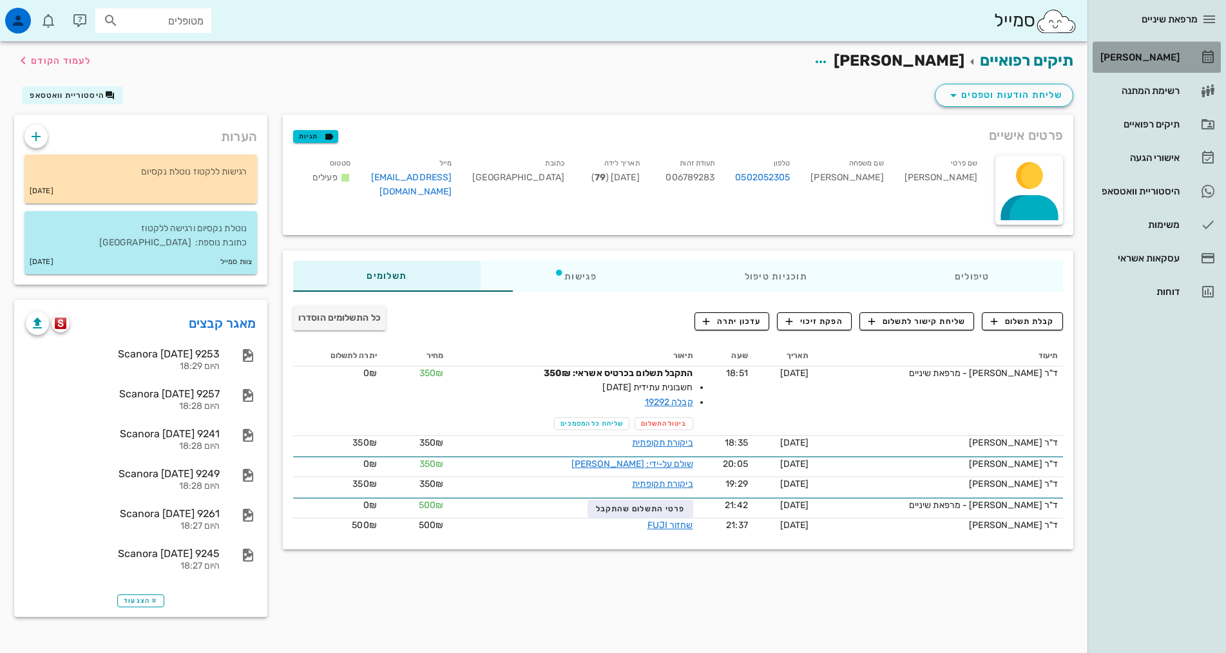
click at [1146, 61] on div "[PERSON_NAME]" at bounding box center [1139, 57] width 82 height 10
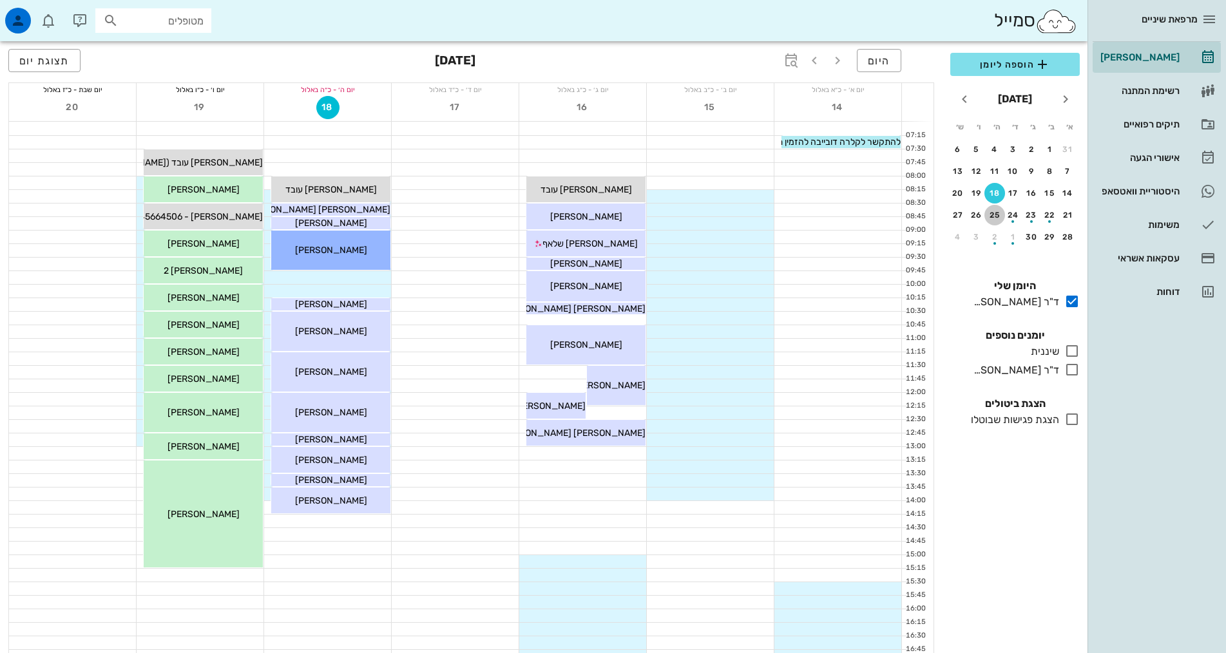
click at [995, 220] on button "25" at bounding box center [994, 215] width 21 height 21
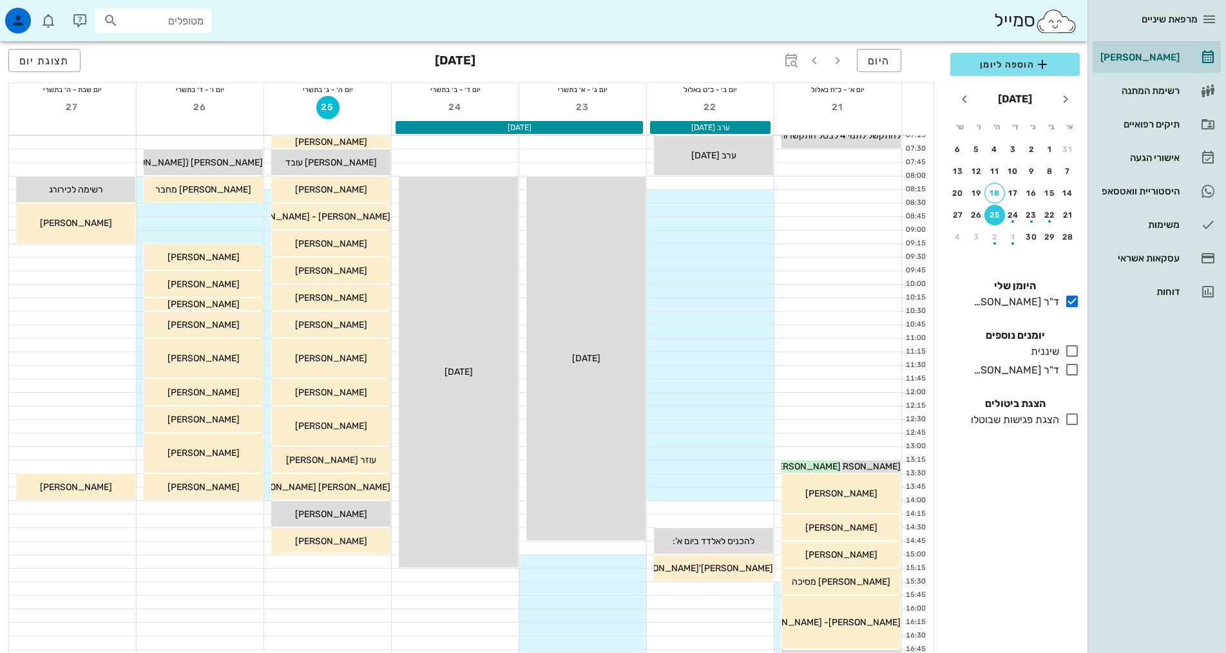
click at [1004, 561] on div "הוספה ליומן [DATE] א׳ ב׳ ג׳ ד׳ ה׳ ו׳ ש׳ 31 1 2 3 4 5 6 7 8 9 10 11 12 13 14 15 …" at bounding box center [1015, 349] width 145 height 608
click at [1021, 374] on div "ד"ר [PERSON_NAME]" at bounding box center [1013, 370] width 91 height 15
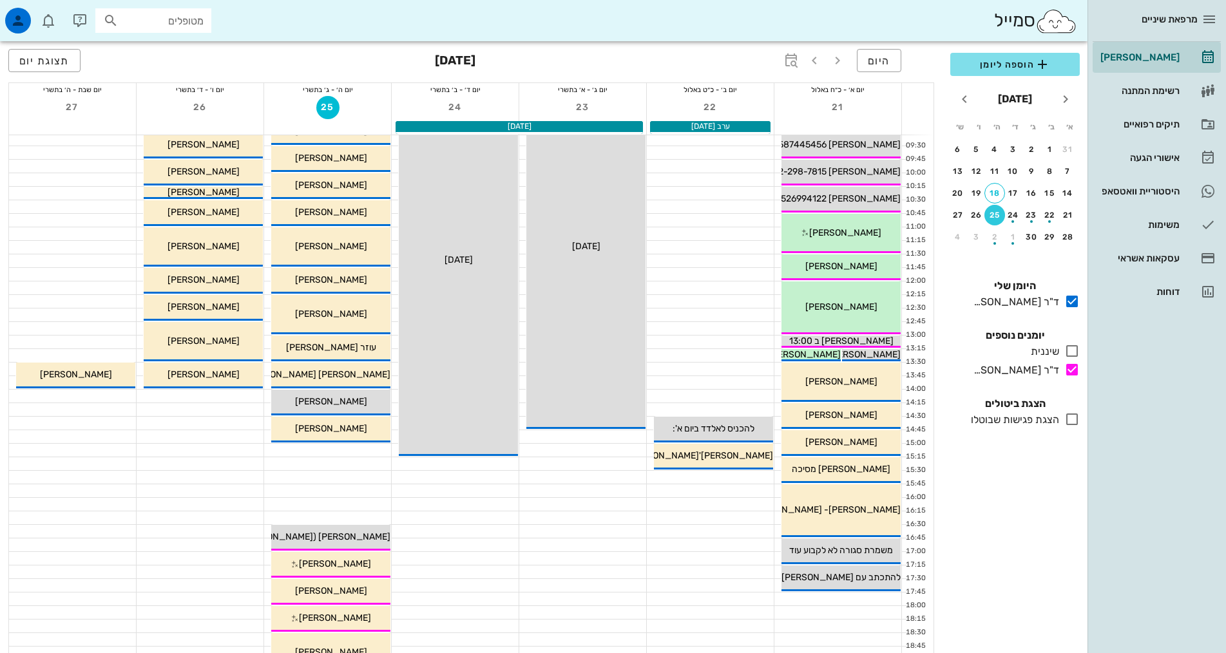
scroll to position [322, 0]
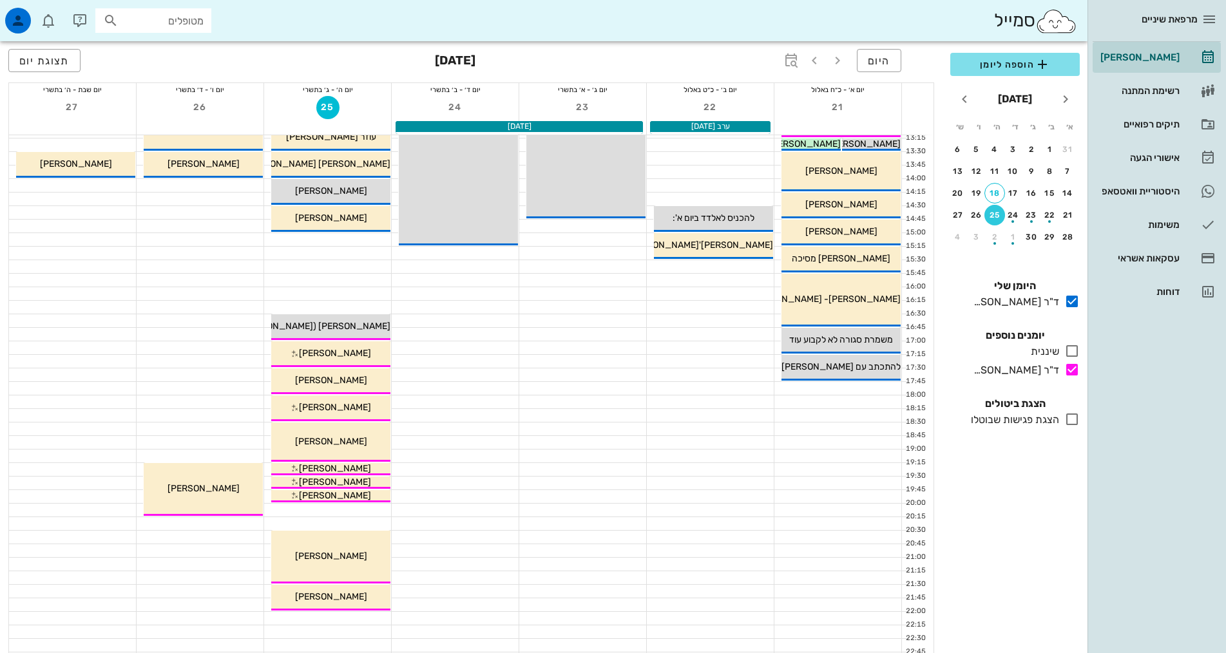
click at [176, 25] on input "מטופלים" at bounding box center [162, 20] width 82 height 17
type input "תנורי"
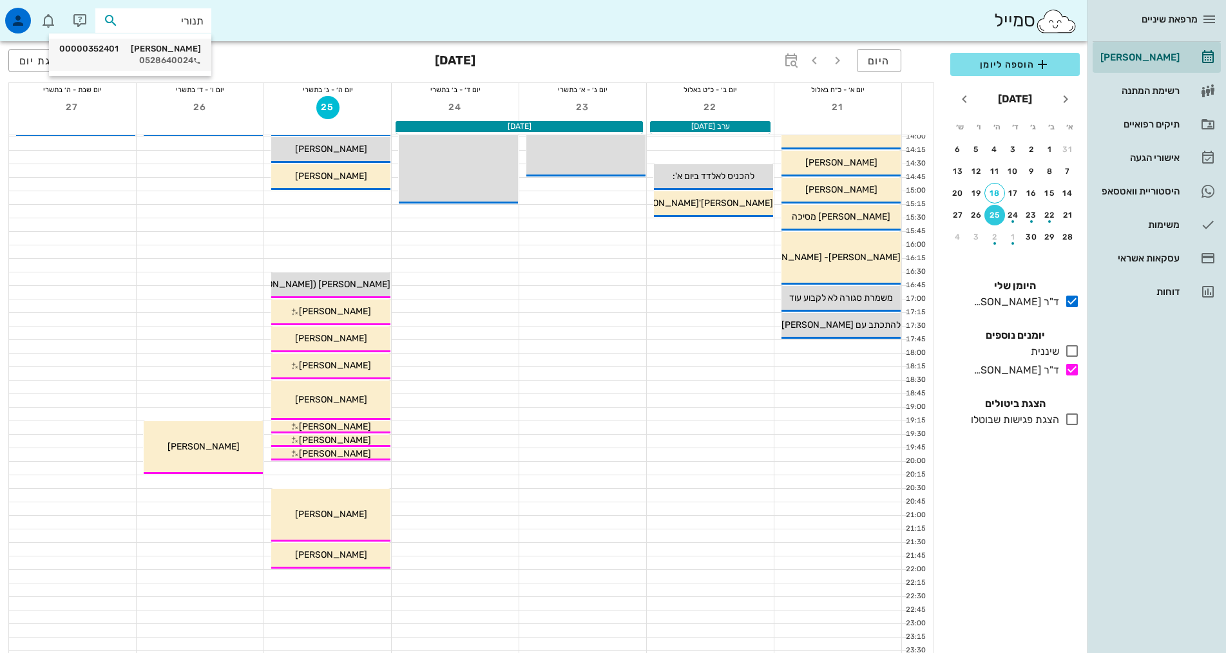
scroll to position [387, 0]
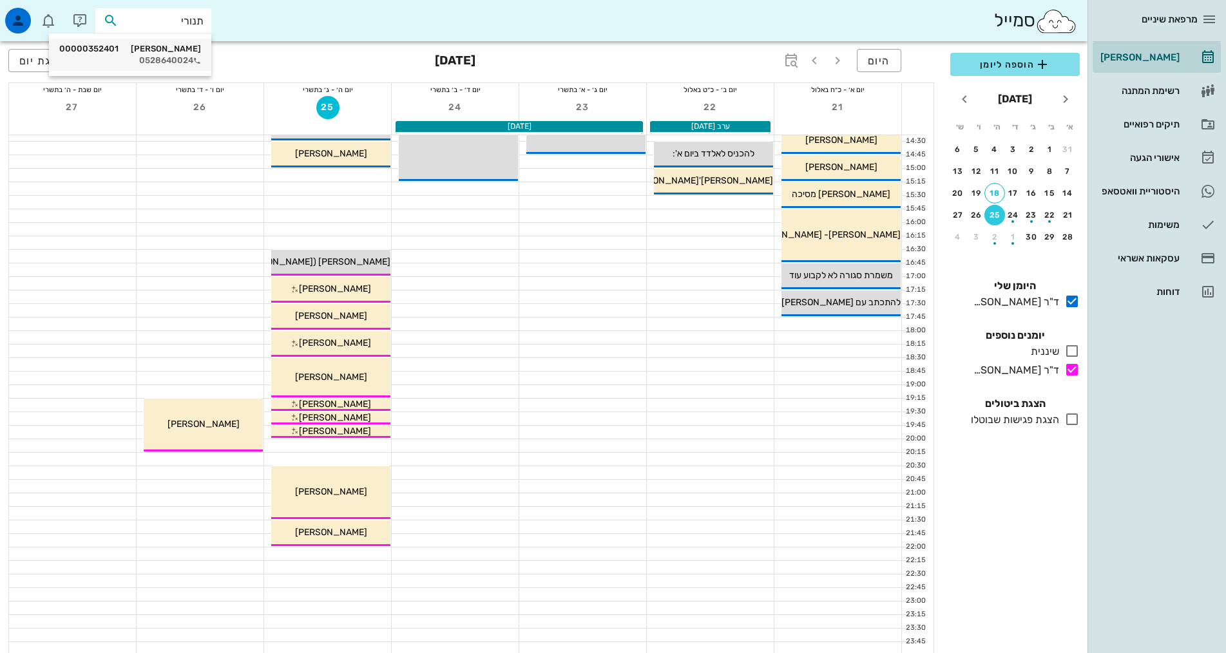
click at [184, 62] on div "0528640024" at bounding box center [130, 60] width 142 height 10
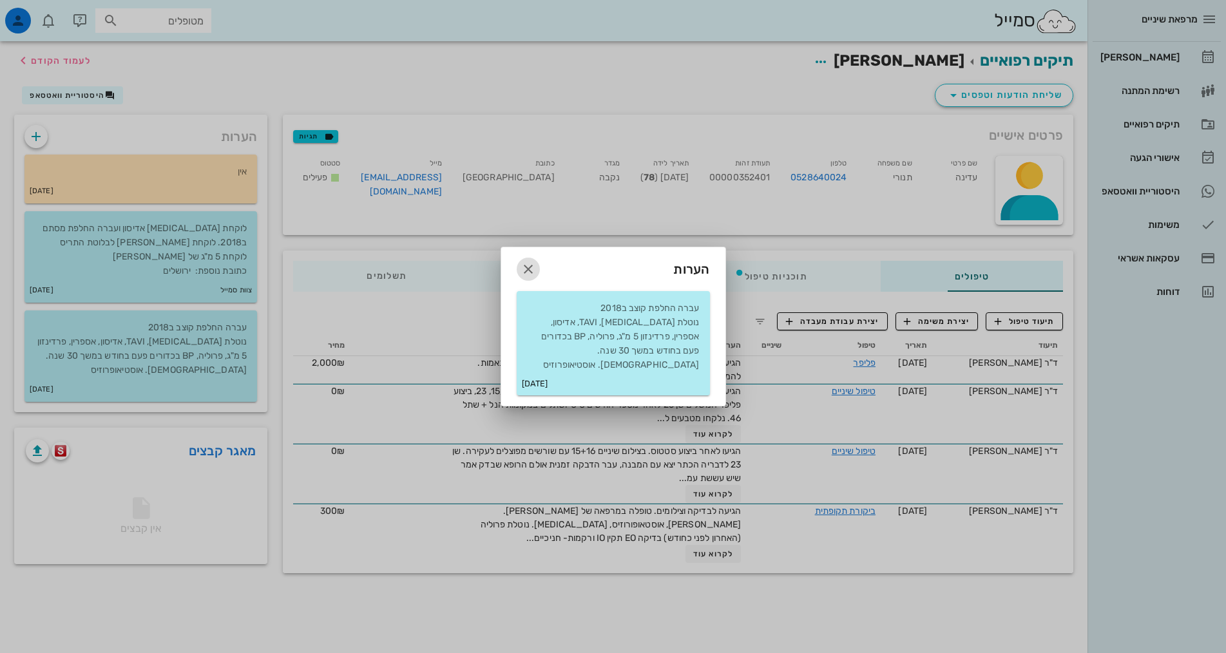
click at [531, 277] on icon "button" at bounding box center [528, 269] width 15 height 15
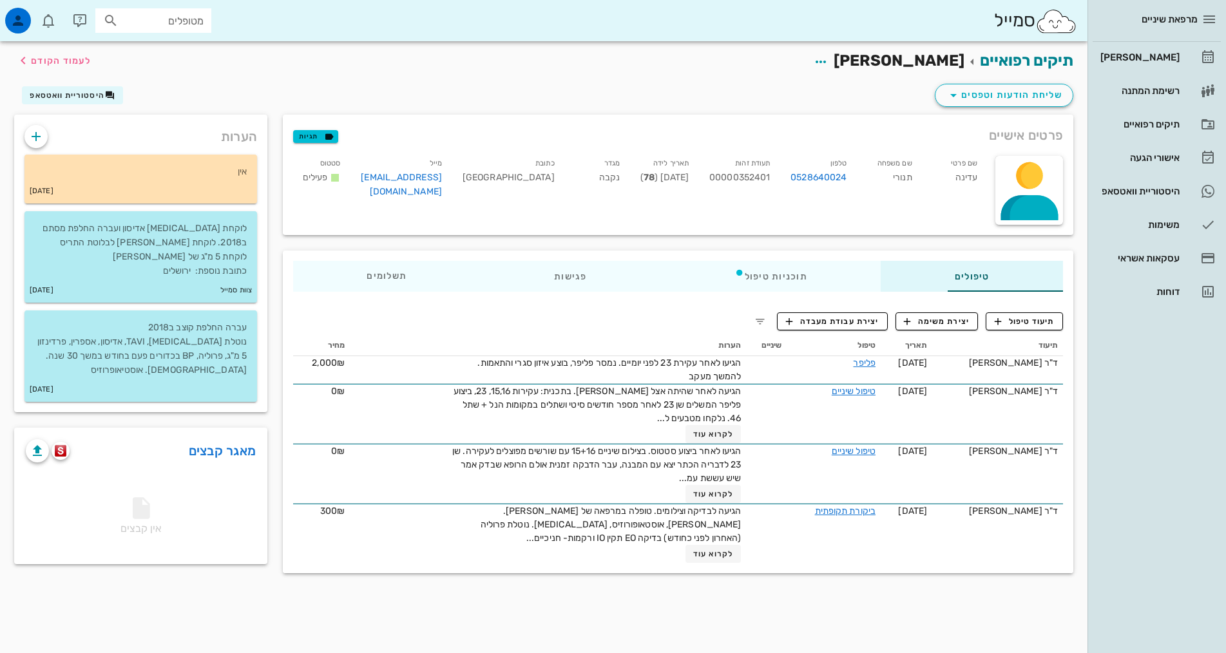
click at [738, 581] on div "פרטים אישיים תגיות שם פרטי עדינה שם משפחה תנורי טלפון 0528640024 תעודת זהות 000…" at bounding box center [678, 348] width 806 height 466
click at [128, 521] on icon at bounding box center [141, 508] width 26 height 26
click at [43, 459] on icon "button" at bounding box center [37, 450] width 15 height 15
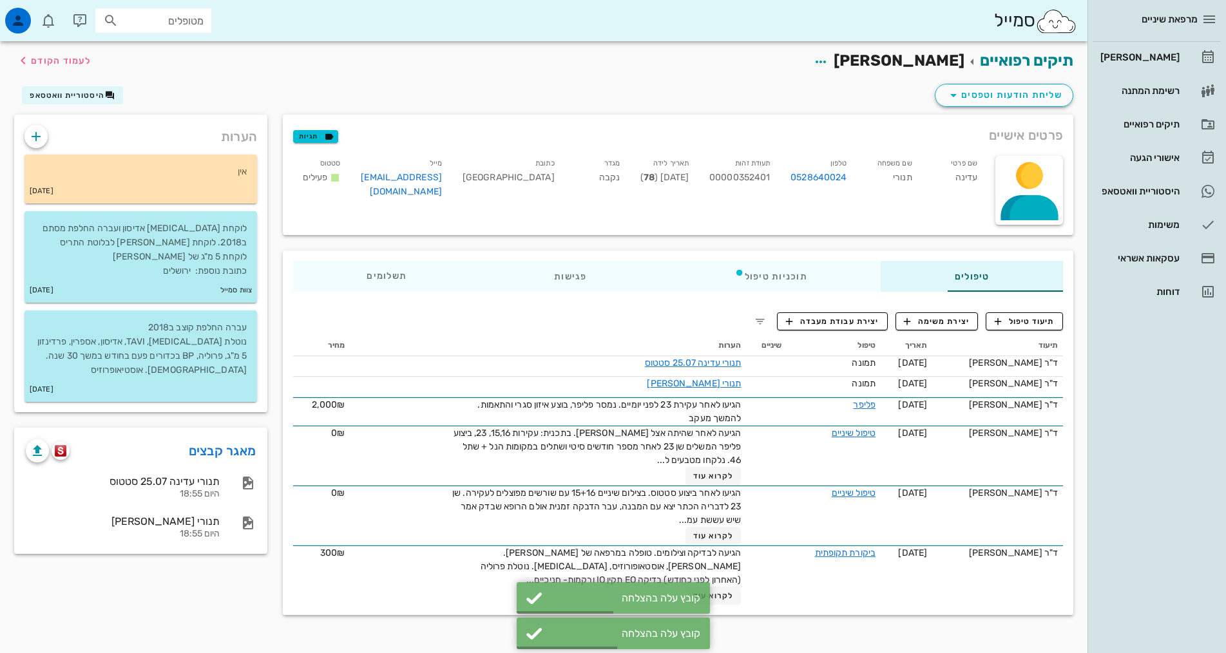
click at [164, 632] on div "תיקים רפואיים עדינה תנורי לעמוד הקודם שליחת הודעות וטפסים היסטוריית וואטסאפ פרט…" at bounding box center [544, 338] width 1088 height 595
click at [1133, 405] on div "מרפאת שיניים [PERSON_NAME] רשימת המתנה תיקים רפואיים אישורי הגעה 1 היסטוריית וו…" at bounding box center [1157, 326] width 139 height 653
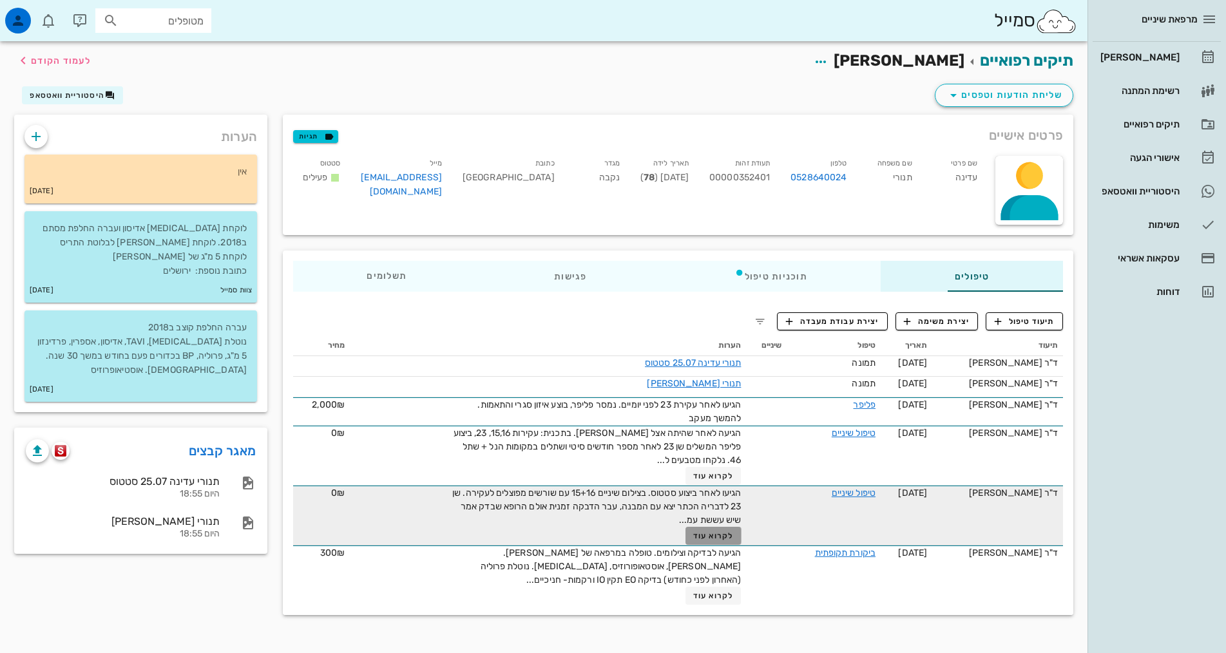
click at [693, 539] on span "לקרוא עוד" at bounding box center [713, 536] width 40 height 9
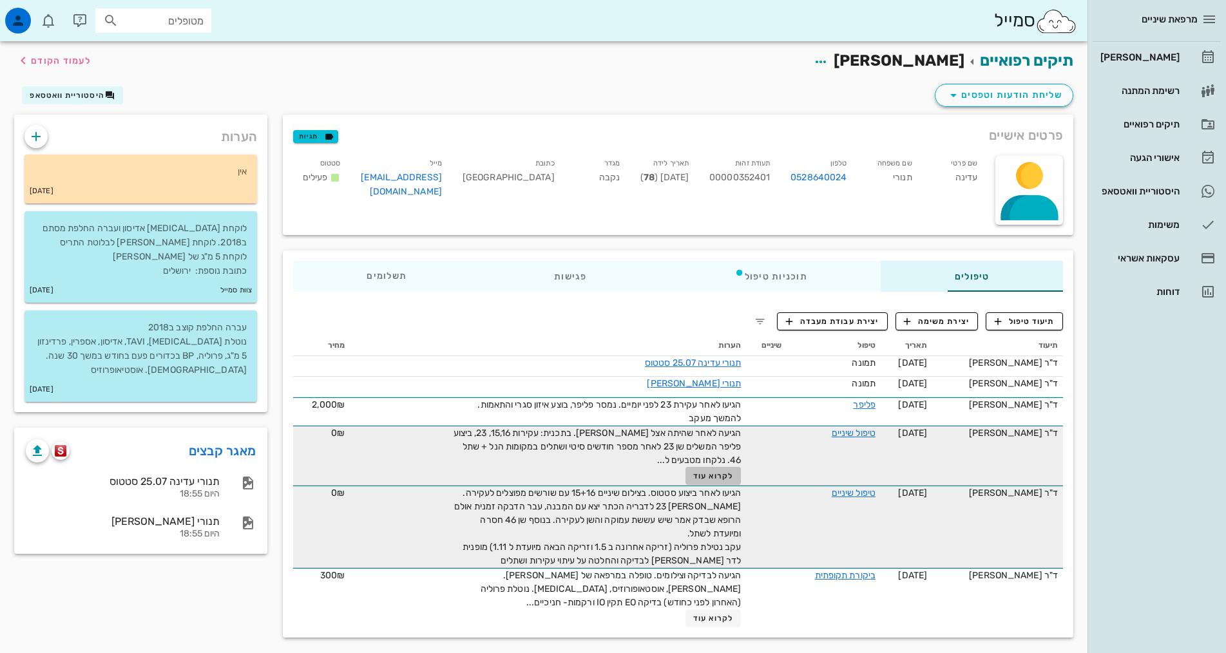
click at [693, 475] on span "לקרוא עוד" at bounding box center [713, 476] width 40 height 9
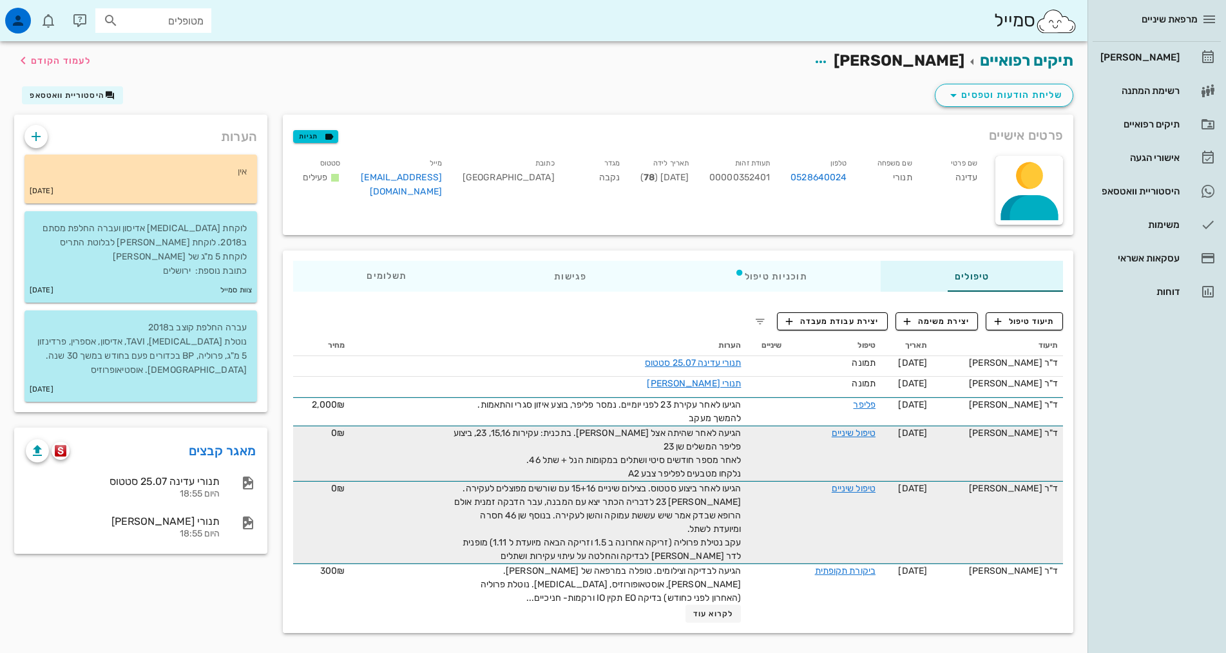
click at [1155, 474] on div "מרפאת שיניים [PERSON_NAME] רשימת המתנה תיקים רפואיים אישורי הגעה 1 היסטוריית וו…" at bounding box center [1157, 326] width 139 height 653
click at [36, 459] on icon "button" at bounding box center [37, 450] width 15 height 15
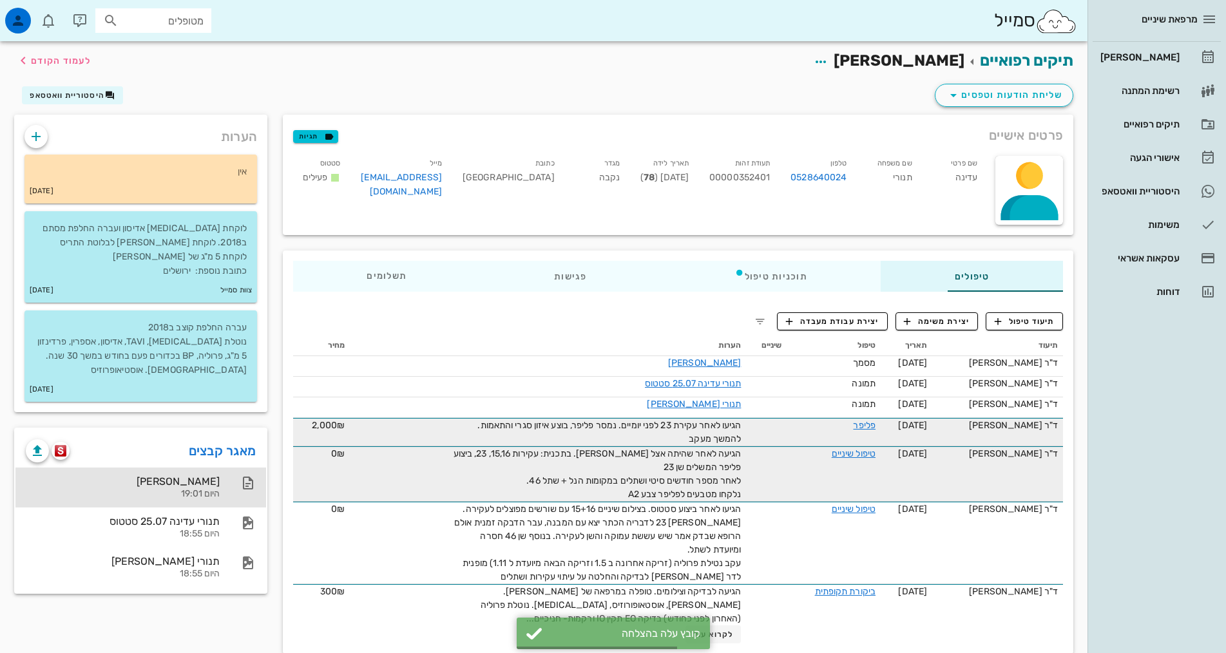
click at [107, 488] on div "[PERSON_NAME]" at bounding box center [123, 481] width 194 height 12
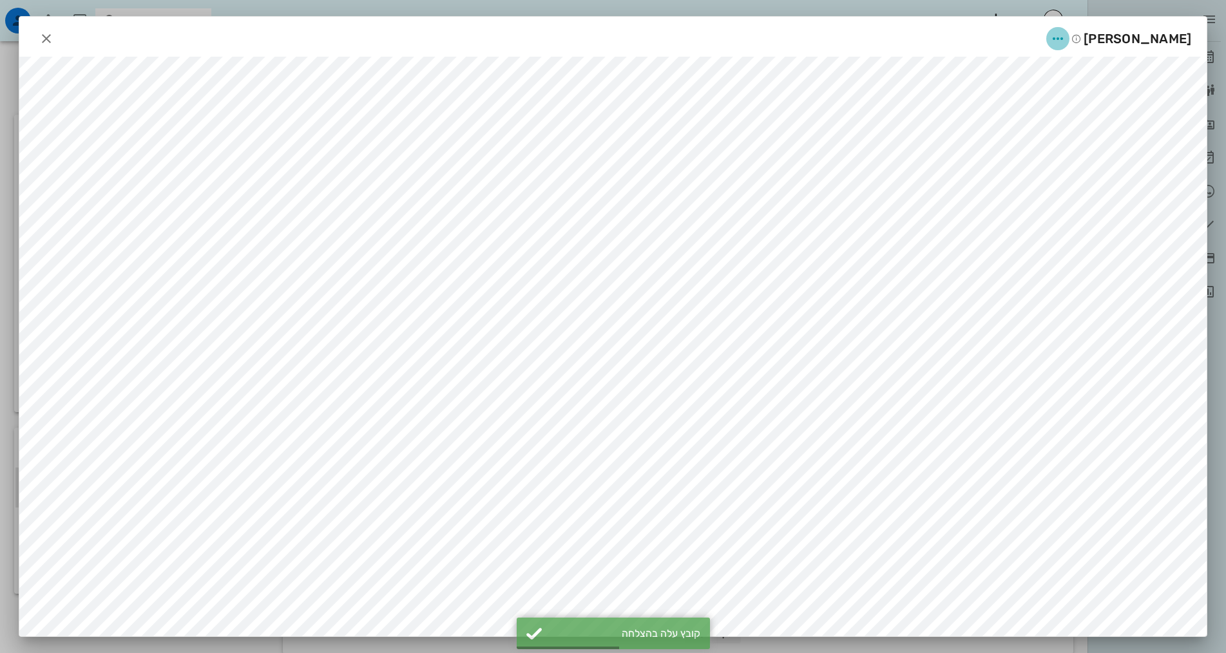
click at [1064, 36] on icon "button" at bounding box center [1057, 38] width 15 height 15
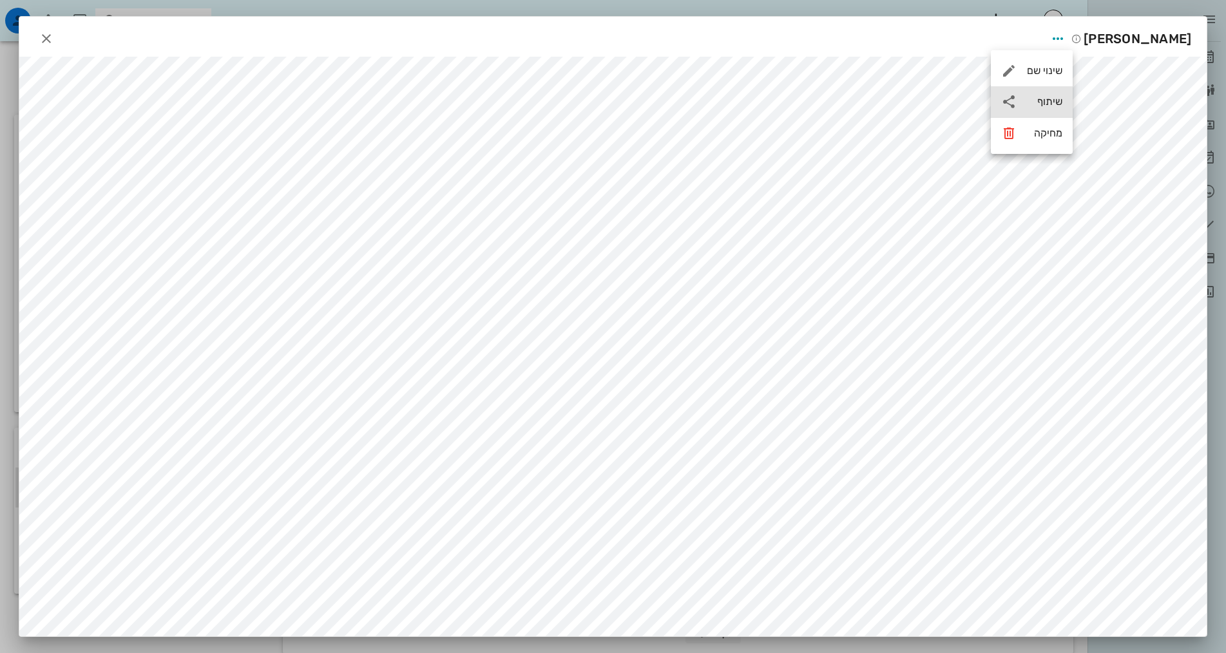
click at [1035, 103] on div "שיתוף" at bounding box center [1044, 101] width 35 height 12
click at [932, 141] on div "שליחה בוואטסאפ" at bounding box center [944, 137] width 72 height 12
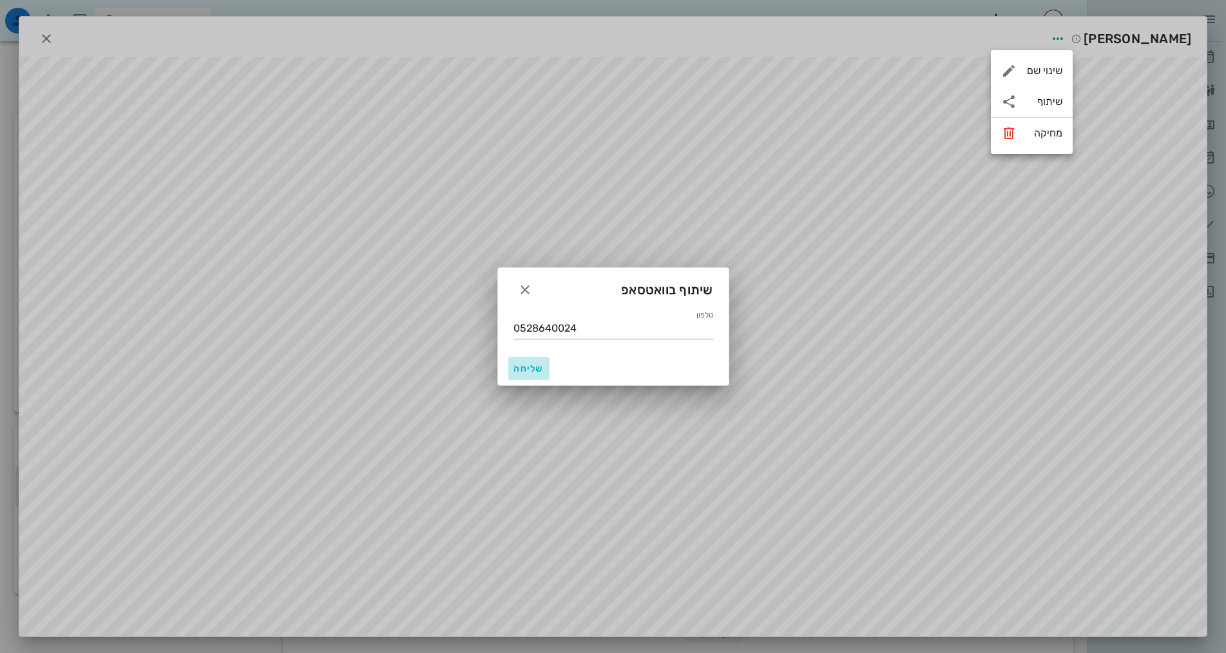
click at [523, 376] on button "שליחה" at bounding box center [528, 368] width 41 height 23
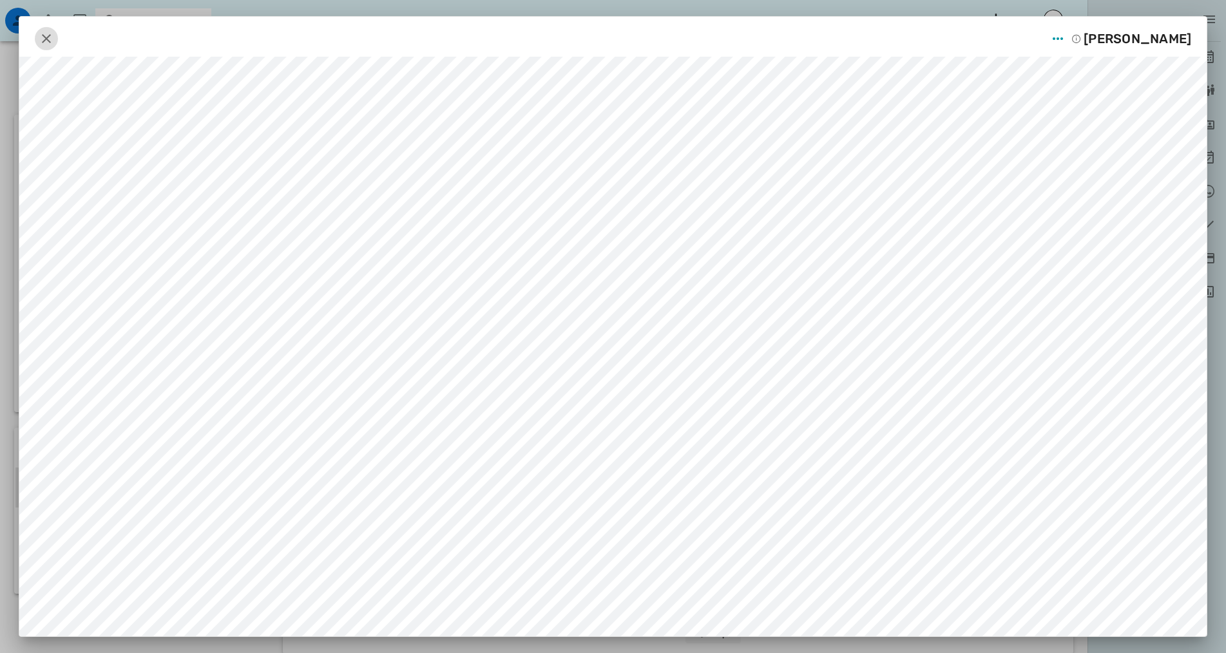
click at [52, 37] on icon "button" at bounding box center [46, 38] width 15 height 15
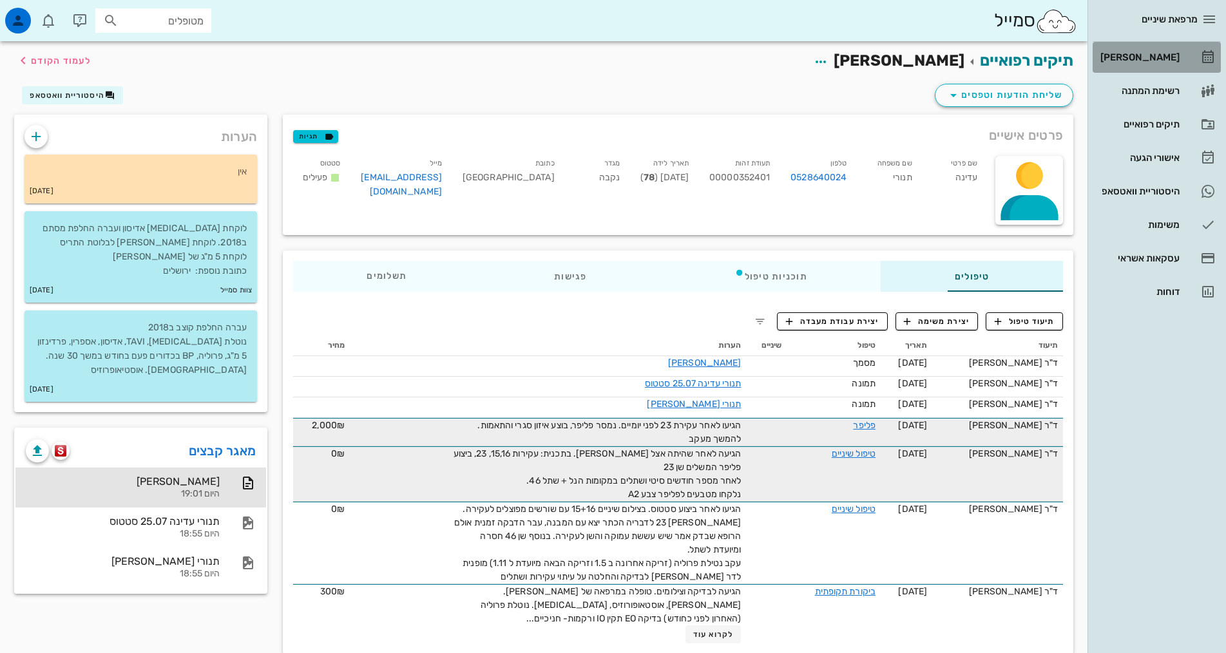
click at [1167, 55] on div "[PERSON_NAME]" at bounding box center [1139, 57] width 82 height 10
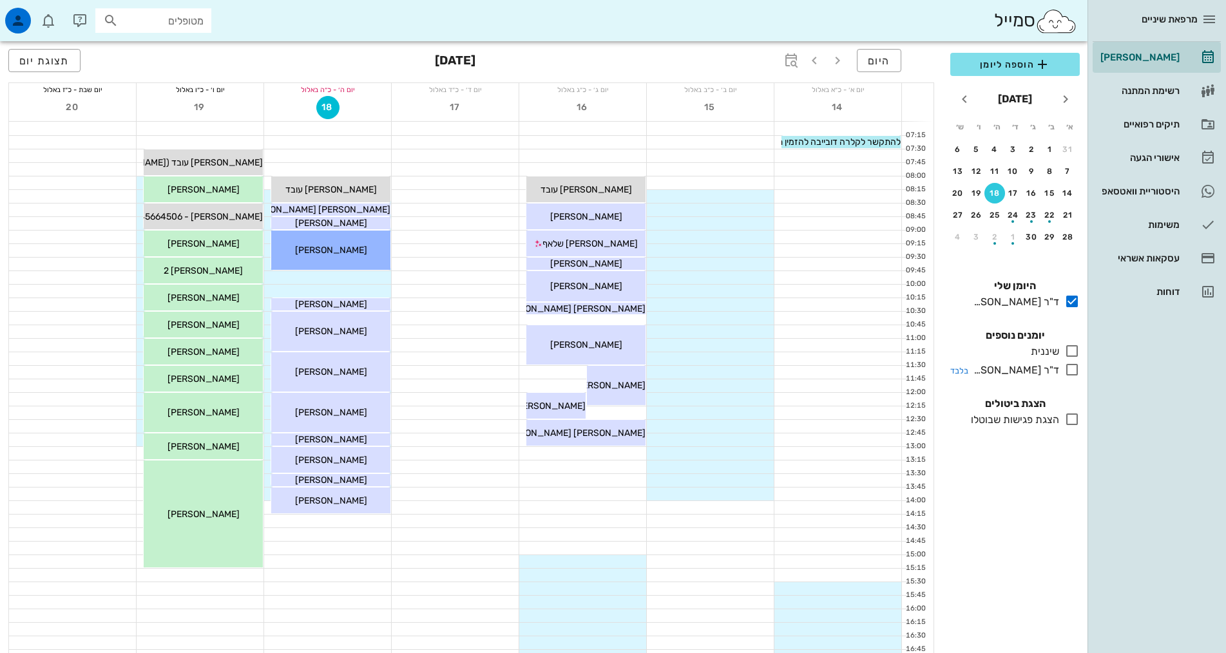
click at [1071, 369] on icon at bounding box center [1071, 369] width 15 height 15
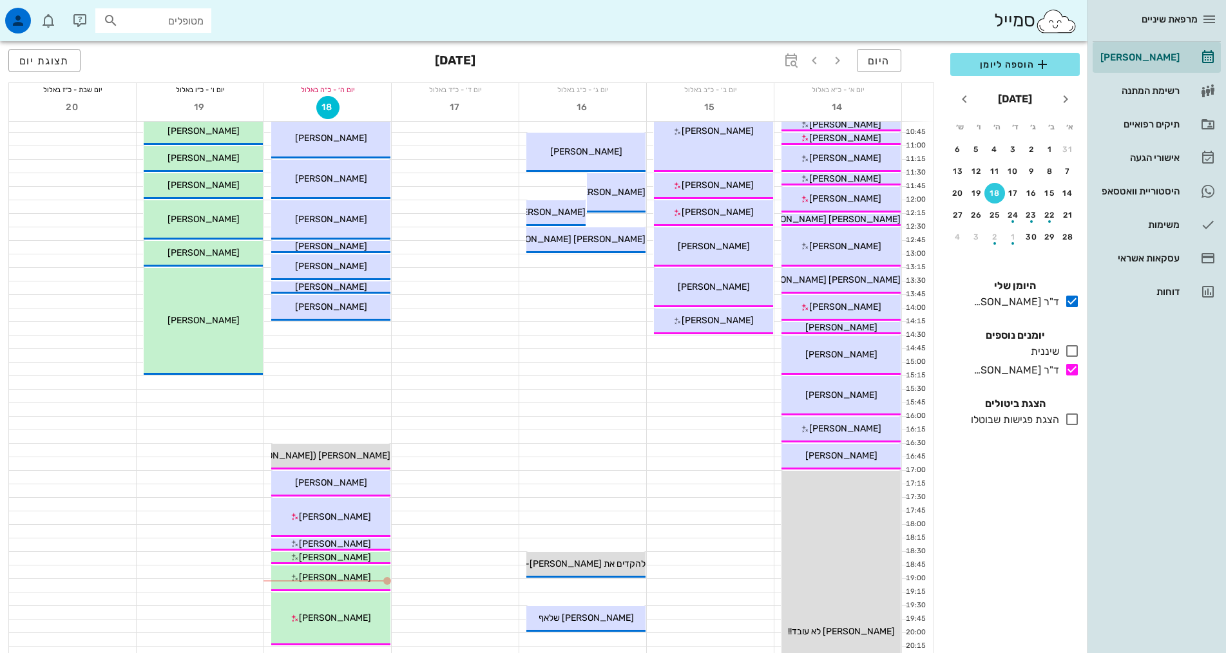
scroll to position [193, 0]
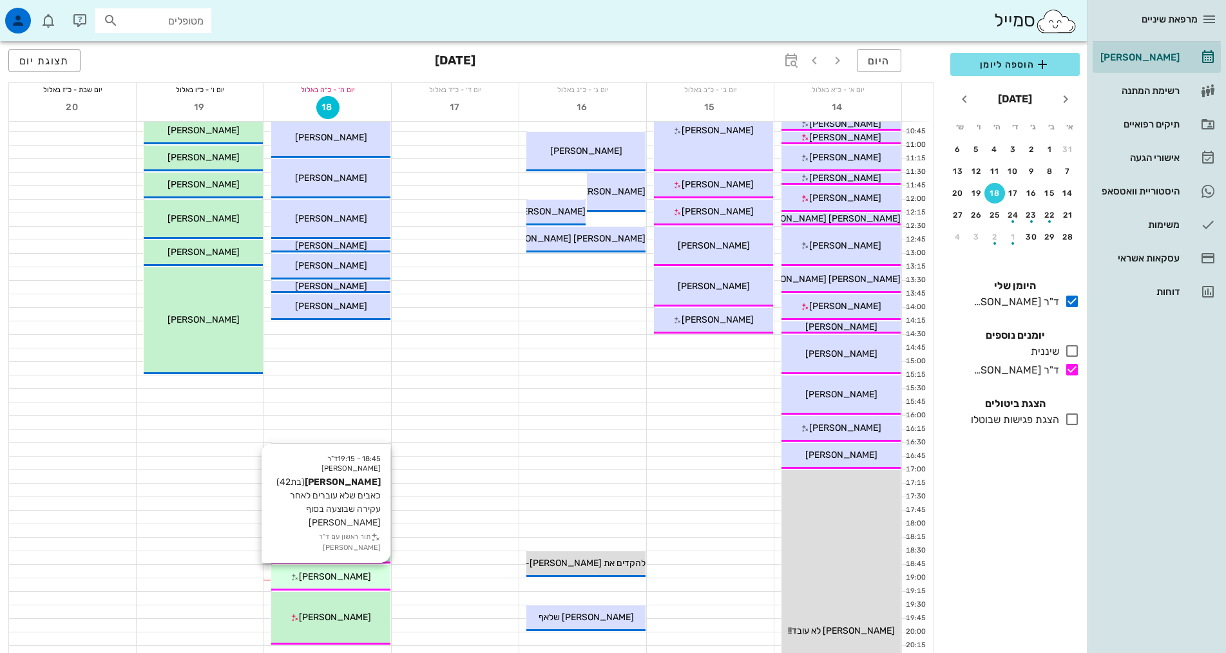
click at [323, 578] on span "[PERSON_NAME]" at bounding box center [335, 576] width 72 height 11
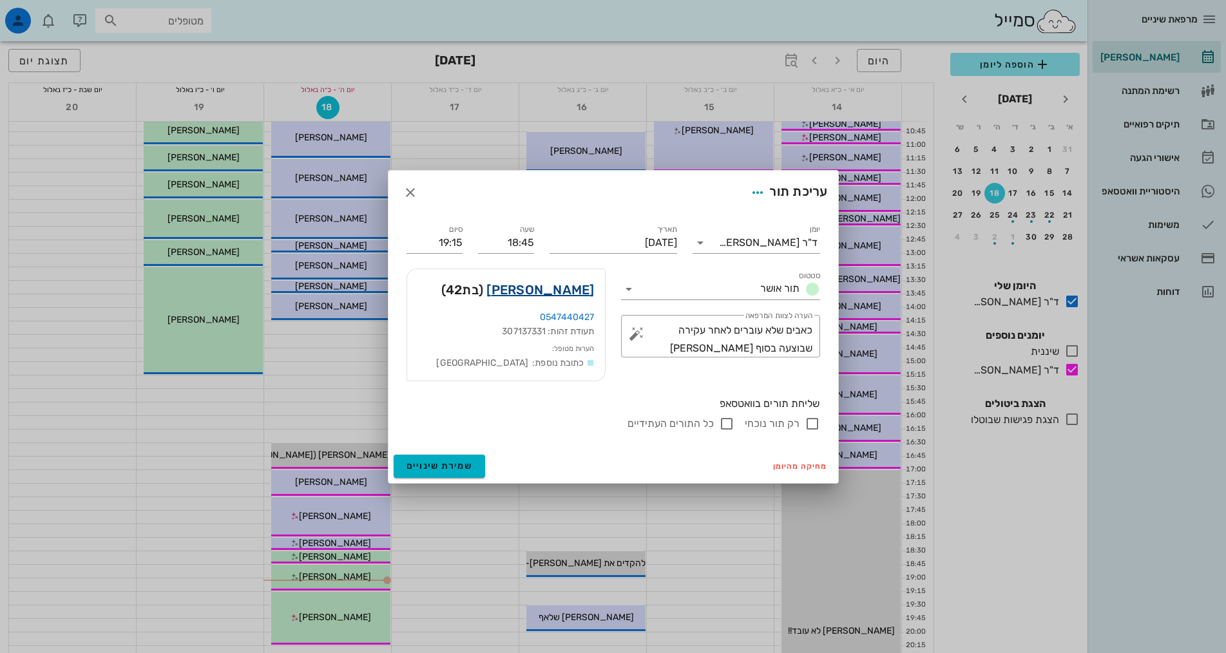
click at [571, 294] on link "[PERSON_NAME]" at bounding box center [540, 290] width 108 height 21
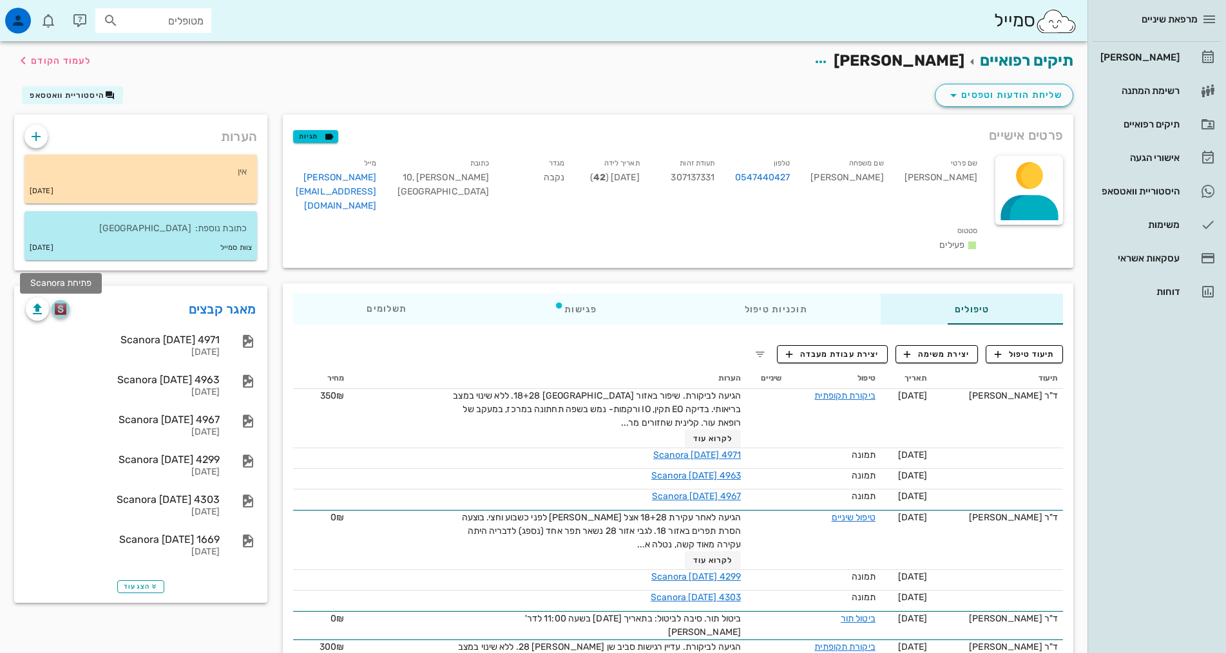
click at [59, 303] on img "button" at bounding box center [61, 309] width 12 height 12
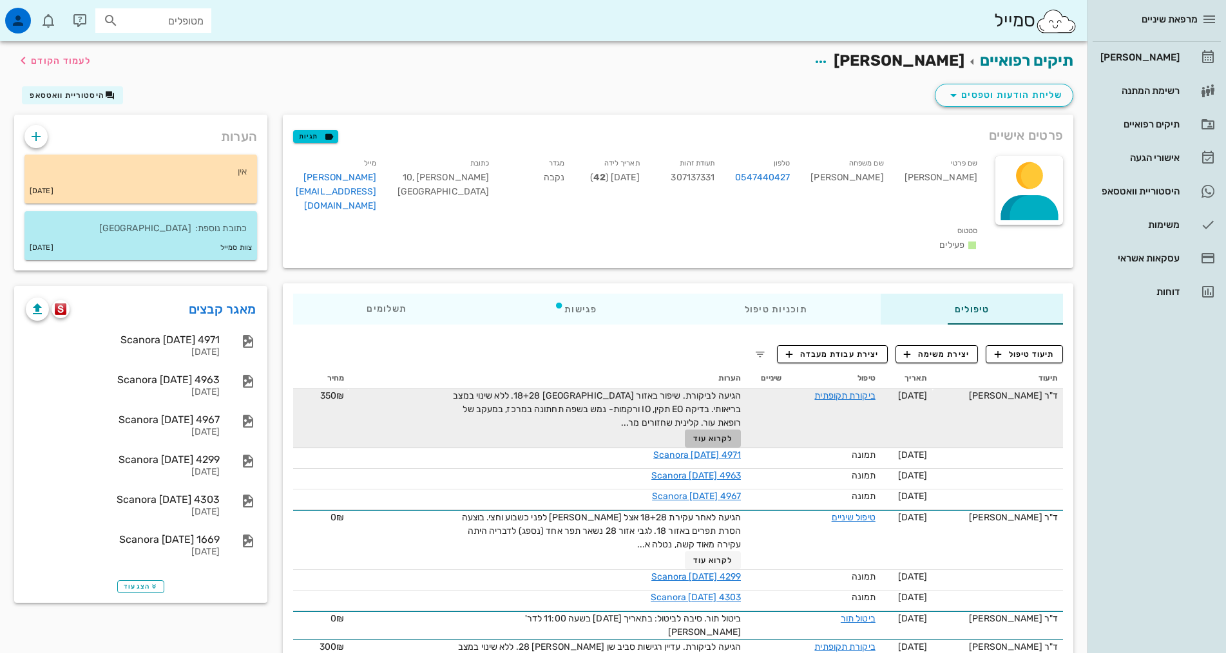
click at [693, 434] on span "לקרוא עוד" at bounding box center [713, 438] width 40 height 9
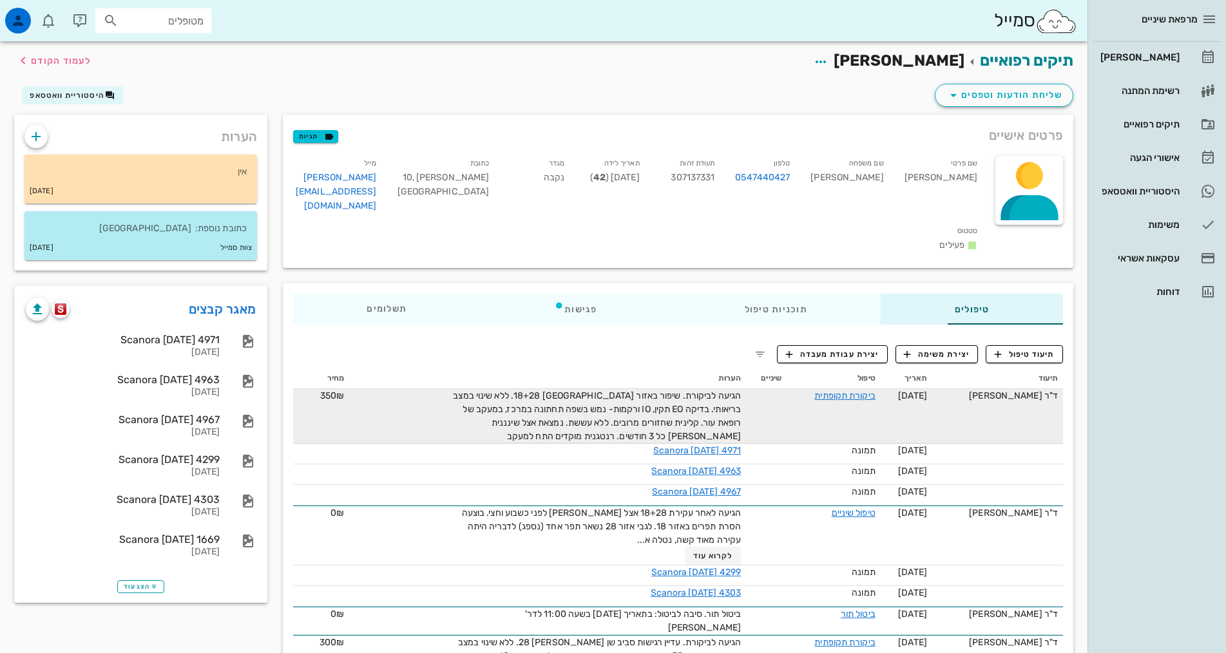
click at [1130, 365] on div "מרפאת שיניים [PERSON_NAME] רשימת המתנה תיקים רפואיים אישורי הגעה 1 היסטוריית וו…" at bounding box center [1157, 326] width 139 height 653
click at [1162, 62] on div "[PERSON_NAME]" at bounding box center [1139, 57] width 82 height 21
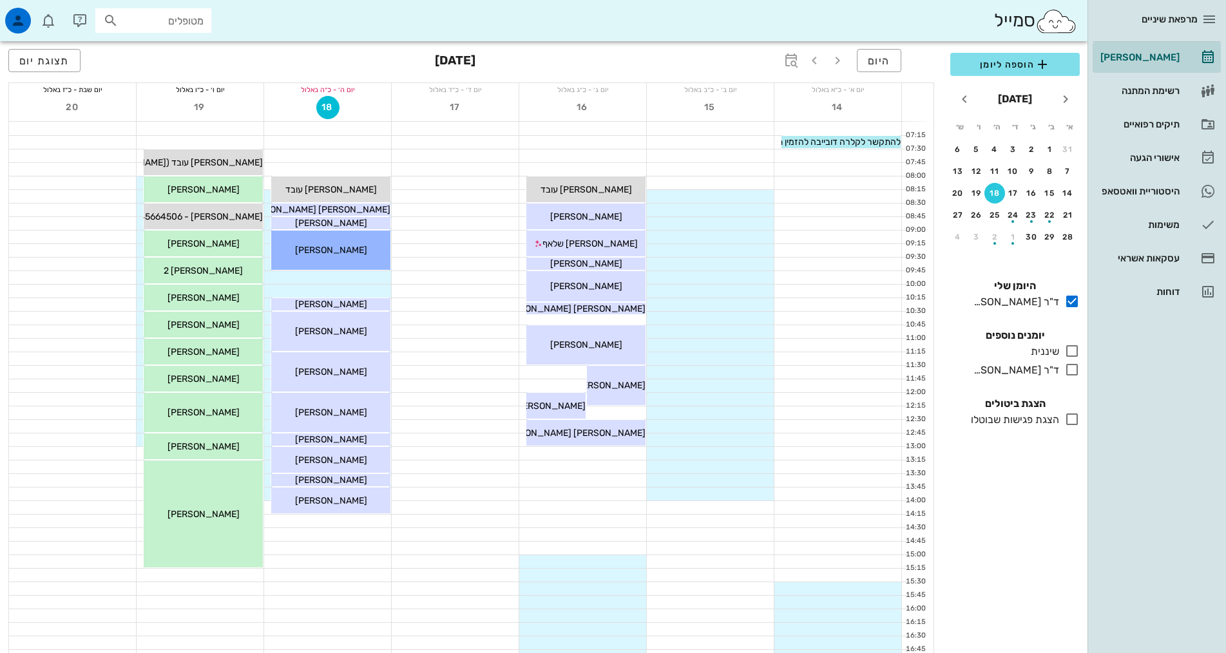
click at [995, 195] on div "18" at bounding box center [994, 193] width 21 height 9
click at [1030, 370] on div "ד"ר [PERSON_NAME]" at bounding box center [1013, 370] width 91 height 15
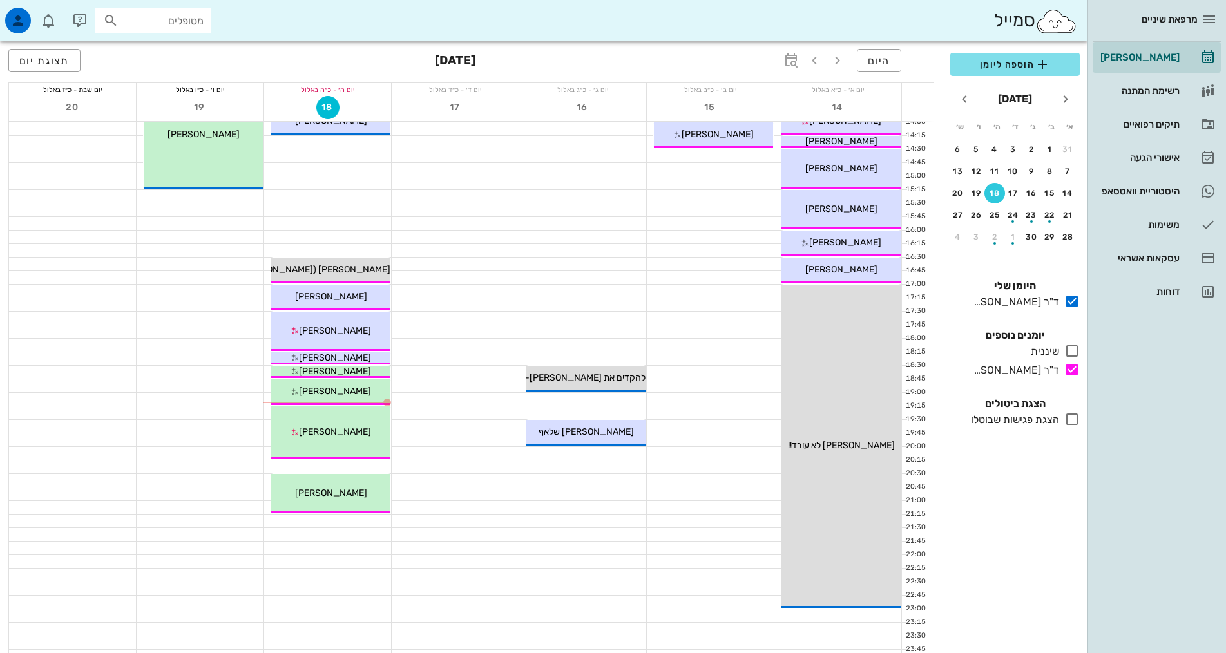
scroll to position [387, 0]
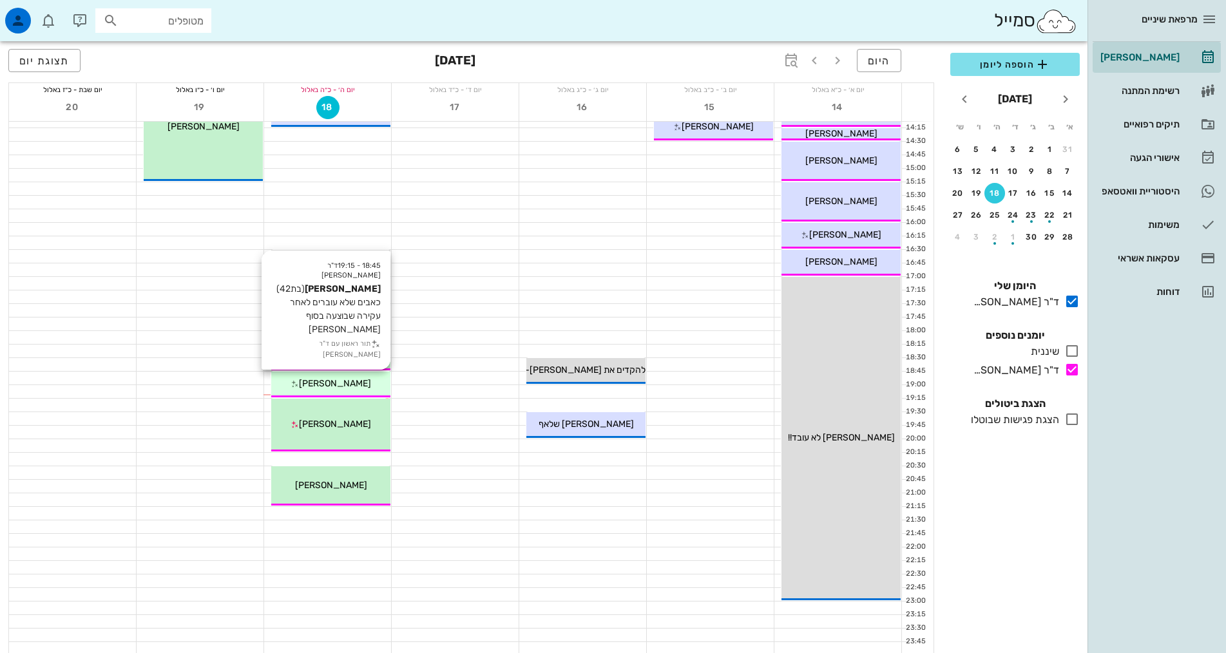
click at [359, 384] on span "[PERSON_NAME]" at bounding box center [335, 383] width 72 height 11
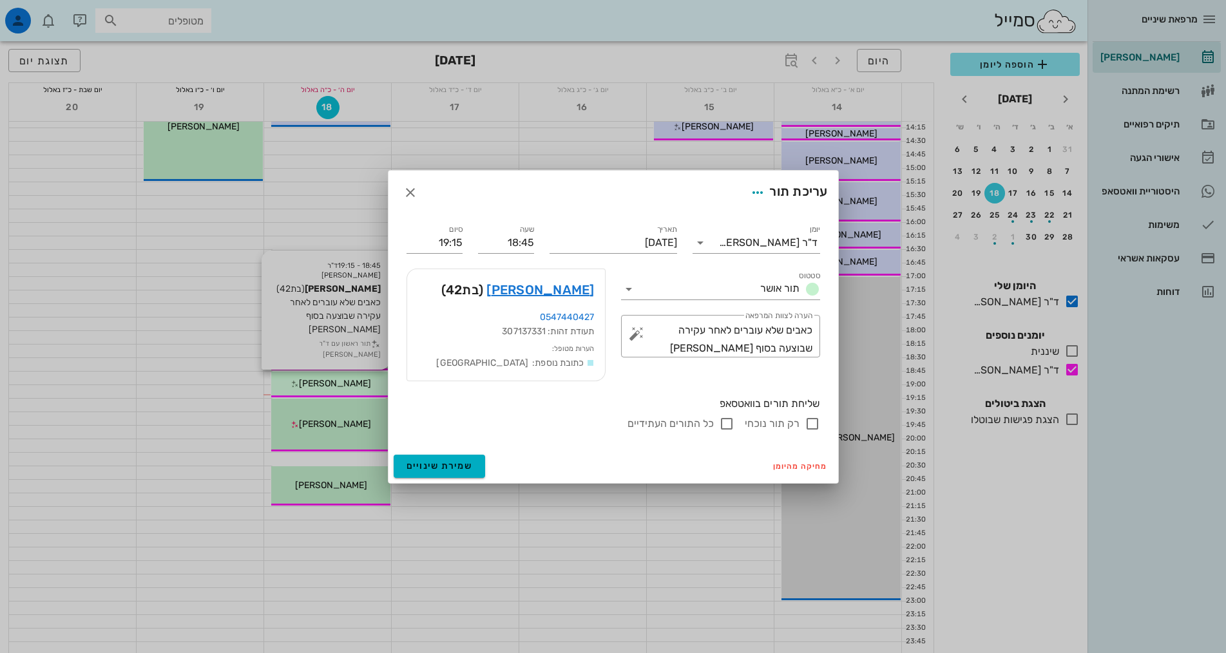
click at [359, 384] on div at bounding box center [613, 326] width 1226 height 653
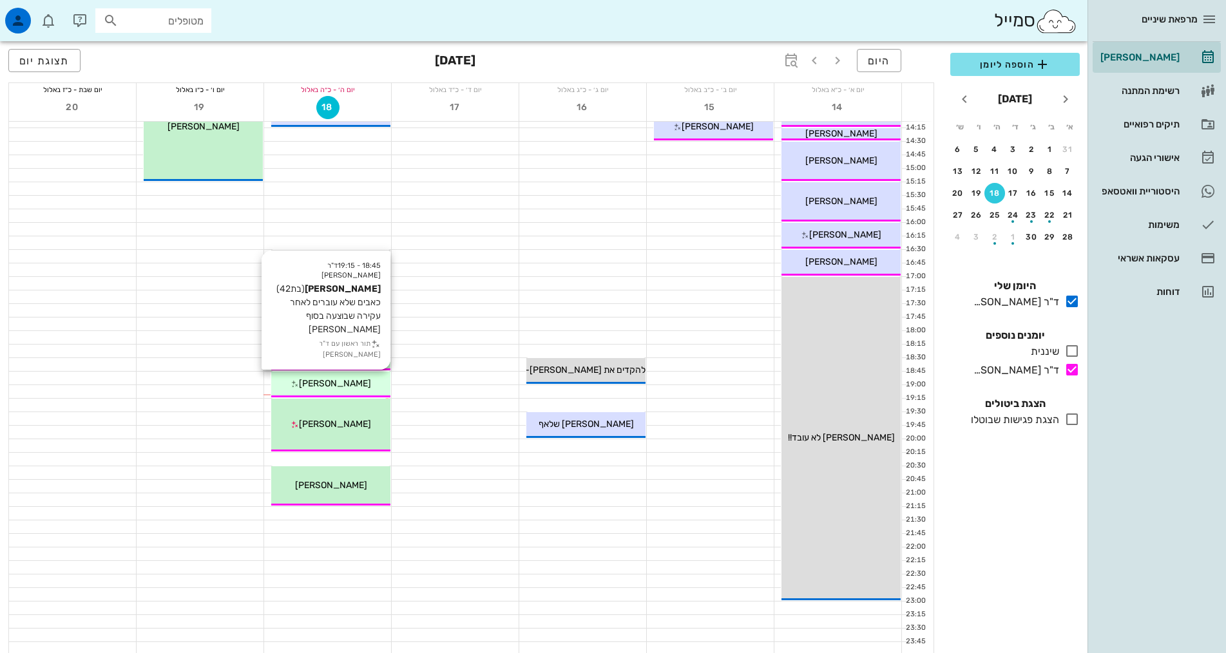
click at [331, 378] on span "[PERSON_NAME]" at bounding box center [335, 383] width 72 height 11
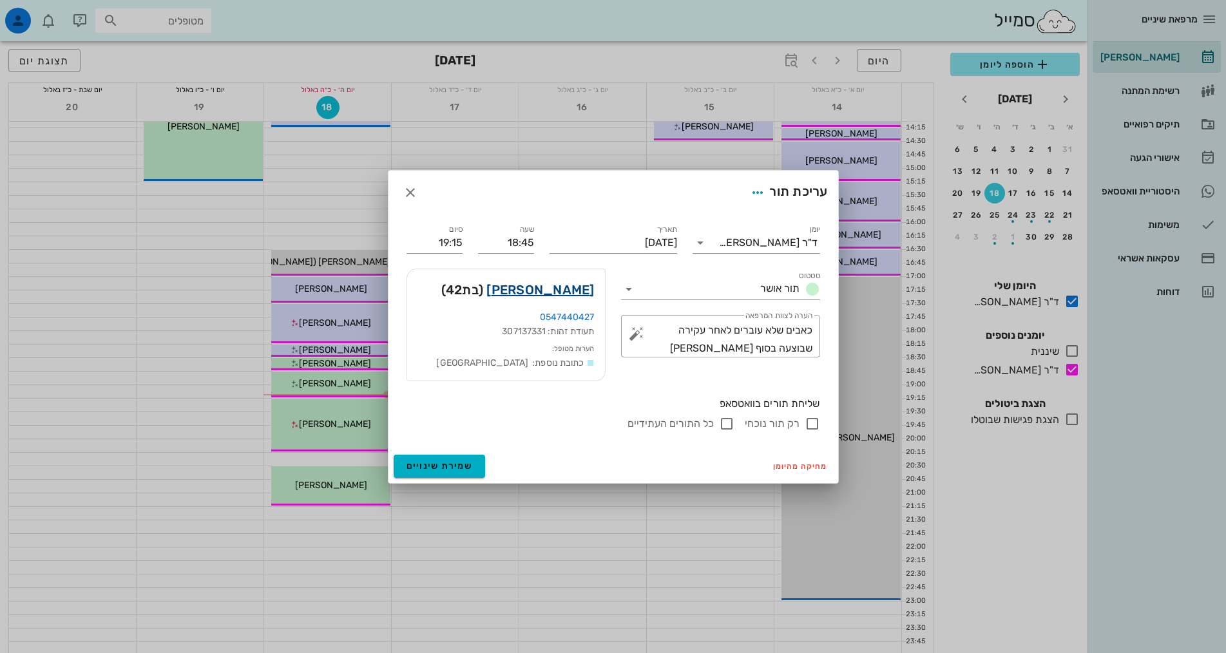
click at [556, 286] on link "[PERSON_NAME]" at bounding box center [540, 290] width 108 height 21
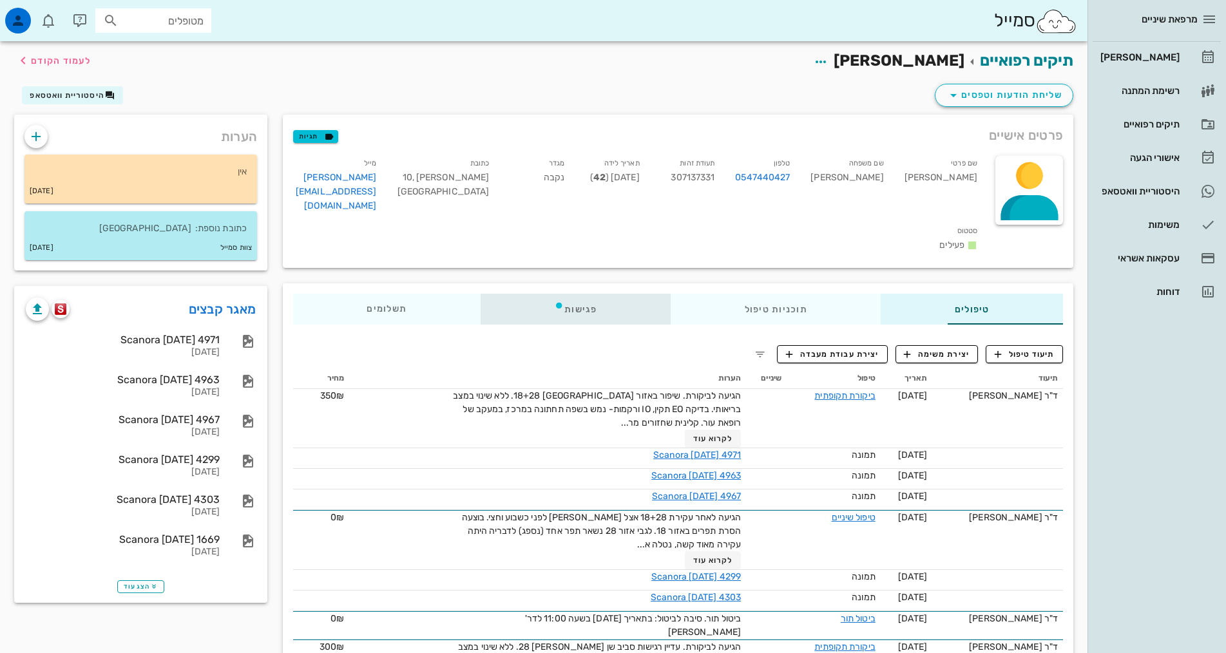
click at [554, 300] on icon at bounding box center [559, 305] width 10 height 10
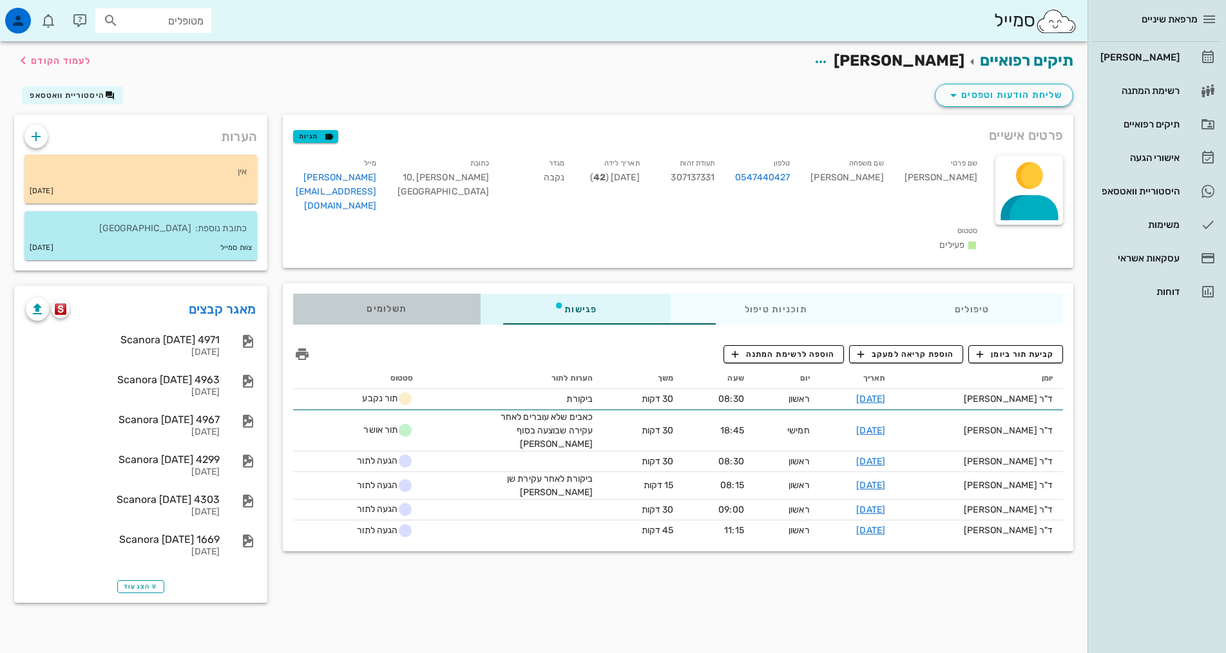
click at [358, 294] on div "תשלומים 0₪" at bounding box center [386, 309] width 187 height 31
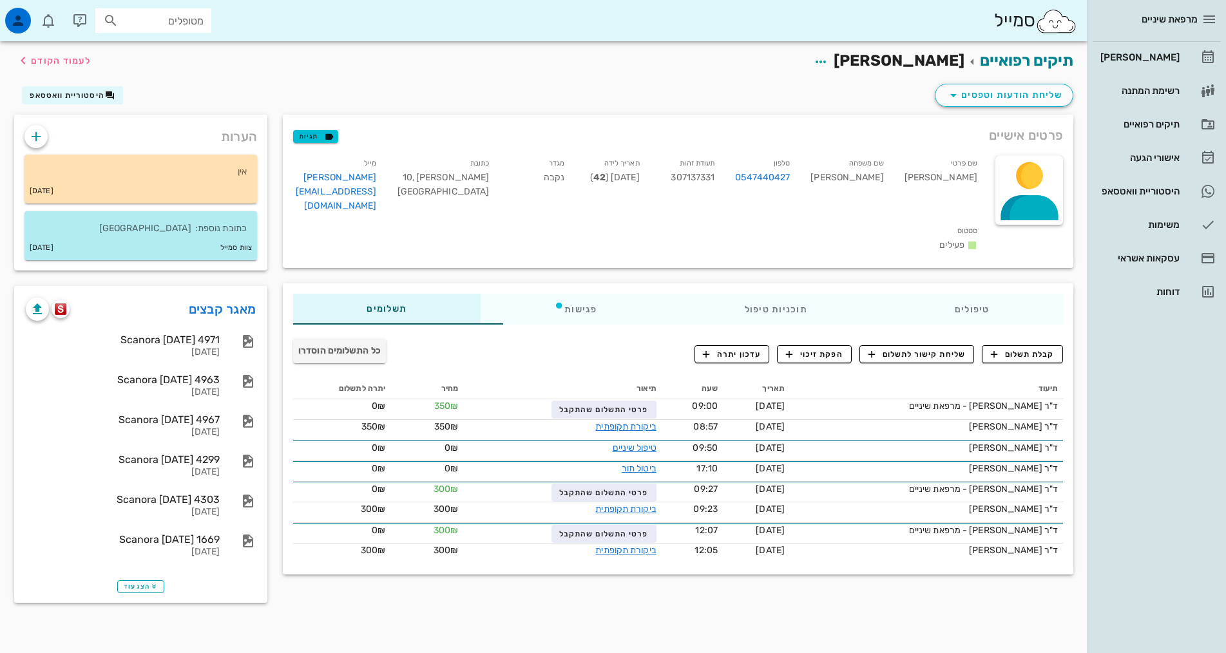
click at [1153, 497] on div "מרפאת שיניים [PERSON_NAME] רשימת המתנה תיקים רפואיים אישורי הגעה 1 היסטוריית וו…" at bounding box center [1157, 326] width 139 height 653
drag, startPoint x: 1108, startPoint y: 517, endPoint x: 1108, endPoint y: 442, distance: 75.4
click at [1107, 517] on div "מרפאת שיניים [PERSON_NAME] רשימת המתנה תיקים רפואיים אישורי הגעה 1 היסטוריית וו…" at bounding box center [1157, 326] width 139 height 653
click at [1144, 62] on div "[PERSON_NAME]" at bounding box center [1139, 57] width 82 height 21
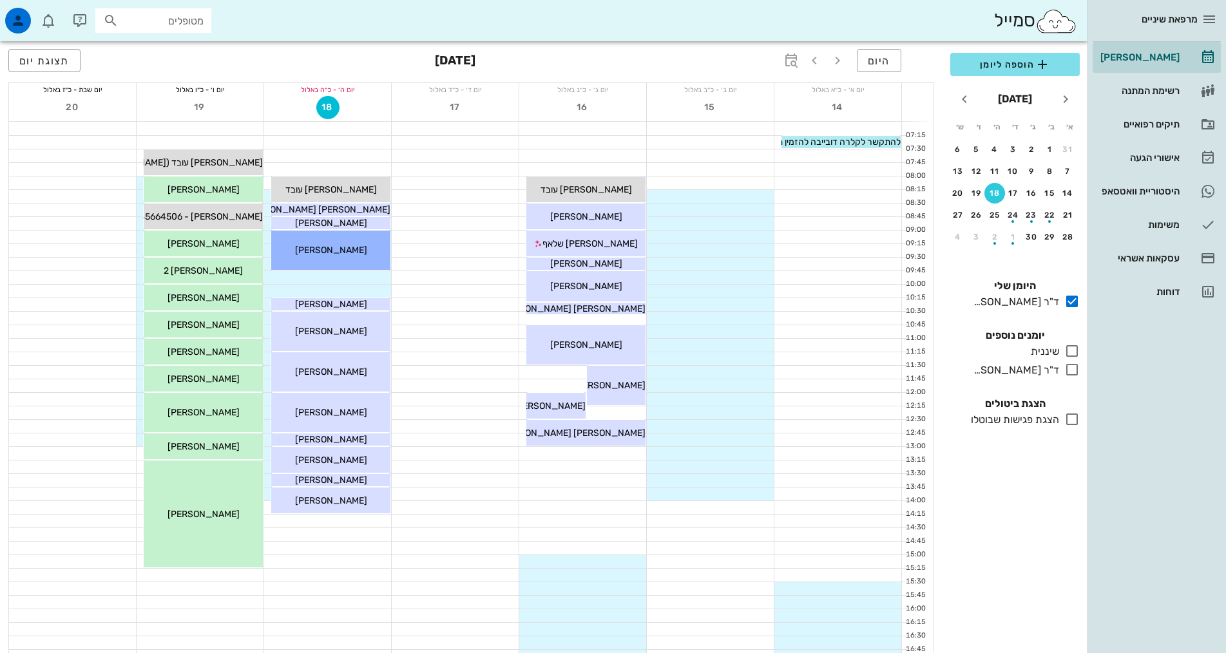
click at [1154, 502] on div "מרפאת שיניים [PERSON_NAME] רשימת המתנה תיקים רפואיים אישורי הגעה 1 היסטוריית וו…" at bounding box center [1157, 326] width 139 height 653
click at [1048, 361] on div "כולם יומנים נוספים שיננית בלבד ד"ר [PERSON_NAME] בלבד" at bounding box center [1015, 354] width 145 height 68
click at [1048, 367] on div "ד"ר [PERSON_NAME]" at bounding box center [1013, 370] width 91 height 15
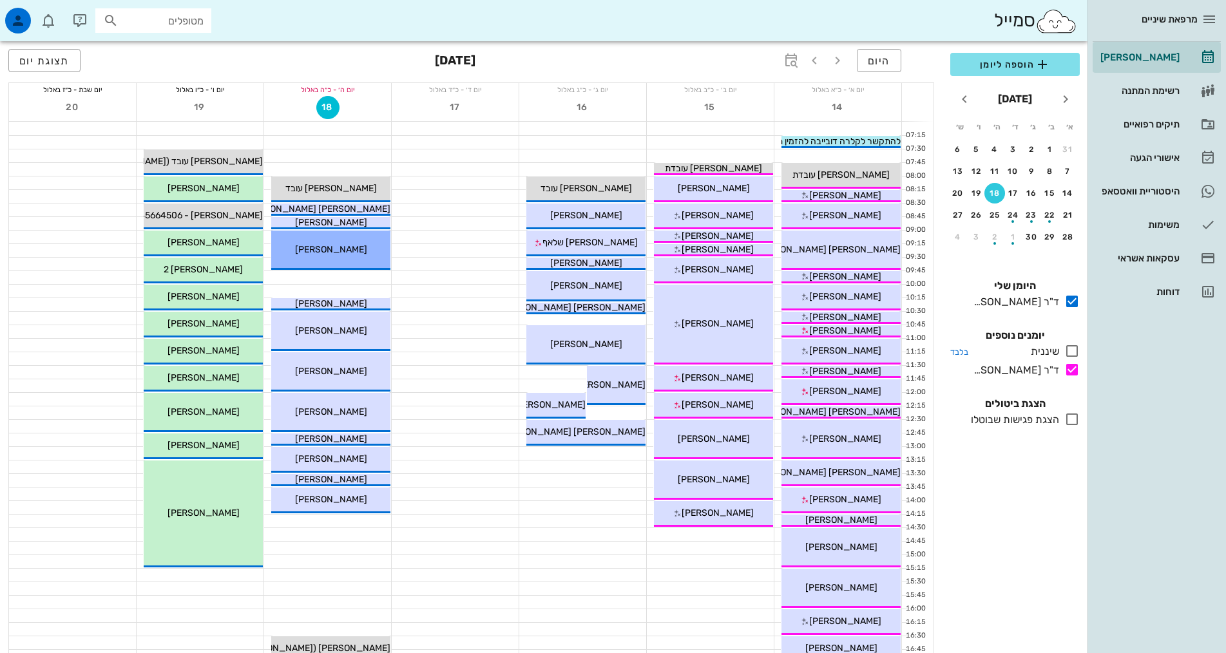
click at [1053, 356] on div "שיננית" at bounding box center [1043, 351] width 34 height 15
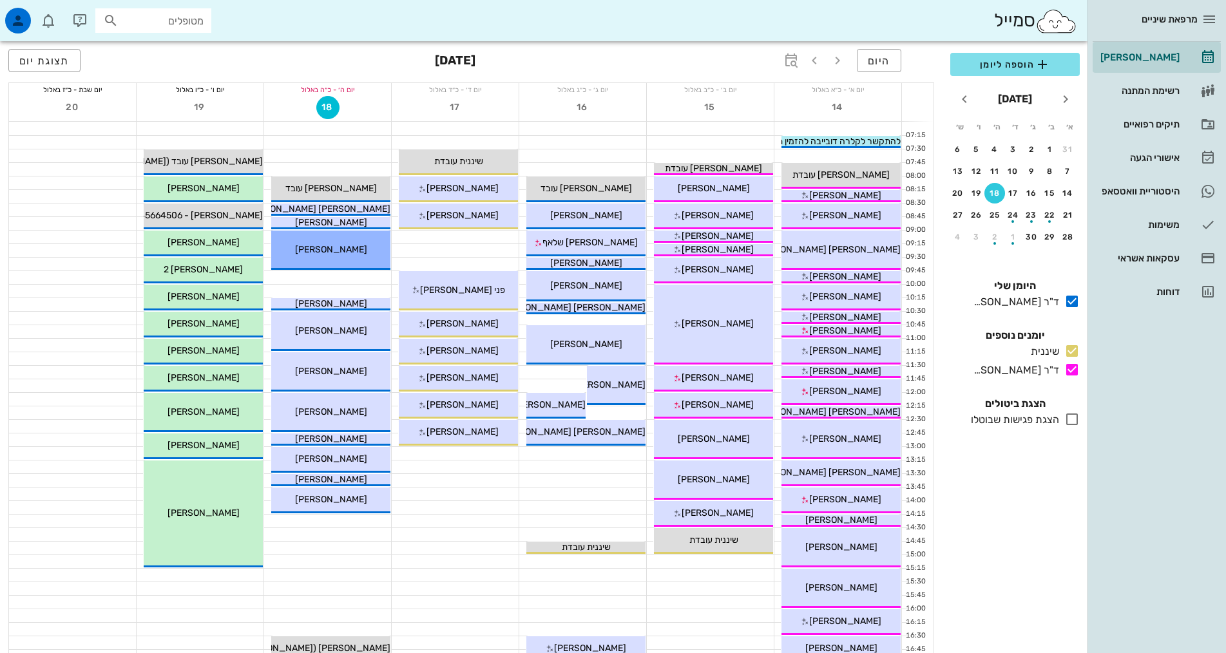
click at [1136, 431] on div "מרפאת שיניים [PERSON_NAME] רשימת המתנה תיקים רפואיים אישורי הגעה 1 היסטוריית וו…" at bounding box center [1157, 326] width 139 height 653
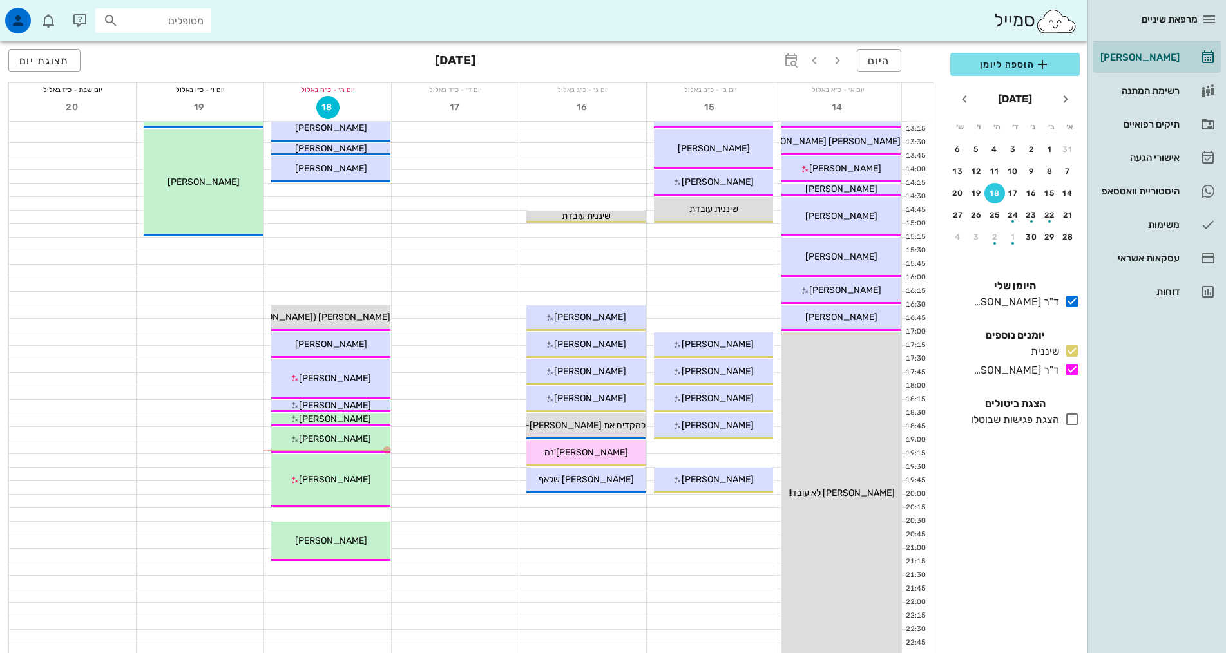
scroll to position [258, 0]
